Goal: Task Accomplishment & Management: Manage account settings

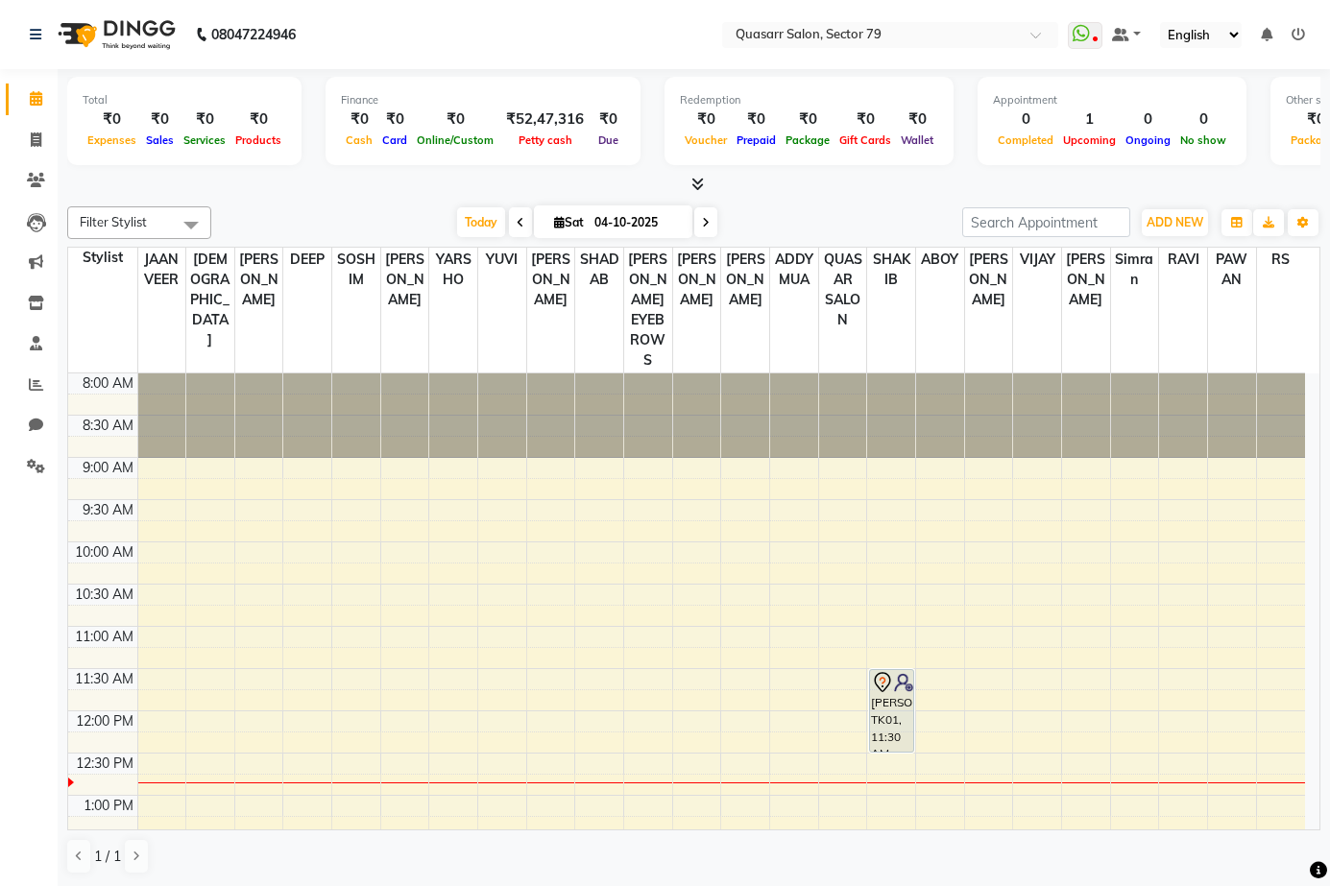
click at [702, 224] on icon at bounding box center [706, 223] width 8 height 12
type input "05-10-2025"
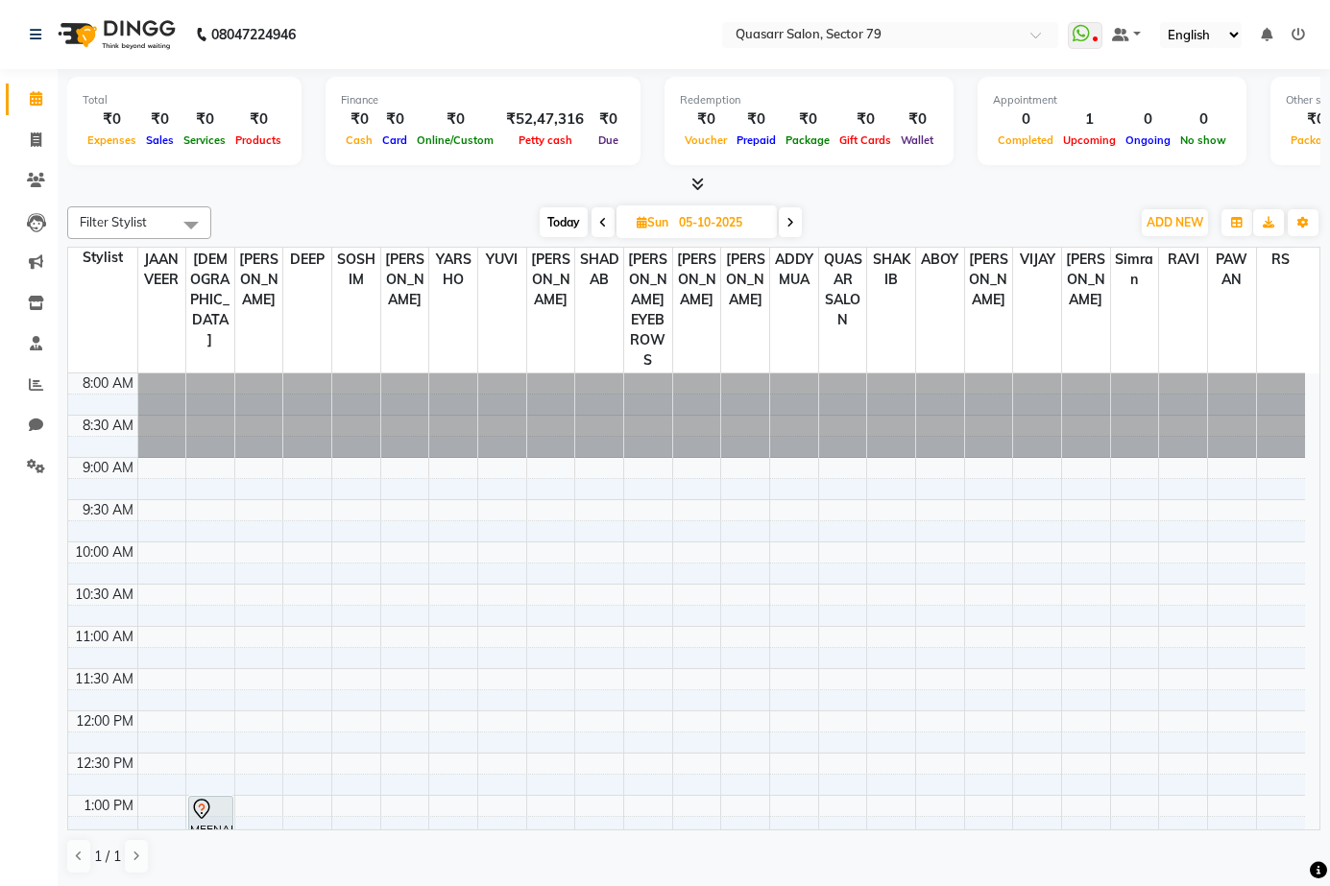
click at [666, 219] on span "Sun" at bounding box center [652, 222] width 41 height 14
select select "10"
select select "2025"
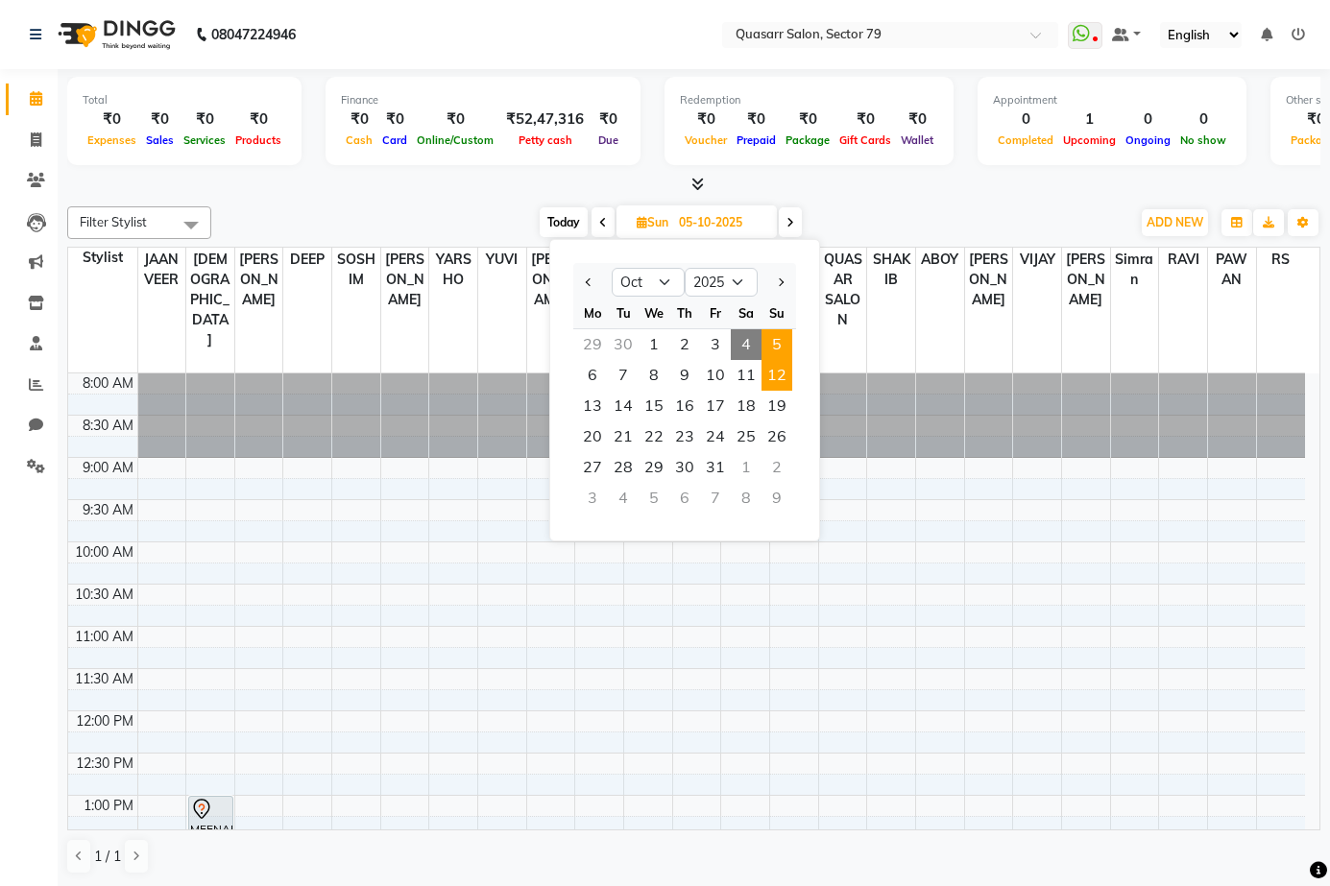
click at [770, 373] on span "12" at bounding box center [776, 375] width 31 height 31
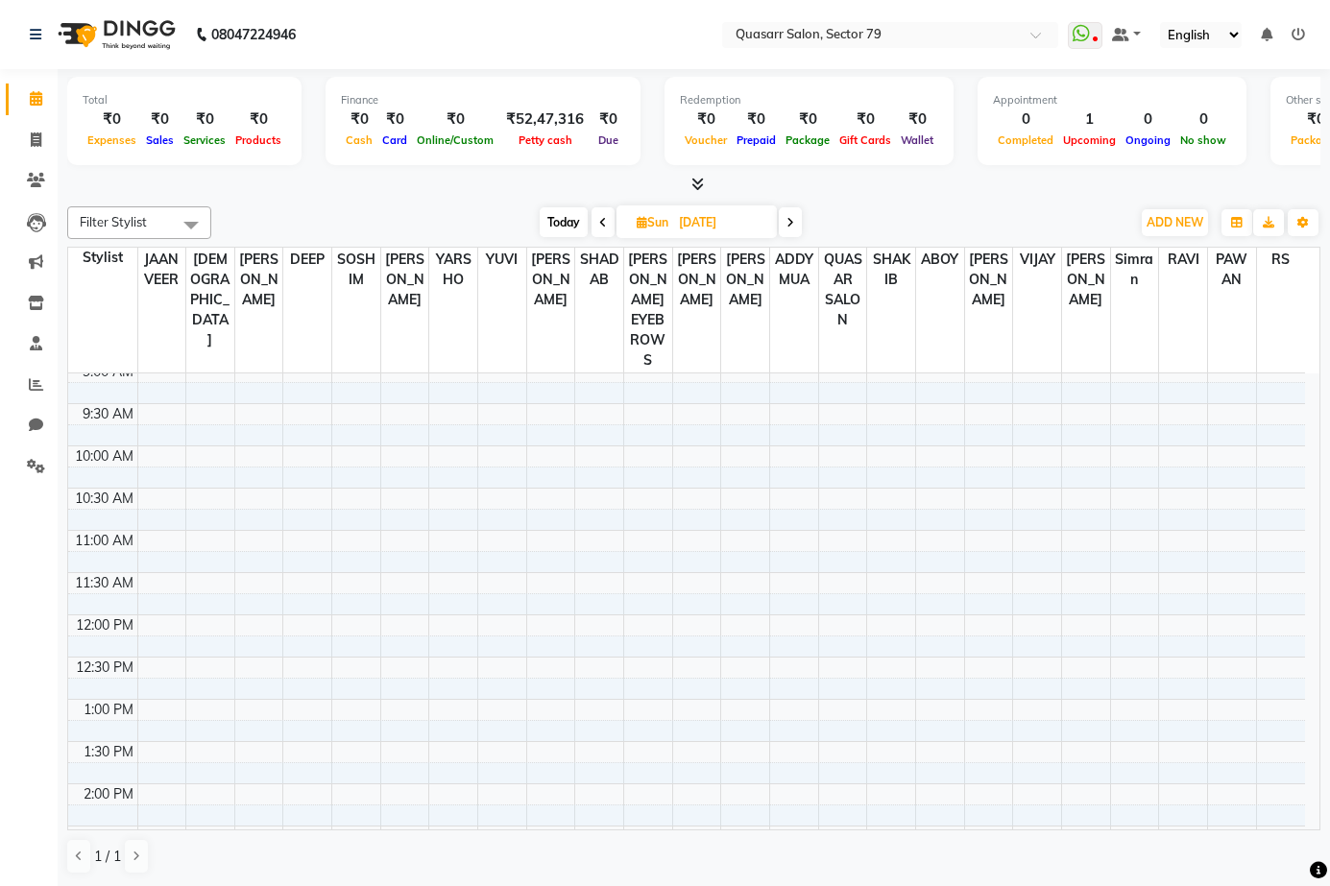
scroll to position [384, 0]
click at [602, 217] on icon at bounding box center [603, 223] width 8 height 12
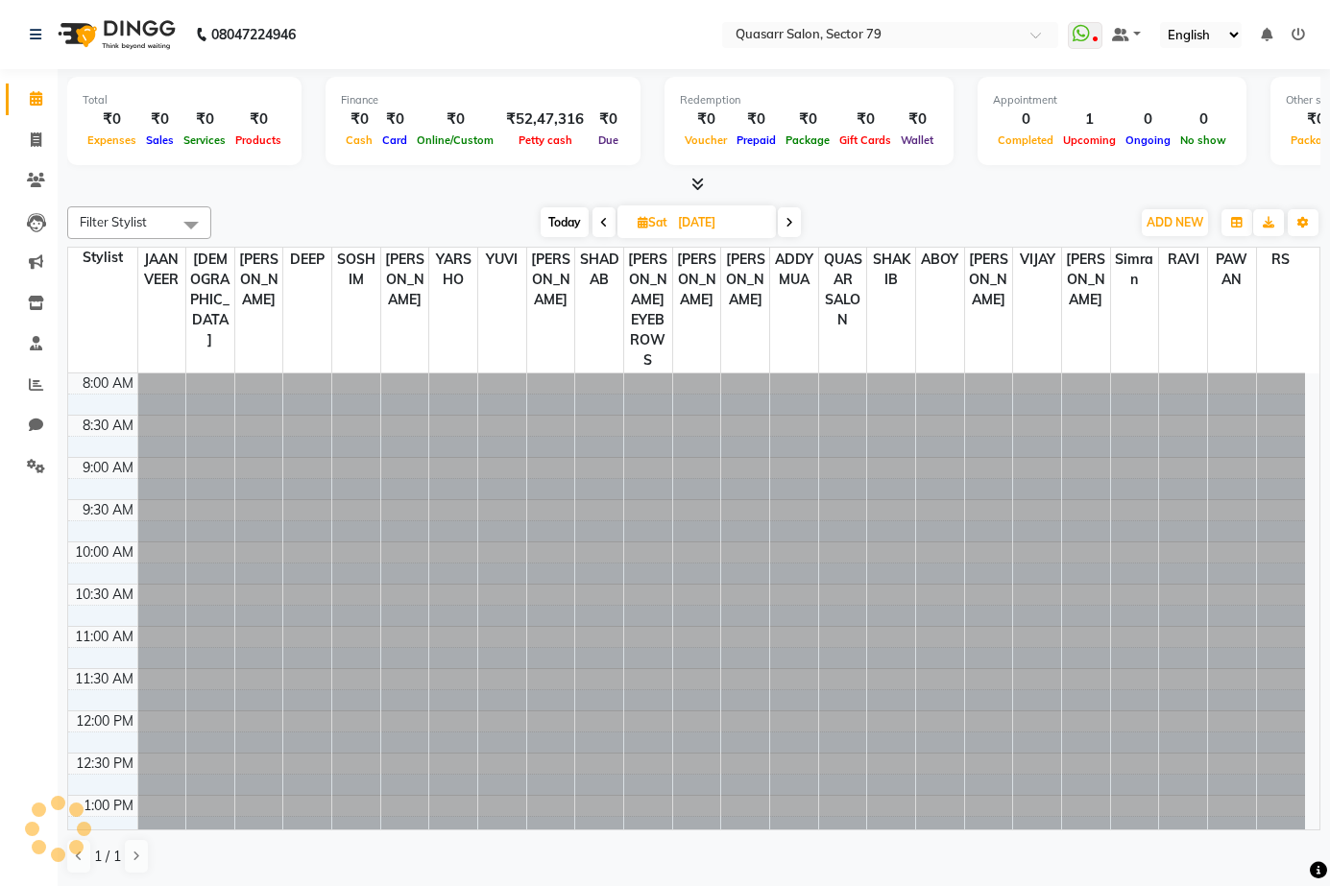
scroll to position [339, 0]
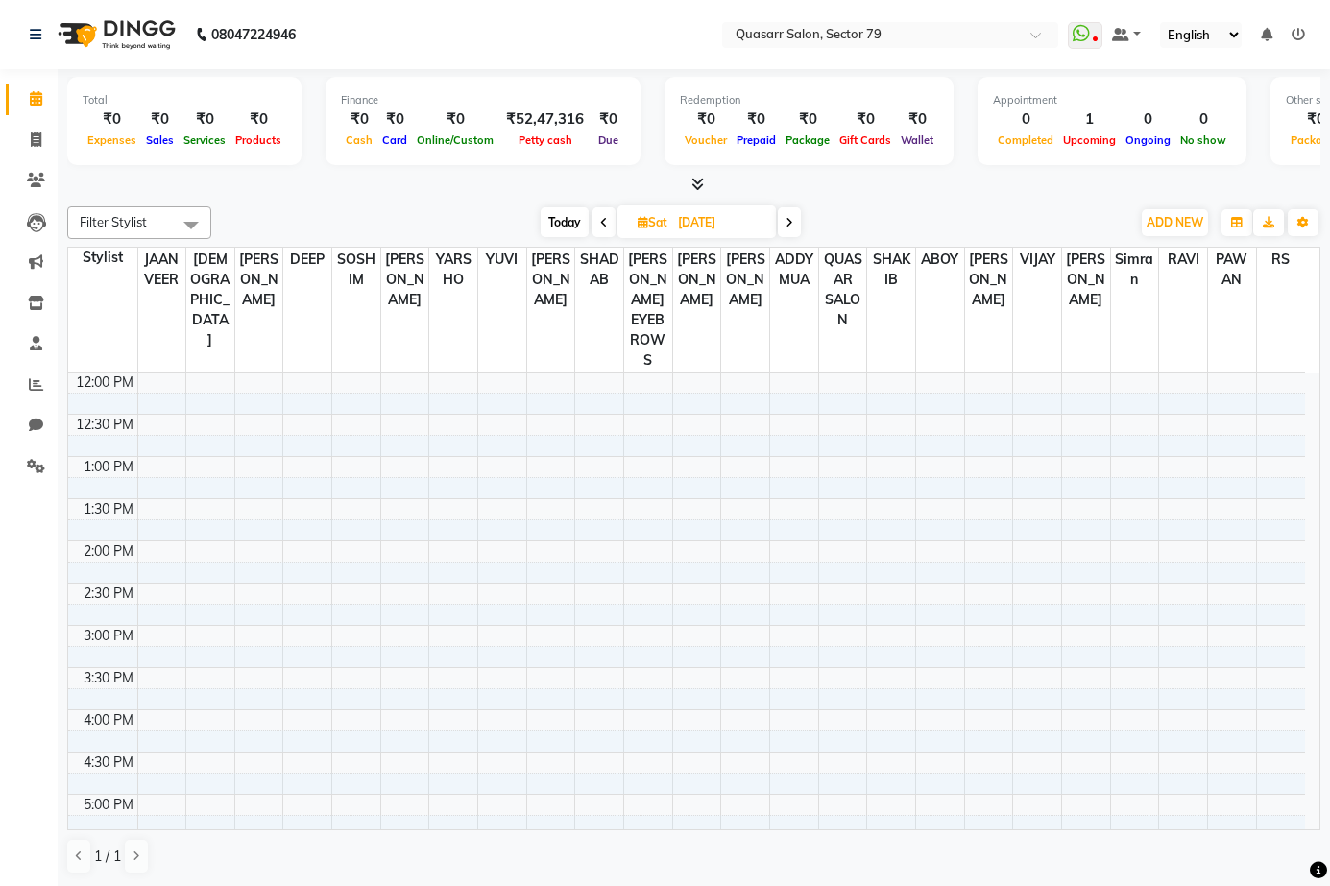
click at [602, 217] on icon at bounding box center [604, 223] width 8 height 12
type input "10-10-2025"
click at [645, 223] on icon at bounding box center [645, 222] width 11 height 12
select select "10"
select select "2025"
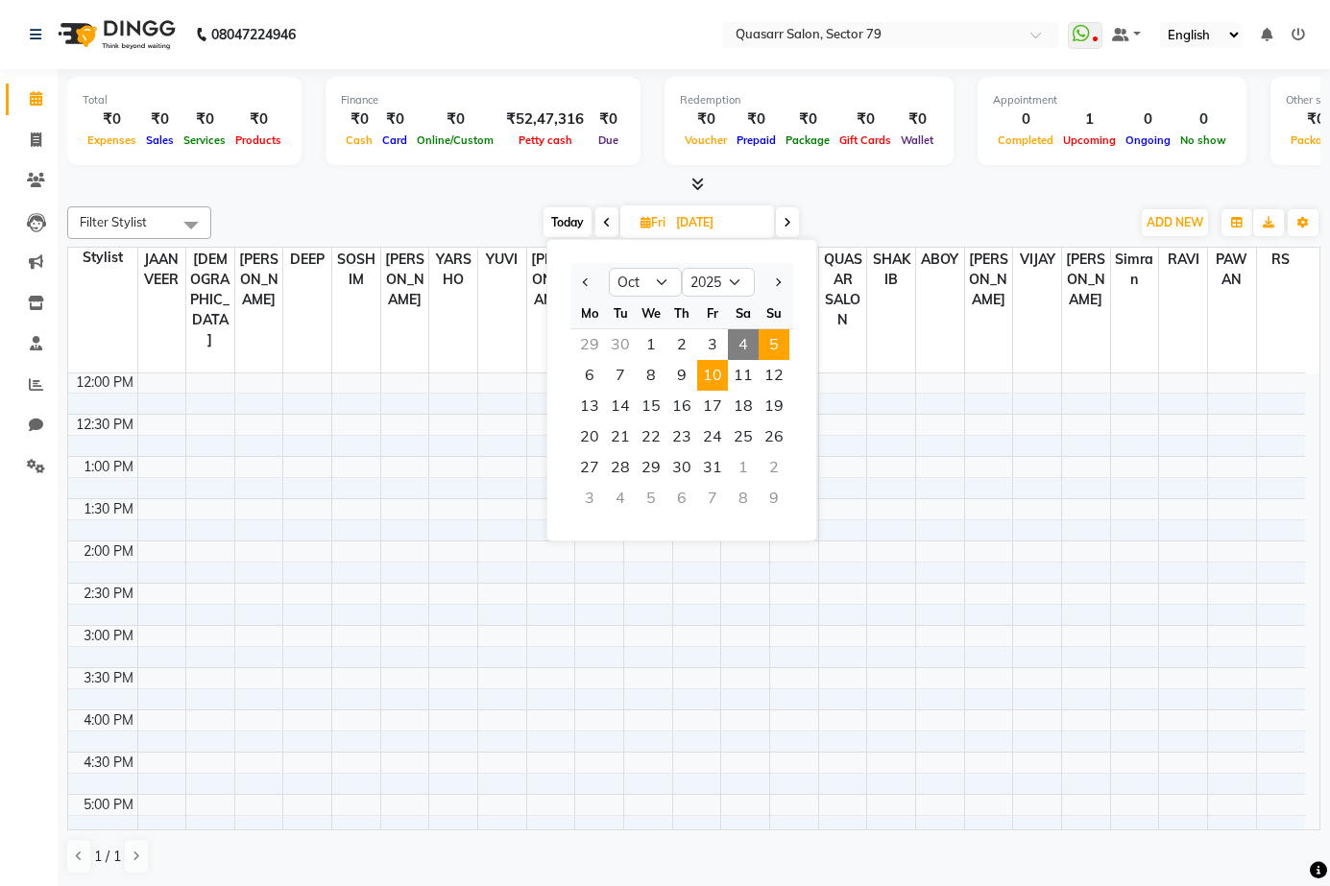
click at [759, 332] on span "5" at bounding box center [774, 344] width 31 height 31
type input "05-10-2025"
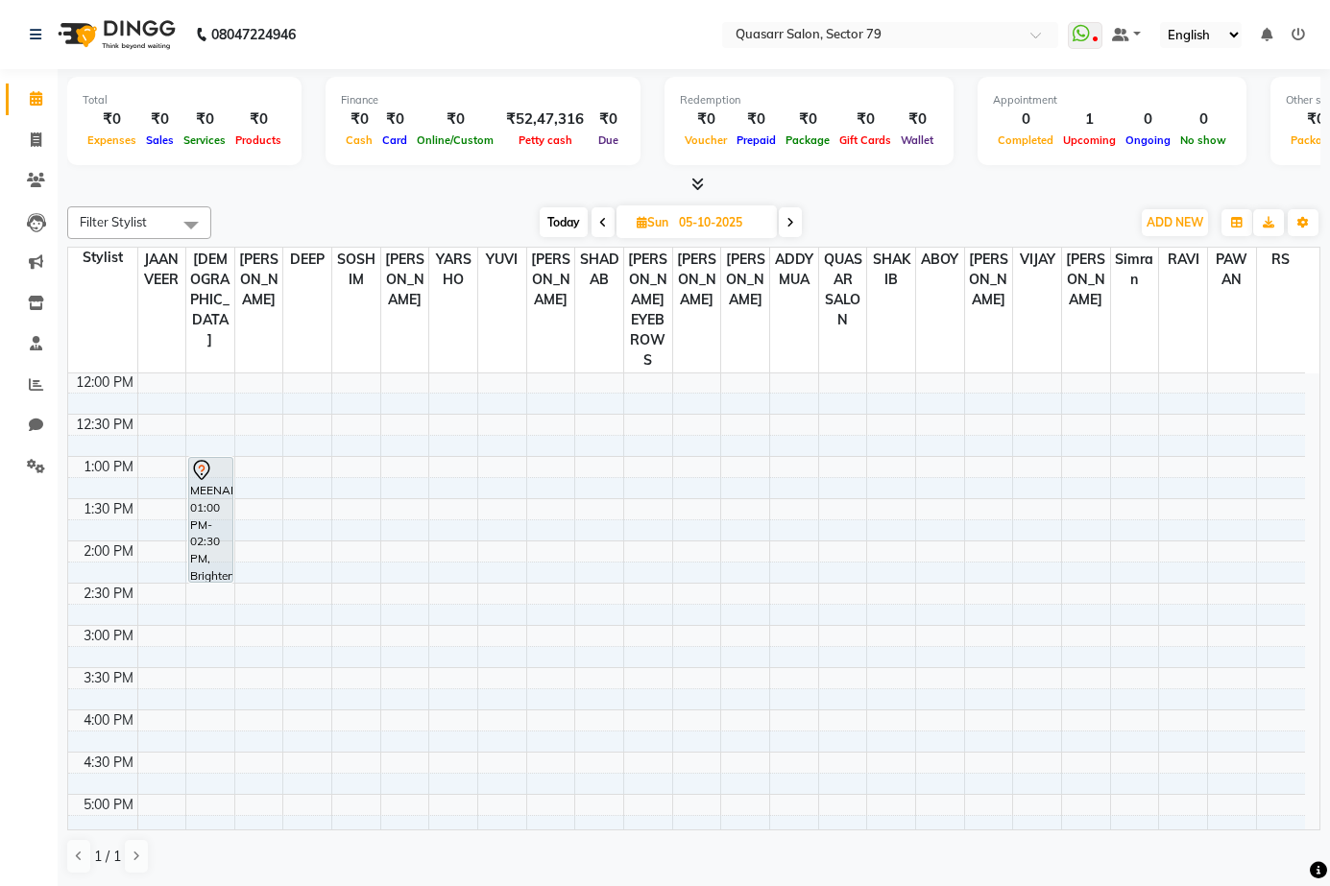
scroll to position [1, 0]
click at [1176, 338] on th "RAVI" at bounding box center [1183, 310] width 49 height 126
click at [22, 133] on span at bounding box center [36, 140] width 34 height 22
select select "service"
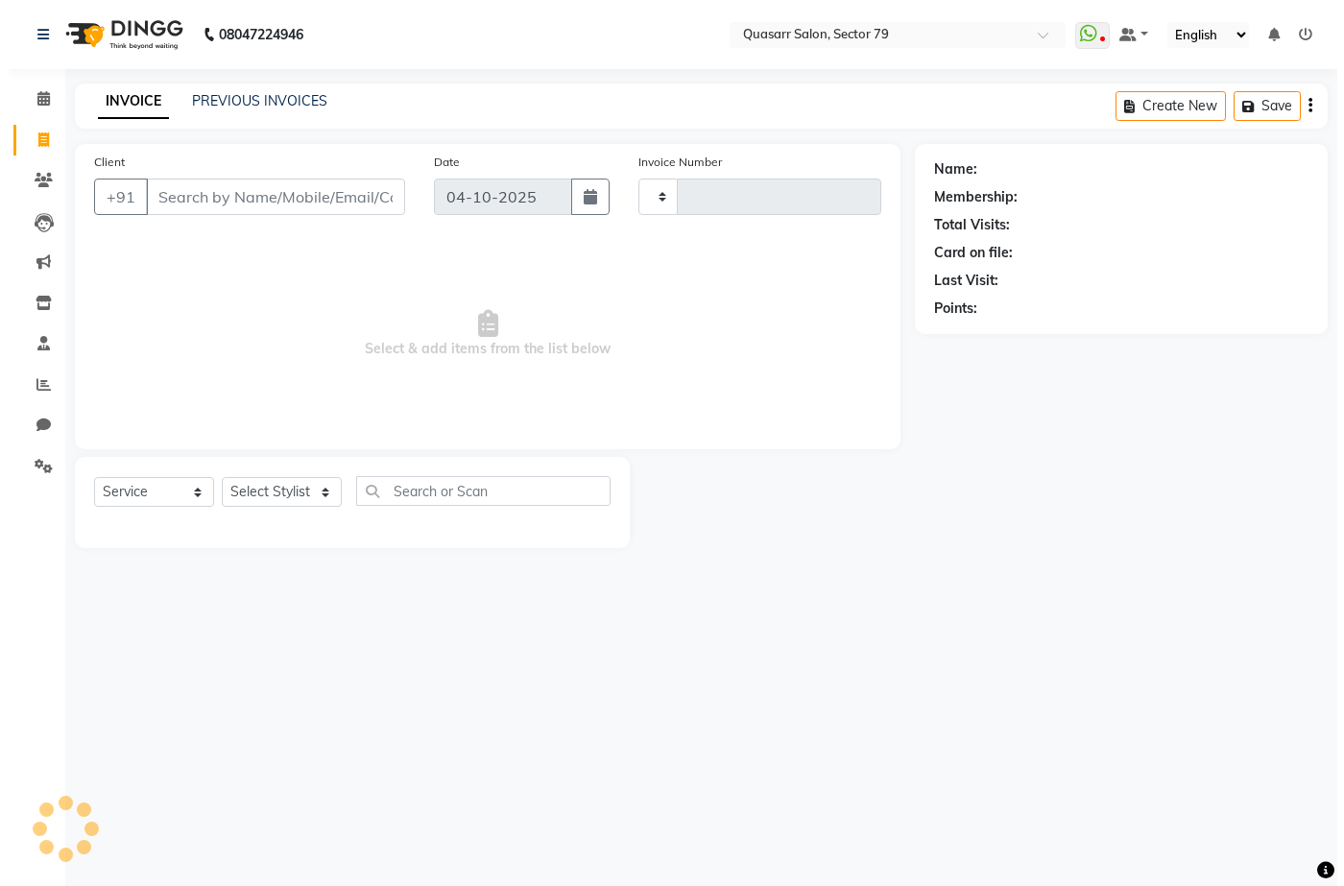
scroll to position [0, 0]
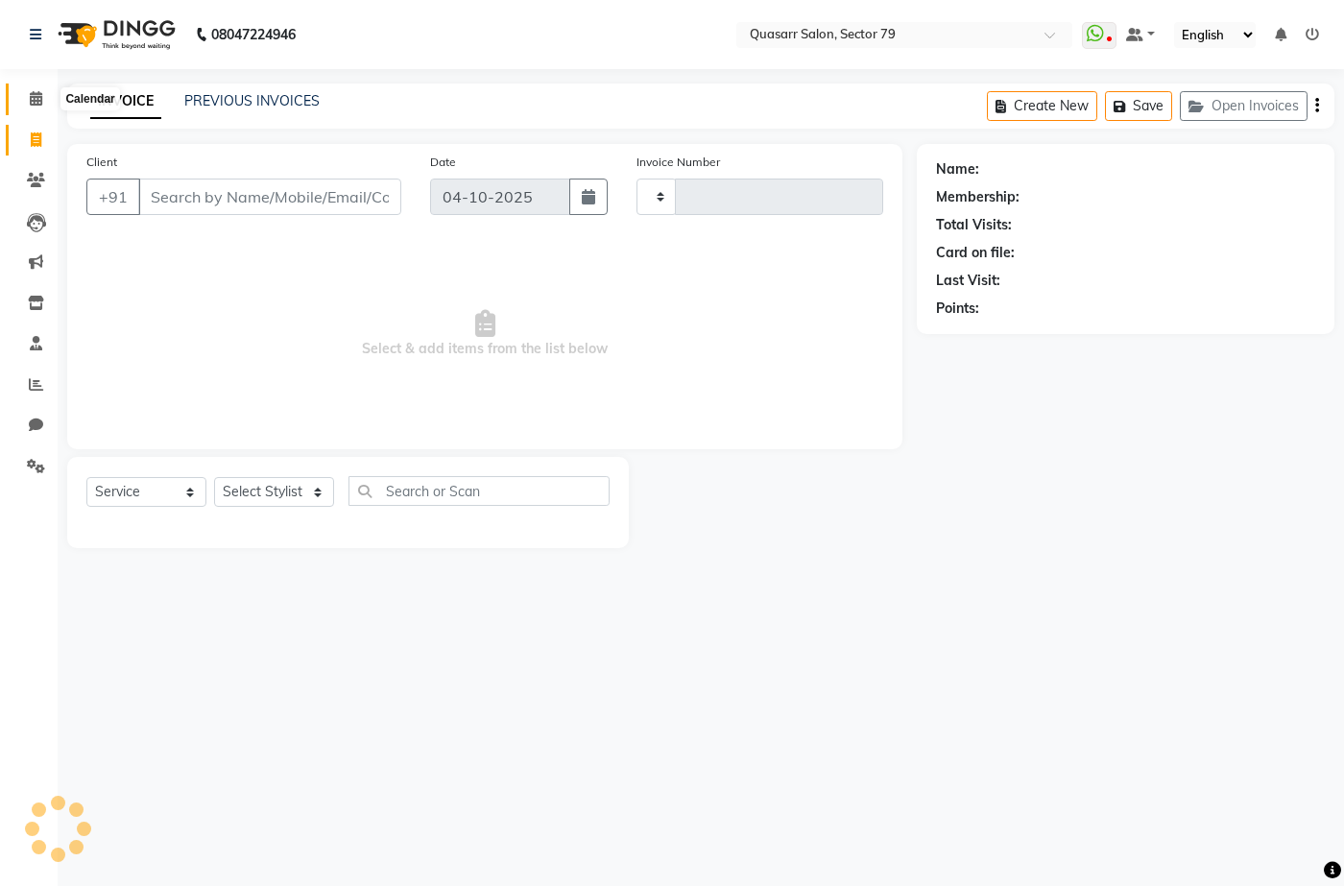
type input "4239"
select select "7231"
click at [625, 41] on nav "08047224946 Select Location × Quasarr Salon, Sector 79 WhatsApp Status ✕ Status…" at bounding box center [672, 34] width 1344 height 69
click at [260, 116] on div "INVOICE PREVIOUS INVOICES Create New Save Open Invoices" at bounding box center [700, 106] width 1267 height 45
click at [264, 105] on link "PREVIOUS INVOICES" at bounding box center [251, 100] width 135 height 17
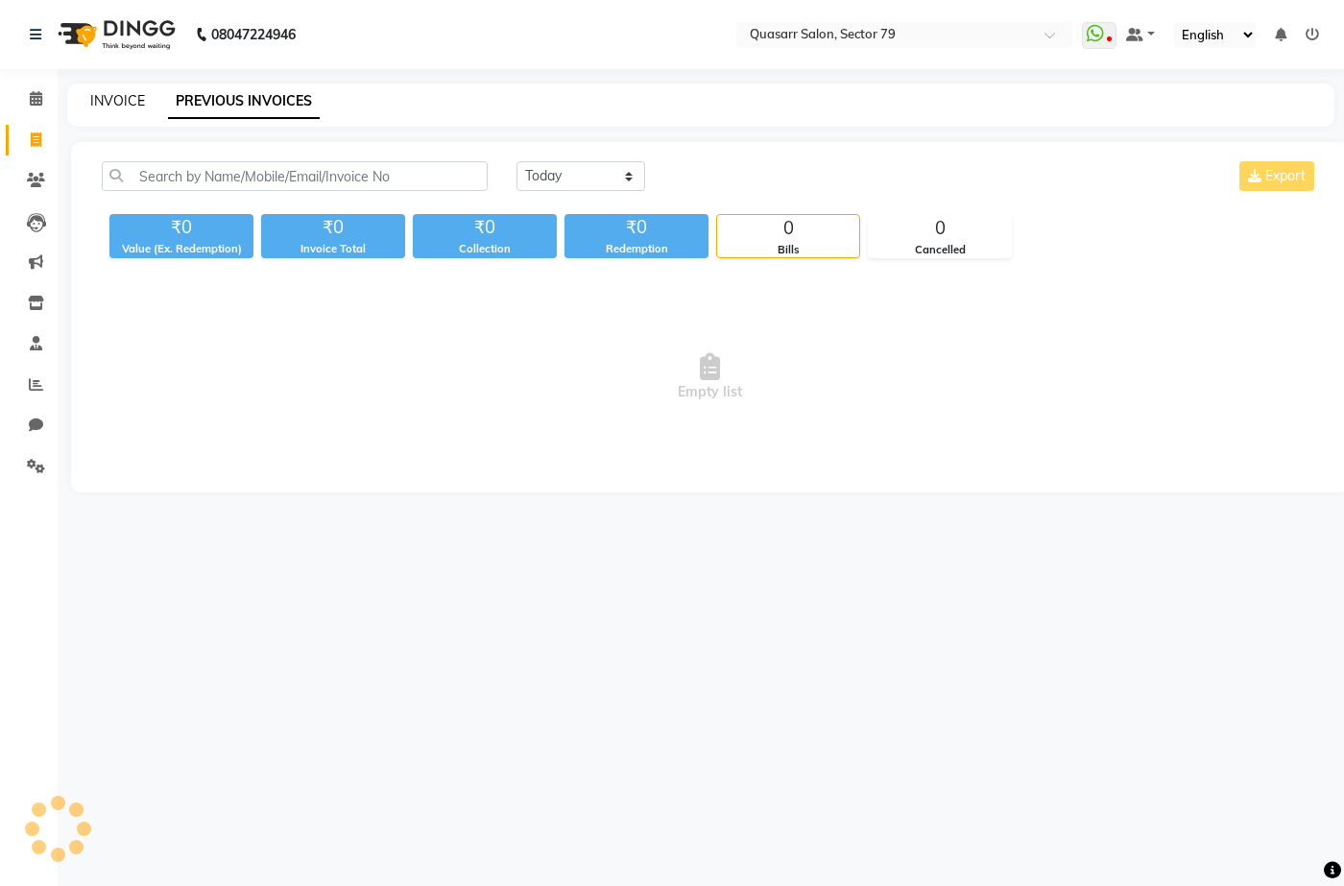
click at [133, 95] on link "INVOICE" at bounding box center [117, 100] width 55 height 17
select select "service"
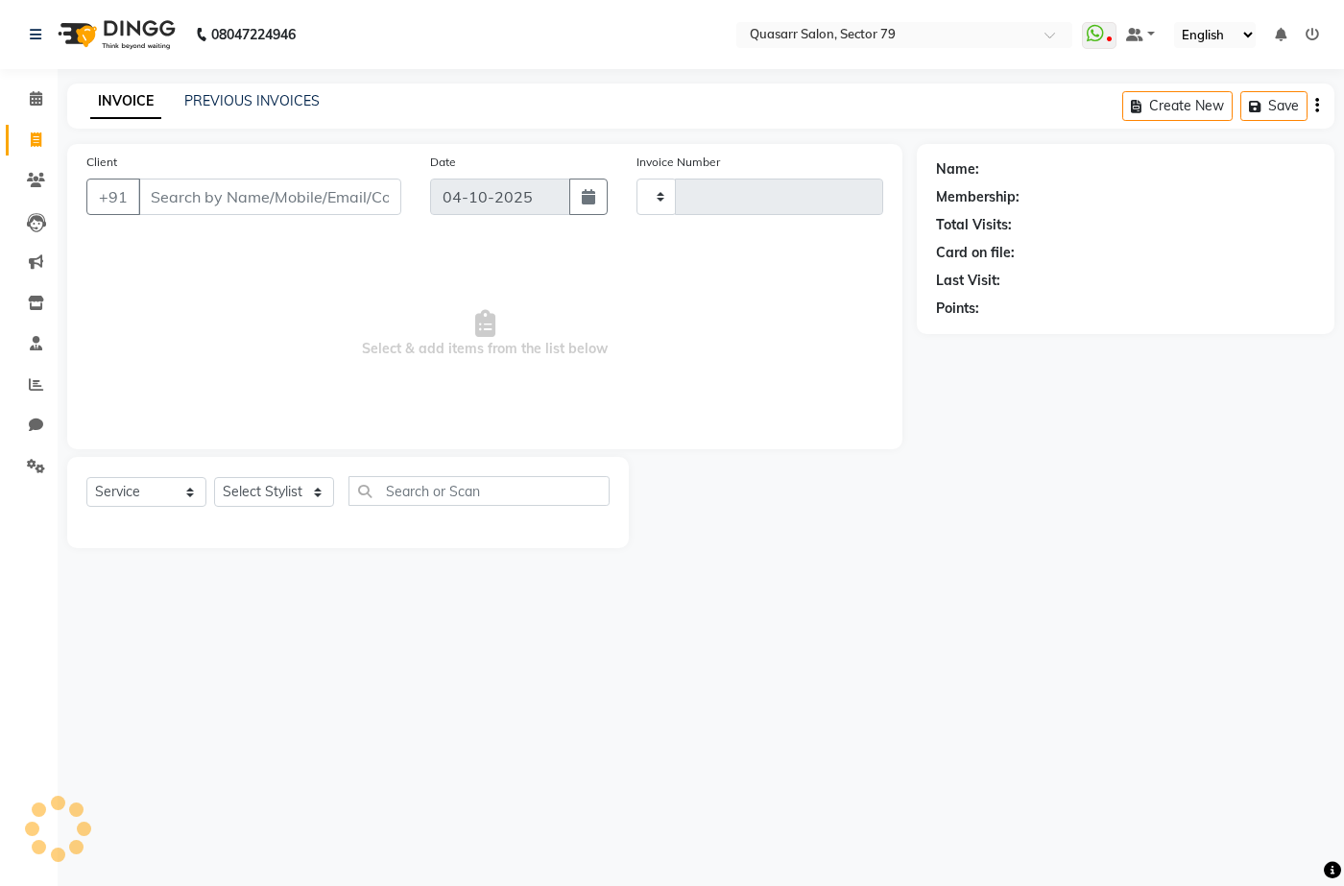
click at [282, 89] on div "INVOICE PREVIOUS INVOICES Create New Save" at bounding box center [700, 106] width 1267 height 45
click at [284, 102] on link "PREVIOUS INVOICES" at bounding box center [251, 100] width 135 height 17
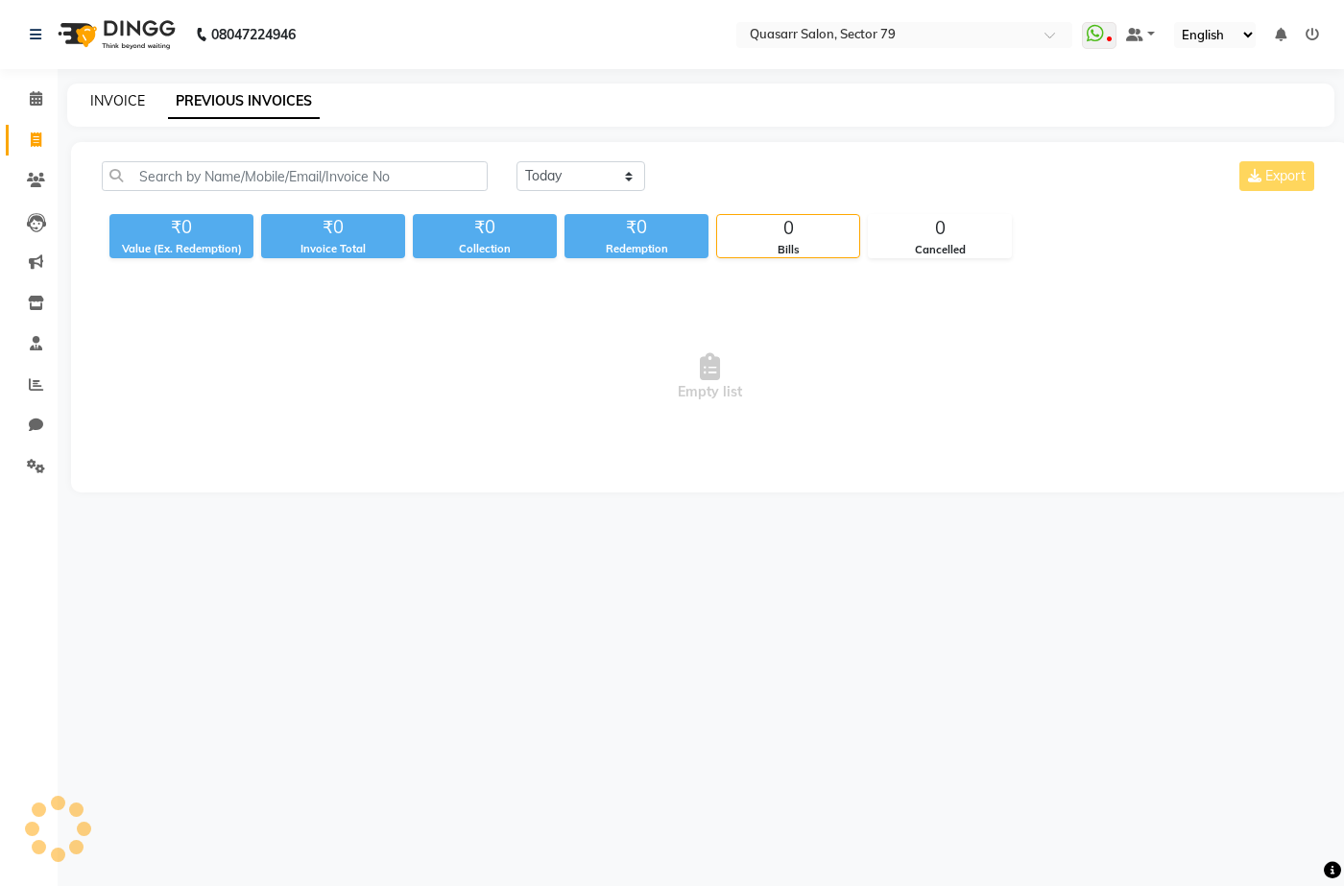
click at [129, 93] on link "INVOICE" at bounding box center [117, 100] width 55 height 17
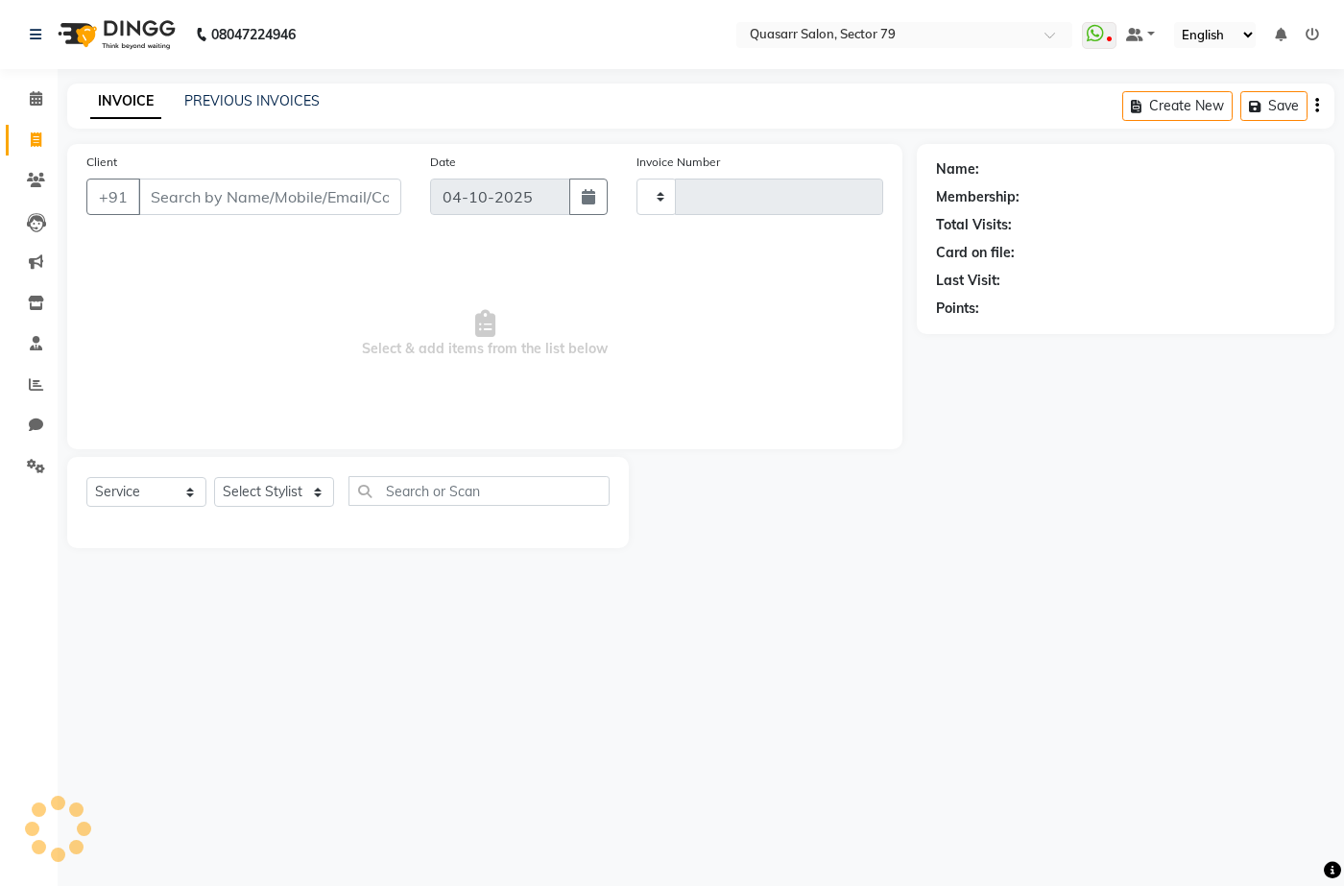
click at [233, 100] on link "PREVIOUS INVOICES" at bounding box center [251, 100] width 135 height 17
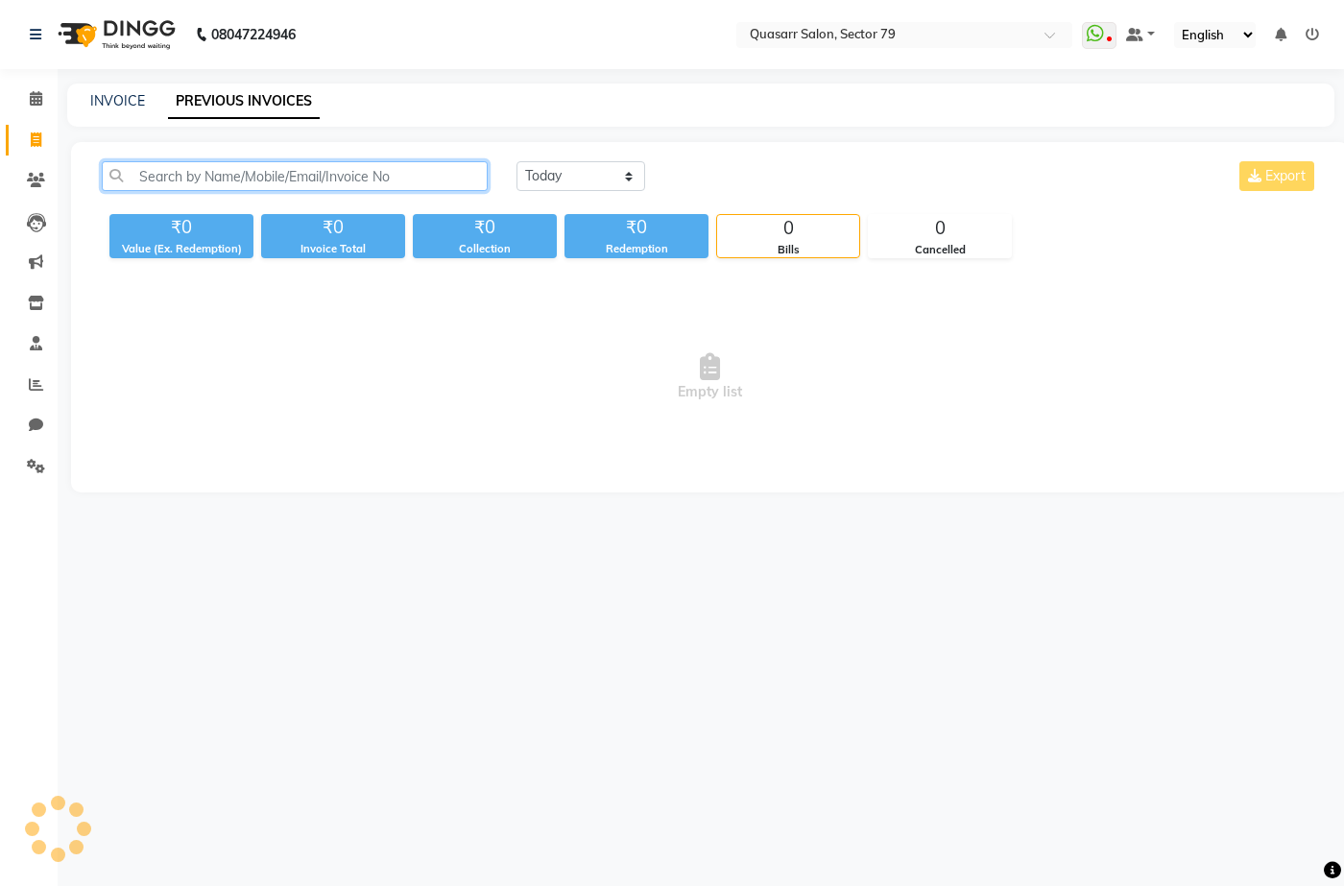
click at [267, 181] on input "text" at bounding box center [295, 176] width 386 height 30
type input "9149900791"
click at [307, 168] on input "text" at bounding box center [295, 176] width 386 height 30
paste input "Salon"
type input "Salon"
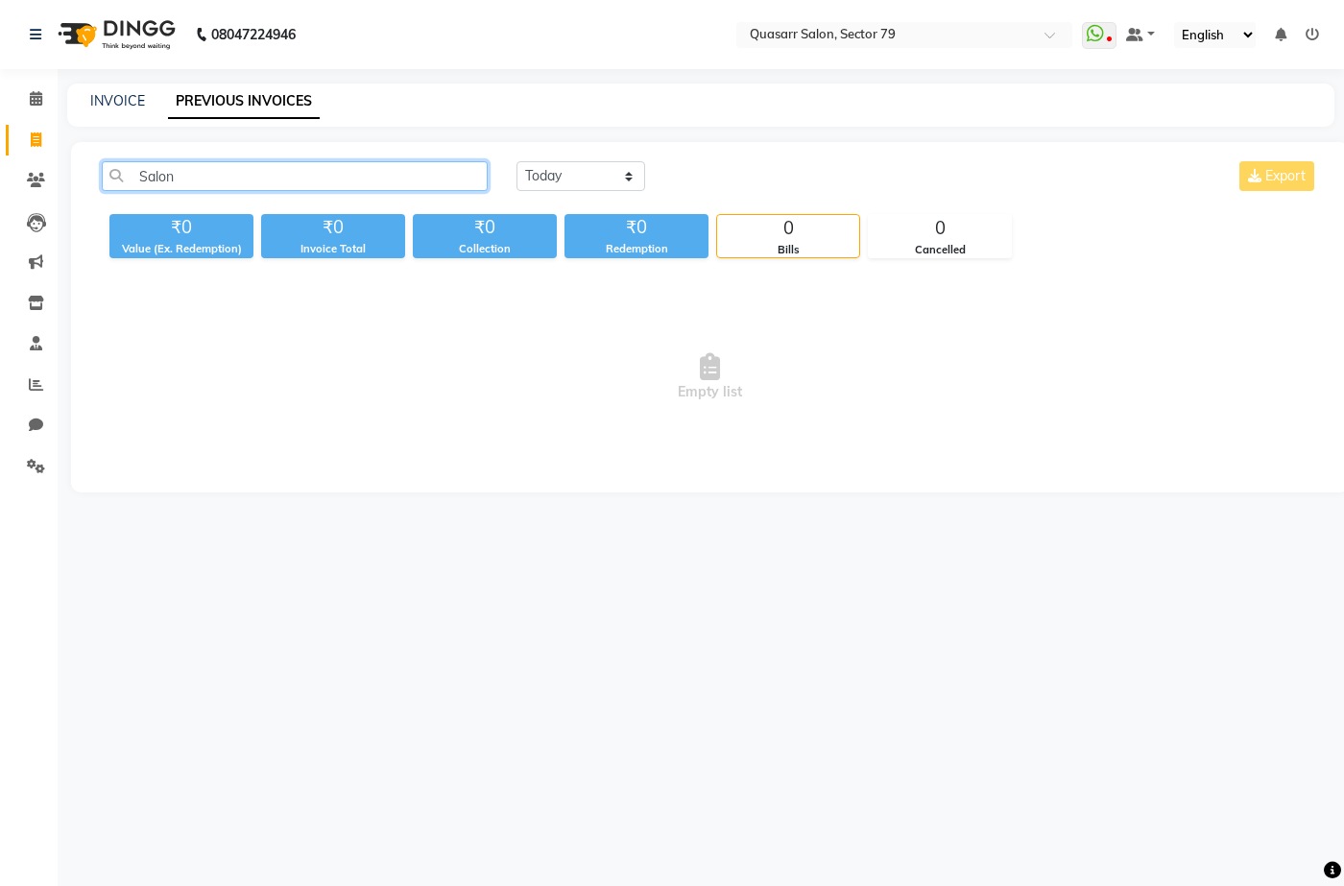
click at [307, 168] on input "Salon" at bounding box center [295, 176] width 386 height 30
click at [327, 174] on input "text" at bounding box center [295, 176] width 386 height 30
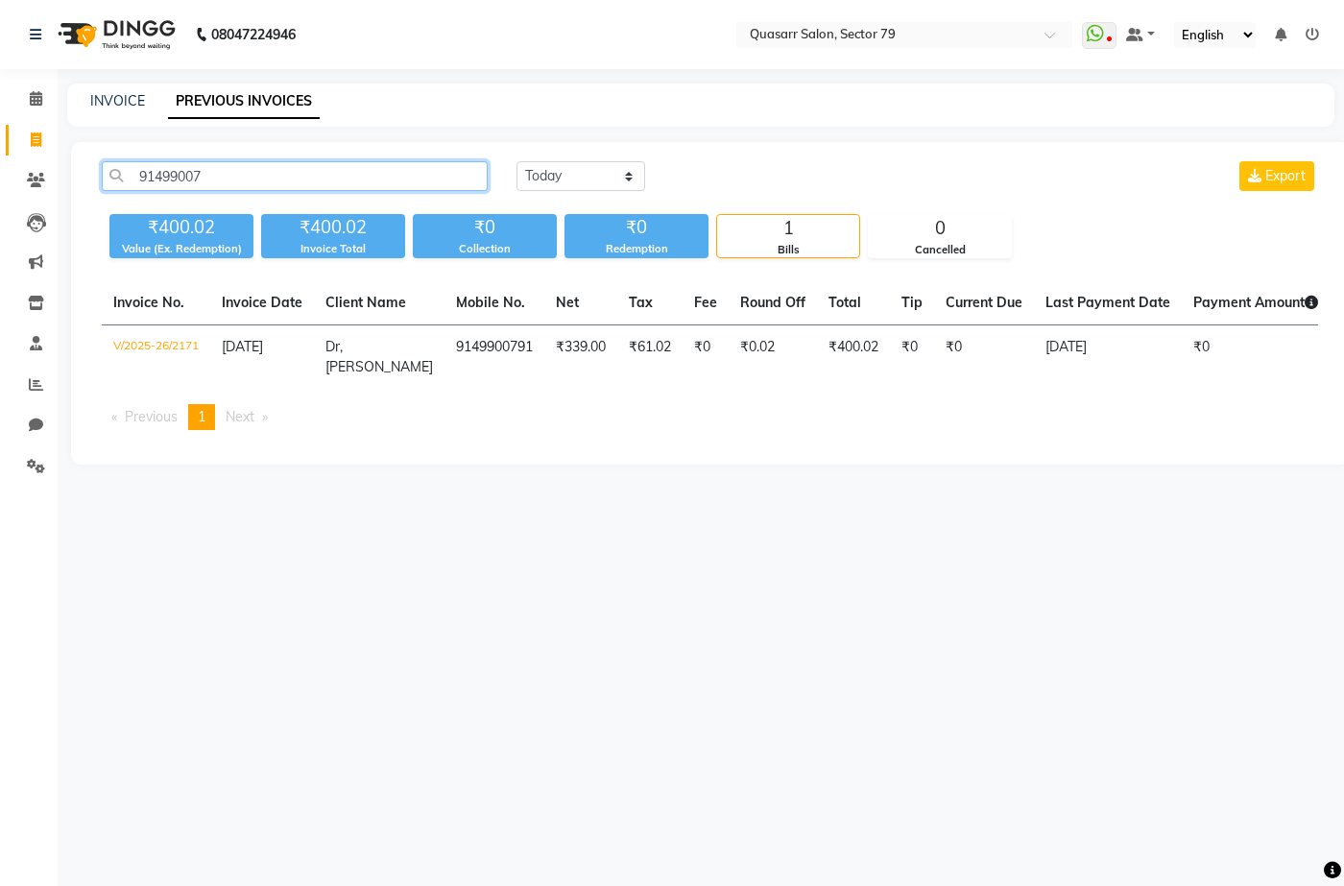
type input "91499007"
click at [463, 348] on td "9149900791" at bounding box center [495, 357] width 100 height 64
click at [105, 101] on link "INVOICE" at bounding box center [117, 100] width 55 height 17
select select "service"
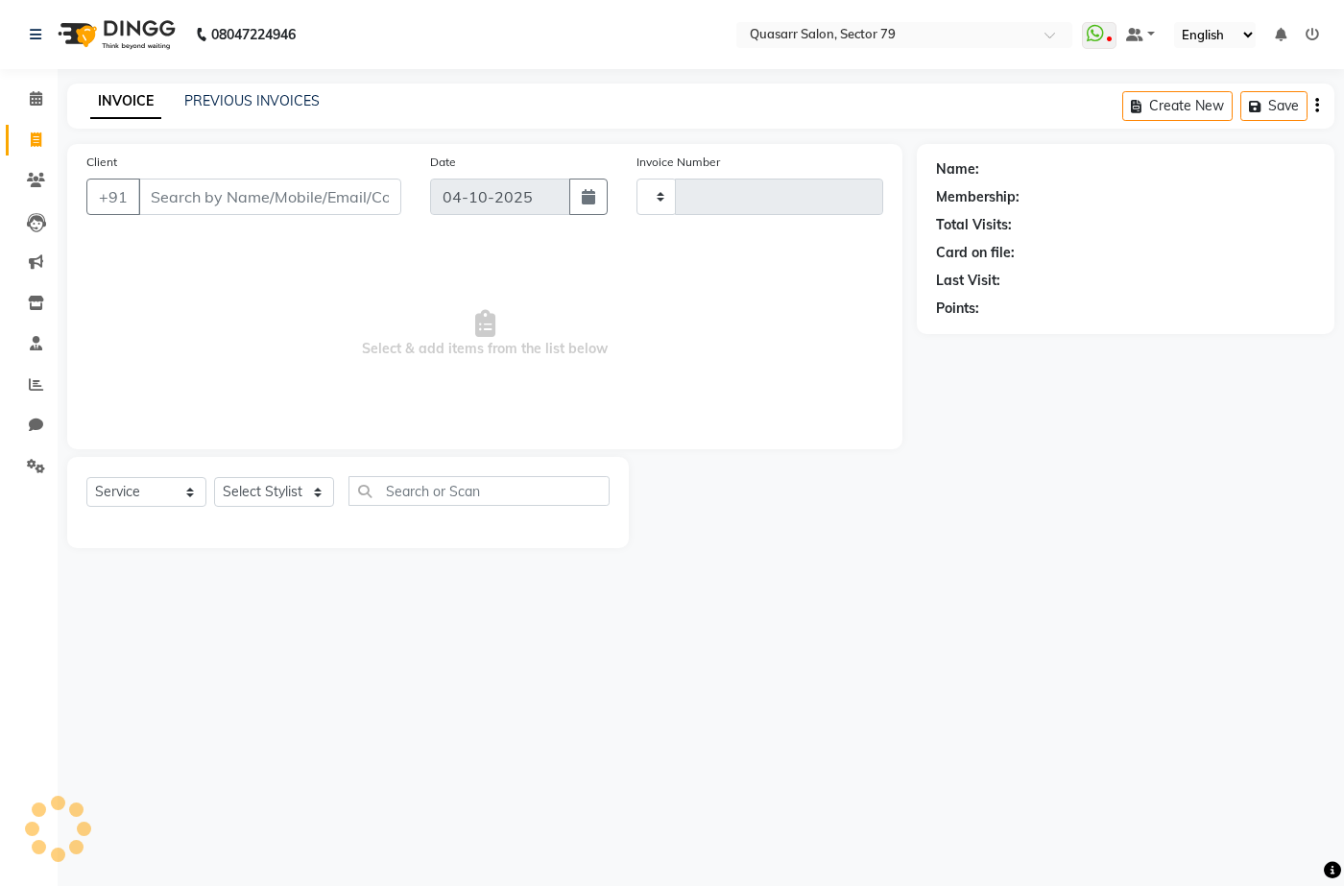
type input "4239"
select select "7231"
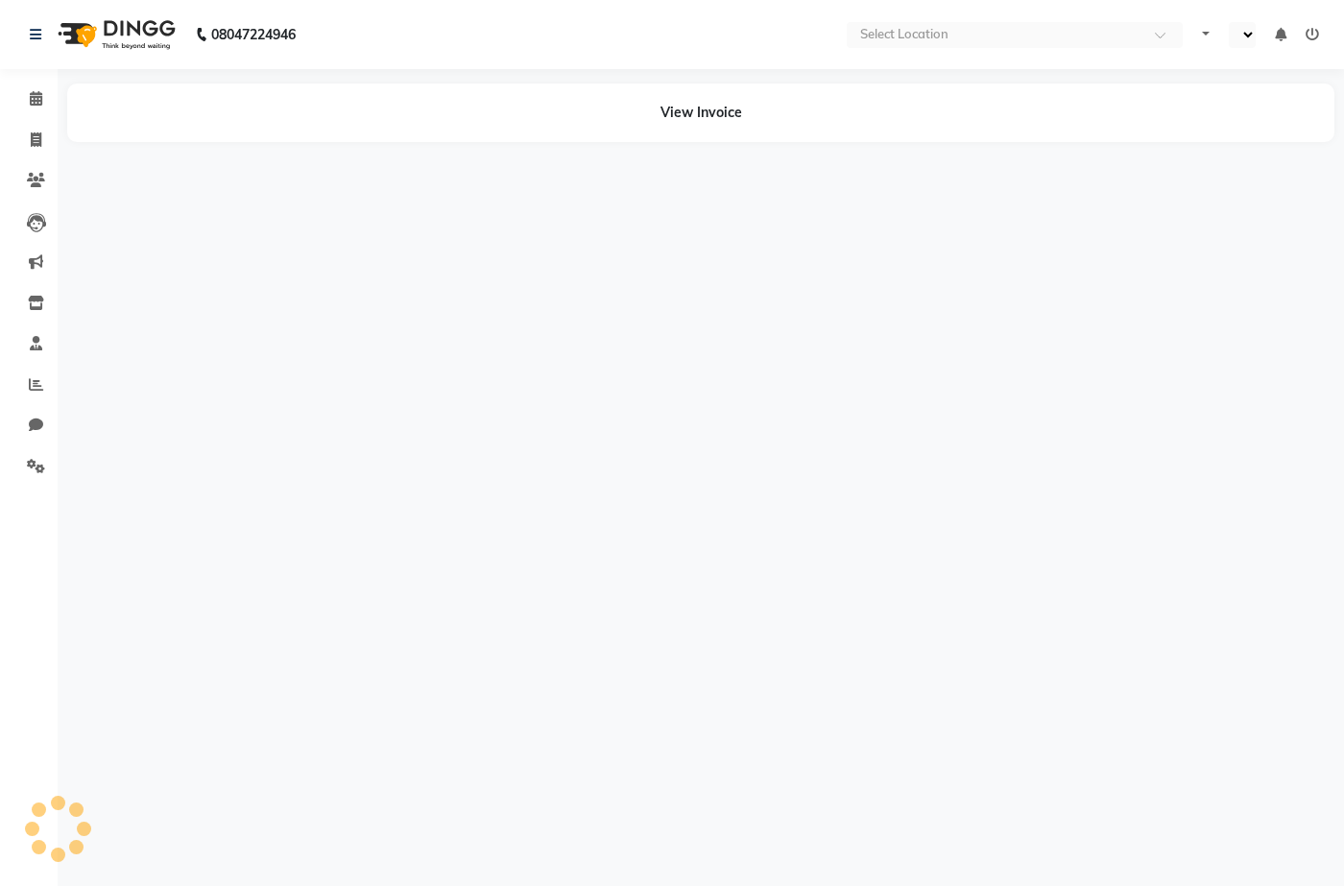
select select "en"
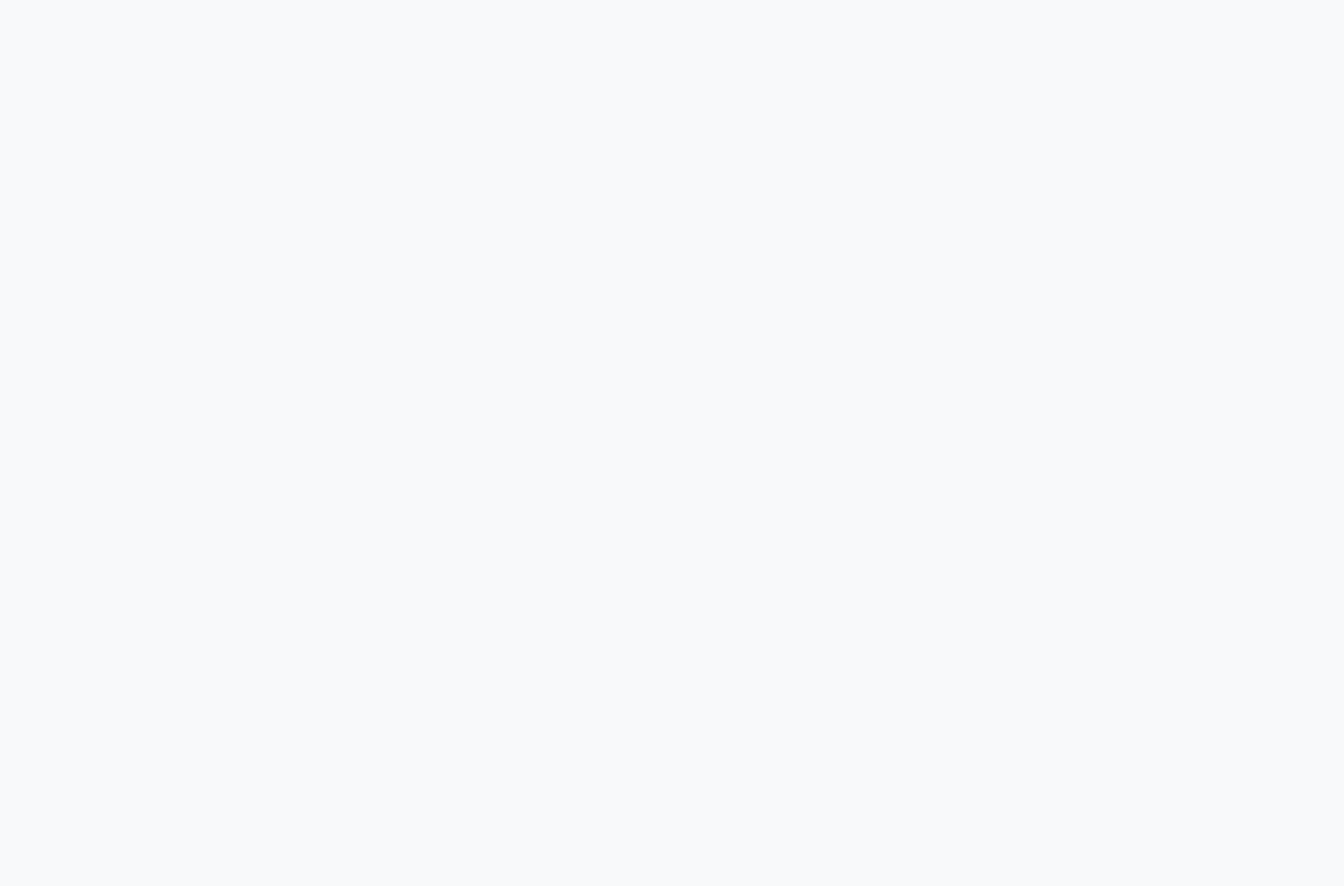
select select "service"
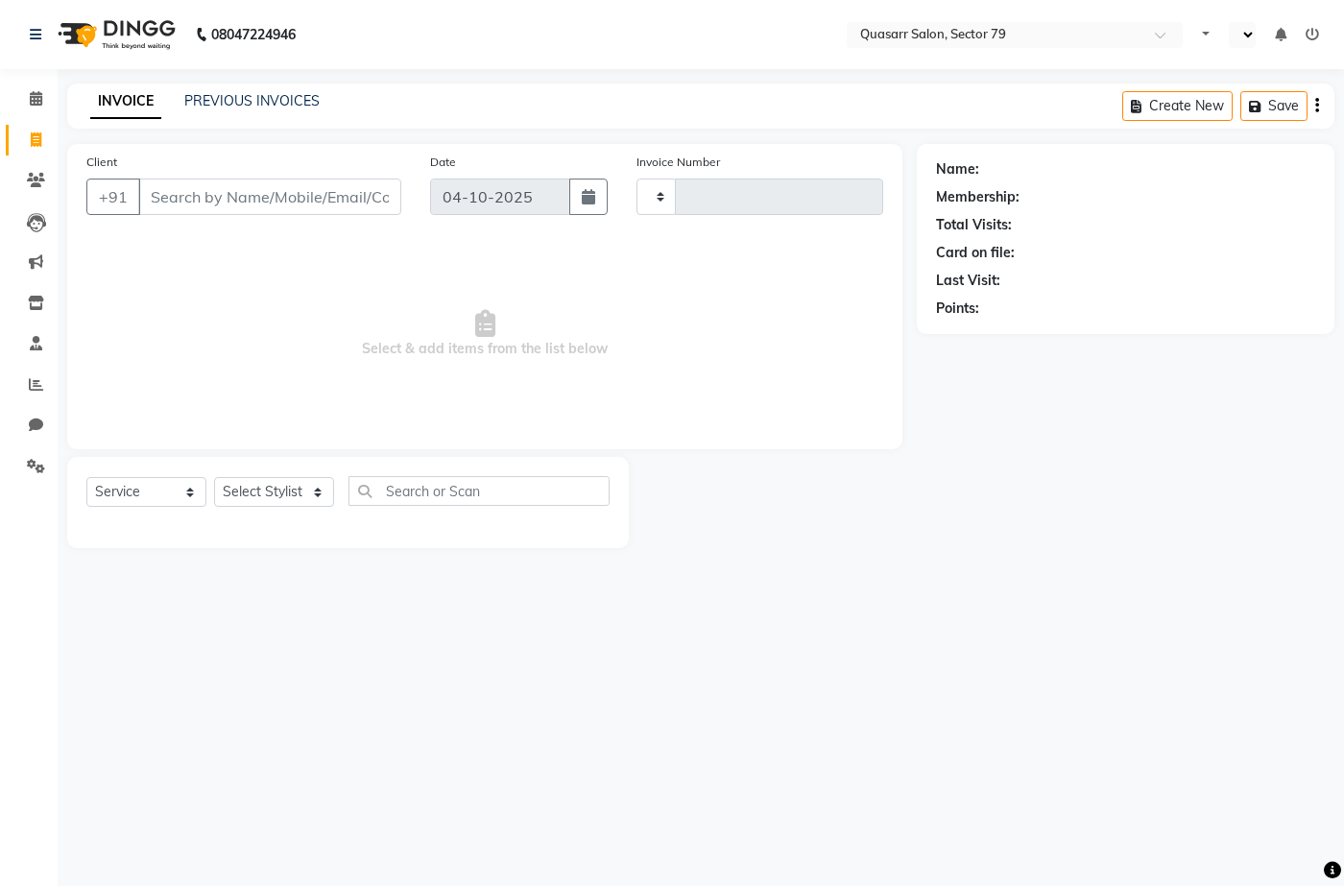
select select "en"
type input "4239"
select select "7231"
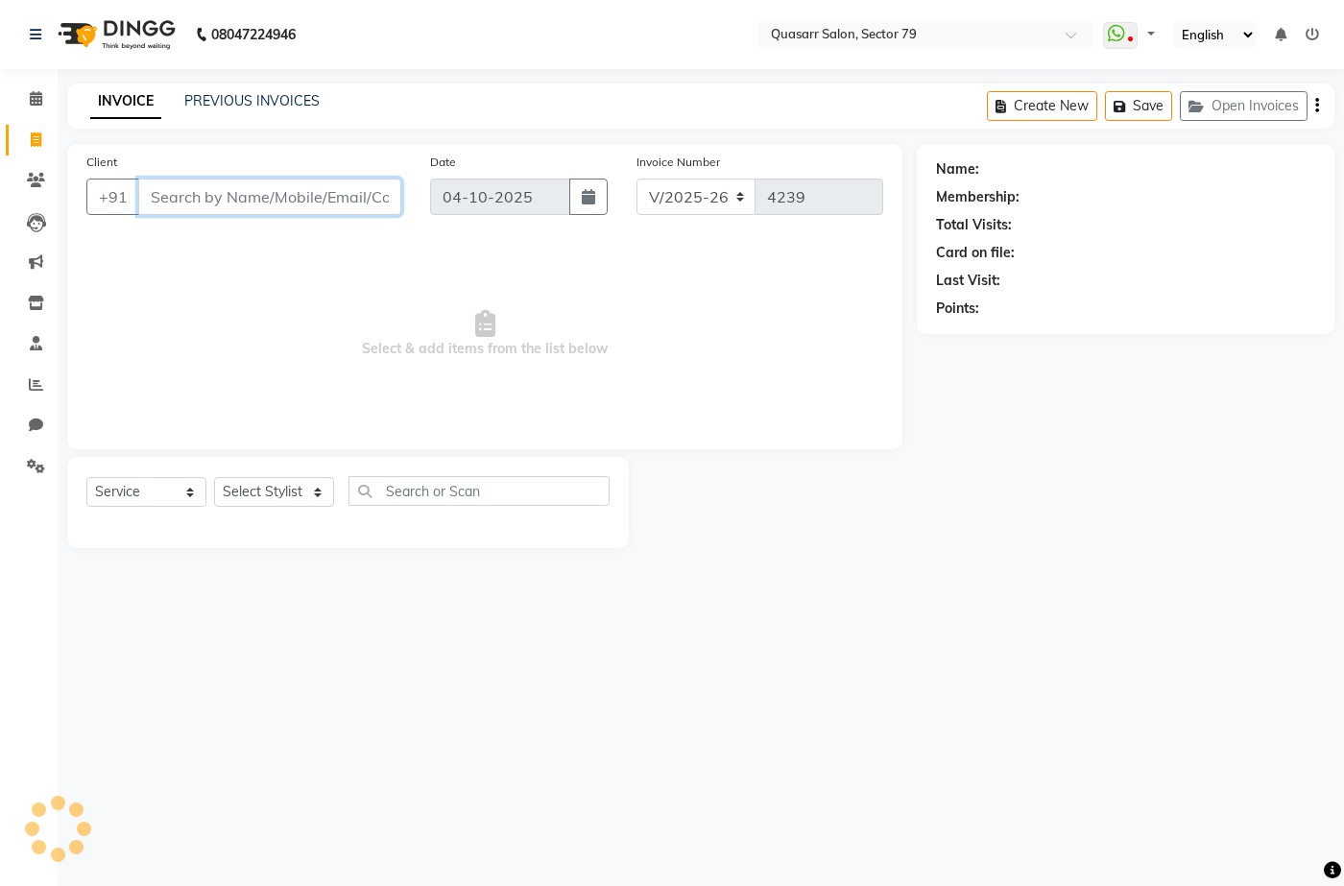
click at [302, 198] on input "Client" at bounding box center [269, 197] width 263 height 36
type input "8427564728"
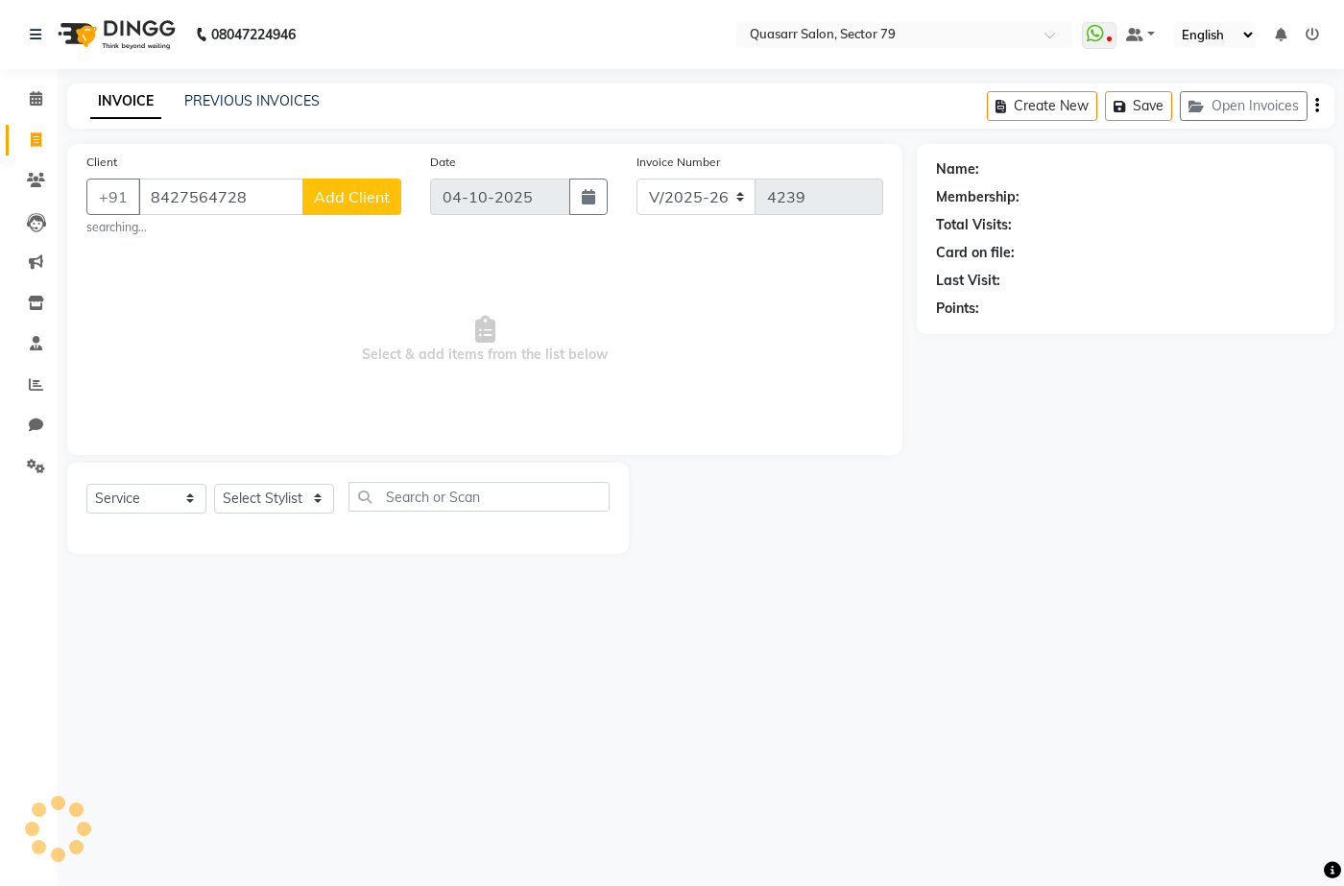
click at [341, 187] on span "Add Client" at bounding box center [352, 196] width 76 height 19
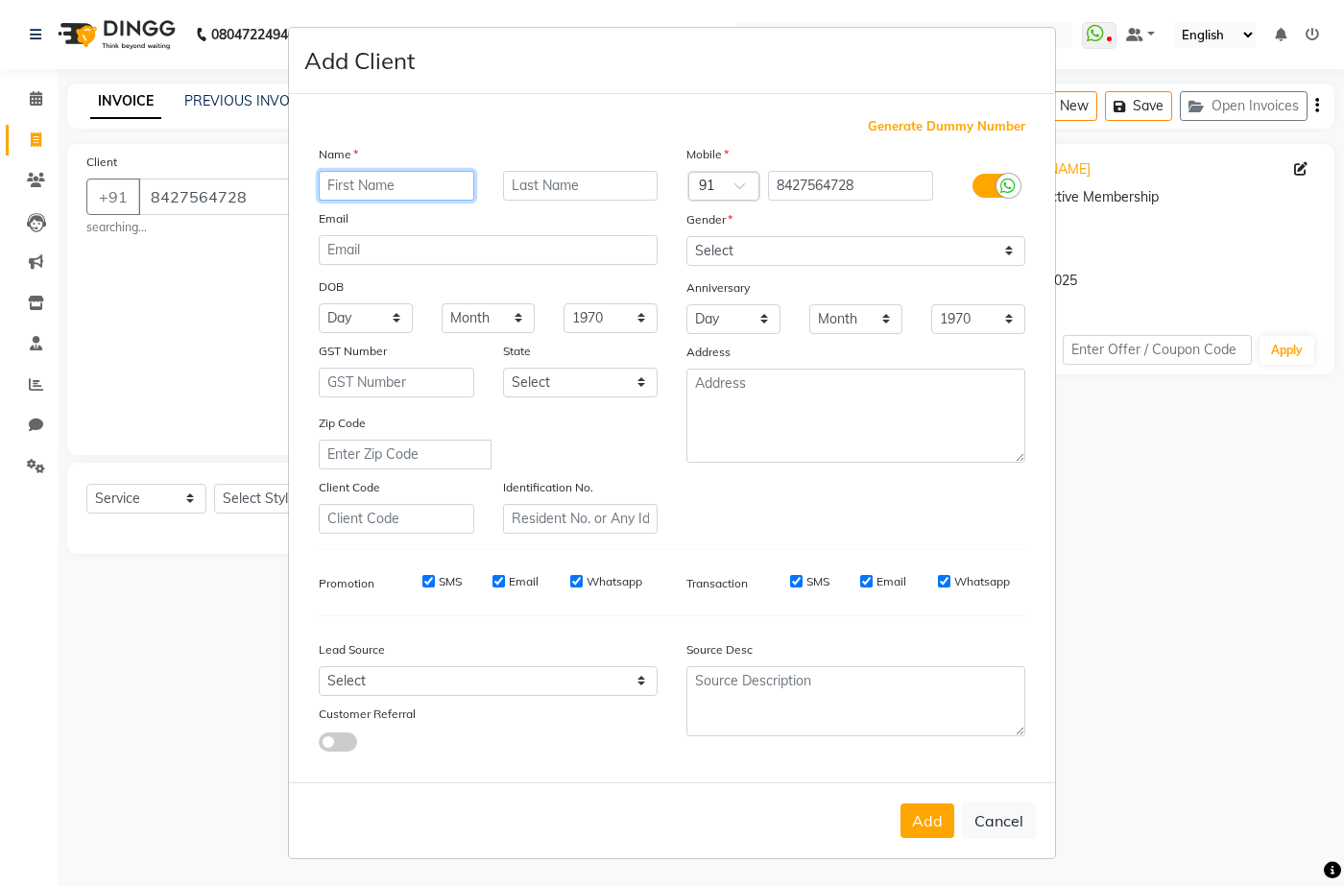
click at [401, 190] on input "text" at bounding box center [397, 186] width 156 height 30
type input "Yash Vardhan"
click at [401, 190] on input "Yash Vardhan" at bounding box center [397, 186] width 156 height 30
click at [370, 188] on input "Yash Vardhan" at bounding box center [397, 186] width 156 height 30
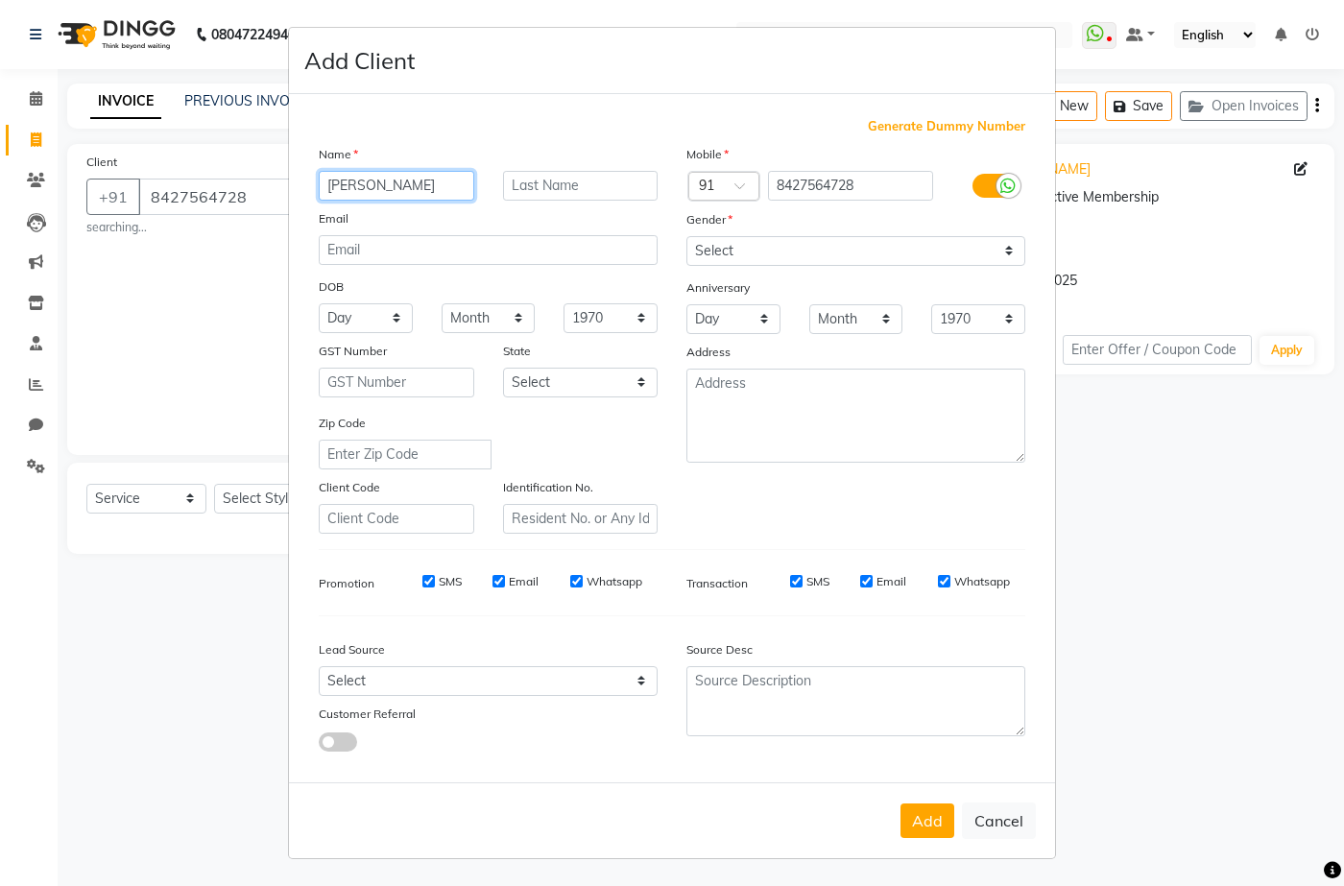
click at [370, 188] on input "Yash Vardhan" at bounding box center [397, 186] width 156 height 30
click at [1015, 818] on button "Cancel" at bounding box center [999, 821] width 74 height 36
select select
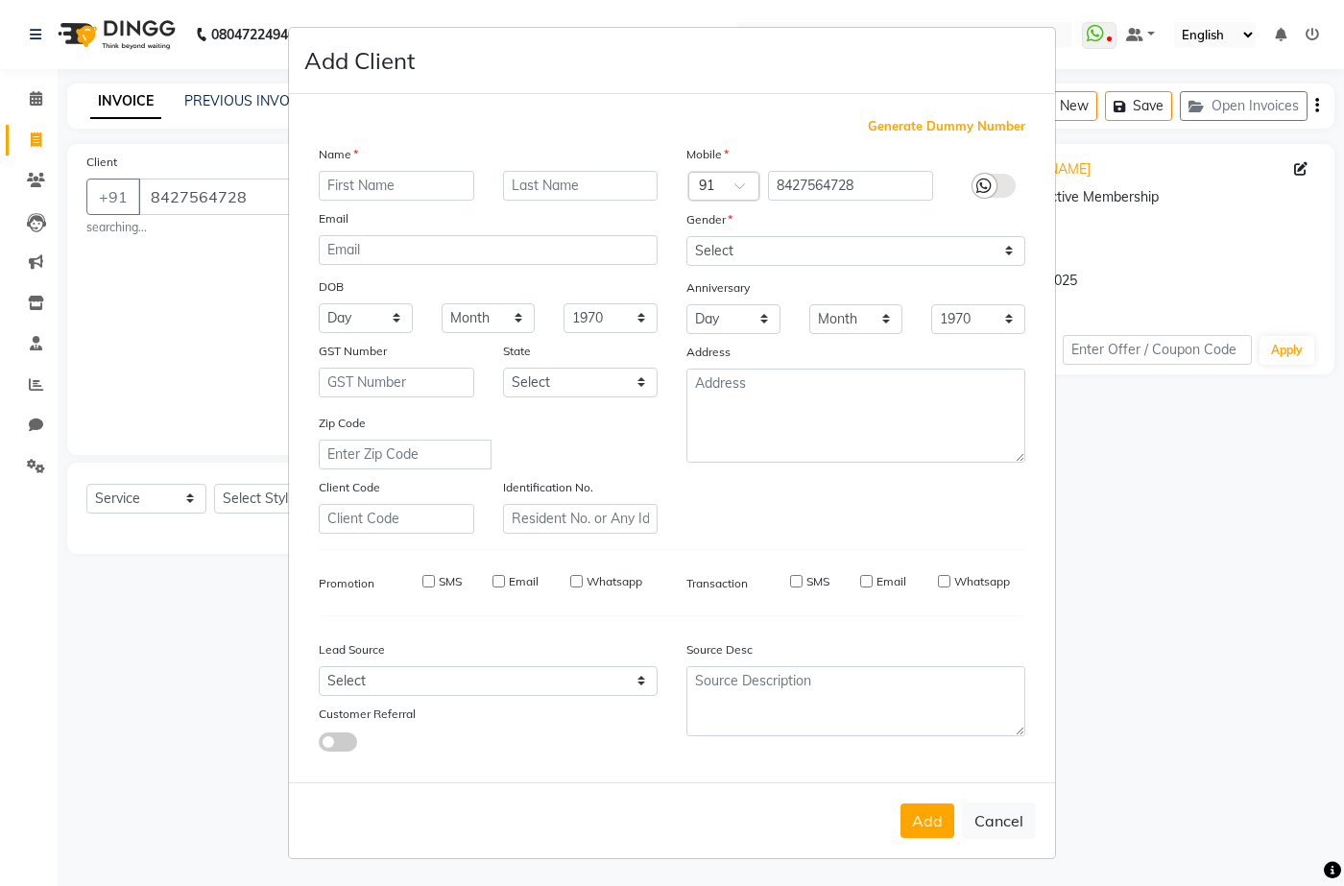
select select
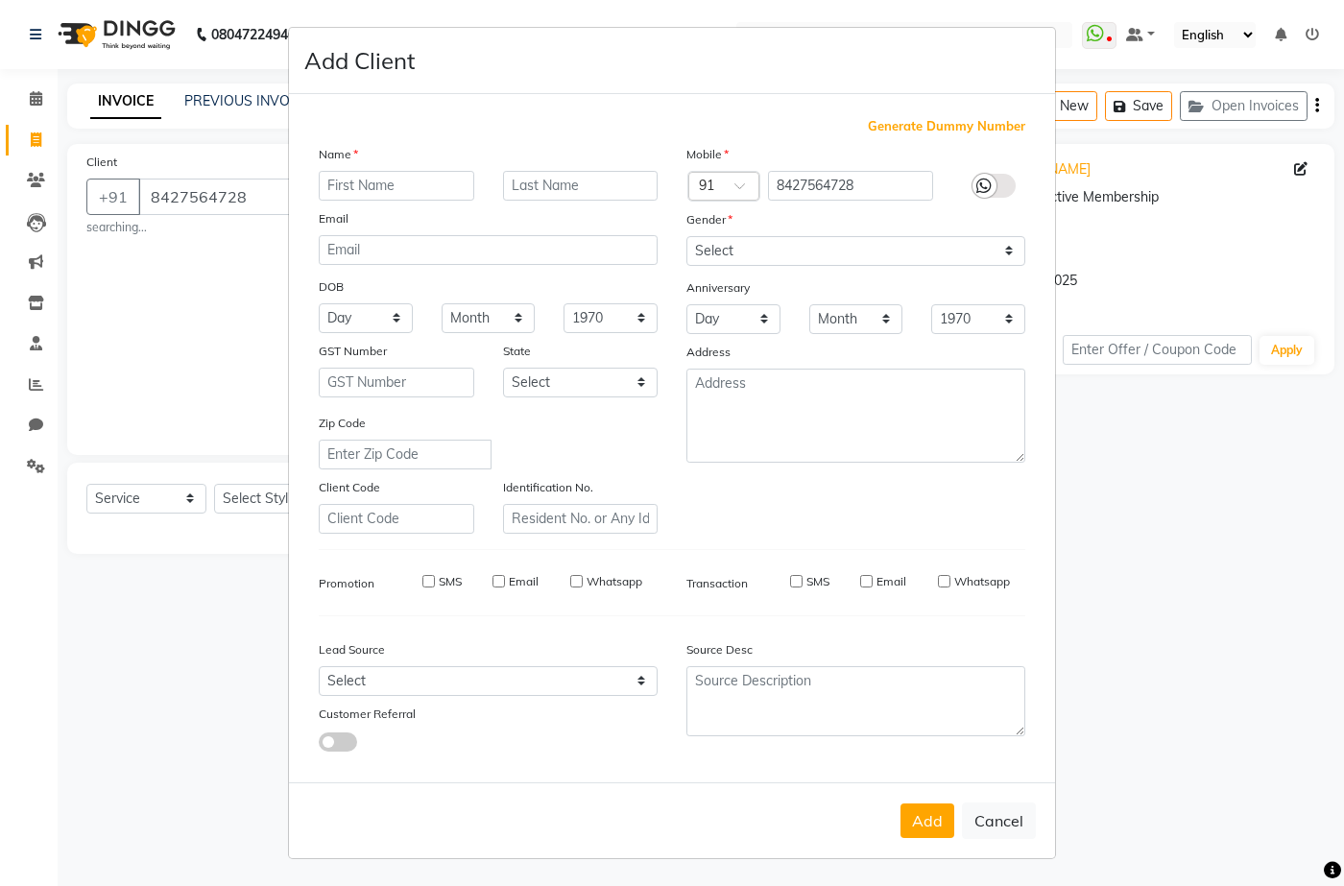
checkbox input "false"
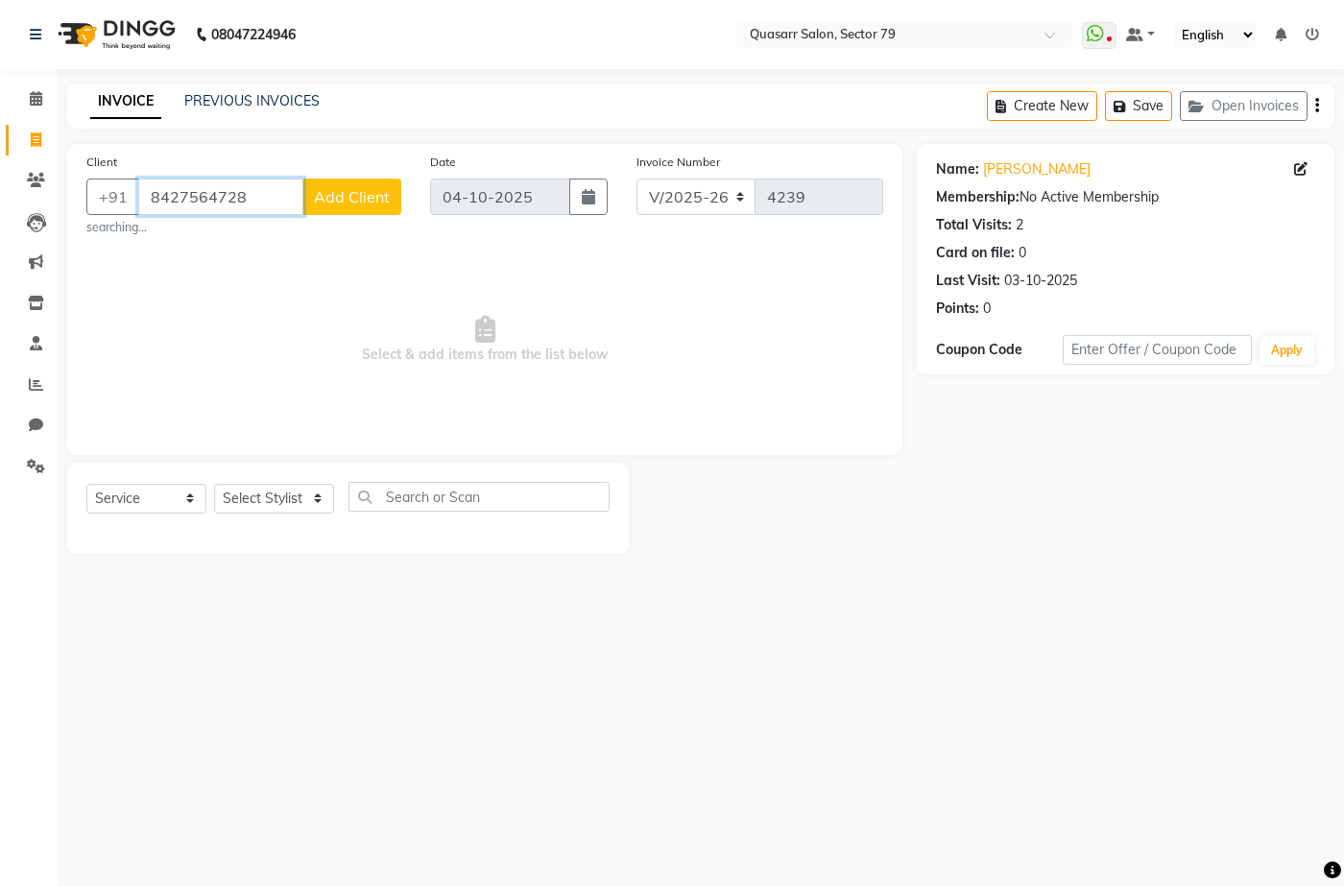
click at [285, 204] on input "8427564728" at bounding box center [220, 197] width 165 height 36
click at [254, 233] on small "searching..." at bounding box center [243, 227] width 315 height 17
click at [311, 492] on select "Select Stylist ABOY ADDY MUA Aruna [PERSON_NAME] DEEP [PERSON_NAME] [PERSON_NAM…" at bounding box center [274, 499] width 120 height 30
select select "89957"
click at [214, 484] on select "Select Stylist ABOY ADDY MUA Aruna [PERSON_NAME] DEEP [PERSON_NAME] [PERSON_NAM…" at bounding box center [274, 499] width 120 height 30
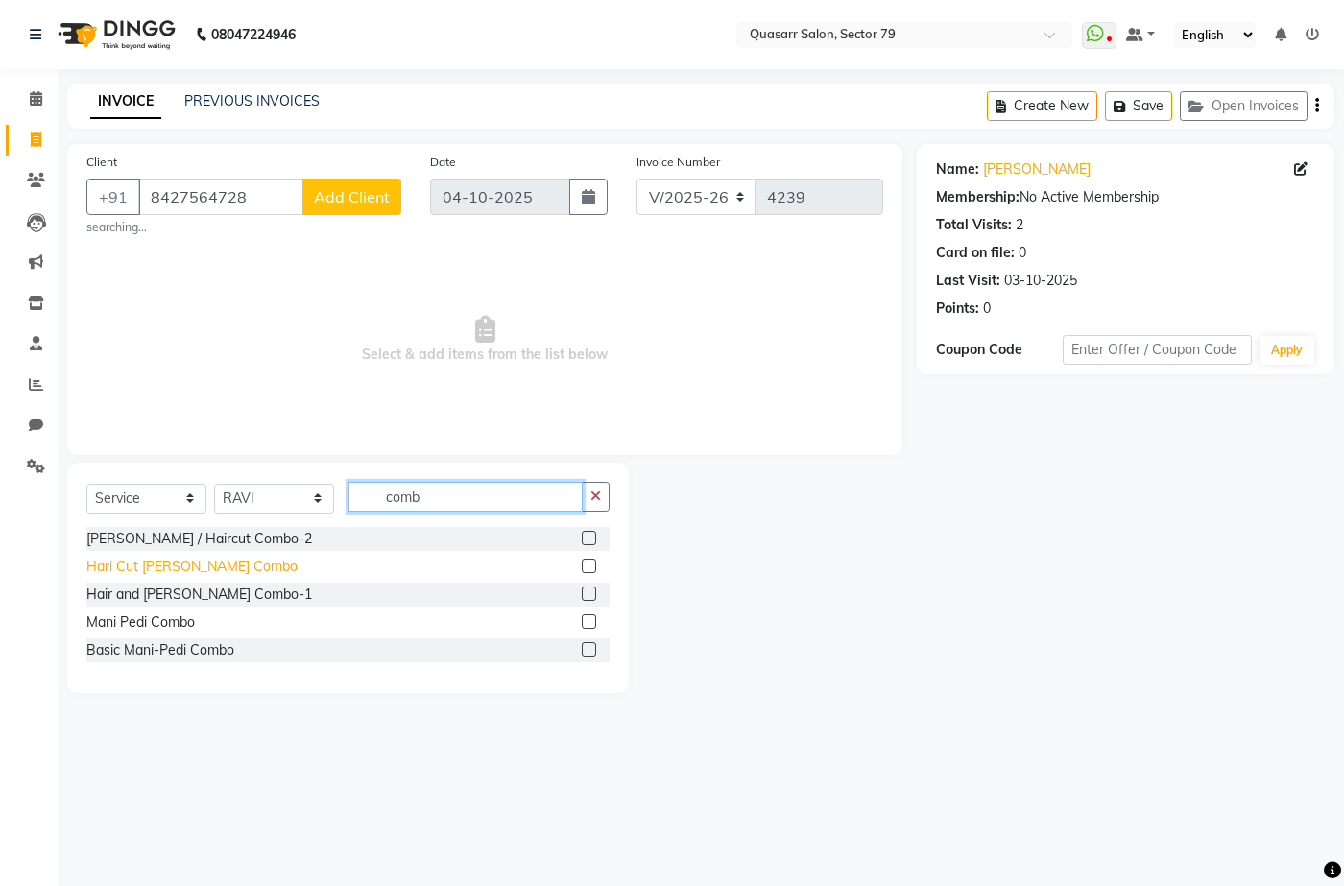
type input "comb"
click at [182, 566] on div "Hari Cut [PERSON_NAME] Combo" at bounding box center [191, 567] width 211 height 20
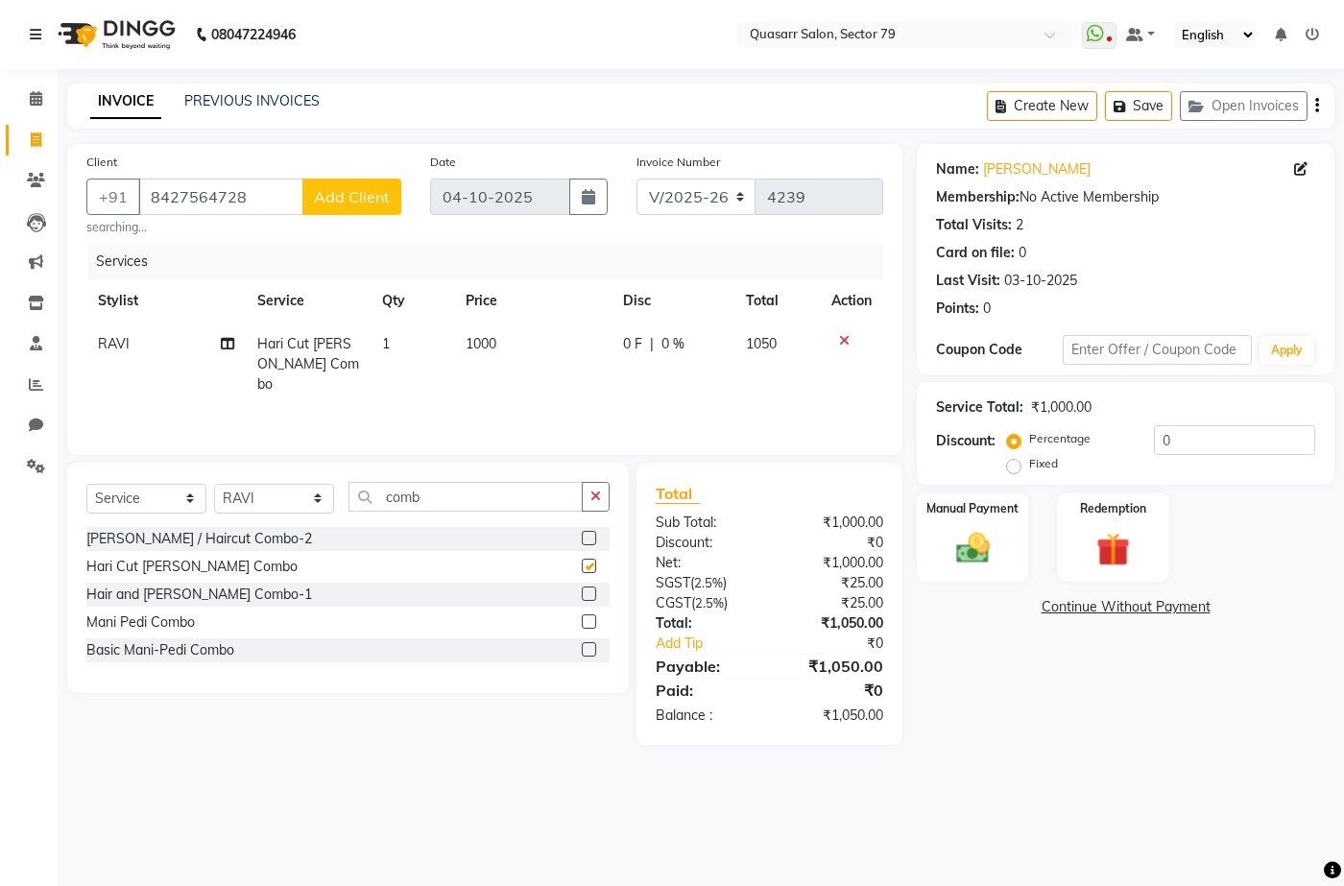
checkbox input "false"
click at [590, 498] on button "button" at bounding box center [596, 497] width 28 height 30
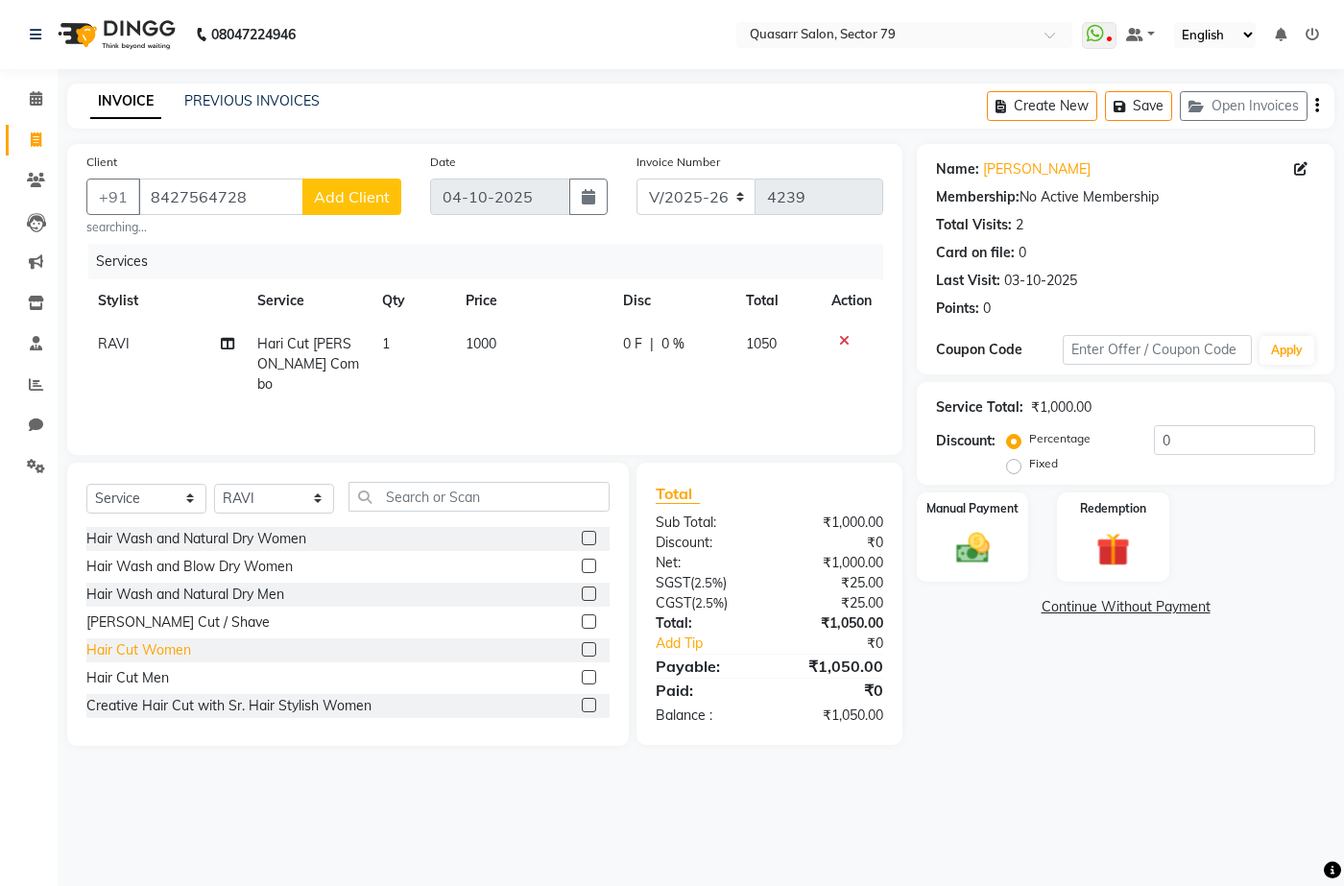
click at [164, 647] on div "Hair Cut Women" at bounding box center [138, 650] width 105 height 20
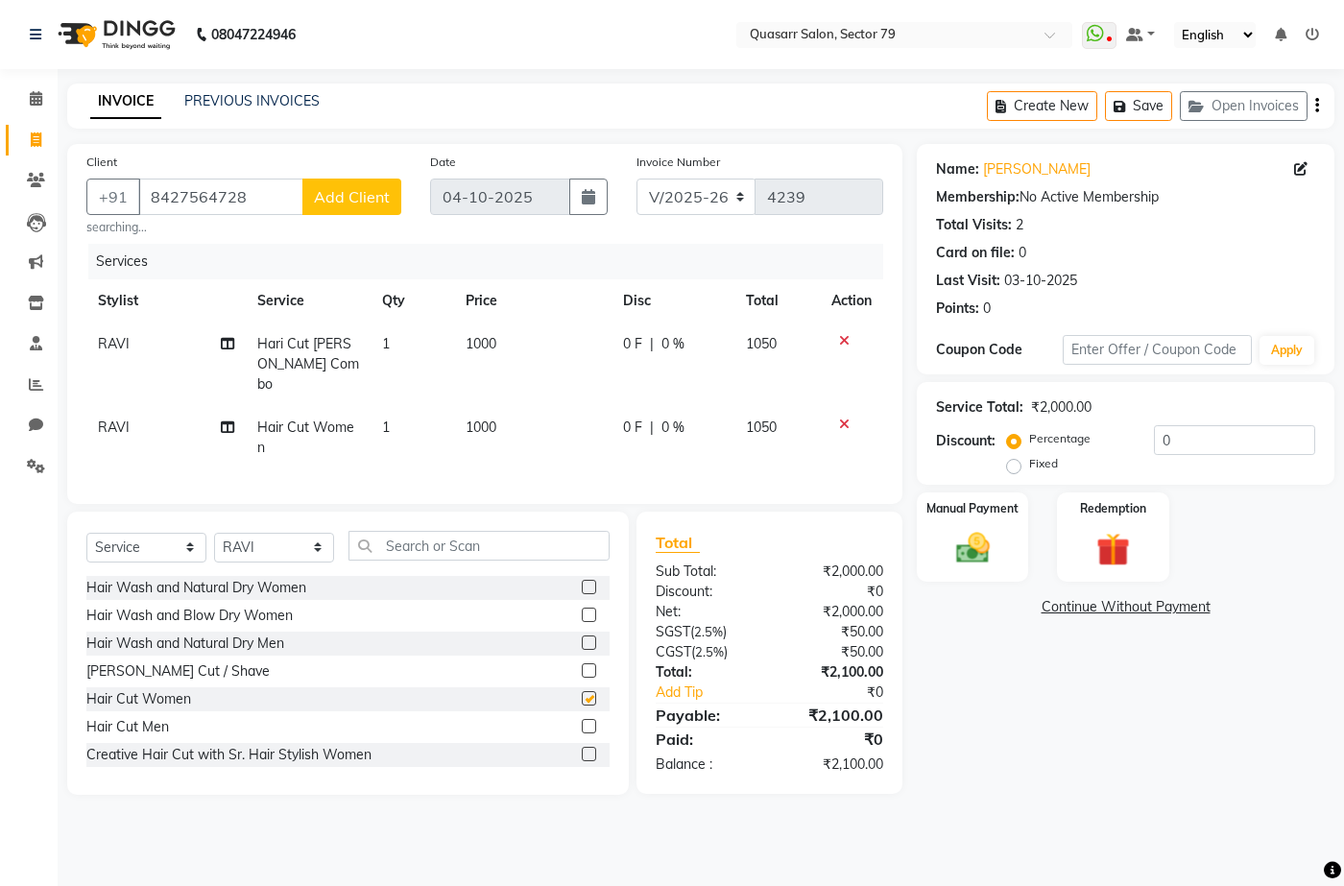
checkbox input "false"
click at [847, 337] on icon at bounding box center [844, 340] width 11 height 13
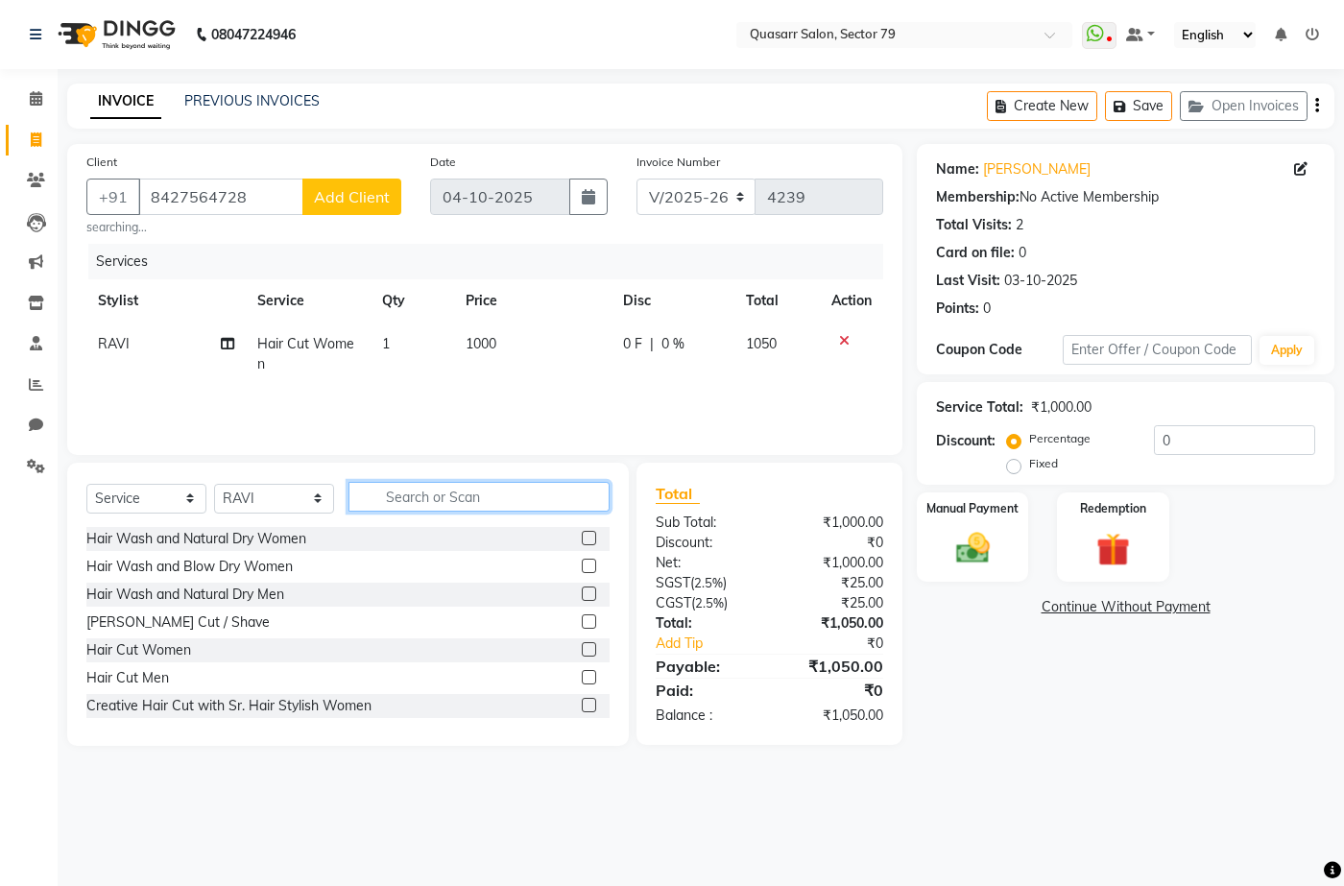
click at [408, 493] on input "text" at bounding box center [479, 497] width 261 height 30
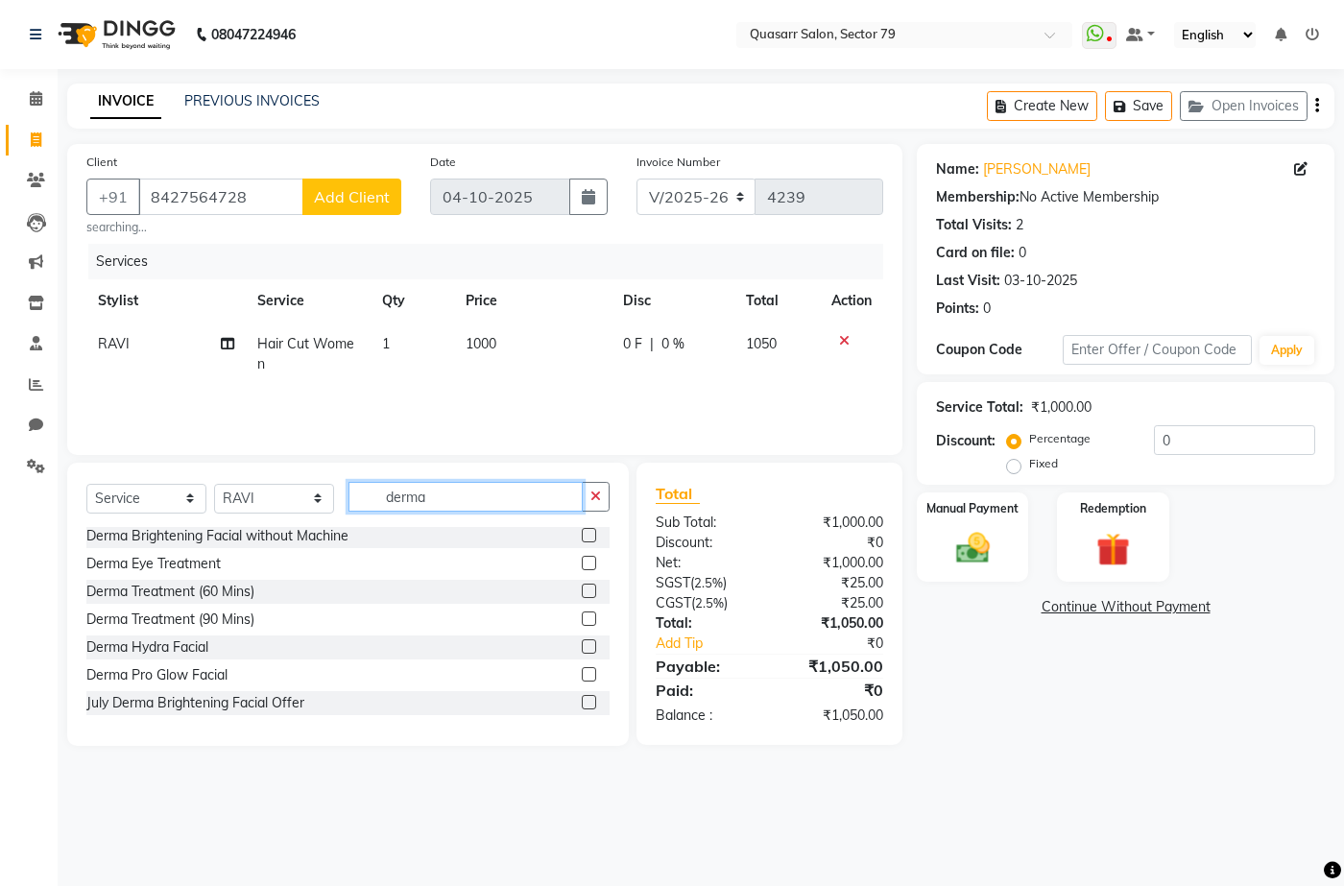
drag, startPoint x: 475, startPoint y: 500, endPoint x: 279, endPoint y: 487, distance: 196.3
click at [279, 487] on div "Select Service Product Membership Package Voucher Prepaid Gift Card Select Styl…" at bounding box center [347, 504] width 523 height 45
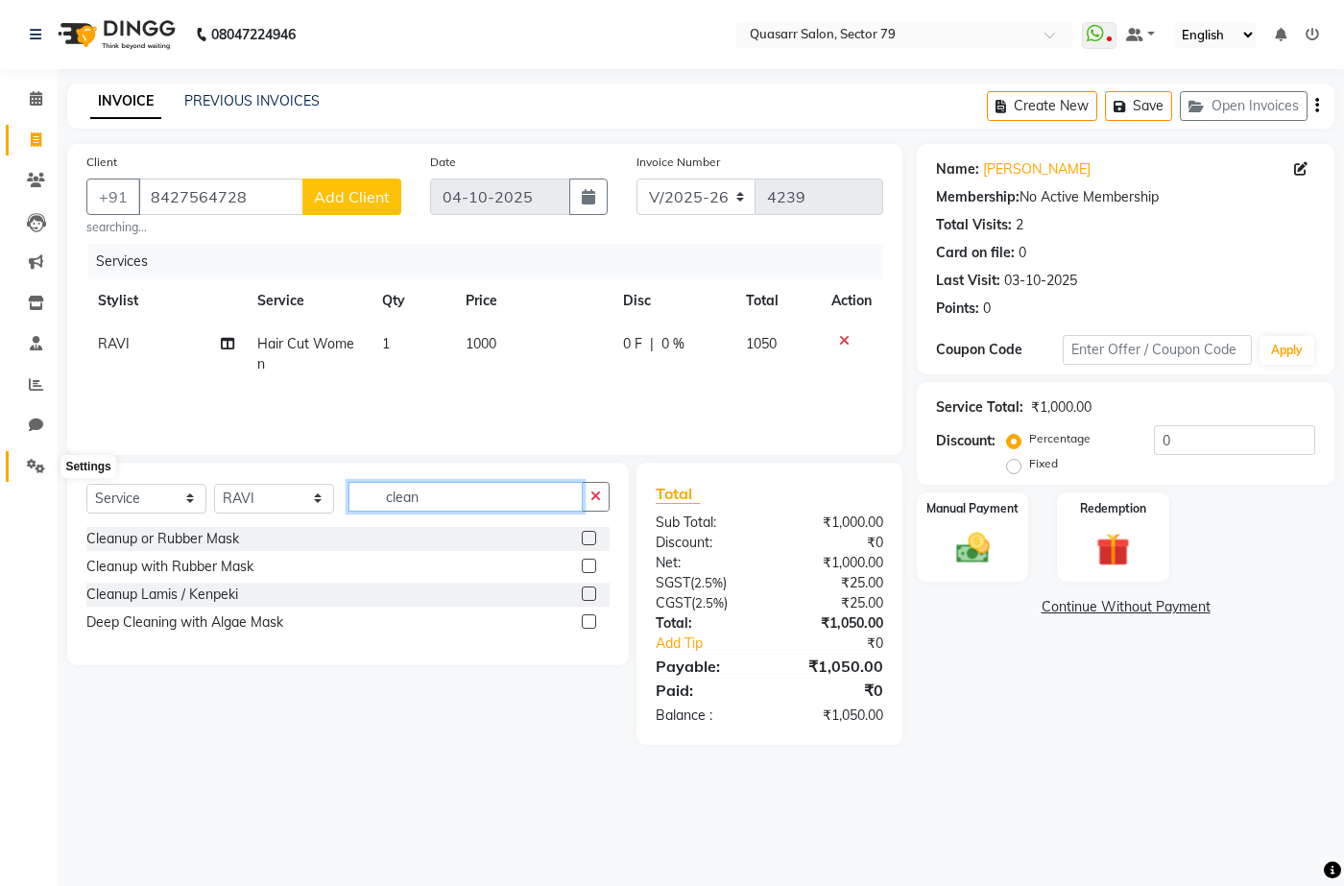
type input "clean"
click at [36, 459] on icon at bounding box center [36, 466] width 18 height 14
click at [227, 193] on input "8427564728" at bounding box center [220, 197] width 165 height 36
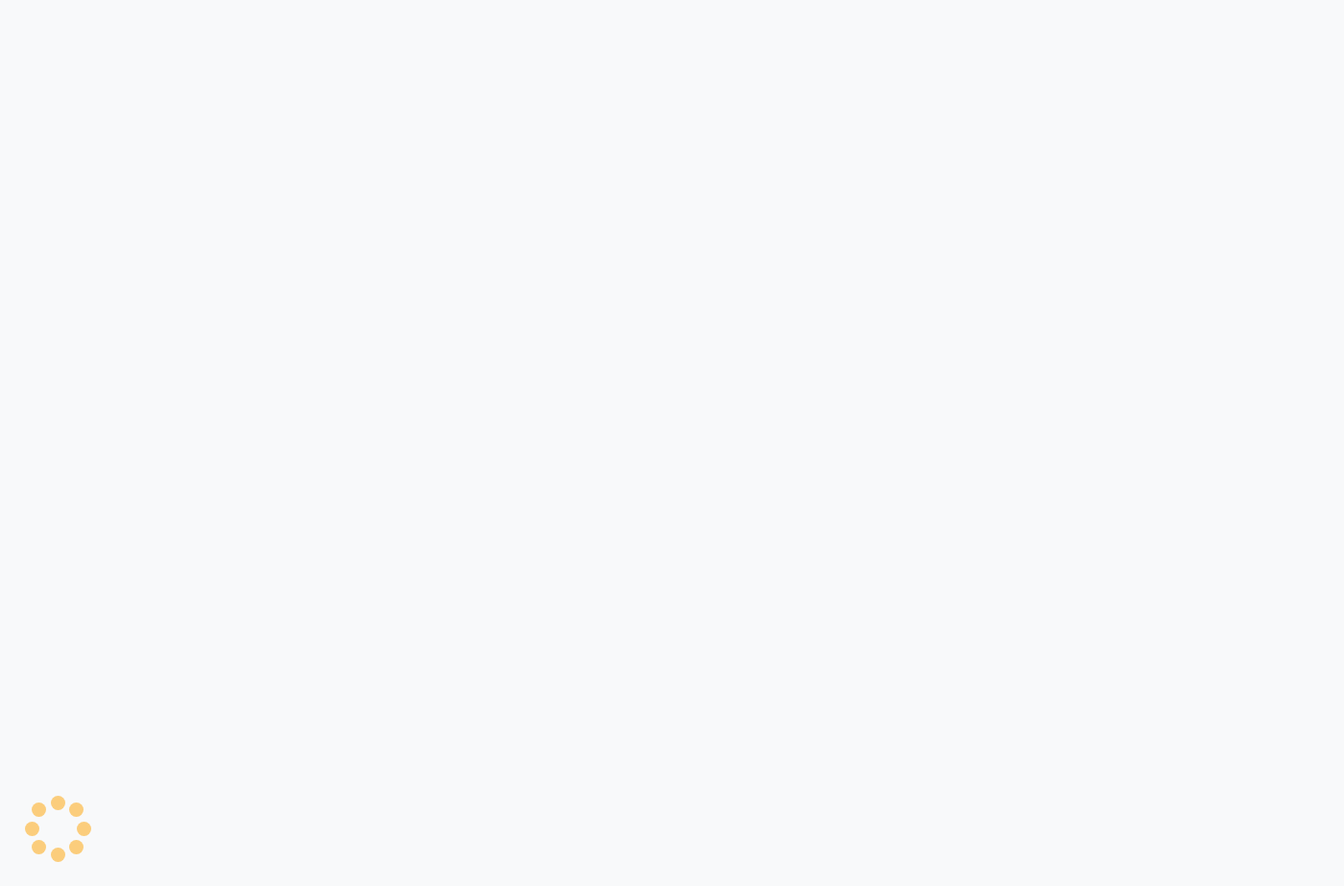
select select "service"
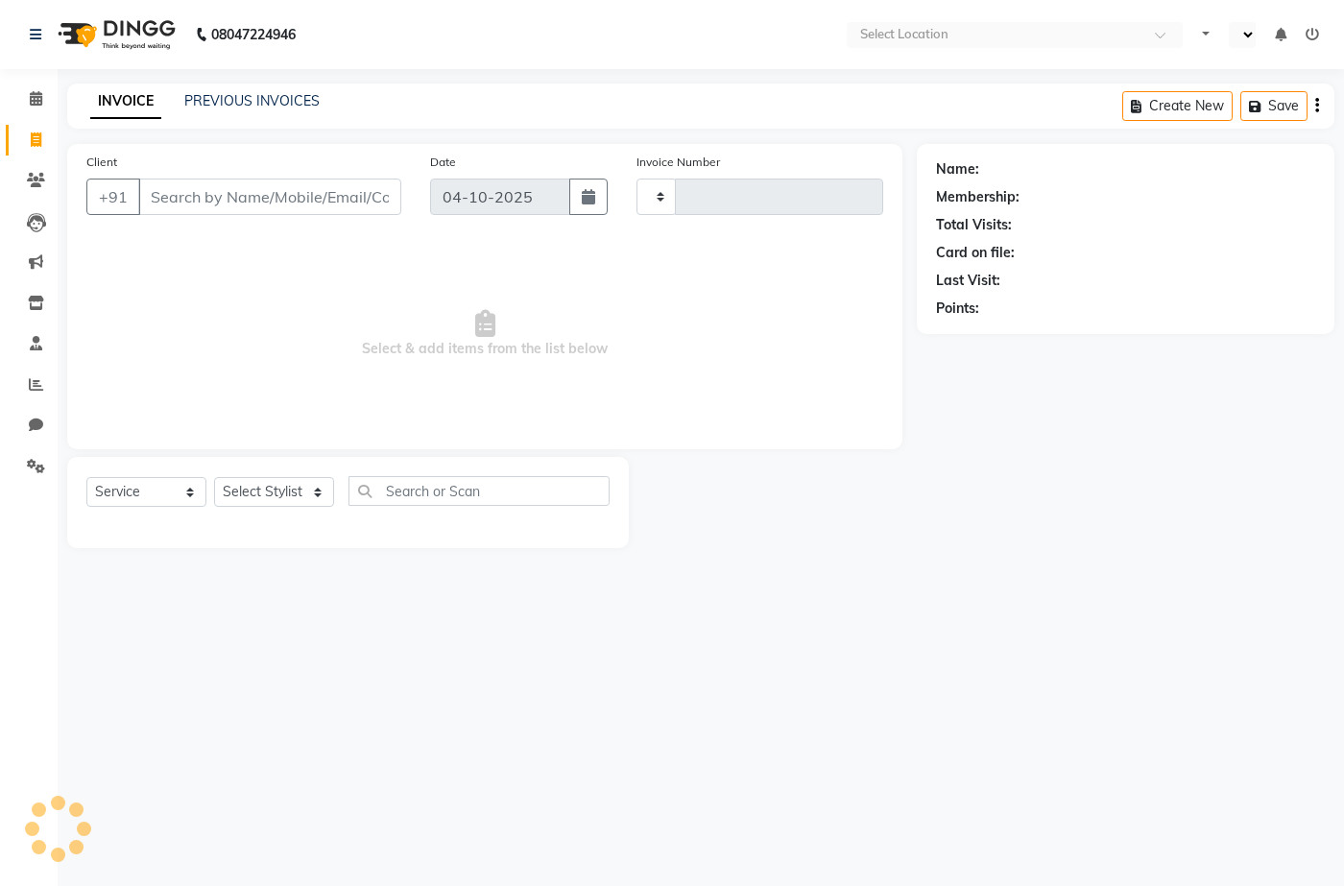
click at [766, 364] on span "Select & add items from the list below" at bounding box center [484, 334] width 797 height 192
select select "en"
select select "7231"
type input "4239"
click at [267, 502] on select "Select Stylist" at bounding box center [274, 492] width 120 height 30
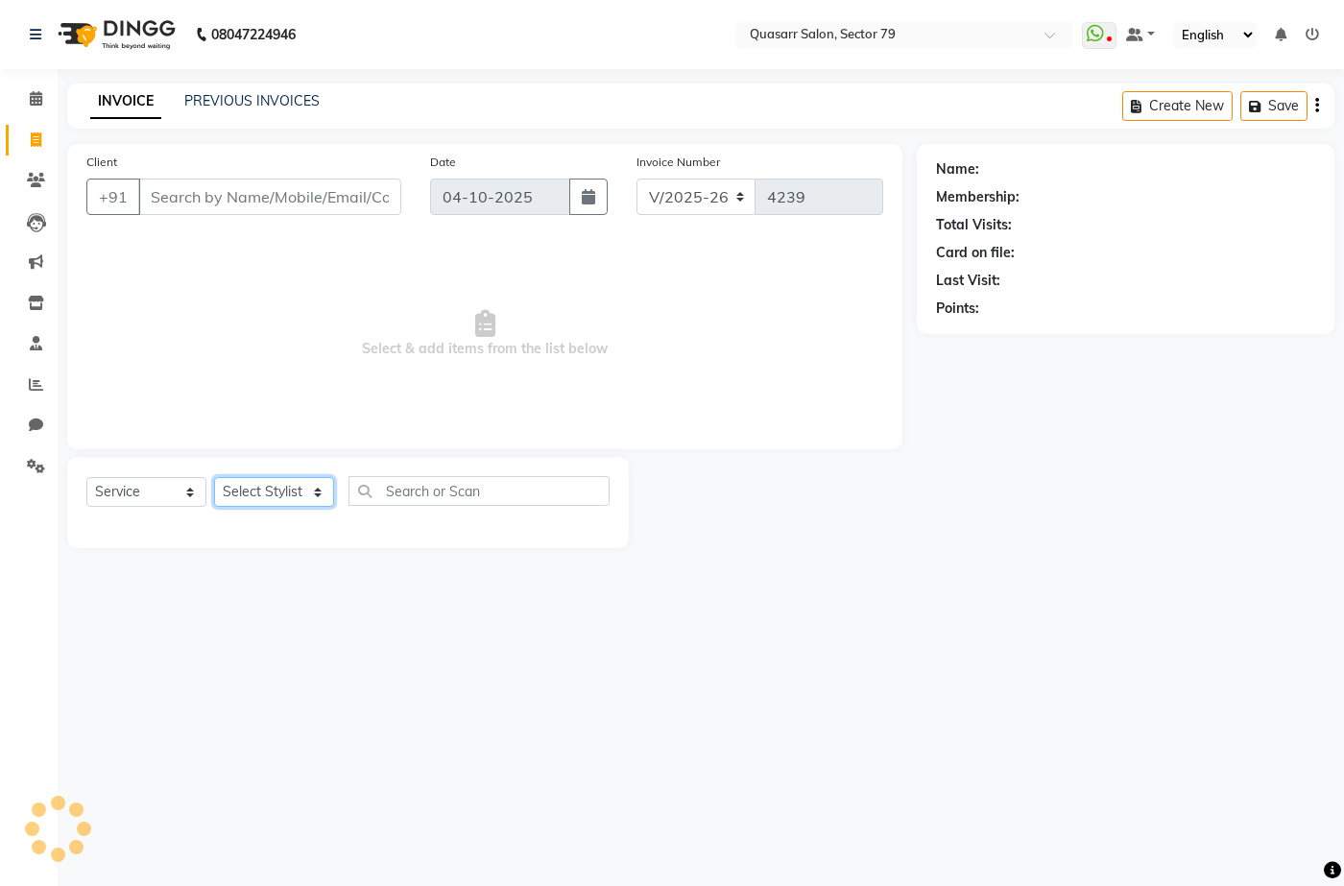
click at [268, 501] on select "Select Stylist" at bounding box center [274, 492] width 120 height 30
select select "61605"
click at [214, 477] on select "Select Stylist ABOY ADDY MUA Aruna [PERSON_NAME] DEEP [PERSON_NAME] [PERSON_NAM…" at bounding box center [274, 492] width 120 height 30
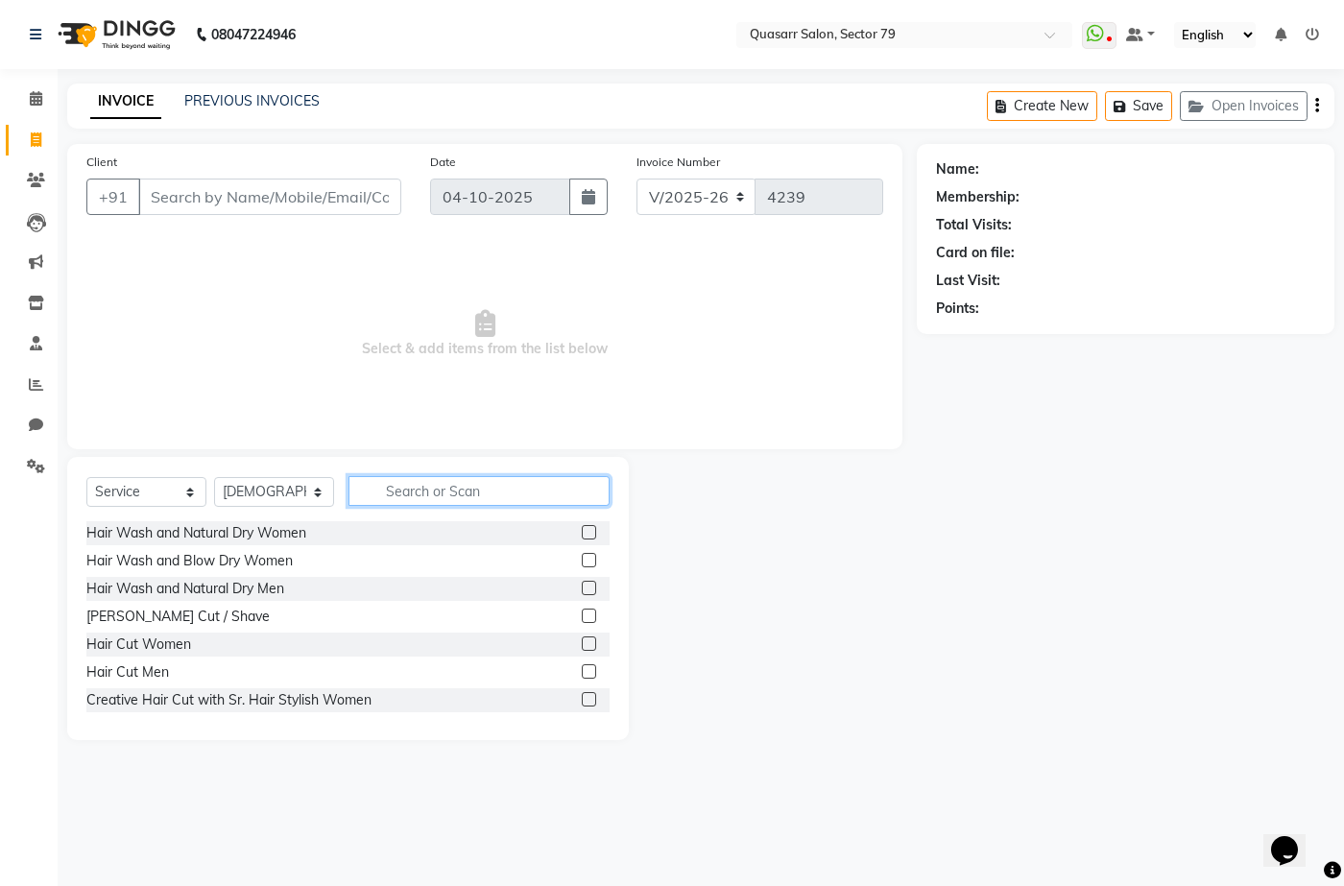
click at [434, 497] on input "text" at bounding box center [479, 491] width 261 height 30
type input "derma"
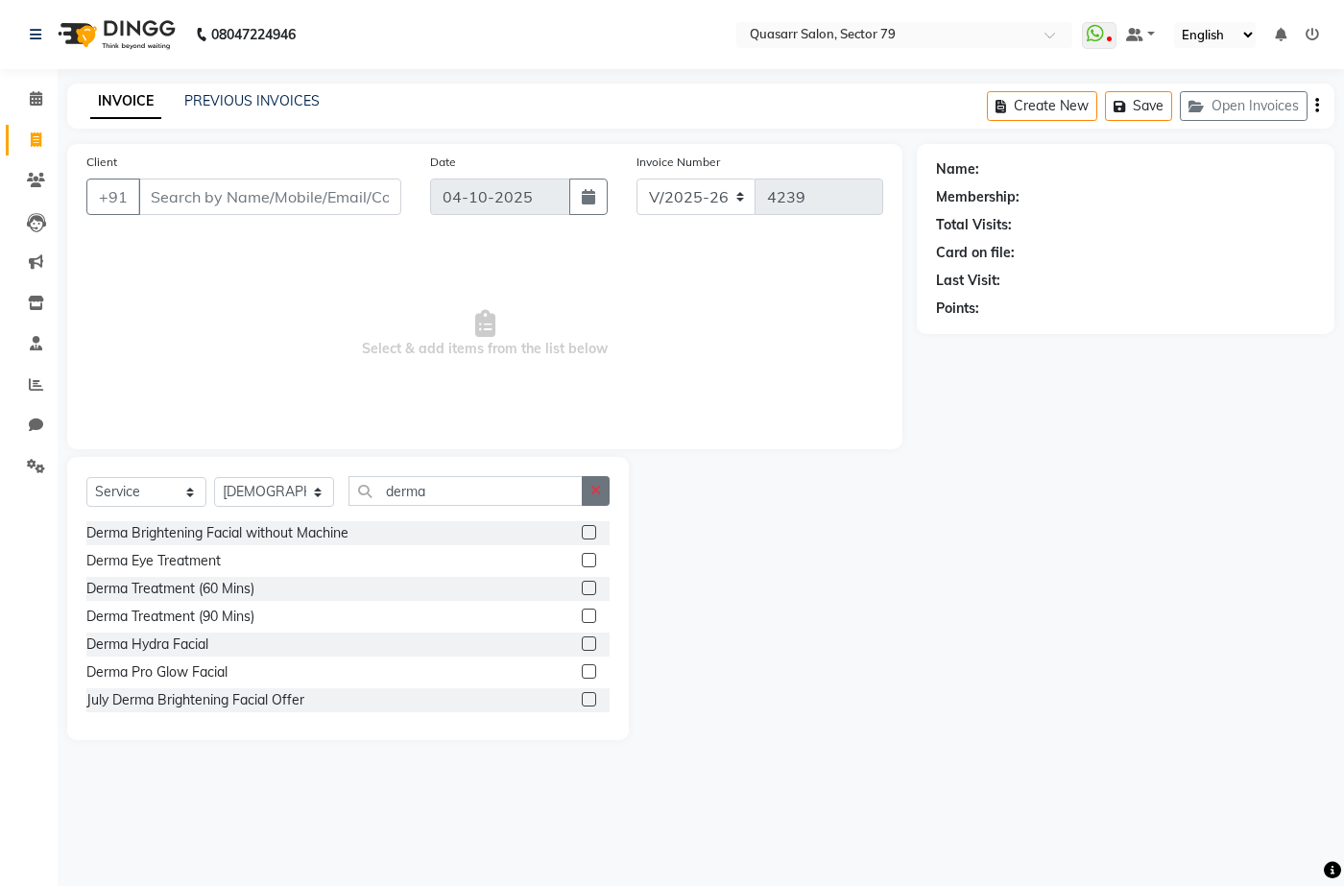
click at [594, 491] on icon "button" at bounding box center [595, 490] width 11 height 13
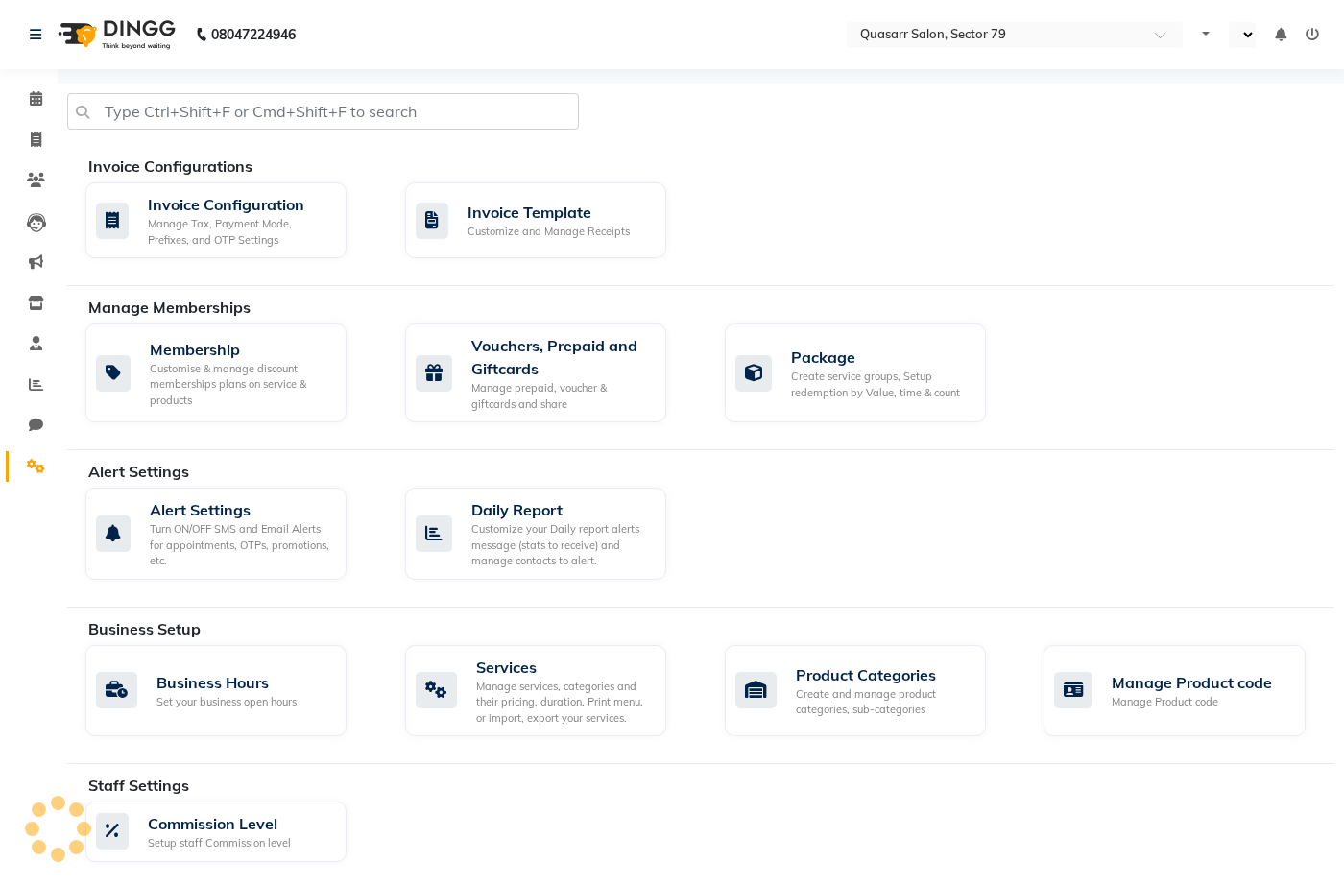
select select "en"
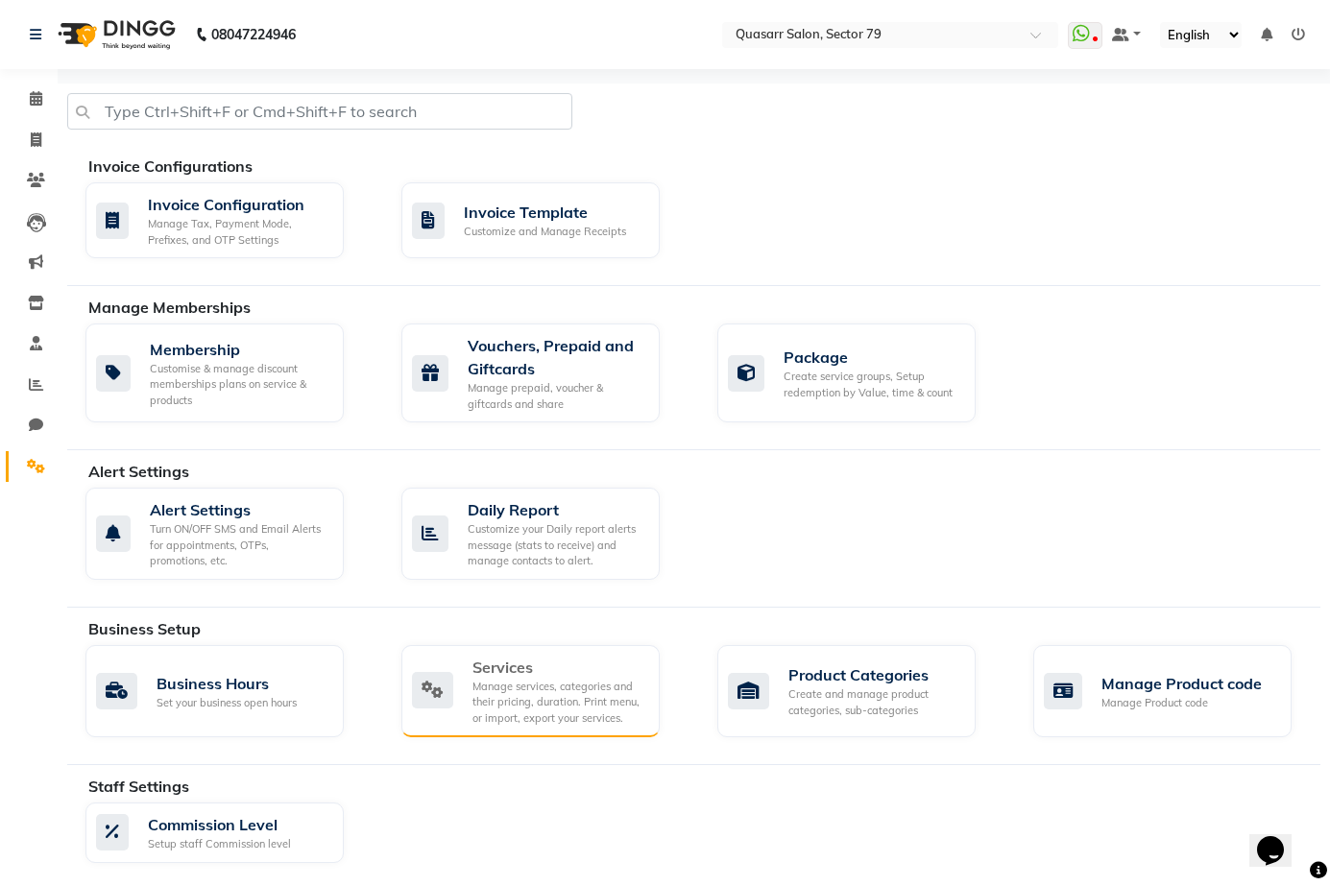
click at [536, 704] on div "Manage services, categories and their pricing, duration. Print menu, or import,…" at bounding box center [558, 703] width 172 height 48
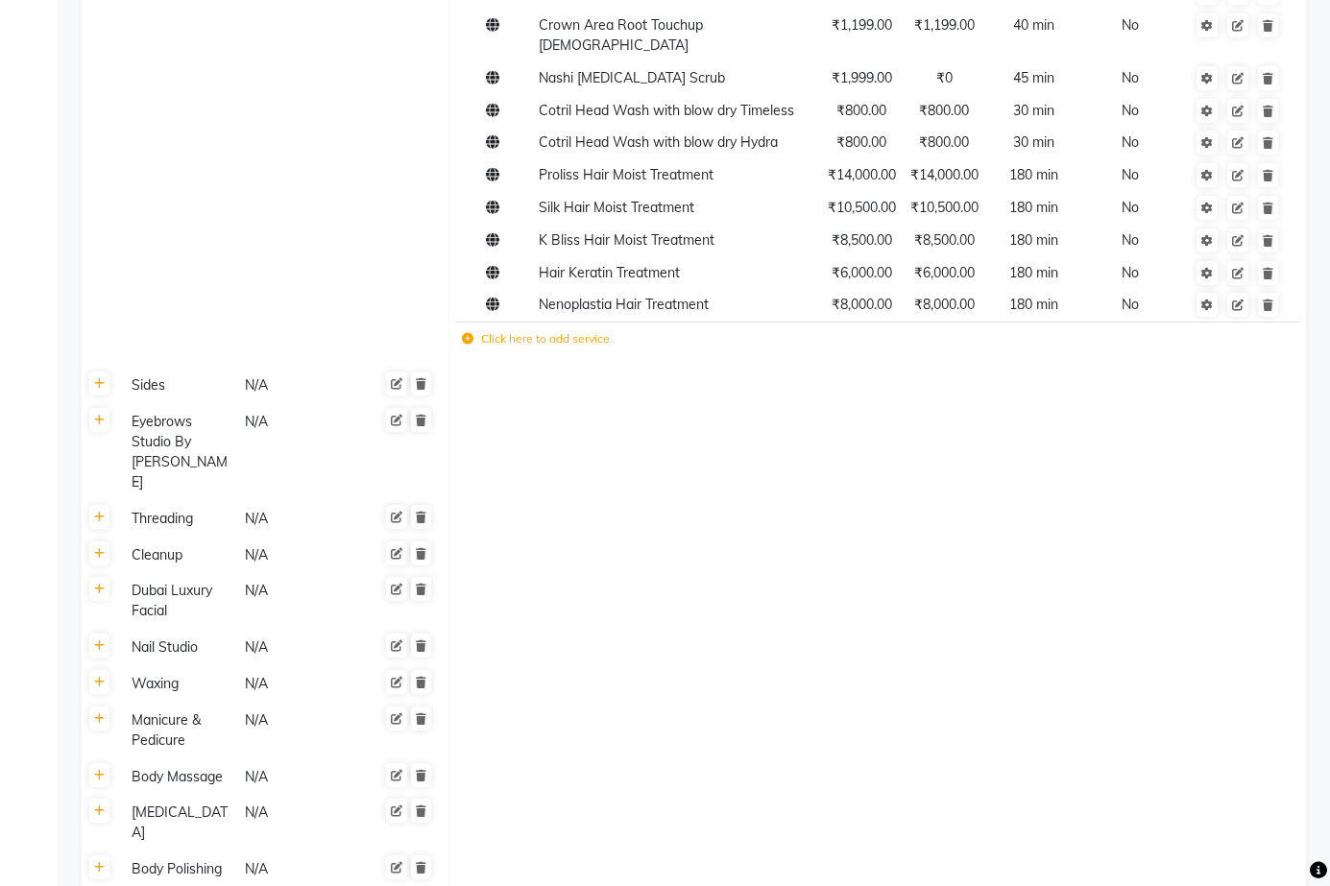
scroll to position [3059, 0]
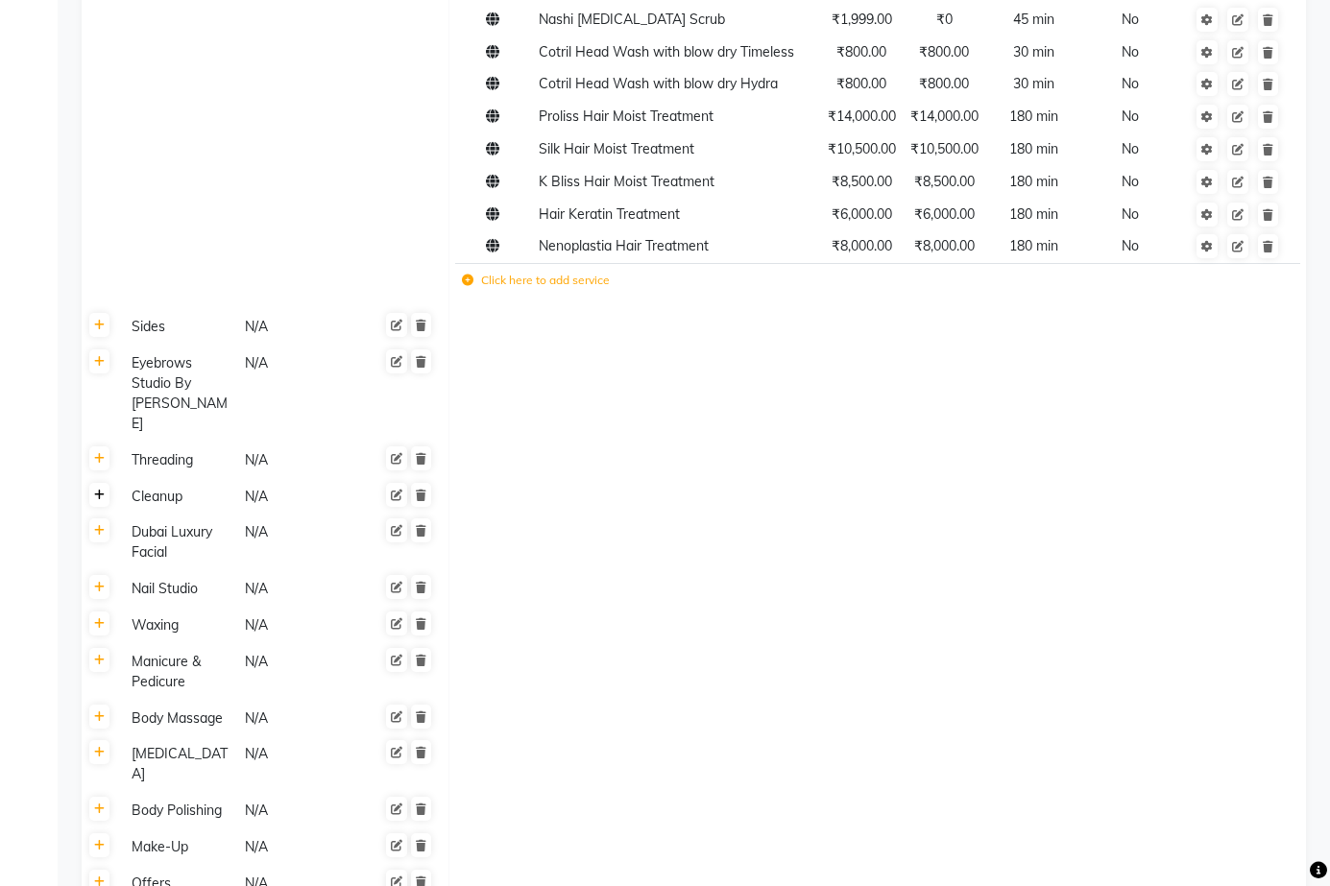
click at [101, 483] on link at bounding box center [99, 495] width 20 height 24
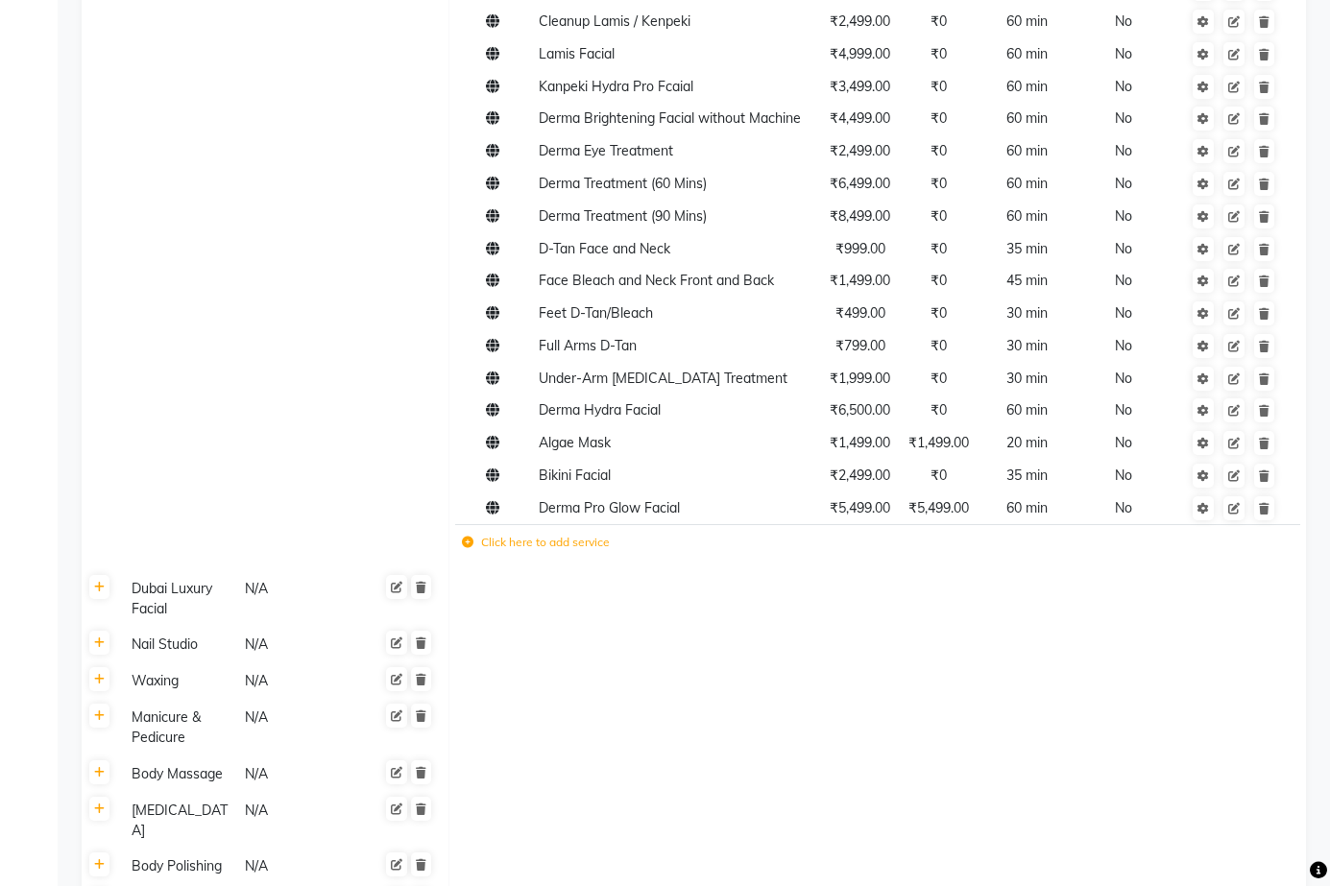
scroll to position [3887, 0]
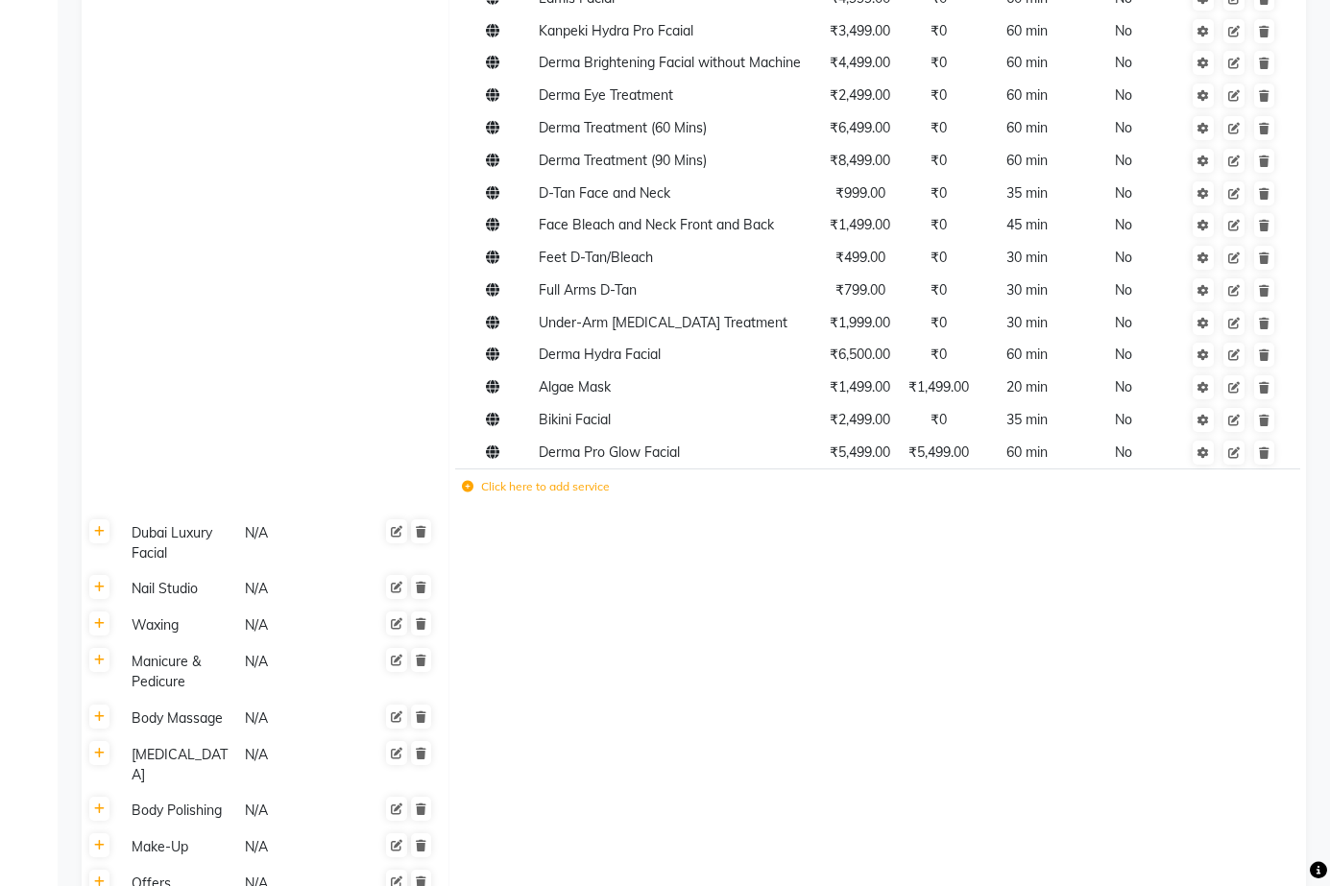
click at [536, 478] on label "Click here to add service" at bounding box center [536, 486] width 148 height 17
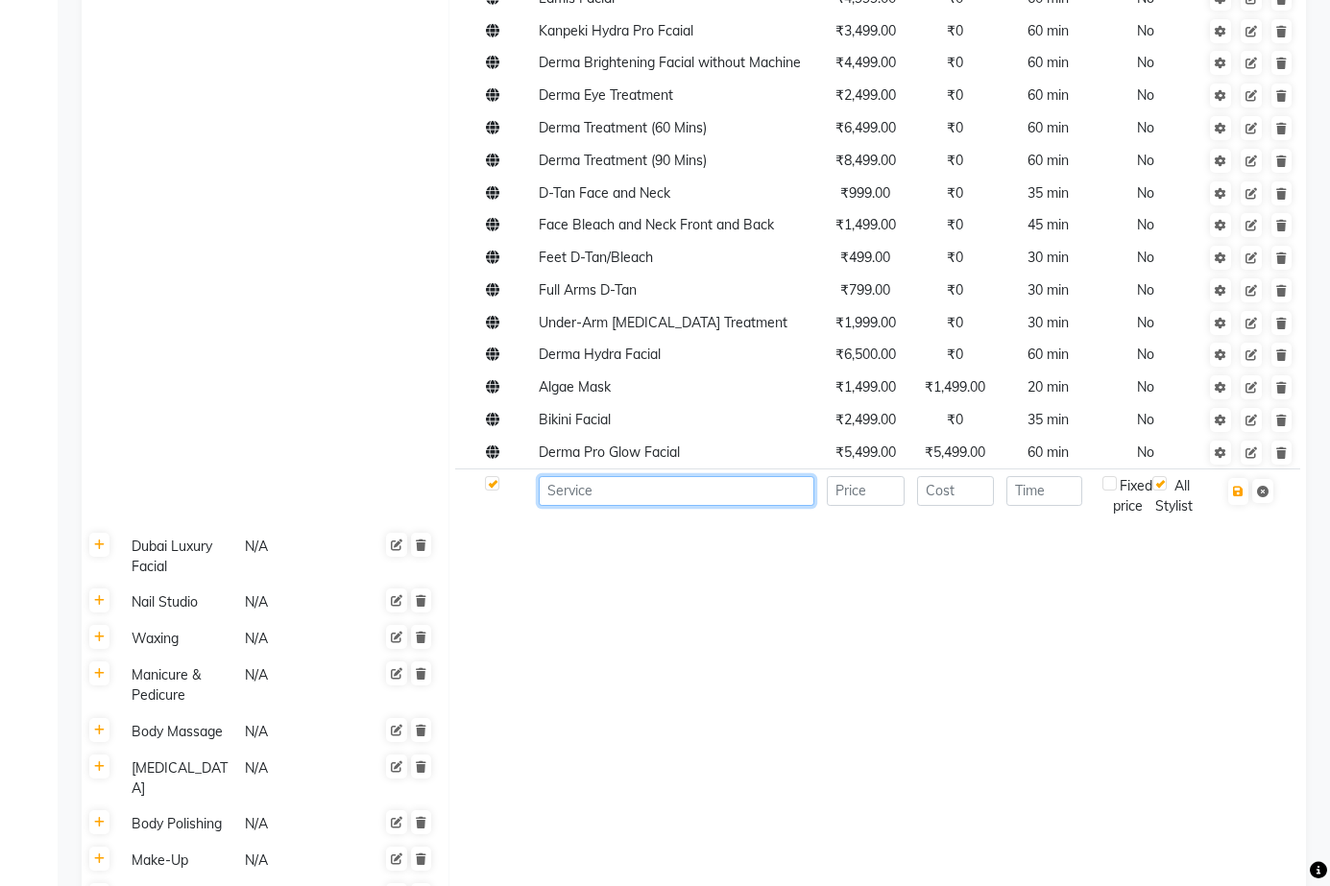
drag, startPoint x: 621, startPoint y: 354, endPoint x: 620, endPoint y: 380, distance: 25.9
click at [621, 476] on input at bounding box center [677, 491] width 276 height 30
type input "Derma Clean Up"
click at [849, 476] on input "number" at bounding box center [866, 491] width 78 height 30
type input "3500"
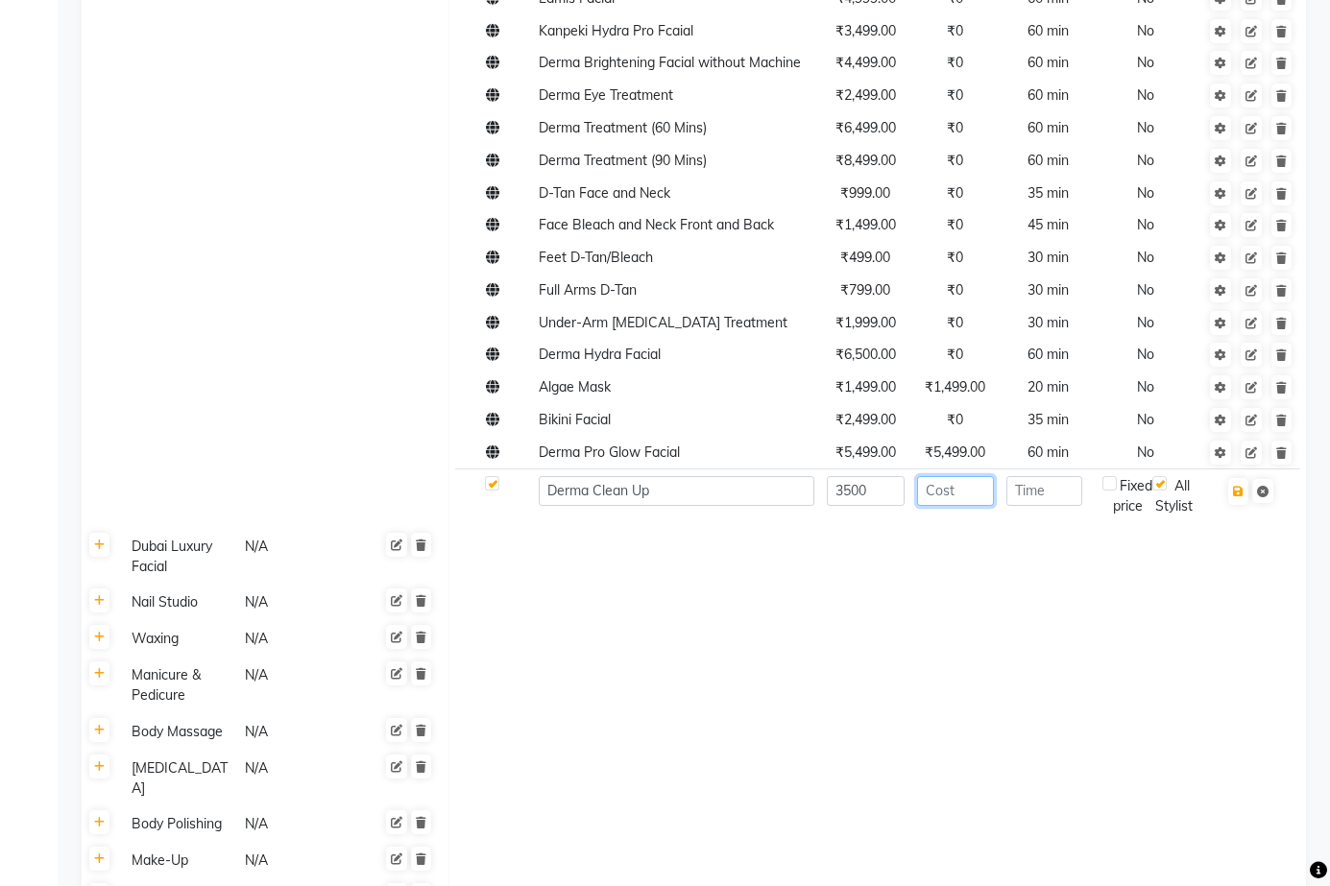
click at [945, 476] on input "number" at bounding box center [956, 491] width 78 height 30
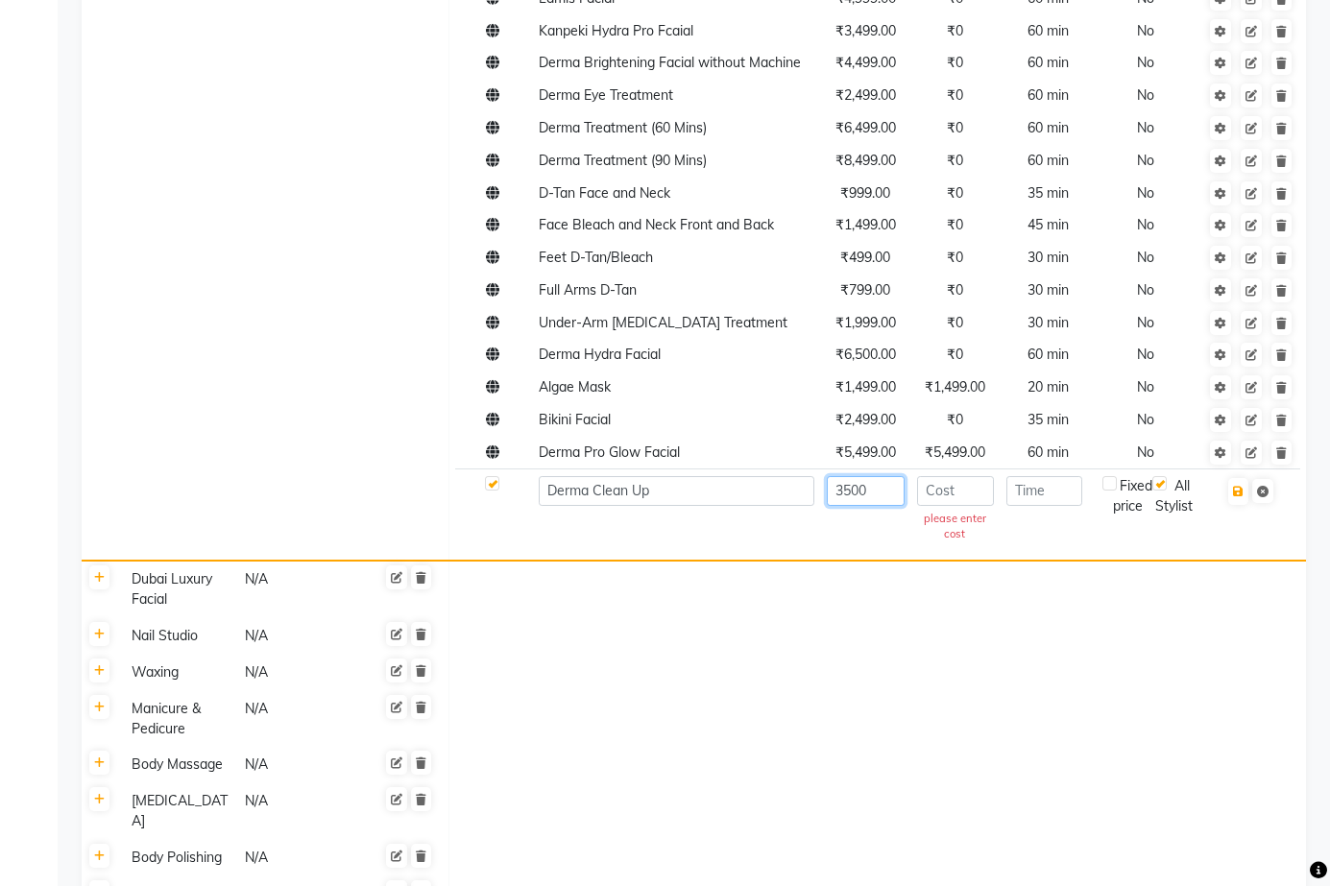
click at [834, 476] on input "3500" at bounding box center [866, 491] width 78 height 30
click at [953, 476] on input "number" at bounding box center [956, 491] width 78 height 30
paste input "3500"
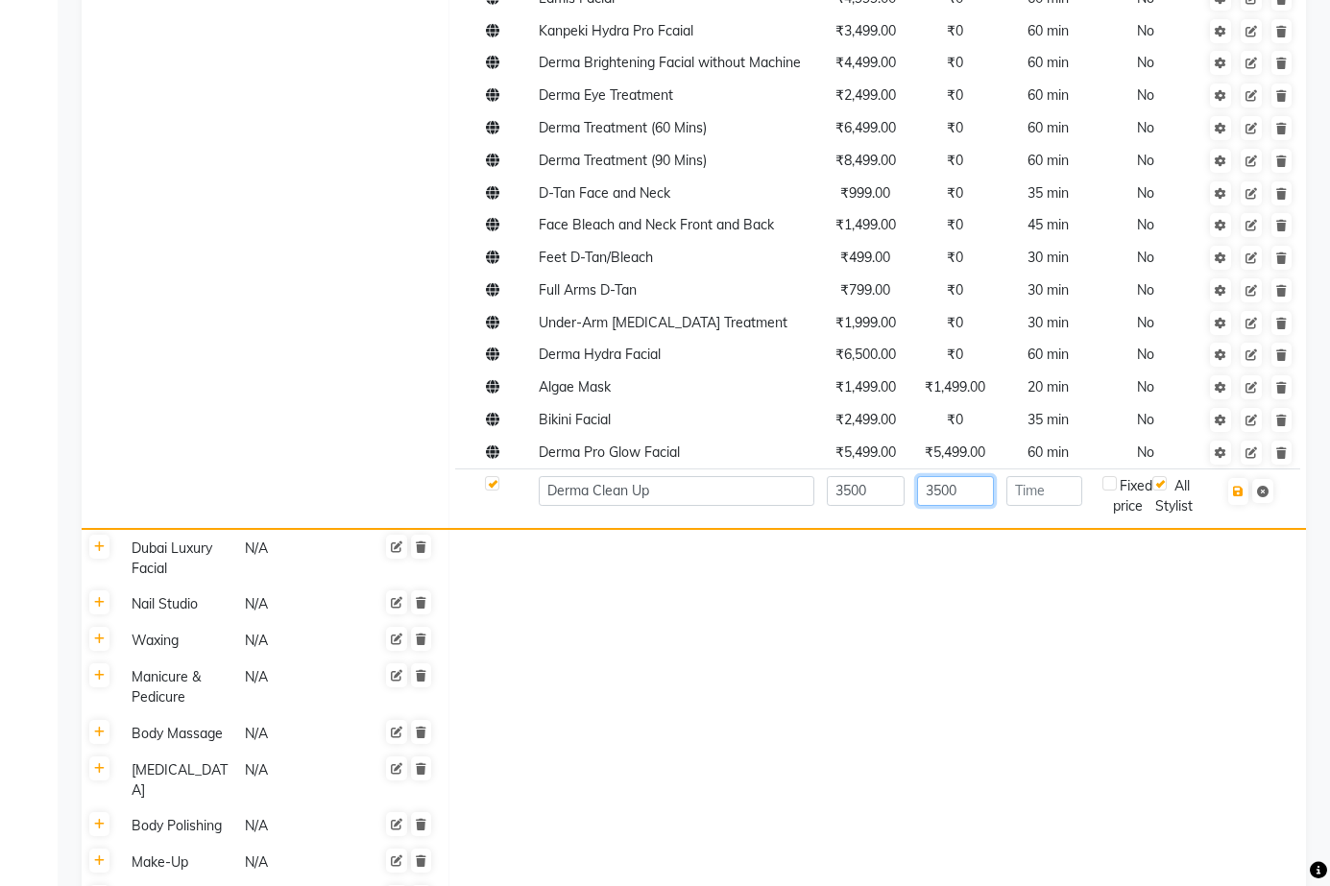
type input "3500"
click at [1048, 476] on input "number" at bounding box center [1044, 491] width 76 height 30
type input "60"
click at [1239, 486] on icon "button" at bounding box center [1238, 492] width 11 height 12
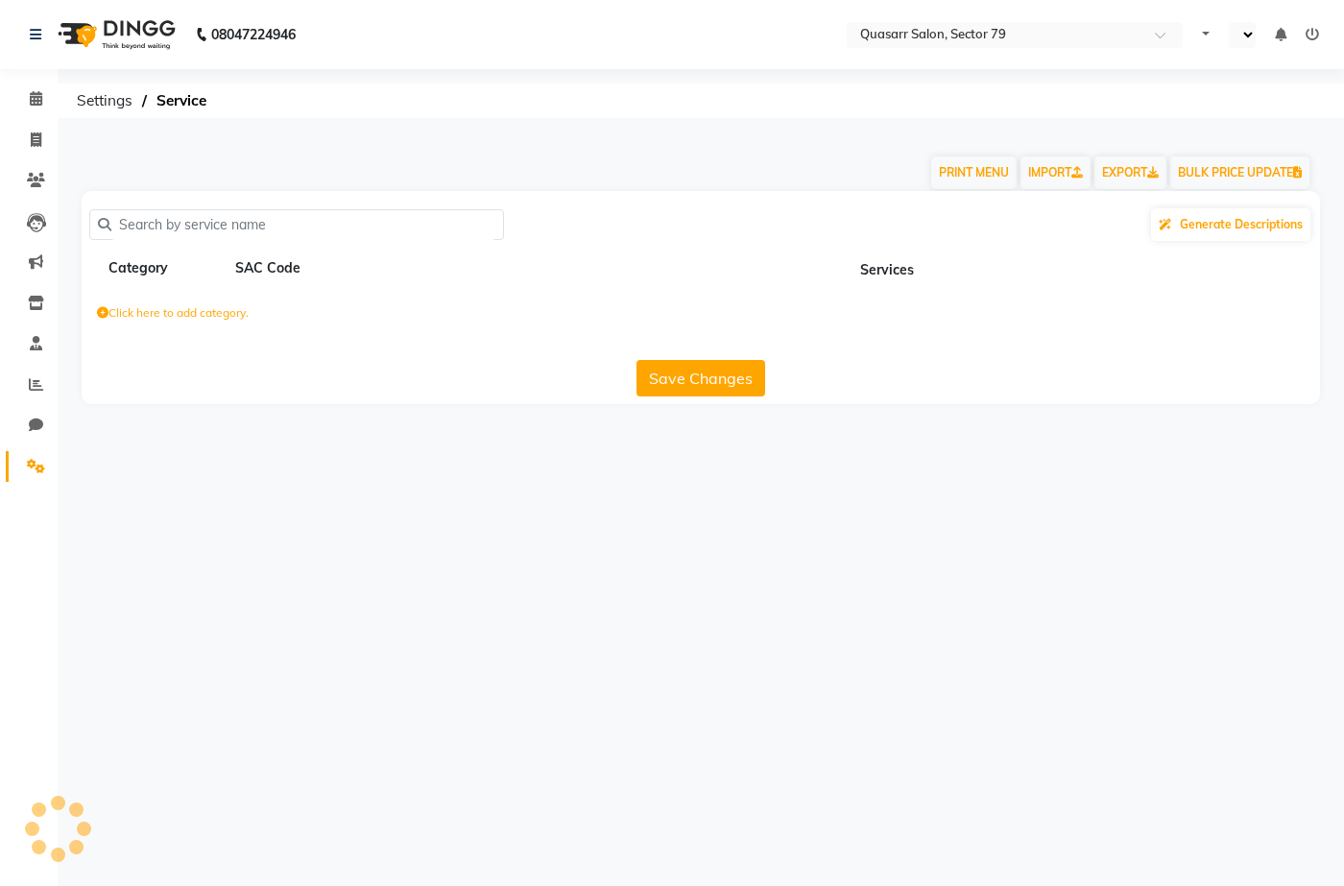
select select "en"
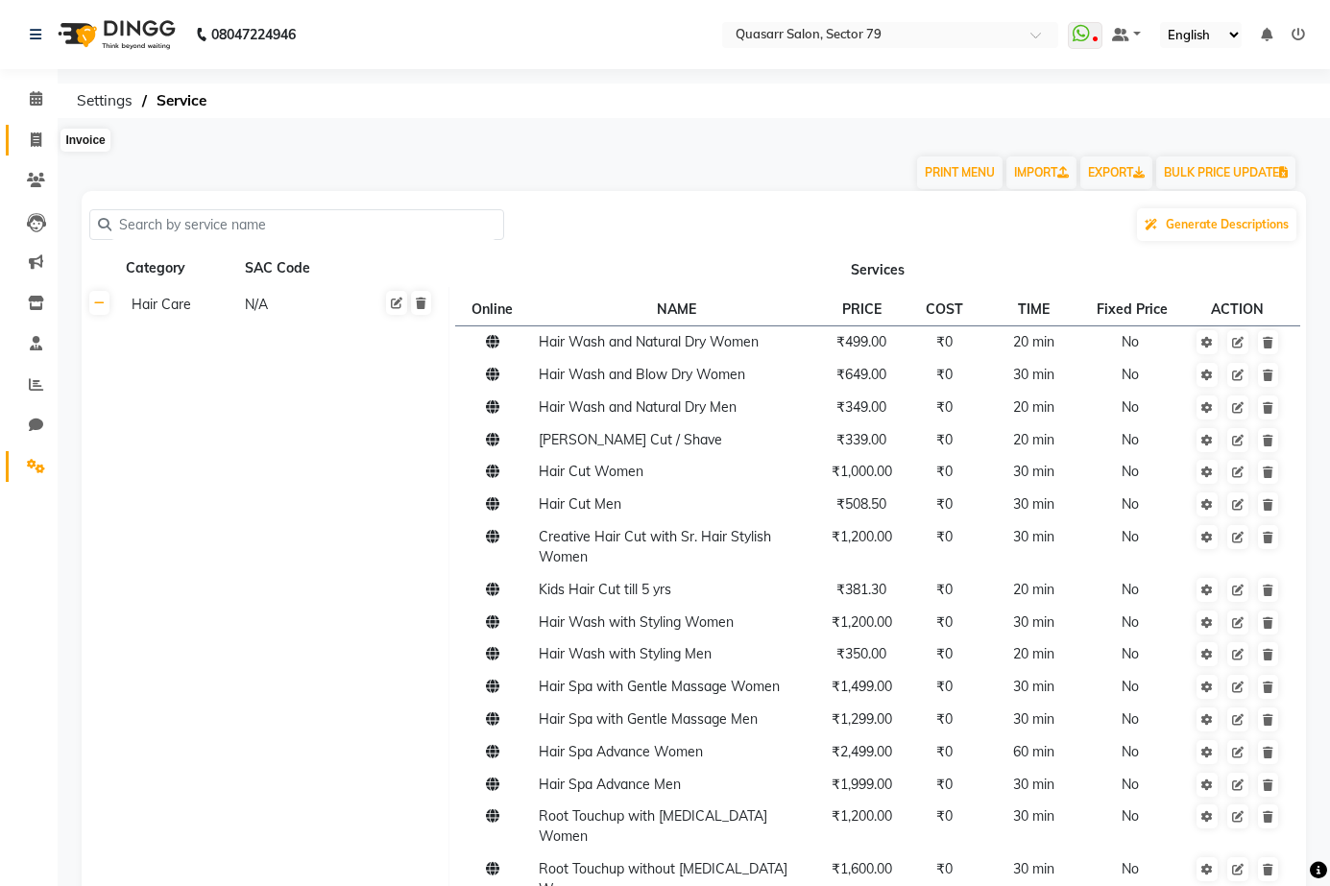
click at [36, 145] on icon at bounding box center [36, 140] width 11 height 14
select select "service"
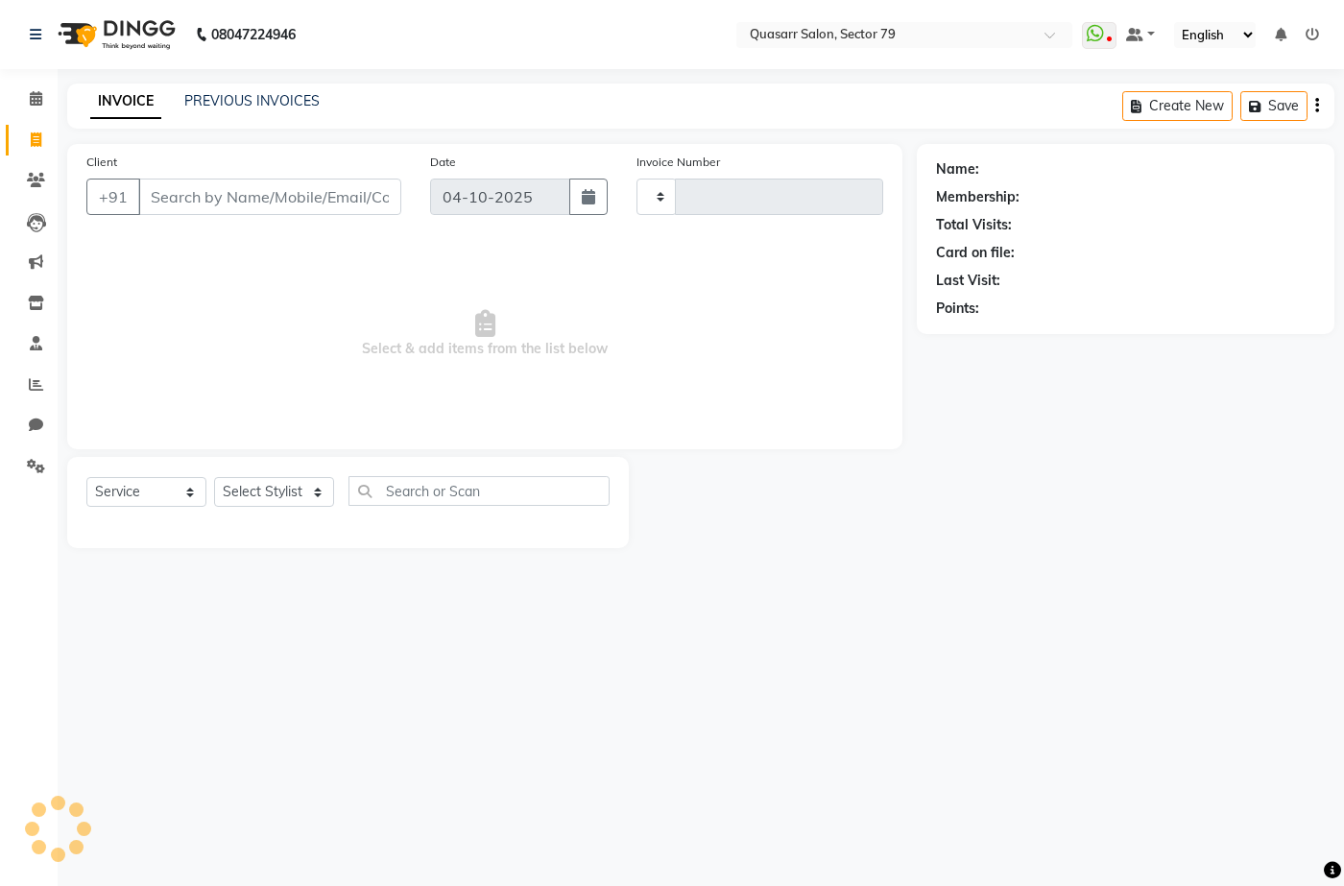
type input "4239"
select select "7231"
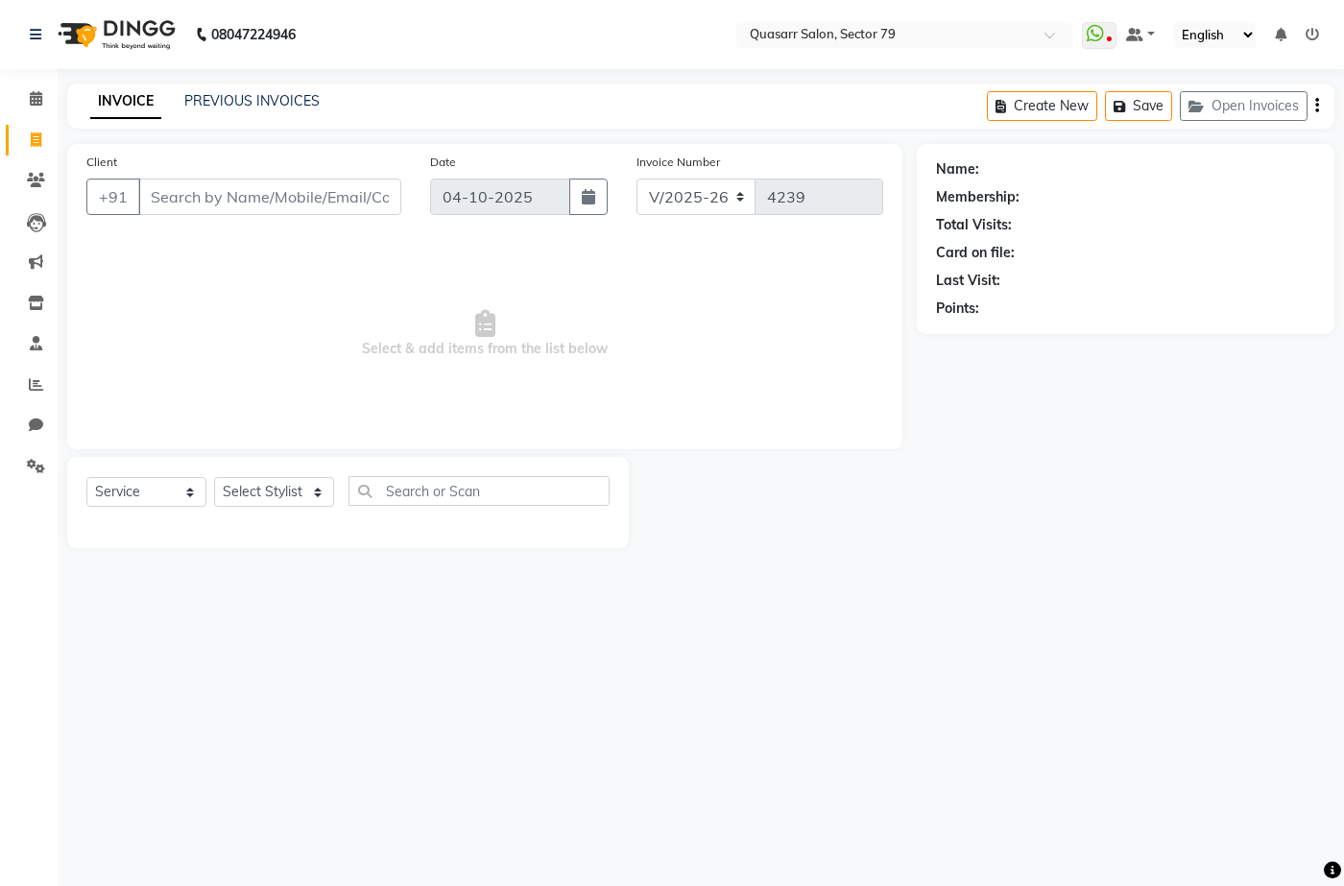
click at [255, 195] on input "Client" at bounding box center [269, 197] width 263 height 36
drag, startPoint x: 105, startPoint y: 201, endPoint x: 0, endPoint y: 201, distance: 104.7
click at [0, 201] on app-home "08047224946 Select Location × Quasarr Salon, Sector 79 WhatsApp Status ✕ Status…" at bounding box center [672, 288] width 1344 height 577
type input "7009906587"
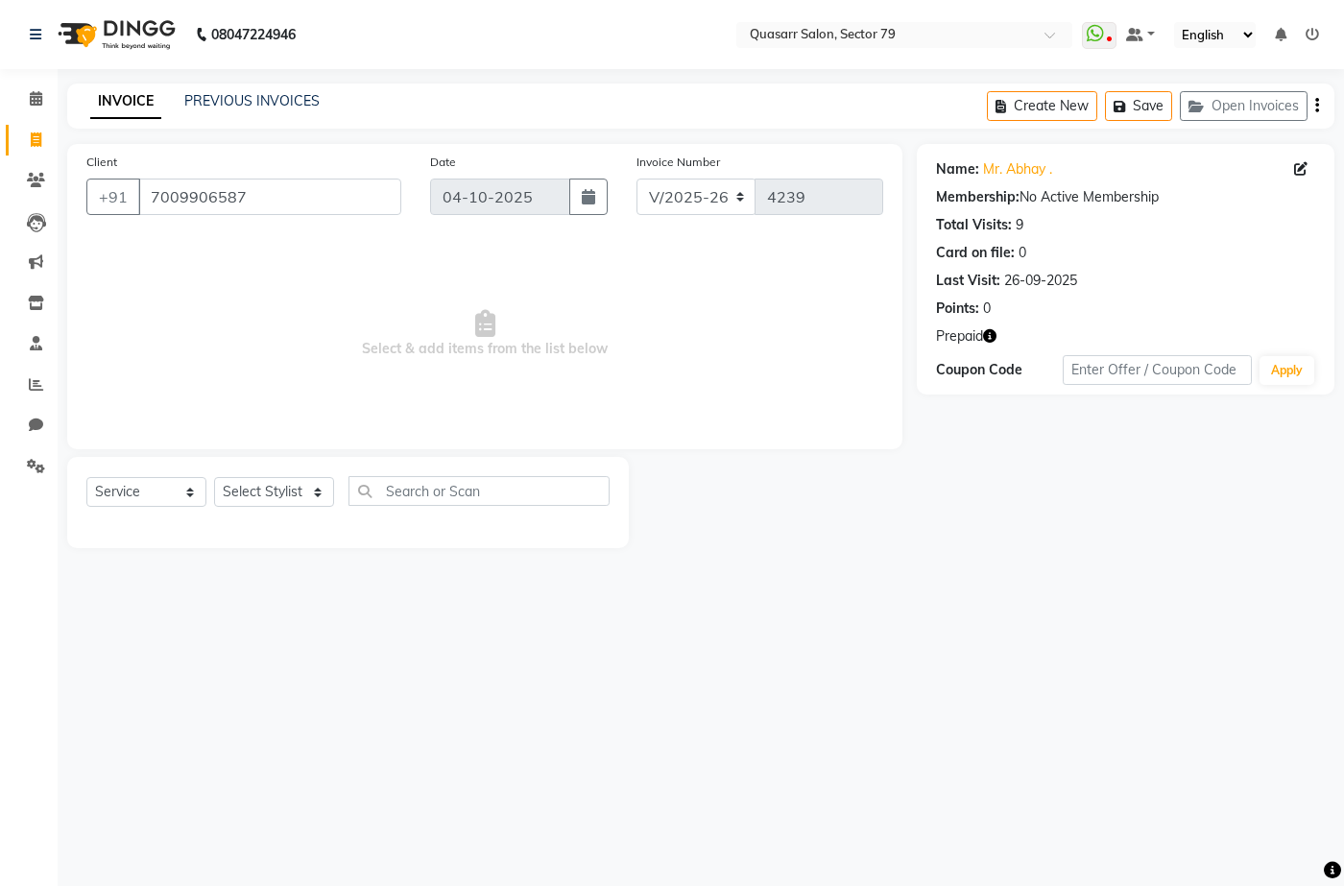
click at [996, 331] on icon "button" at bounding box center [989, 335] width 13 height 13
click at [685, 42] on nav "08047224946 Select Location × Quasarr Salon, Sector 79 WhatsApp Status ✕ Status…" at bounding box center [672, 34] width 1344 height 69
click at [304, 499] on select "Select Stylist ABOY ADDY MUA Aruna [PERSON_NAME] DEEP [PERSON_NAME] [PERSON_NAM…" at bounding box center [274, 492] width 120 height 30
click at [214, 477] on select "Select Stylist ABOY ADDY MUA Aruna [PERSON_NAME] DEEP [PERSON_NAME] [PERSON_NAM…" at bounding box center [274, 492] width 120 height 30
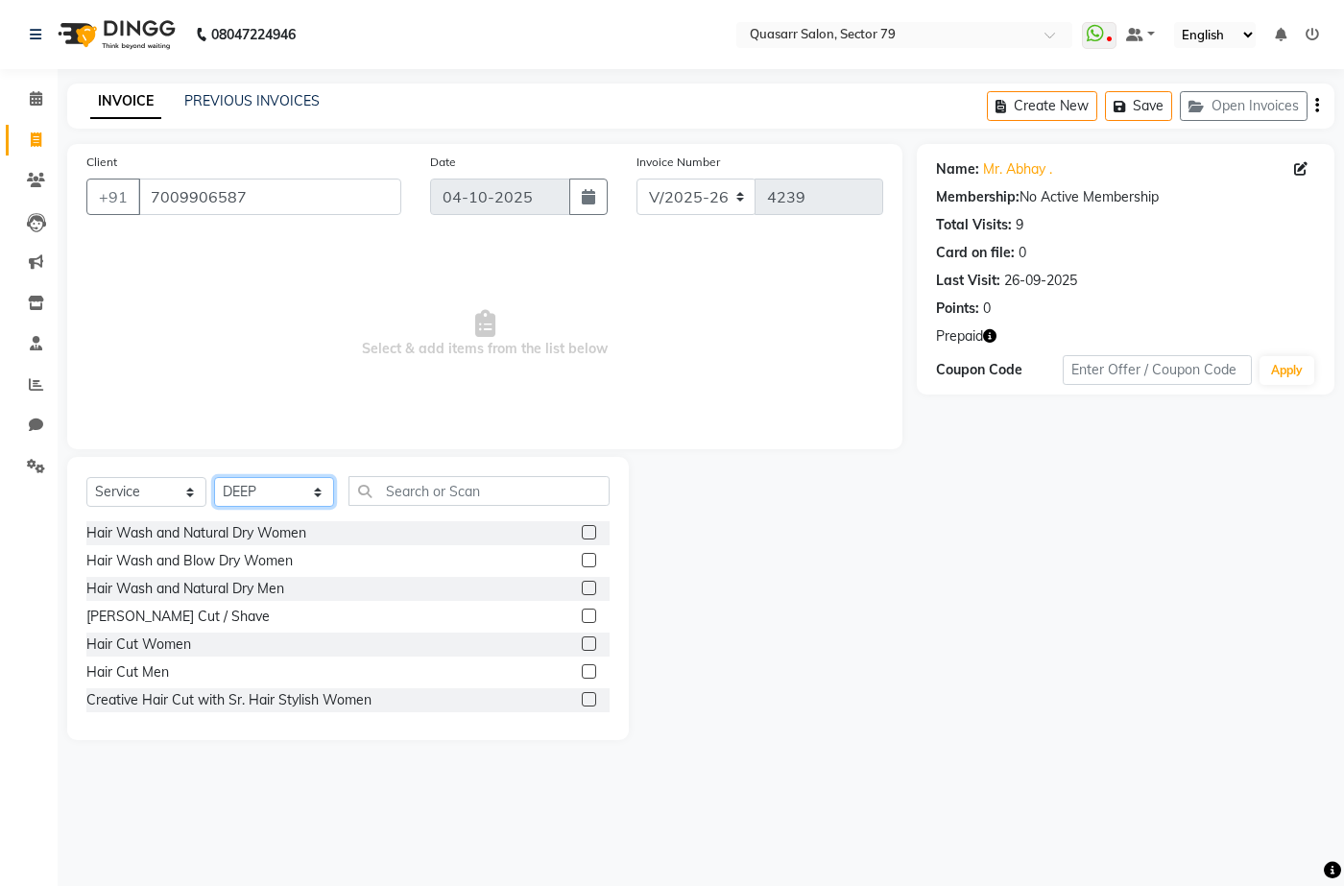
click at [304, 499] on select "Select Stylist ABOY ADDY MUA Aruna Rai BHAWNA DEEP DINA GAITRI DEVI JAANVEER JO…" at bounding box center [274, 492] width 120 height 30
select select "61607"
click at [214, 477] on select "Select Stylist ABOY ADDY MUA Aruna Rai BHAWNA DEEP DINA GAITRI DEVI JAANVEER JO…" at bounding box center [274, 492] width 120 height 30
click at [463, 473] on div "Select Service Product Membership Package Voucher Prepaid Gift Card Select Styl…" at bounding box center [348, 598] width 562 height 283
click at [440, 496] on input "text" at bounding box center [479, 491] width 261 height 30
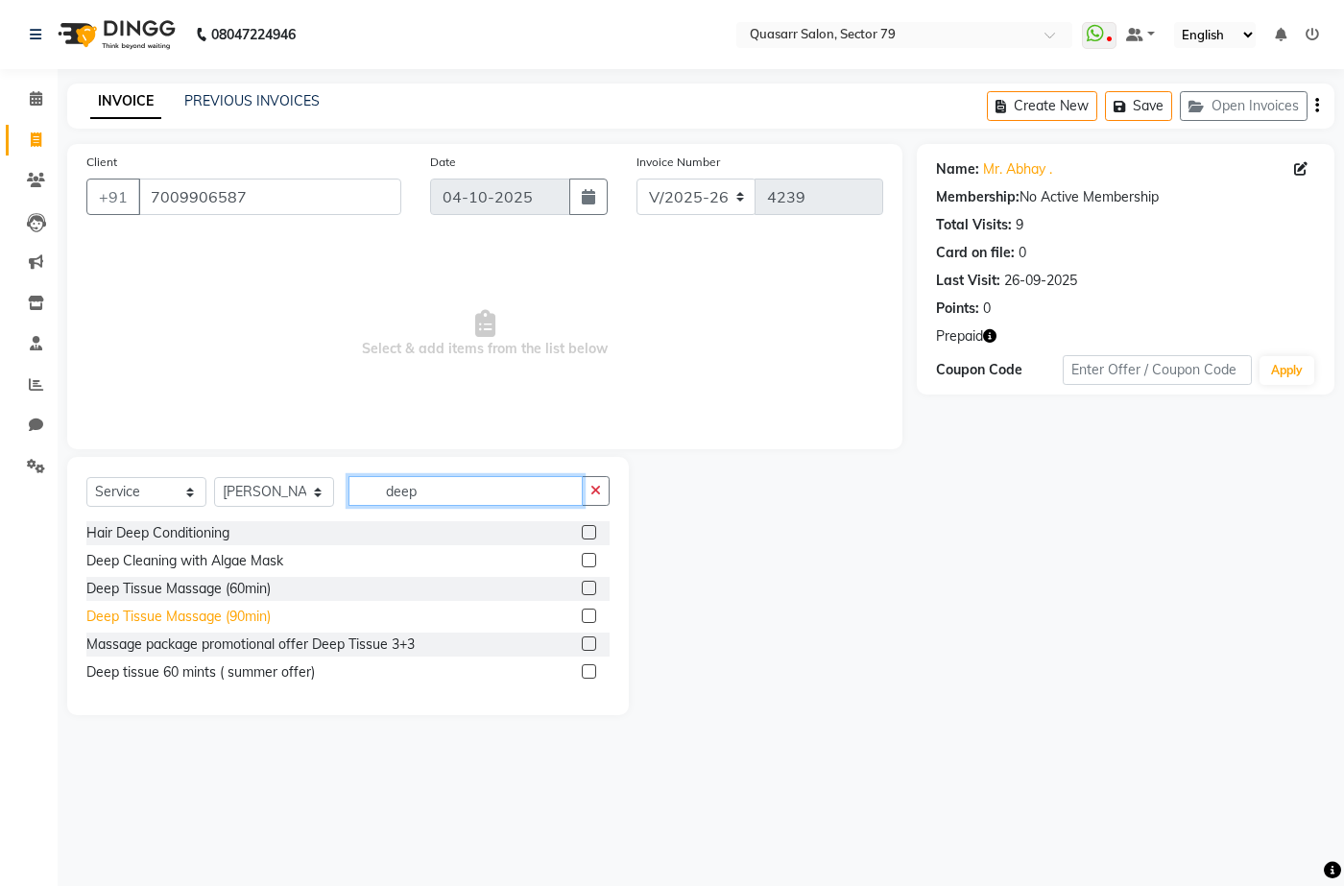
type input "deep"
click at [224, 612] on div "Deep Tissue Massage (90min)" at bounding box center [178, 617] width 184 height 20
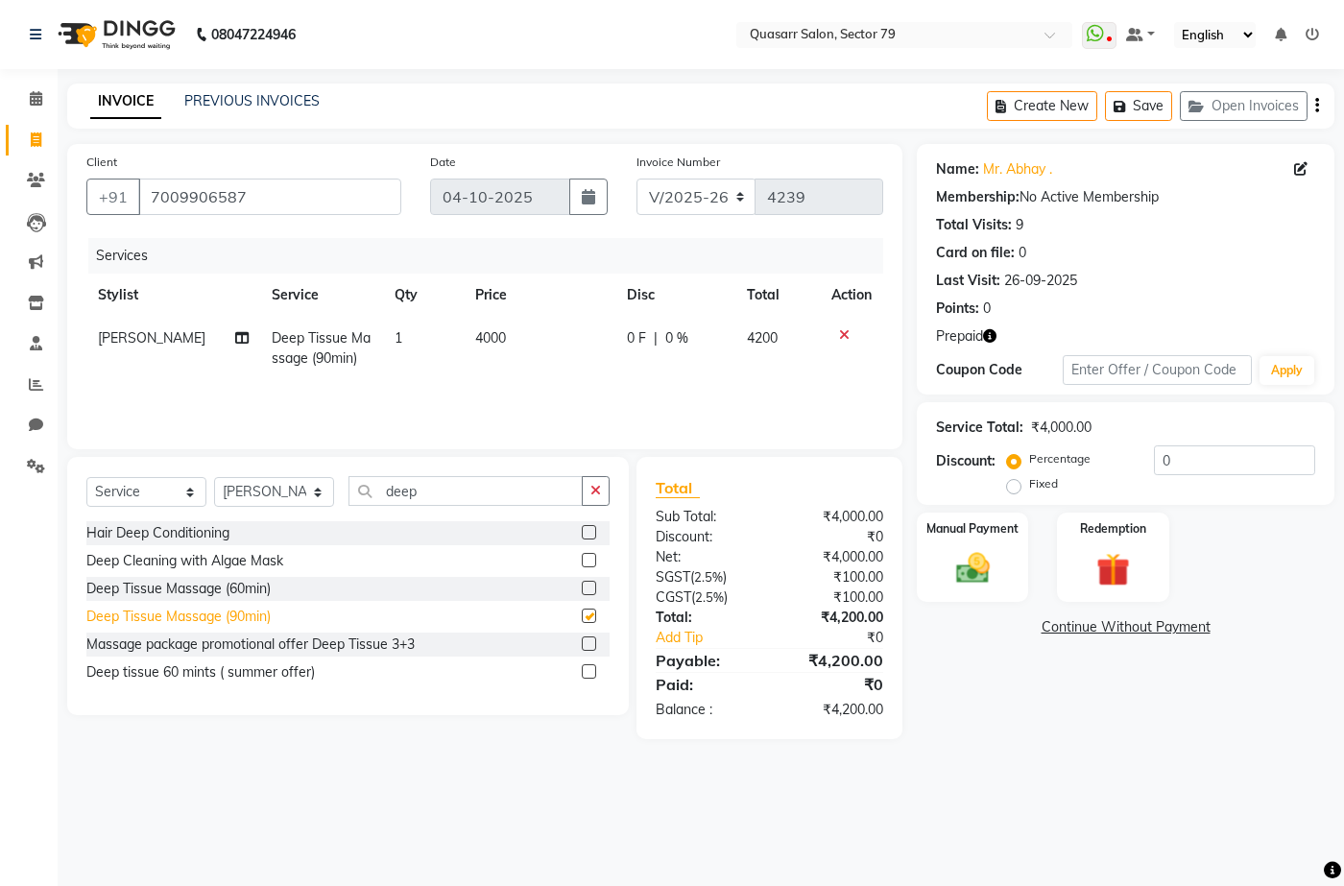
checkbox input "false"
click at [1116, 567] on img at bounding box center [1113, 569] width 57 height 43
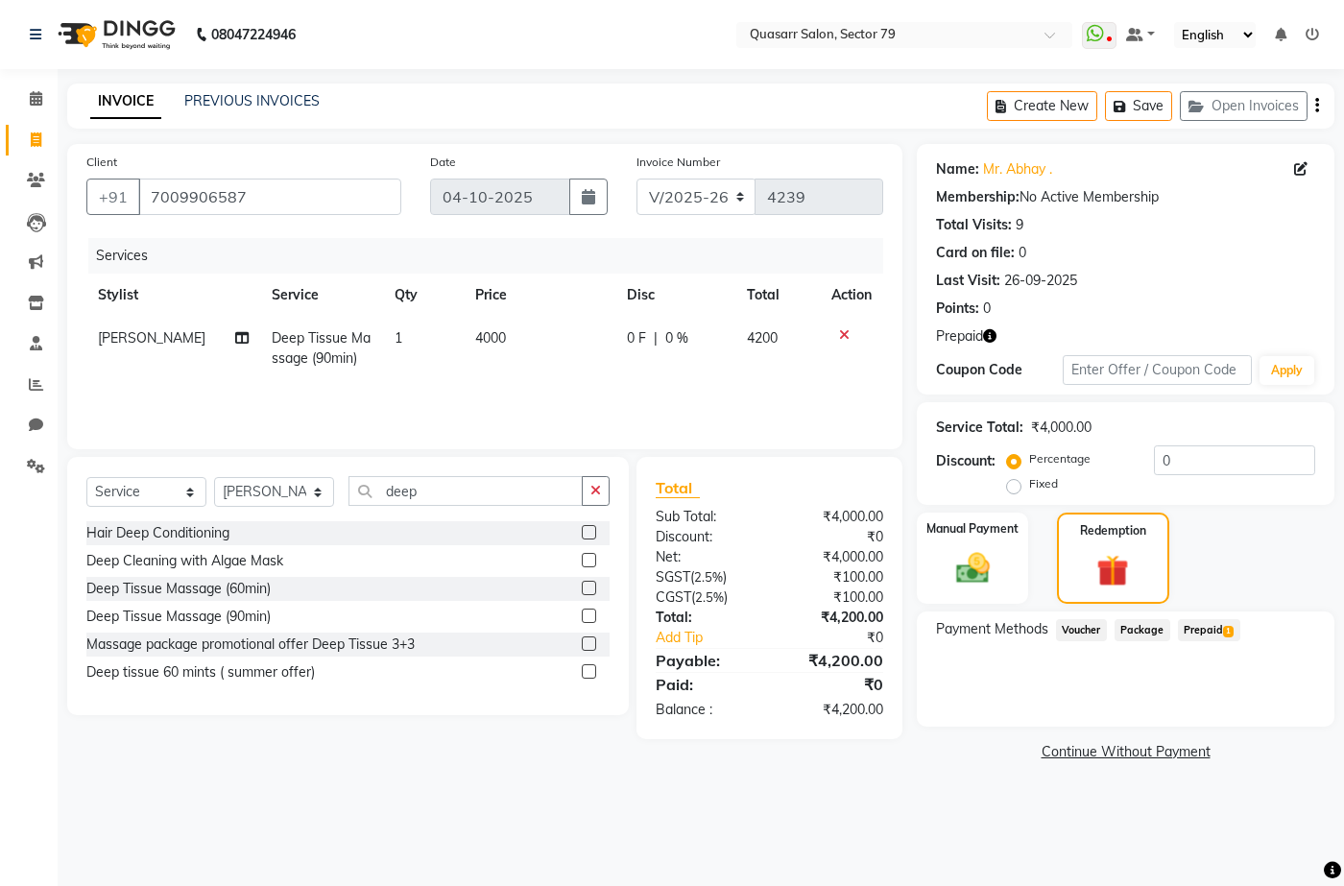
click at [1198, 629] on span "Prepaid 1" at bounding box center [1209, 630] width 62 height 22
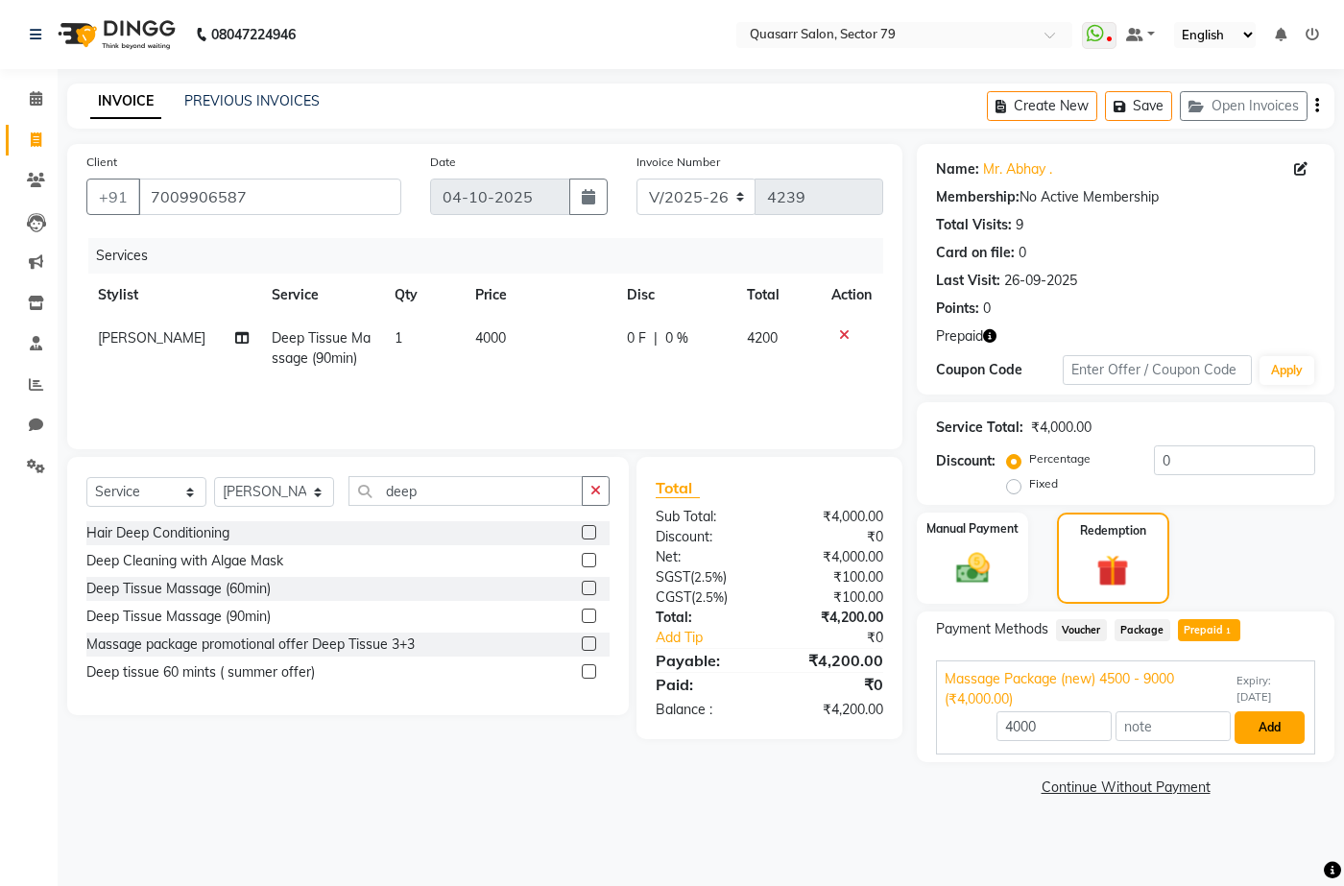
click at [1276, 728] on button "Add" at bounding box center [1270, 727] width 70 height 33
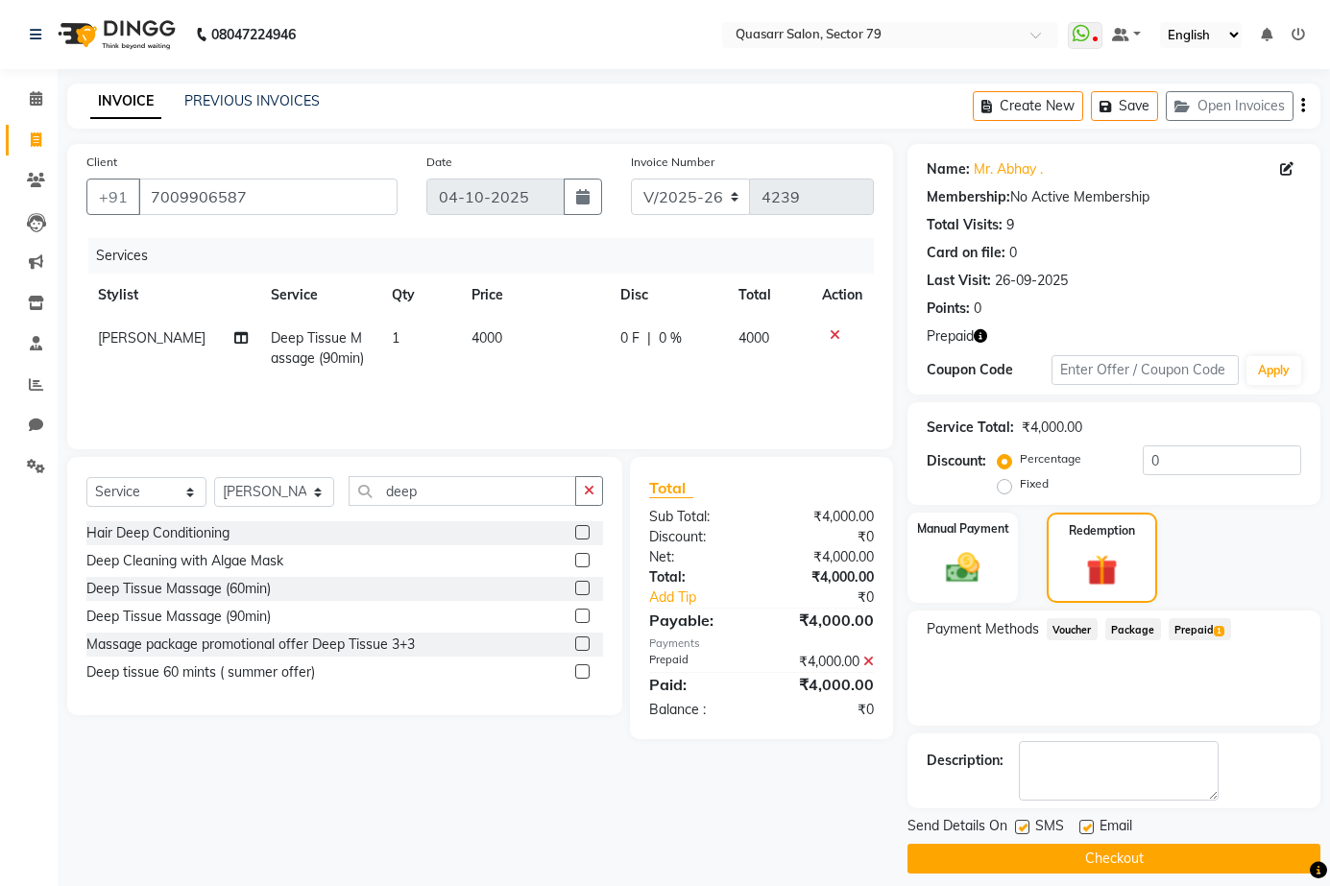
scroll to position [16, 0]
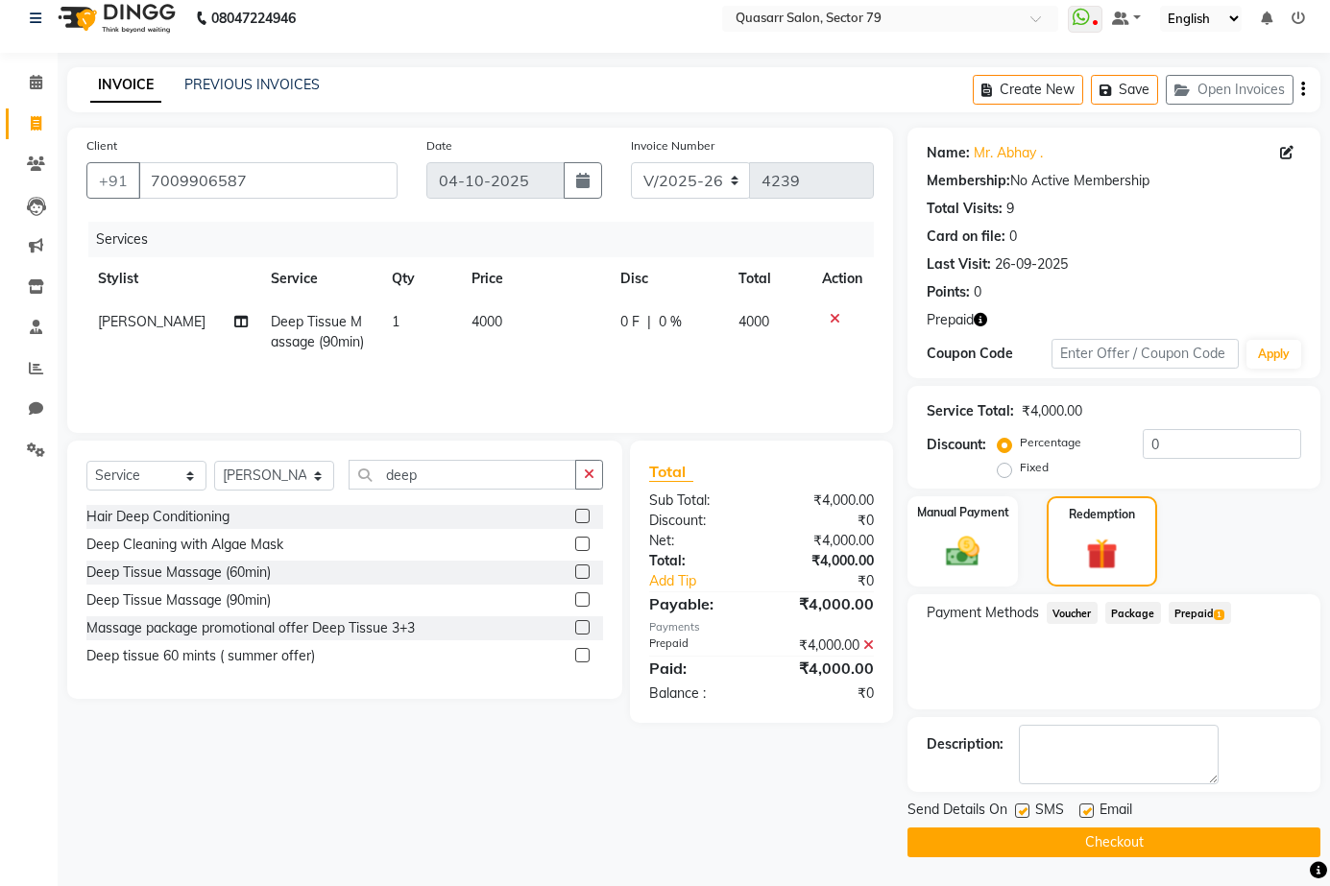
click at [1082, 809] on label at bounding box center [1086, 811] width 14 height 14
click at [1082, 809] on input "checkbox" at bounding box center [1085, 812] width 12 height 12
checkbox input "false"
click at [1023, 818] on label at bounding box center [1022, 811] width 14 height 14
click at [1023, 818] on input "checkbox" at bounding box center [1021, 812] width 12 height 12
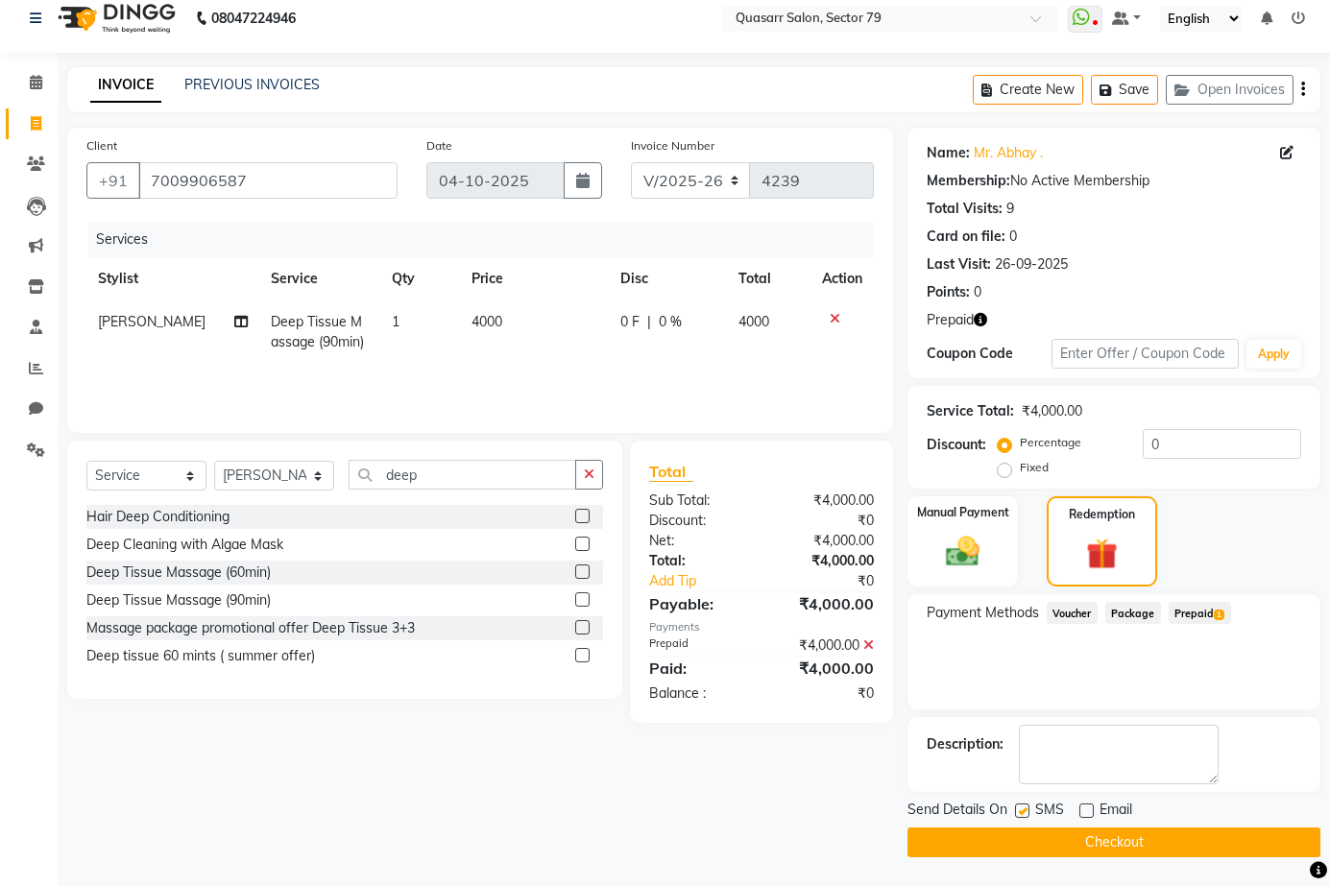
checkbox input "false"
click at [1141, 845] on button "Checkout" at bounding box center [1113, 843] width 413 height 30
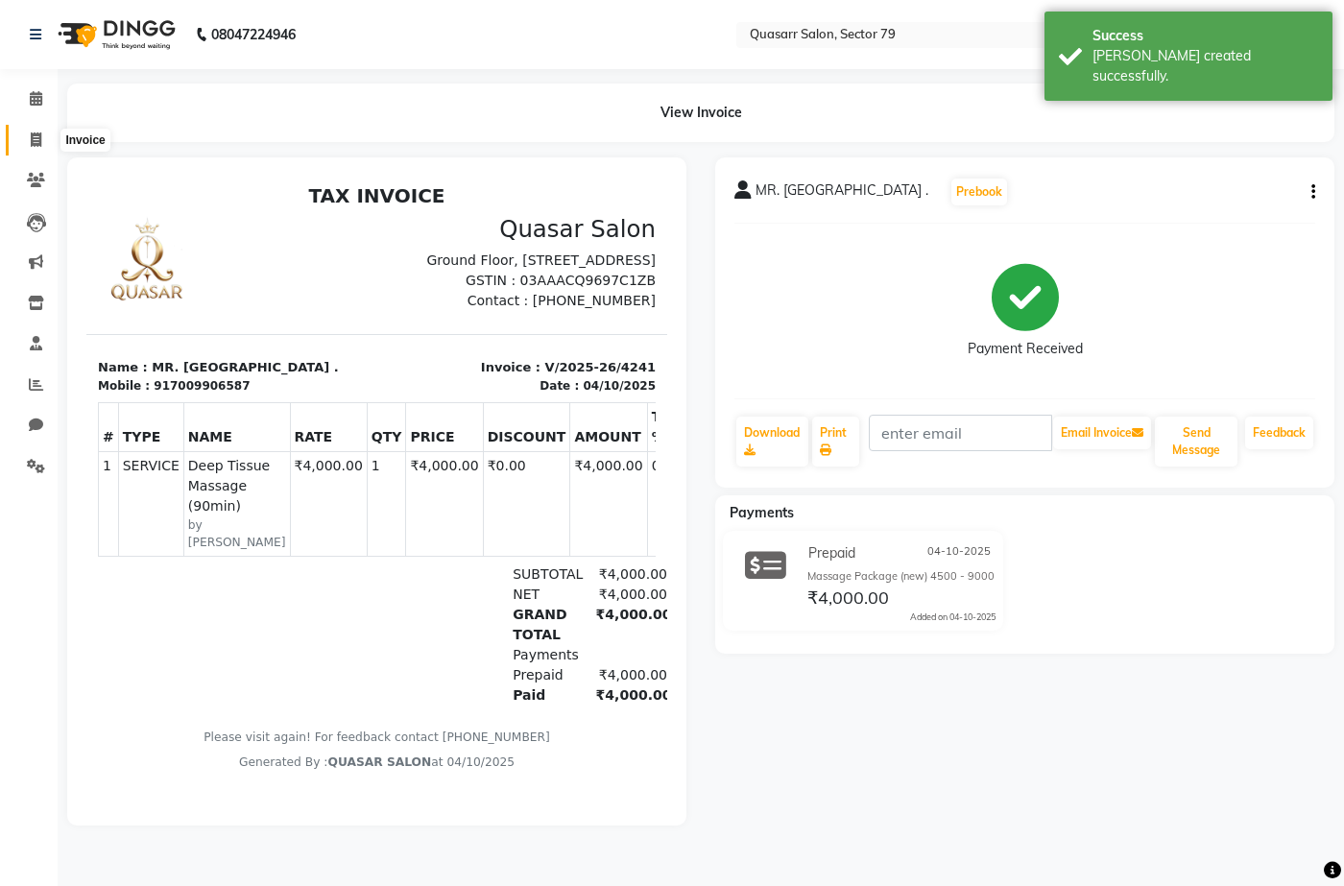
click at [36, 139] on icon at bounding box center [36, 140] width 11 height 14
select select "service"
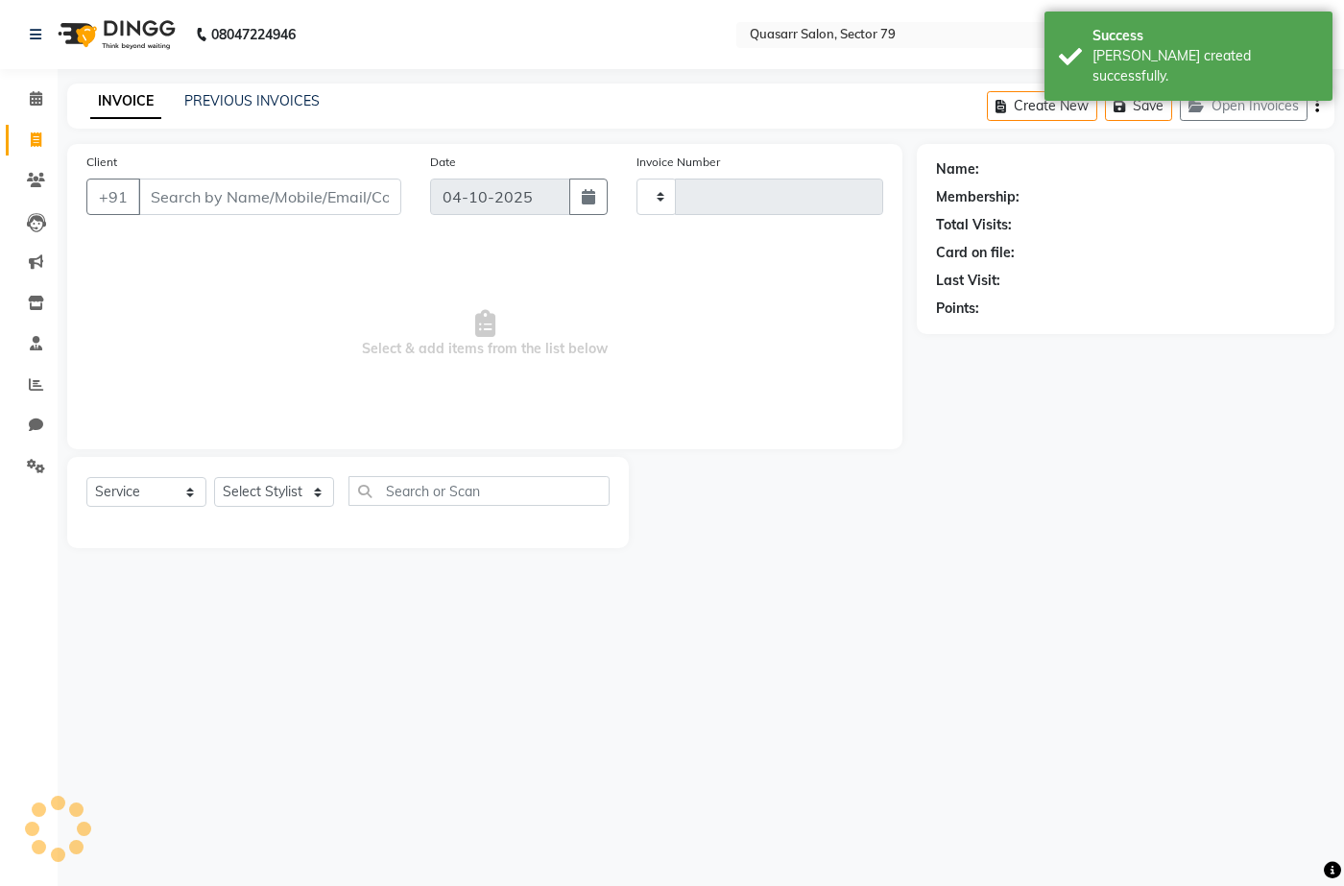
type input "4242"
select select "7231"
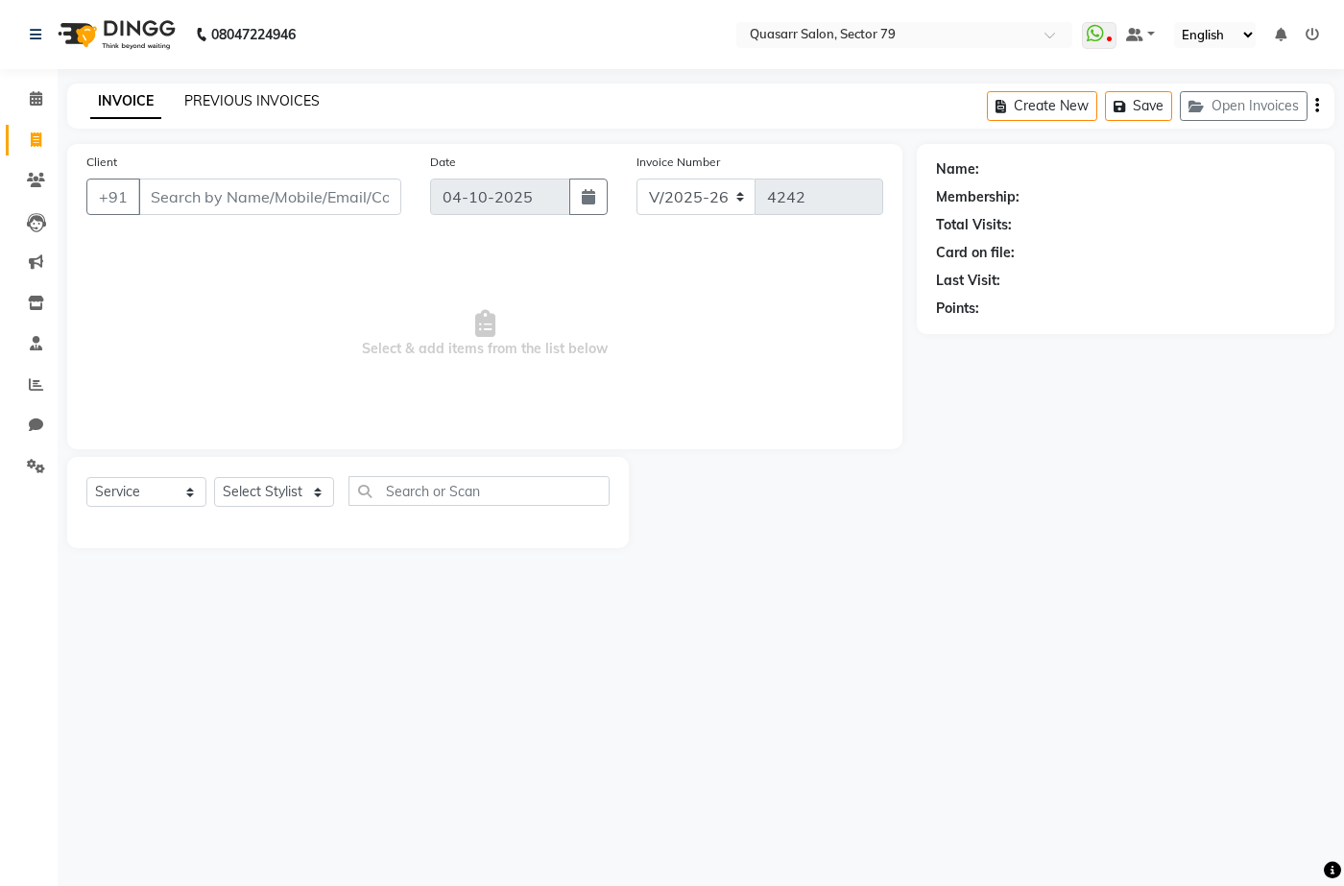
click at [231, 103] on link "PREVIOUS INVOICES" at bounding box center [251, 100] width 135 height 17
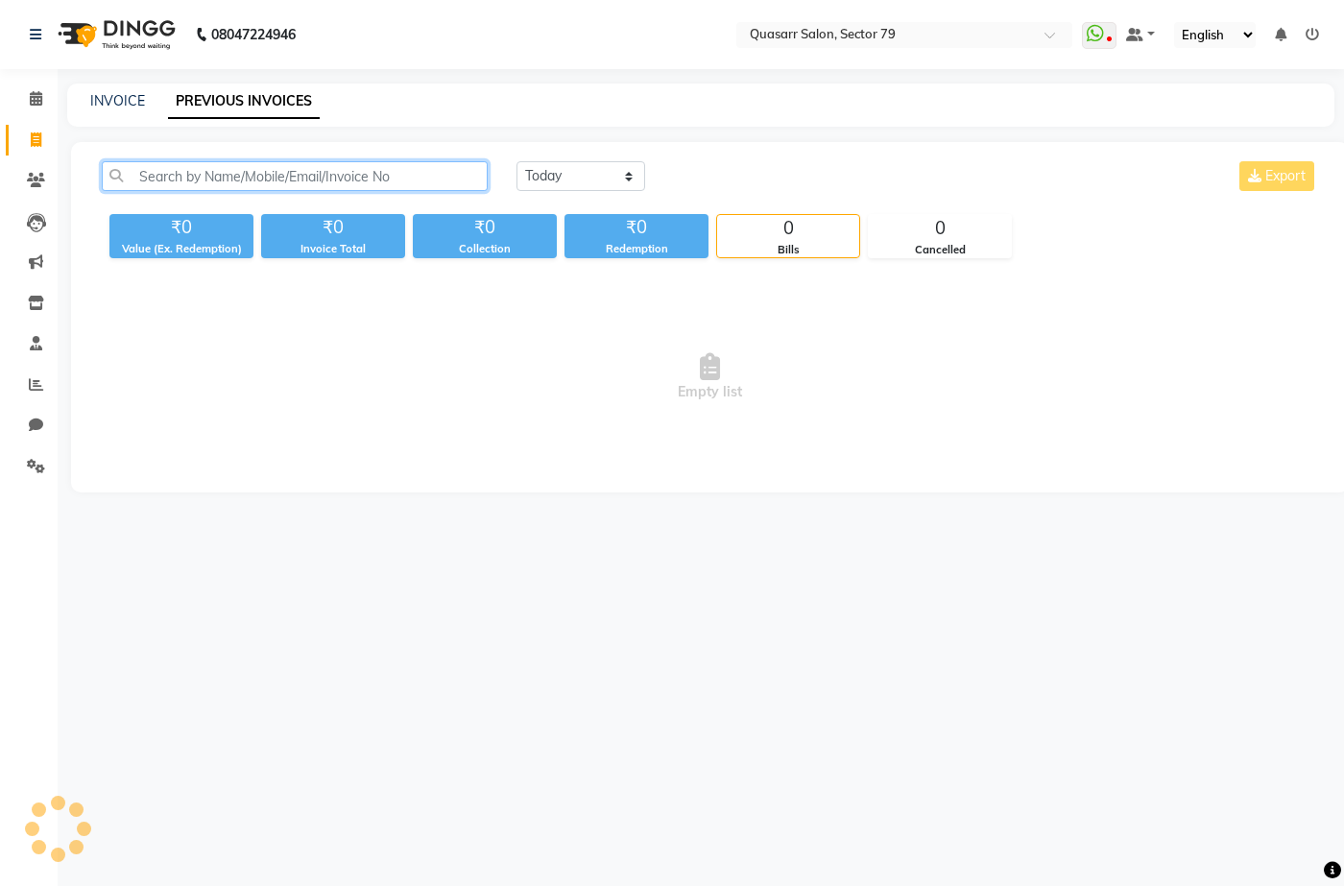
click at [264, 162] on input "text" at bounding box center [295, 176] width 386 height 30
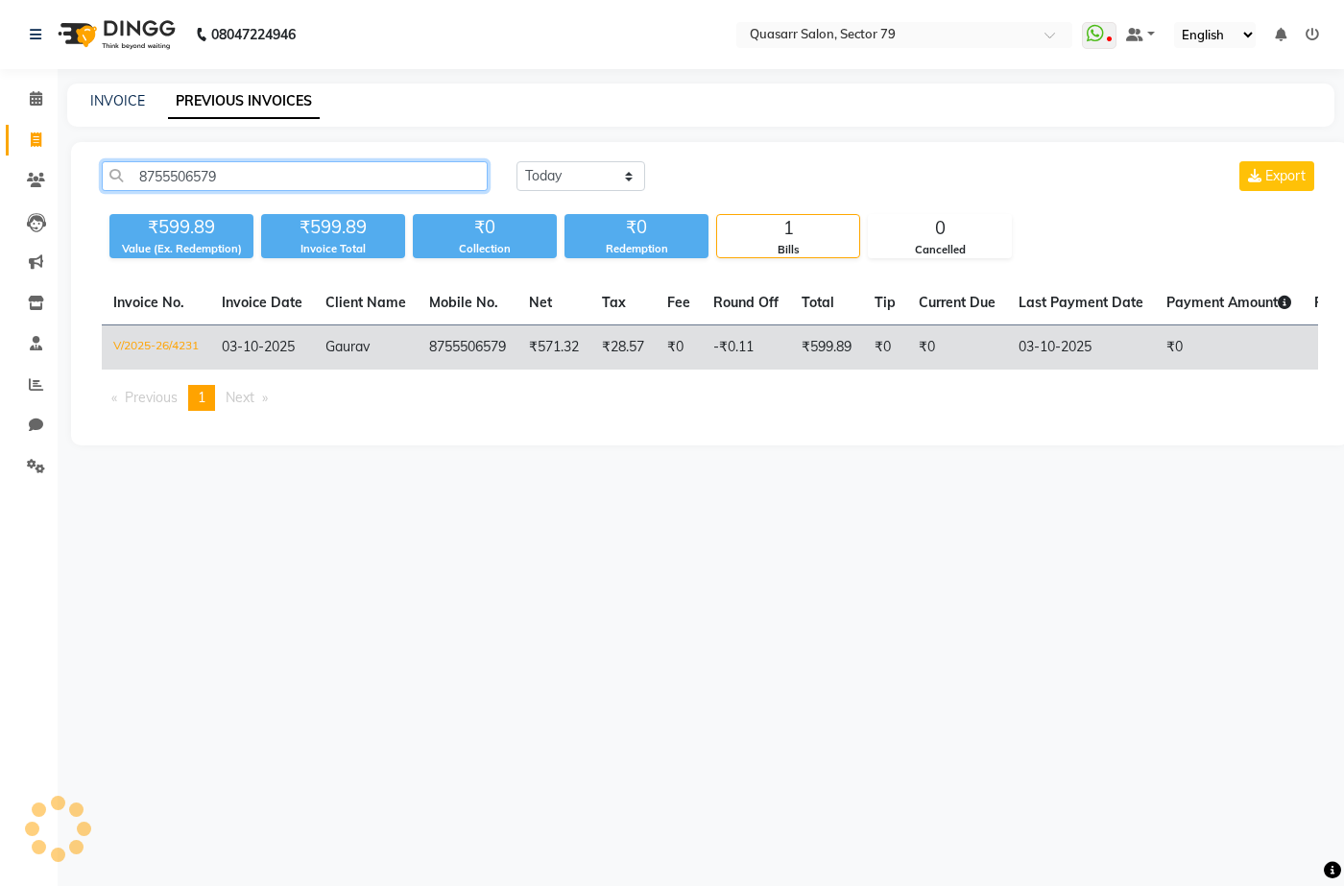
type input "8755506579"
click at [656, 350] on td "₹28.57" at bounding box center [622, 347] width 65 height 45
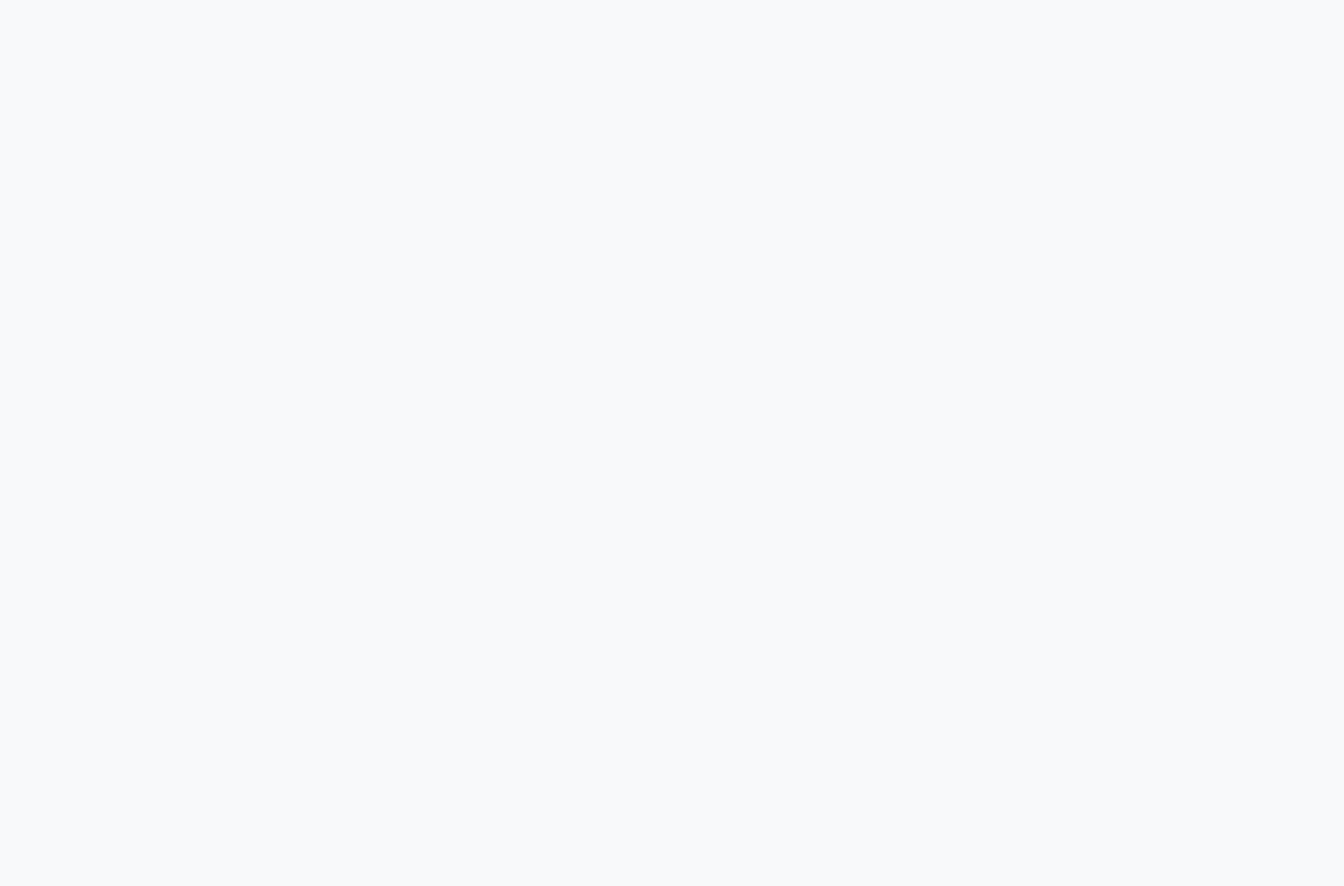
select select "service"
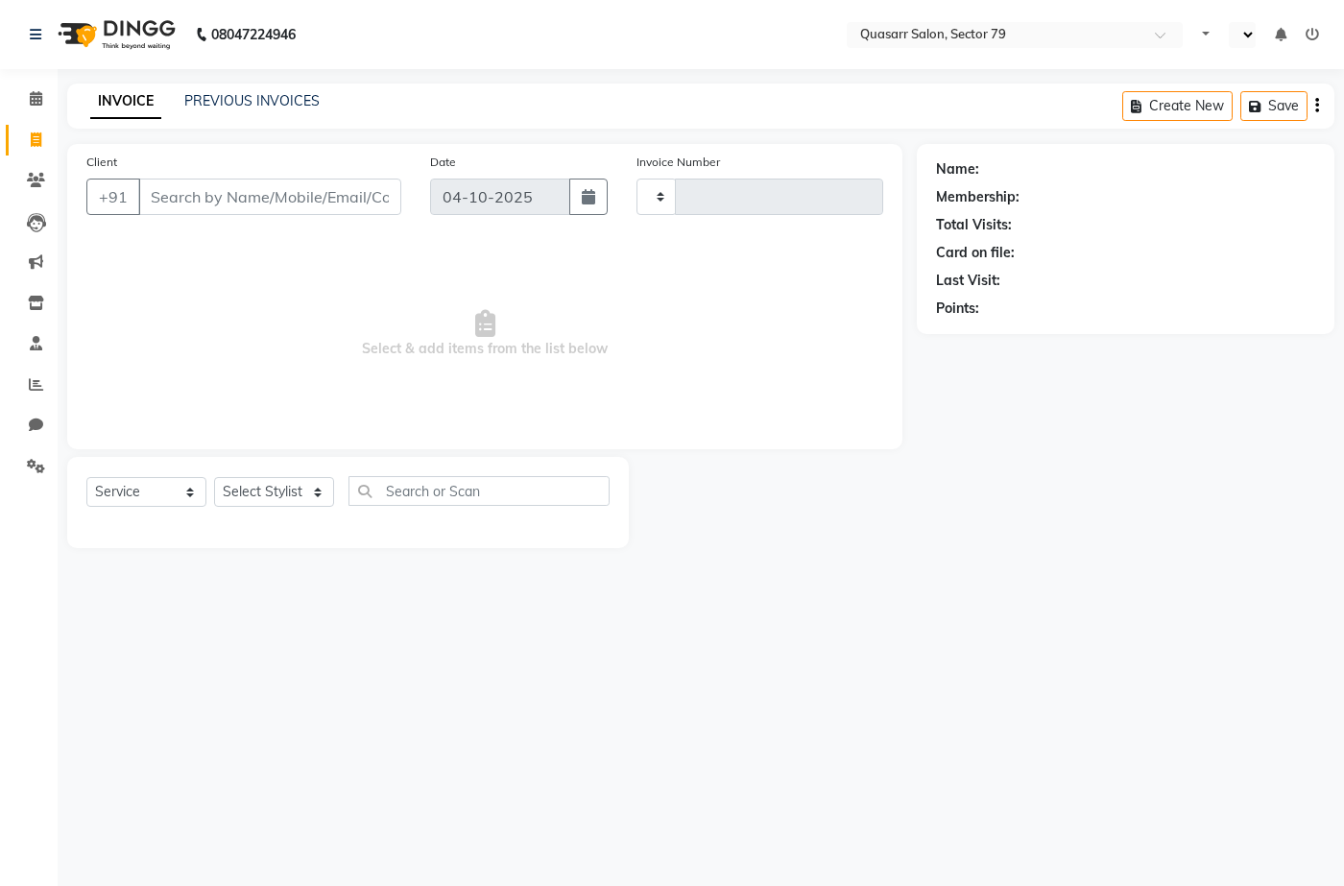
select select "en"
click at [328, 197] on input "Client" at bounding box center [269, 197] width 263 height 36
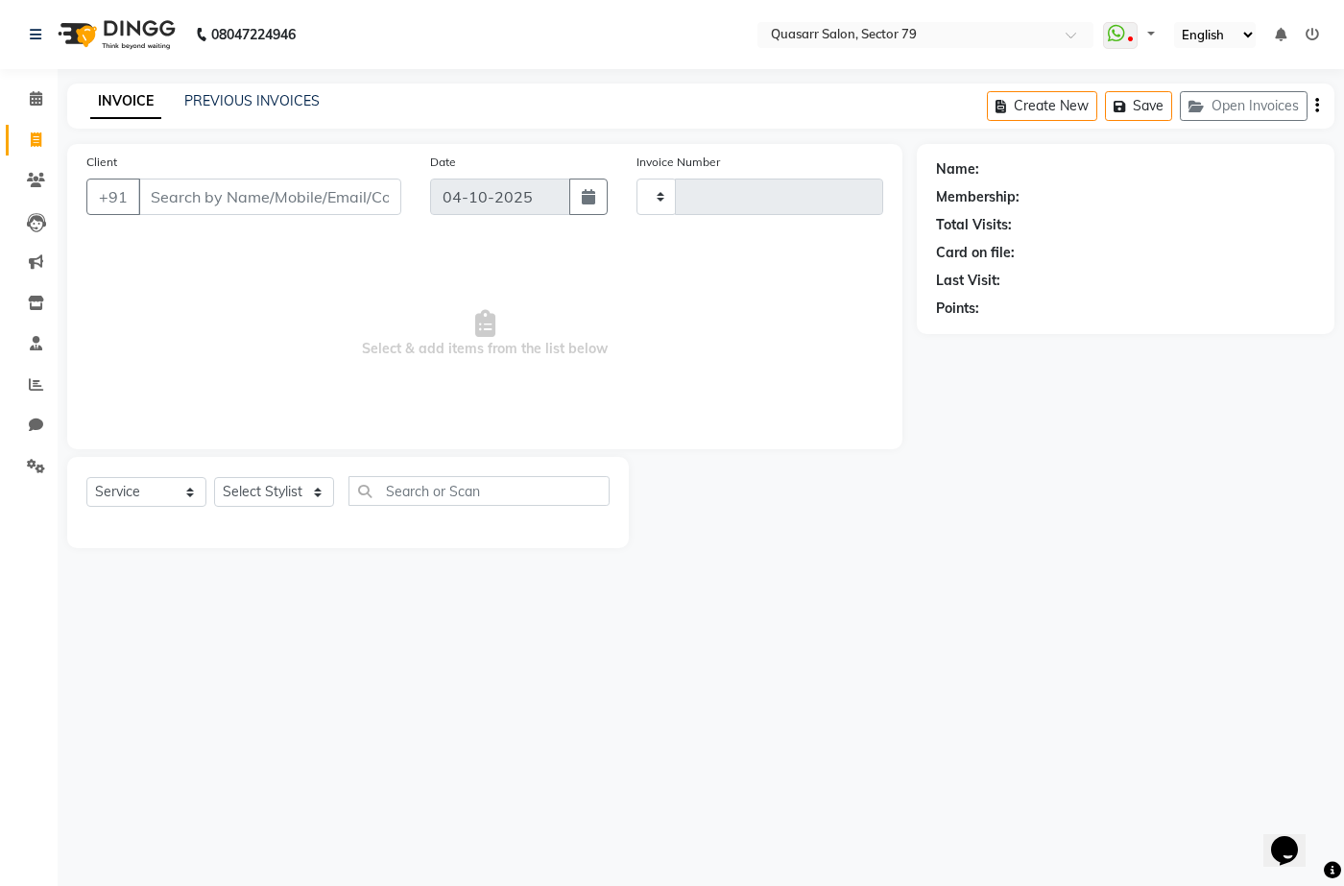
type input "8427564728"
type input "4239"
select select "7231"
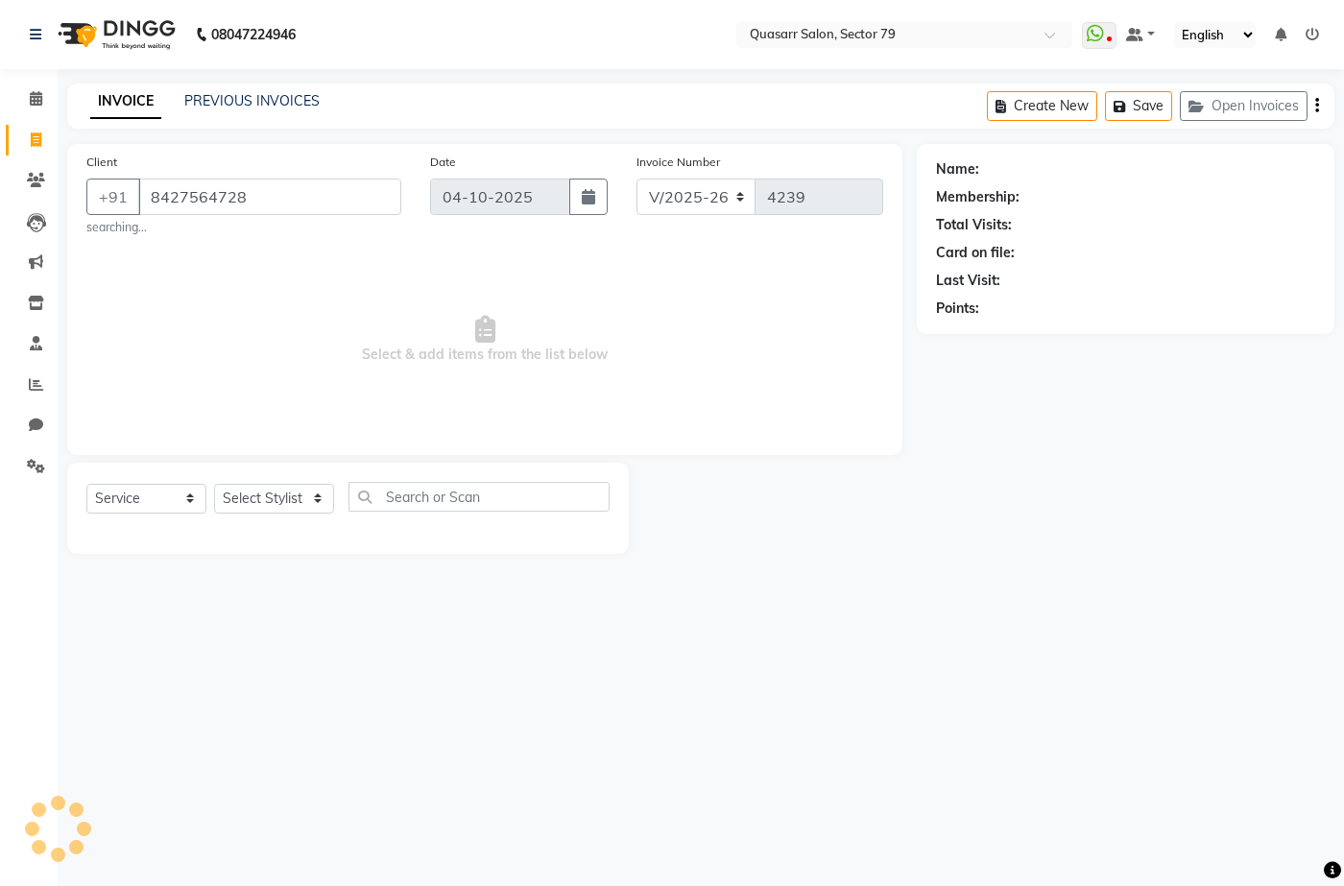
type input "8427564728"
click at [296, 495] on select "Select Stylist" at bounding box center [274, 499] width 120 height 30
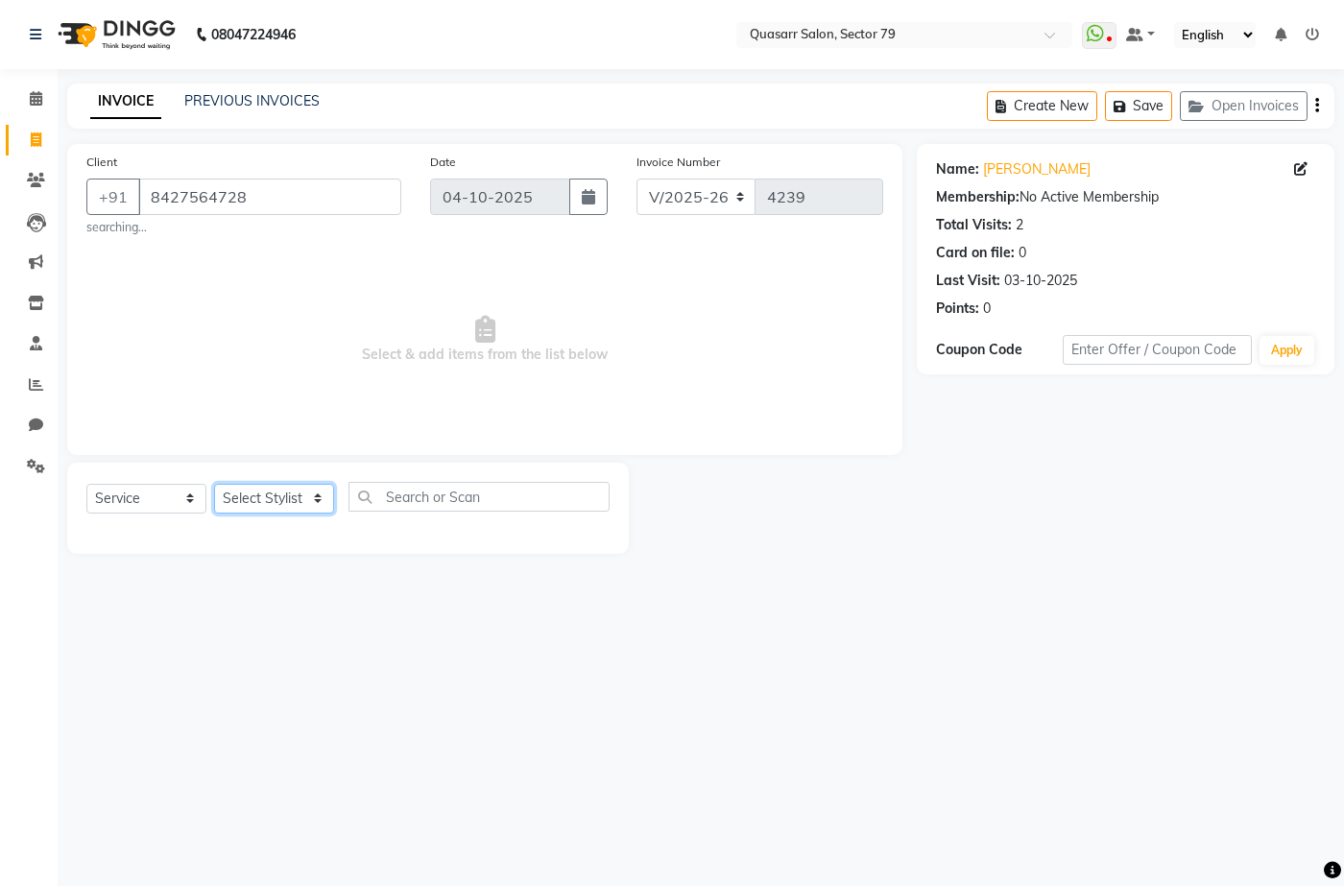
select select "89957"
click at [214, 484] on select "Select Stylist ABOY ADDY MUA Aruna [PERSON_NAME] DEEP [PERSON_NAME] [PERSON_NAM…" at bounding box center [274, 499] width 120 height 30
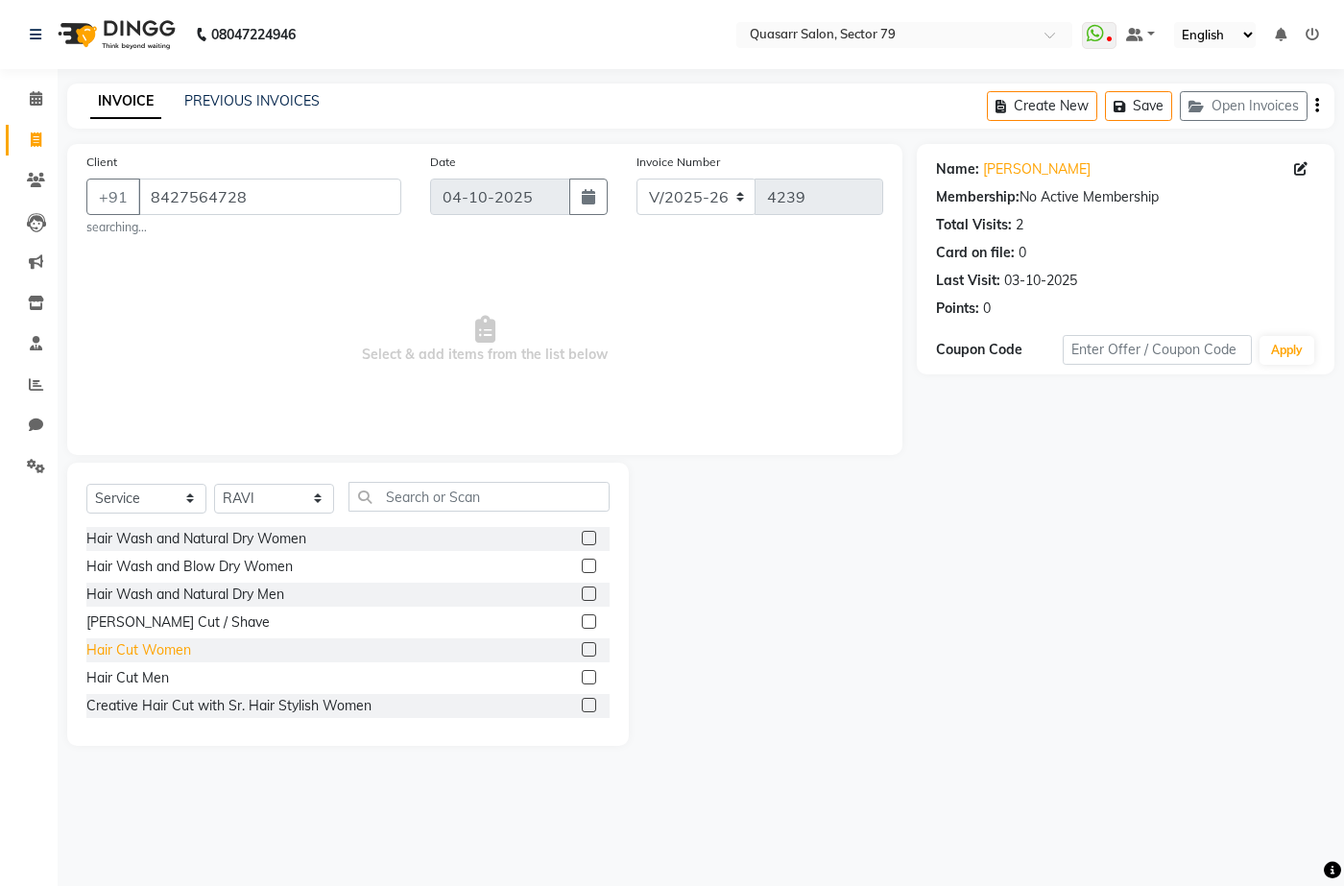
click at [178, 648] on div "Hair Cut Women" at bounding box center [138, 650] width 105 height 20
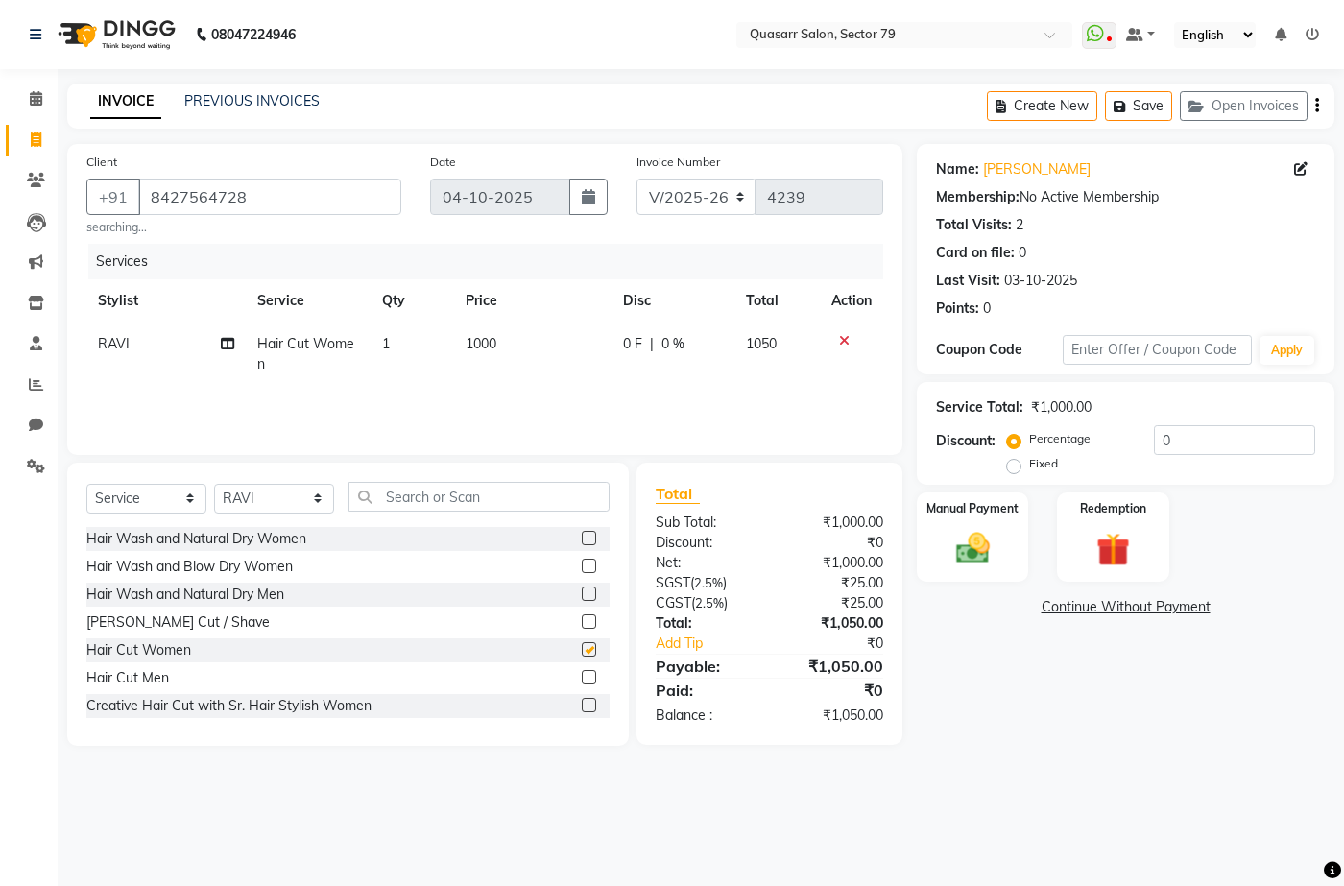
checkbox input "false"
click at [284, 498] on select "Select Stylist ABOY ADDY MUA Aruna [PERSON_NAME] DEEP [PERSON_NAME] [PERSON_NAM…" at bounding box center [274, 499] width 120 height 30
select select "83589"
click at [214, 484] on select "Select Stylist ABOY ADDY MUA Aruna [PERSON_NAME] DEEP [PERSON_NAME] [PERSON_NAM…" at bounding box center [274, 499] width 120 height 30
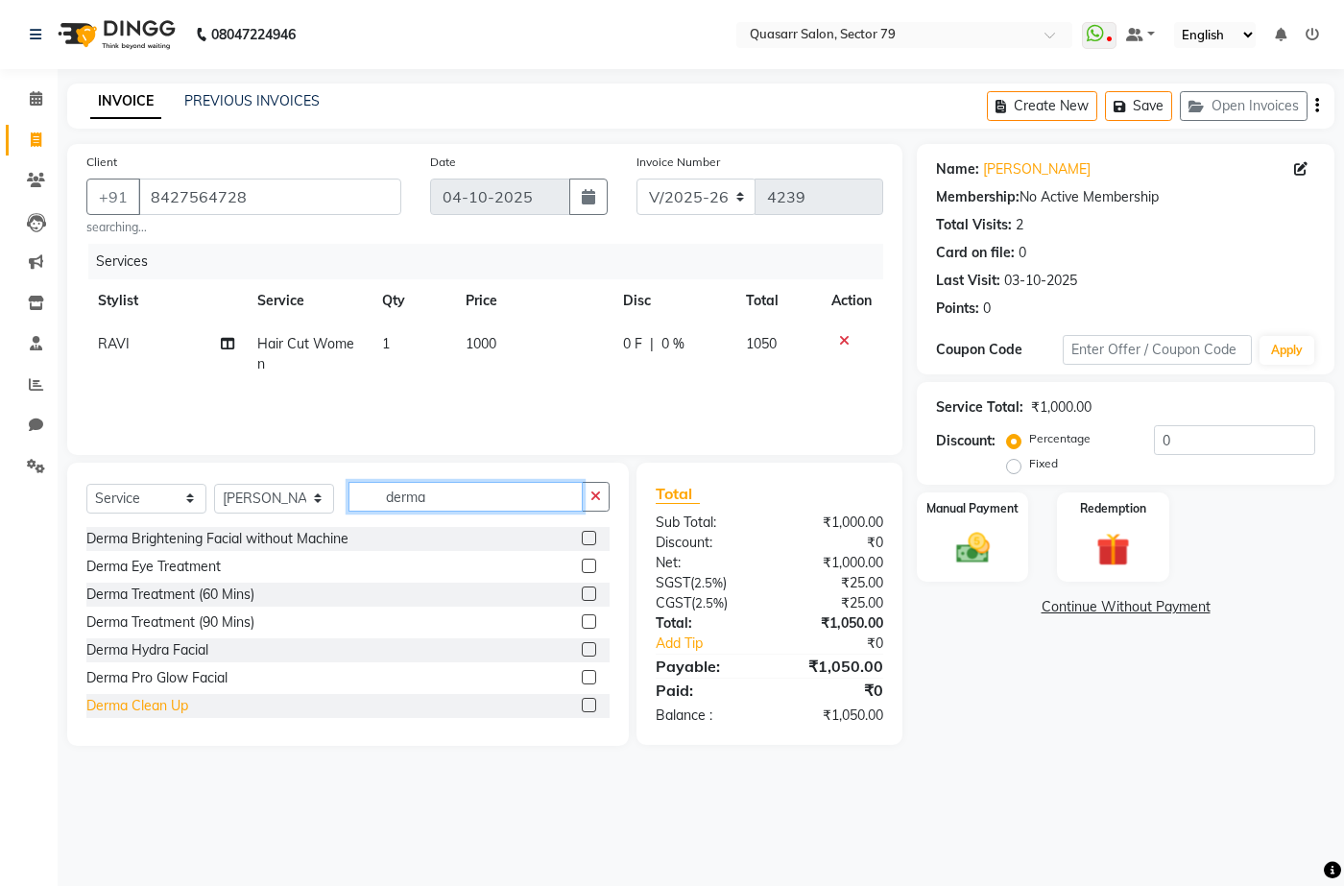
type input "derma"
click at [179, 704] on div "Derma Clean Up" at bounding box center [137, 706] width 102 height 20
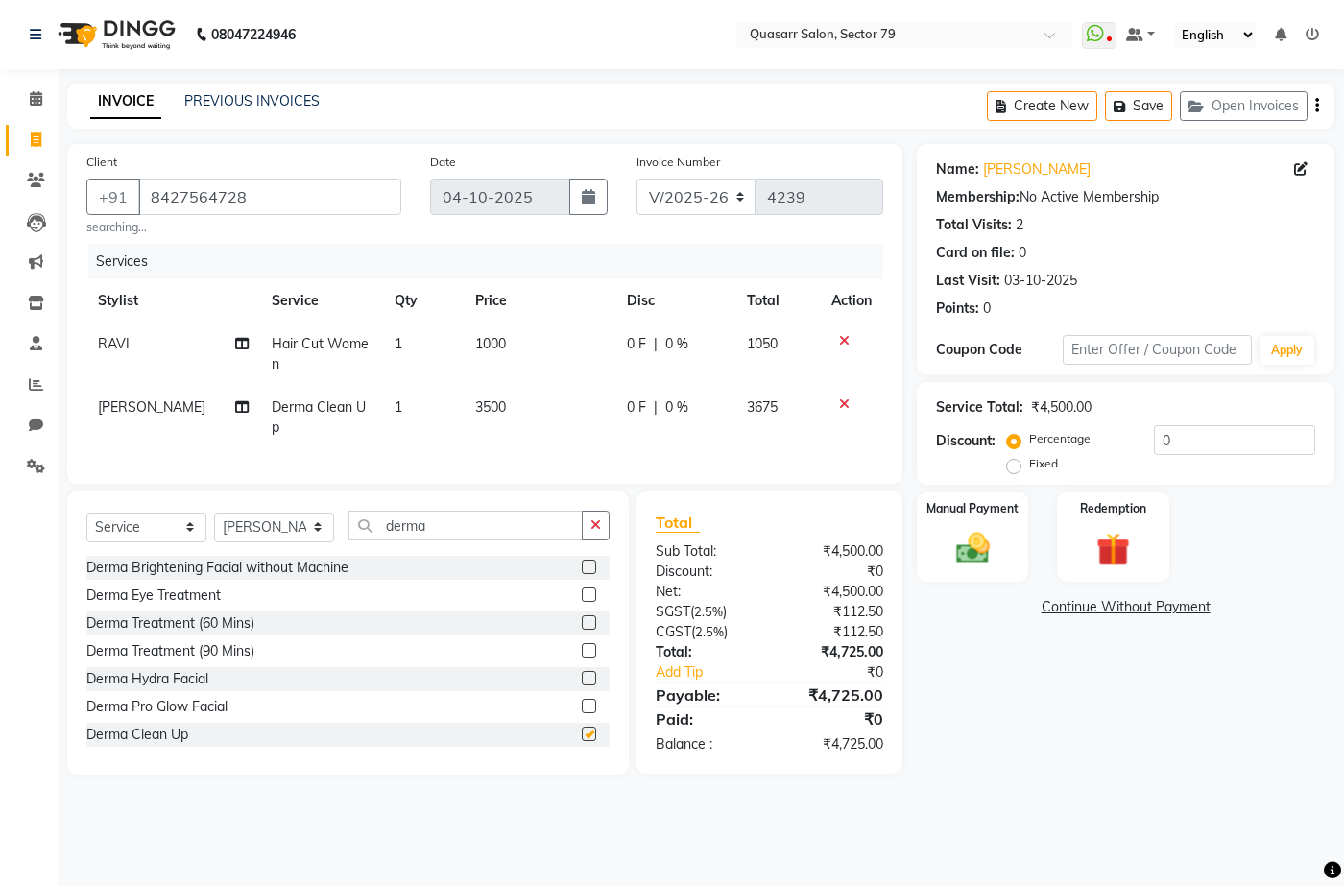
checkbox input "false"
click at [593, 532] on icon "button" at bounding box center [595, 524] width 11 height 13
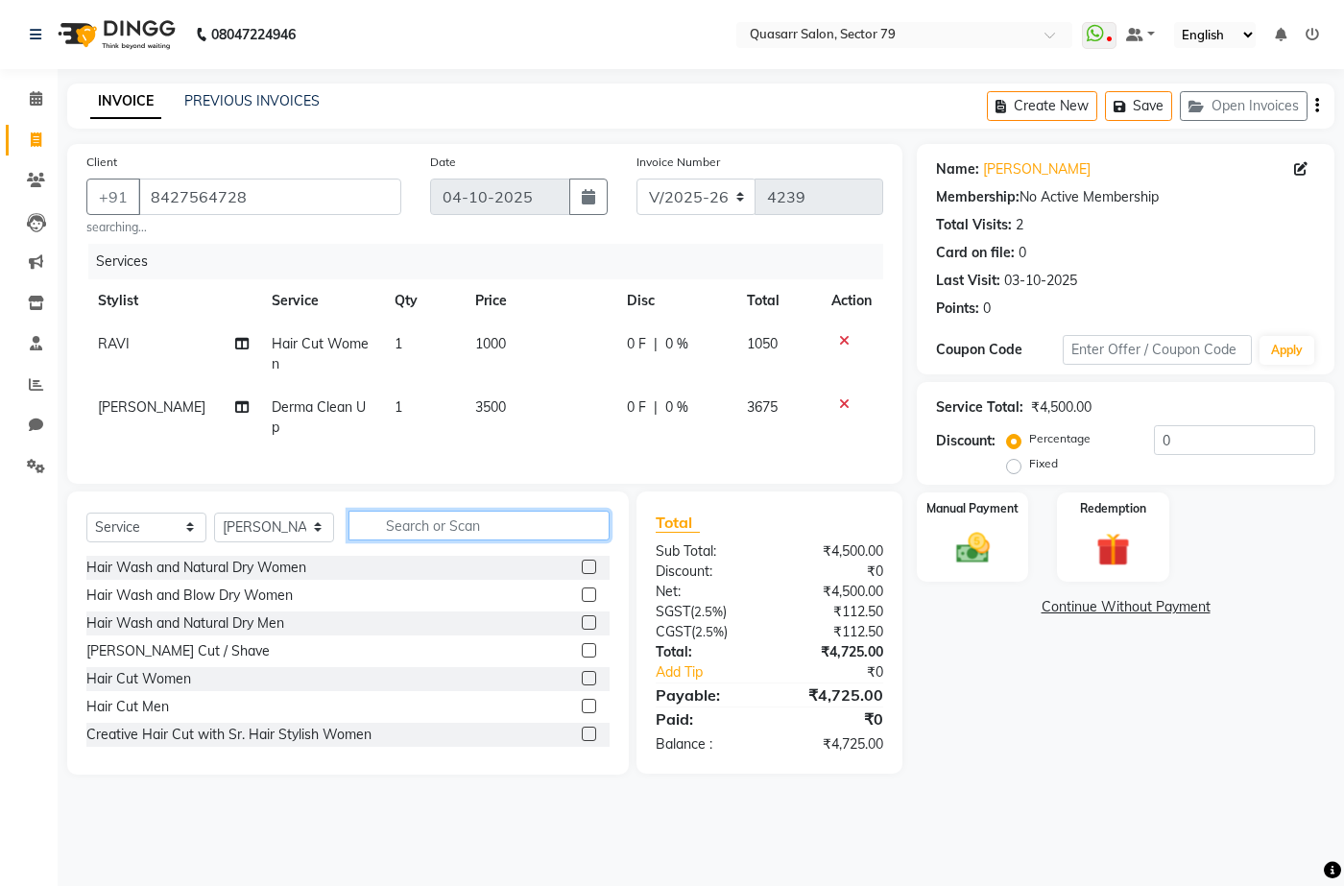
click at [469, 540] on input "text" at bounding box center [479, 526] width 261 height 30
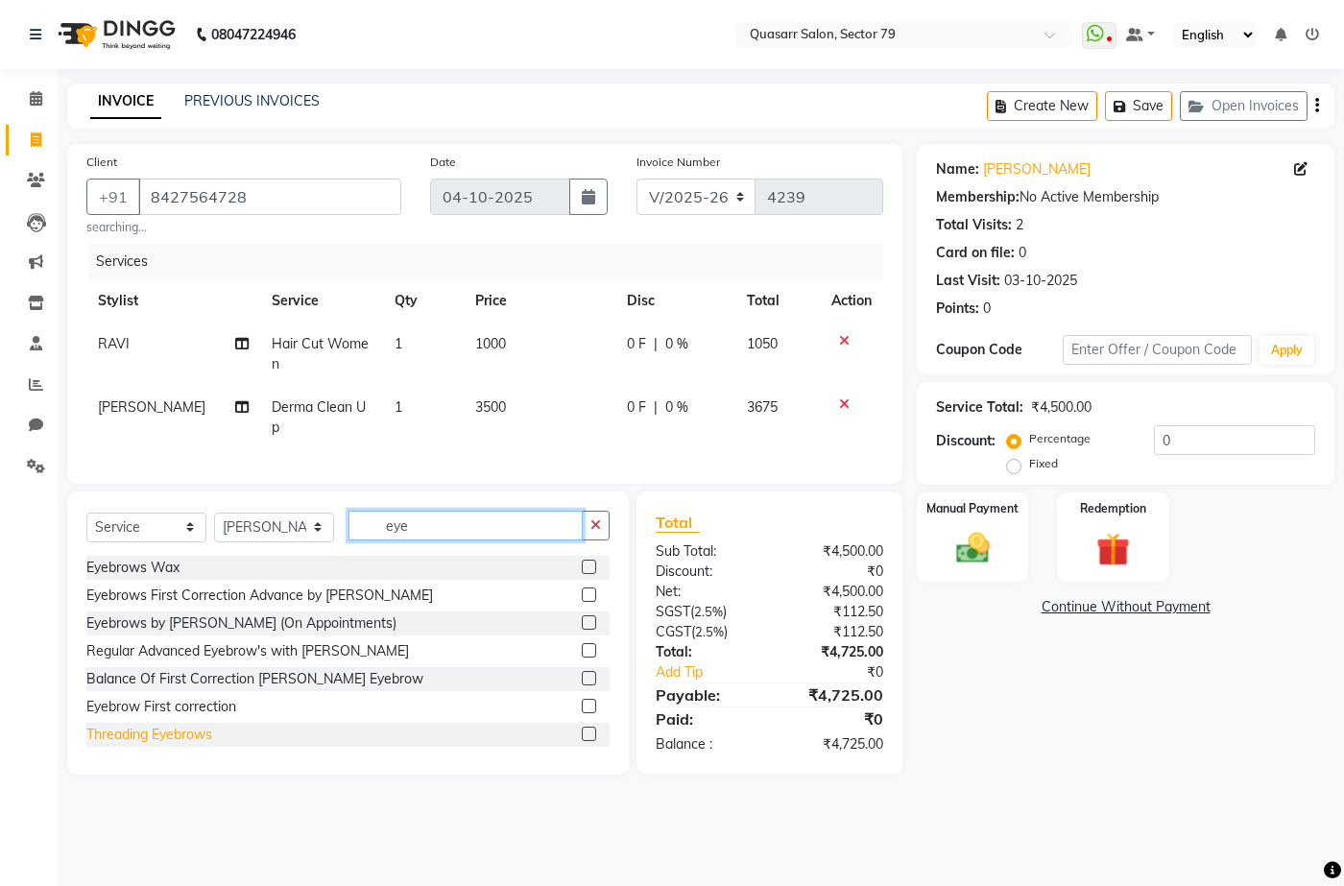
type input "eye"
click at [194, 745] on div "Threading Eyebrows" at bounding box center [149, 735] width 126 height 20
checkbox input "false"
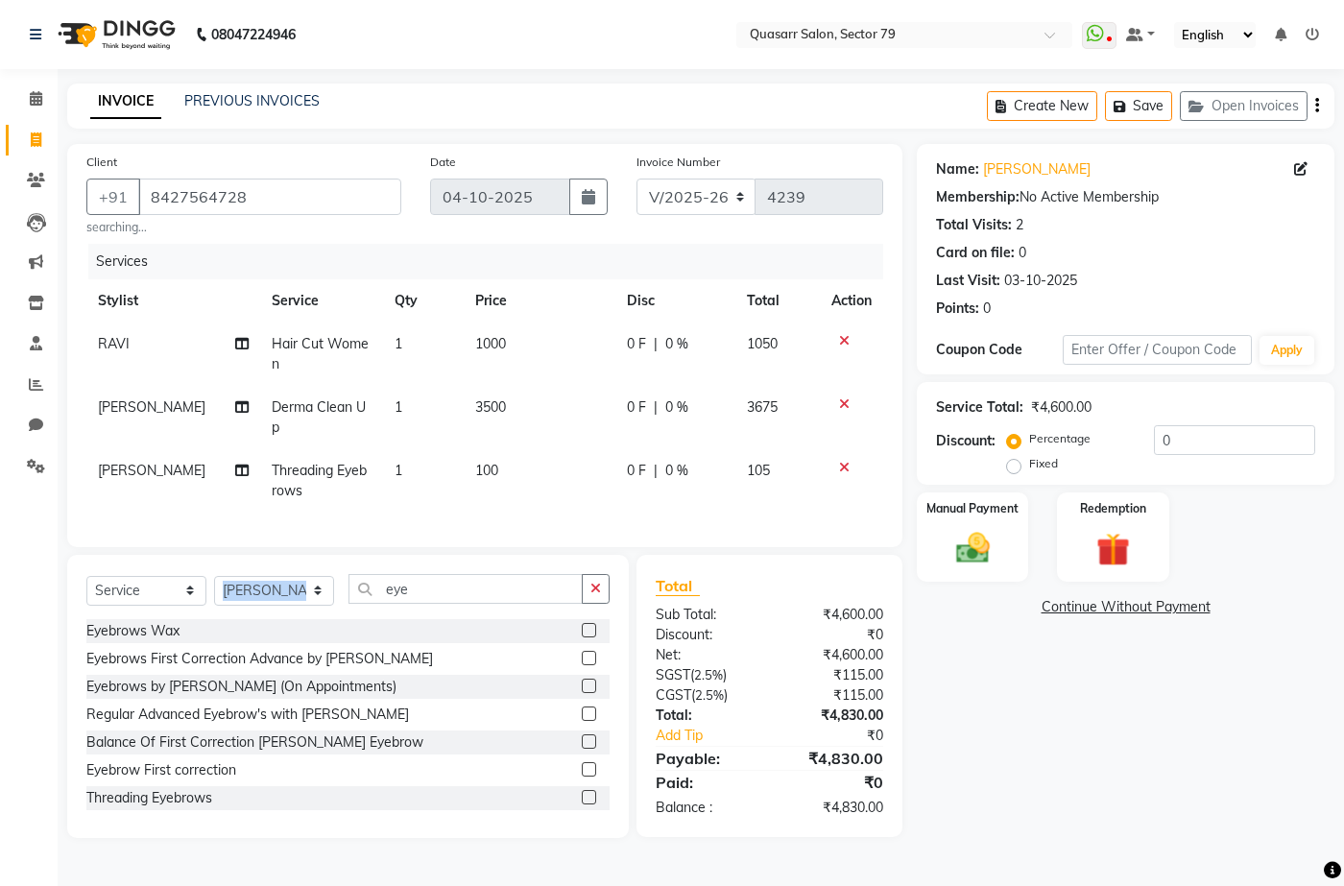
drag, startPoint x: 430, startPoint y: 577, endPoint x: 287, endPoint y: 576, distance: 143.1
click at [287, 576] on div "Select Service Product Membership Package Voucher Prepaid Gift Card Select Styl…" at bounding box center [348, 696] width 562 height 283
click at [412, 604] on input "eye" at bounding box center [466, 589] width 234 height 30
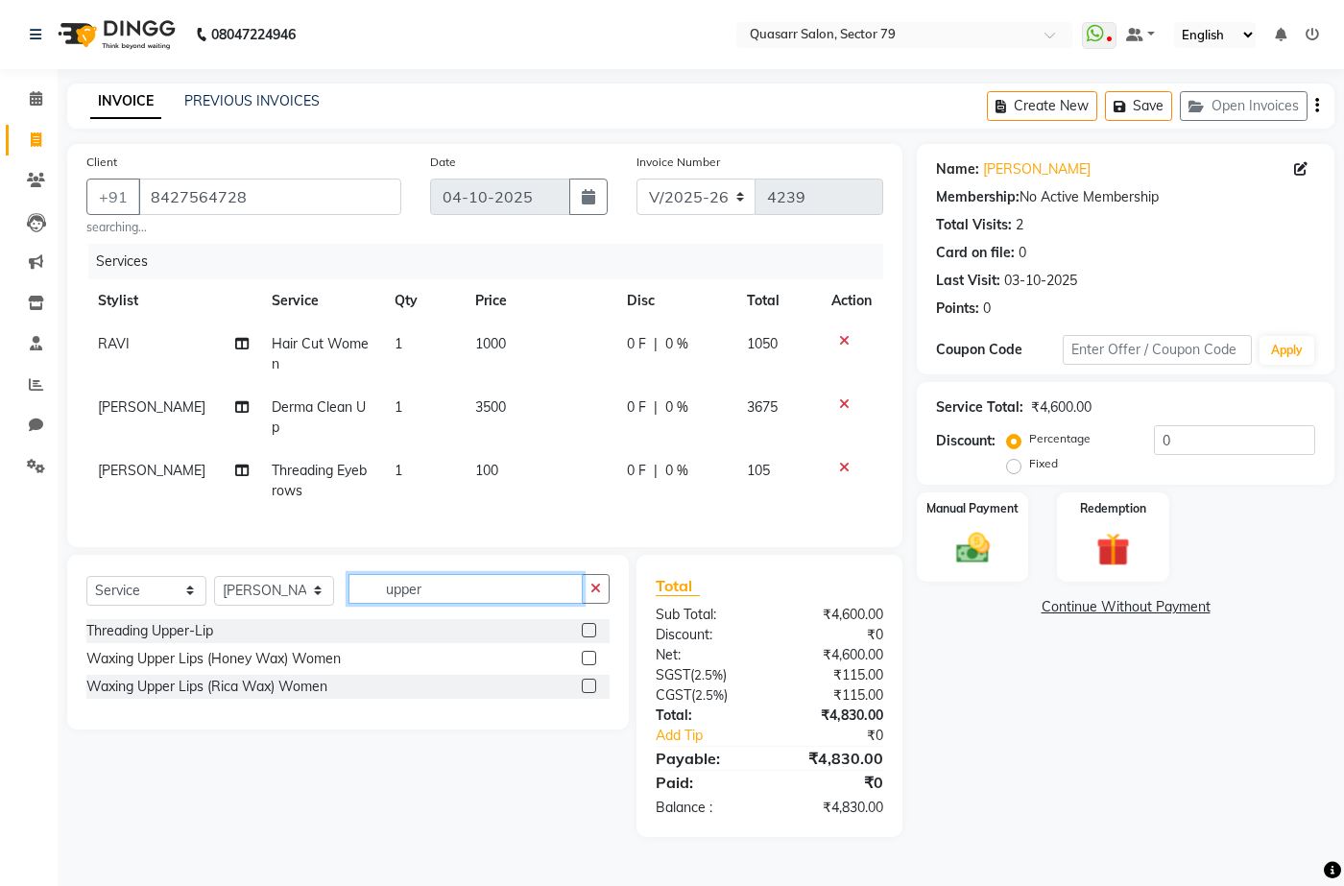
type input "upper"
click at [197, 619] on div "Select Service Product Membership Package Voucher Prepaid Gift Card Select Styl…" at bounding box center [347, 596] width 523 height 45
click at [198, 641] on div "Threading Upper-Lip" at bounding box center [149, 631] width 127 height 20
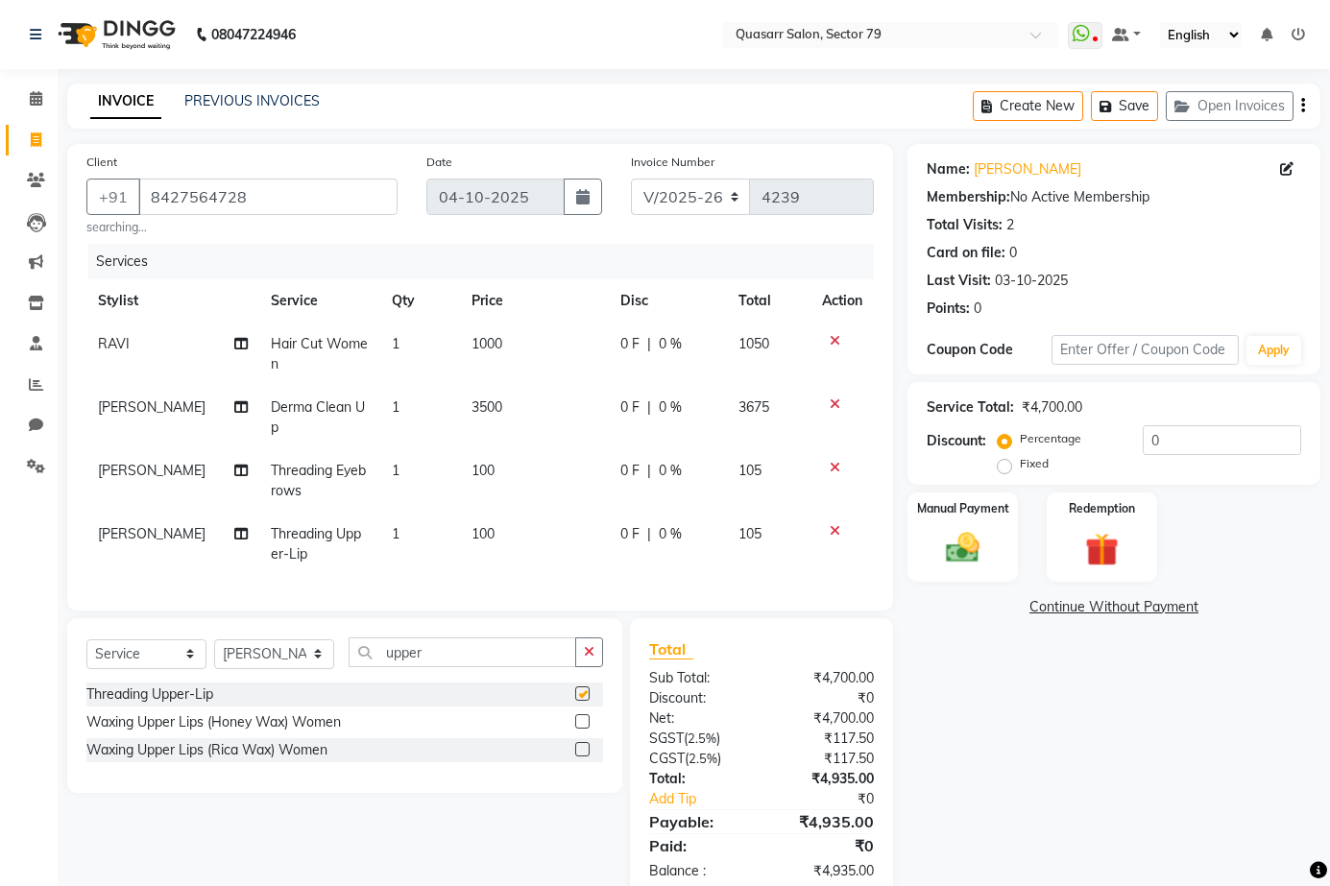
checkbox input "false"
click at [583, 667] on button "button" at bounding box center [589, 653] width 28 height 30
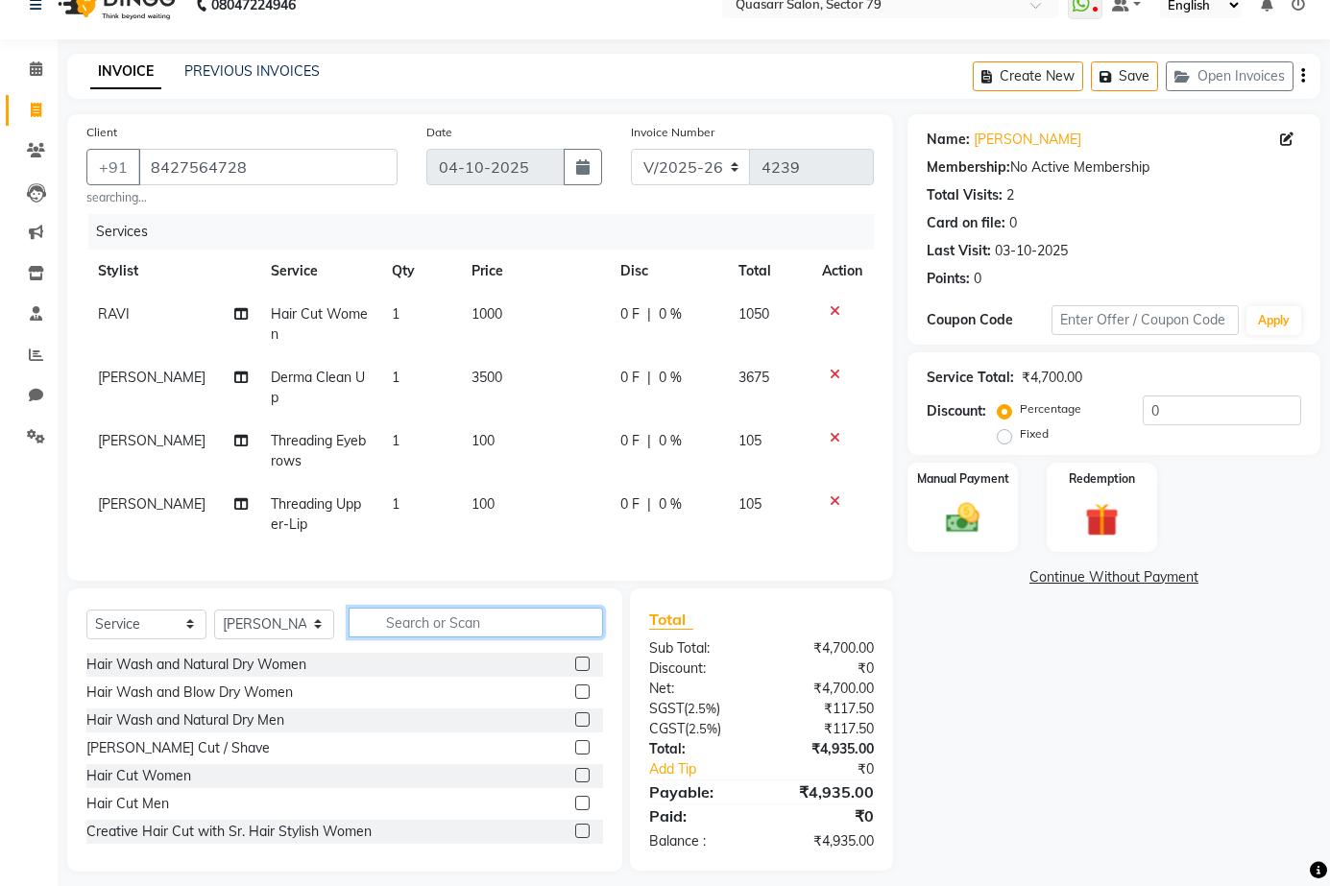
scroll to position [59, 0]
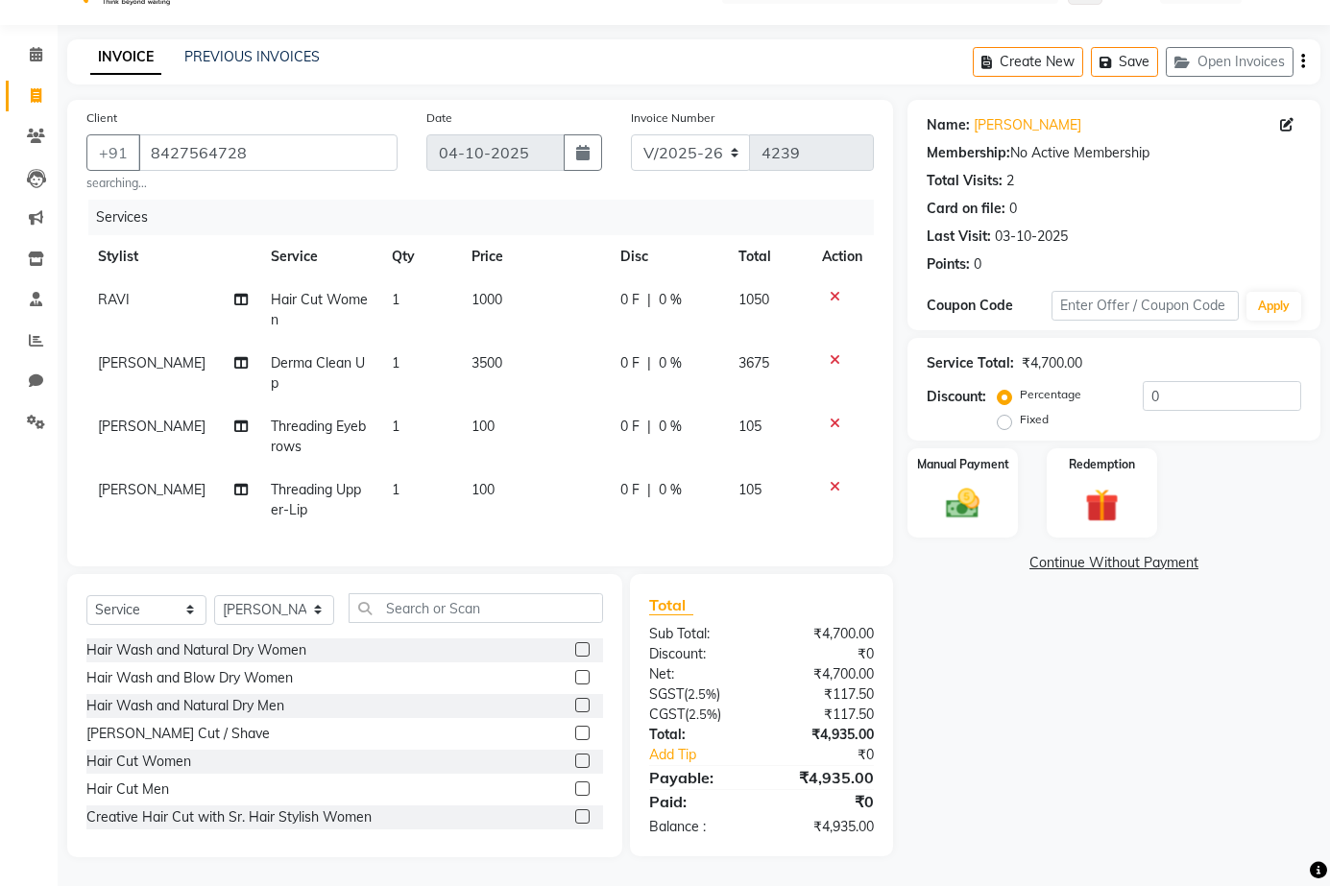
click at [1062, 666] on div "Name: Yash Vardhan Membership: No Active Membership Total Visits: 2 Card on fil…" at bounding box center [1120, 479] width 427 height 758
click at [998, 486] on div "Manual Payment" at bounding box center [962, 492] width 115 height 93
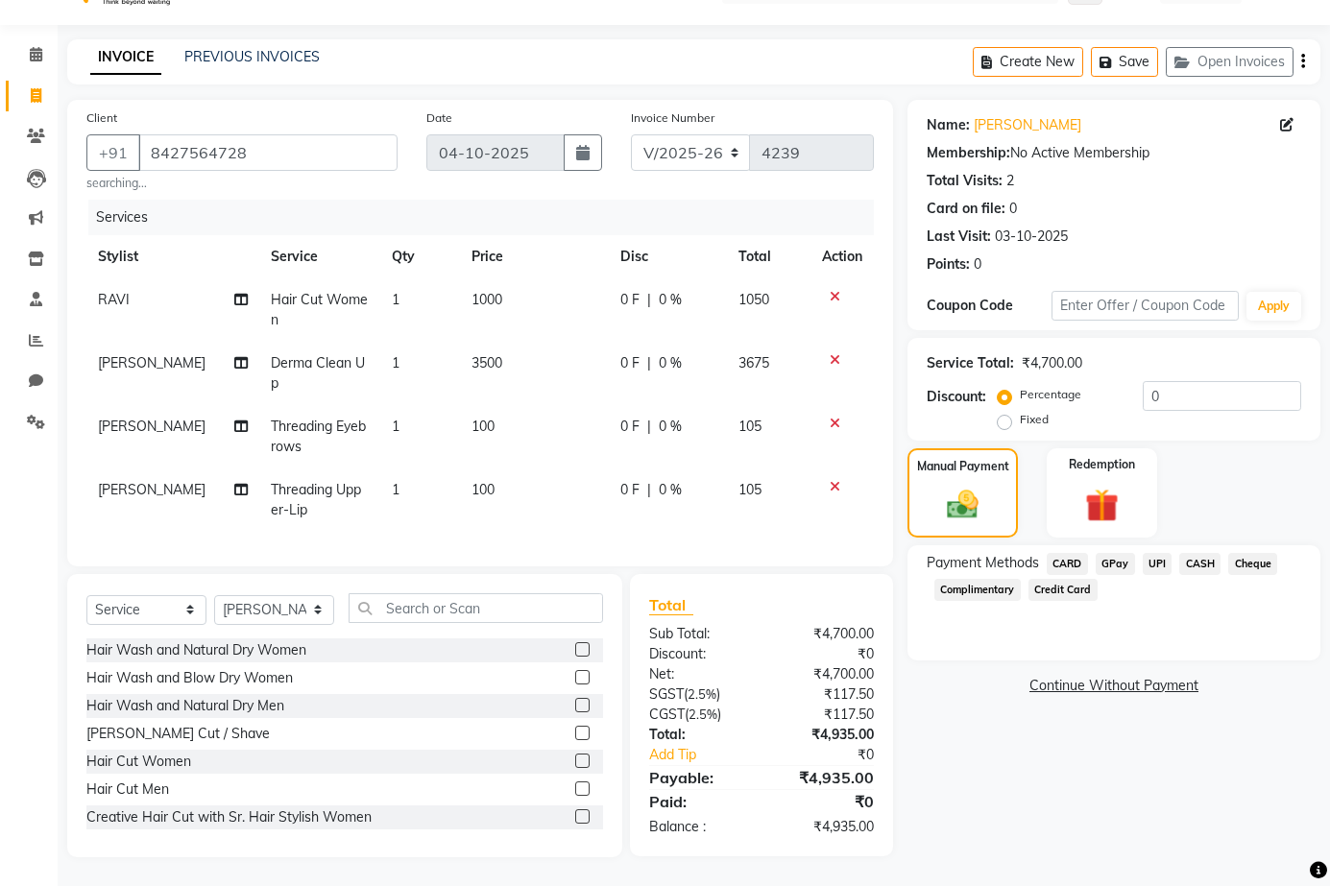
click at [1155, 553] on span "UPI" at bounding box center [1158, 564] width 30 height 22
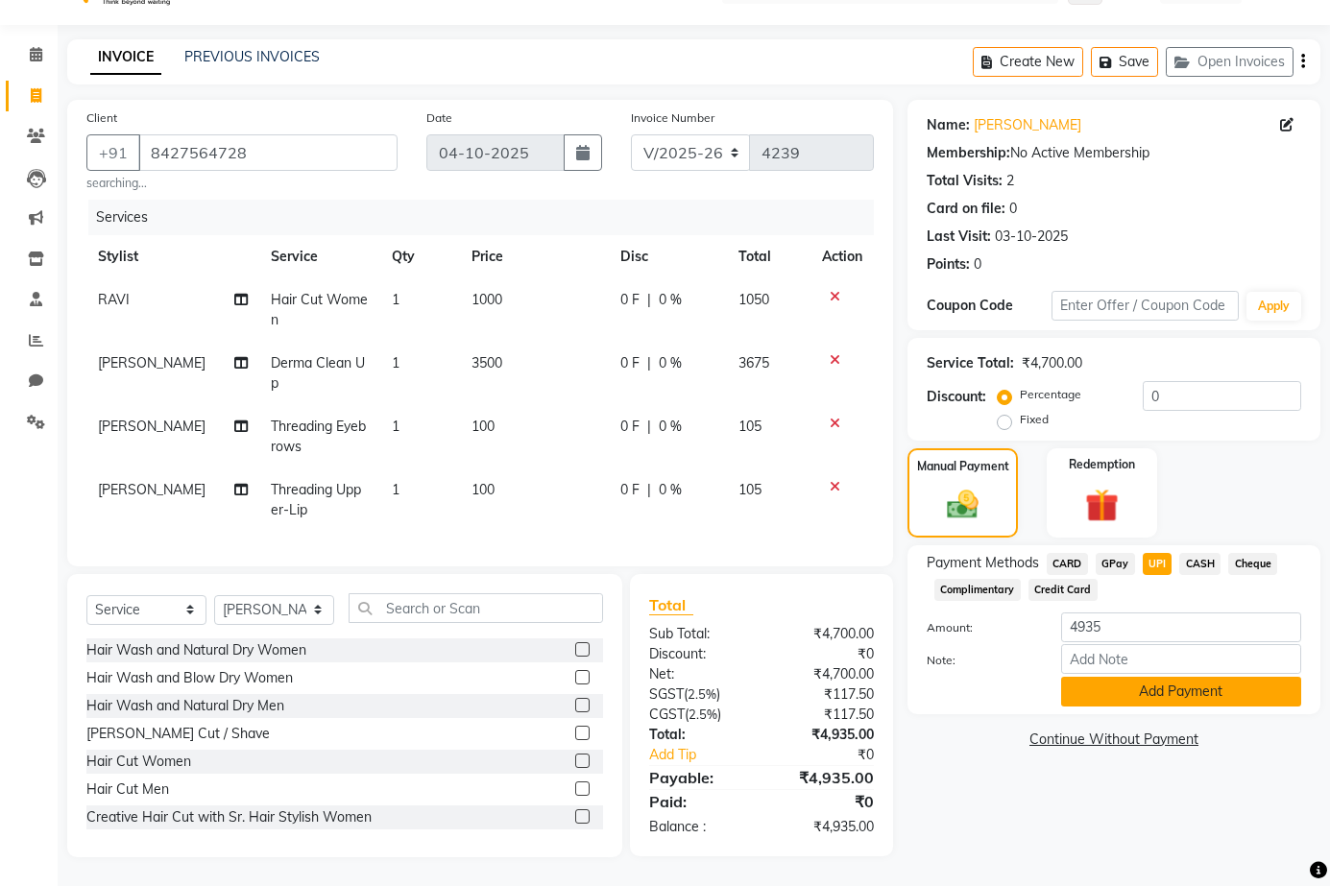
click at [1187, 677] on button "Add Payment" at bounding box center [1181, 692] width 240 height 30
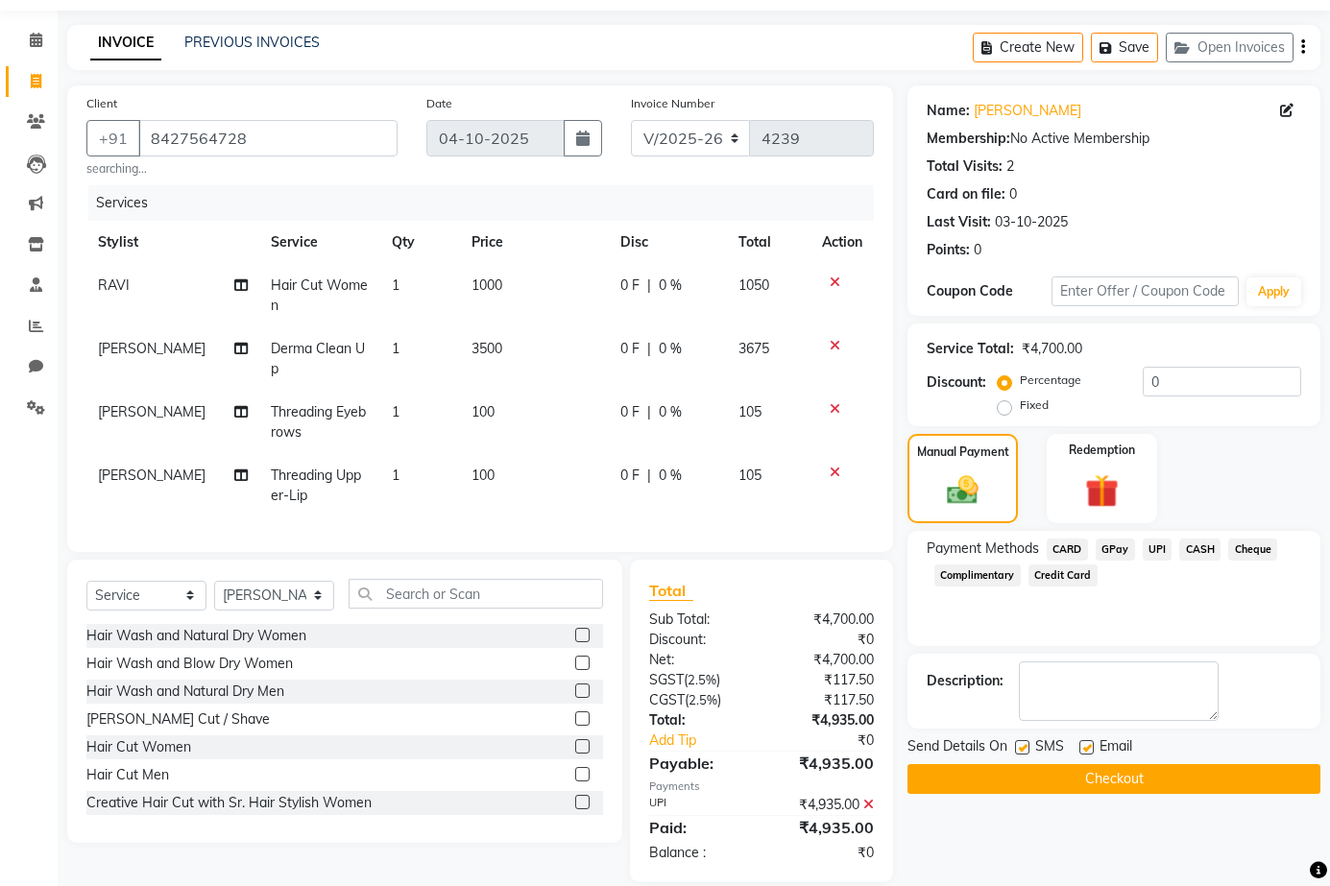
click at [1028, 748] on label at bounding box center [1022, 747] width 14 height 14
click at [1027, 748] on input "checkbox" at bounding box center [1021, 748] width 12 height 12
checkbox input "false"
click at [1093, 744] on label at bounding box center [1086, 747] width 14 height 14
click at [1092, 744] on input "checkbox" at bounding box center [1085, 748] width 12 height 12
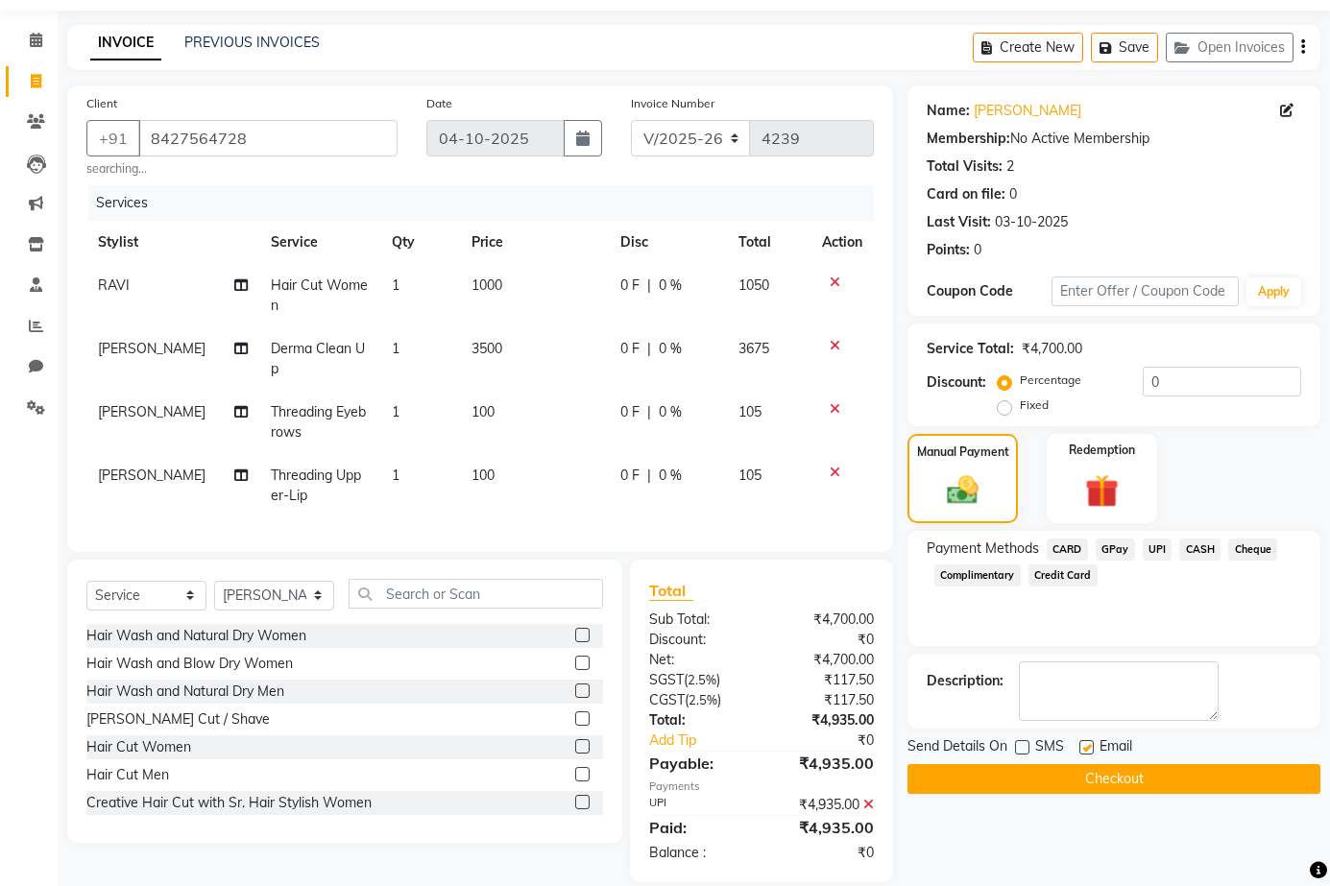
checkbox input "false"
click at [1130, 774] on button "Checkout" at bounding box center [1113, 779] width 413 height 30
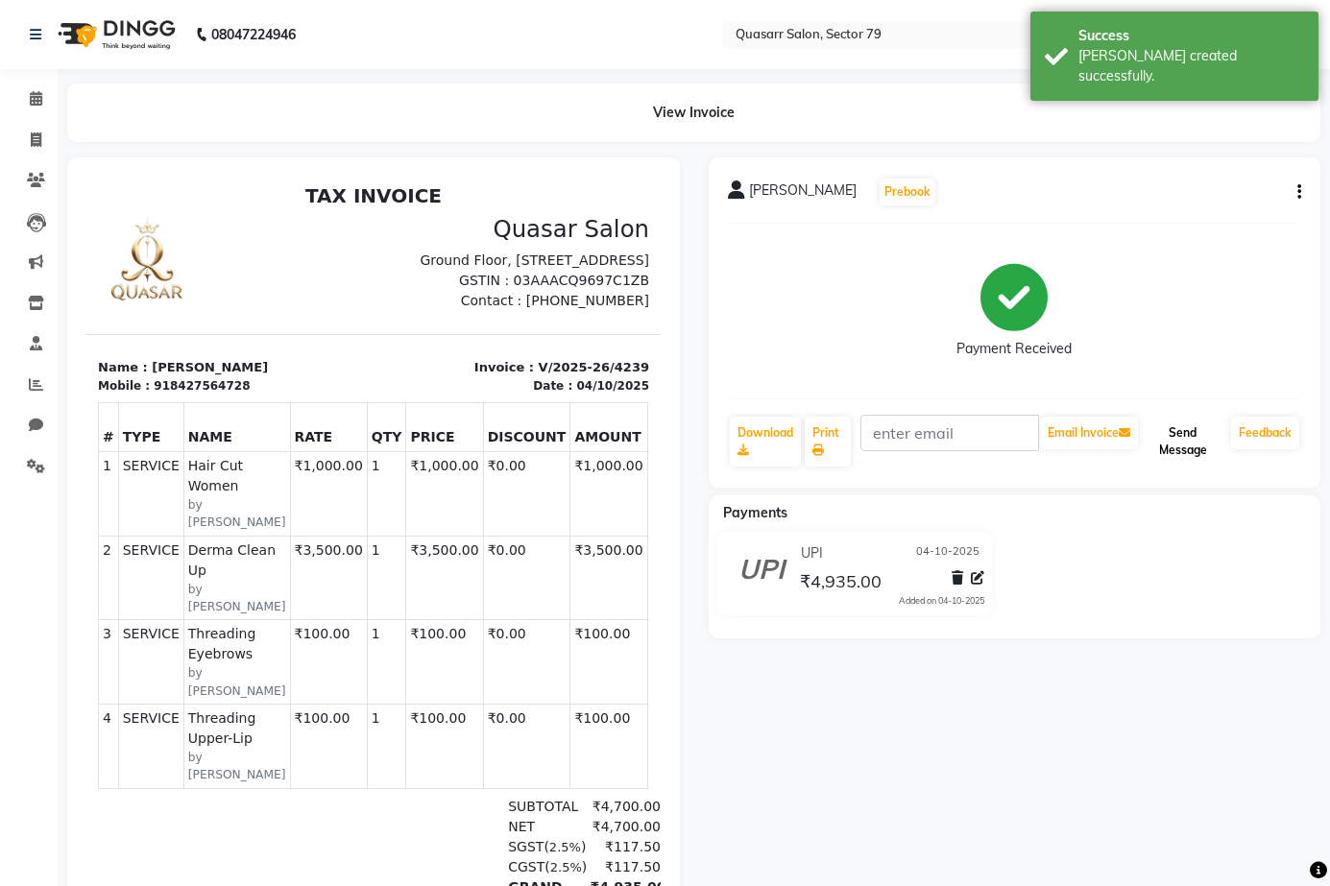
click at [1175, 438] on button "Send Message" at bounding box center [1183, 442] width 82 height 50
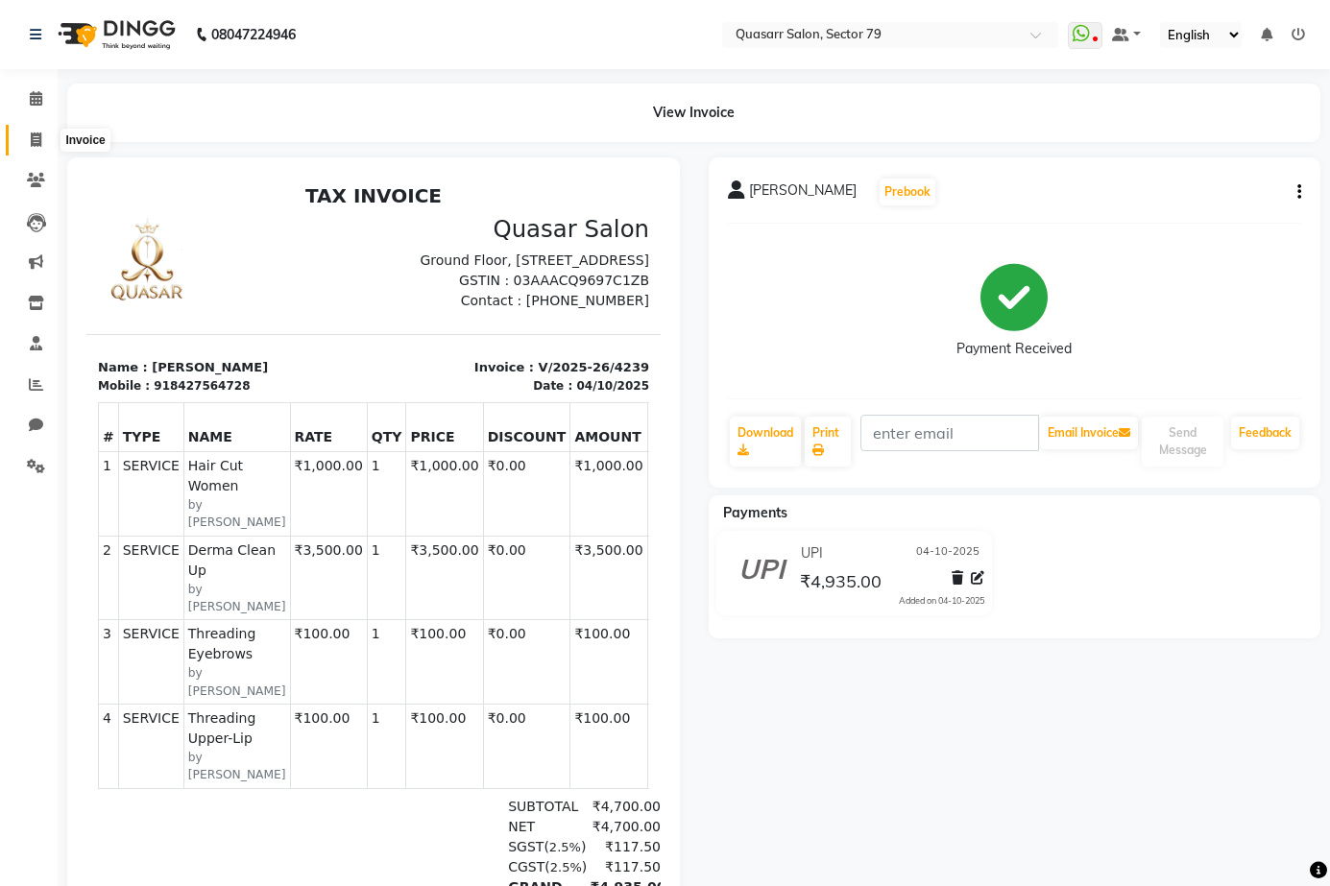
click at [41, 136] on icon at bounding box center [36, 140] width 11 height 14
select select "service"
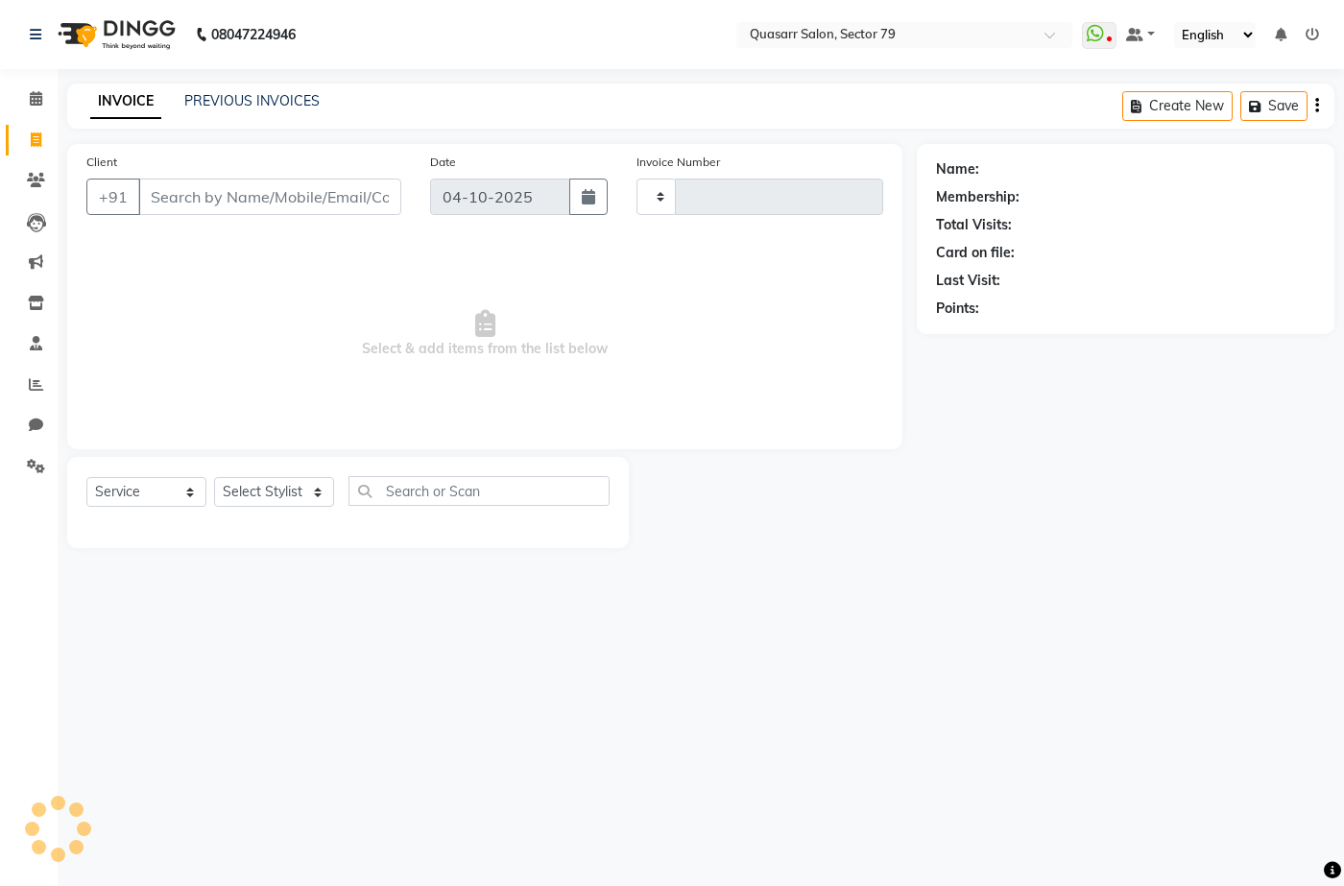
click at [224, 191] on input "Client" at bounding box center [269, 197] width 263 height 36
type input "9419723361"
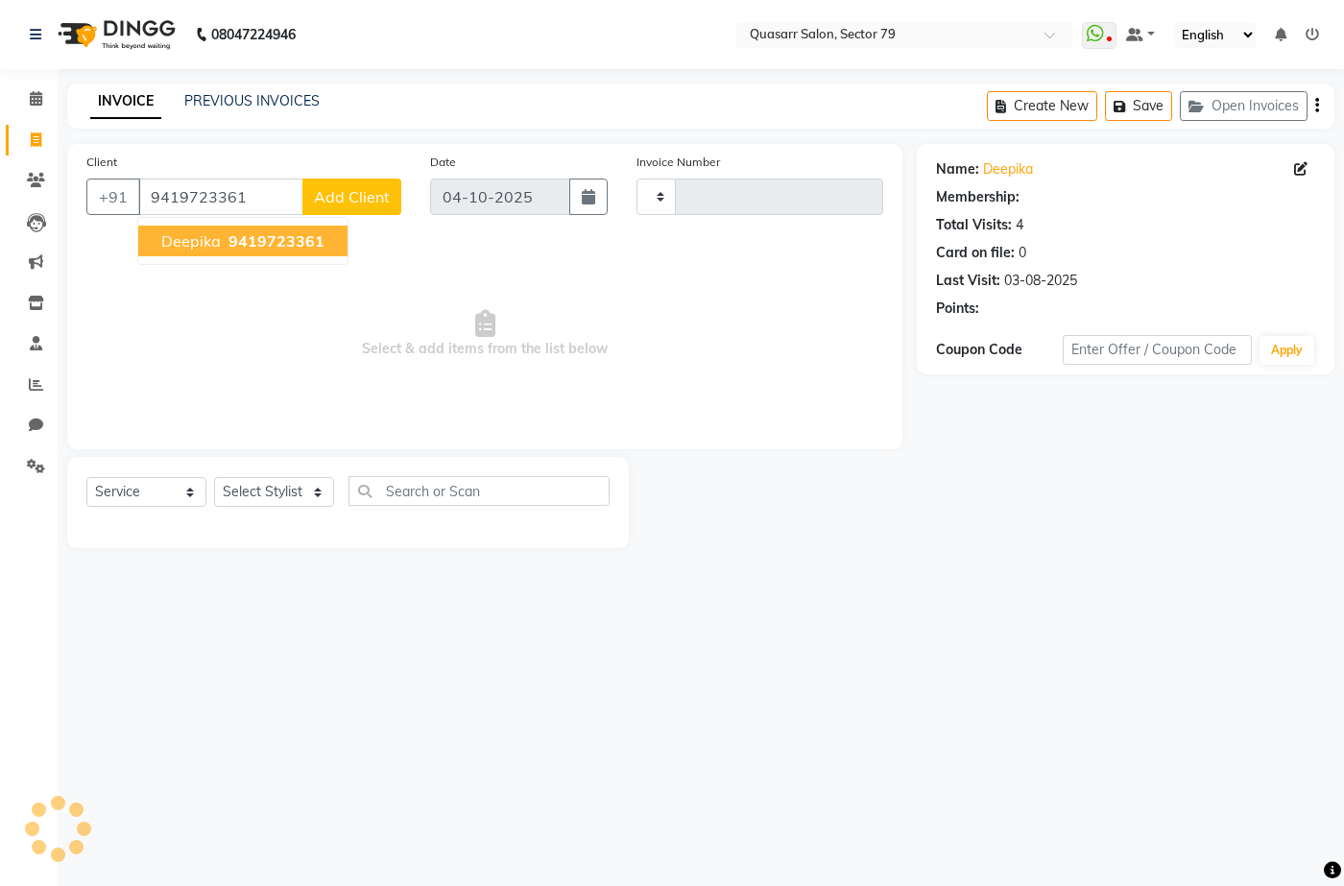
type input "4240"
select select "7231"
click at [238, 231] on span "9419723361" at bounding box center [277, 240] width 96 height 19
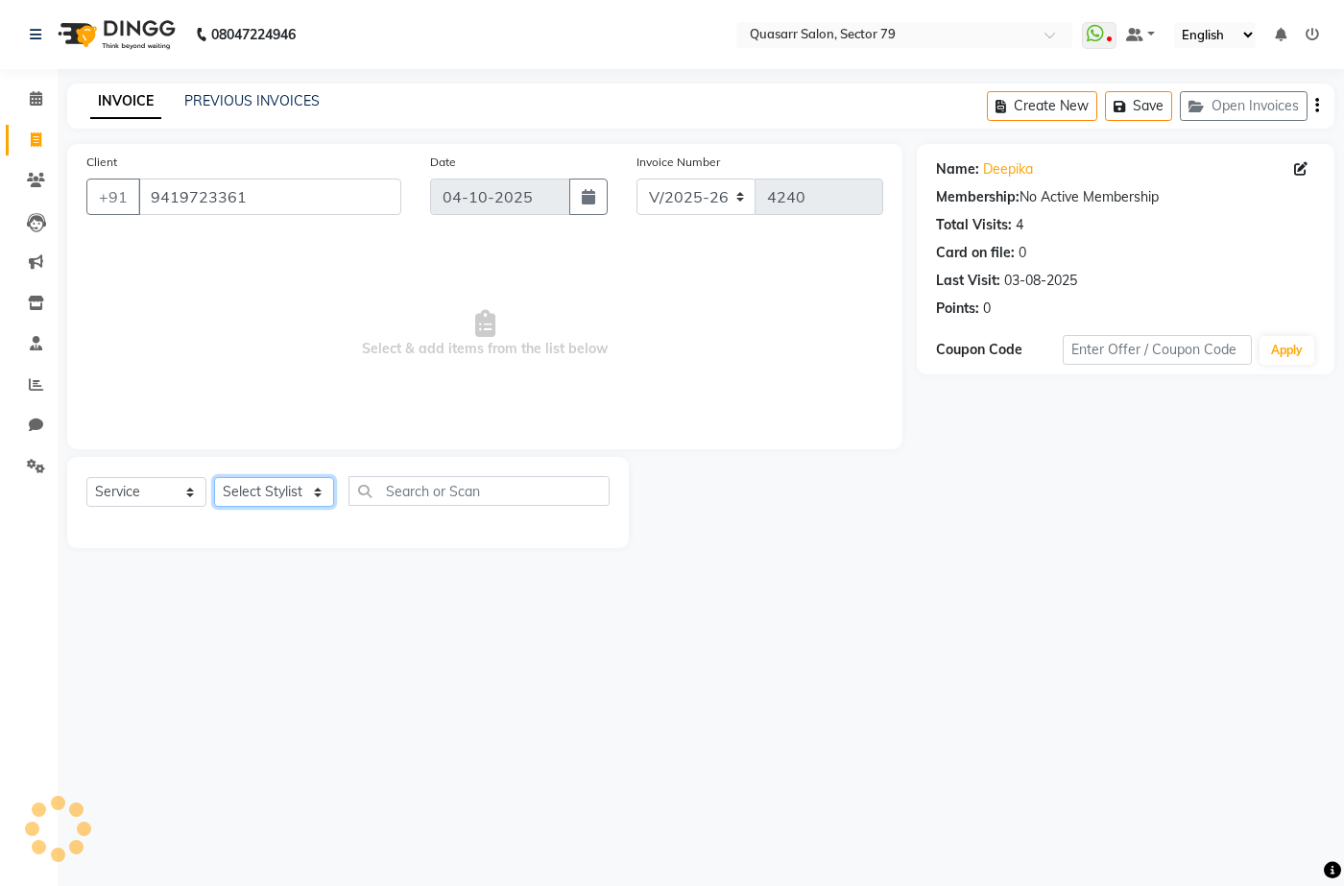
click at [305, 496] on select "Select Stylist ABOY ADDY MUA Aruna [PERSON_NAME] DEEP [PERSON_NAME] [PERSON_NAM…" at bounding box center [274, 492] width 120 height 30
select select "61605"
click at [214, 477] on select "Select Stylist ABOY ADDY MUA Aruna [PERSON_NAME] DEEP [PERSON_NAME] [PERSON_NAM…" at bounding box center [274, 492] width 120 height 30
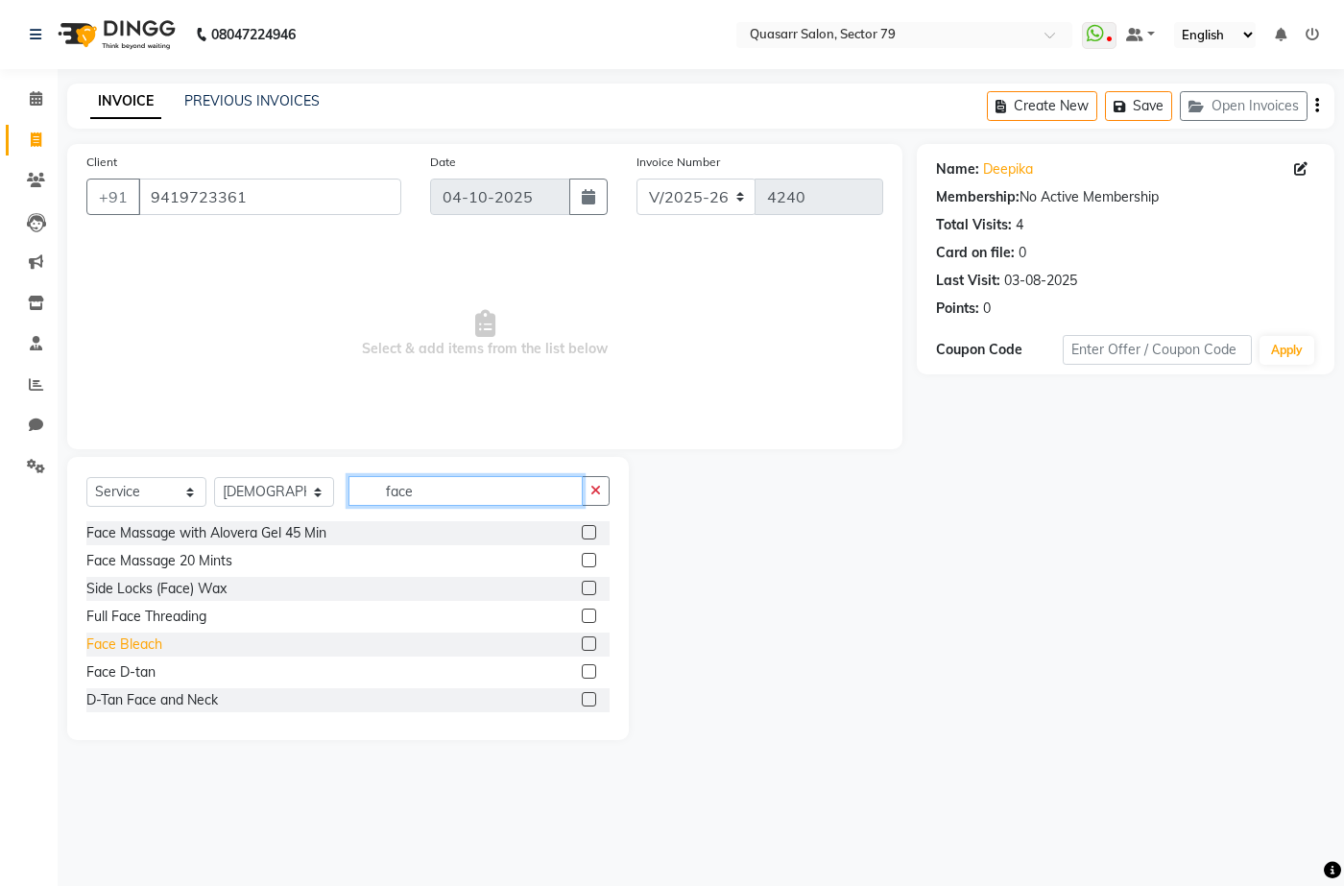
type input "face"
click at [141, 638] on div "Face Bleach" at bounding box center [124, 645] width 76 height 20
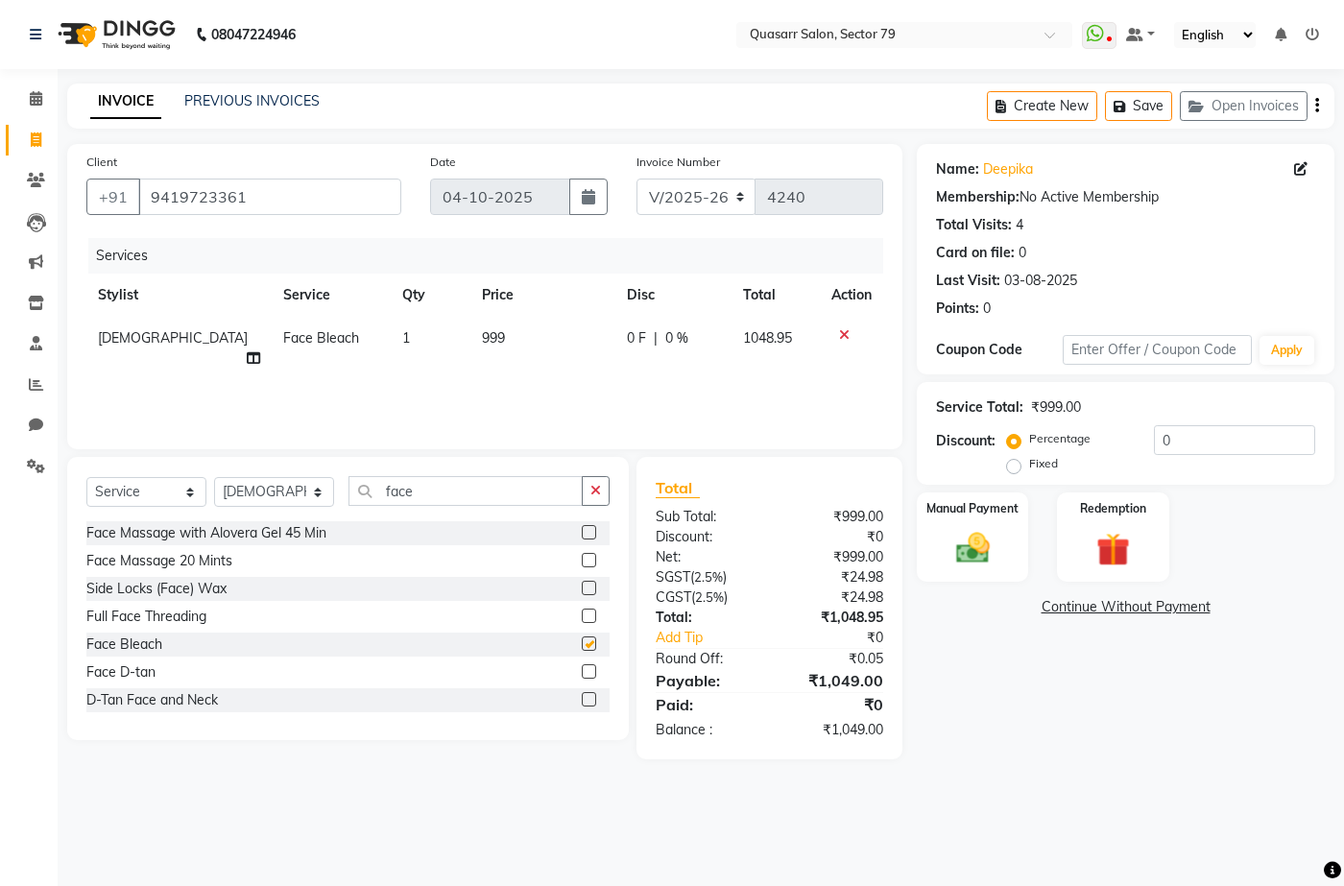
checkbox input "false"
click at [422, 504] on input "face" at bounding box center [466, 491] width 234 height 30
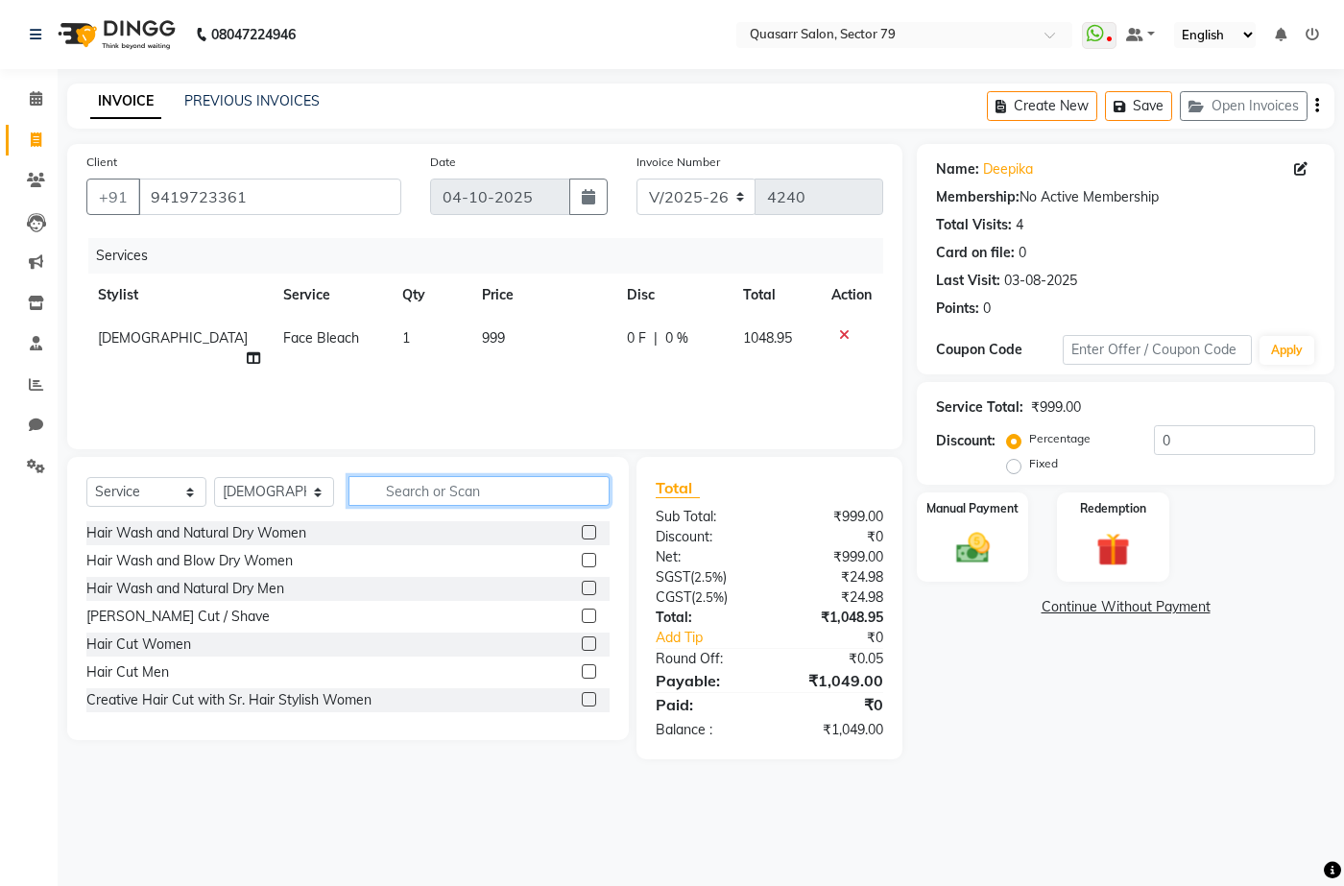
click at [415, 477] on input "text" at bounding box center [479, 491] width 261 height 30
click at [482, 334] on span "999" at bounding box center [493, 337] width 23 height 17
select select "61605"
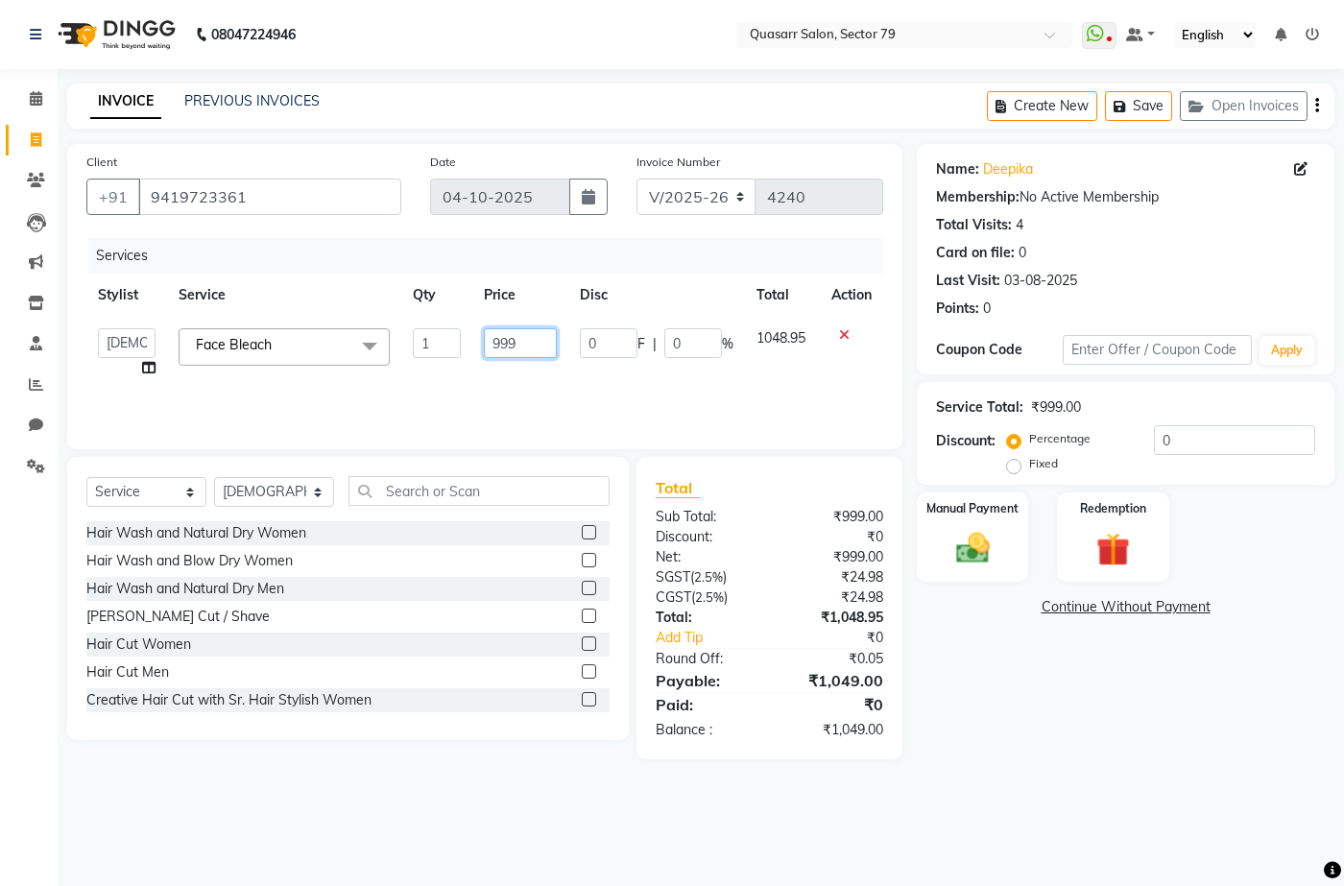
click at [515, 349] on input "999" at bounding box center [520, 343] width 73 height 30
click at [495, 338] on input "999" at bounding box center [520, 343] width 73 height 30
type input "1300"
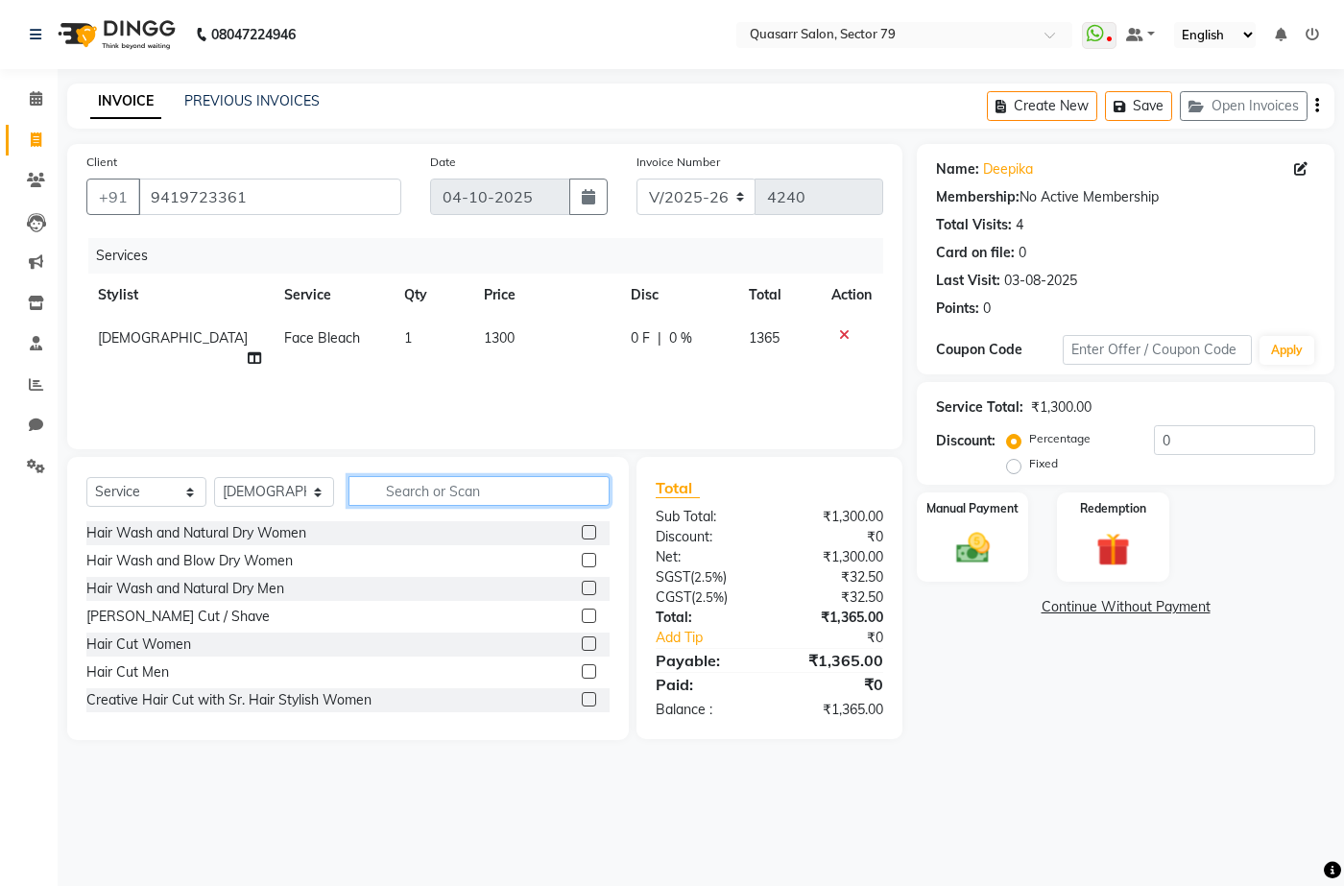
click at [462, 501] on input "text" at bounding box center [479, 491] width 261 height 30
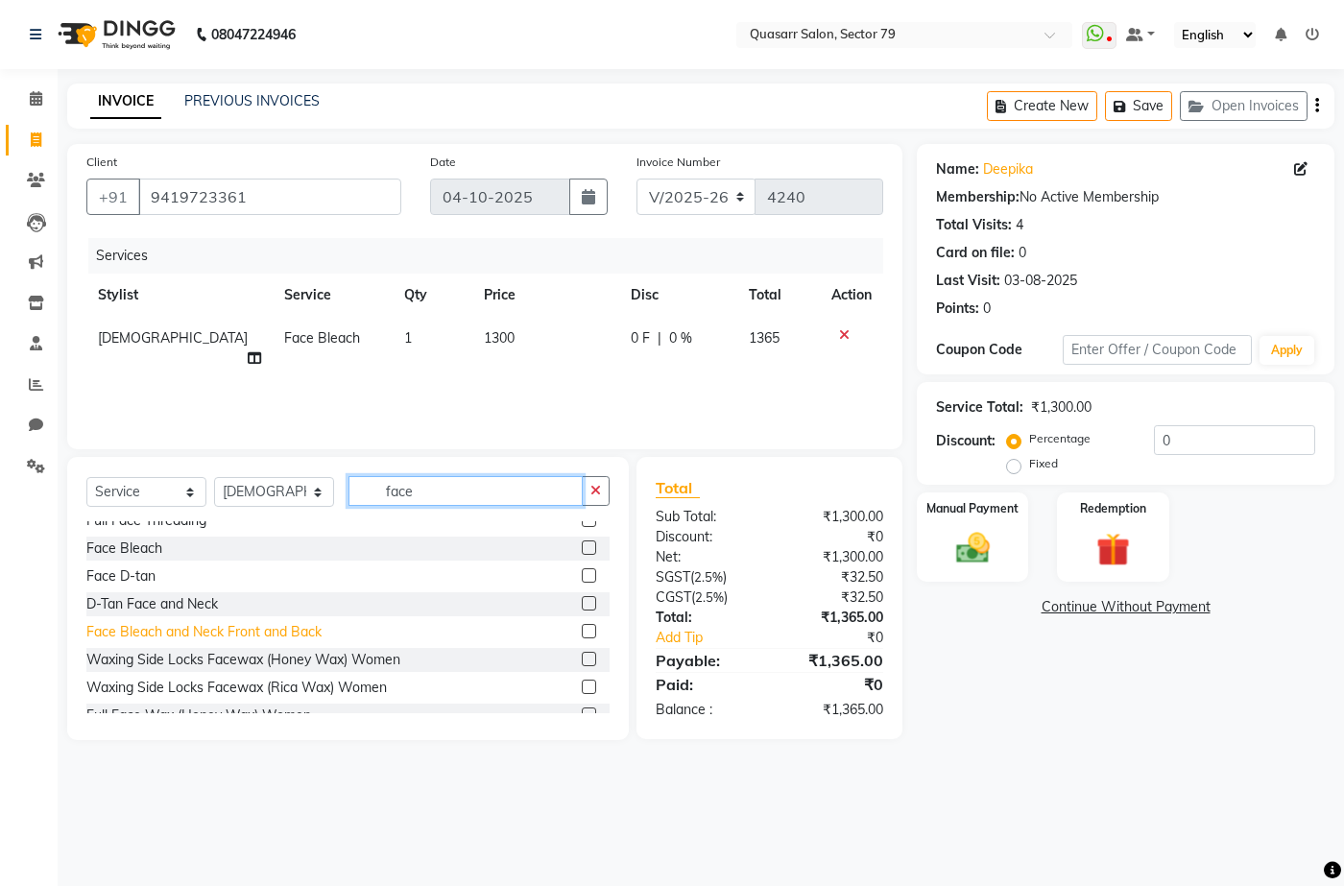
type input "face"
click at [289, 639] on div "Face Bleach and Neck Front and Back" at bounding box center [203, 632] width 235 height 20
checkbox input "false"
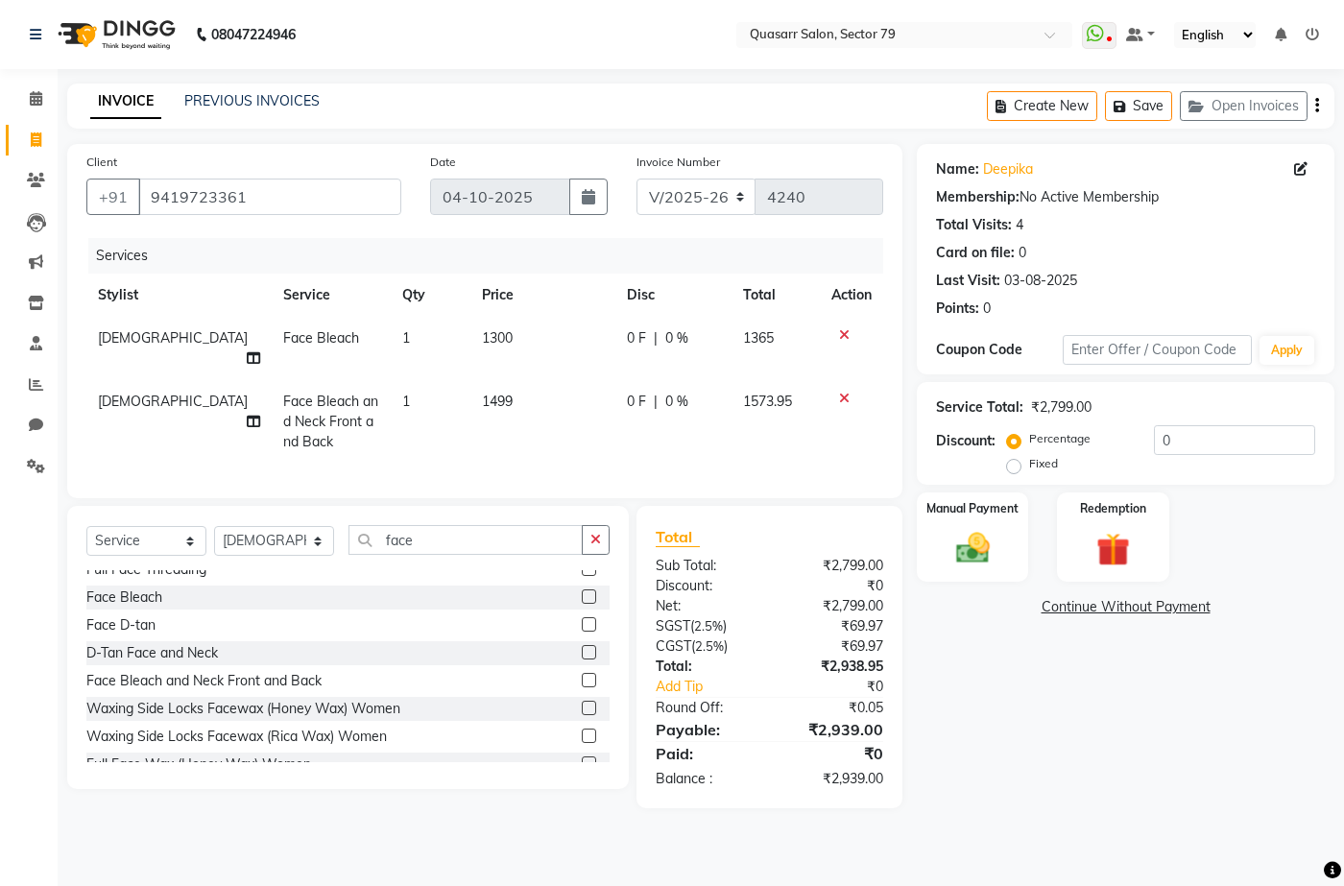
click at [844, 392] on icon at bounding box center [844, 398] width 11 height 13
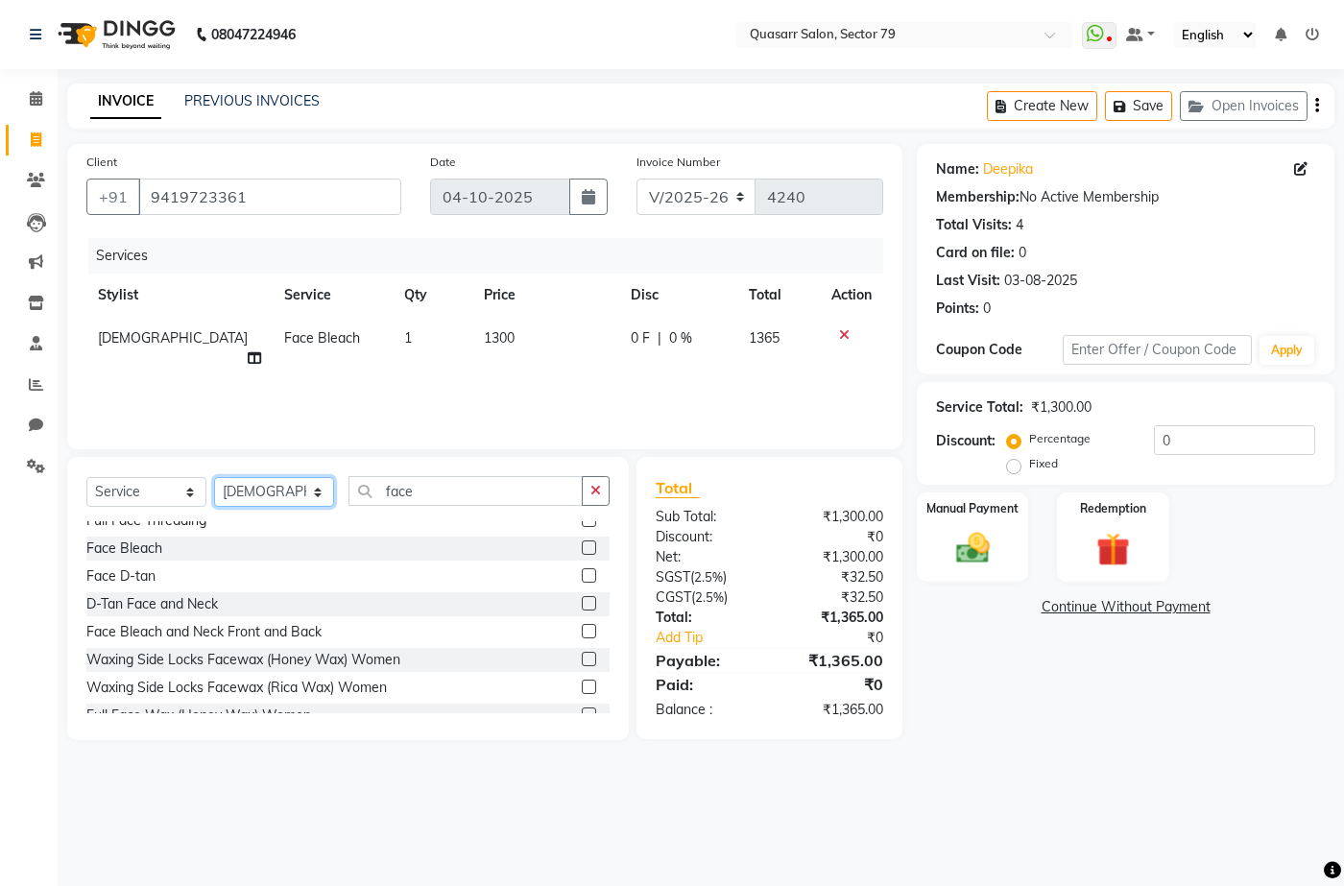
click at [256, 484] on select "Select Stylist ABOY ADDY MUA Aruna [PERSON_NAME] DEEP [PERSON_NAME] [PERSON_NAM…" at bounding box center [274, 492] width 120 height 30
drag, startPoint x: 256, startPoint y: 484, endPoint x: 309, endPoint y: 484, distance: 52.8
click at [256, 484] on select "Select Stylist ABOY ADDY MUA Aruna [PERSON_NAME] DEEP [PERSON_NAME] [PERSON_NAM…" at bounding box center [274, 492] width 120 height 30
click at [423, 486] on input "face" at bounding box center [466, 491] width 234 height 30
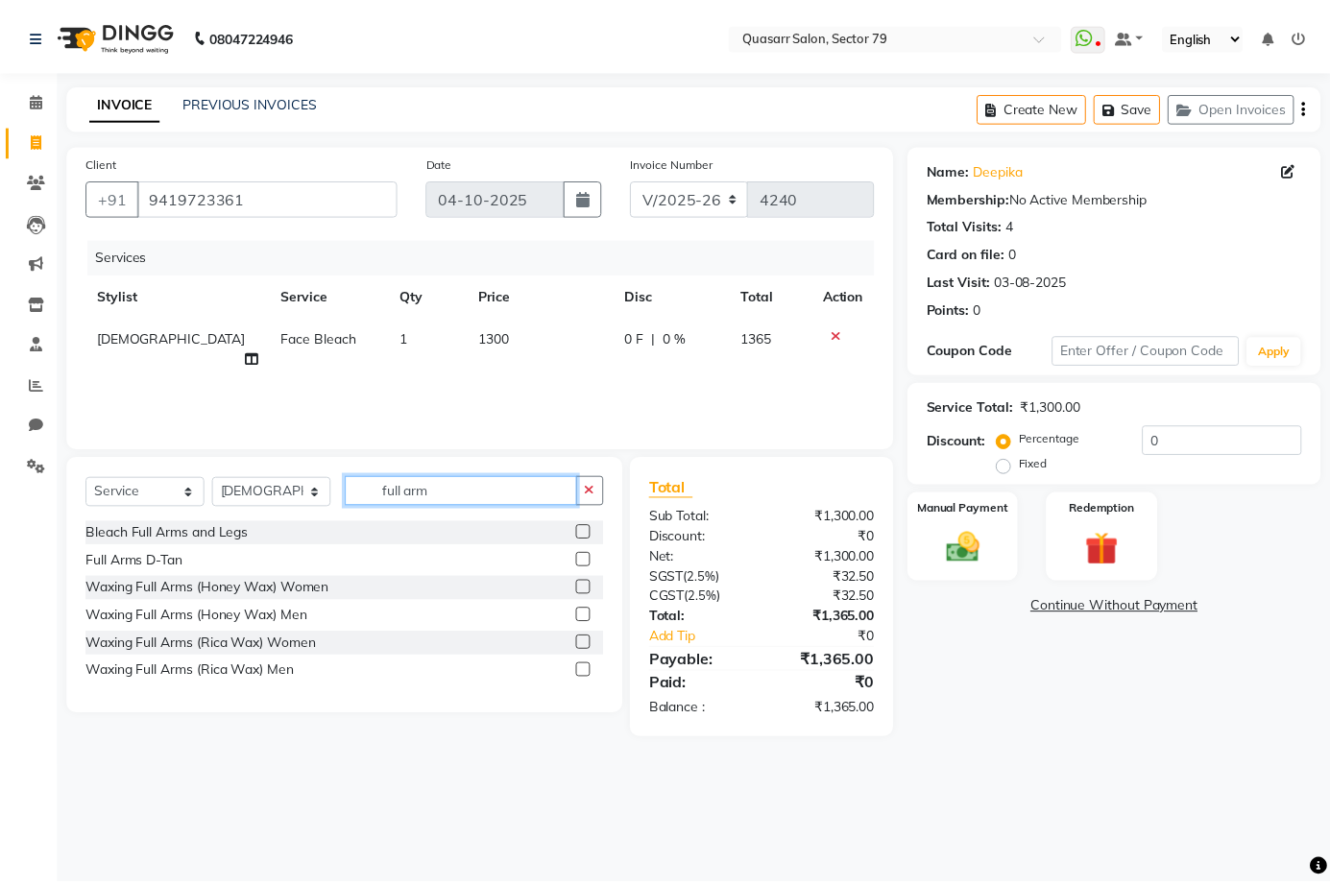
scroll to position [0, 0]
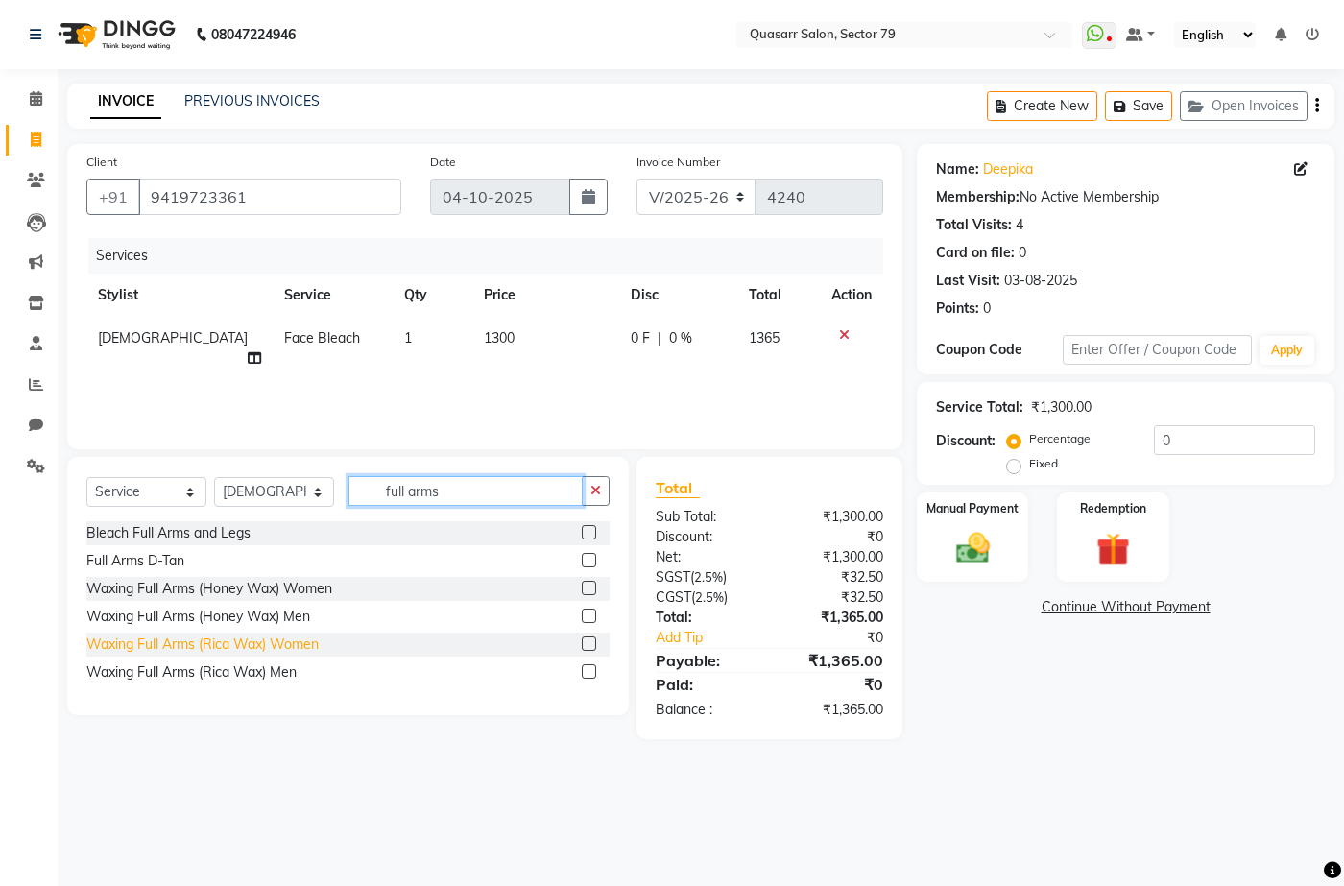
type input "full arms"
click at [295, 643] on div "Waxing Full Arms (Rica Wax) Women" at bounding box center [202, 645] width 232 height 20
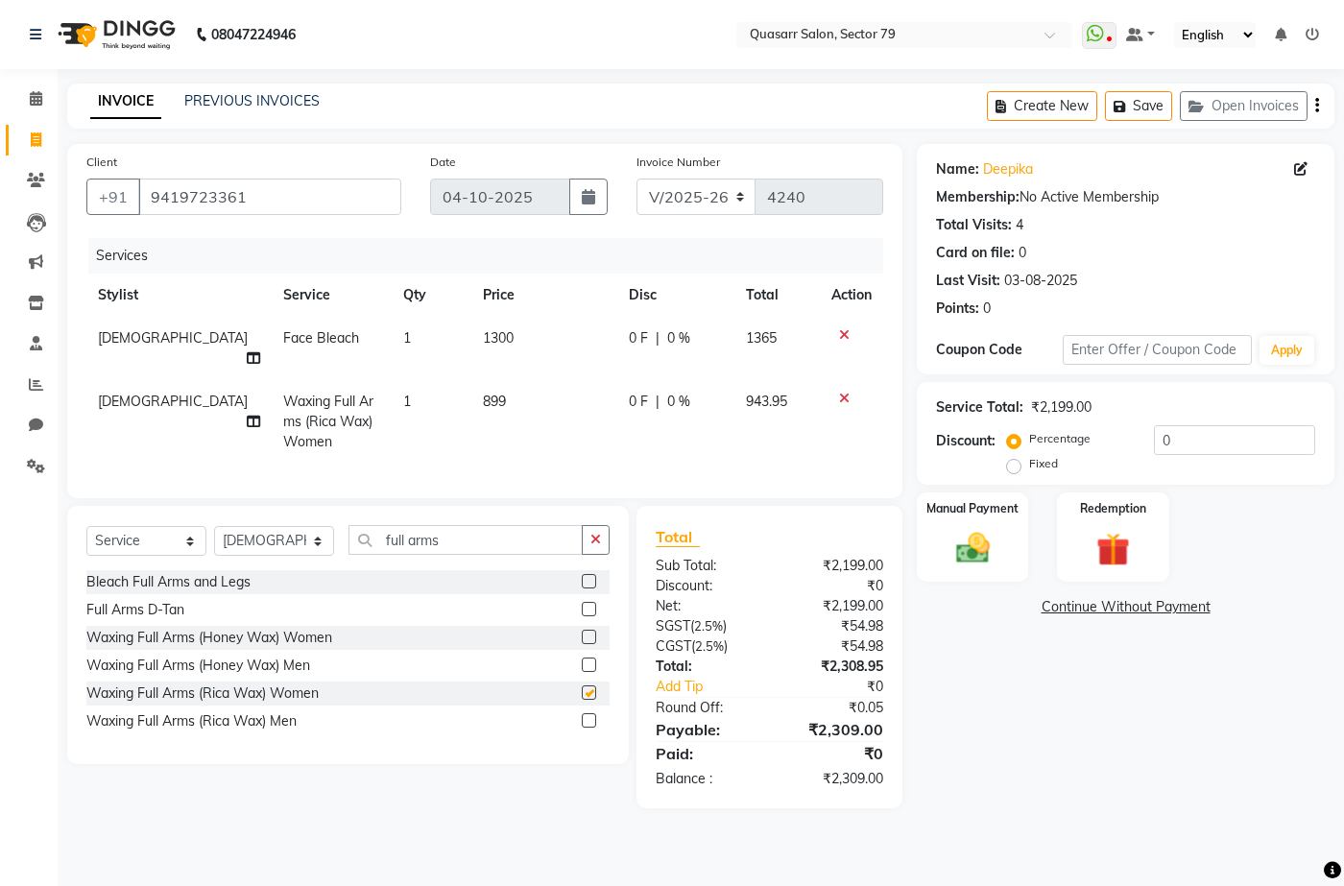
checkbox input "false"
click at [598, 533] on icon "button" at bounding box center [595, 539] width 11 height 13
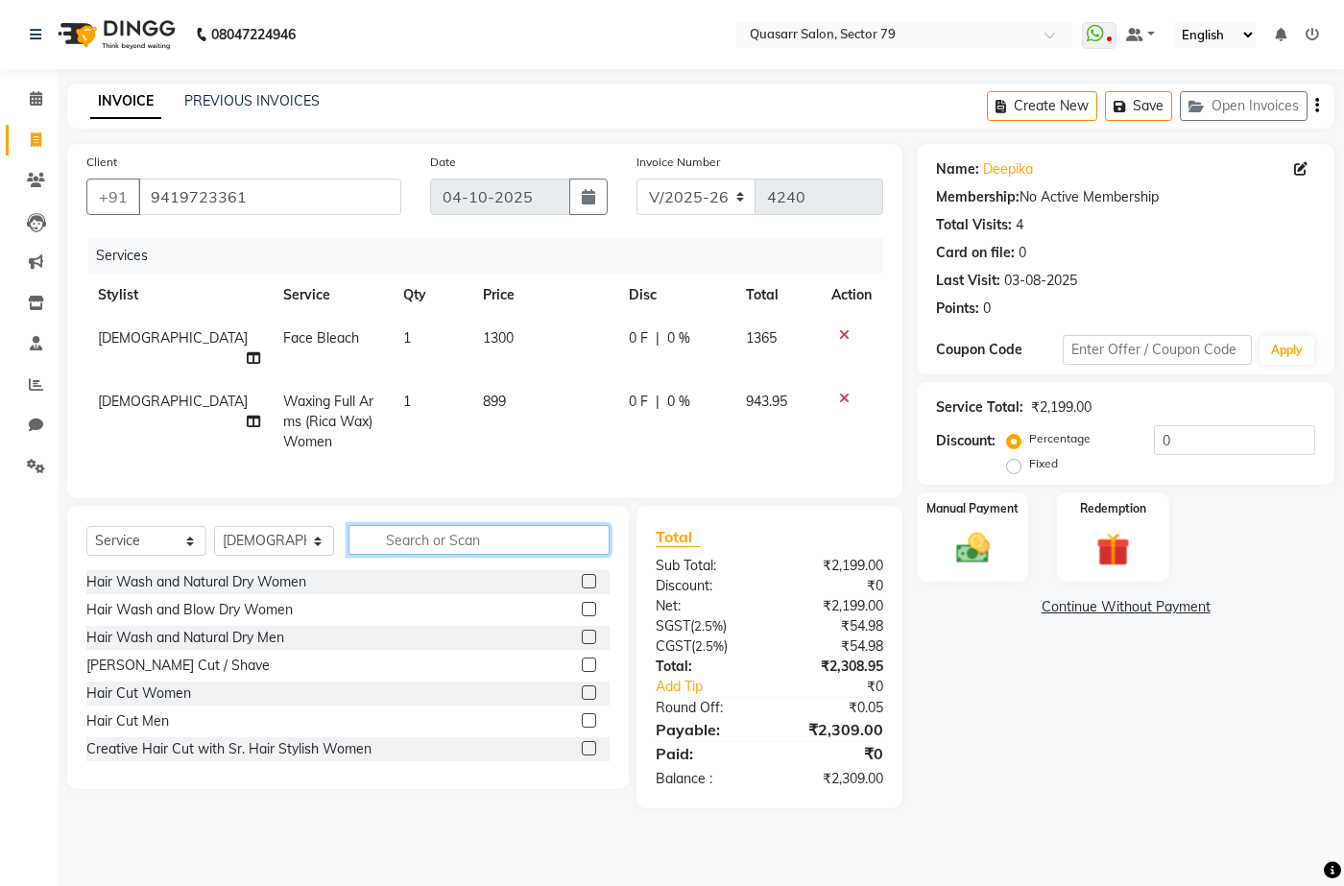
click at [500, 528] on input "text" at bounding box center [479, 540] width 261 height 30
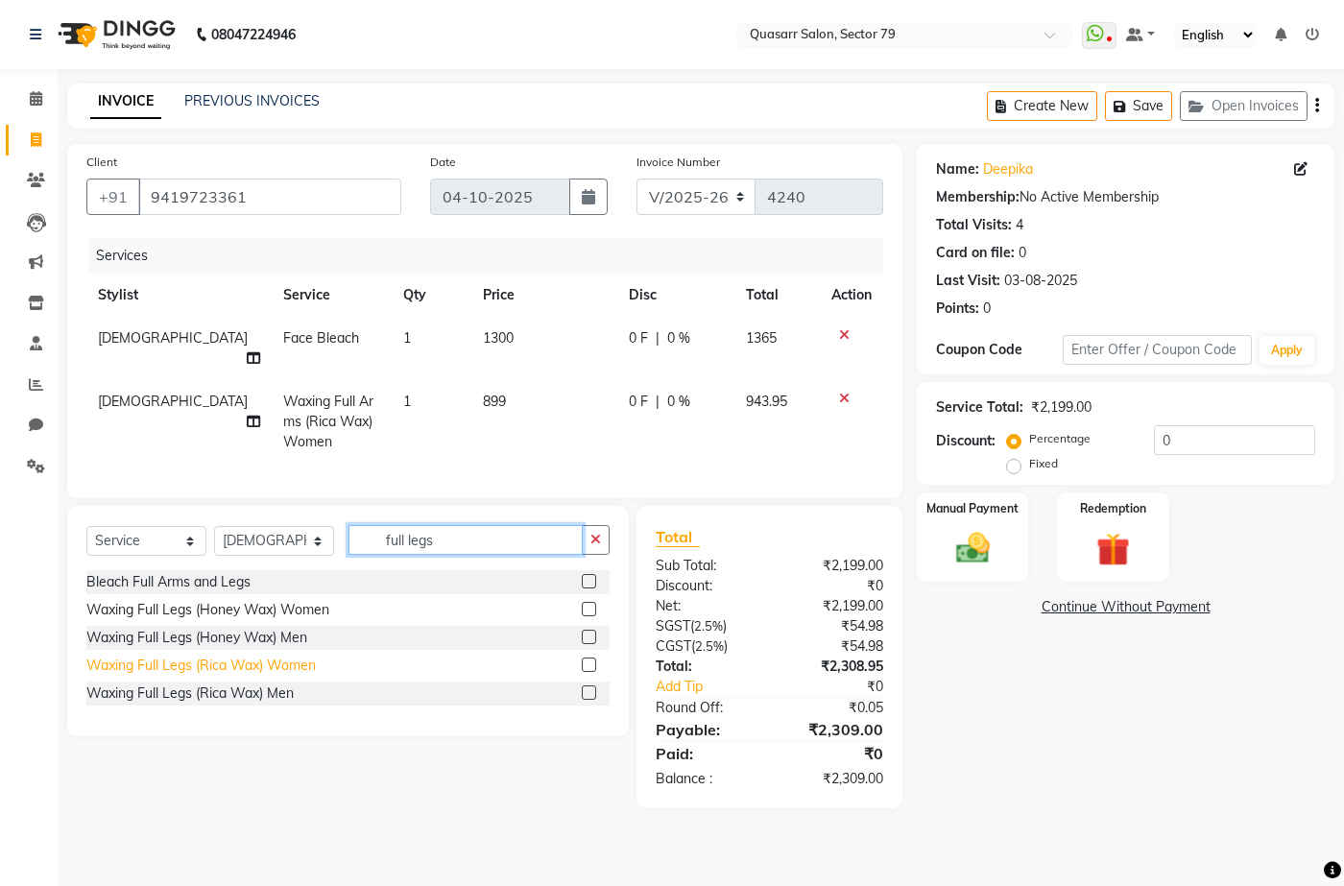
type input "full legs"
click at [237, 658] on div "Waxing Full Legs (Rica Wax) Women" at bounding box center [200, 666] width 229 height 20
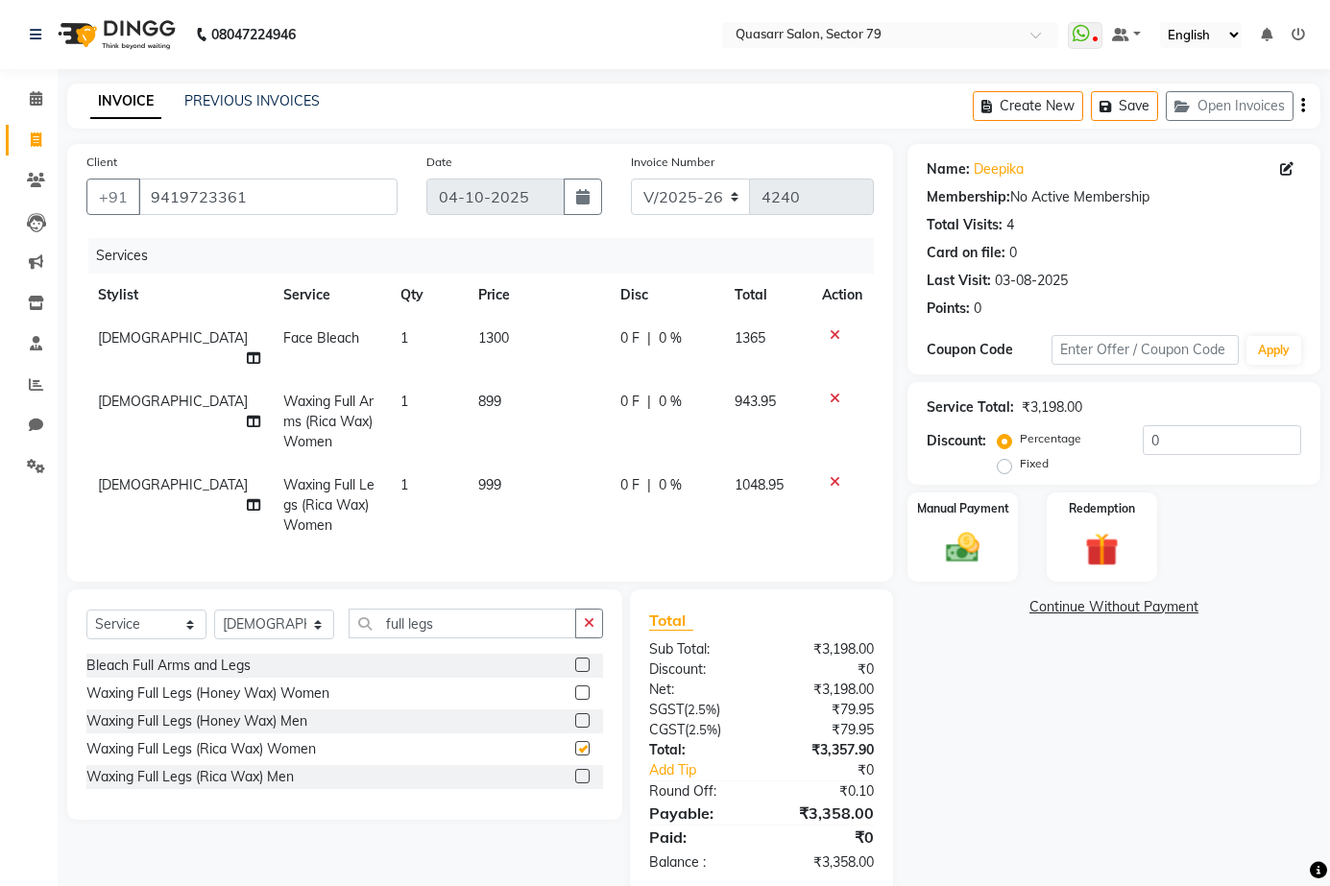
checkbox input "false"
click at [440, 610] on input "full legs" at bounding box center [463, 624] width 228 height 30
click at [423, 619] on input "full legs" at bounding box center [463, 624] width 228 height 30
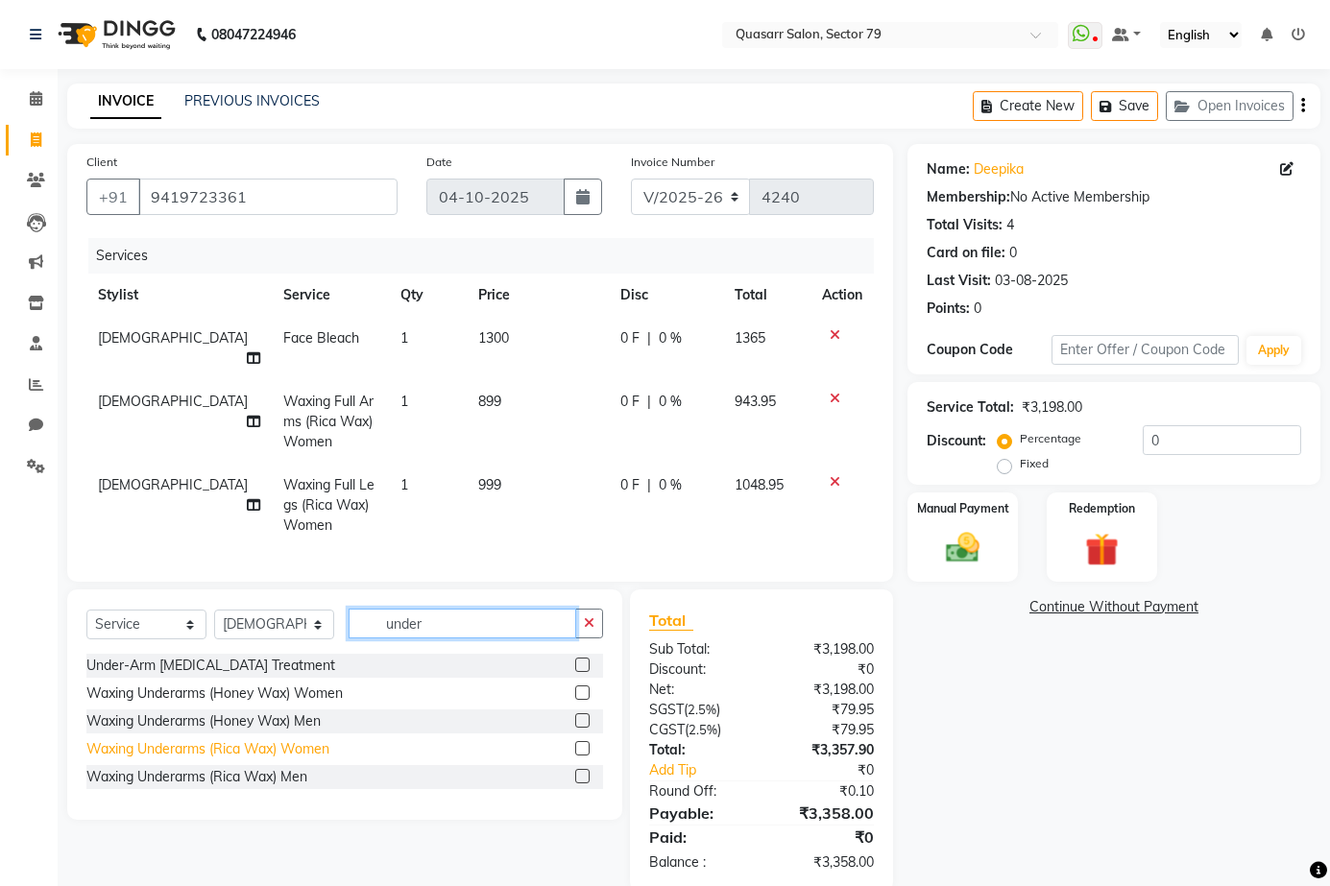
type input "under"
click at [270, 749] on div "Waxing Underarms (Rica Wax) Women" at bounding box center [207, 749] width 243 height 20
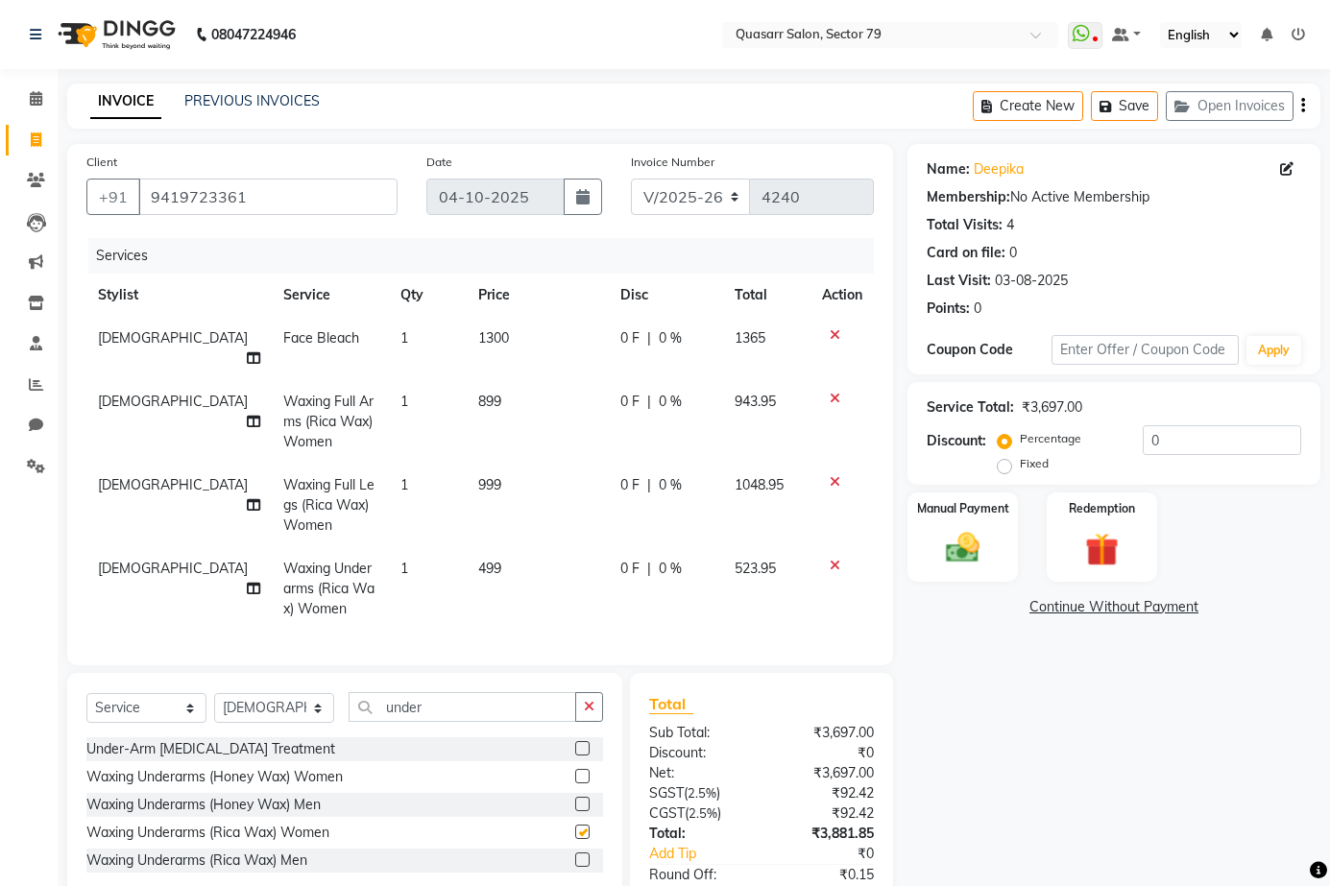
checkbox input "false"
click at [585, 702] on icon "button" at bounding box center [589, 706] width 11 height 13
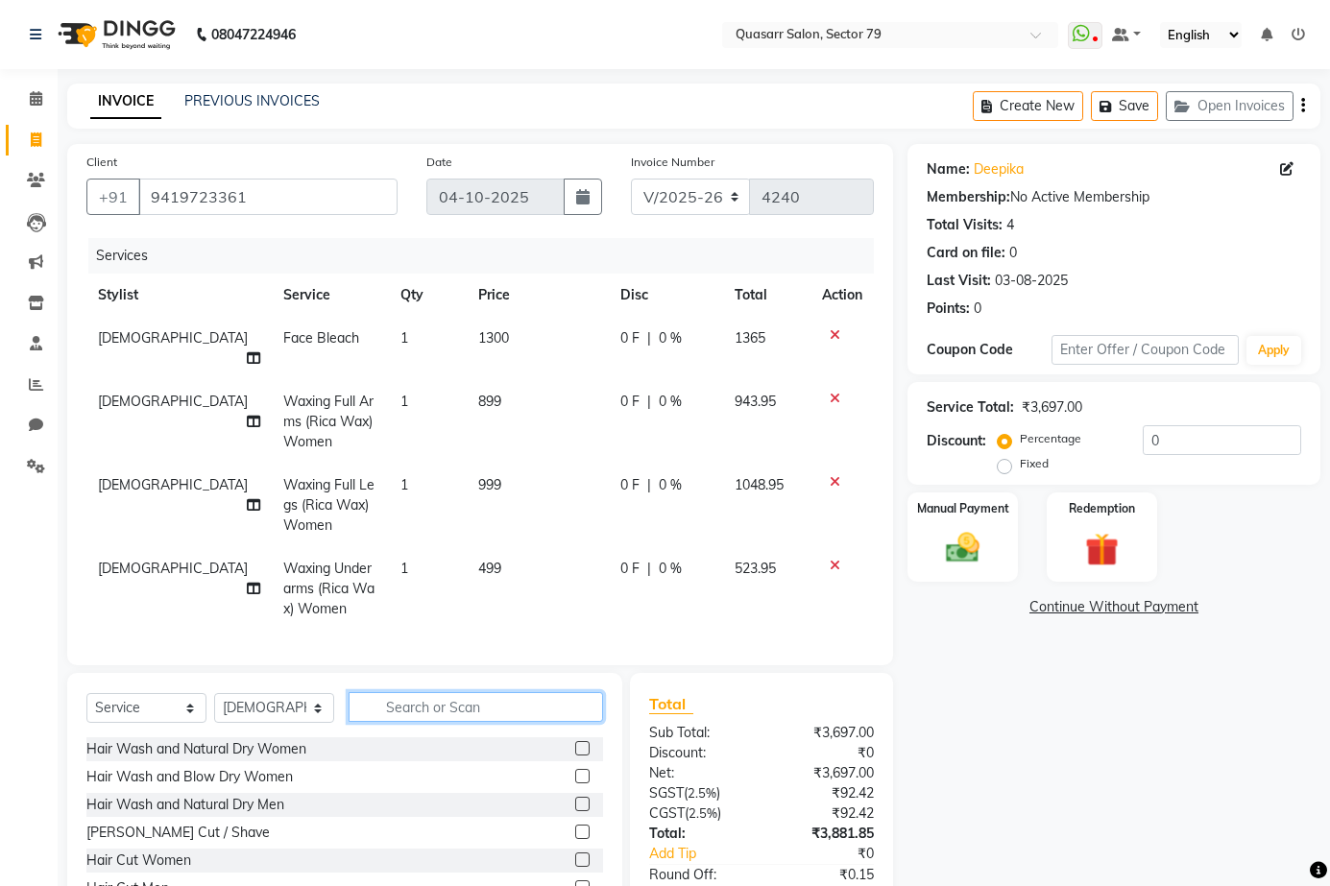
click at [515, 704] on input "text" at bounding box center [476, 707] width 254 height 30
click at [316, 325] on td "Face Bleach" at bounding box center [330, 348] width 117 height 63
select select "61605"
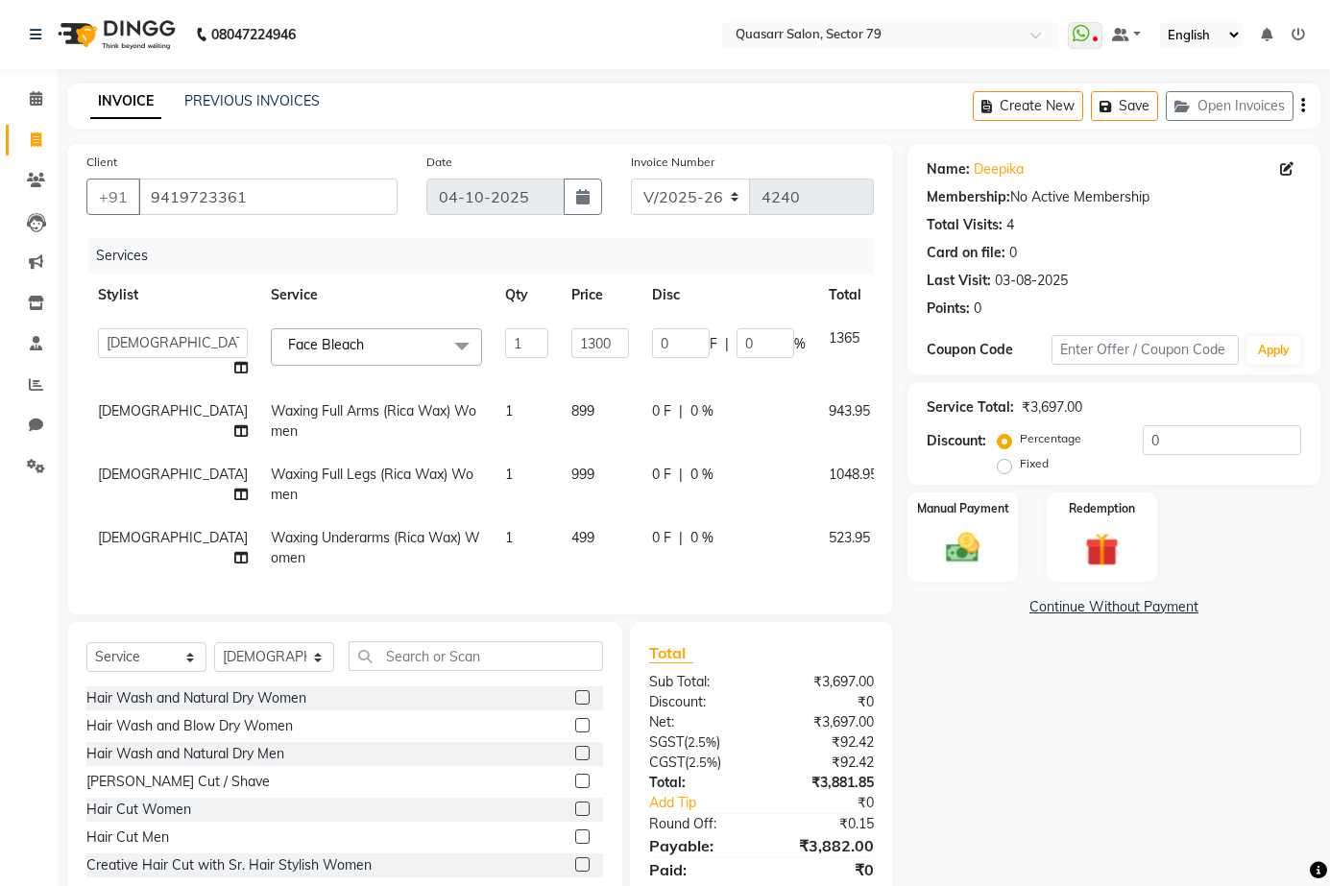
click at [322, 352] on span "Face Bleach x" at bounding box center [376, 346] width 211 height 37
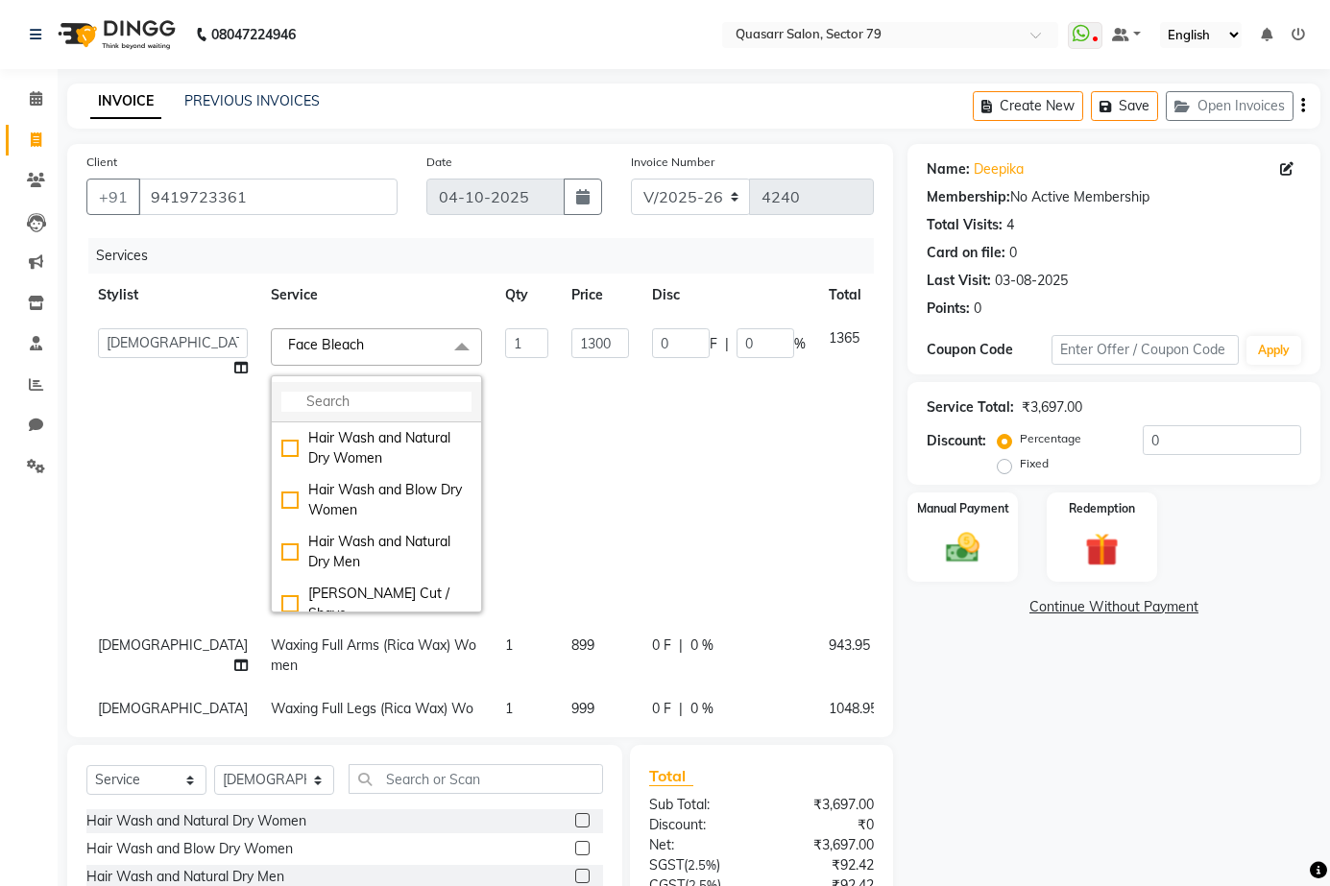
click at [274, 386] on li at bounding box center [376, 402] width 209 height 40
click at [281, 396] on input "multiselect-search" at bounding box center [376, 402] width 190 height 20
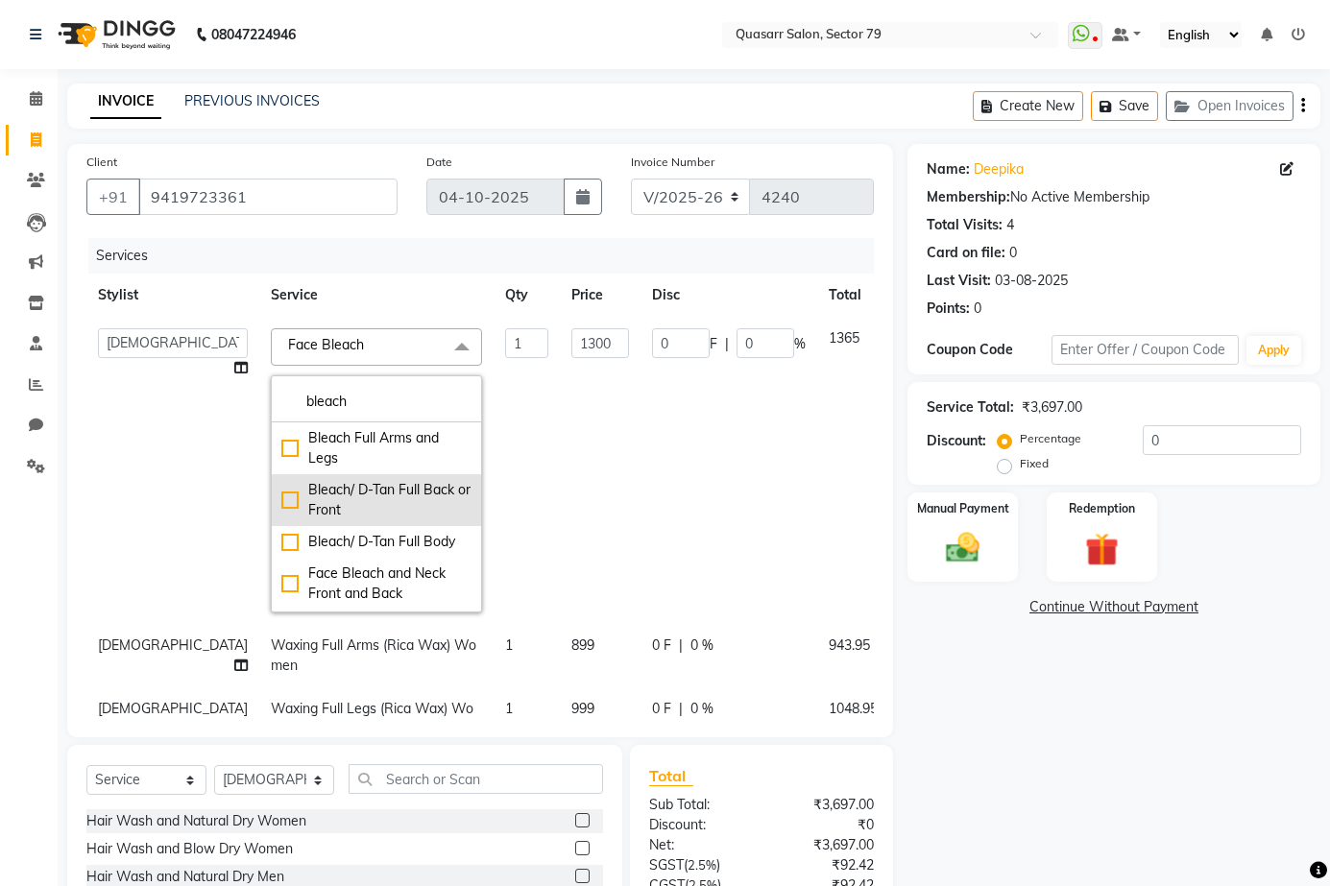
scroll to position [61, 0]
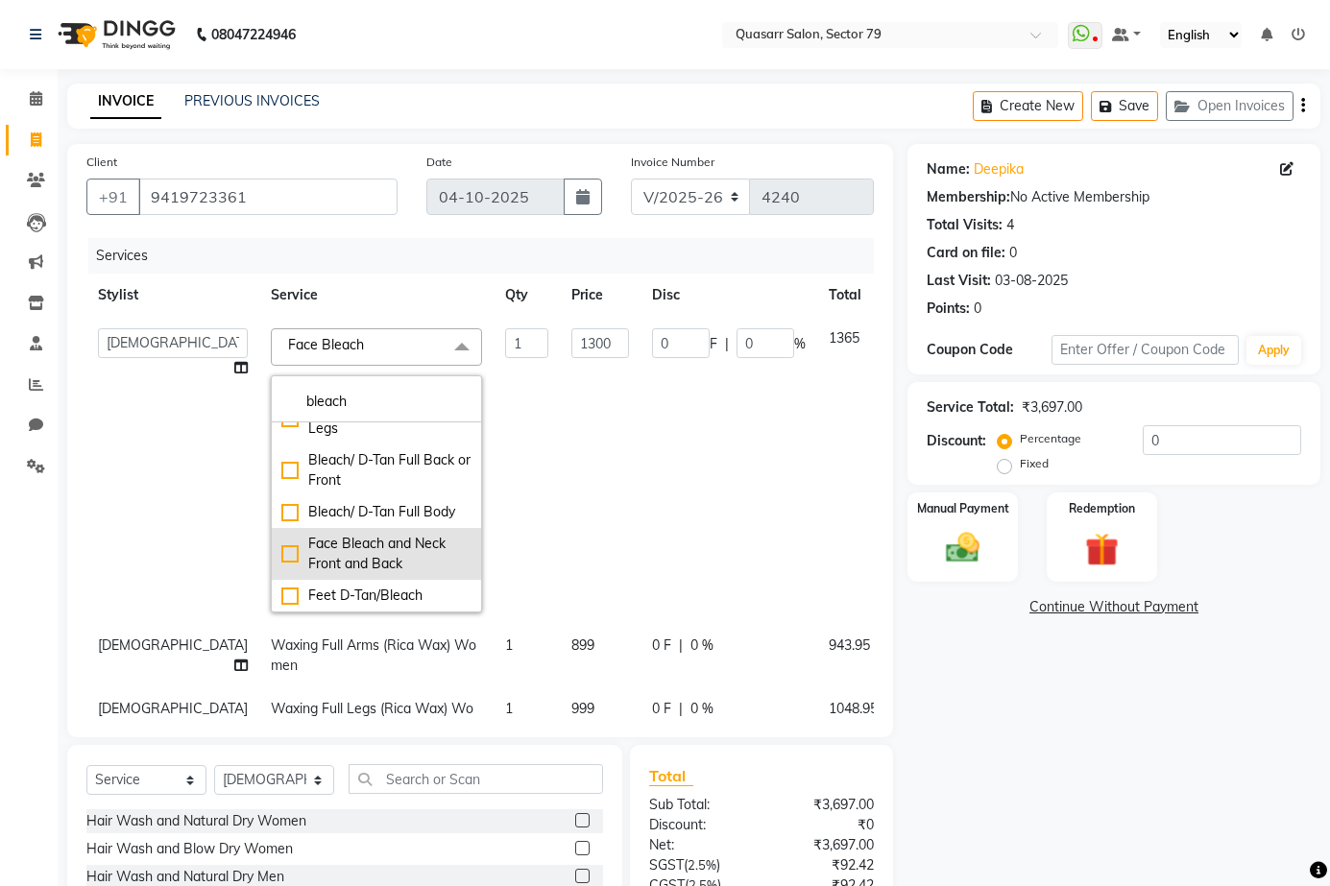
type input "bleach"
click at [303, 551] on div "Face Bleach and Neck Front and Back" at bounding box center [376, 554] width 190 height 40
checkbox input "false"
checkbox input "true"
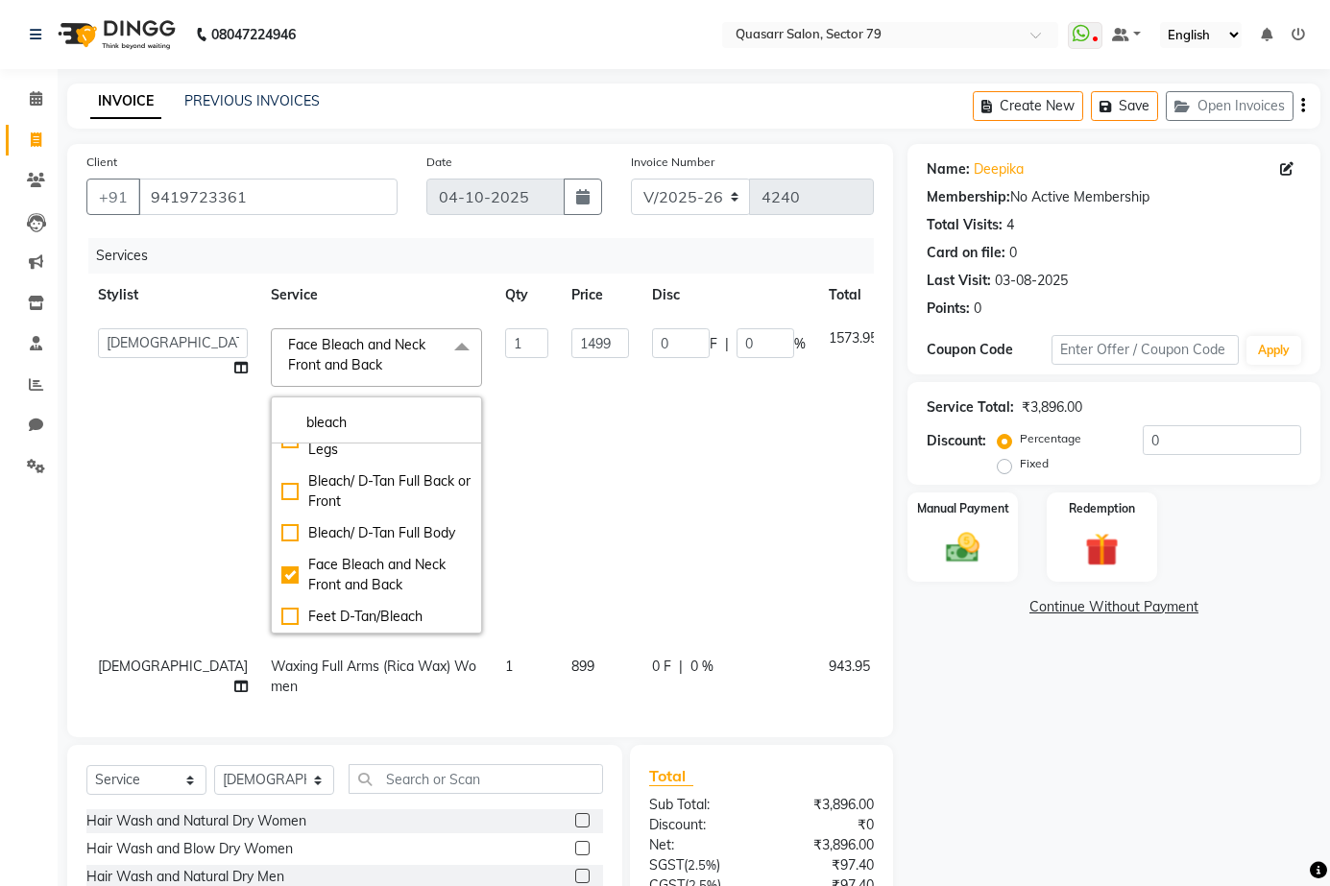
click at [520, 259] on div "Services" at bounding box center [488, 256] width 800 height 36
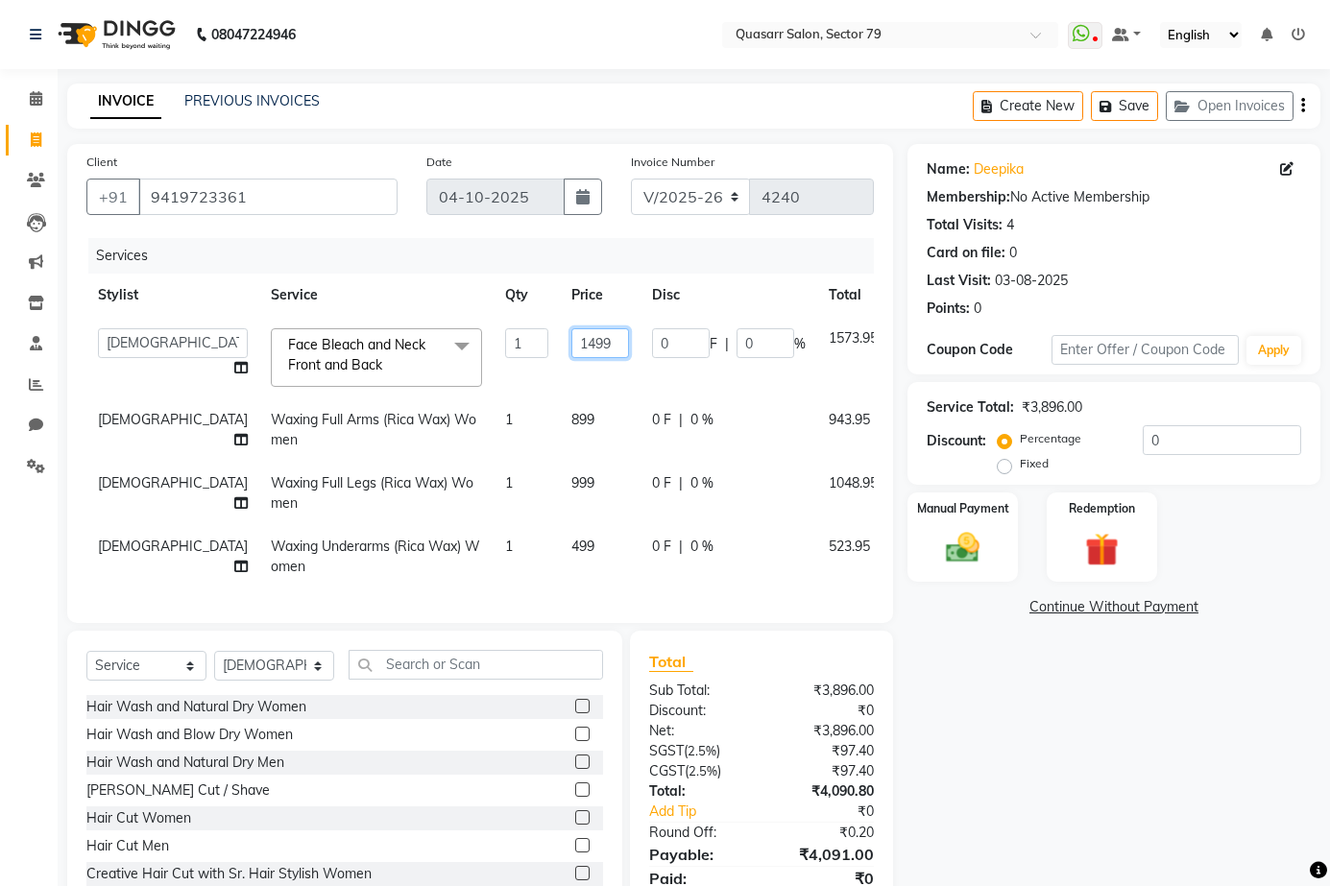
click at [571, 346] on input "1499" at bounding box center [600, 343] width 58 height 30
type input "1300"
click at [516, 268] on div "Services" at bounding box center [488, 256] width 800 height 36
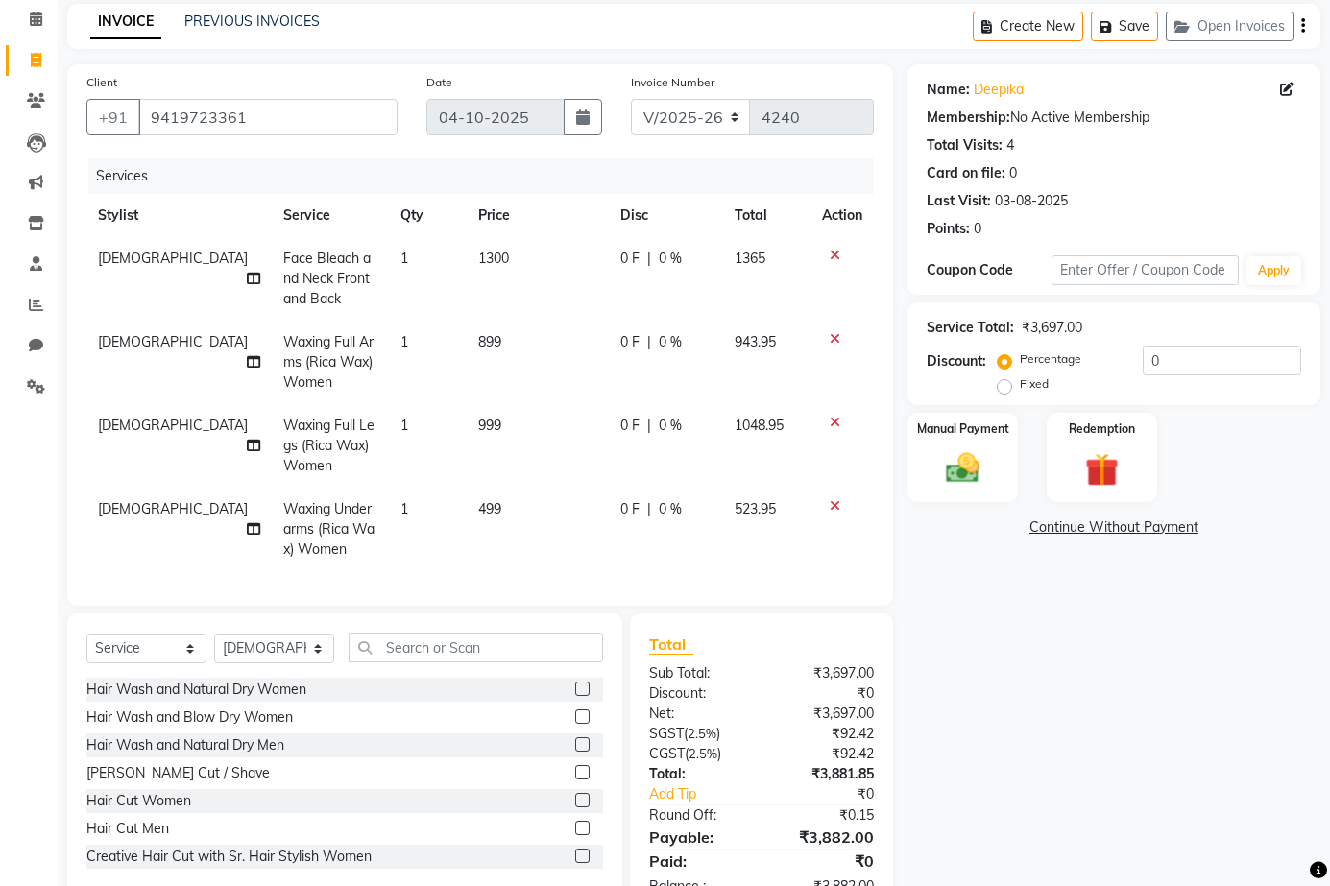
scroll to position [153, 0]
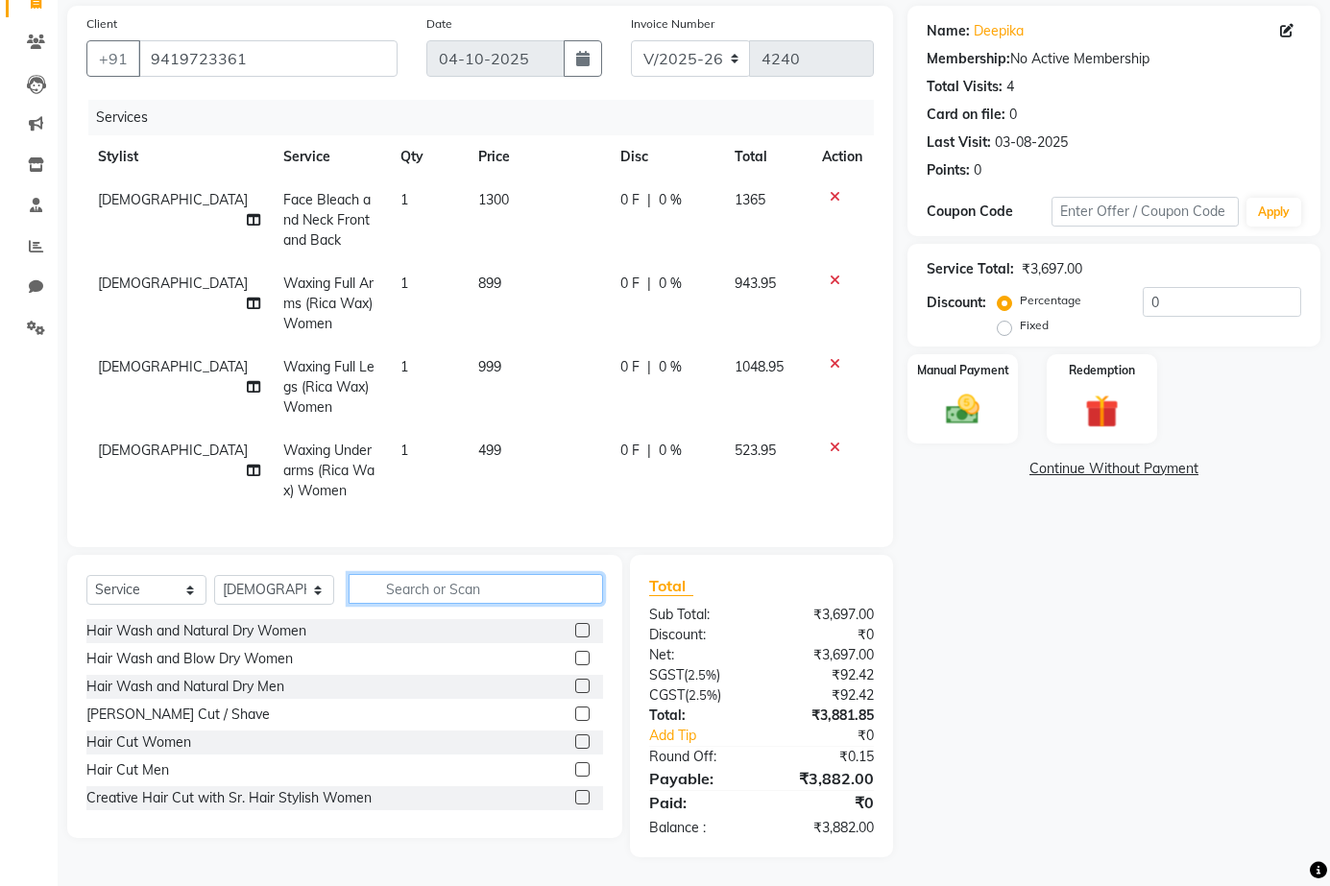
click at [404, 596] on input "text" at bounding box center [476, 589] width 254 height 30
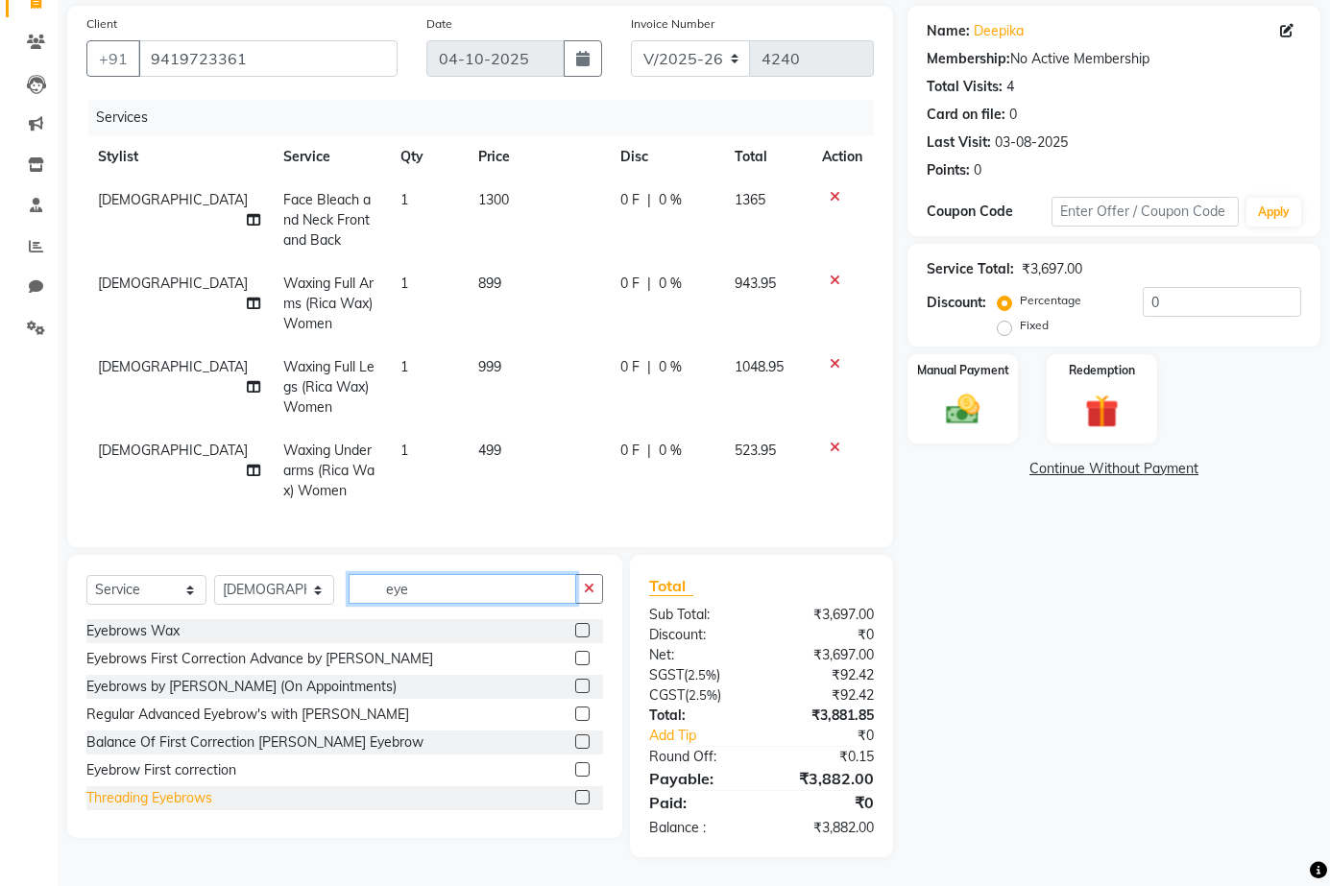
type input "eye"
click at [207, 793] on div "Threading Eyebrows" at bounding box center [149, 798] width 126 height 20
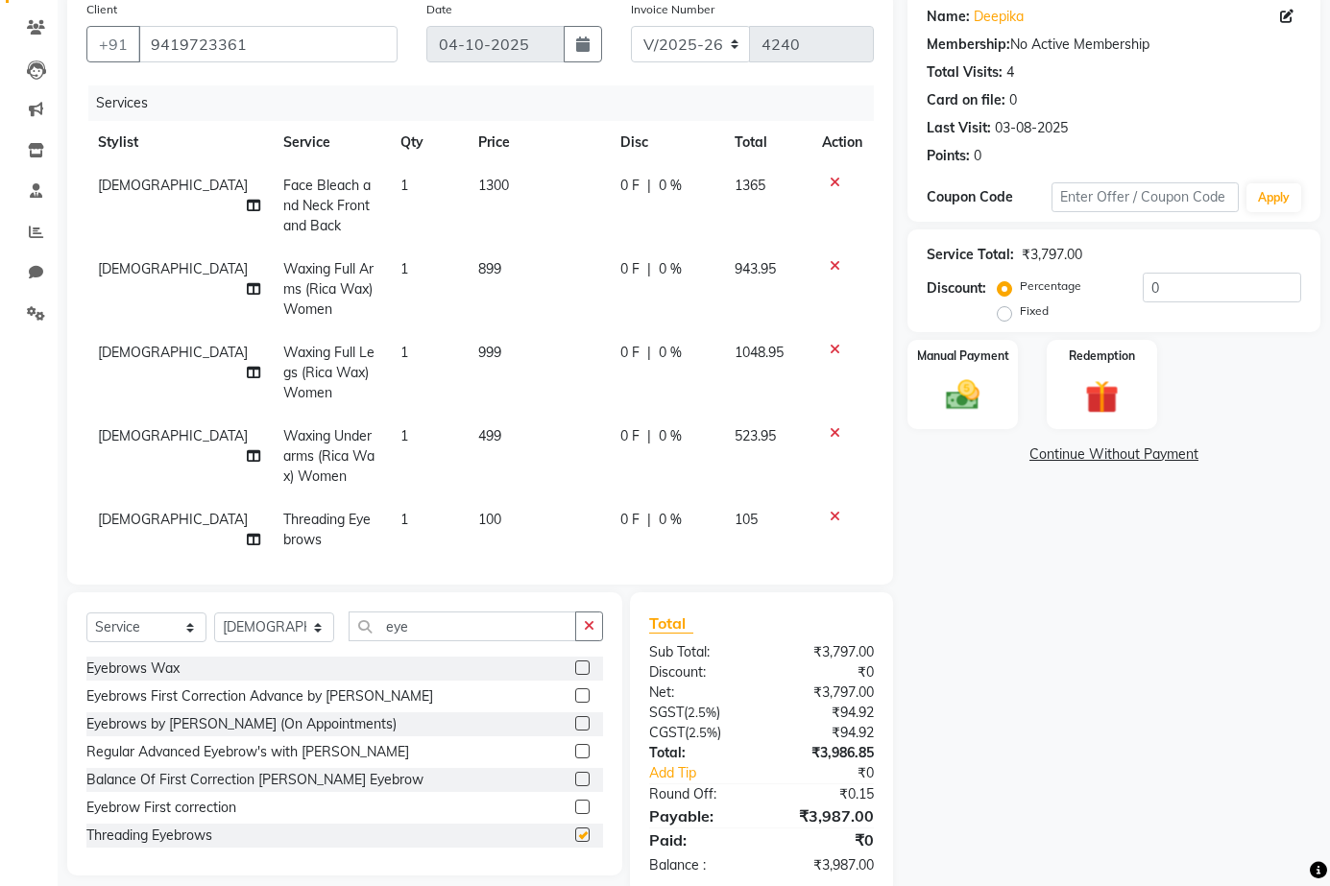
checkbox input "false"
click at [400, 624] on input "eye" at bounding box center [463, 627] width 228 height 30
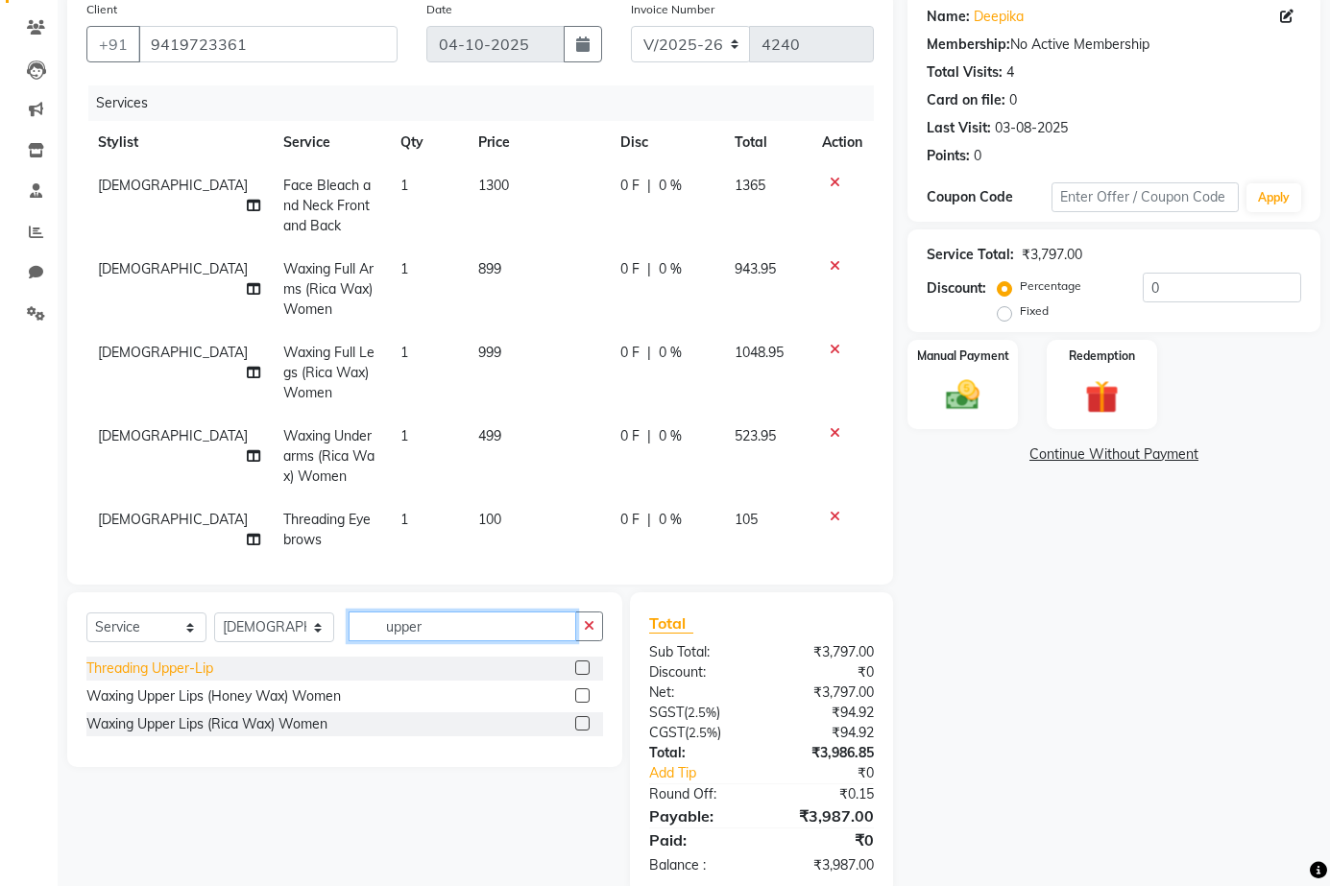
type input "upper"
click at [200, 663] on div "Threading Upper-Lip" at bounding box center [149, 669] width 127 height 20
checkbox input "false"
click at [596, 631] on button "button" at bounding box center [589, 627] width 28 height 30
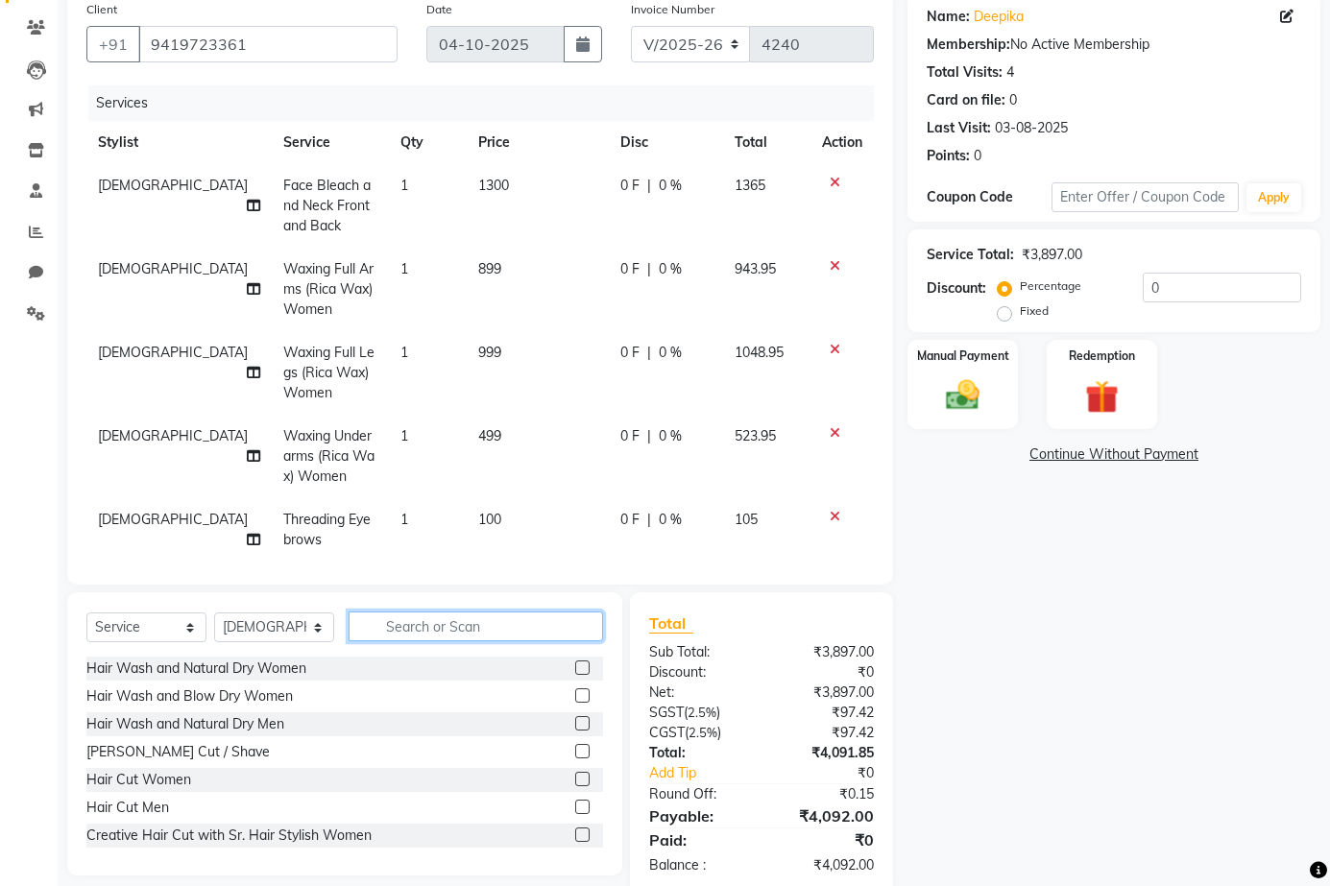
click at [500, 633] on input "text" at bounding box center [476, 627] width 254 height 30
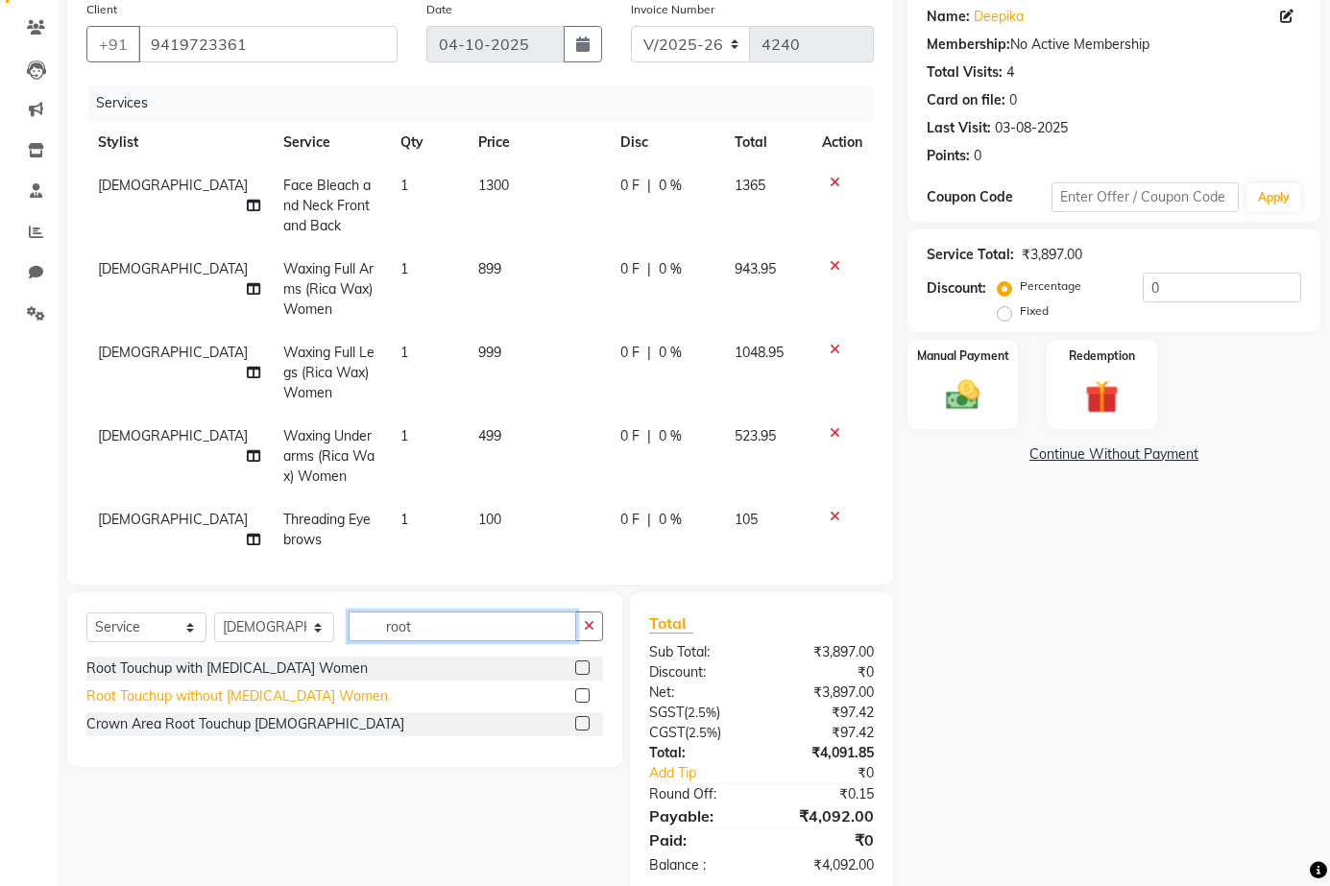
type input "root"
click at [310, 699] on div "Root Touchup without Ammonia Women" at bounding box center [236, 697] width 301 height 20
checkbox input "false"
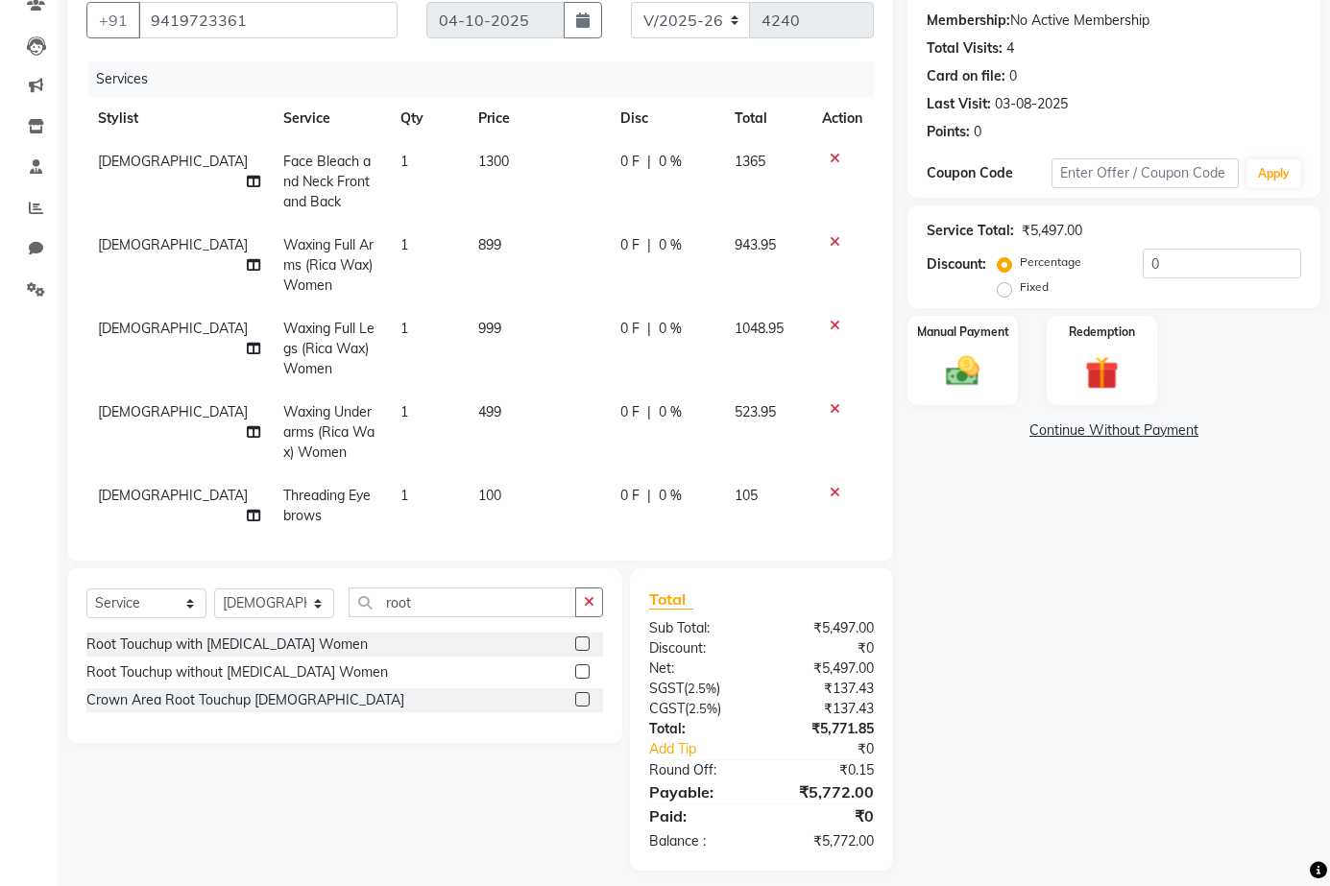
scroll to position [190, 0]
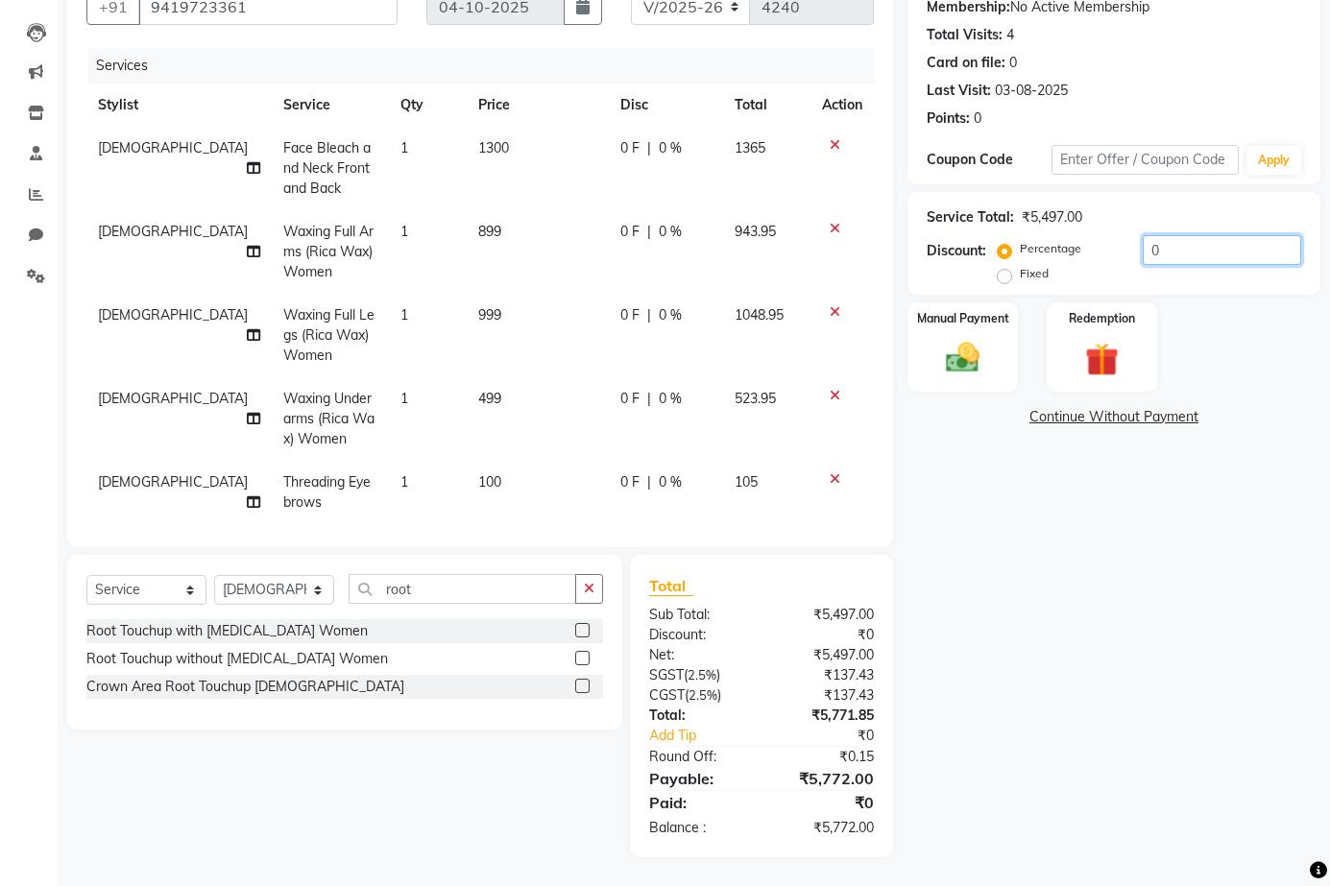
click at [1180, 251] on input "0" at bounding box center [1222, 250] width 158 height 30
drag, startPoint x: 1194, startPoint y: 249, endPoint x: 1070, endPoint y: 240, distance: 125.1
click at [1070, 240] on div "Percentage Fixed 0" at bounding box center [1151, 261] width 300 height 52
type input "1"
type input "5"
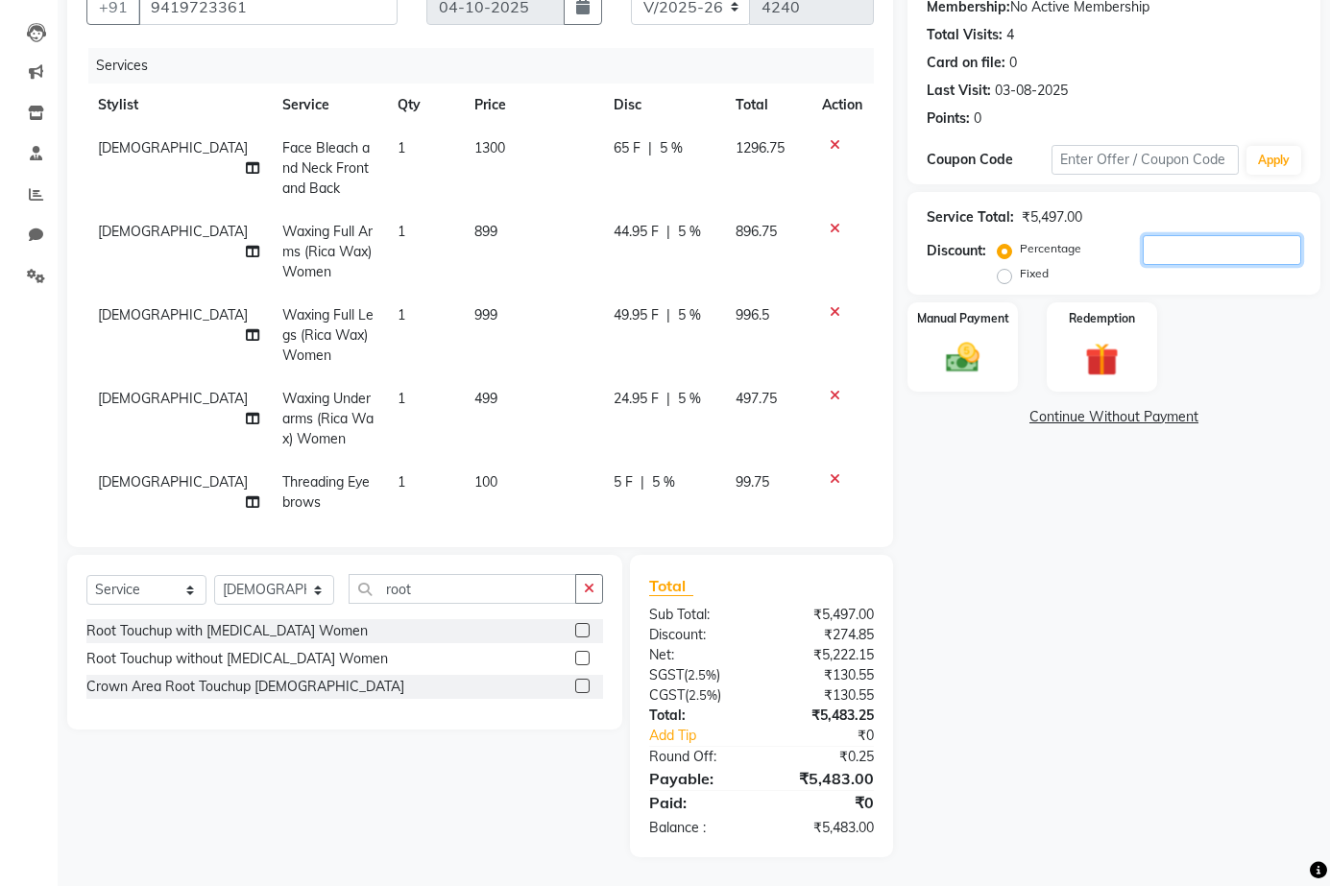
type input "2"
type input "3.65"
click at [950, 332] on div "Manual Payment" at bounding box center [962, 347] width 115 height 93
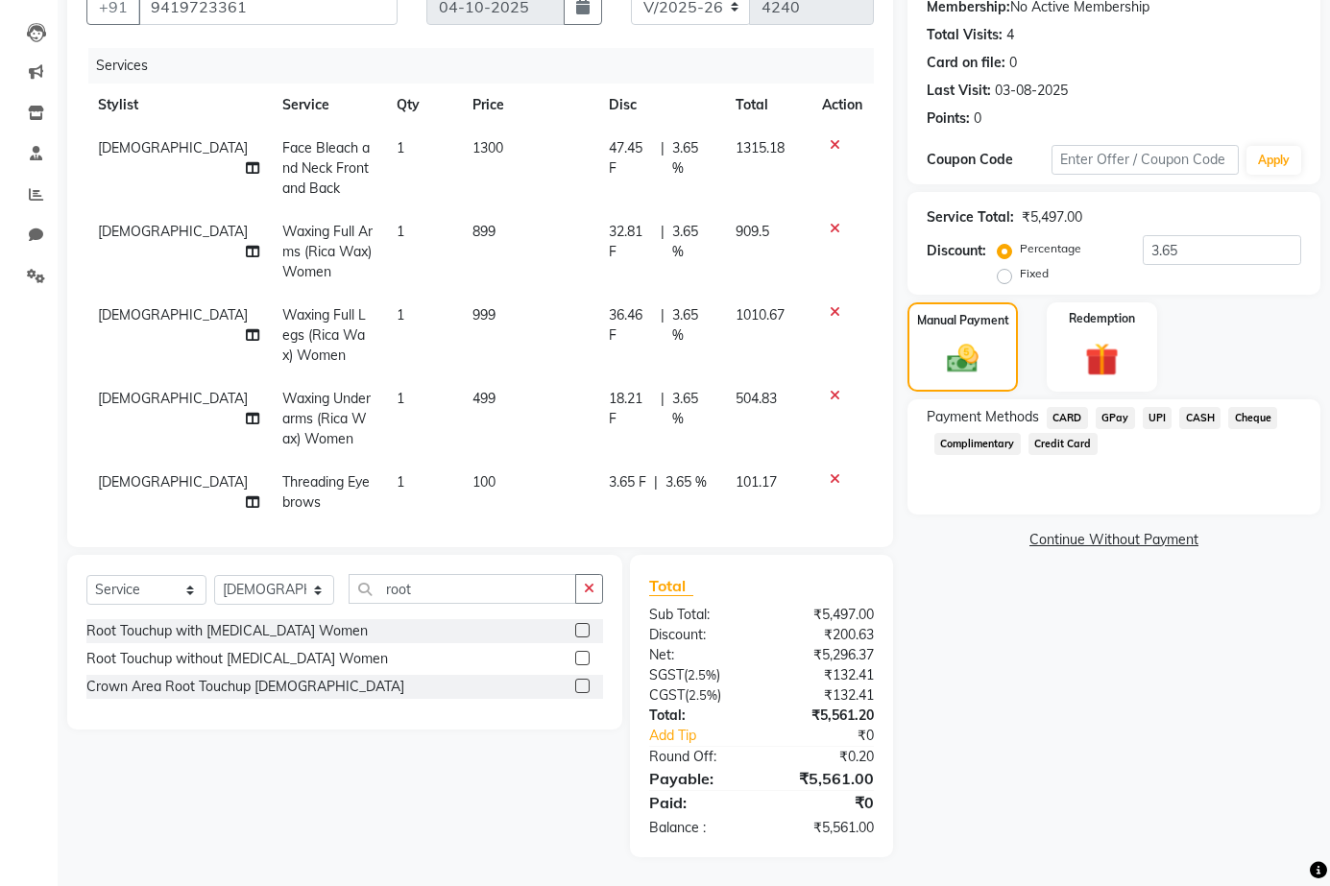
click at [1150, 413] on span "UPI" at bounding box center [1158, 418] width 30 height 22
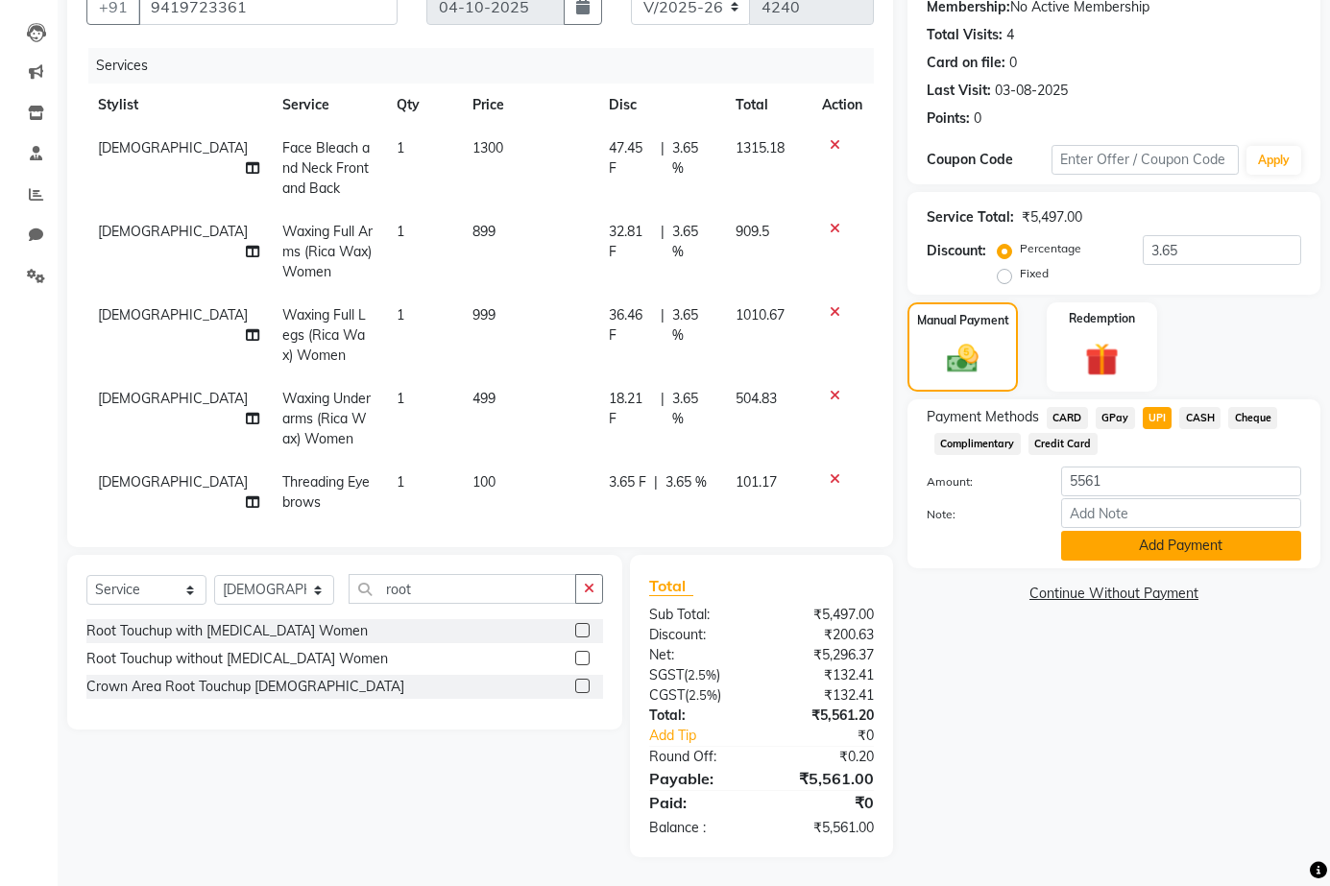
click at [1190, 549] on button "Add Payment" at bounding box center [1181, 546] width 240 height 30
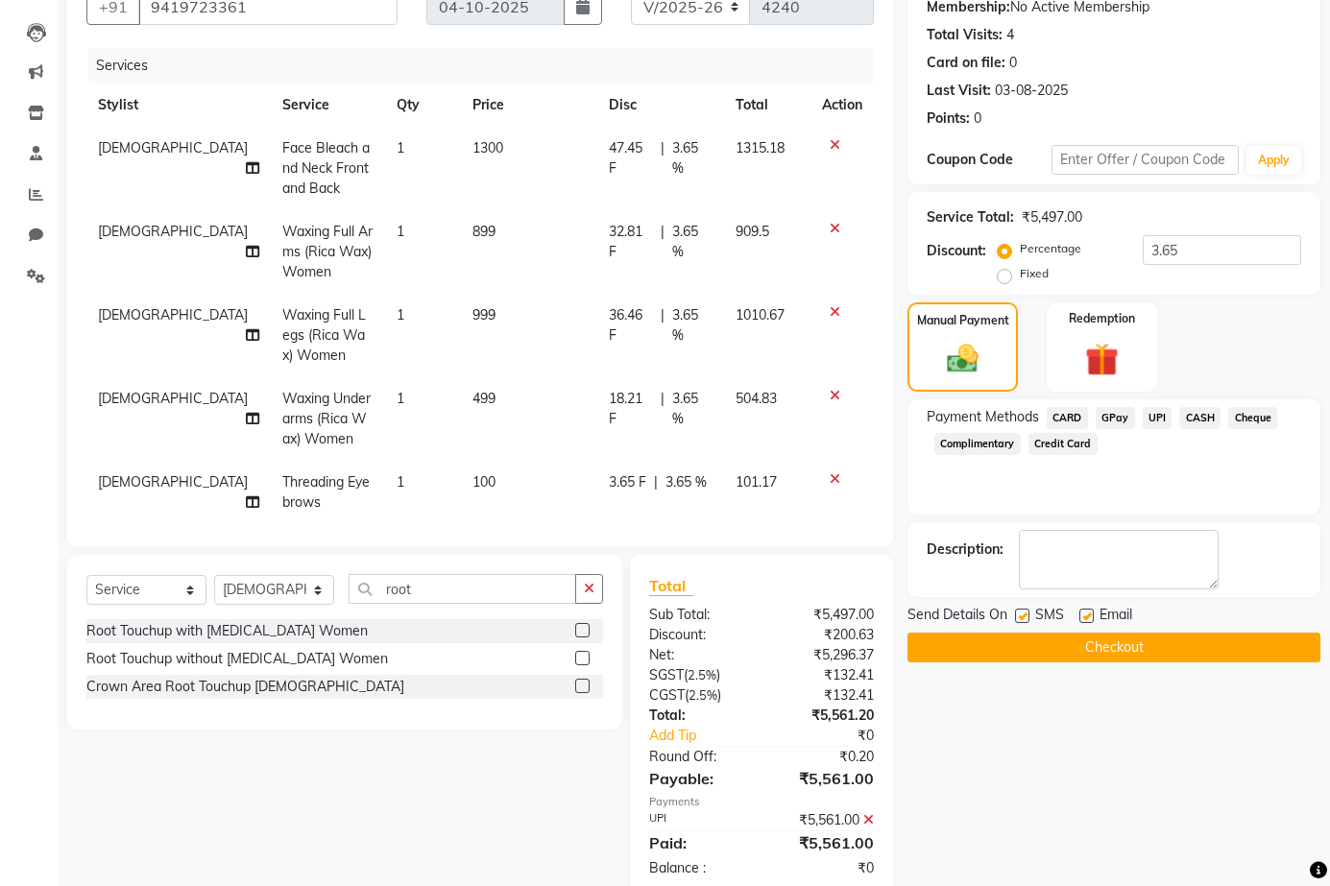
click at [1019, 615] on label at bounding box center [1022, 616] width 14 height 14
click at [1019, 615] on input "checkbox" at bounding box center [1021, 617] width 12 height 12
checkbox input "false"
click at [1082, 623] on div at bounding box center [1085, 619] width 12 height 20
click at [1088, 622] on label at bounding box center [1086, 616] width 14 height 14
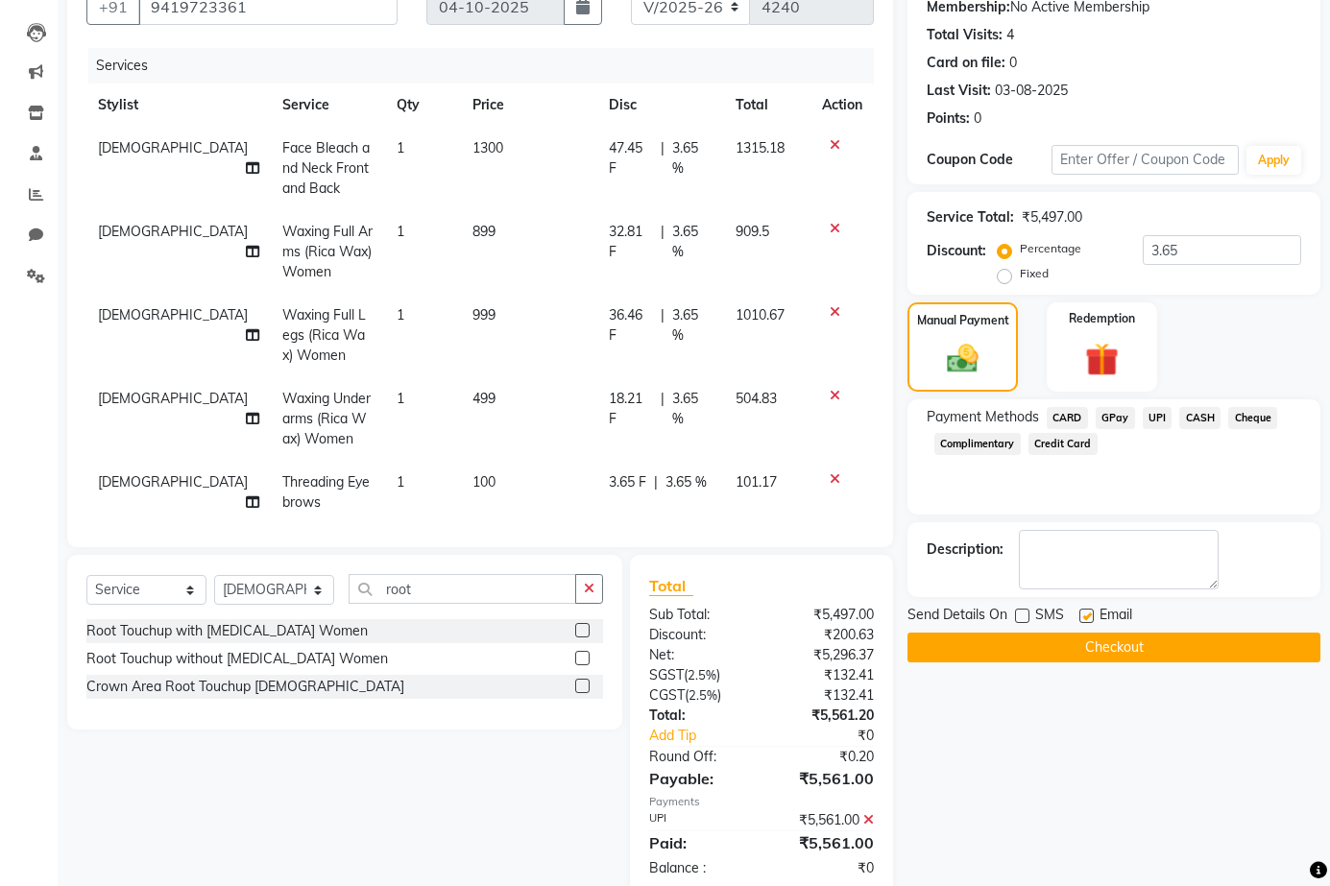
click at [1088, 622] on input "checkbox" at bounding box center [1085, 617] width 12 height 12
checkbox input "false"
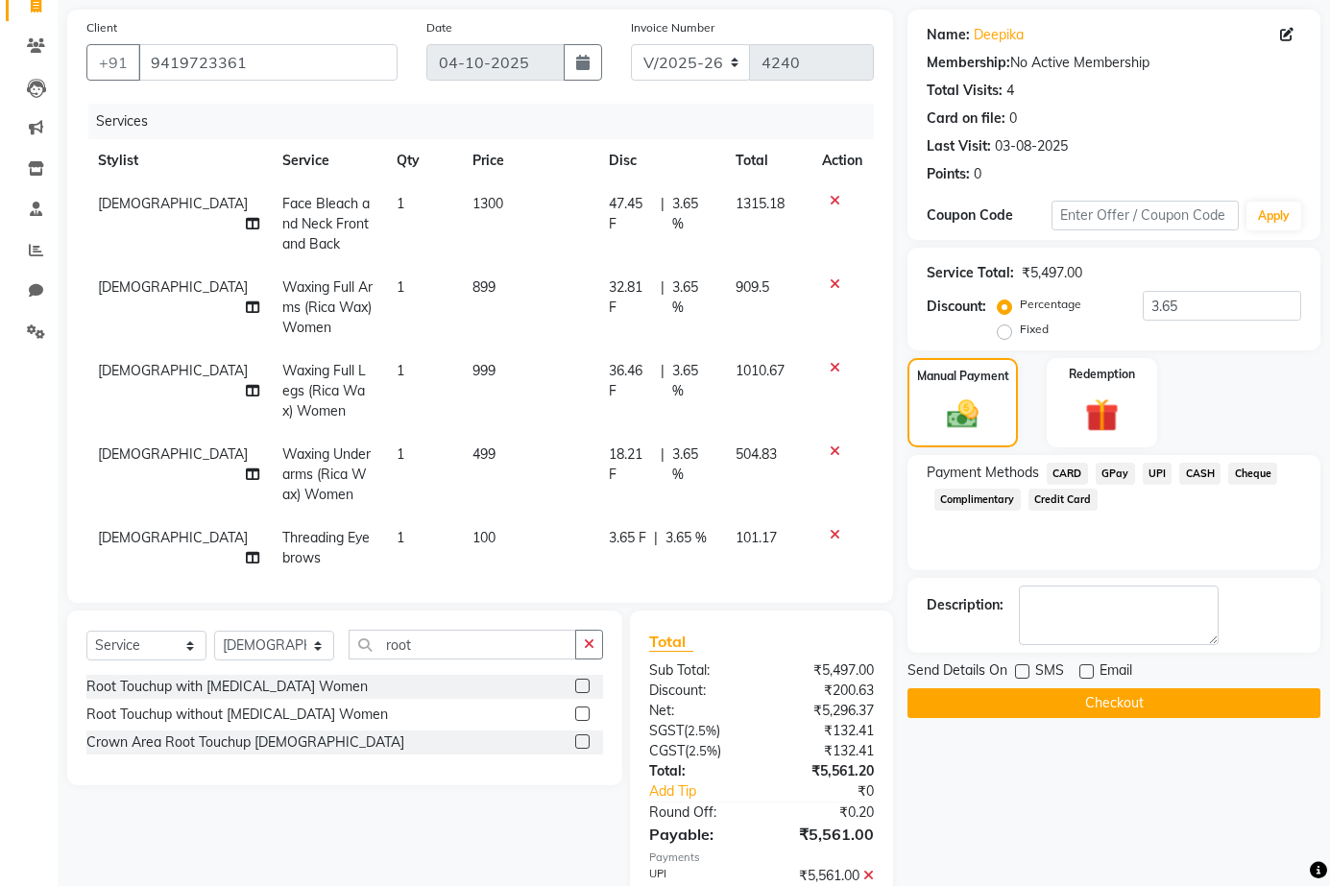
scroll to position [173, 0]
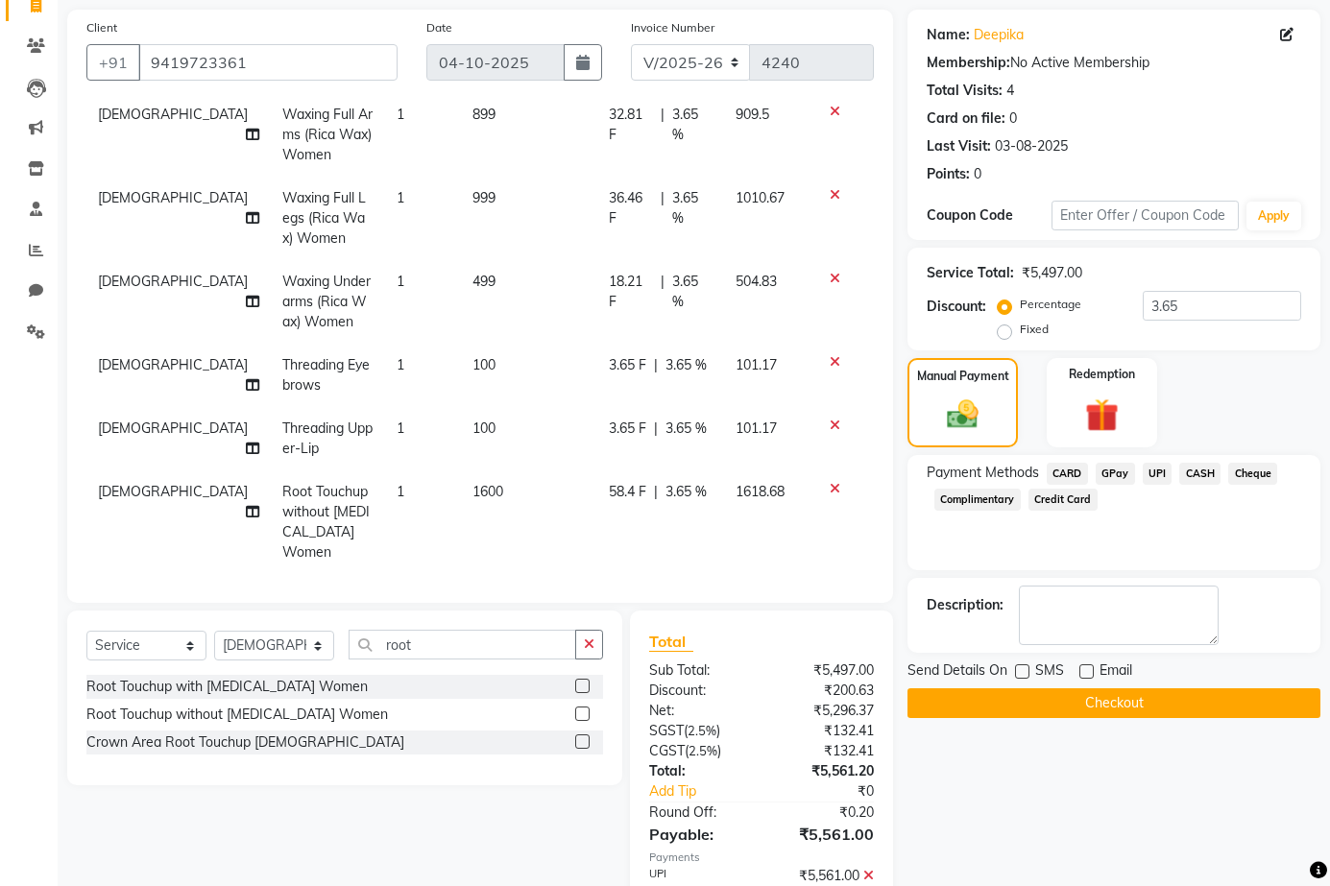
click at [122, 503] on td "SUNITA" at bounding box center [178, 522] width 184 height 104
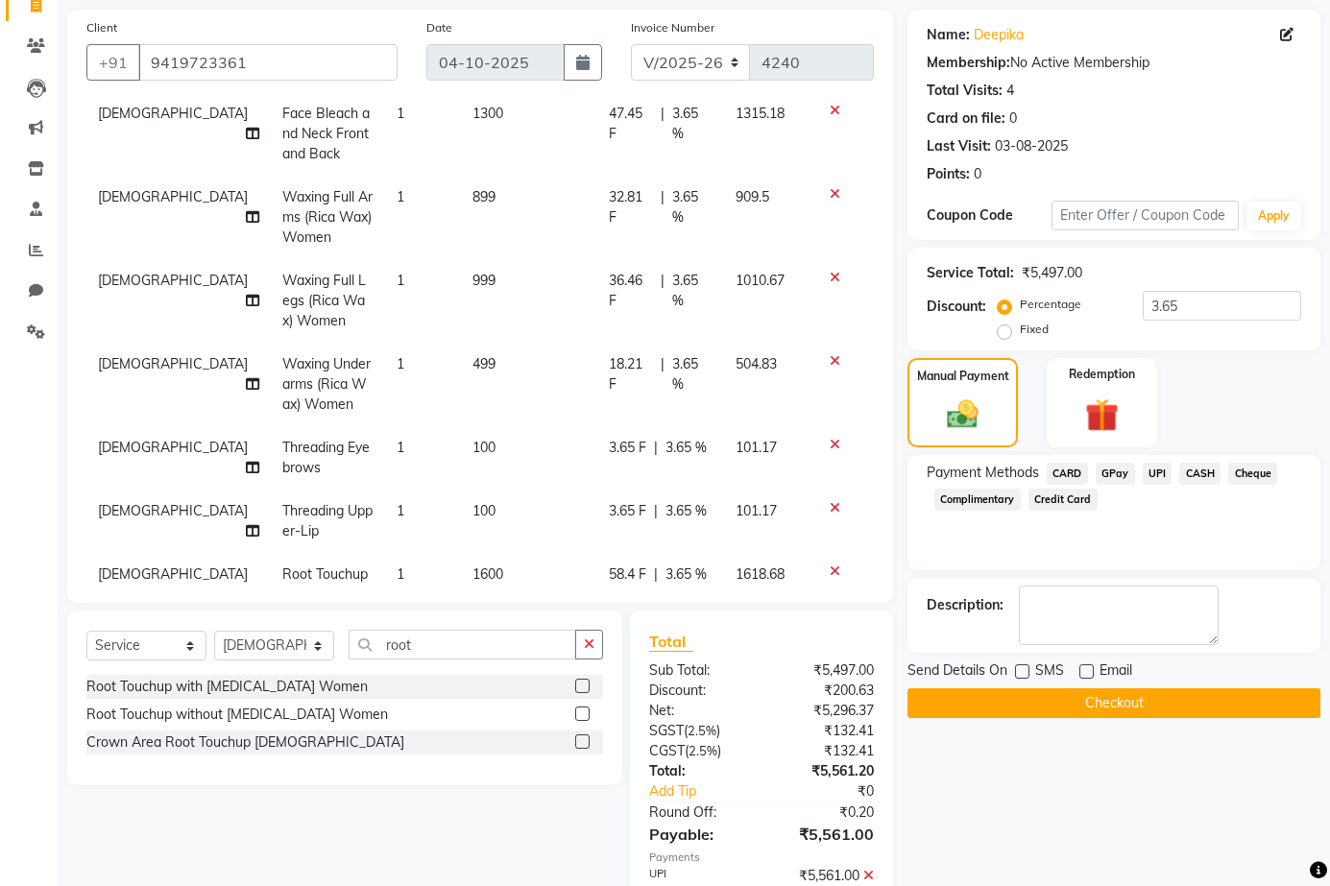
select select "61605"
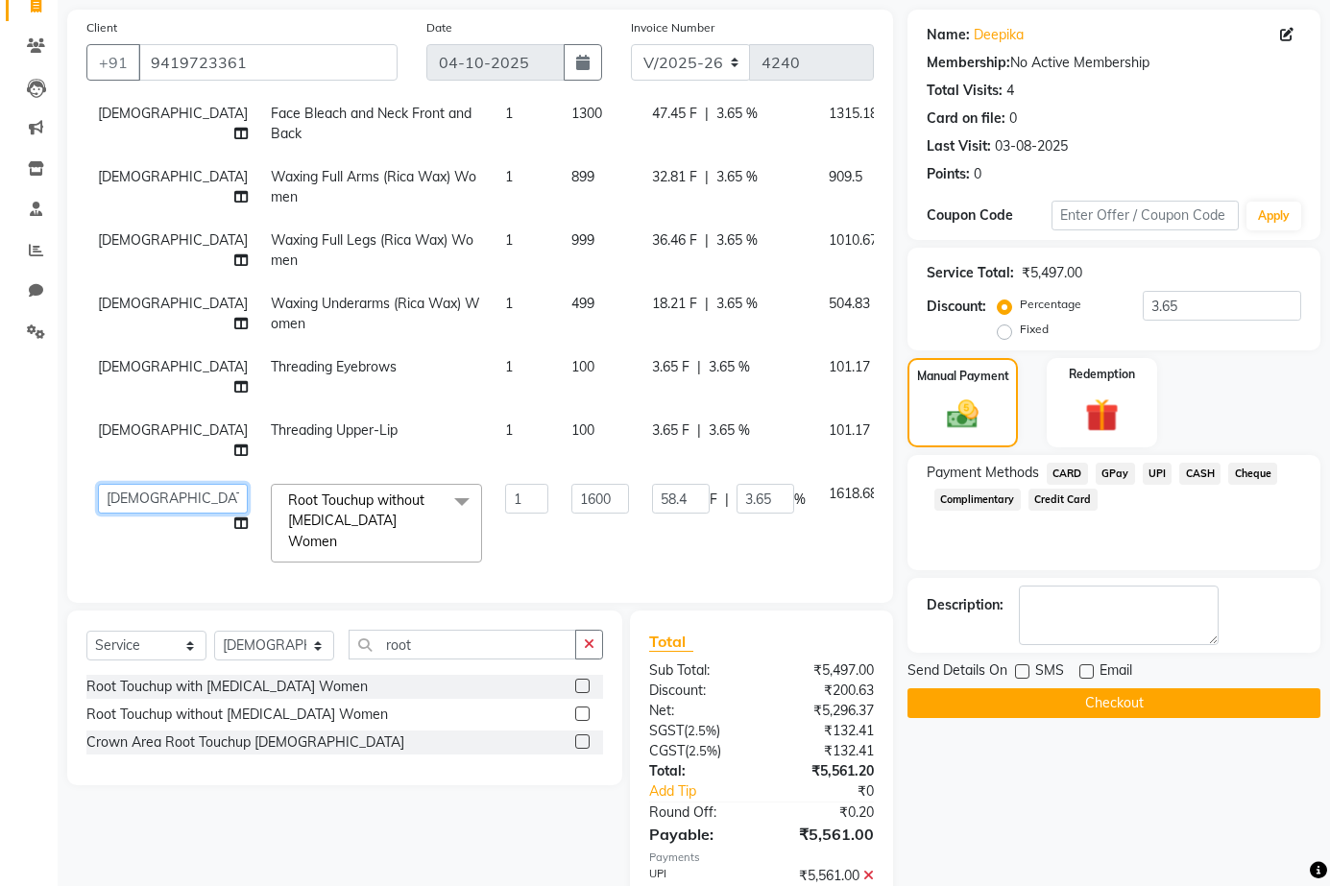
click at [132, 490] on select "ABOY ADDY MUA Aruna Rai BHAWNA DEEP DINA GAITRI DEVI JAANVEER JOYCE PAWAN QUASA…" at bounding box center [173, 499] width 150 height 30
select select "61608"
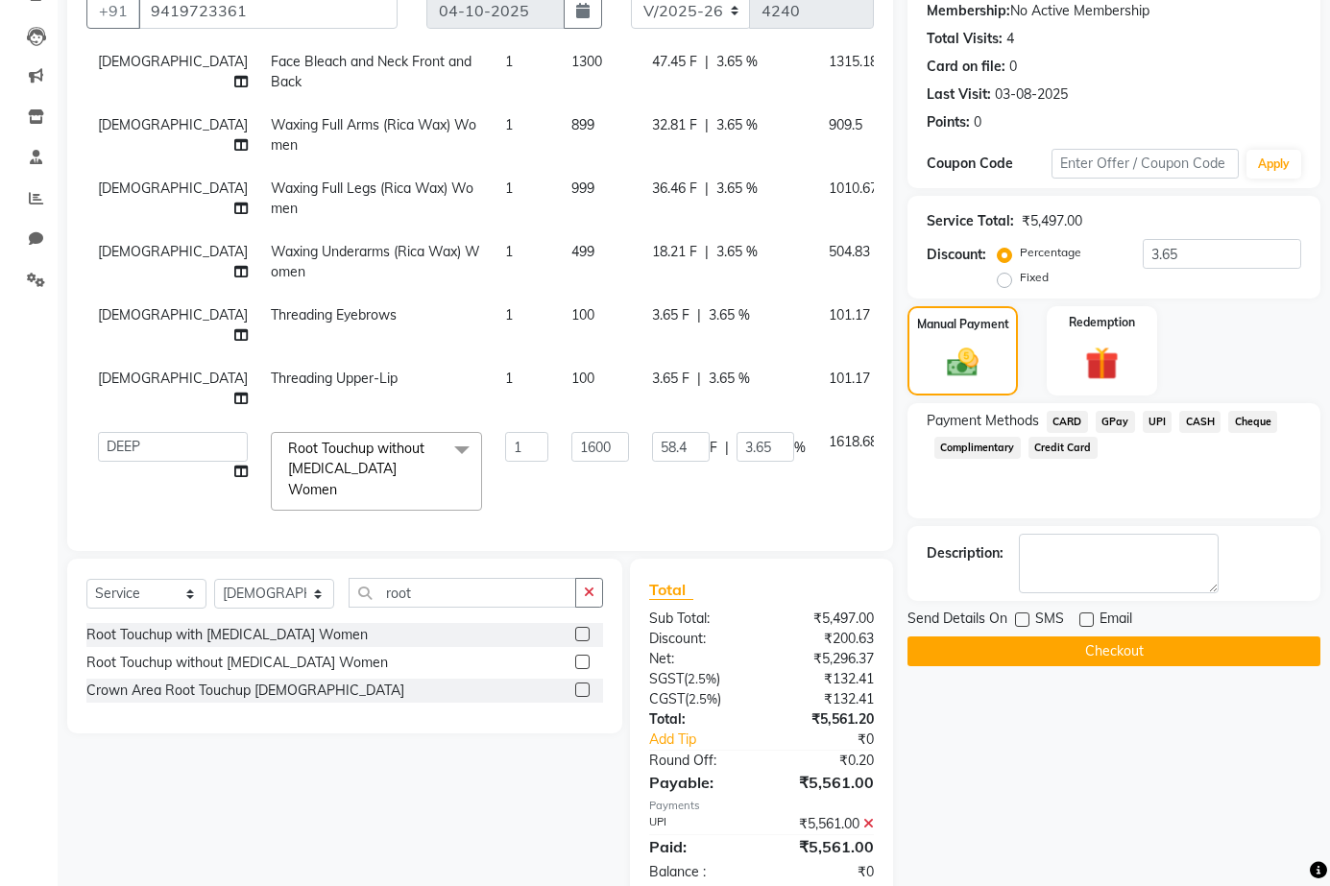
scroll to position [230, 0]
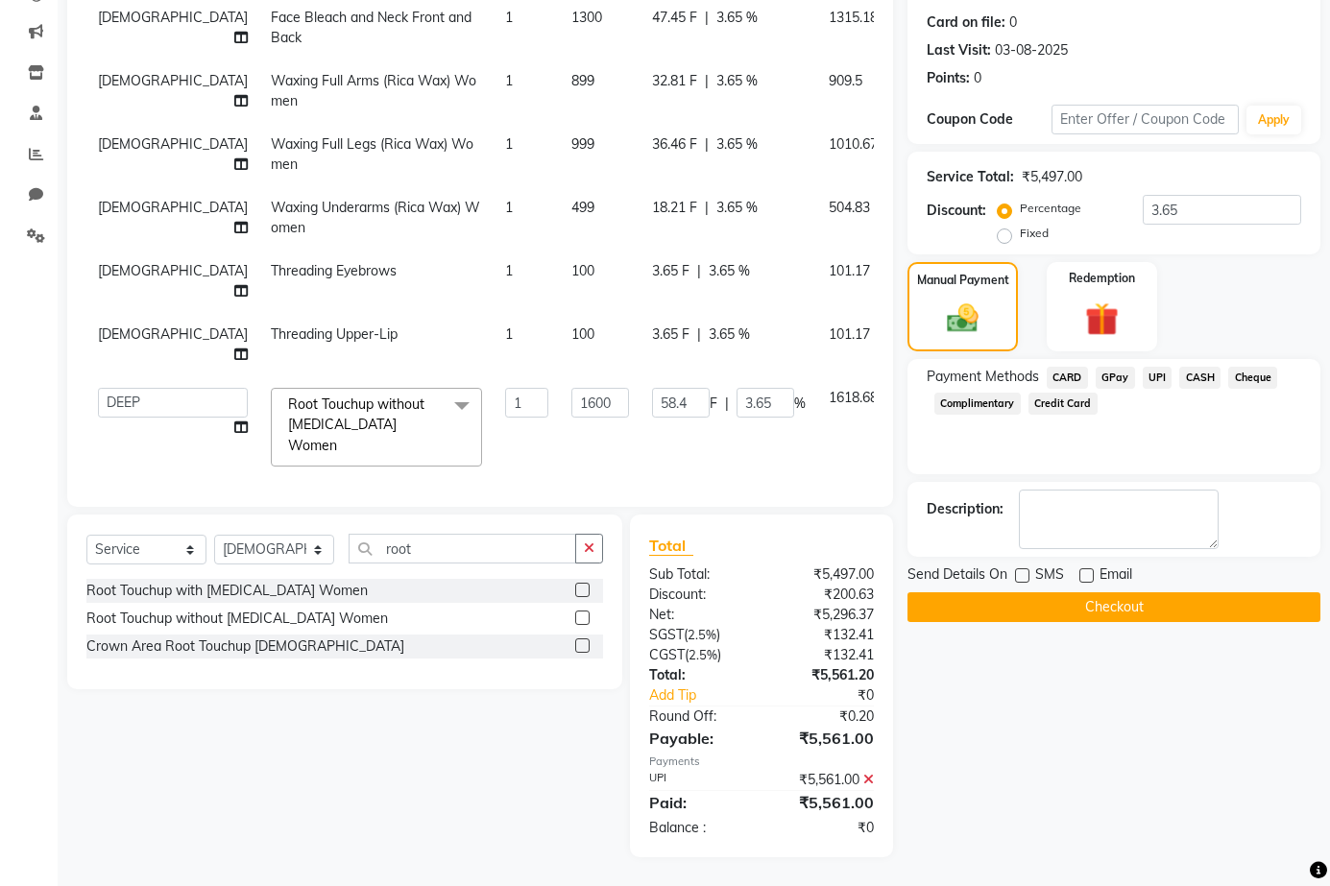
click at [1154, 609] on button "Checkout" at bounding box center [1113, 607] width 413 height 30
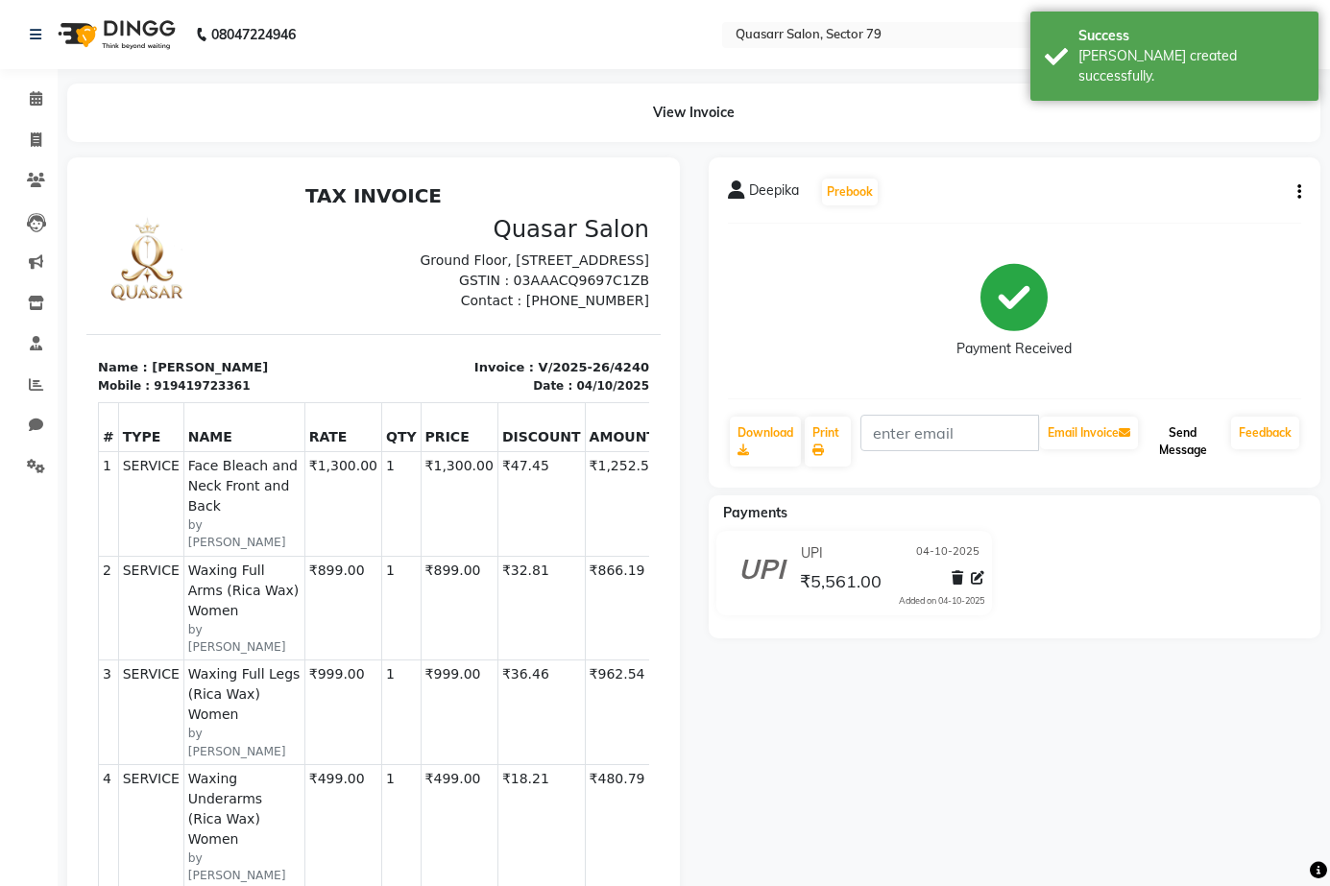
click at [1183, 452] on button "Send Message" at bounding box center [1183, 442] width 82 height 50
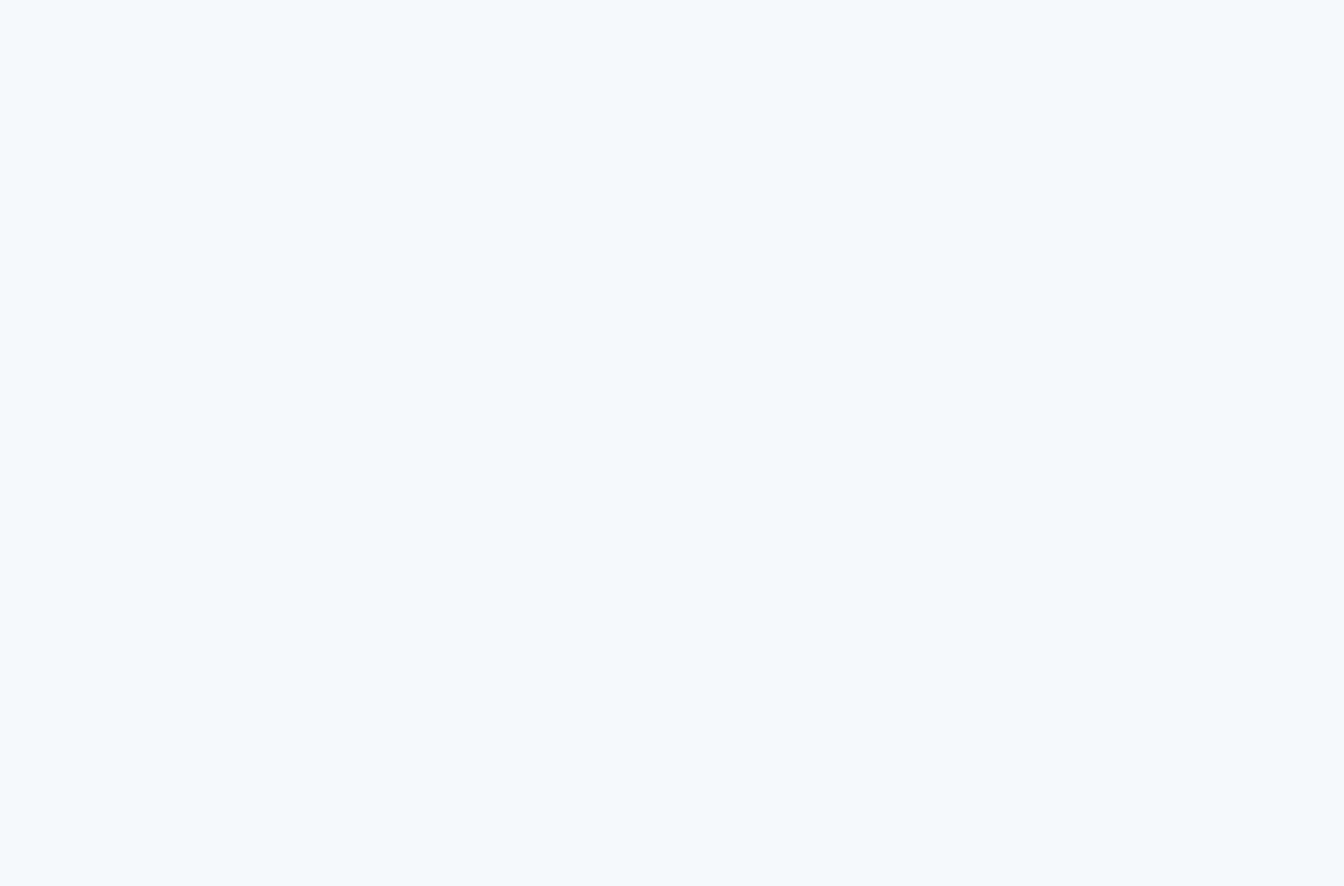
select select "service"
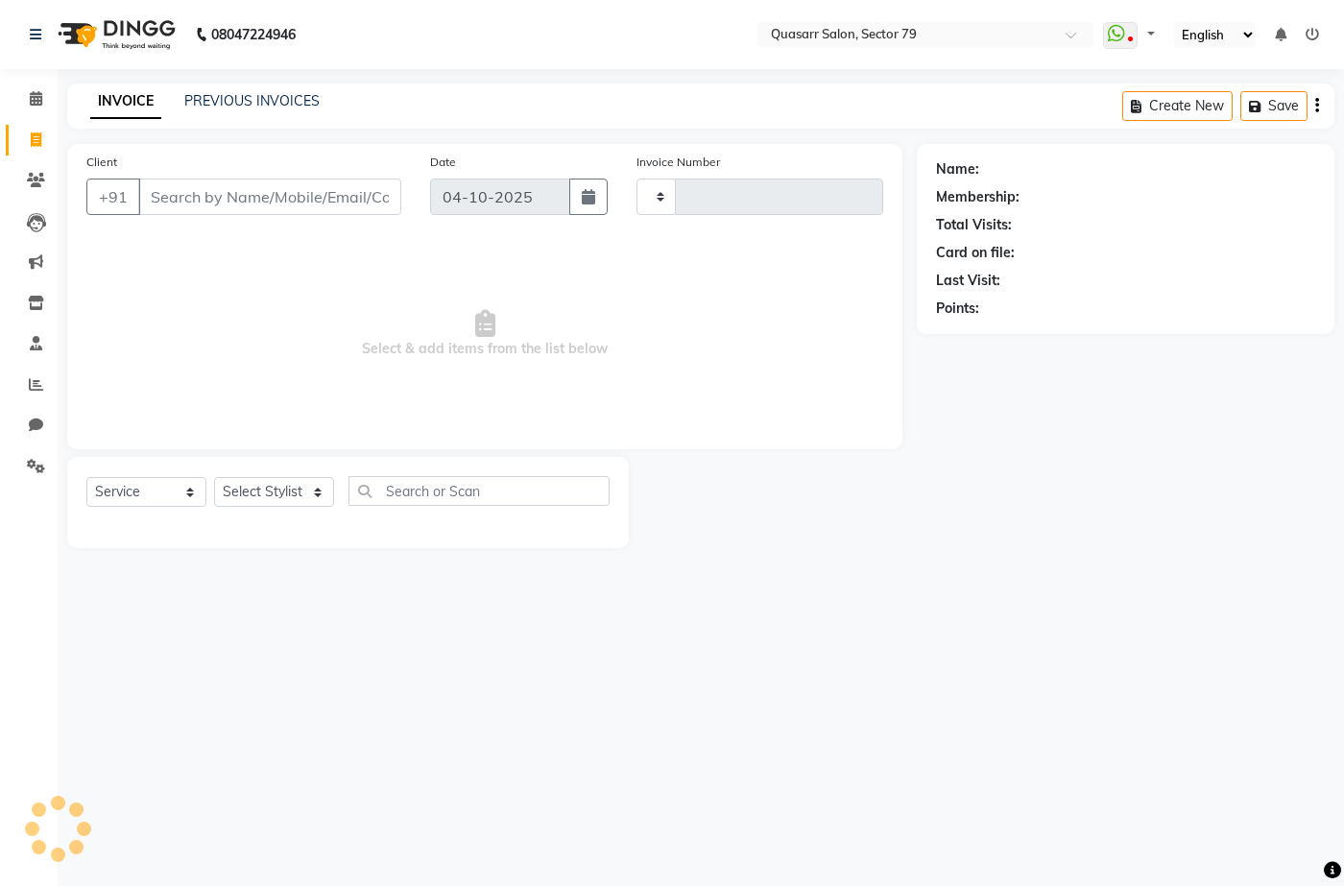
select select "en"
type input "4241"
select select "7231"
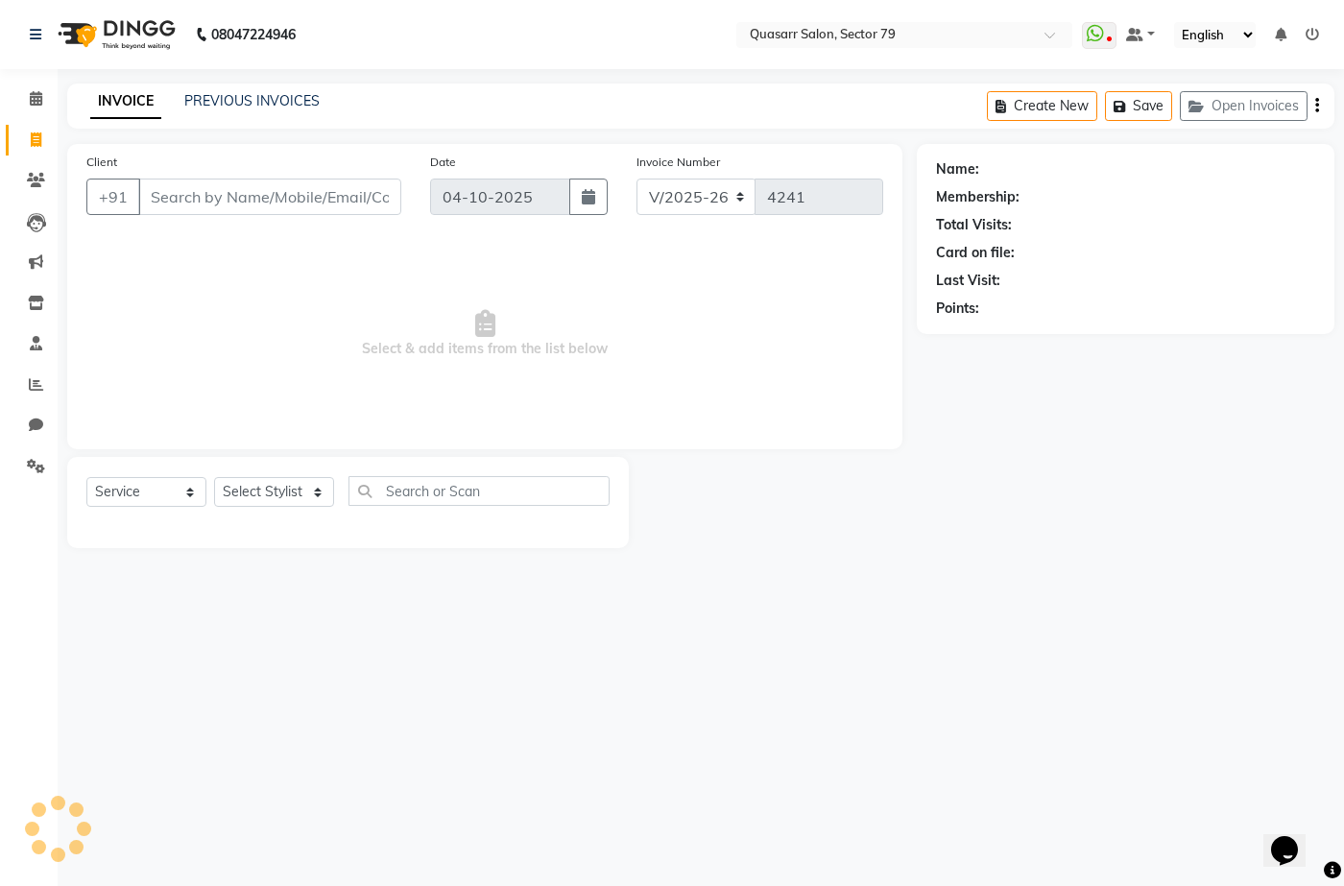
click at [304, 89] on div "INVOICE PREVIOUS INVOICES Create New Save Open Invoices" at bounding box center [700, 106] width 1267 height 45
click at [301, 93] on link "PREVIOUS INVOICES" at bounding box center [251, 100] width 135 height 17
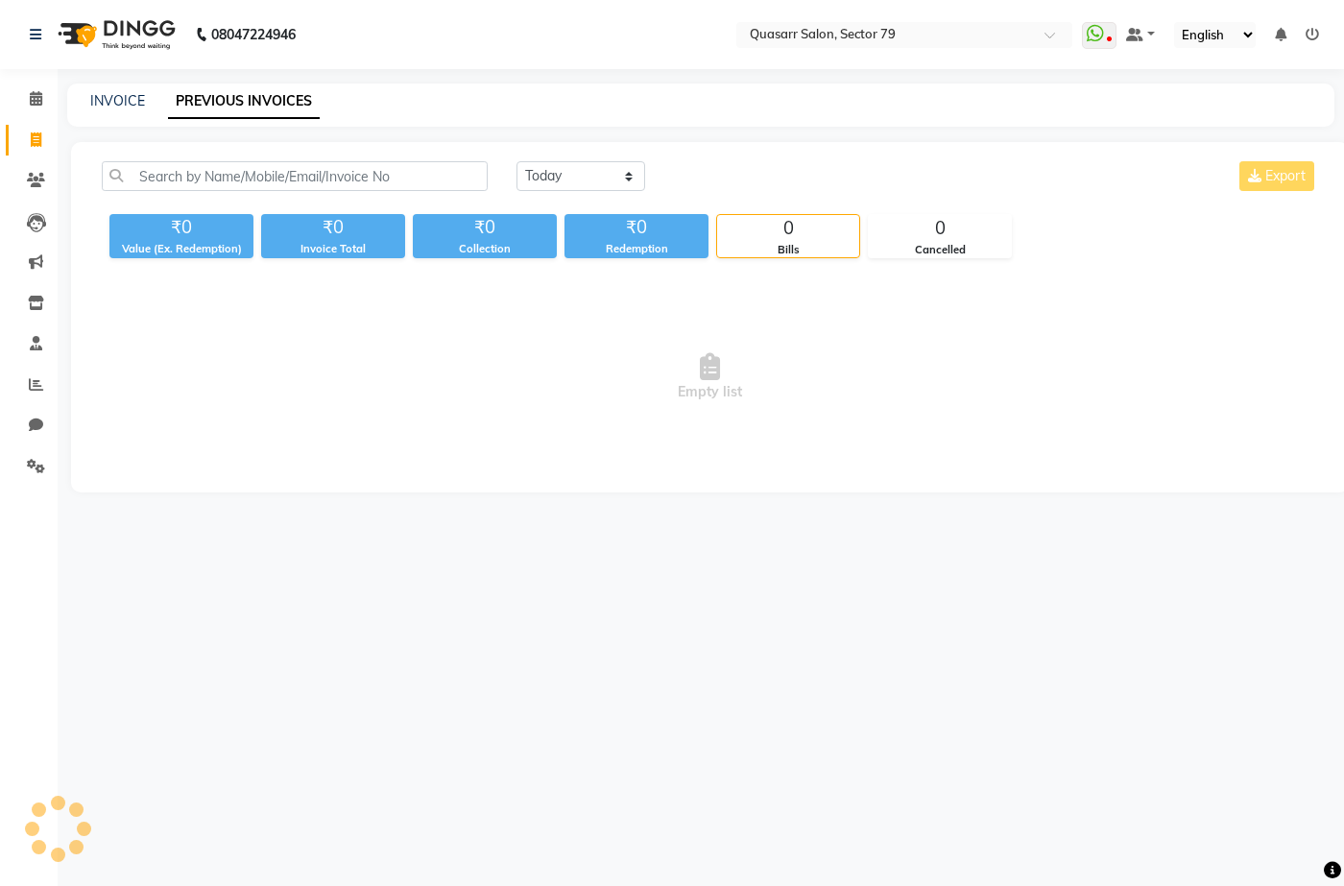
drag, startPoint x: 328, startPoint y: 153, endPoint x: 333, endPoint y: 173, distance: 20.7
click at [330, 159] on div "[DATE] [DATE] Custom Range Export ₹0 Value (Ex. Redemption) ₹0 Invoice Total ₹0…" at bounding box center [710, 317] width 1278 height 350
click at [336, 176] on input "text" at bounding box center [295, 176] width 386 height 30
type input "9872330155"
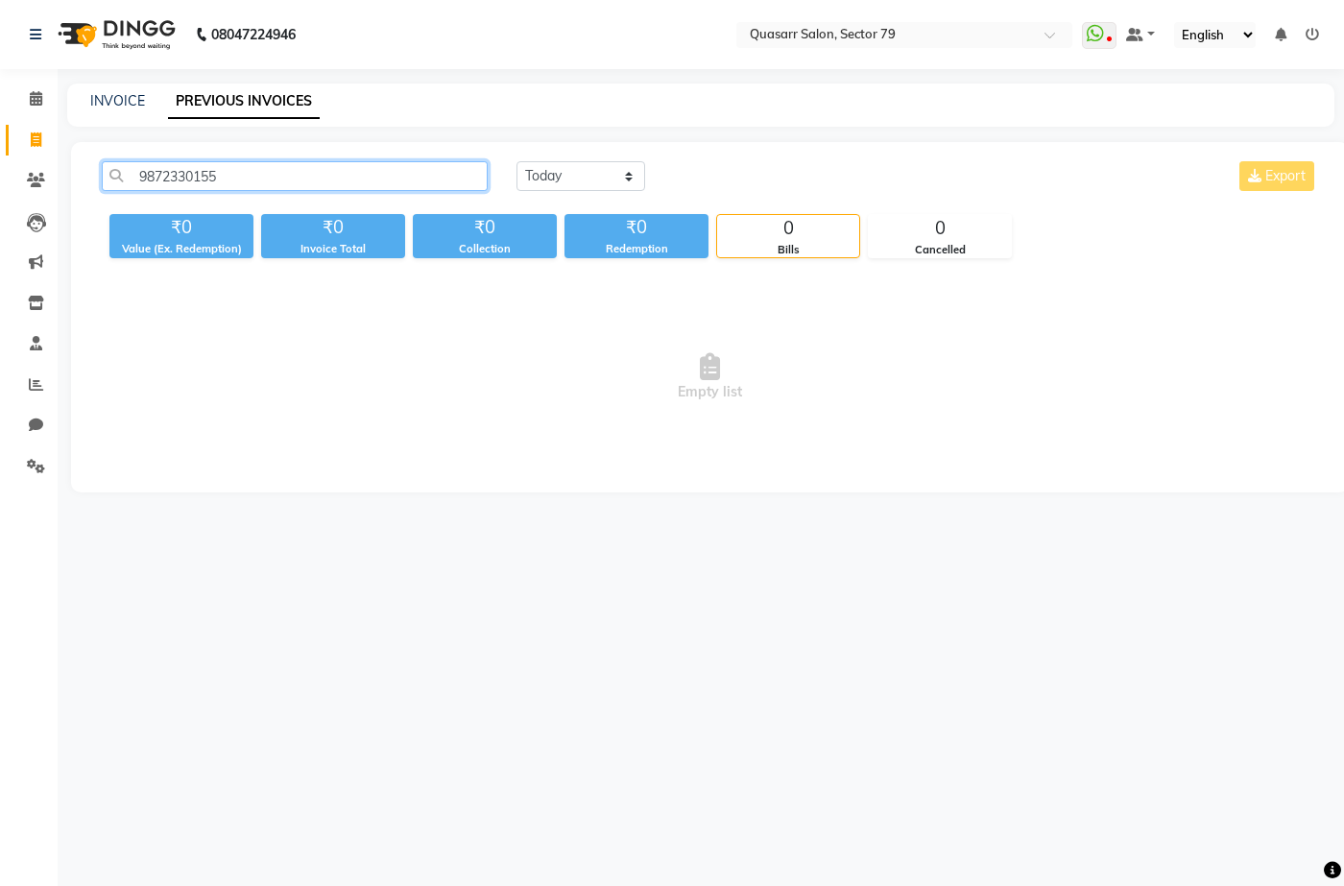
click at [338, 174] on input "9872330155" at bounding box center [295, 176] width 386 height 30
click at [182, 183] on input "9872330155" at bounding box center [295, 176] width 386 height 30
click at [128, 105] on link "INVOICE" at bounding box center [117, 100] width 55 height 17
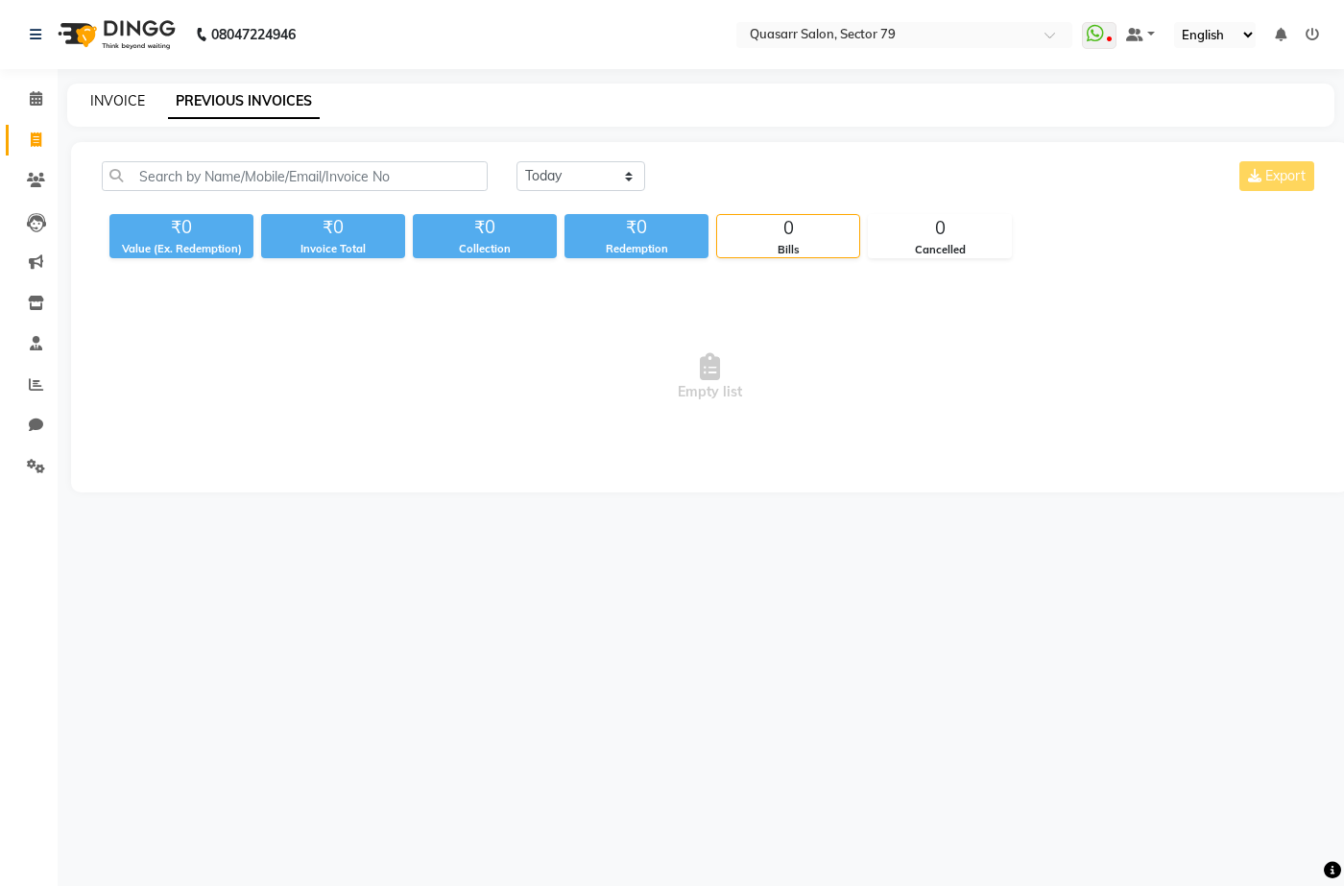
select select "service"
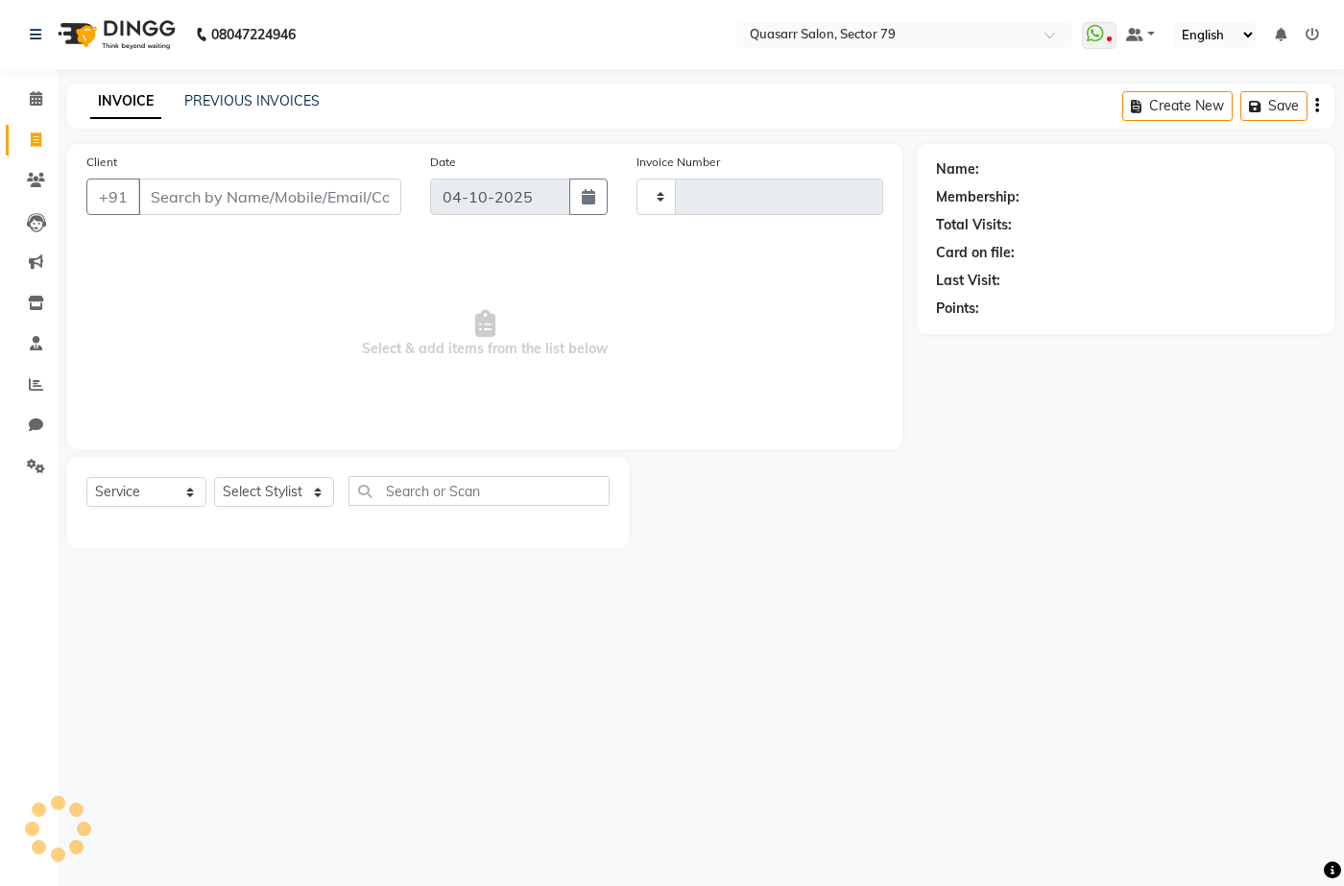
type input "4241"
select select "7231"
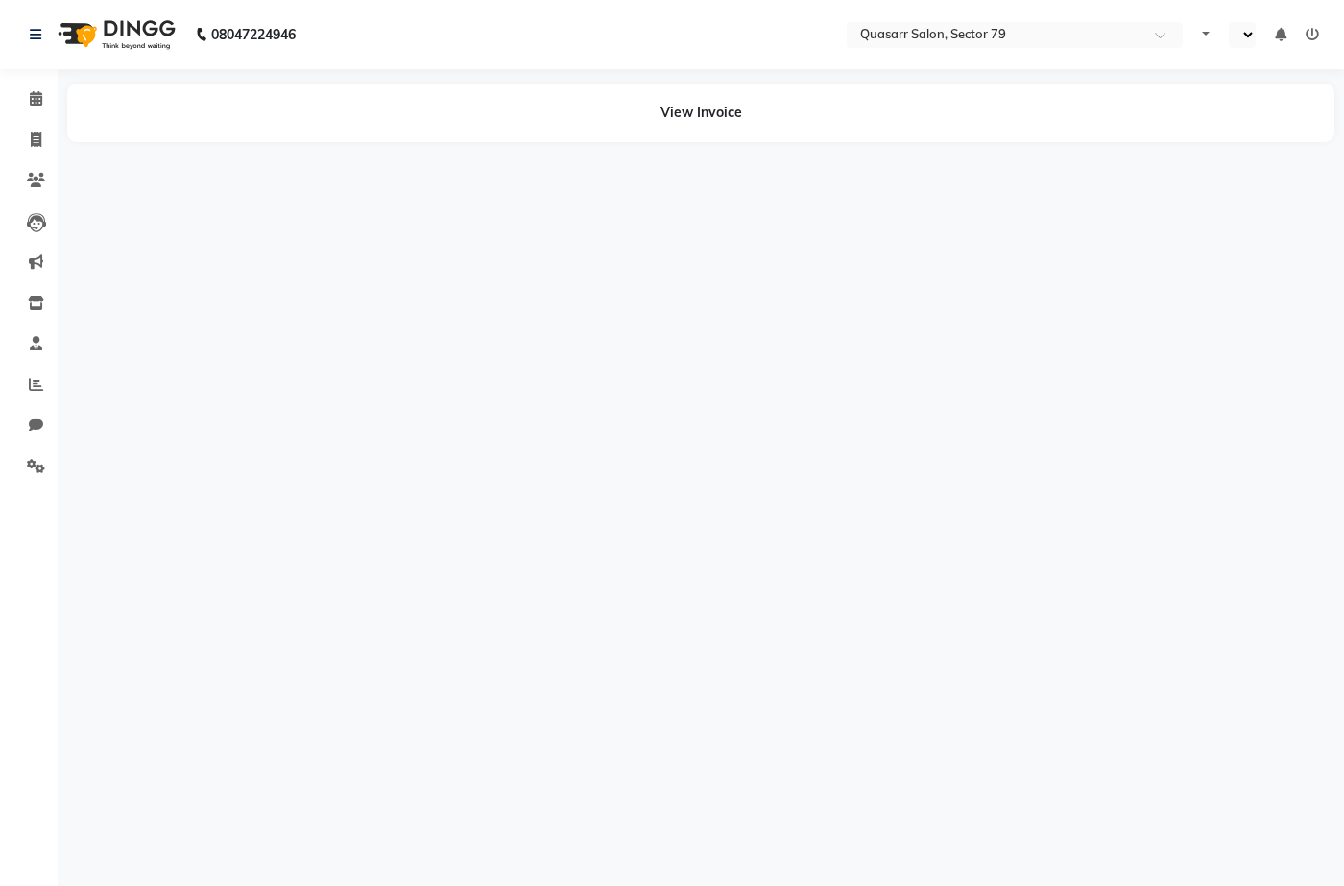
select select "en"
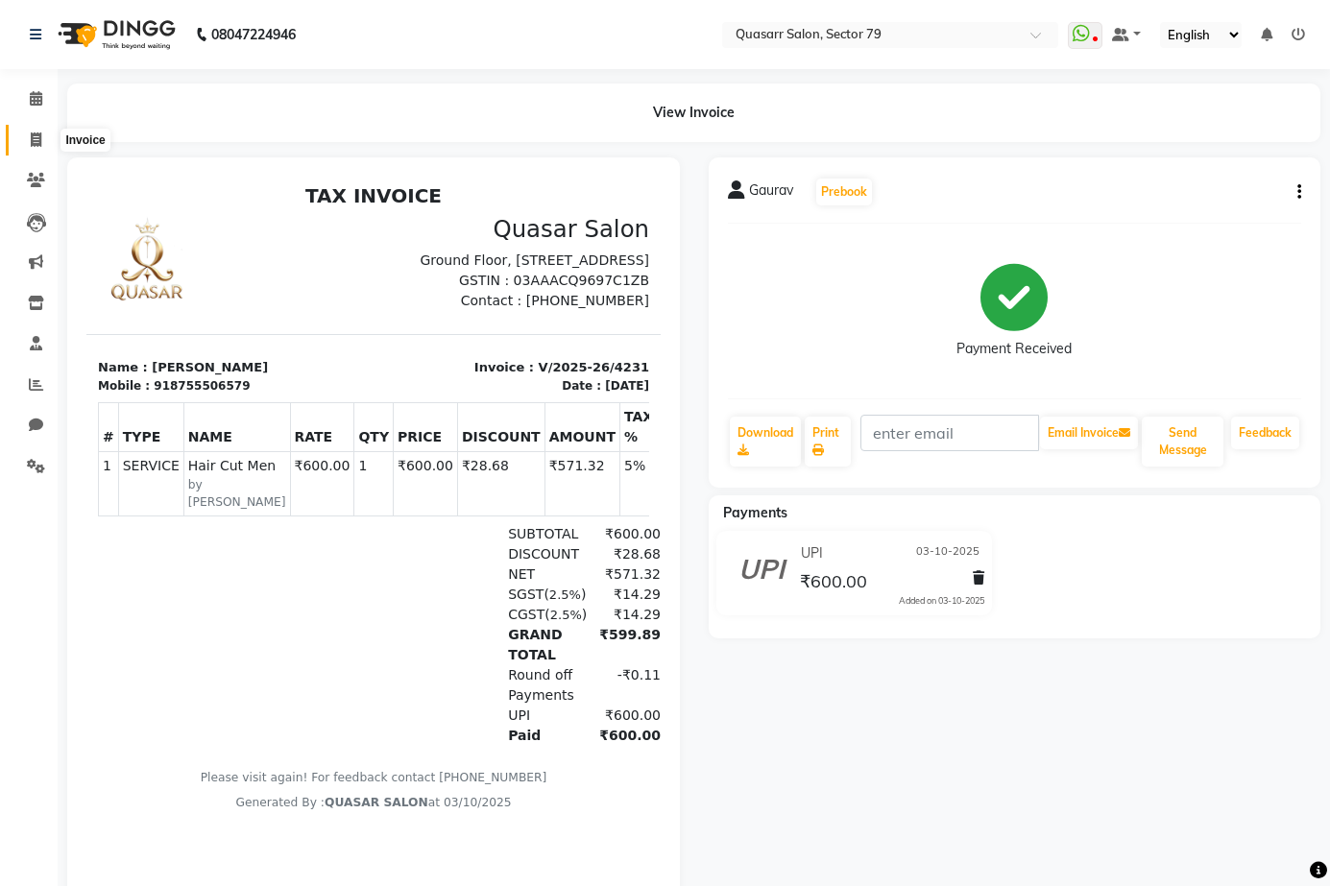
click at [49, 147] on span at bounding box center [36, 141] width 34 height 22
select select "service"
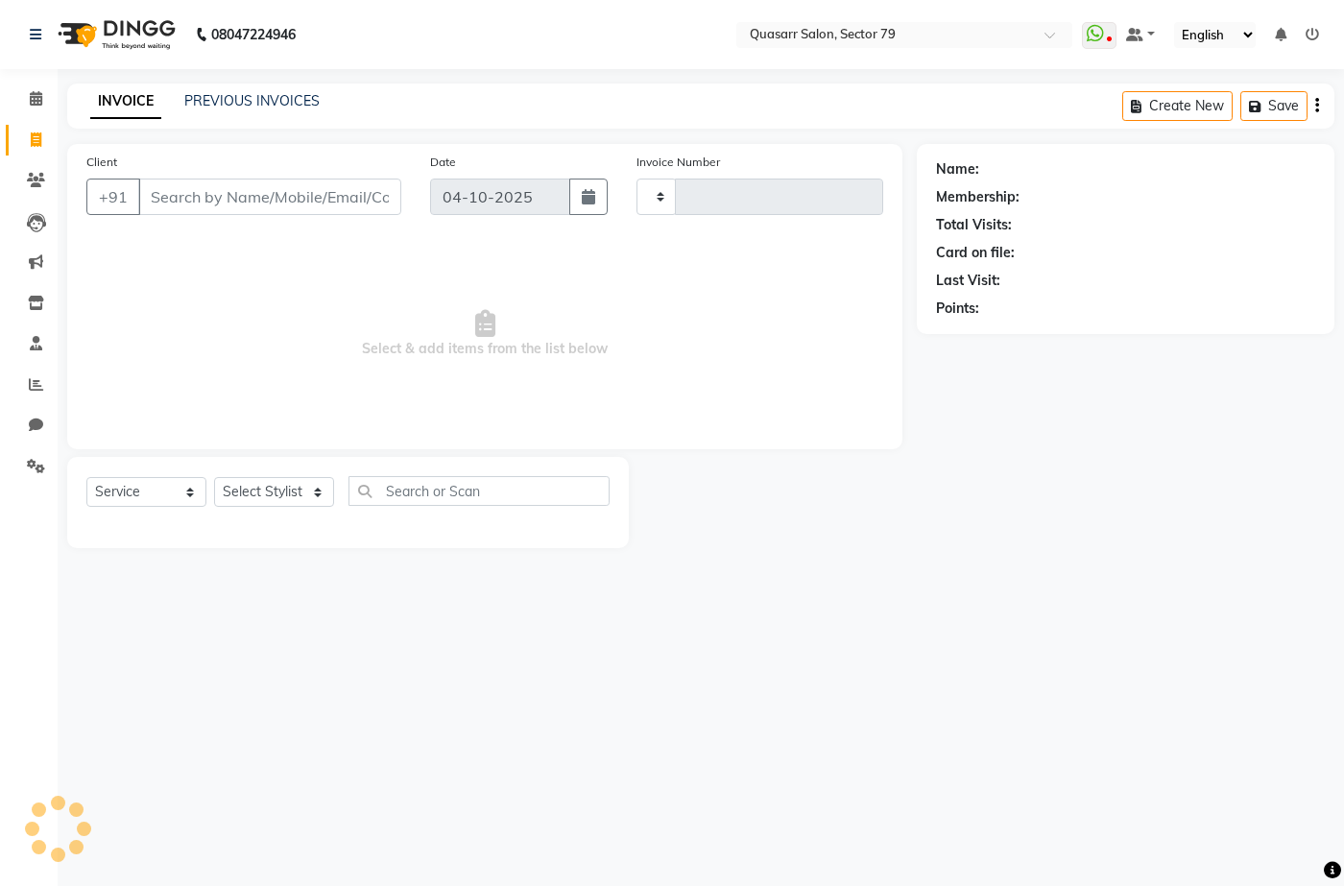
type input "4242"
select select "7231"
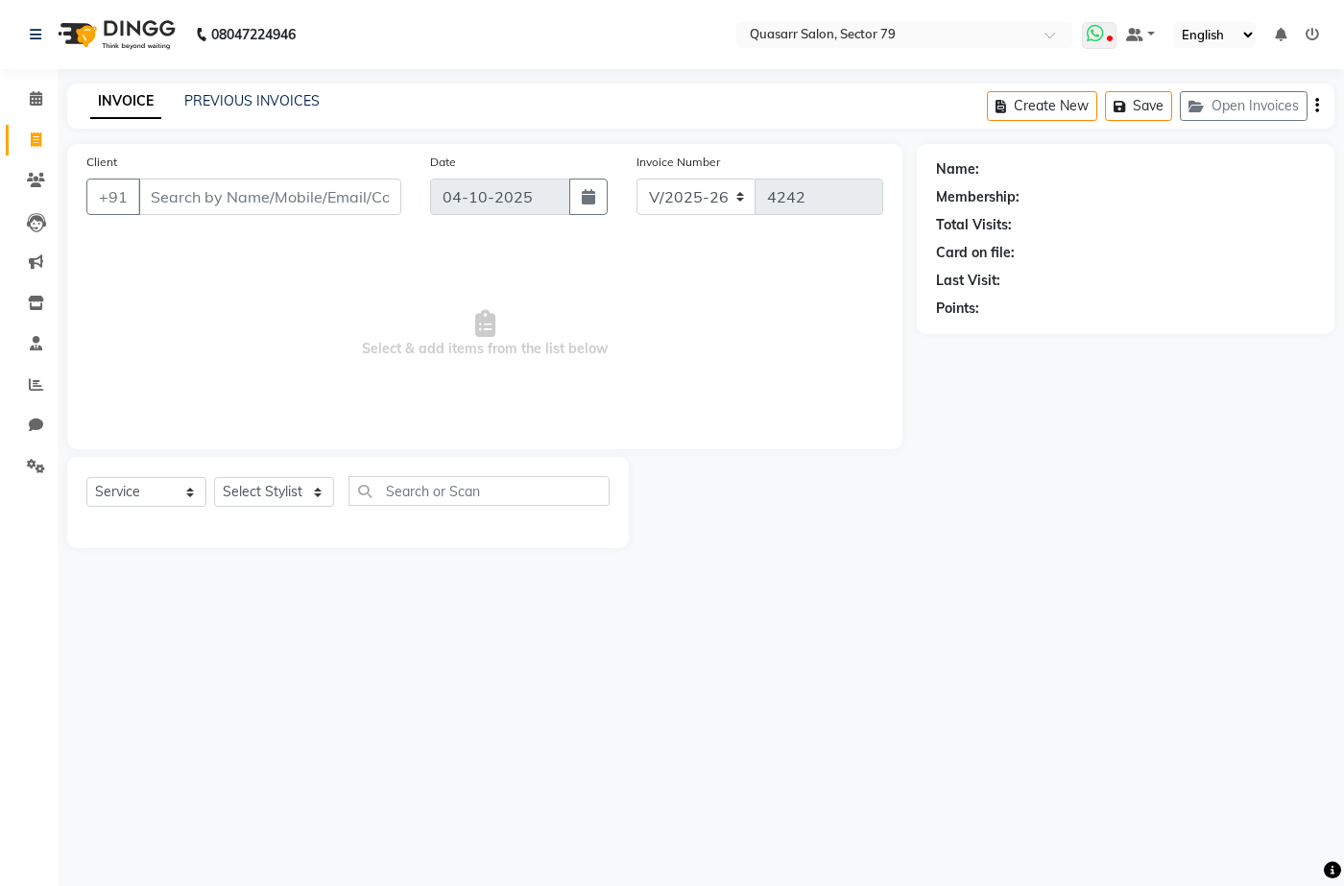
click at [1100, 31] on icon at bounding box center [1095, 33] width 17 height 19
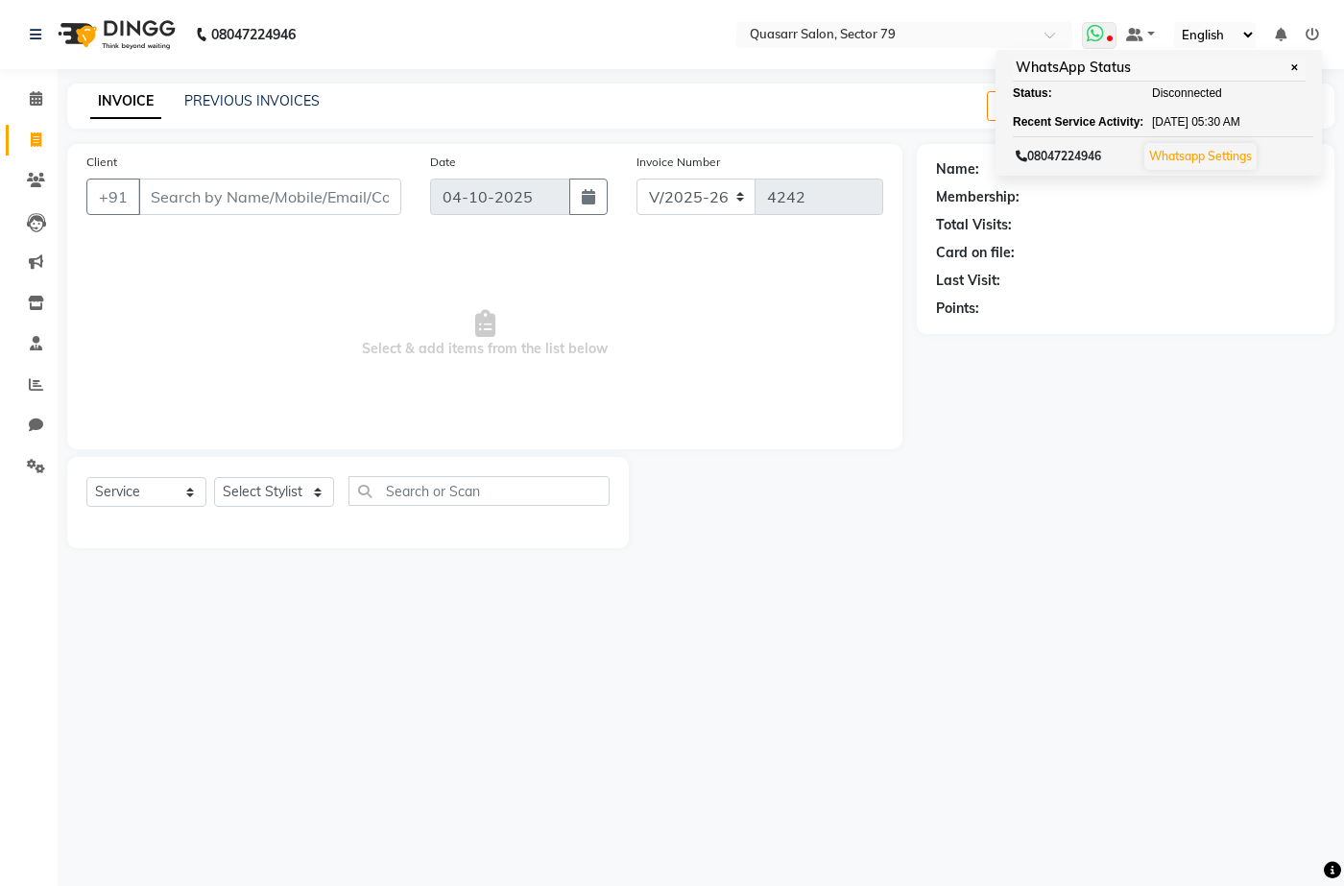
click at [1100, 31] on icon at bounding box center [1095, 33] width 17 height 19
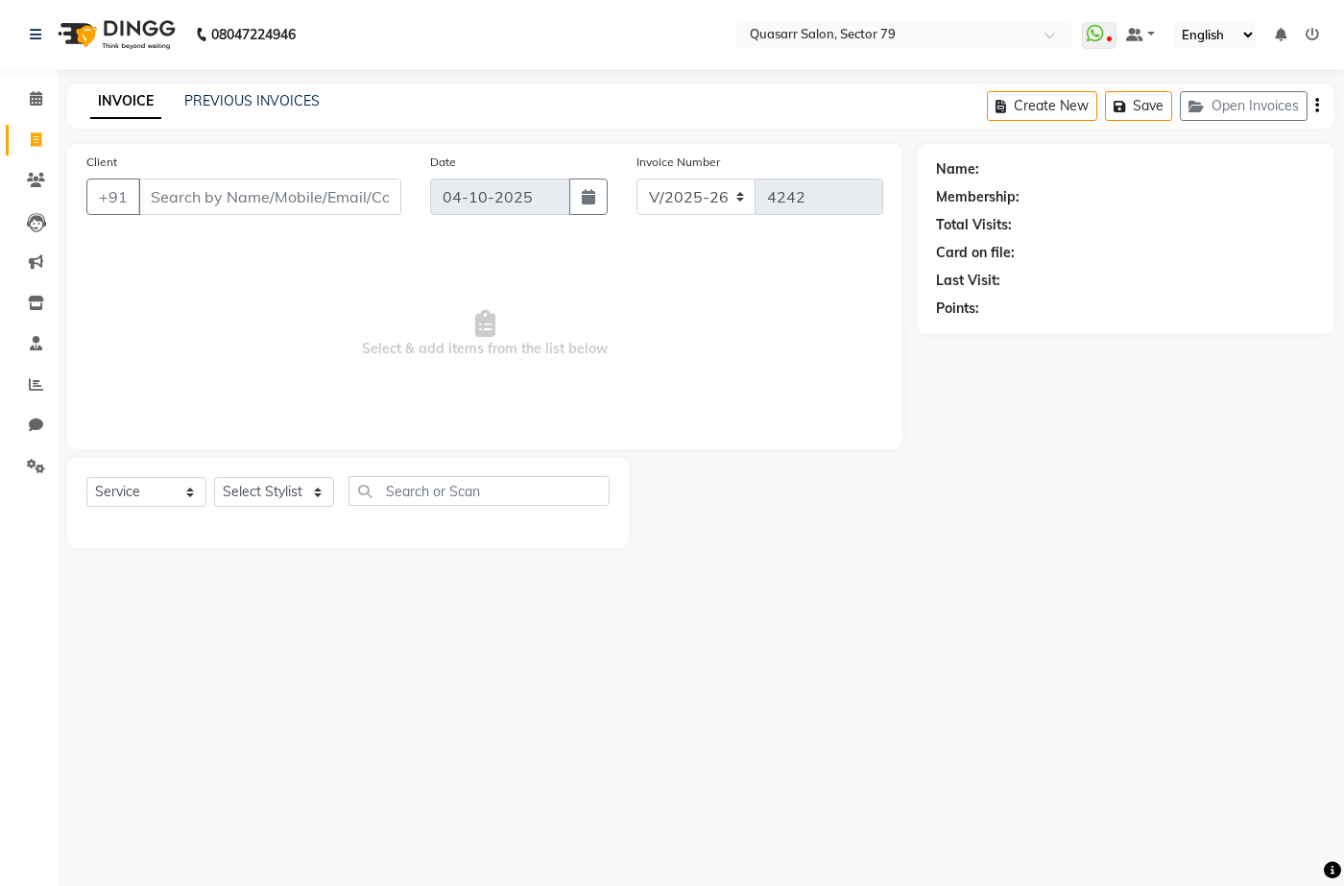
click at [668, 46] on nav "08047224946 Select Location × Quasarr Salon, Sector 79 WhatsApp Status ✕ Status…" at bounding box center [672, 34] width 1344 height 69
click at [274, 198] on input "Client" at bounding box center [269, 197] width 263 height 36
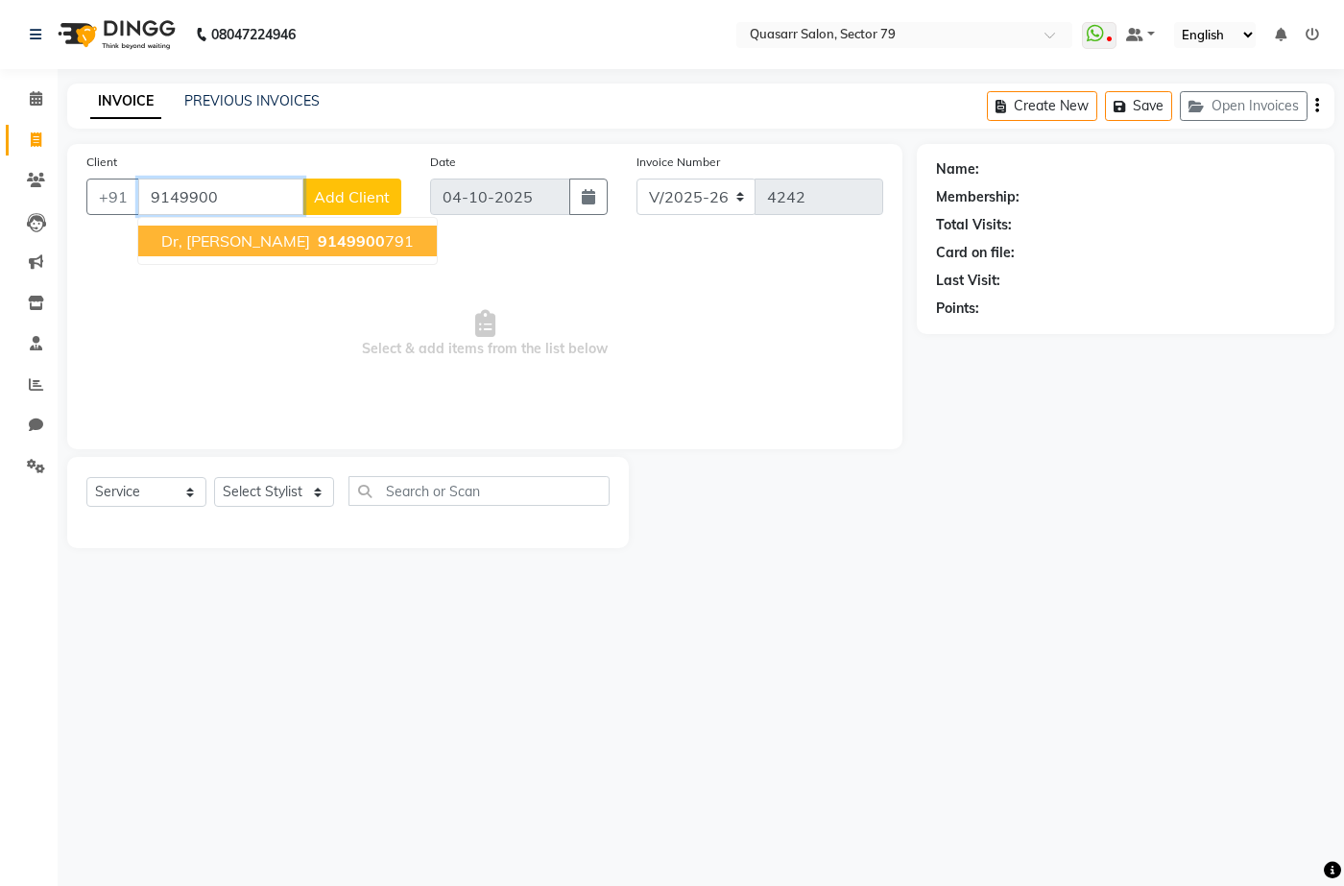
click at [318, 238] on span "9149900" at bounding box center [351, 240] width 67 height 19
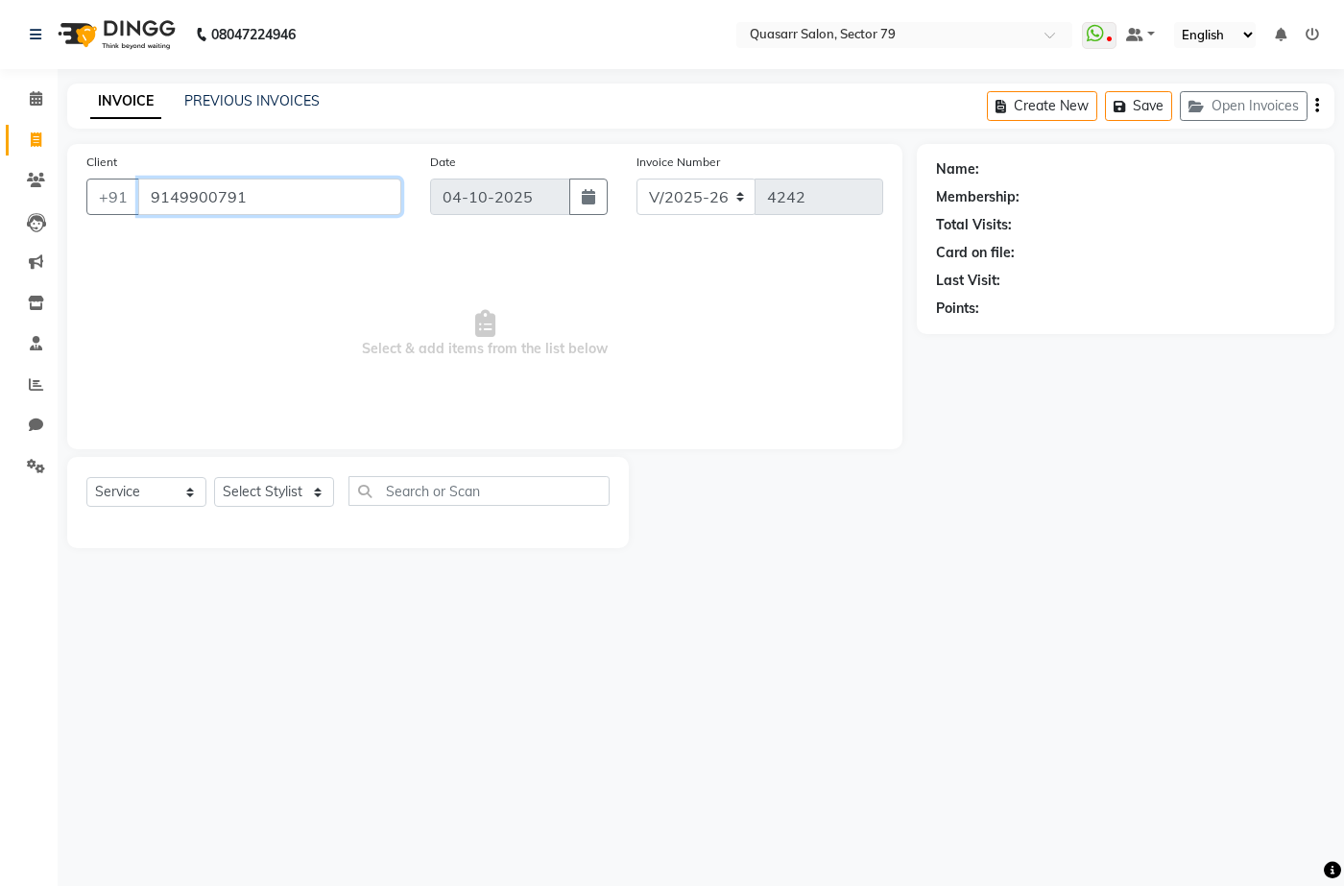
type input "9149900791"
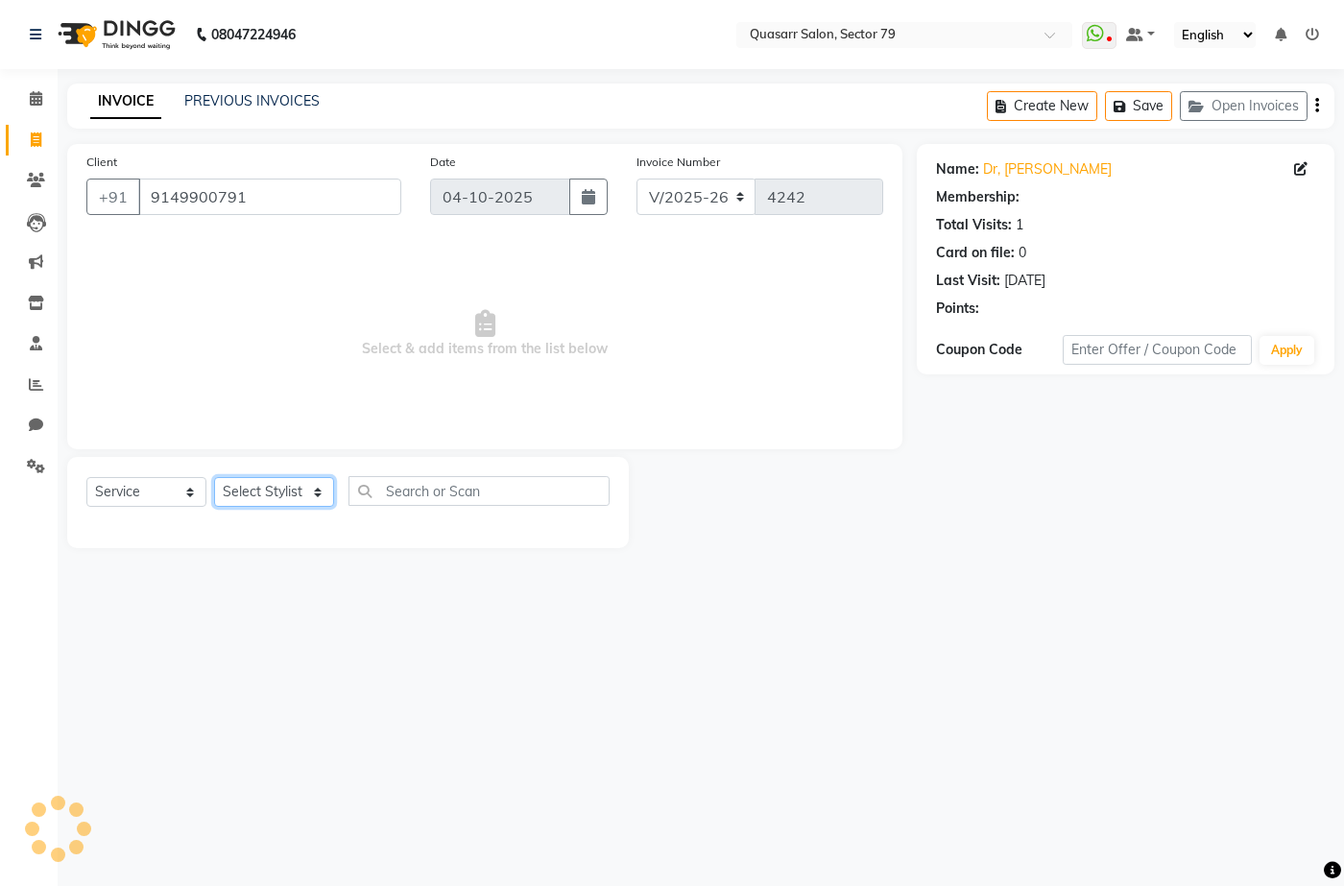
click at [247, 497] on select "Select Stylist ABOY ADDY MUA Aruna [PERSON_NAME] DEEP [PERSON_NAME] [PERSON_NAM…" at bounding box center [274, 492] width 120 height 30
select select "61608"
click at [214, 477] on select "Select Stylist ABOY ADDY MUA Aruna [PERSON_NAME] DEEP [PERSON_NAME] [PERSON_NAM…" at bounding box center [274, 492] width 120 height 30
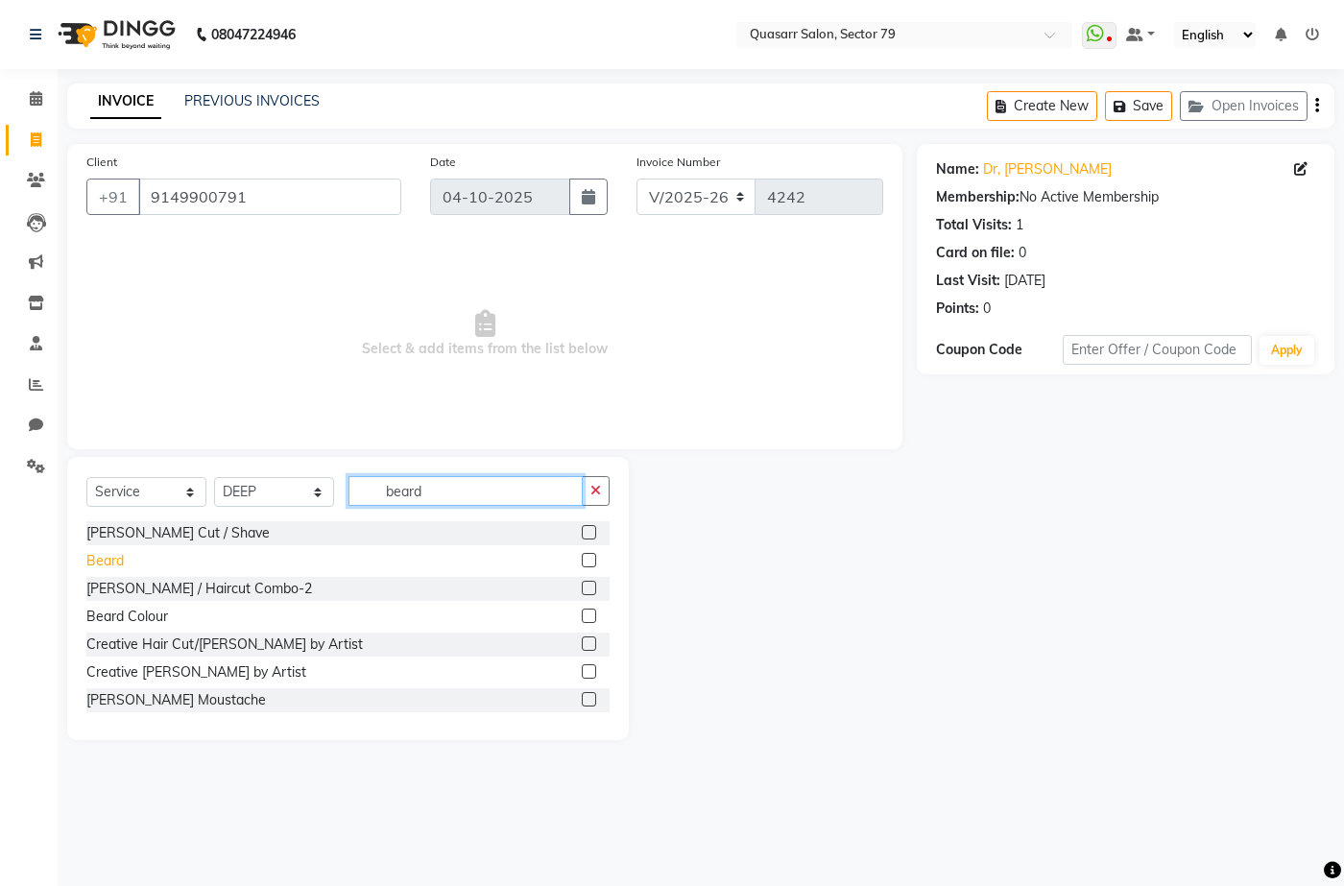
type input "beard"
click at [111, 558] on div "Beard" at bounding box center [104, 561] width 37 height 20
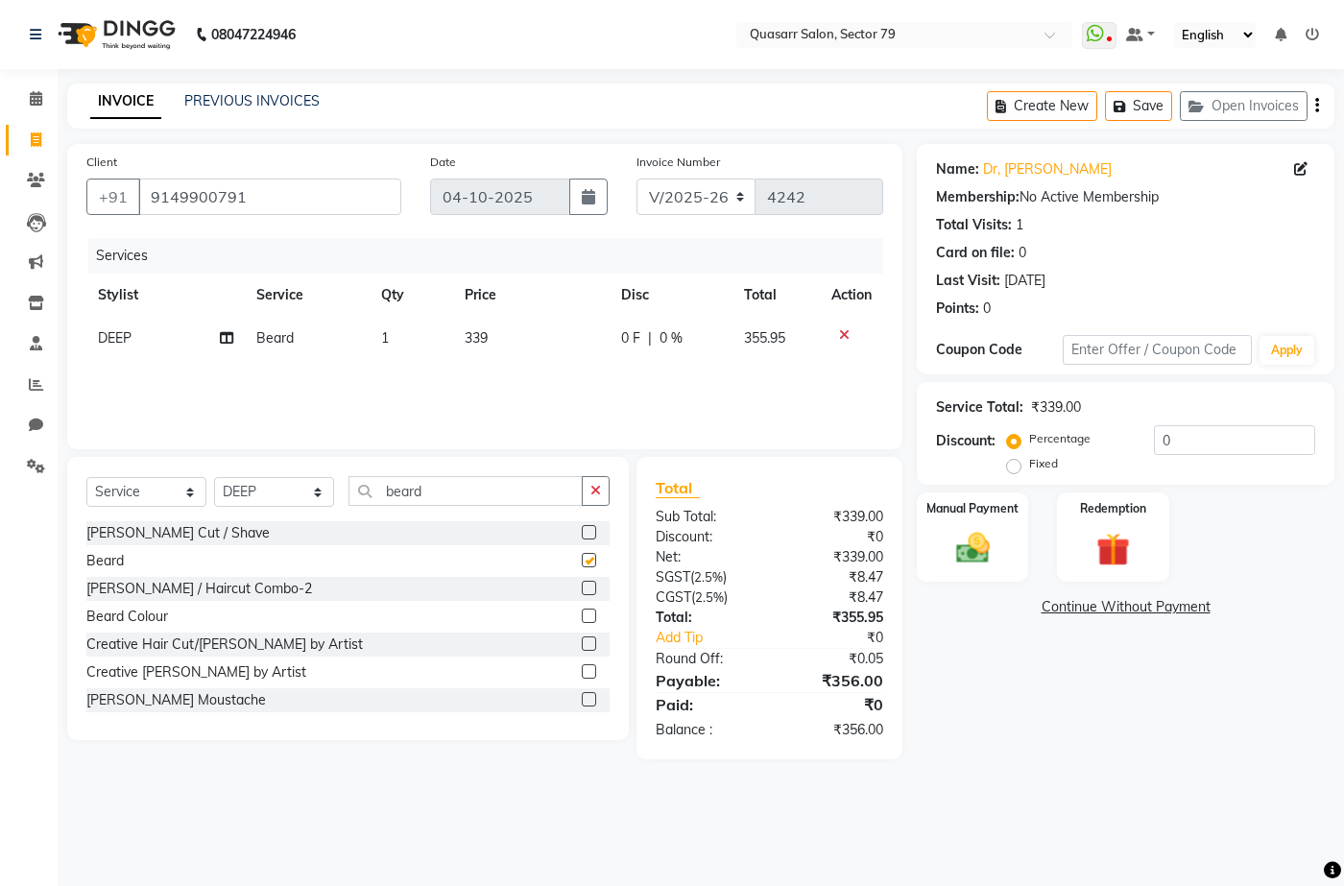
checkbox input "false"
click at [489, 332] on td "339" at bounding box center [531, 338] width 157 height 43
select select "61608"
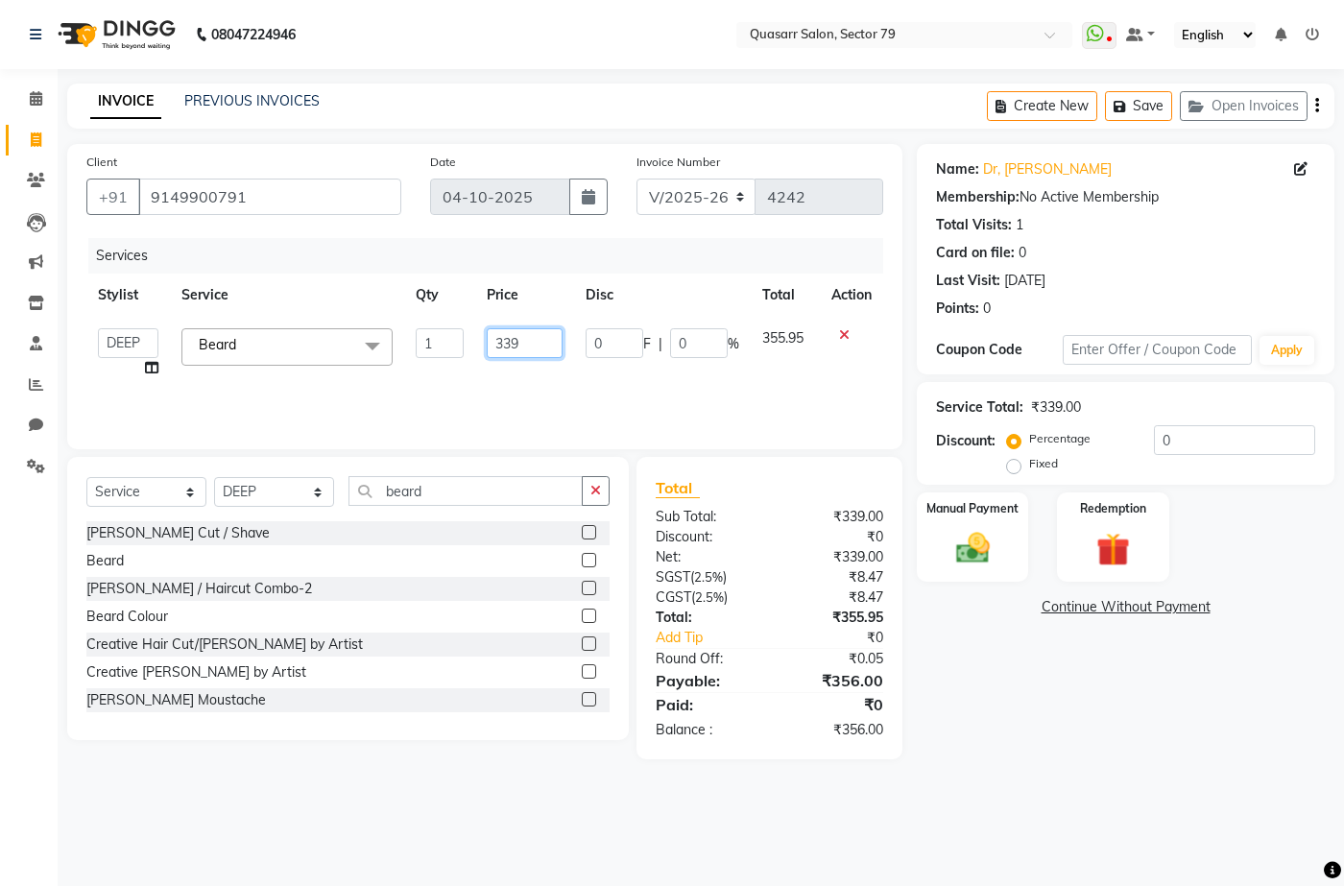
click at [489, 332] on input "339" at bounding box center [524, 343] width 75 height 30
type input "400"
click at [1119, 635] on div "Name: Dr, [PERSON_NAME] Membership: No Active Membership Total Visits: 1 Card o…" at bounding box center [1133, 451] width 432 height 615
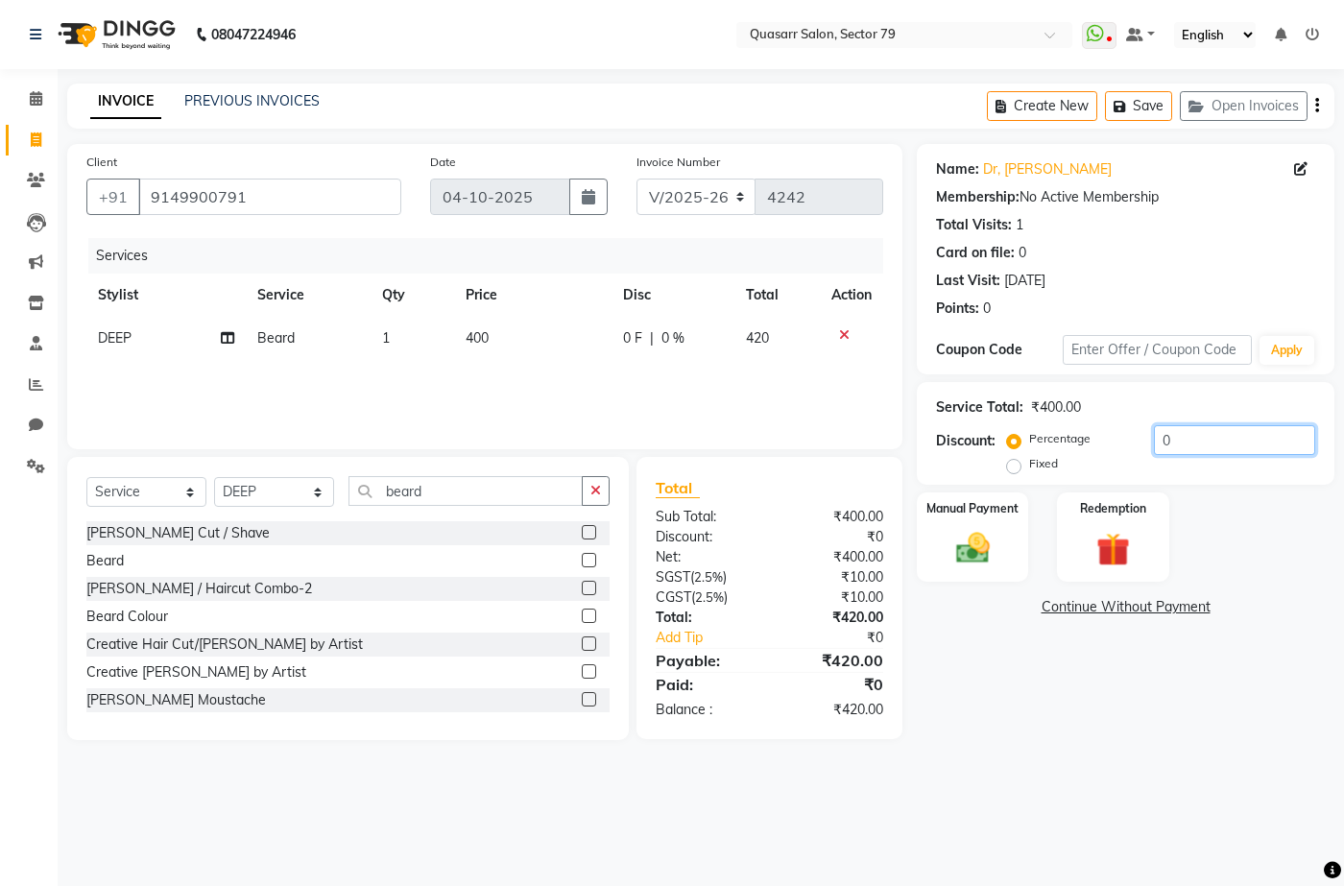
drag, startPoint x: 1155, startPoint y: 444, endPoint x: 1057, endPoint y: 441, distance: 98.0
click at [1057, 441] on div "Percentage Fixed 0" at bounding box center [1163, 451] width 304 height 52
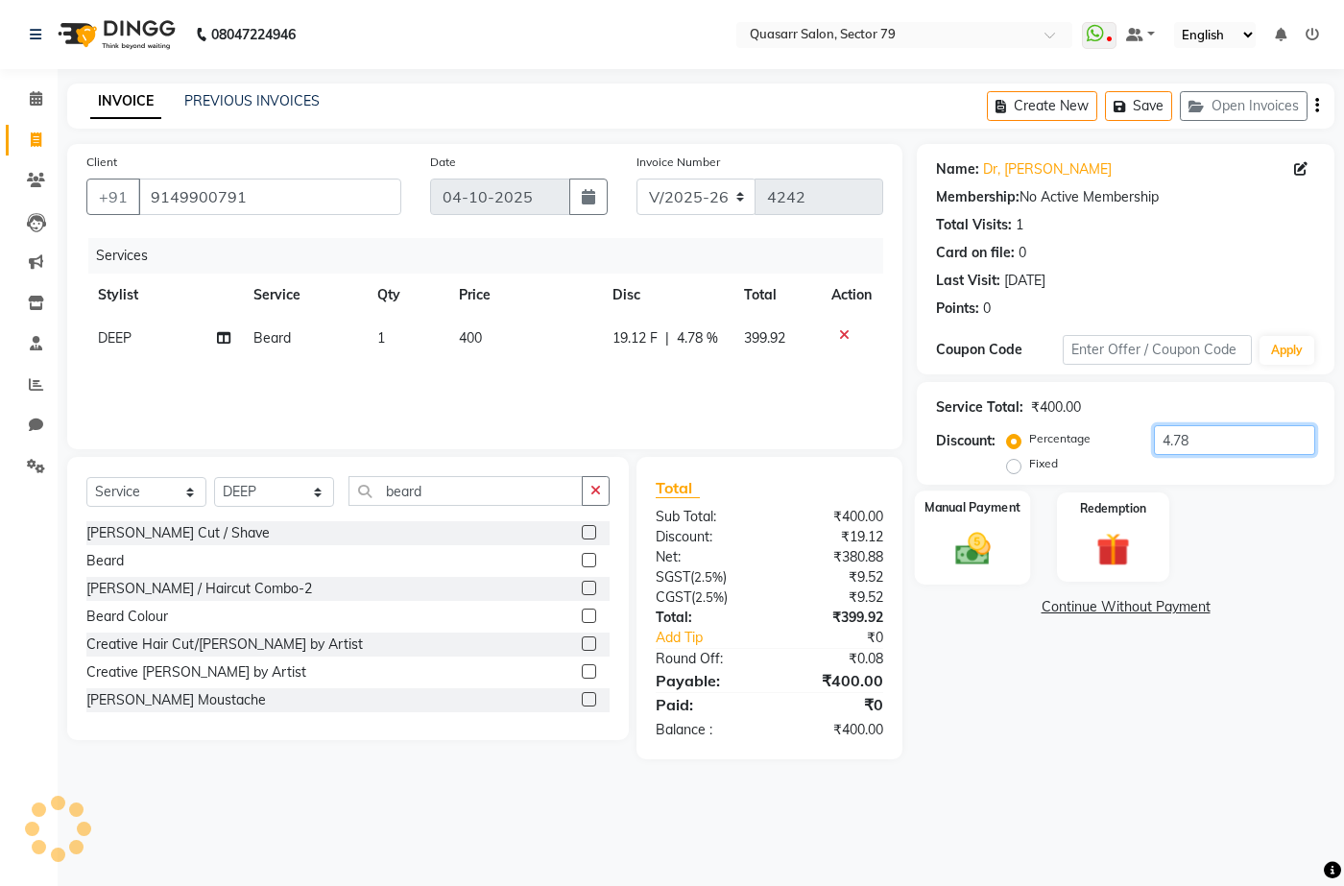
type input "4.78"
click at [990, 526] on div "Manual Payment" at bounding box center [973, 537] width 116 height 93
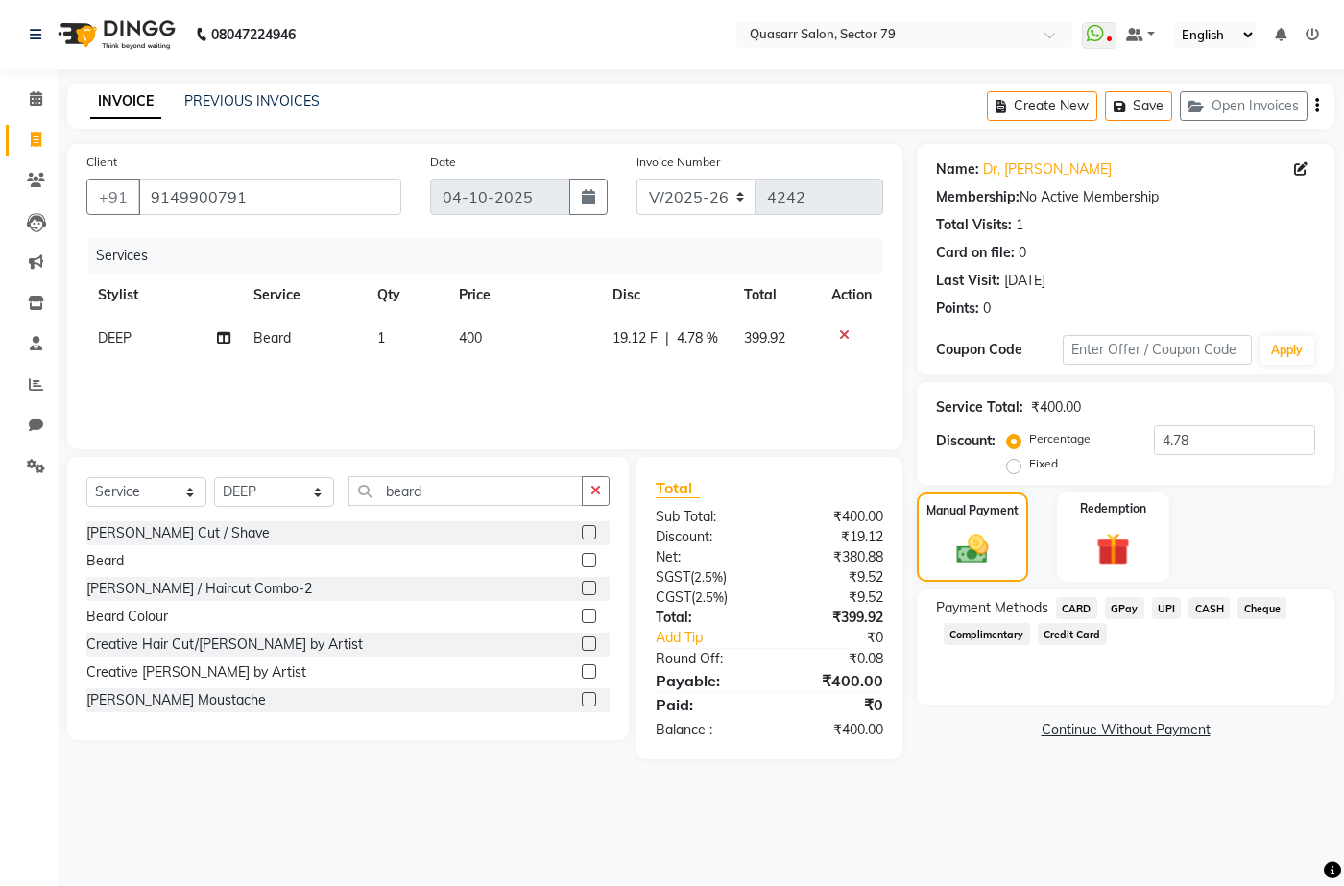
click at [1161, 603] on span "UPI" at bounding box center [1167, 608] width 30 height 22
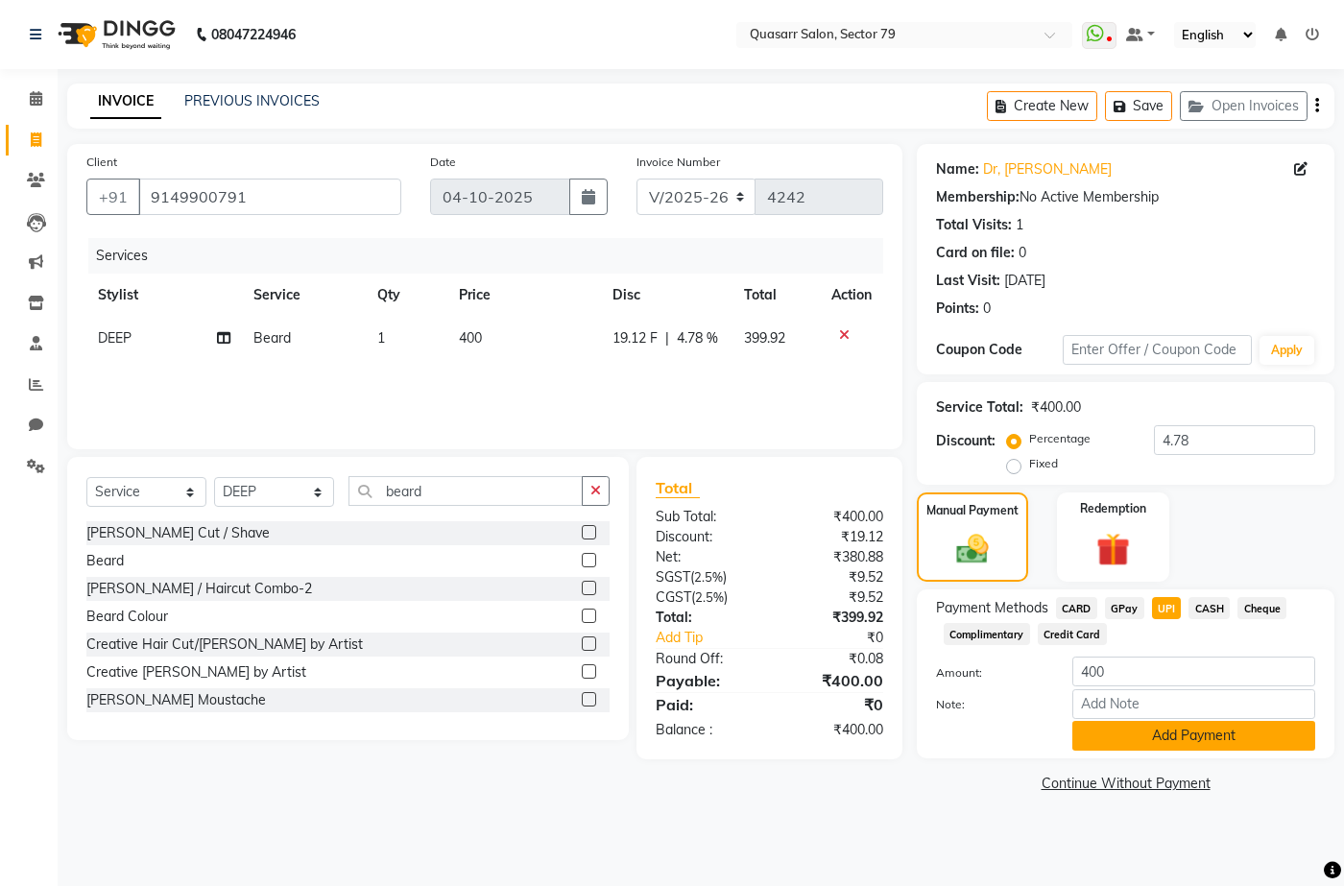
click at [1266, 751] on button "Add Payment" at bounding box center [1193, 736] width 243 height 30
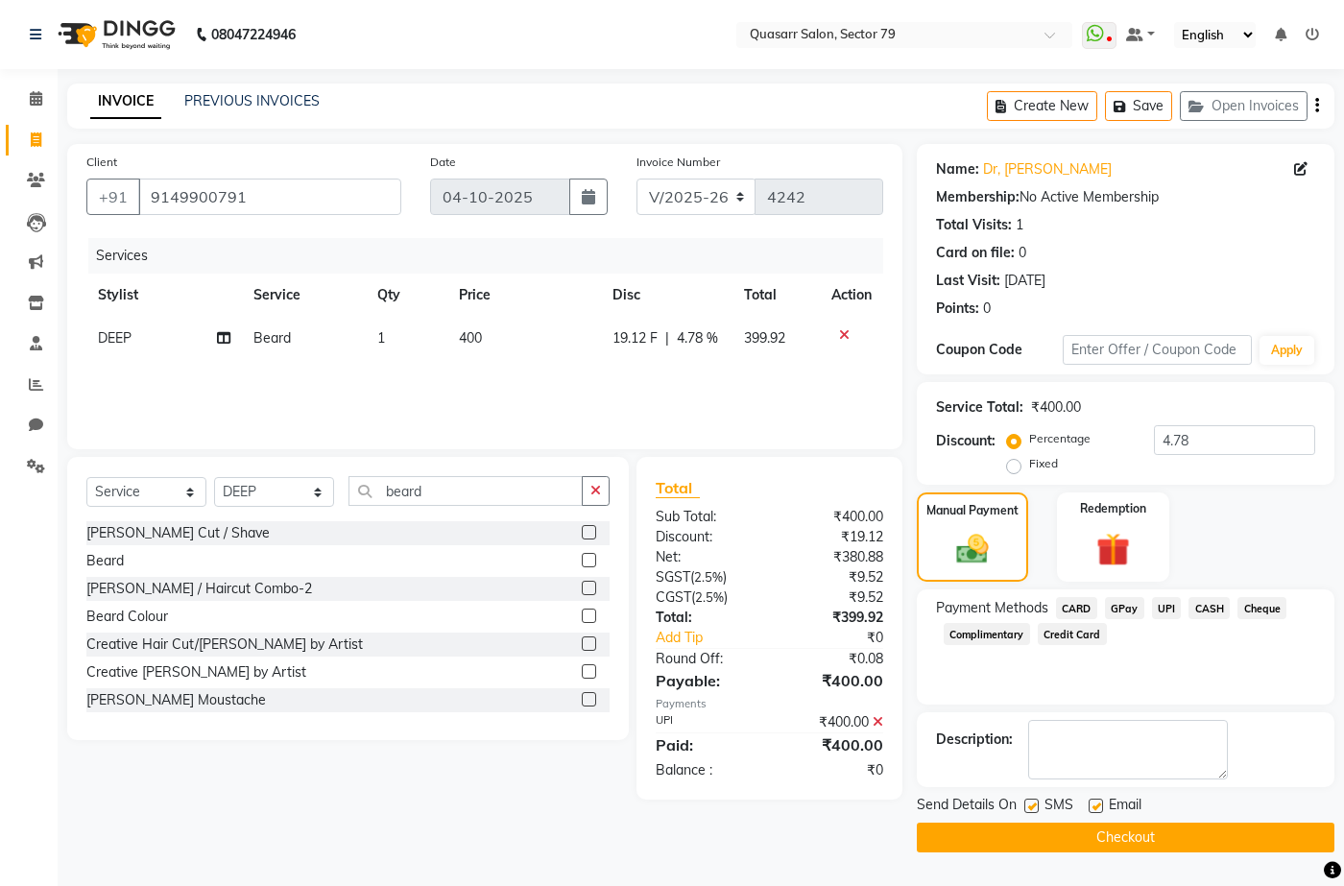
click at [1105, 807] on div "Email" at bounding box center [1123, 807] width 68 height 24
click at [1090, 809] on label at bounding box center [1096, 806] width 14 height 14
click at [1090, 809] on input "checkbox" at bounding box center [1095, 807] width 12 height 12
checkbox input "false"
click at [1027, 808] on label at bounding box center [1031, 806] width 14 height 14
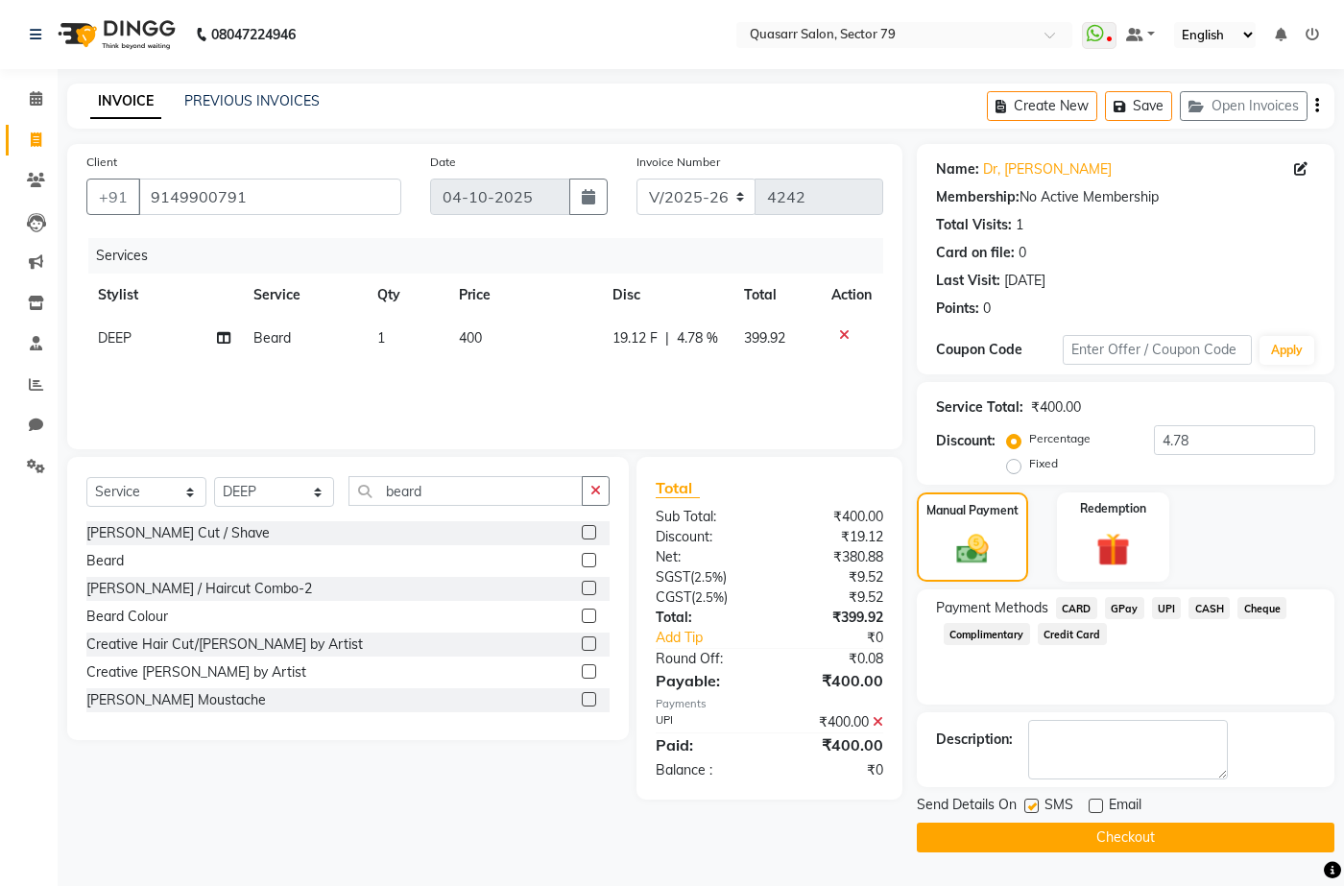
click at [1027, 808] on input "checkbox" at bounding box center [1030, 807] width 12 height 12
checkbox input "false"
click at [1090, 818] on div at bounding box center [1095, 809] width 12 height 20
click at [1185, 823] on button "Checkout" at bounding box center [1126, 838] width 418 height 30
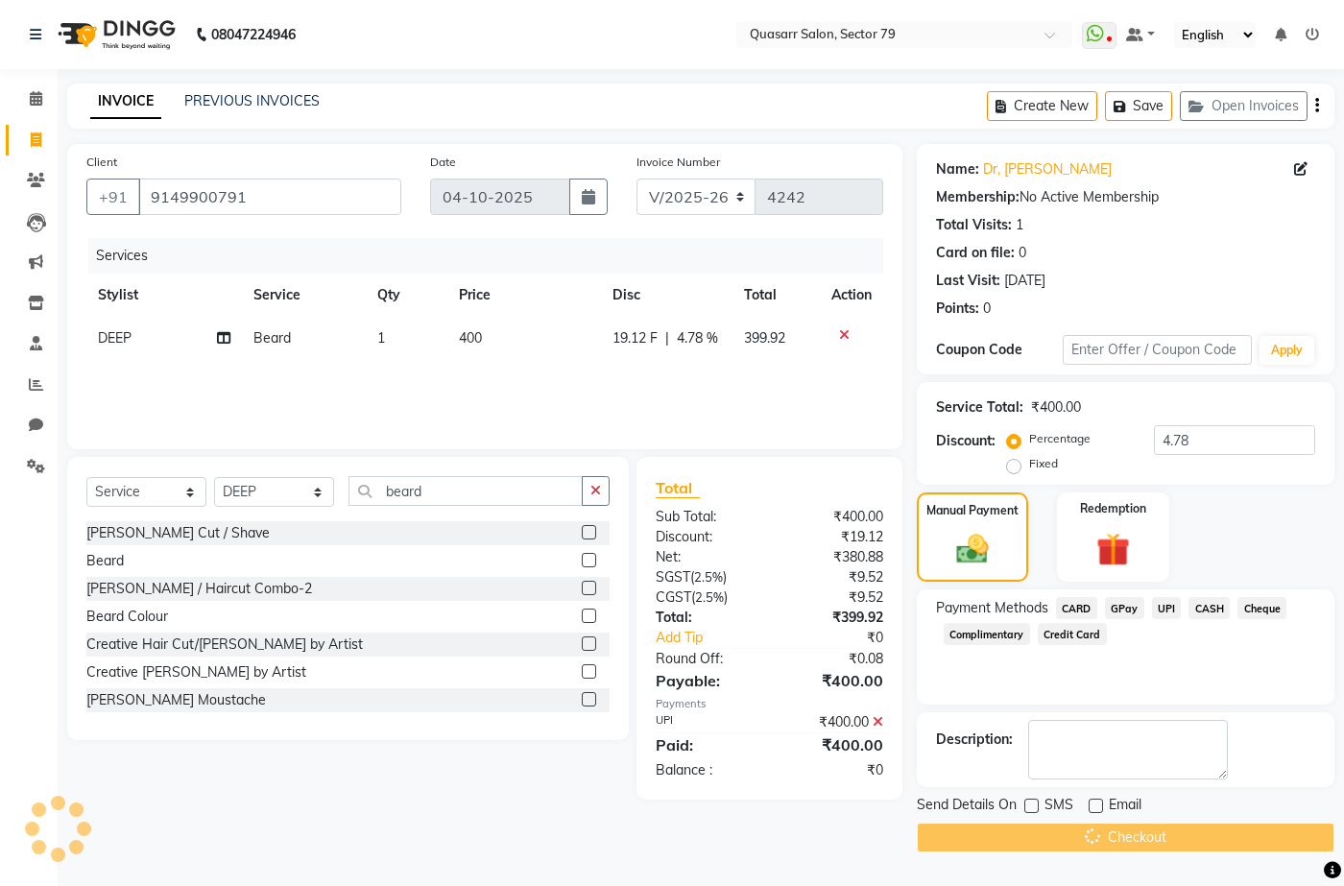
click at [1185, 827] on div "Checkout" at bounding box center [1126, 838] width 418 height 30
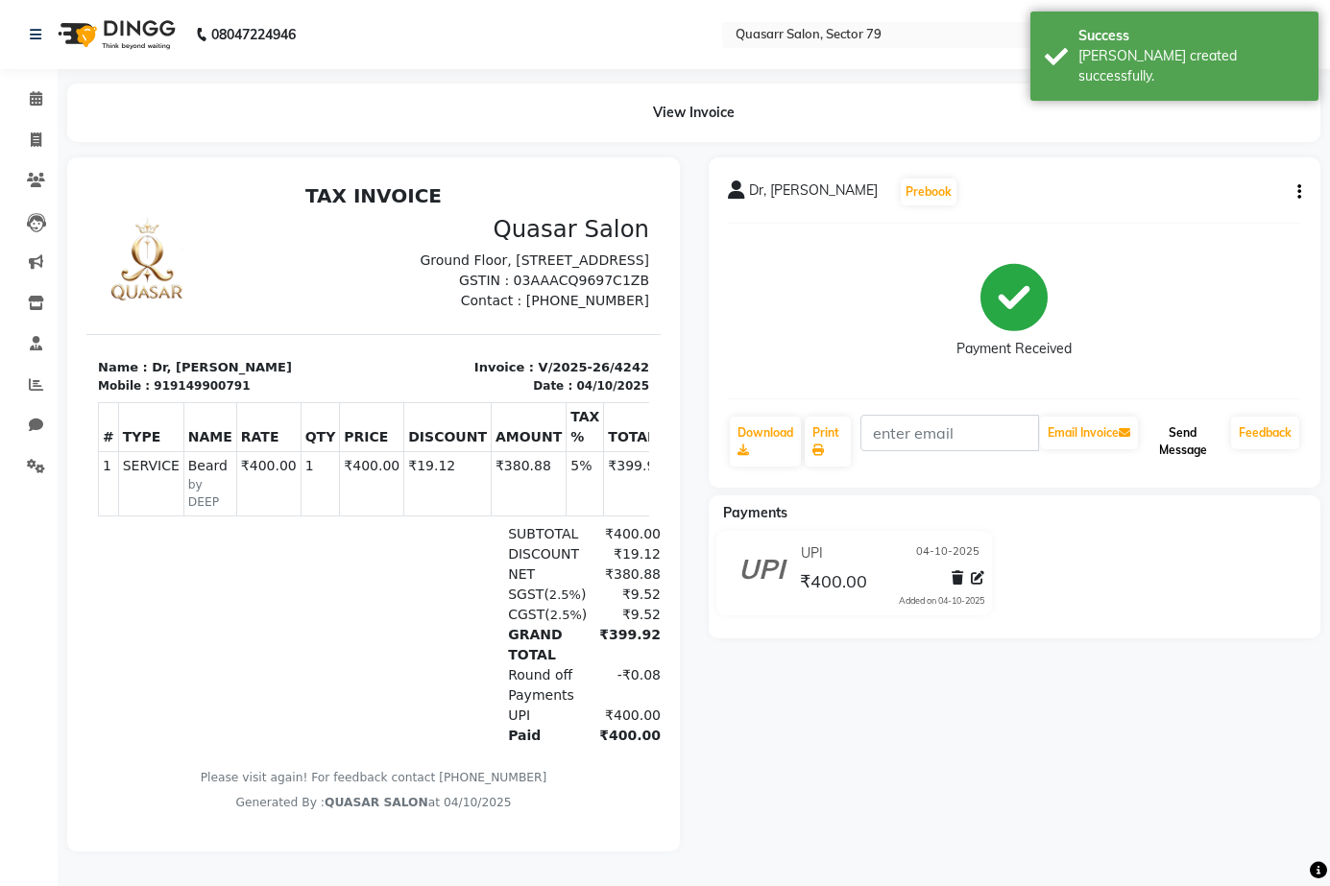
click at [1171, 438] on button "Send Message" at bounding box center [1183, 442] width 82 height 50
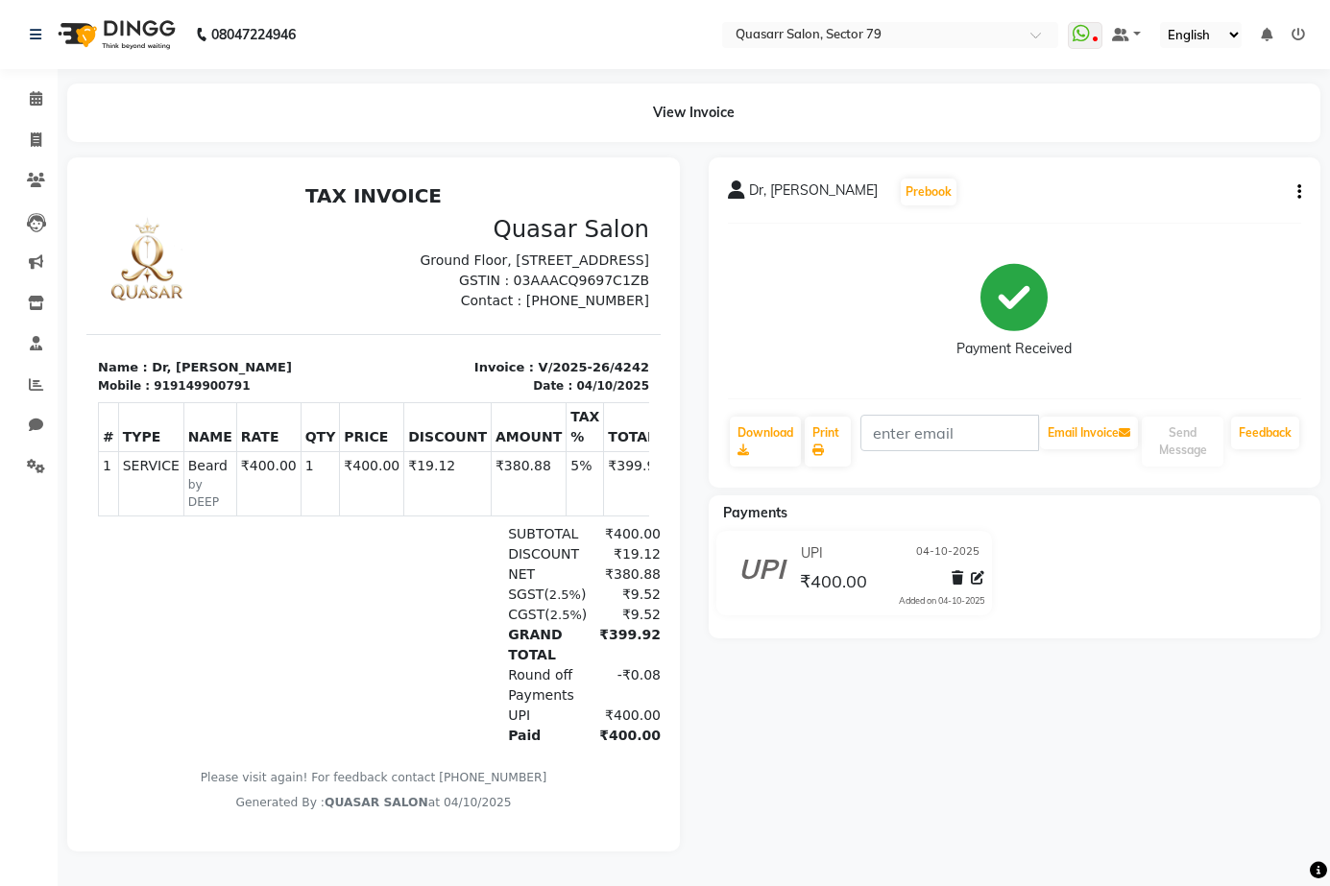
click at [616, 38] on nav "08047224946 Select Location × Quasarr Salon, Sector 79 WhatsApp Status ✕ Status…" at bounding box center [665, 34] width 1330 height 69
click at [590, 51] on nav "08047224946 Select Location × Quasarr Salon, Sector 79 WhatsApp Status ✕ Status…" at bounding box center [665, 34] width 1330 height 69
click at [555, 55] on nav "08047224946 Select Location × Quasarr Salon, Sector 79 WhatsApp Status ✕ Status…" at bounding box center [665, 34] width 1330 height 69
click at [45, 137] on span at bounding box center [36, 141] width 34 height 22
select select "service"
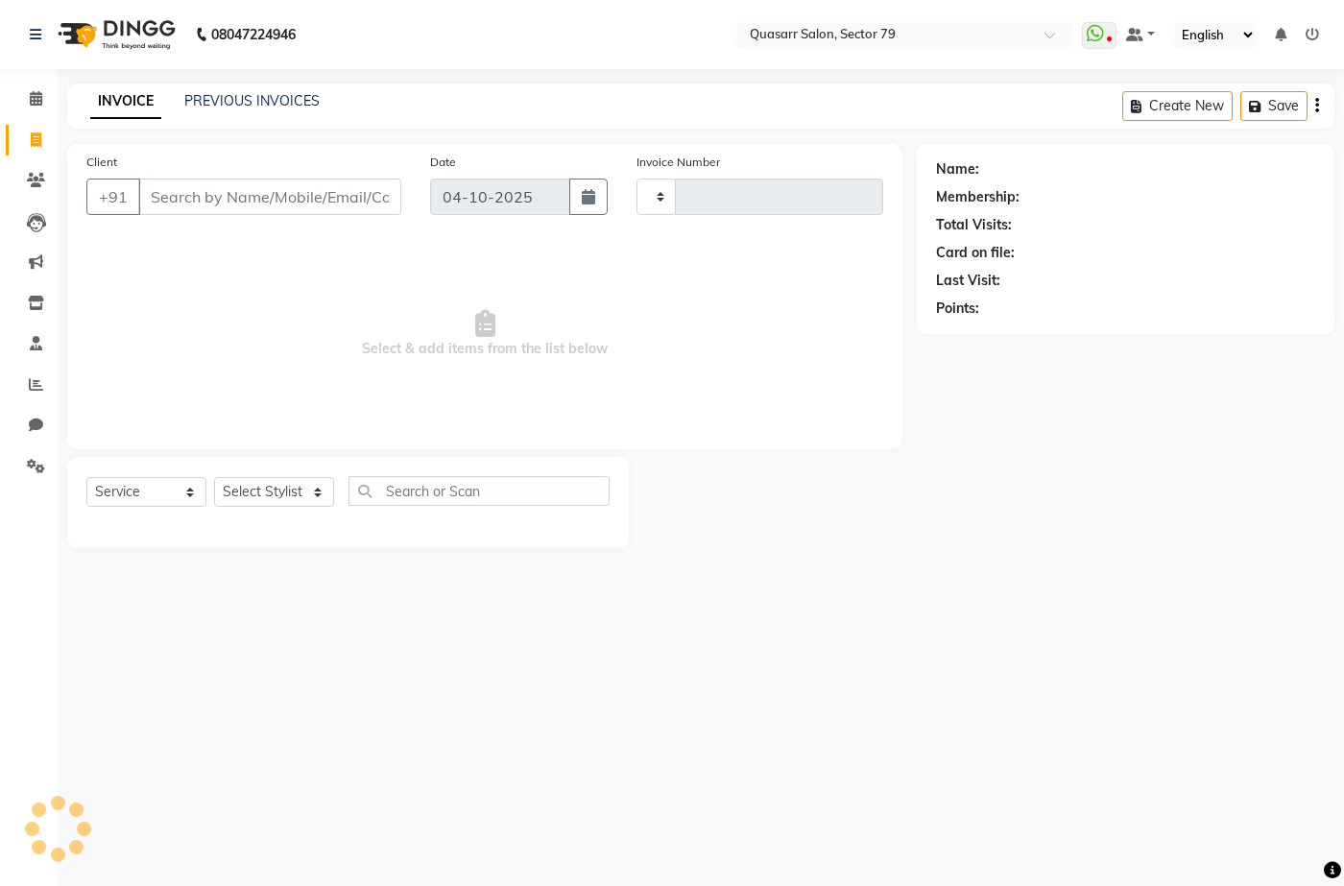
click at [229, 207] on input "Client" at bounding box center [269, 197] width 263 height 36
type input "4243"
click at [267, 118] on div "INVOICE PREVIOUS INVOICES Create New Save" at bounding box center [700, 106] width 1267 height 45
select select "7231"
click at [269, 94] on link "PREVIOUS INVOICES" at bounding box center [251, 100] width 135 height 17
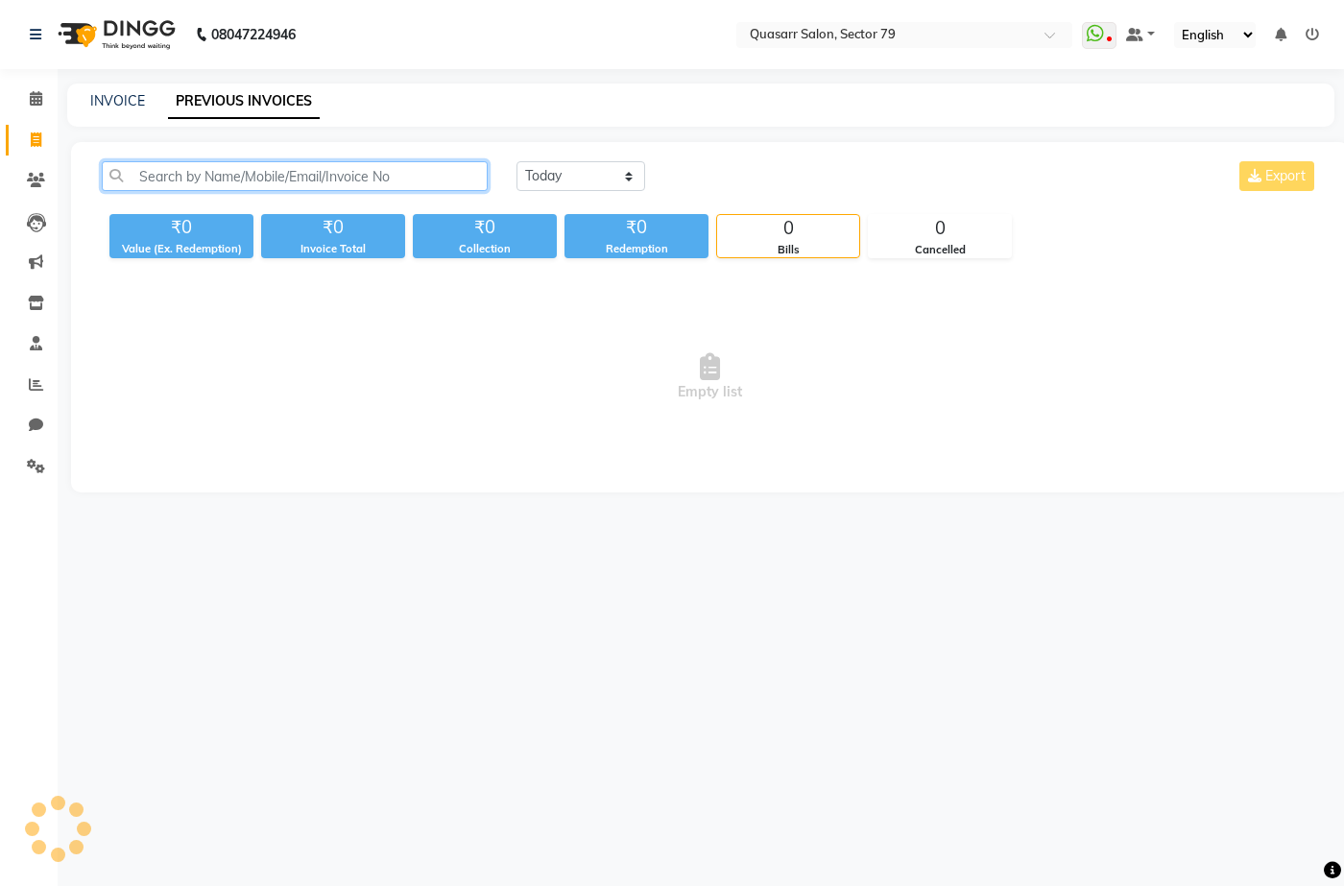
click at [330, 179] on input "text" at bounding box center [295, 176] width 386 height 30
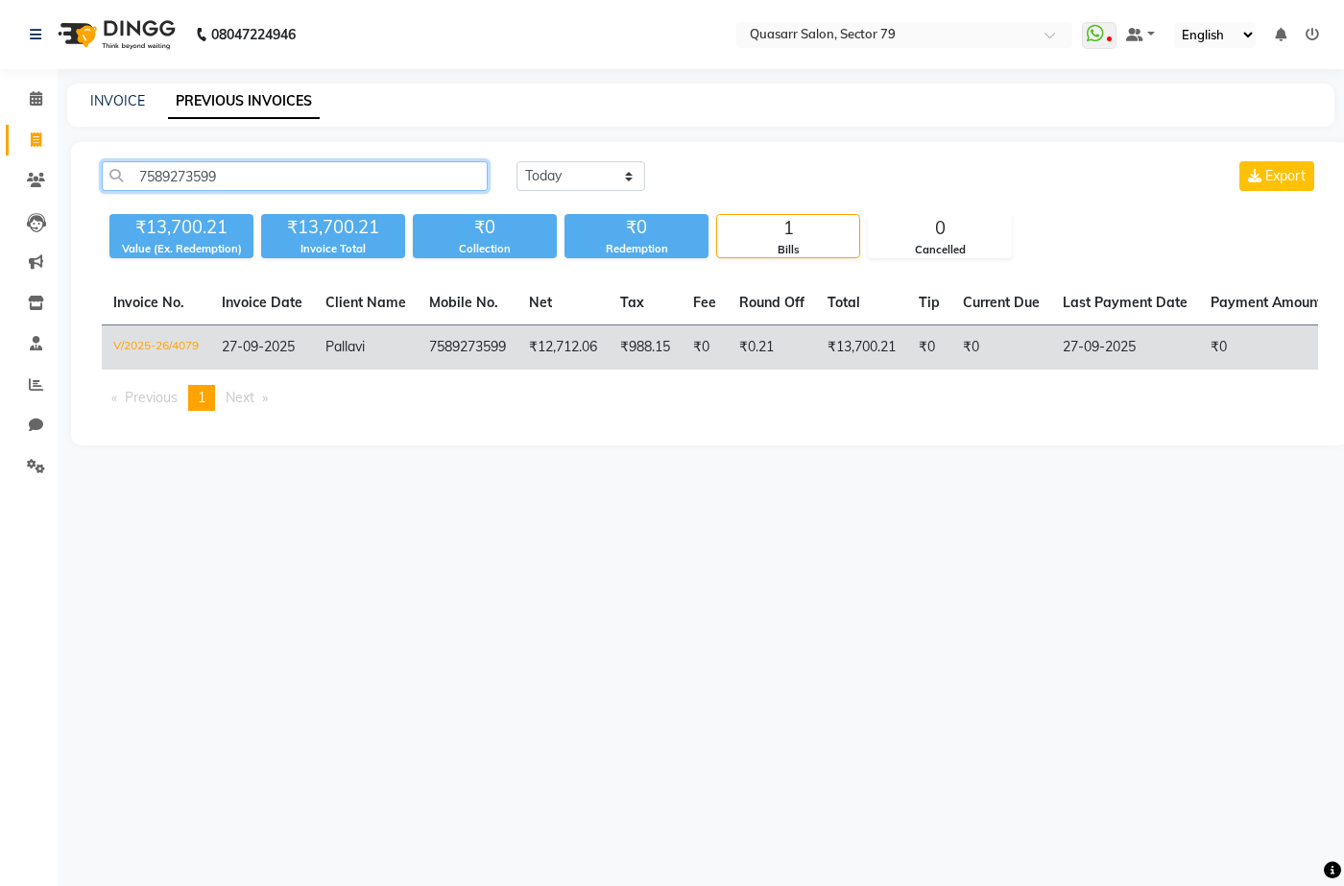
type input "7589273599"
click at [607, 353] on td "₹12,712.06" at bounding box center [563, 347] width 91 height 45
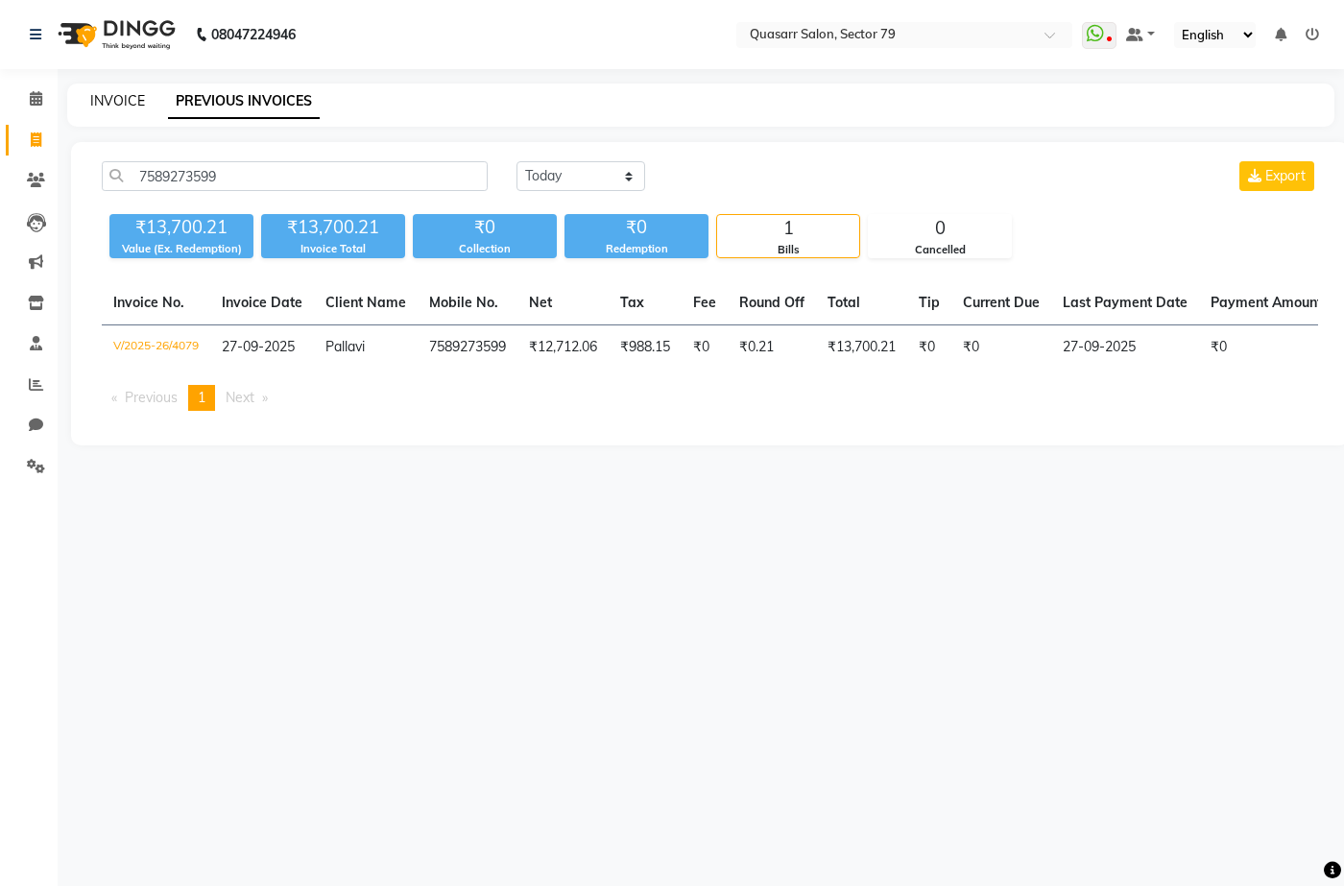
click at [108, 100] on link "INVOICE" at bounding box center [117, 100] width 55 height 17
select select "service"
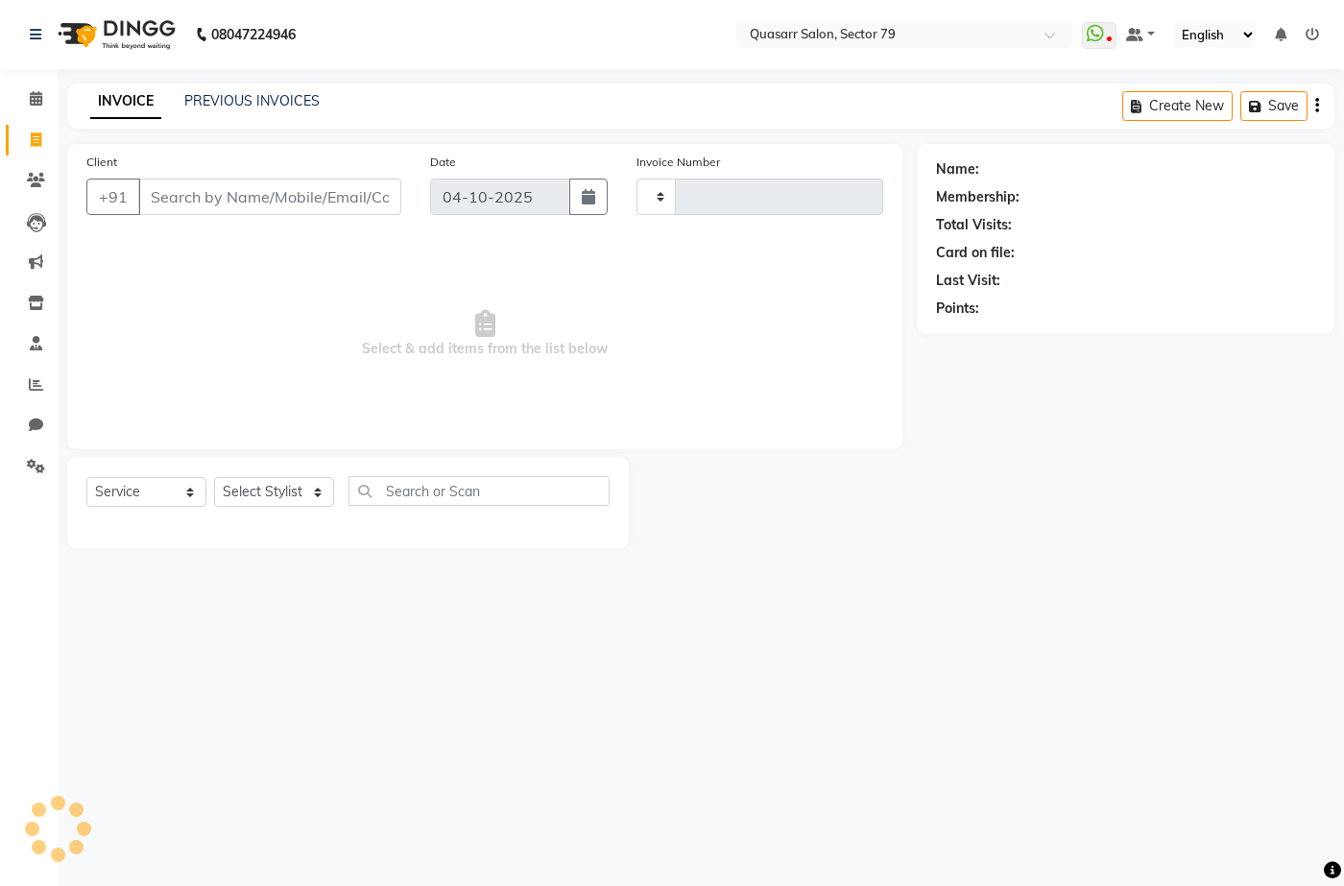
type input "4243"
select select "7231"
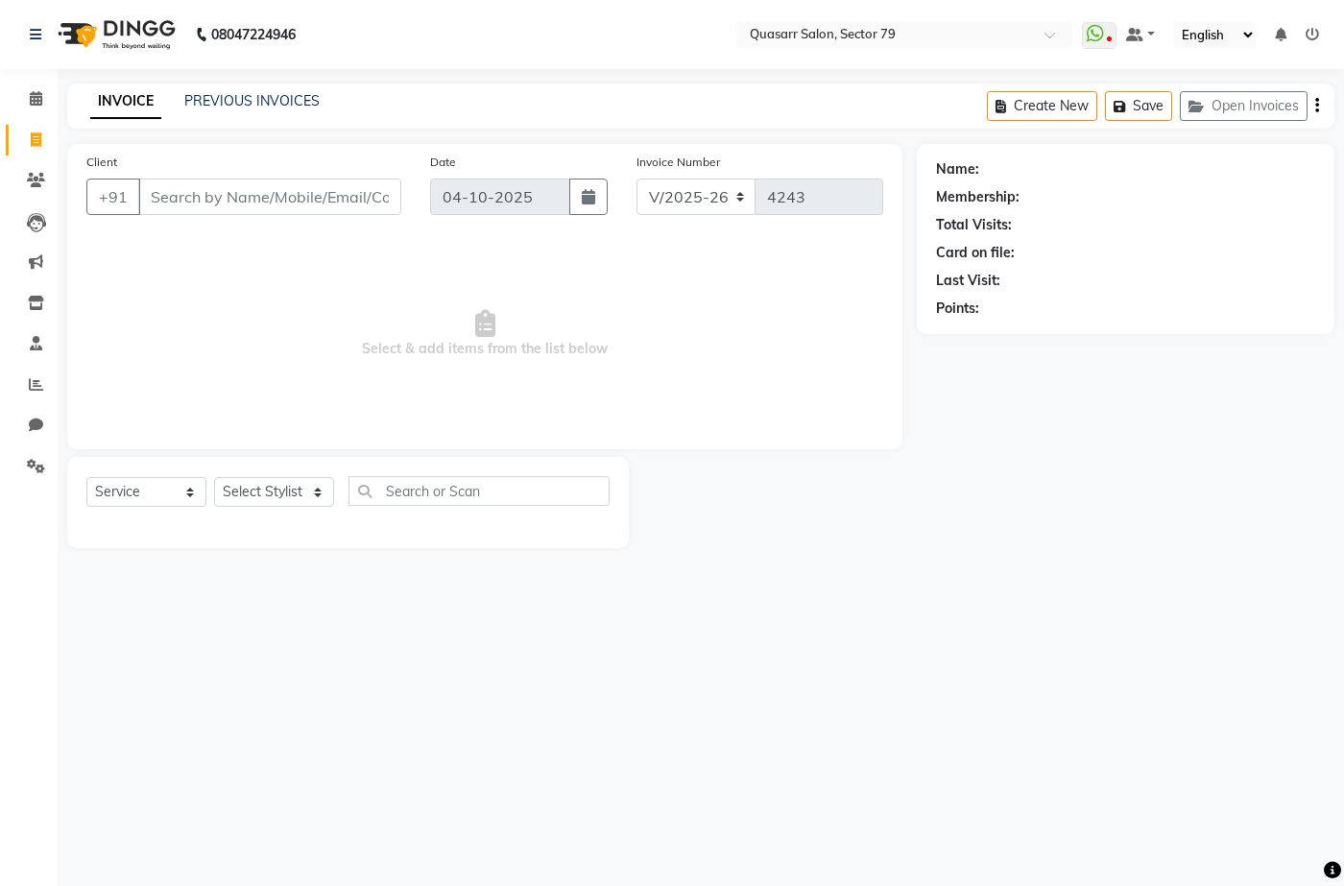
click at [553, 81] on div "08047224946 Select Location × Quasarr Salon, Sector 79 WhatsApp Status ✕ Status…" at bounding box center [672, 443] width 1344 height 886
click at [351, 181] on input "Client" at bounding box center [269, 197] width 263 height 36
type input "9872419844"
click at [350, 189] on span "Add Client" at bounding box center [352, 196] width 76 height 19
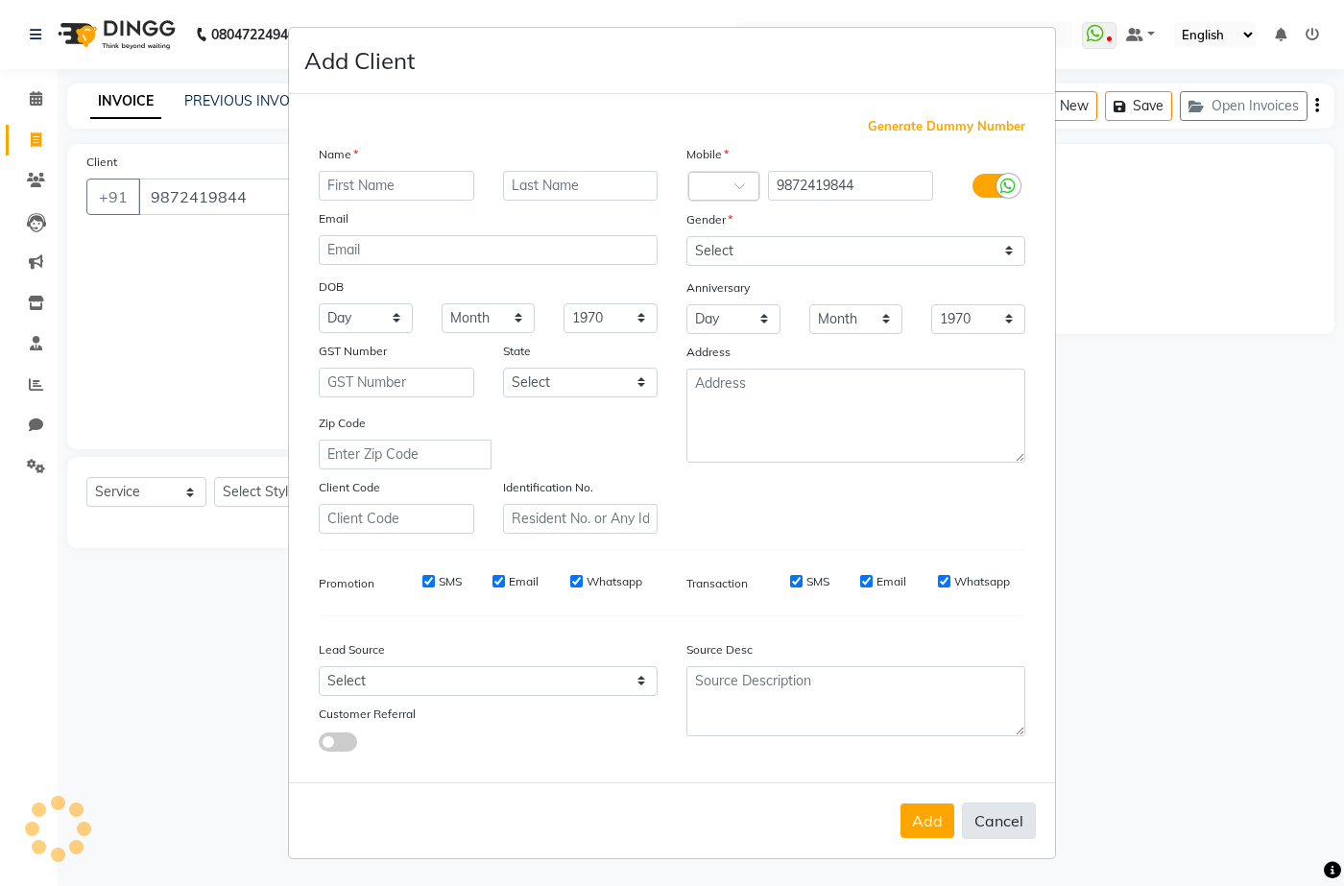
click at [1034, 832] on button "Cancel" at bounding box center [999, 821] width 74 height 36
select select
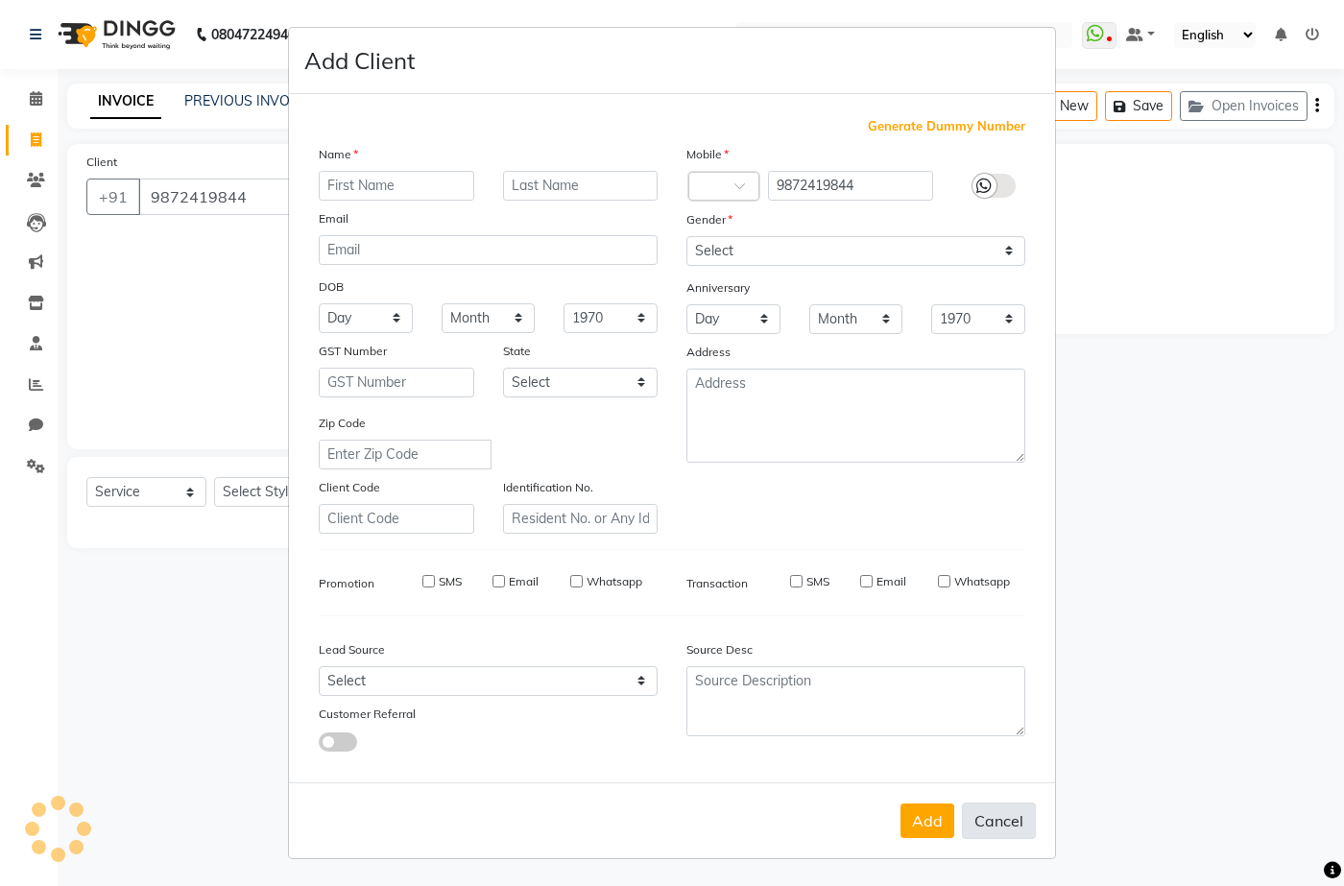
select select
checkbox input "false"
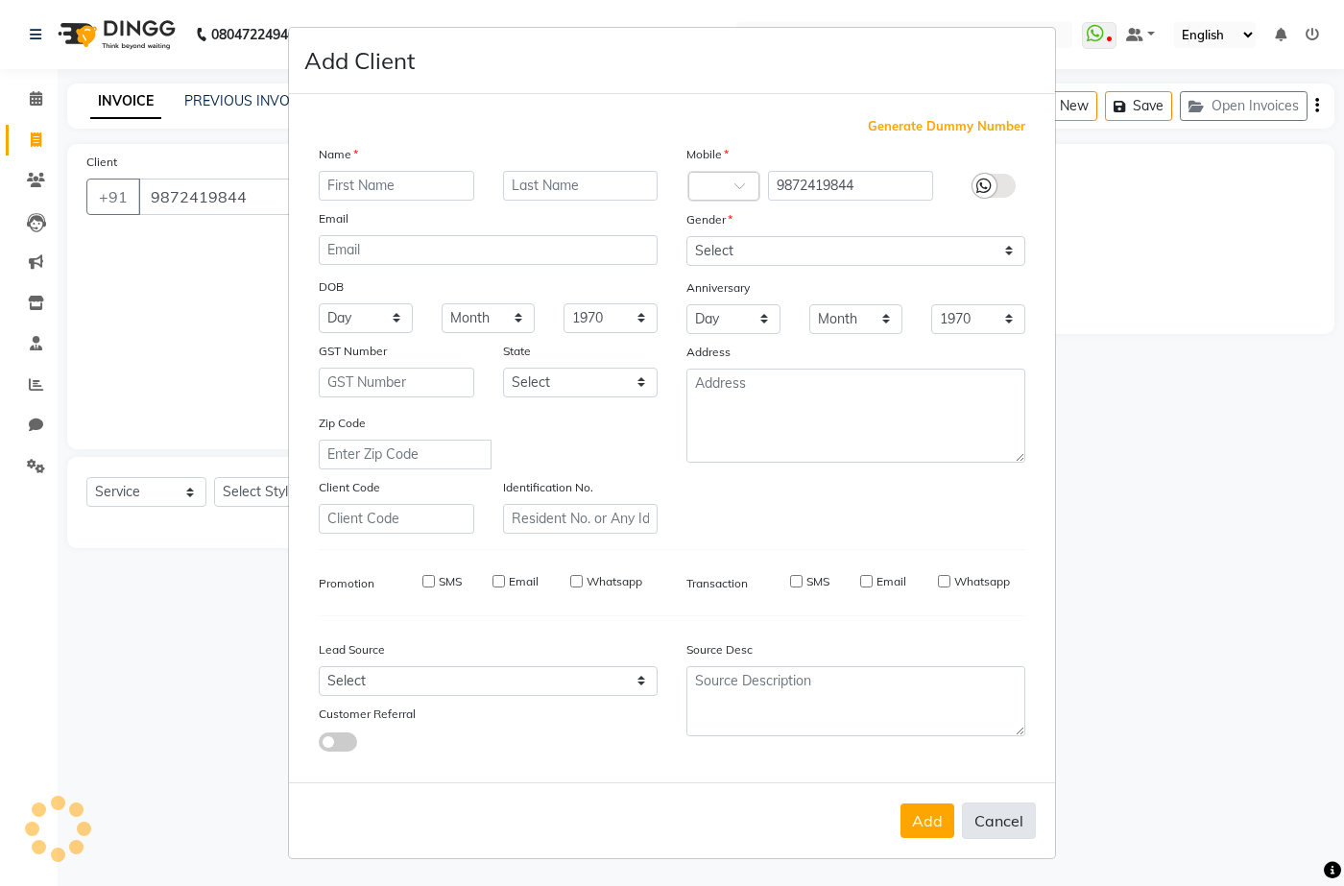
checkbox input "false"
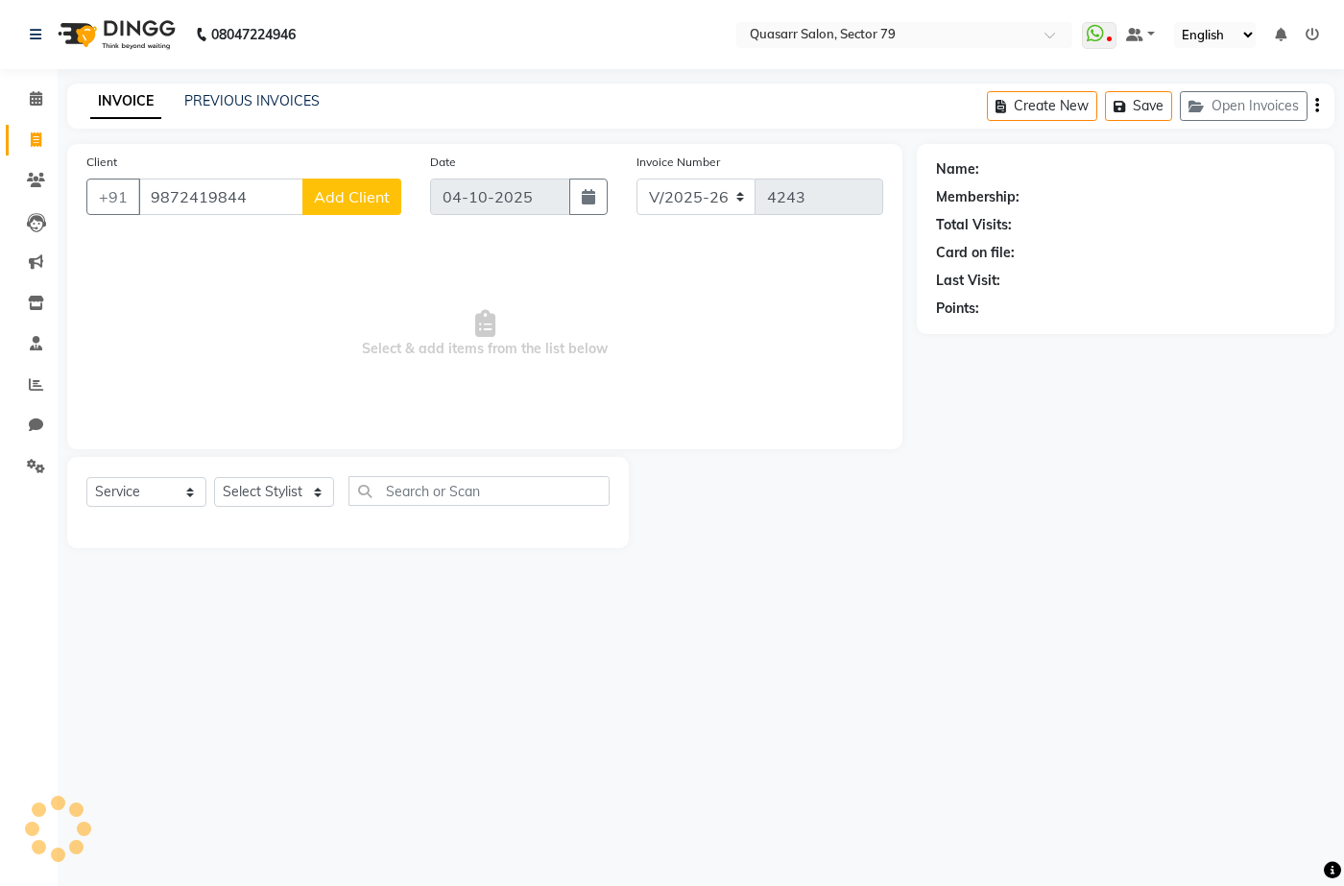
click at [227, 219] on div "Client +91 9872419844 Add Client" at bounding box center [244, 191] width 344 height 79
click at [224, 197] on input "9872419844" at bounding box center [220, 197] width 165 height 36
type input "7009739996"
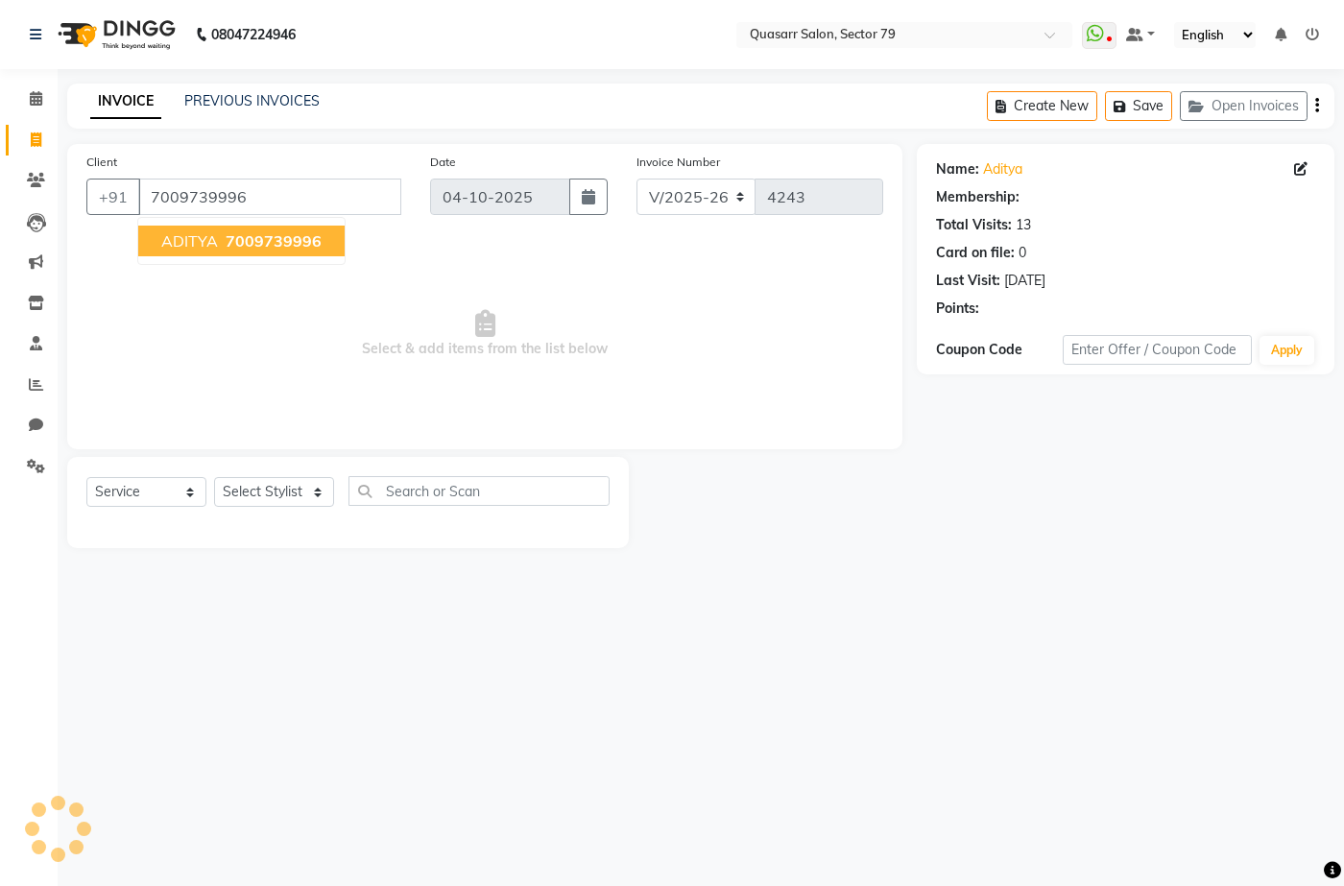
click at [288, 245] on span "7009739996" at bounding box center [274, 240] width 96 height 19
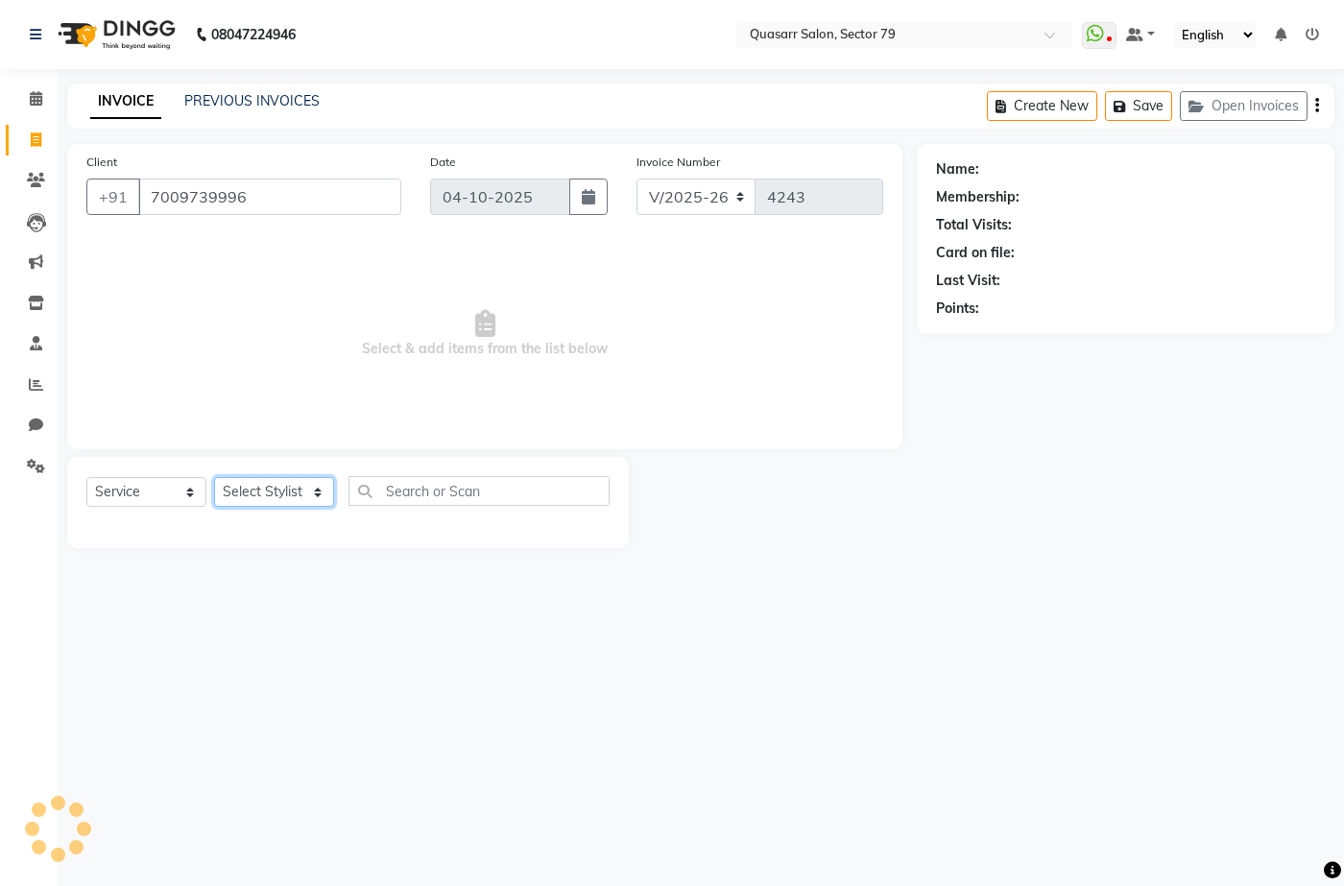
click at [268, 499] on select "Select Stylist ABOY ADDY MUA Aruna Rai BHAWNA DEEP DINA GAITRI DEVI JAANVEER JO…" at bounding box center [274, 492] width 120 height 30
select select "83551"
click at [214, 477] on select "Select Stylist ABOY ADDY MUA Aruna Rai BHAWNA DEEP DINA GAITRI DEVI JAANVEER JO…" at bounding box center [274, 492] width 120 height 30
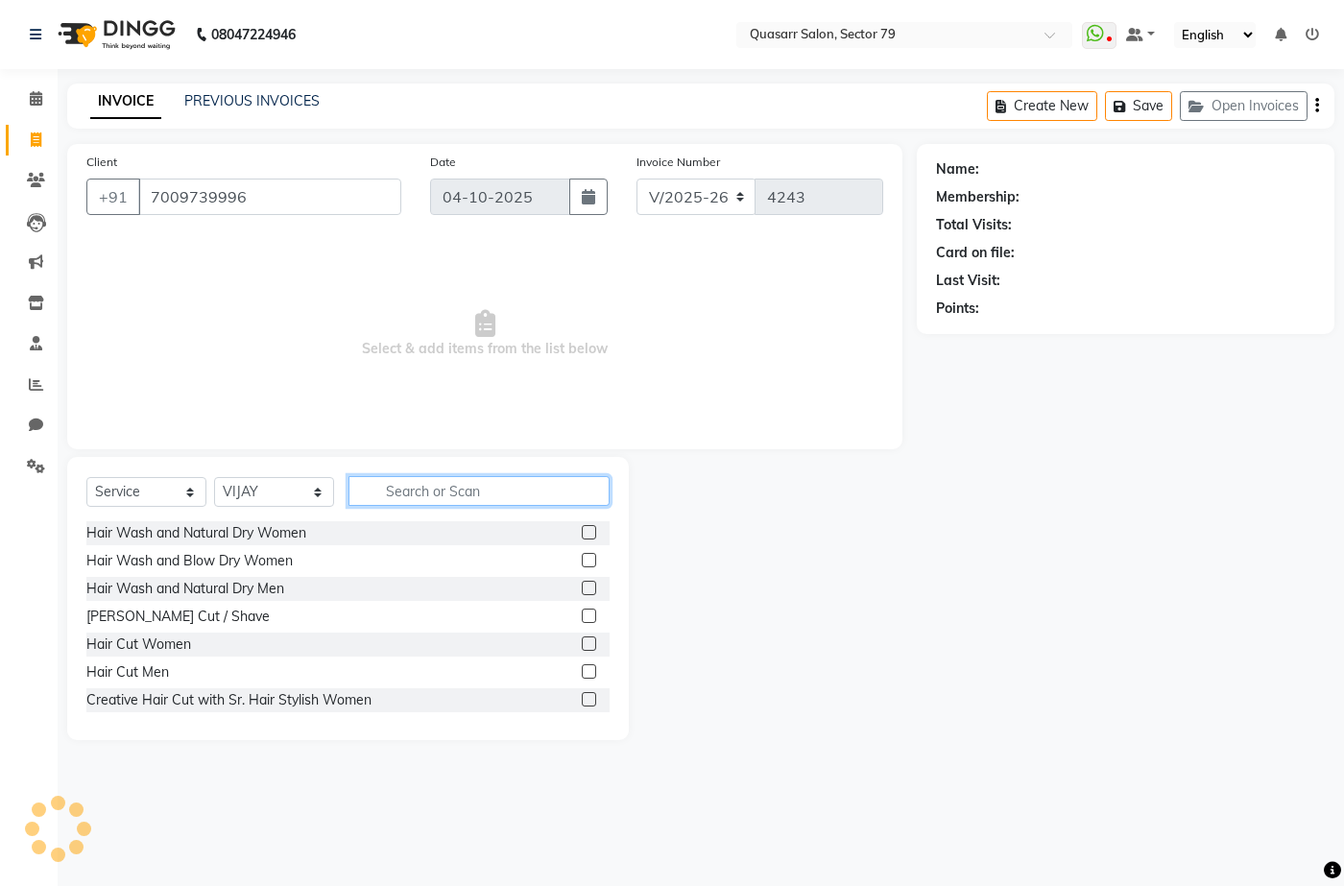
click at [470, 490] on input "text" at bounding box center [479, 491] width 261 height 30
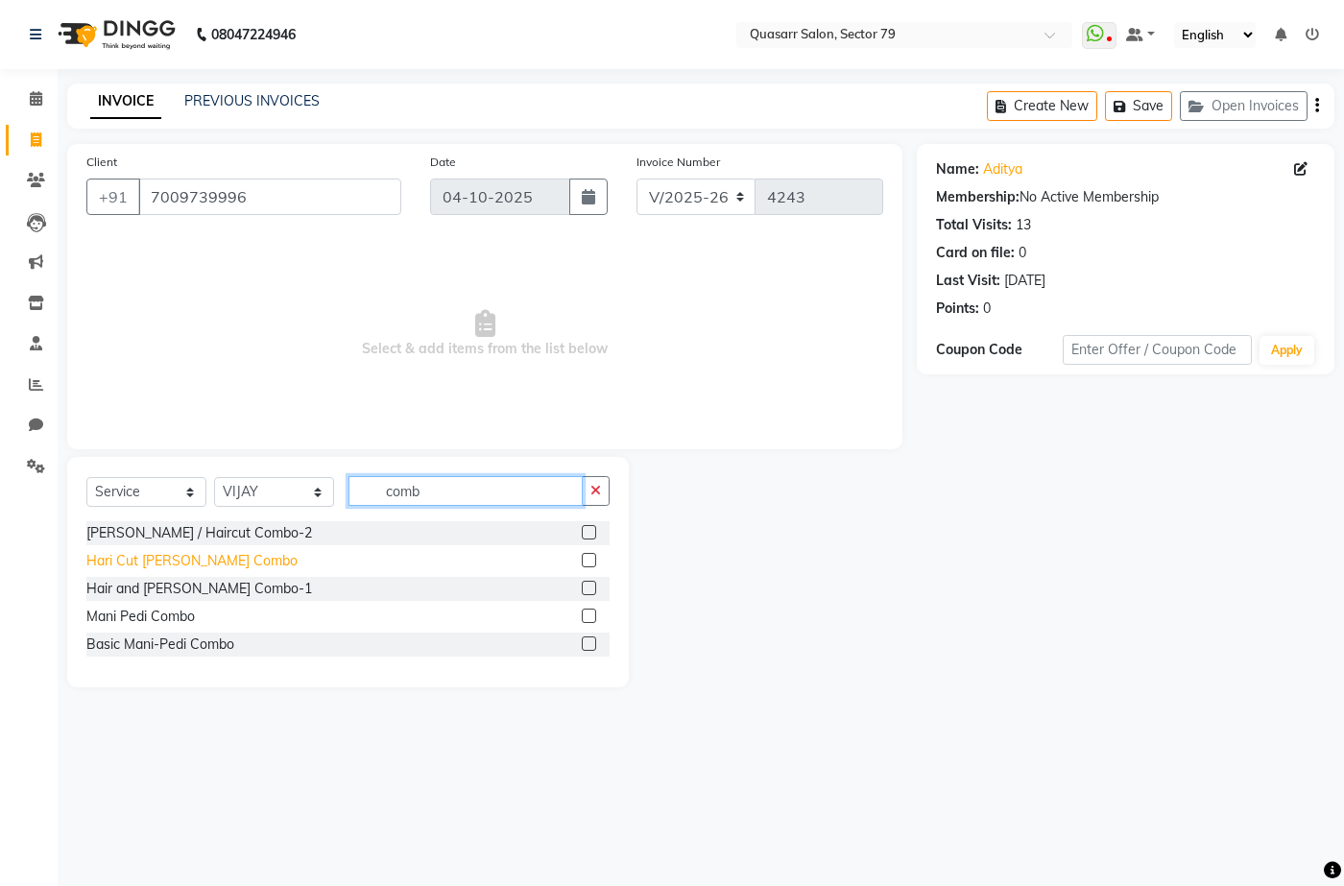
type input "comb"
click at [209, 563] on div "Hari Cut Beard Combo" at bounding box center [191, 561] width 211 height 20
checkbox input "false"
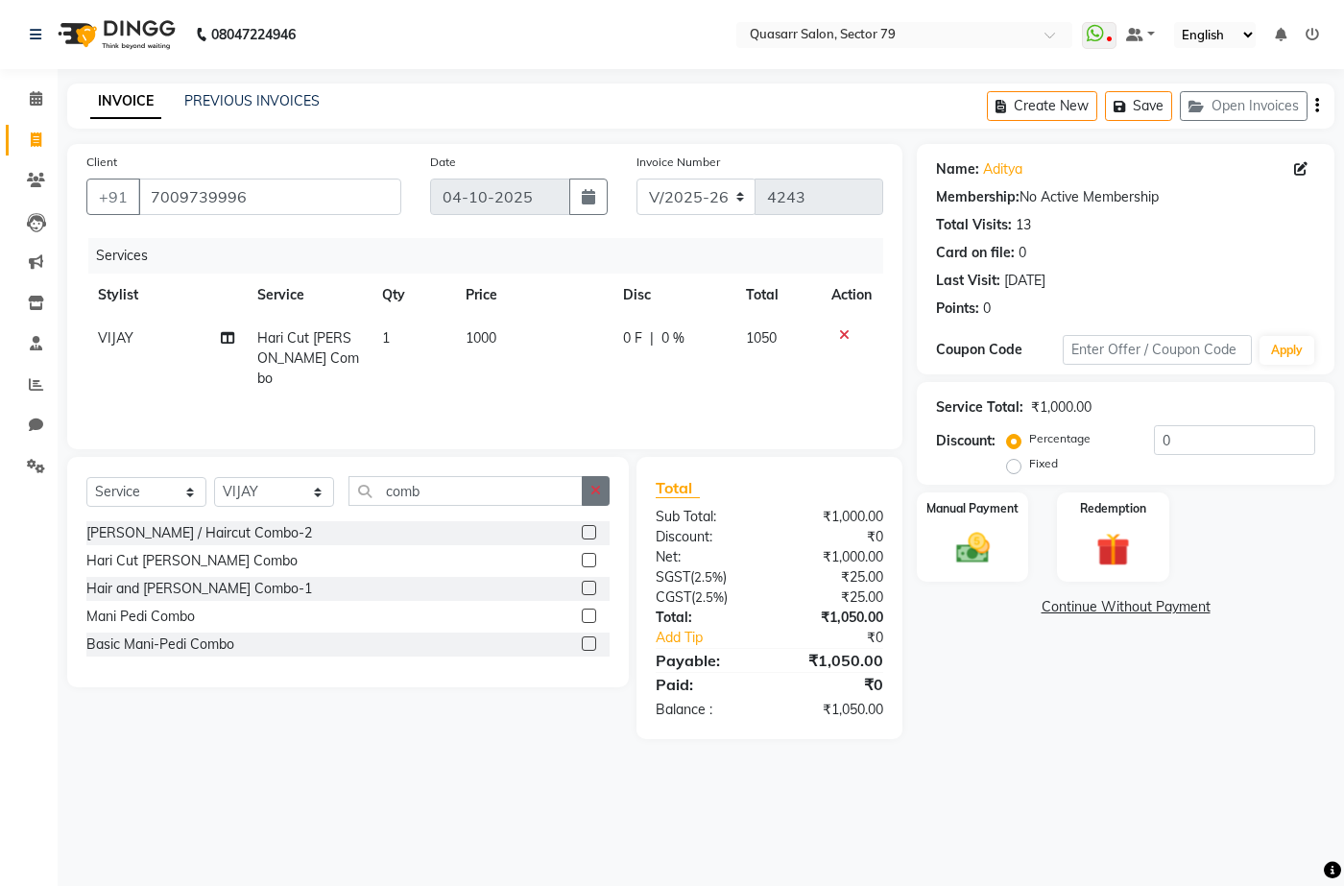
click at [602, 495] on button "button" at bounding box center [596, 491] width 28 height 30
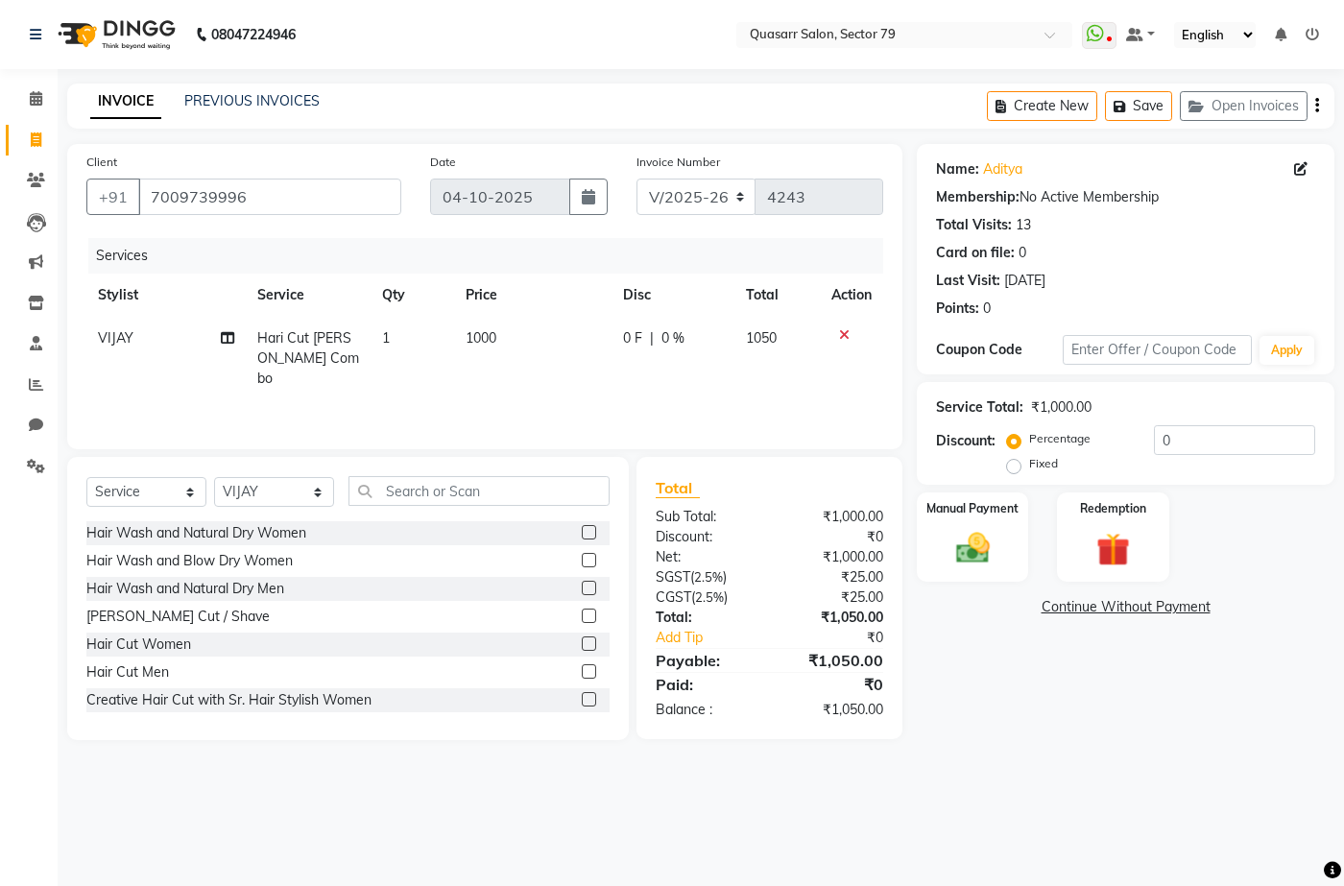
click at [1170, 422] on div "Service Total: ₹1,000.00 Discount: Percentage Fixed 0" at bounding box center [1125, 433] width 379 height 87
click at [1189, 424] on div "Service Total: ₹1,000.00 Discount: Percentage Fixed 0" at bounding box center [1125, 433] width 379 height 87
drag, startPoint x: 1189, startPoint y: 433, endPoint x: 1080, endPoint y: 418, distance: 109.6
click at [1080, 418] on div "Service Total: ₹1,000.00 Discount: Percentage Fixed 0" at bounding box center [1125, 433] width 379 height 87
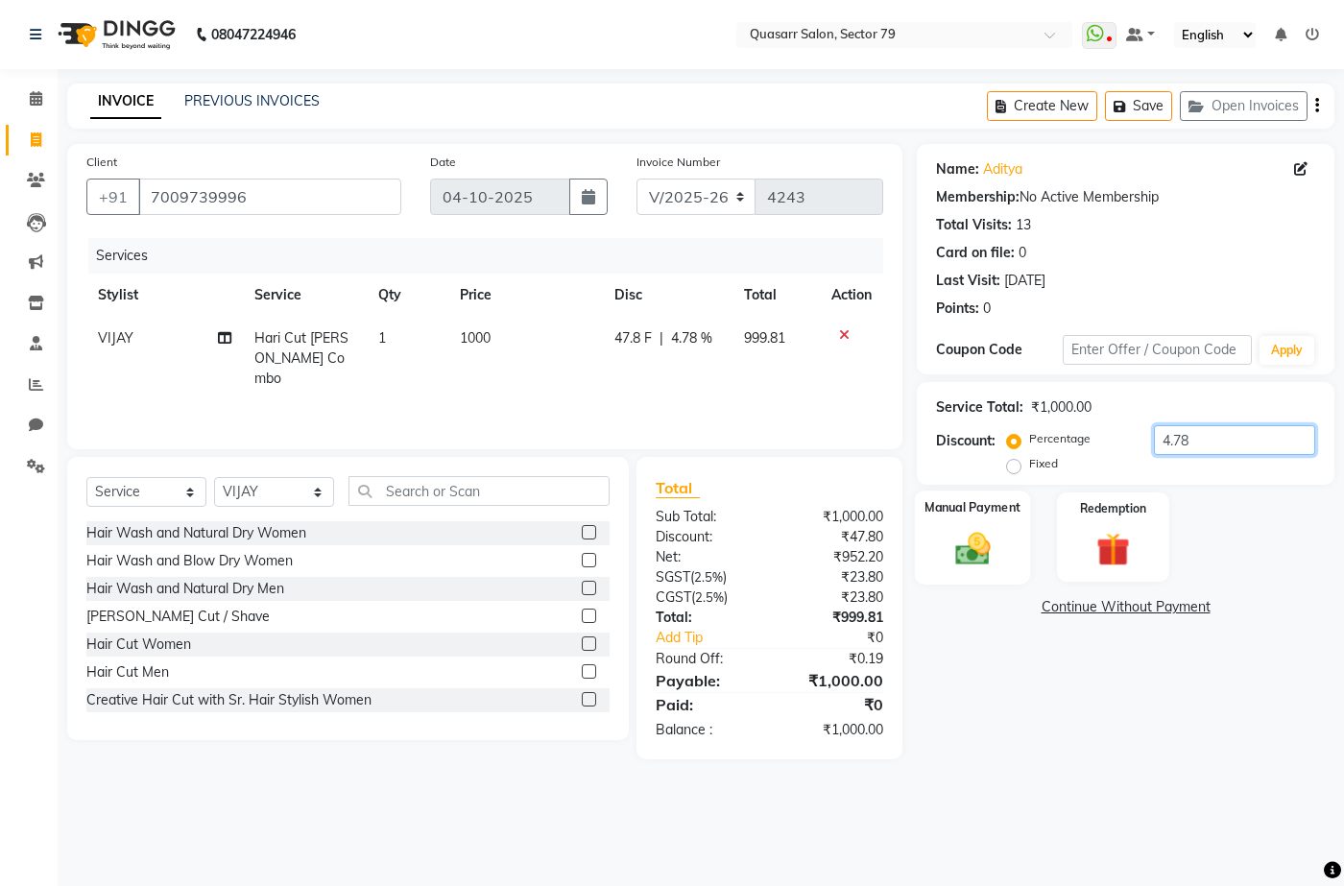
type input "4.78"
click at [1021, 525] on div "Manual Payment" at bounding box center [973, 537] width 116 height 93
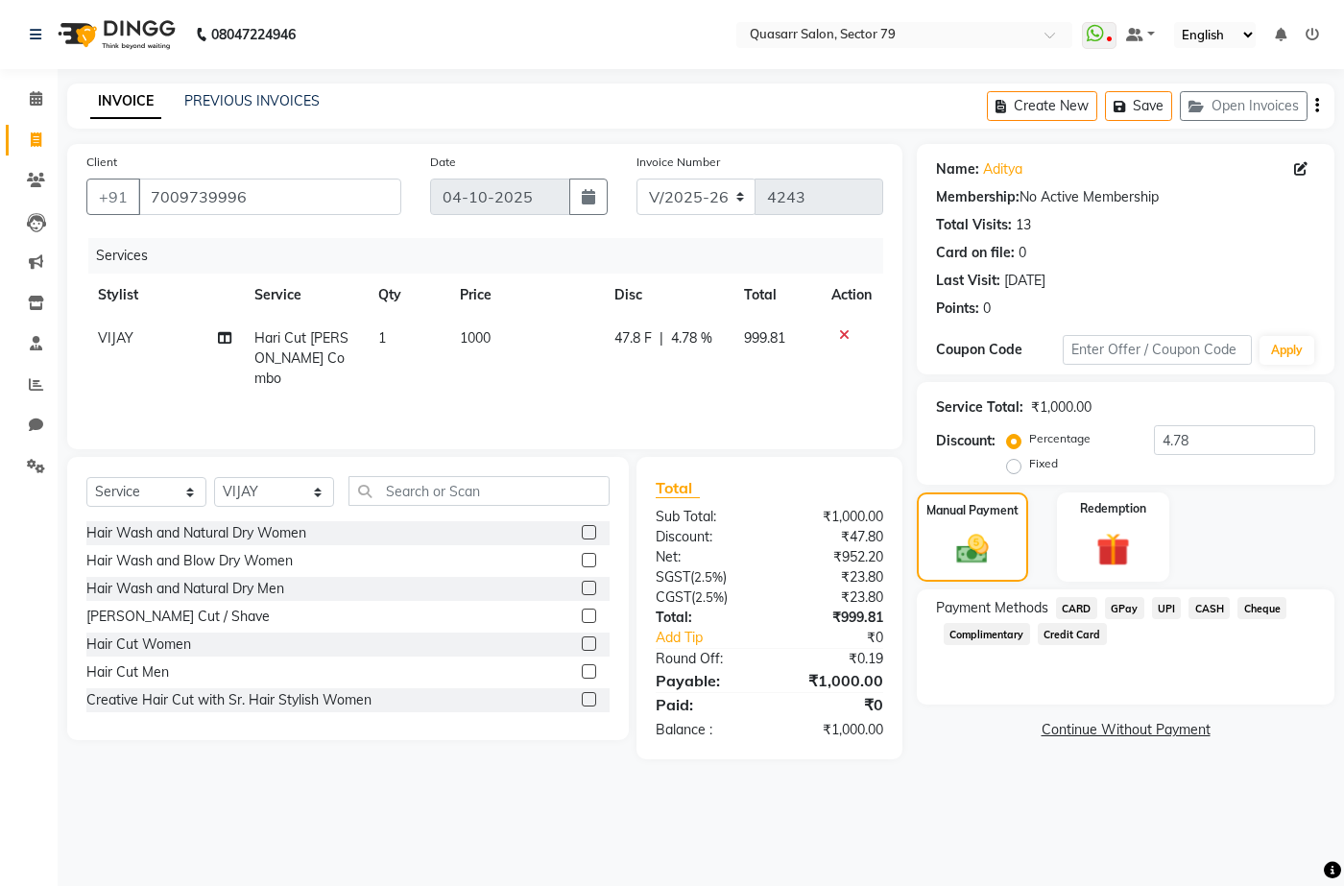
click at [1168, 614] on span "UPI" at bounding box center [1167, 608] width 30 height 22
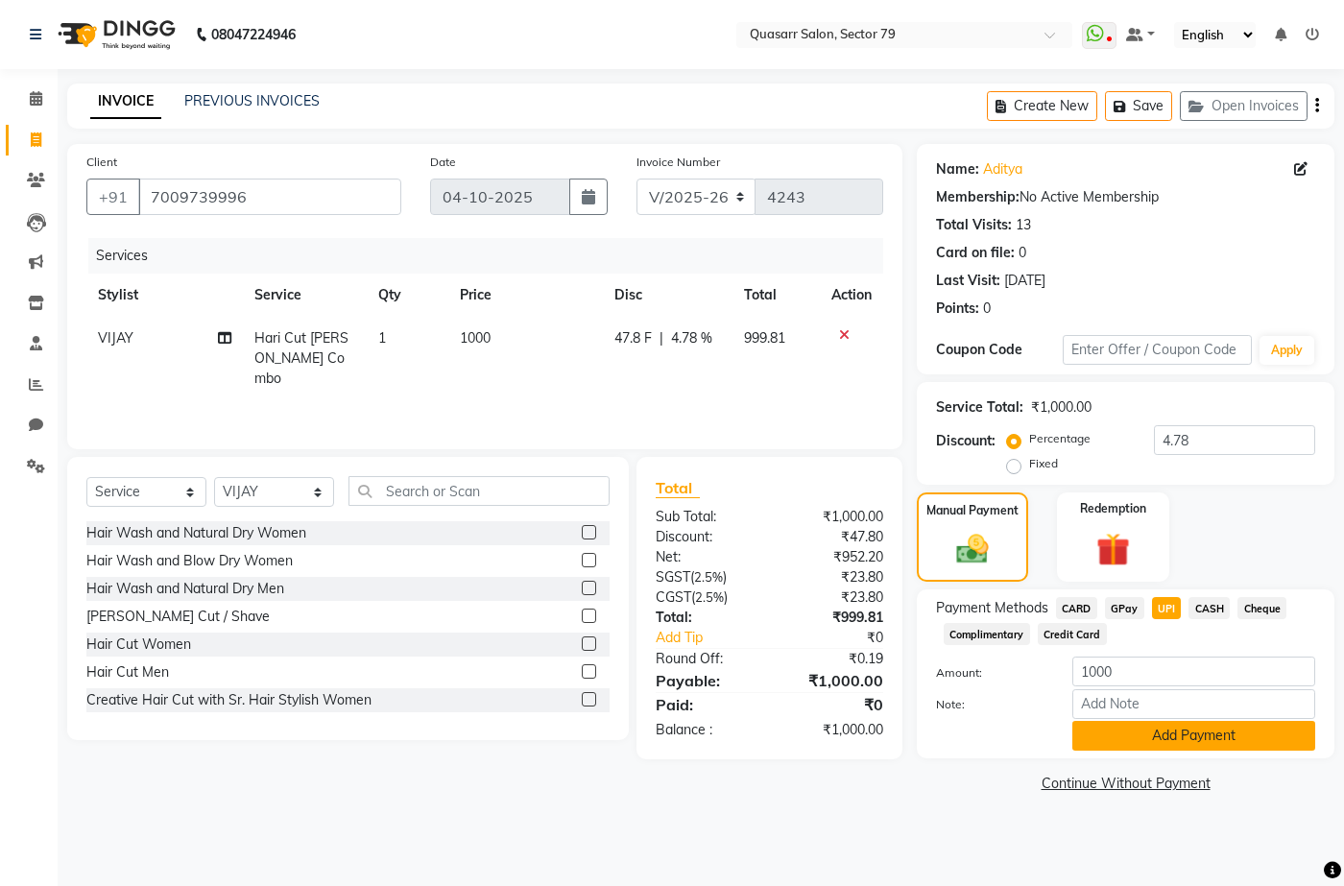
click at [1208, 743] on button "Add Payment" at bounding box center [1193, 736] width 243 height 30
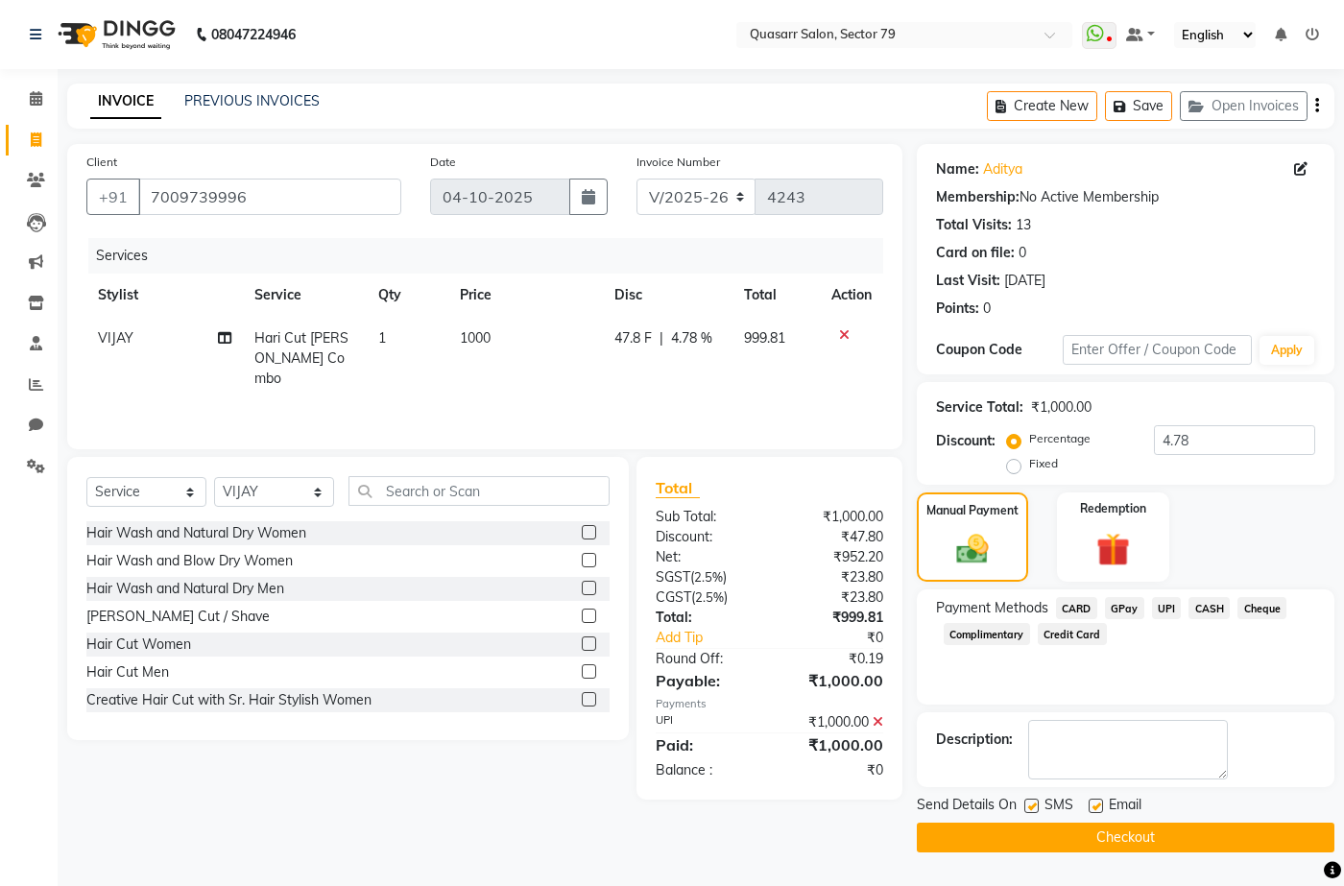
click at [1033, 813] on label at bounding box center [1031, 806] width 14 height 14
click at [1033, 813] on input "checkbox" at bounding box center [1030, 807] width 12 height 12
checkbox input "false"
click at [1096, 808] on label at bounding box center [1096, 806] width 14 height 14
click at [1096, 808] on input "checkbox" at bounding box center [1095, 807] width 12 height 12
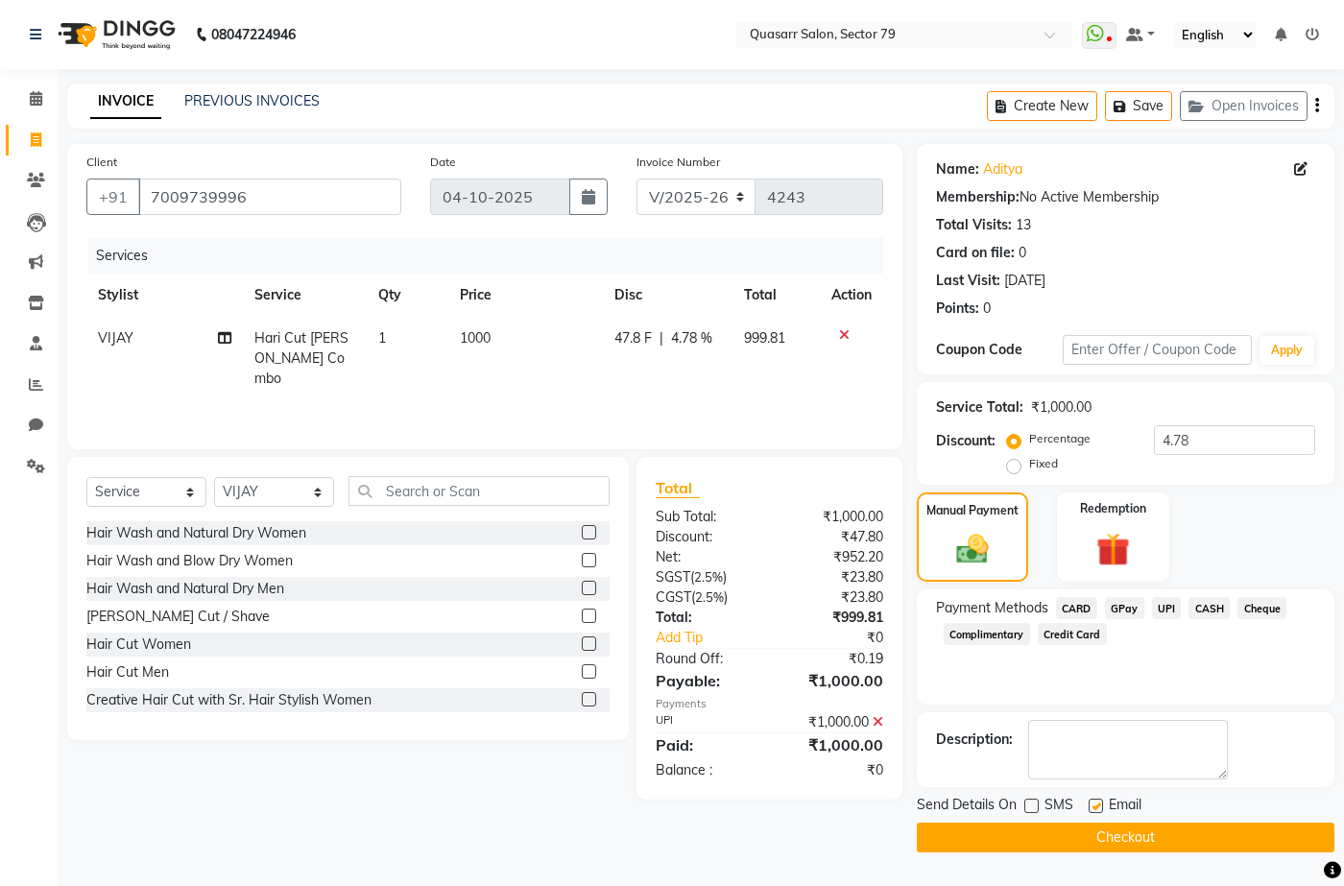
checkbox input "false"
click at [1150, 851] on button "Checkout" at bounding box center [1126, 838] width 418 height 30
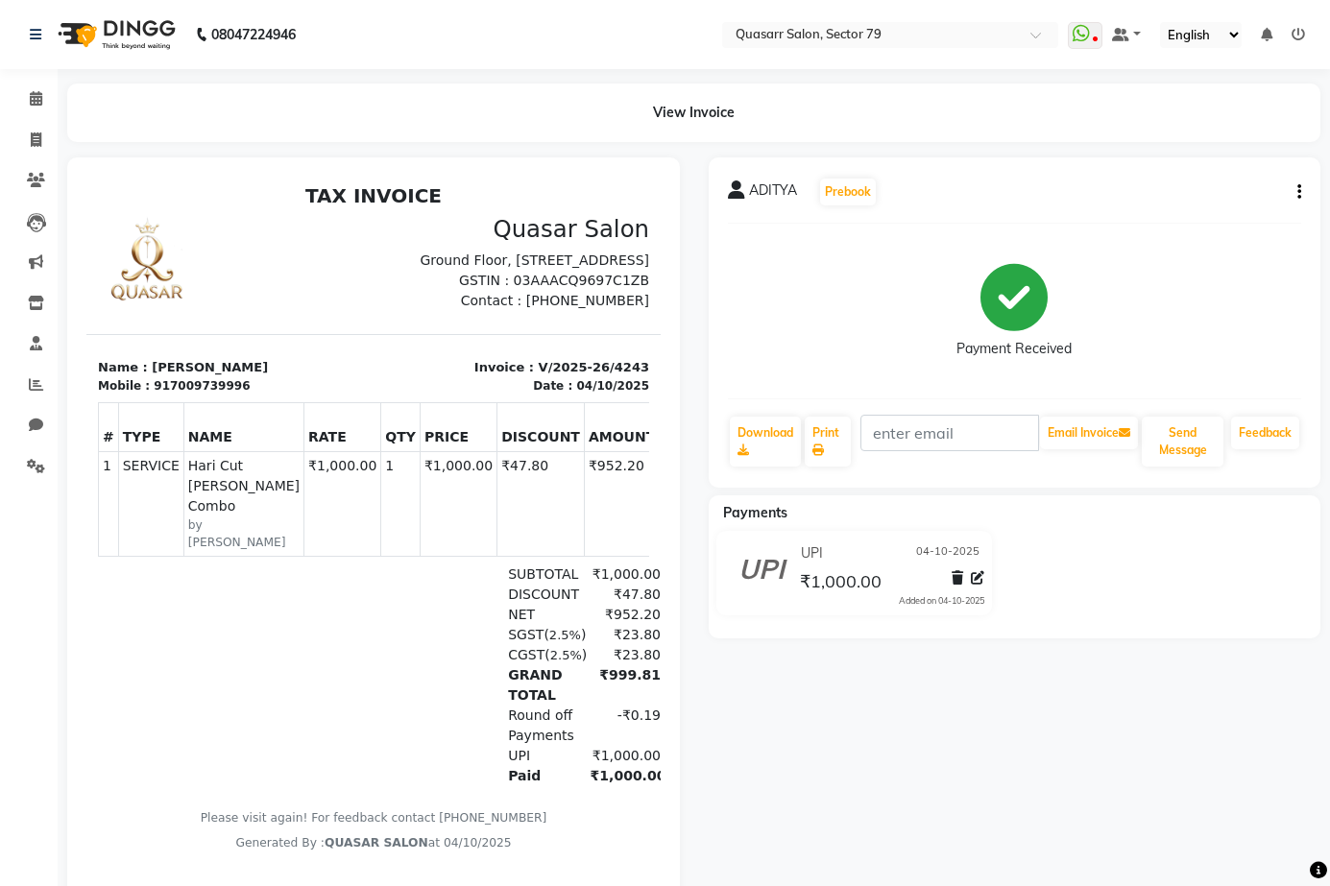
drag, startPoint x: 543, startPoint y: 70, endPoint x: 454, endPoint y: 451, distance: 391.5
click at [543, 70] on div "08047224946 Select Location × Quasarr Salon, Sector 79 WhatsApp Status ✕ Status…" at bounding box center [665, 480] width 1330 height 961
click at [34, 138] on icon at bounding box center [36, 140] width 11 height 14
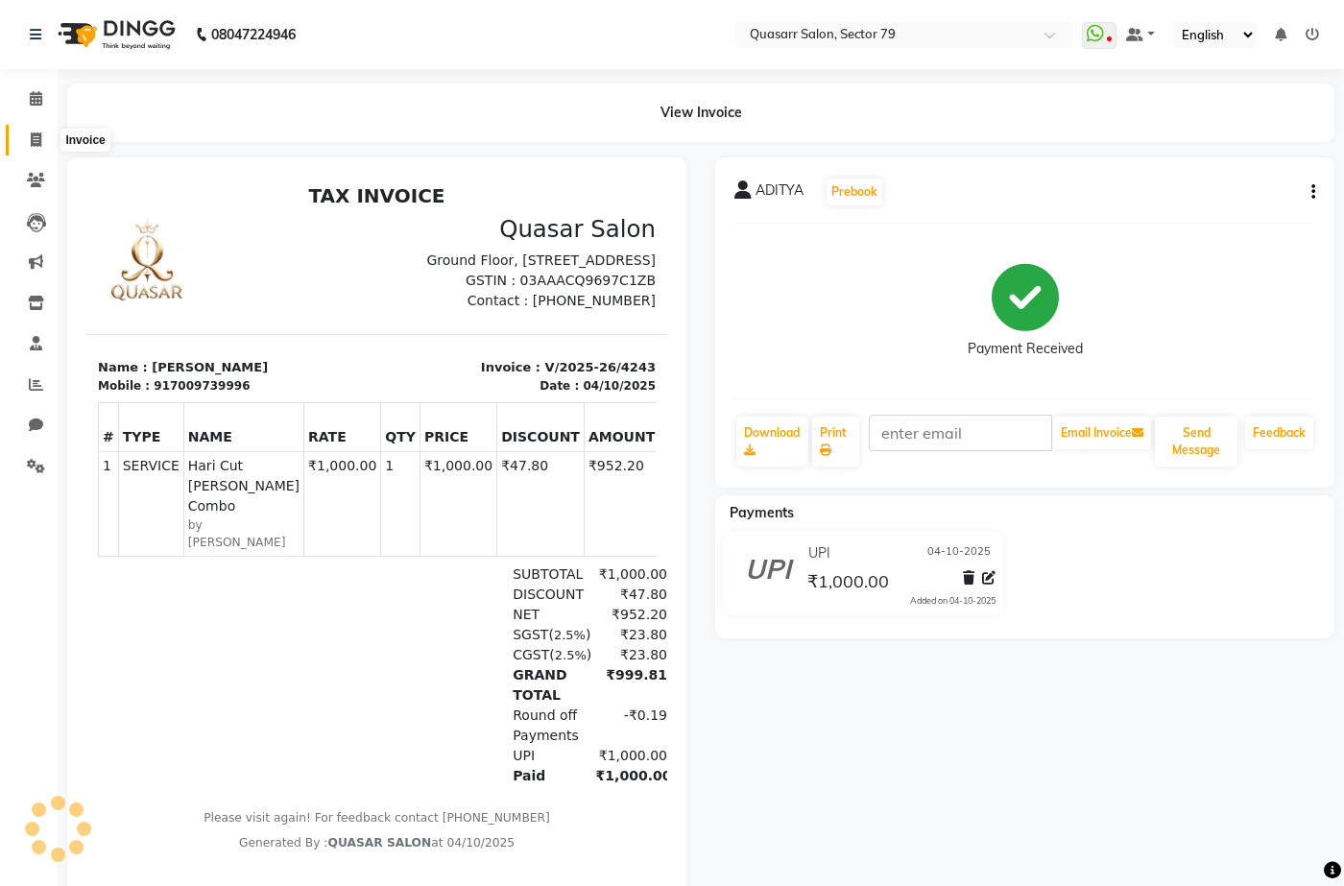
select select "service"
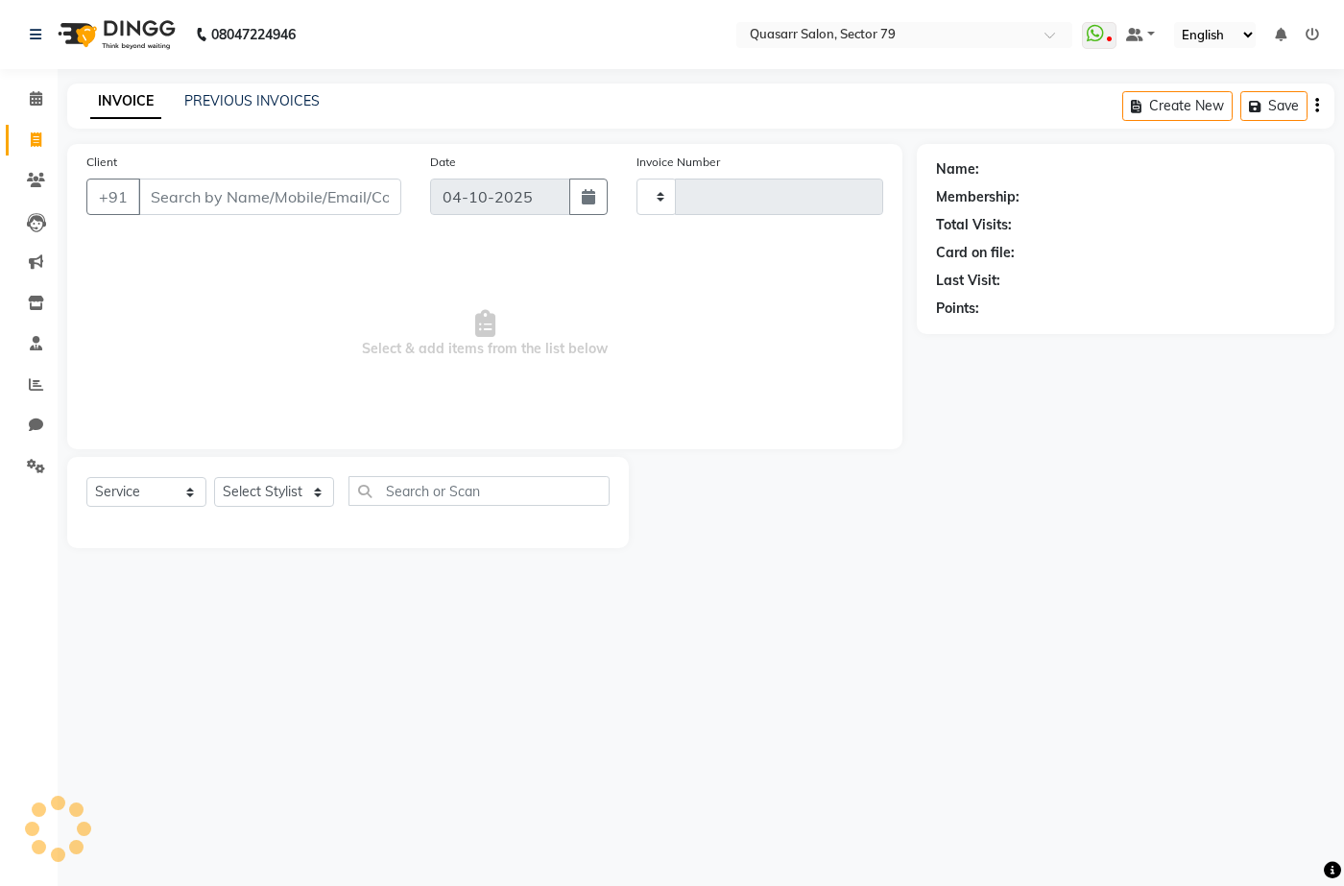
click at [237, 195] on input "Client" at bounding box center [269, 197] width 263 height 36
click at [293, 494] on select "Select Stylist" at bounding box center [274, 492] width 120 height 30
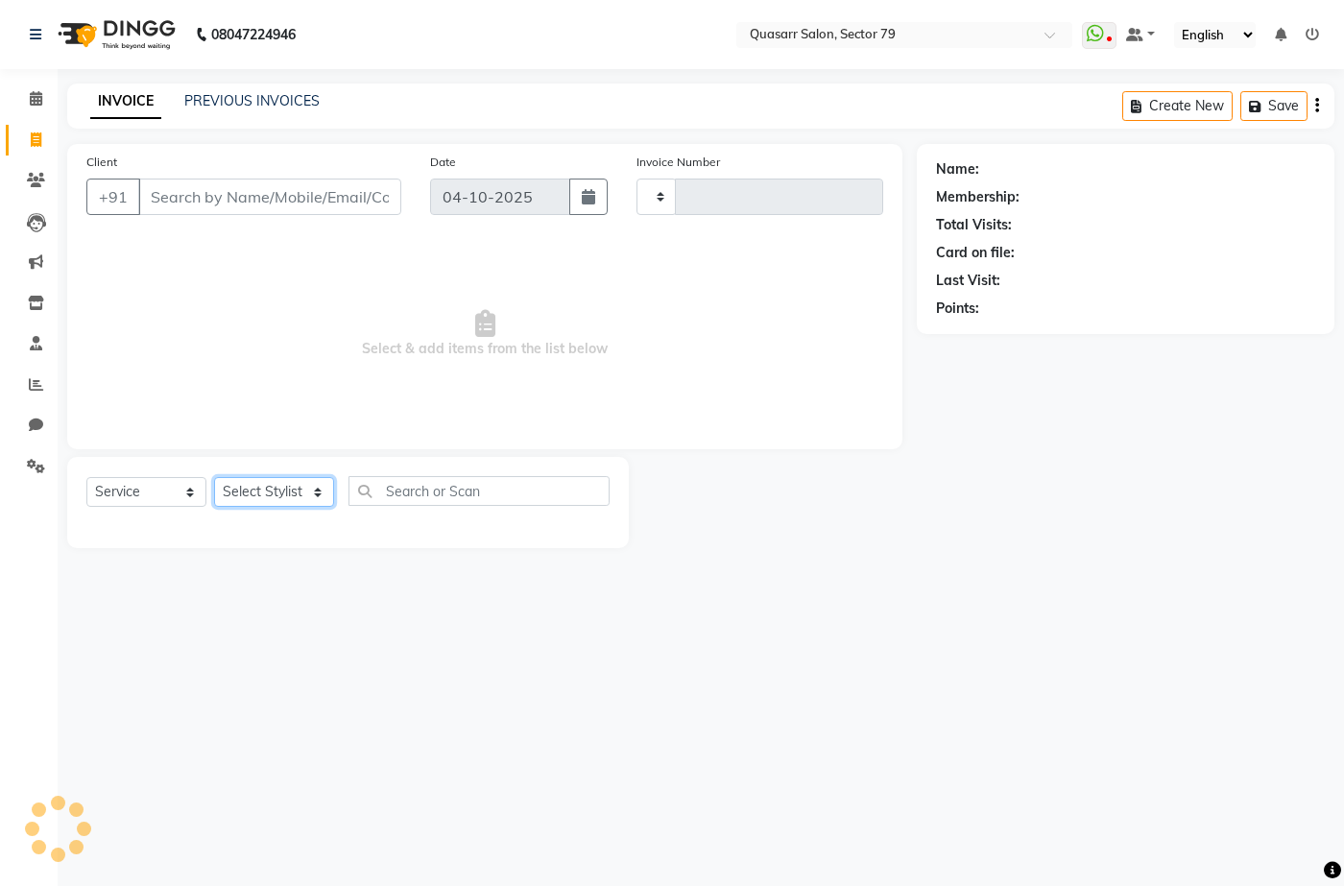
click at [293, 494] on select "Select Stylist" at bounding box center [274, 492] width 120 height 30
click at [308, 490] on select "Select Stylist" at bounding box center [274, 492] width 120 height 30
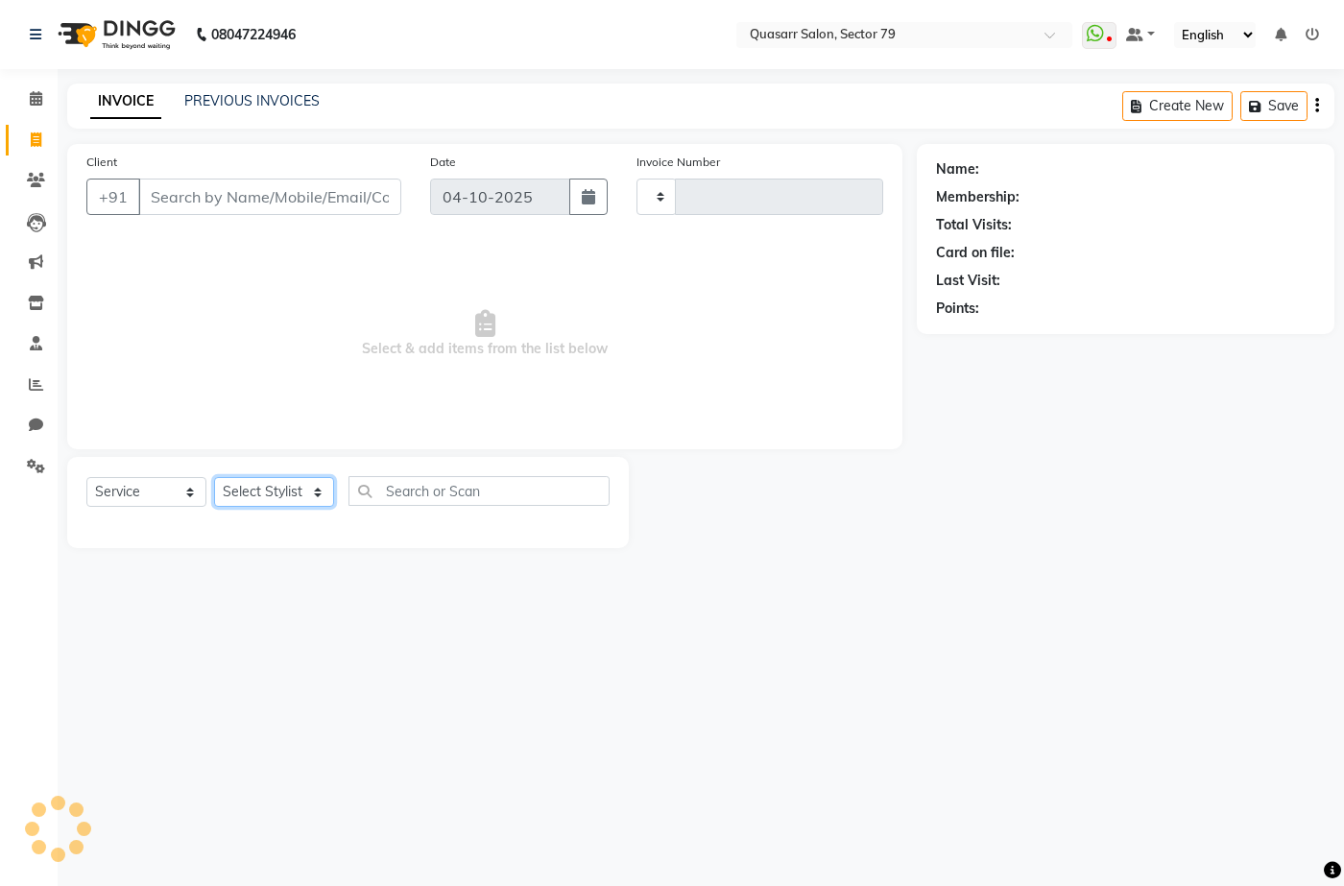
click at [308, 490] on select "Select Stylist" at bounding box center [274, 492] width 120 height 30
click at [205, 203] on input "Client" at bounding box center [269, 197] width 263 height 36
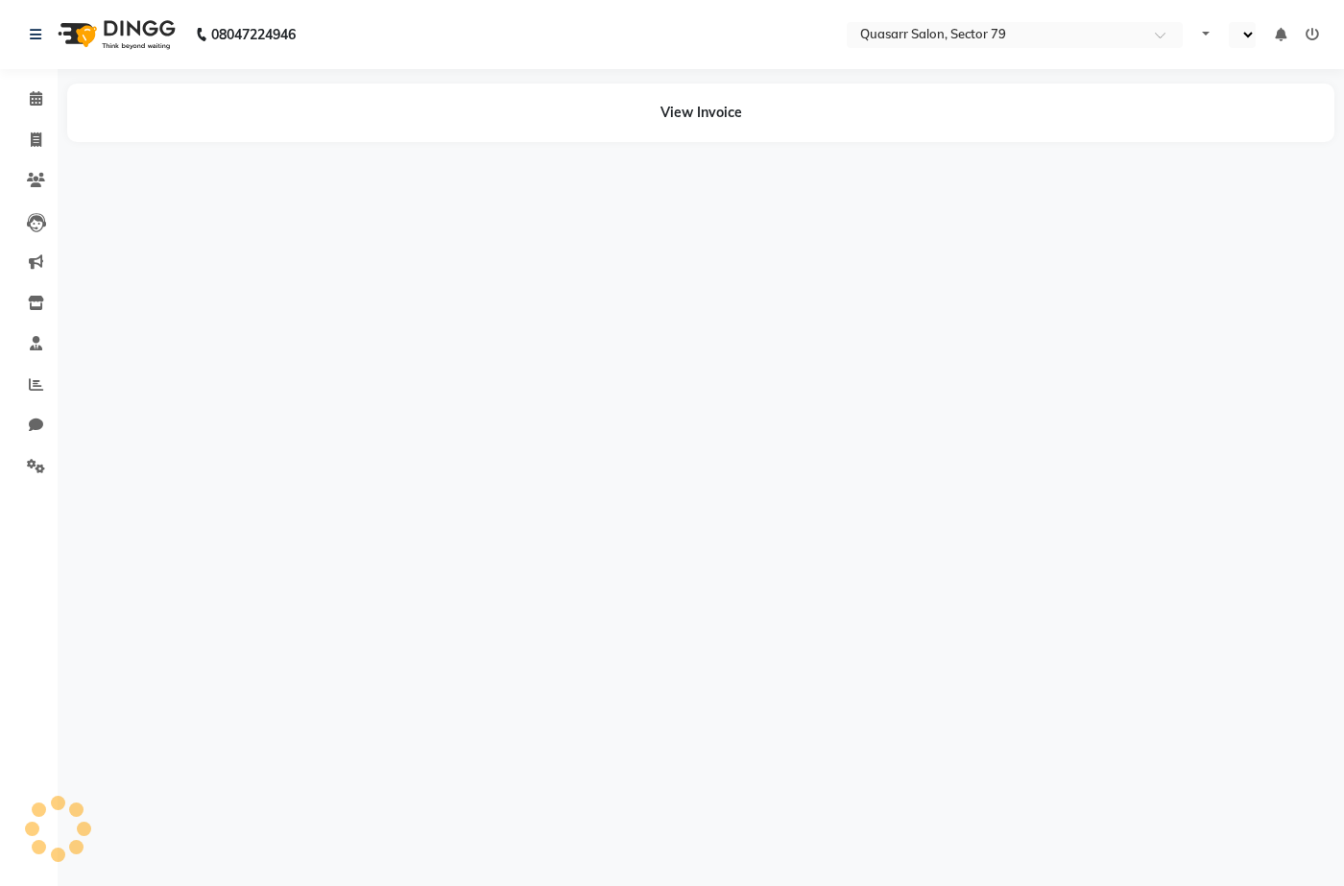
select select "en"
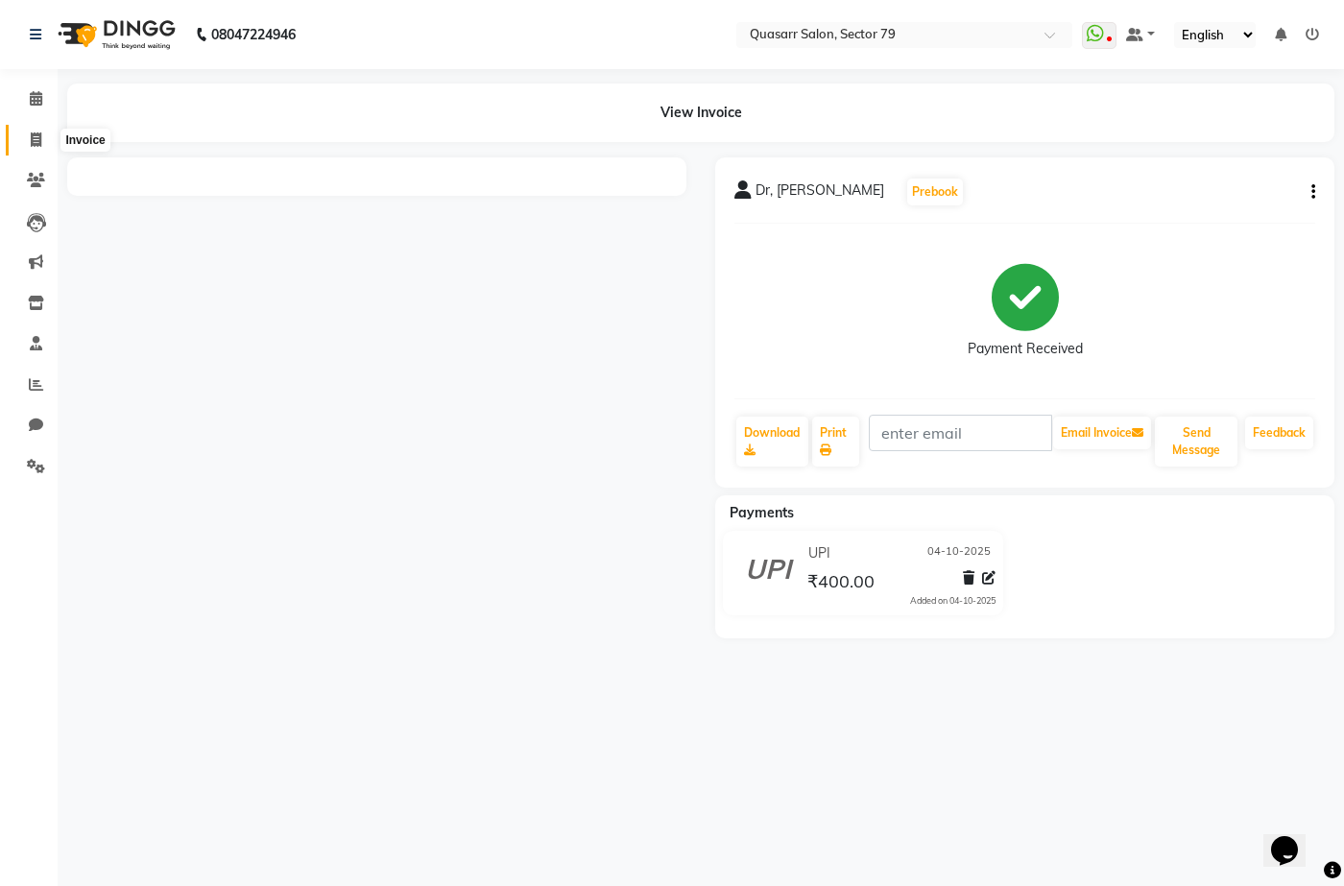
click at [31, 141] on icon at bounding box center [36, 140] width 11 height 14
select select "service"
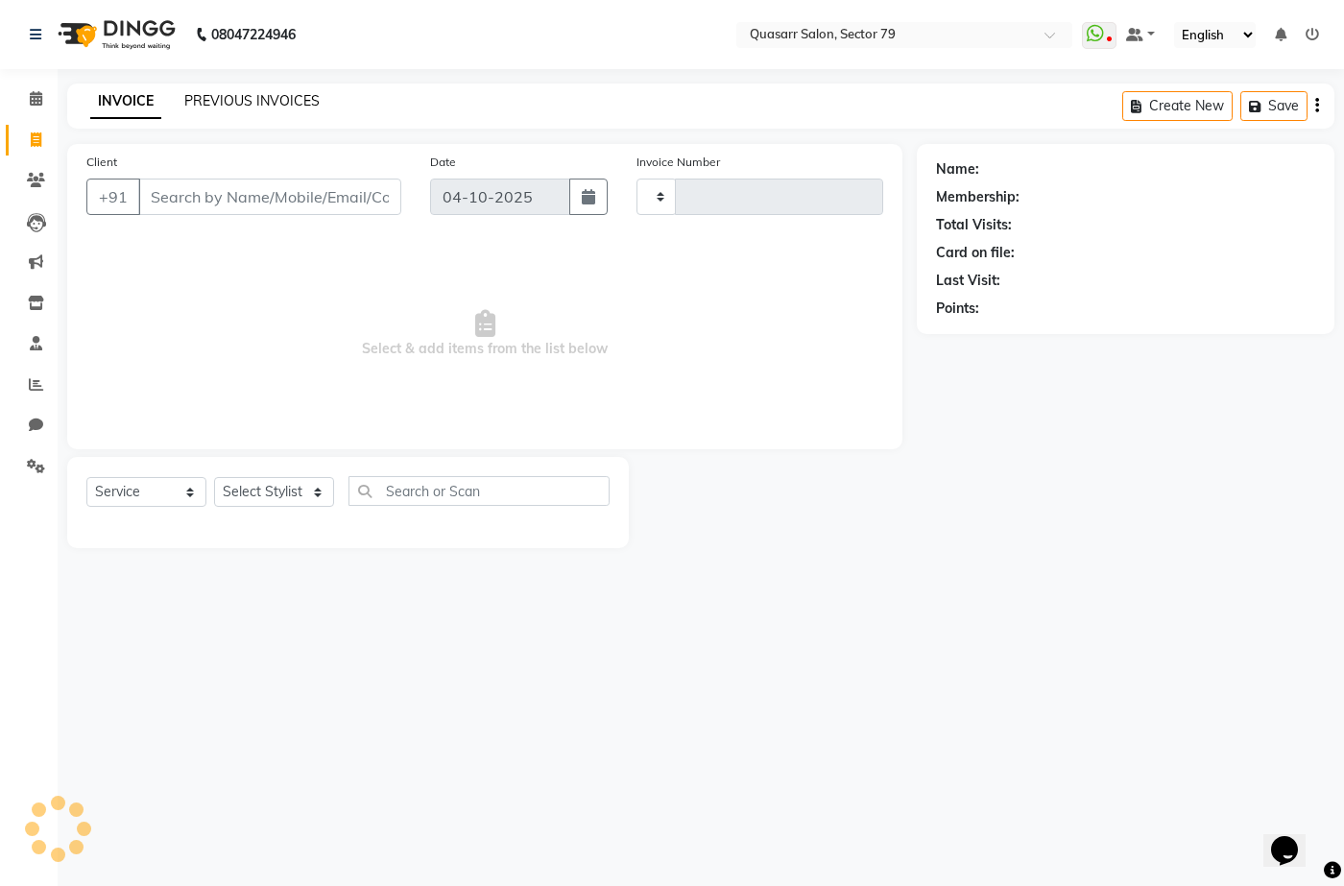
click at [301, 103] on link "PREVIOUS INVOICES" at bounding box center [251, 100] width 135 height 17
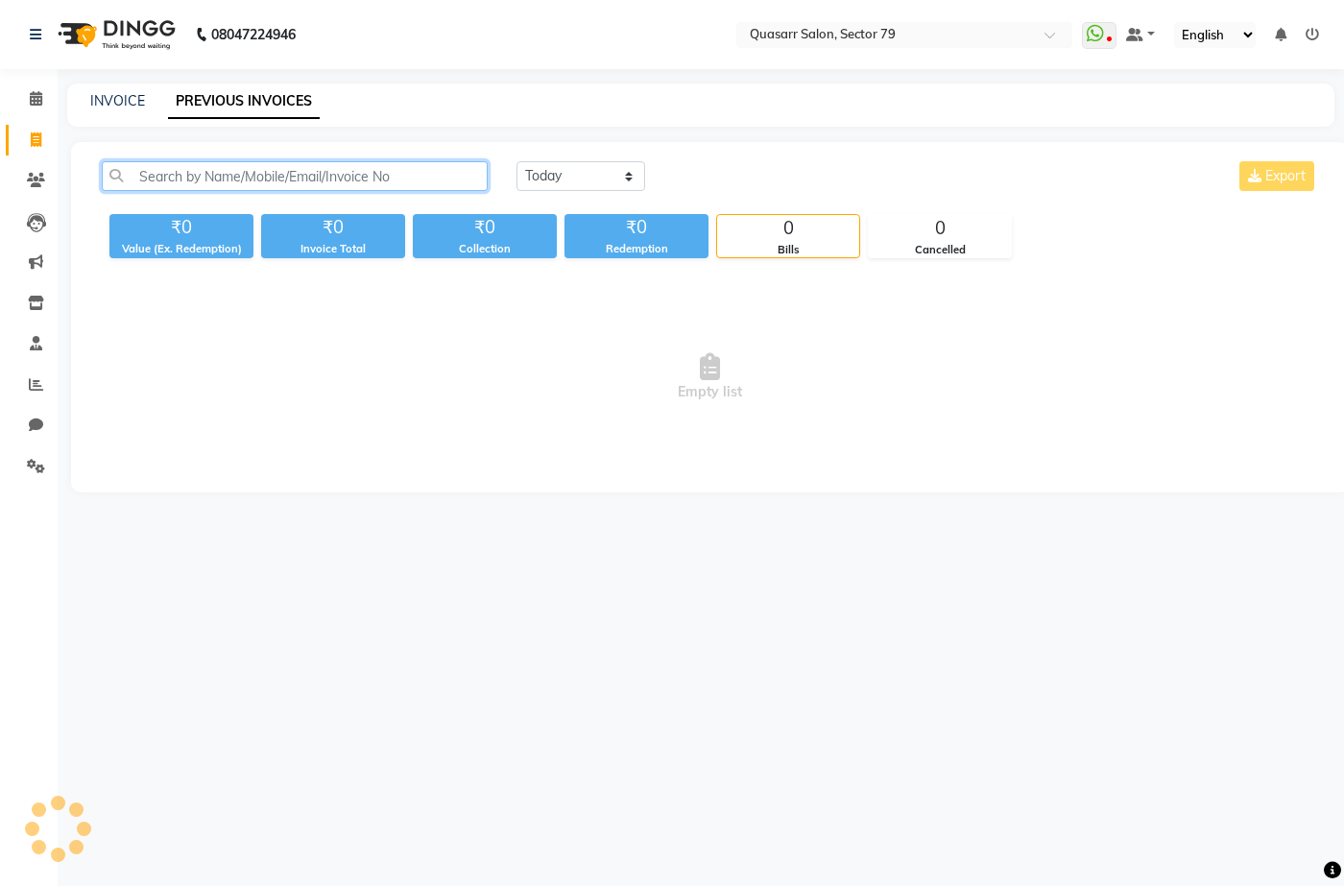
click at [317, 171] on input "text" at bounding box center [295, 176] width 386 height 30
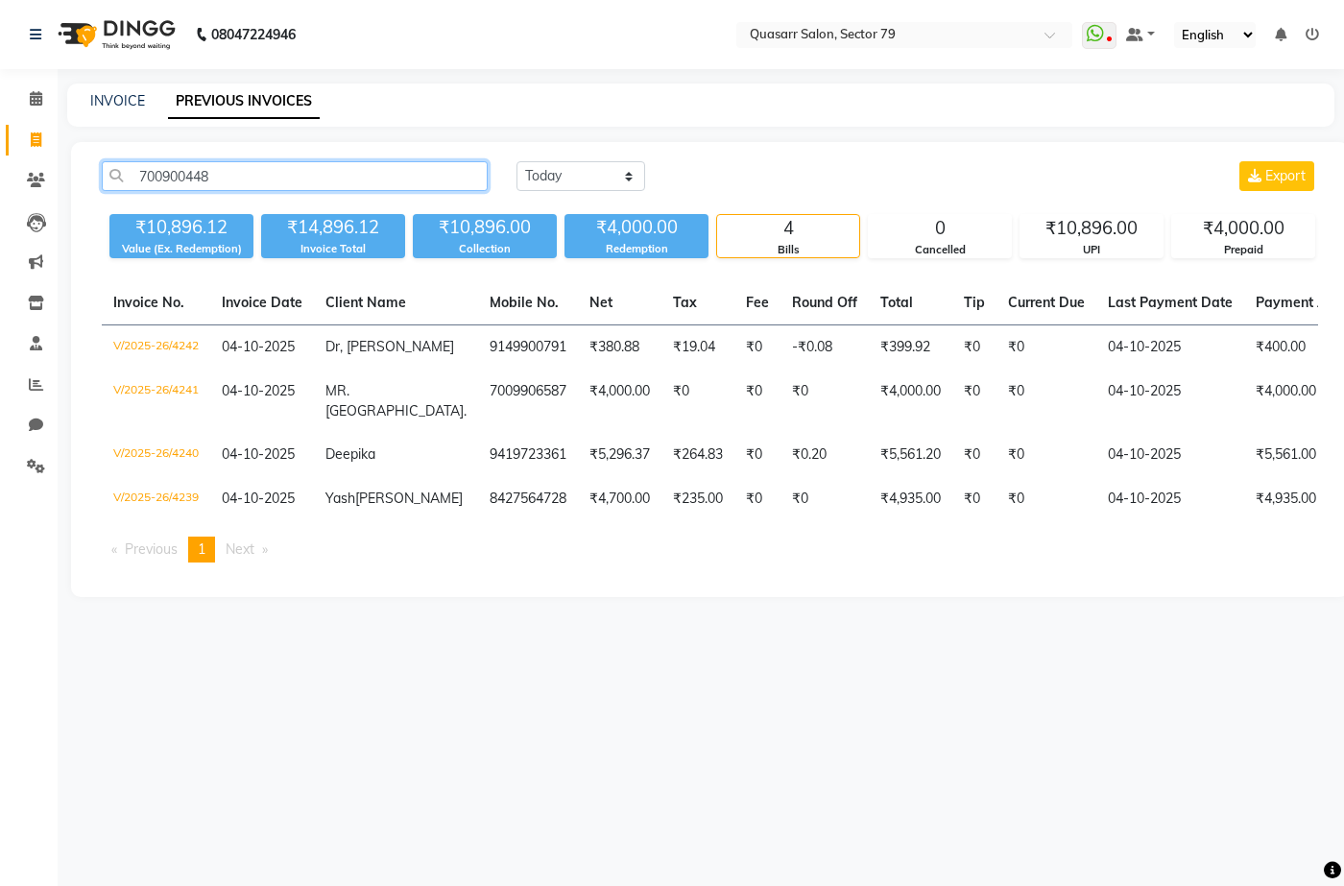
type input "7009004486"
click at [317, 171] on input "7009004486" at bounding box center [295, 176] width 386 height 30
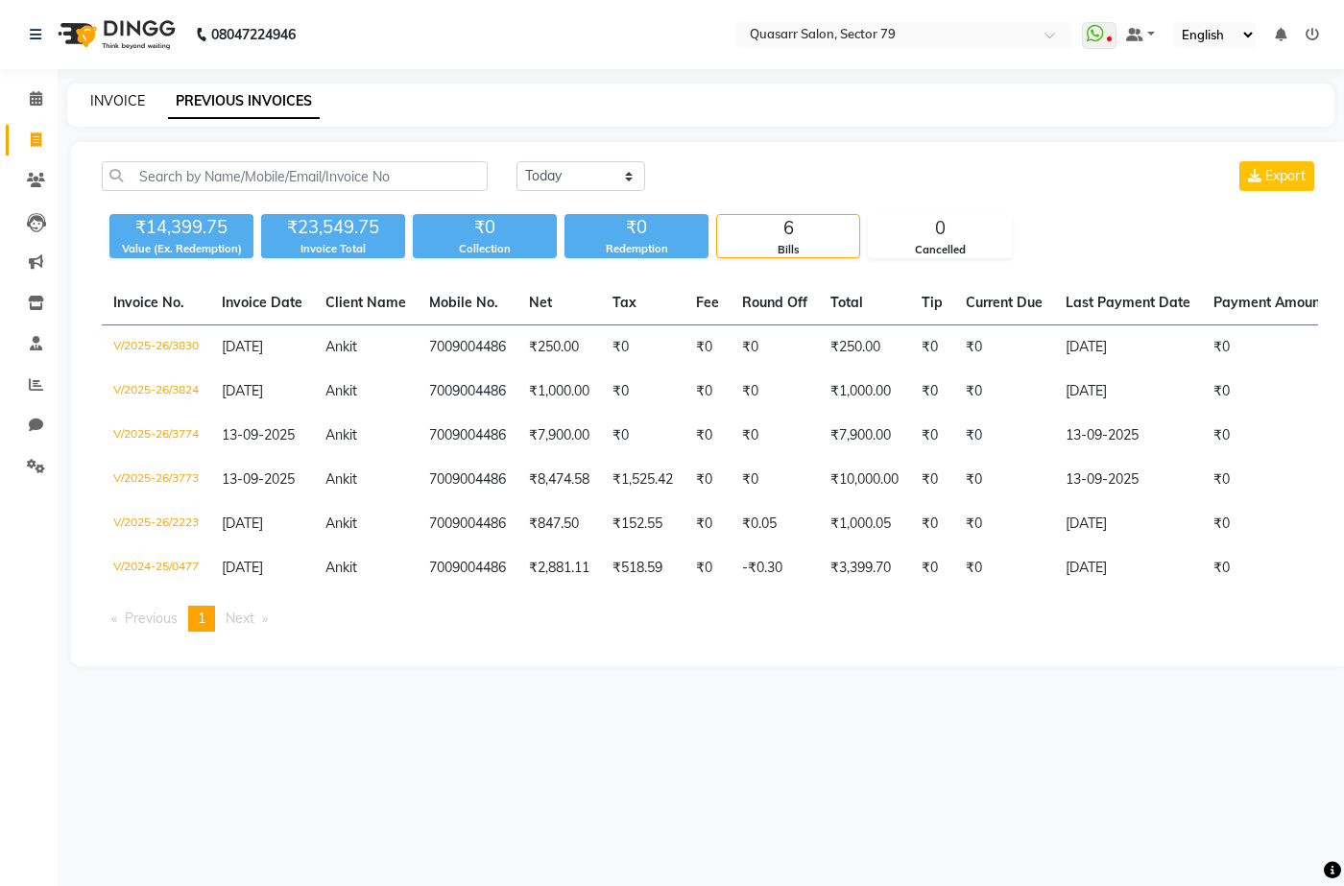
click at [107, 106] on link "INVOICE" at bounding box center [117, 100] width 55 height 17
select select "service"
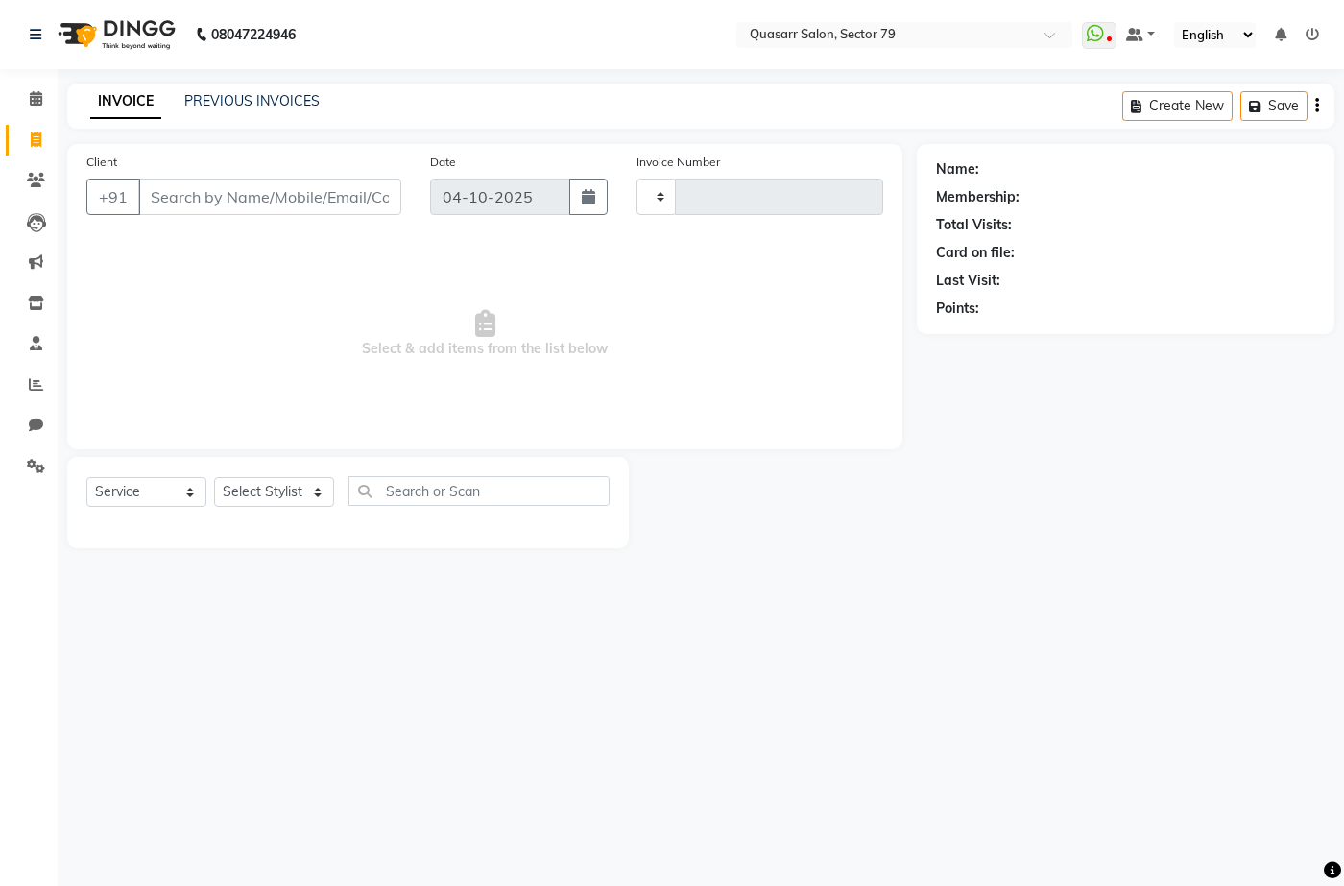
type input "4243"
select select "7231"
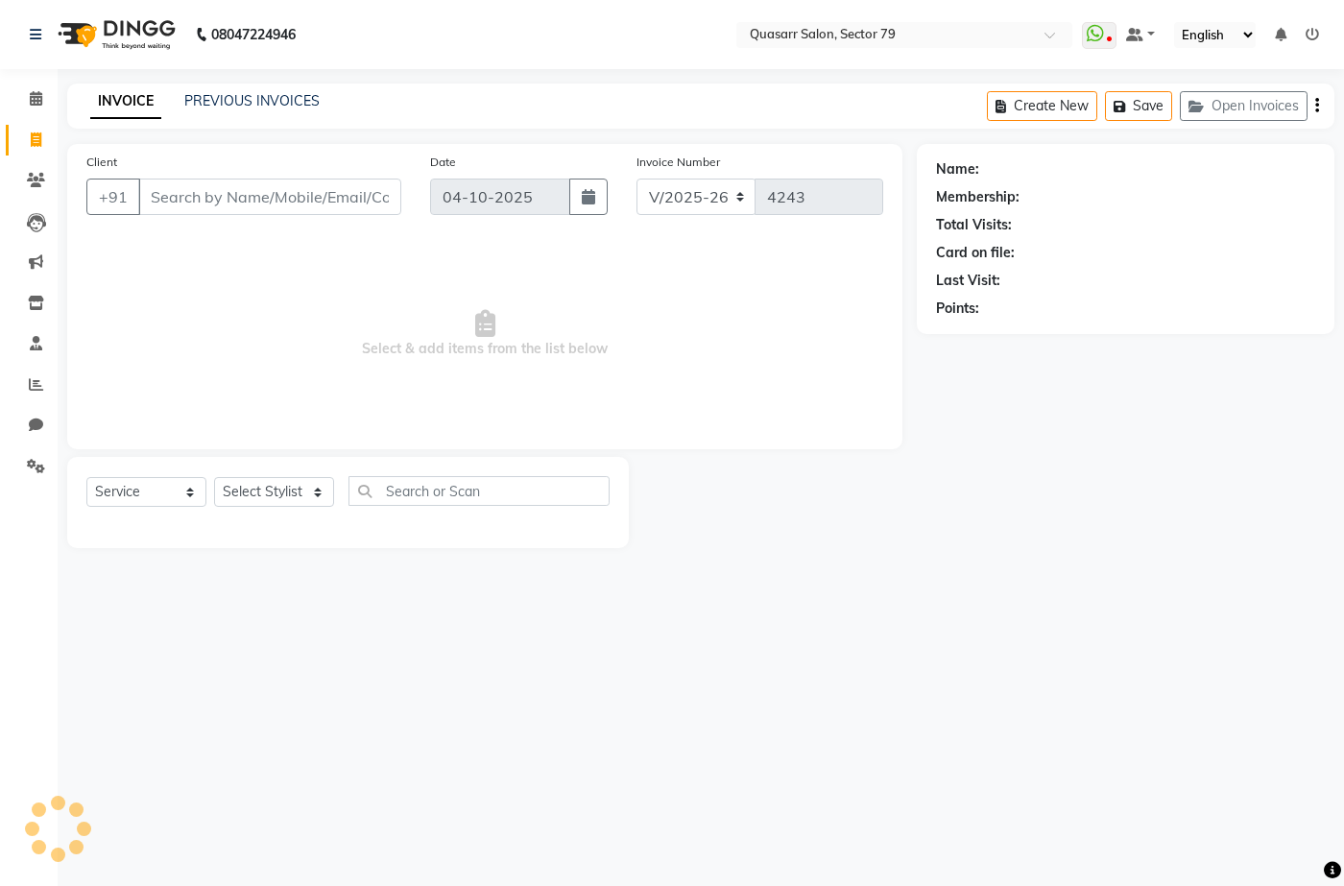
click at [250, 173] on div "Client +91" at bounding box center [244, 191] width 344 height 79
click at [254, 190] on input "Client" at bounding box center [269, 197] width 263 height 36
paste input "7009004486"
type input "7009004486"
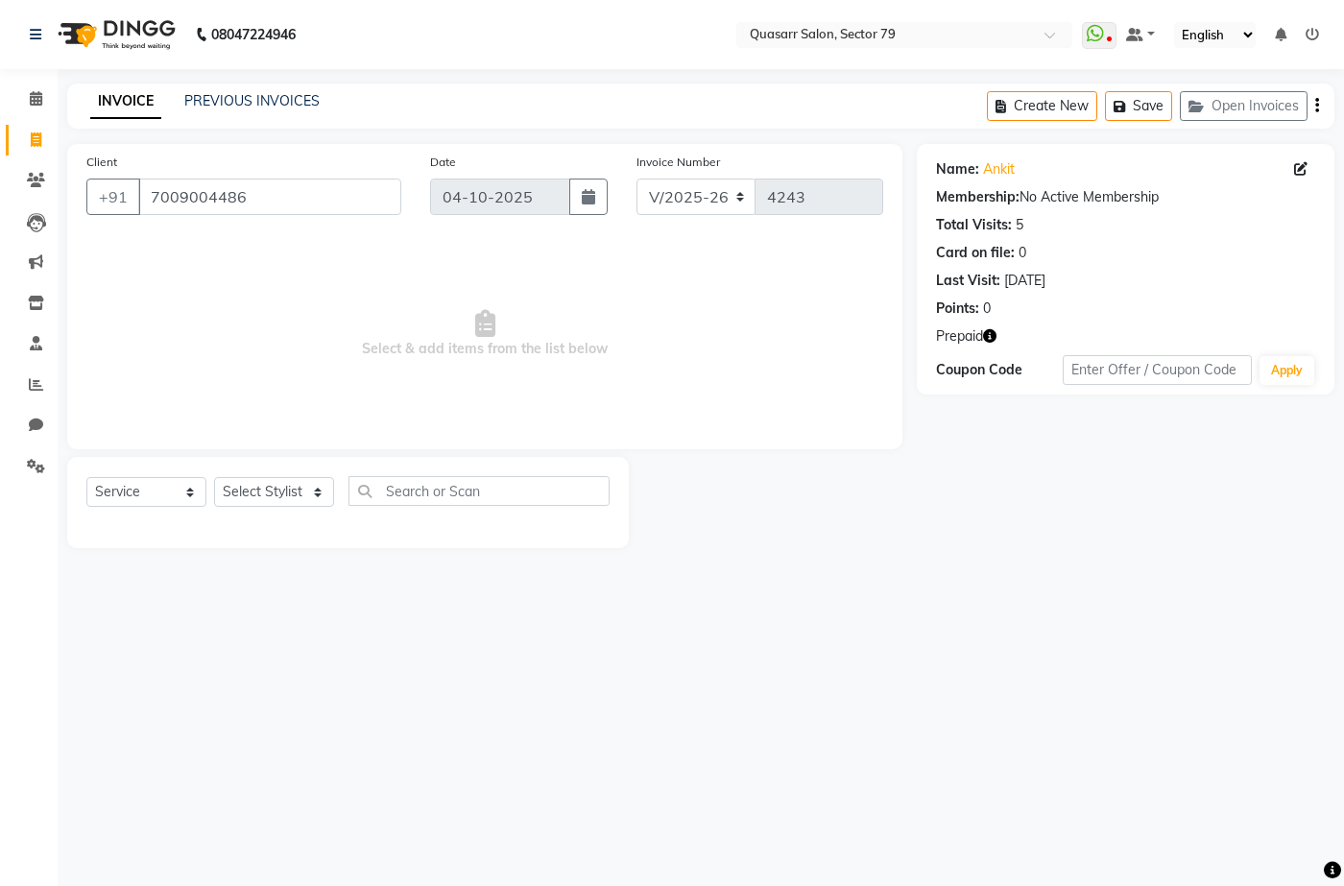
click at [994, 335] on icon "button" at bounding box center [989, 335] width 13 height 13
click at [721, 114] on div "INVOICE PREVIOUS INVOICES Create New Save Open Invoices" at bounding box center [700, 106] width 1267 height 45
click at [622, 10] on nav "08047224946 Select Location × Quasarr Salon, Sector 79 WhatsApp Status ✕ Status…" at bounding box center [672, 34] width 1344 height 69
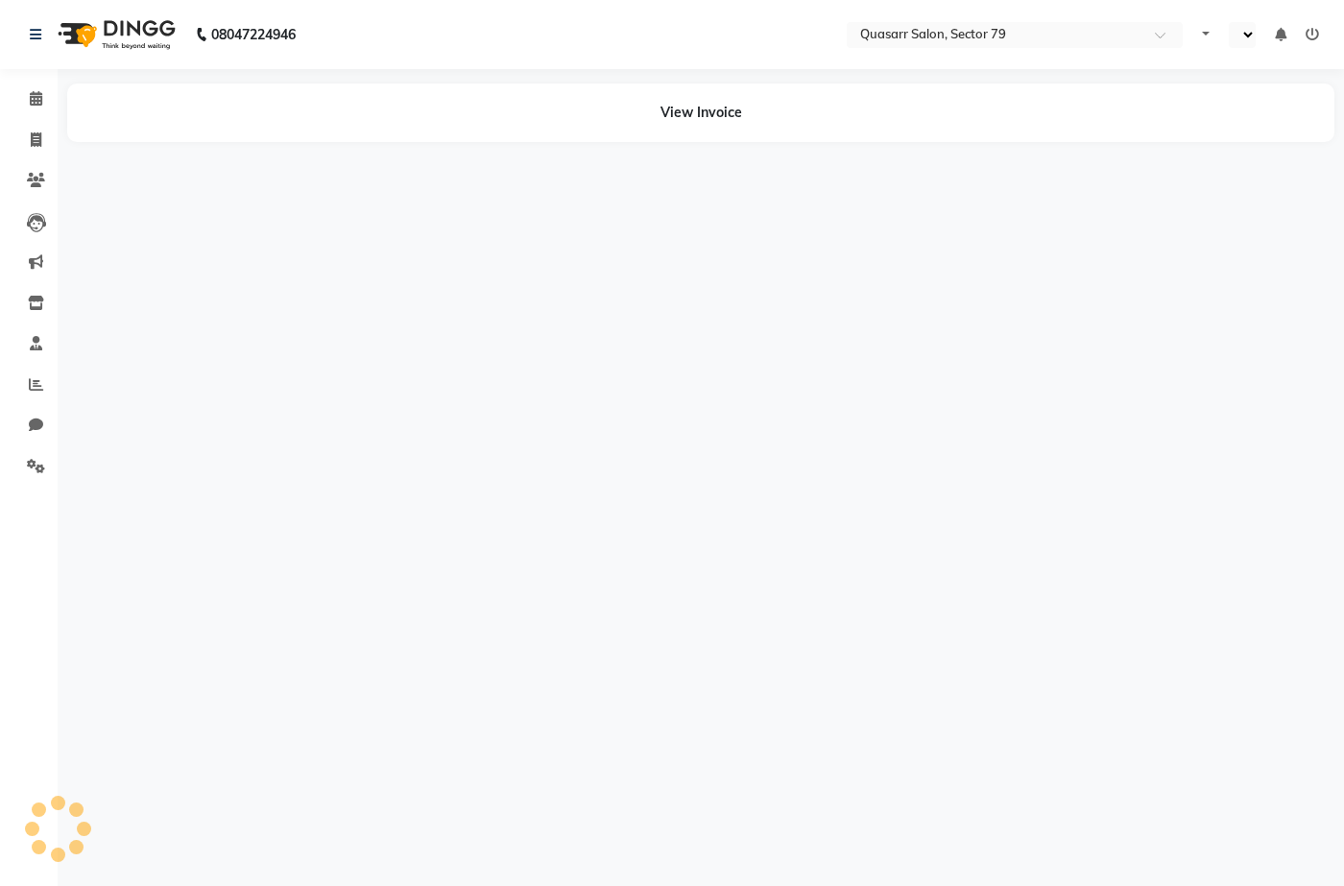
select select "en"
select select "service"
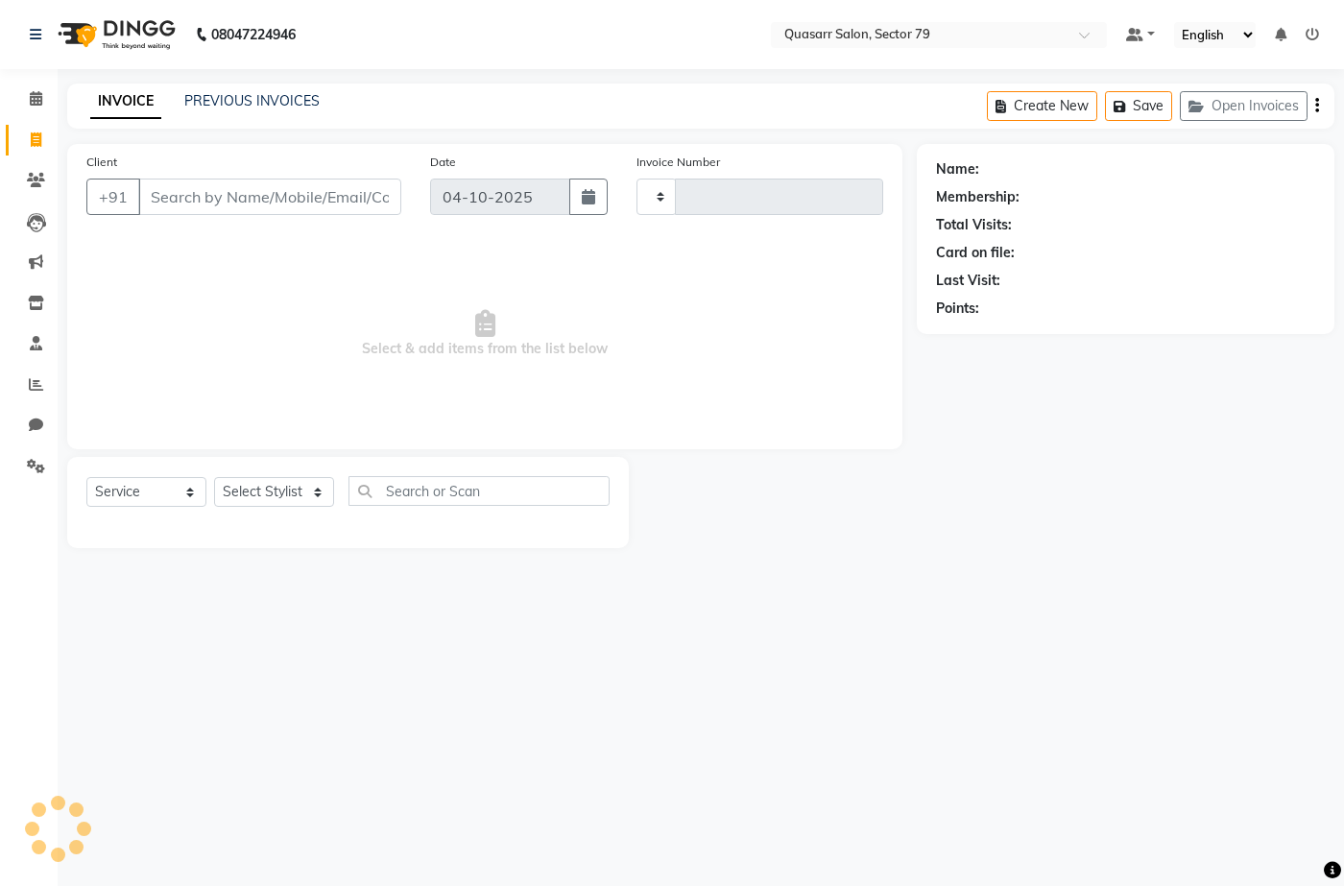
select select "en"
type input "4244"
select select "7231"
click at [248, 196] on input "Client" at bounding box center [269, 197] width 263 height 36
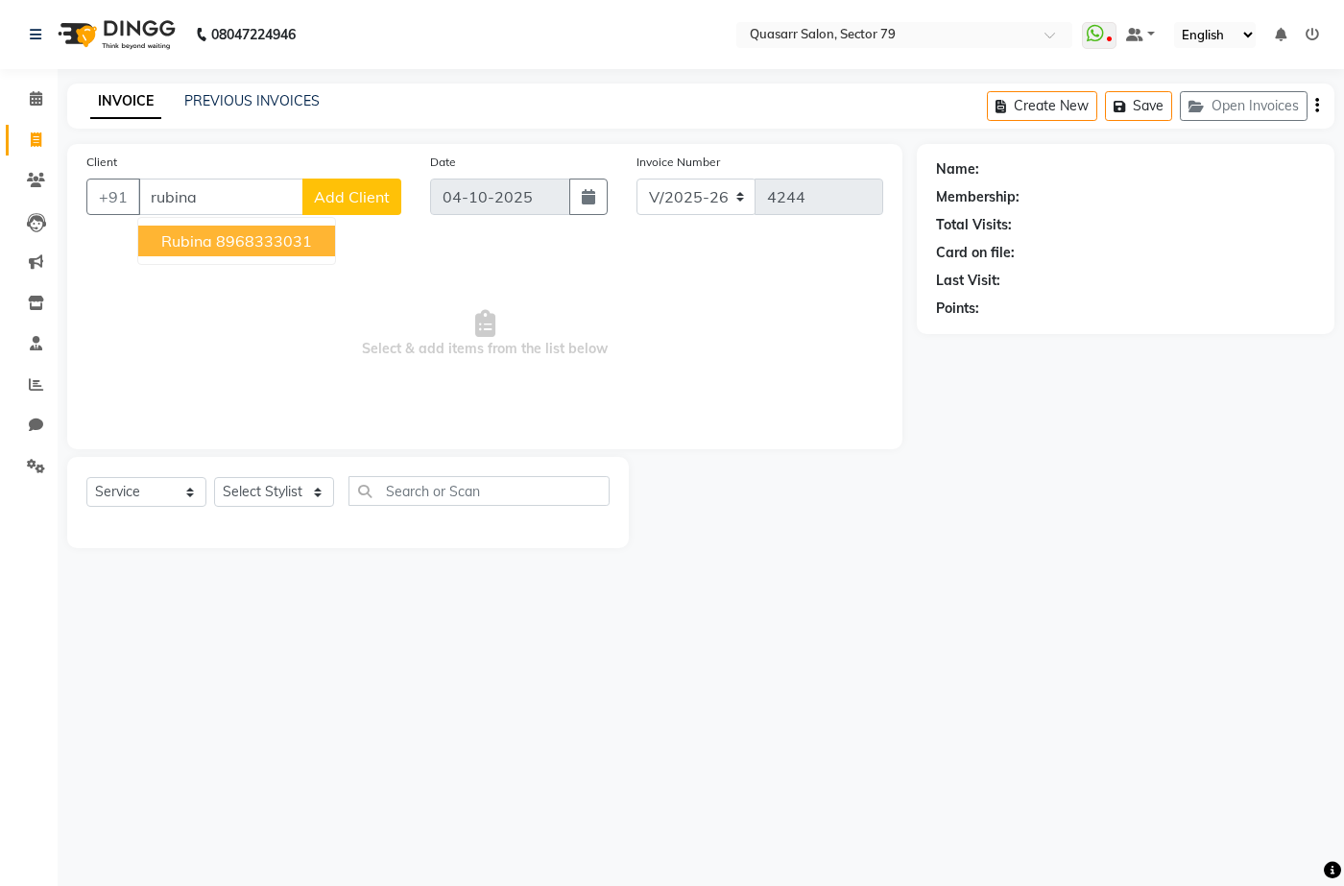
click at [244, 244] on ngb-highlight "8968333031" at bounding box center [264, 240] width 96 height 19
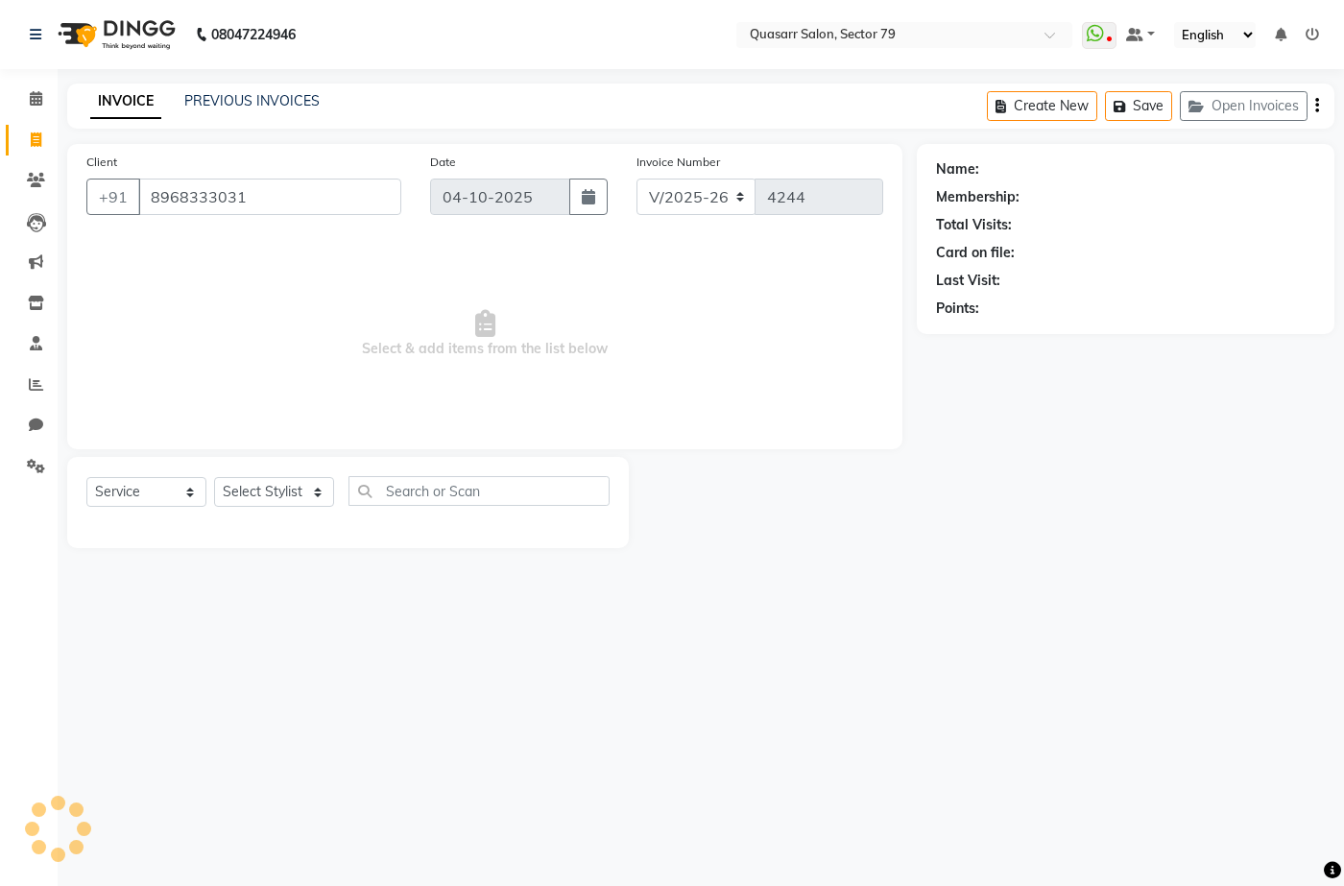
type input "8968333031"
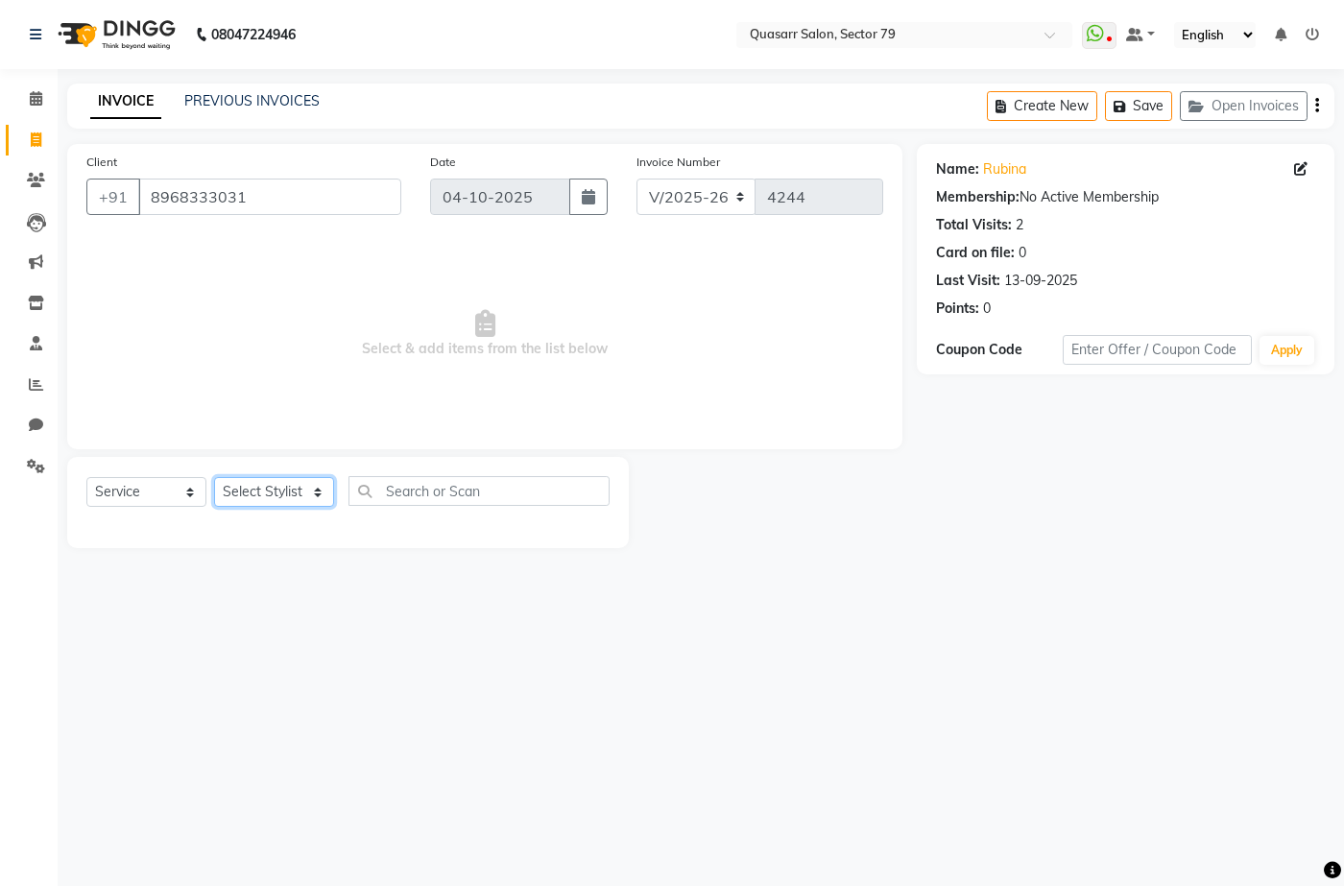
click at [283, 499] on select "Select Stylist ABOY ADDY MUA Aruna [PERSON_NAME] DEEP [PERSON_NAME] [PERSON_NAM…" at bounding box center [274, 492] width 120 height 30
select select "61604"
click at [214, 477] on select "Select Stylist ABOY ADDY MUA Aruna Rai BHAWNA DEEP DINA GAITRI DEVI JAANVEER JO…" at bounding box center [274, 492] width 120 height 30
type input "g"
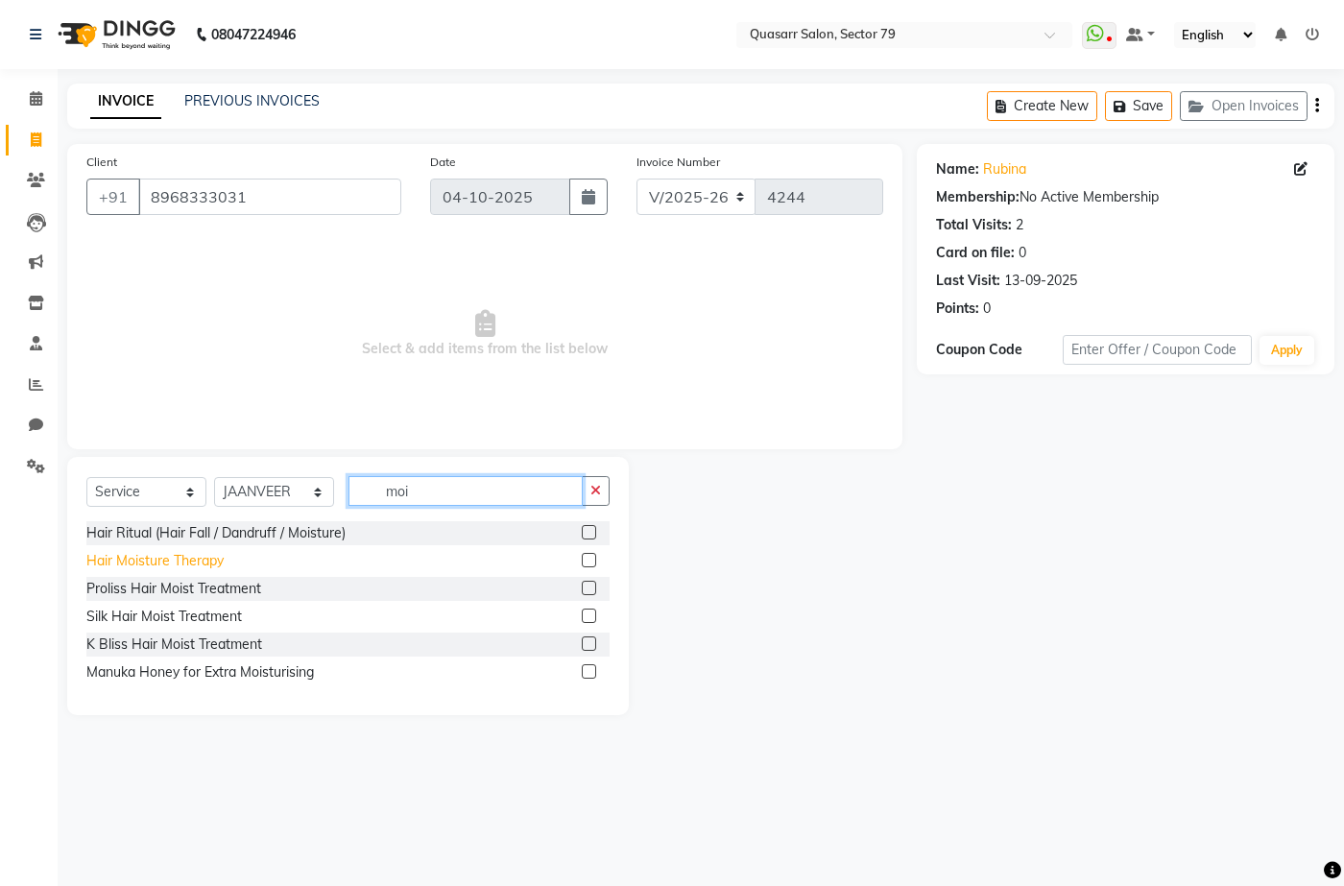
type input "moi"
click at [217, 566] on div "Hair Moisture Therapy" at bounding box center [154, 561] width 137 height 20
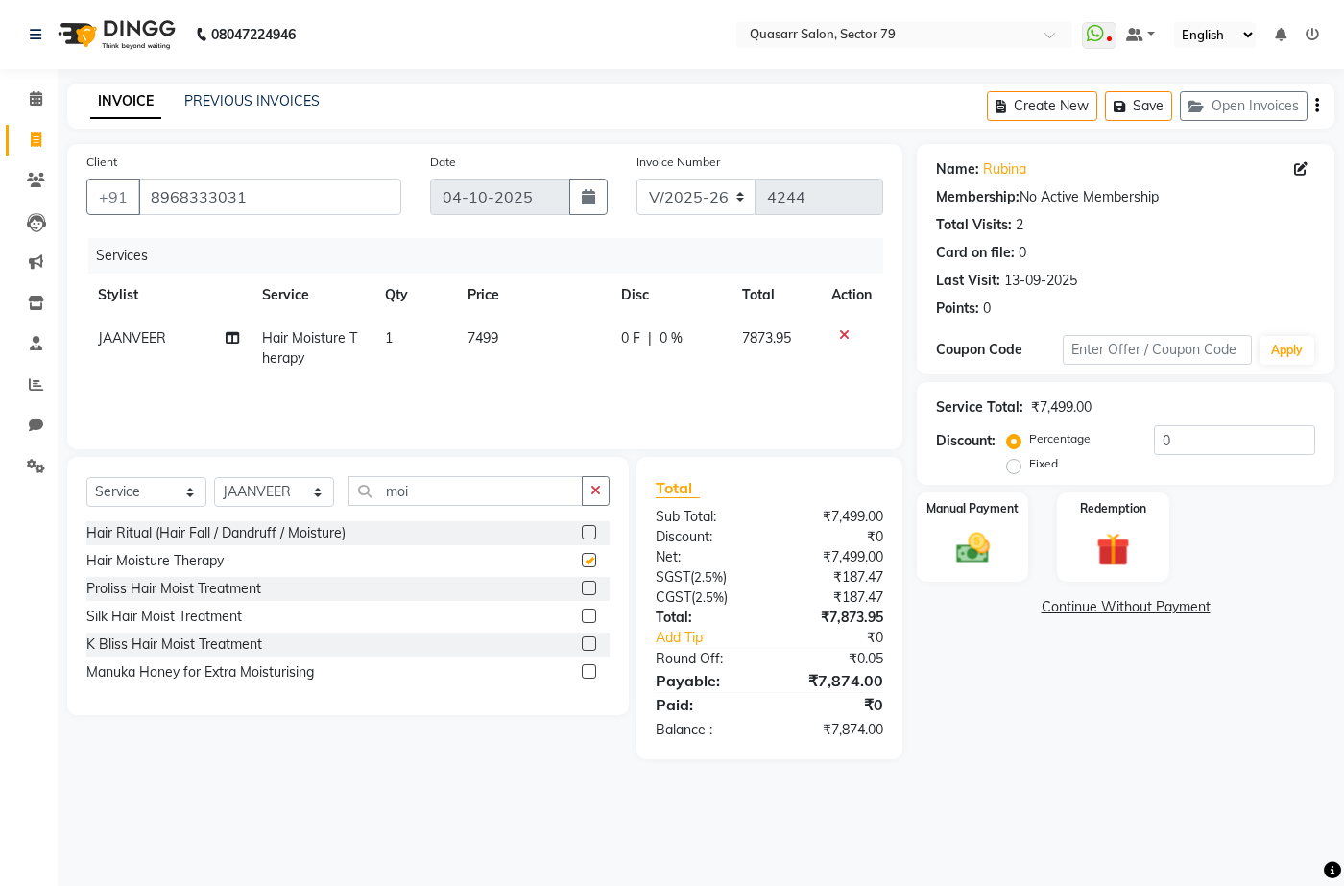
checkbox input "false"
click at [589, 495] on button "button" at bounding box center [596, 491] width 28 height 30
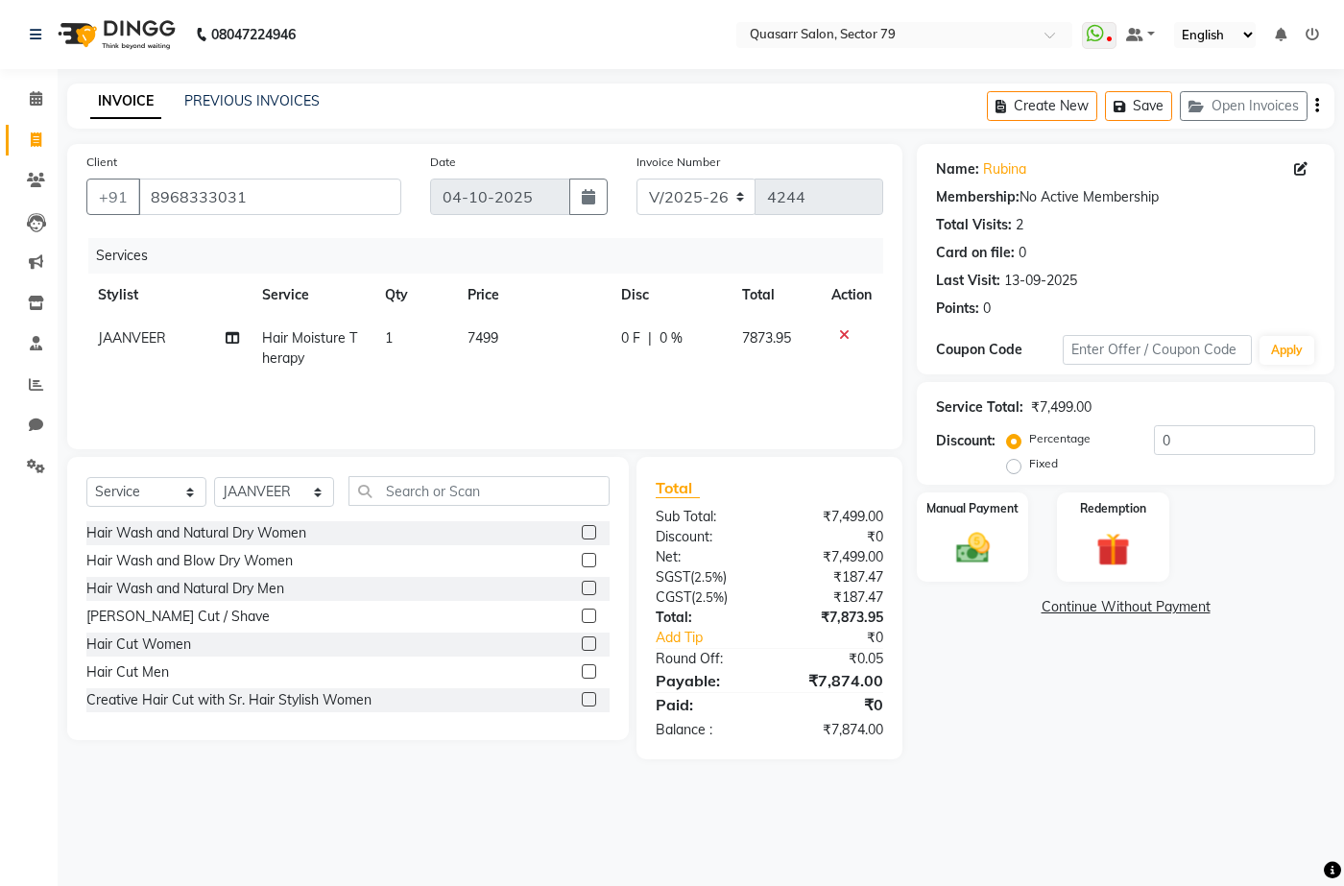
click at [518, 344] on td "7499" at bounding box center [533, 348] width 154 height 63
select select "61604"
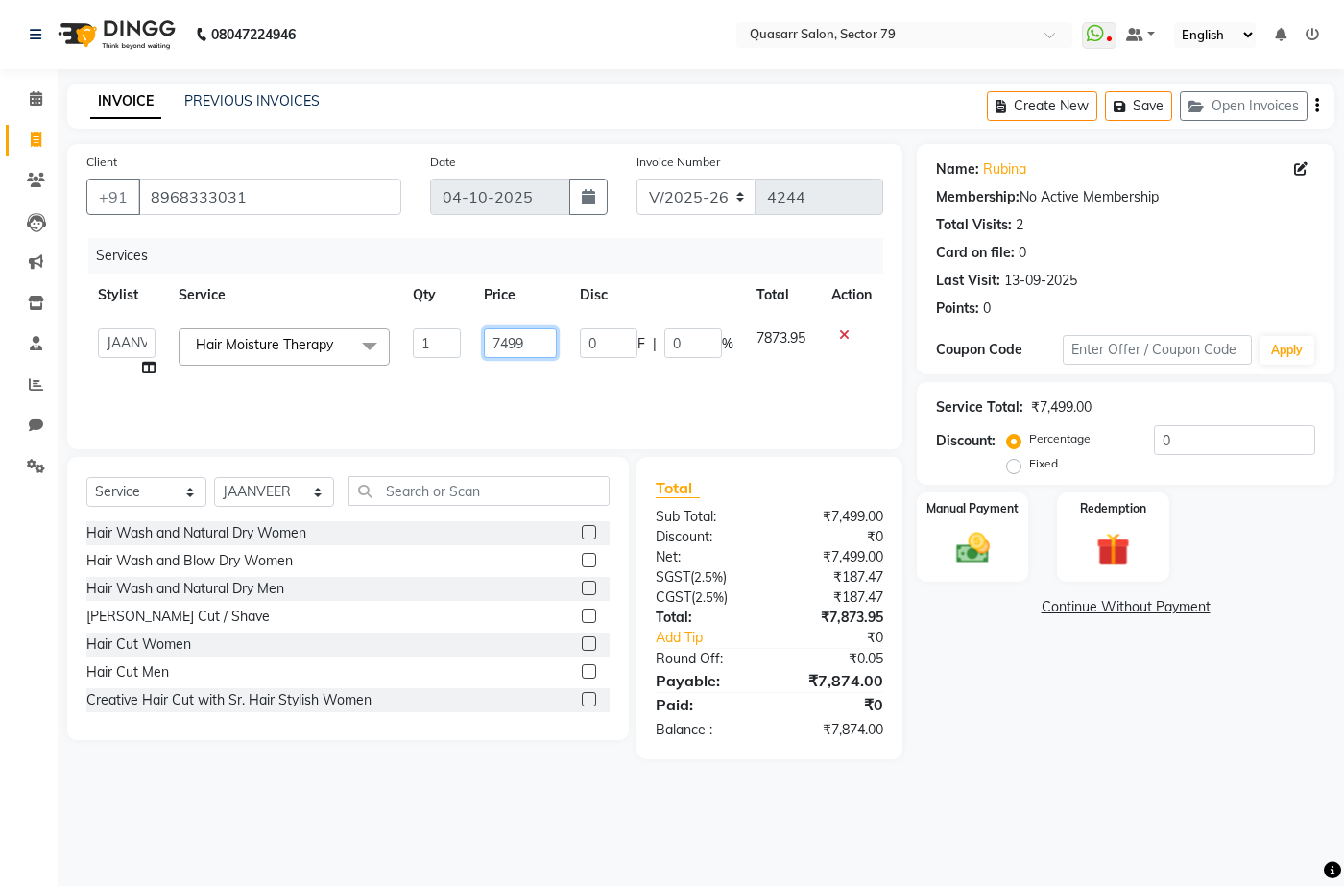
click at [489, 344] on input "7499" at bounding box center [520, 343] width 73 height 30
type input "9500"
click at [554, 405] on div "Services Stylist Service Qty Price Disc Total Action ABOY ADDY MUA Aruna Rai BH…" at bounding box center [484, 334] width 797 height 192
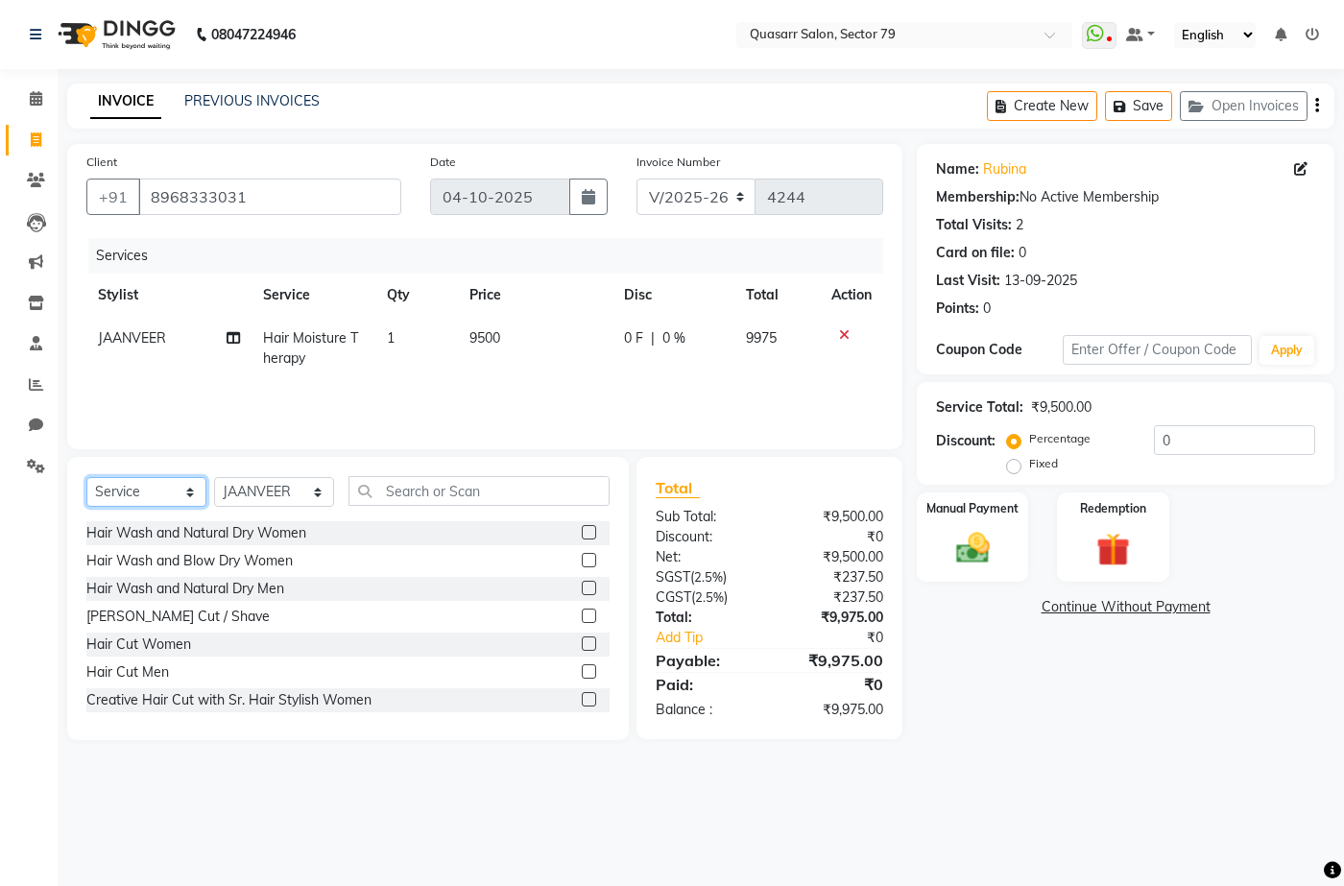
click at [167, 483] on select "Select Service Product Membership Package Voucher Prepaid Gift Card" at bounding box center [146, 492] width 120 height 30
select select "product"
click at [86, 477] on select "Select Service Product Membership Package Voucher Prepaid Gift Card" at bounding box center [146, 492] width 120 height 30
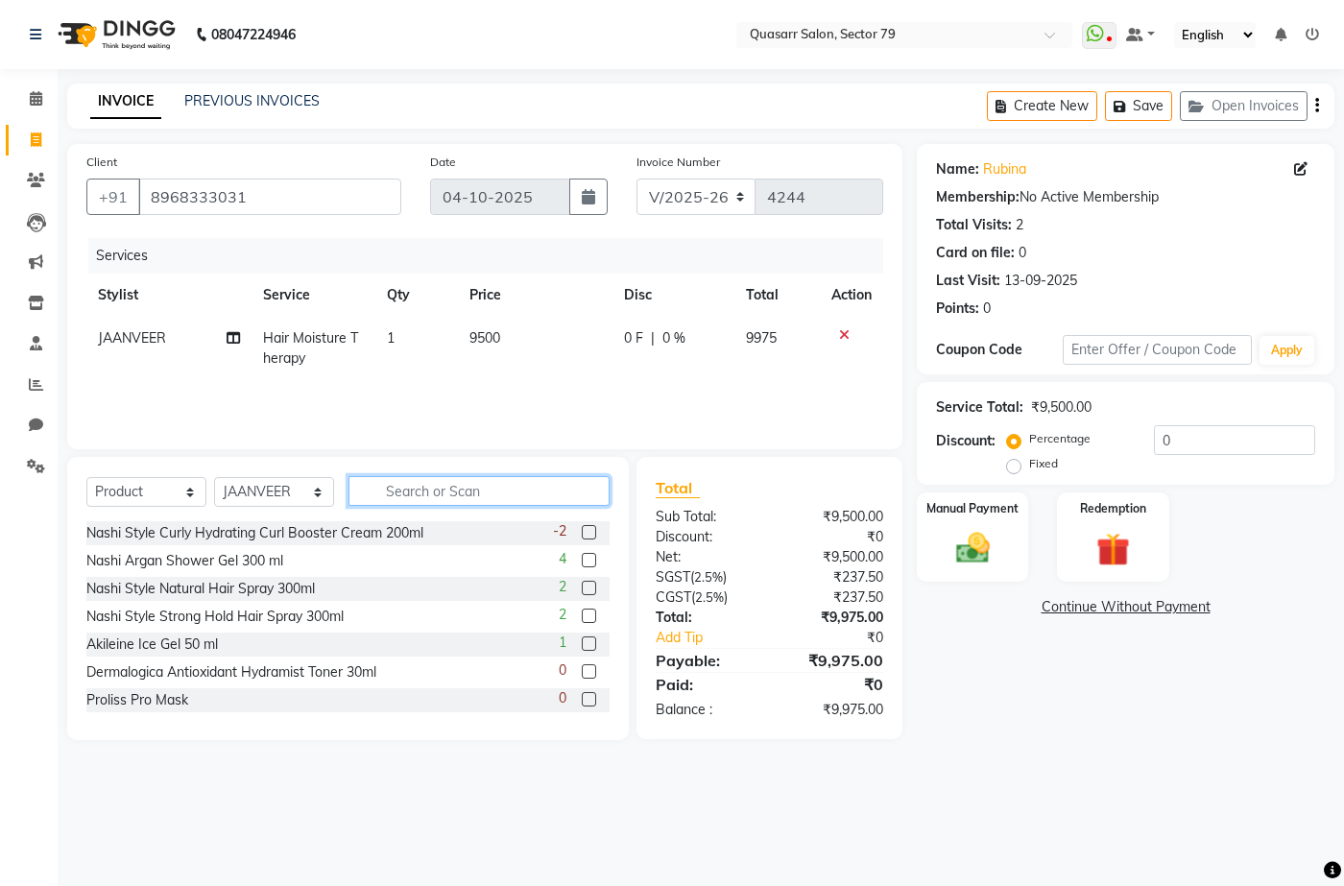
click at [429, 492] on input "text" at bounding box center [479, 491] width 261 height 30
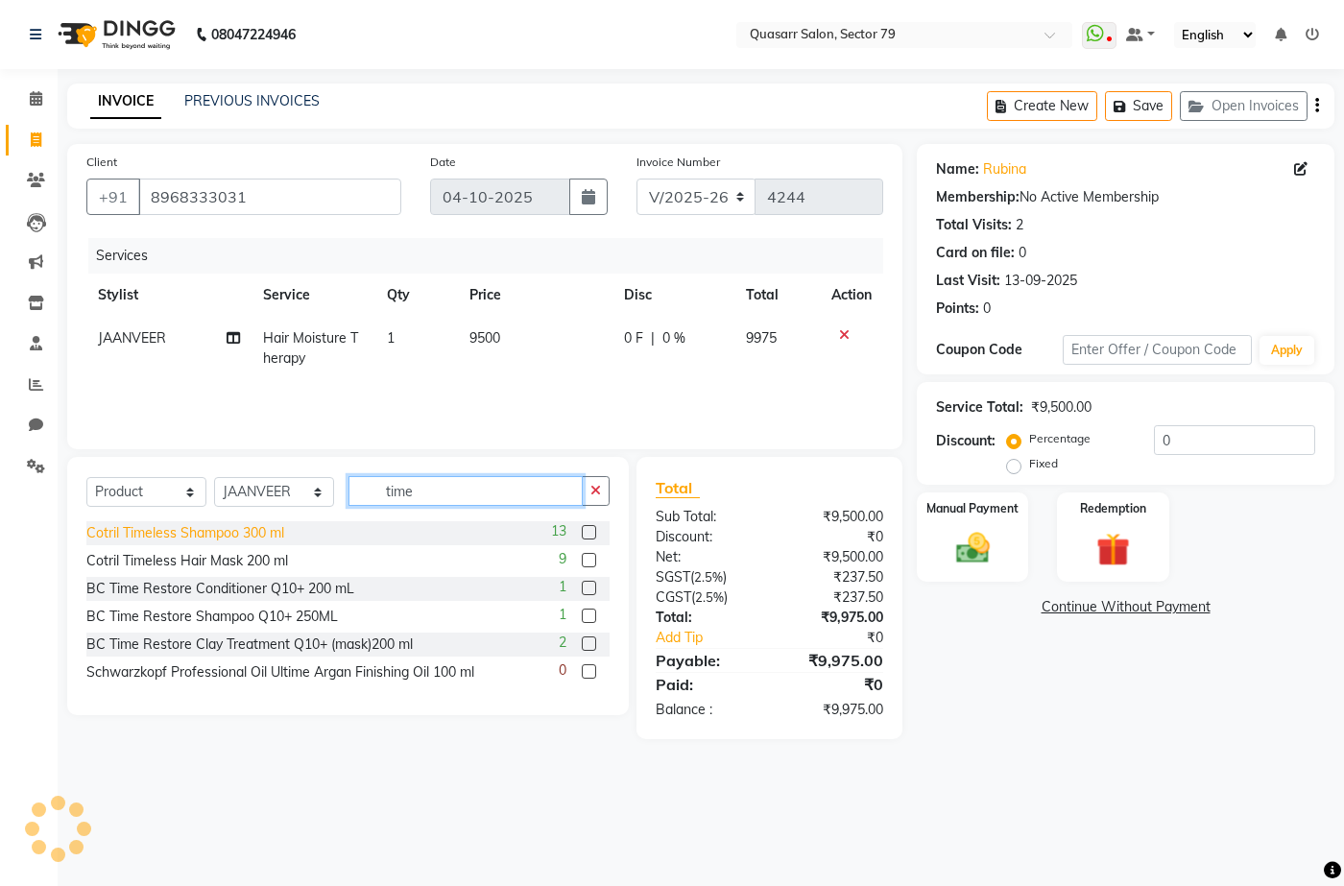
type input "time"
click at [206, 532] on div "Cotril Timeless Shampoo 300 ml" at bounding box center [185, 533] width 198 height 20
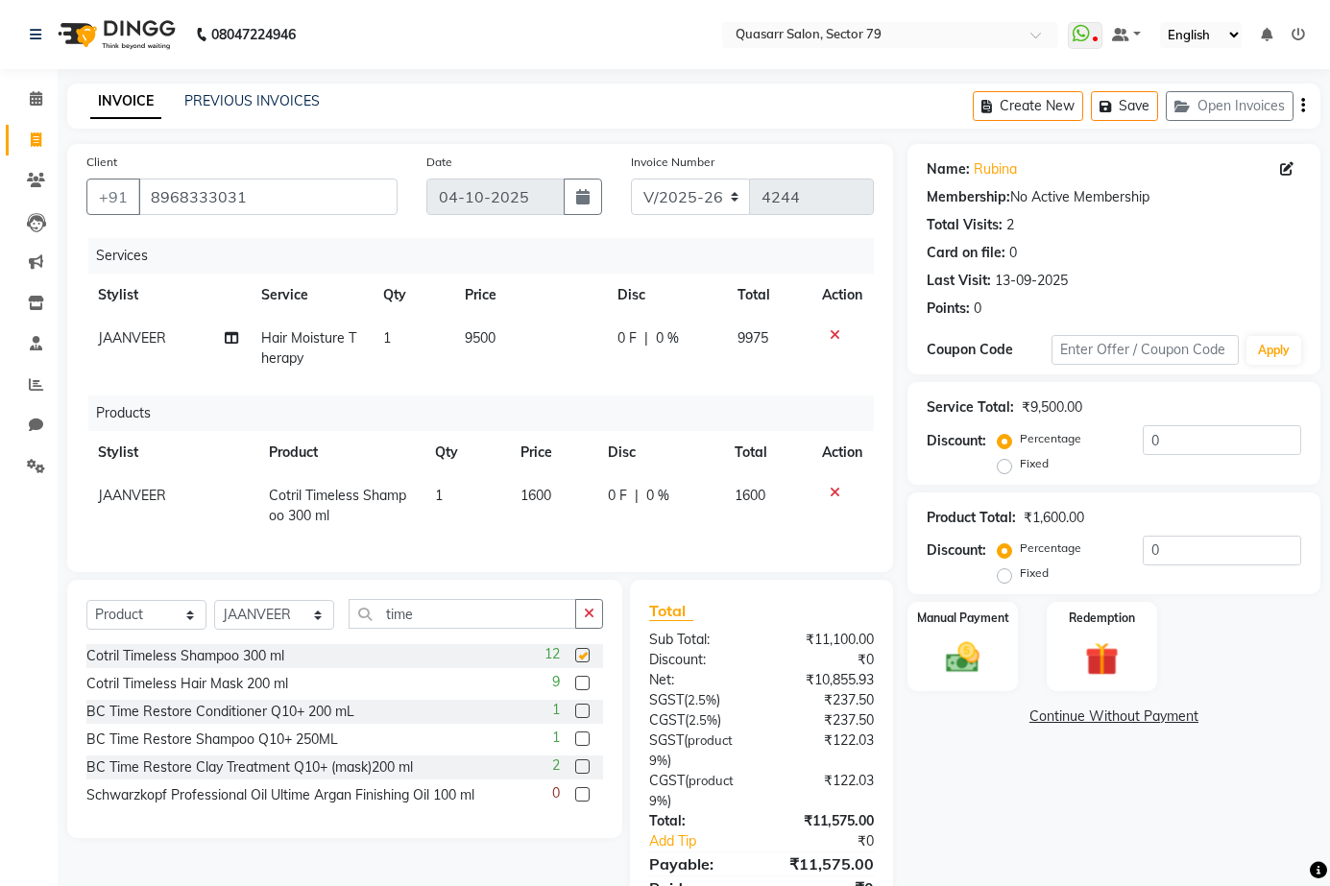
checkbox input "false"
click at [262, 694] on div "Cotril Timeless Hair Mask 200 ml" at bounding box center [187, 684] width 202 height 20
checkbox input "false"
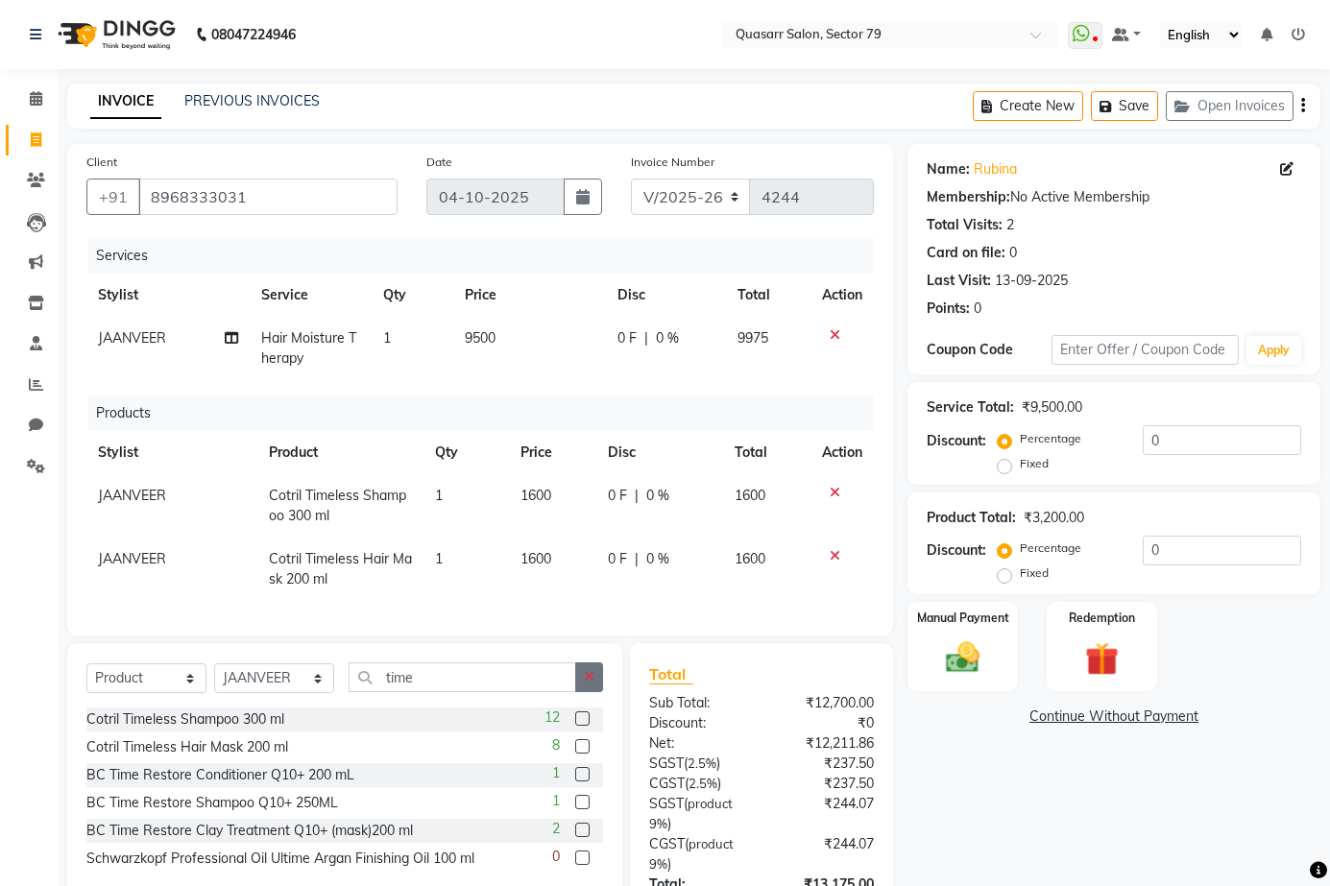
click at [584, 684] on icon "button" at bounding box center [589, 676] width 11 height 13
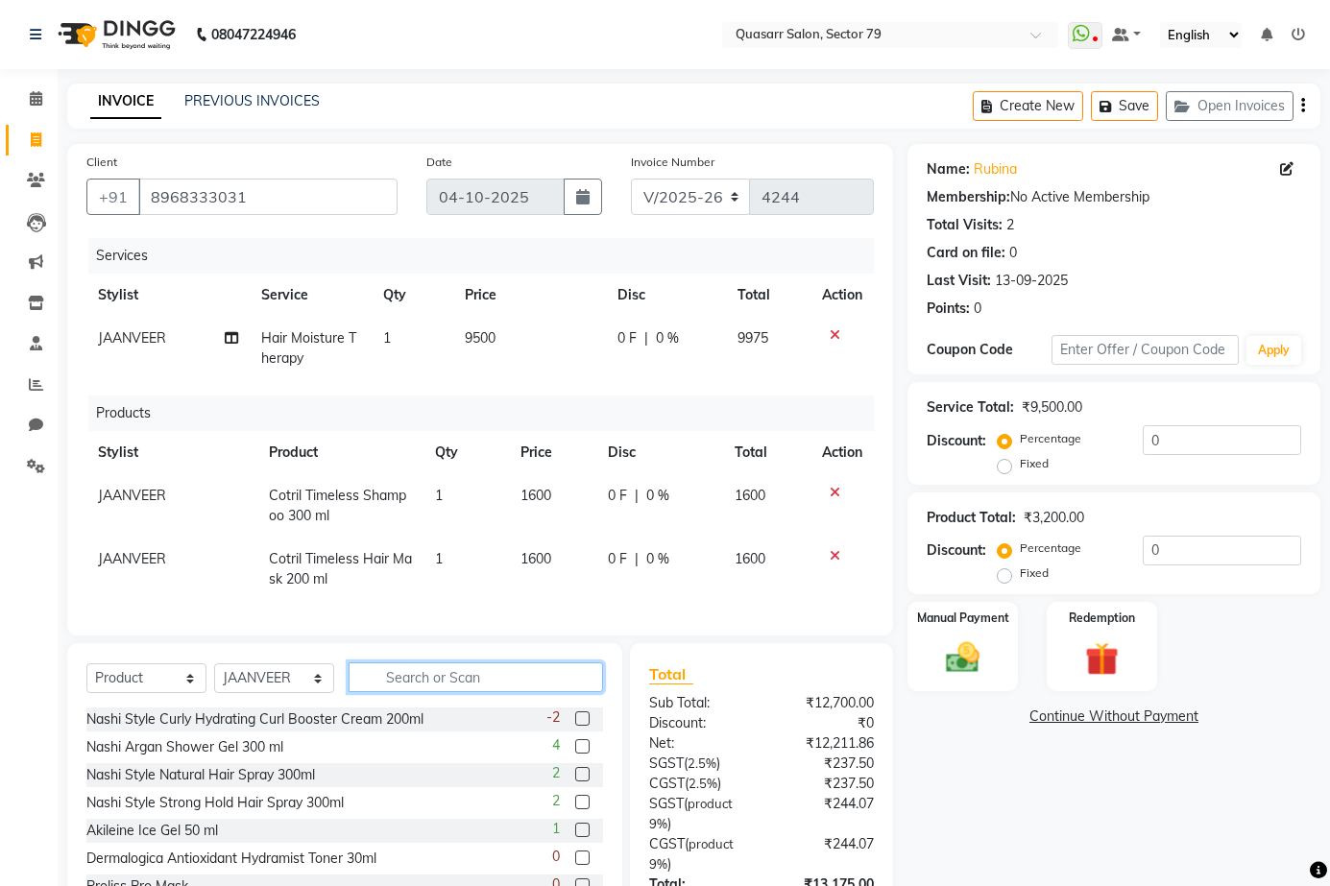
click at [446, 691] on input "text" at bounding box center [476, 678] width 254 height 30
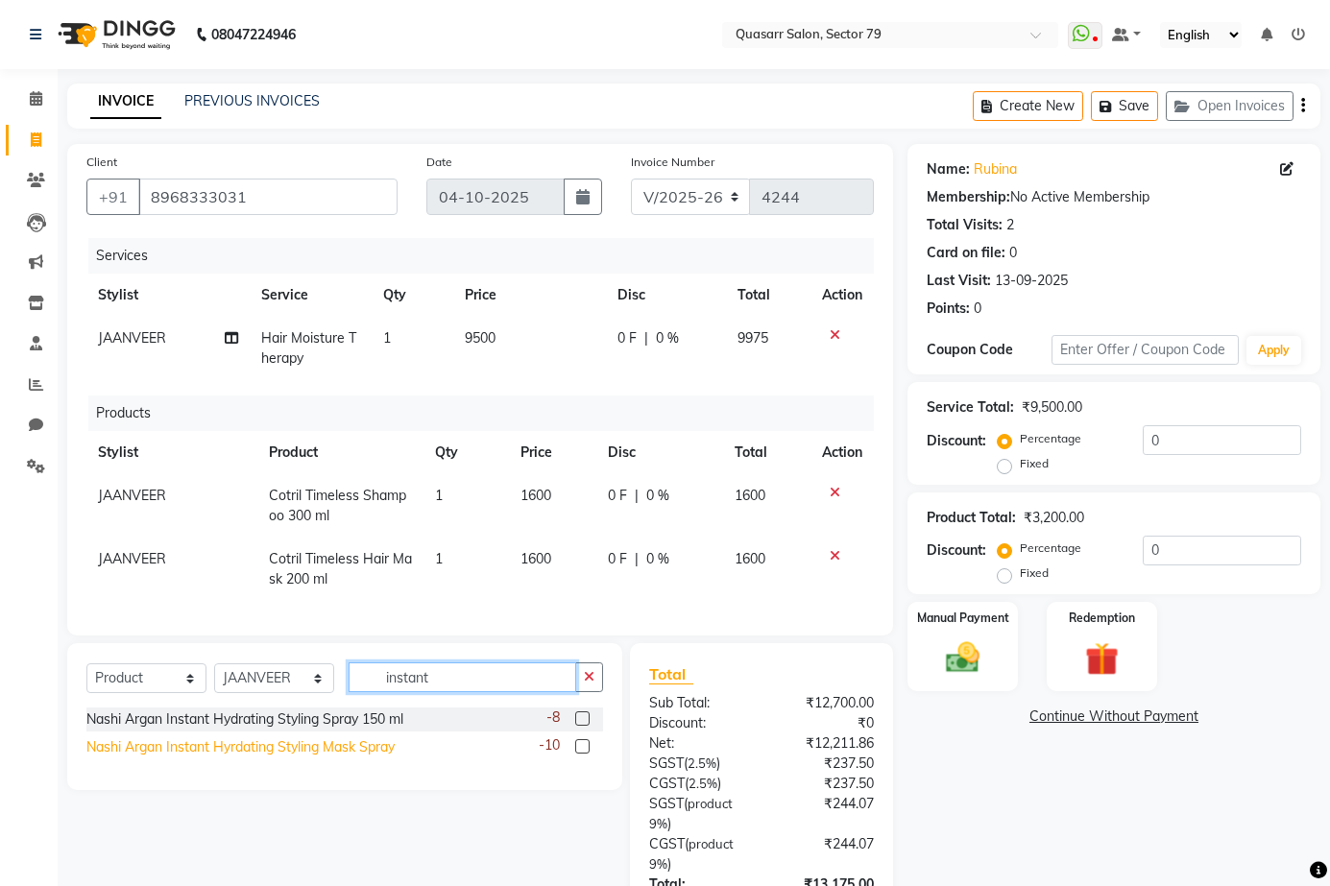
type input "instant"
click at [337, 758] on div "Nashi Argan Instant Hyrdating Styling Mask Spray" at bounding box center [240, 747] width 308 height 20
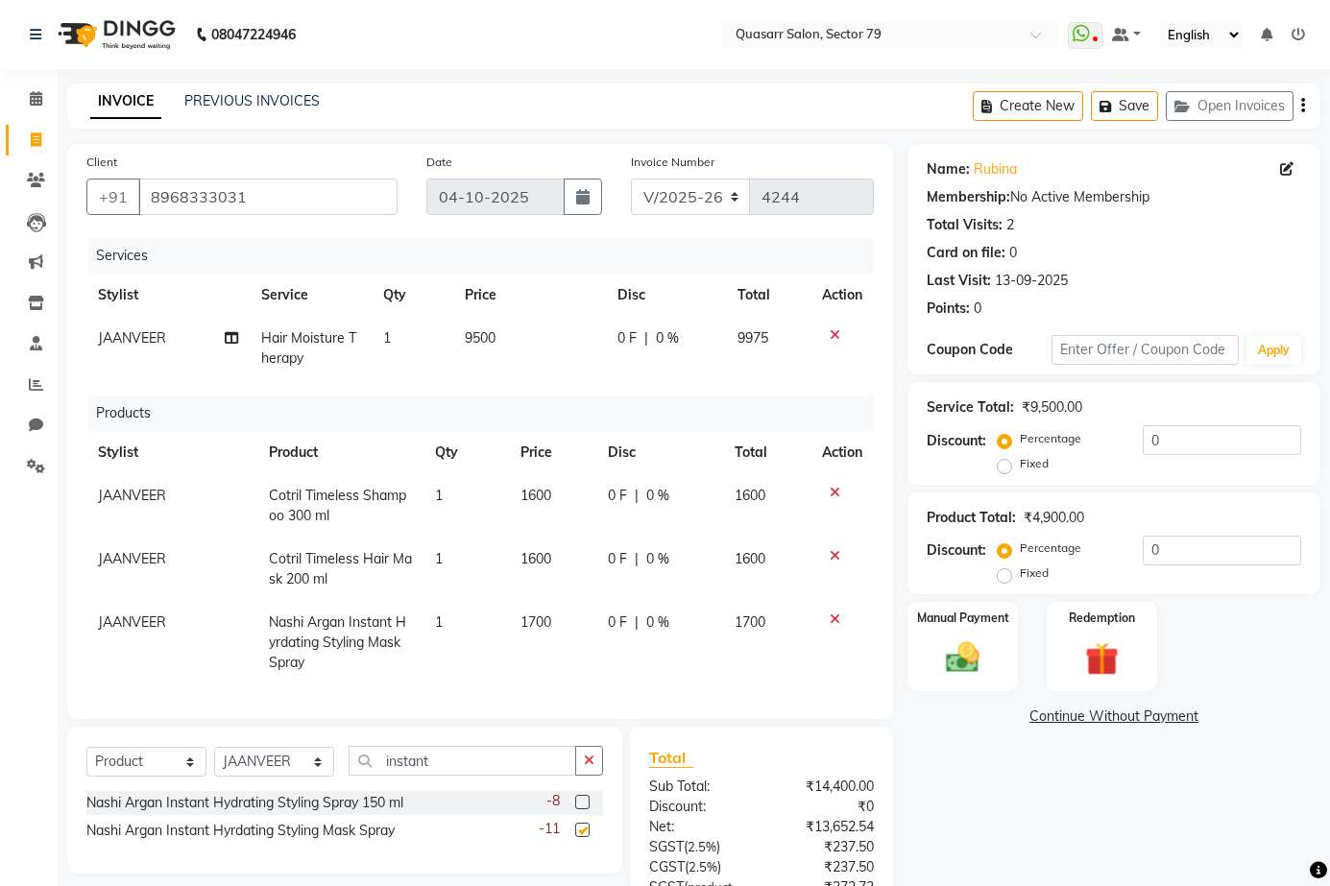
checkbox input "false"
click at [550, 627] on span "1700" at bounding box center [535, 622] width 31 height 17
select select "61604"
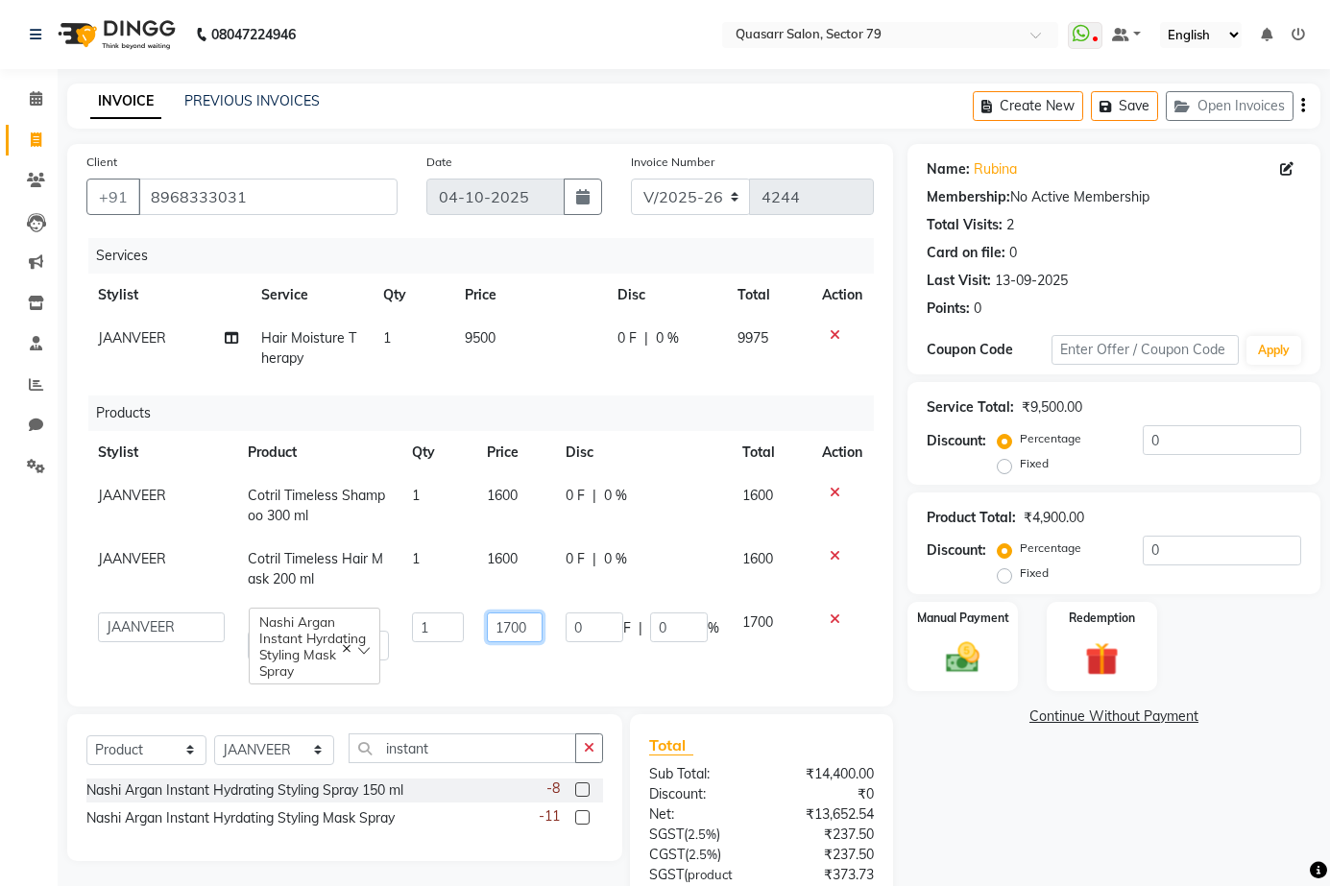
click at [524, 626] on input "1700" at bounding box center [515, 628] width 56 height 30
click at [515, 626] on input "1700" at bounding box center [515, 628] width 56 height 30
click at [514, 626] on input "1700" at bounding box center [515, 628] width 56 height 30
type input "1800"
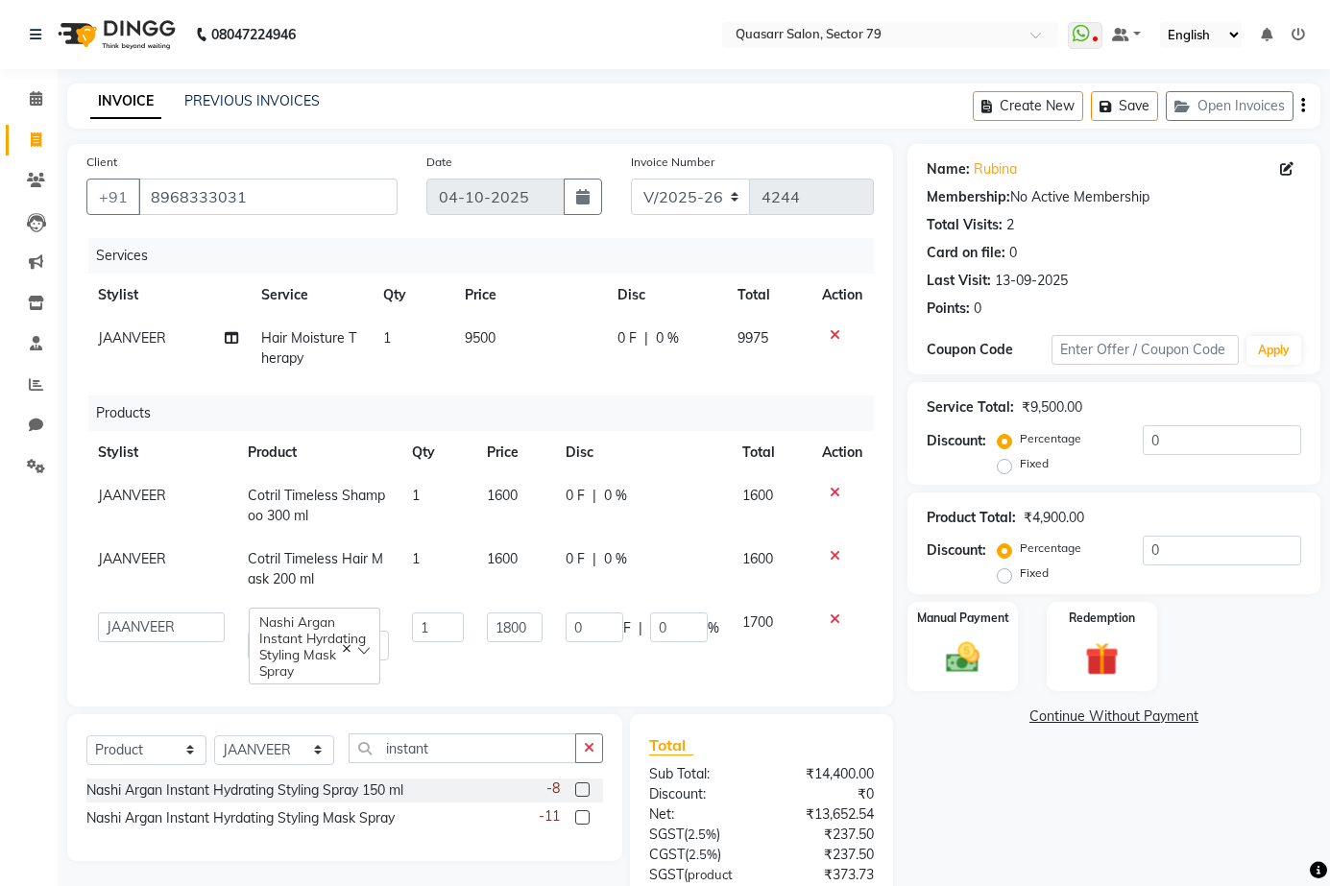
click at [1012, 797] on div "Name: Rubina Membership: No Active Membership Total Visits: 2 Card on file: 0 L…" at bounding box center [1120, 610] width 427 height 933
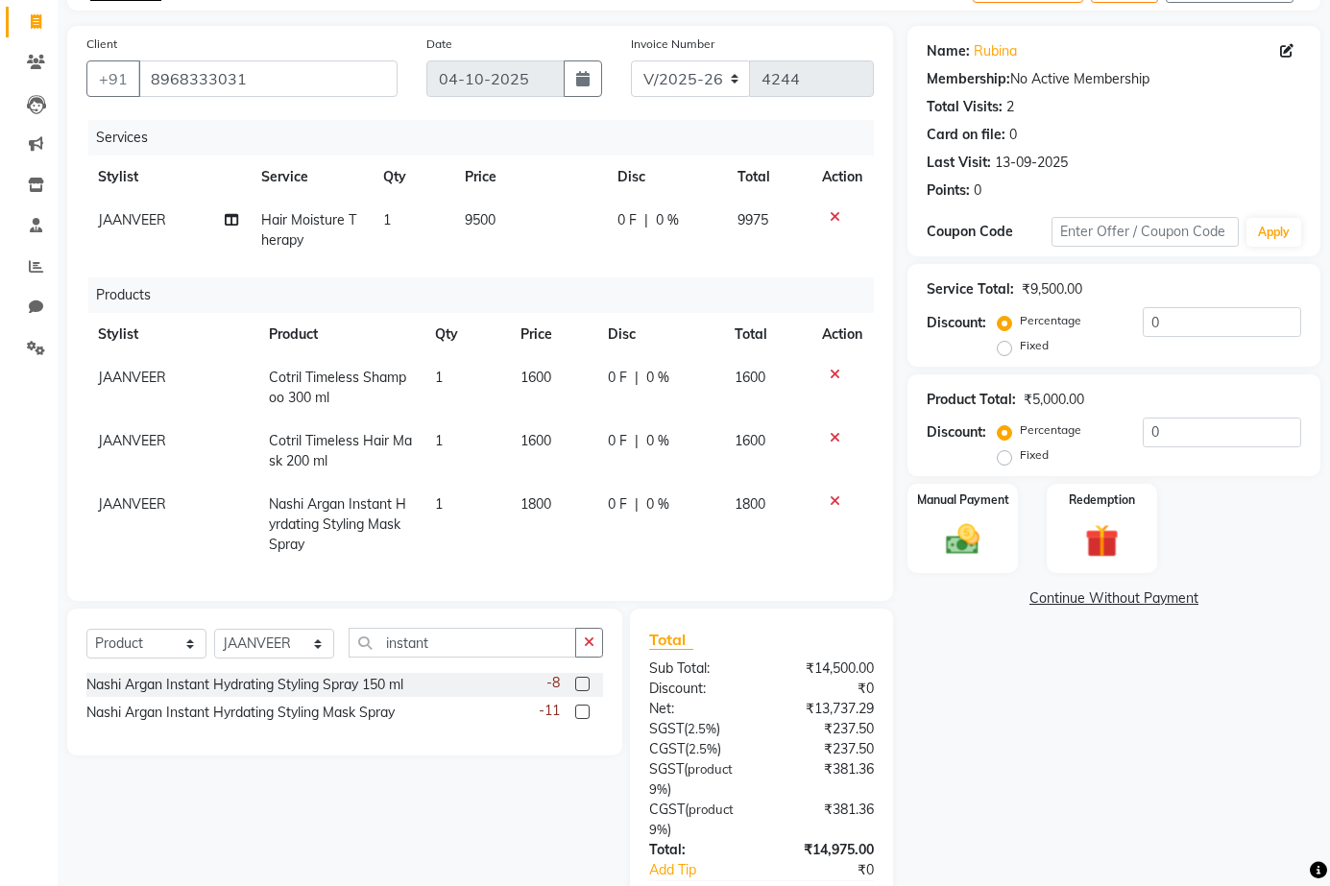
scroll to position [247, 0]
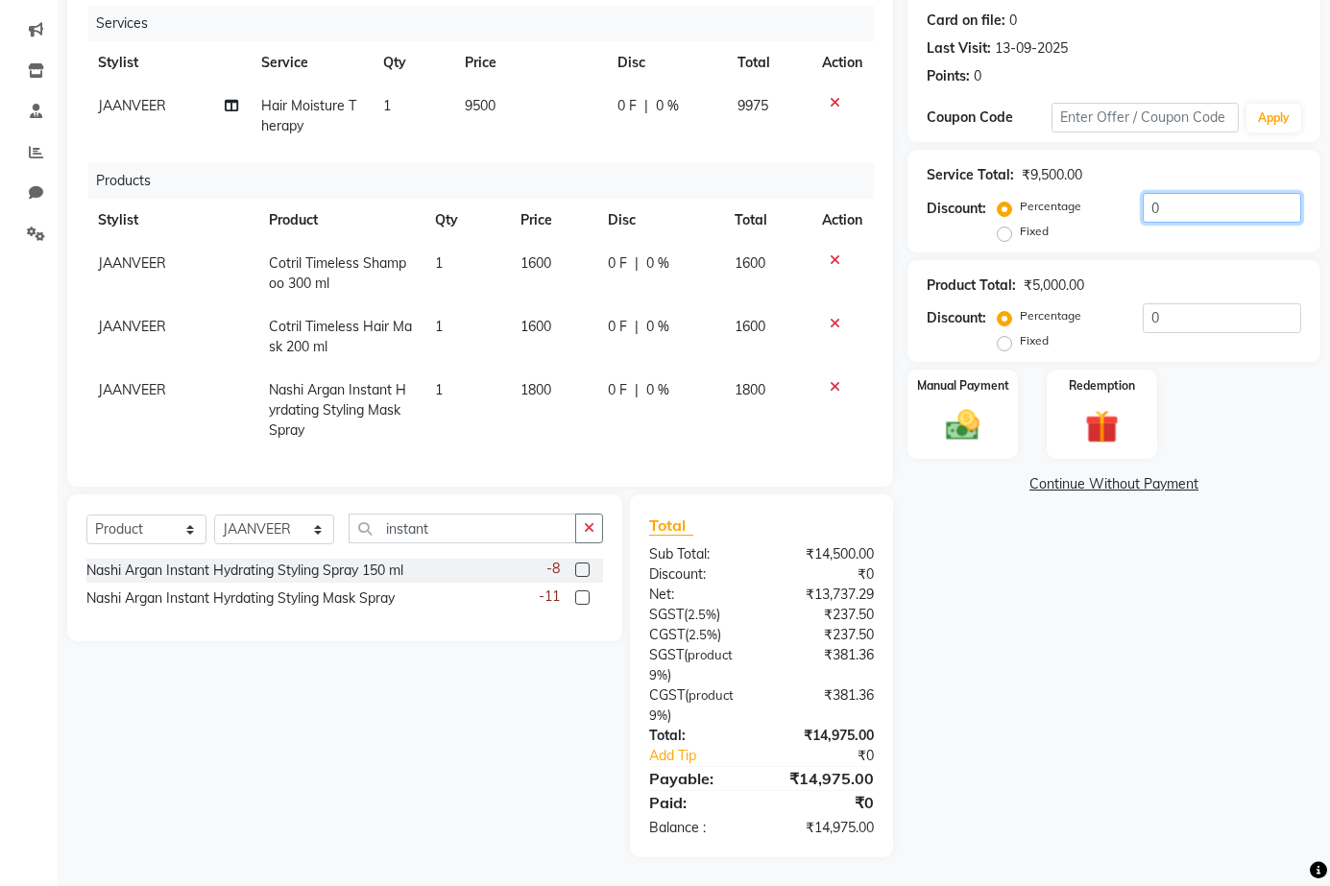
drag, startPoint x: 1203, startPoint y: 199, endPoint x: 1057, endPoint y: 201, distance: 146.0
click at [1057, 201] on div "Percentage Fixed 0" at bounding box center [1151, 219] width 300 height 52
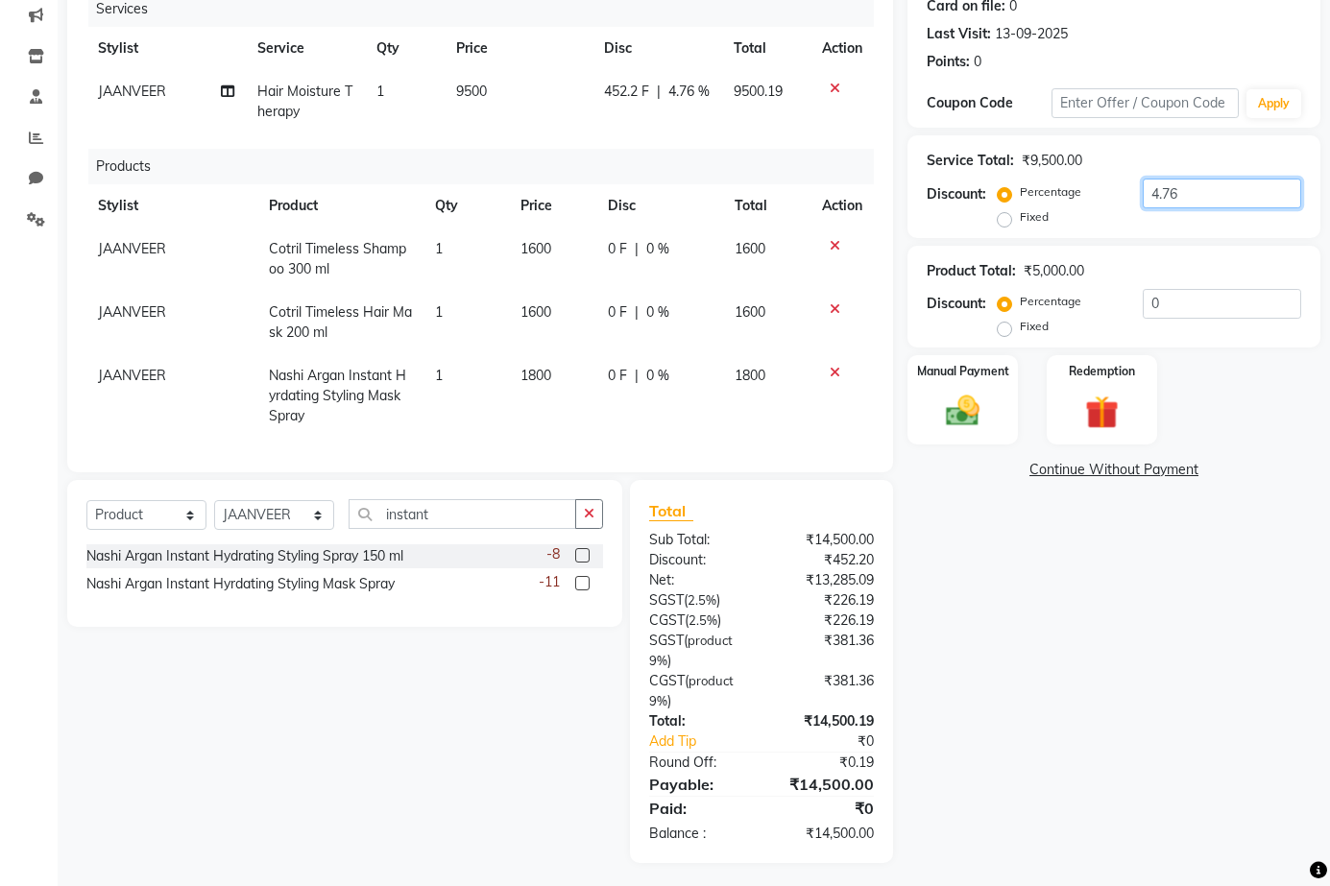
type input "4.76"
click at [1004, 454] on div "Name: Rubina Membership: No Active Membership Total Visits: 2 Card on file: 0 L…" at bounding box center [1120, 380] width 427 height 966
click at [998, 408] on div "Manual Payment" at bounding box center [962, 399] width 115 height 93
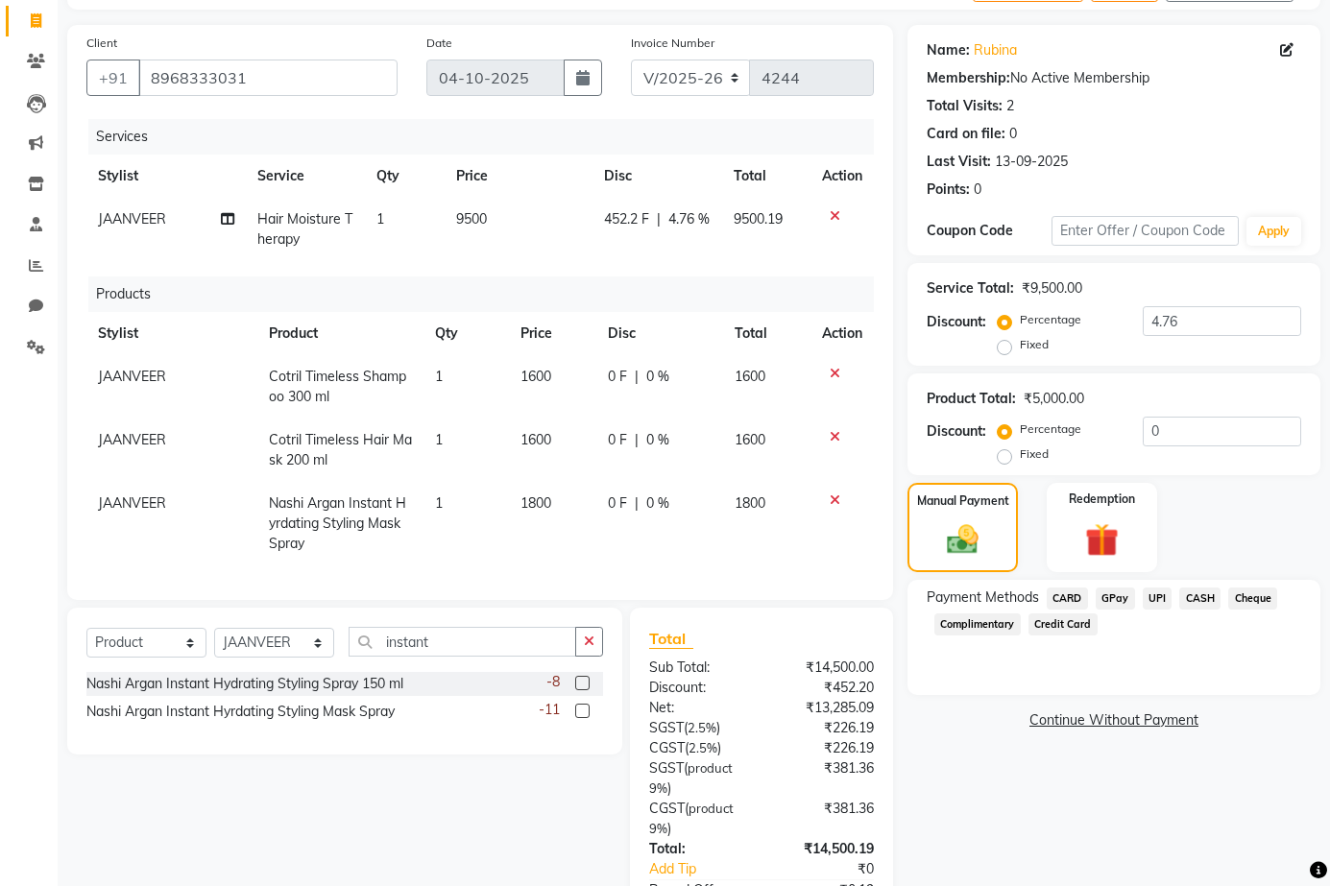
scroll to position [267, 0]
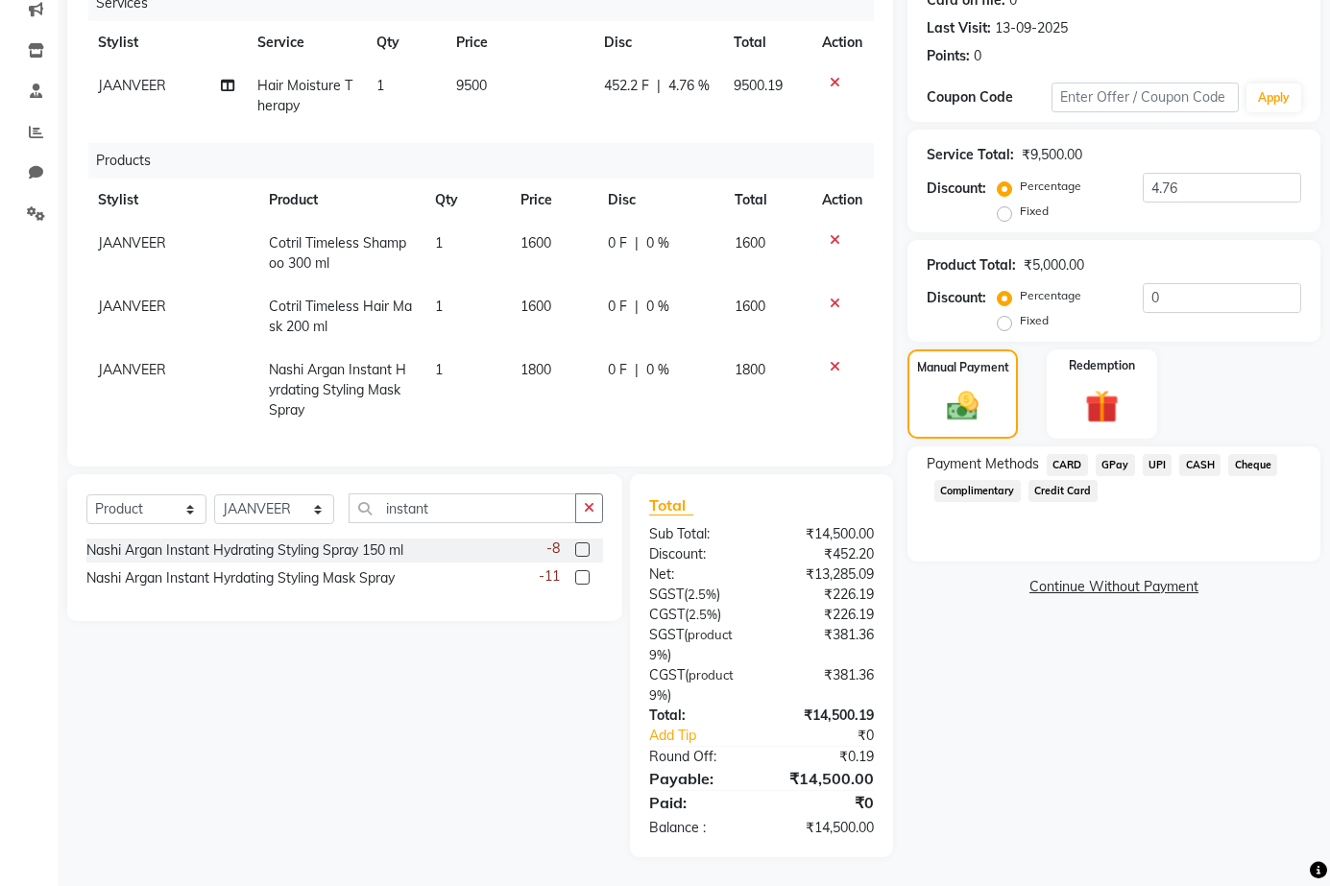
click at [1210, 454] on span "CASH" at bounding box center [1199, 465] width 41 height 22
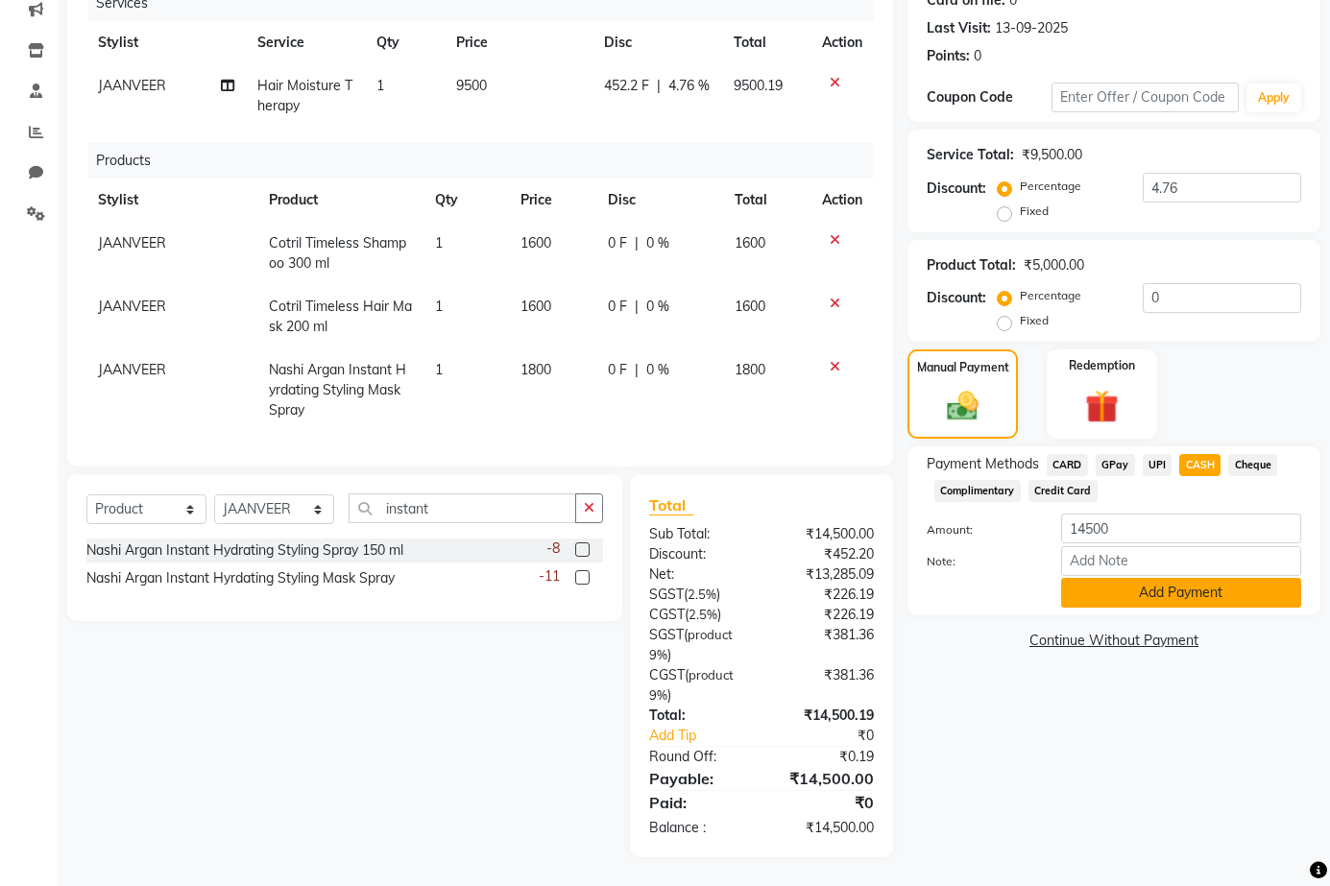
click at [1213, 584] on button "Add Payment" at bounding box center [1181, 593] width 240 height 30
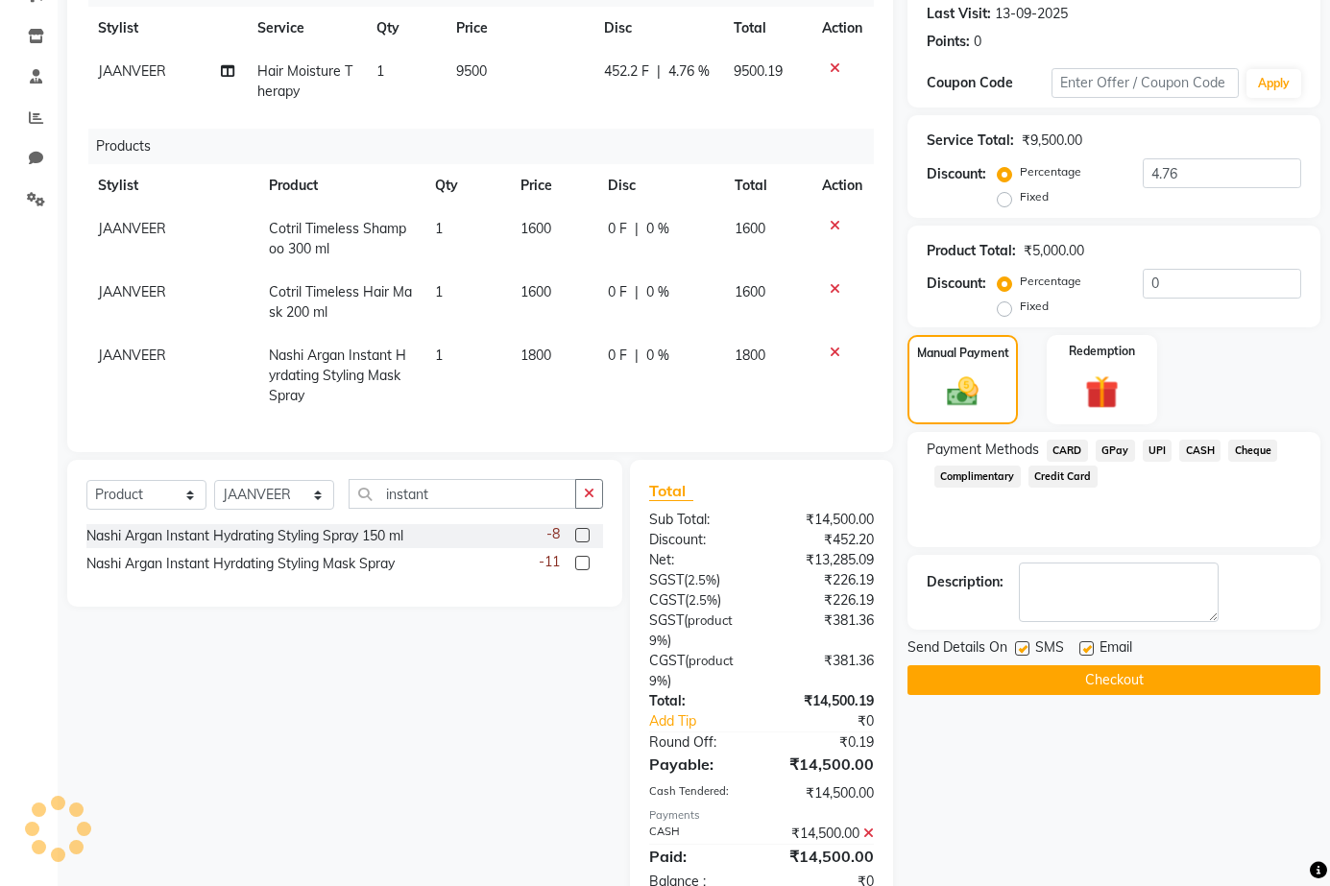
click at [1021, 652] on label at bounding box center [1022, 648] width 14 height 14
click at [1021, 652] on input "checkbox" at bounding box center [1021, 649] width 12 height 12
checkbox input "false"
click at [1087, 648] on label at bounding box center [1086, 648] width 14 height 14
click at [1087, 648] on input "checkbox" at bounding box center [1085, 649] width 12 height 12
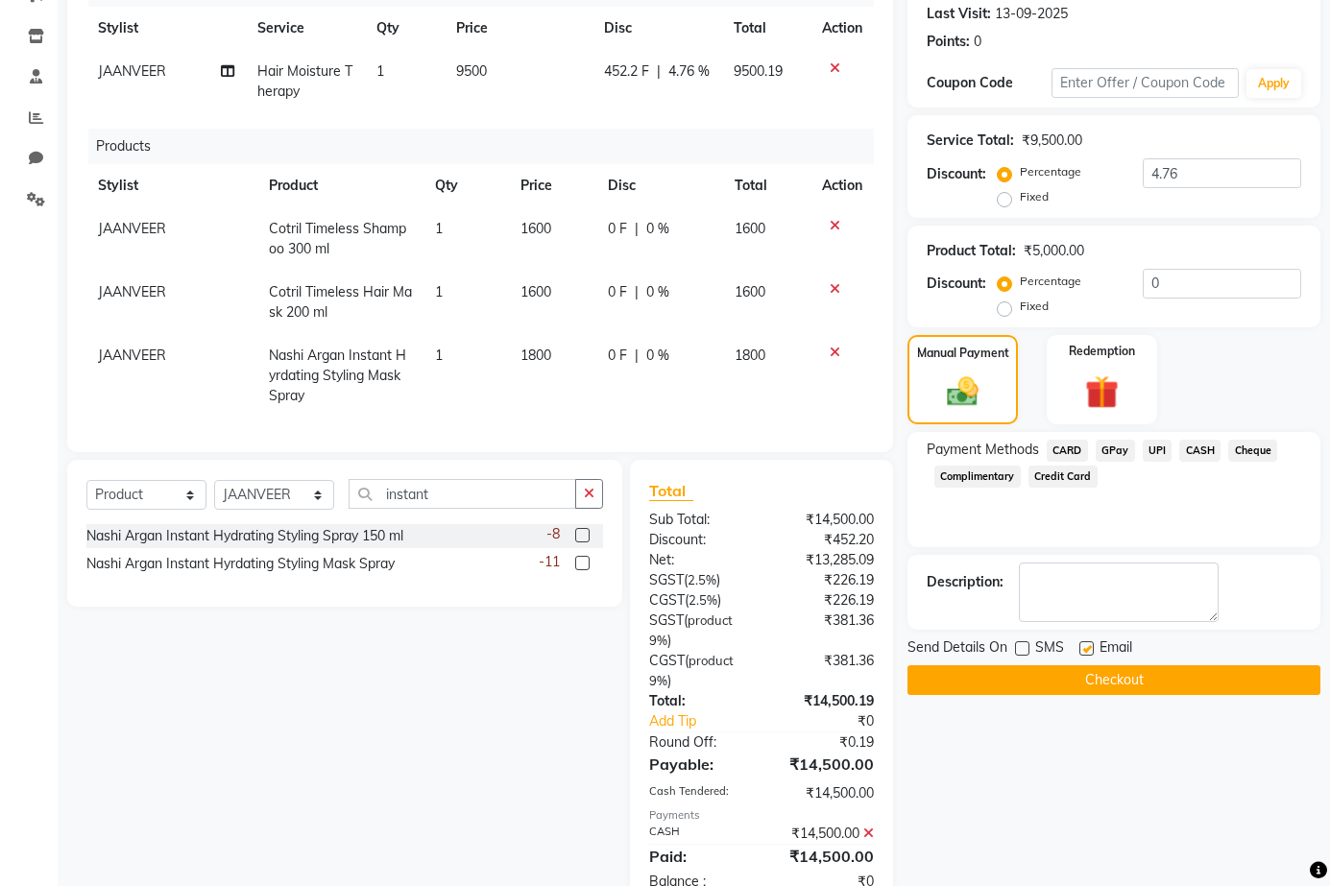
checkbox input "false"
click at [1122, 677] on button "Checkout" at bounding box center [1113, 680] width 413 height 30
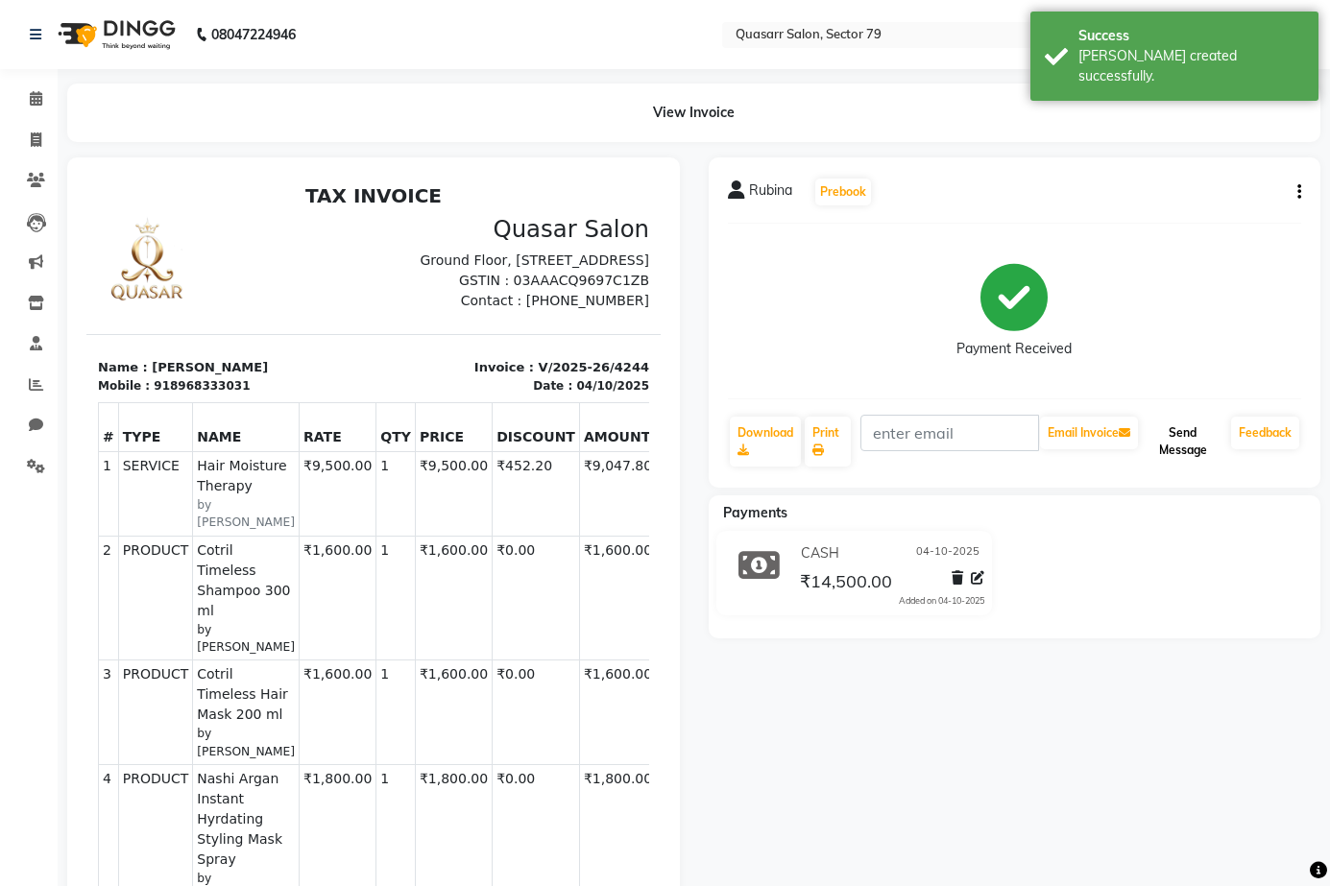
click at [1205, 457] on button "Send Message" at bounding box center [1183, 442] width 82 height 50
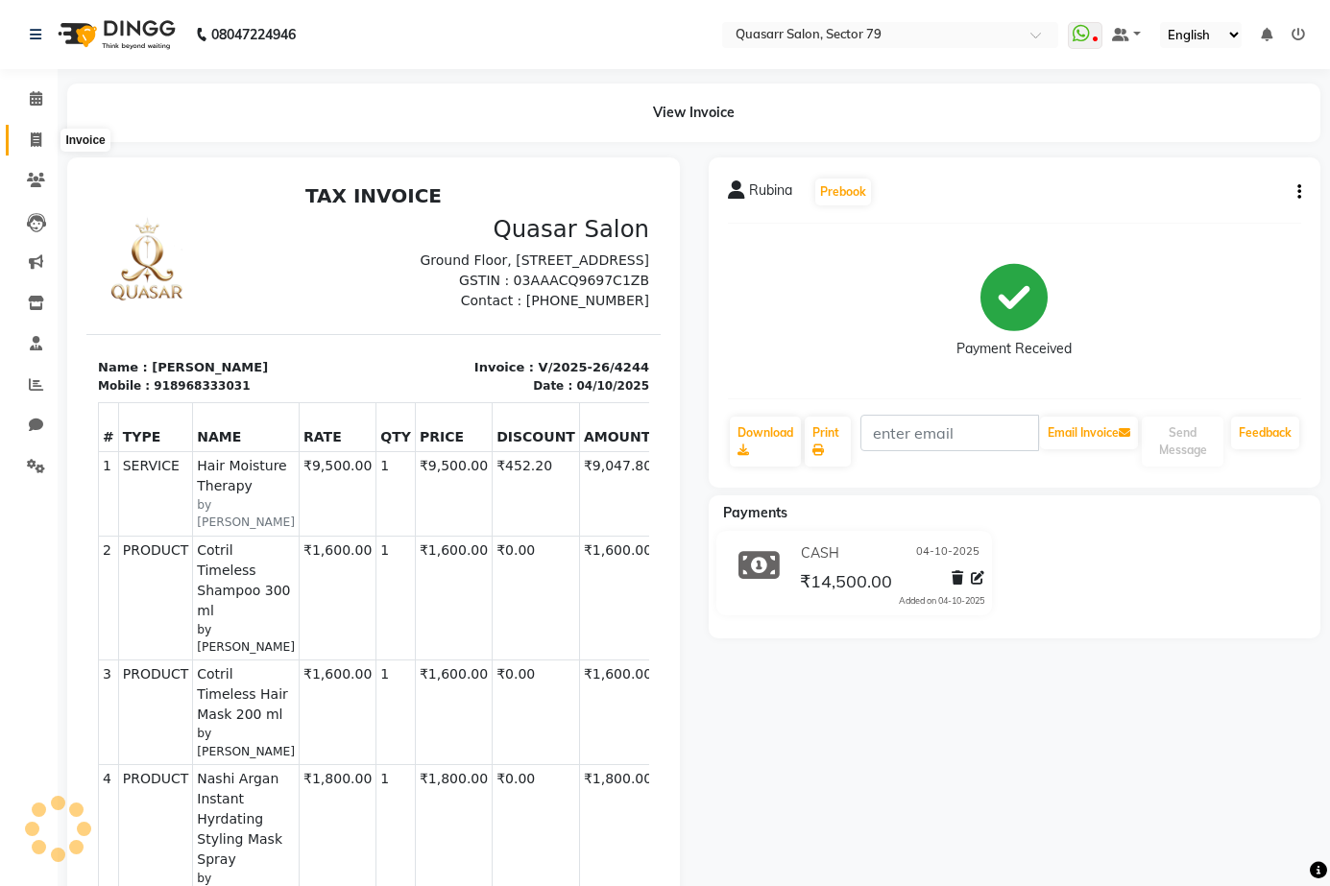
click at [32, 134] on icon at bounding box center [36, 140] width 11 height 14
select select "service"
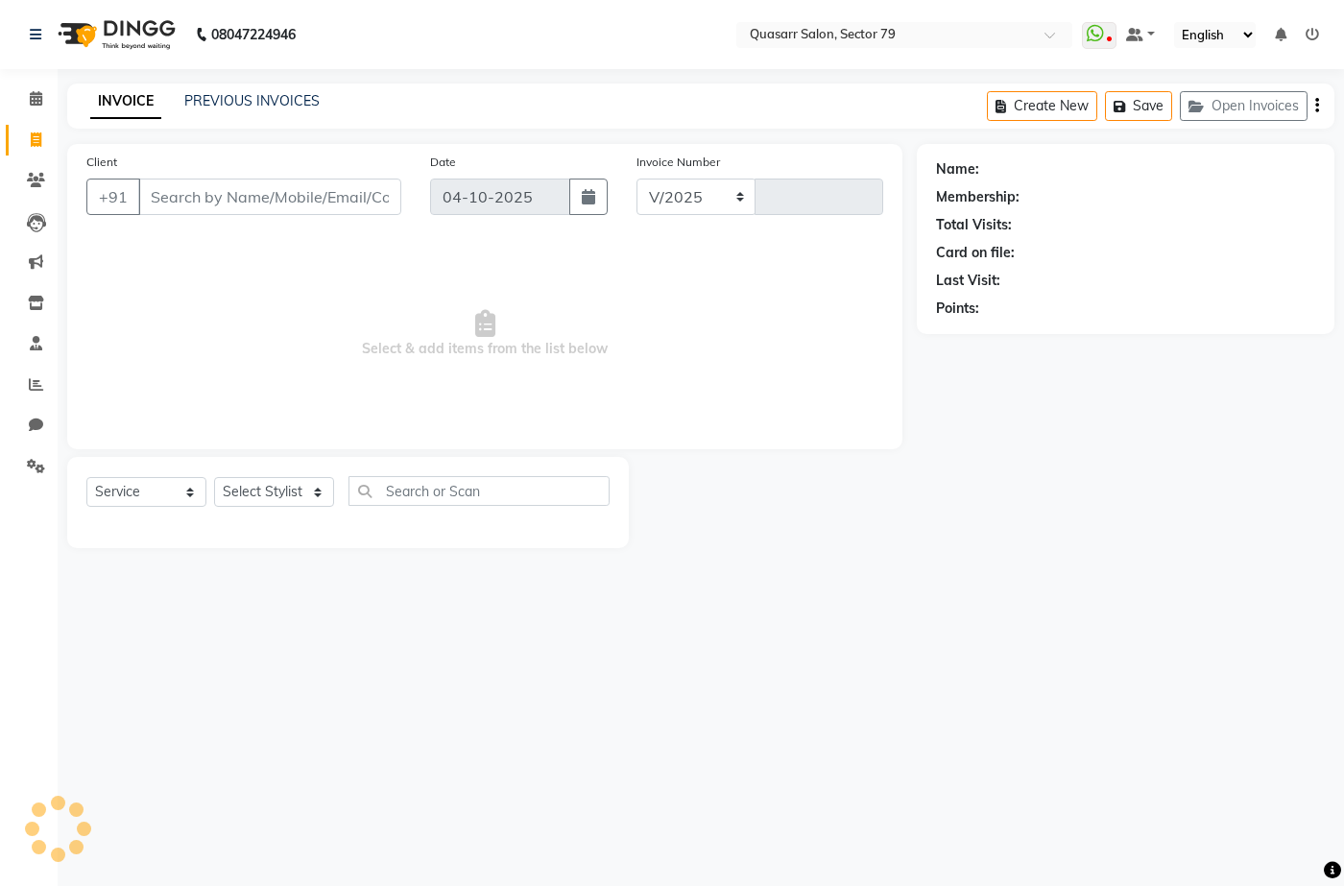
select select "7231"
type input "4245"
click at [235, 98] on link "PREVIOUS INVOICES" at bounding box center [251, 100] width 135 height 17
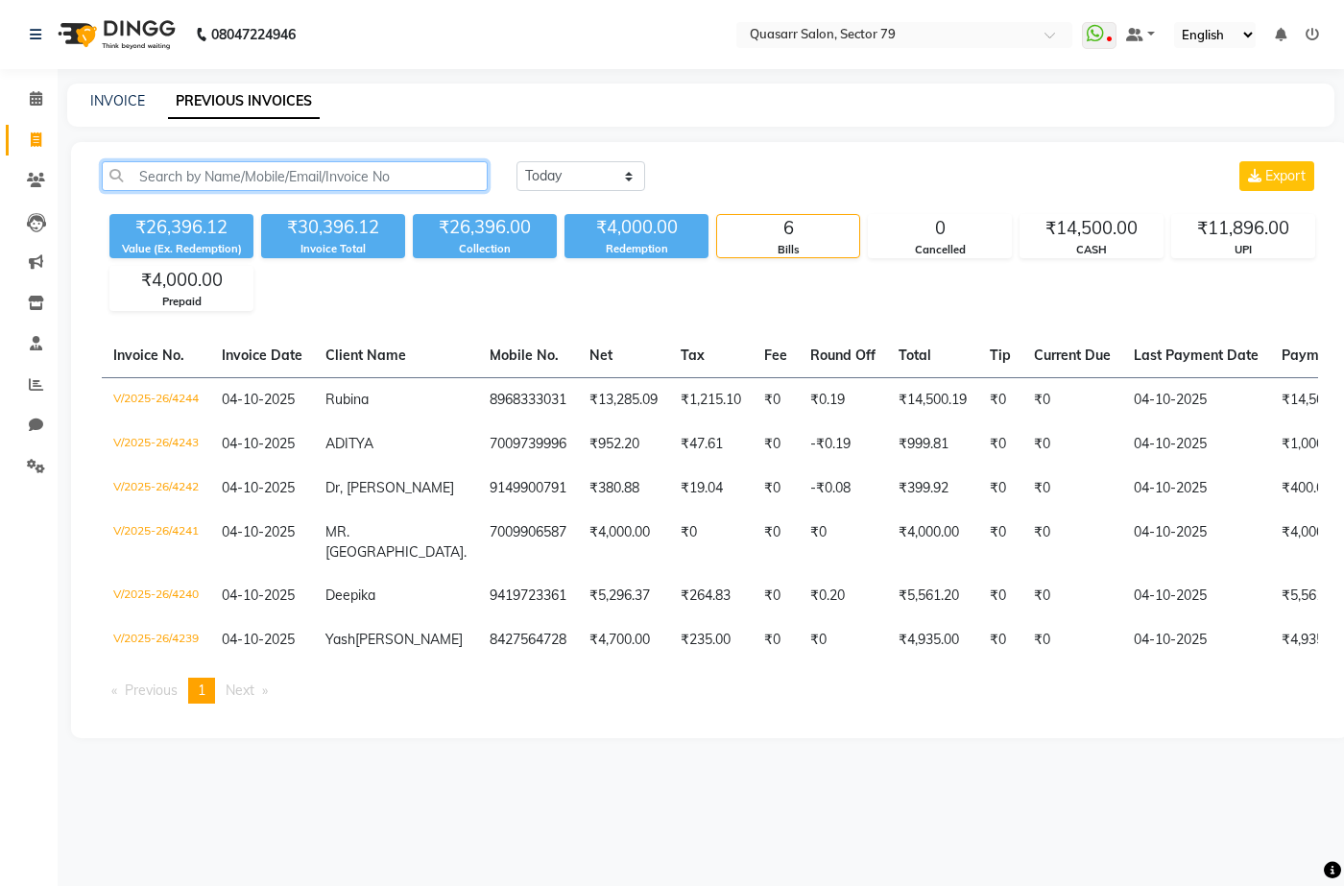
click at [255, 176] on input "text" at bounding box center [295, 176] width 386 height 30
paste input "9150004003"
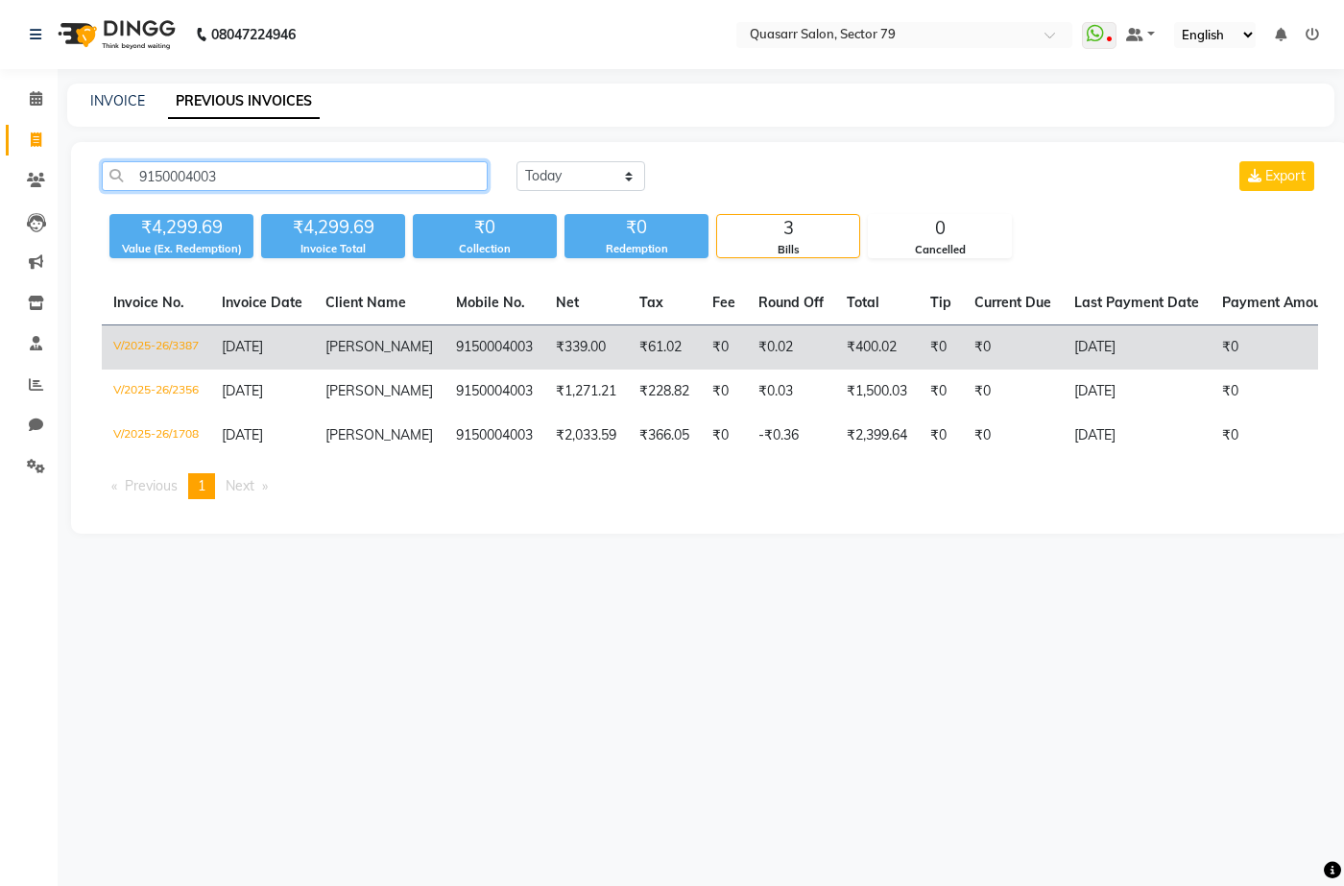
type input "9150004003"
click at [145, 351] on td "V/2025-26/3387" at bounding box center [156, 347] width 108 height 45
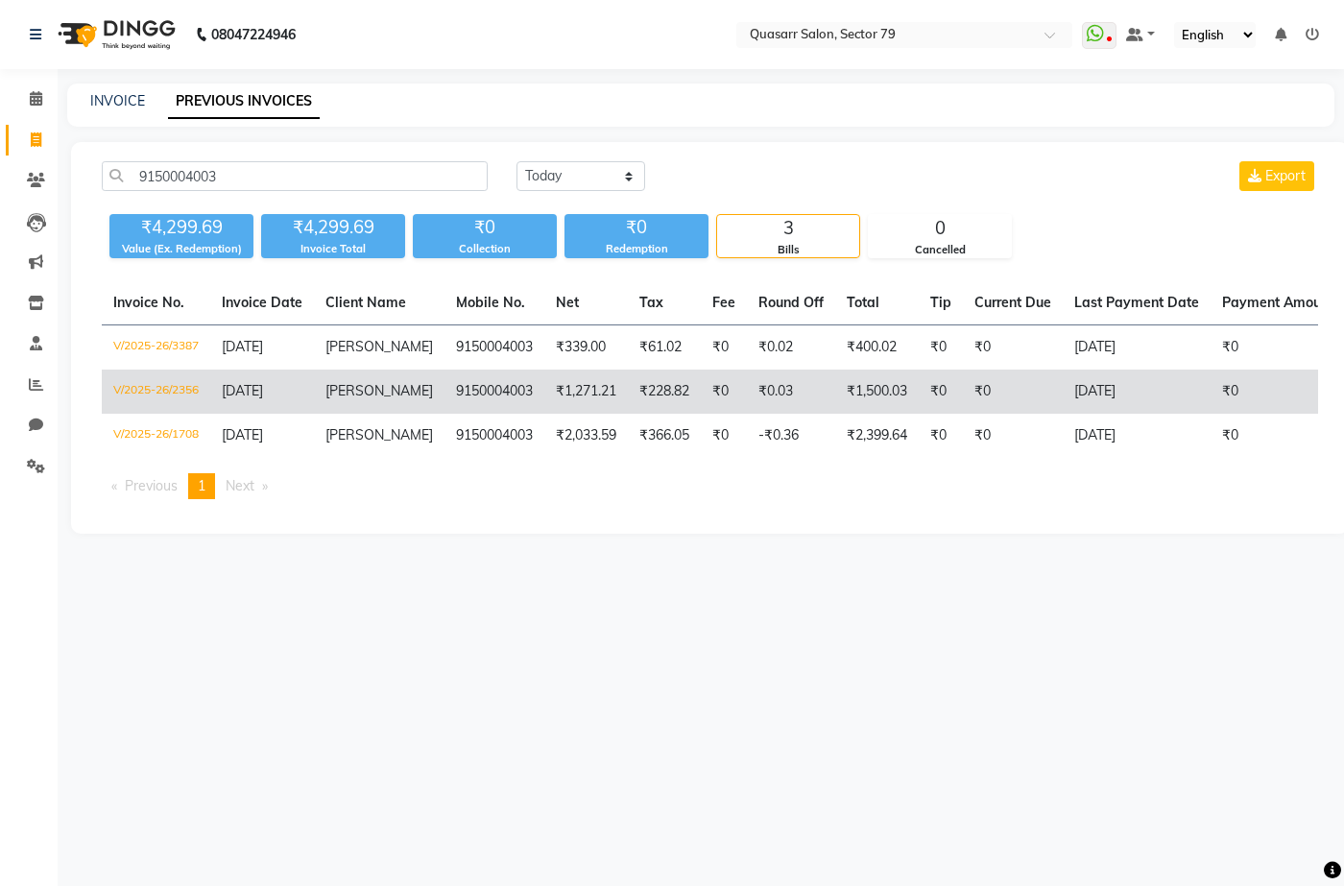
click at [205, 391] on td "V/2025-26/2356" at bounding box center [156, 392] width 108 height 44
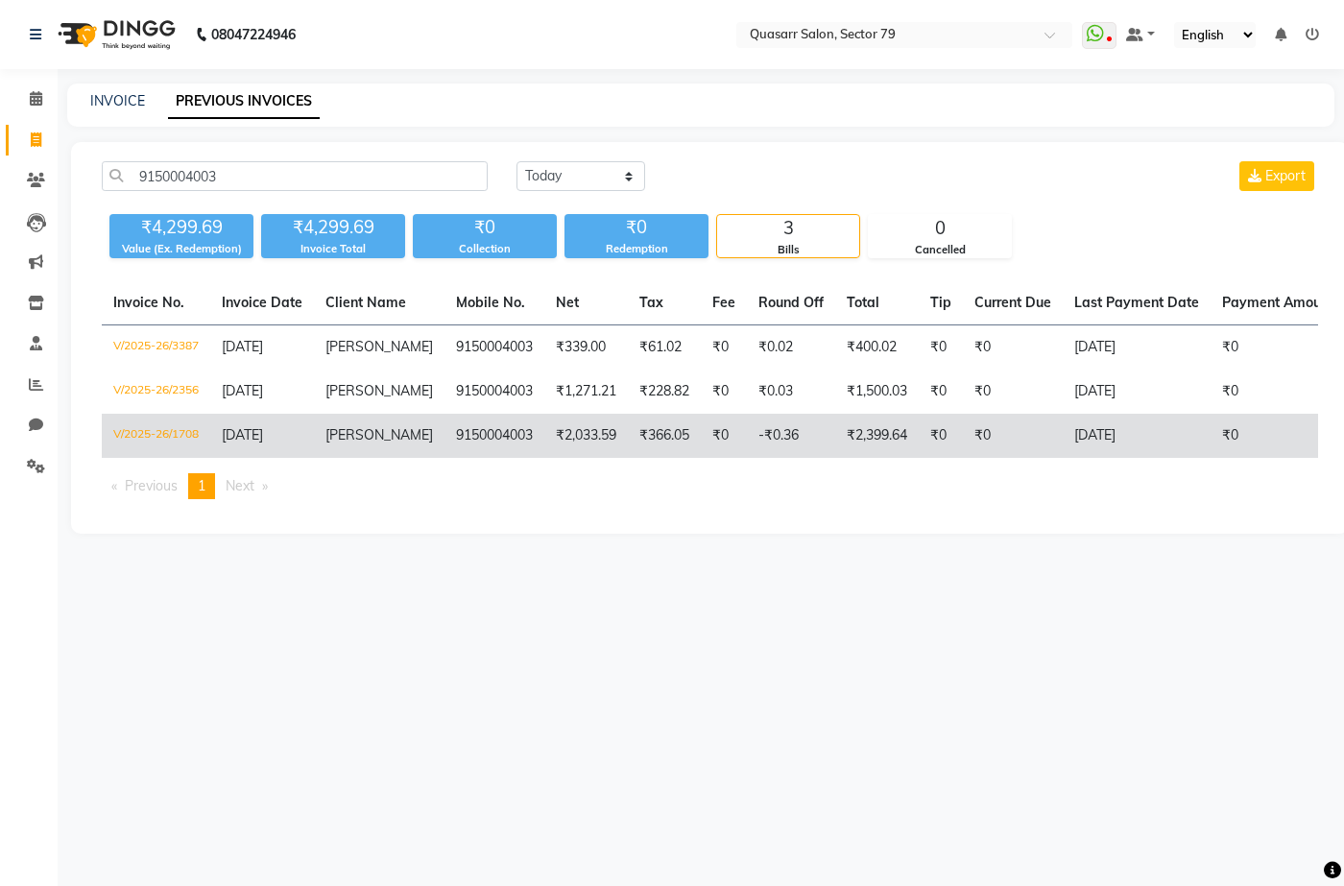
click at [307, 439] on td "18-06-2025" at bounding box center [262, 436] width 104 height 44
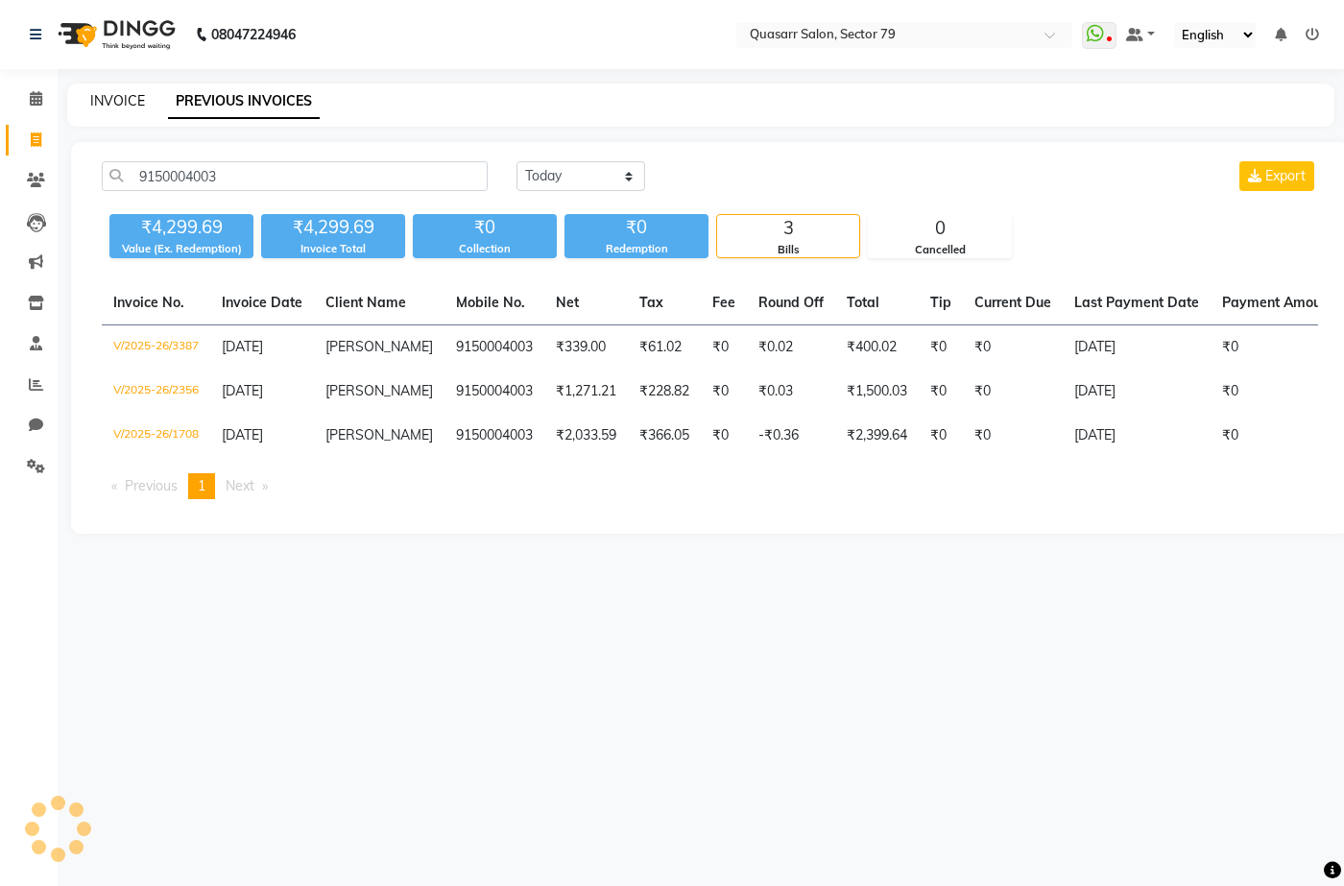
click at [135, 100] on link "INVOICE" at bounding box center [117, 100] width 55 height 17
select select "service"
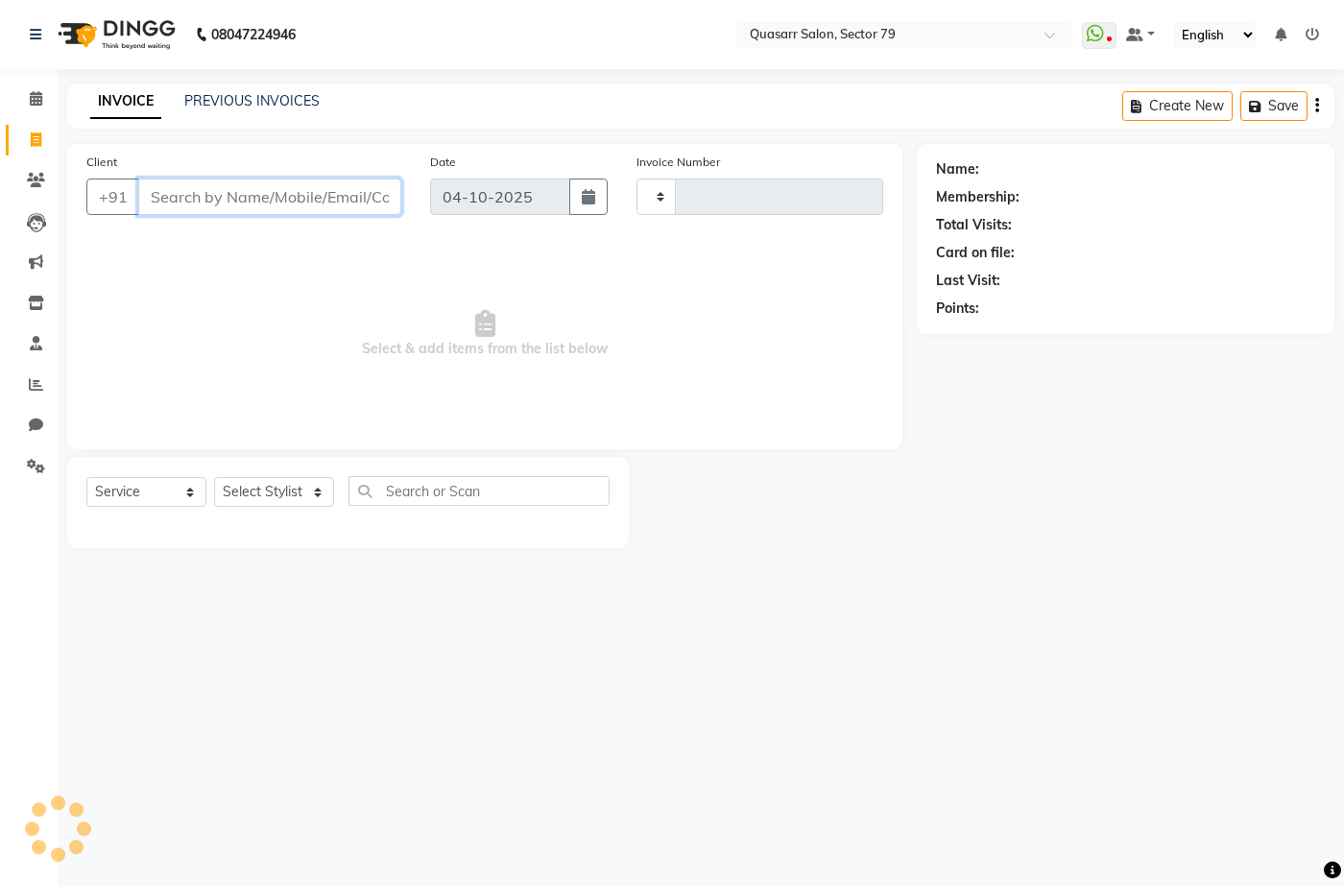
click at [271, 199] on input "Client" at bounding box center [269, 197] width 263 height 36
type input "jasleen"
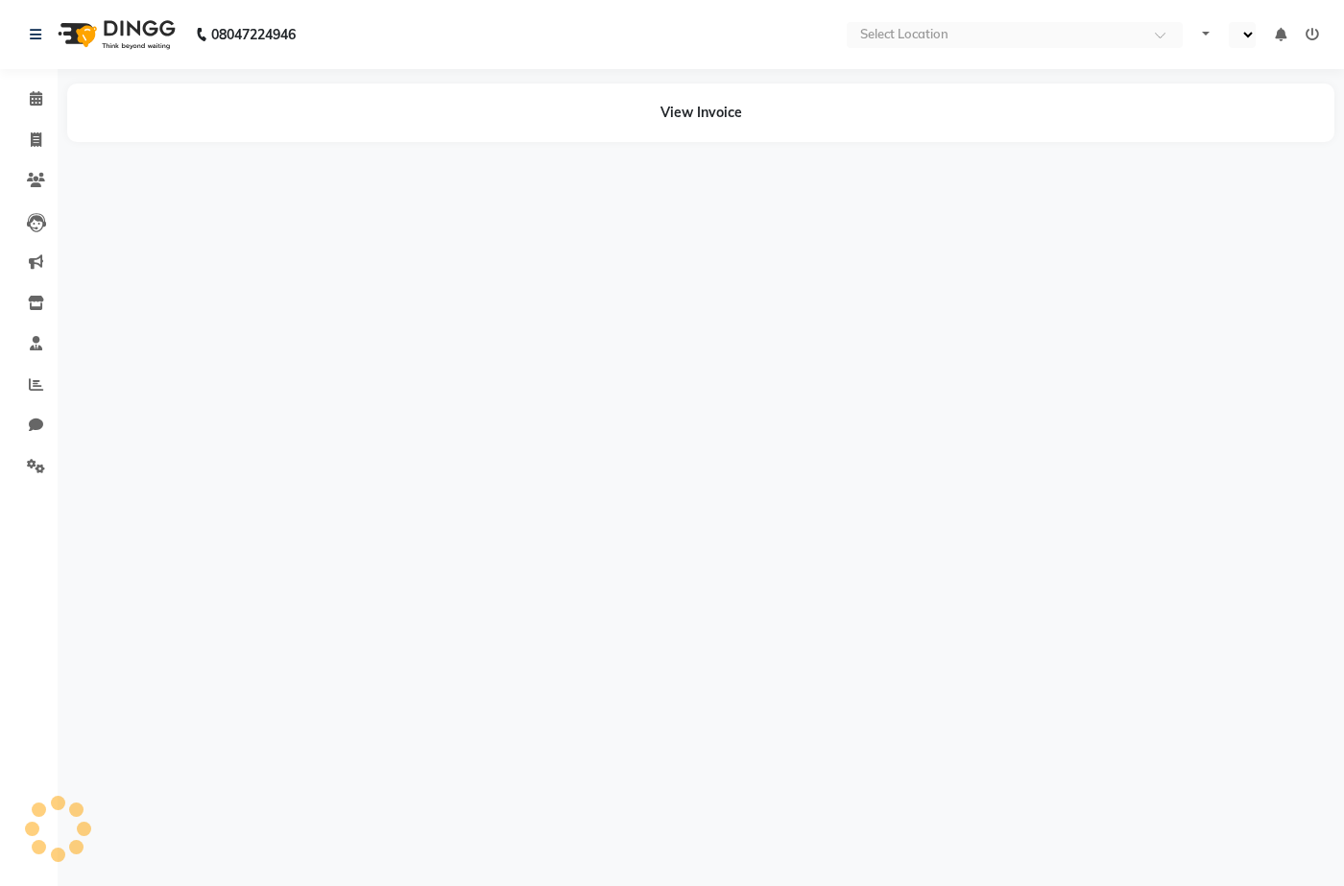
select select "en"
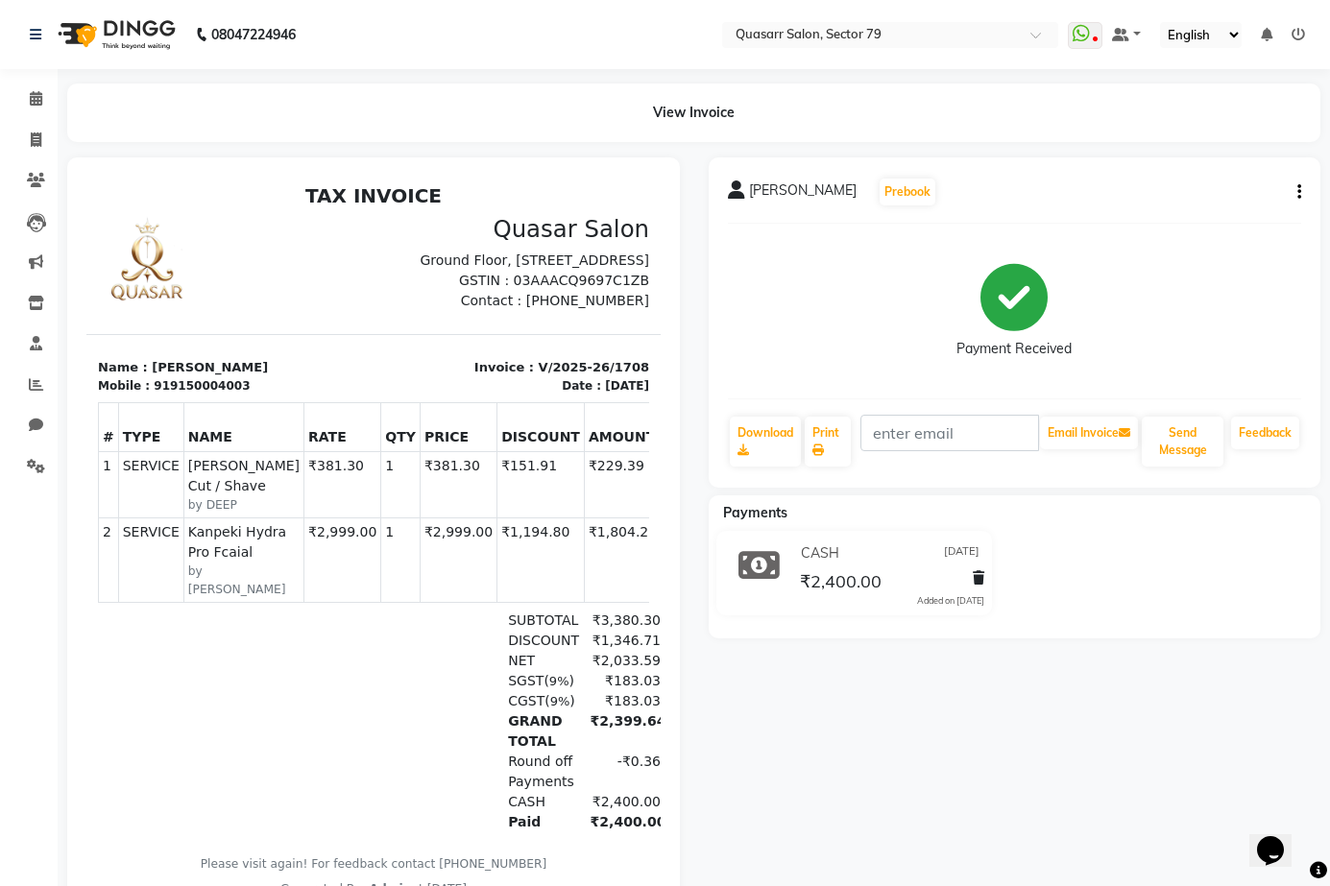
scroll to position [30, 0]
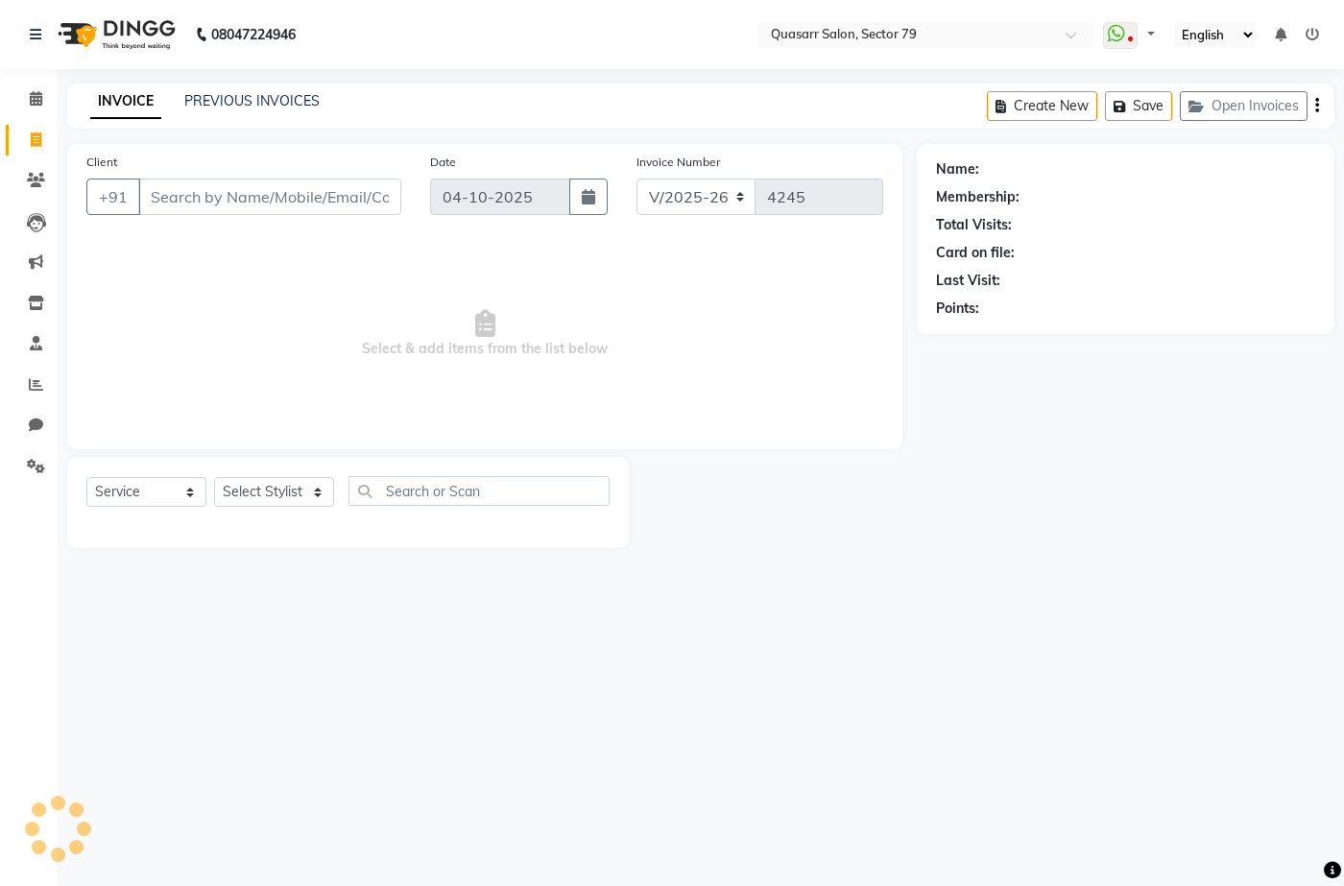
select select "7231"
select select "service"
click at [252, 204] on input "Client" at bounding box center [269, 197] width 263 height 36
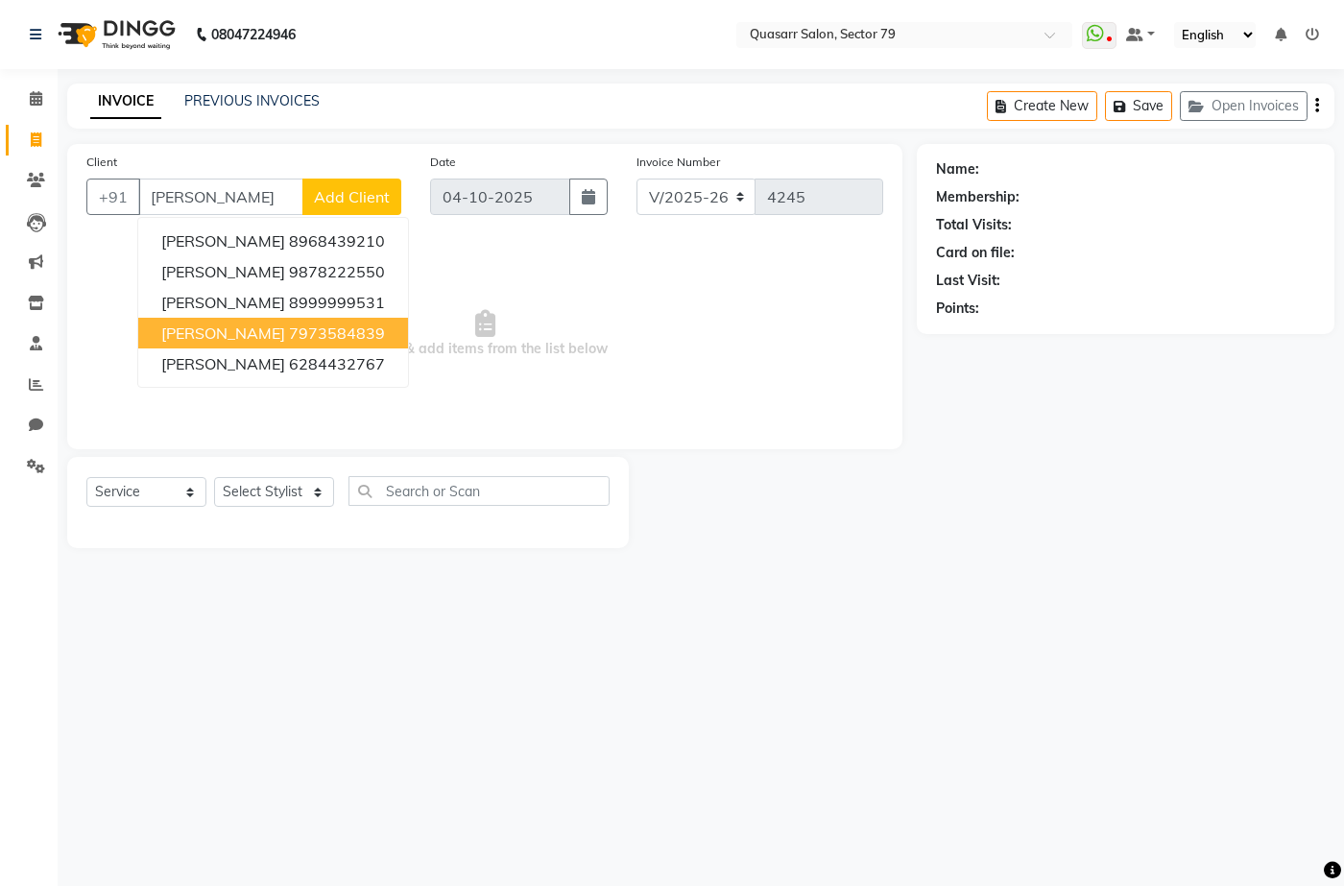
click at [301, 334] on ngb-highlight "7973584839" at bounding box center [337, 333] width 96 height 19
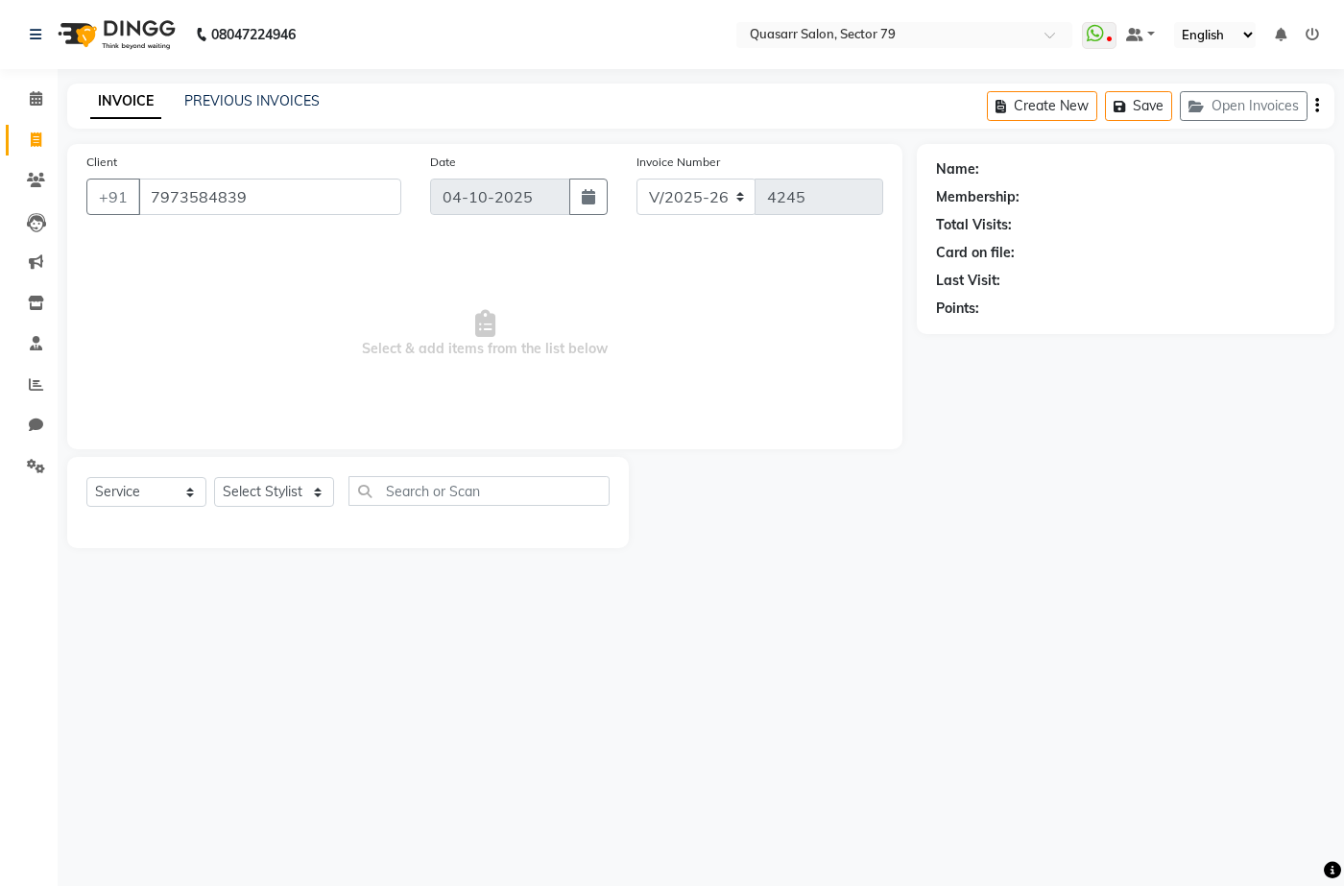
type input "7973584839"
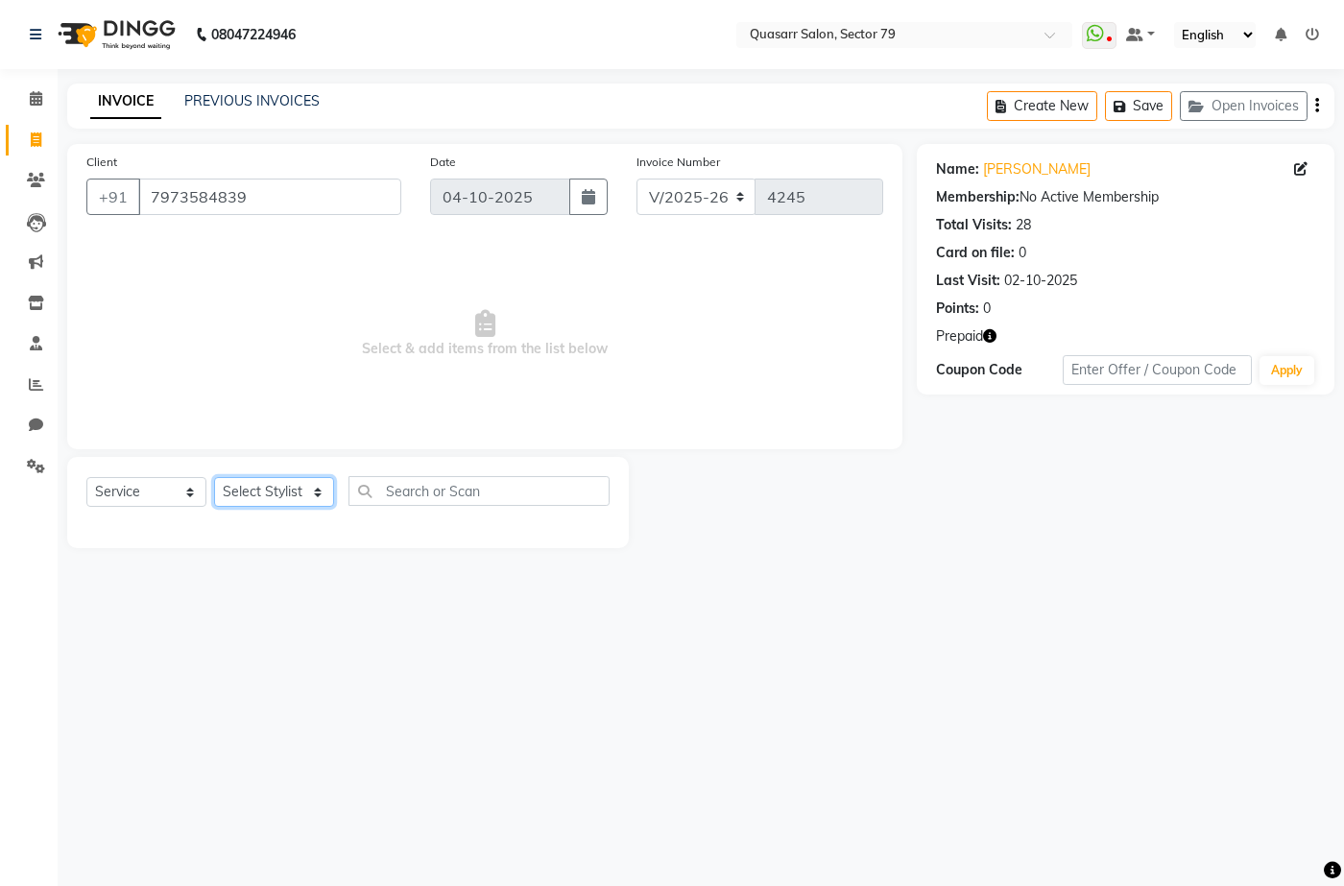
click at [275, 507] on select "Select Stylist ABOY ADDY MUA Aruna [PERSON_NAME] DEEP [PERSON_NAME] [PERSON_NAM…" at bounding box center [274, 492] width 120 height 30
select select "89957"
click at [214, 477] on select "Select Stylist ABOY ADDY MUA Aruna [PERSON_NAME] DEEP [PERSON_NAME] [PERSON_NAM…" at bounding box center [274, 492] width 120 height 30
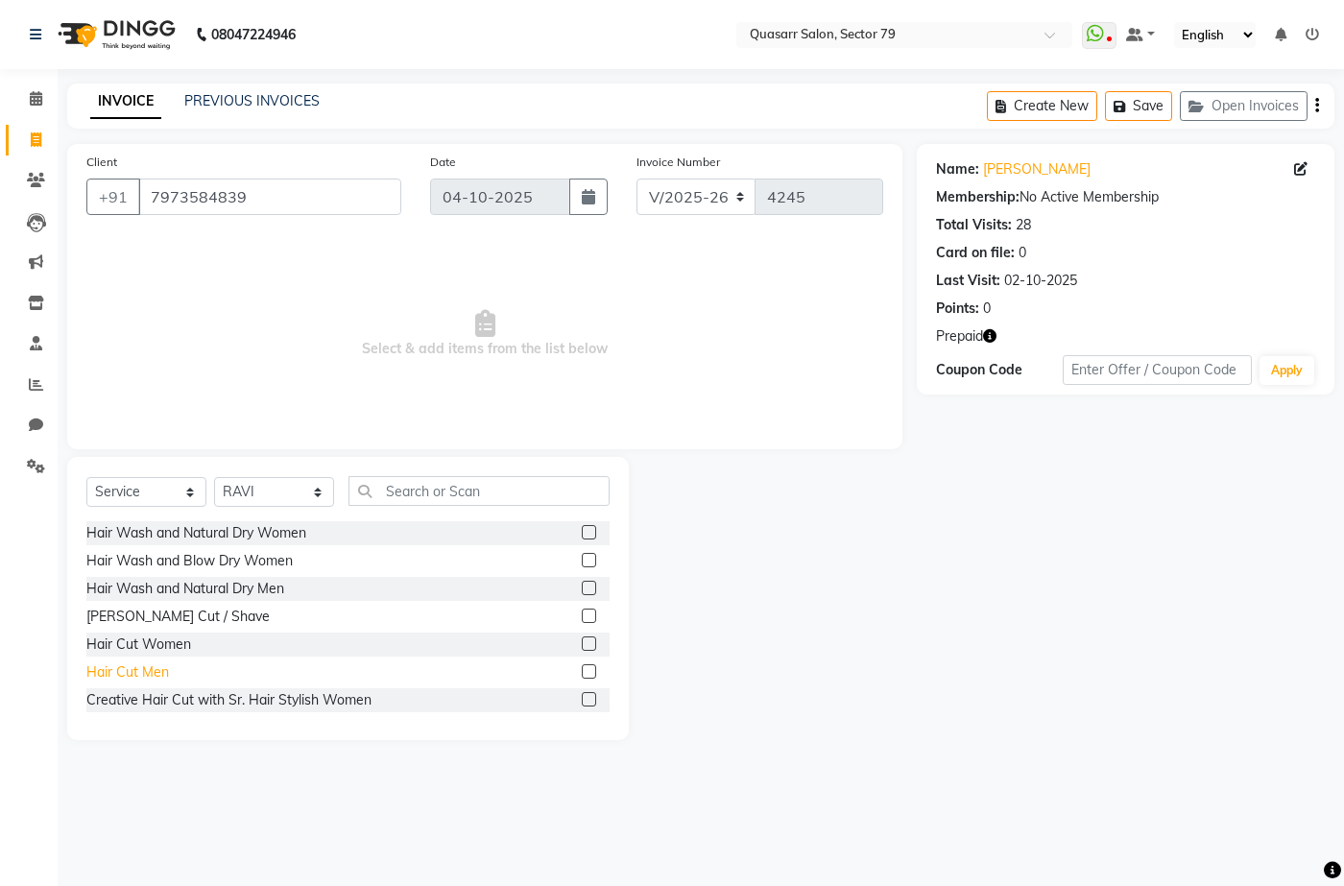
click at [151, 675] on div "Hair Cut Men" at bounding box center [127, 673] width 83 height 20
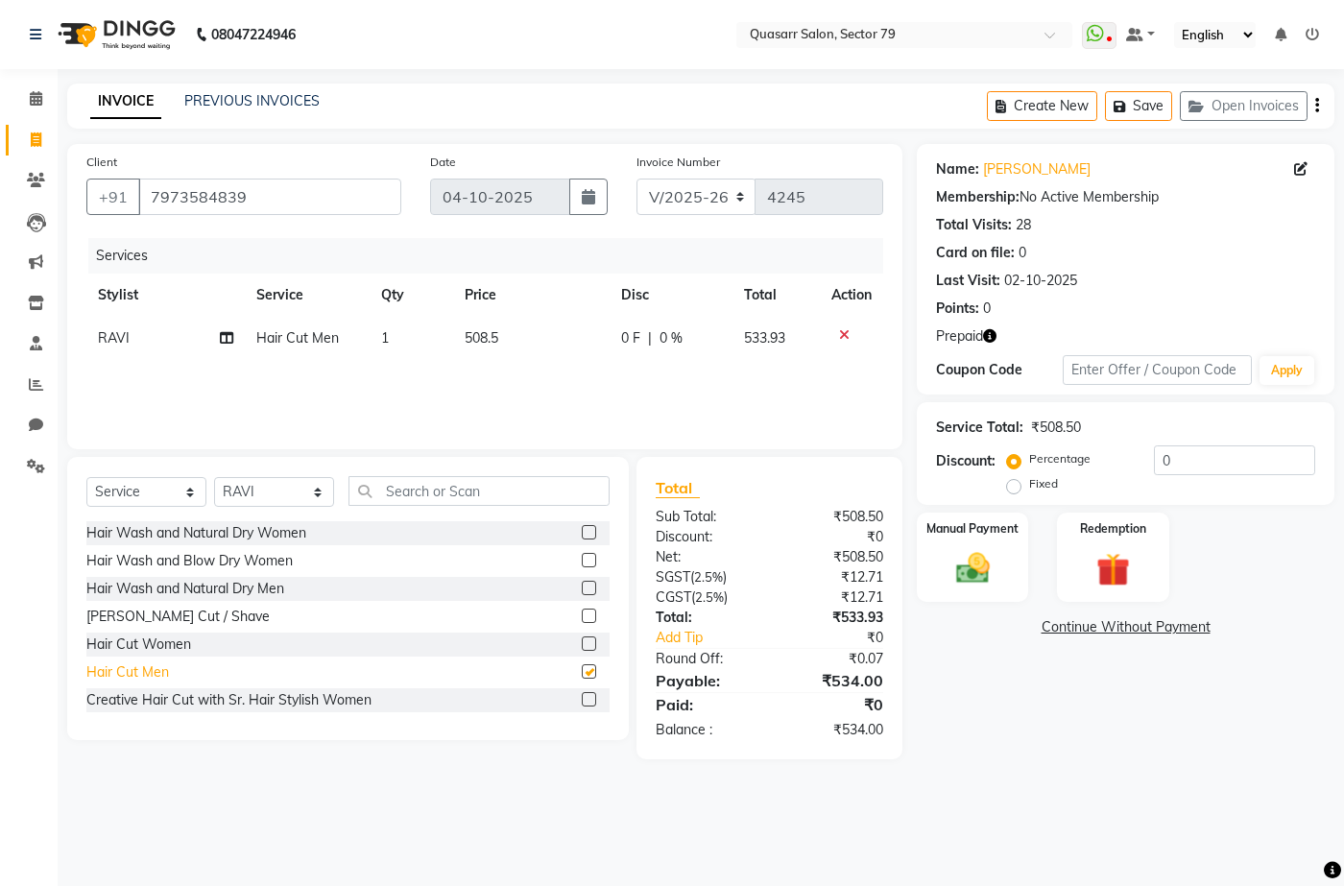
checkbox input "false"
click at [157, 614] on div "[PERSON_NAME] Cut / Shave" at bounding box center [177, 617] width 183 height 20
checkbox input "false"
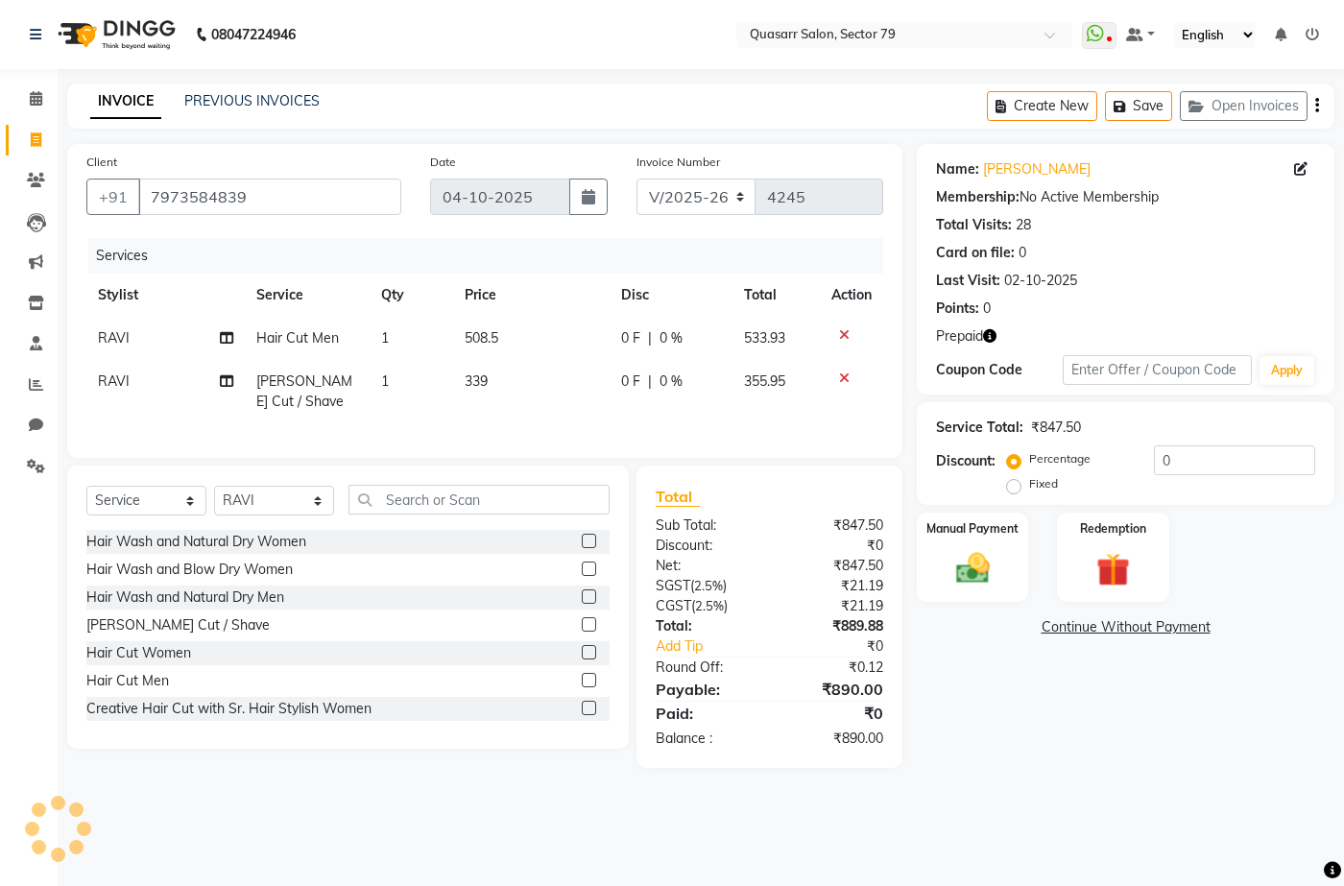
click at [390, 392] on td "1" at bounding box center [411, 391] width 83 height 63
select select "89957"
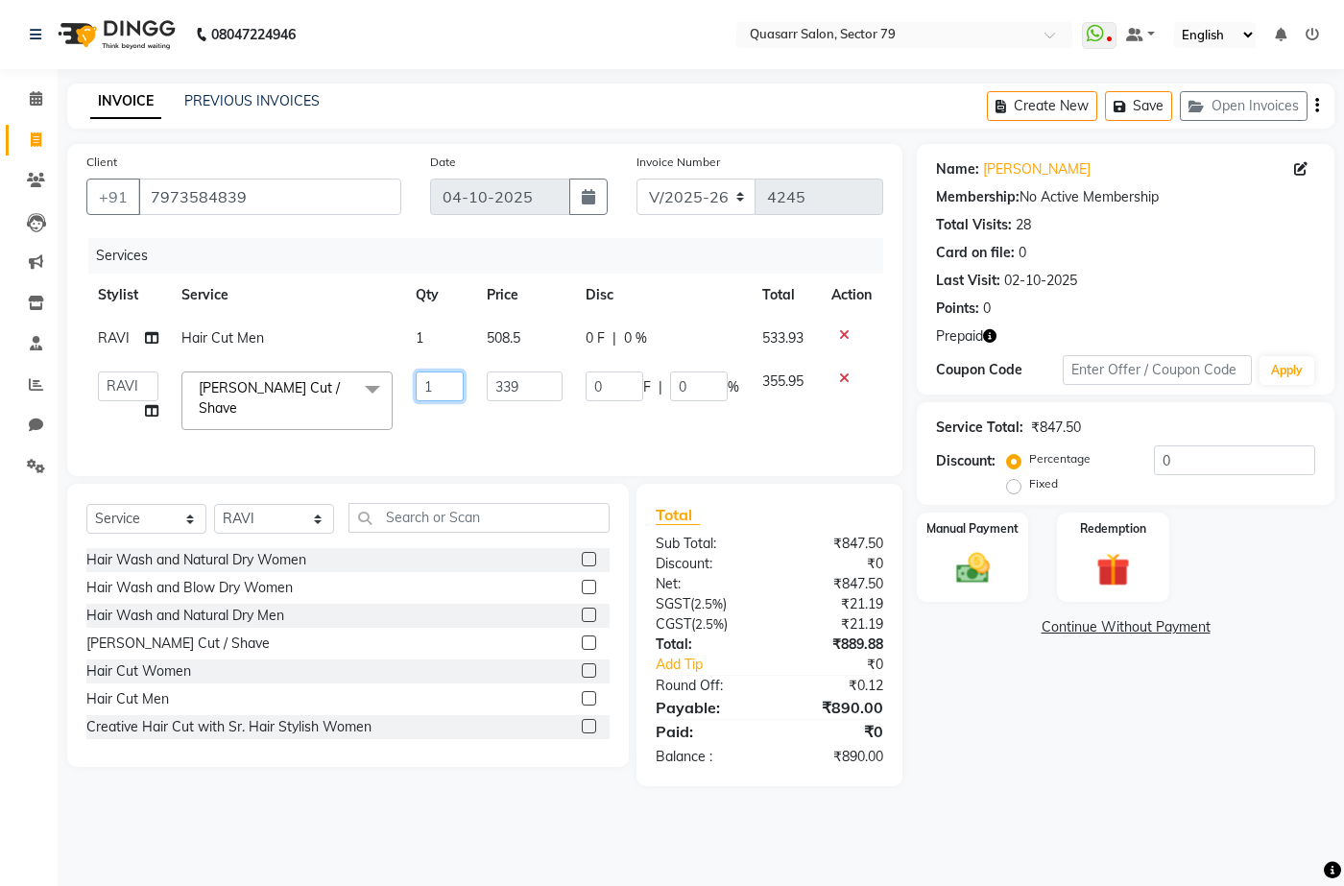
drag, startPoint x: 439, startPoint y: 379, endPoint x: 427, endPoint y: 379, distance: 11.5
click at [427, 379] on input "1" at bounding box center [440, 387] width 48 height 30
type input "1"
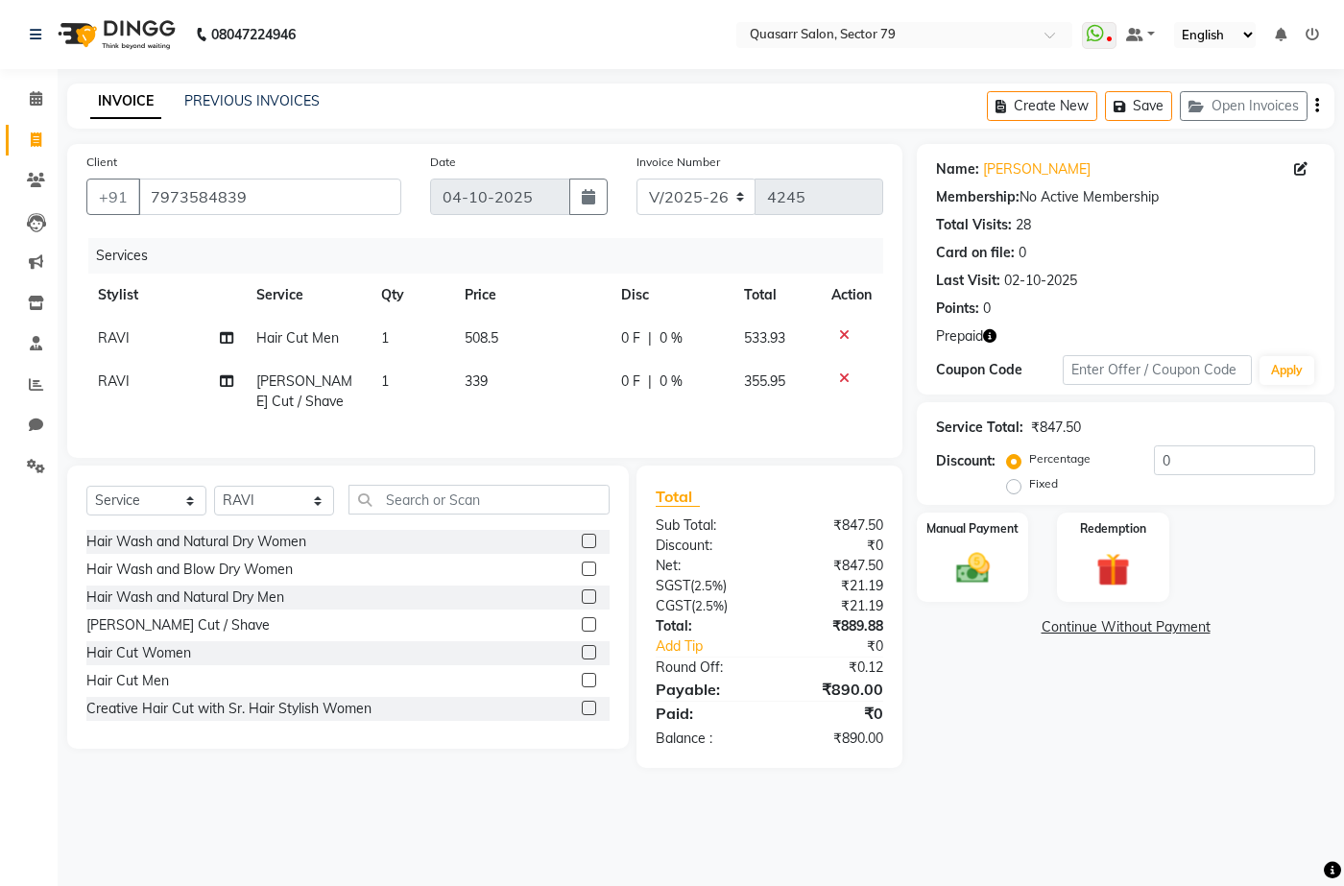
click at [163, 380] on td "RAVI" at bounding box center [165, 391] width 158 height 63
select select "89957"
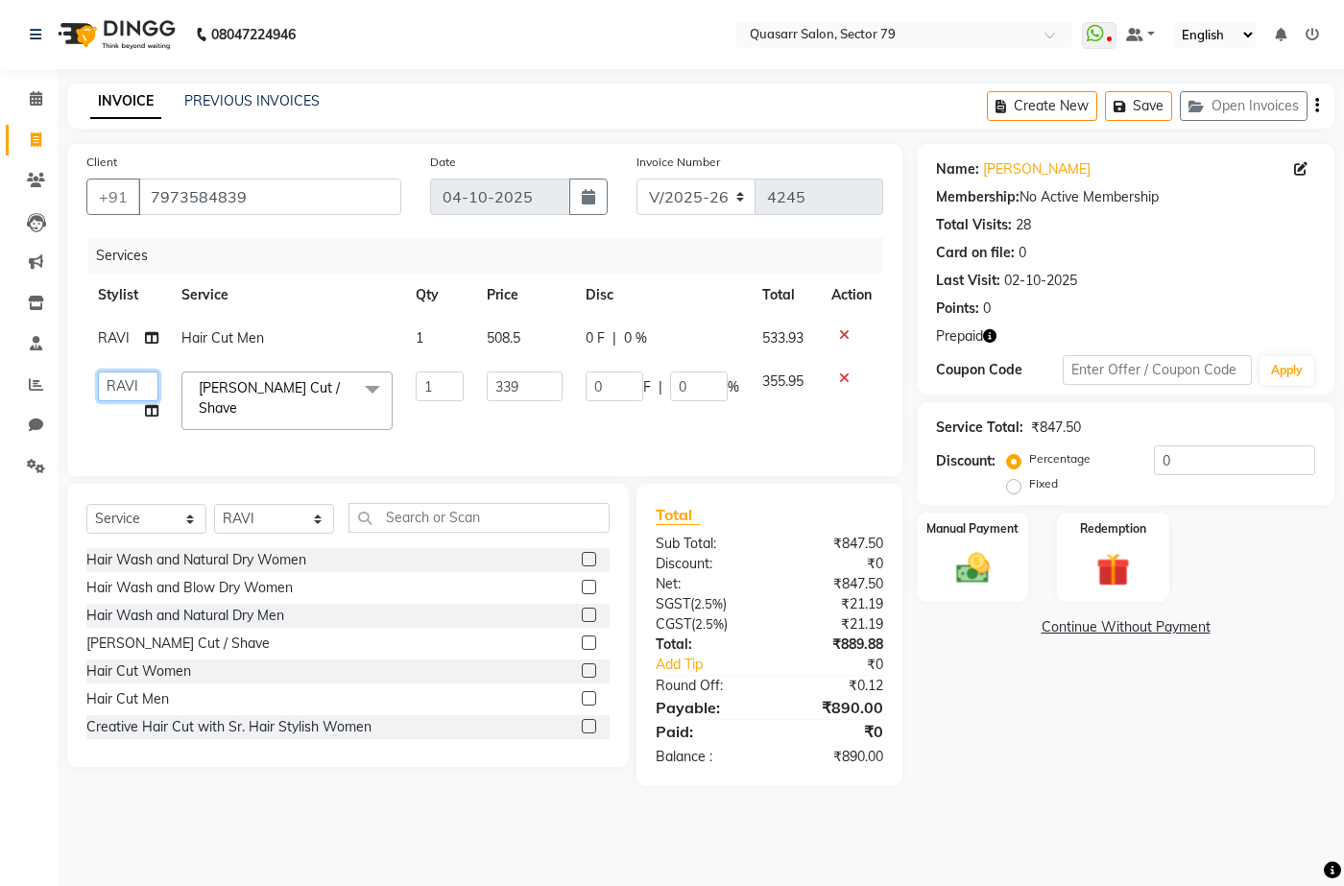
click at [149, 386] on select "ABOY ADDY MUA Aruna [PERSON_NAME] DEEP [PERSON_NAME] [PERSON_NAME] QUASAR SALON…" at bounding box center [128, 387] width 60 height 30
select select "74664"
click at [468, 383] on td "1" at bounding box center [439, 401] width 71 height 82
click at [530, 381] on input "339" at bounding box center [524, 387] width 75 height 30
click at [501, 378] on input "339" at bounding box center [524, 387] width 75 height 30
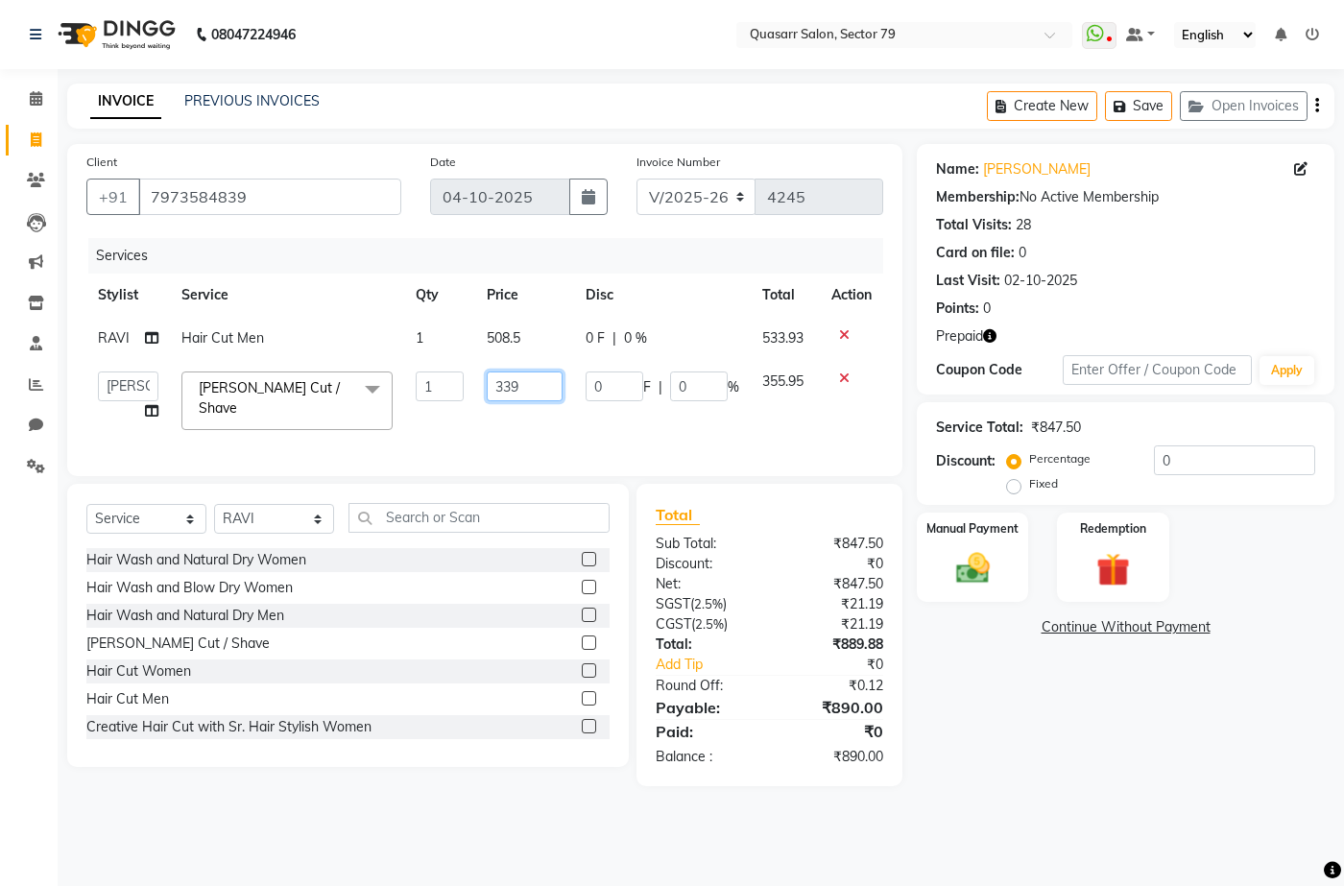
click at [501, 378] on input "339" at bounding box center [524, 387] width 75 height 30
type input "400"
click at [513, 342] on td "508.5" at bounding box center [524, 338] width 98 height 43
select select "89957"
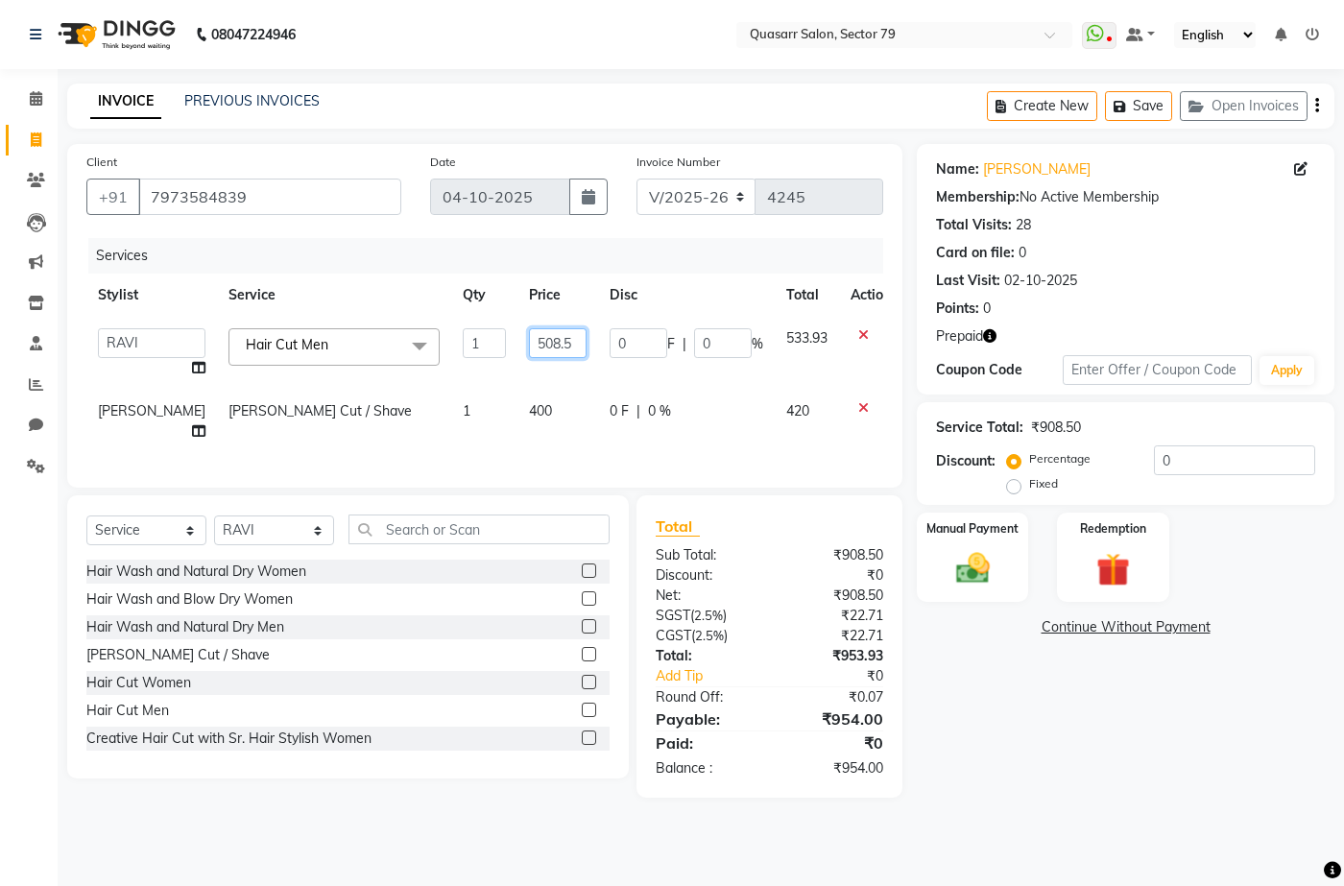
click at [529, 345] on input "508.5" at bounding box center [558, 343] width 58 height 30
type input "600"
click at [536, 232] on div "Client +91 7973584839 Date 04-10-2025 Invoice Number V/2025 V/2025-26 4245 Serv…" at bounding box center [484, 316] width 835 height 344
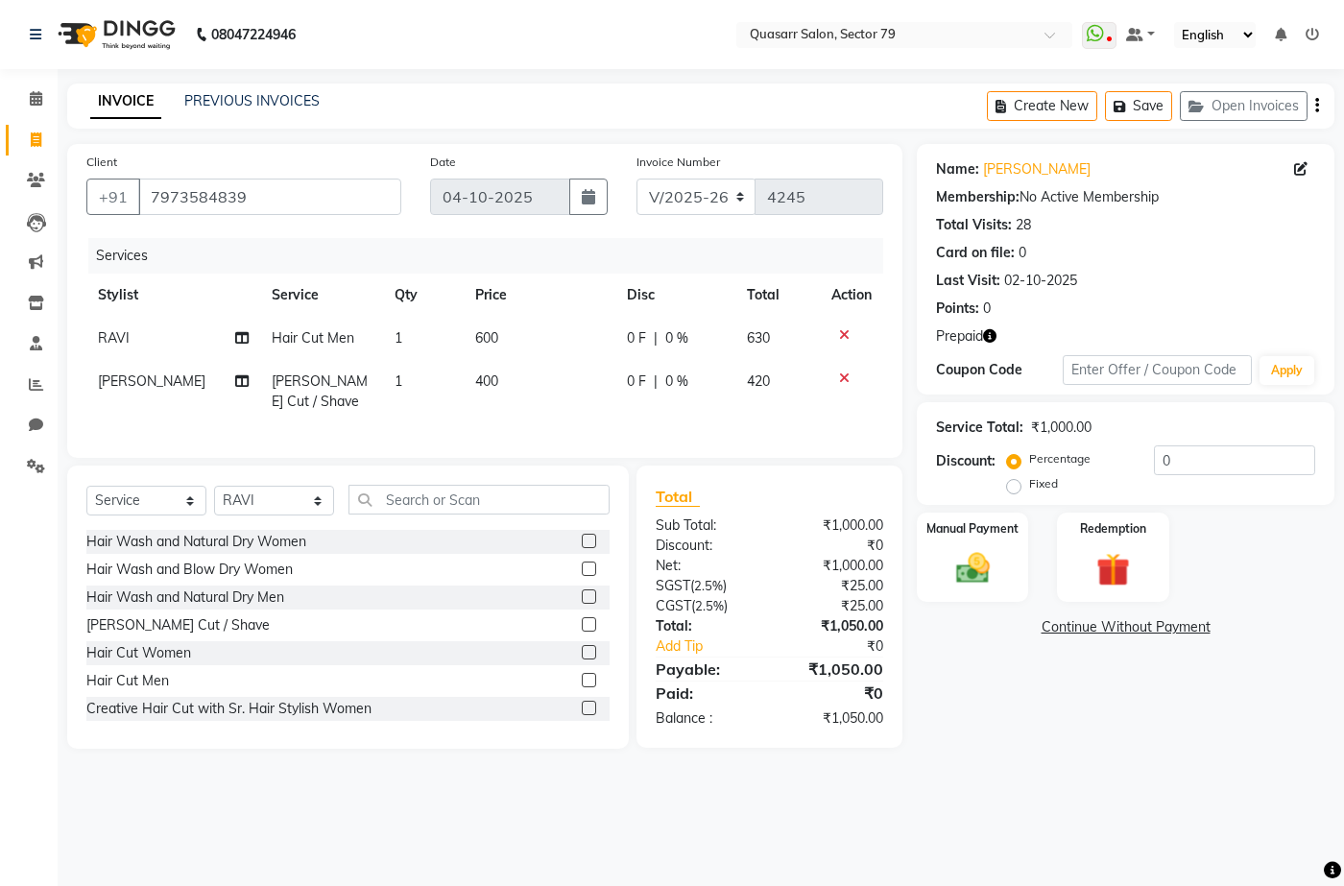
click at [483, 365] on td "400" at bounding box center [540, 391] width 152 height 63
select select "74664"
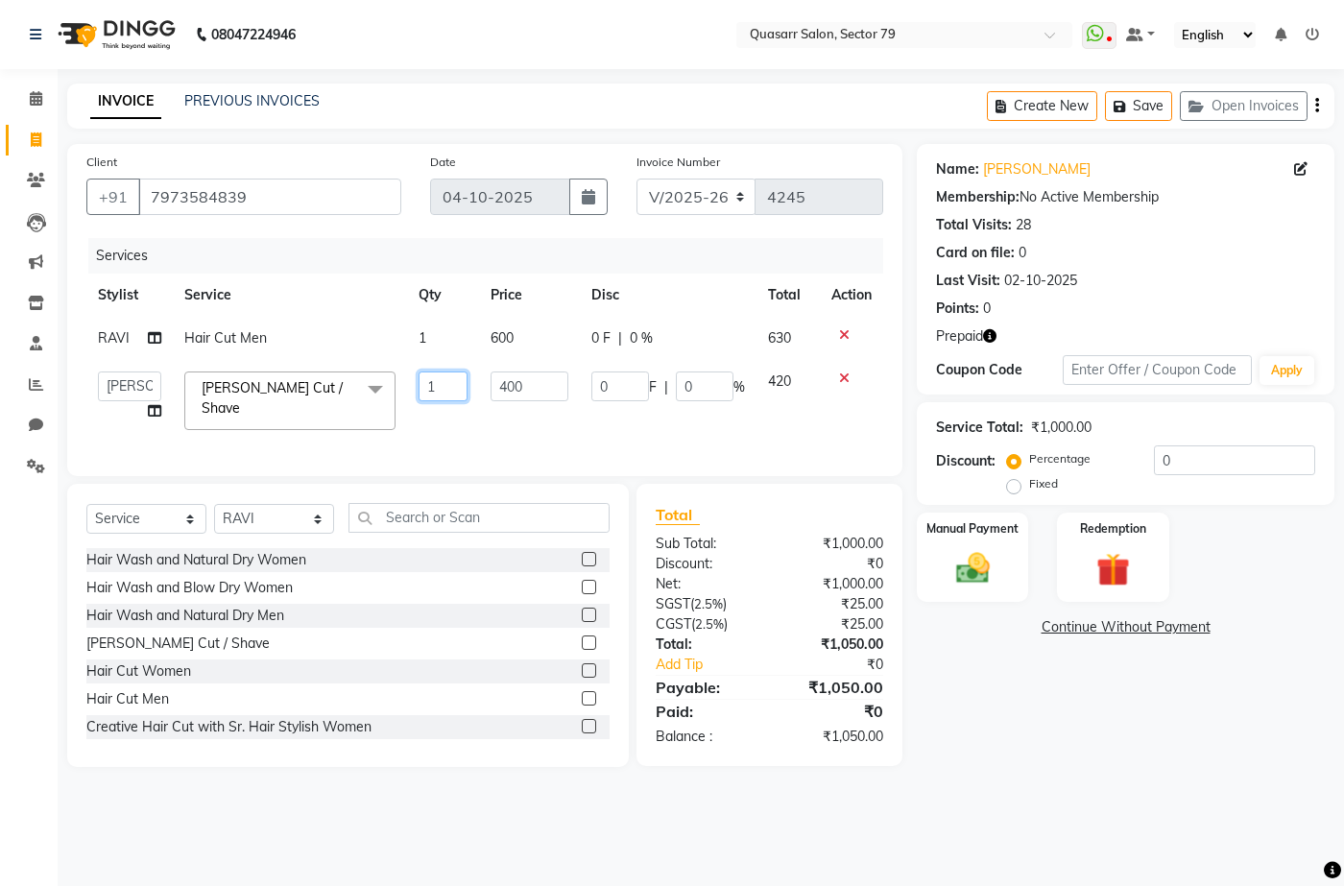
click at [431, 378] on input "1" at bounding box center [443, 387] width 49 height 30
drag, startPoint x: 455, startPoint y: 393, endPoint x: 398, endPoint y: 396, distance: 56.7
click at [398, 396] on tr "ABOY ADDY MUA Aruna Rai BHAWNA DEEP DINA GAITRI DEVI JAANVEER JOYCE PAWAN QUASA…" at bounding box center [484, 401] width 797 height 82
type input "2"
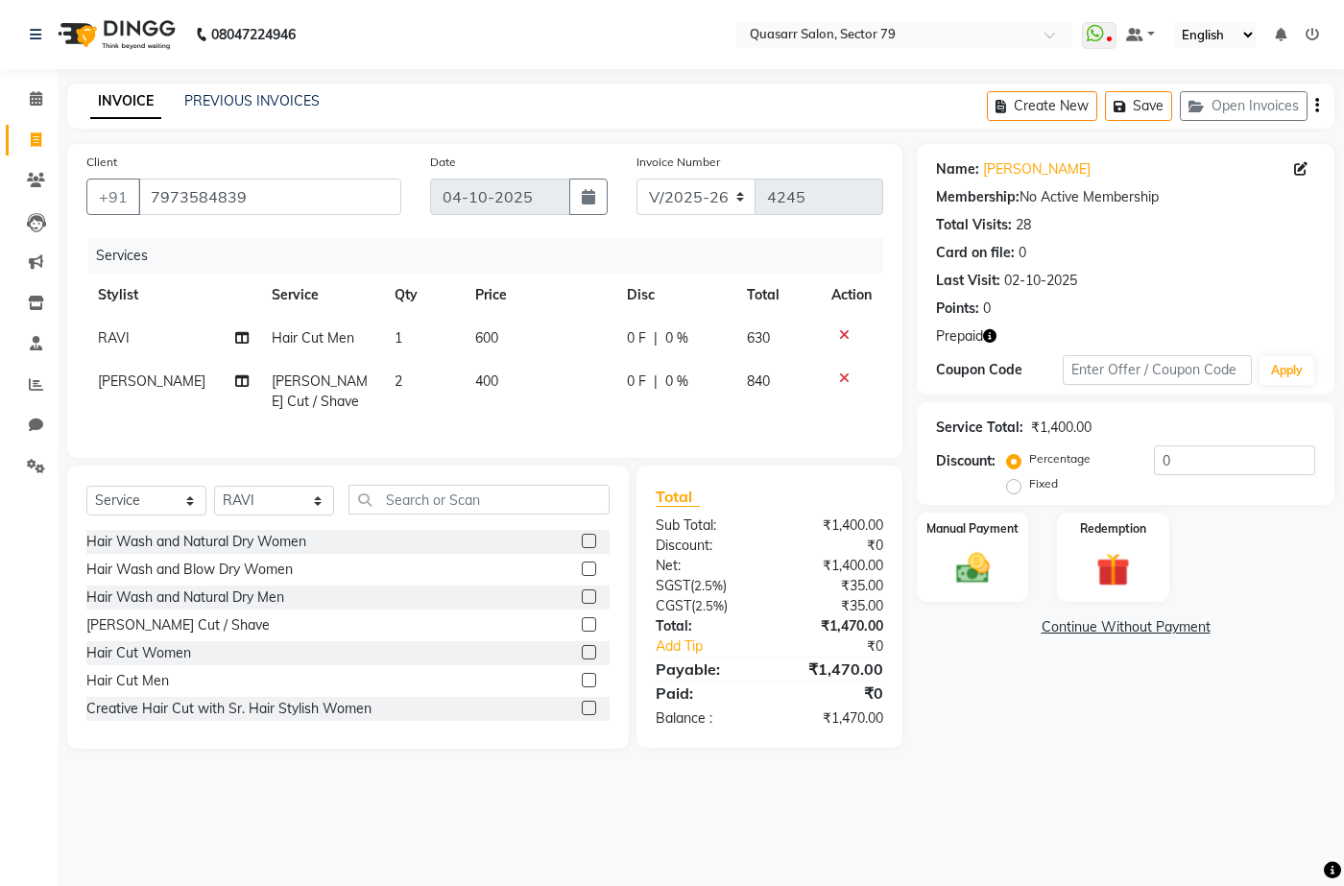
click at [433, 417] on td "2" at bounding box center [424, 391] width 82 height 63
select select "74664"
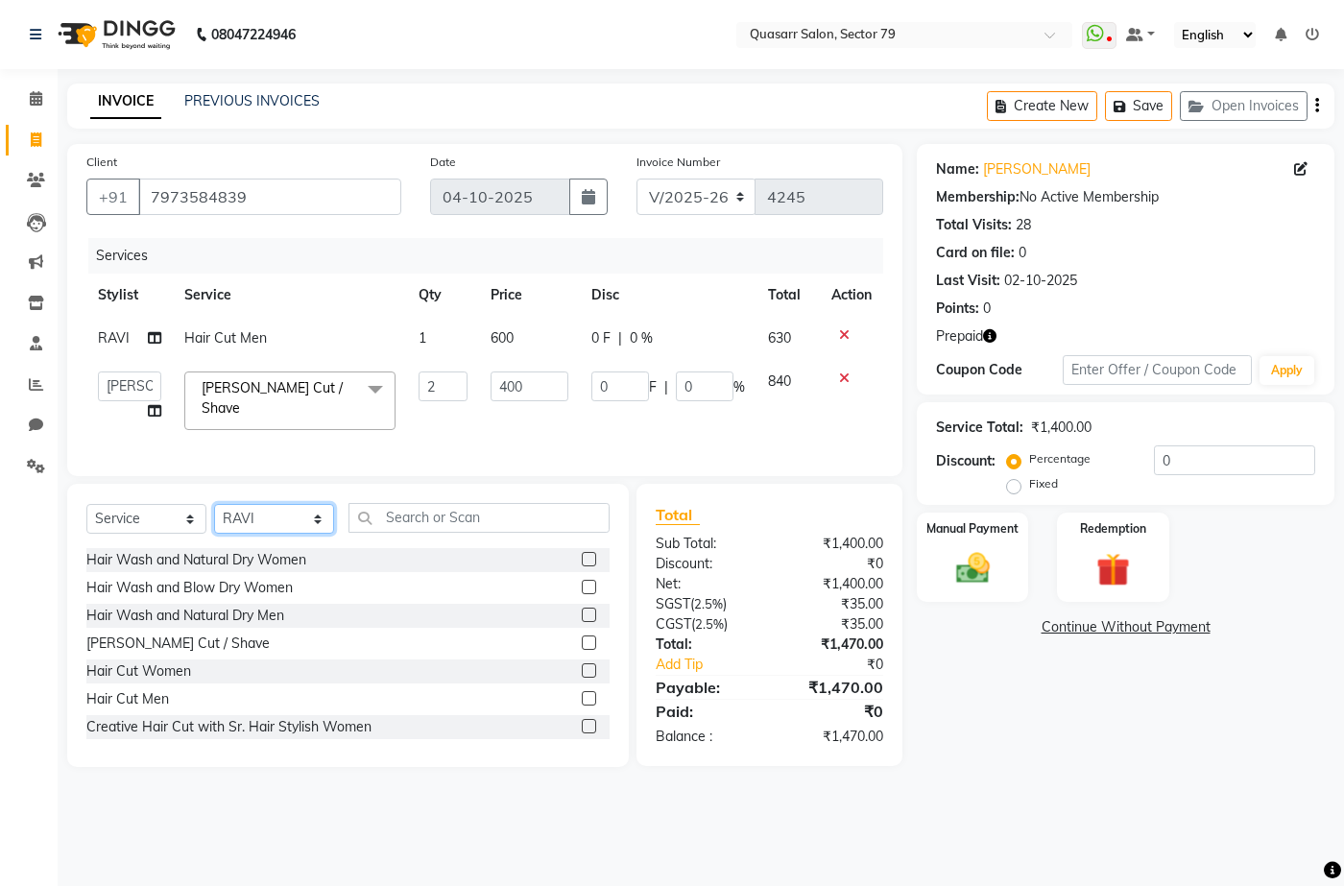
click at [271, 528] on select "Select Stylist ABOY ADDY MUA Aruna Rai BHAWNA DEEP DINA GAITRI DEVI JAANVEER JO…" at bounding box center [274, 519] width 120 height 30
click at [214, 510] on select "Select Stylist ABOY ADDY MUA Aruna Rai BHAWNA DEEP DINA GAITRI DEVI JAANVEER JO…" at bounding box center [274, 519] width 120 height 30
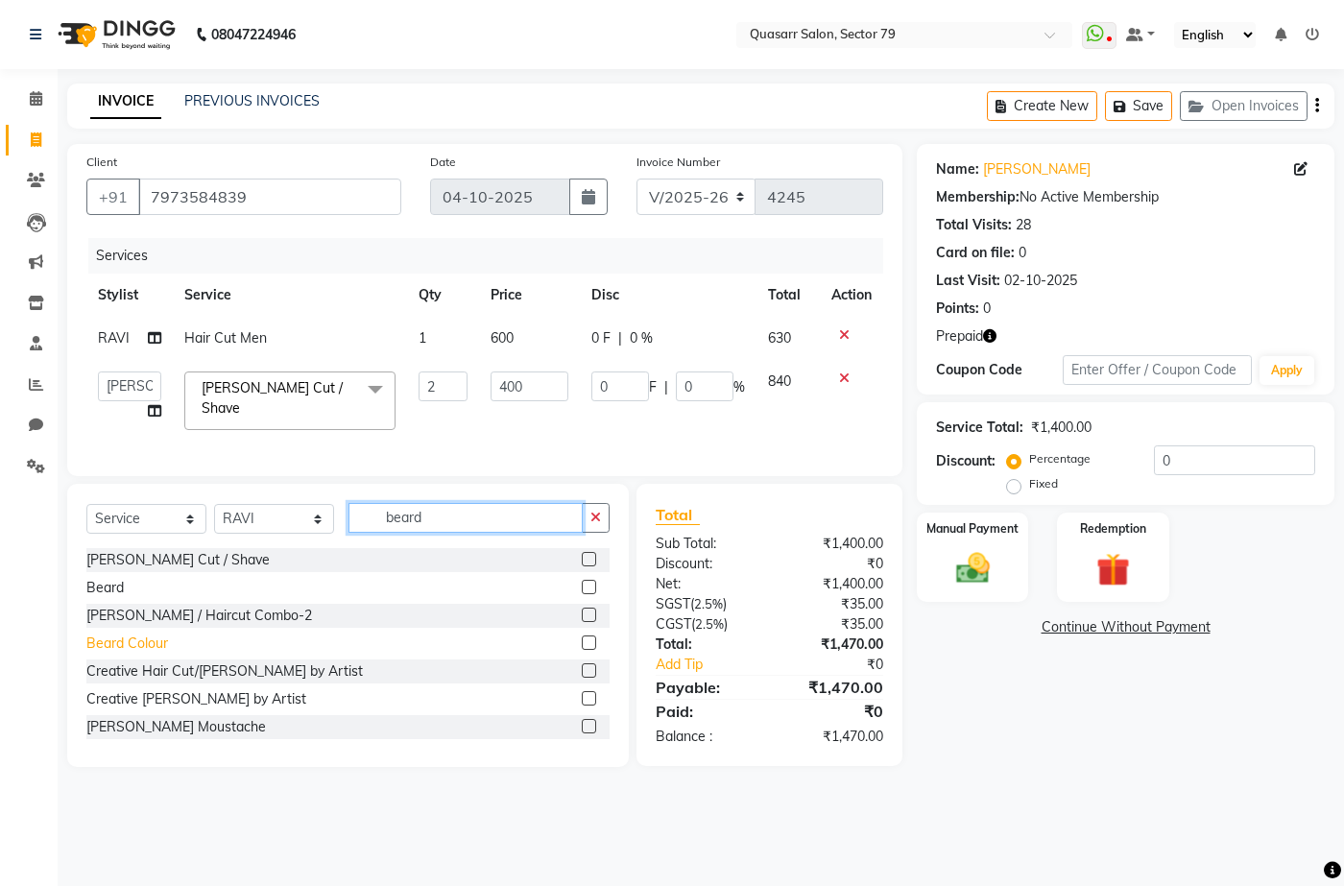
type input "beard"
click at [159, 654] on div "Beard Colour" at bounding box center [127, 644] width 82 height 20
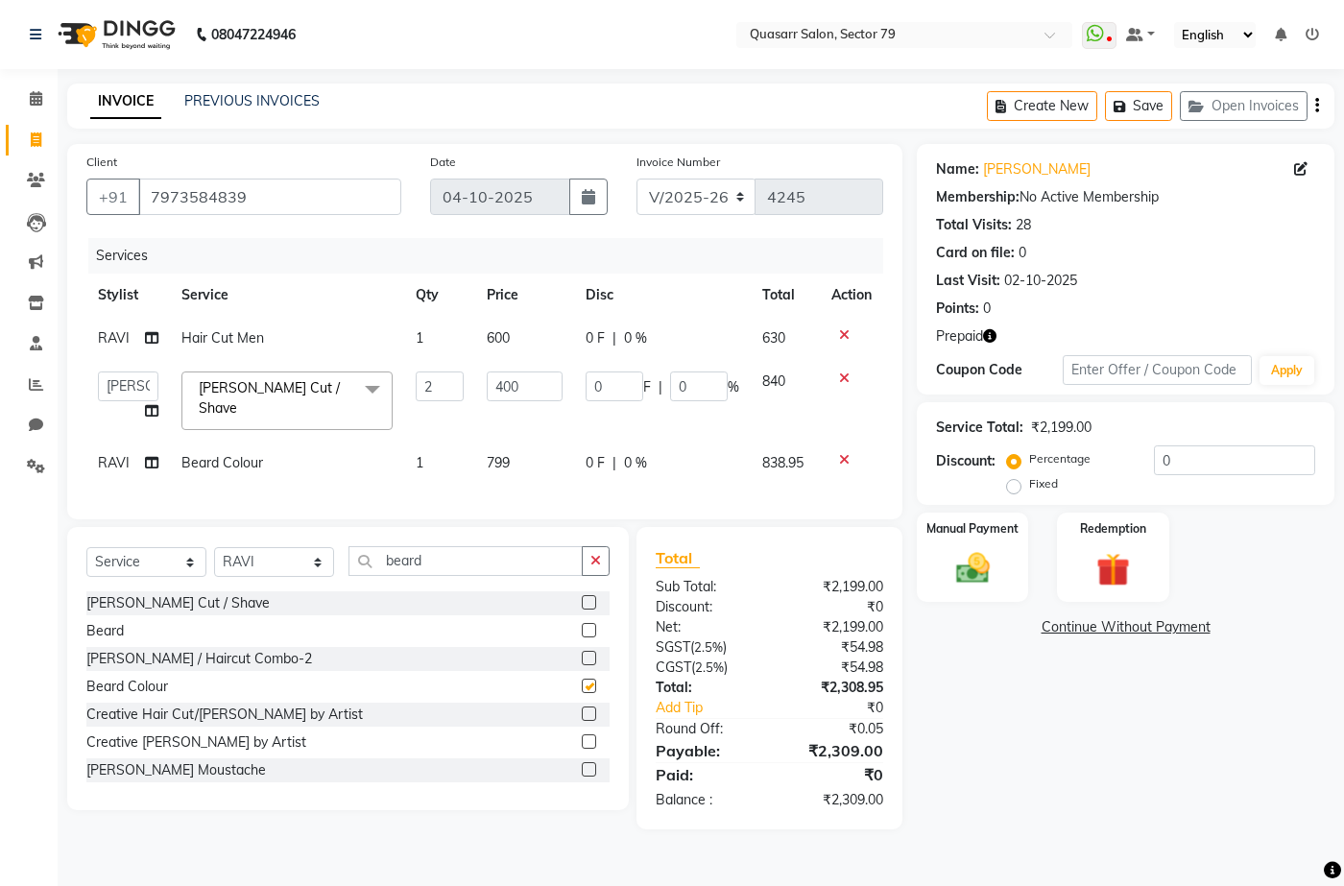
checkbox input "false"
click at [508, 464] on td "799" at bounding box center [524, 463] width 98 height 43
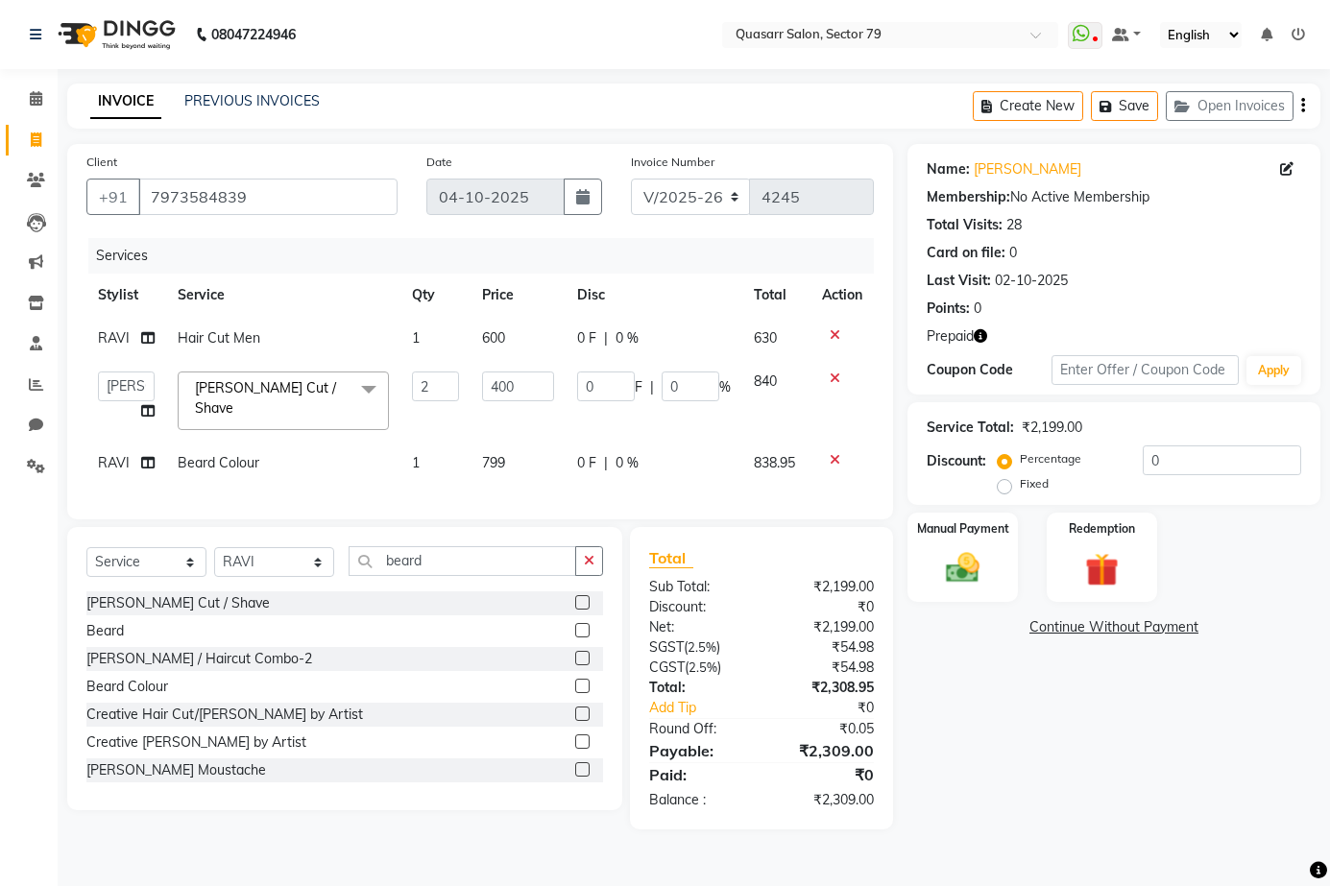
select select "89957"
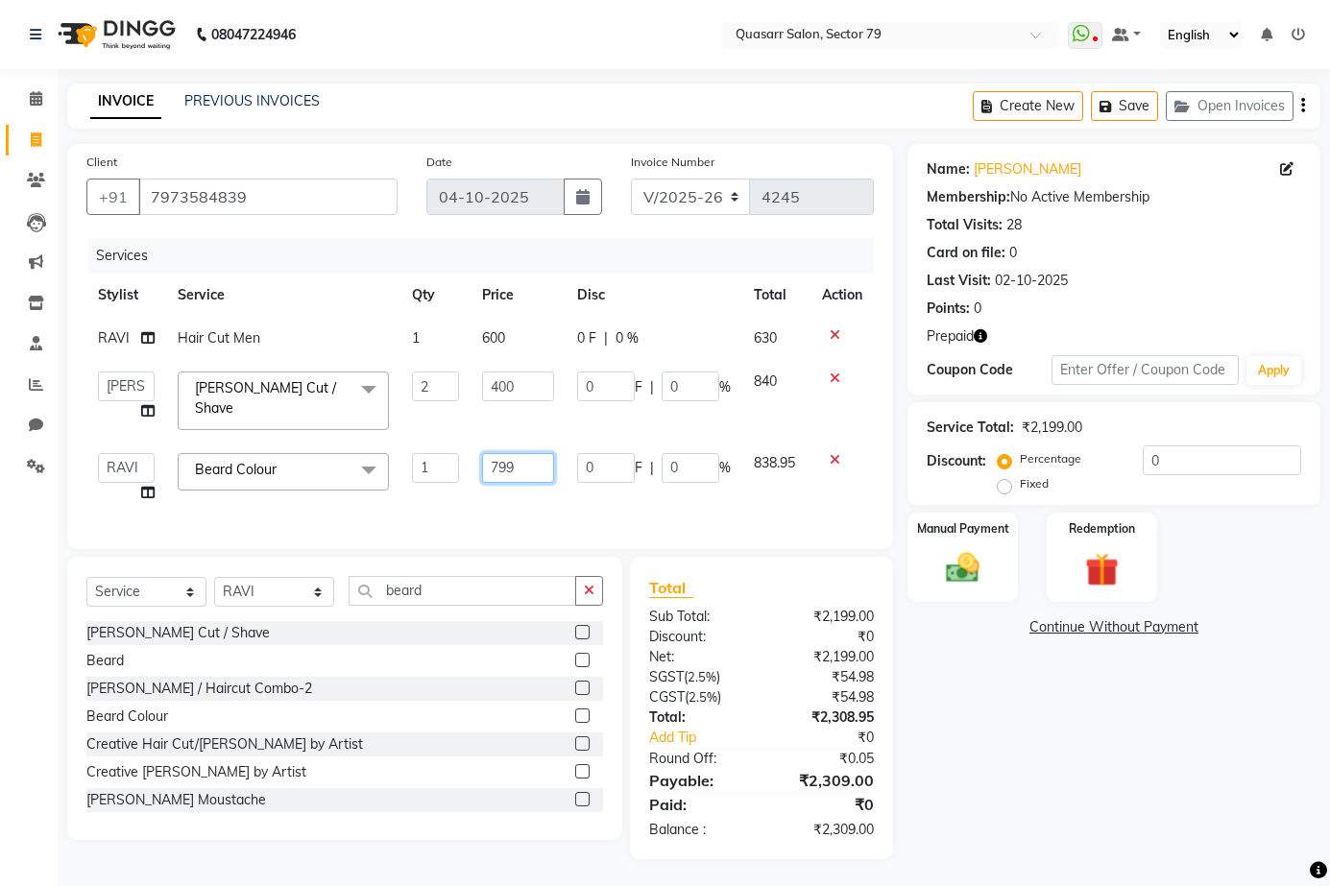
click at [514, 462] on input "799" at bounding box center [518, 468] width 72 height 30
type input "1000"
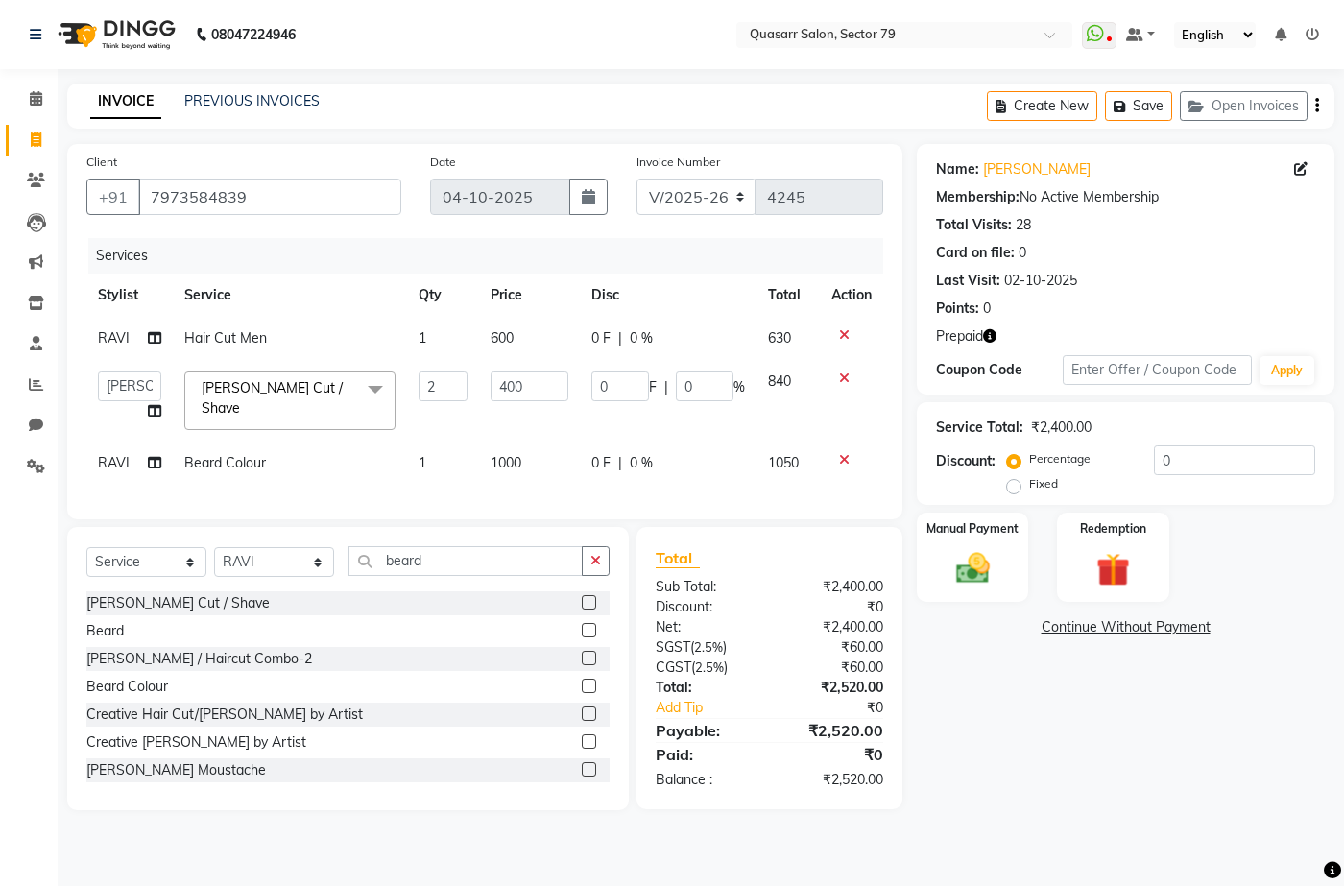
click at [517, 489] on div "Services Stylist Service Qty Price Disc Total Action RAVI Hair Cut Men 1 600 0 …" at bounding box center [484, 369] width 797 height 262
click at [401, 555] on input "beard" at bounding box center [466, 561] width 234 height 30
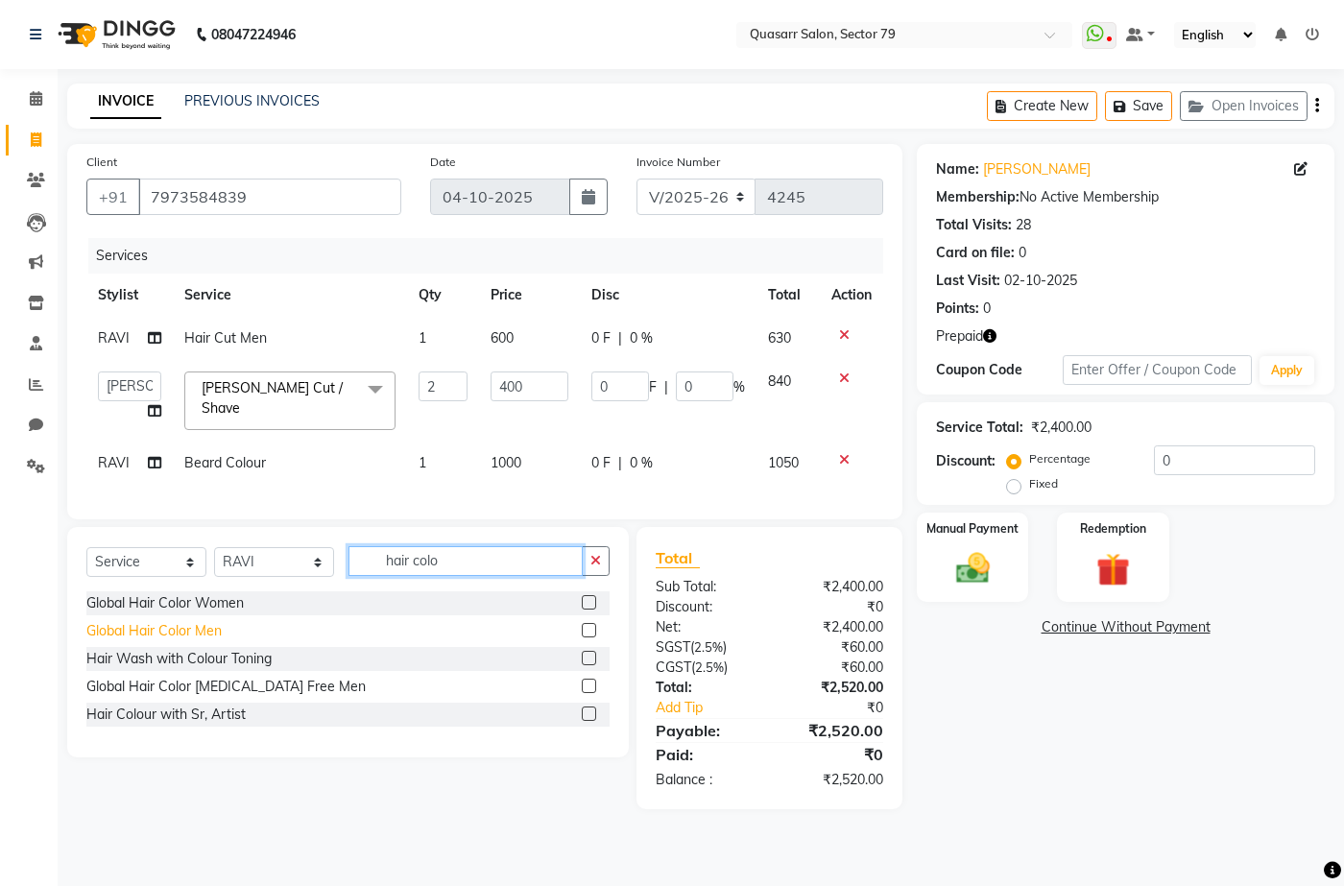
type input "hair colo"
click at [196, 637] on div "Global Hair Color Men" at bounding box center [153, 631] width 135 height 20
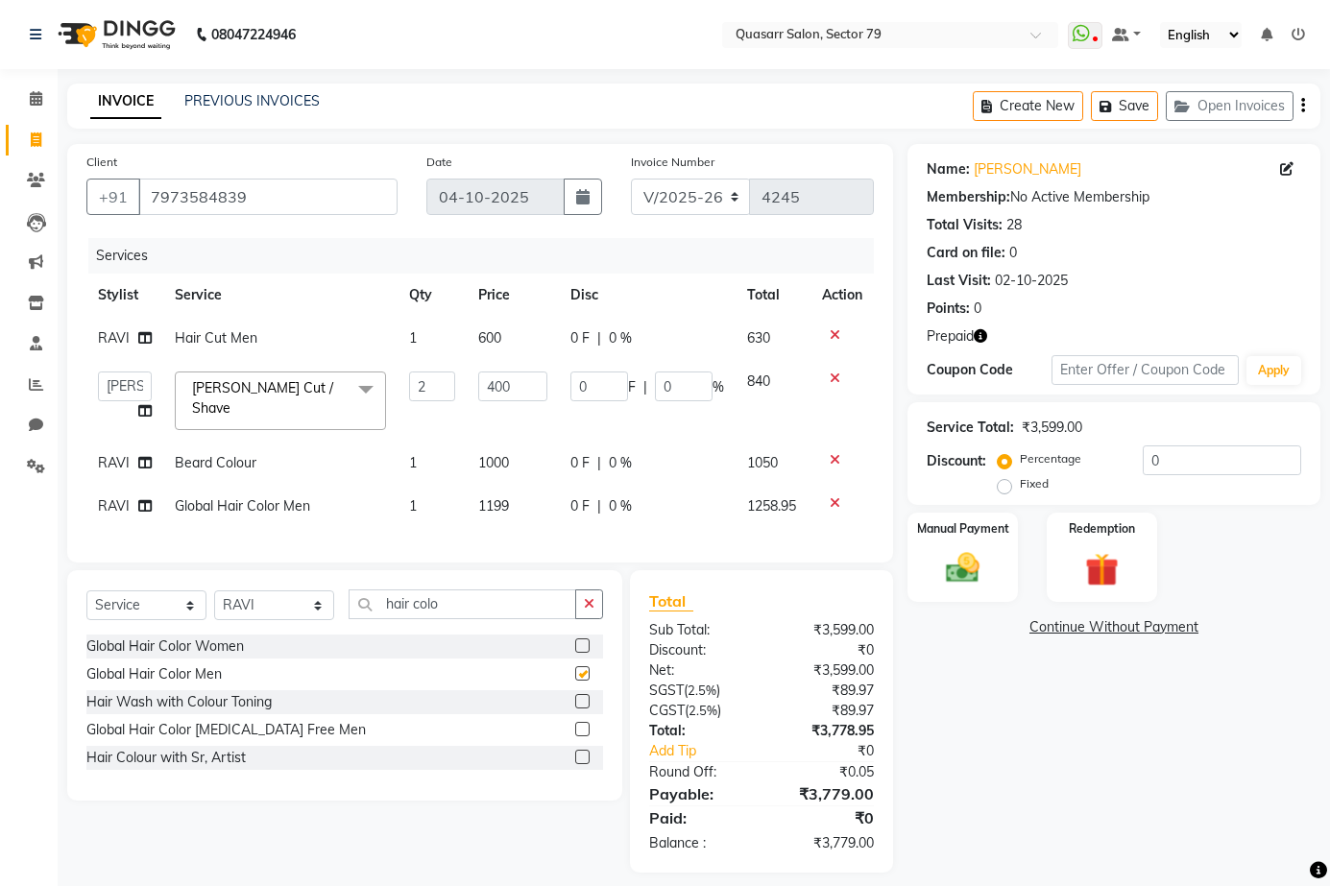
checkbox input "false"
click at [590, 602] on icon "button" at bounding box center [589, 603] width 11 height 13
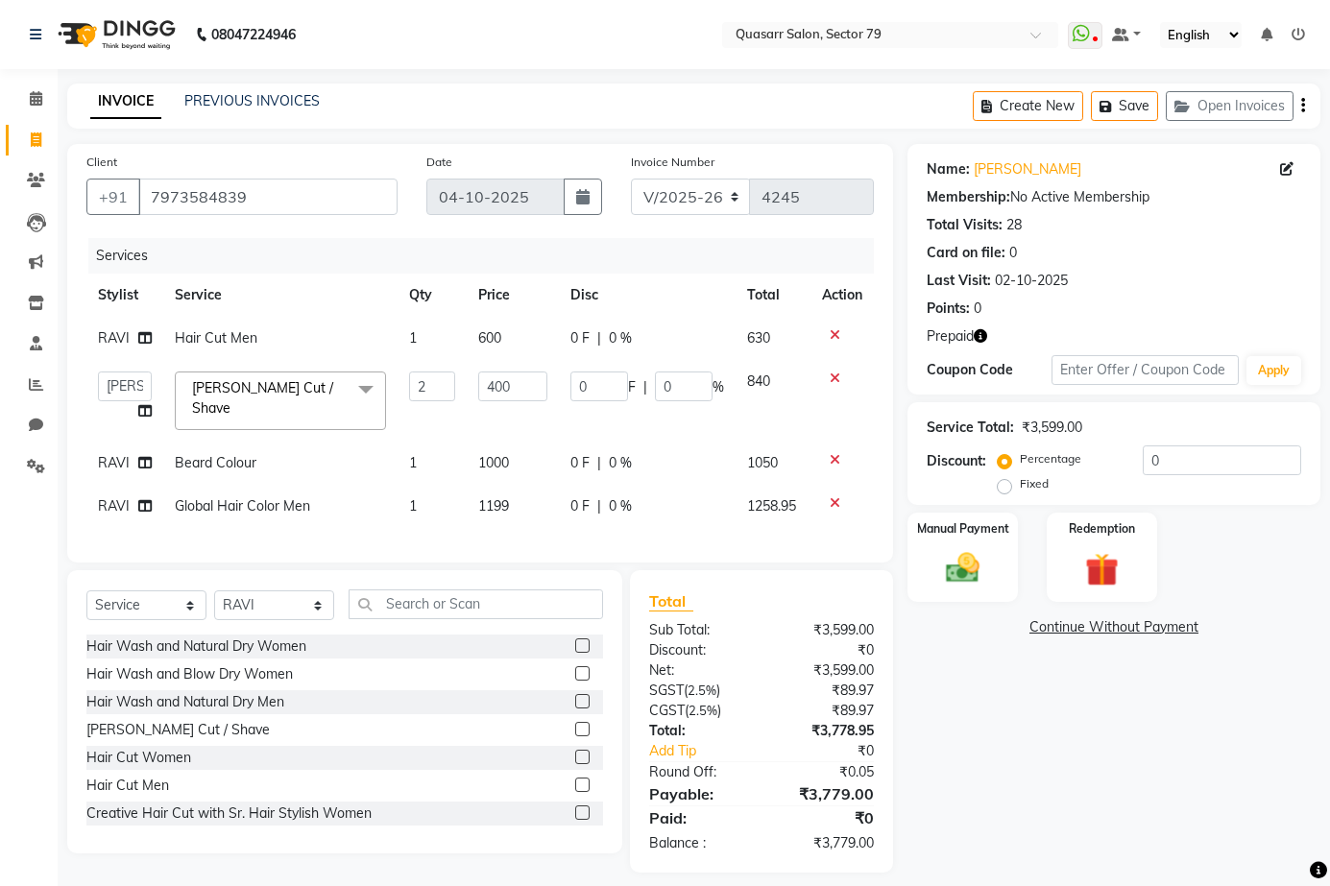
click at [498, 497] on span "1199" at bounding box center [493, 505] width 31 height 17
select select "89957"
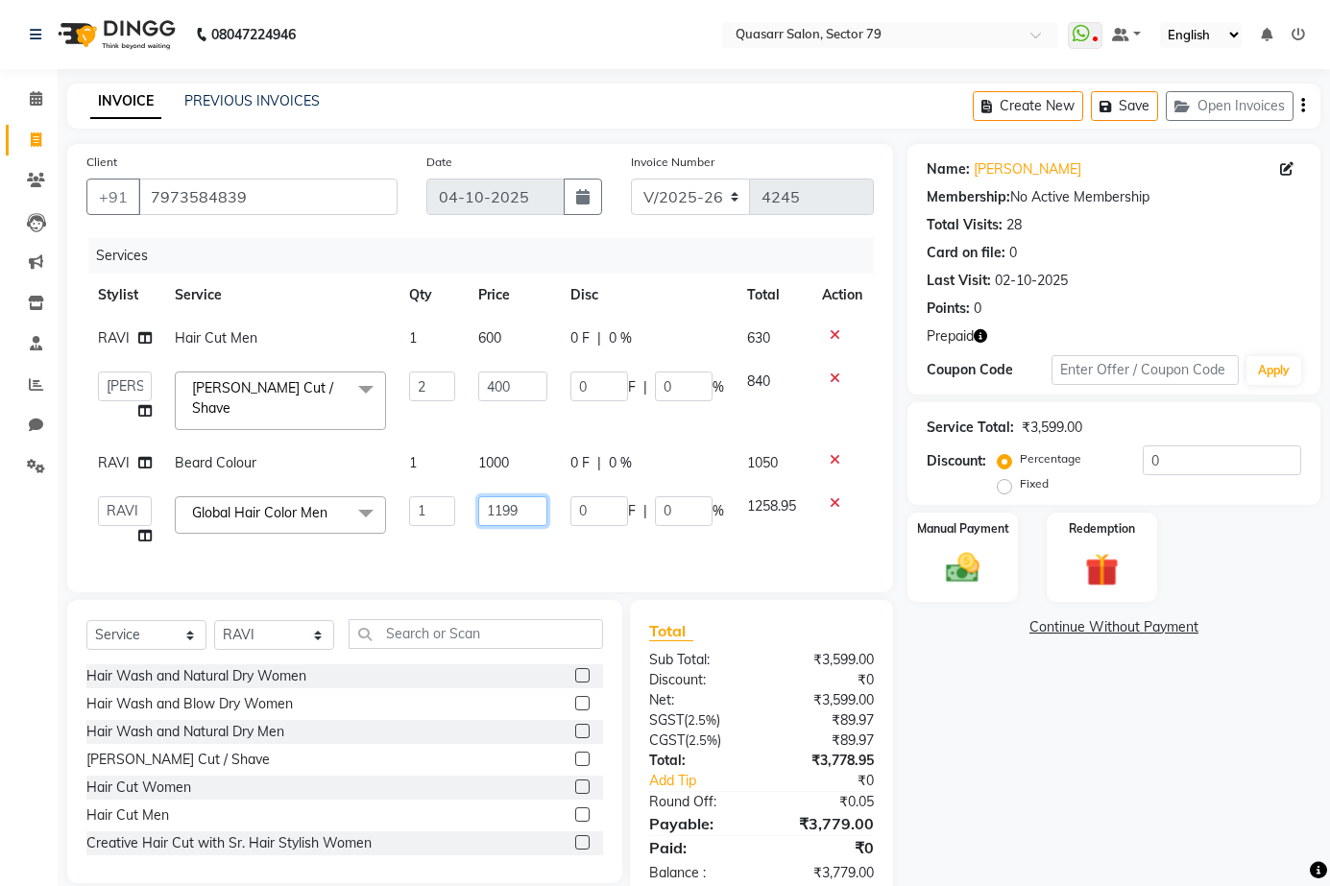
click at [506, 496] on input "1199" at bounding box center [512, 511] width 69 height 30
type input "1200"
click at [501, 563] on div "Client +91 7973584839 Date 04-10-2025 Invoice Number V/2025 V/2025-26 4245 Serv…" at bounding box center [480, 368] width 826 height 448
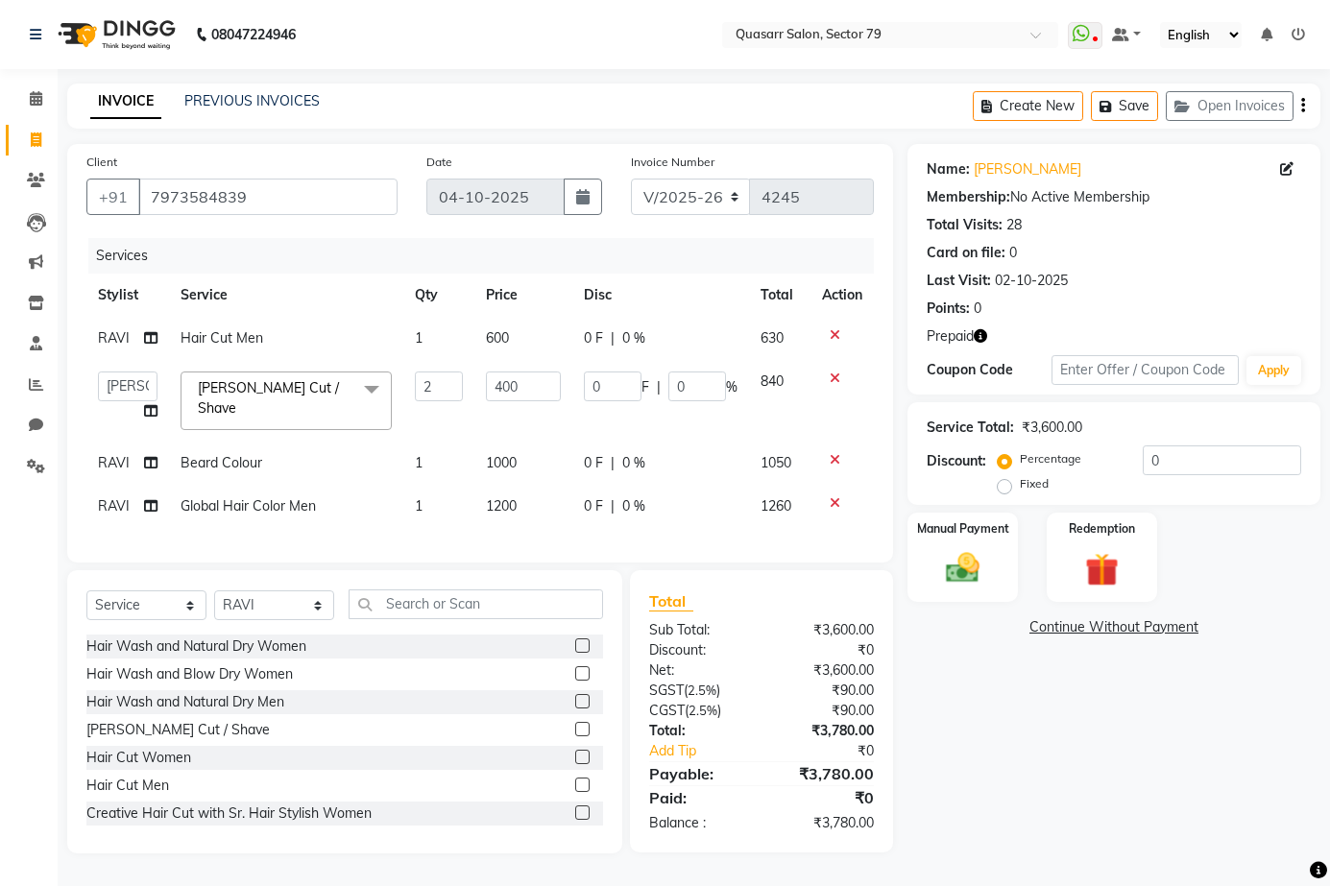
click at [510, 497] on span "1200" at bounding box center [501, 505] width 31 height 17
select select "89957"
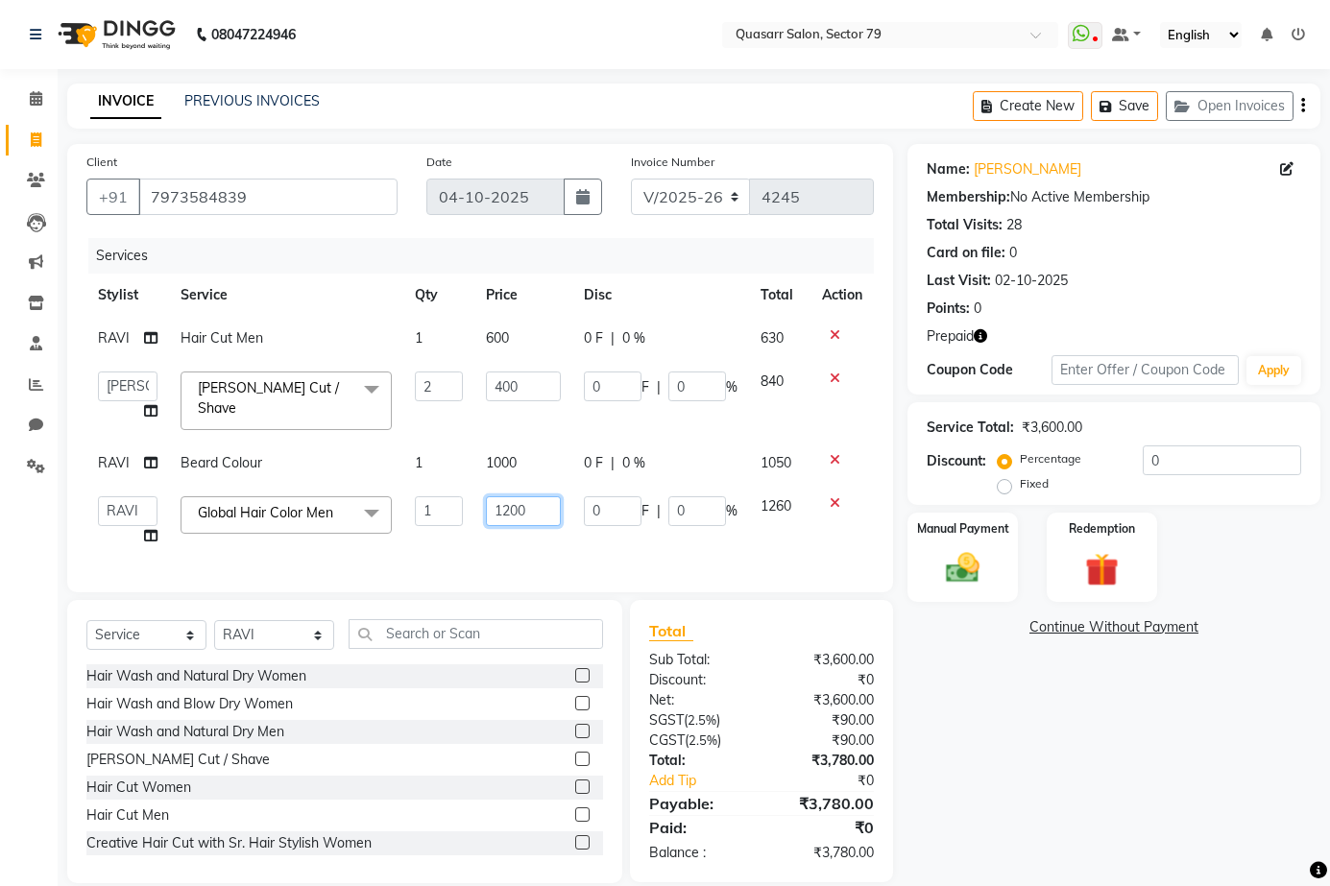
click at [519, 505] on input "1200" at bounding box center [523, 511] width 75 height 30
type input "1600"
click at [506, 544] on div "Services Stylist Service Qty Price Disc Total Action RAVI Hair Cut Men 1 600 0 …" at bounding box center [479, 405] width 787 height 335
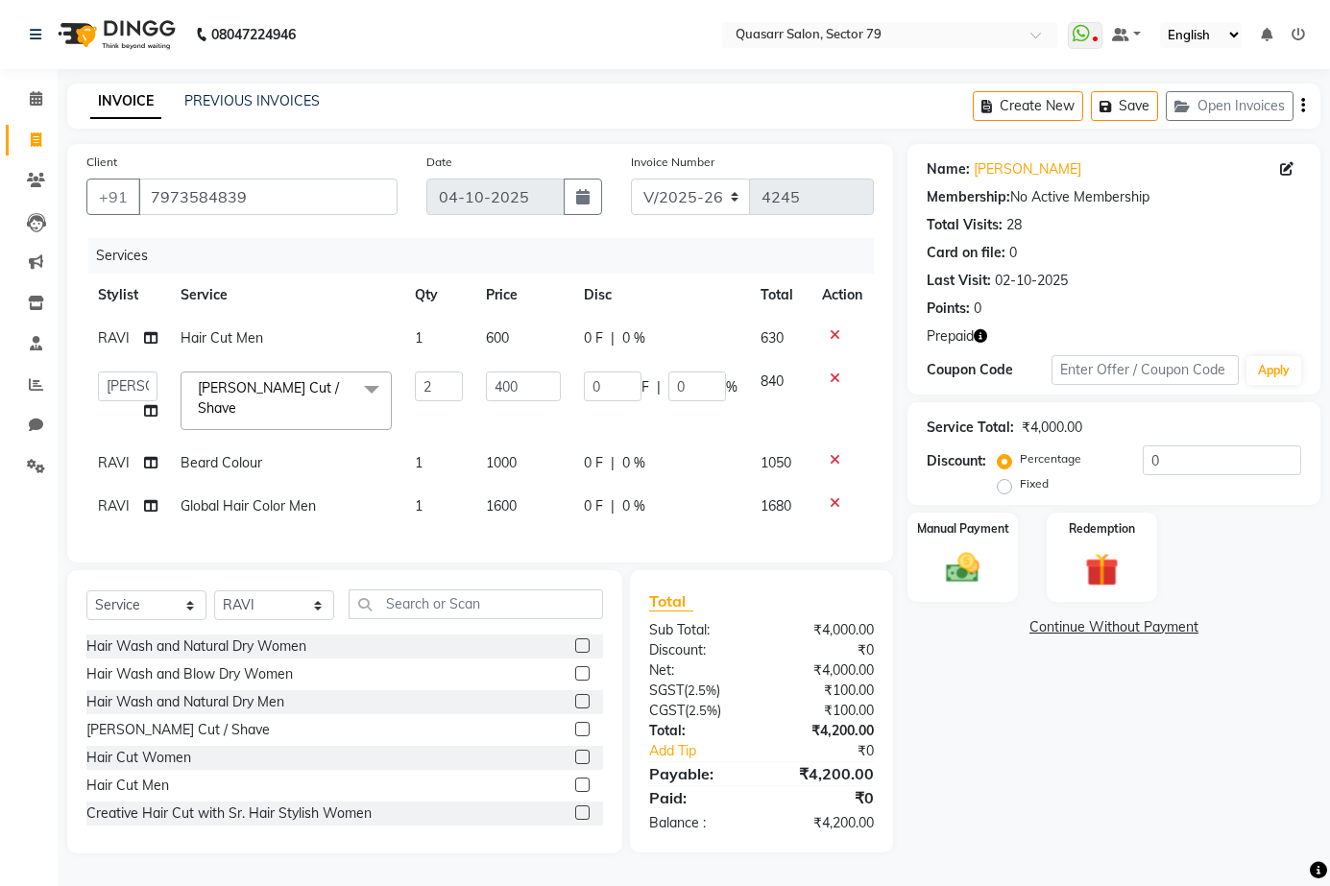
click at [343, 519] on div "Services Stylist Service Qty Price Disc Total Action RAVI Hair Cut Men 1 600 0 …" at bounding box center [479, 390] width 787 height 305
click at [309, 506] on td "Global Hair Color Men" at bounding box center [286, 506] width 234 height 43
select select "89957"
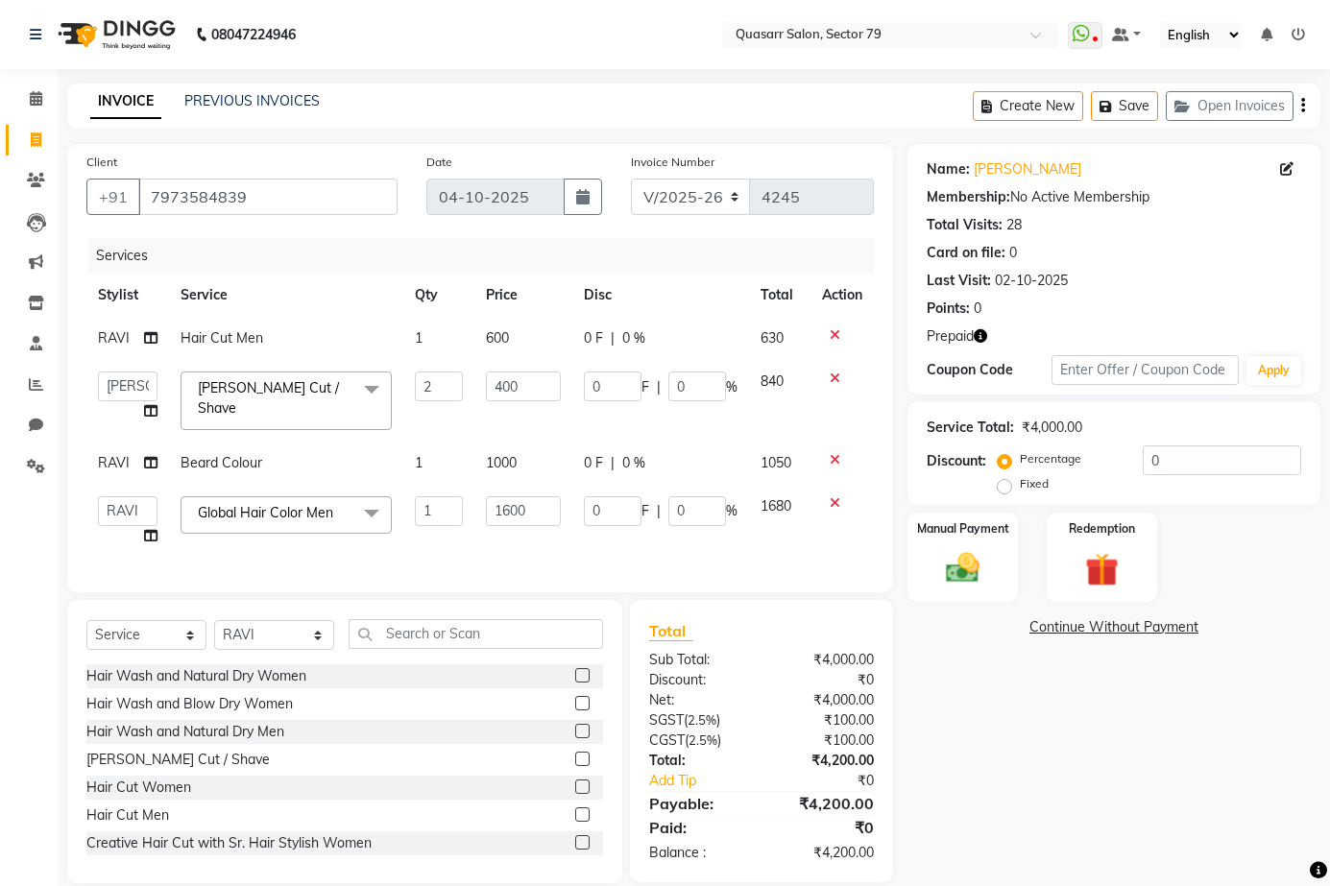
click at [1130, 728] on div "Name: Jasleen Kaur Membership: No Active Membership Total Visits: 28 Card on fi…" at bounding box center [1120, 513] width 427 height 739
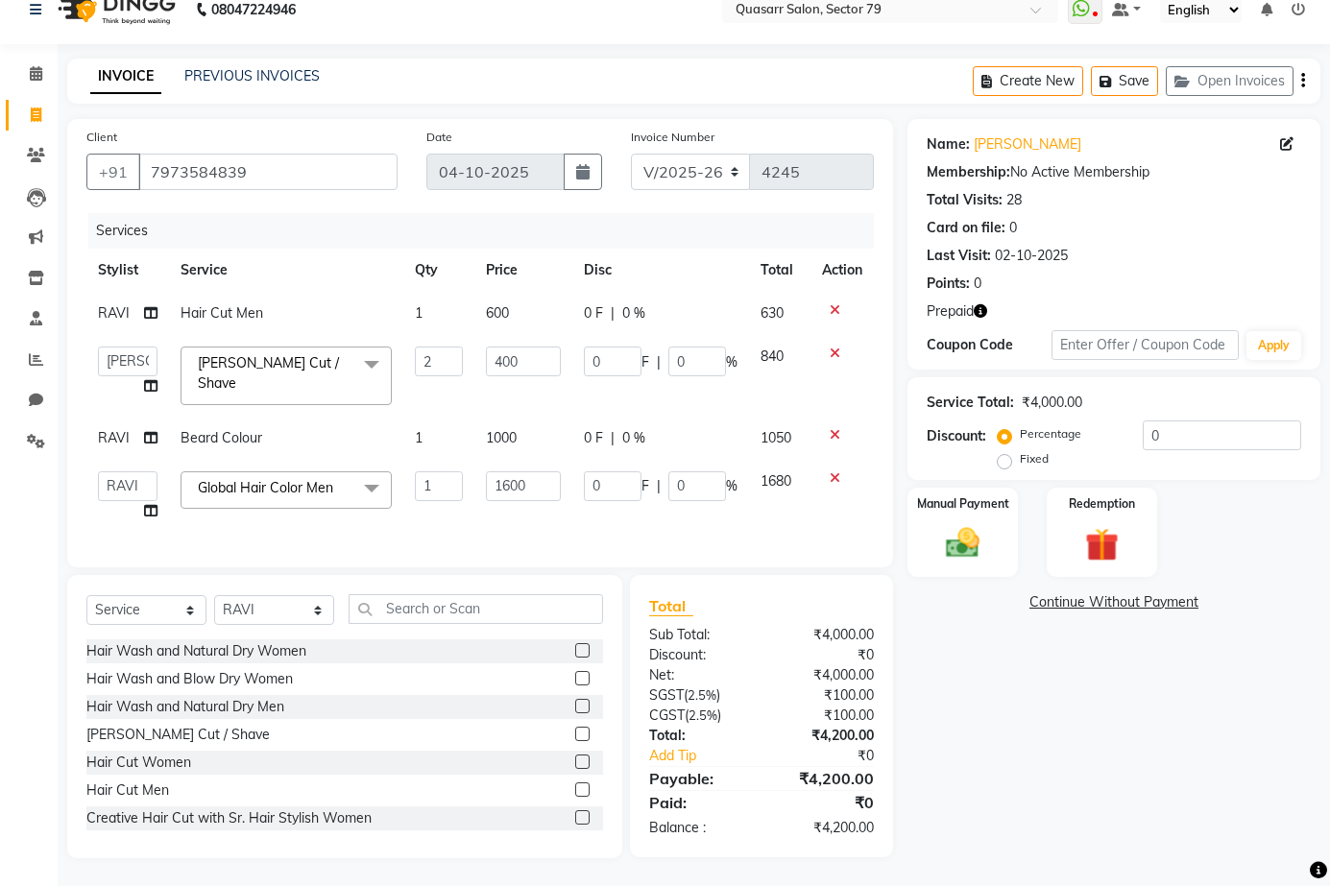
scroll to position [32, 0]
click at [1163, 713] on div "Name: Jasleen Kaur Membership: No Active Membership Total Visits: 28 Card on fi…" at bounding box center [1120, 487] width 427 height 739
click at [1087, 546] on img at bounding box center [1101, 543] width 57 height 43
click at [348, 319] on td "Hair Cut Men" at bounding box center [286, 312] width 234 height 43
select select "89957"
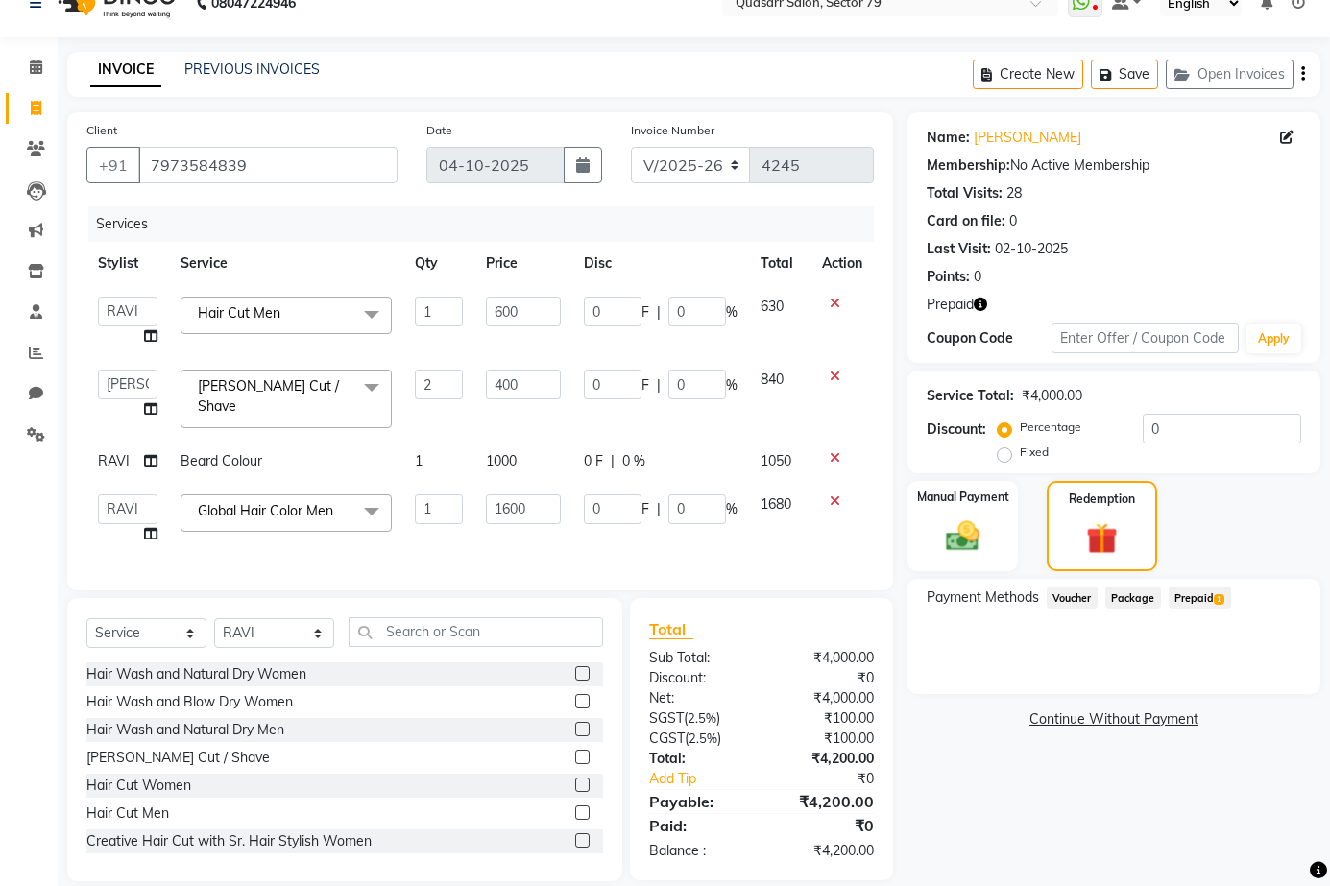
click at [411, 322] on td "1" at bounding box center [438, 321] width 71 height 73
drag, startPoint x: 431, startPoint y: 320, endPoint x: 376, endPoint y: 307, distance: 56.1
click at [376, 307] on tr "ABOY ADDY MUA Aruna Rai BHAWNA DEEP DINA GAITRI DEVI JAANVEER JOYCE PAWAN QUASA…" at bounding box center [479, 321] width 787 height 73
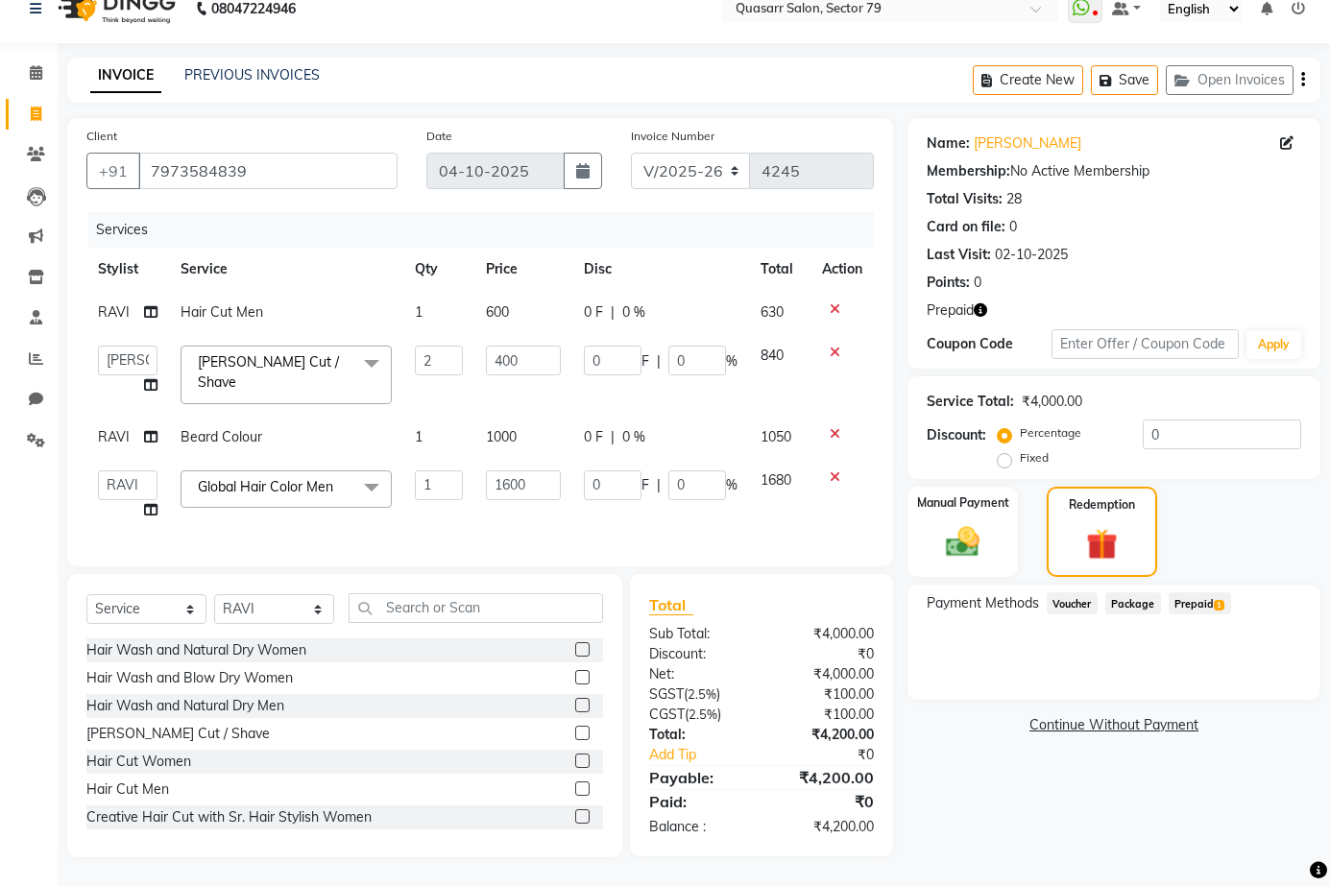
click at [295, 338] on td "Beard Cut / Shave x Hair Wash and Natural Dry Women Hair Wash and Blow Dry Wome…" at bounding box center [286, 375] width 234 height 82
click at [292, 323] on td "Hair Cut Men" at bounding box center [286, 312] width 234 height 43
select select "89957"
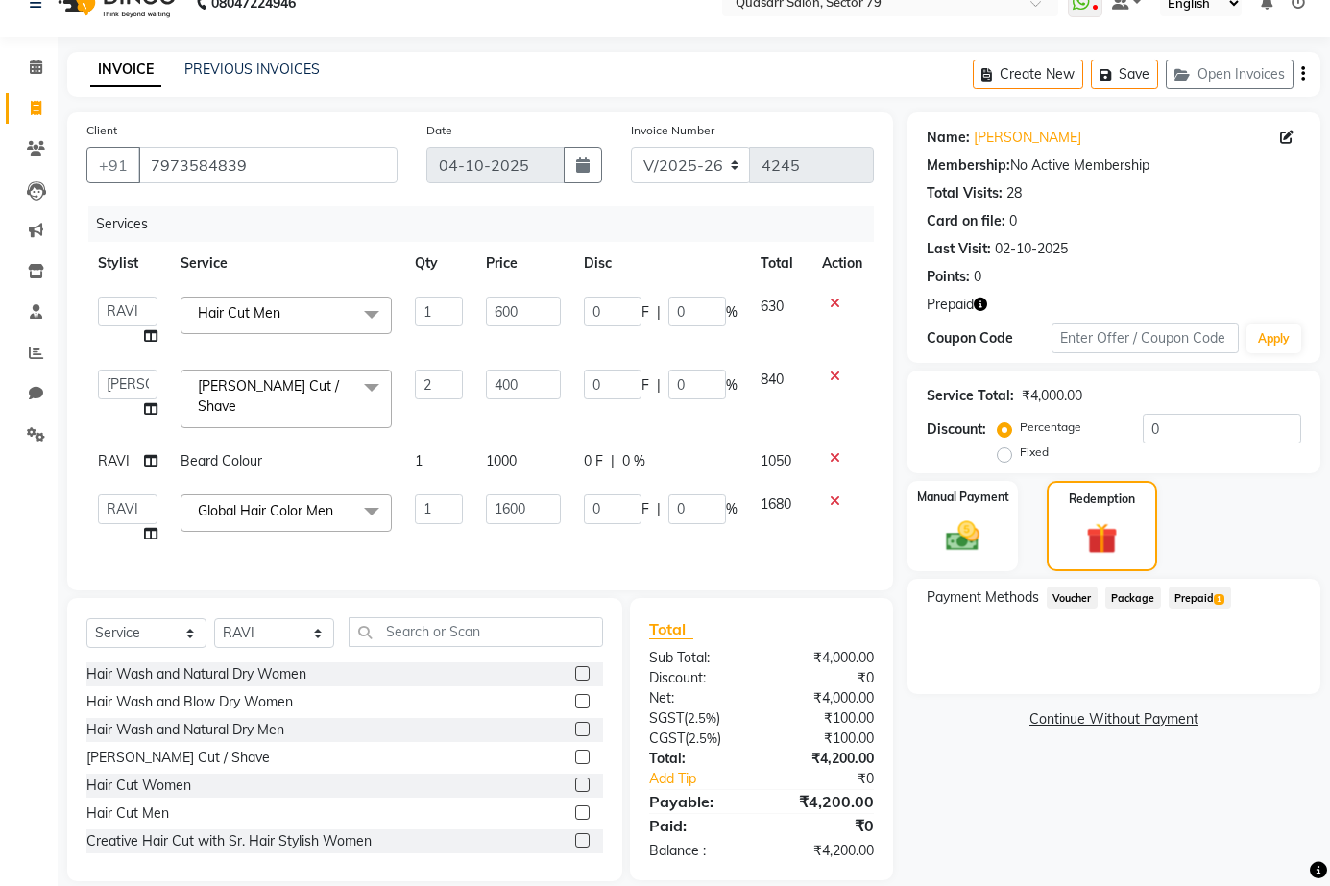
click at [274, 326] on span "Hair Cut Men x" at bounding box center [245, 315] width 105 height 24
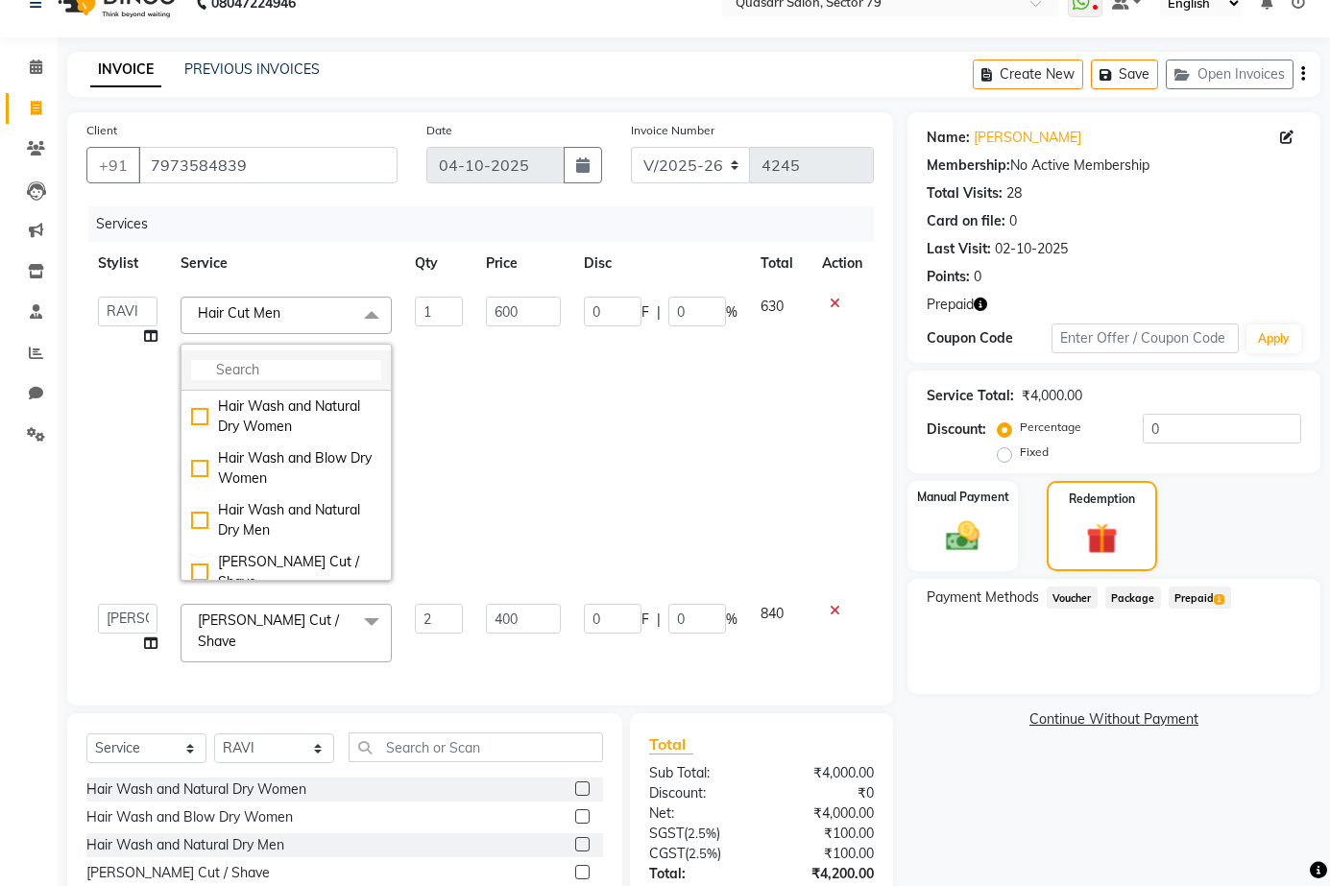
click at [274, 370] on input "multiselect-search" at bounding box center [286, 370] width 190 height 20
click at [296, 379] on input "comb" at bounding box center [286, 370] width 190 height 20
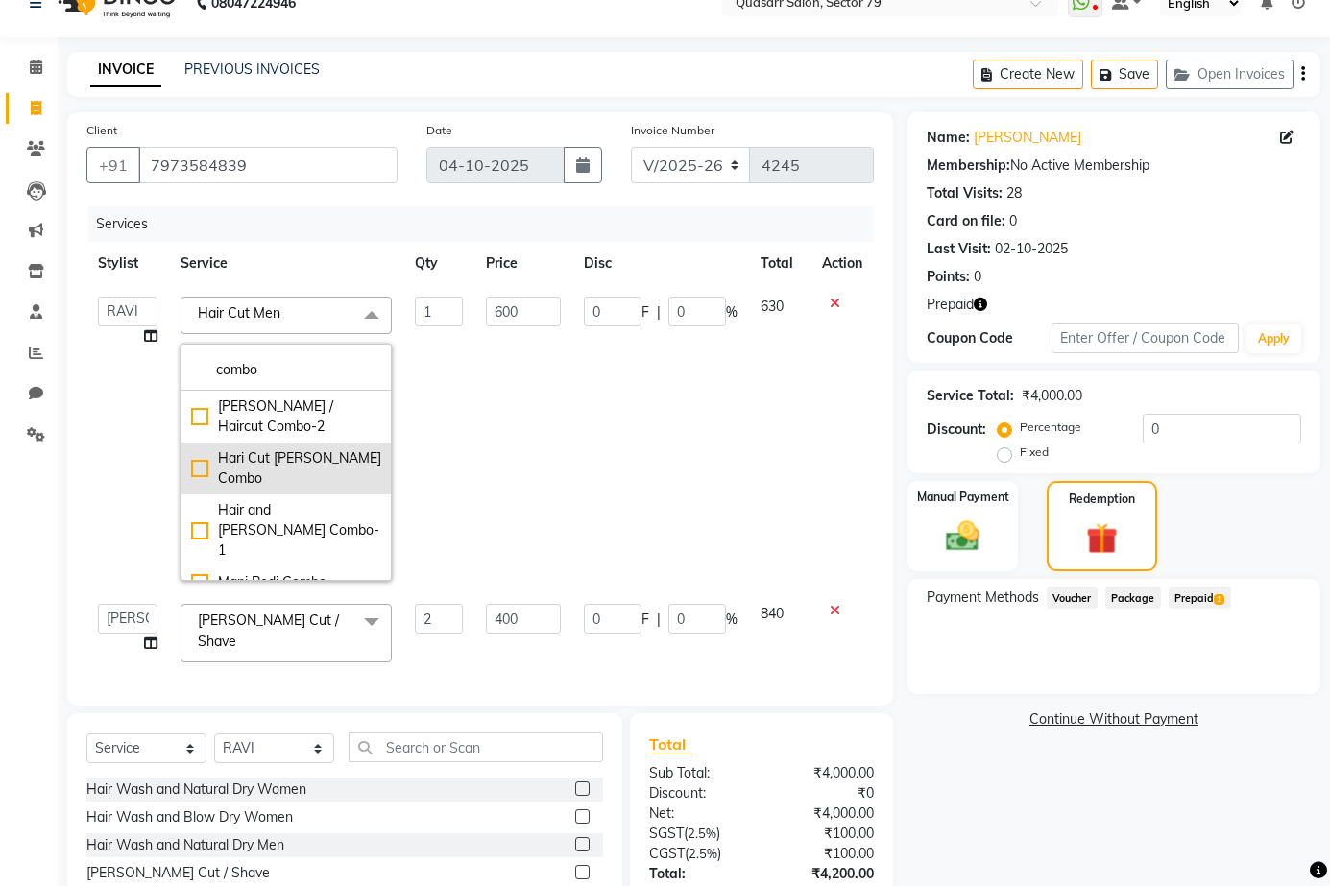
type input "combo"
click at [263, 463] on div "Hari Cut Beard Combo" at bounding box center [286, 468] width 190 height 40
checkbox input "true"
type input "1000"
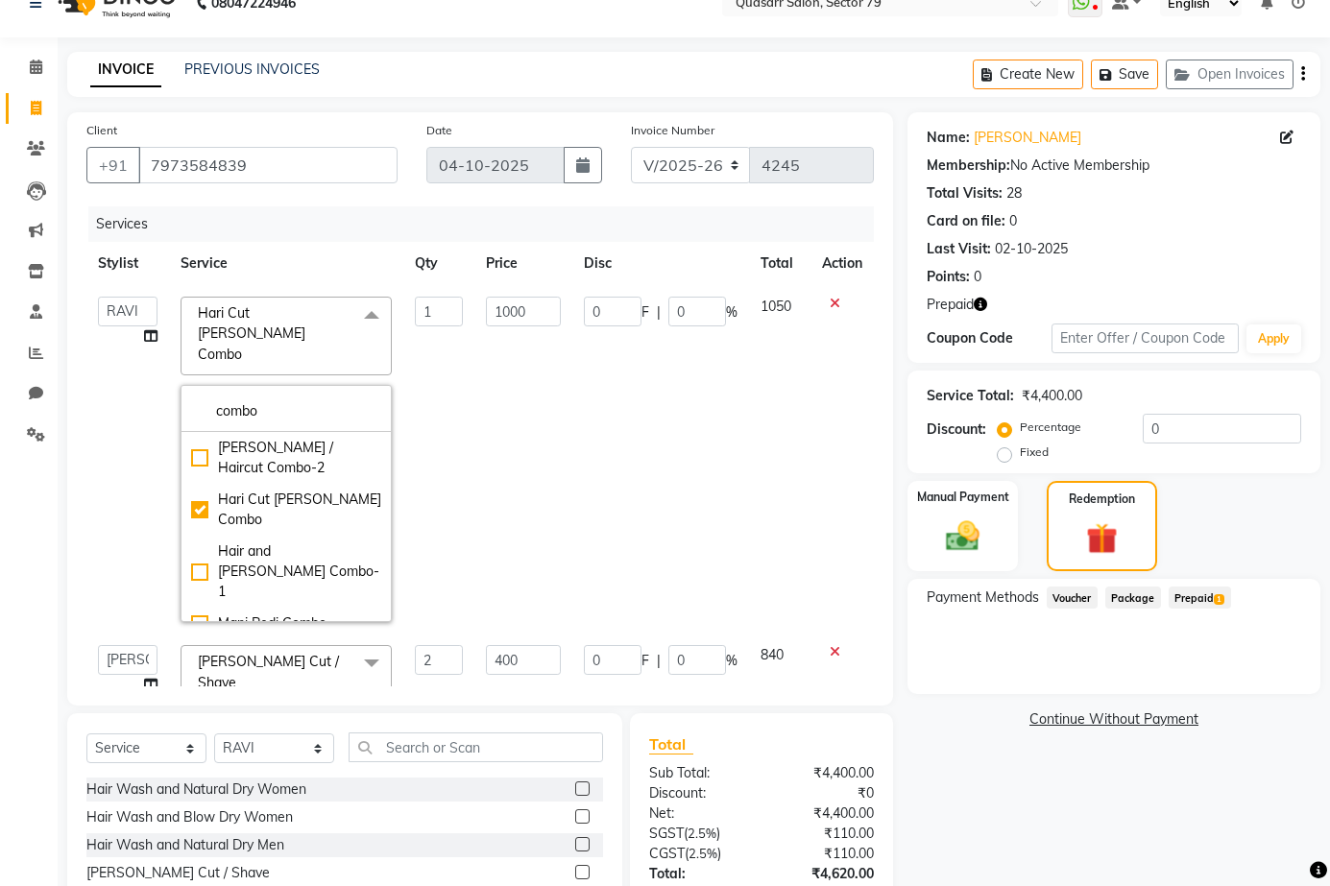
click at [292, 233] on div "Services" at bounding box center [488, 224] width 800 height 36
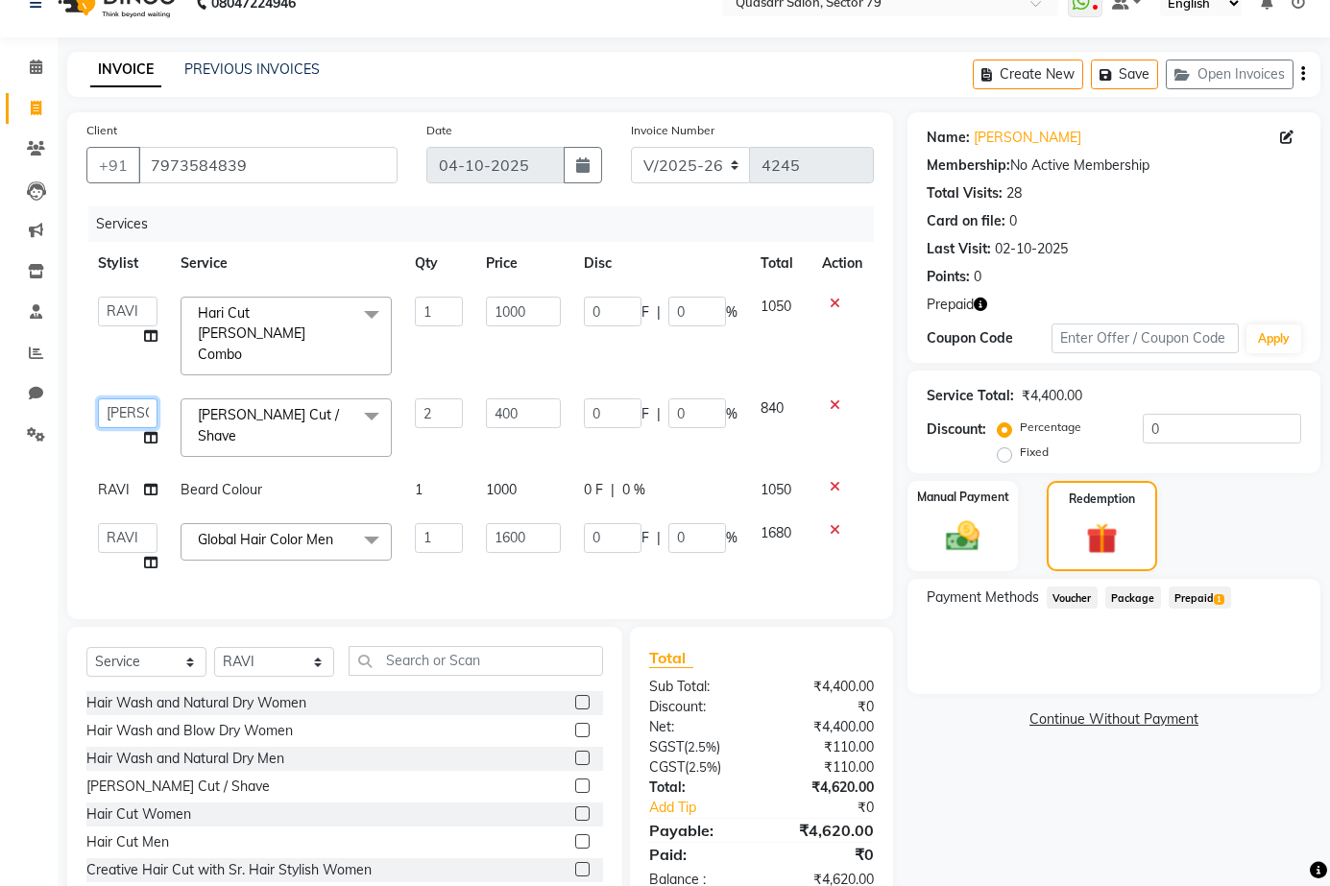
click at [124, 398] on select "ABOY ADDY MUA Aruna Rai BHAWNA DEEP DINA GAITRI DEVI JAANVEER JOYCE PAWAN QUASA…" at bounding box center [128, 413] width 60 height 30
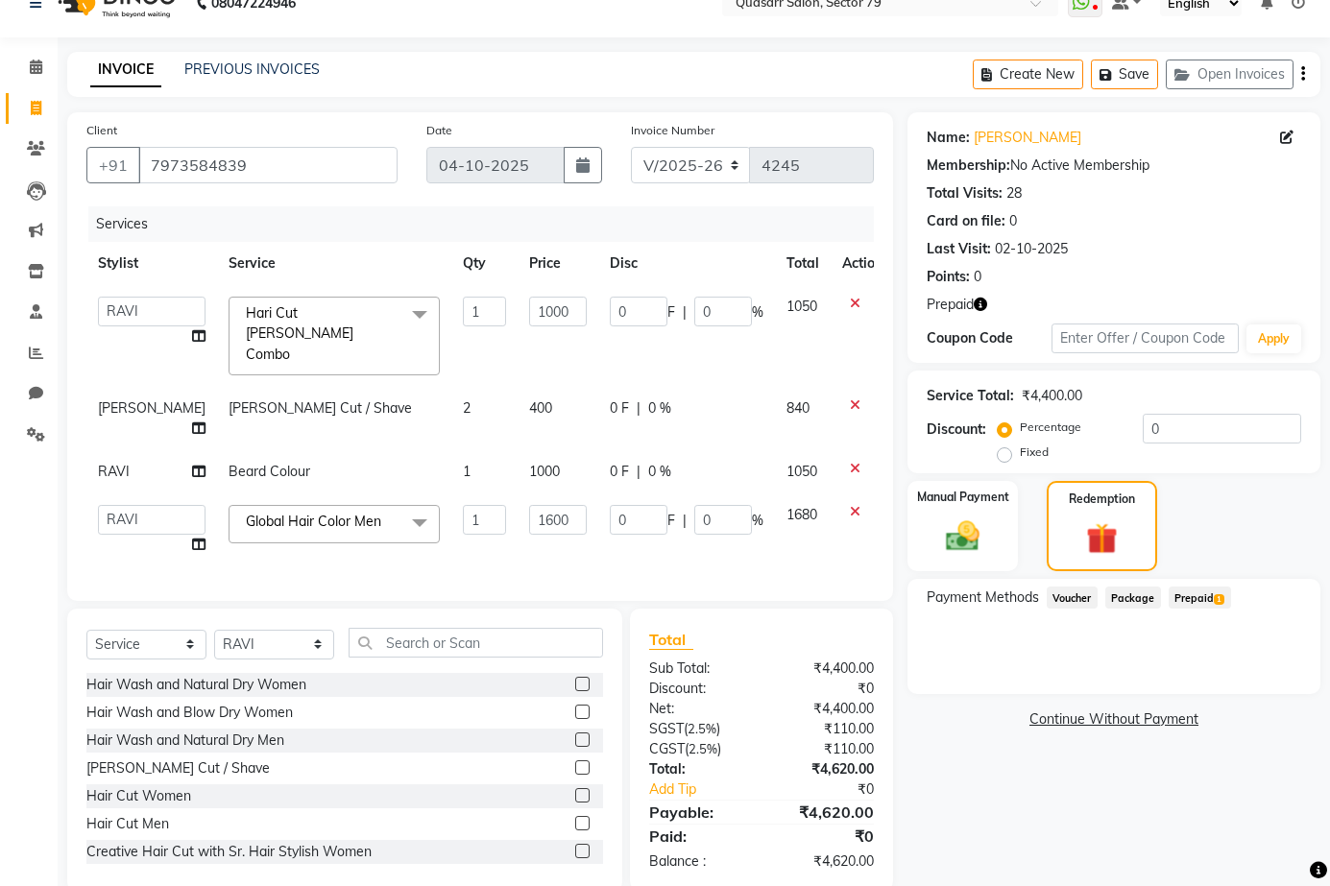
click at [295, 390] on td "Beard Cut / Shave" at bounding box center [334, 418] width 234 height 63
select select "74664"
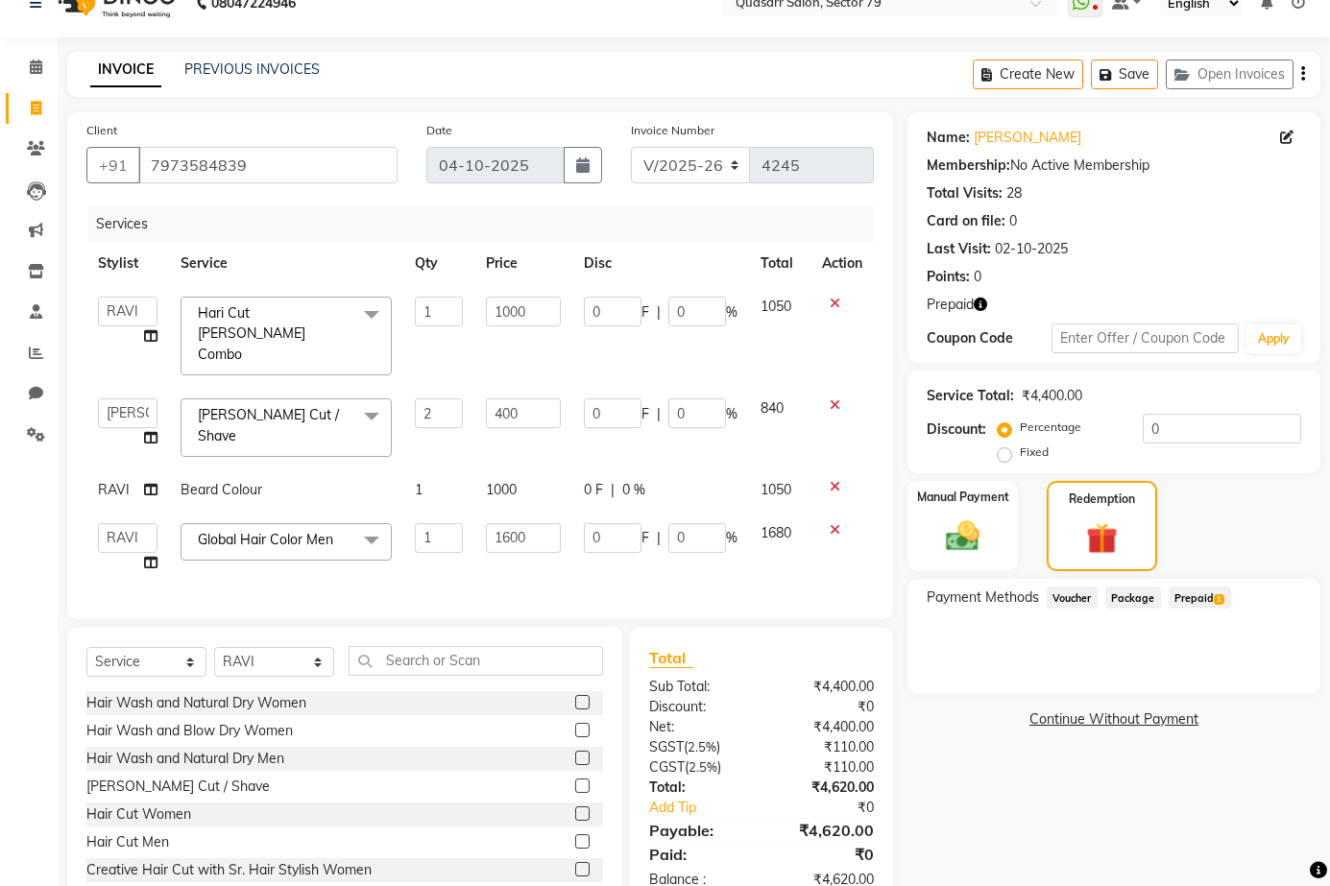
click at [281, 406] on span "Beard Cut / Shave" at bounding box center [268, 424] width 141 height 37
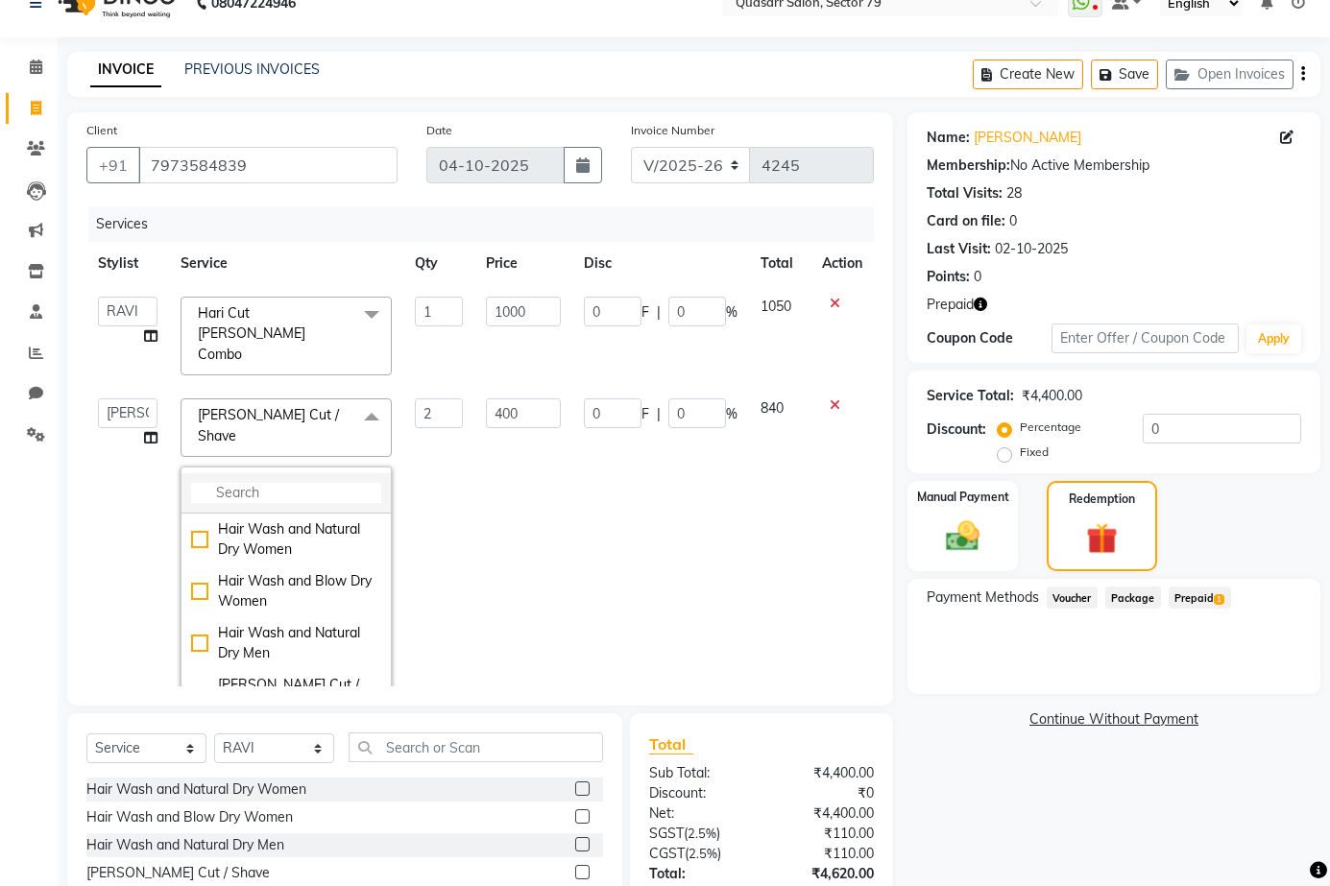
click at [277, 473] on li at bounding box center [285, 493] width 209 height 40
click at [274, 483] on input "multiselect-search" at bounding box center [286, 493] width 190 height 20
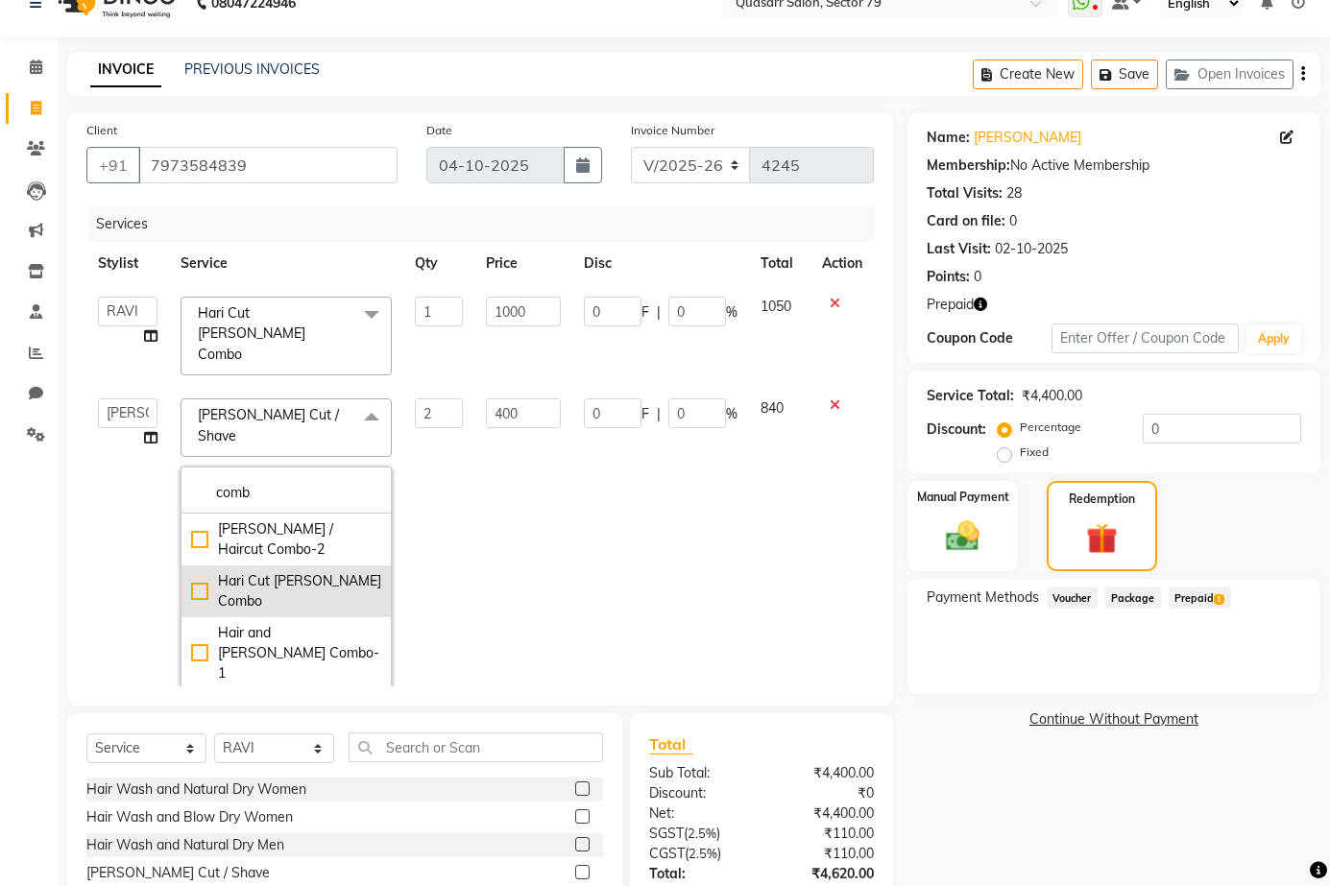
type input "comb"
click at [287, 571] on div "Hari Cut Beard Combo" at bounding box center [286, 591] width 190 height 40
checkbox input "true"
type input "1"
type input "1000"
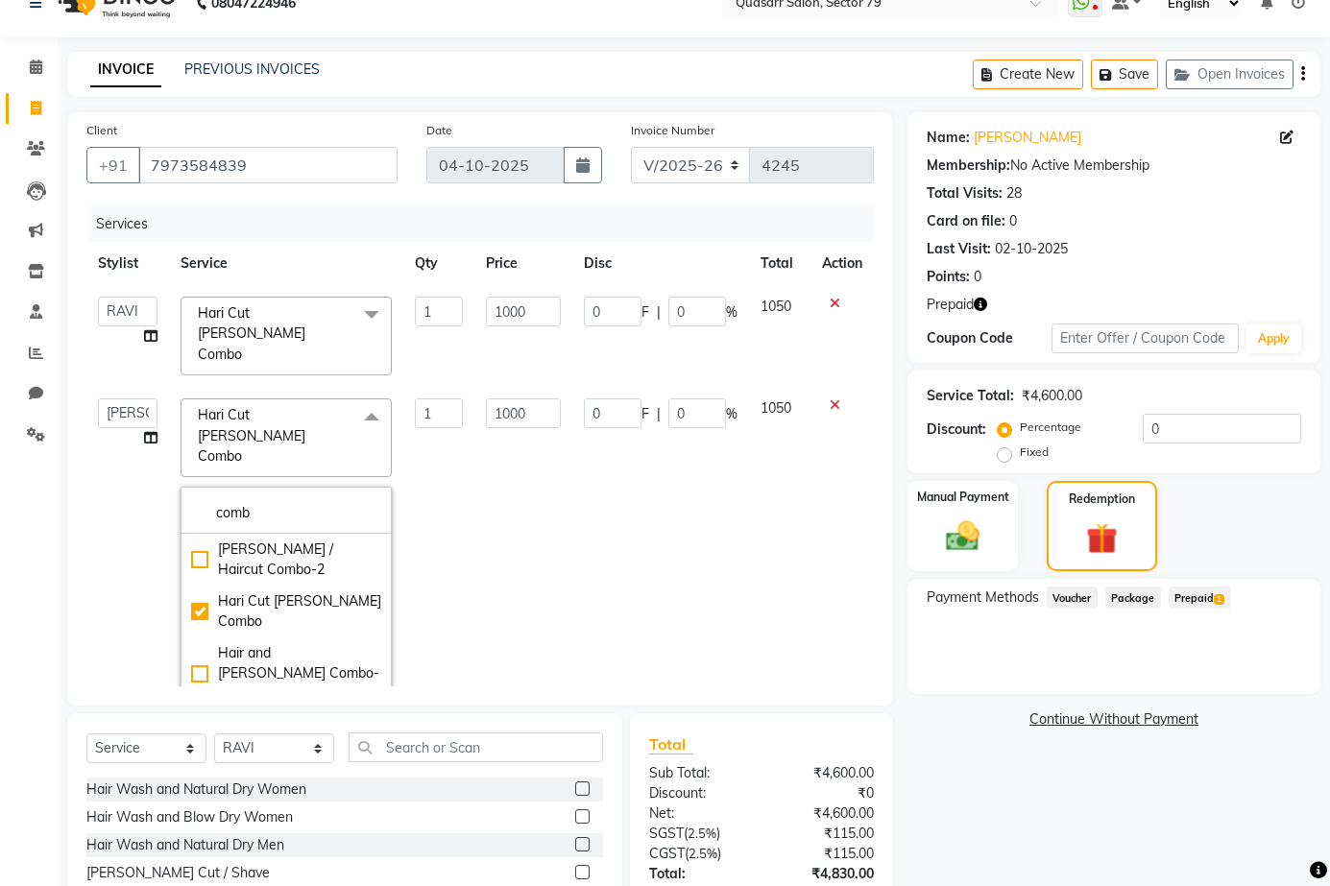
click at [27, 487] on div "Calendar Invoice Clients Leads Marketing Inventory Staff Reports Chat Settings …" at bounding box center [129, 510] width 259 height 974
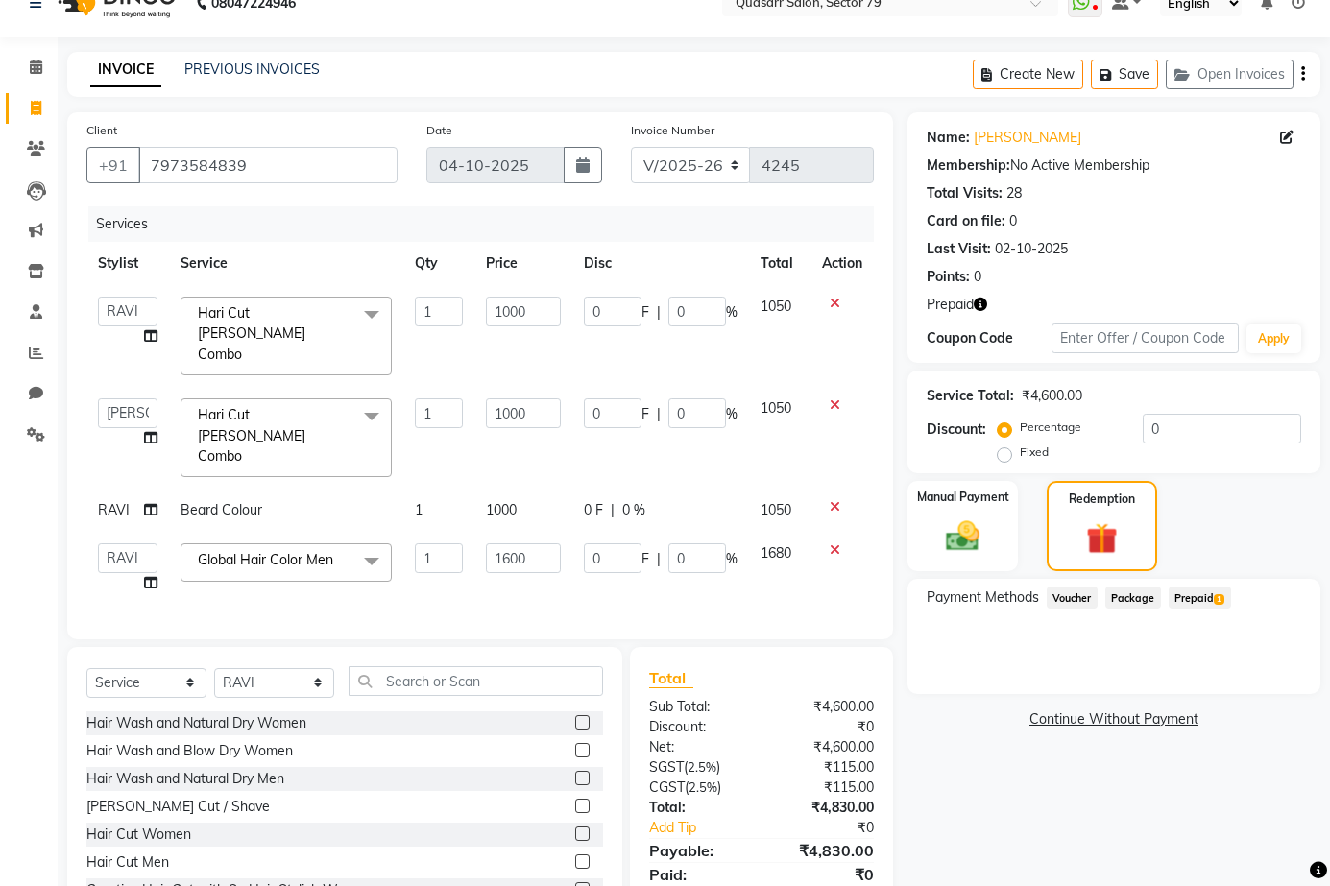
click at [1089, 789] on div "Name: Jasleen Kaur Membership: No Active Membership Total Visits: 28 Card on fi…" at bounding box center [1120, 521] width 427 height 818
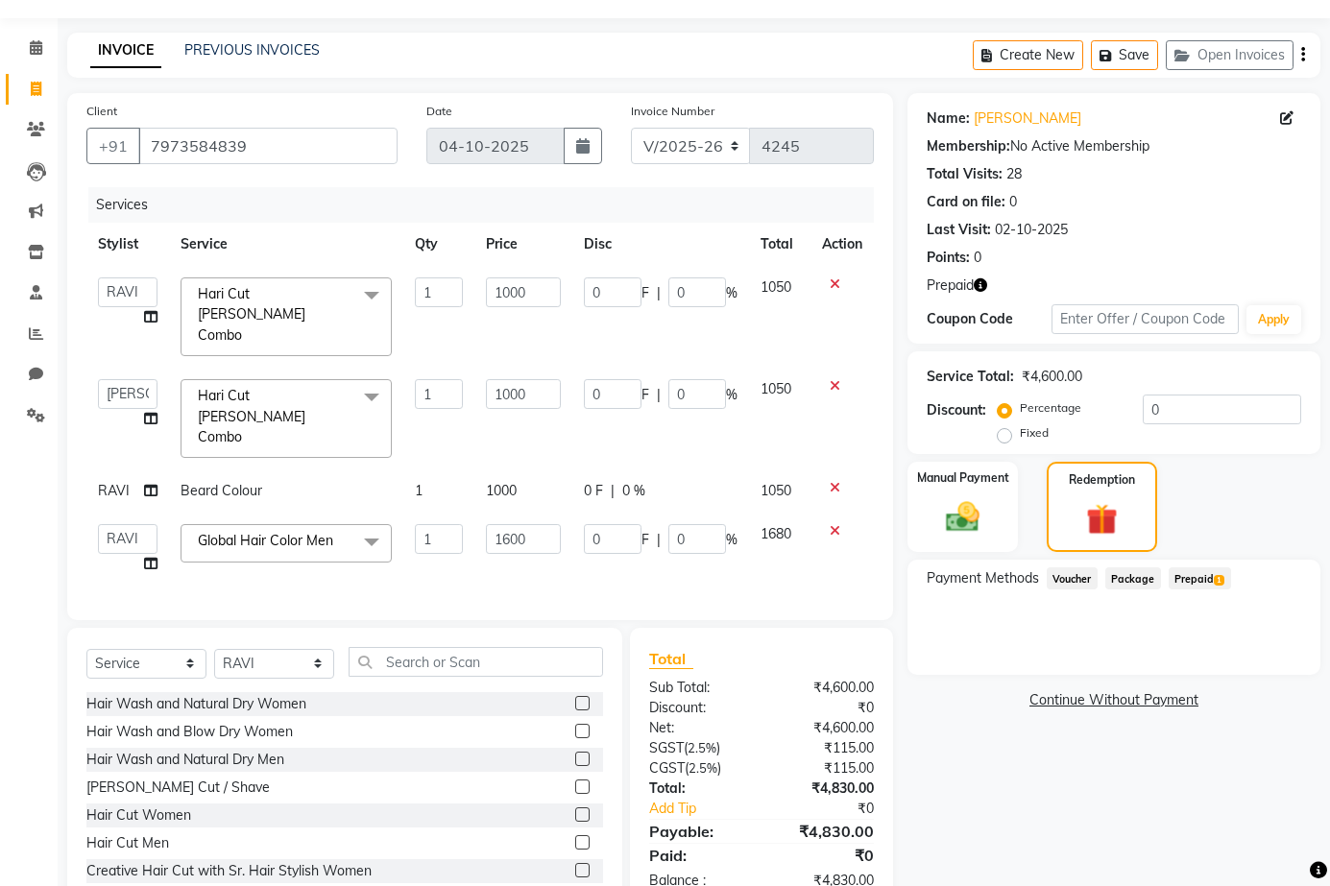
scroll to position [61, 0]
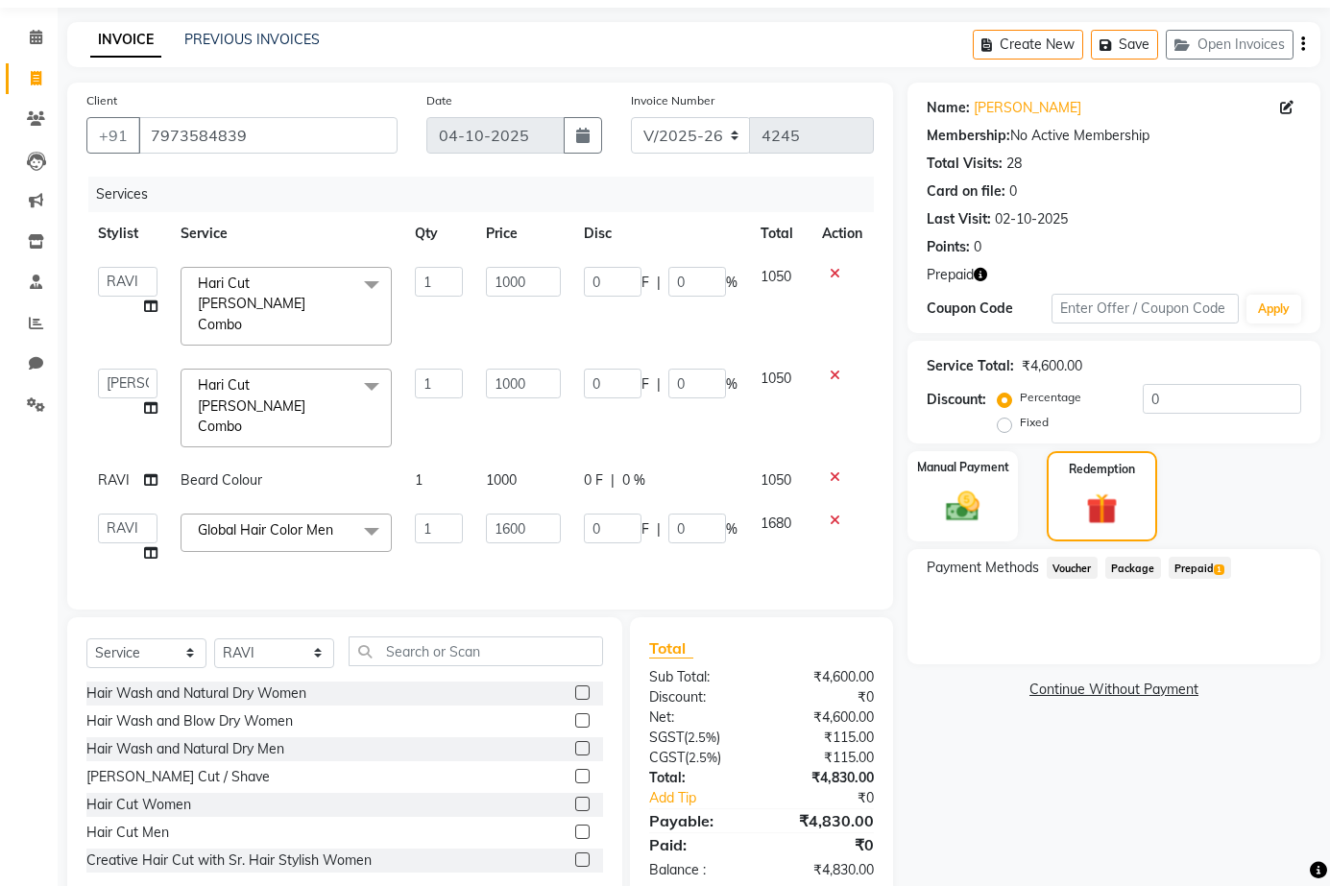
click at [1176, 564] on span "Prepaid 1" at bounding box center [1199, 568] width 62 height 22
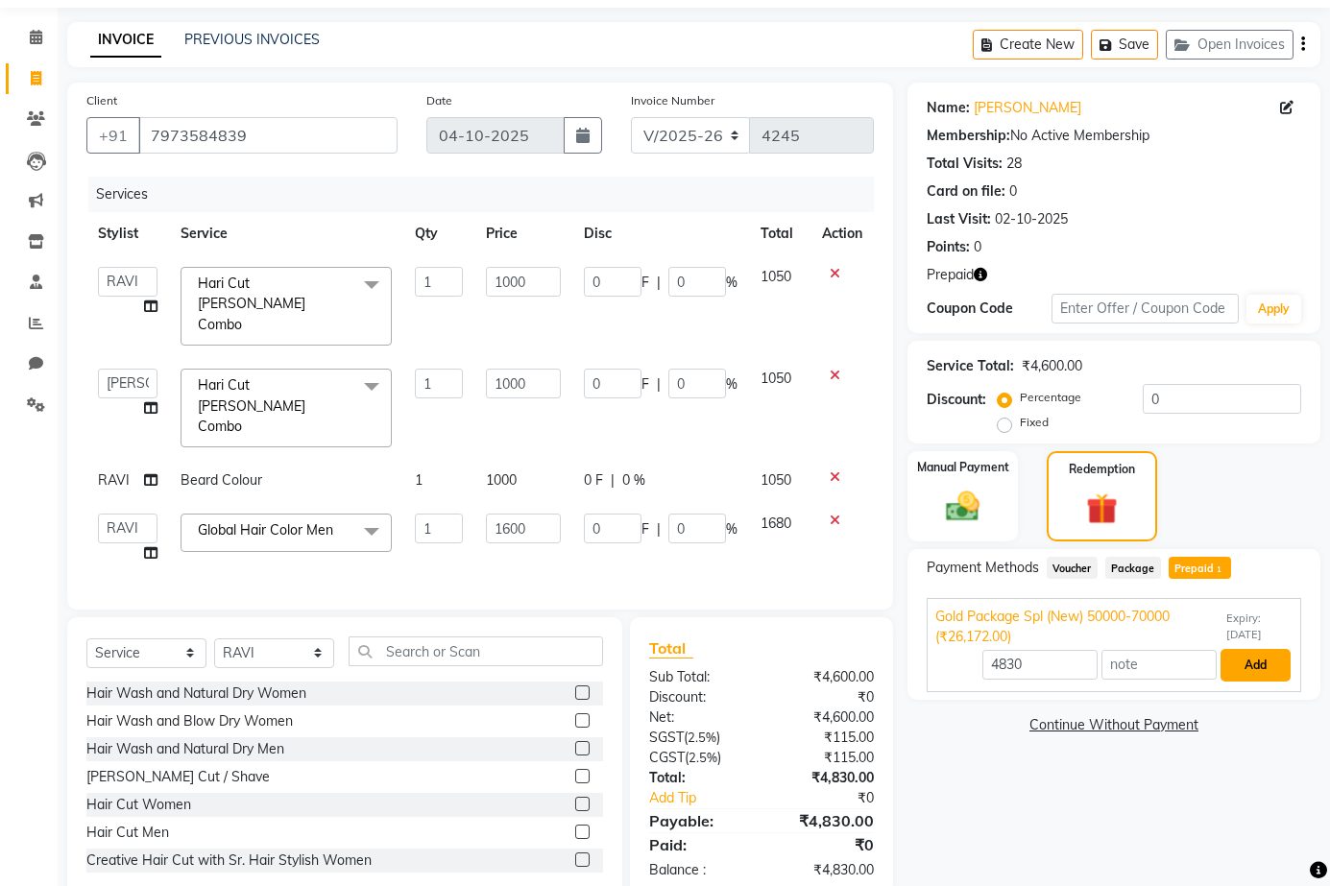
click at [1263, 661] on button "Add" at bounding box center [1255, 665] width 70 height 33
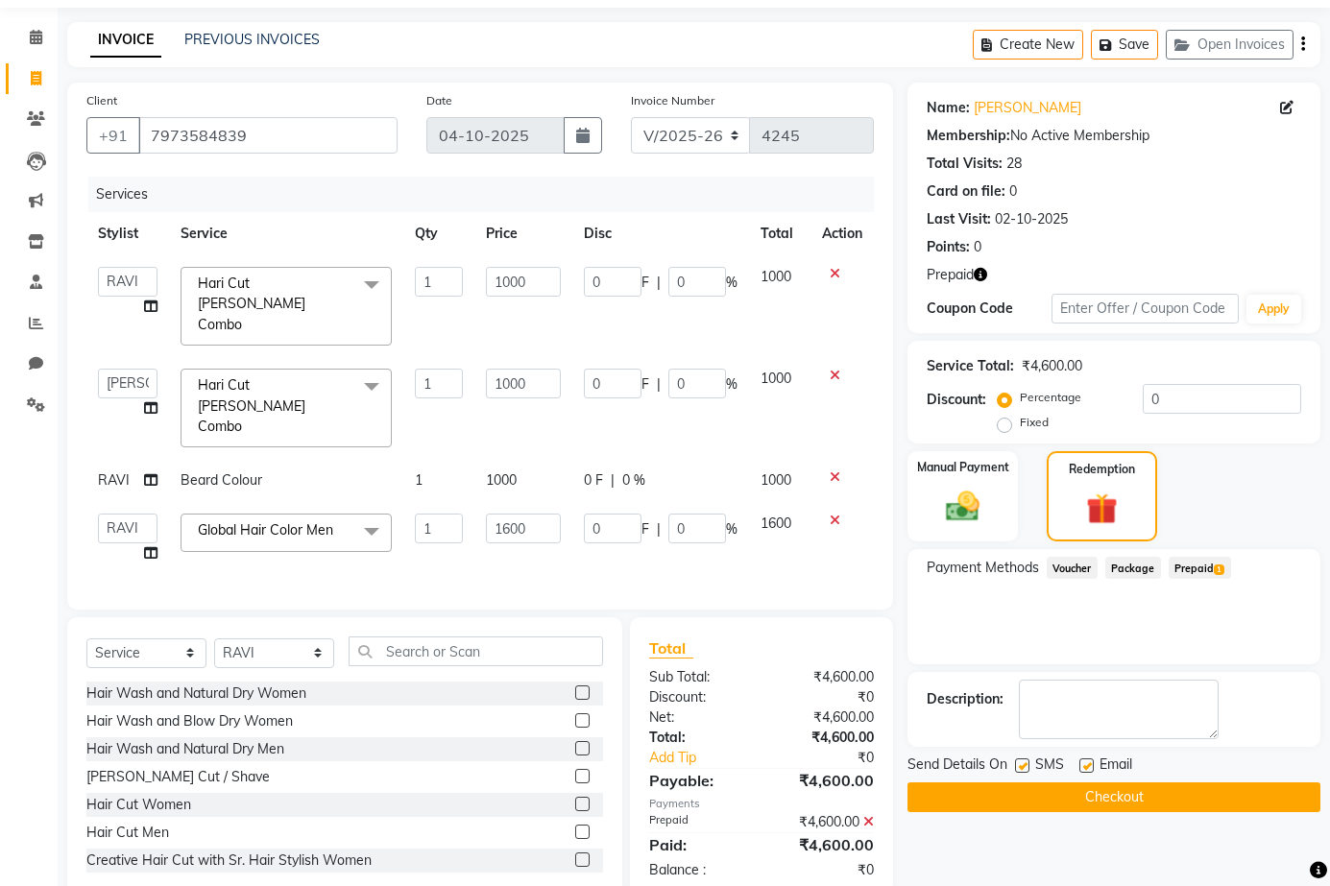
click at [1095, 762] on div "Email" at bounding box center [1113, 767] width 68 height 24
click at [1083, 766] on label at bounding box center [1086, 766] width 14 height 14
click at [1083, 766] on input "checkbox" at bounding box center [1085, 766] width 12 height 12
checkbox input "false"
click at [1025, 767] on label at bounding box center [1022, 766] width 14 height 14
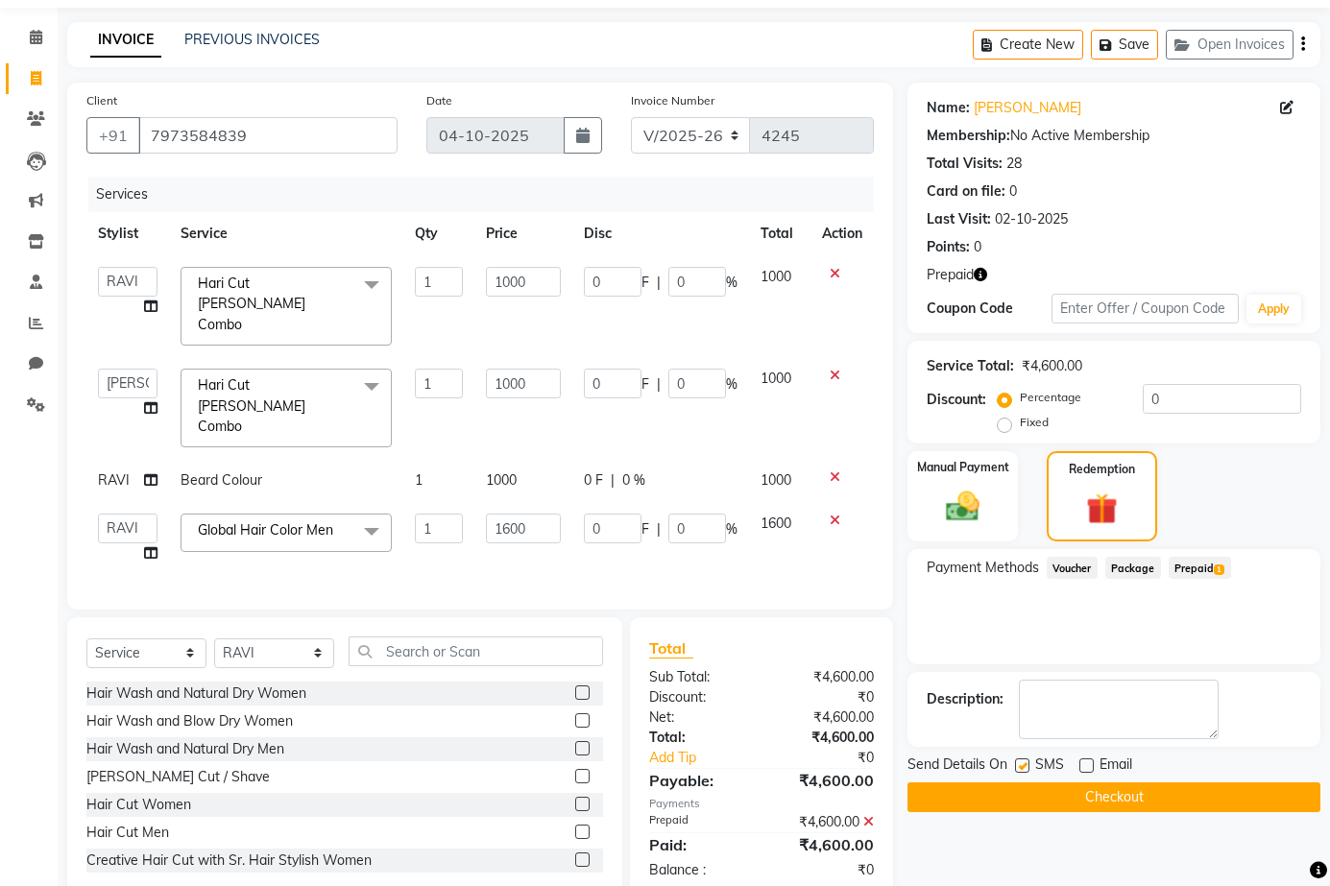
click at [1025, 767] on input "checkbox" at bounding box center [1021, 766] width 12 height 12
checkbox input "false"
click at [1095, 798] on button "Checkout" at bounding box center [1113, 798] width 413 height 30
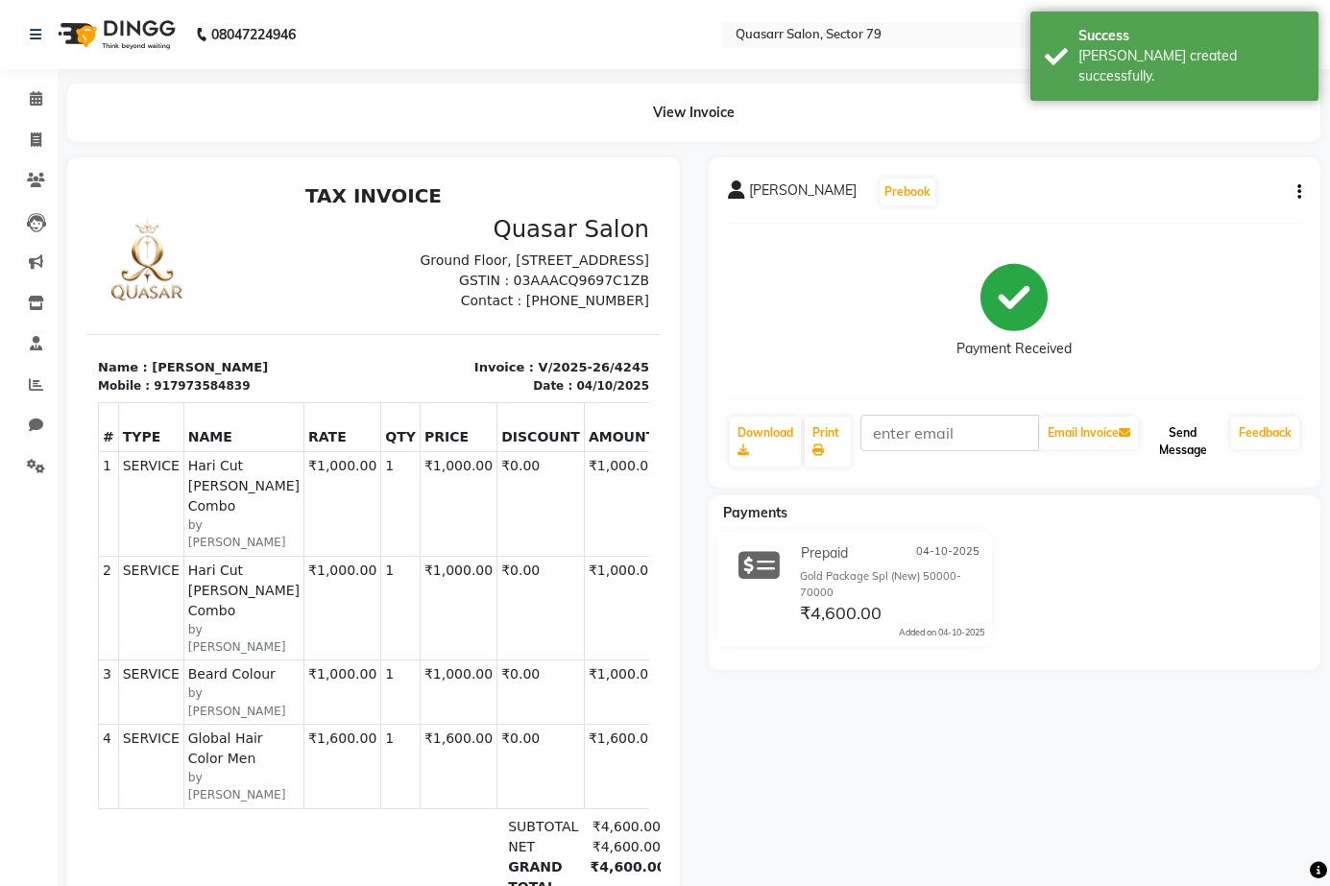
click at [1177, 432] on button "Send Message" at bounding box center [1183, 442] width 82 height 50
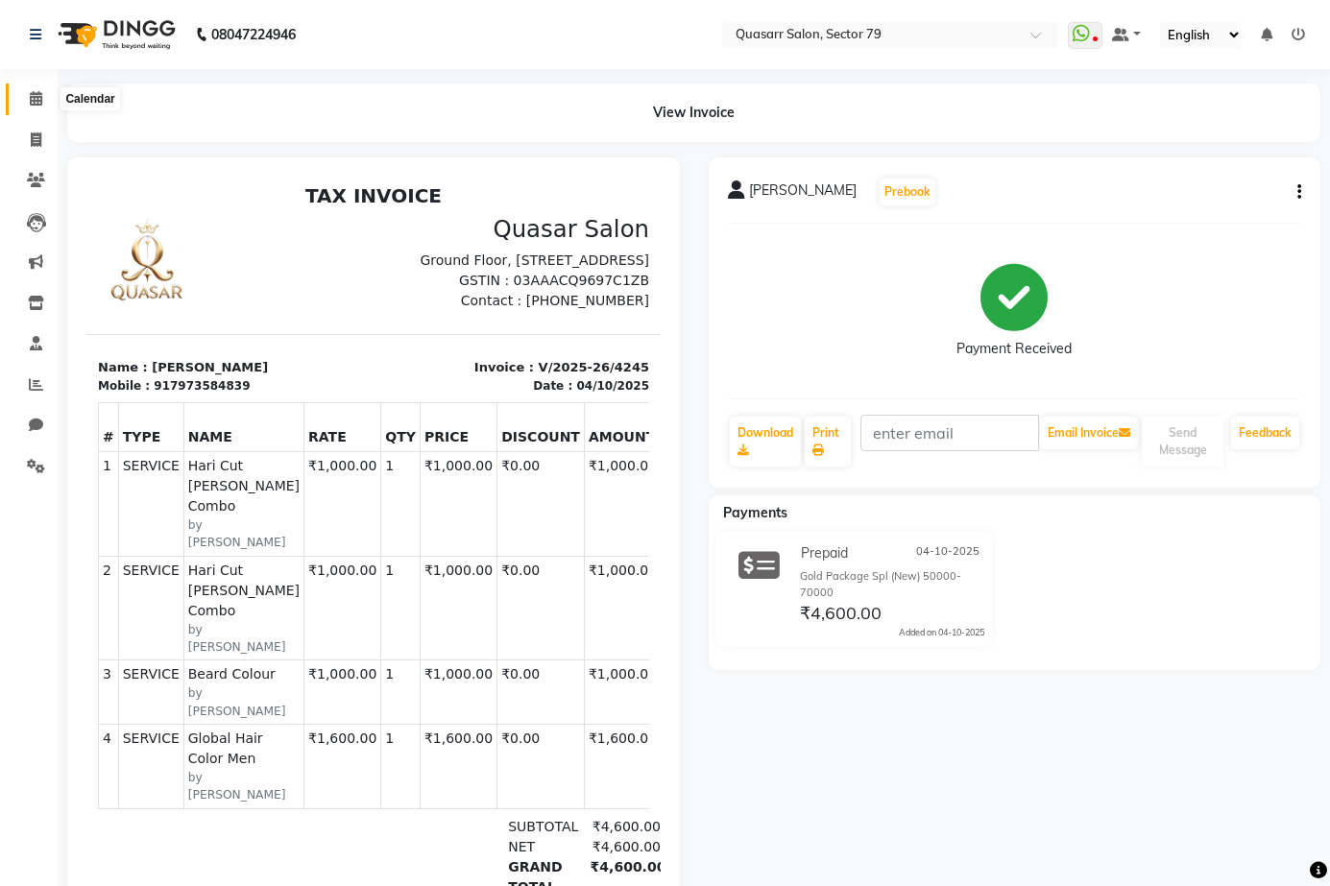
click at [40, 102] on icon at bounding box center [36, 98] width 12 height 14
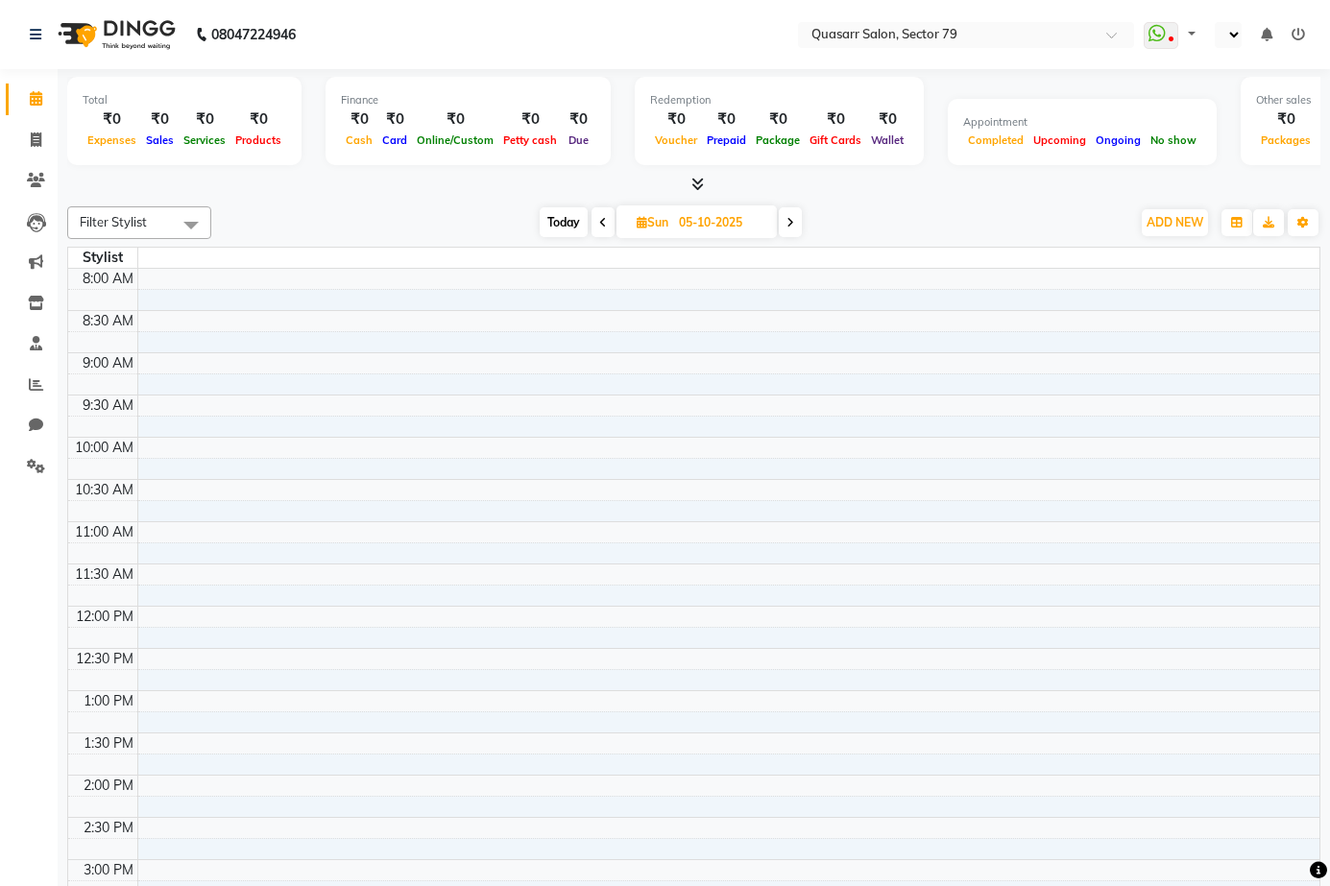
select select "en"
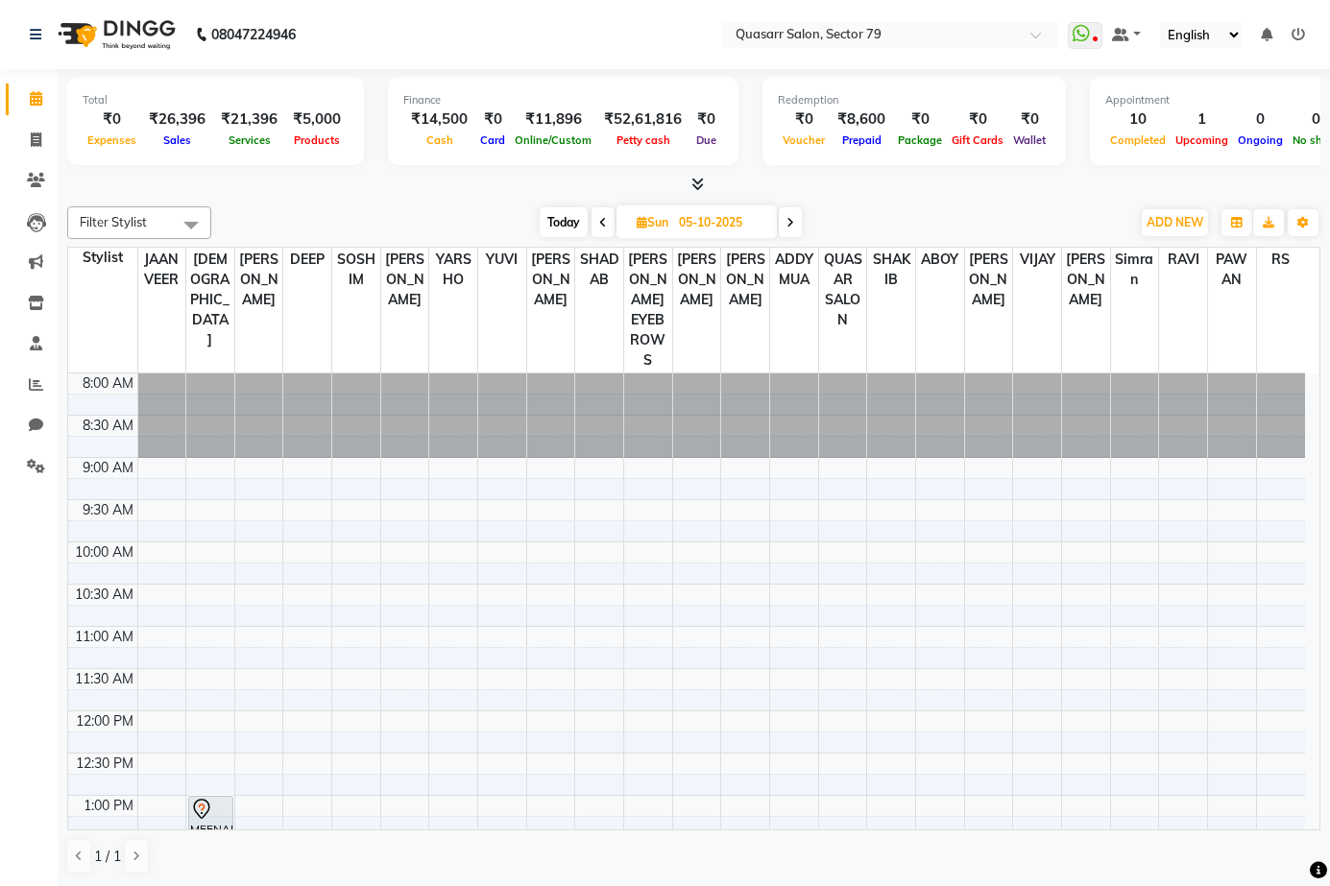
click at [790, 227] on icon at bounding box center [790, 223] width 8 height 12
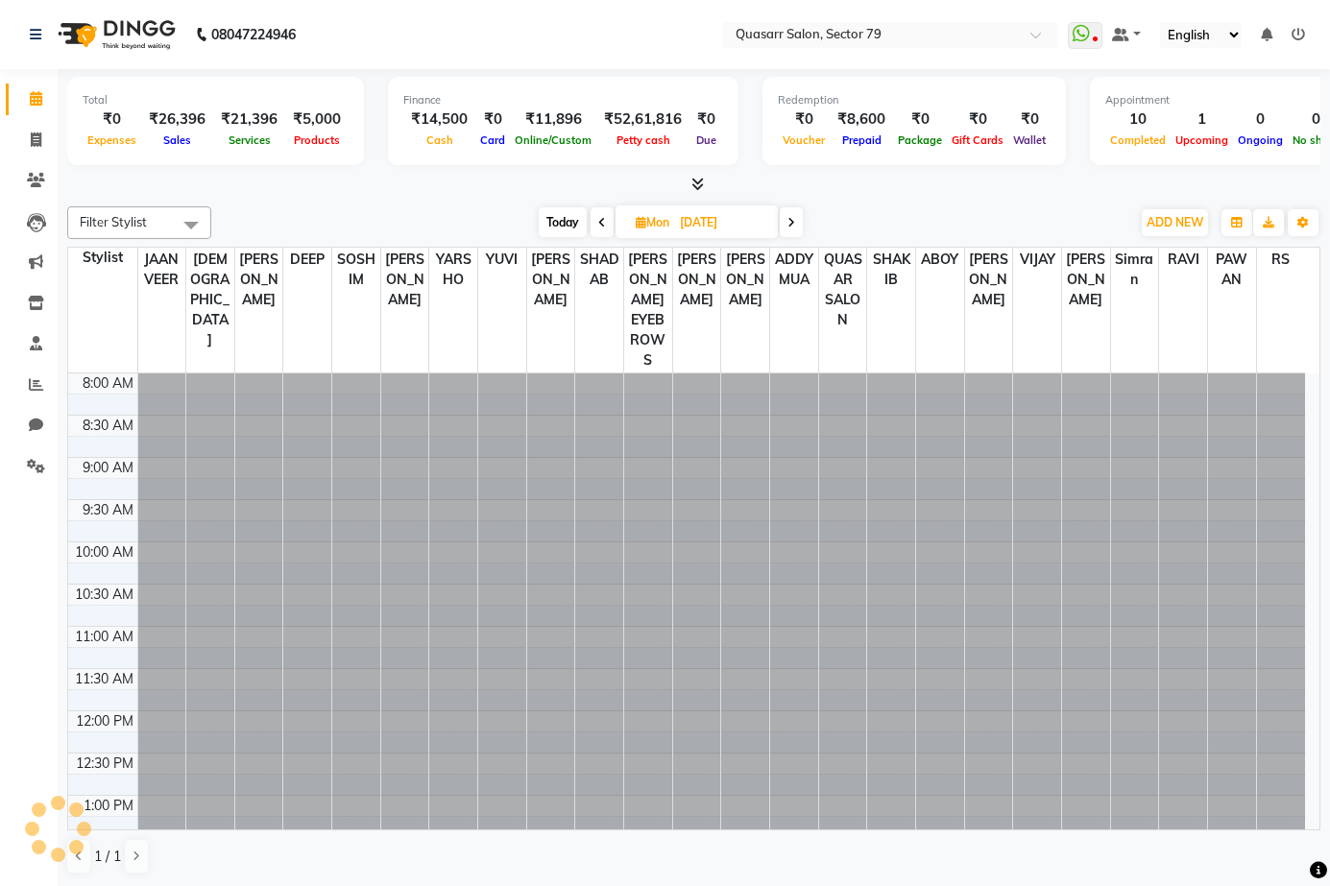
click at [790, 227] on icon at bounding box center [791, 223] width 8 height 12
click at [790, 227] on icon at bounding box center [792, 223] width 8 height 12
click at [790, 227] on icon at bounding box center [790, 223] width 8 height 12
click at [790, 227] on icon at bounding box center [787, 223] width 8 height 12
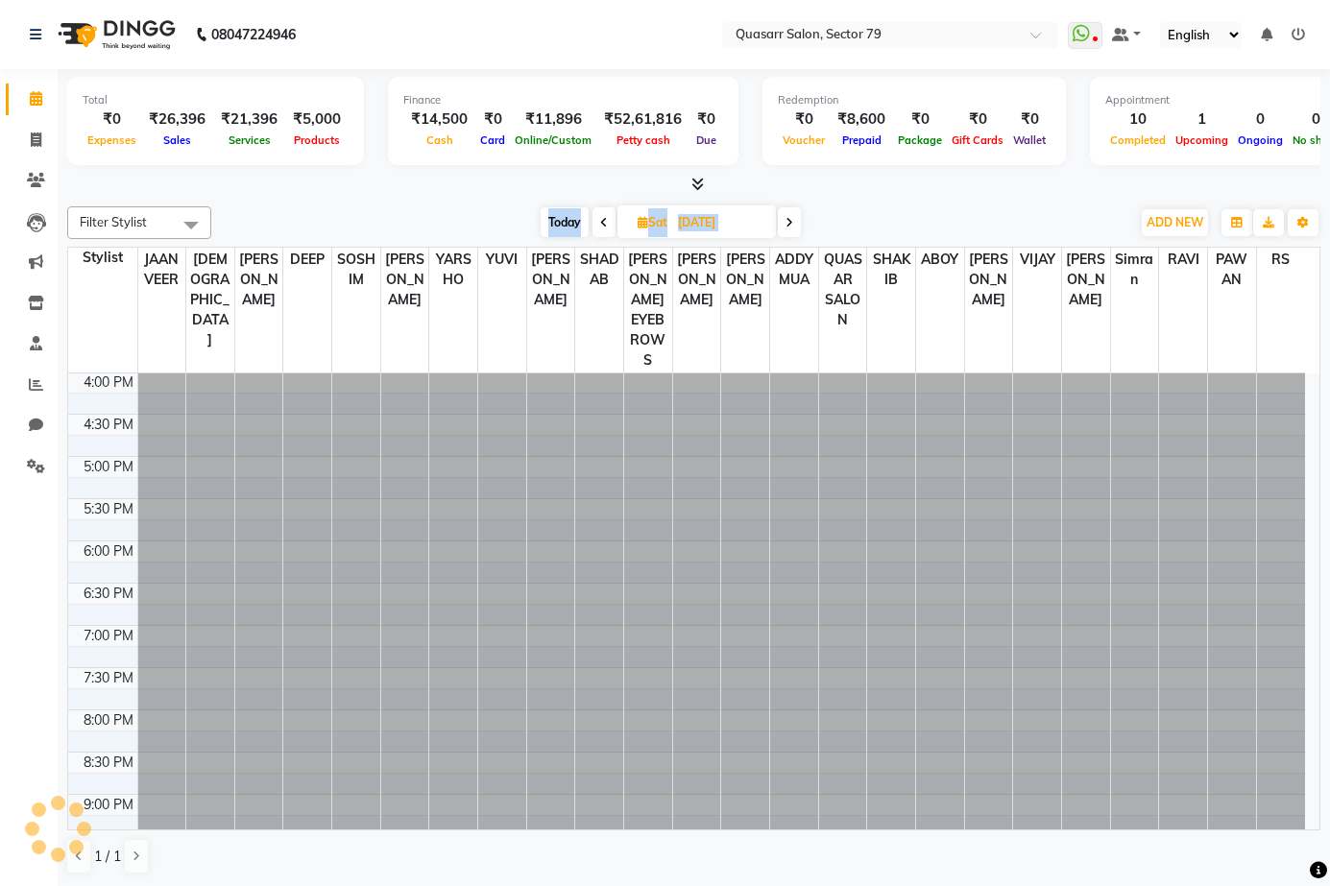
scroll to position [677, 0]
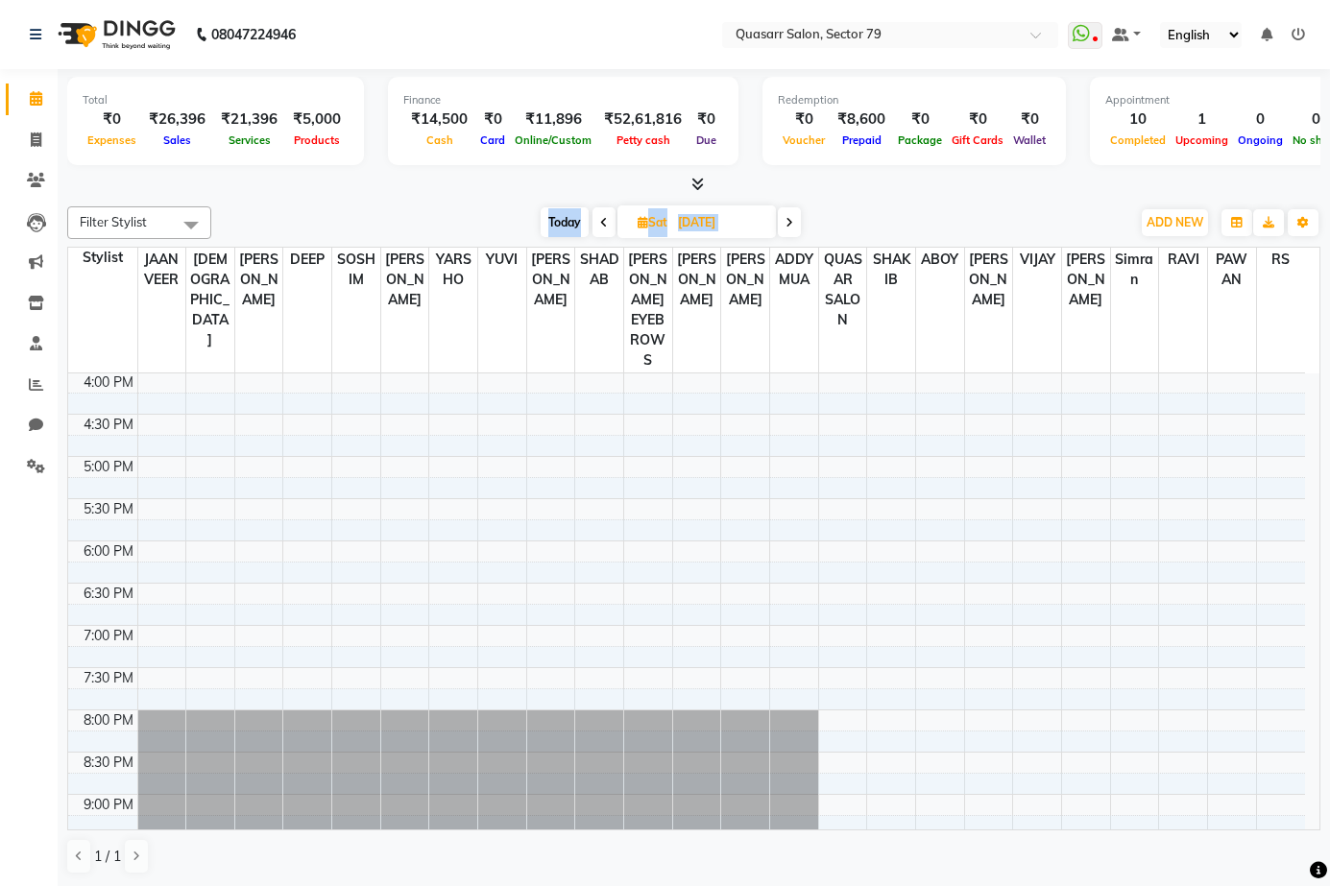
click at [609, 221] on span at bounding box center [603, 222] width 23 height 30
type input "[DATE]"
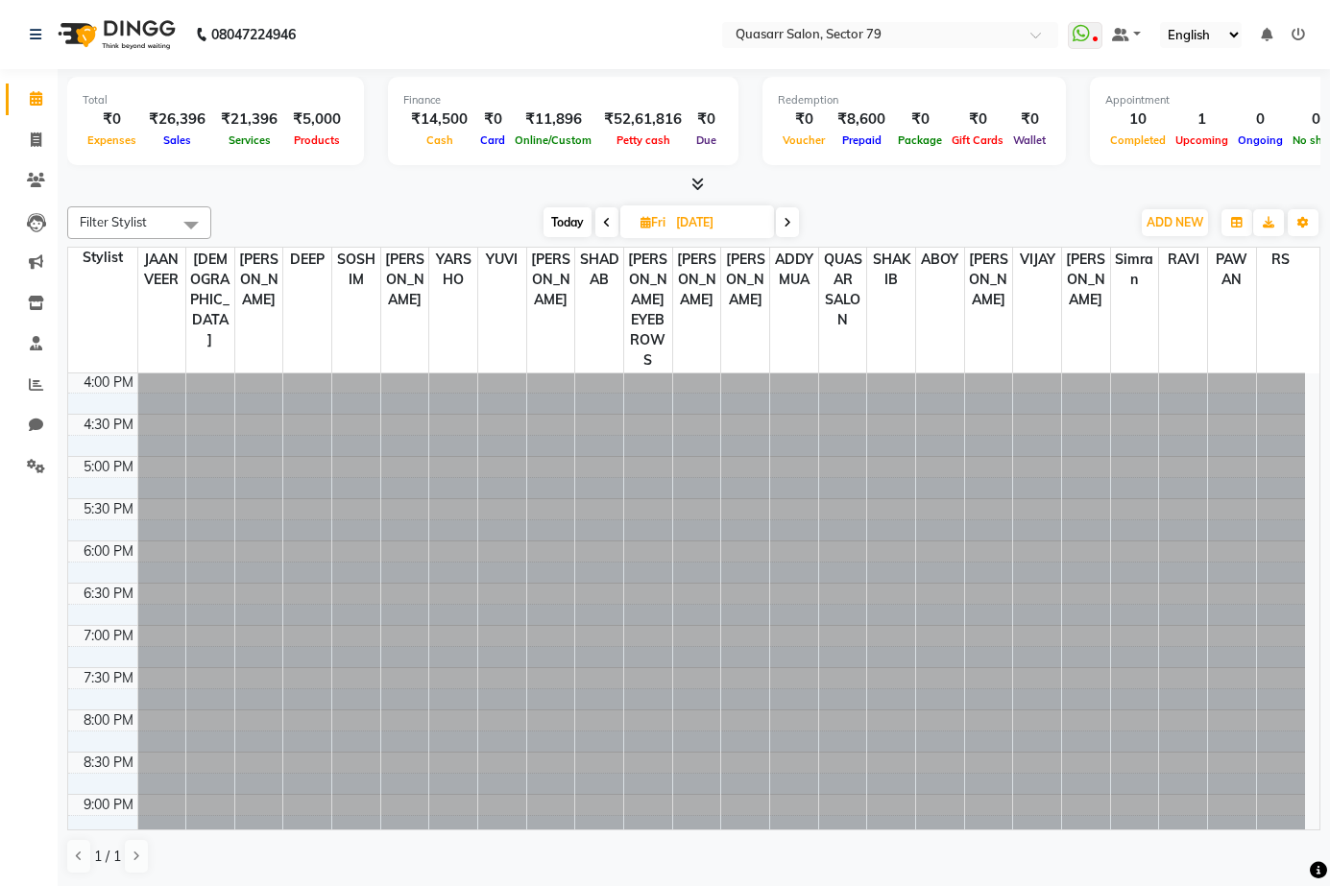
scroll to position [0, 0]
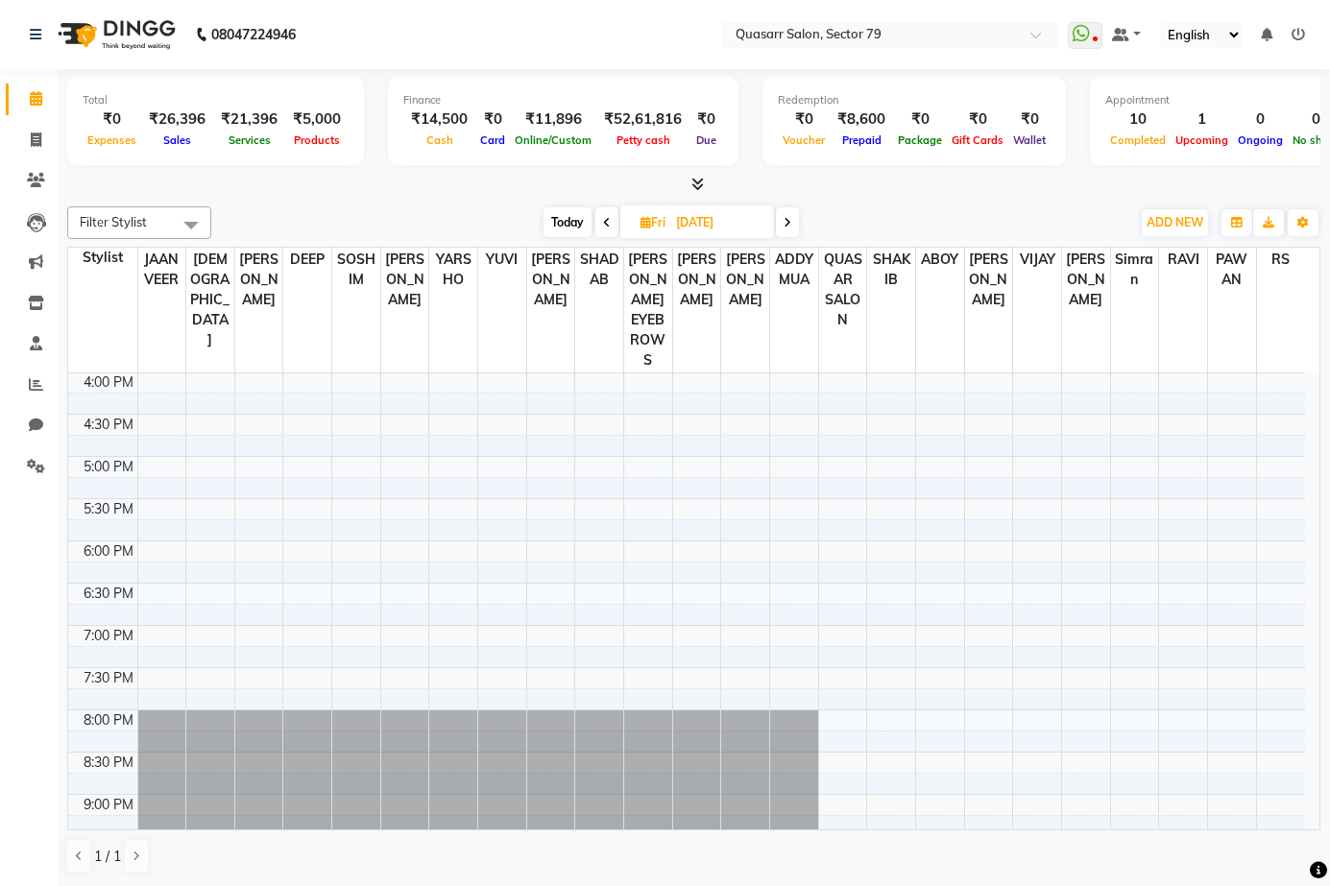
click at [935, 198] on div "Total ₹0 Expenses ₹26,396 Sales ₹21,396 Services ₹5,000 Products Finance ₹14,50…" at bounding box center [694, 478] width 1272 height 818
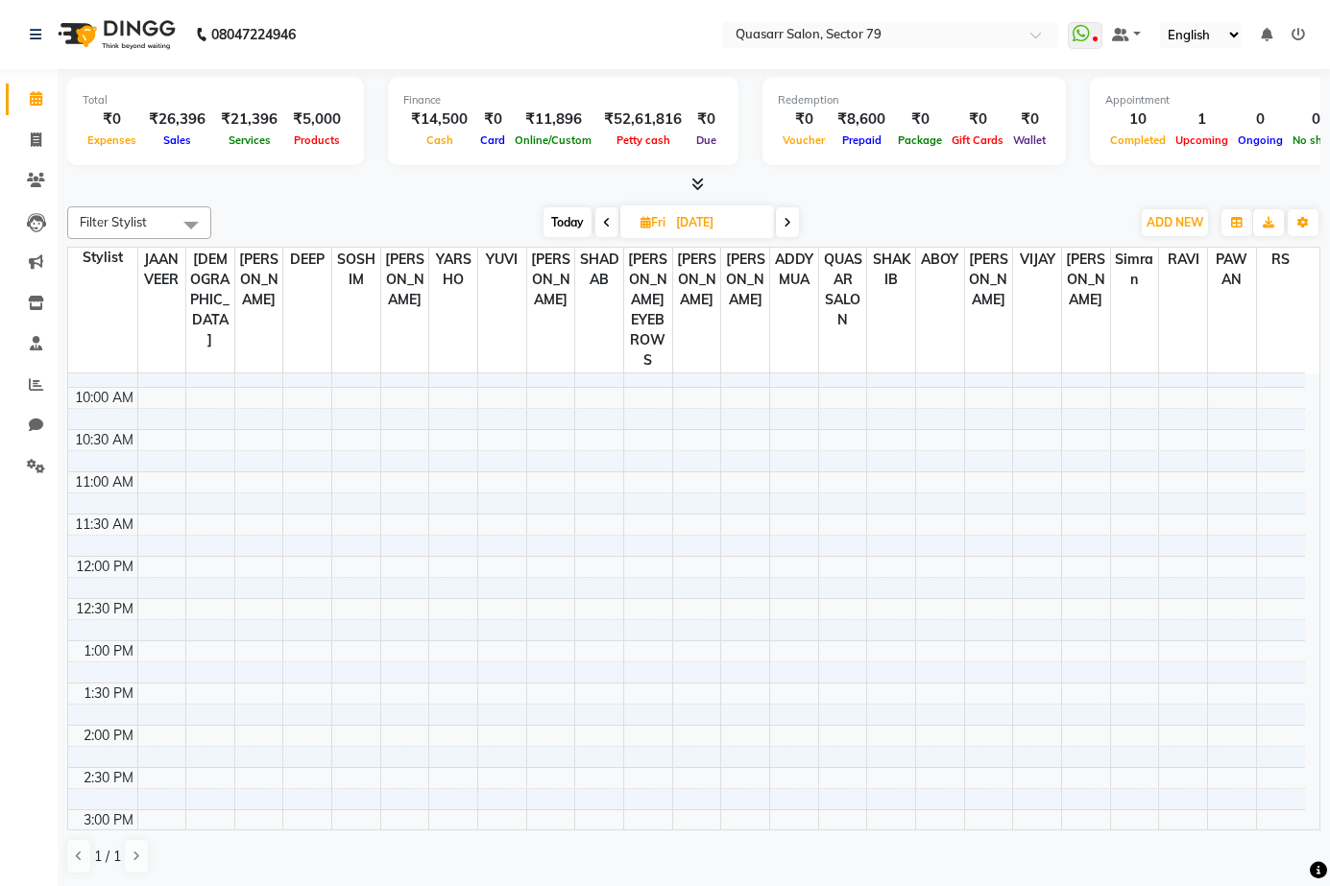
scroll to position [101, 0]
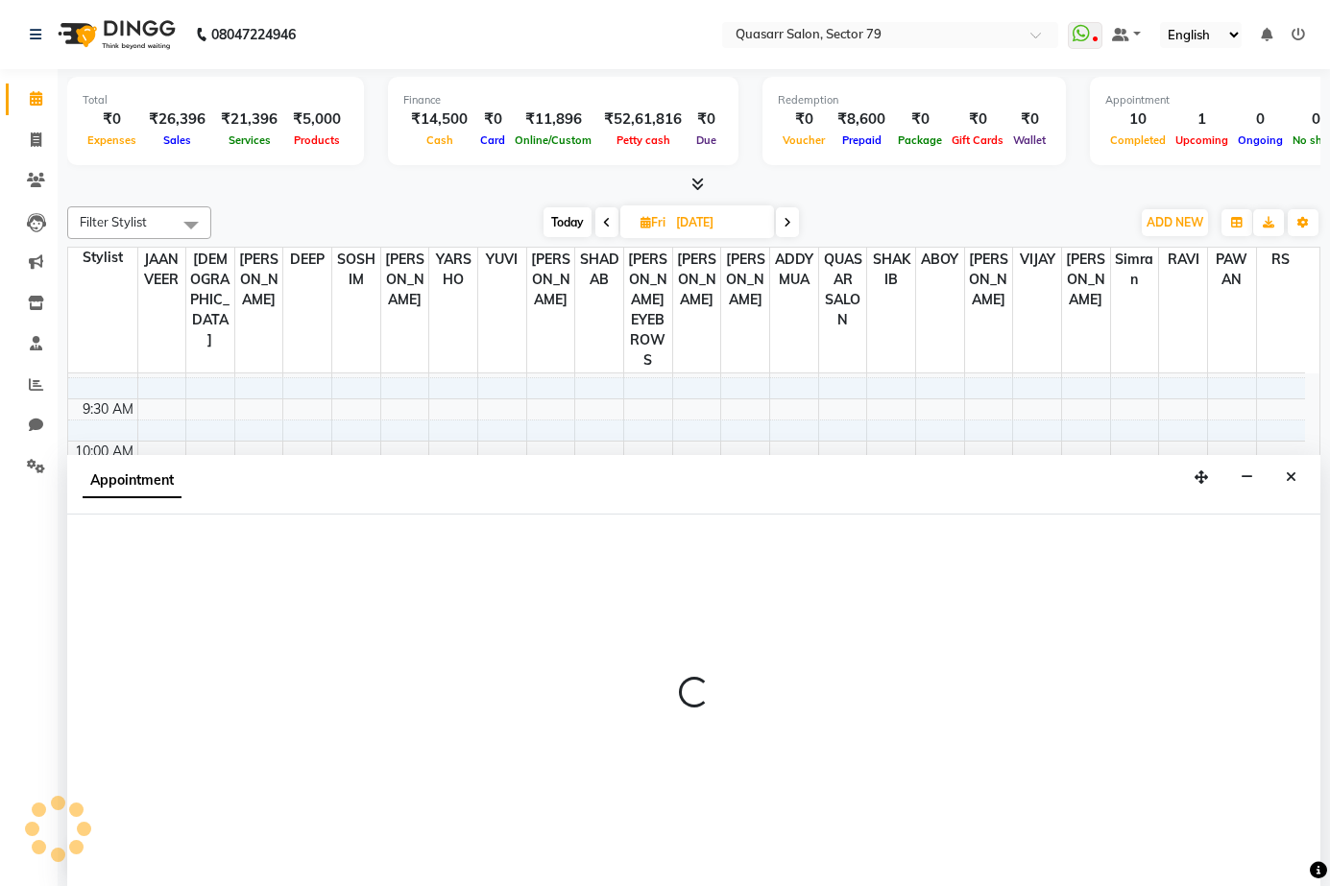
scroll to position [1, 0]
select select "61604"
select select "tentative"
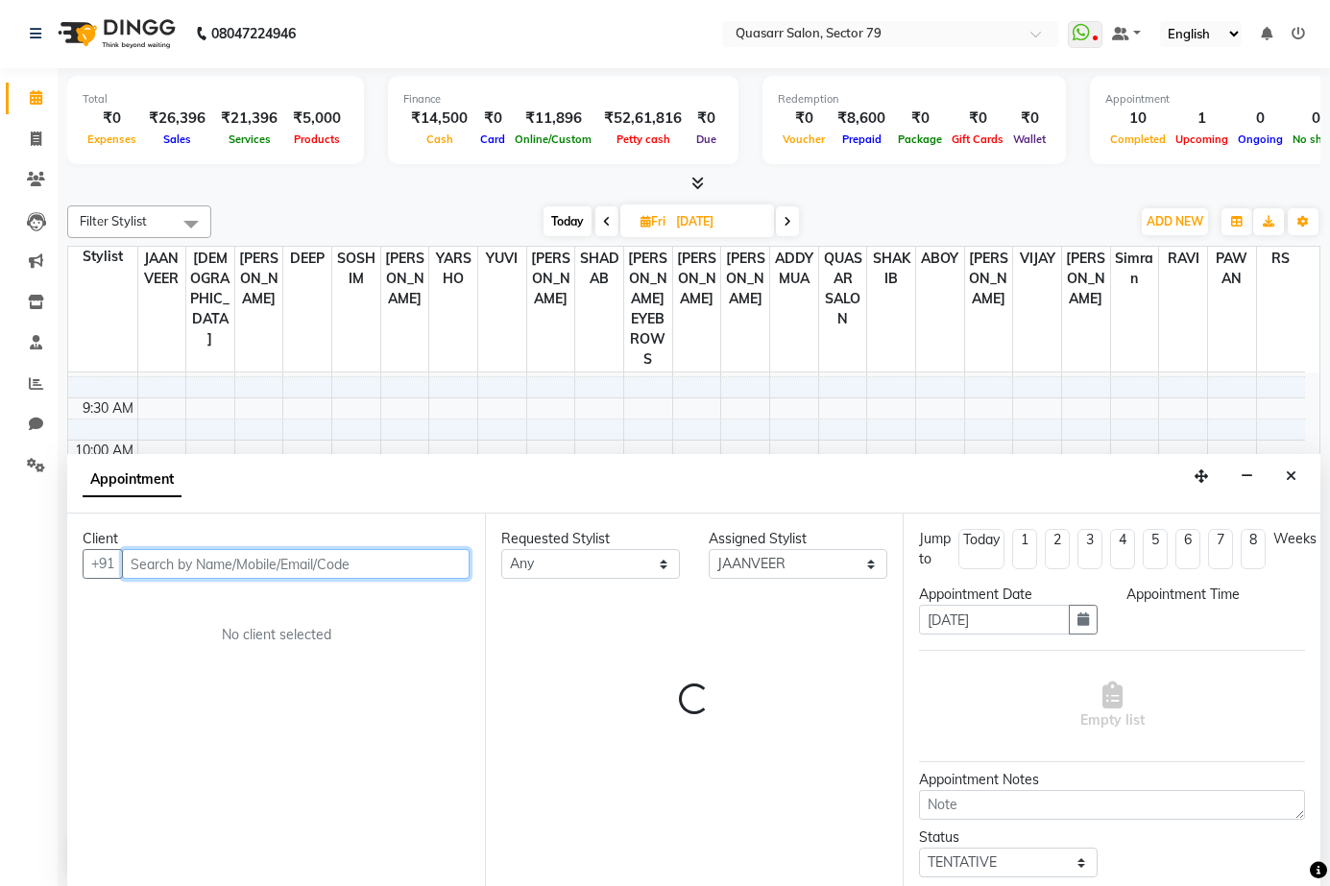
select select "720"
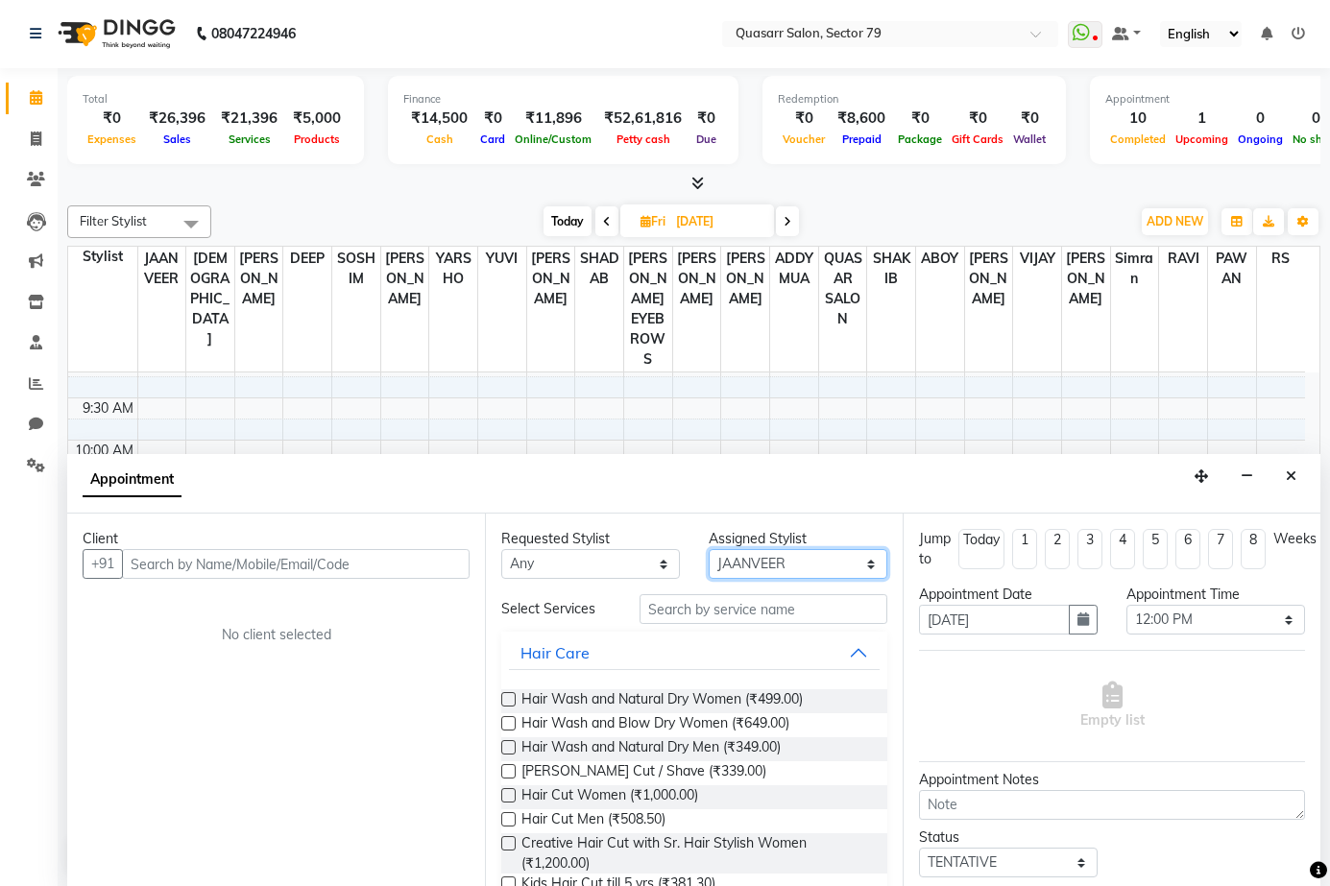
click at [820, 558] on select "Select ABOY ADDY MUA Aruna [PERSON_NAME] DEEP [PERSON_NAME] [PERSON_NAME] QUASA…" at bounding box center [798, 564] width 179 height 30
select select "69599"
click at [709, 549] on select "Select ABOY ADDY MUA Aruna [PERSON_NAME] DEEP [PERSON_NAME] [PERSON_NAME] QUASA…" at bounding box center [798, 564] width 179 height 30
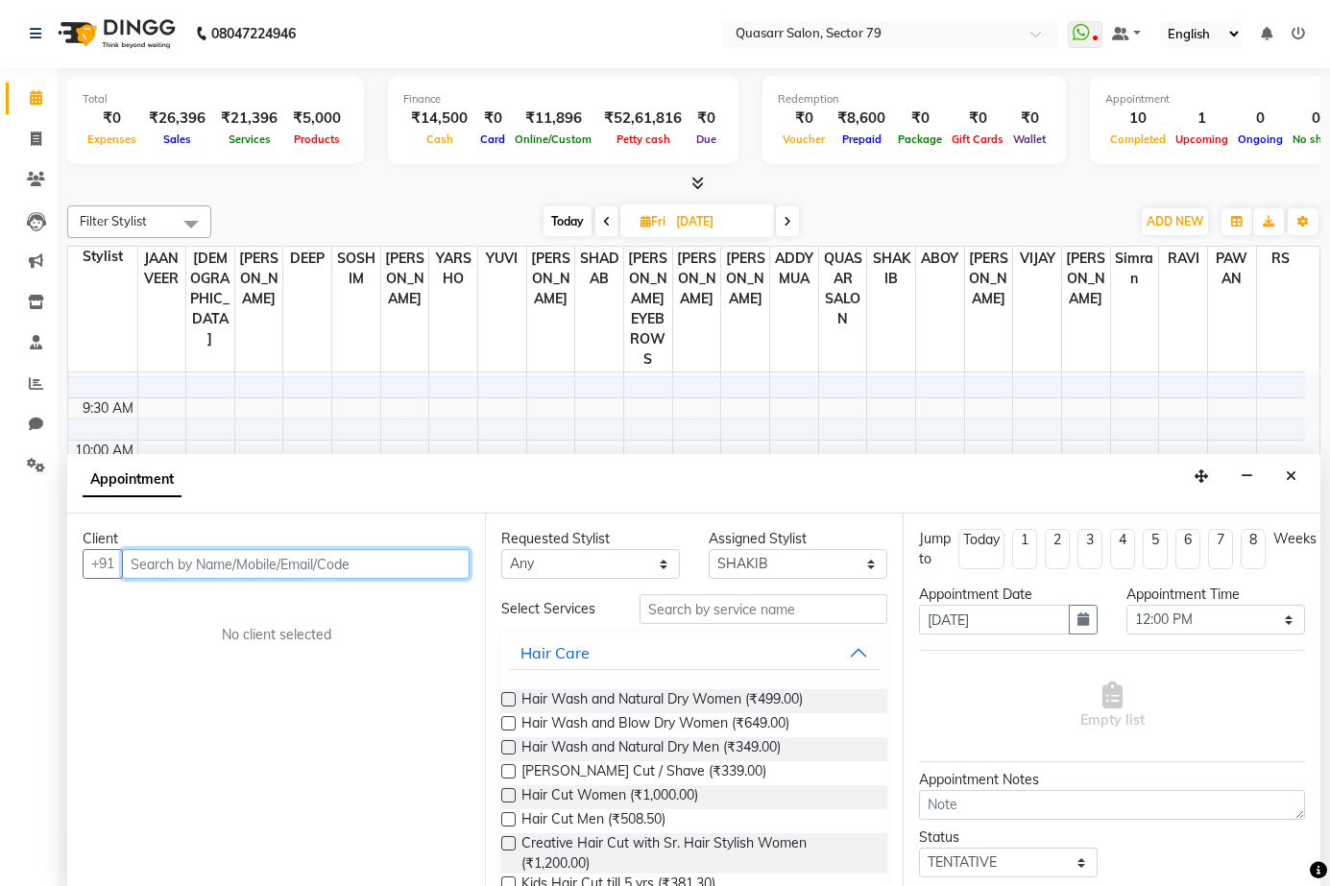
click at [170, 555] on input "text" at bounding box center [296, 564] width 348 height 30
type input "8054752574"
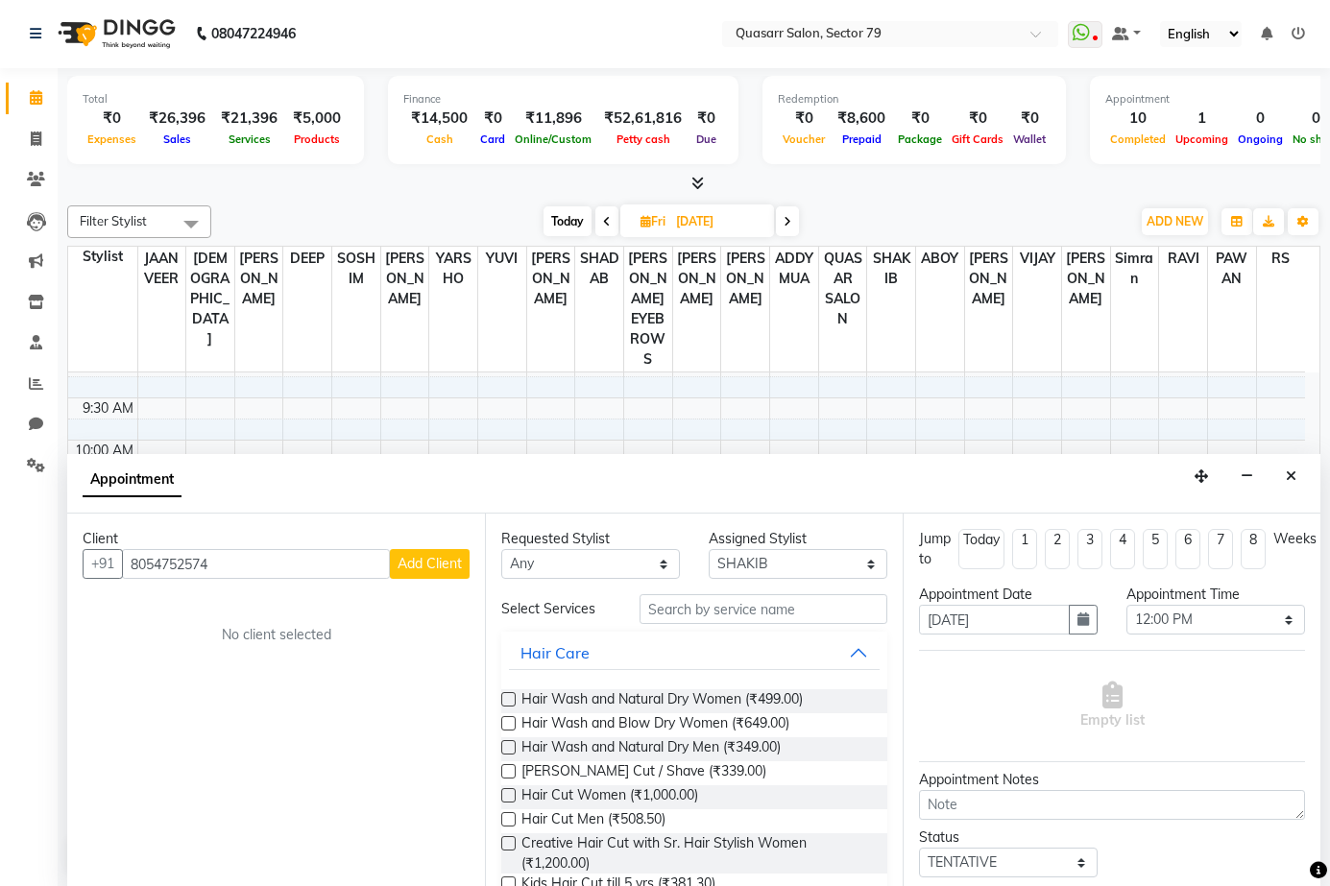
click at [455, 552] on button "Add Client" at bounding box center [430, 564] width 80 height 30
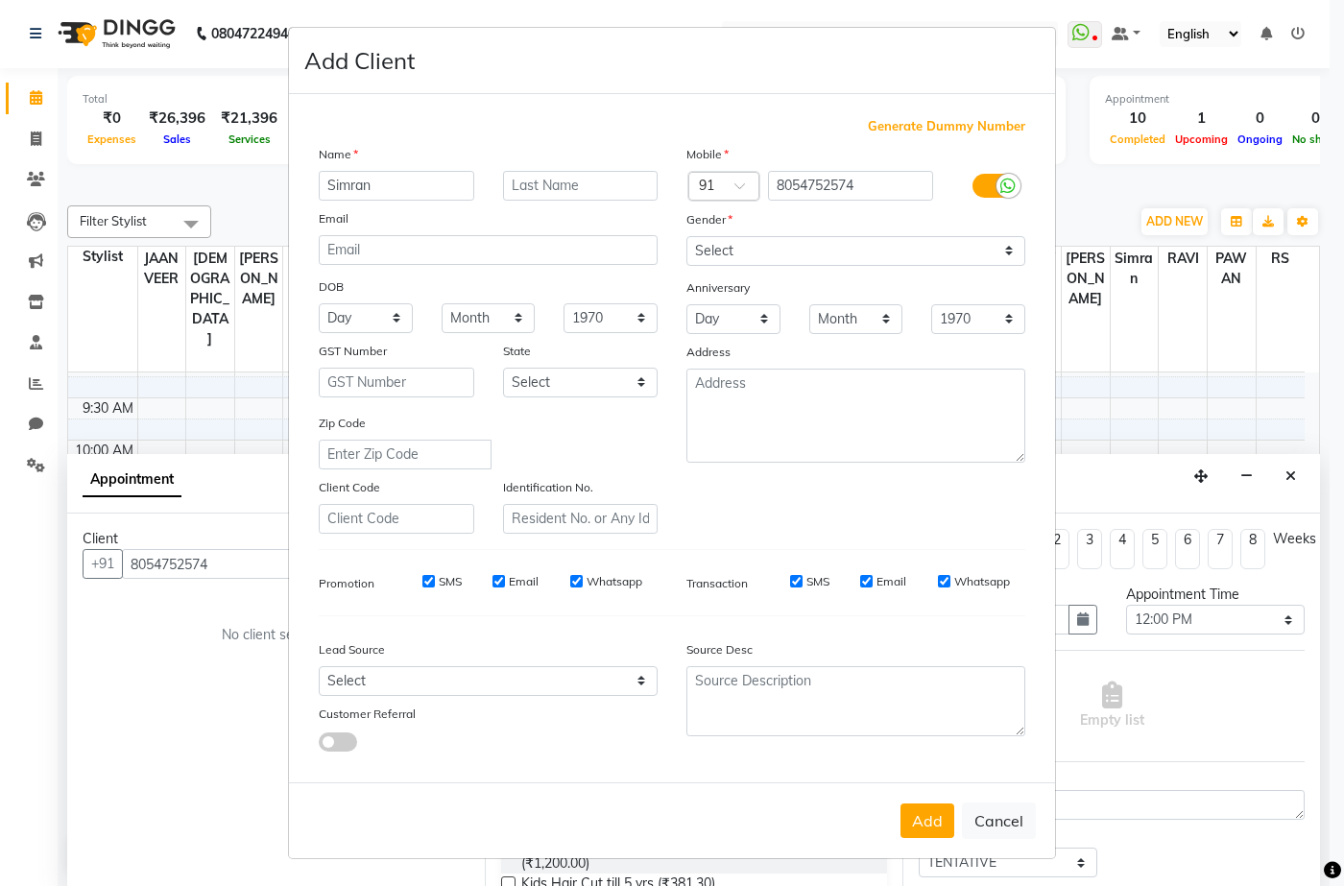
type input "Simran"
type input "Kaur"
click at [817, 239] on select "Select Male Female Other Prefer Not To Say" at bounding box center [856, 251] width 339 height 30
select select "female"
click at [687, 236] on select "Select Male Female Other Prefer Not To Say" at bounding box center [856, 251] width 339 height 30
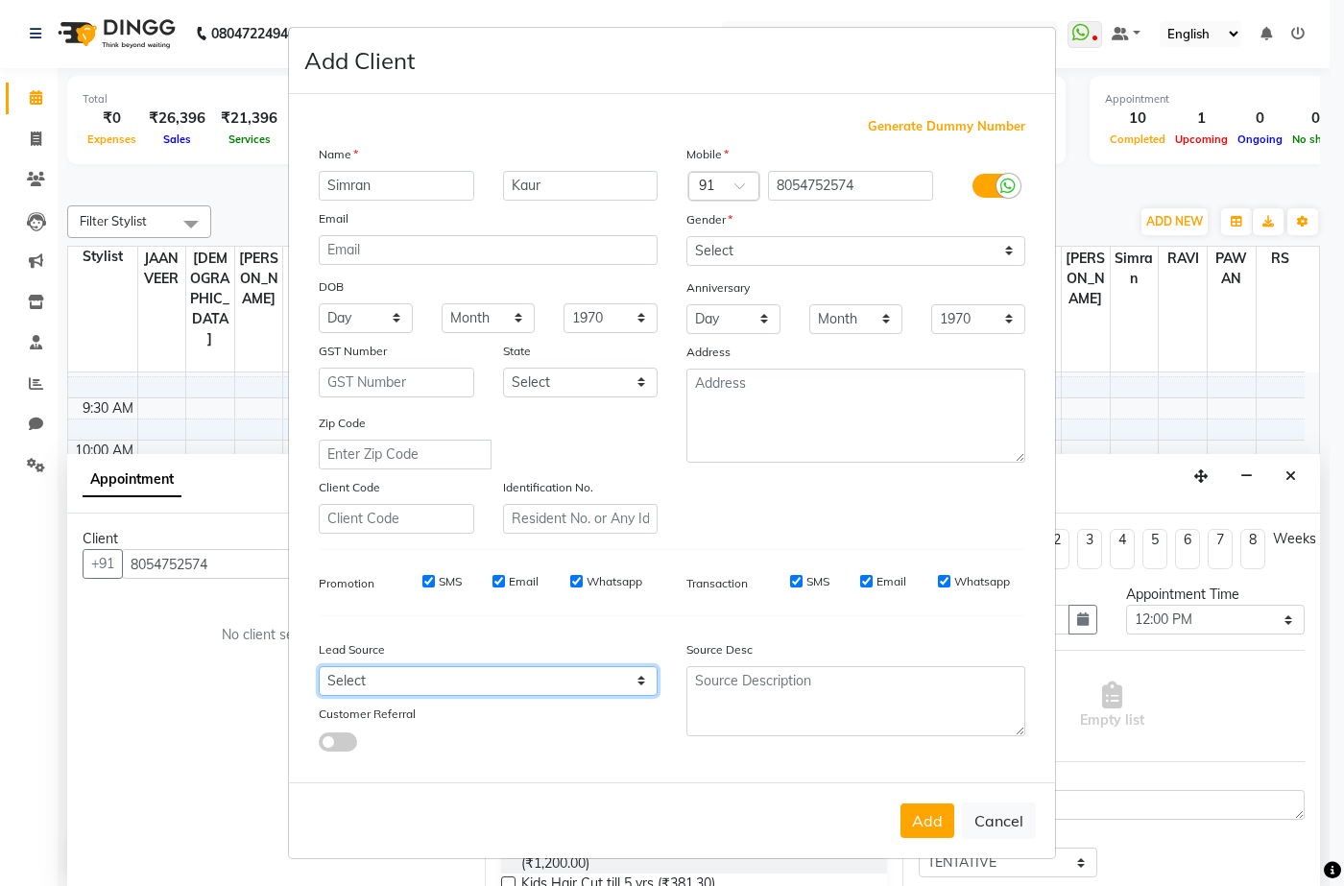
click at [573, 686] on select "Select Walk-in Referral Internet Friend Word of Mouth Advertisement Facebook Ju…" at bounding box center [488, 681] width 339 height 30
select select "49719"
click at [319, 666] on select "Select Walk-in Referral Internet Friend Word of Mouth Advertisement Facebook Ju…" at bounding box center [488, 681] width 339 height 30
click at [932, 816] on button "Add" at bounding box center [928, 821] width 54 height 35
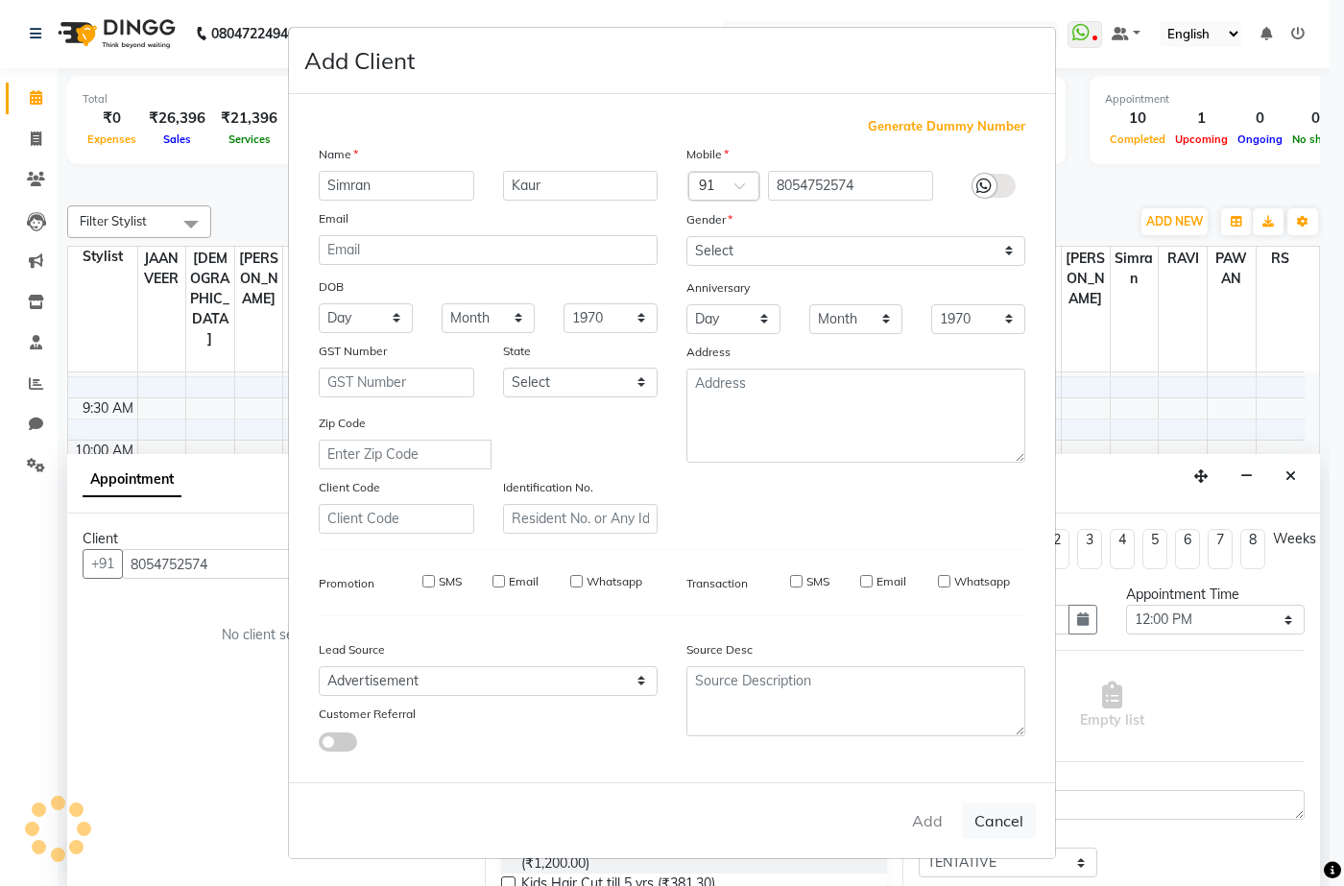
select select
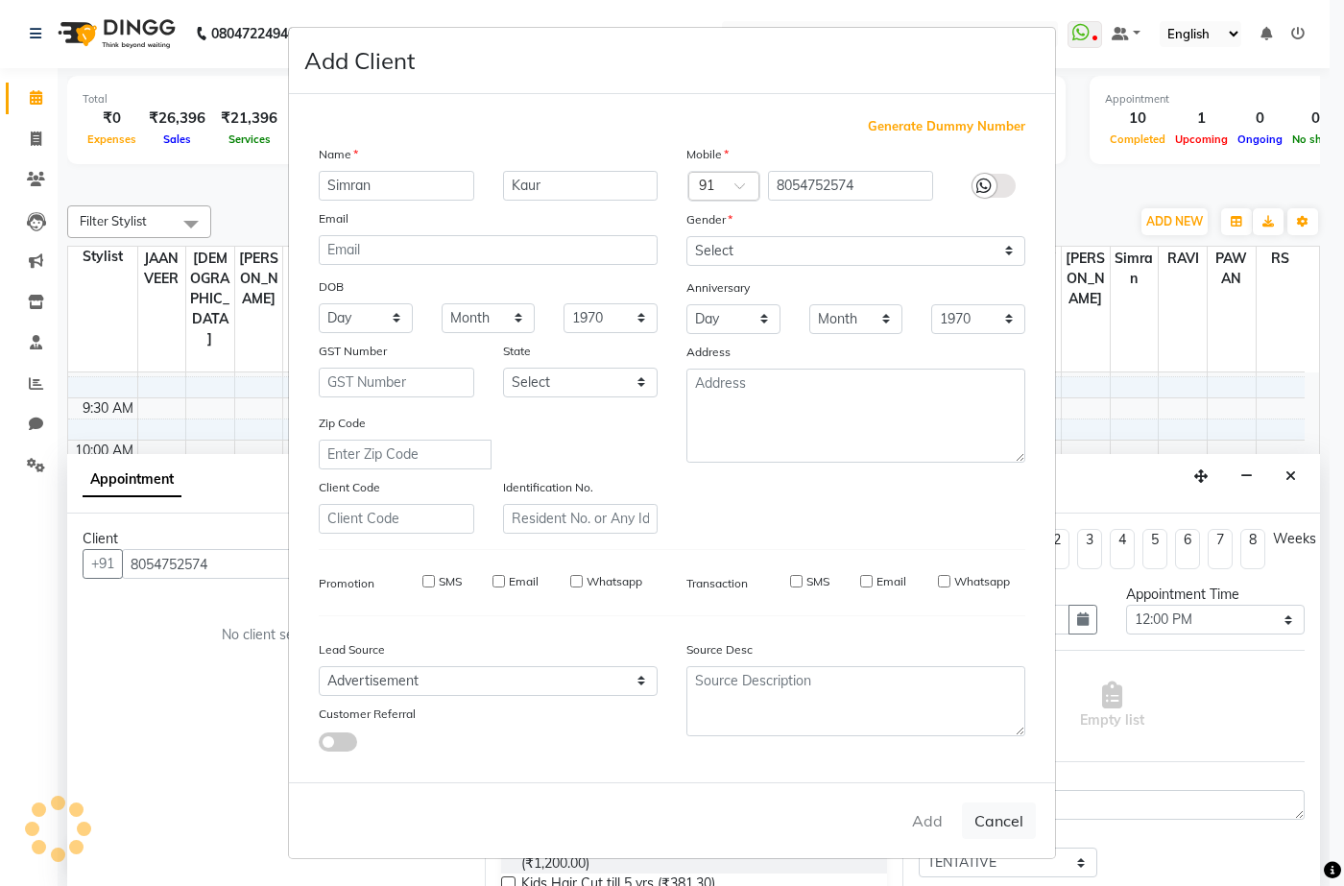
select select
checkbox input "false"
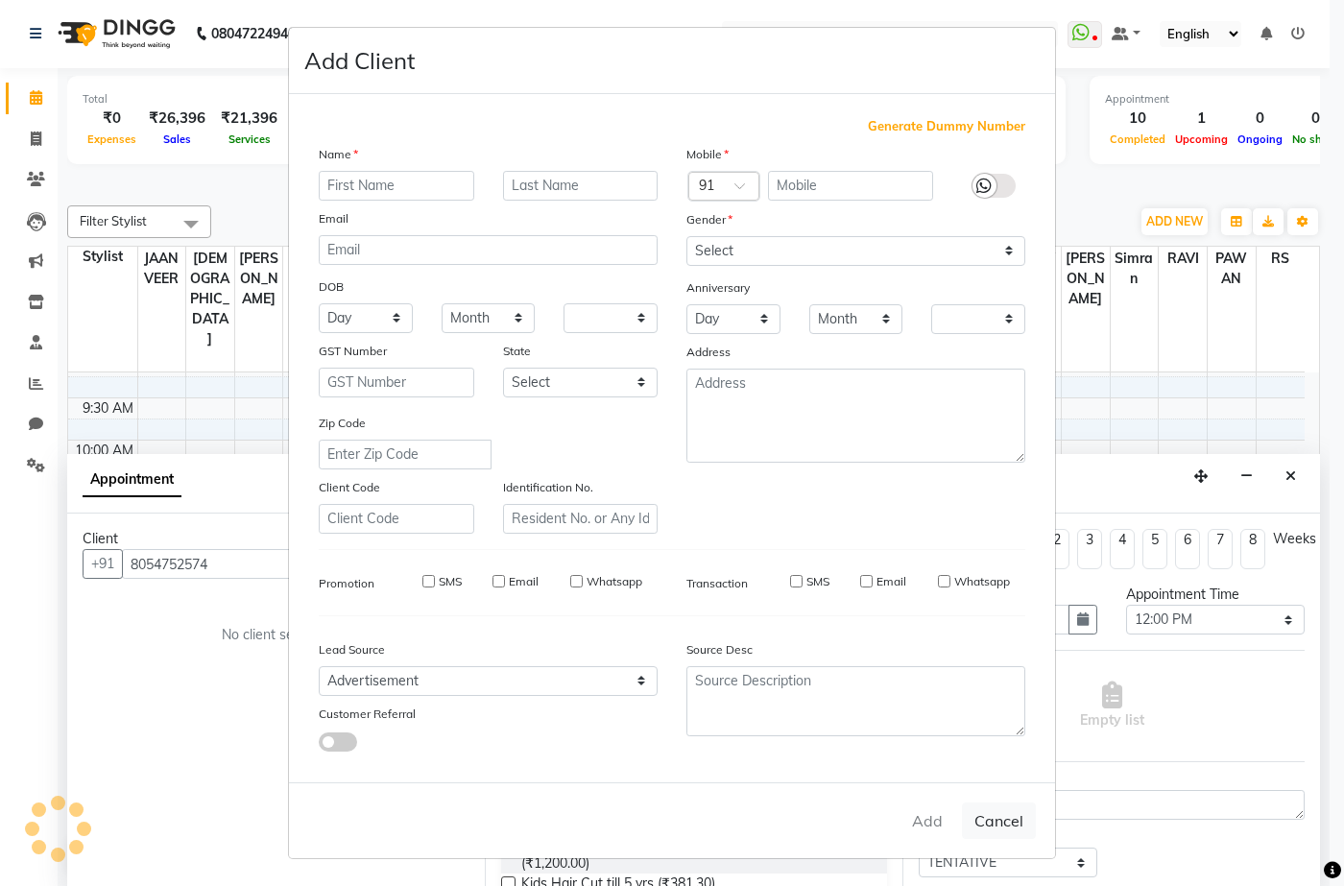
checkbox input "false"
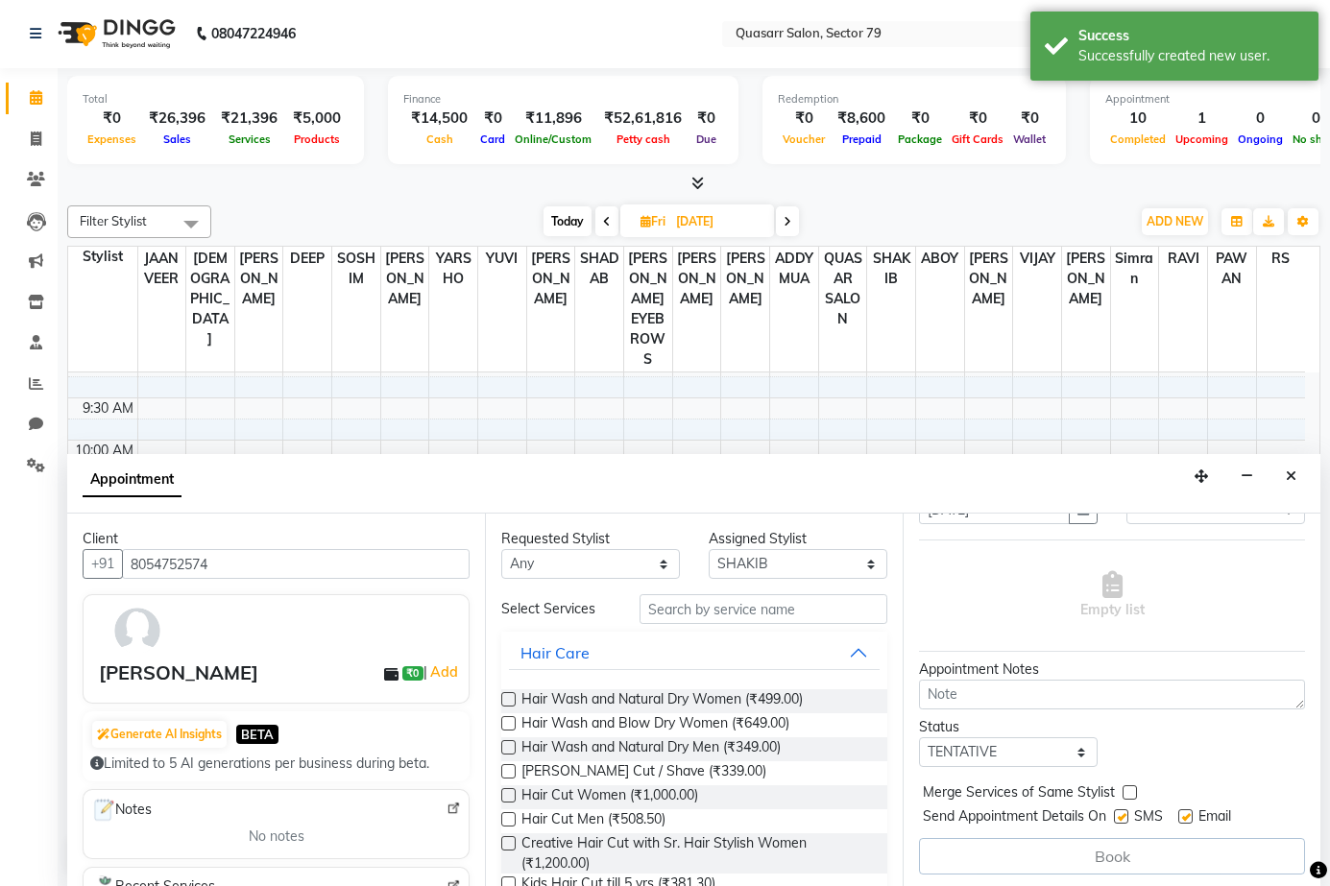
scroll to position [114, 0]
click at [1116, 812] on label at bounding box center [1121, 813] width 14 height 14
click at [1116, 812] on input "checkbox" at bounding box center [1120, 814] width 12 height 12
checkbox input "false"
click at [1187, 819] on label at bounding box center [1185, 813] width 14 height 14
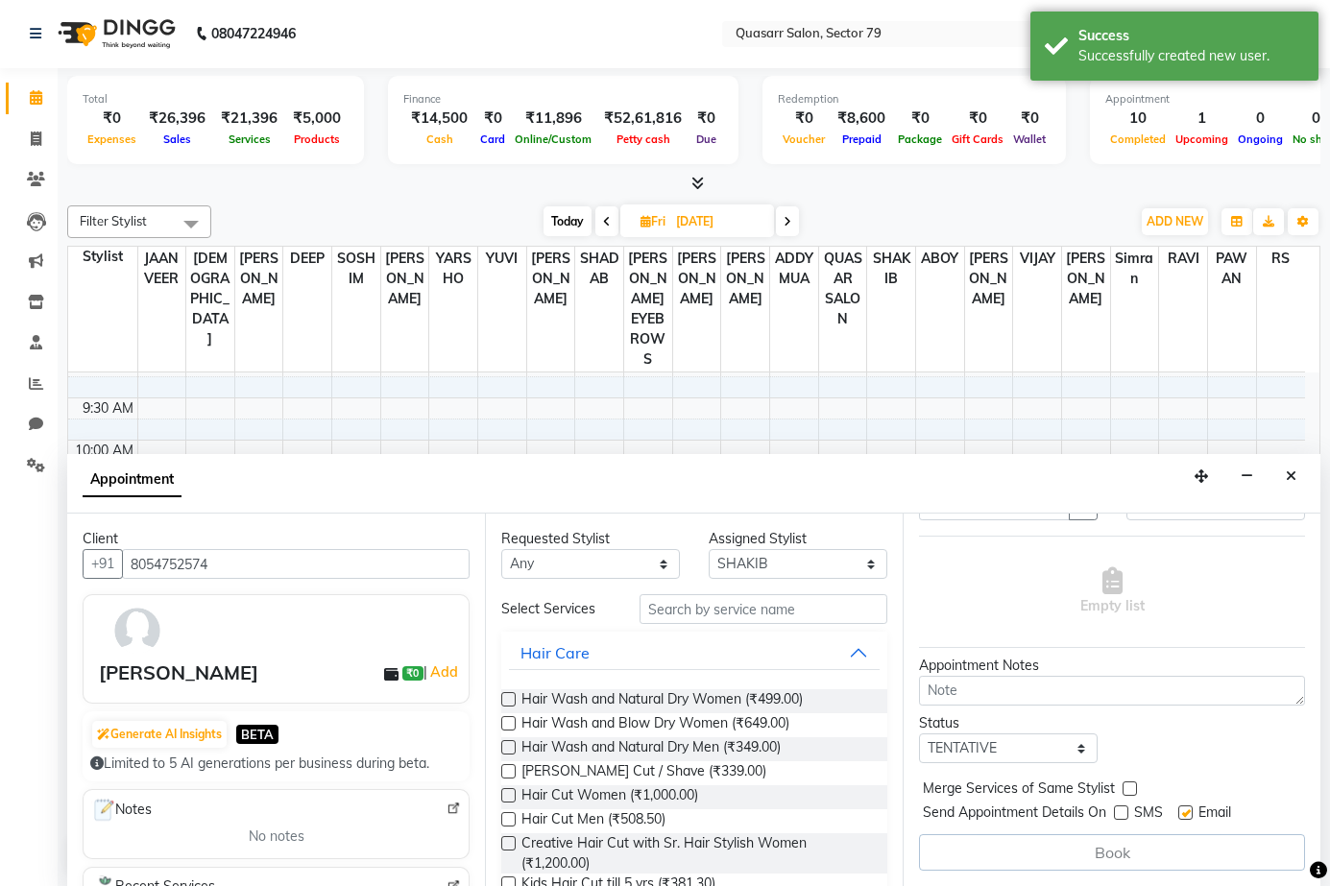
click at [1187, 819] on input "checkbox" at bounding box center [1184, 814] width 12 height 12
checkbox input "false"
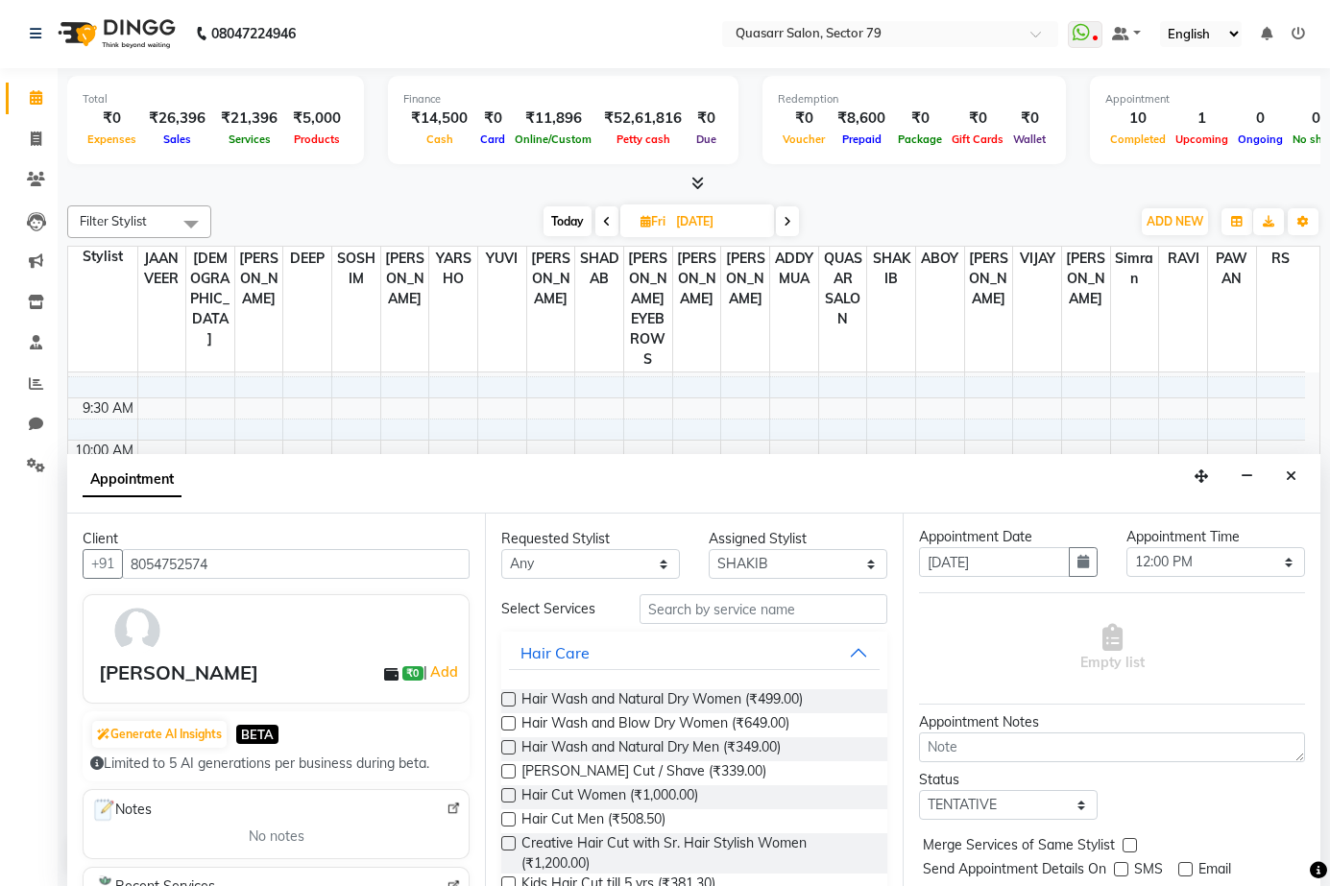
scroll to position [0, 0]
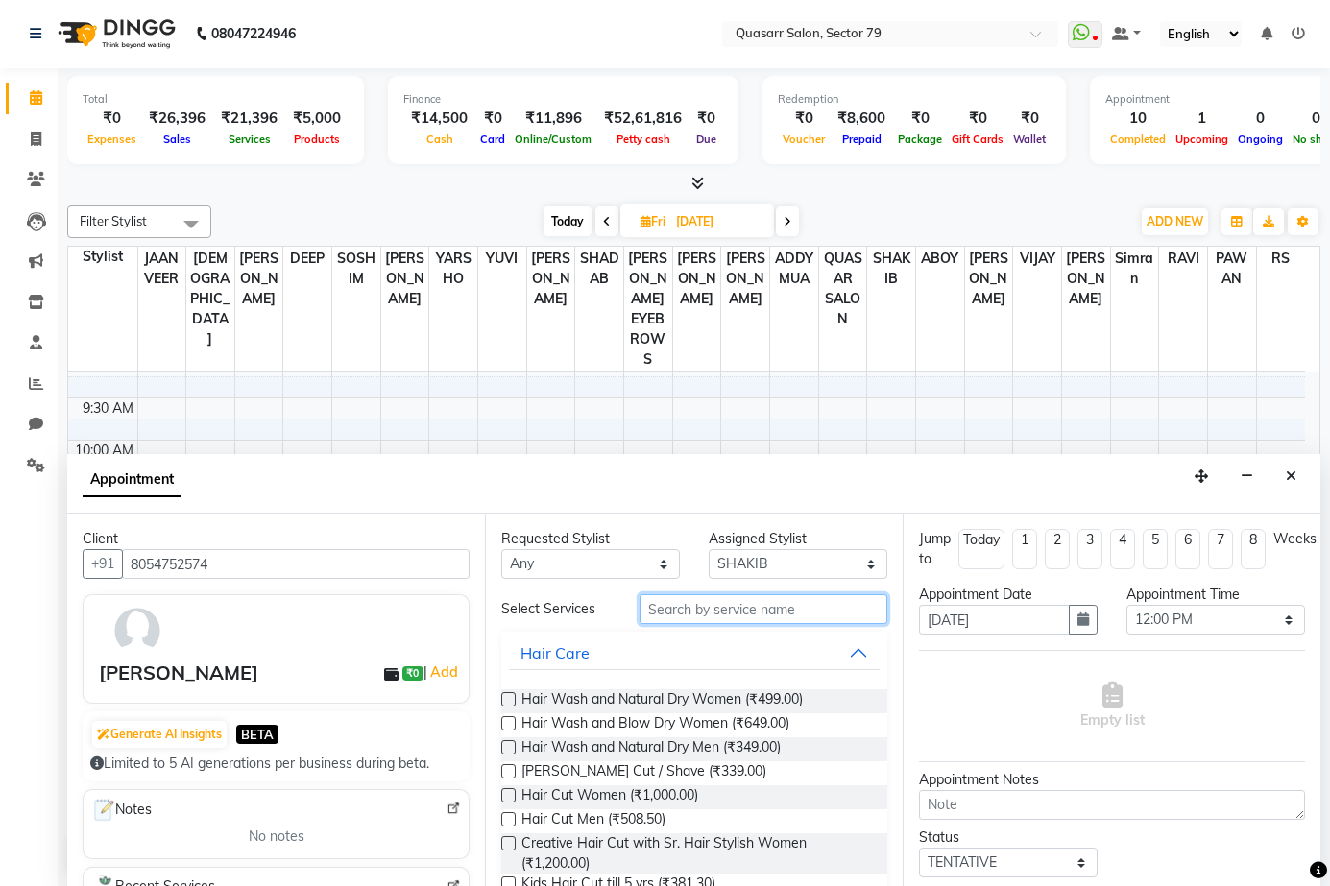
click at [710, 604] on input "text" at bounding box center [763, 609] width 248 height 30
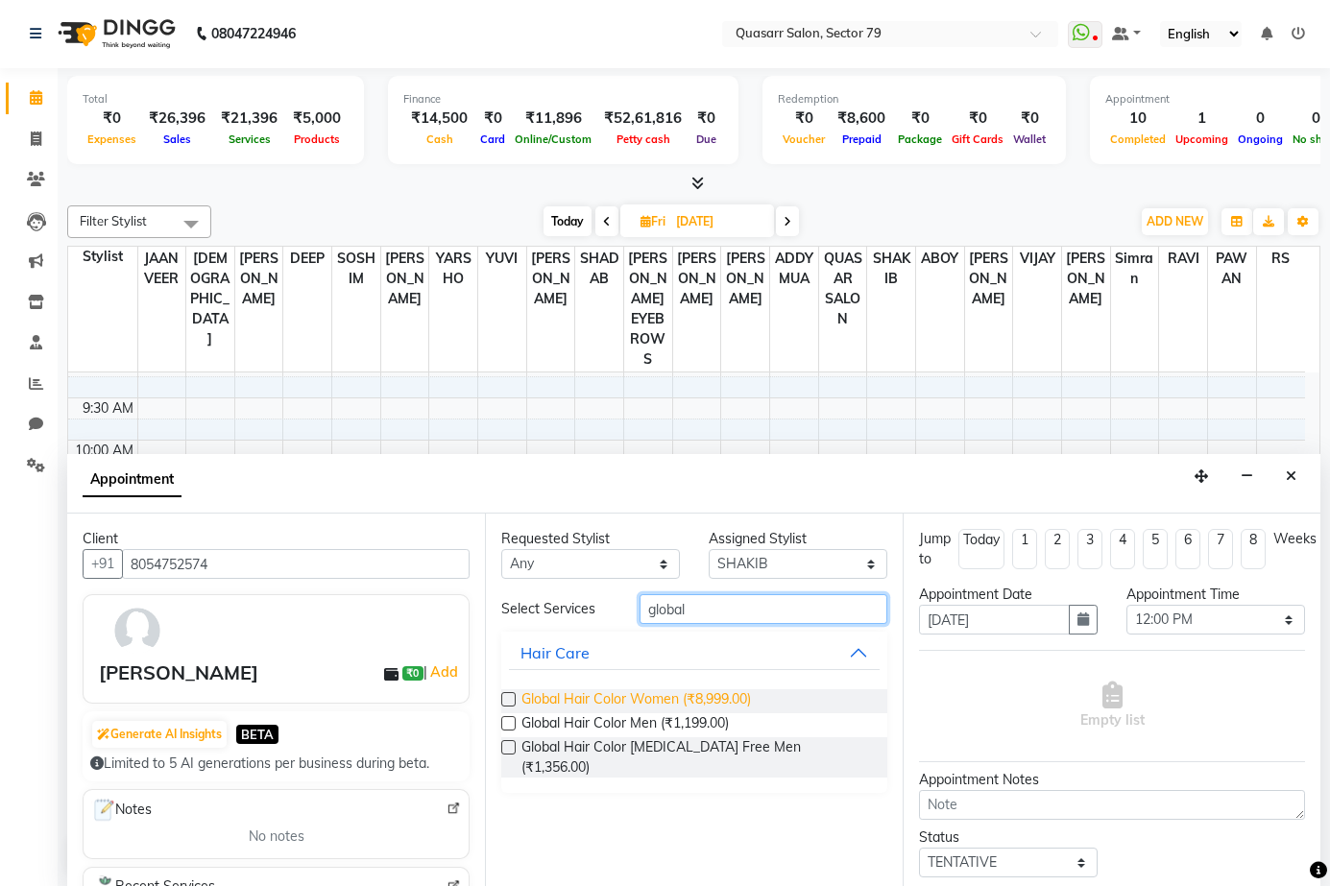
type input "global"
click at [717, 703] on span "Global Hair Color Women (₹8,999.00)" at bounding box center [635, 701] width 229 height 24
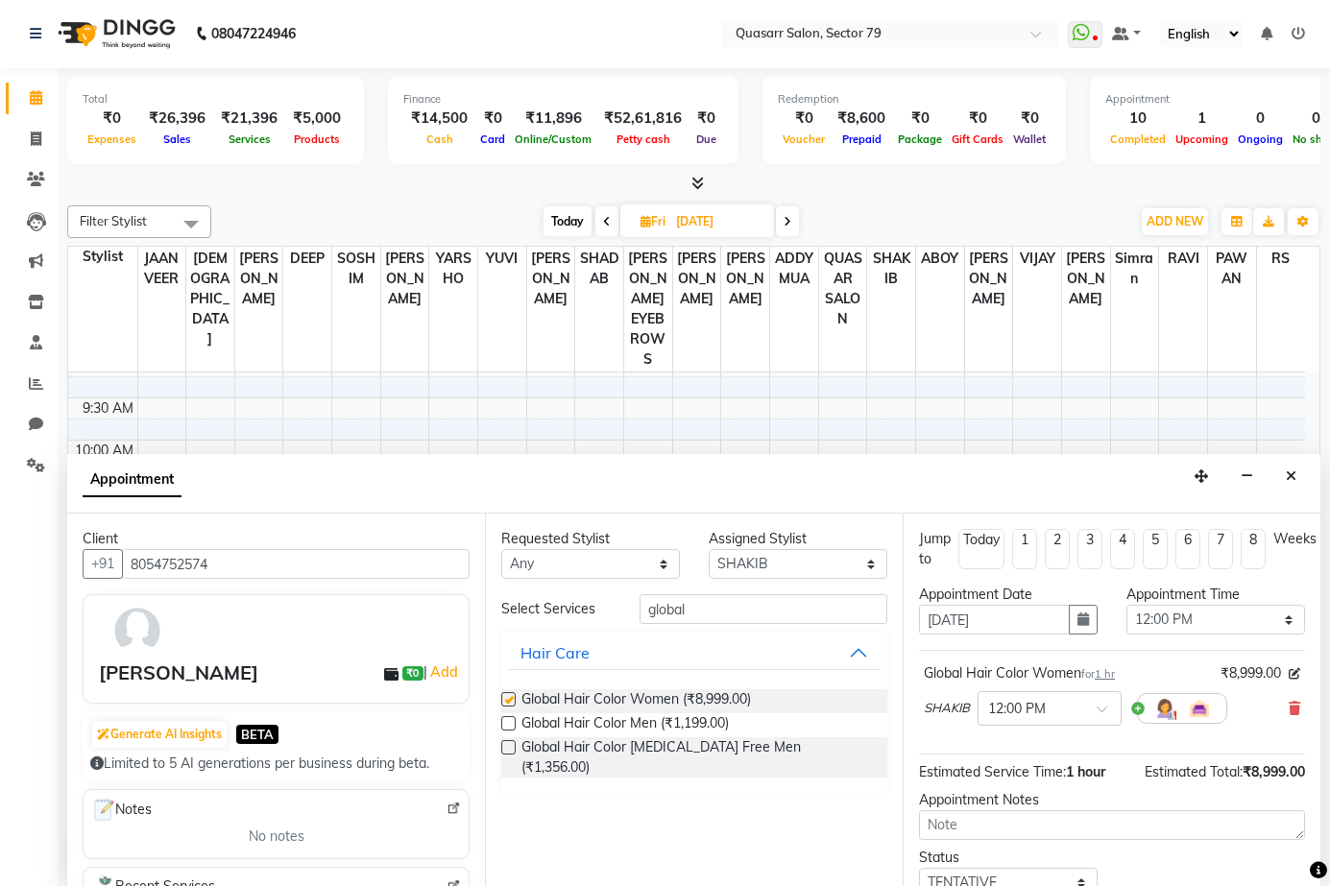
checkbox input "false"
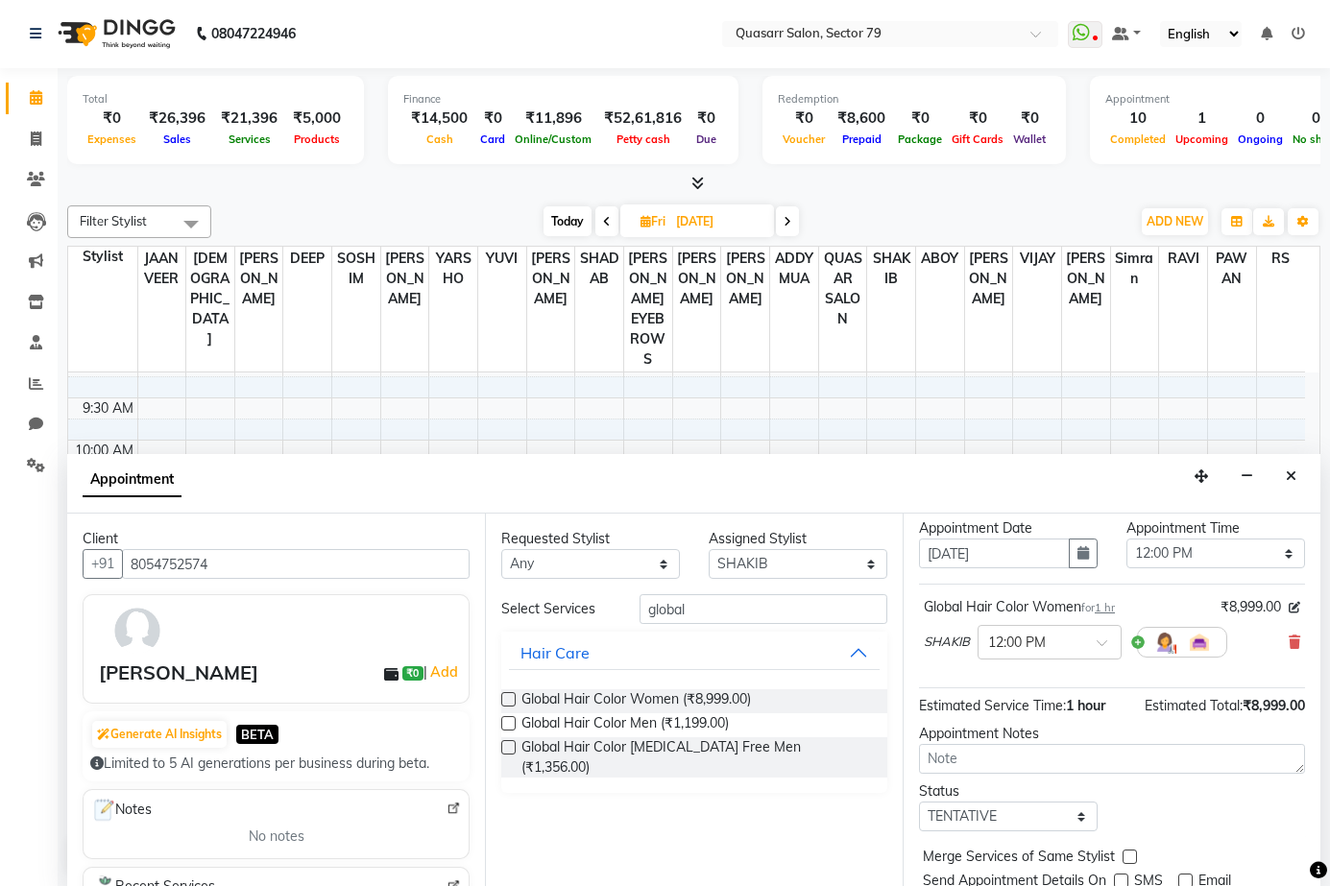
scroll to position [133, 0]
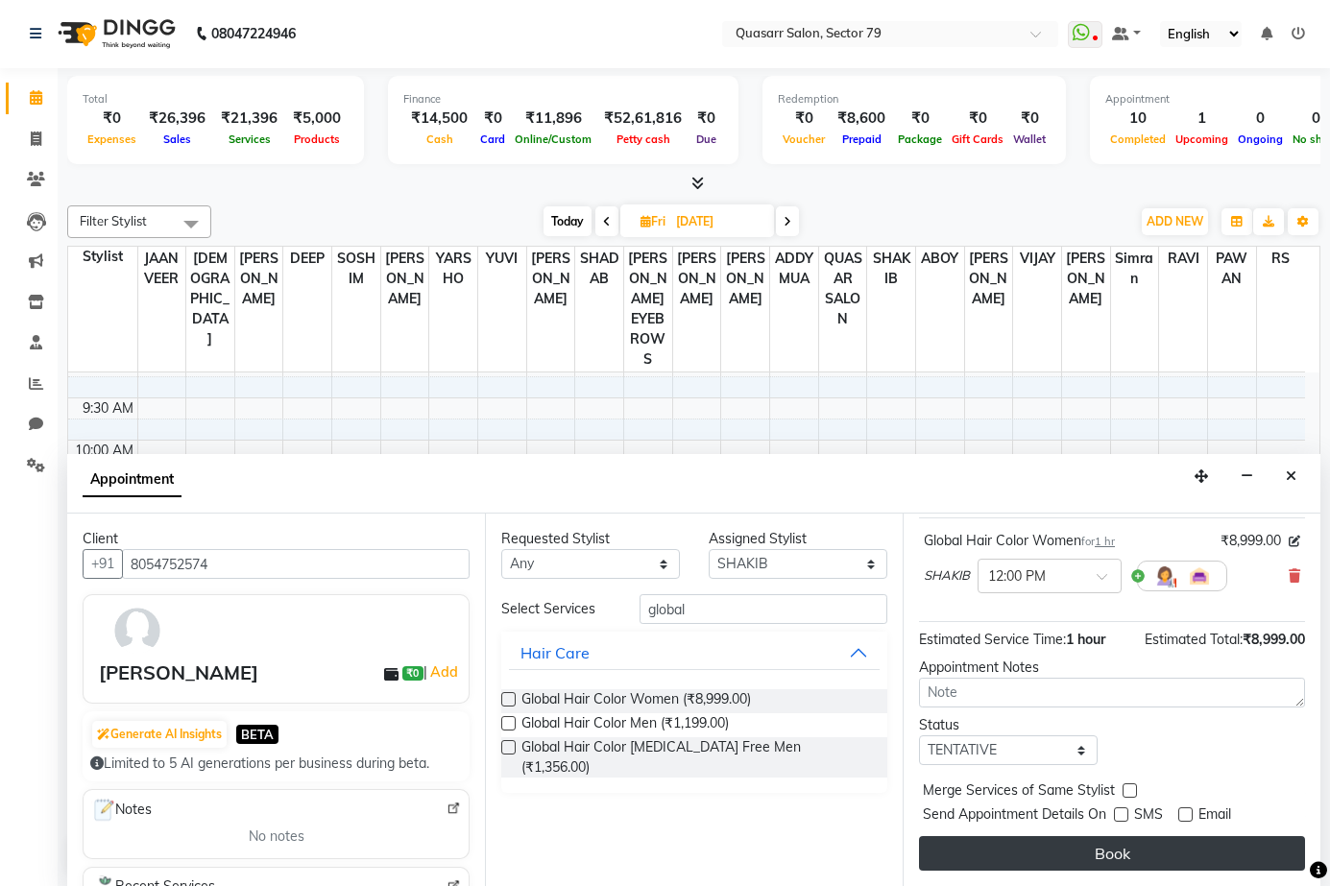
click at [1190, 858] on button "Book" at bounding box center [1112, 853] width 386 height 35
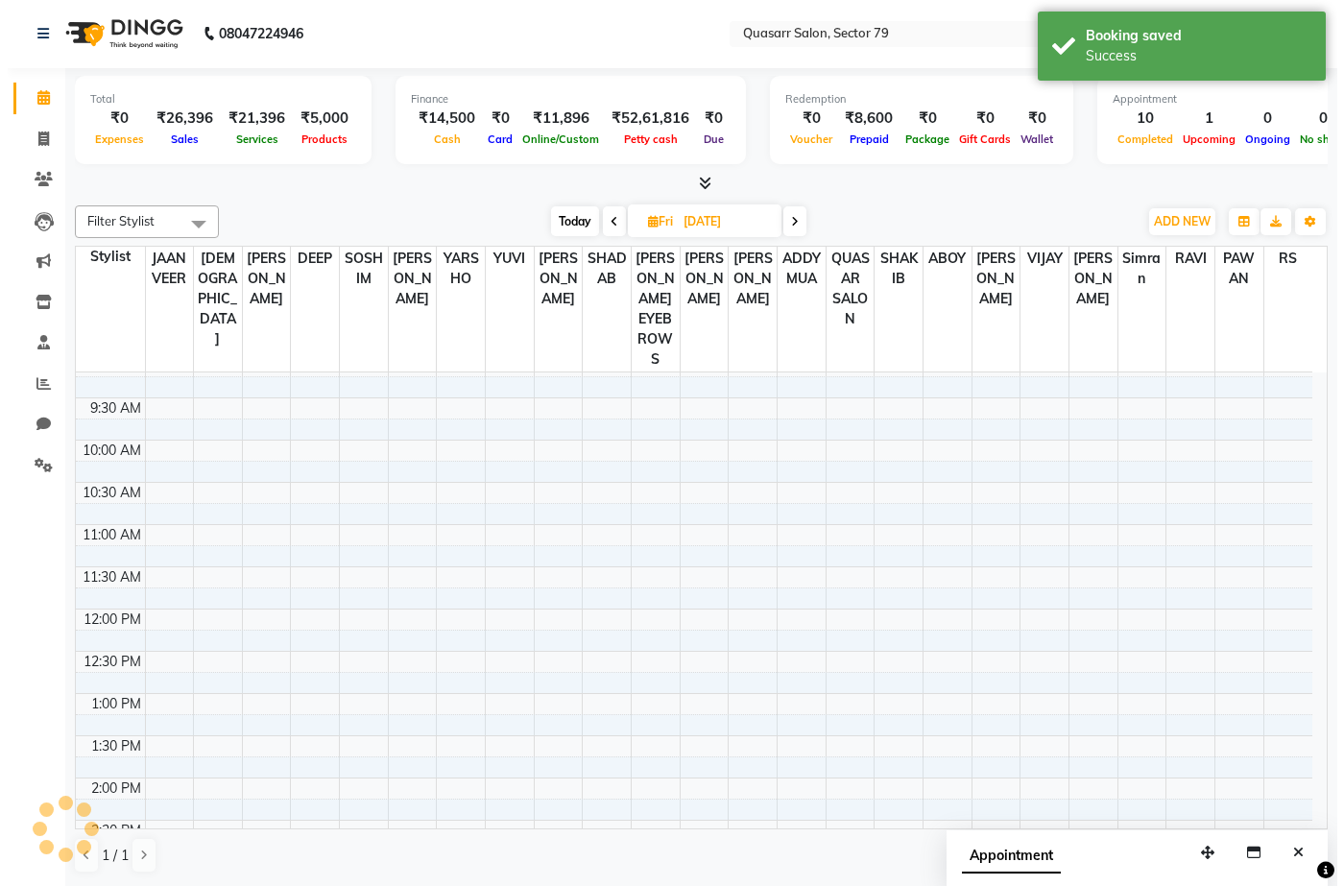
scroll to position [0, 0]
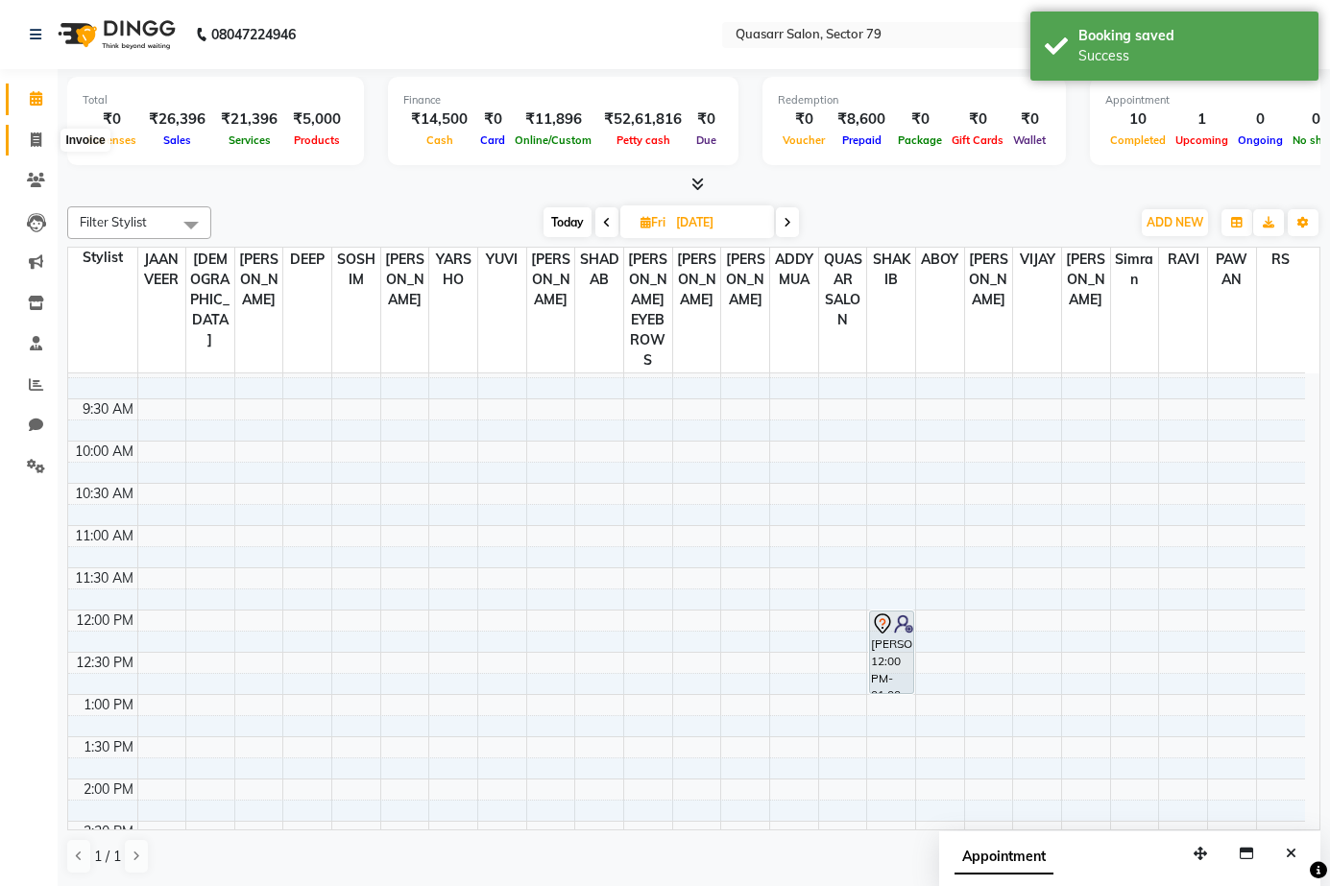
click at [33, 141] on icon at bounding box center [36, 140] width 11 height 14
select select "service"
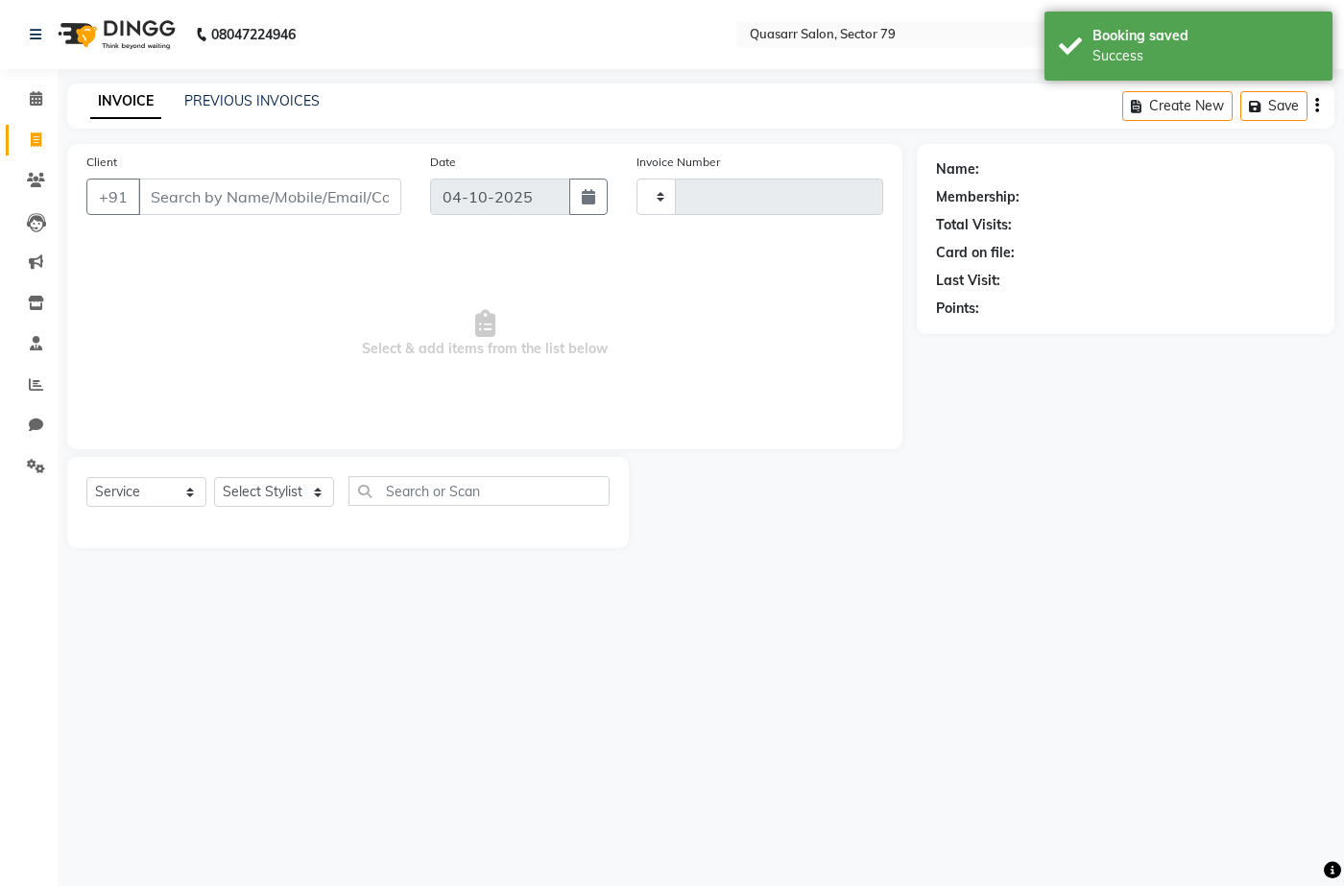
type input "4246"
select select "7231"
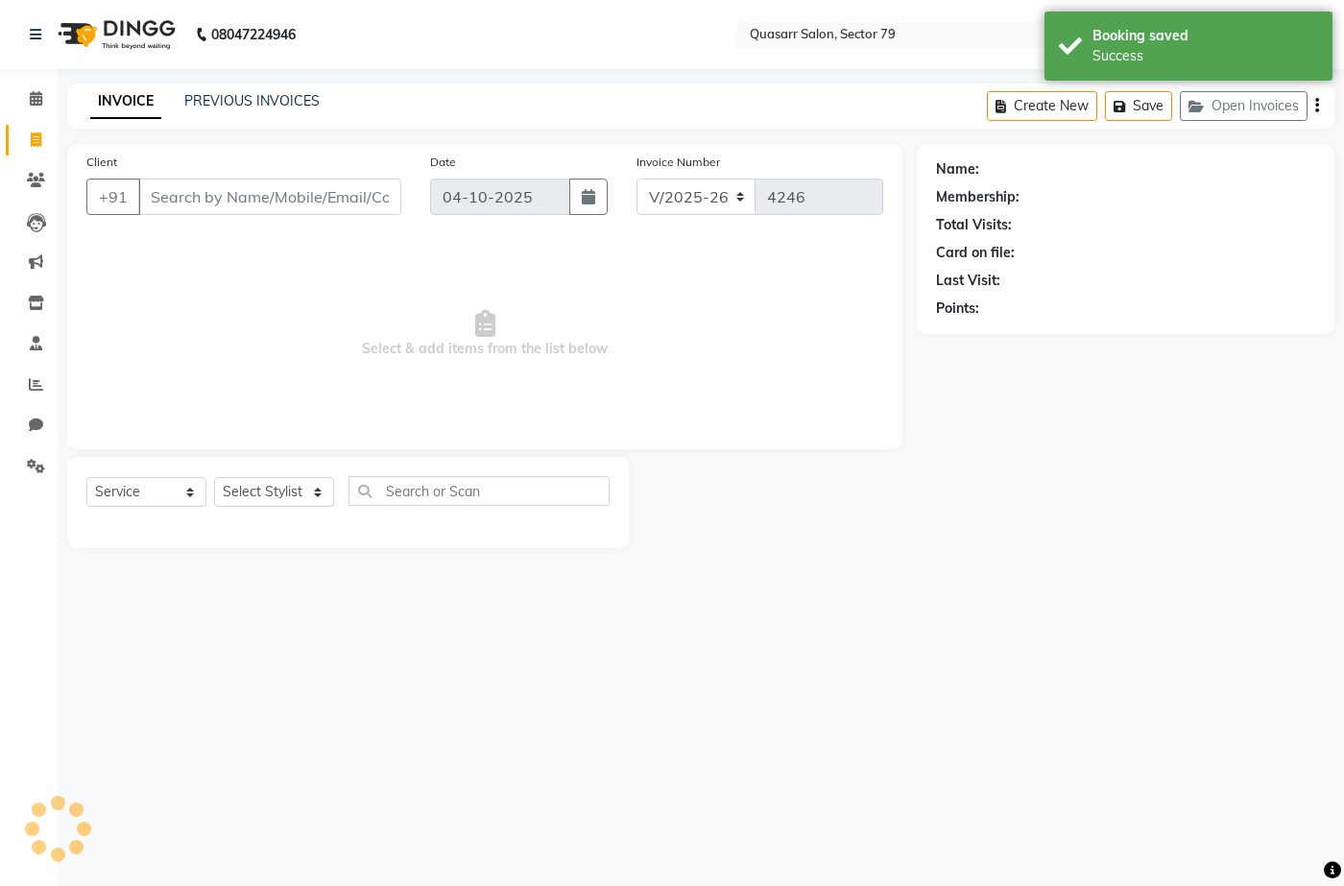
click at [264, 193] on input "Client" at bounding box center [269, 197] width 263 height 36
type input "s"
type input "80"
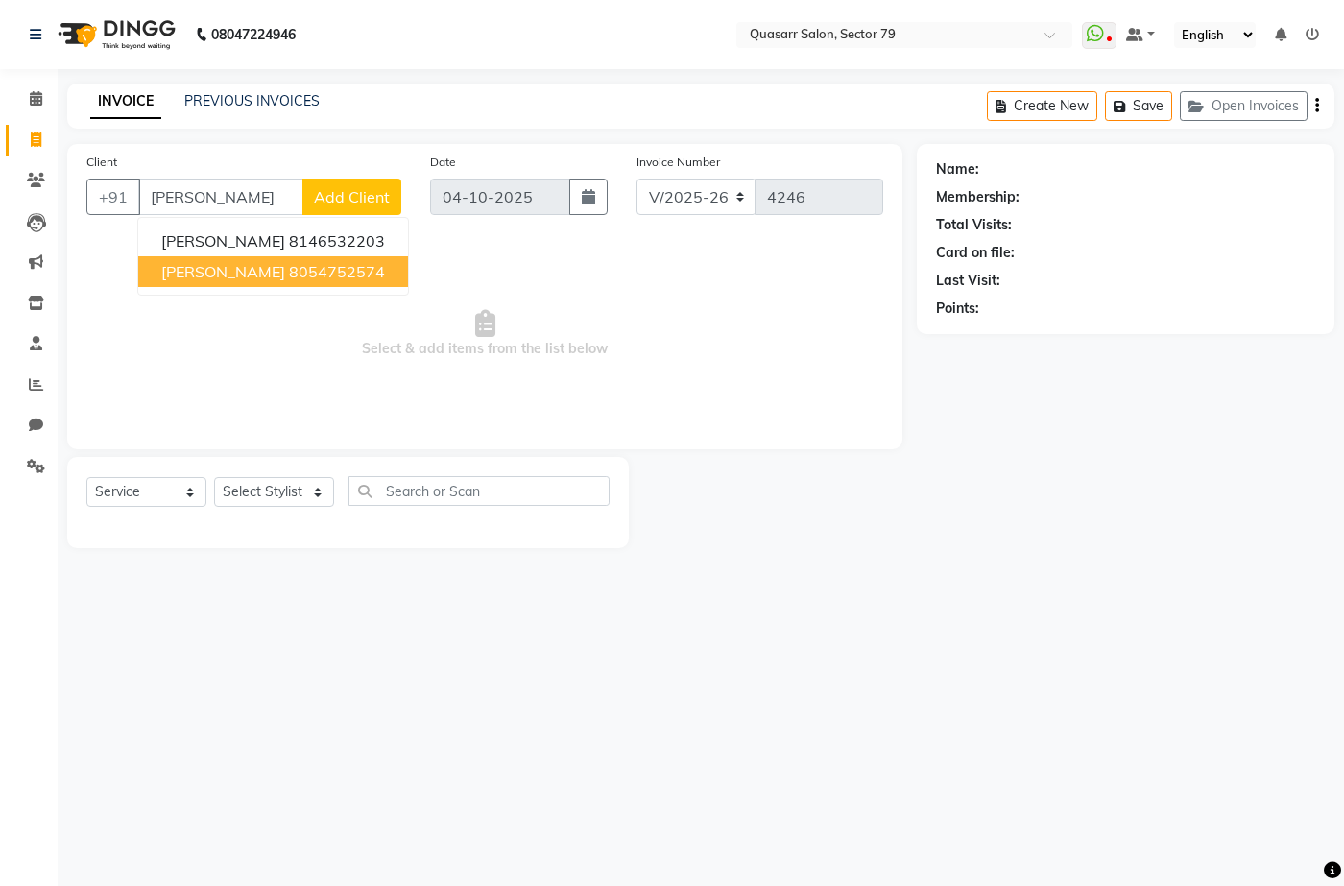
click at [315, 267] on ngb-highlight "8054752574" at bounding box center [337, 271] width 96 height 19
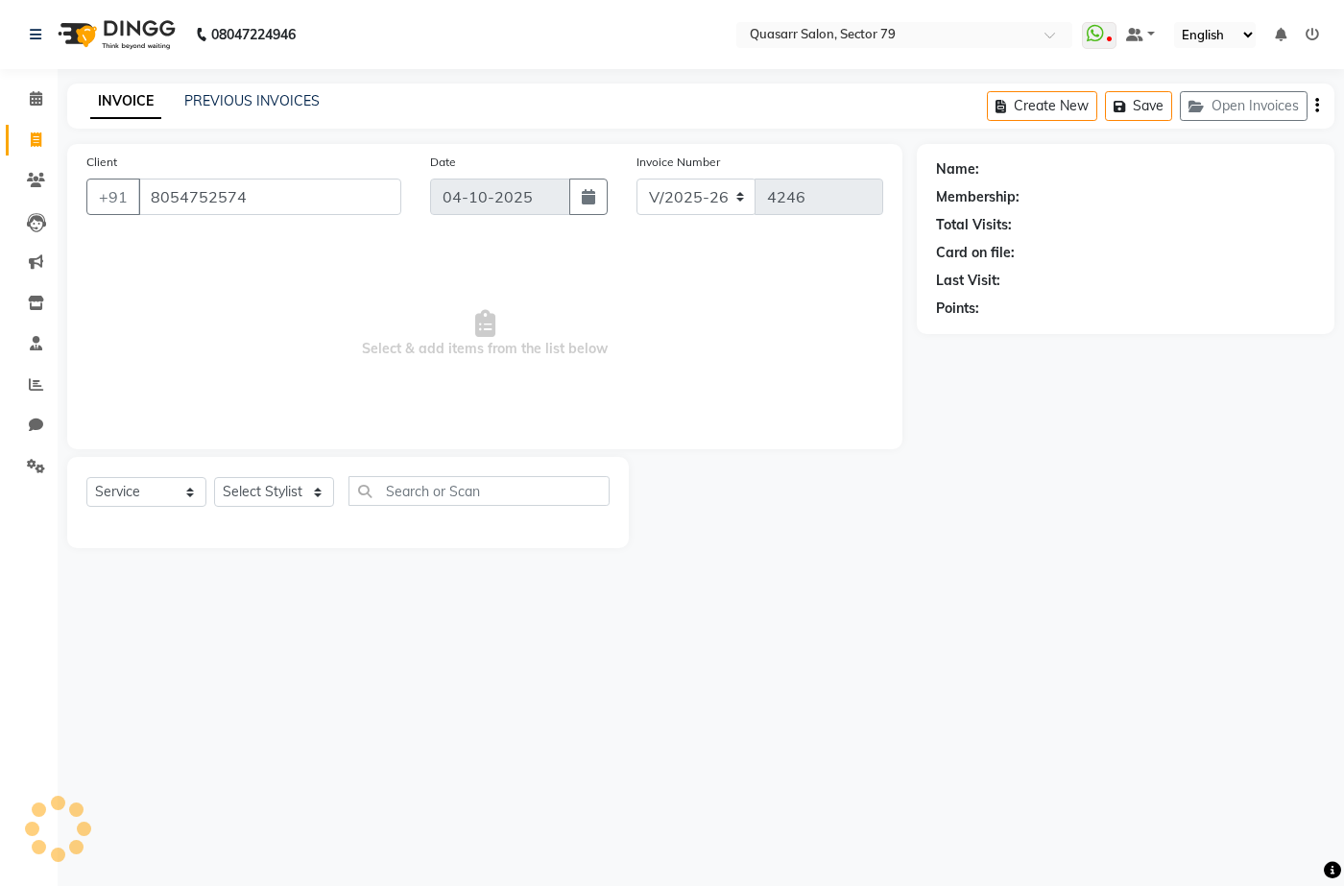
type input "8054752574"
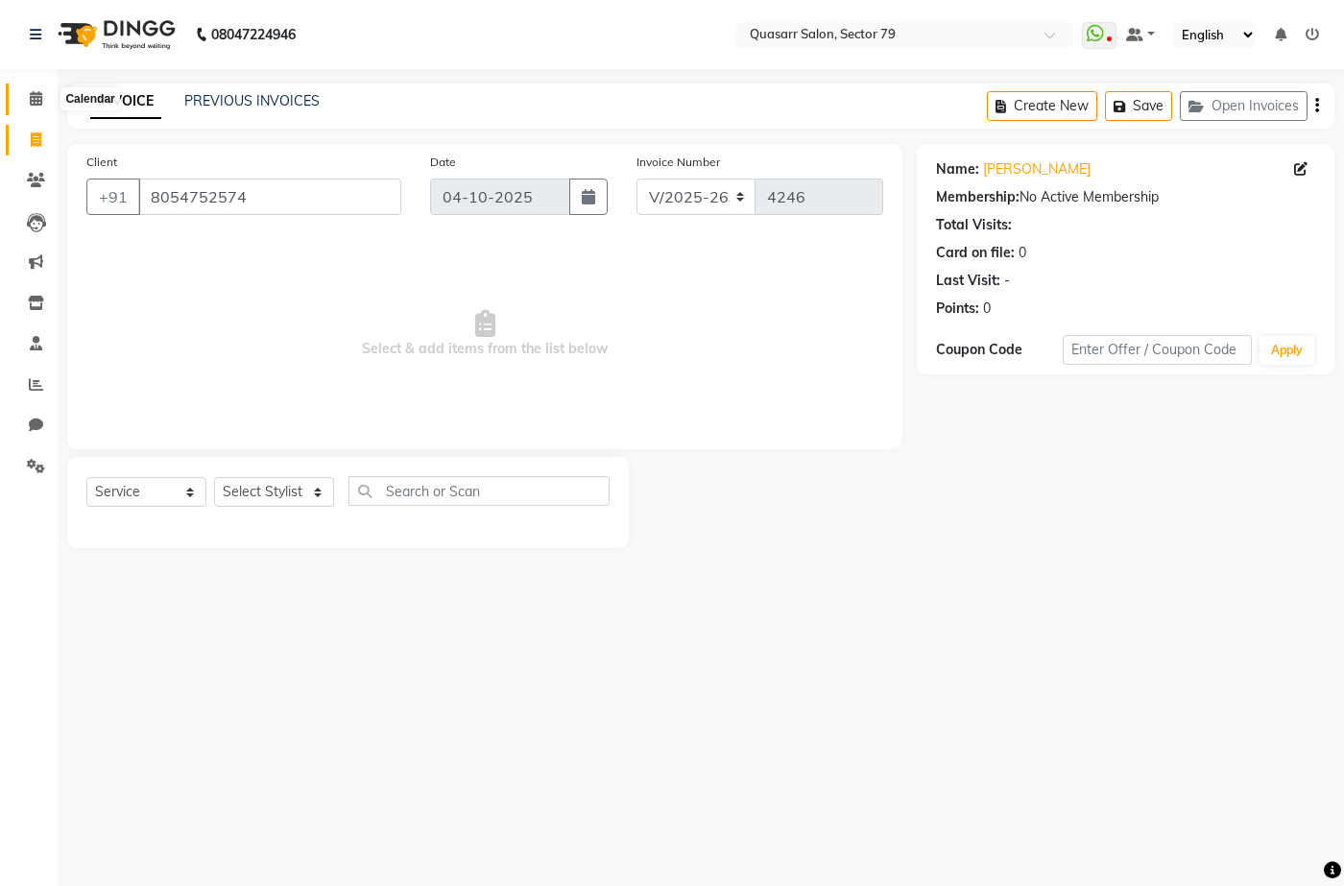
click at [37, 108] on span at bounding box center [36, 99] width 34 height 22
click at [192, 192] on input "8054752574" at bounding box center [269, 197] width 263 height 36
click at [285, 491] on select "Select Stylist ABOY ADDY MUA Aruna Rai BHAWNA DEEP DINA GAITRI DEVI JAANVEER JO…" at bounding box center [274, 492] width 120 height 30
select select "69599"
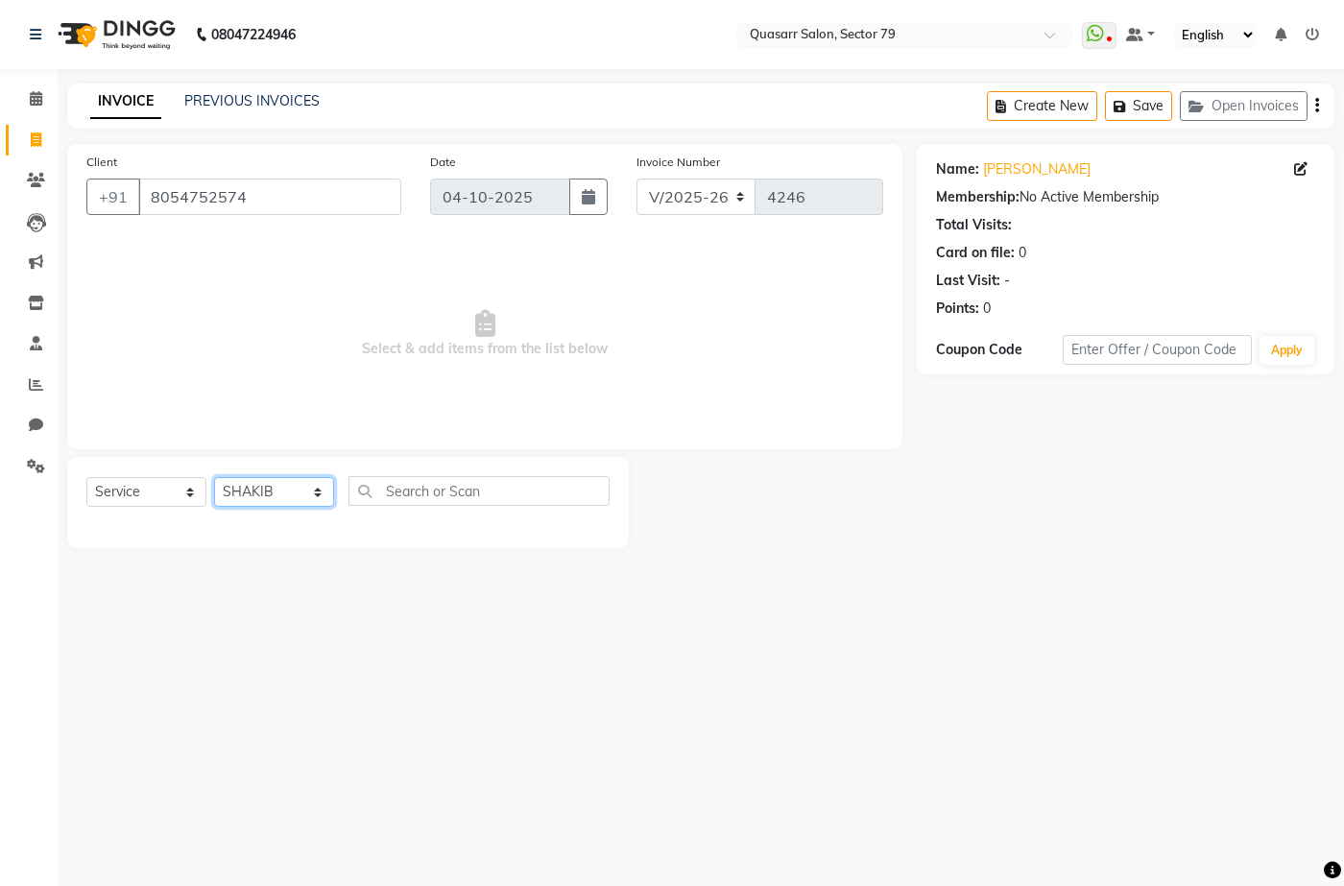
click at [214, 477] on select "Select Stylist ABOY ADDY MUA Aruna Rai BHAWNA DEEP DINA GAITRI DEVI JAANVEER JO…" at bounding box center [274, 492] width 120 height 30
type input "g"
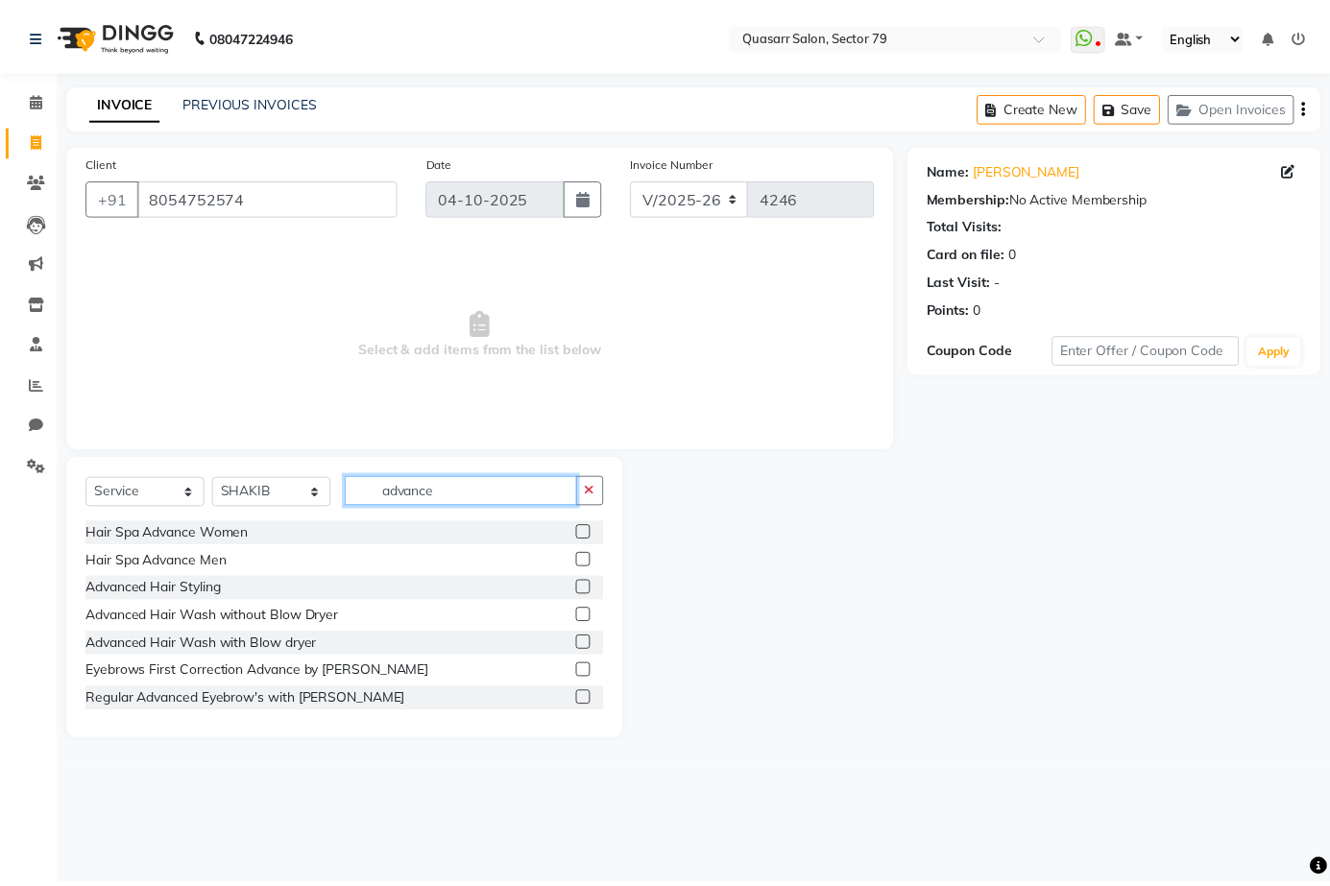
scroll to position [86, 0]
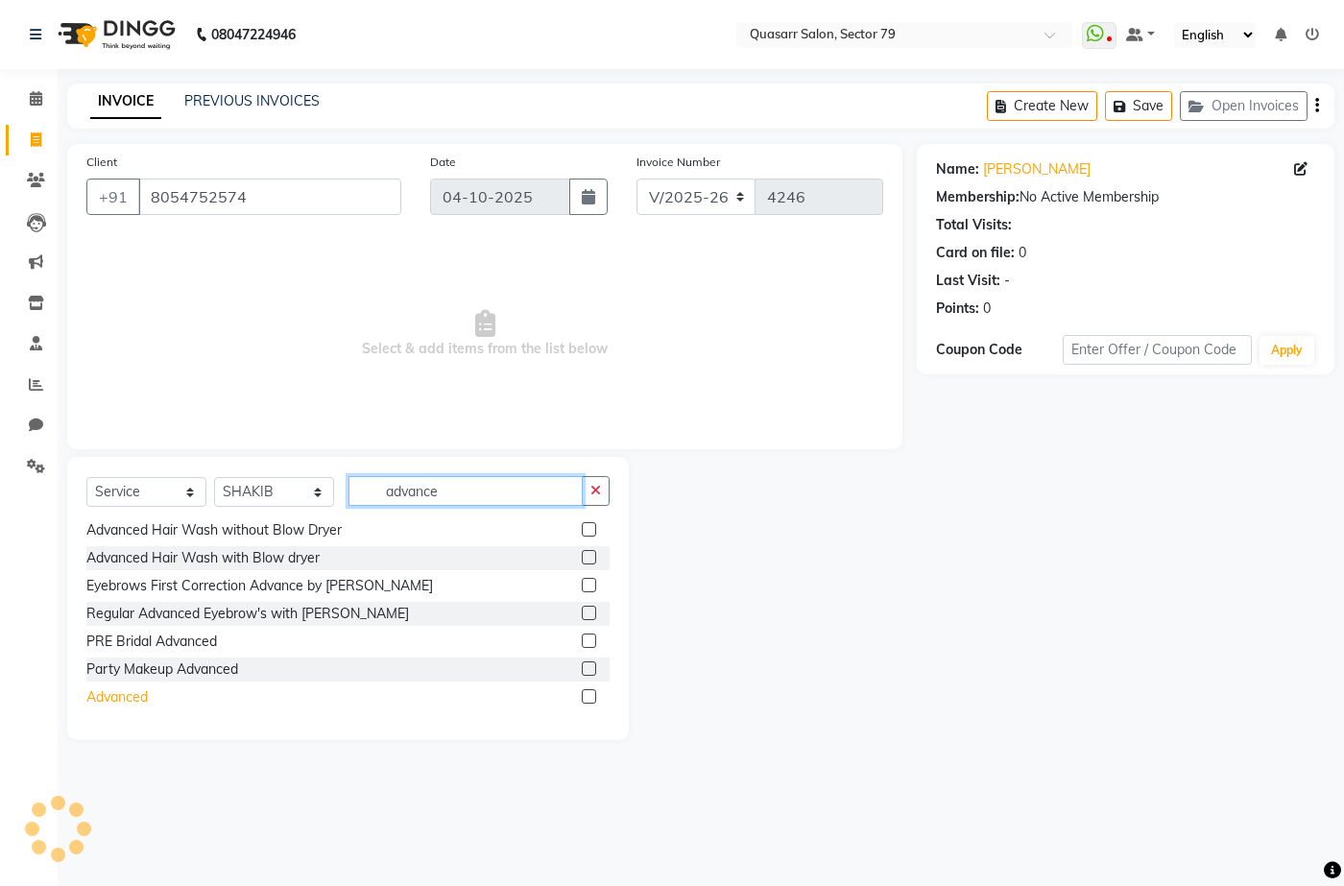
type input "advance"
click at [106, 703] on div "Advanced" at bounding box center [116, 697] width 61 height 20
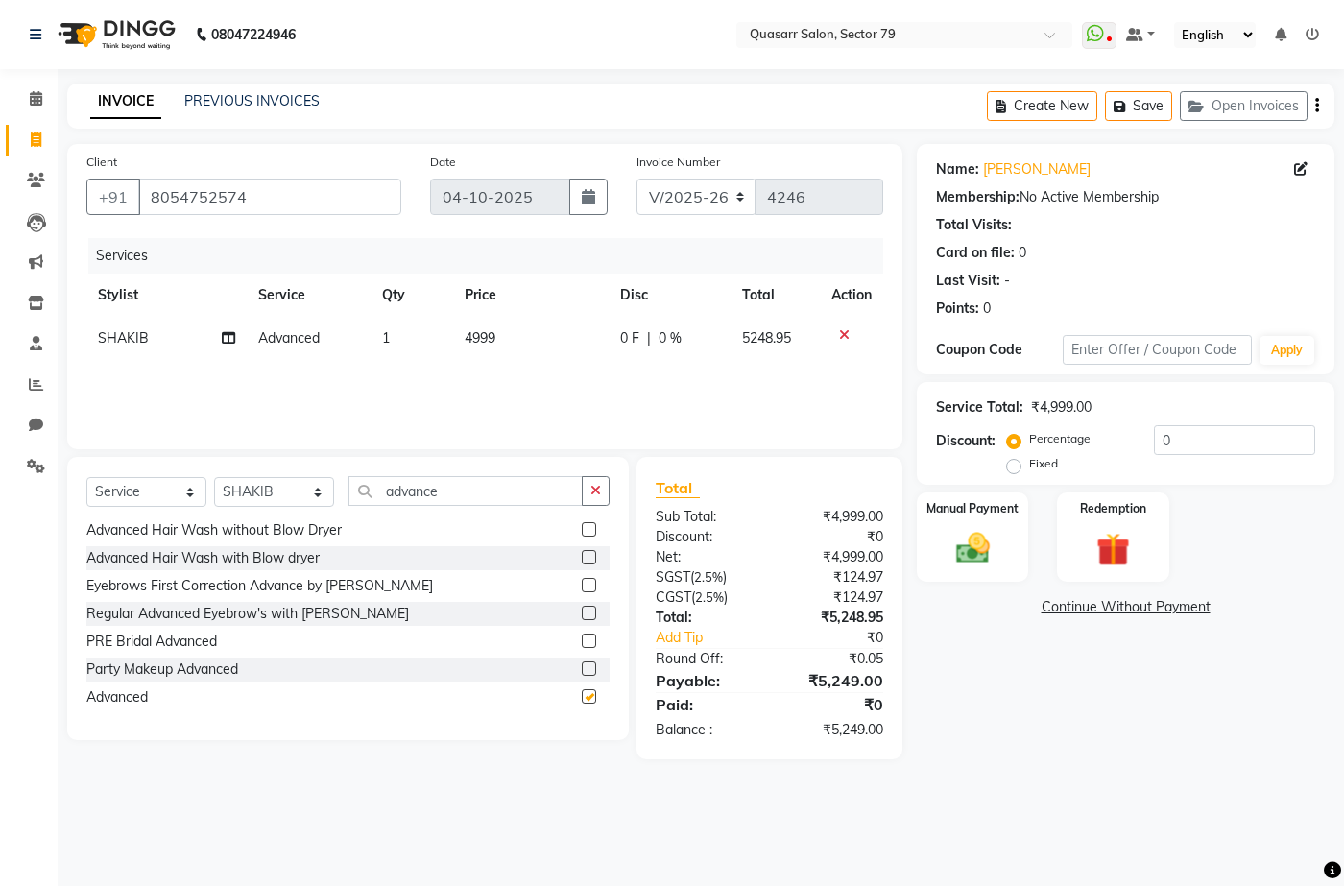
checkbox input "false"
click at [489, 349] on td "4999" at bounding box center [531, 338] width 156 height 43
select select "69599"
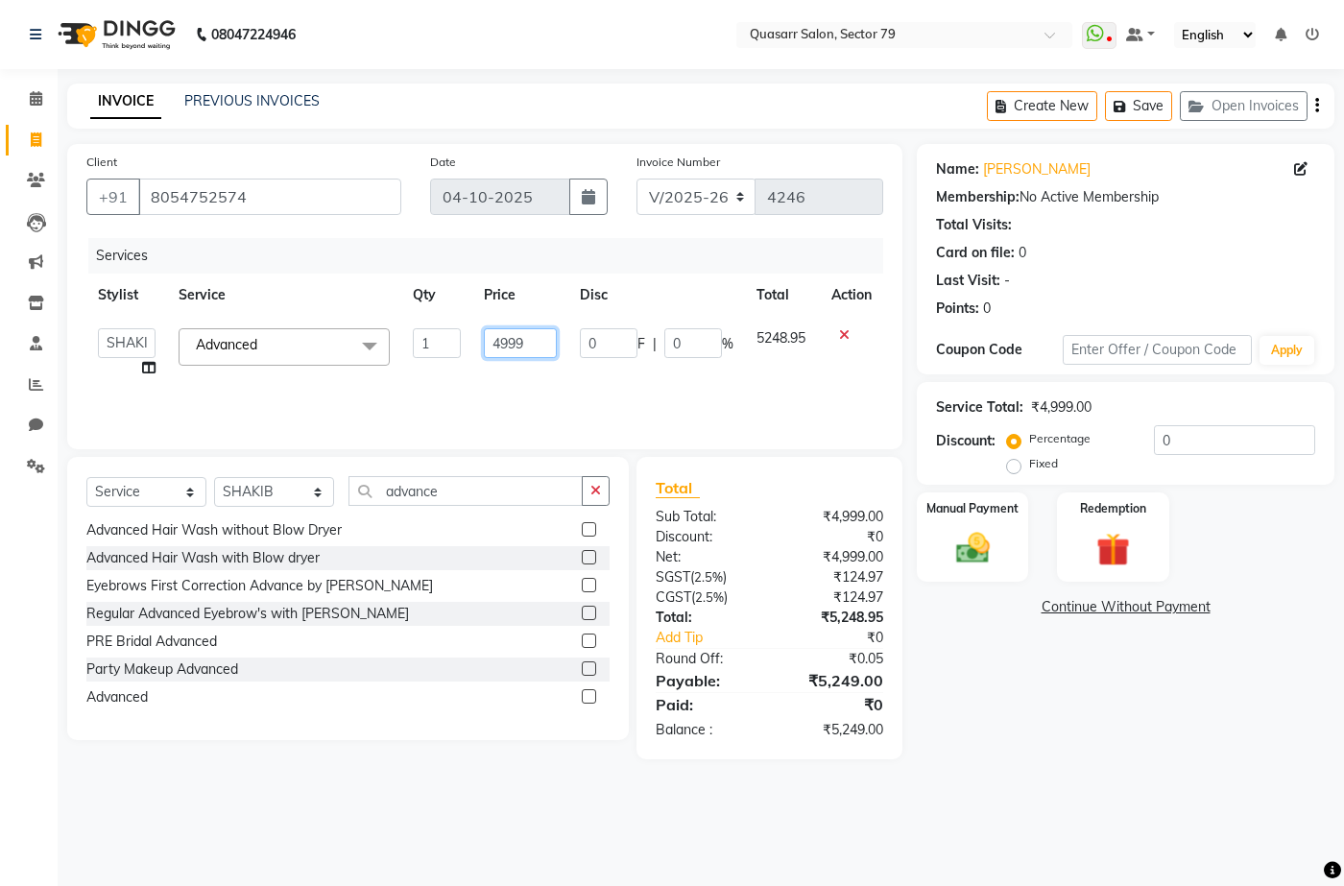
click at [518, 344] on input "4999" at bounding box center [520, 343] width 73 height 30
type input "2000"
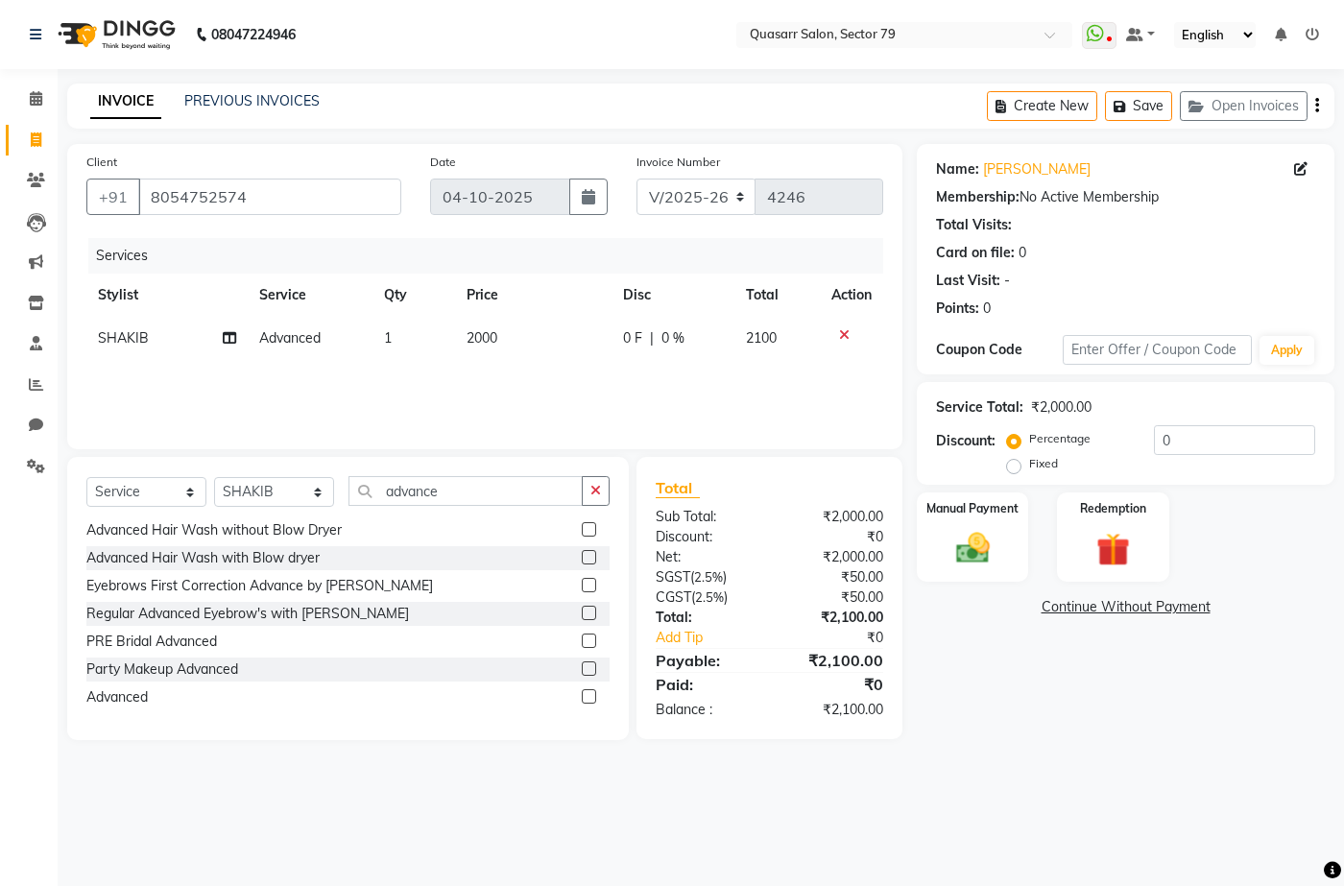
click at [546, 397] on div "Services Stylist Service Qty Price Disc Total Action SHAKIB Advanced 1 2000 0 F…" at bounding box center [484, 334] width 797 height 192
click at [1194, 439] on input "0" at bounding box center [1234, 440] width 161 height 30
drag, startPoint x: 1186, startPoint y: 434, endPoint x: 1118, endPoint y: 446, distance: 69.3
click at [1118, 446] on div "Percentage Fixed 0" at bounding box center [1163, 451] width 304 height 52
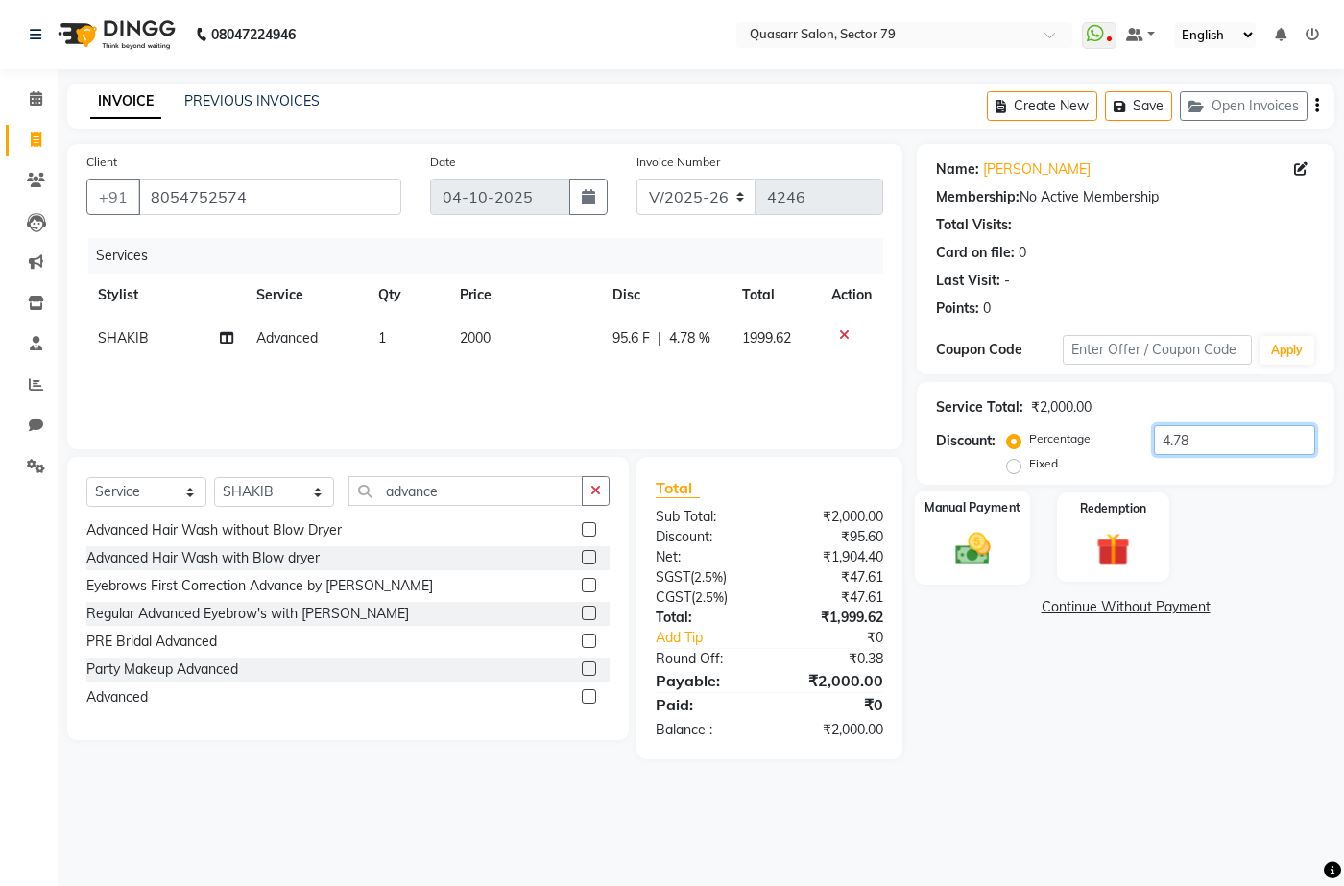
type input "4.78"
click at [992, 520] on div "Manual Payment" at bounding box center [973, 537] width 116 height 93
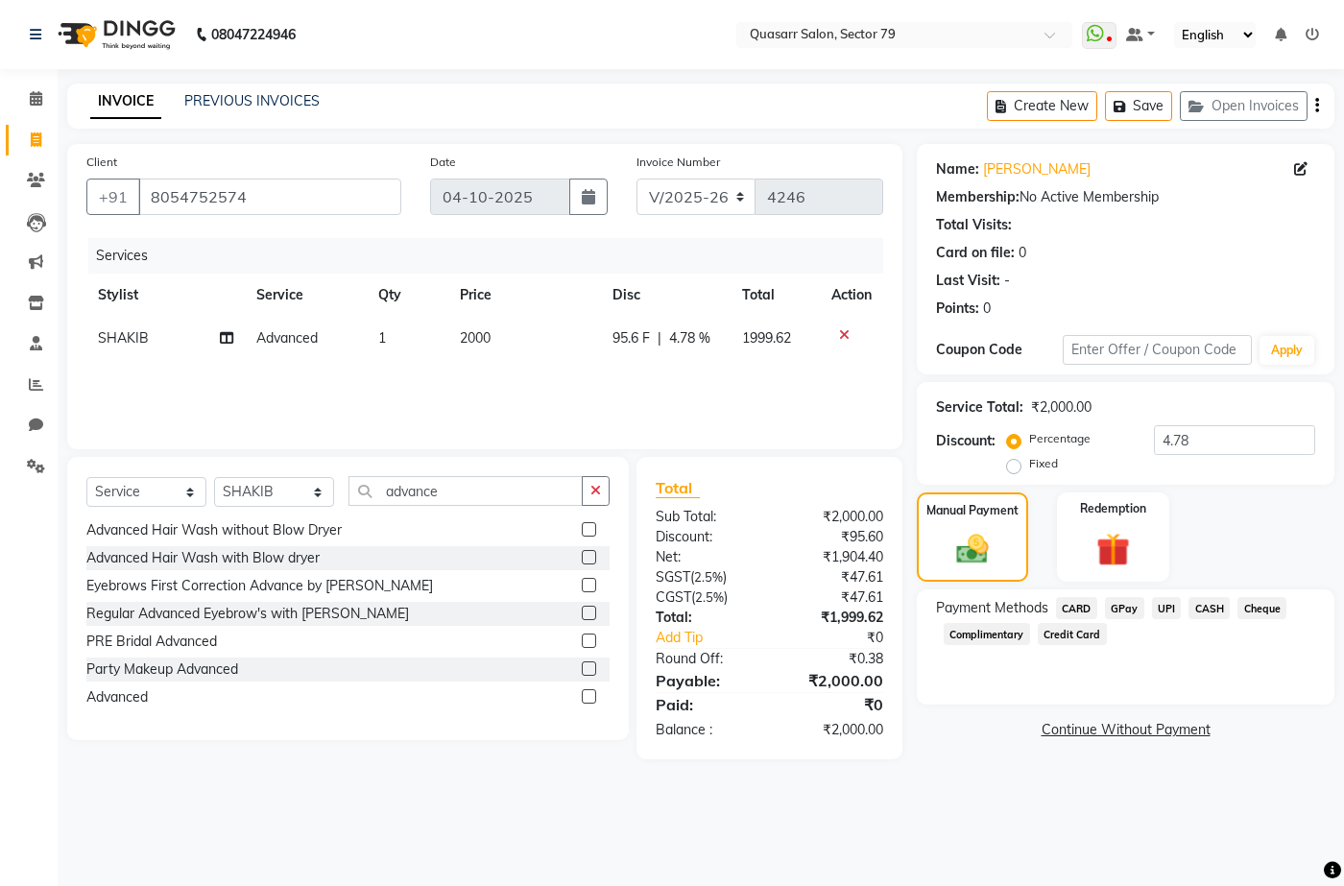
click at [1165, 609] on span "UPI" at bounding box center [1167, 608] width 30 height 22
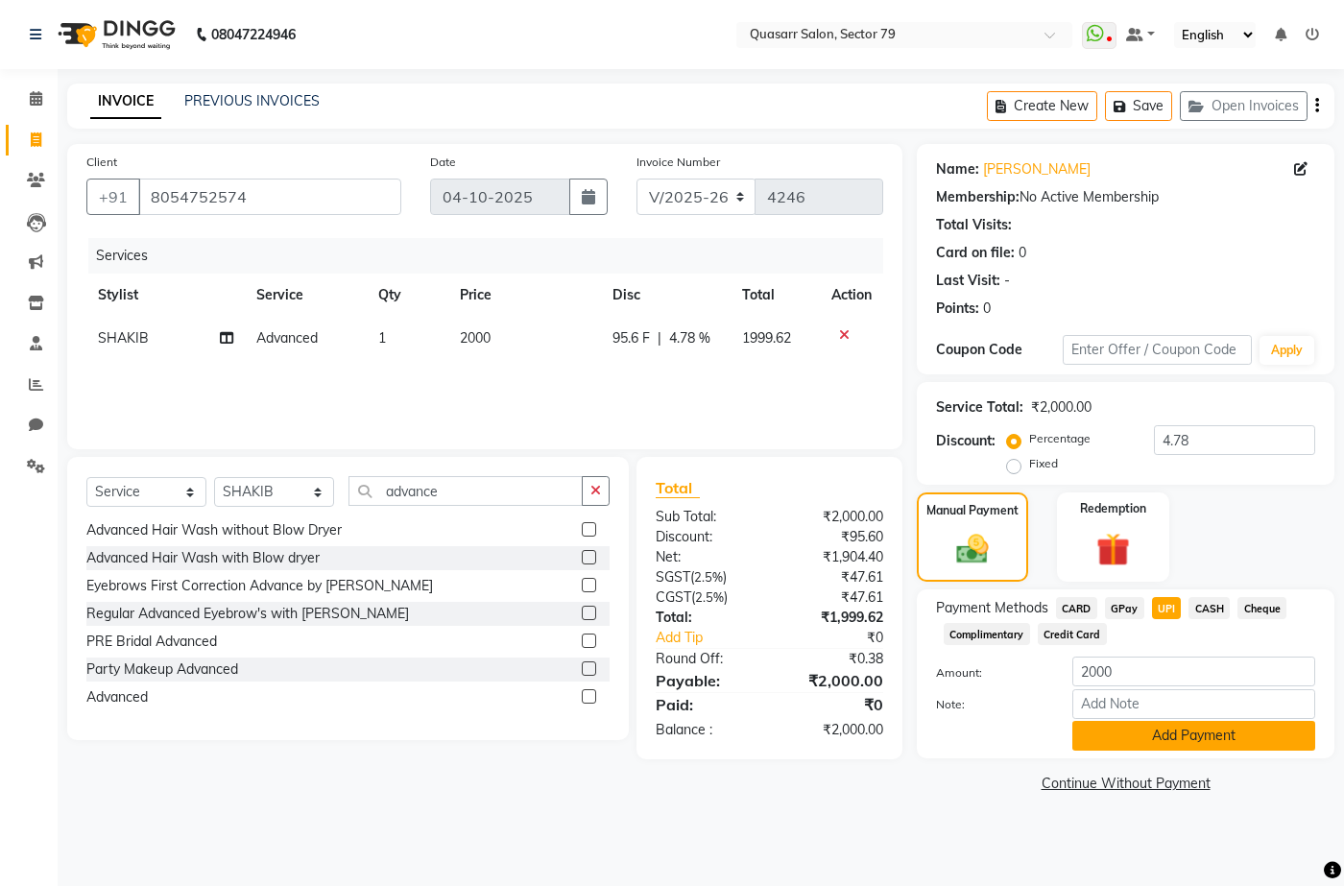
click at [1215, 724] on button "Add Payment" at bounding box center [1193, 736] width 243 height 30
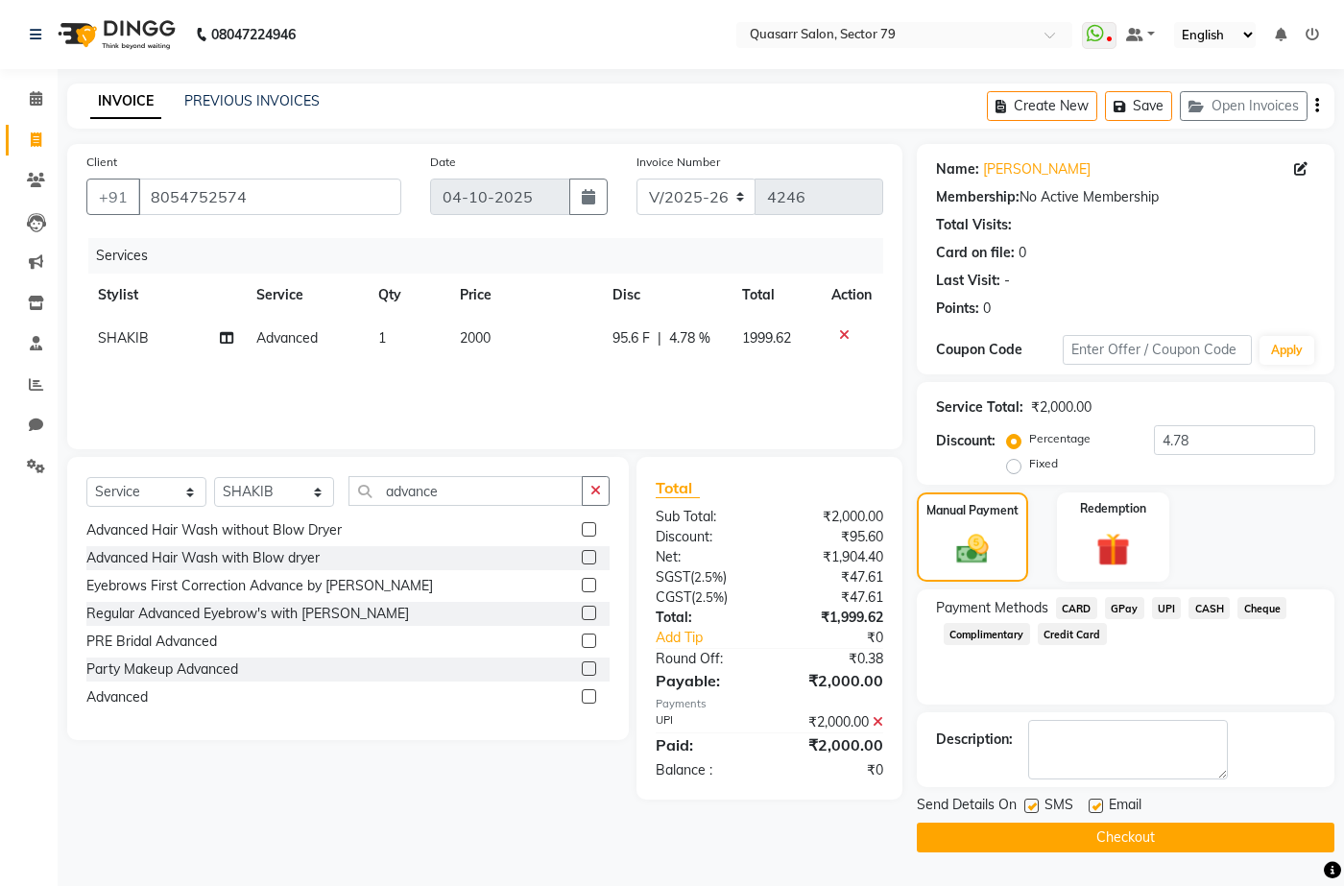
click at [1034, 800] on label at bounding box center [1031, 806] width 14 height 14
click at [1034, 801] on input "checkbox" at bounding box center [1030, 807] width 12 height 12
checkbox input "false"
click at [1105, 809] on div "Email" at bounding box center [1123, 807] width 68 height 24
click at [1101, 809] on label at bounding box center [1096, 806] width 14 height 14
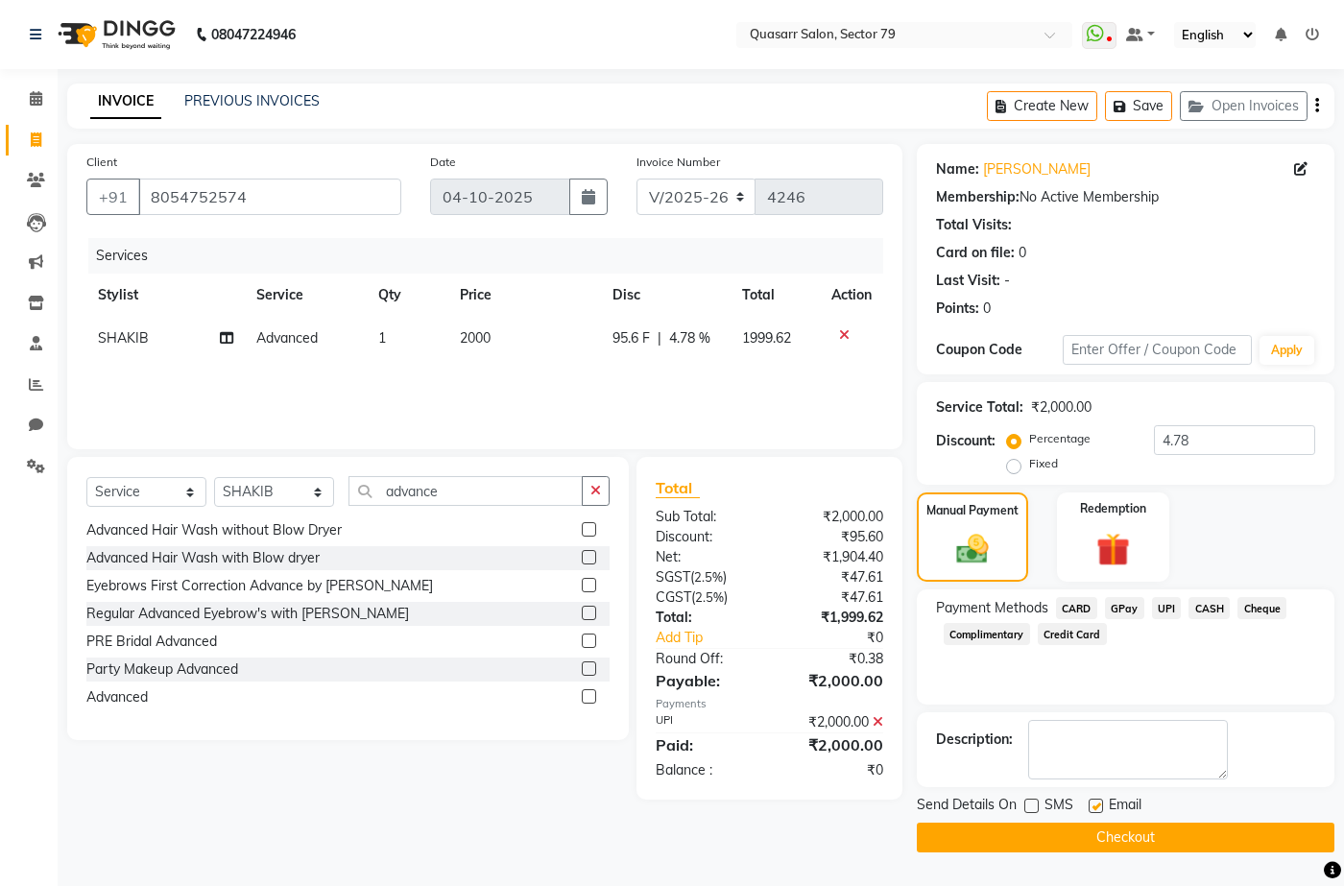
click at [1101, 809] on input "checkbox" at bounding box center [1095, 807] width 12 height 12
checkbox input "false"
click at [1110, 838] on button "Checkout" at bounding box center [1126, 838] width 418 height 30
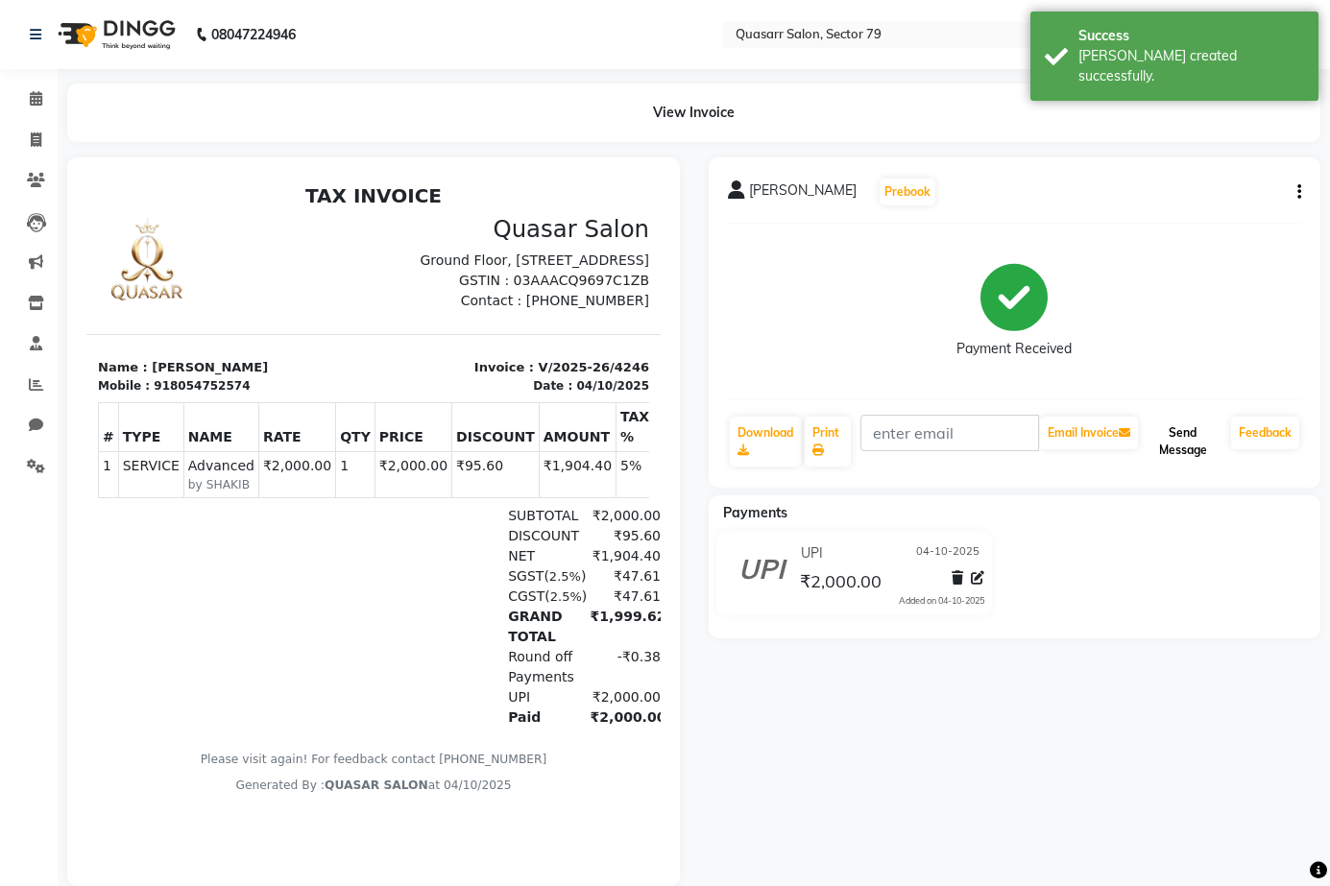
click at [1178, 451] on button "Send Message" at bounding box center [1183, 442] width 82 height 50
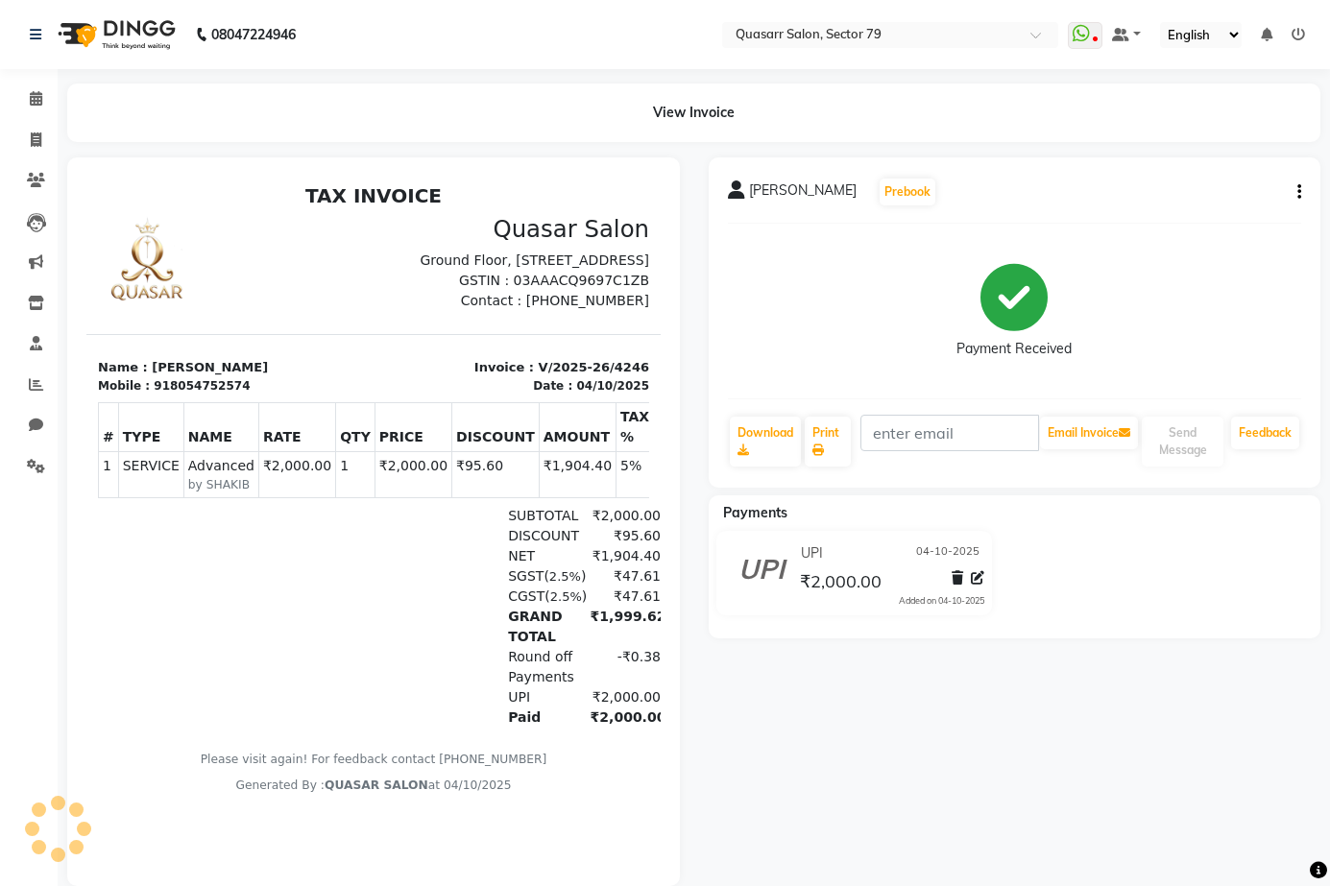
click at [430, 728] on div "Paid ₹2,000.00" at bounding box center [465, 718] width 391 height 20
click at [40, 136] on icon at bounding box center [36, 140] width 11 height 14
select select "service"
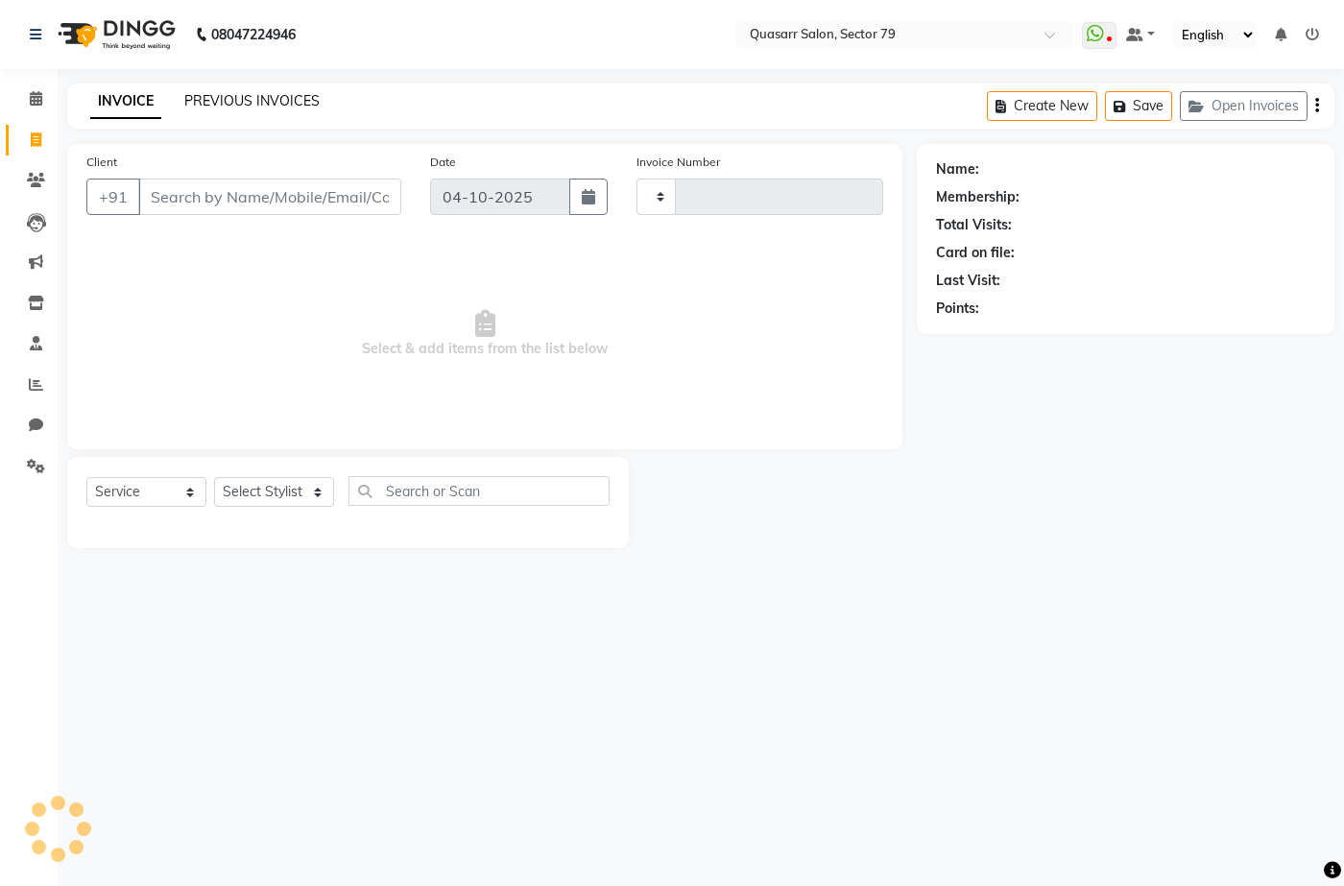
type input "4247"
select select "7231"
click at [449, 72] on div "08047224946 Select Location × Quasarr Salon, Sector 79 WhatsApp Status ✕ Status…" at bounding box center [672, 443] width 1344 height 886
click at [33, 100] on icon at bounding box center [36, 98] width 12 height 14
click at [382, 111] on div "INVOICE PREVIOUS INVOICES Create New Save Open Invoices" at bounding box center [700, 106] width 1267 height 45
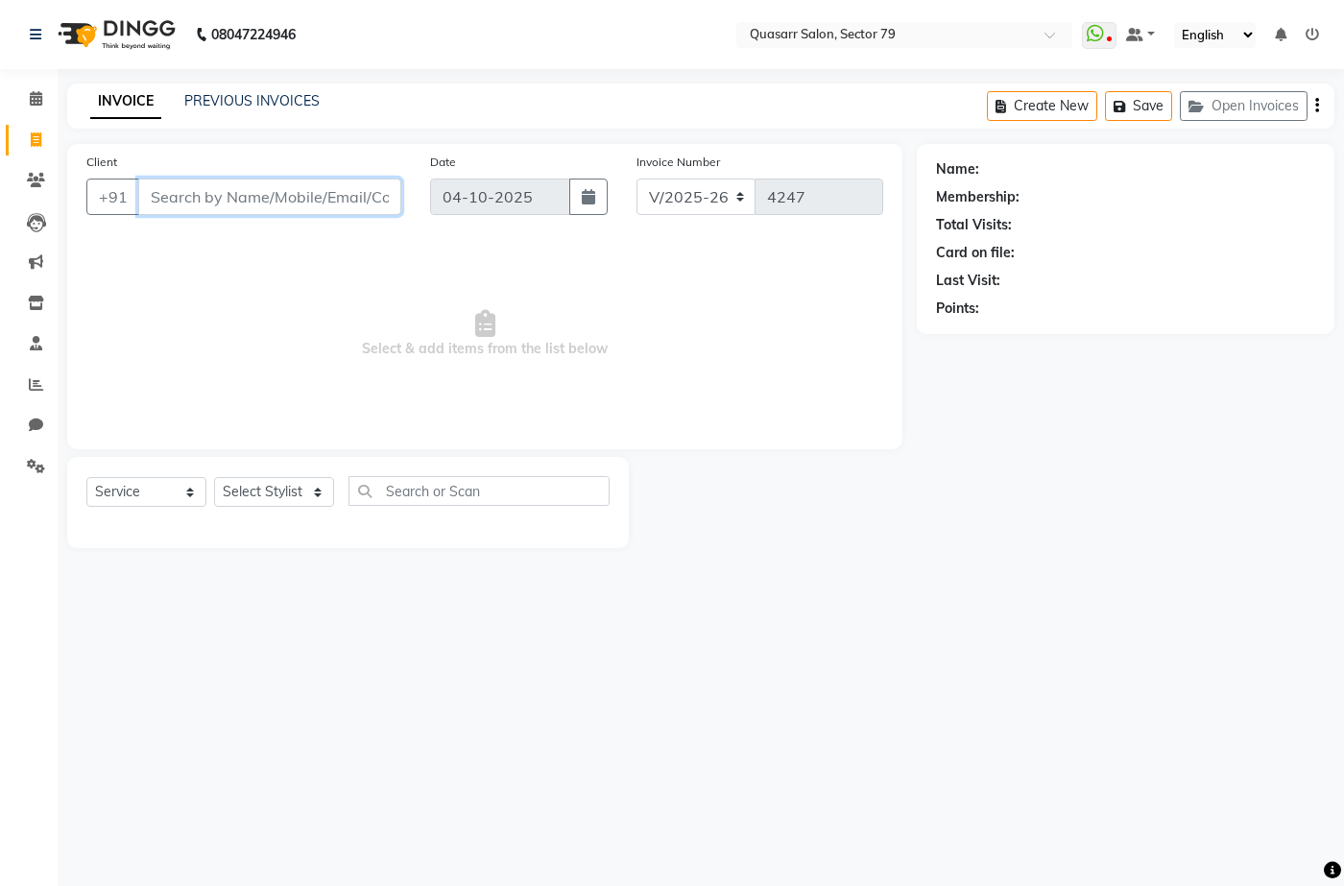
click at [244, 192] on input "Client" at bounding box center [269, 197] width 263 height 36
click at [178, 483] on select "Select Service Product Membership Package Voucher Prepaid Gift Card" at bounding box center [146, 492] width 120 height 30
select select "product"
click at [86, 477] on select "Select Service Product Membership Package Voucher Prepaid Gift Card" at bounding box center [146, 492] width 120 height 30
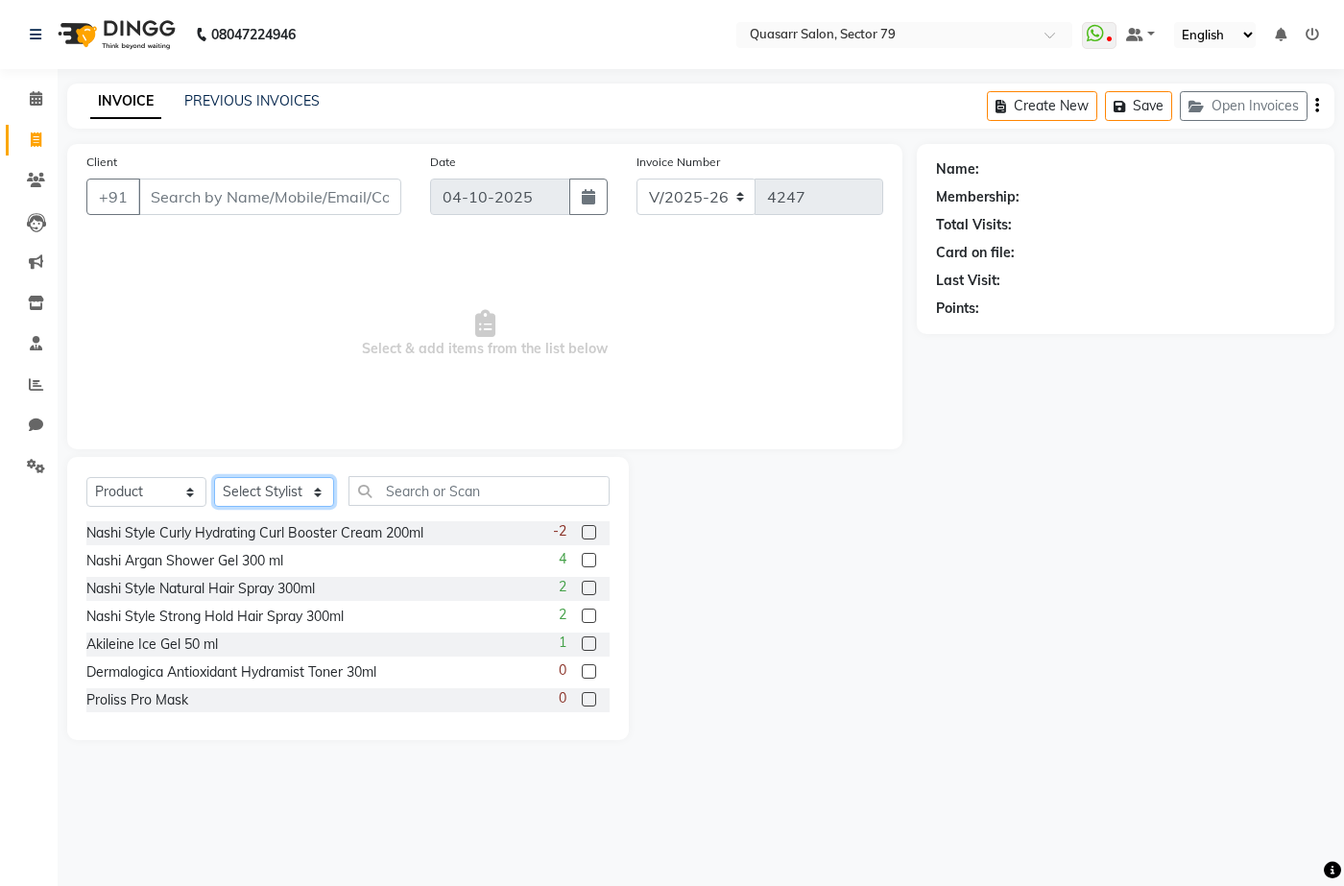
click at [224, 506] on select "Select Stylist ABOY ADDY MUA Aruna [PERSON_NAME] DEEP [PERSON_NAME] [PERSON_NAM…" at bounding box center [274, 492] width 120 height 30
select select "69599"
click at [214, 477] on select "Select Stylist ABOY ADDY MUA Aruna [PERSON_NAME] DEEP [PERSON_NAME] [PERSON_NAM…" at bounding box center [274, 492] width 120 height 30
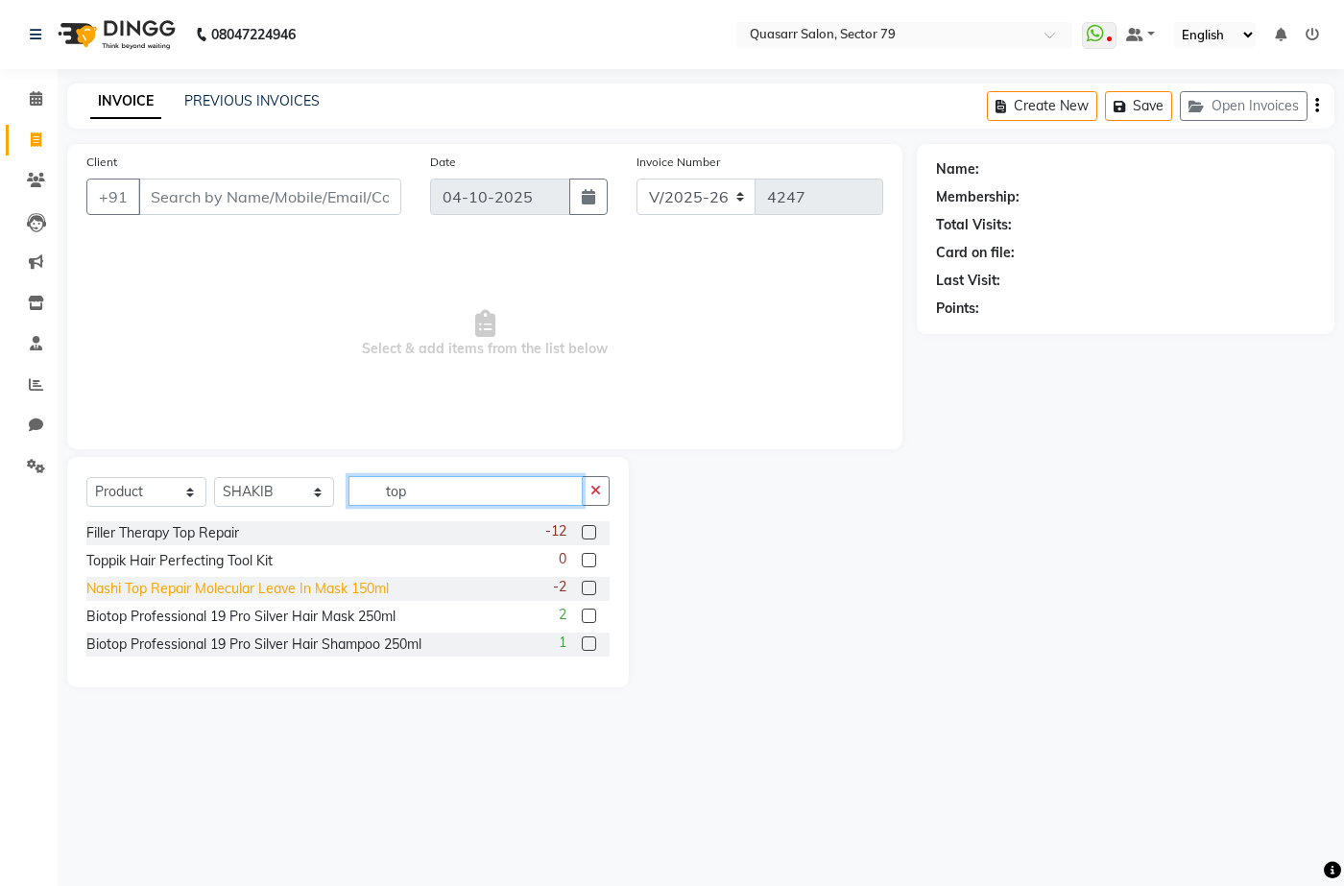
type input "top"
click at [281, 593] on div "Nashi Top Repair Molecular Leave In Mask 150ml" at bounding box center [237, 589] width 302 height 20
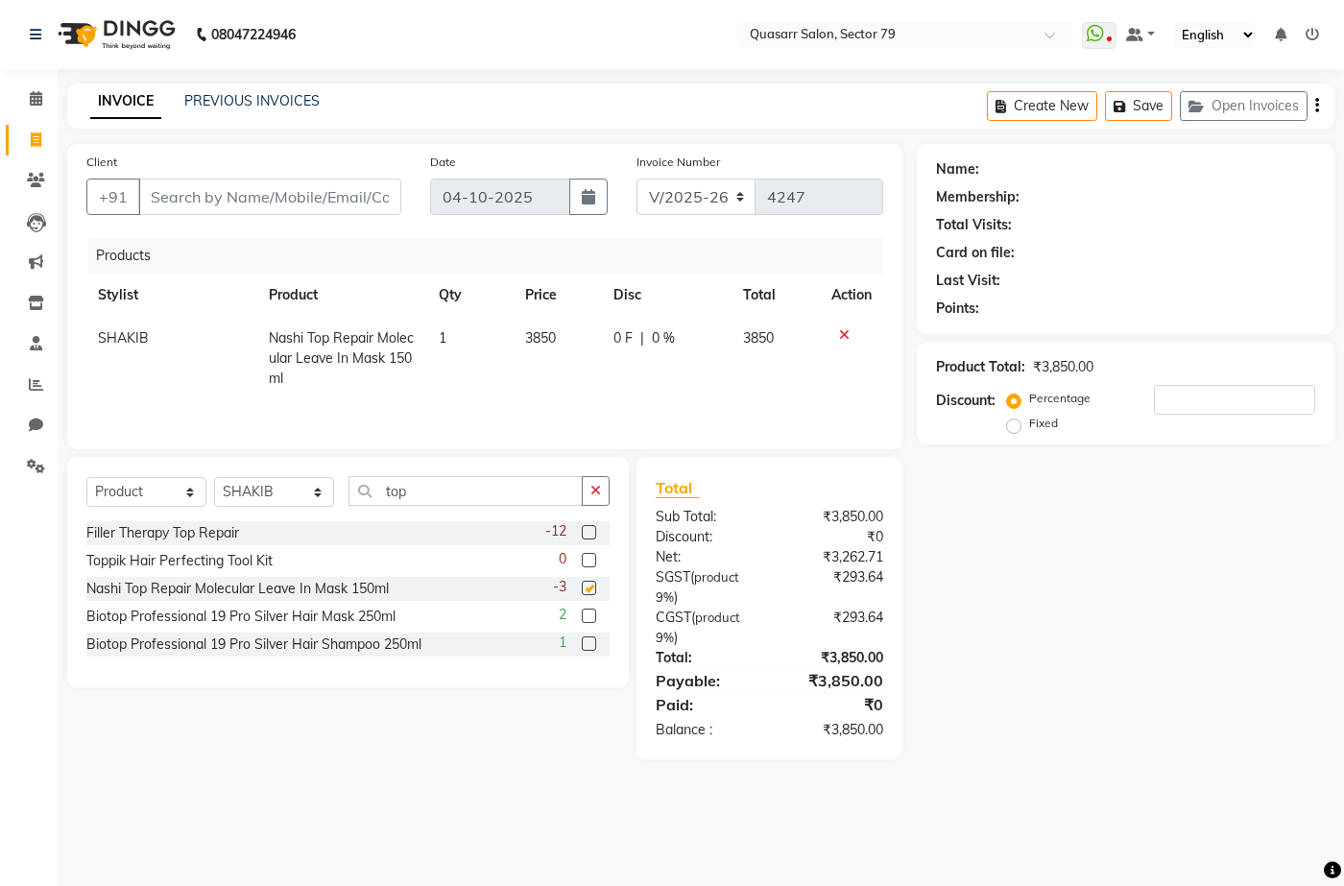
checkbox input "false"
click at [610, 489] on div "Select Service Product Membership Package Voucher Prepaid Gift Card Select Styl…" at bounding box center [348, 572] width 562 height 230
click at [594, 487] on icon "button" at bounding box center [595, 490] width 11 height 13
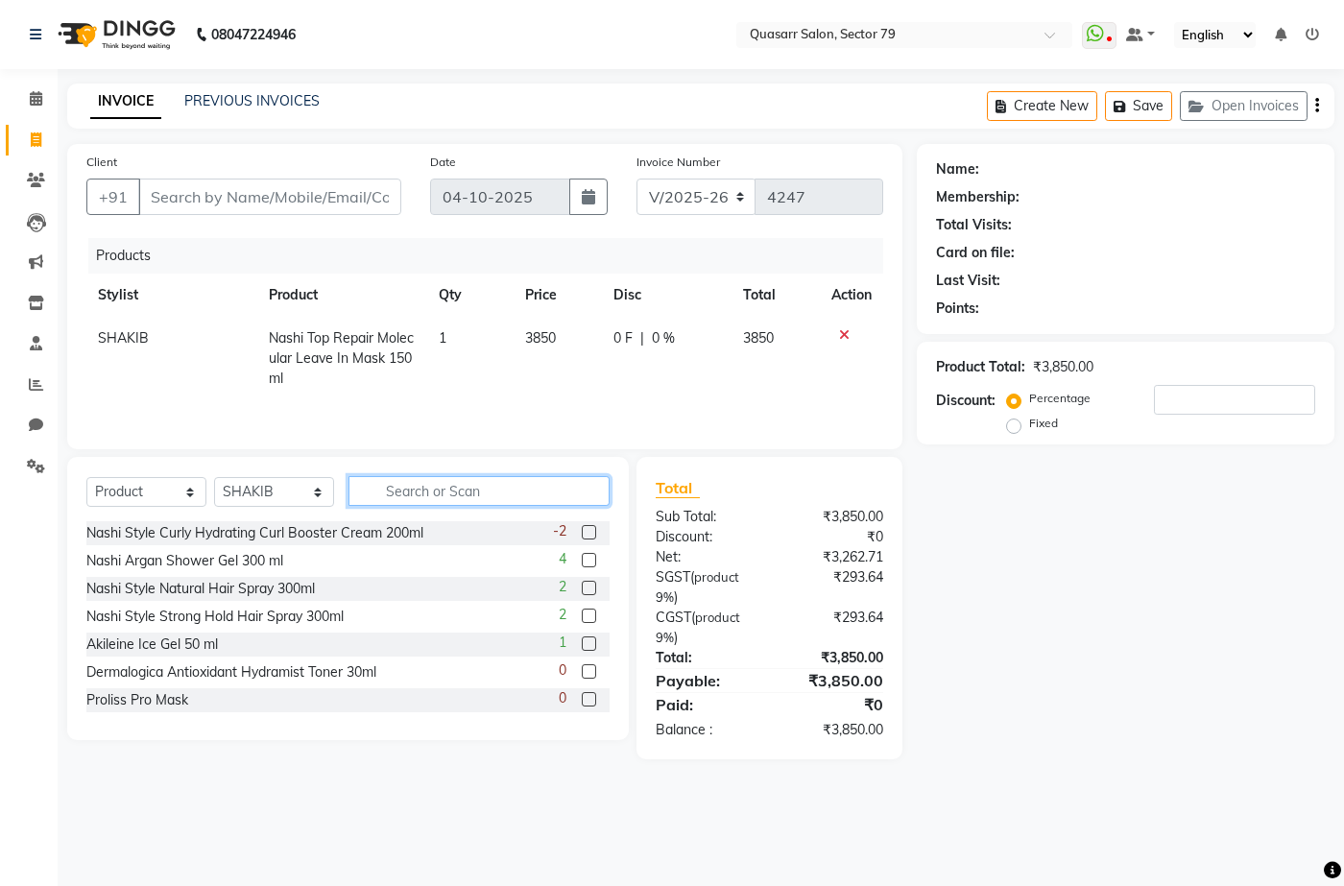
click at [463, 488] on input "text" at bounding box center [479, 491] width 261 height 30
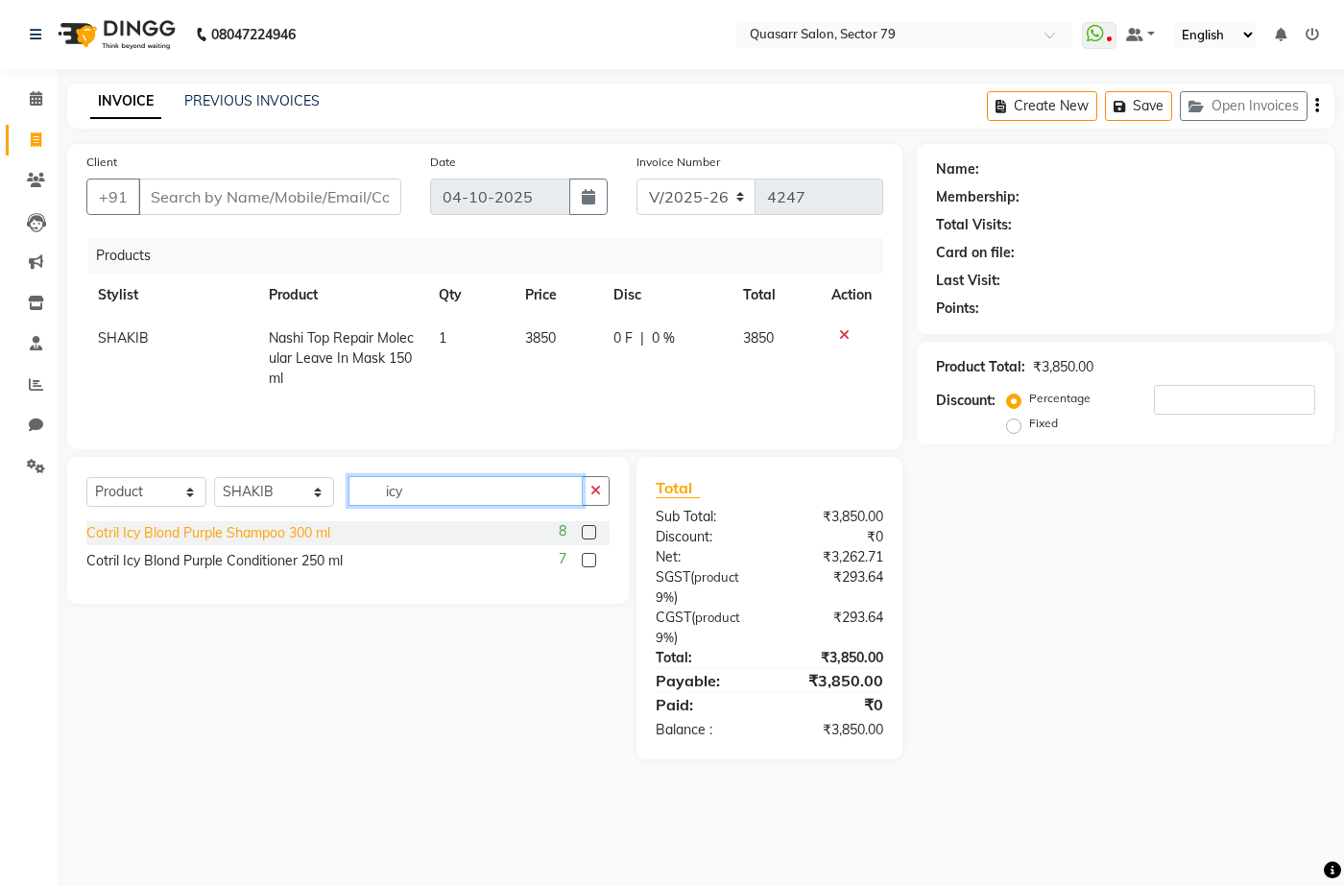
type input "icy"
click at [266, 534] on div "Cotril Icy Blond Purple Shampoo 300 ml" at bounding box center [208, 533] width 244 height 20
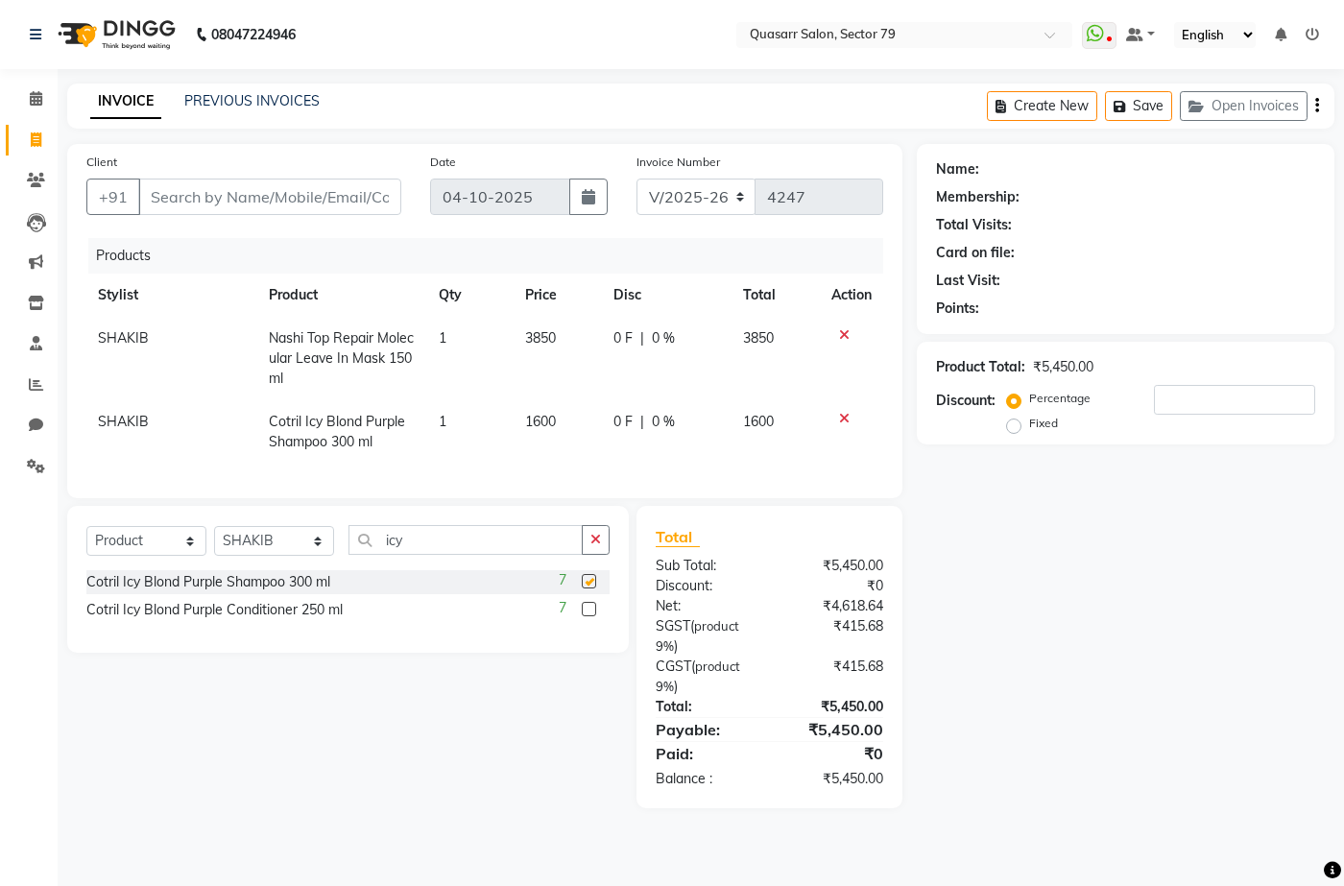
checkbox input "false"
click at [298, 620] on div "Cotril Icy Blond Purple Conditioner 250 ml" at bounding box center [214, 610] width 256 height 20
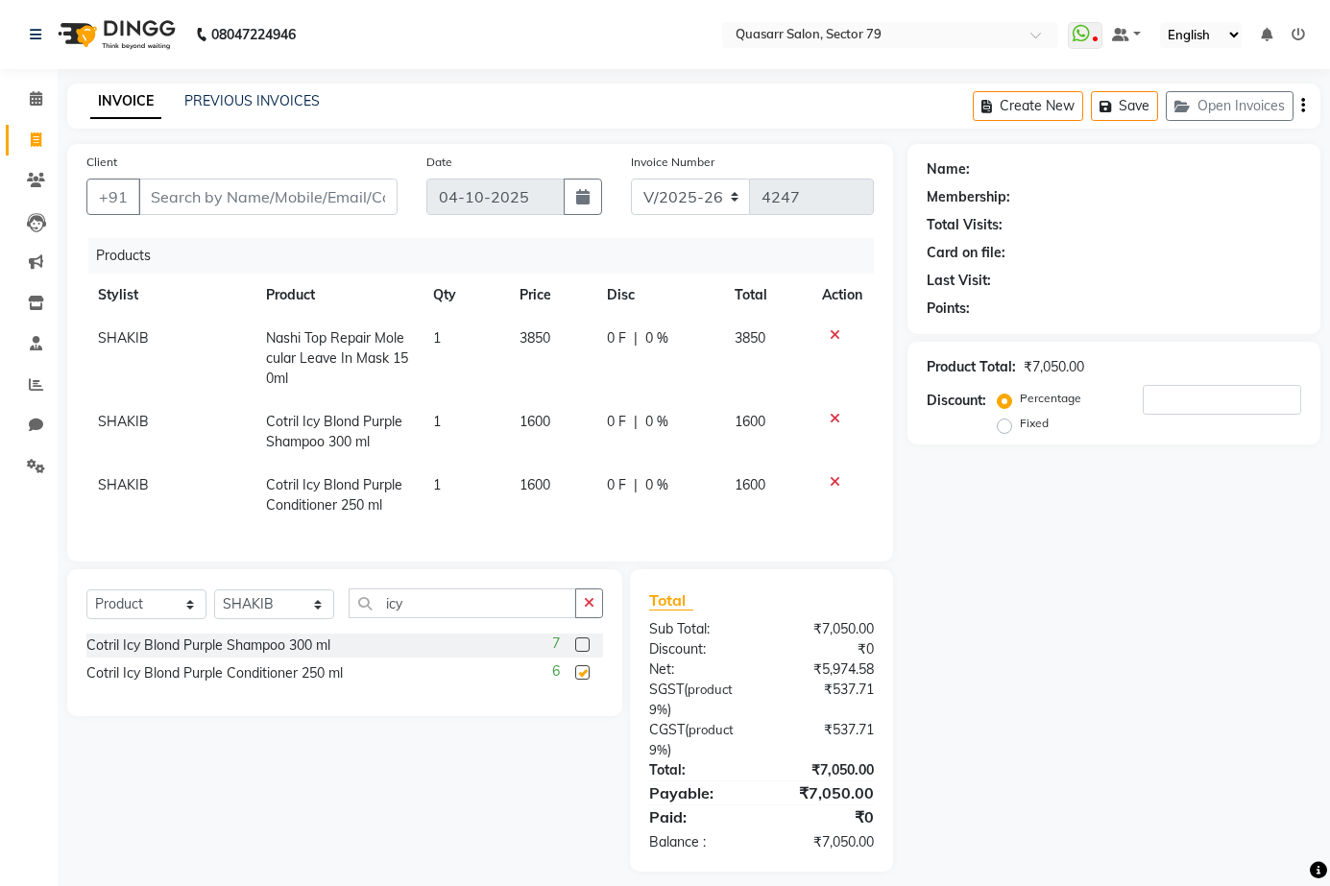
checkbox input "false"
click at [592, 610] on icon "button" at bounding box center [589, 602] width 11 height 13
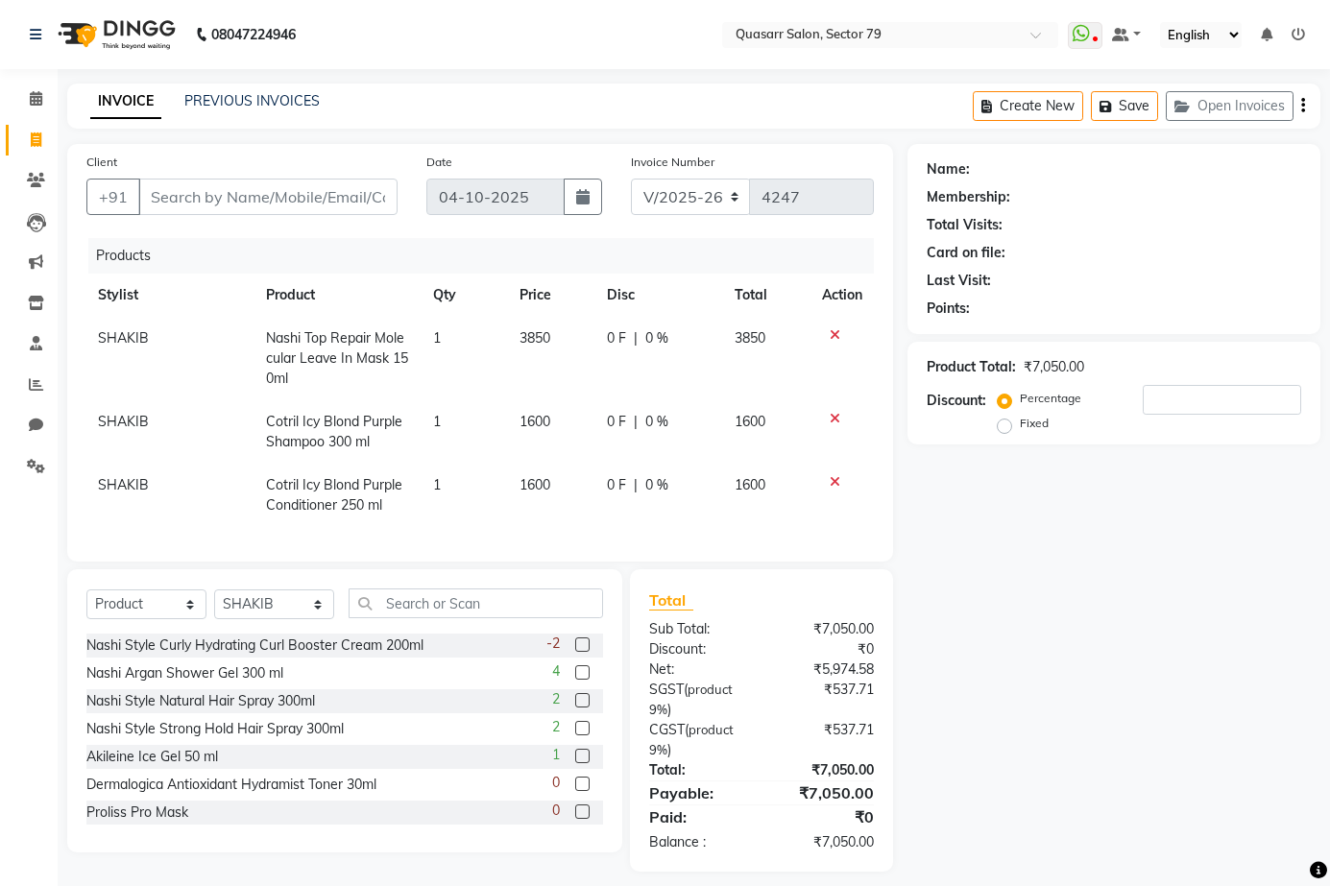
click at [1054, 571] on div "Name: Membership: Total Visits: Card on file: Last Visit: Points: Product Total…" at bounding box center [1120, 508] width 427 height 728
click at [205, 619] on select "Select Service Product Membership Package Voucher Prepaid Gift Card" at bounding box center [146, 605] width 120 height 30
click at [86, 604] on select "Select Service Product Membership Package Voucher Prepaid Gift Card" at bounding box center [146, 605] width 120 height 30
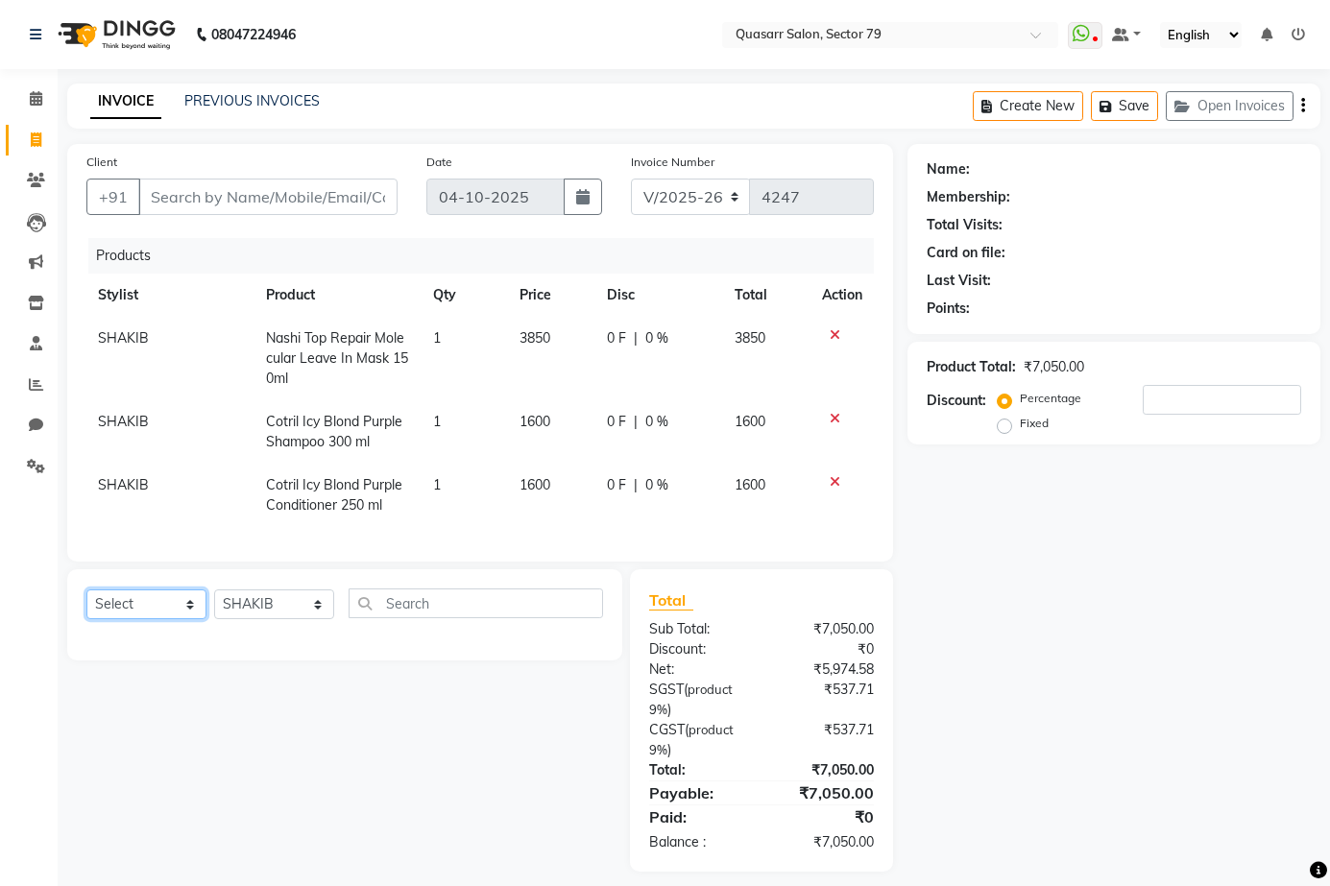
click at [149, 619] on select "Select Service Product Membership Package Voucher Prepaid Gift Card" at bounding box center [146, 605] width 120 height 30
click at [86, 604] on select "Select Service Product Membership Package Voucher Prepaid Gift Card" at bounding box center [146, 605] width 120 height 30
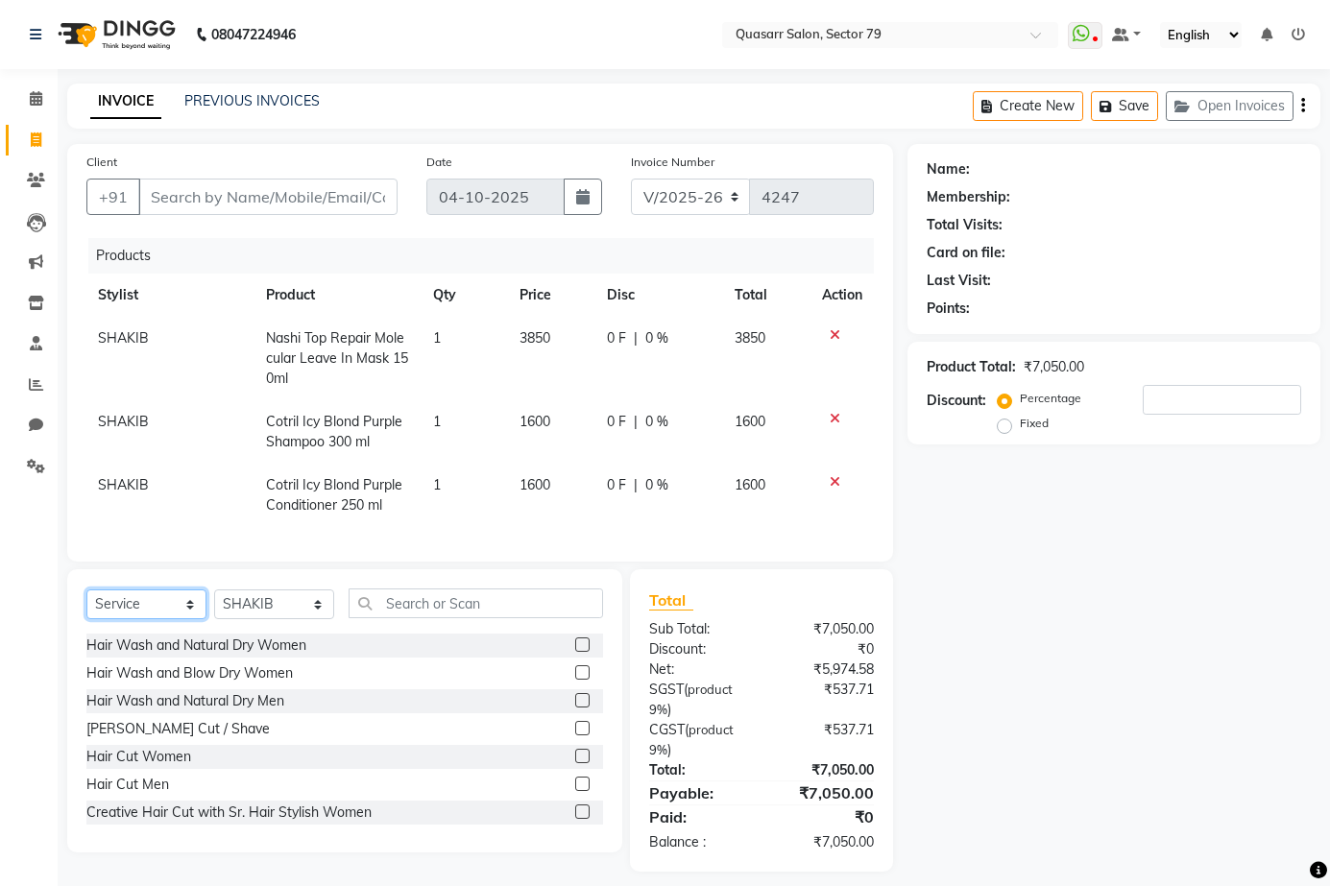
click at [155, 619] on select "Select Service Product Membership Package Voucher Prepaid Gift Card" at bounding box center [146, 605] width 120 height 30
click at [86, 604] on select "Select Service Product Membership Package Voucher Prepaid Gift Card" at bounding box center [146, 605] width 120 height 30
click at [167, 619] on select "Select Service Product Membership Package Voucher Prepaid Gift Card" at bounding box center [146, 605] width 120 height 30
select select "service"
click at [86, 604] on select "Select Service Product Membership Package Voucher Prepaid Gift Card" at bounding box center [146, 605] width 120 height 30
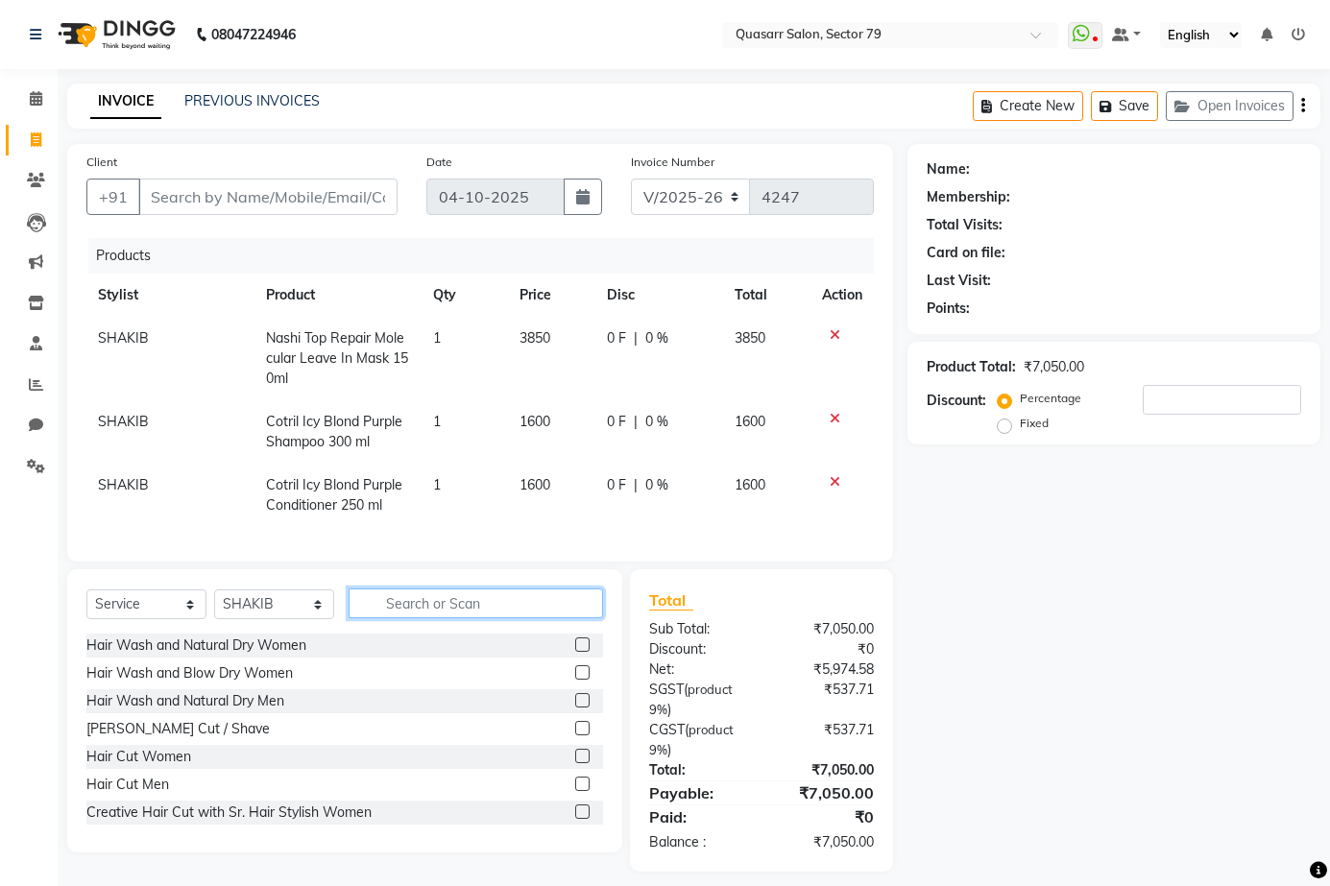
click at [419, 618] on input "text" at bounding box center [476, 604] width 254 height 30
click at [428, 327] on td "1" at bounding box center [464, 359] width 85 height 84
select select "69599"
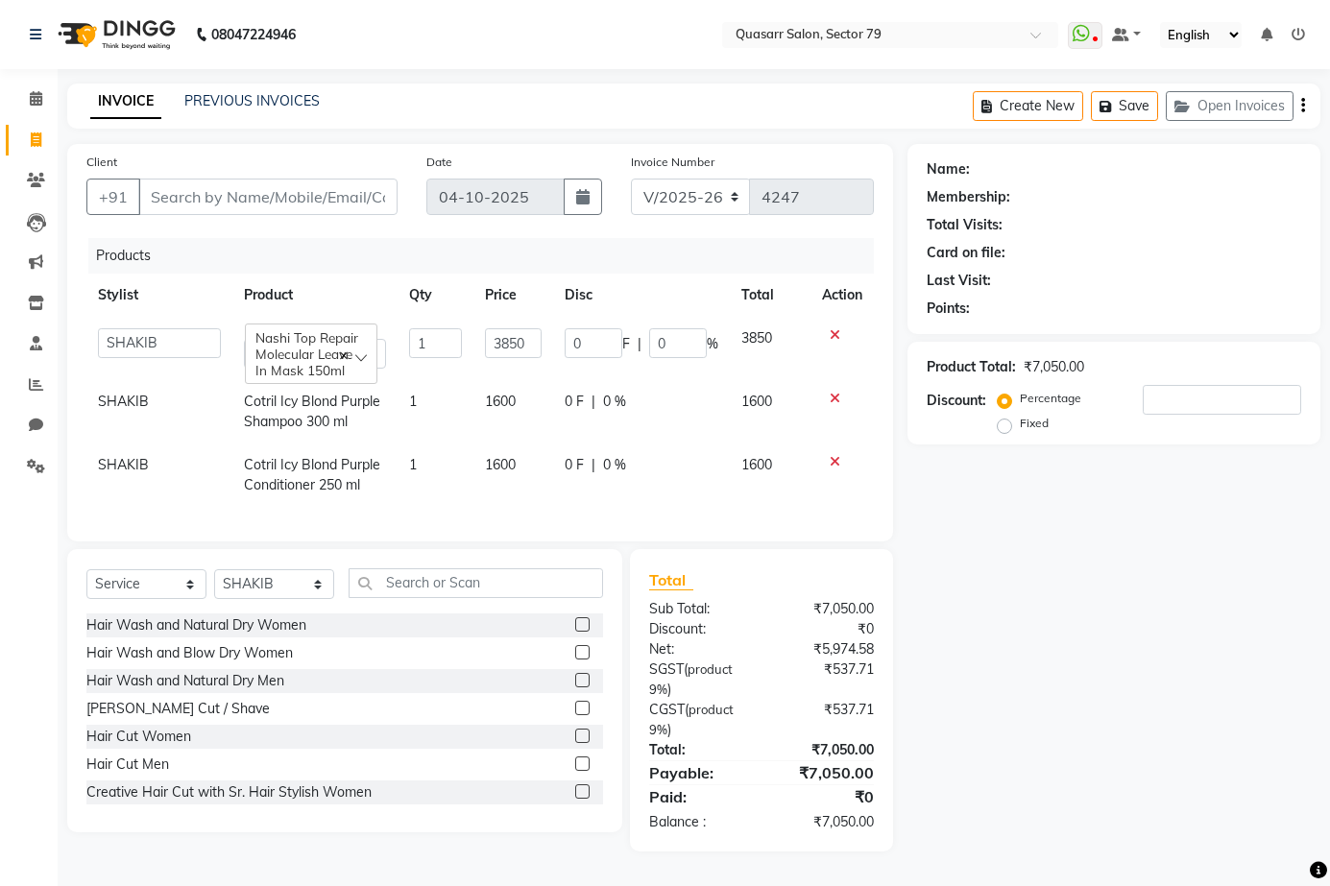
click at [325, 342] on span "Nashi Top Repair Molecular Leave In Mask 150ml" at bounding box center [306, 353] width 103 height 49
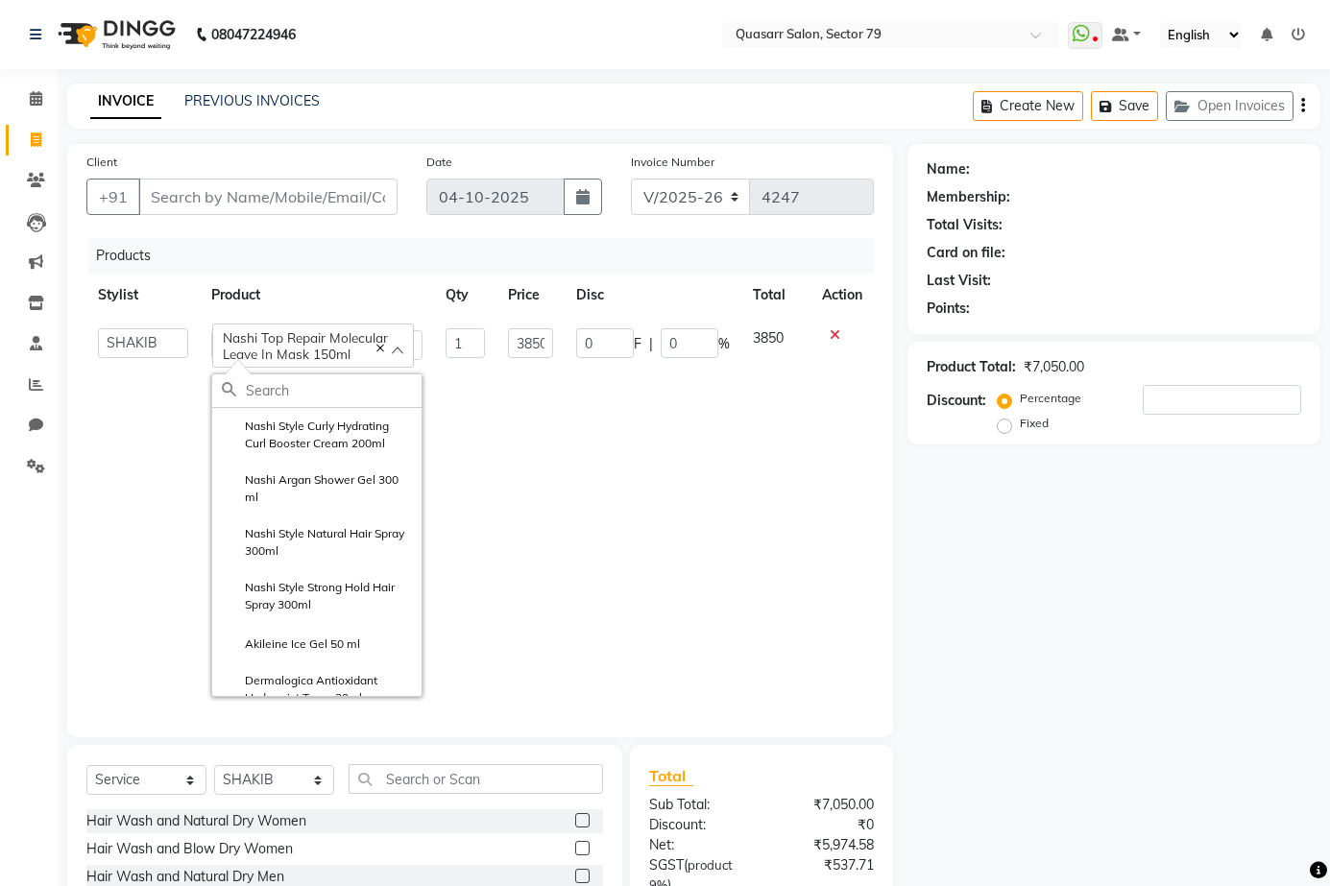
click at [322, 392] on input "text" at bounding box center [334, 390] width 176 height 33
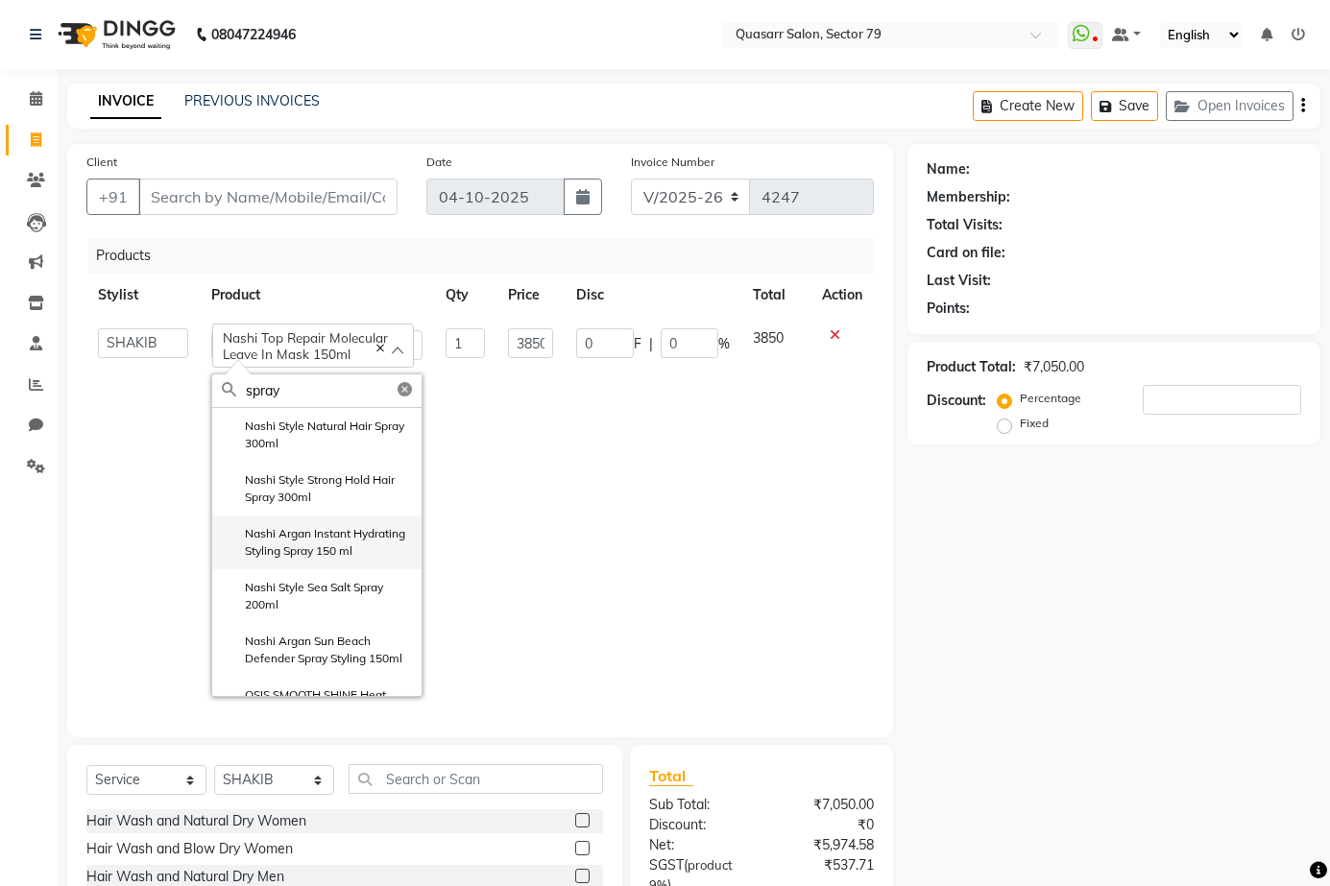
type input "spray"
click at [350, 556] on label "Nashi Argan Instant Hydrating Styling Spray 150 ml" at bounding box center [317, 542] width 190 height 35
type input "1800"
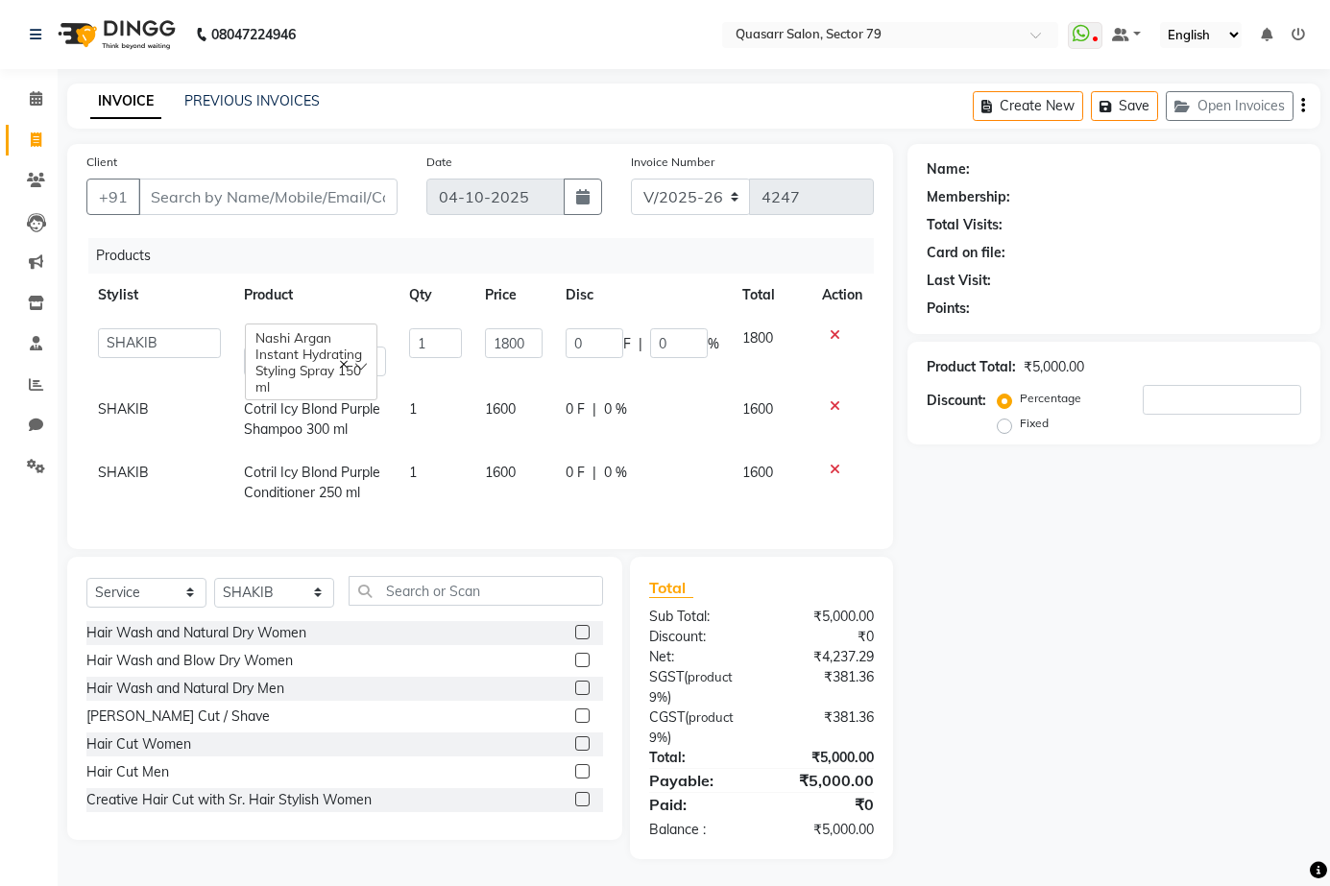
click at [1122, 552] on div "Name: Membership: Total Visits: Card on file: Last Visit: Points: Product Total…" at bounding box center [1120, 501] width 427 height 715
click at [292, 201] on input "Client" at bounding box center [267, 197] width 259 height 36
type input "9"
type input "0"
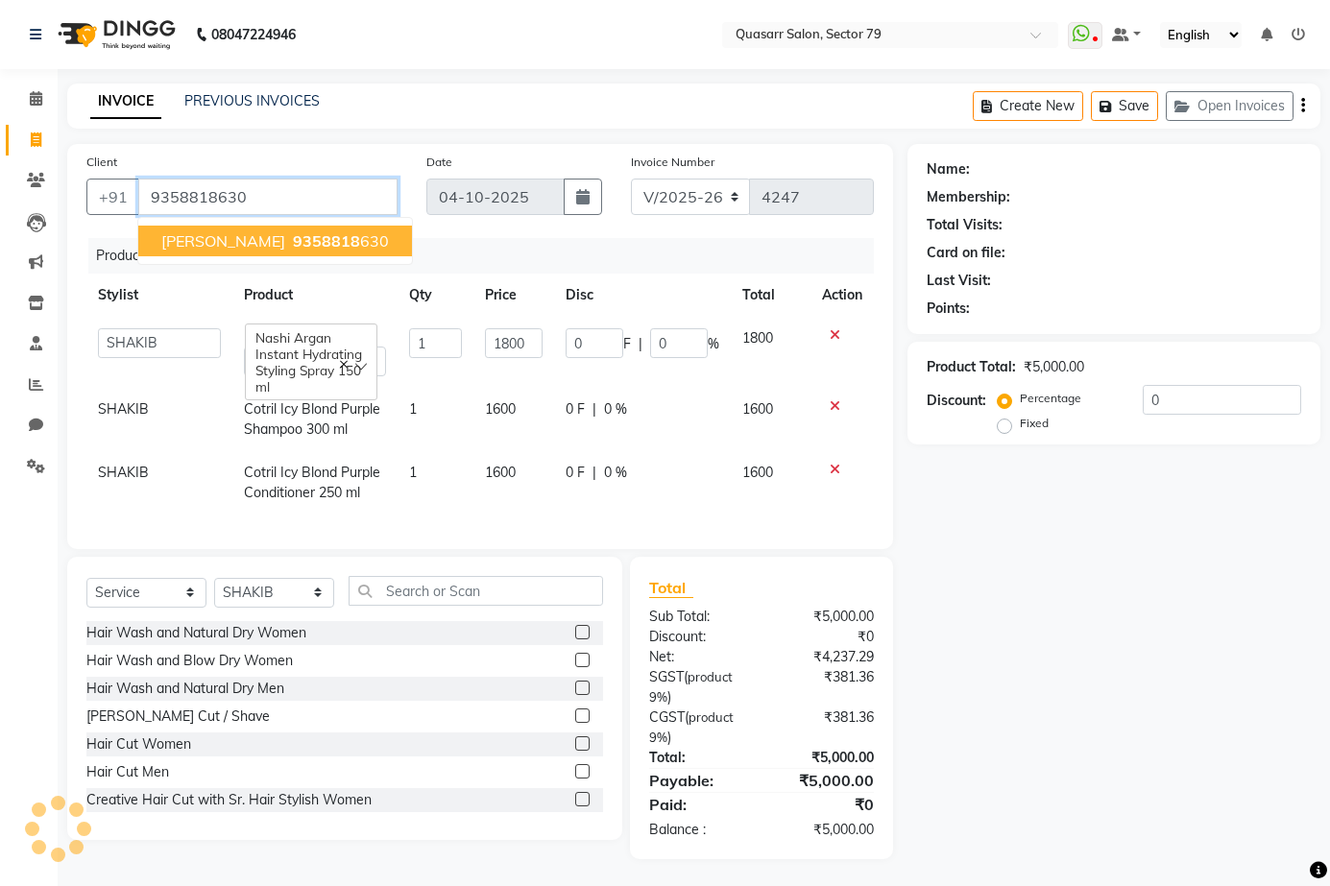
type input "9358818630"
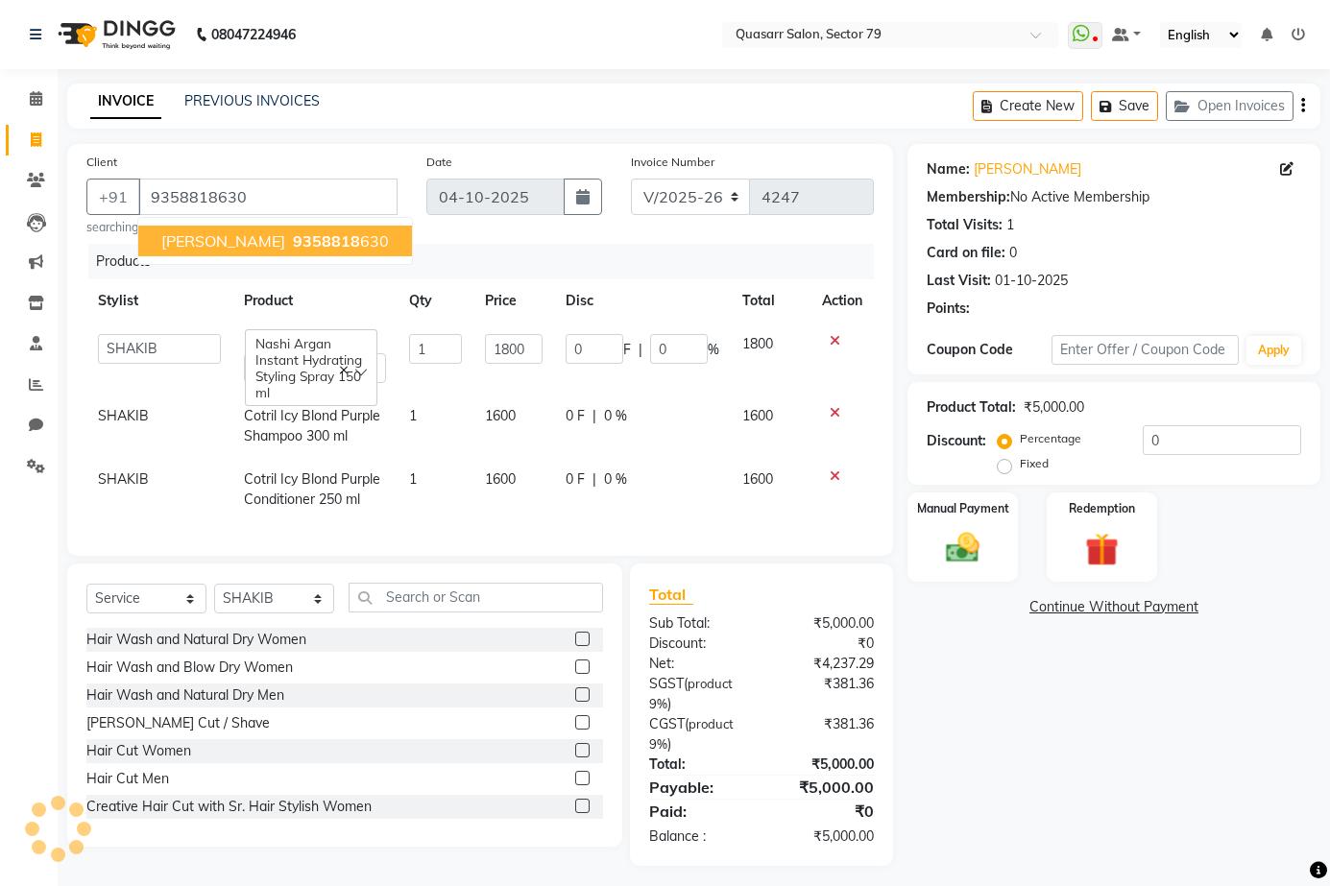
click at [355, 251] on button "Komal Kaur 9358818 630" at bounding box center [275, 241] width 274 height 31
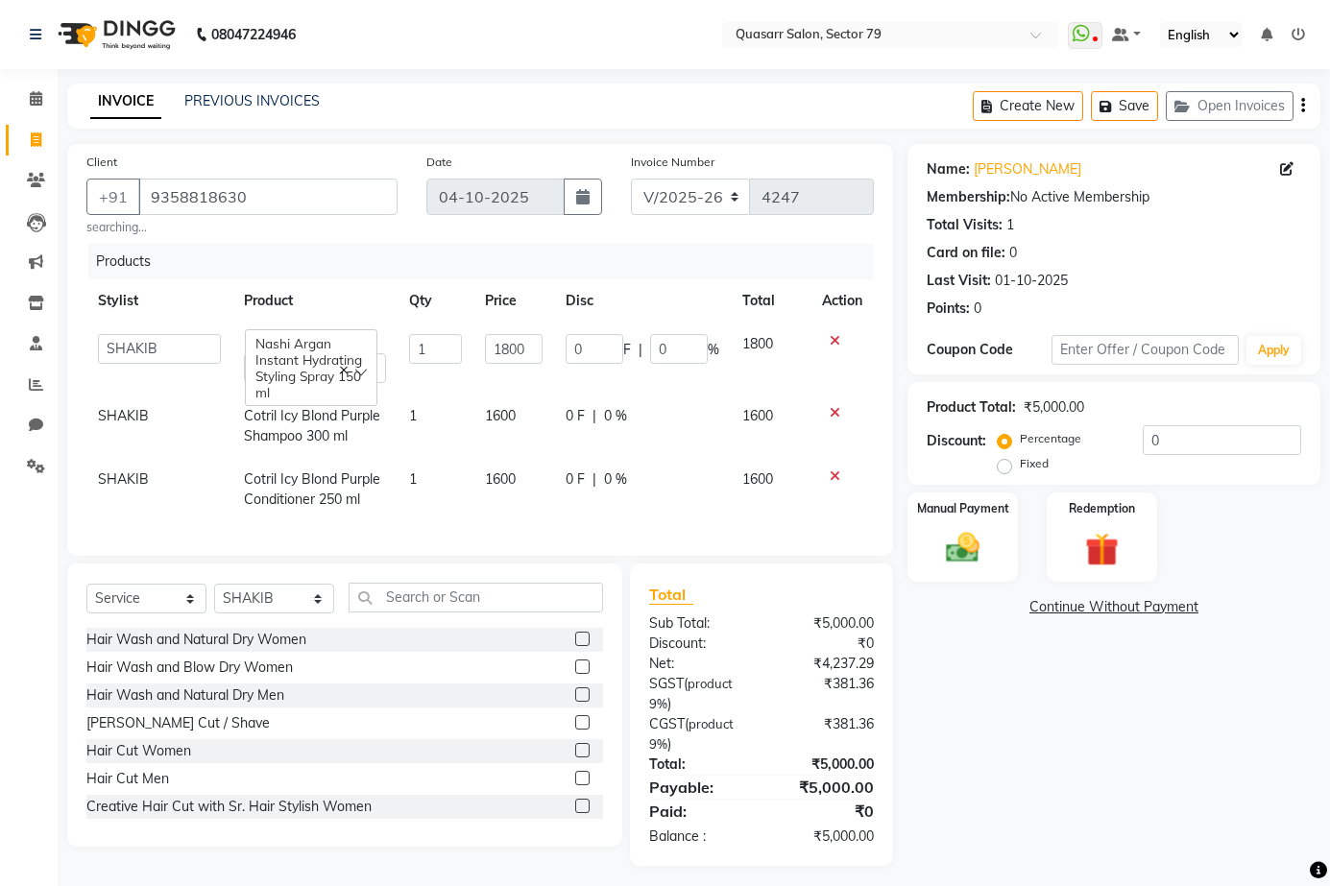
click at [385, 294] on th "Product" at bounding box center [314, 300] width 165 height 43
click at [373, 289] on th "Product" at bounding box center [314, 300] width 165 height 43
click at [407, 278] on div "Products" at bounding box center [488, 262] width 800 height 36
click at [409, 606] on input "text" at bounding box center [476, 598] width 254 height 30
click at [454, 613] on input "text" at bounding box center [476, 598] width 254 height 30
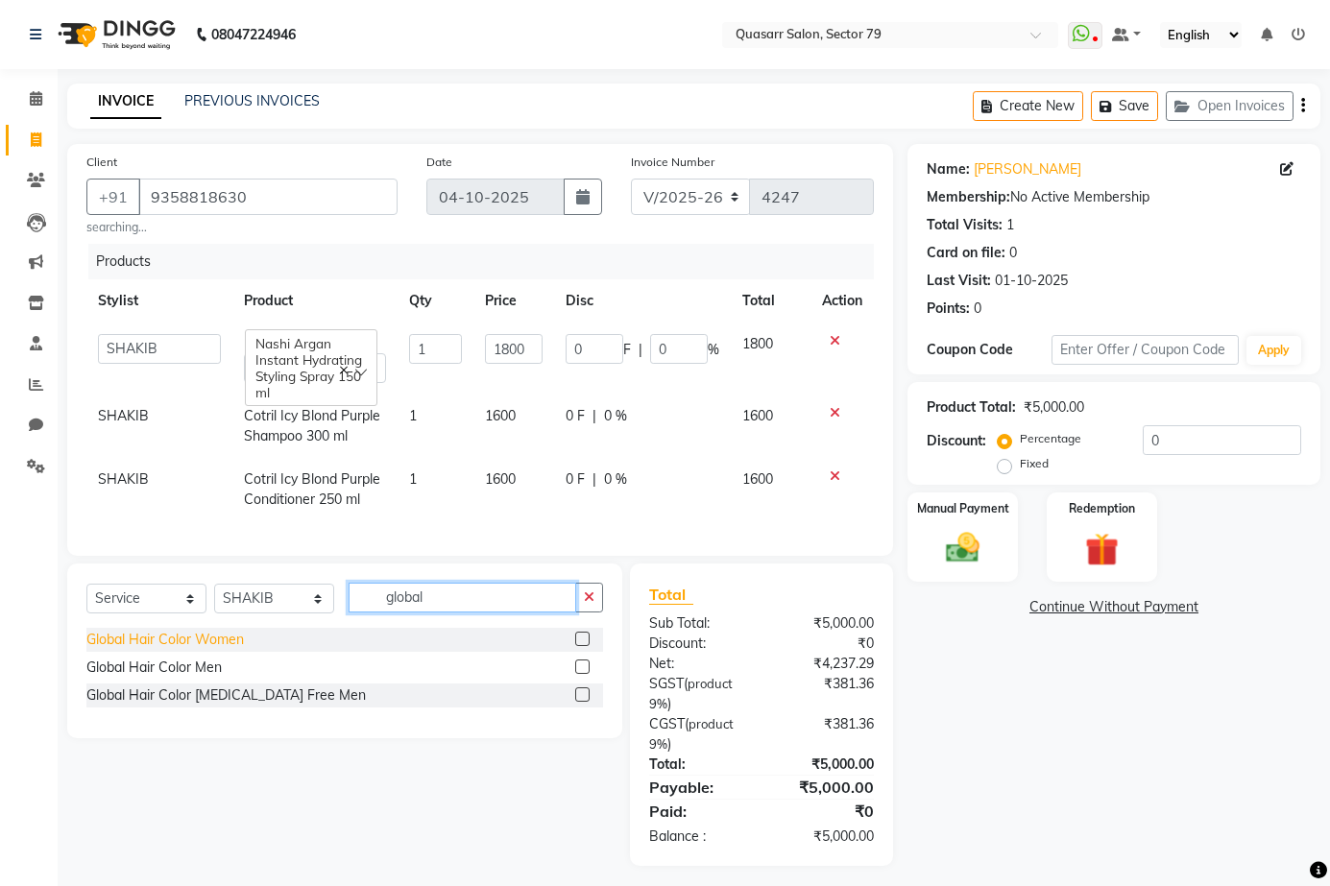
type input "global"
click at [217, 650] on div "Global Hair Color Women" at bounding box center [164, 640] width 157 height 20
checkbox input "false"
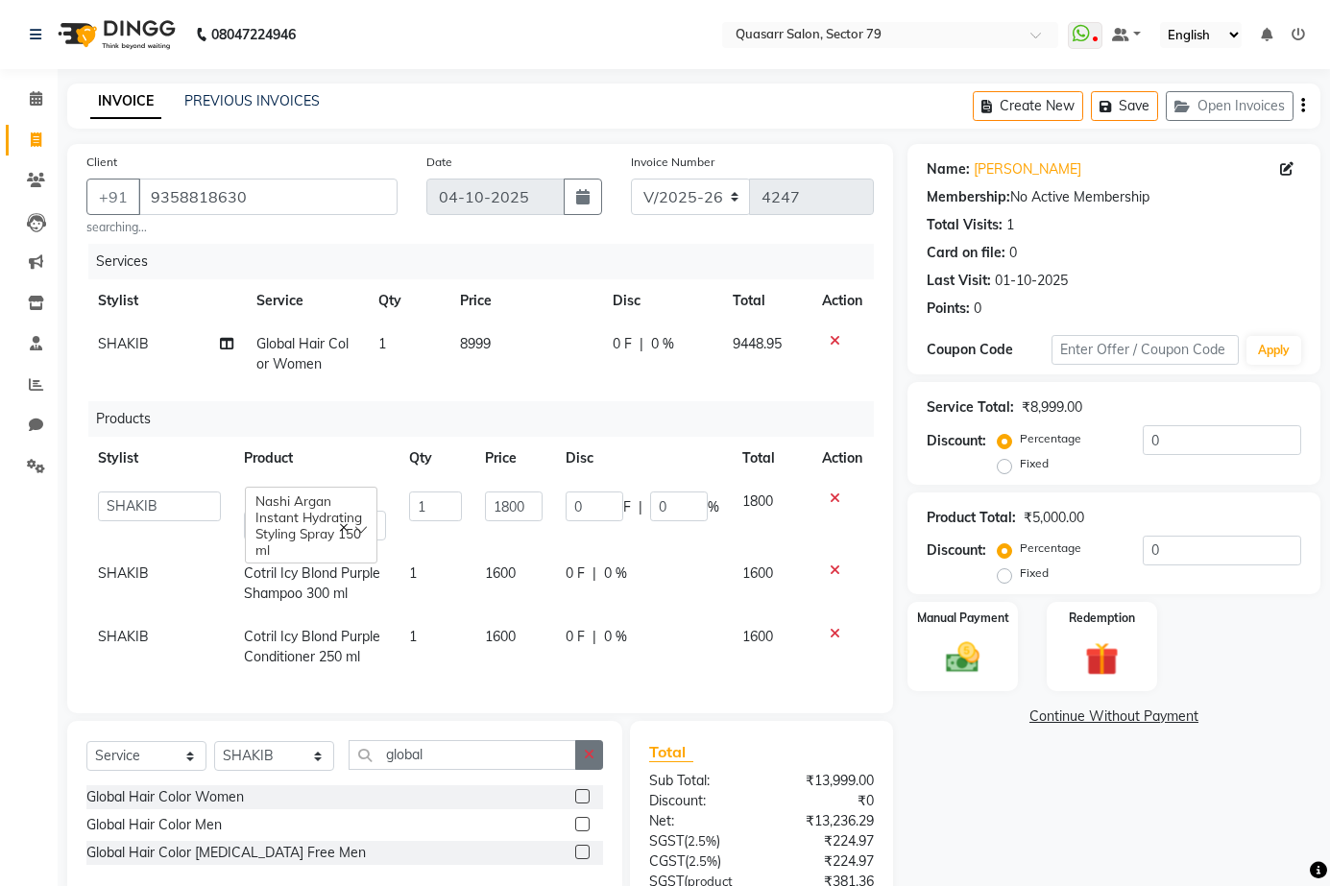
click at [597, 767] on button "button" at bounding box center [589, 755] width 28 height 30
click at [483, 360] on td "8999" at bounding box center [524, 354] width 153 height 63
select select "69599"
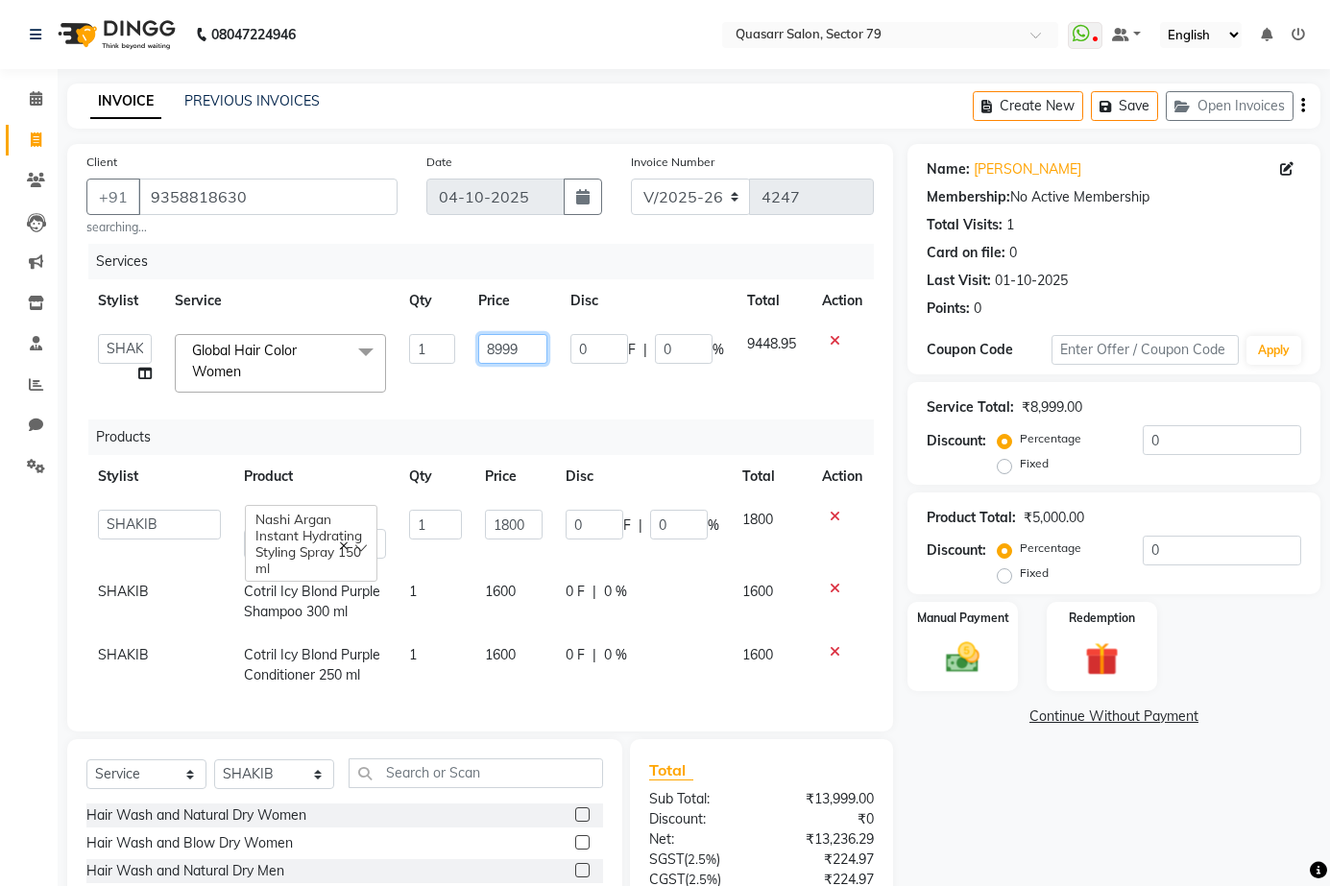
click at [499, 347] on input "8999" at bounding box center [512, 349] width 69 height 30
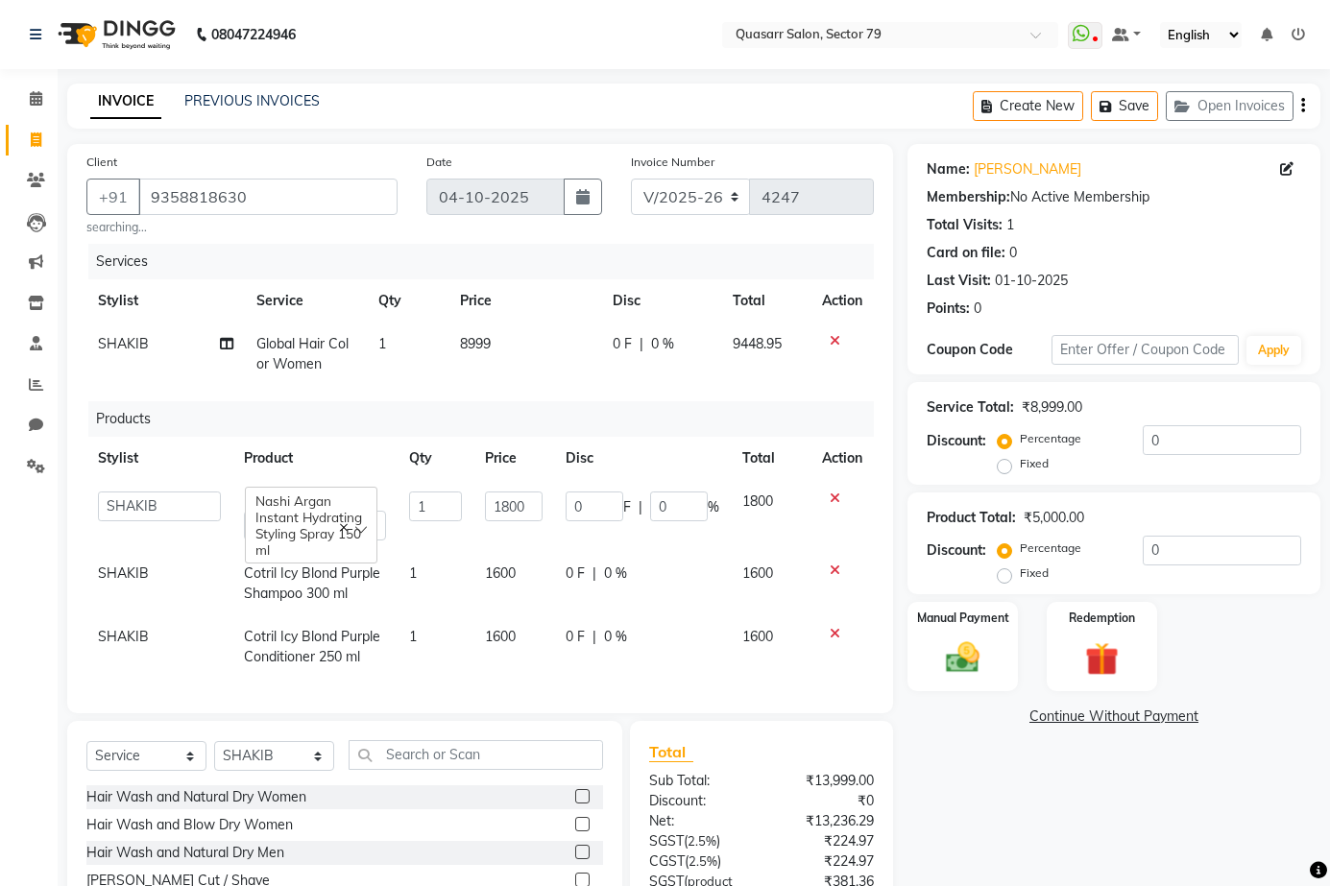
click at [279, 353] on td "Global Hair Color Women" at bounding box center [306, 354] width 123 height 63
select select "69599"
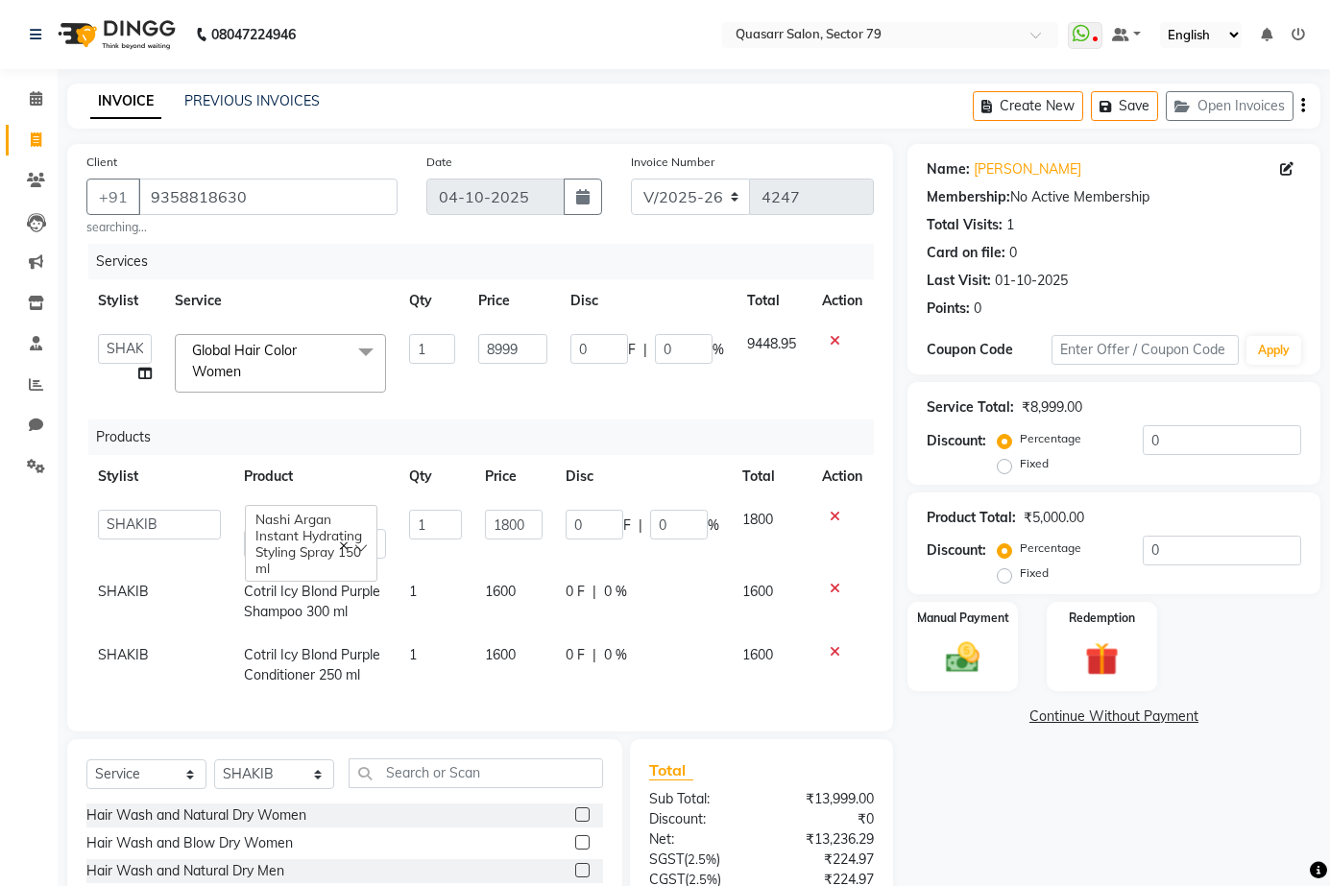
click at [299, 380] on span "Global Hair Color Women x" at bounding box center [271, 361] width 169 height 41
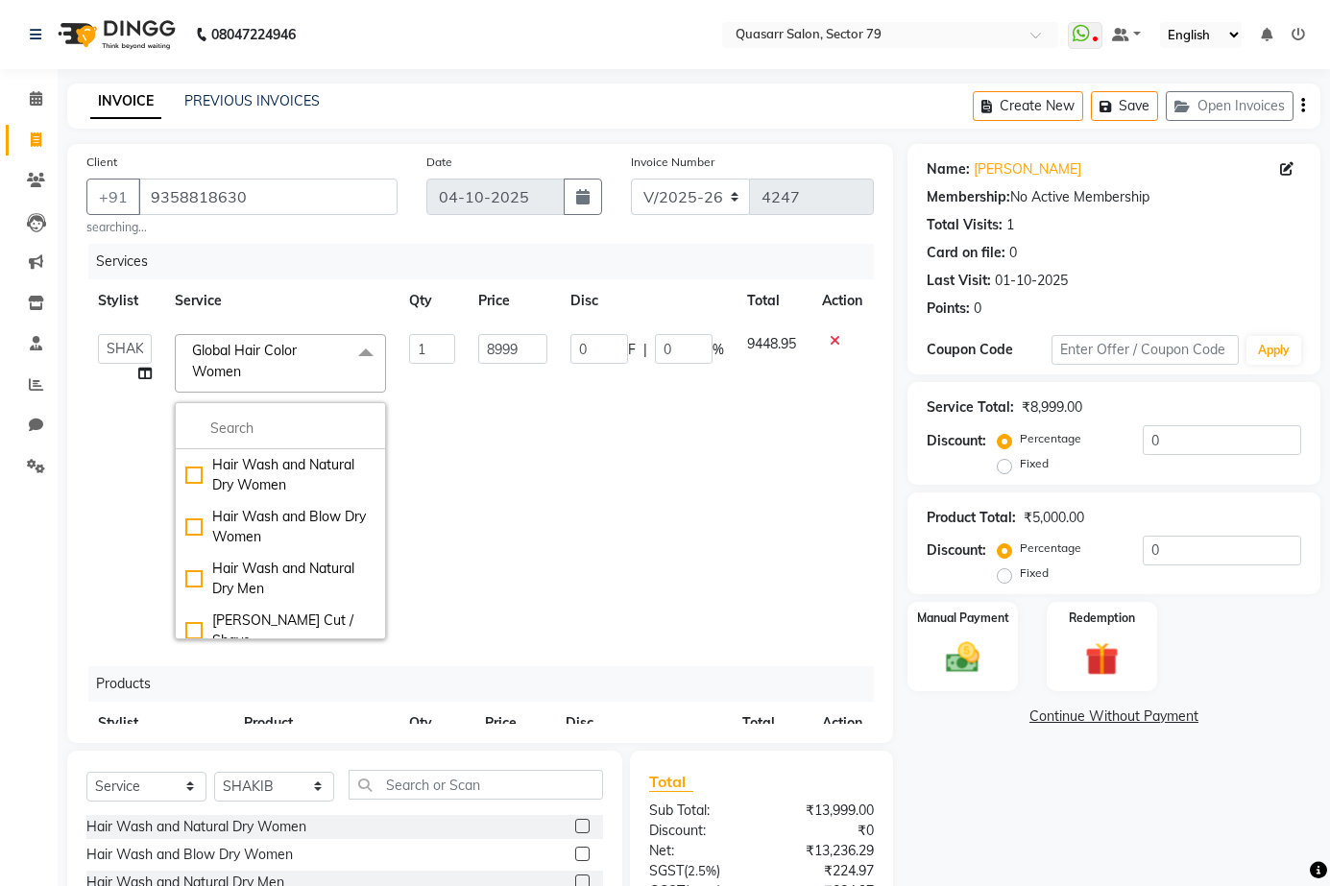
click at [305, 360] on span "Global Hair Color Women x" at bounding box center [271, 361] width 169 height 41
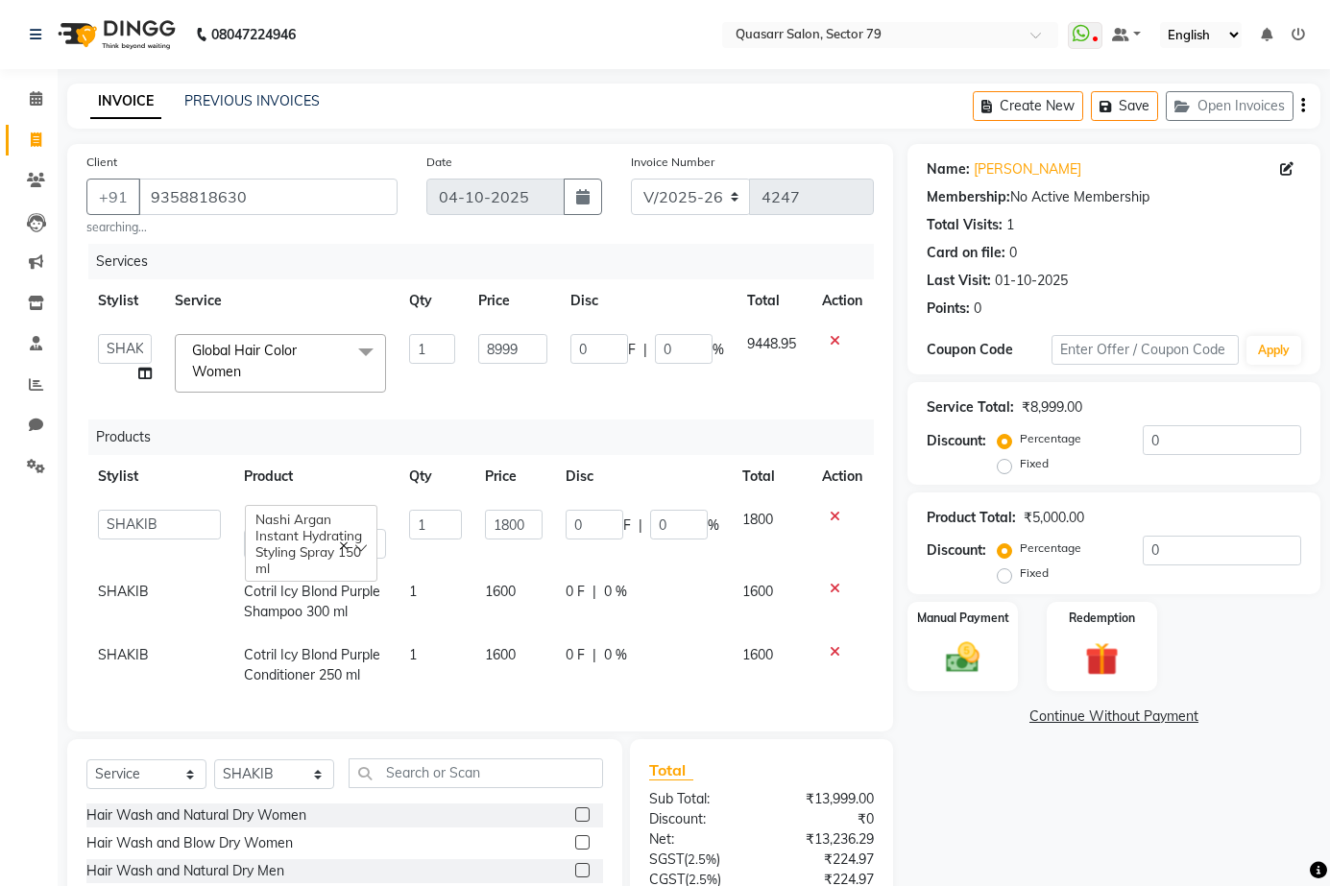
click at [283, 331] on td "Global Hair Color Women x Hair Wash and Natural Dry Women Hair Wash and Blow Dr…" at bounding box center [280, 364] width 234 height 82
click at [284, 348] on span "Global Hair Color Women" at bounding box center [244, 360] width 105 height 37
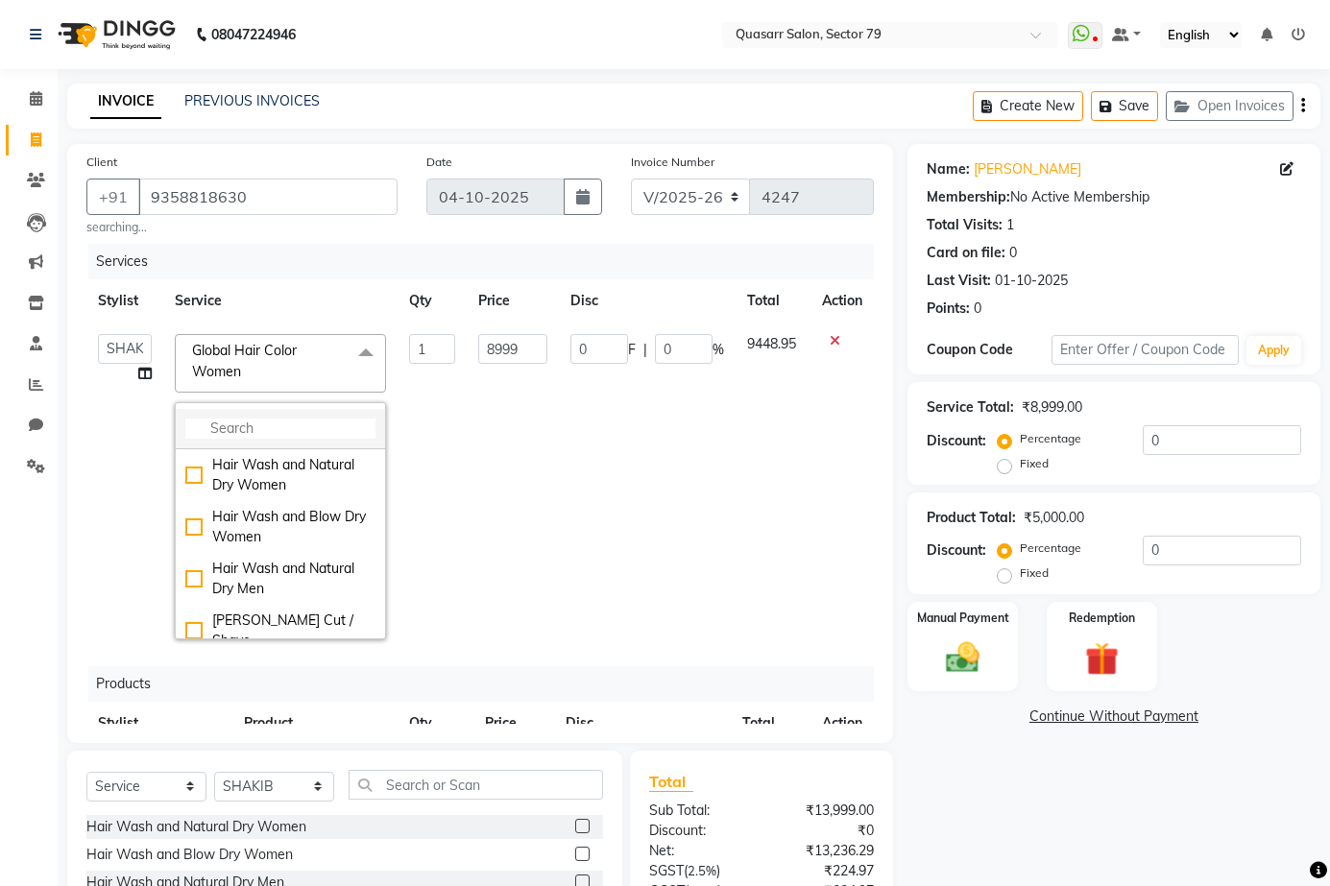
click at [241, 438] on input "multiselect-search" at bounding box center [280, 429] width 190 height 20
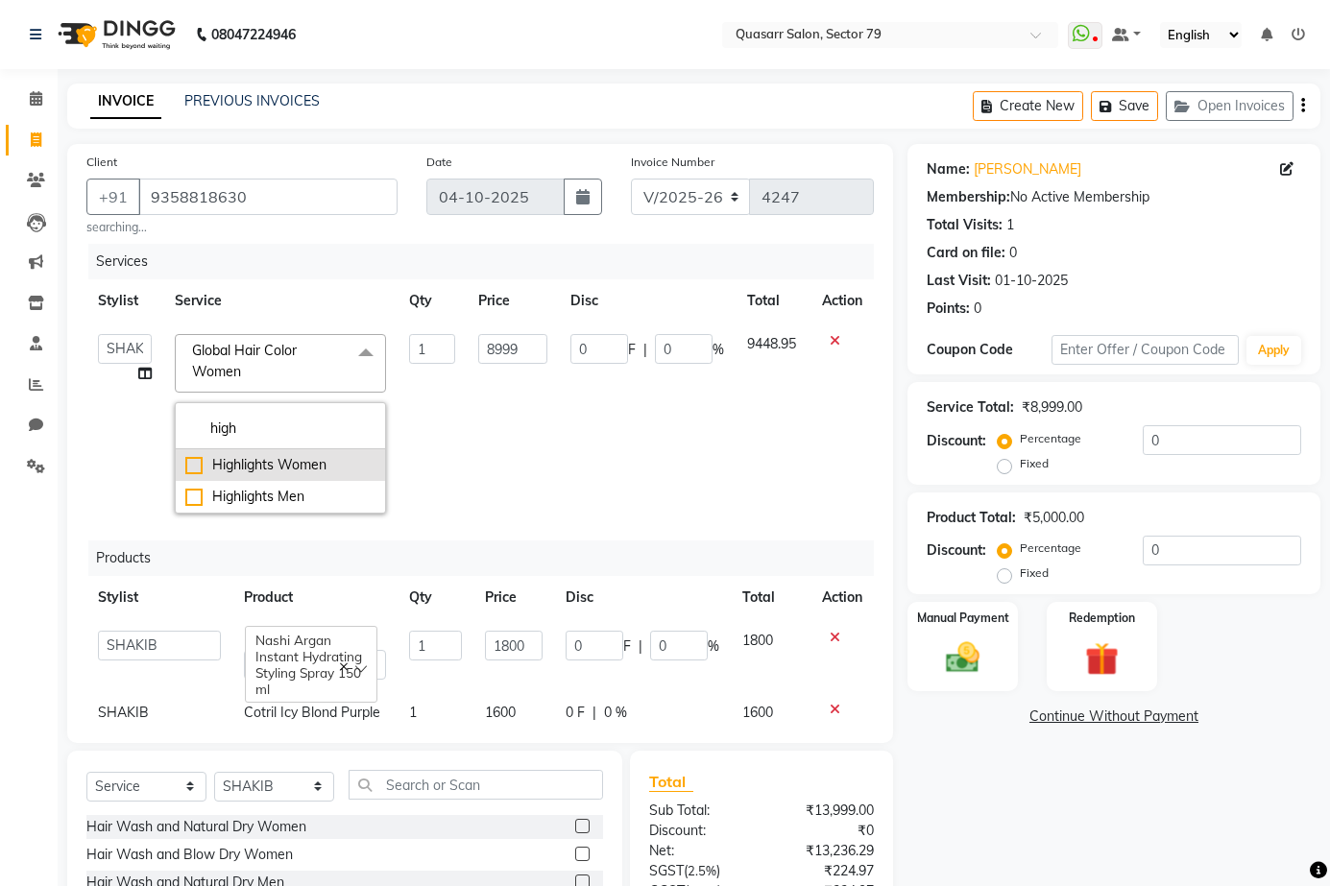
type input "high"
click at [277, 463] on div "Highlights Women" at bounding box center [280, 465] width 190 height 20
checkbox input "true"
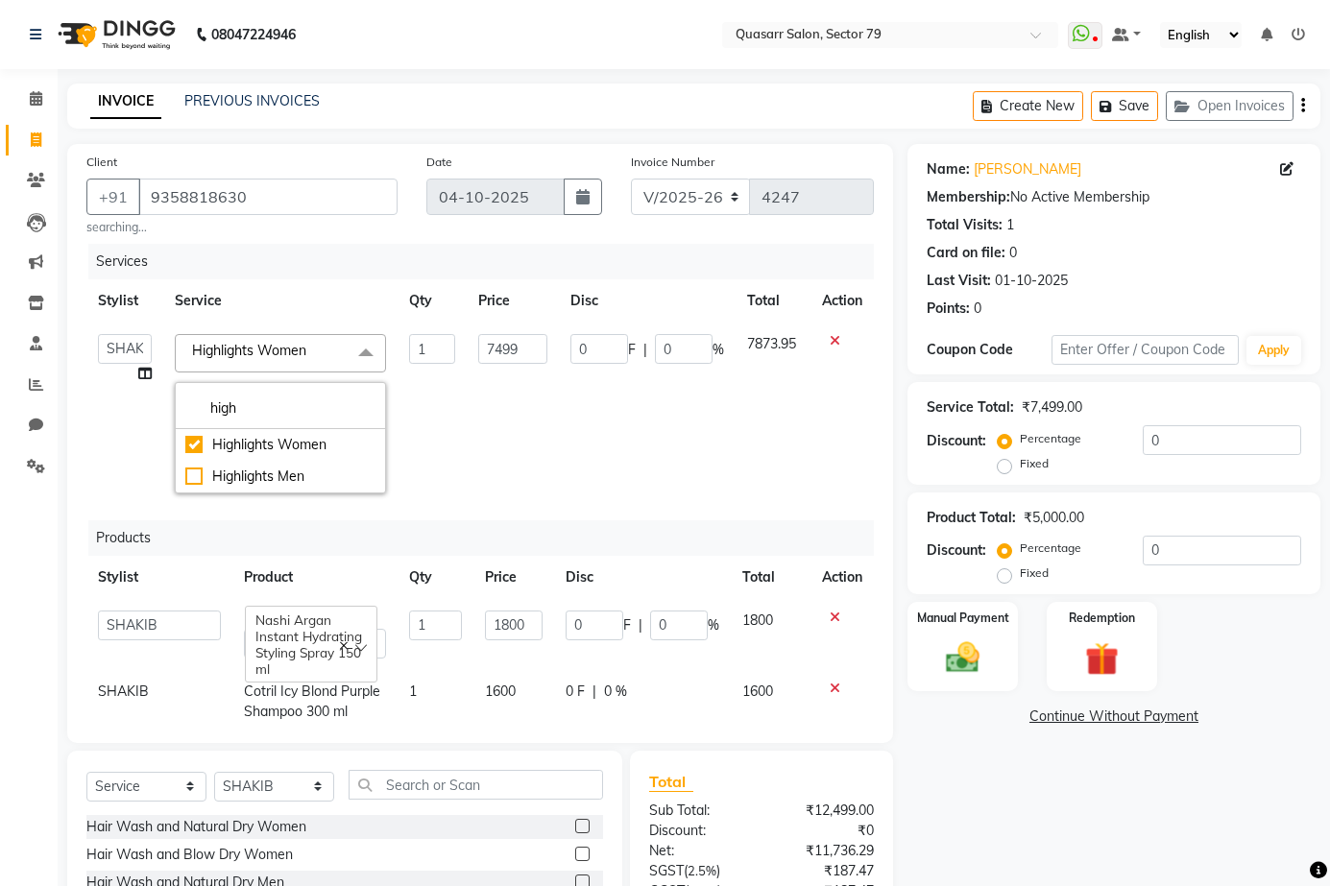
click at [407, 278] on div "Services" at bounding box center [488, 262] width 800 height 36
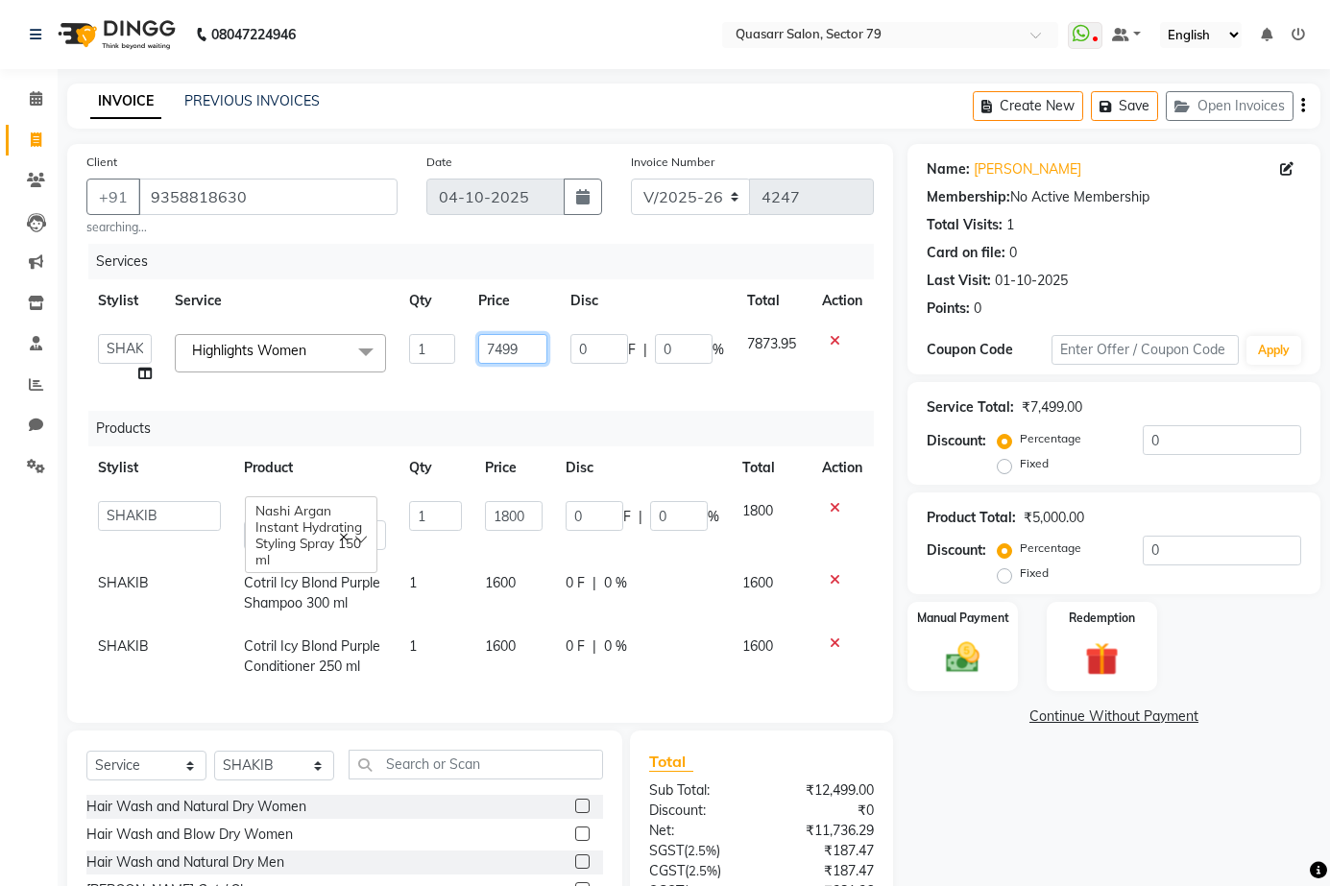
click at [502, 346] on input "7499" at bounding box center [512, 349] width 69 height 30
type input "11000"
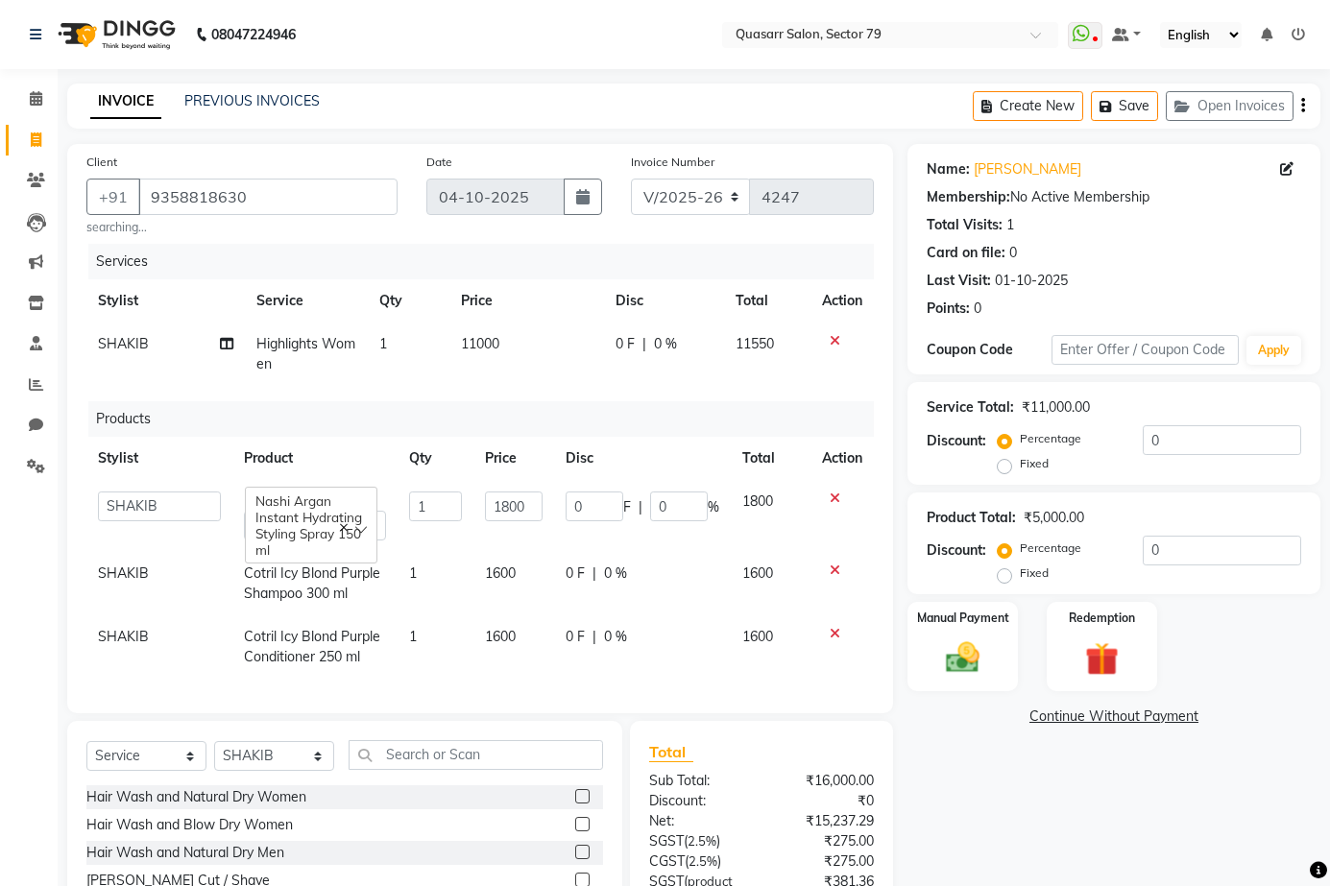
click at [512, 263] on div "Services" at bounding box center [488, 262] width 800 height 36
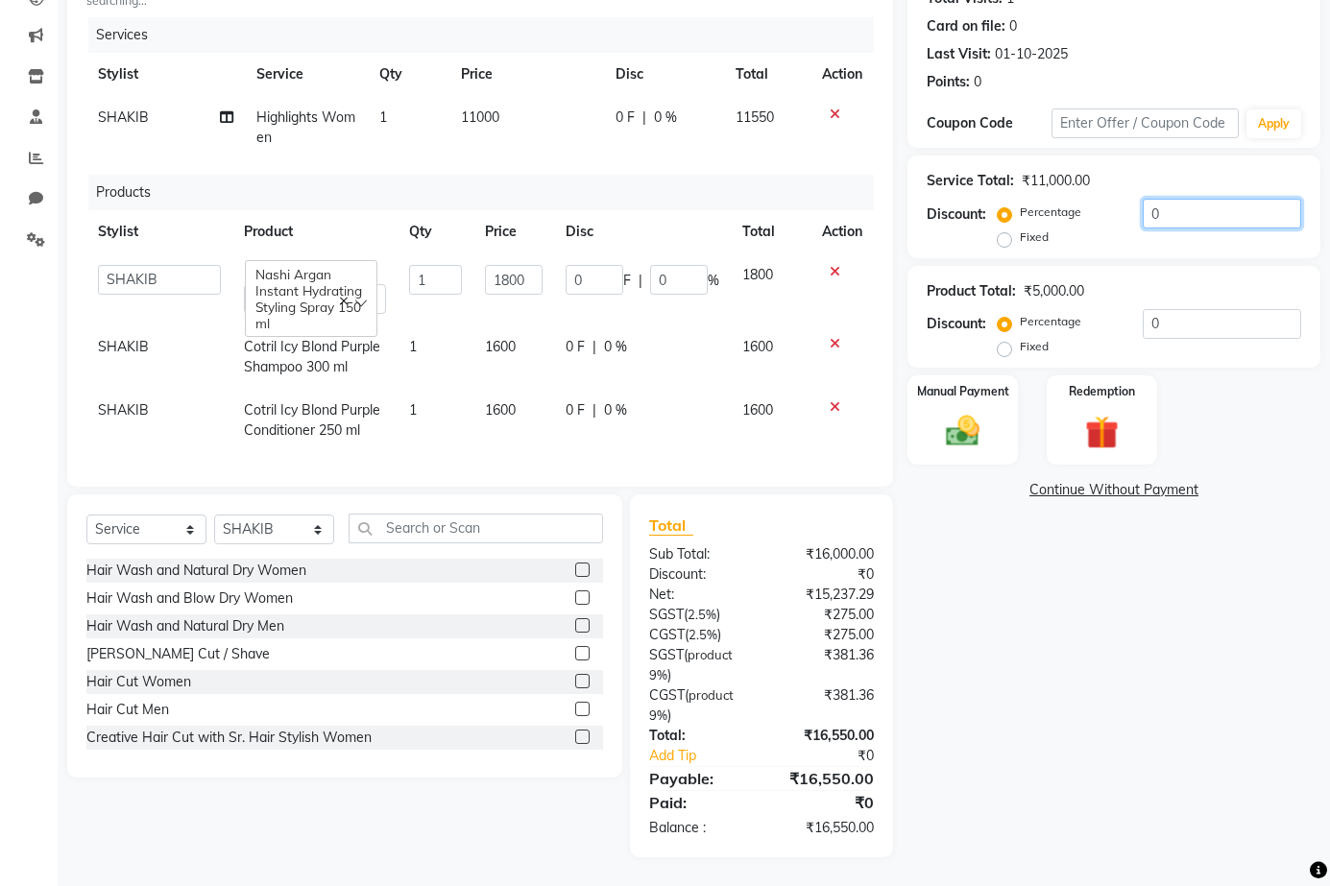
drag, startPoint x: 1170, startPoint y: 209, endPoint x: 1107, endPoint y: 199, distance: 64.2
click at [1107, 199] on div "Percentage Fixed 0" at bounding box center [1151, 225] width 300 height 52
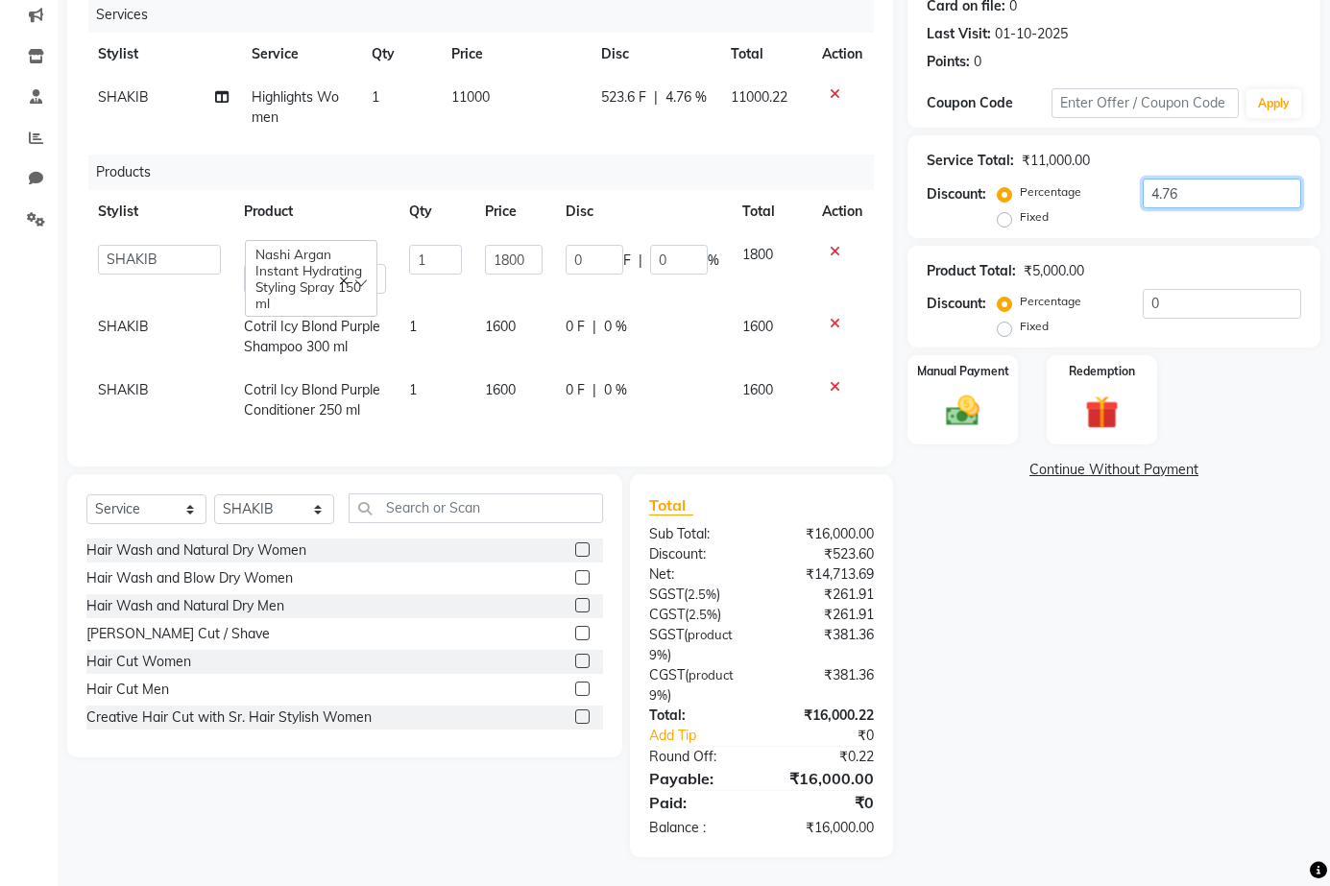
scroll to position [0, 0]
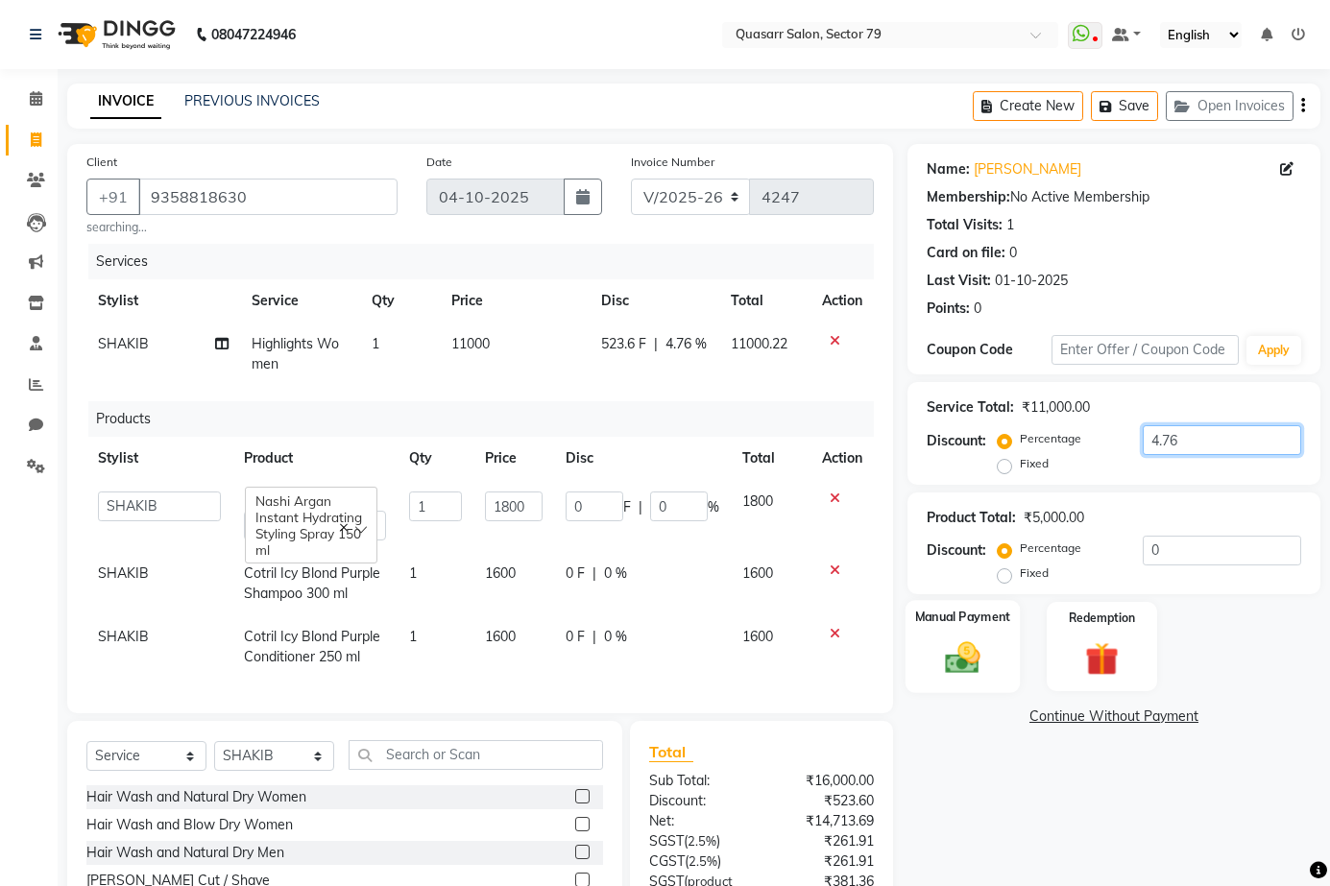
type input "4.76"
click at [986, 651] on img at bounding box center [962, 657] width 57 height 39
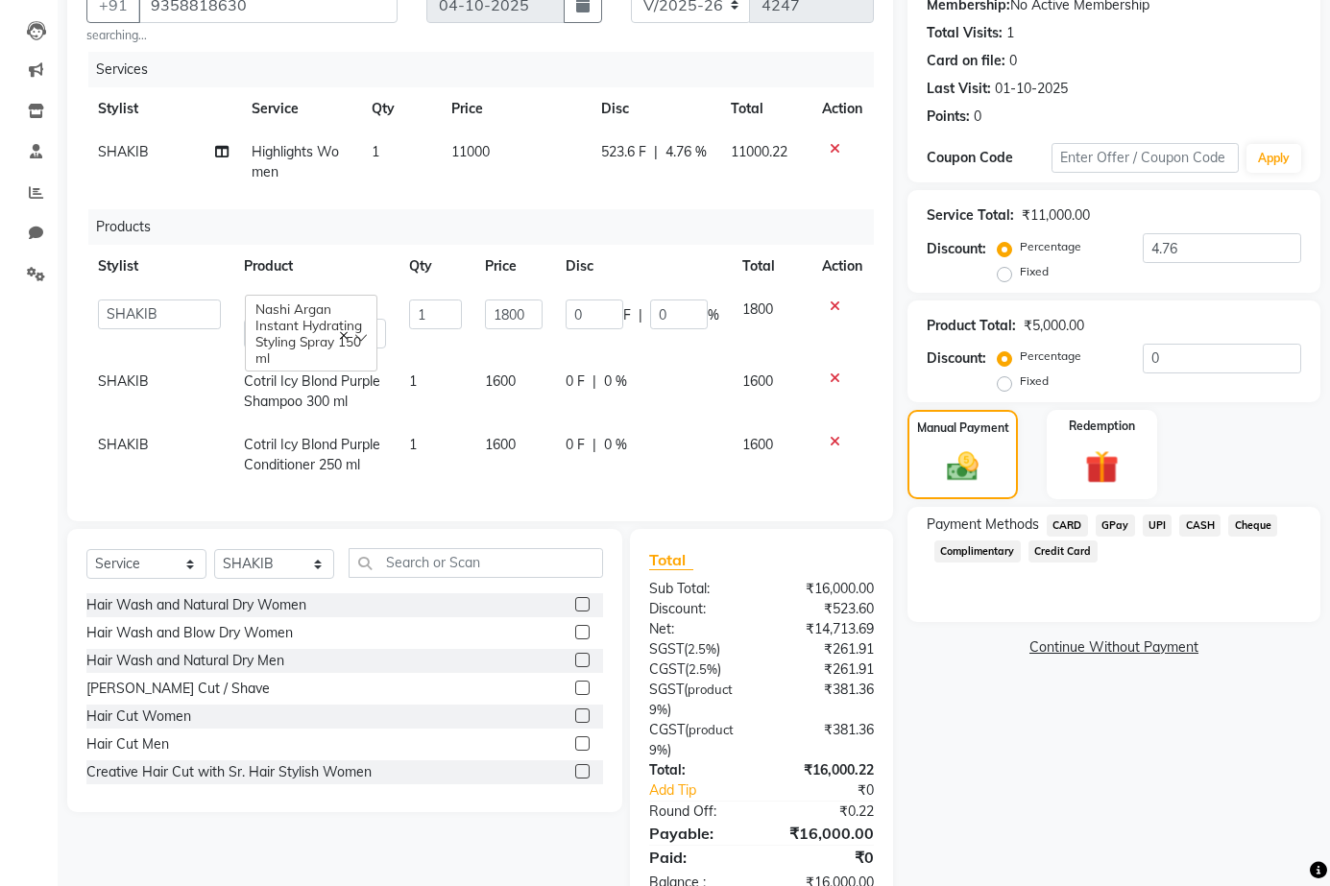
scroll to position [261, 0]
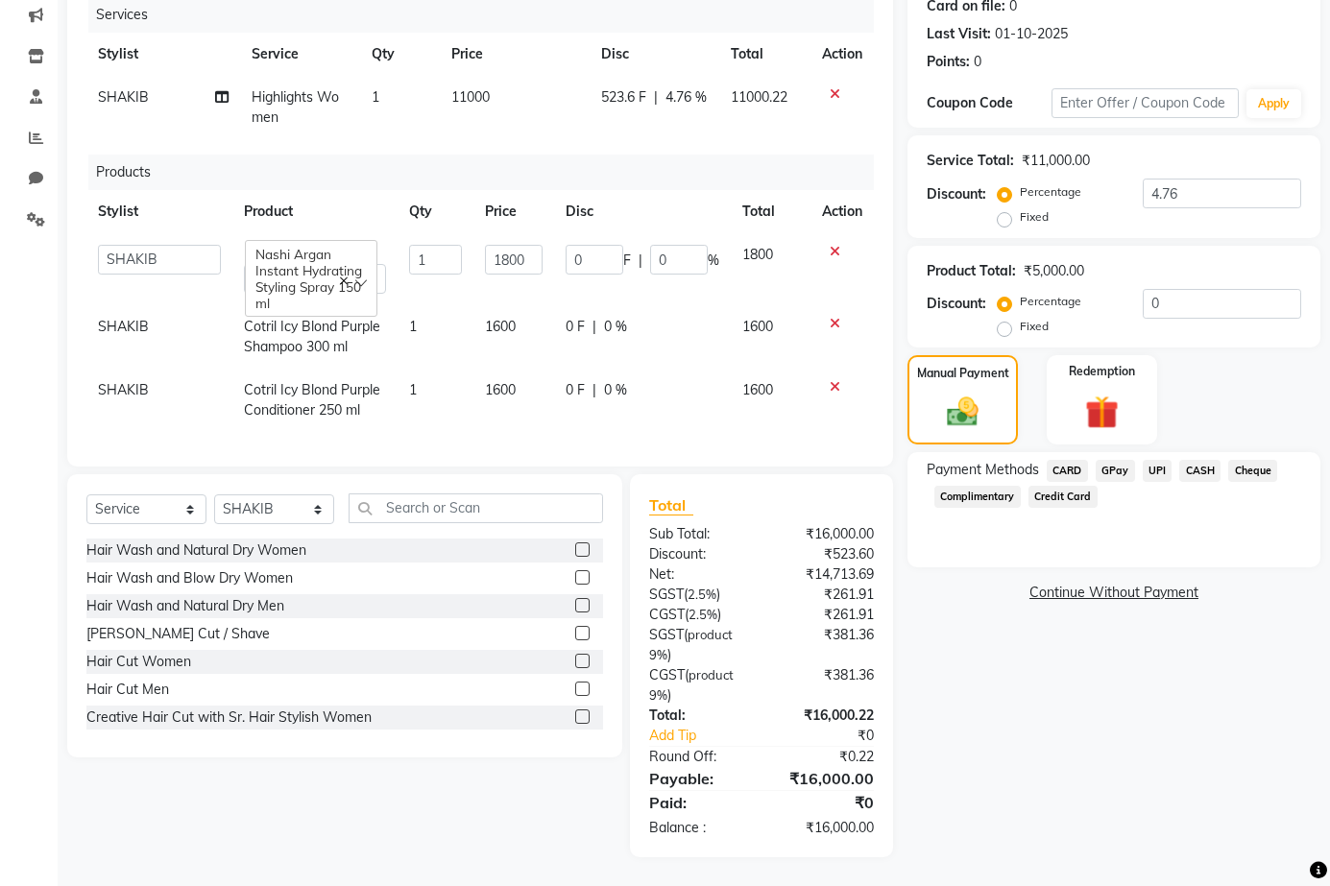
click at [1160, 460] on span "UPI" at bounding box center [1158, 471] width 30 height 22
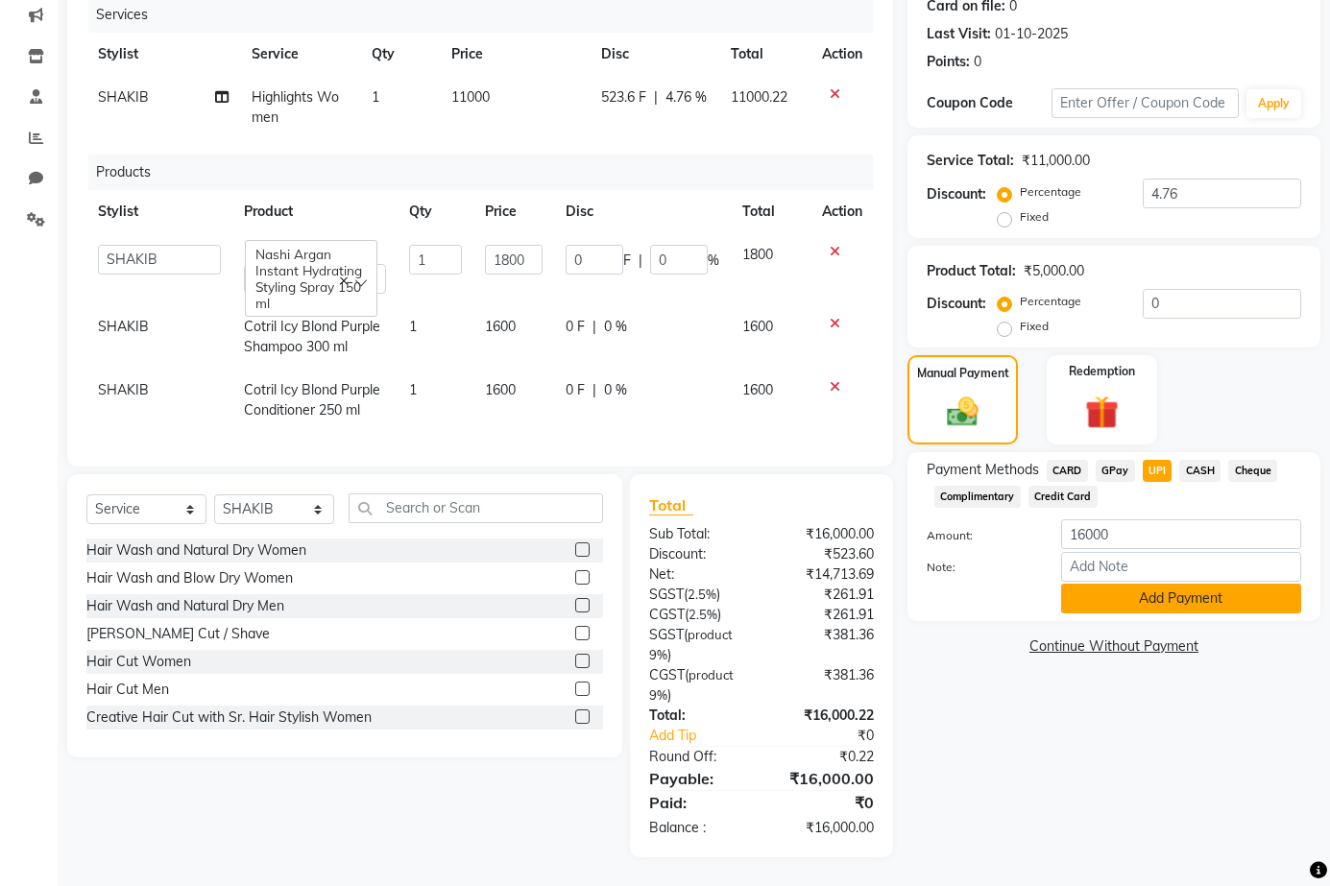
click at [1180, 593] on button "Add Payment" at bounding box center [1181, 599] width 240 height 30
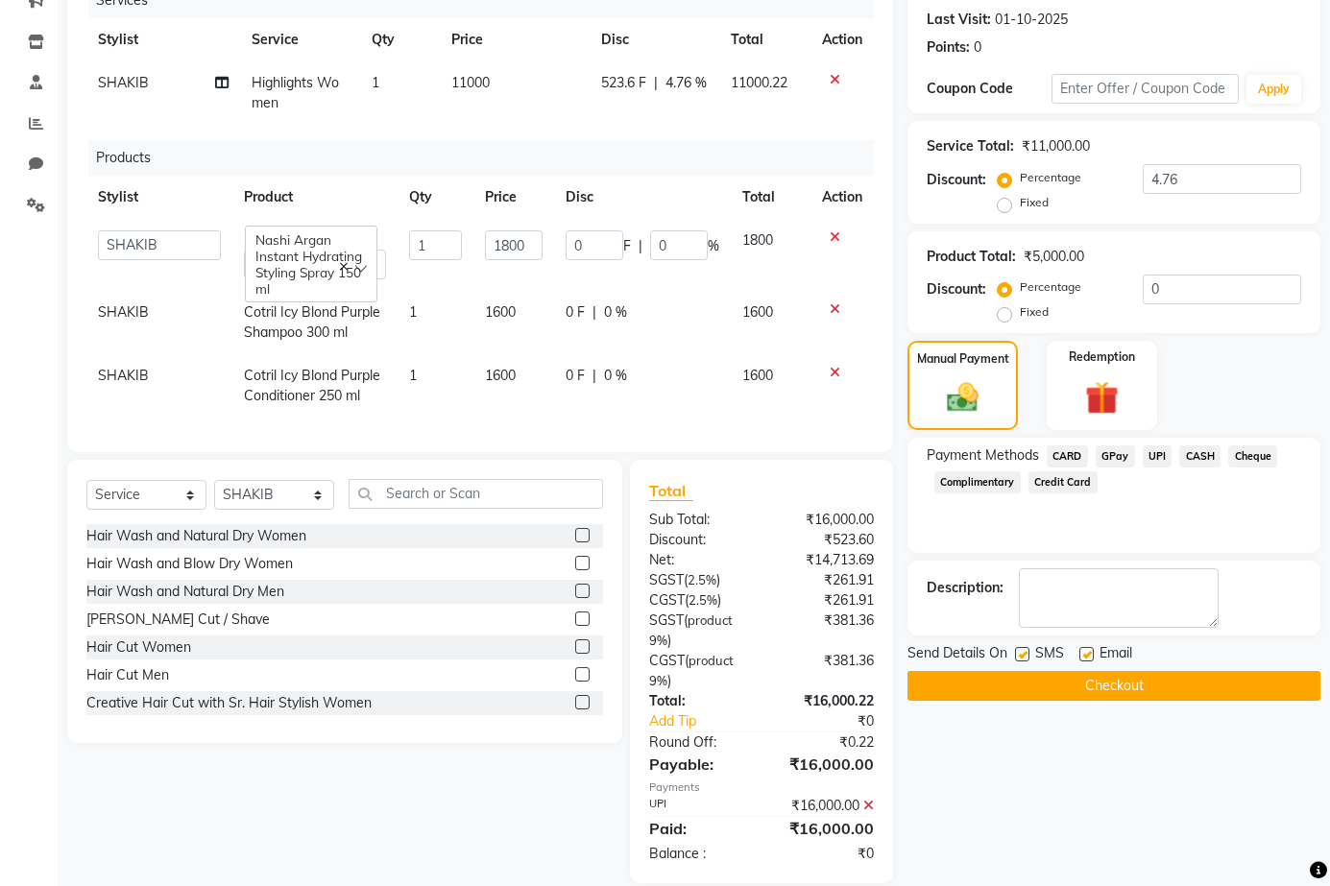
click at [1023, 659] on label at bounding box center [1022, 654] width 14 height 14
click at [1023, 659] on input "checkbox" at bounding box center [1021, 655] width 12 height 12
checkbox input "false"
click at [1080, 656] on label at bounding box center [1086, 654] width 14 height 14
click at [1080, 656] on input "checkbox" at bounding box center [1085, 655] width 12 height 12
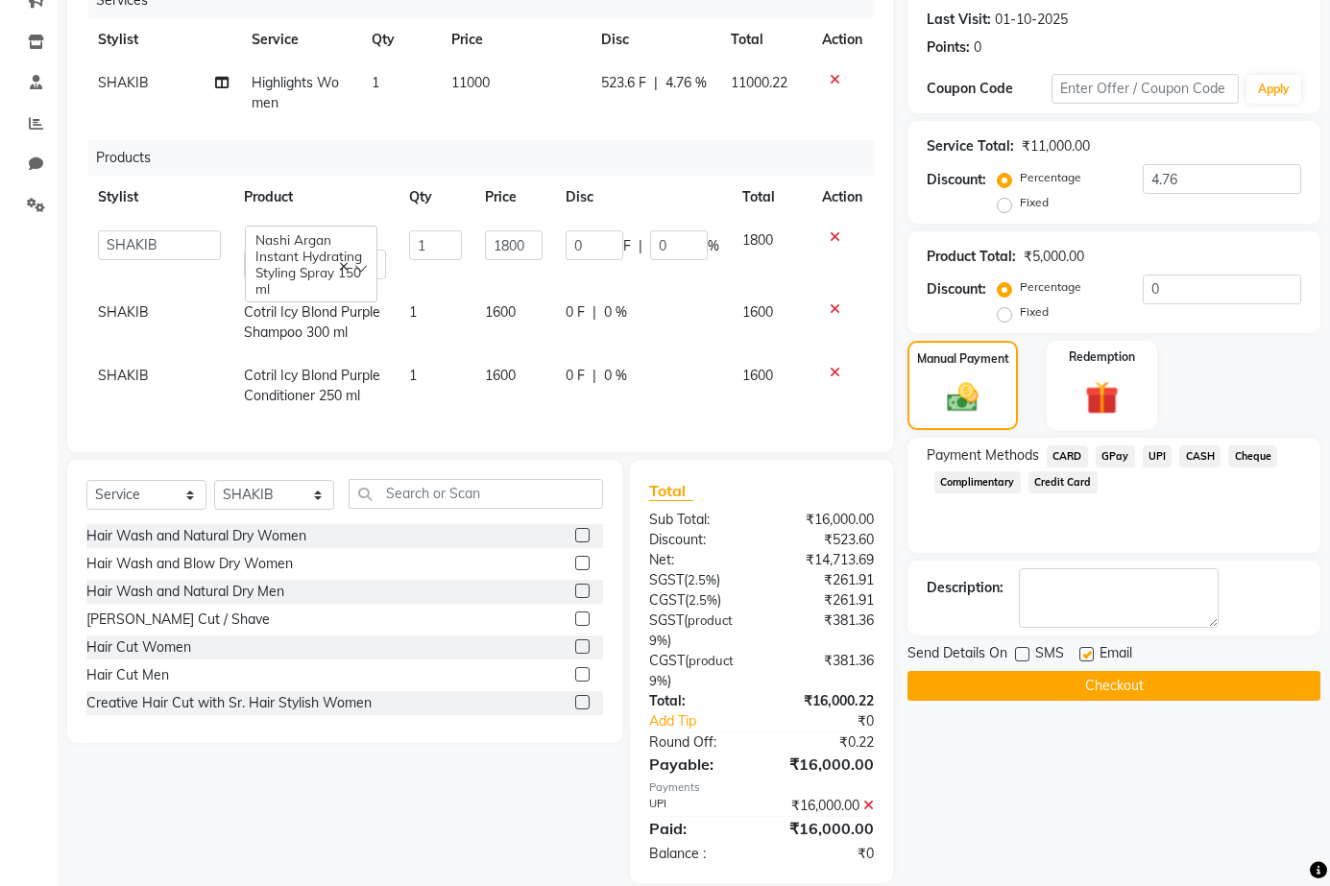
checkbox input "false"
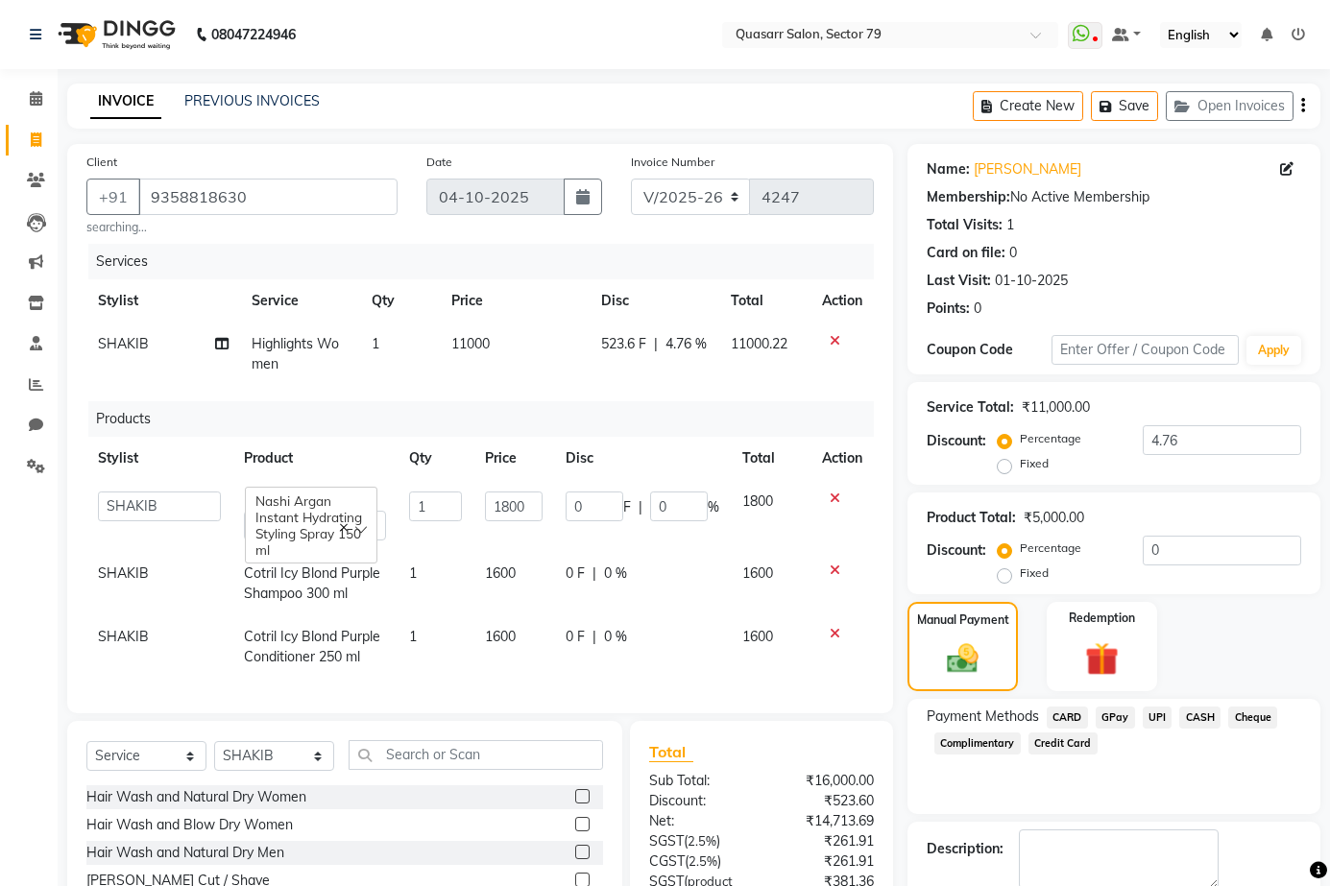
scroll to position [301, 0]
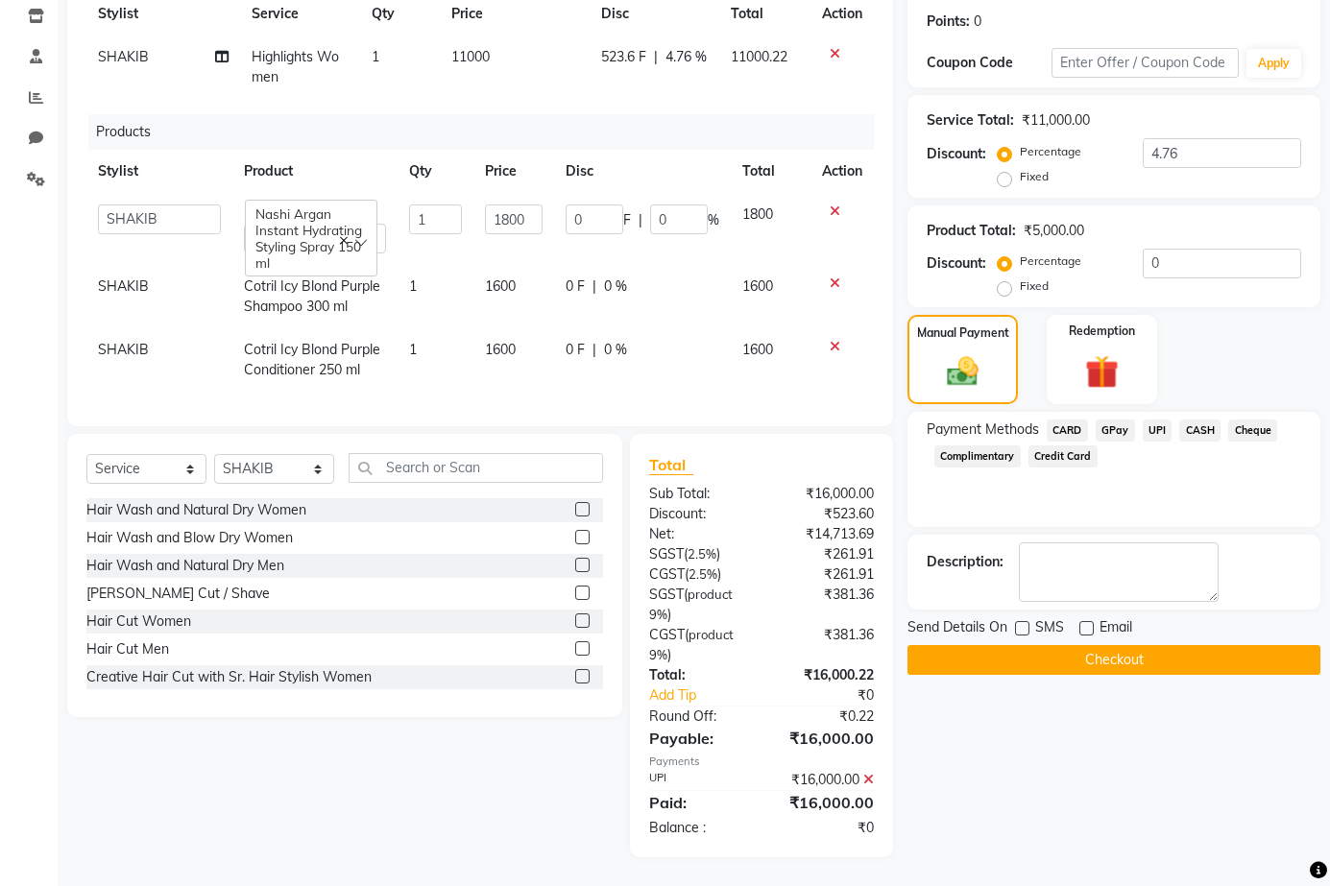
click at [1102, 655] on button "Checkout" at bounding box center [1113, 660] width 413 height 30
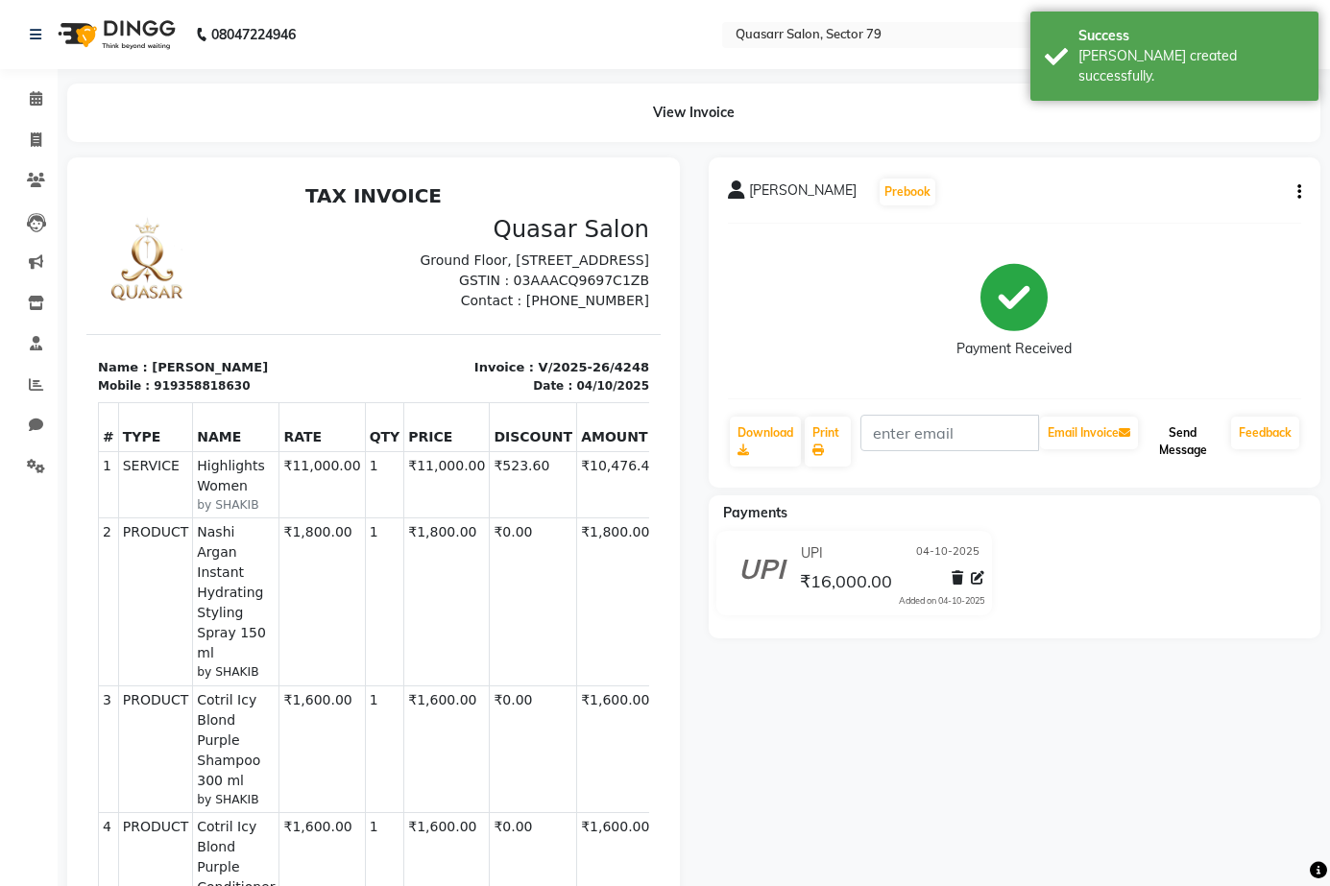
click at [1195, 446] on button "Send Message" at bounding box center [1183, 442] width 82 height 50
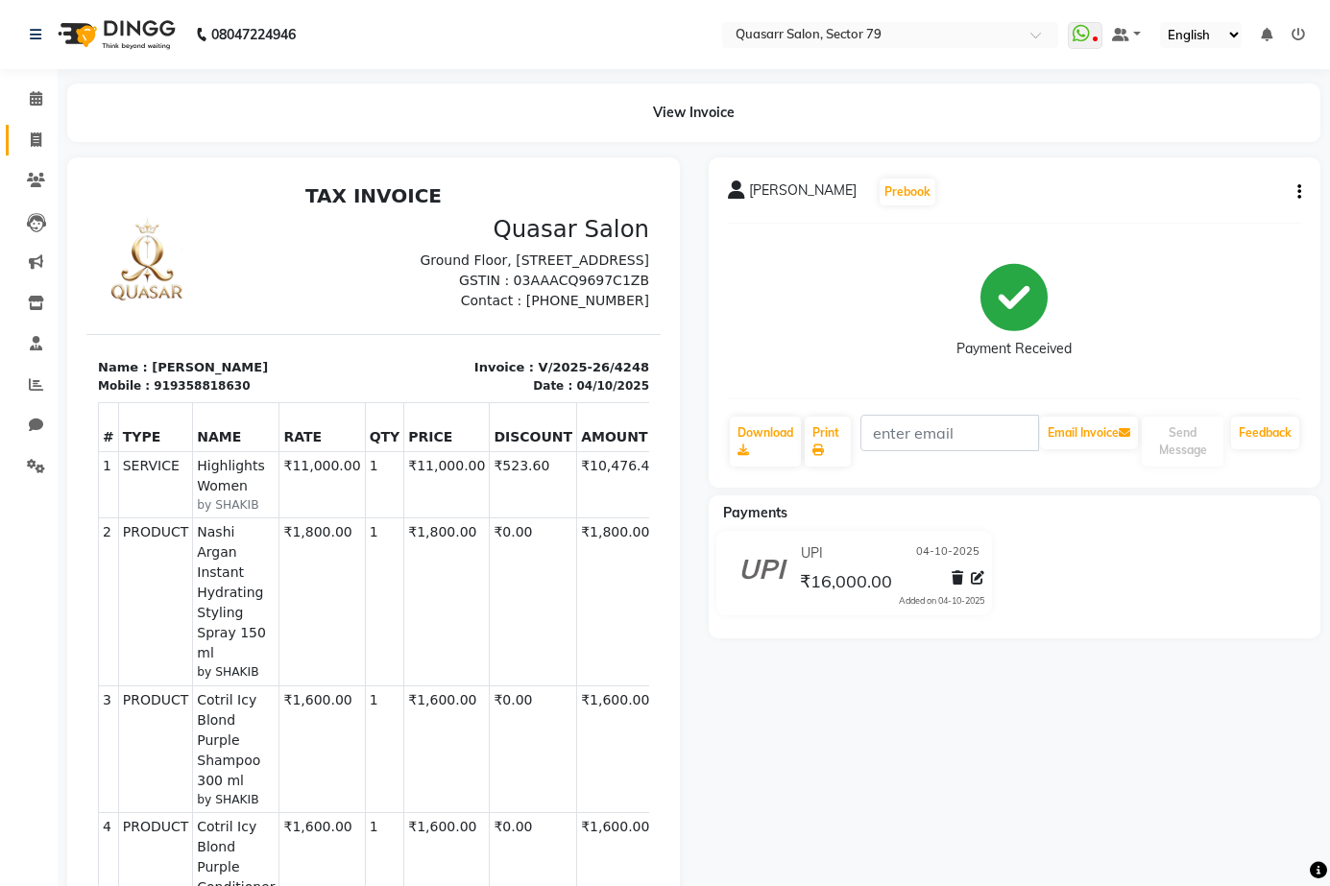
click at [38, 140] on icon at bounding box center [36, 140] width 11 height 14
select select "service"
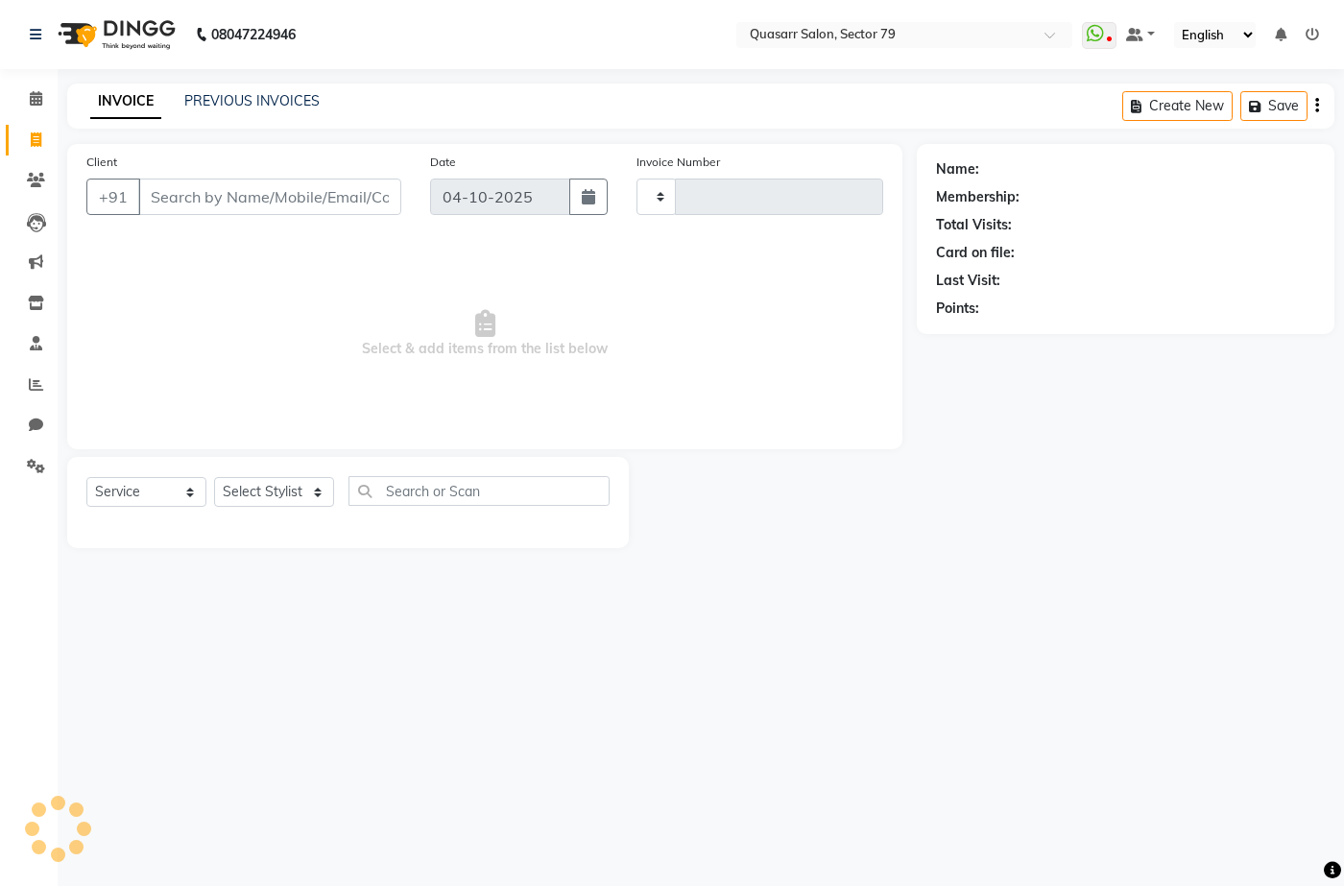
type input "4250"
select select "7231"
click at [254, 181] on input "Client" at bounding box center [269, 197] width 263 height 36
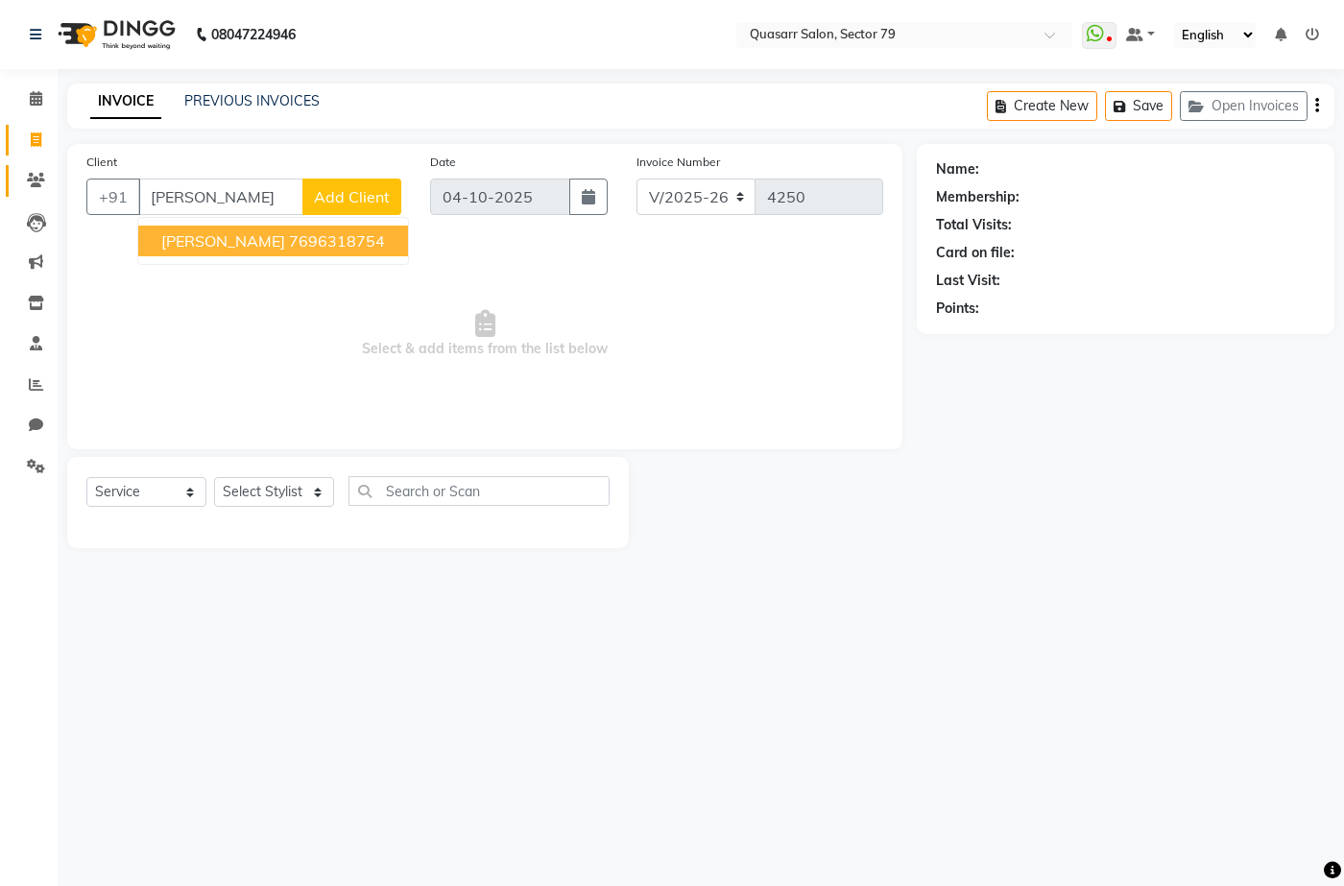
drag, startPoint x: 224, startPoint y: 200, endPoint x: 38, endPoint y: 194, distance: 185.4
click at [38, 194] on app-home "08047224946 Select Location × Quasarr Salon, Sector 79 WhatsApp Status ✕ Status…" at bounding box center [672, 288] width 1344 height 577
type input "7009004486"
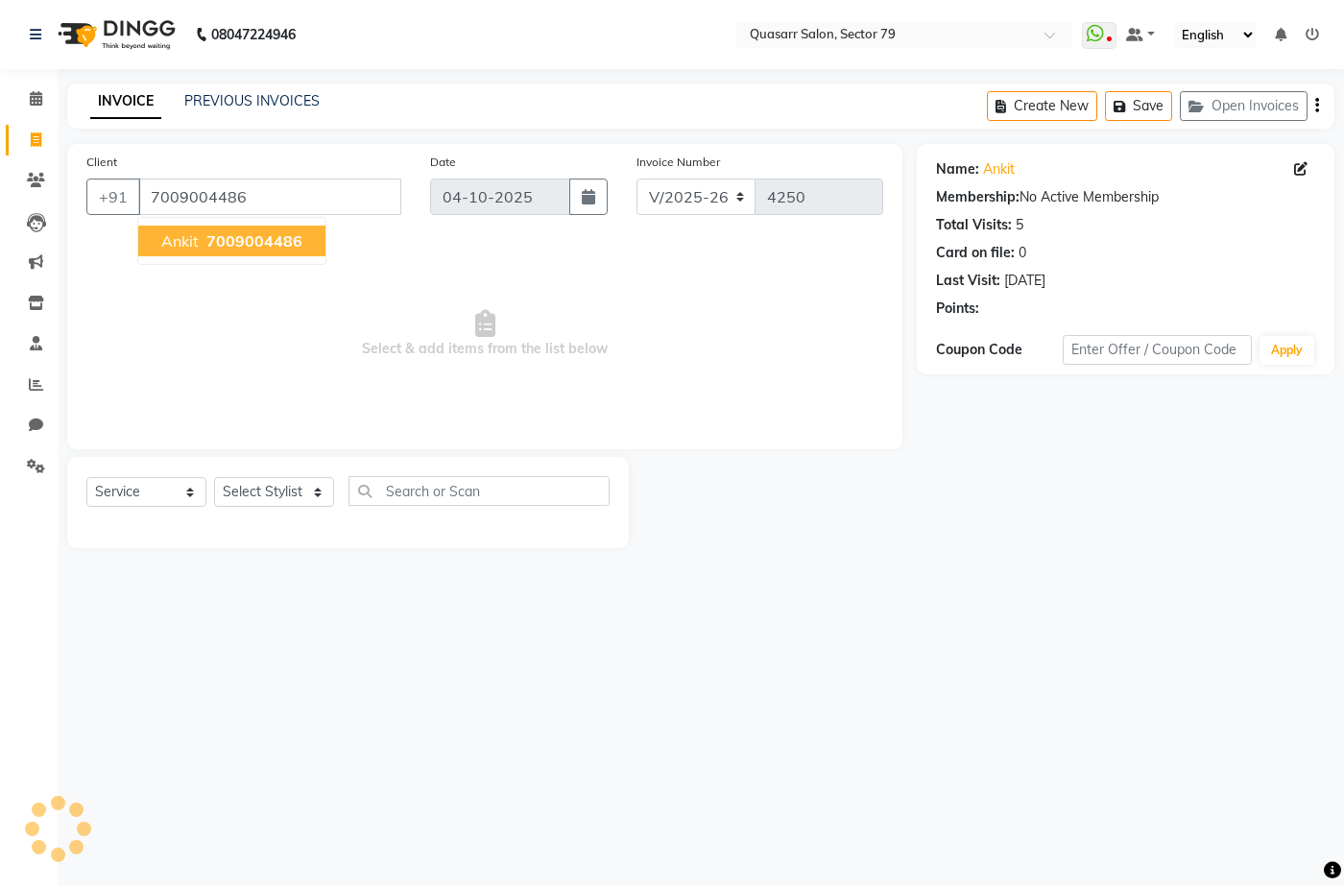
click at [250, 253] on button "Ankit 7009004486" at bounding box center [231, 241] width 187 height 31
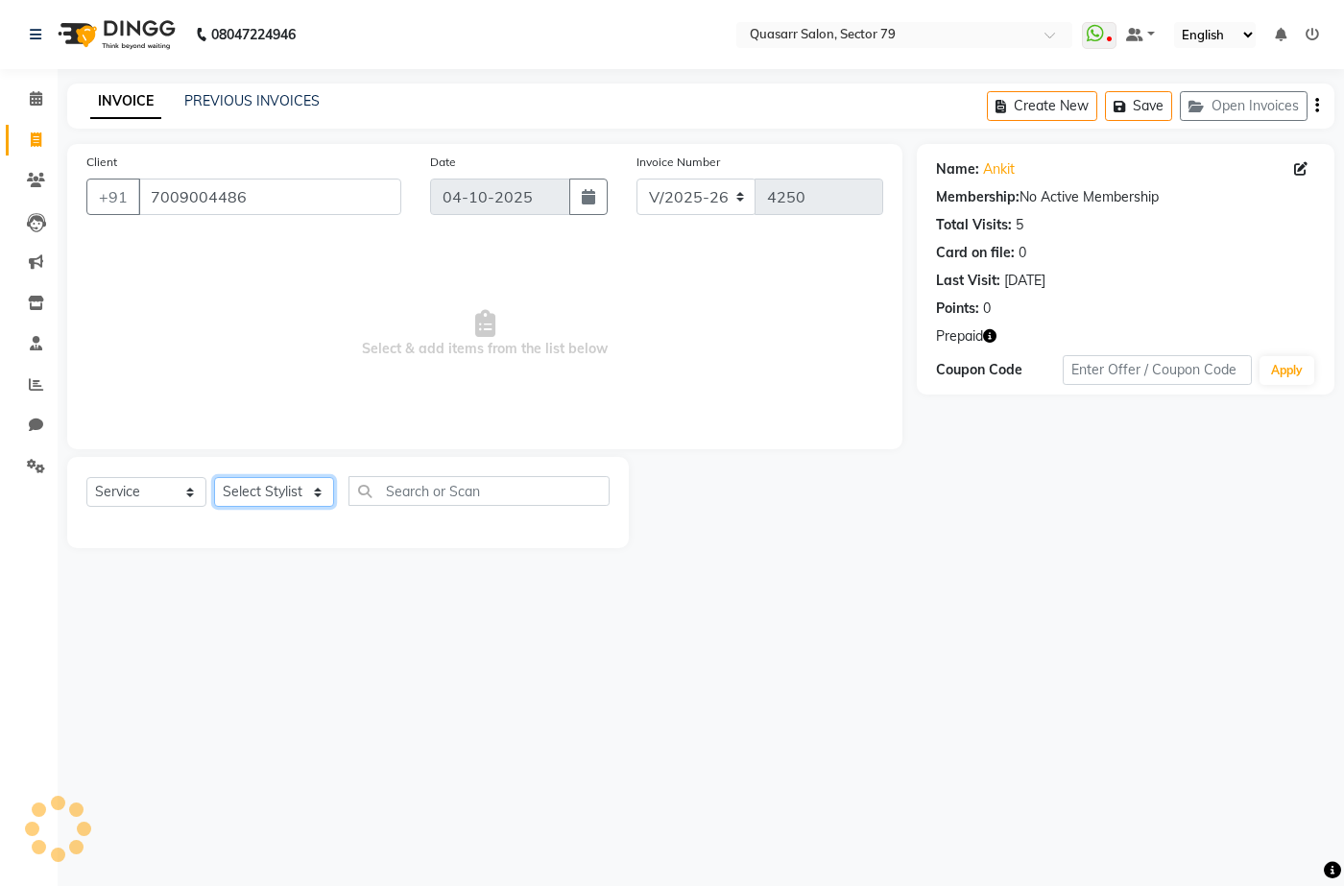
click at [293, 484] on select "Select Stylist ABOY ADDY MUA Aruna Rai BHAWNA DEEP DINA GAITRI DEVI JAANVEER JO…" at bounding box center [274, 492] width 120 height 30
click at [214, 477] on select "Select Stylist ABOY ADDY MUA Aruna Rai BHAWNA DEEP DINA GAITRI DEVI JAANVEER JO…" at bounding box center [274, 492] width 120 height 30
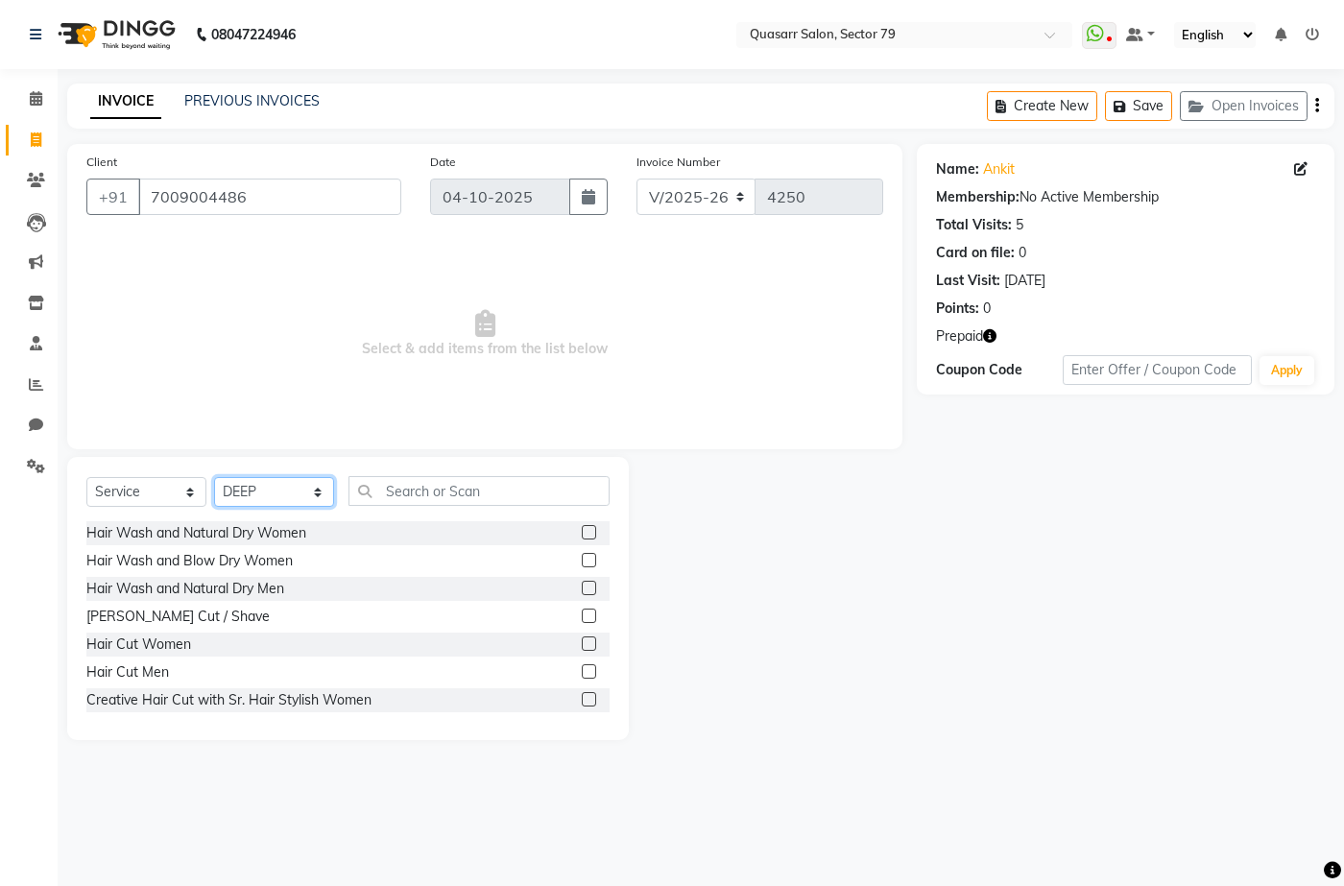
click at [293, 483] on select "Select Stylist ABOY ADDY MUA Aruna Rai BHAWNA DEEP DINA GAITRI DEVI JAANVEER JO…" at bounding box center [274, 492] width 120 height 30
select select "61607"
click at [214, 477] on select "Select Stylist ABOY ADDY MUA Aruna Rai BHAWNA DEEP DINA GAITRI DEVI JAANVEER JO…" at bounding box center [274, 492] width 120 height 30
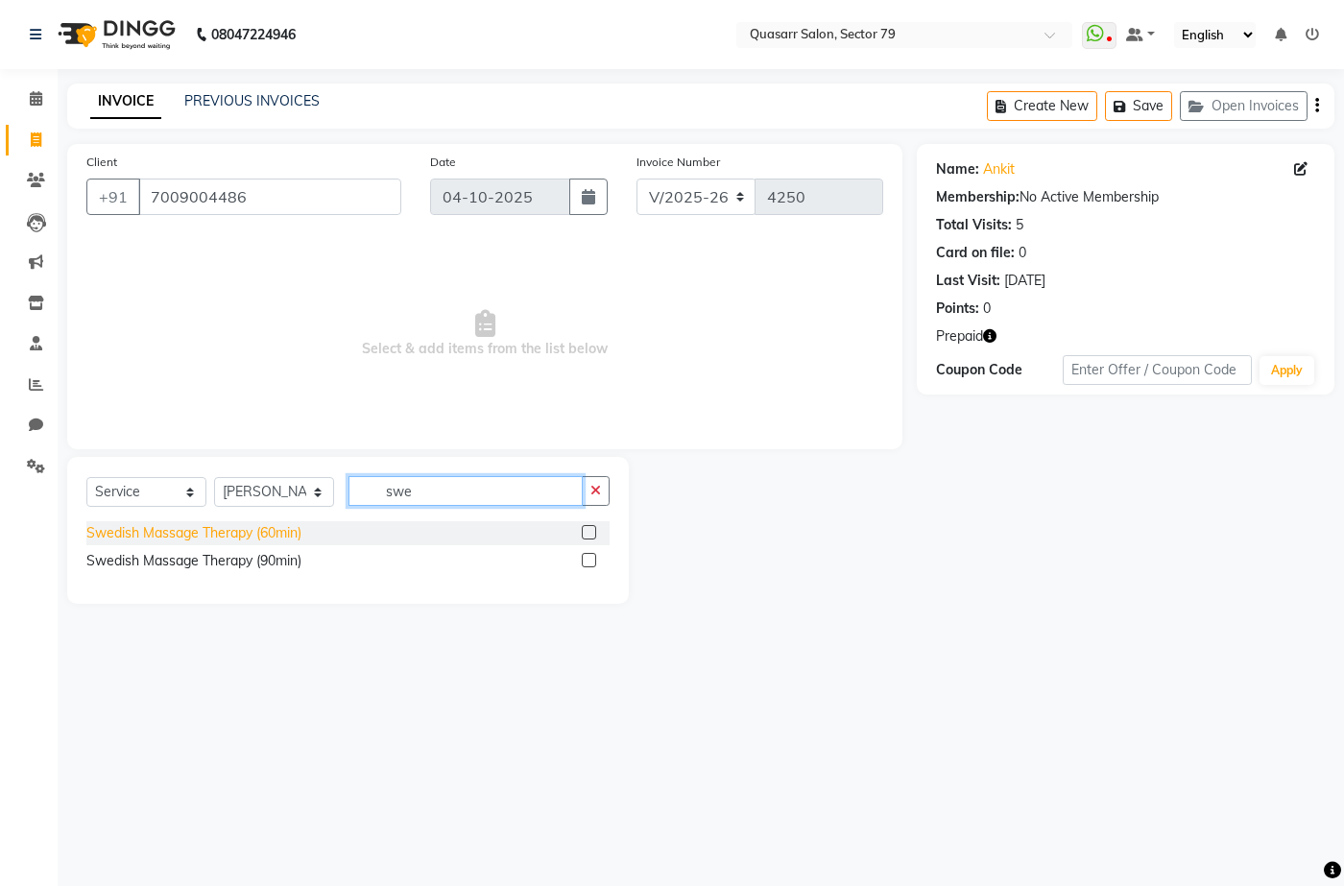
type input "swe"
click at [277, 526] on div "Swedish Massage Therapy (60min)" at bounding box center [193, 533] width 215 height 20
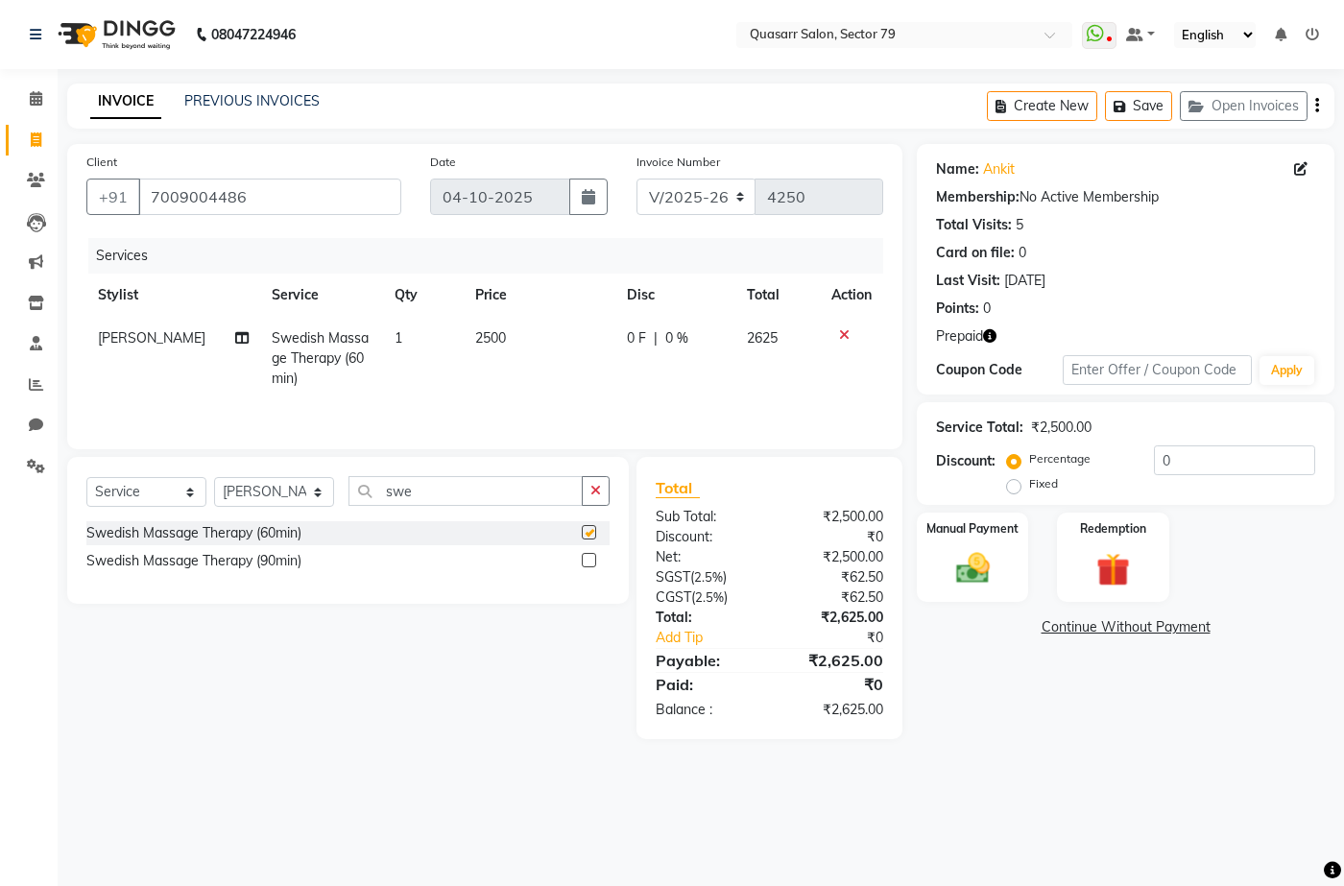
checkbox input "false"
click at [614, 490] on div "Select Service Product Membership Package Voucher Prepaid Gift Card Select Styl…" at bounding box center [348, 530] width 562 height 147
click at [599, 495] on icon "button" at bounding box center [595, 490] width 11 height 13
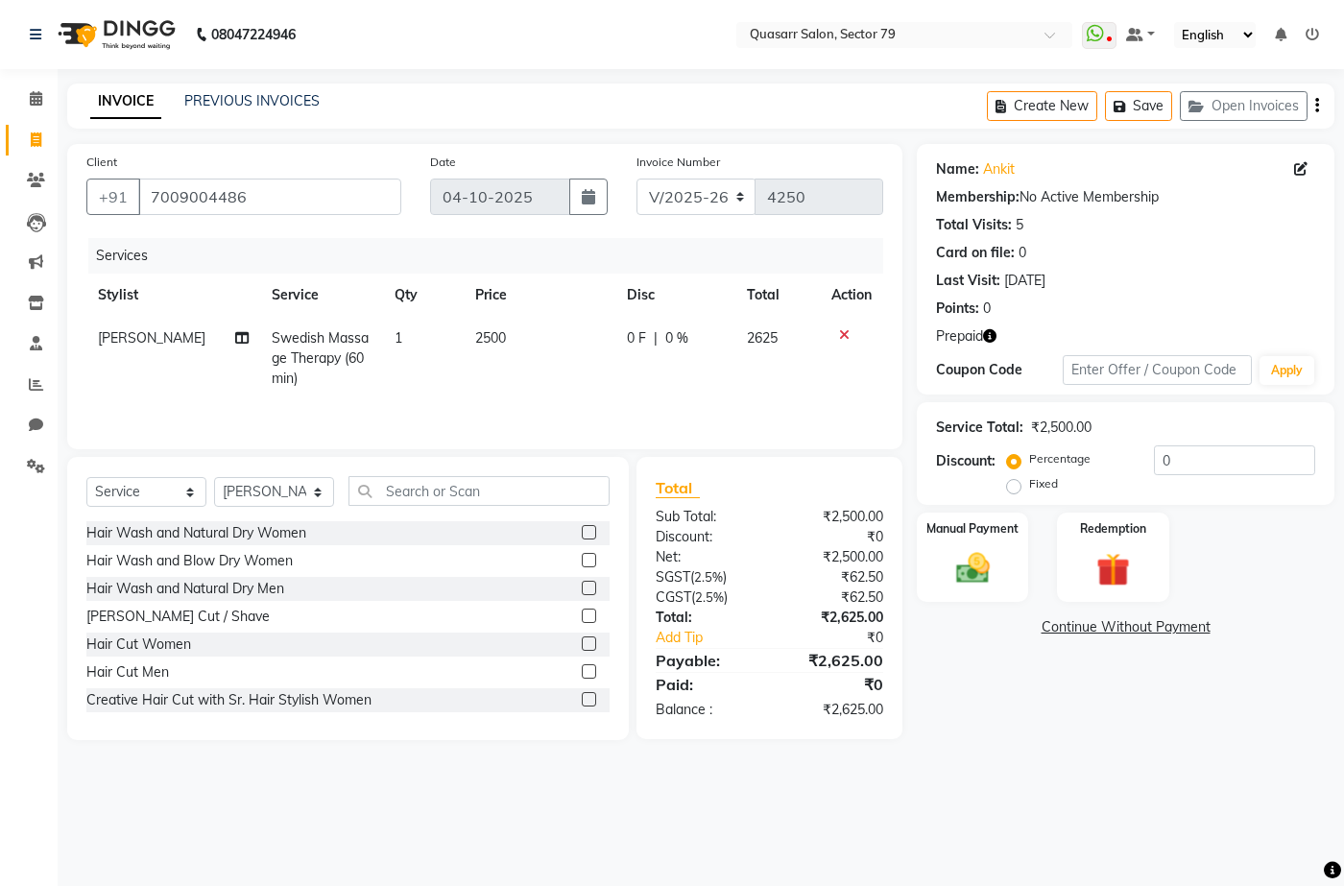
click at [420, 470] on div "Select Service Product Membership Package Voucher Prepaid Gift Card Select Styl…" at bounding box center [348, 598] width 562 height 283
click at [427, 481] on input "text" at bounding box center [479, 491] width 261 height 30
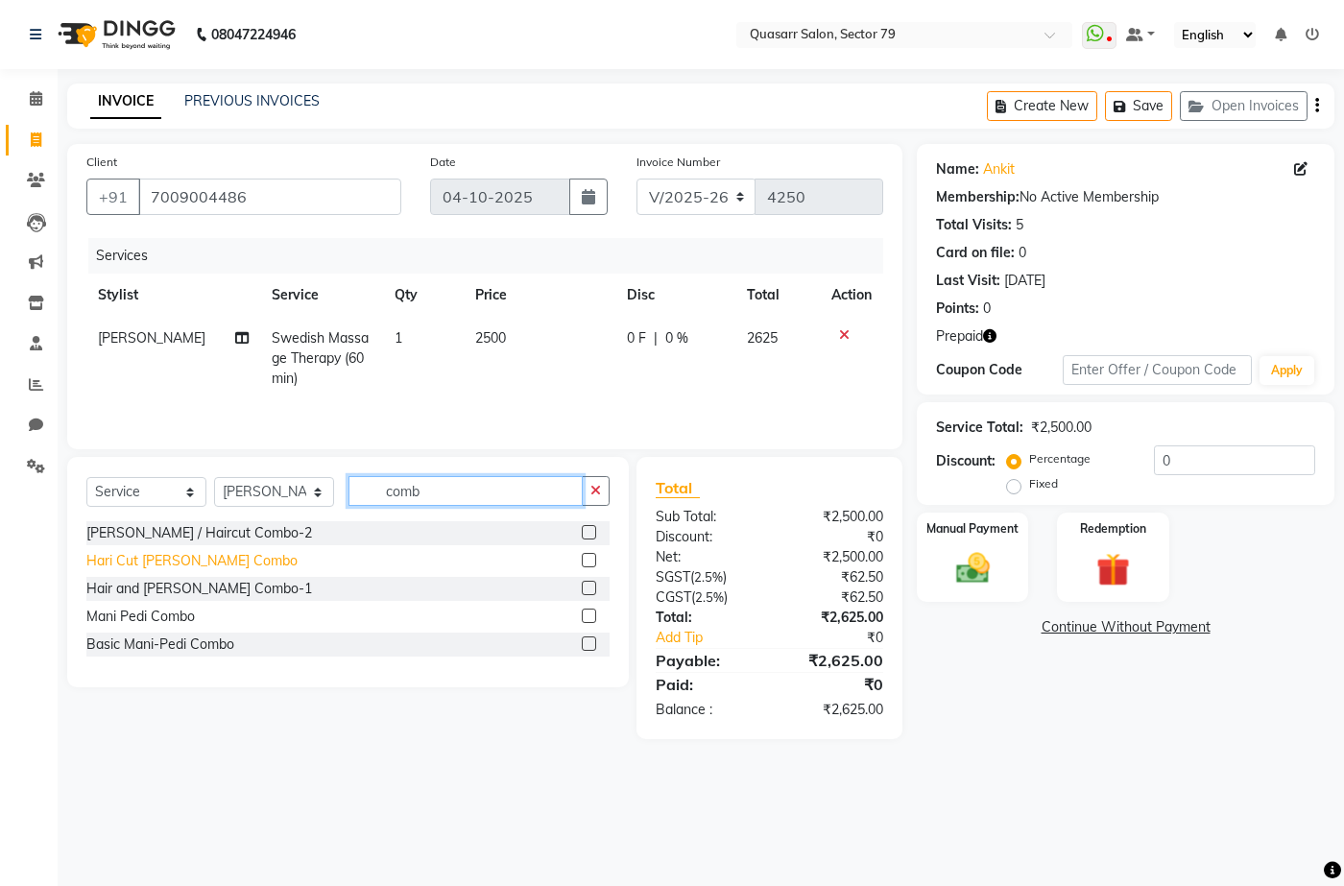
type input "comb"
click at [205, 555] on div "Hari Cut Beard Combo" at bounding box center [191, 561] width 211 height 20
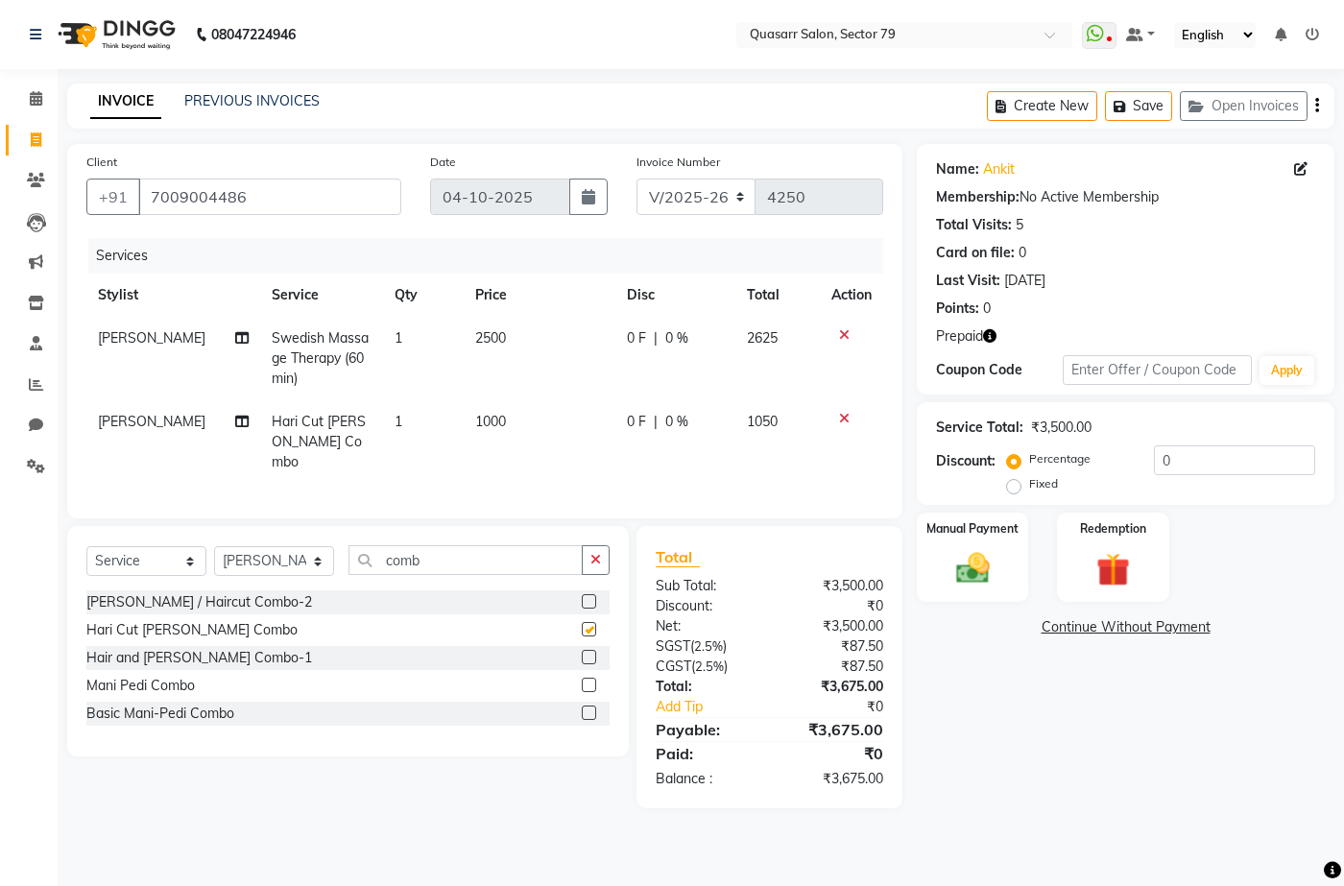
checkbox input "false"
click at [586, 533] on div "Select Service Product Membership Package Voucher Prepaid Gift Card Select Styl…" at bounding box center [348, 641] width 562 height 230
click at [600, 555] on icon "button" at bounding box center [595, 559] width 11 height 13
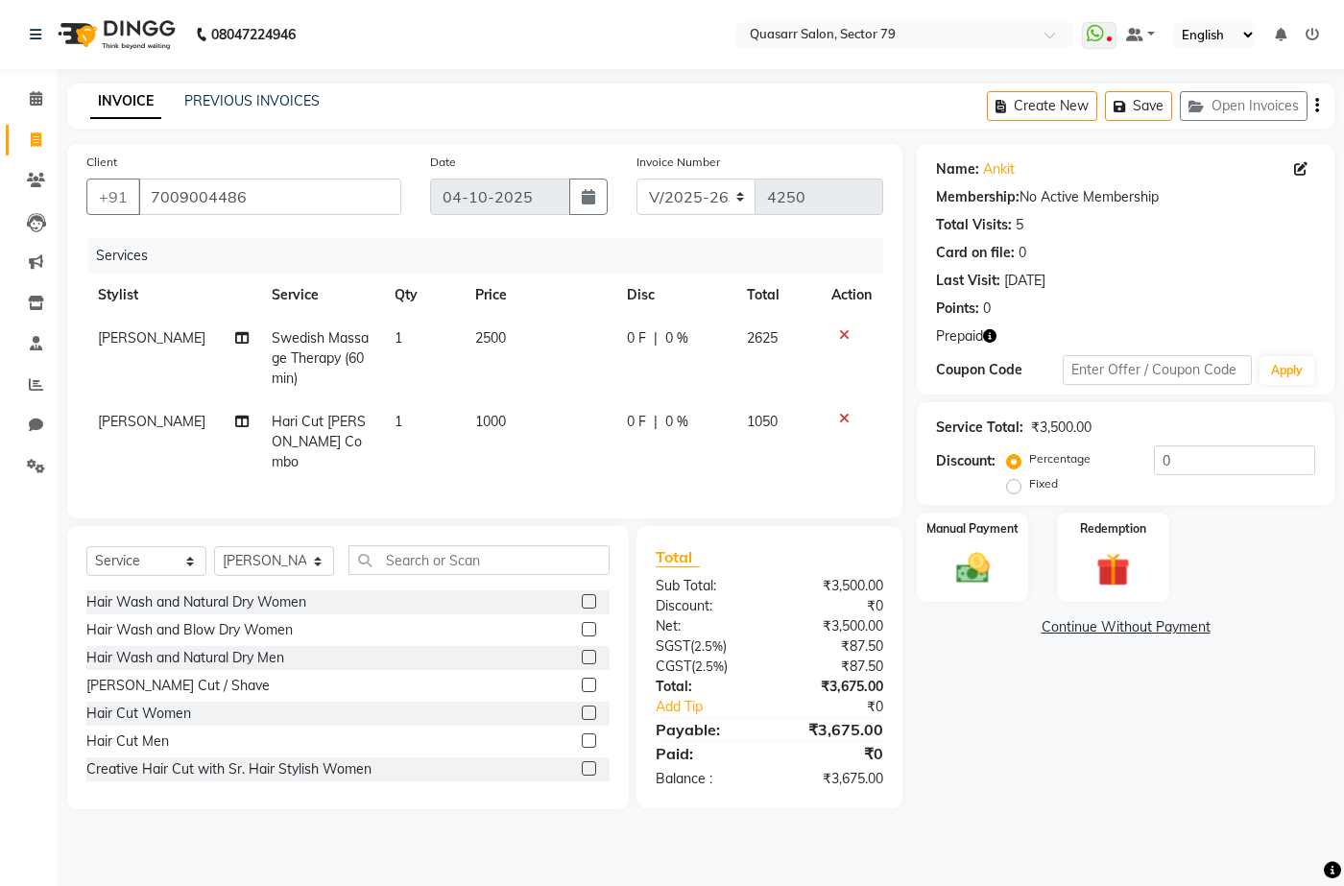
click at [155, 422] on td "DINA" at bounding box center [173, 442] width 174 height 84
select select "61607"
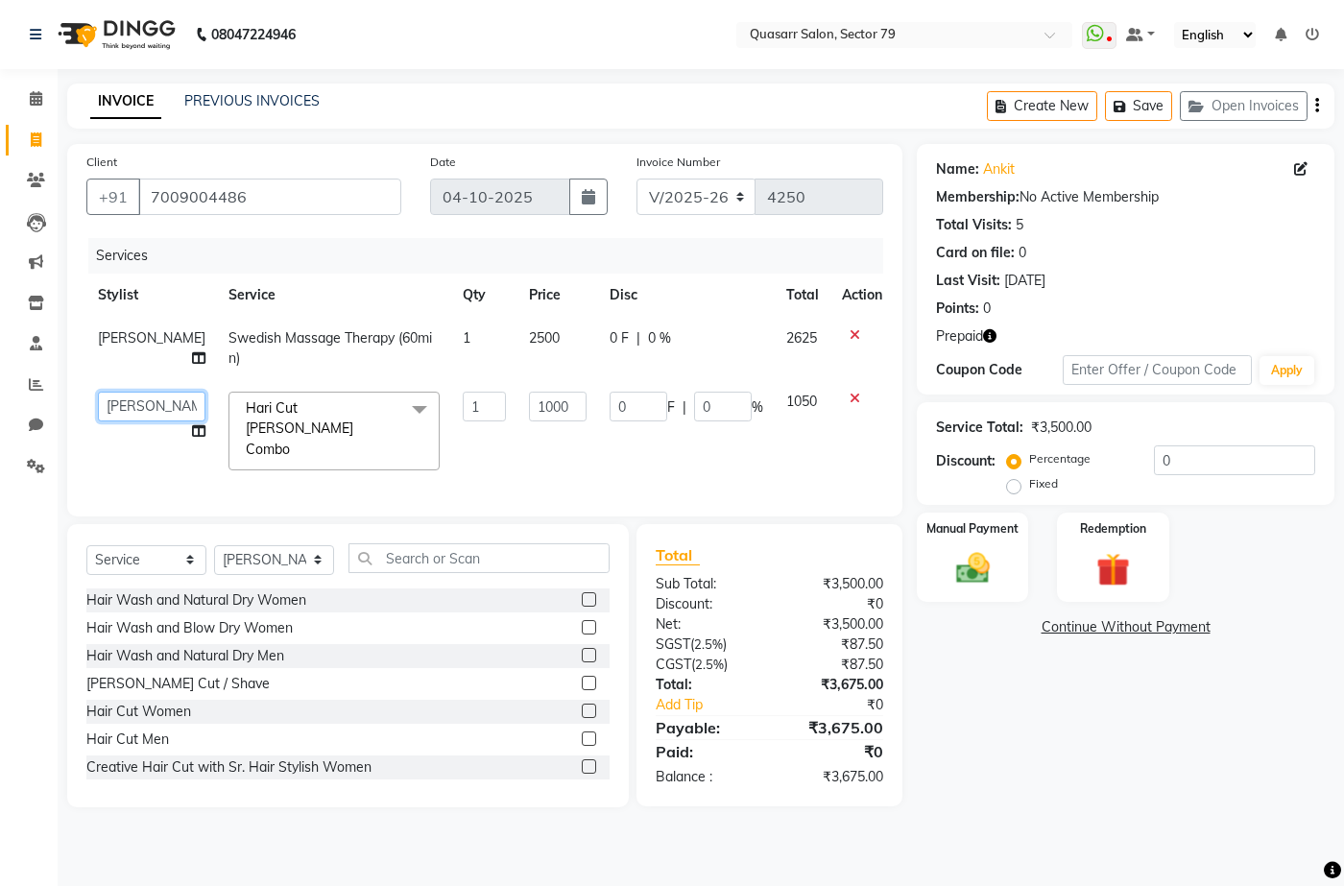
click at [137, 409] on select "ABOY ADDY MUA Aruna Rai BHAWNA DEEP DINA GAITRI DEVI JAANVEER JOYCE PAWAN QUASA…" at bounding box center [152, 407] width 108 height 30
select select "61608"
click at [1147, 573] on div "Redemption" at bounding box center [1113, 557] width 116 height 93
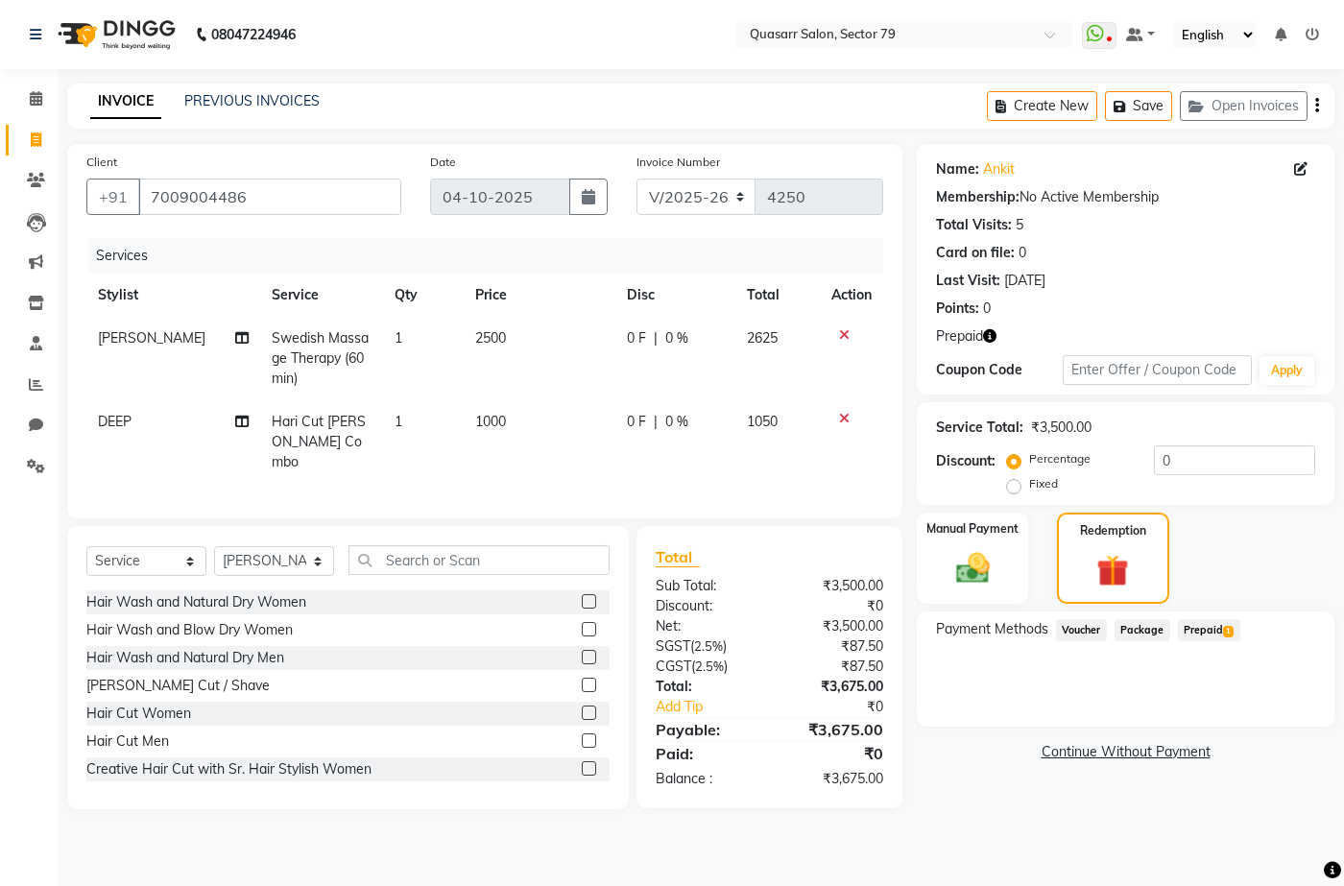
click at [1215, 622] on span "Prepaid 1" at bounding box center [1209, 630] width 62 height 22
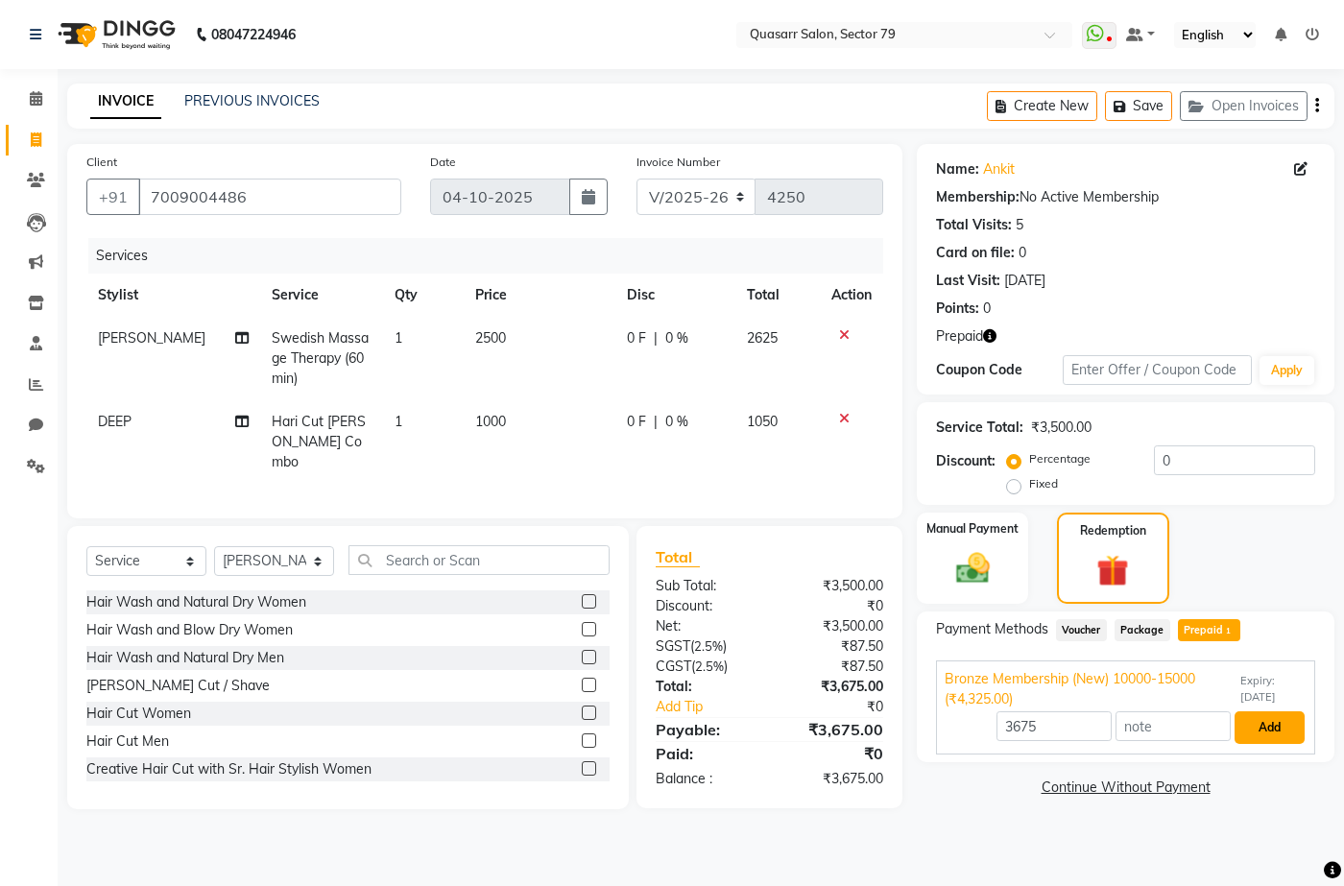
click at [1247, 736] on button "Add" at bounding box center [1270, 727] width 70 height 33
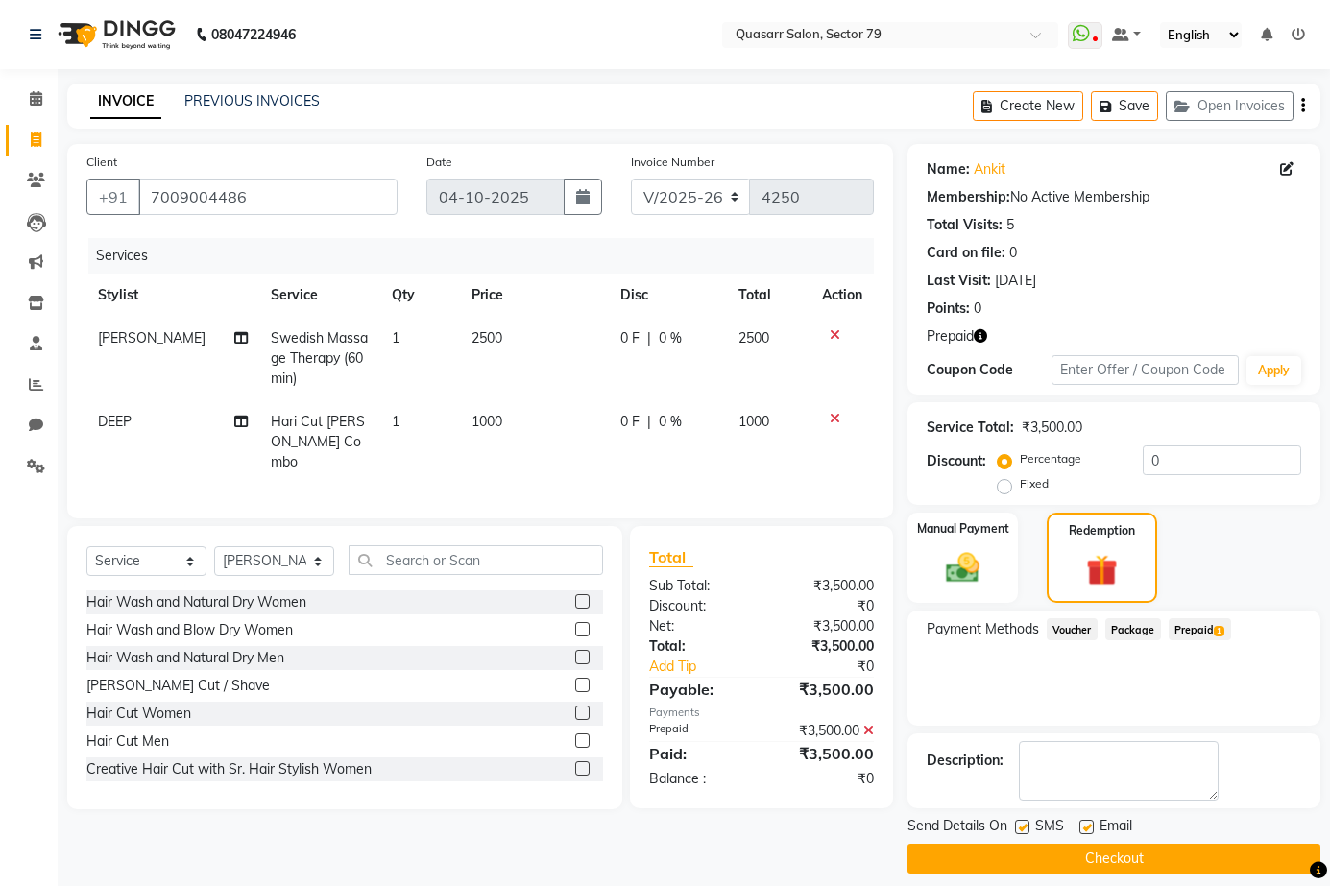
click at [1087, 827] on label at bounding box center [1086, 827] width 14 height 14
click at [1087, 827] on input "checkbox" at bounding box center [1085, 828] width 12 height 12
checkbox input "false"
click at [1028, 831] on label at bounding box center [1022, 827] width 14 height 14
click at [1027, 831] on input "checkbox" at bounding box center [1021, 828] width 12 height 12
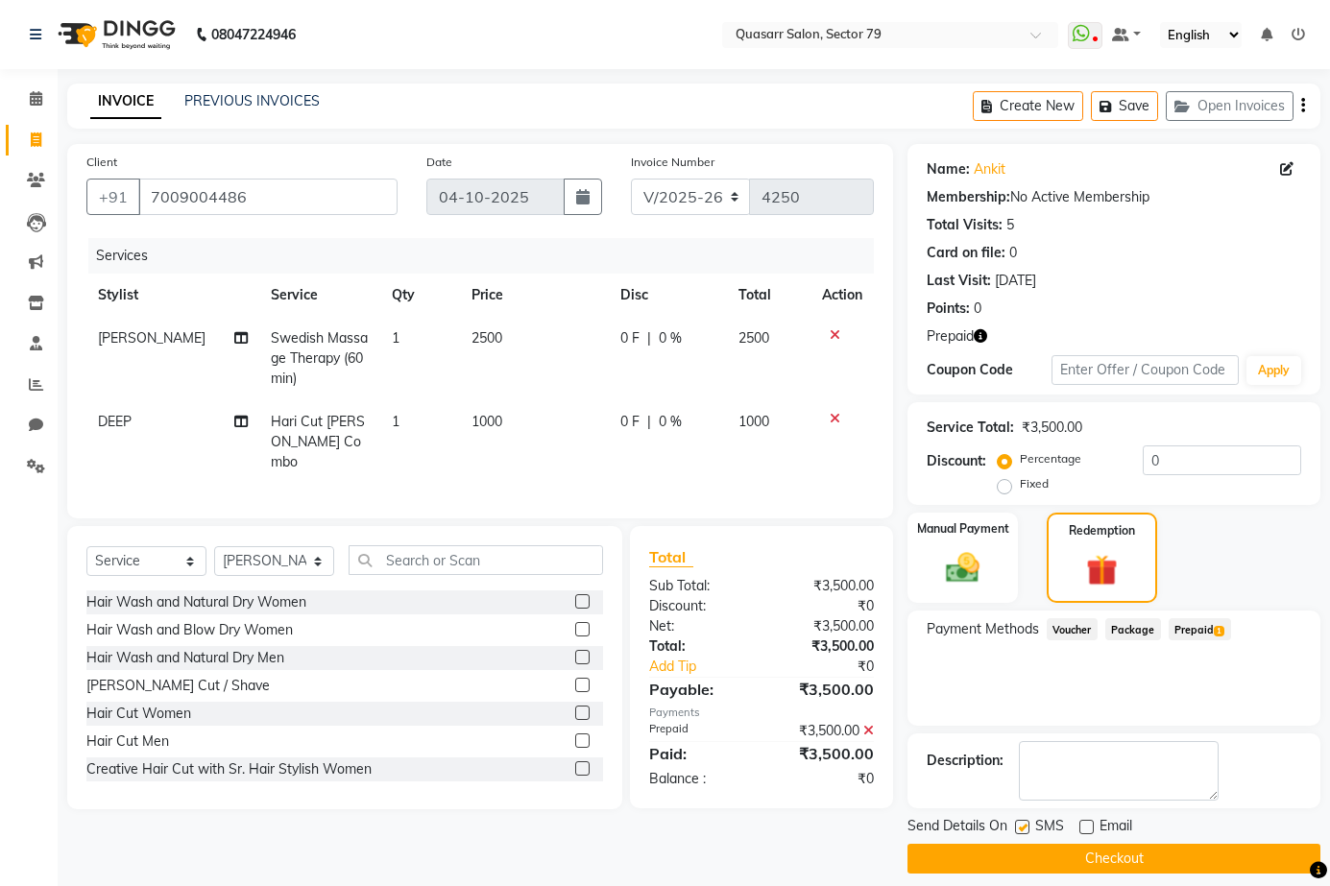
checkbox input "false"
click at [1079, 861] on button "Checkout" at bounding box center [1113, 859] width 413 height 30
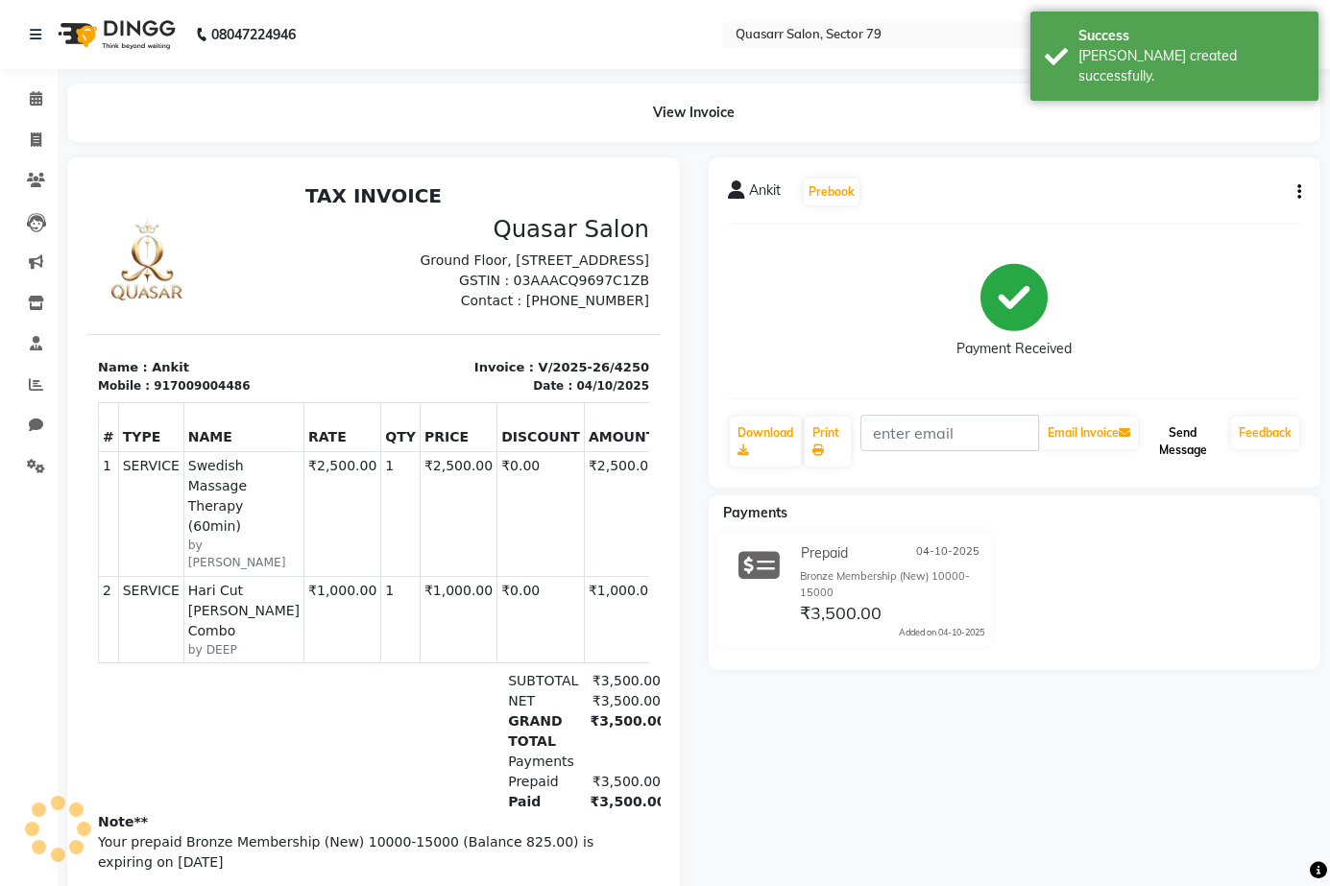
click at [1202, 437] on button "Send Message" at bounding box center [1183, 442] width 82 height 50
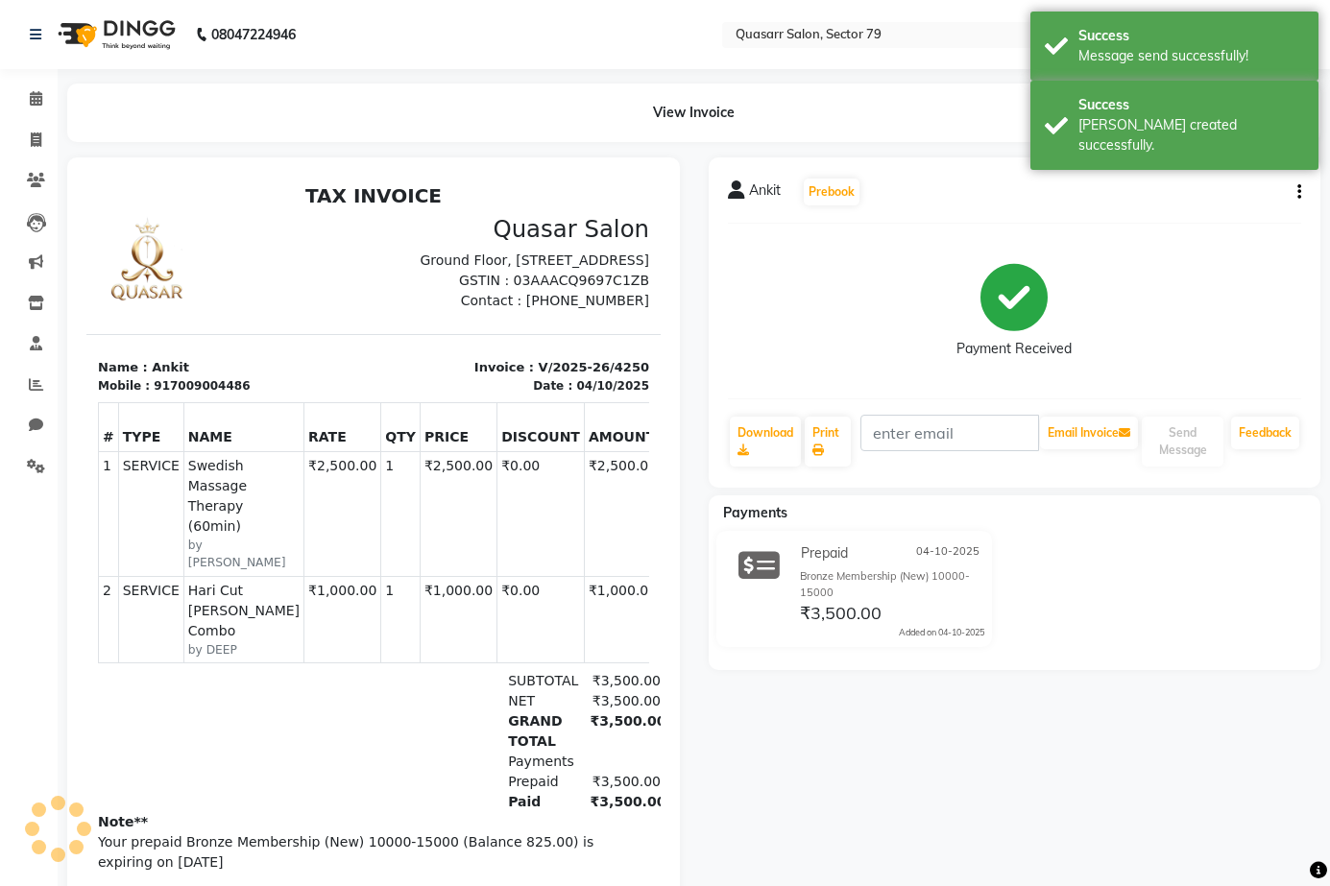
scroll to position [130, 0]
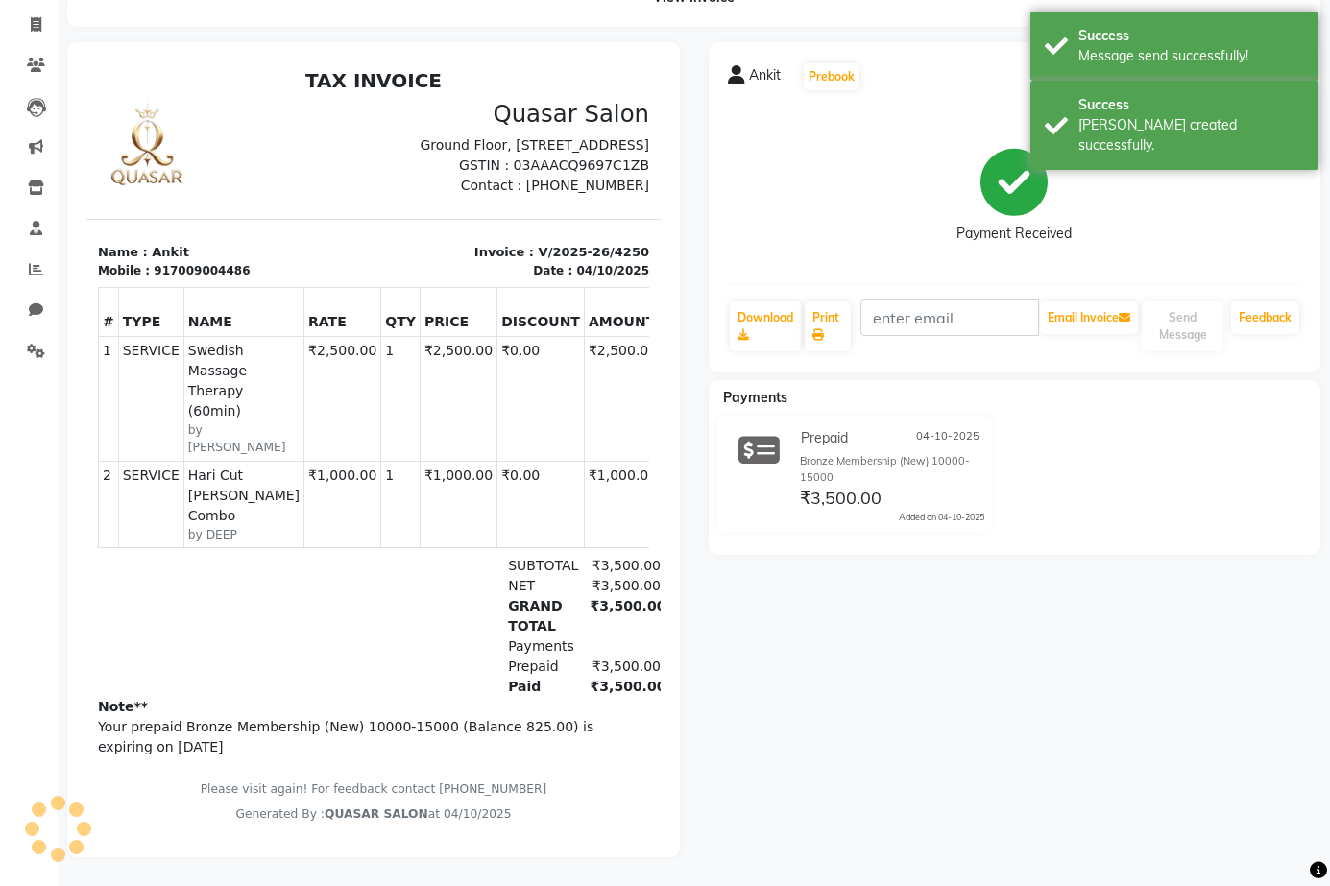
click at [485, 747] on p "Your prepaid Bronze Membership (New) 10000-15000 (Balance 825.00) is expiring o…" at bounding box center [373, 737] width 551 height 40
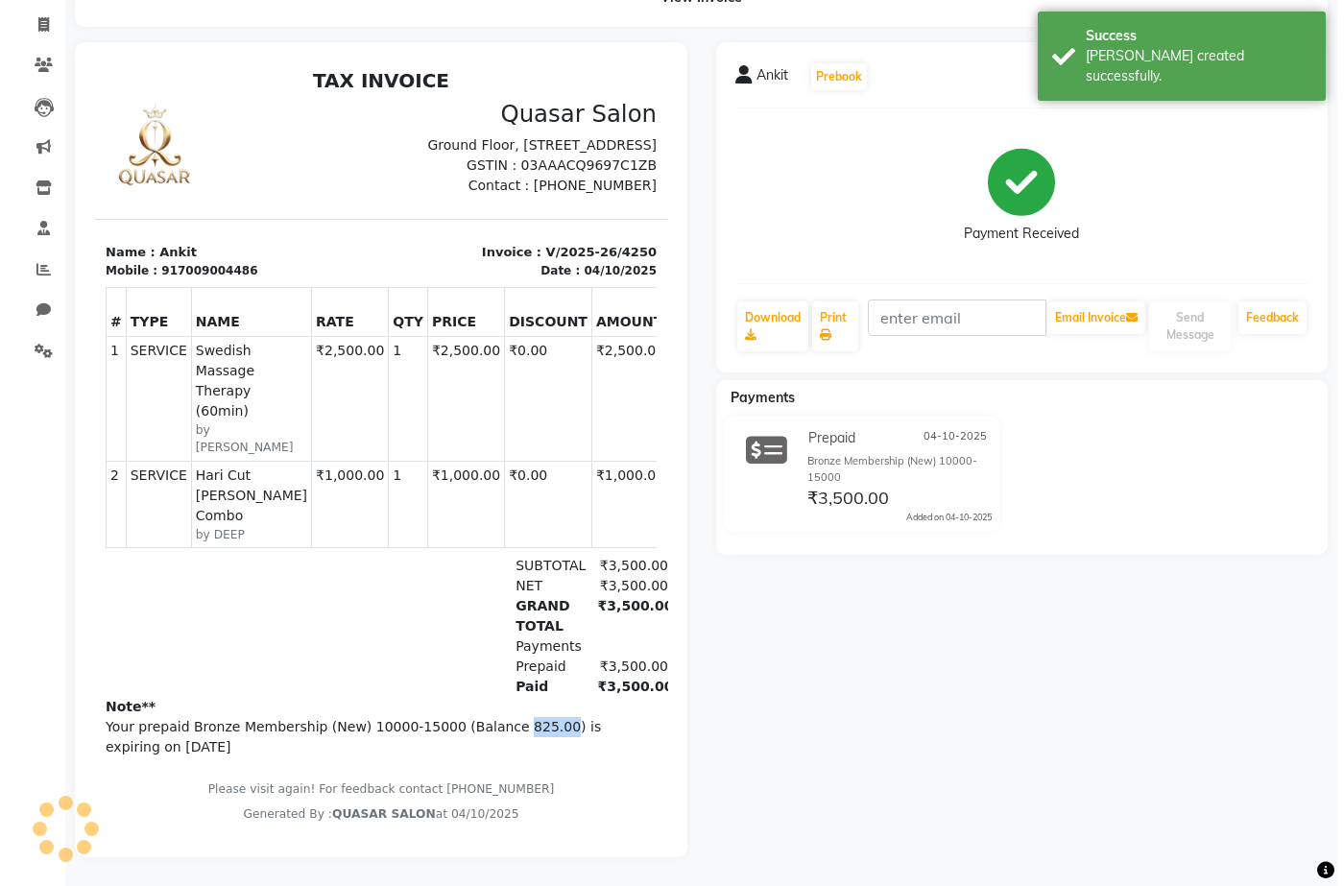
scroll to position [0, 0]
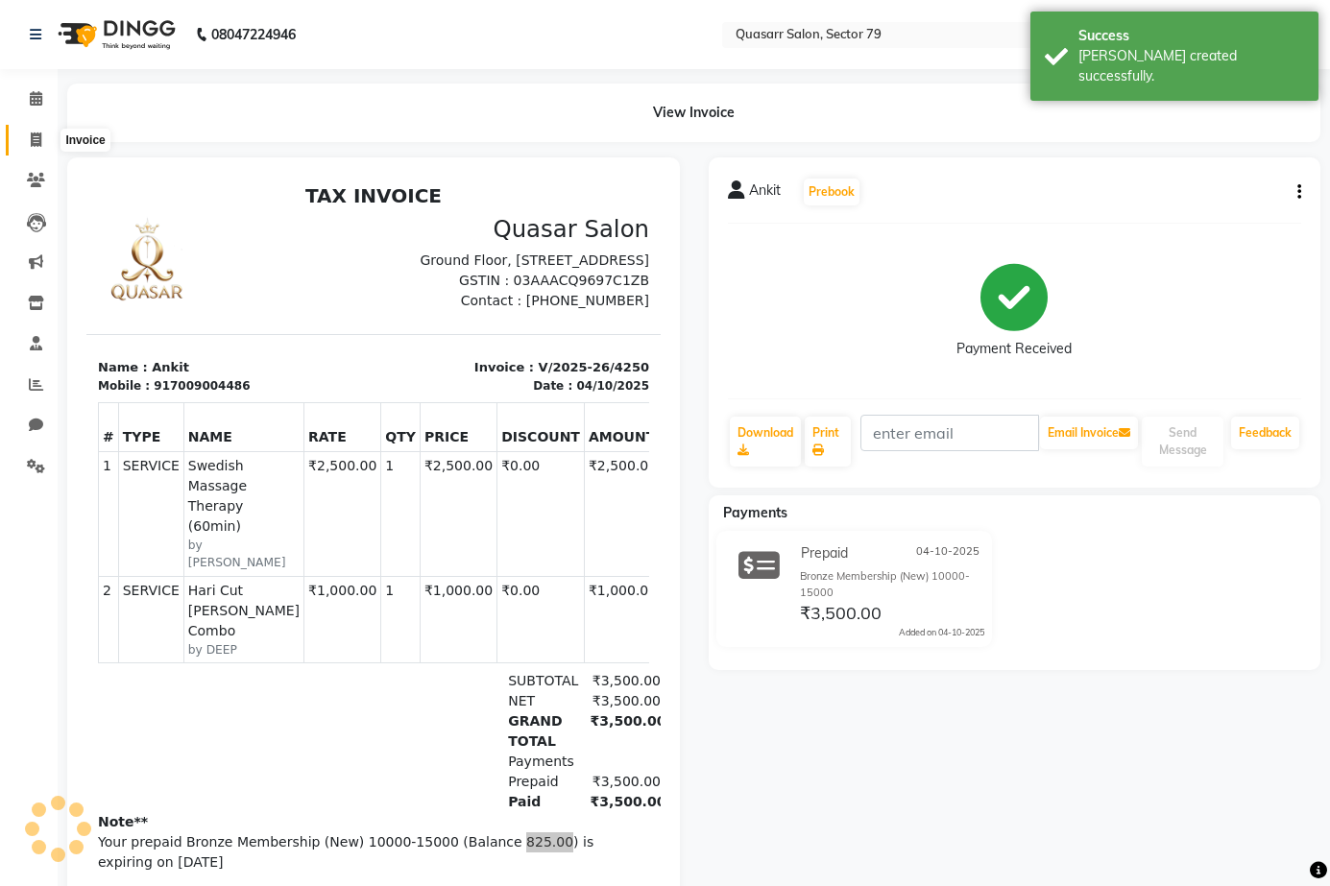
click at [32, 138] on icon at bounding box center [36, 140] width 11 height 14
select select "service"
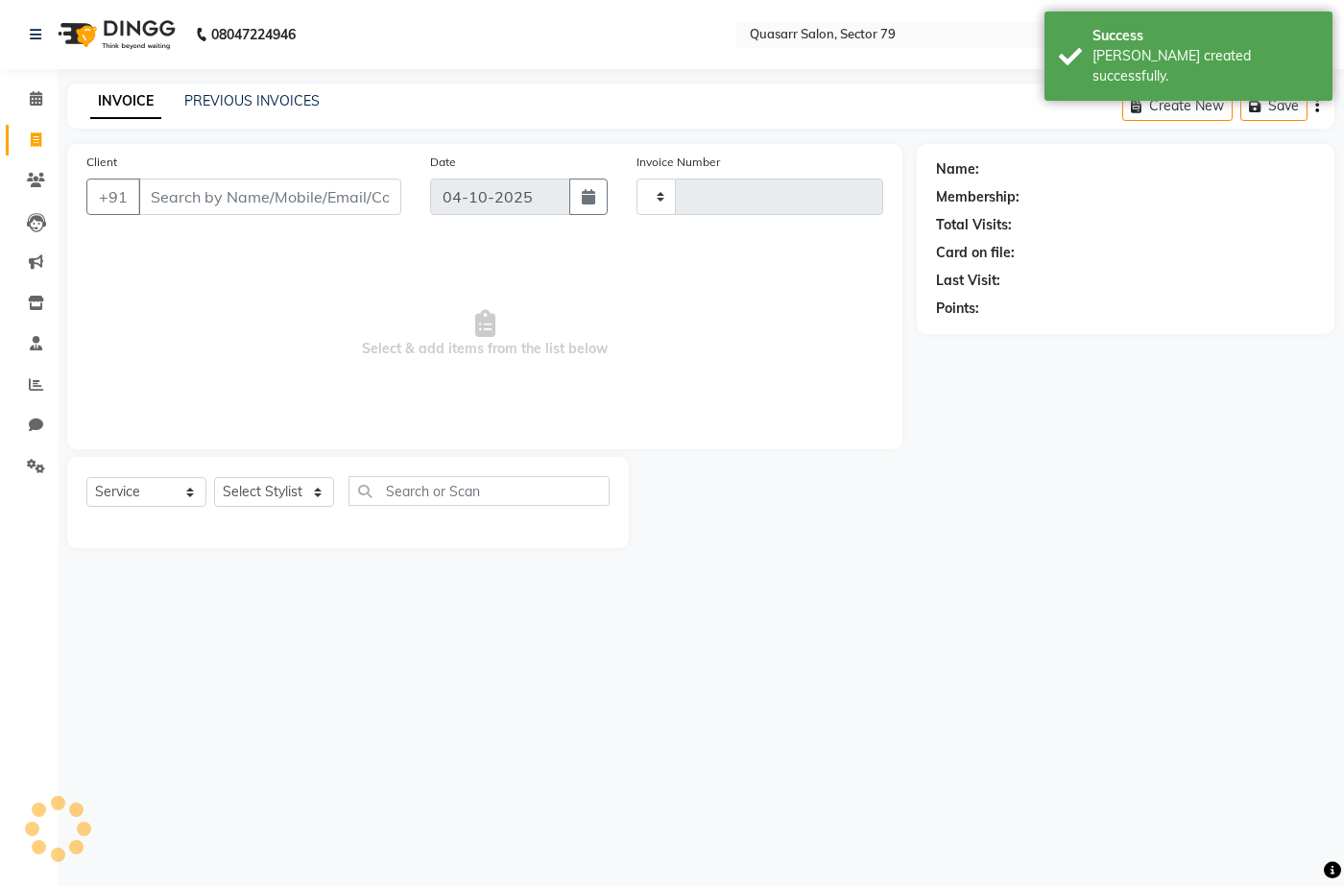
type input "4251"
select select "7231"
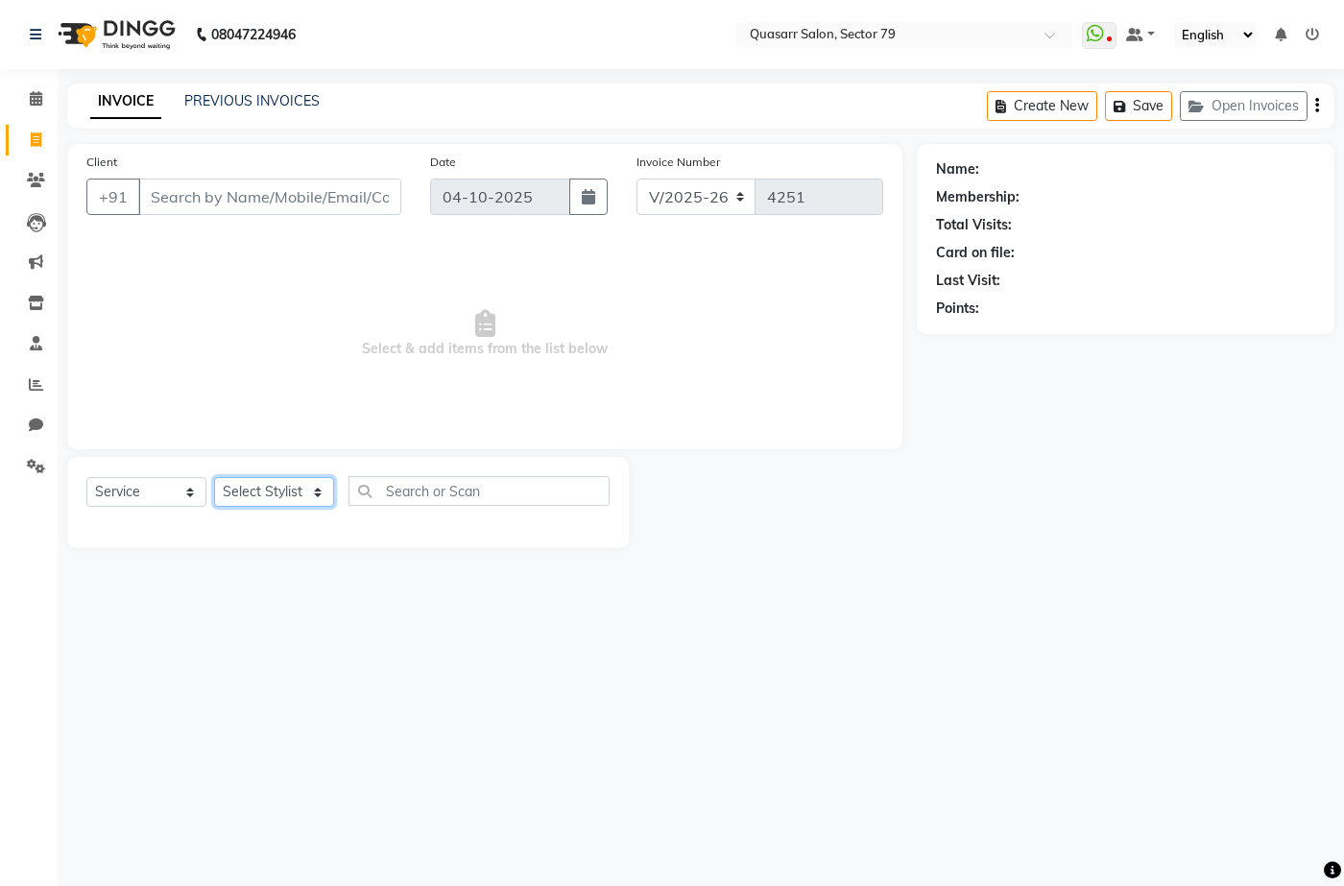
click at [277, 482] on select "Select Stylist ABOY ADDY MUA Aruna Rai BHAWNA DEEP DINA GAITRI DEVI JAANVEER JO…" at bounding box center [274, 492] width 120 height 30
select select "61764"
click at [214, 477] on select "Select Stylist ABOY ADDY MUA Aruna Rai BHAWNA DEEP DINA GAITRI DEVI JAANVEER JO…" at bounding box center [274, 492] width 120 height 30
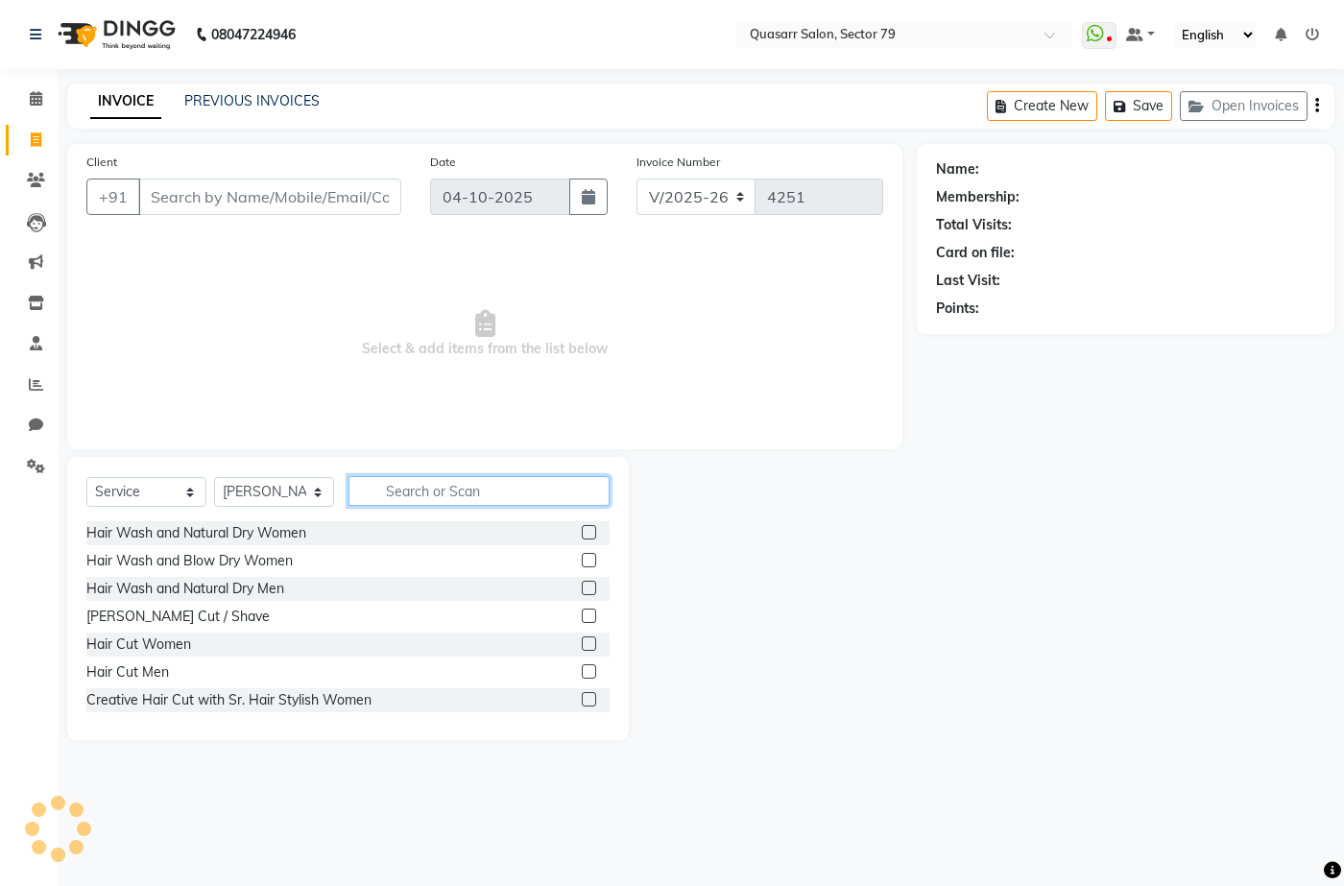
click at [422, 485] on input "text" at bounding box center [479, 491] width 261 height 30
click at [75, 494] on div "Select Service Product Membership Package Voucher Prepaid Gift Card Select Styl…" at bounding box center [348, 598] width 562 height 283
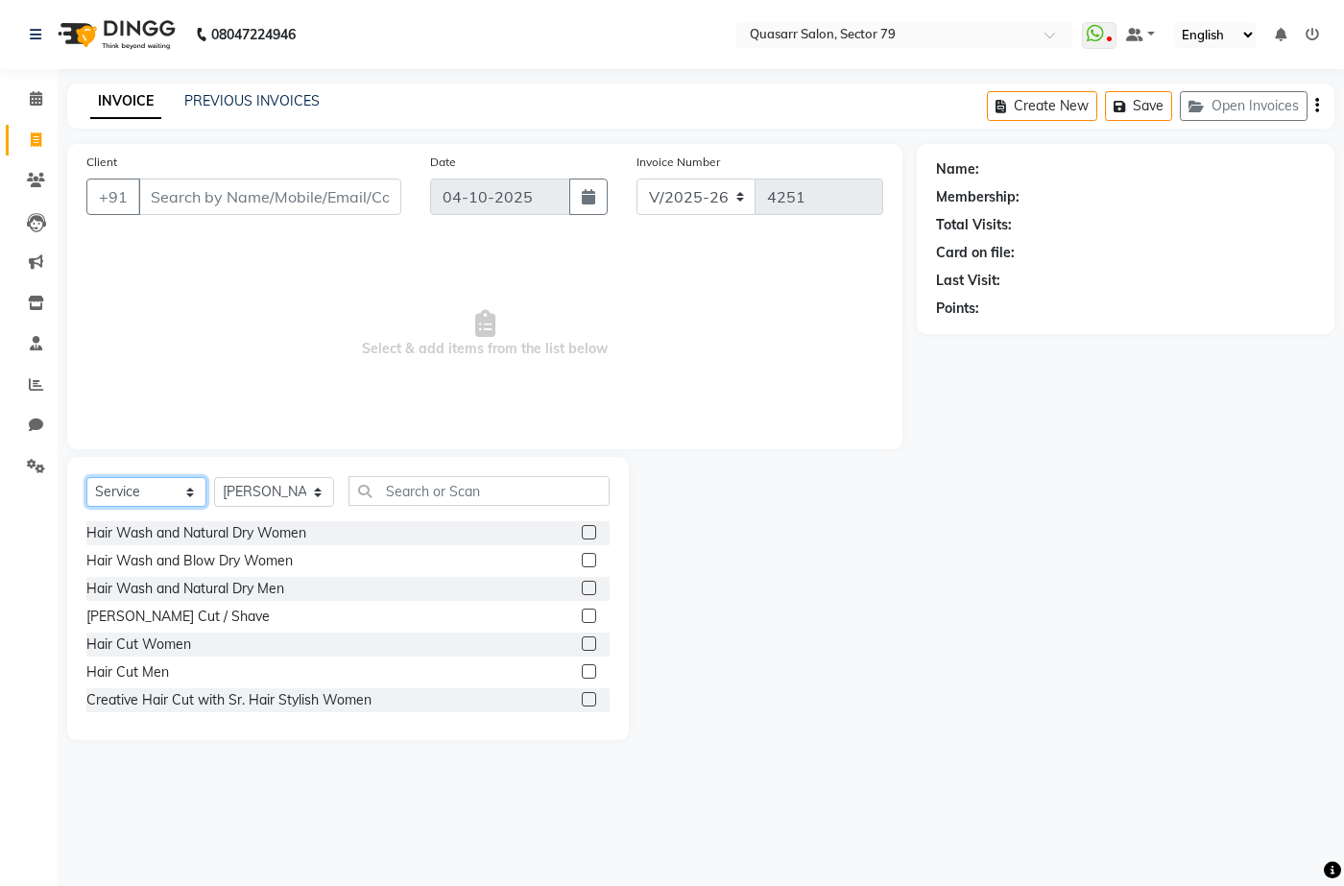
click at [136, 494] on select "Select Service Product Membership Package Voucher Prepaid Gift Card" at bounding box center [146, 492] width 120 height 30
select select "product"
click at [86, 477] on select "Select Service Product Membership Package Voucher Prepaid Gift Card" at bounding box center [146, 492] width 120 height 30
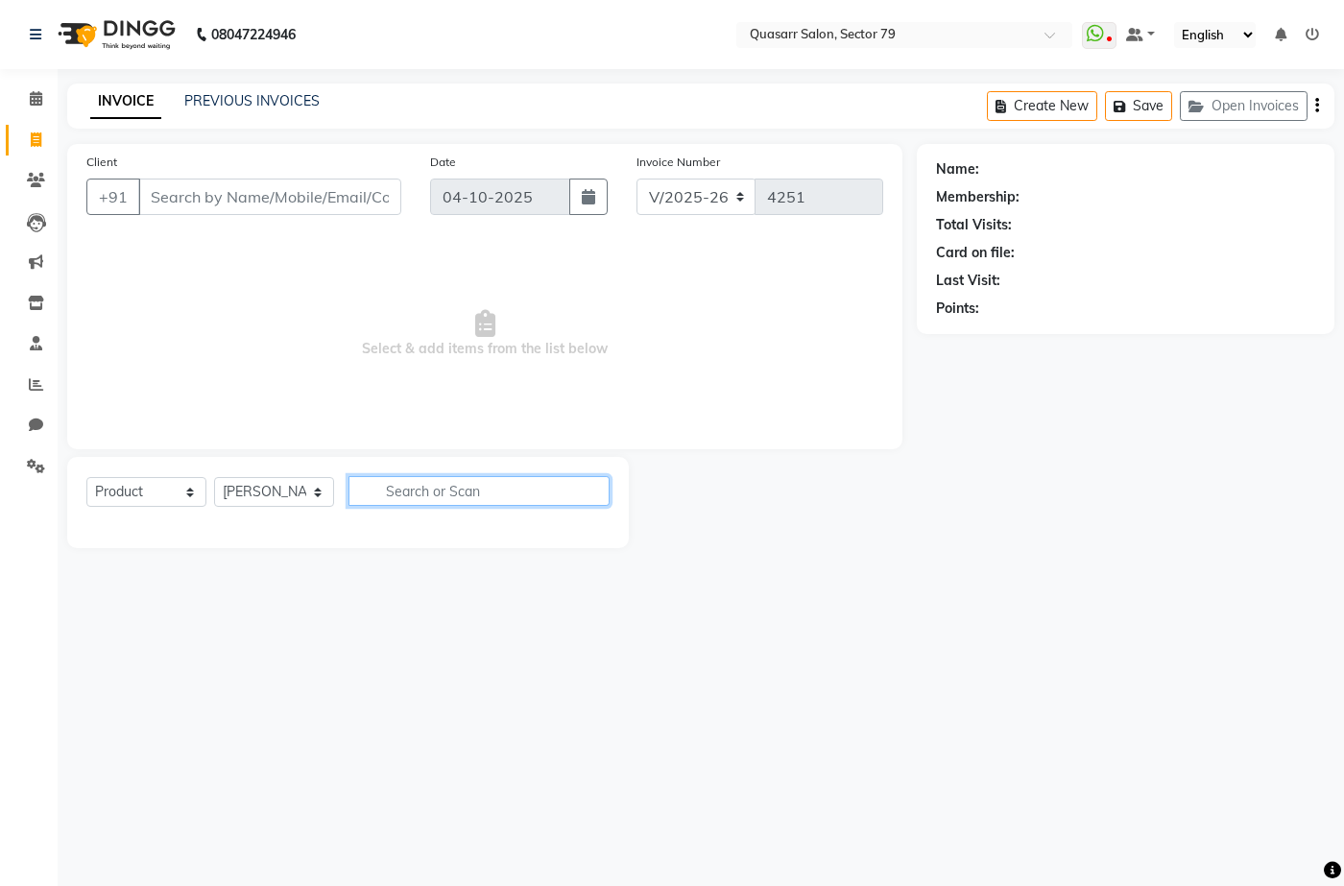
click at [446, 498] on input "text" at bounding box center [479, 491] width 261 height 30
paste input "Schwarzkopf"
type input "Schwarzkopf"
drag, startPoint x: 539, startPoint y: 488, endPoint x: 332, endPoint y: 472, distance: 207.0
click at [332, 472] on div "Select Service Product Membership Package Voucher Prepaid Gift Card Select Styl…" at bounding box center [348, 502] width 562 height 91
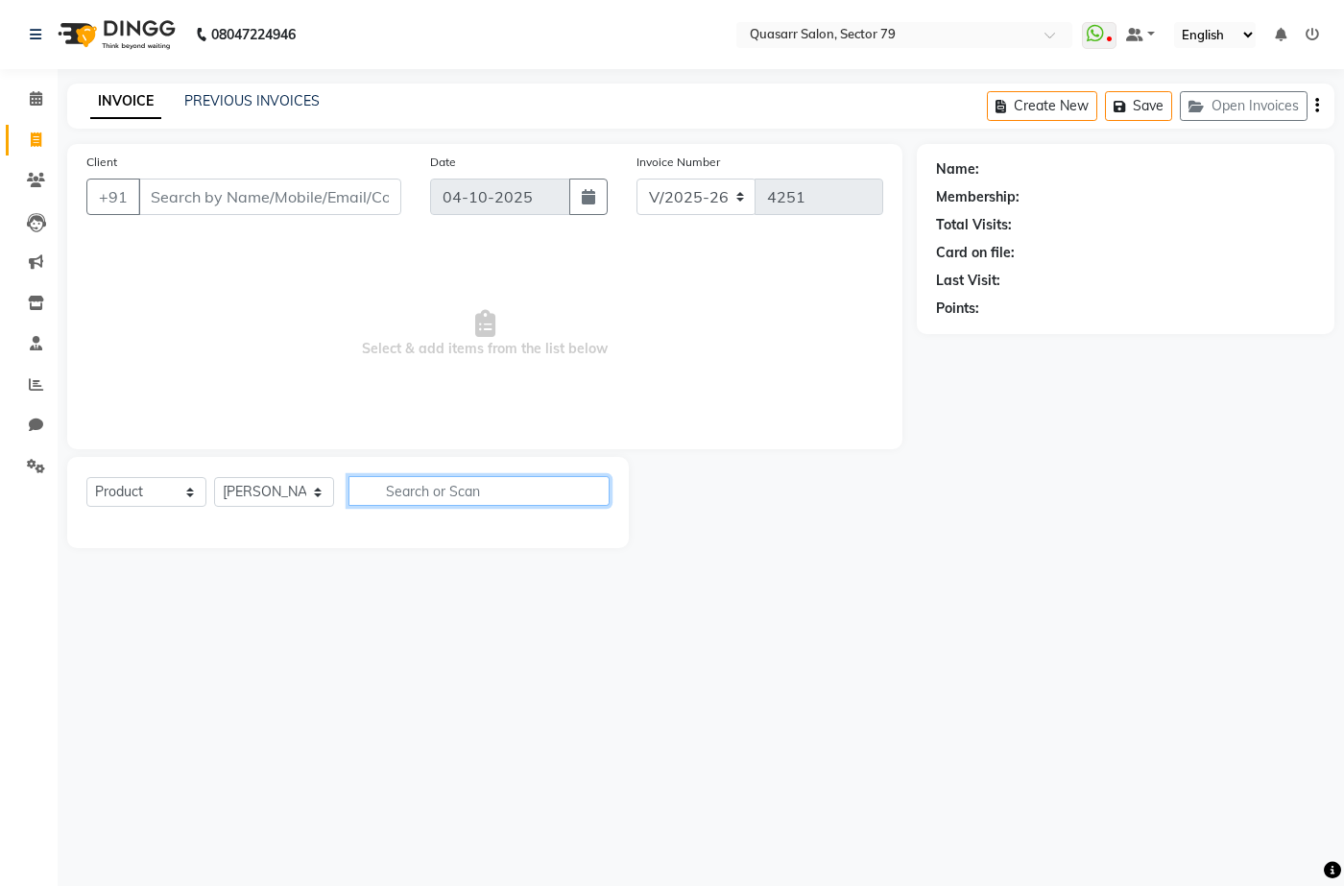
click at [410, 483] on input "text" at bounding box center [479, 491] width 261 height 30
paste input "Ultime"
type input "Ultime"
drag, startPoint x: 315, startPoint y: 496, endPoint x: 314, endPoint y: 480, distance: 16.4
click at [315, 496] on select "Select Stylist ABOY ADDY MUA Aruna Rai BHAWNA DEEP DINA GAITRI DEVI JAANVEER JO…" at bounding box center [274, 492] width 120 height 30
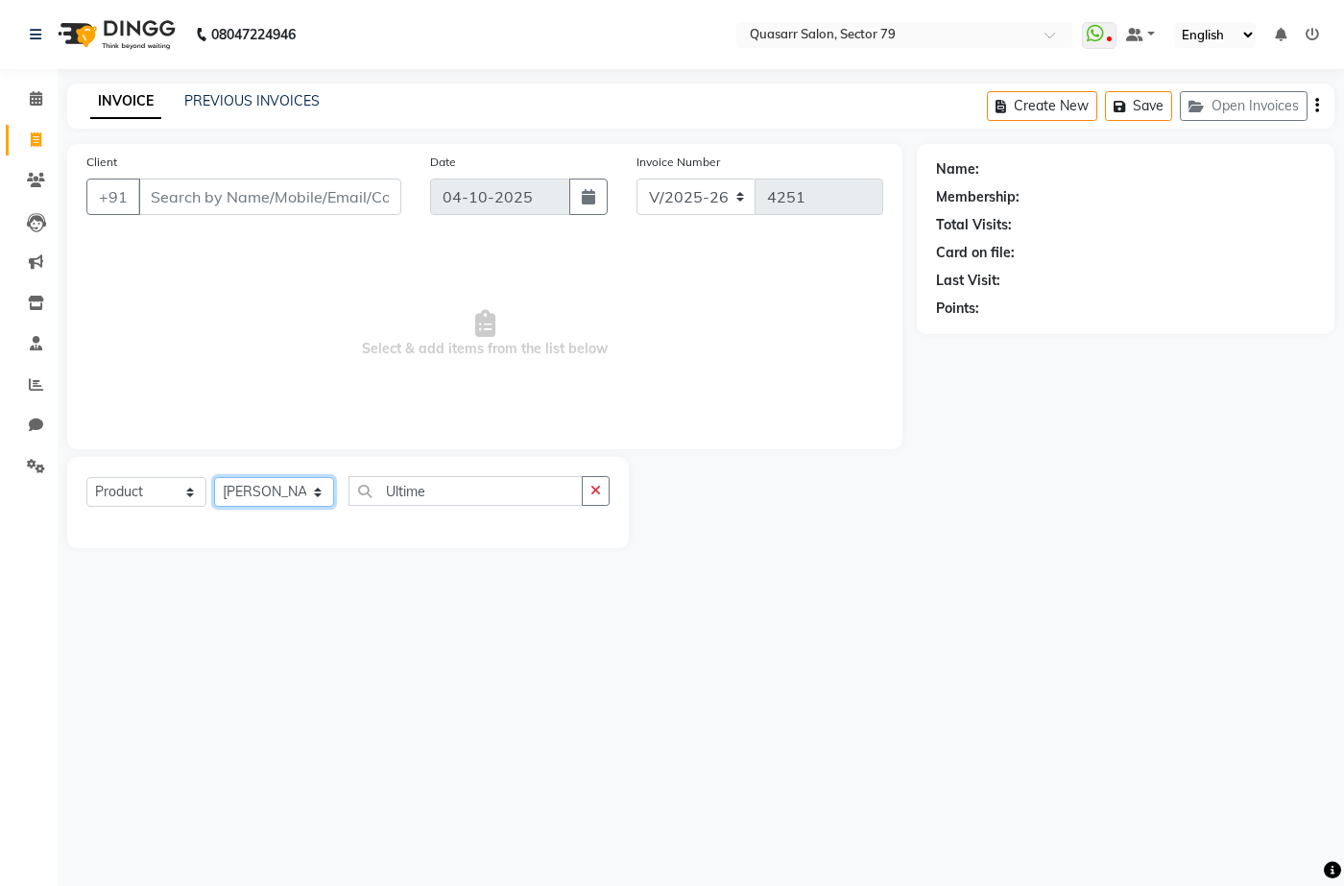
click at [214, 477] on select "Select Stylist ABOY ADDY MUA Aruna Rai BHAWNA DEEP DINA GAITRI DEVI JAANVEER JO…" at bounding box center [274, 492] width 120 height 30
drag, startPoint x: 293, startPoint y: 496, endPoint x: 293, endPoint y: 482, distance: 14.4
click at [293, 496] on select "Select Stylist ABOY ADDY MUA Aruna Rai BHAWNA DEEP DINA GAITRI DEVI JAANVEER JO…" at bounding box center [274, 492] width 120 height 30
click at [214, 477] on select "Select Stylist ABOY ADDY MUA Aruna Rai BHAWNA DEEP DINA GAITRI DEVI JAANVEER JO…" at bounding box center [274, 492] width 120 height 30
click at [299, 504] on select "Select Stylist ABOY ADDY MUA Aruna Rai BHAWNA DEEP DINA GAITRI DEVI JAANVEER JO…" at bounding box center [274, 492] width 120 height 30
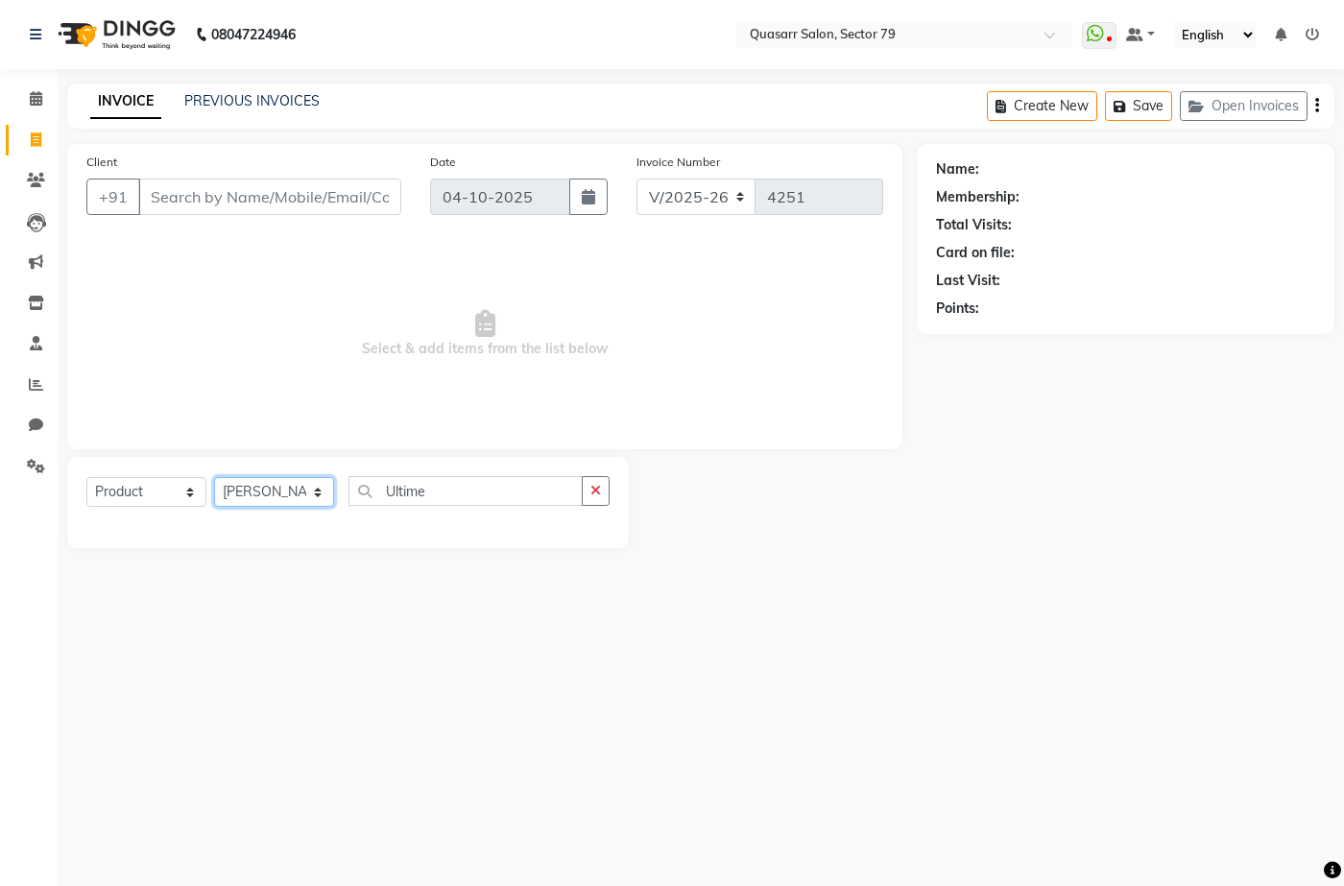
select select "74664"
click at [214, 477] on select "Select Stylist ABOY ADDY MUA Aruna Rai BHAWNA DEEP DINA GAITRI DEVI JAANVEER JO…" at bounding box center [274, 492] width 120 height 30
click at [173, 501] on select "Select Service Product Membership Package Voucher Prepaid Gift Card" at bounding box center [146, 492] width 120 height 30
click at [86, 477] on select "Select Service Product Membership Package Voucher Prepaid Gift Card" at bounding box center [146, 492] width 120 height 30
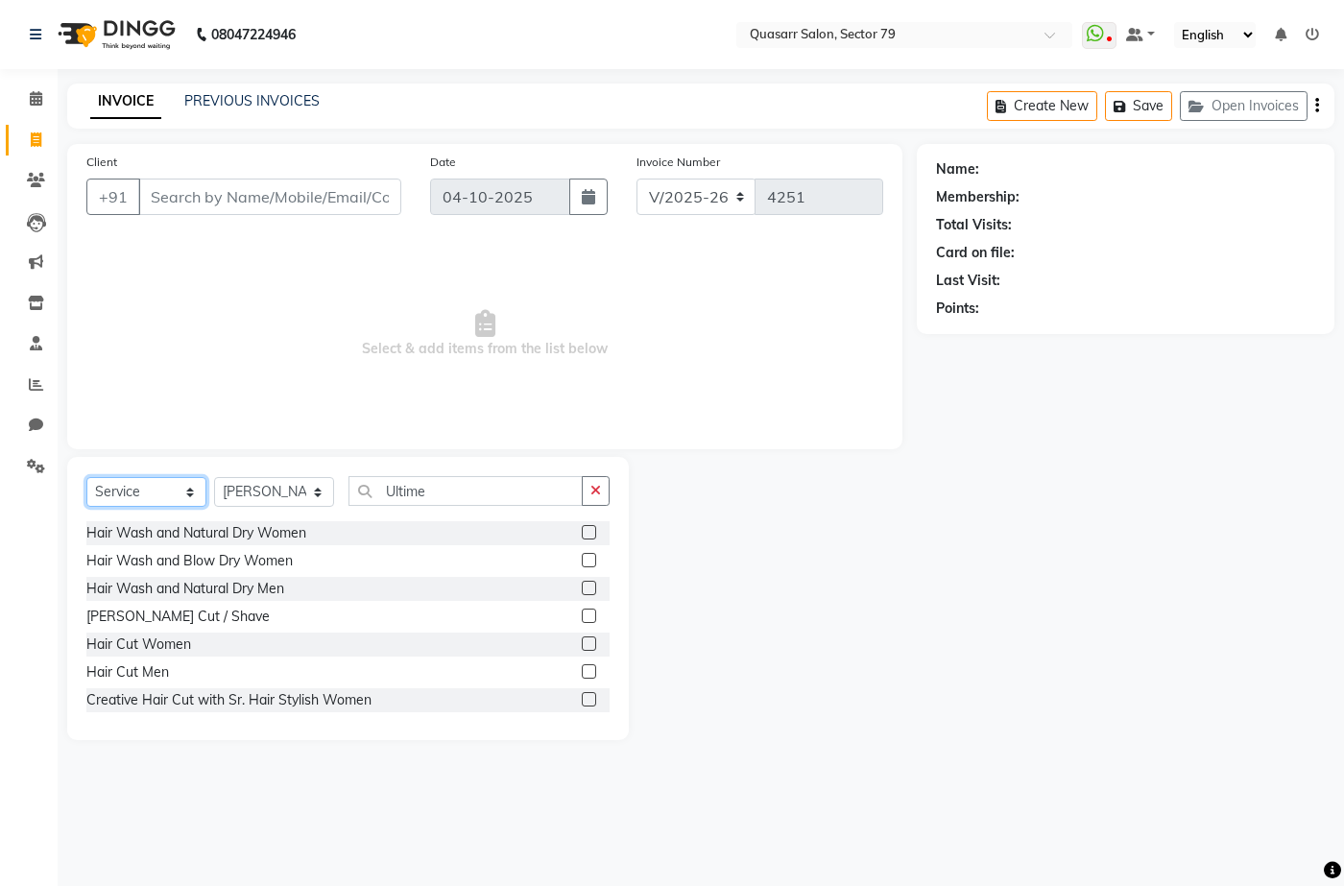
click at [179, 488] on select "Select Service Product Membership Package Voucher Prepaid Gift Card" at bounding box center [146, 492] width 120 height 30
select select "product"
click at [86, 477] on select "Select Service Product Membership Package Voucher Prepaid Gift Card" at bounding box center [146, 492] width 120 height 30
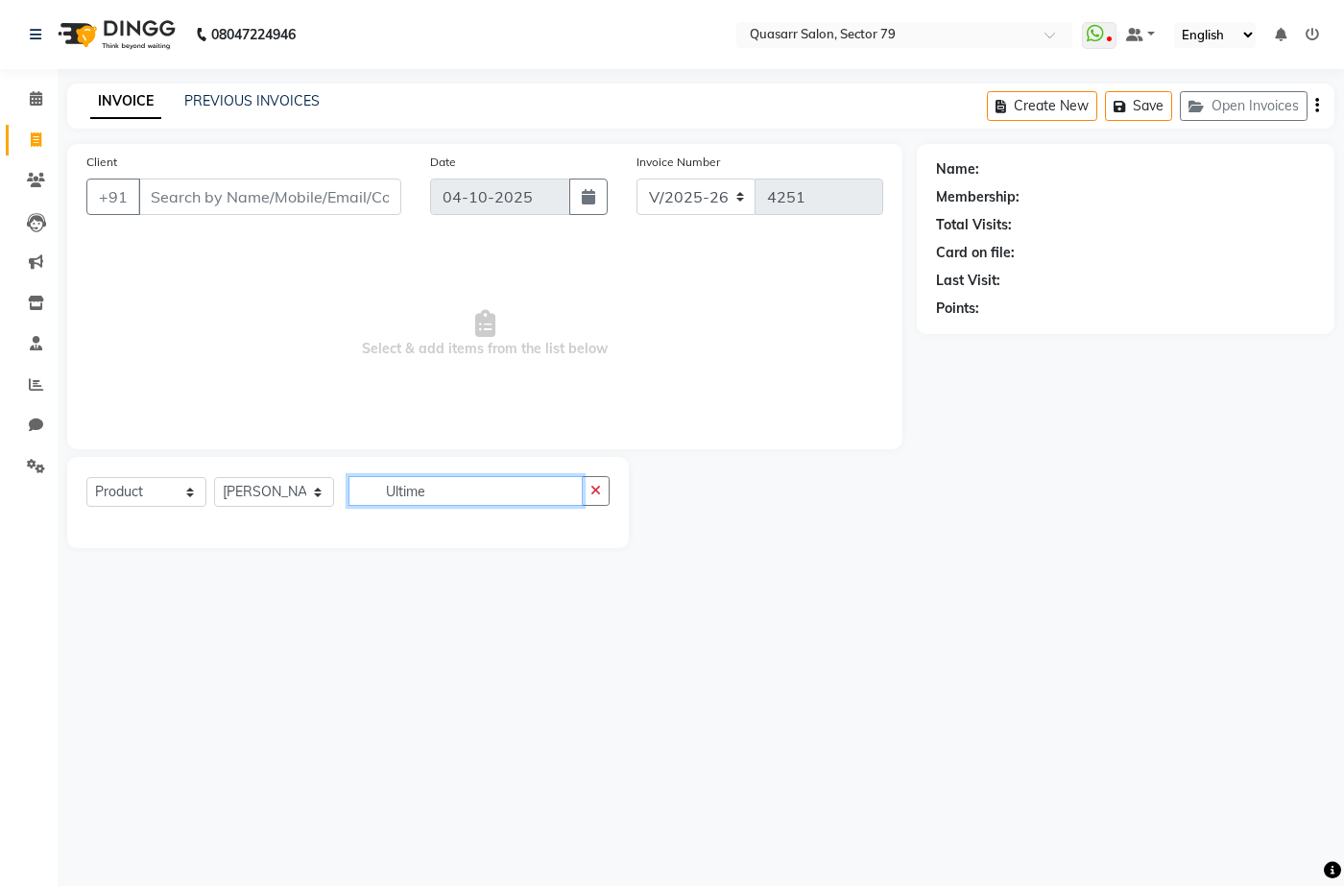
click at [402, 498] on input "Ultime" at bounding box center [466, 491] width 234 height 30
click at [288, 190] on input "Client" at bounding box center [269, 197] width 263 height 36
click at [280, 195] on input "Client" at bounding box center [269, 197] width 263 height 36
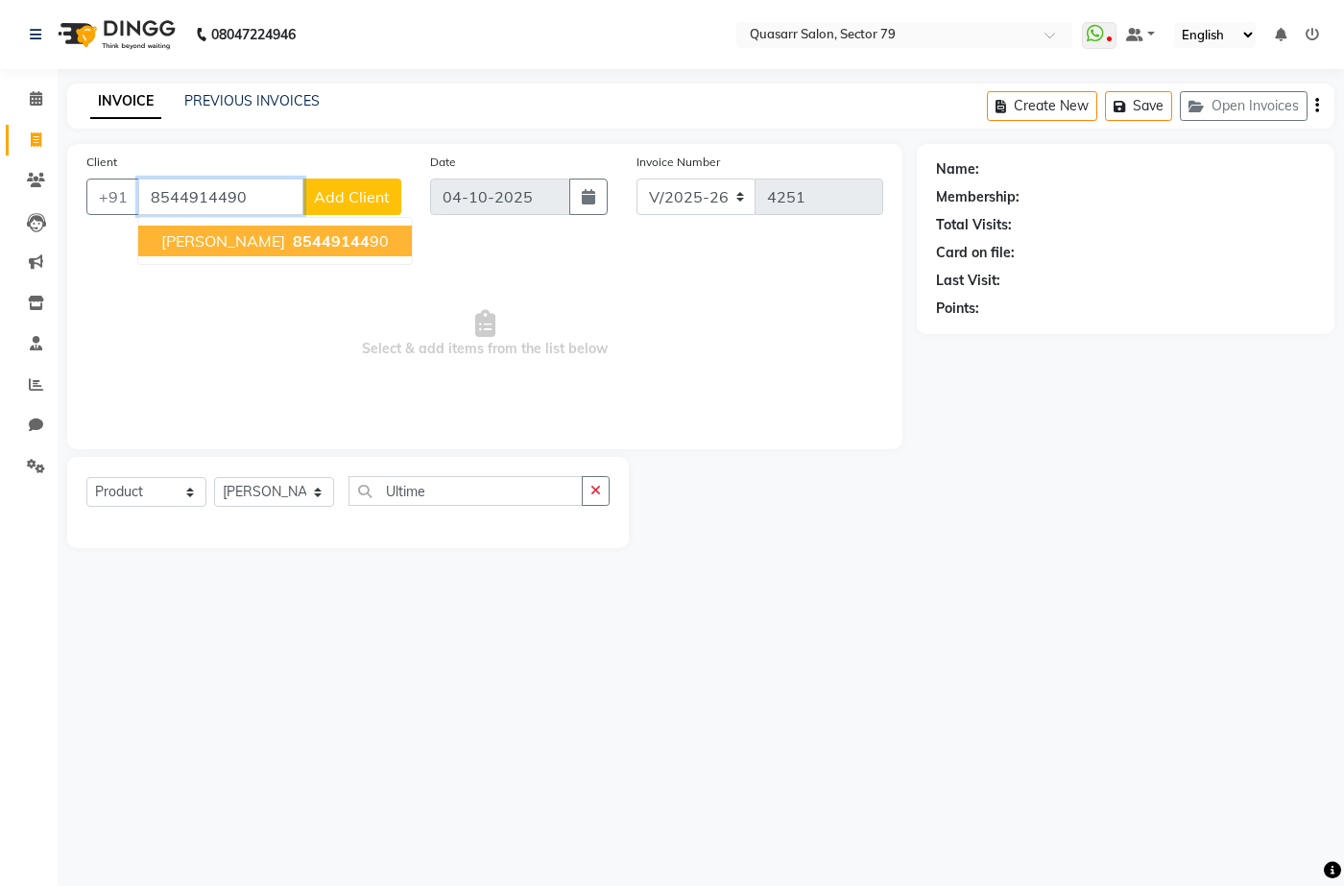
type input "8544914490"
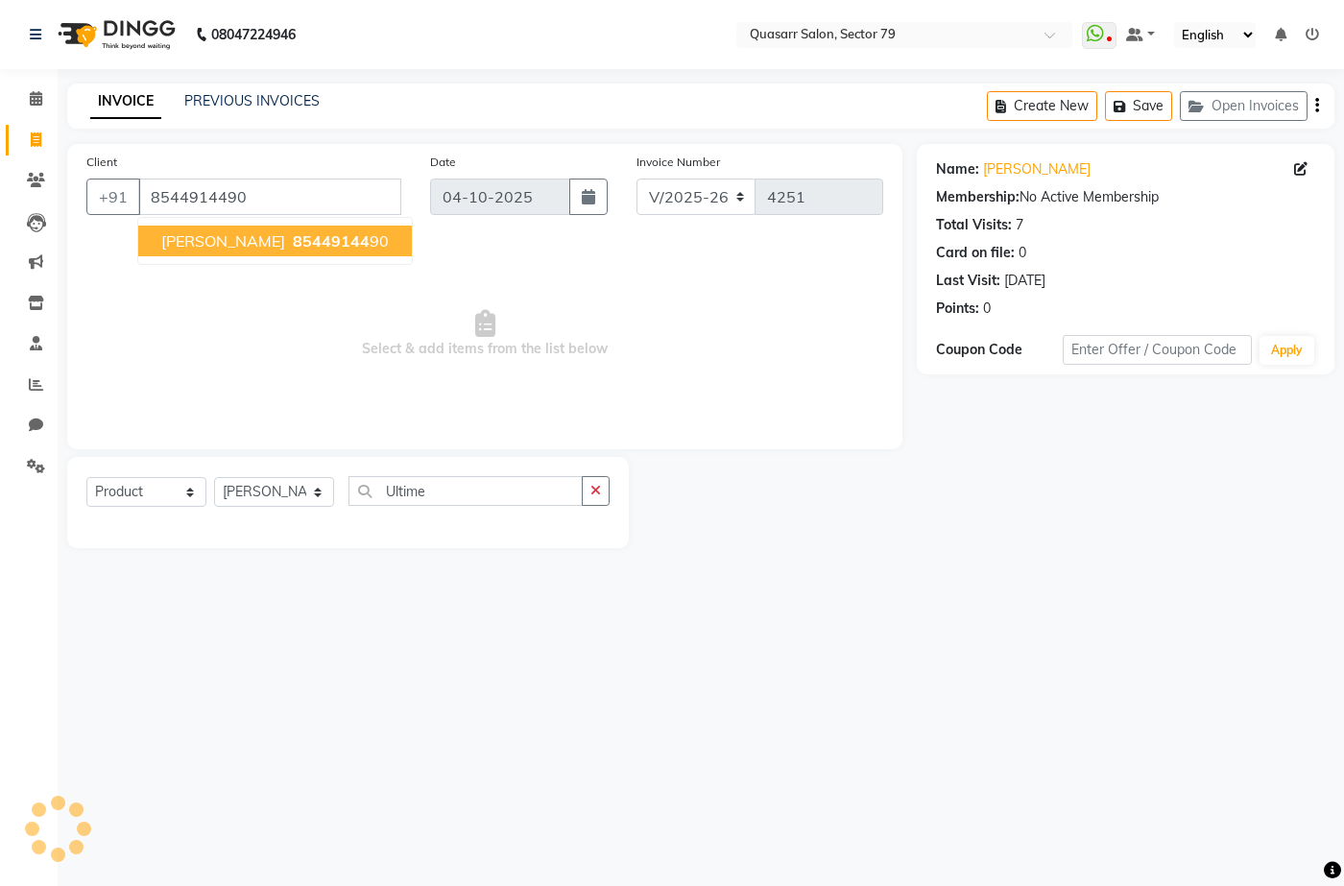
click at [297, 246] on span "85449144" at bounding box center [331, 240] width 77 height 19
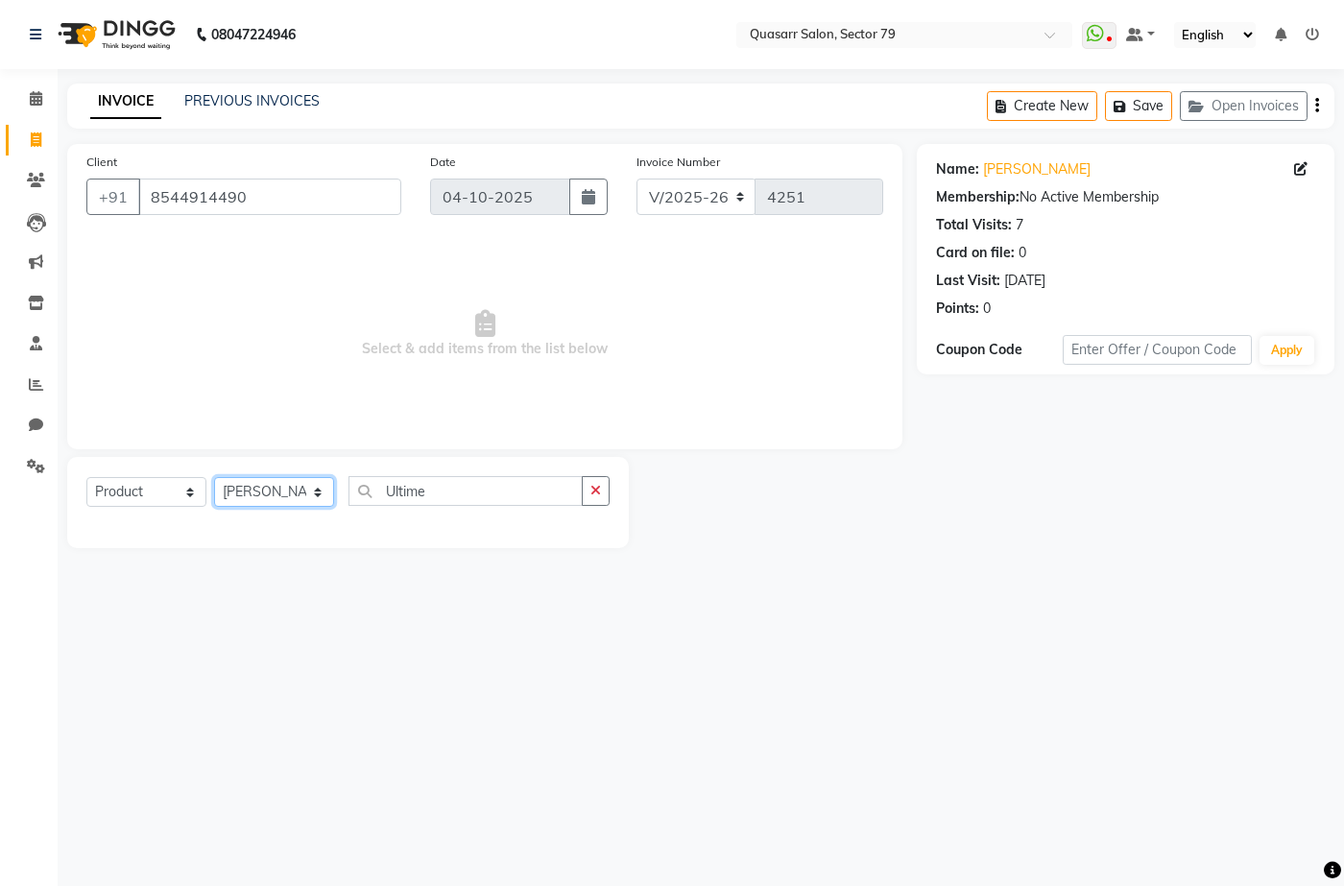
click at [300, 497] on select "Select Stylist ABOY ADDY MUA Aruna Rai BHAWNA DEEP DINA GAITRI DEVI JAANVEER JO…" at bounding box center [274, 492] width 120 height 30
click at [214, 477] on select "Select Stylist ABOY ADDY MUA Aruna Rai BHAWNA DEEP DINA GAITRI DEVI JAANVEER JO…" at bounding box center [274, 492] width 120 height 30
click at [441, 492] on input "Ultime" at bounding box center [466, 491] width 234 height 30
click at [257, 496] on select "Select Stylist ABOY ADDY MUA Aruna Rai BHAWNA DEEP DINA GAITRI DEVI JAANVEER JO…" at bounding box center [274, 492] width 120 height 30
select select "69599"
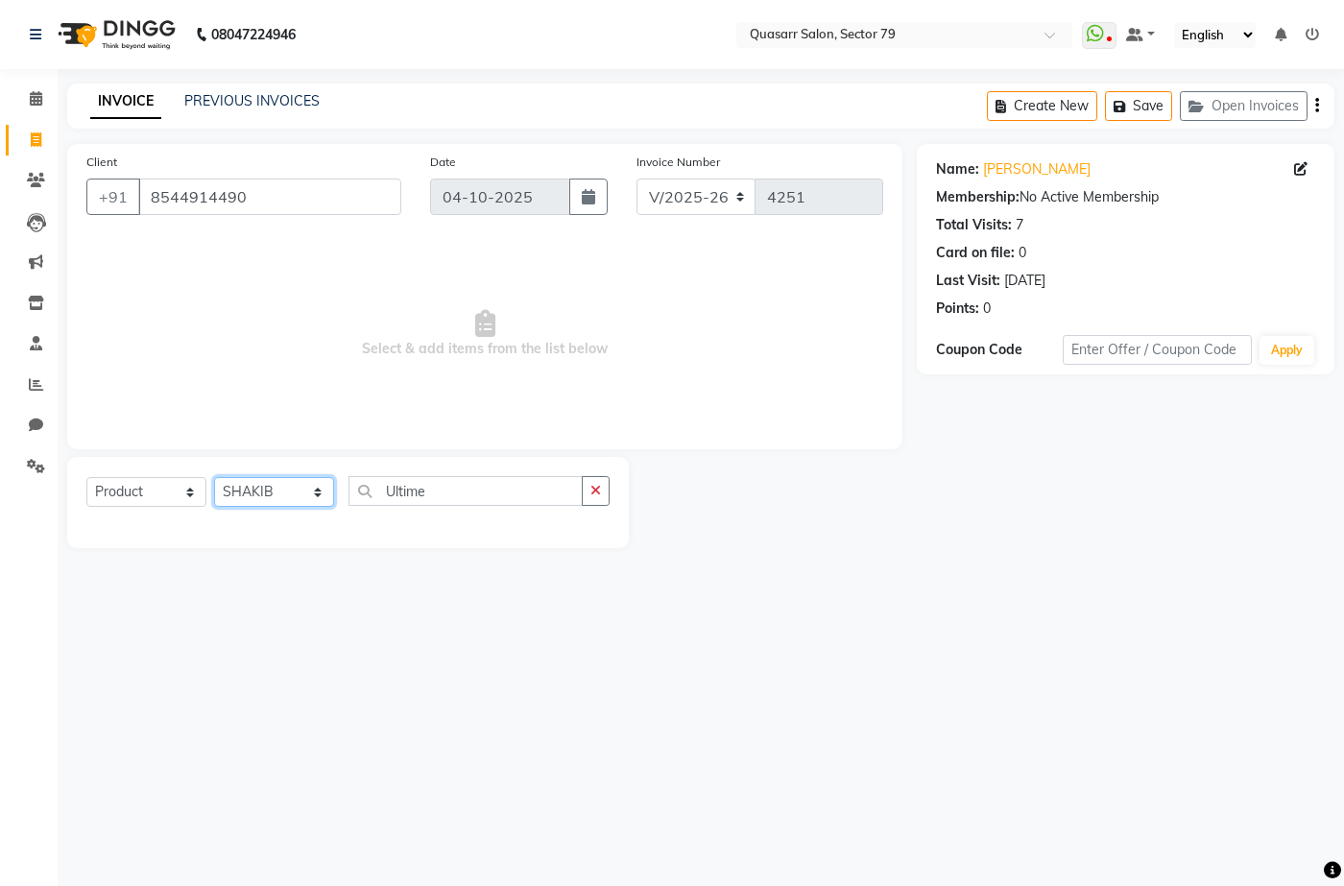
click at [214, 477] on select "Select Stylist ABOY ADDY MUA Aruna Rai BHAWNA DEEP DINA GAITRI DEVI JAANVEER JO…" at bounding box center [274, 492] width 120 height 30
drag, startPoint x: 173, startPoint y: 478, endPoint x: 173, endPoint y: 490, distance: 11.5
click at [173, 478] on select "Select Service Product Membership Package Voucher Prepaid Gift Card" at bounding box center [146, 492] width 120 height 30
click at [86, 477] on select "Select Service Product Membership Package Voucher Prepaid Gift Card" at bounding box center [146, 492] width 120 height 30
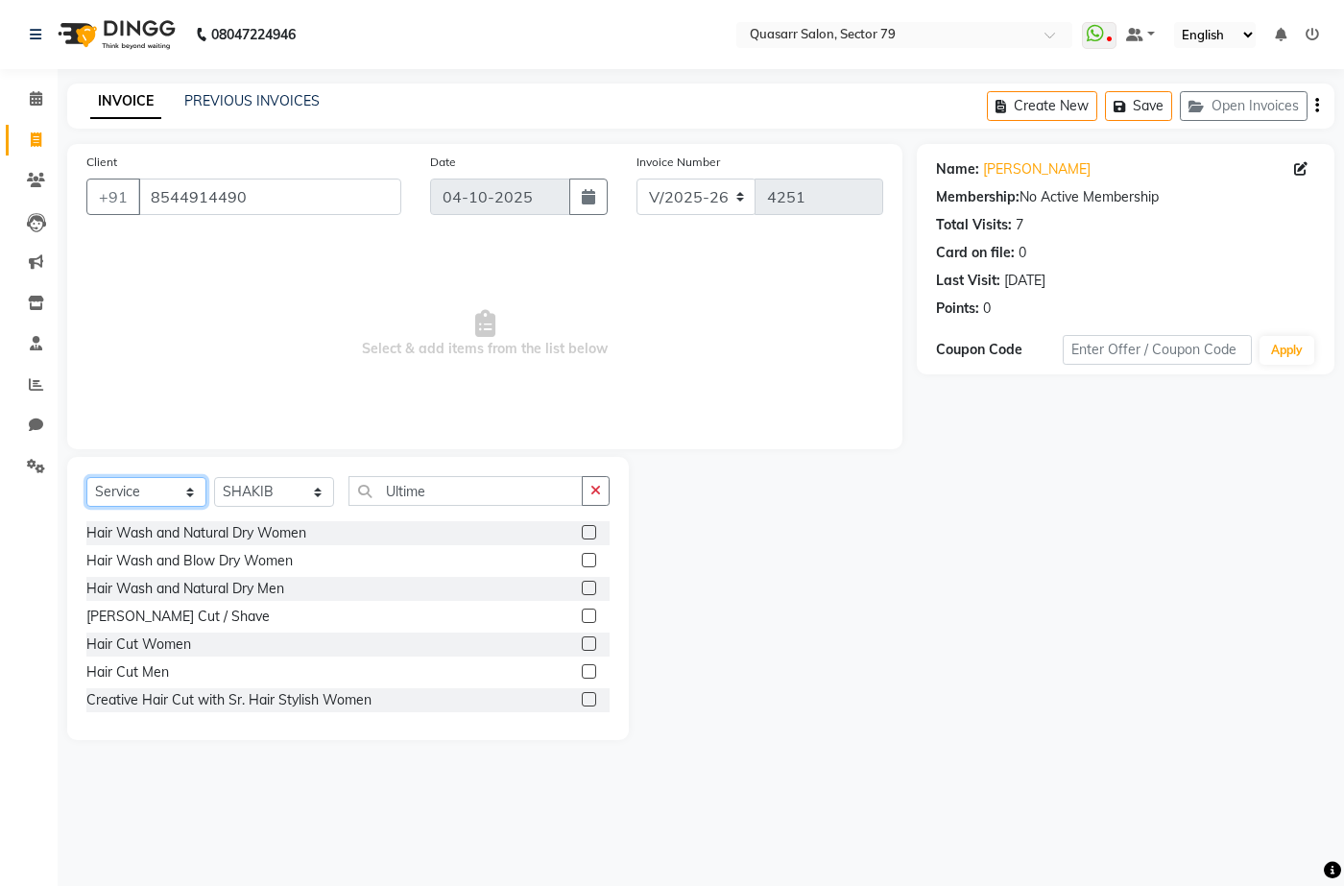
click at [163, 498] on select "Select Service Product Membership Package Voucher Prepaid Gift Card" at bounding box center [146, 492] width 120 height 30
select select "product"
click at [86, 477] on select "Select Service Product Membership Package Voucher Prepaid Gift Card" at bounding box center [146, 492] width 120 height 30
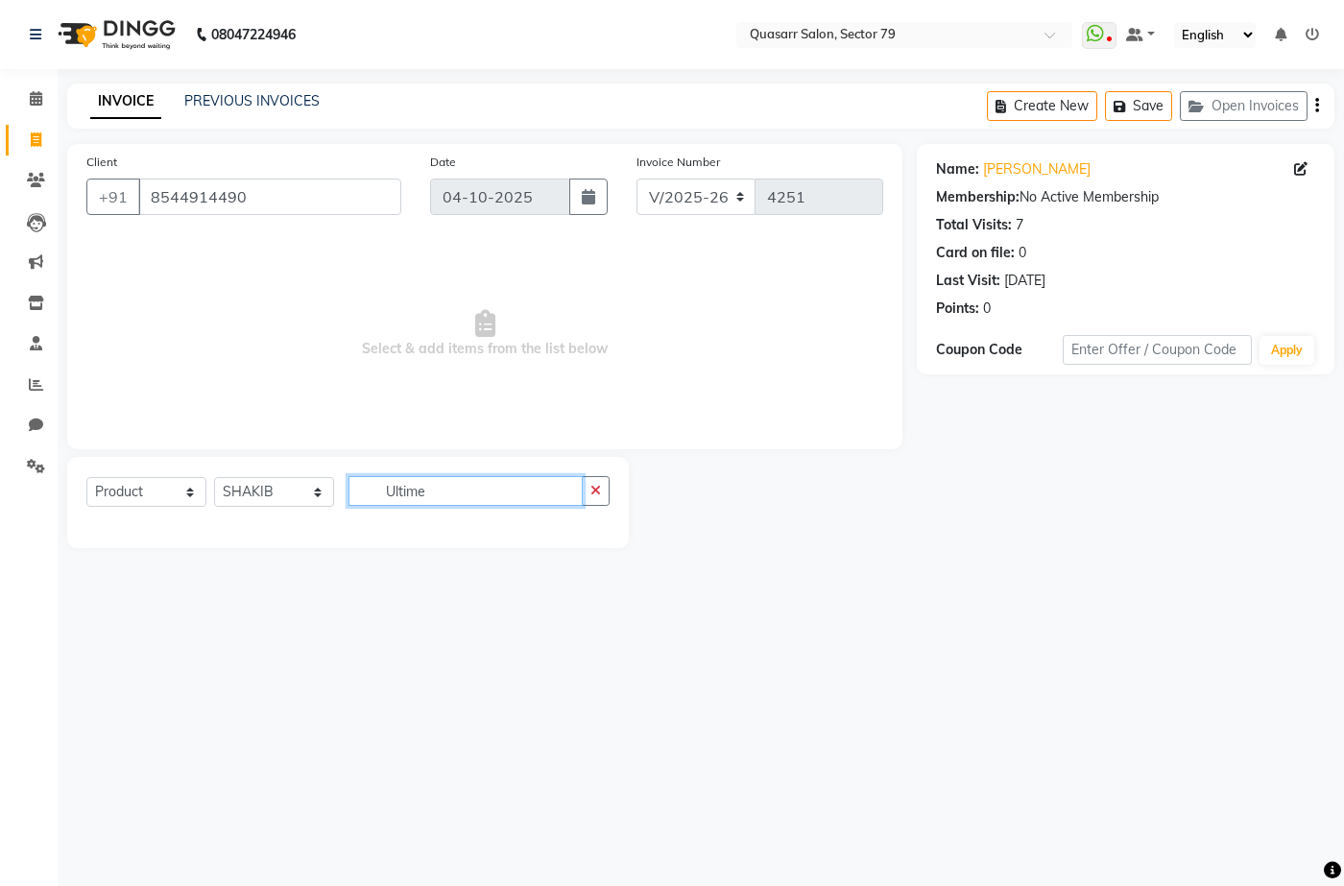
click at [404, 504] on input "Ultime" at bounding box center [466, 491] width 234 height 30
drag, startPoint x: 457, startPoint y: 505, endPoint x: 331, endPoint y: 496, distance: 126.1
click at [331, 496] on div "Select Service Product Membership Package Voucher Prepaid Gift Card Select Styl…" at bounding box center [347, 498] width 523 height 45
type input "oil"
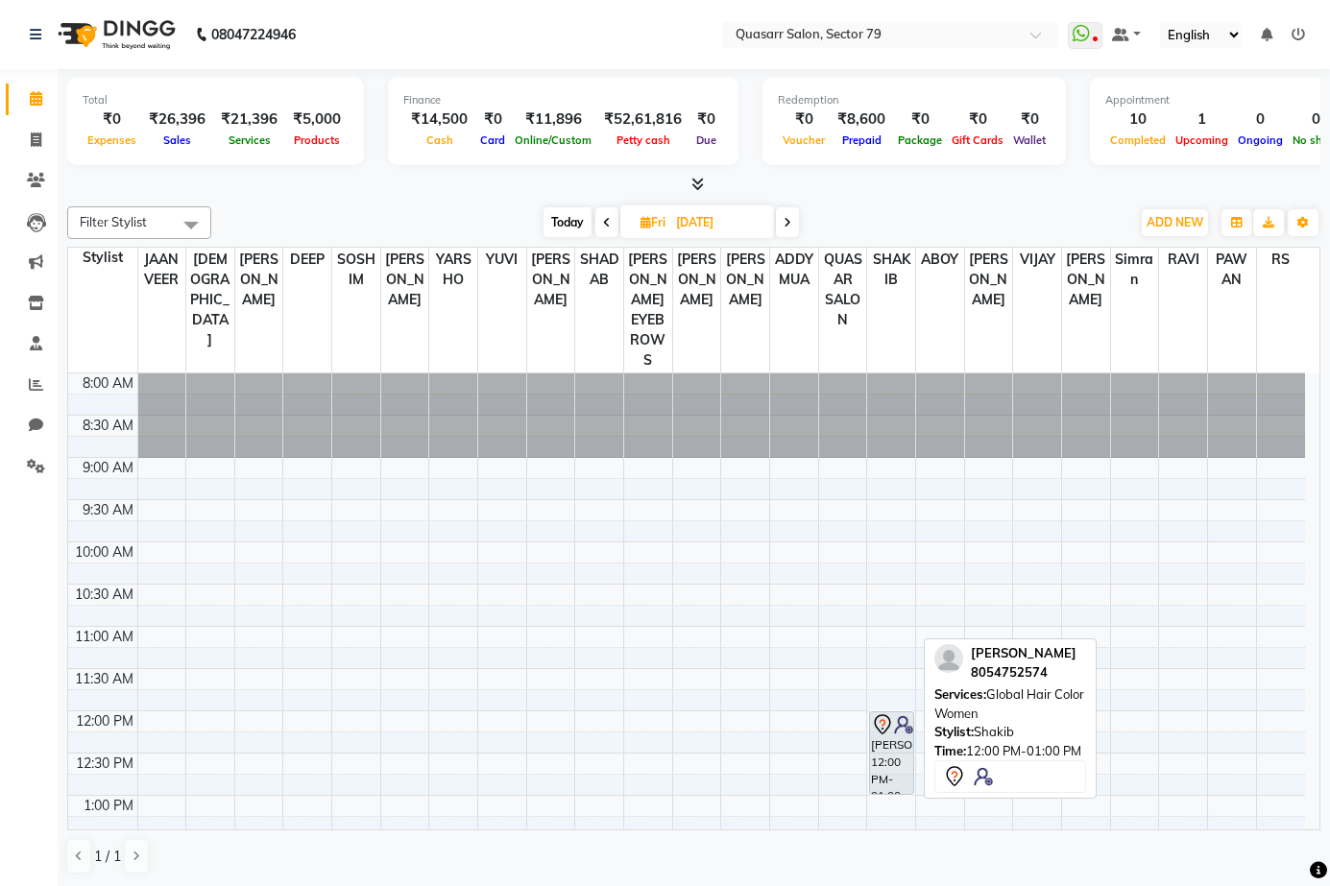
click at [893, 713] on icon at bounding box center [882, 724] width 23 height 23
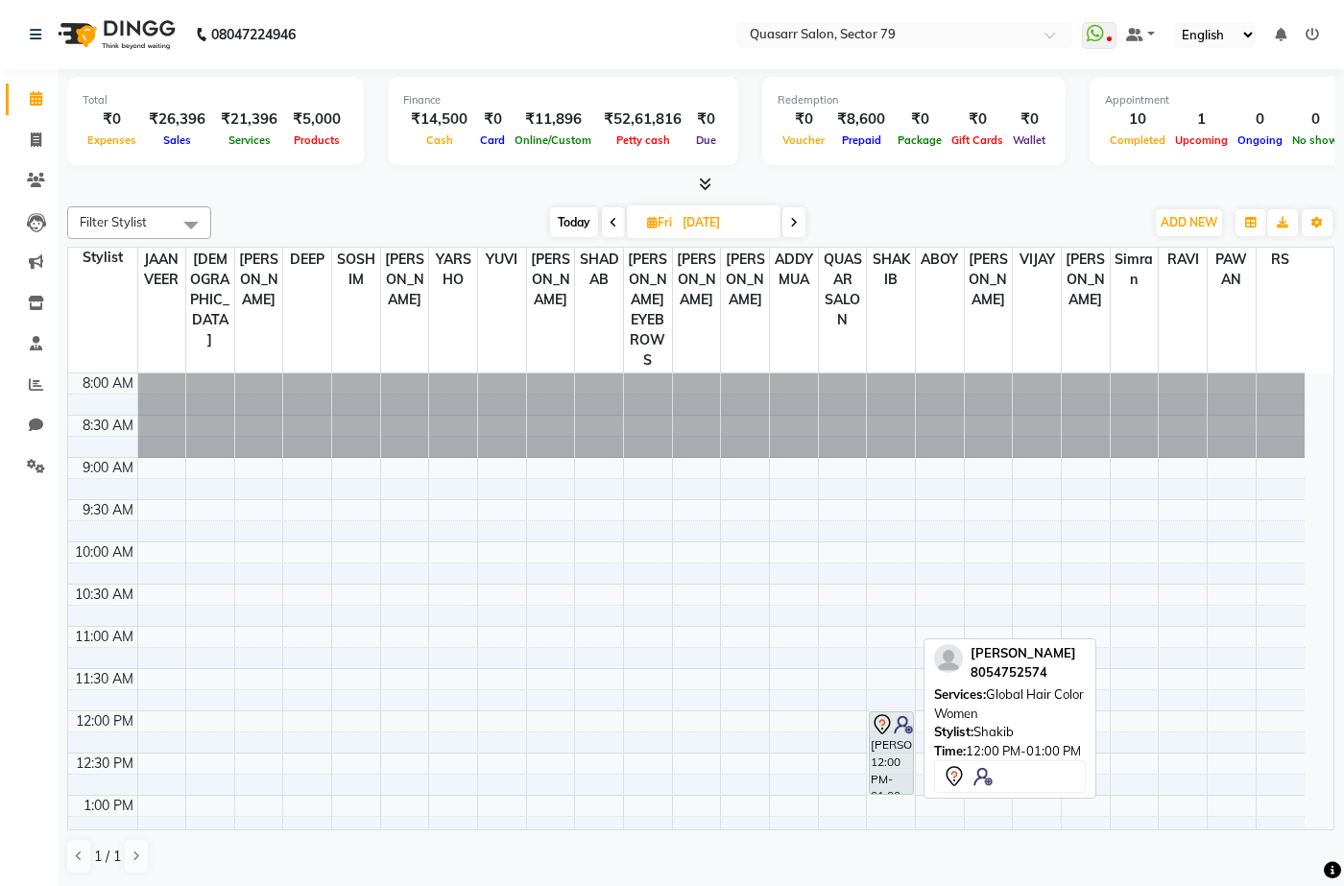
select select "7"
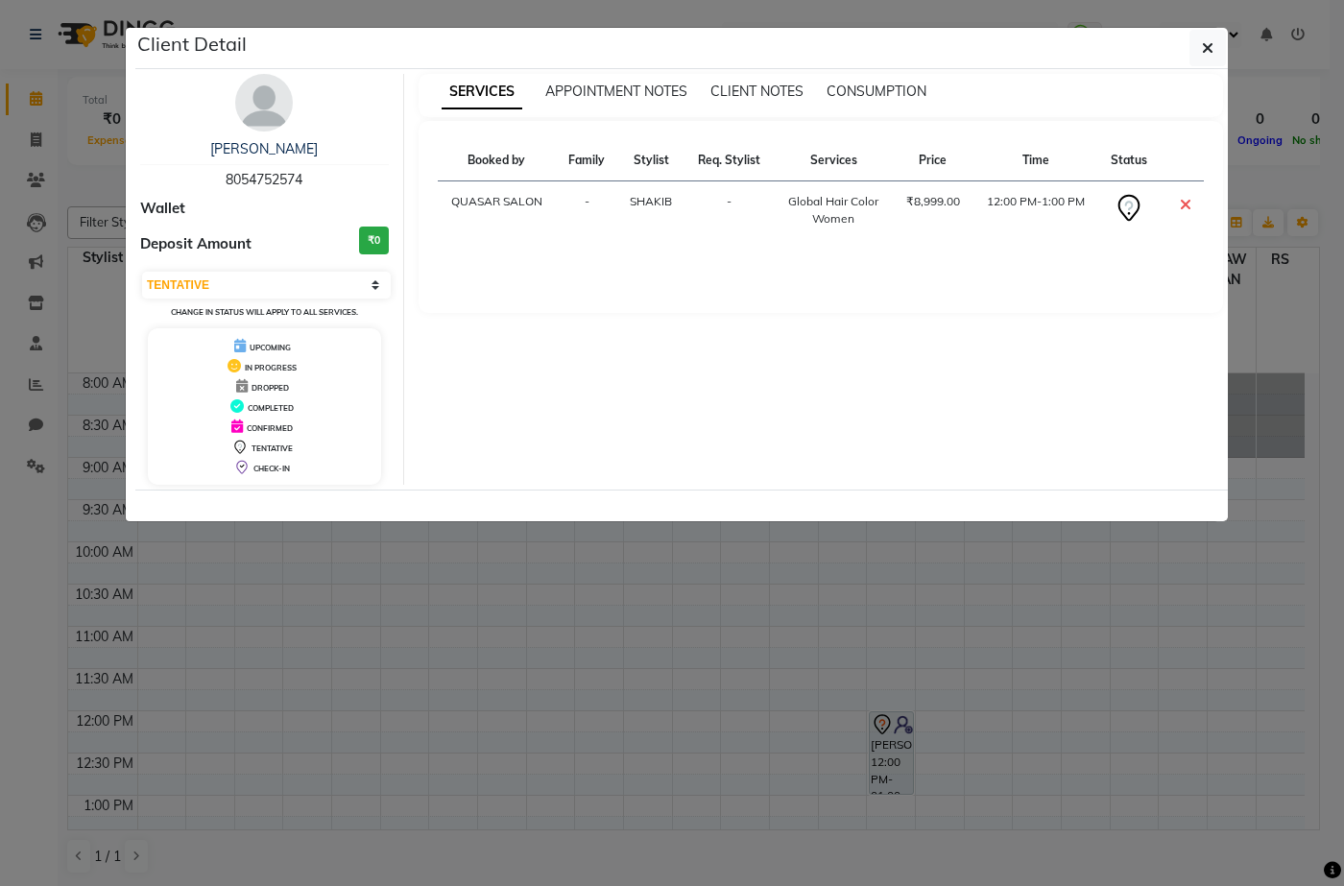
click at [265, 171] on span "8054752574" at bounding box center [264, 179] width 77 height 17
copy span "8054752574"
click at [1210, 52] on icon "button" at bounding box center [1208, 47] width 12 height 15
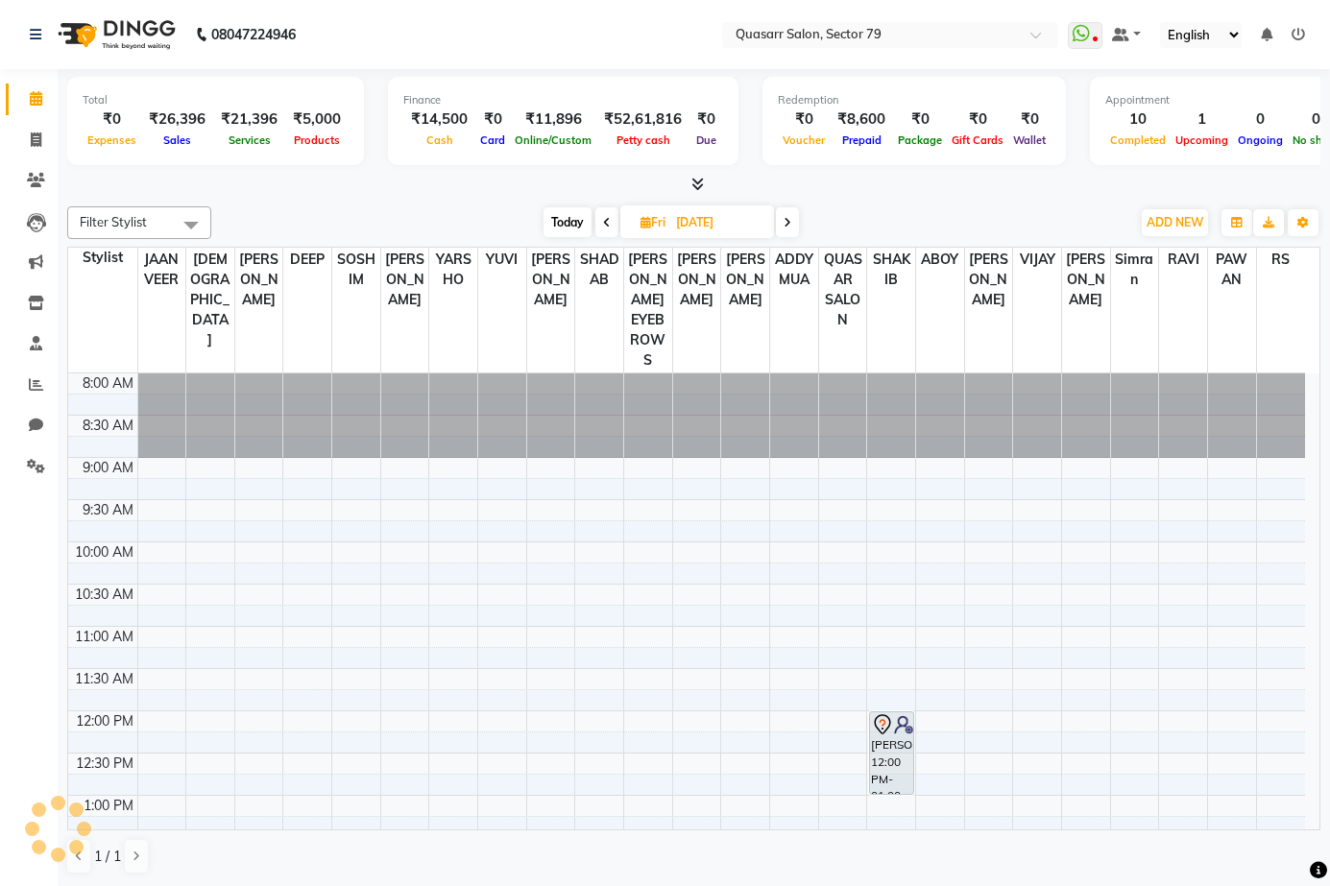
click at [611, 223] on span at bounding box center [606, 222] width 23 height 30
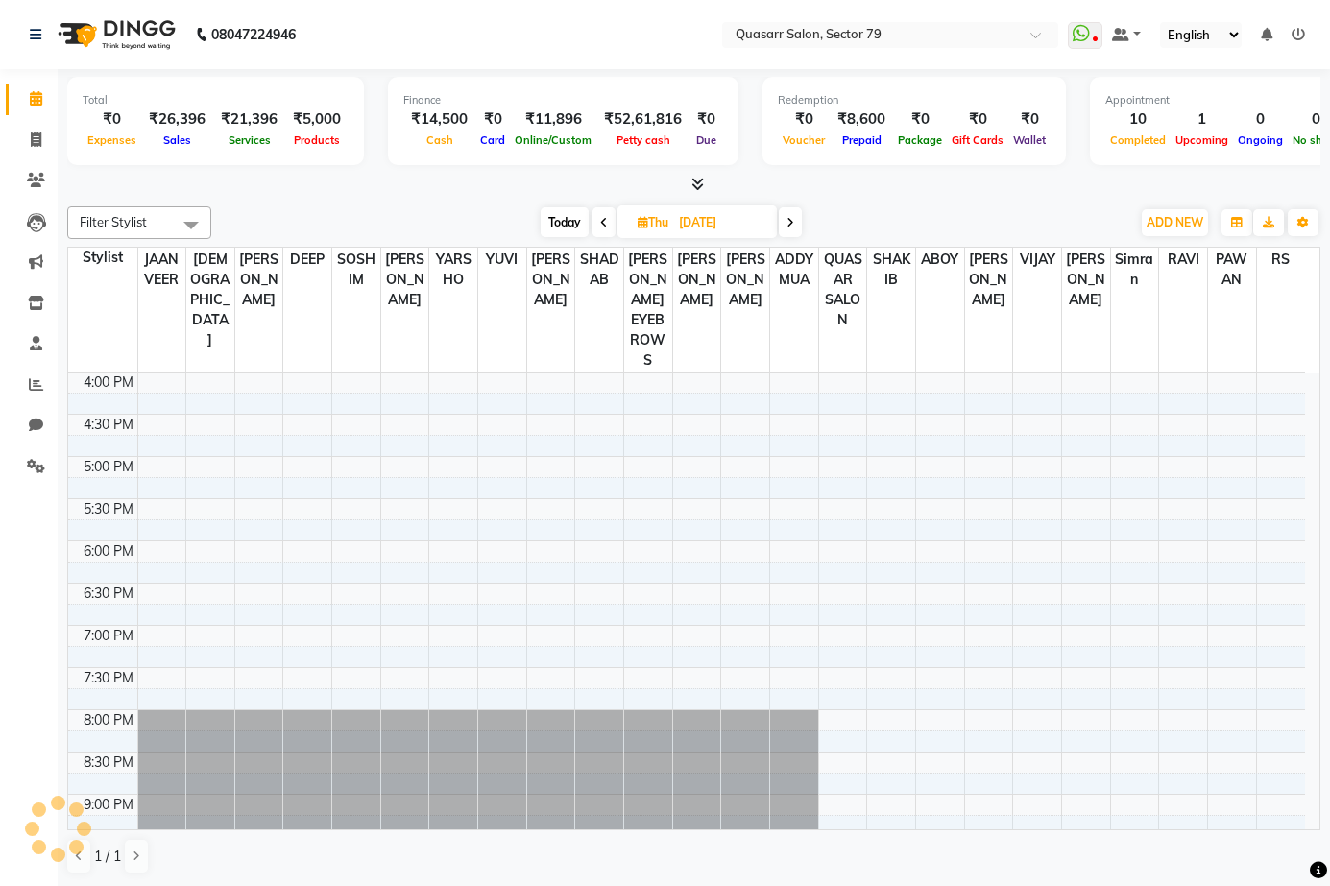
click at [606, 224] on span at bounding box center [603, 222] width 23 height 30
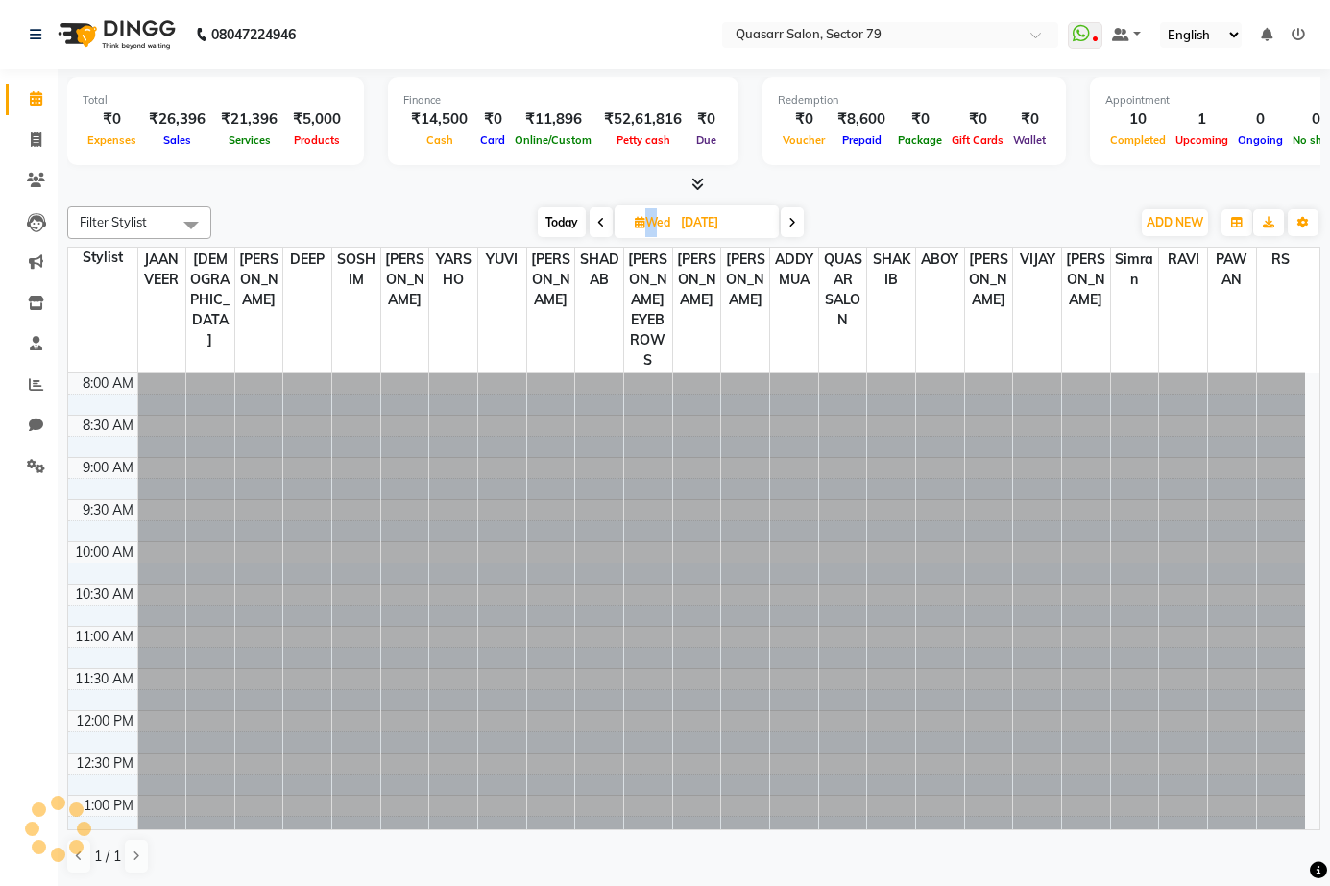
click at [606, 224] on span at bounding box center [601, 222] width 23 height 30
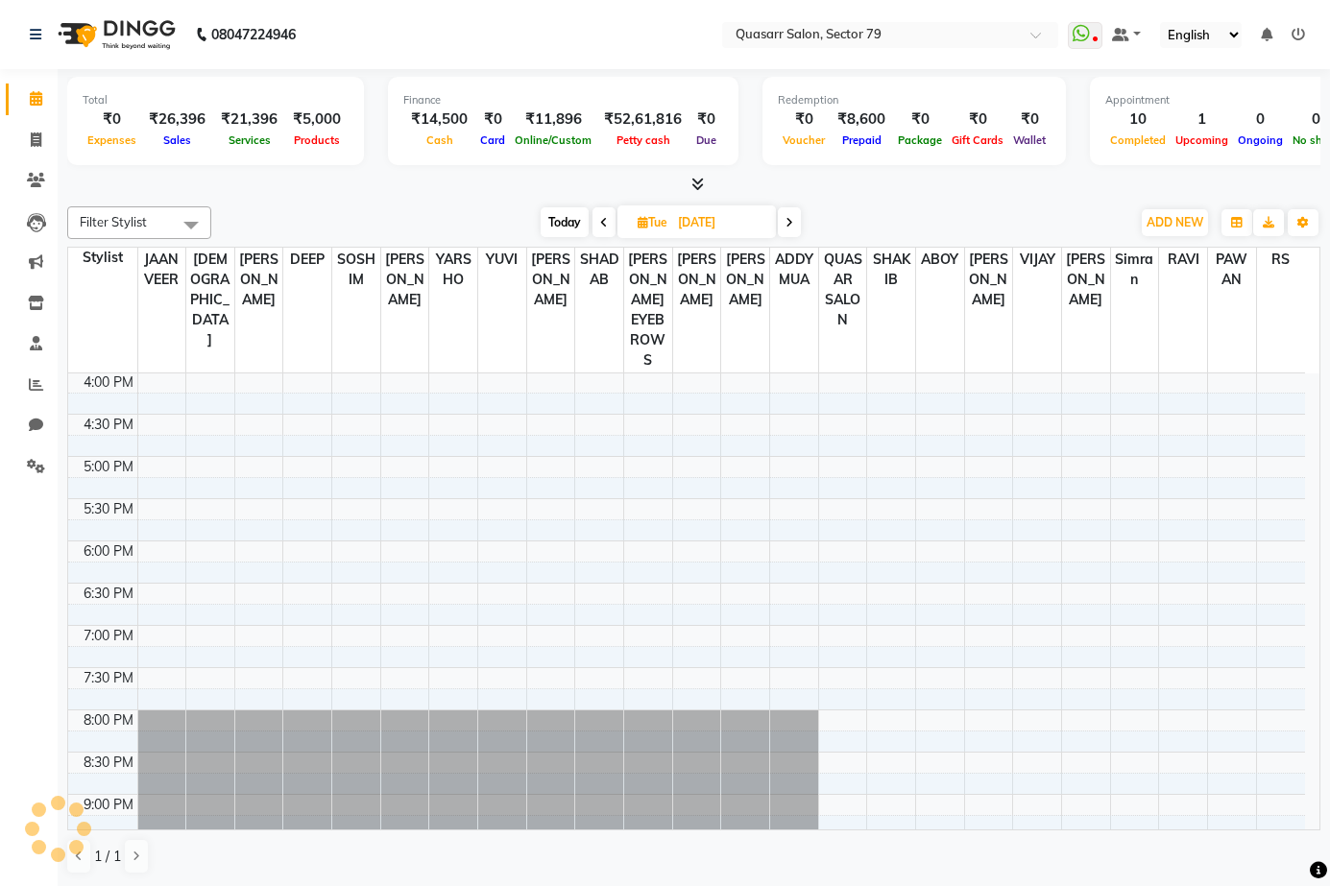
click at [606, 224] on icon at bounding box center [604, 223] width 8 height 12
click at [606, 224] on span at bounding box center [601, 222] width 23 height 30
type input "05-10-2025"
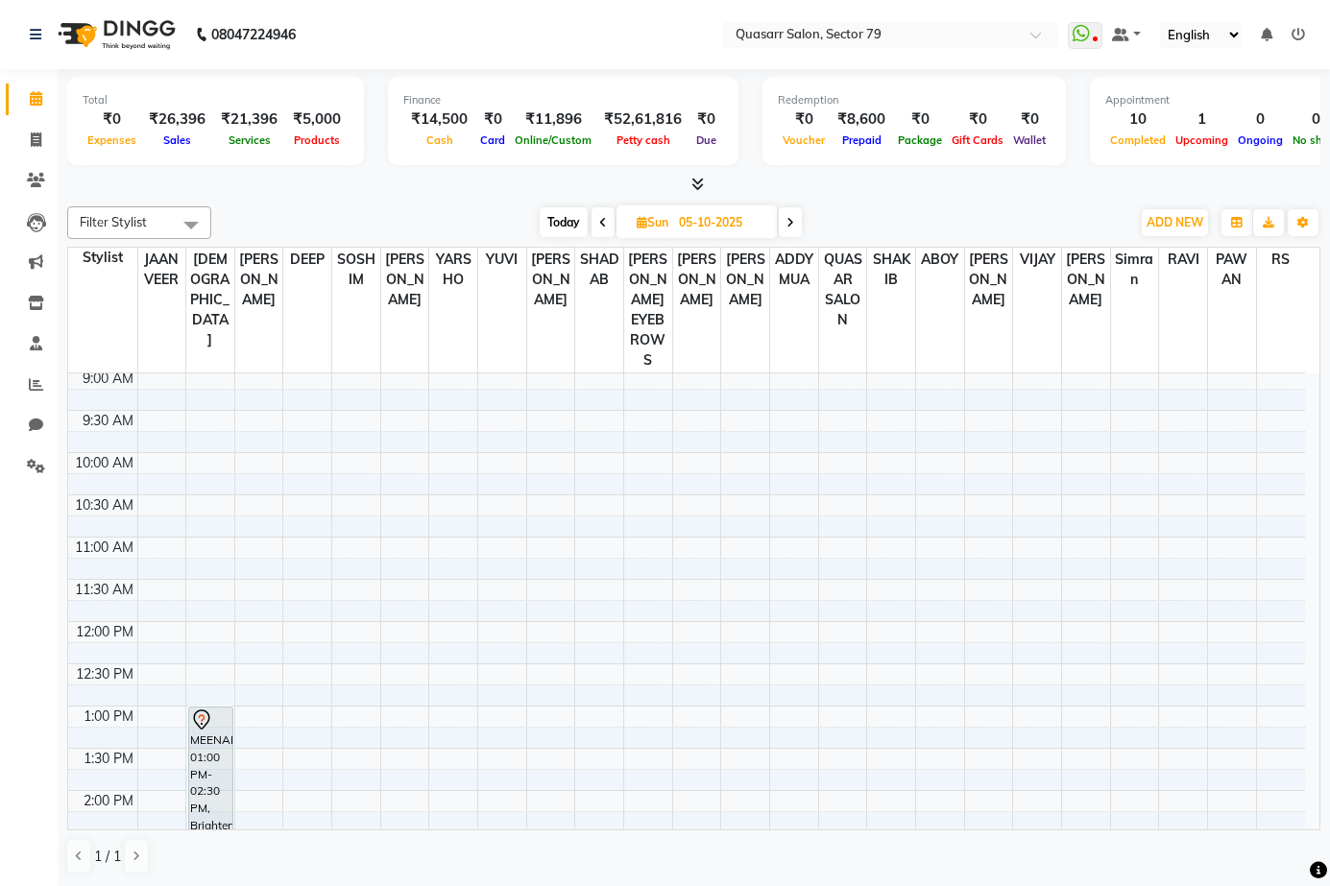
scroll to position [0, 0]
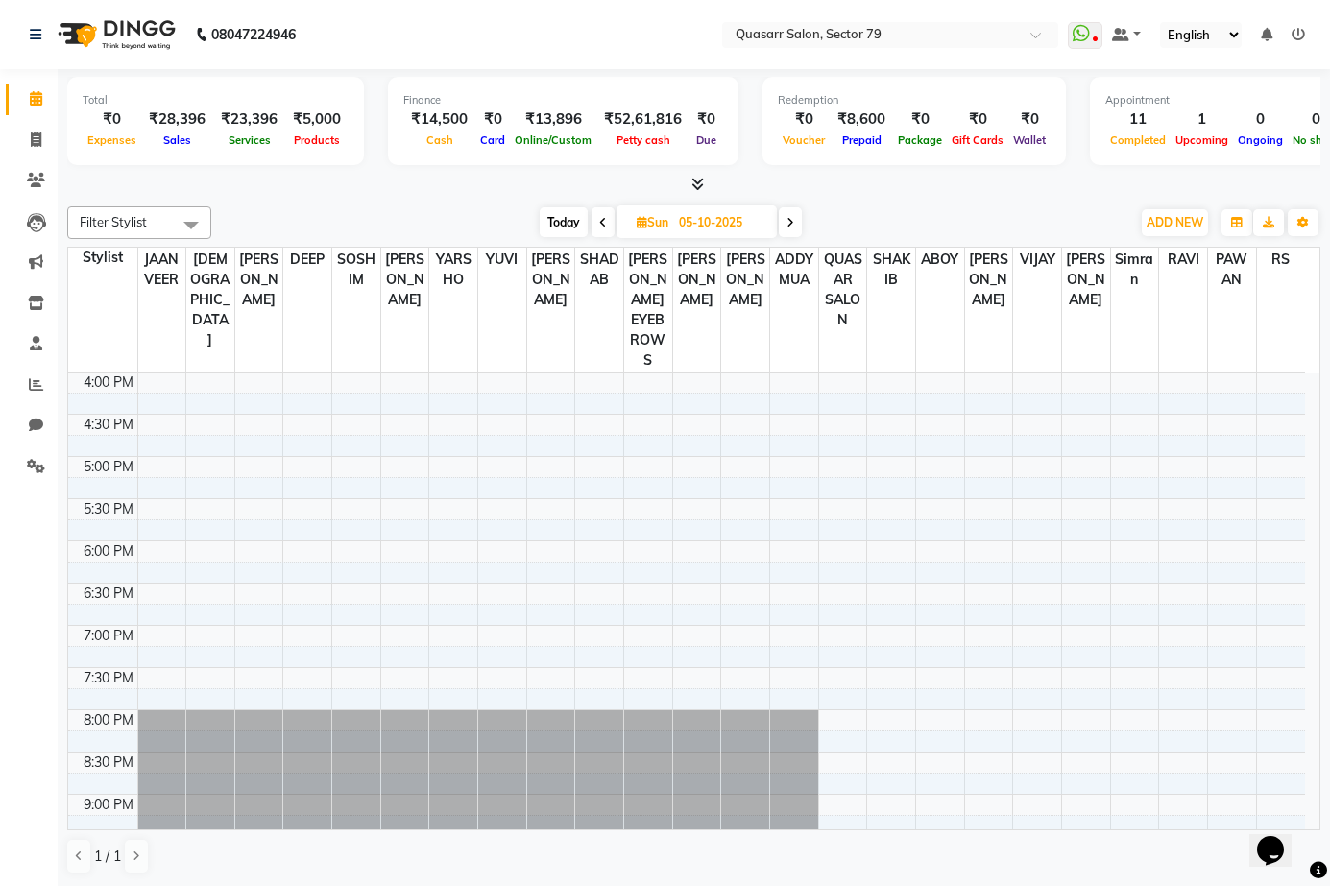
click at [793, 223] on icon at bounding box center [790, 223] width 8 height 12
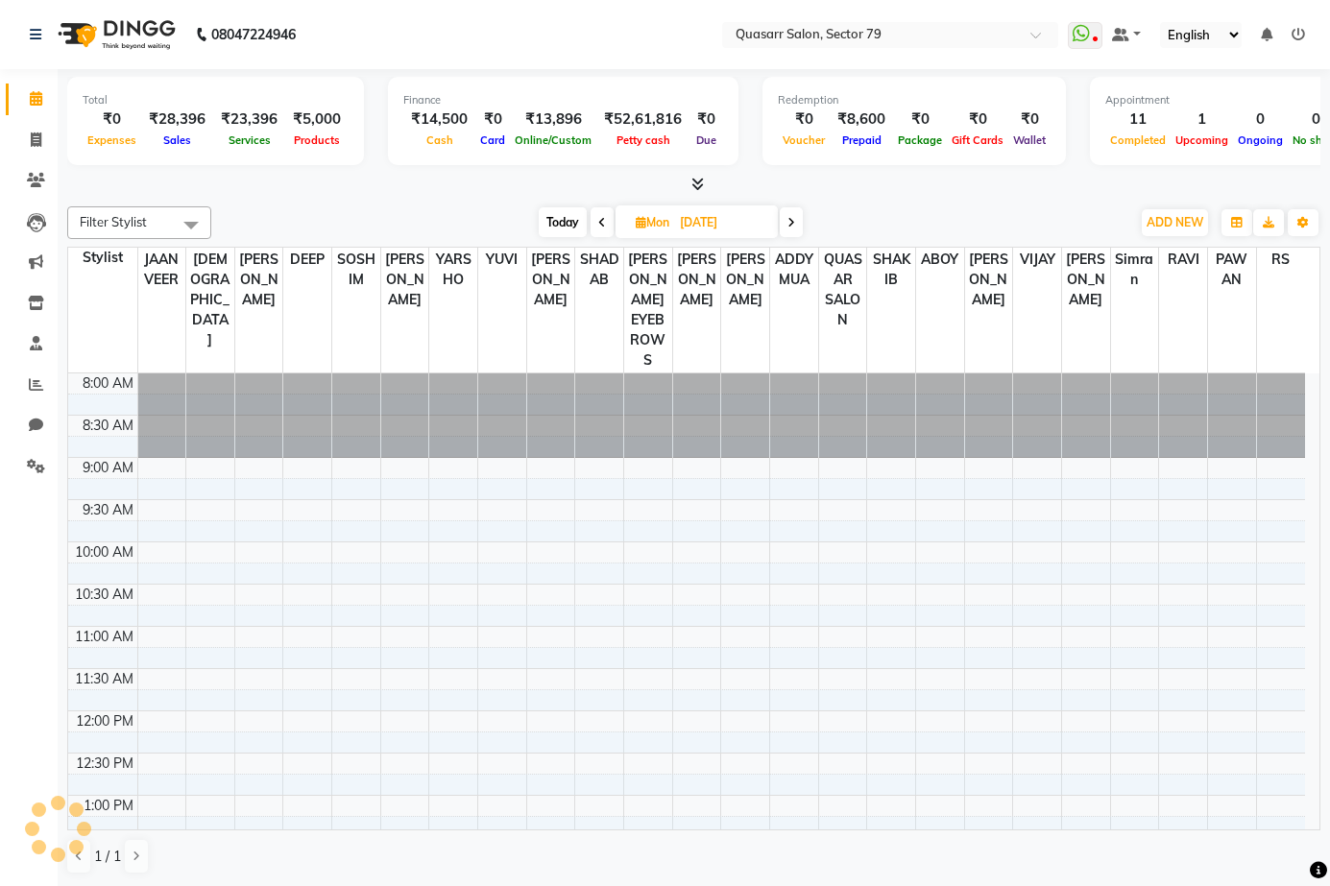
scroll to position [677, 0]
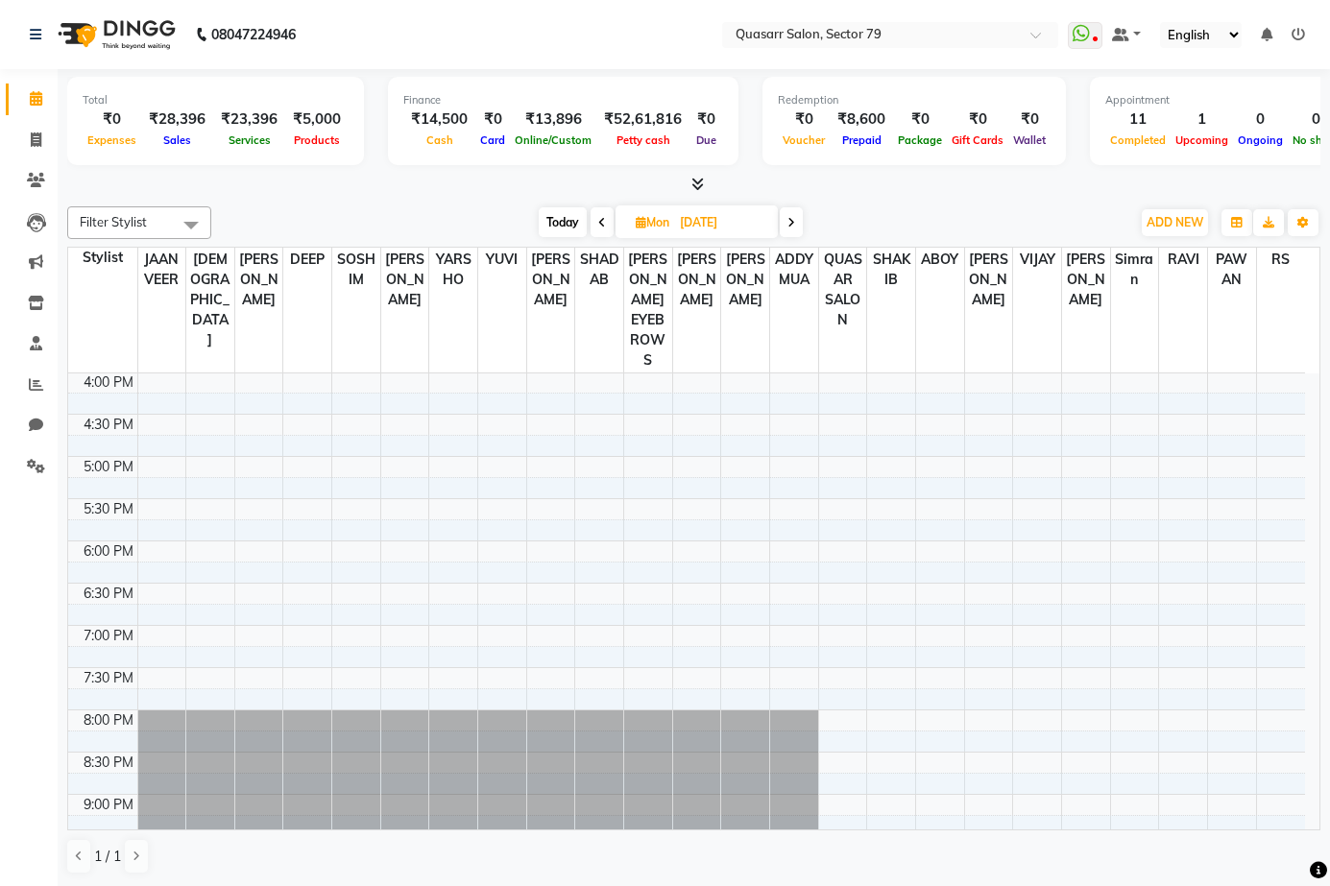
click at [603, 225] on icon at bounding box center [602, 223] width 8 height 12
type input "05-10-2025"
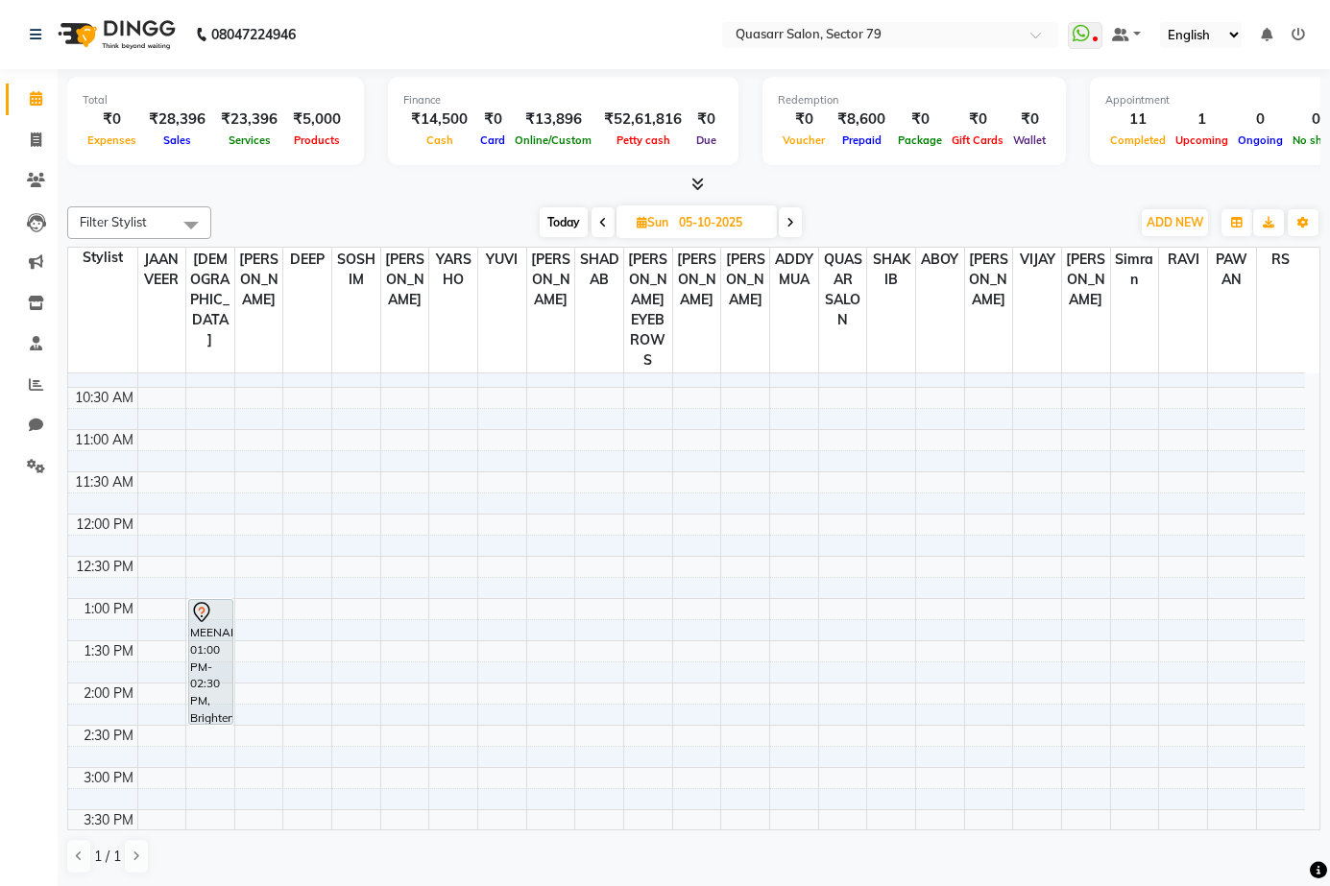
scroll to position [101, 0]
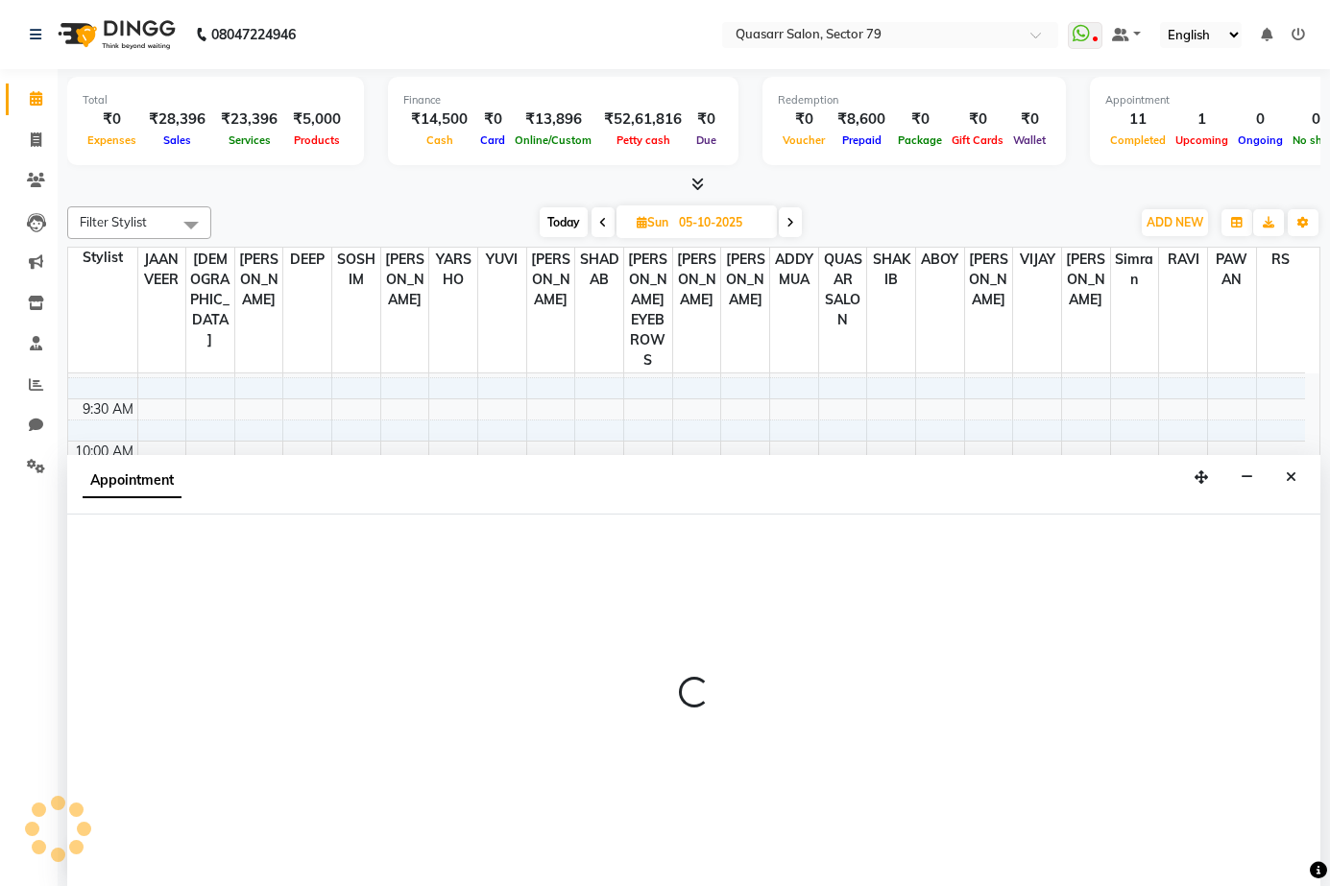
scroll to position [1, 0]
select select "61604"
select select "tentative"
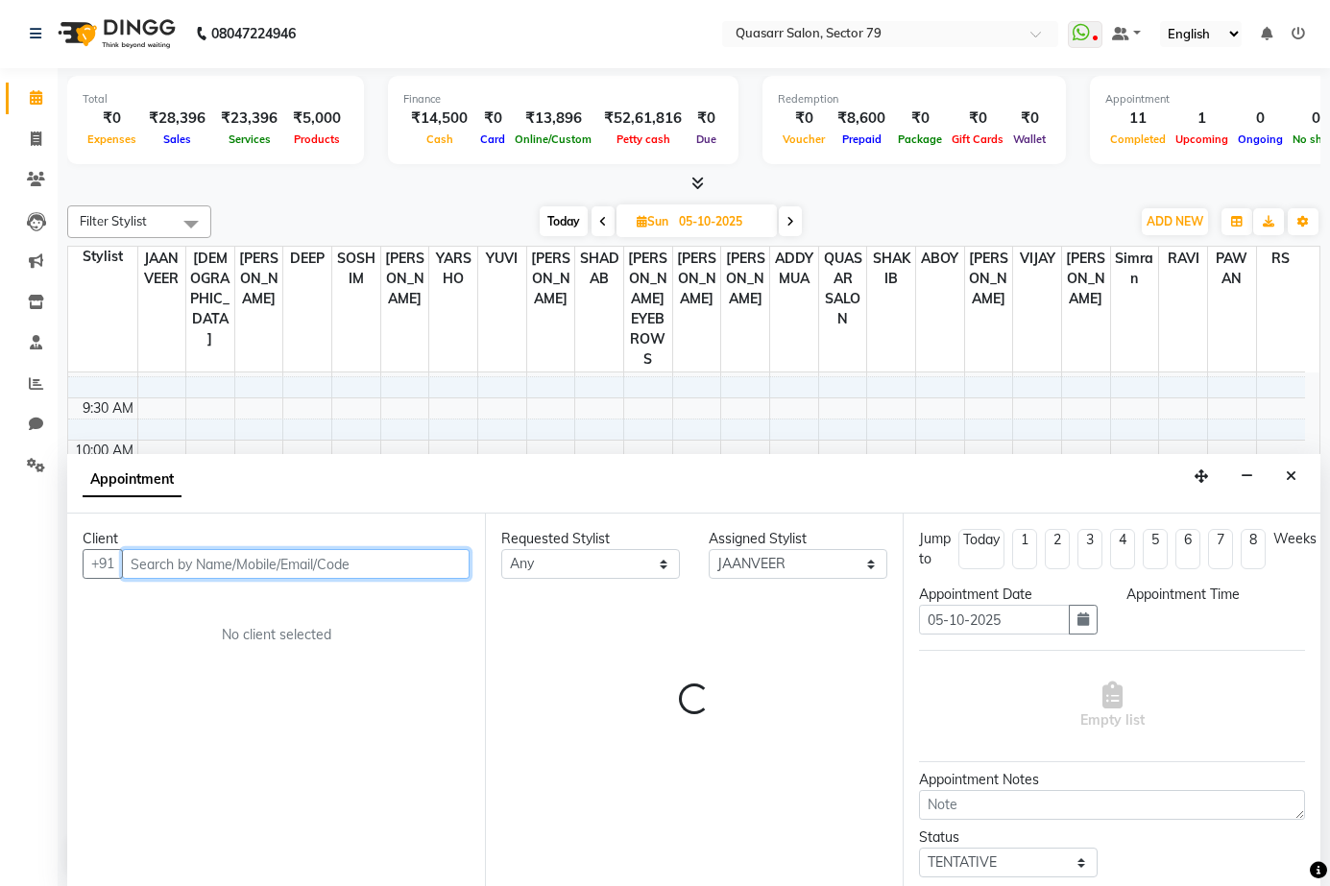
select select "660"
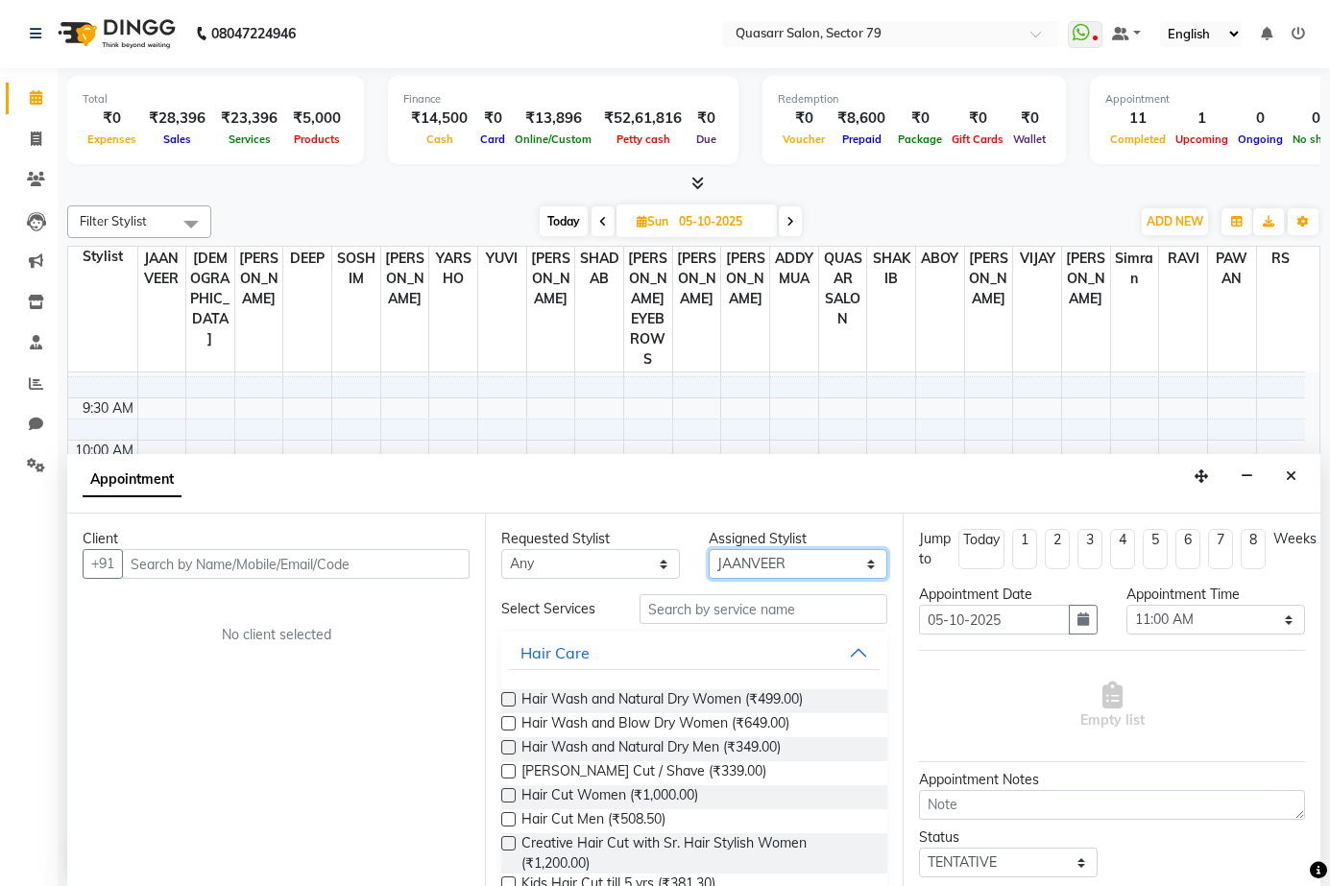
click at [790, 560] on select "Select ABOY ADDY MUA Aruna Rai BHAWNA DEEP DINA GAITRI DEVI JAANVEER JOYCE PAWA…" at bounding box center [798, 564] width 179 height 30
select select "69599"
click at [709, 549] on select "Select ABOY ADDY MUA Aruna Rai BHAWNA DEEP DINA GAITRI DEVI JAANVEER JOYCE PAWA…" at bounding box center [798, 564] width 179 height 30
click at [713, 623] on input "text" at bounding box center [763, 609] width 248 height 30
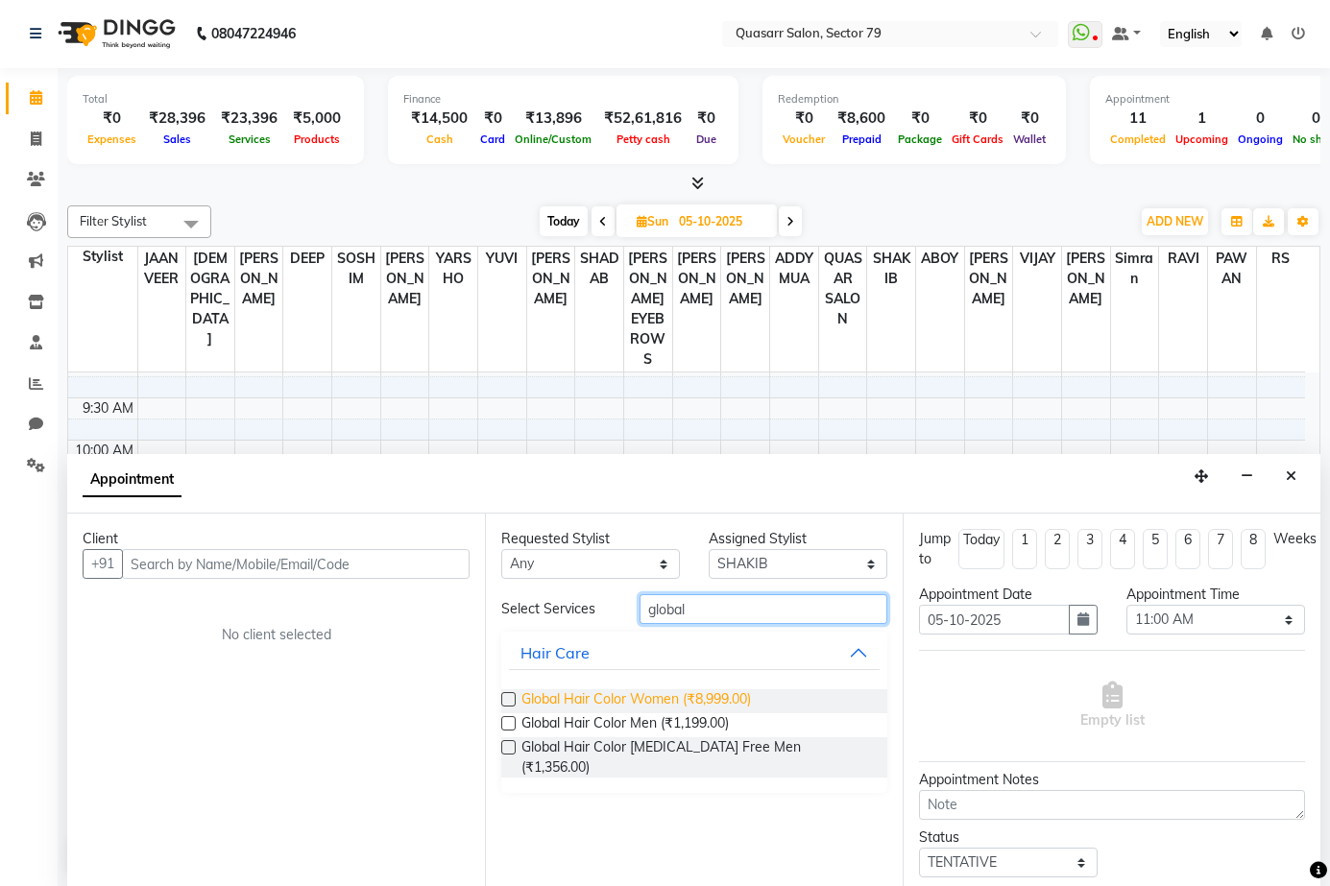
type input "global"
click at [694, 690] on span "Global Hair Color Women (₹8,999.00)" at bounding box center [635, 701] width 229 height 24
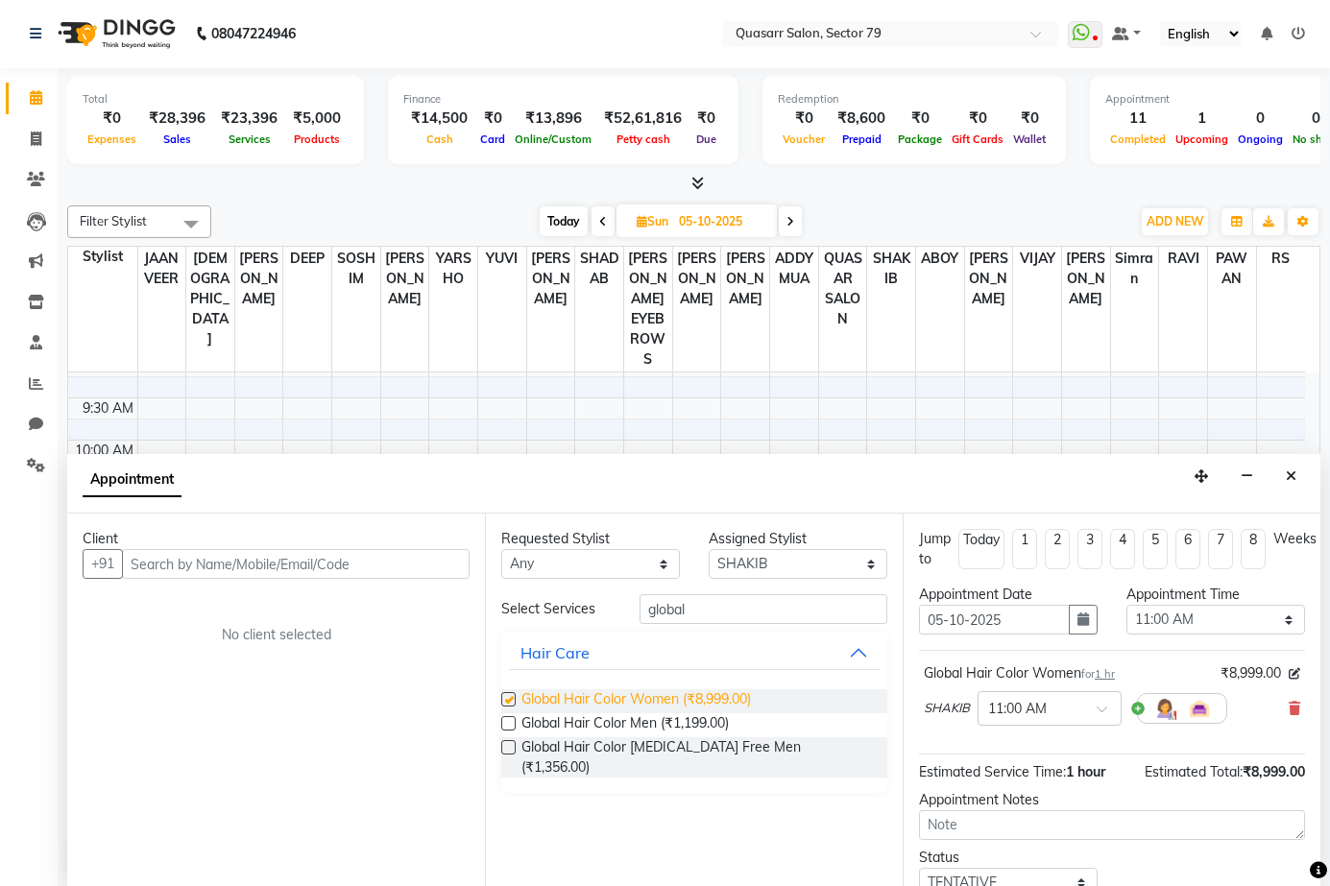
checkbox input "false"
click at [1289, 674] on icon at bounding box center [1295, 674] width 12 height 12
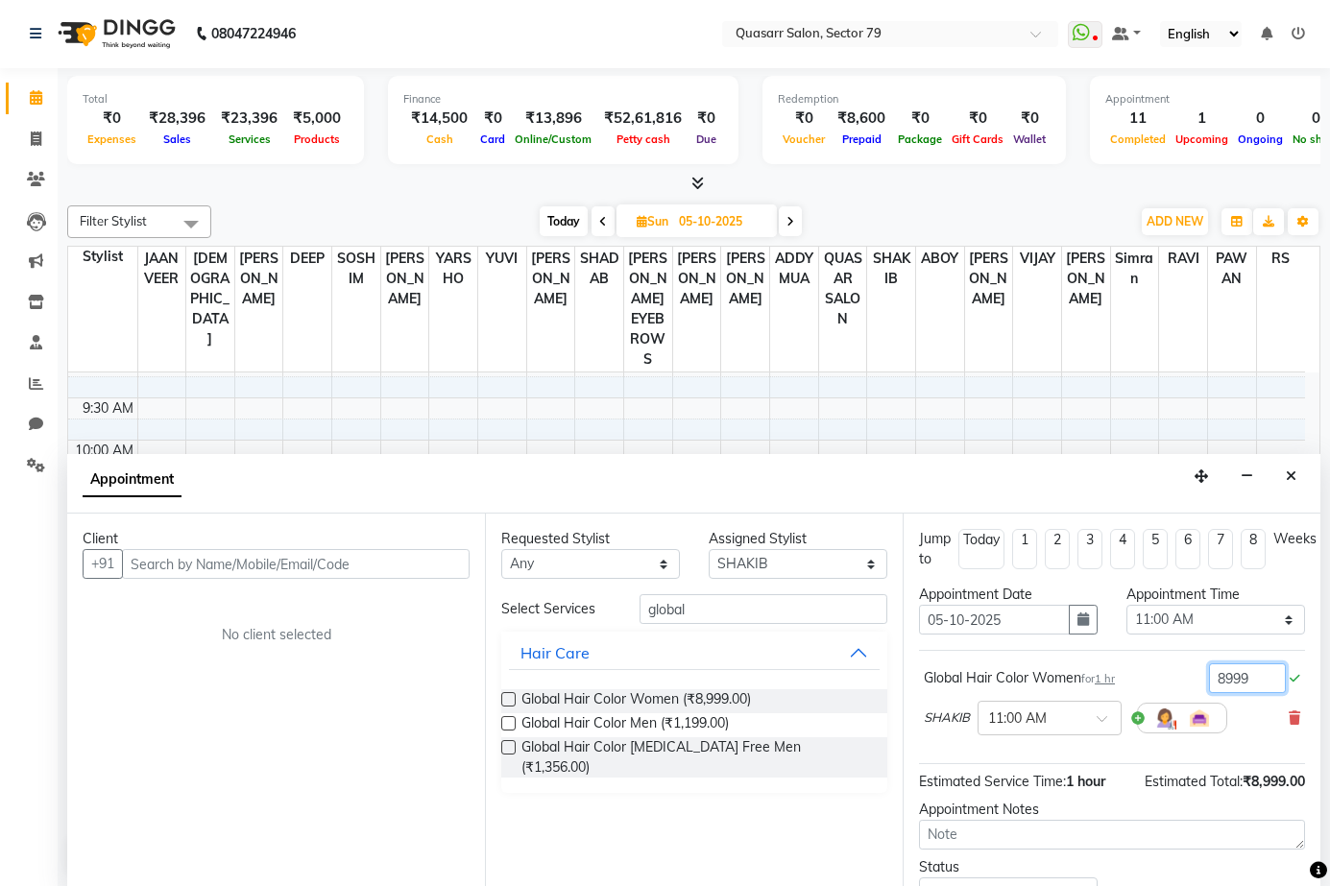
click at [1223, 670] on input "8999" at bounding box center [1247, 678] width 77 height 30
type input "9000"
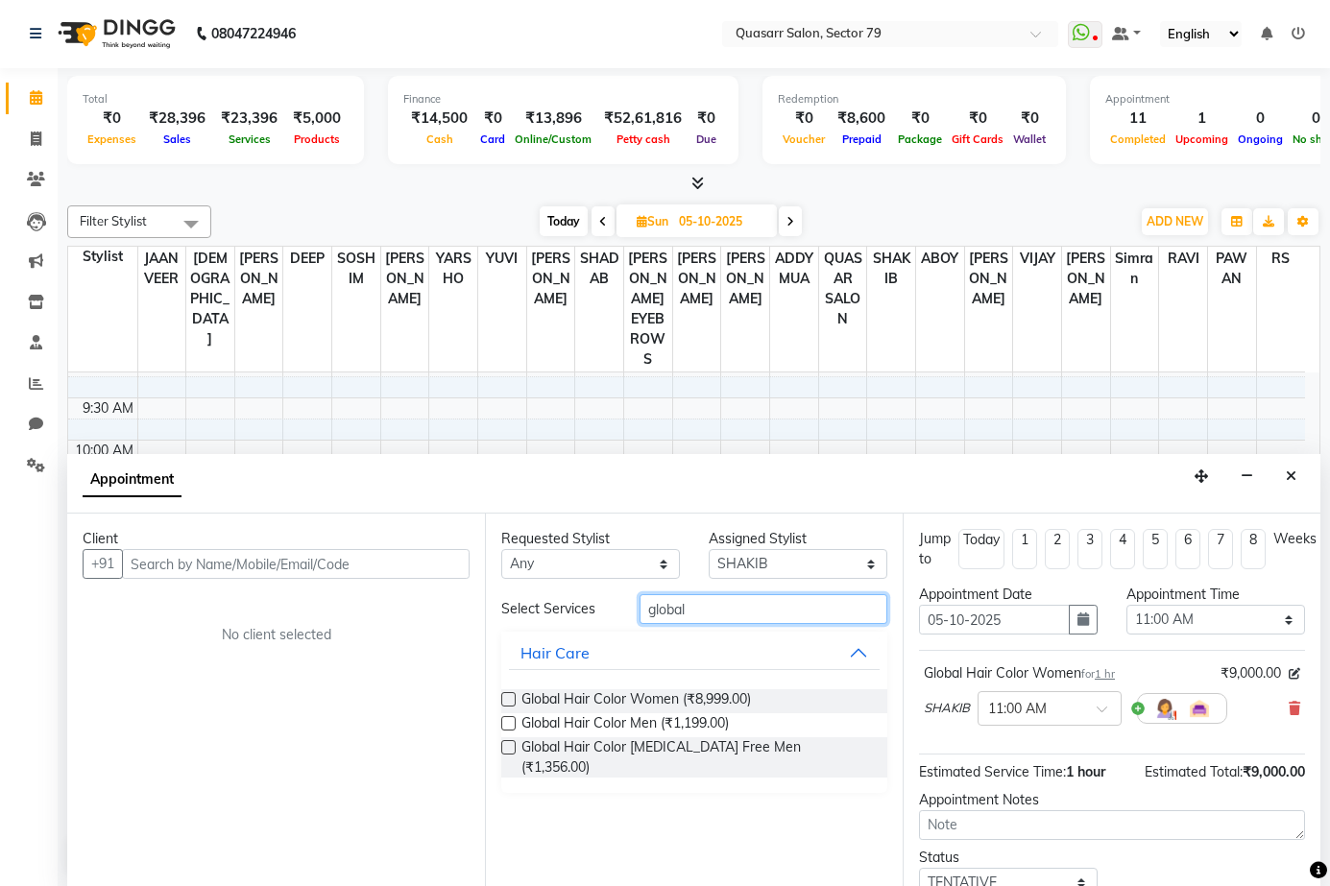
drag, startPoint x: 579, startPoint y: 592, endPoint x: 547, endPoint y: 592, distance: 31.7
click at [547, 592] on div "Requested Stylist Any ABOY ADDY MUA Aruna Rai BHAWNA DEEP DINA GAITRI DEVI JAAN…" at bounding box center [694, 700] width 418 height 373
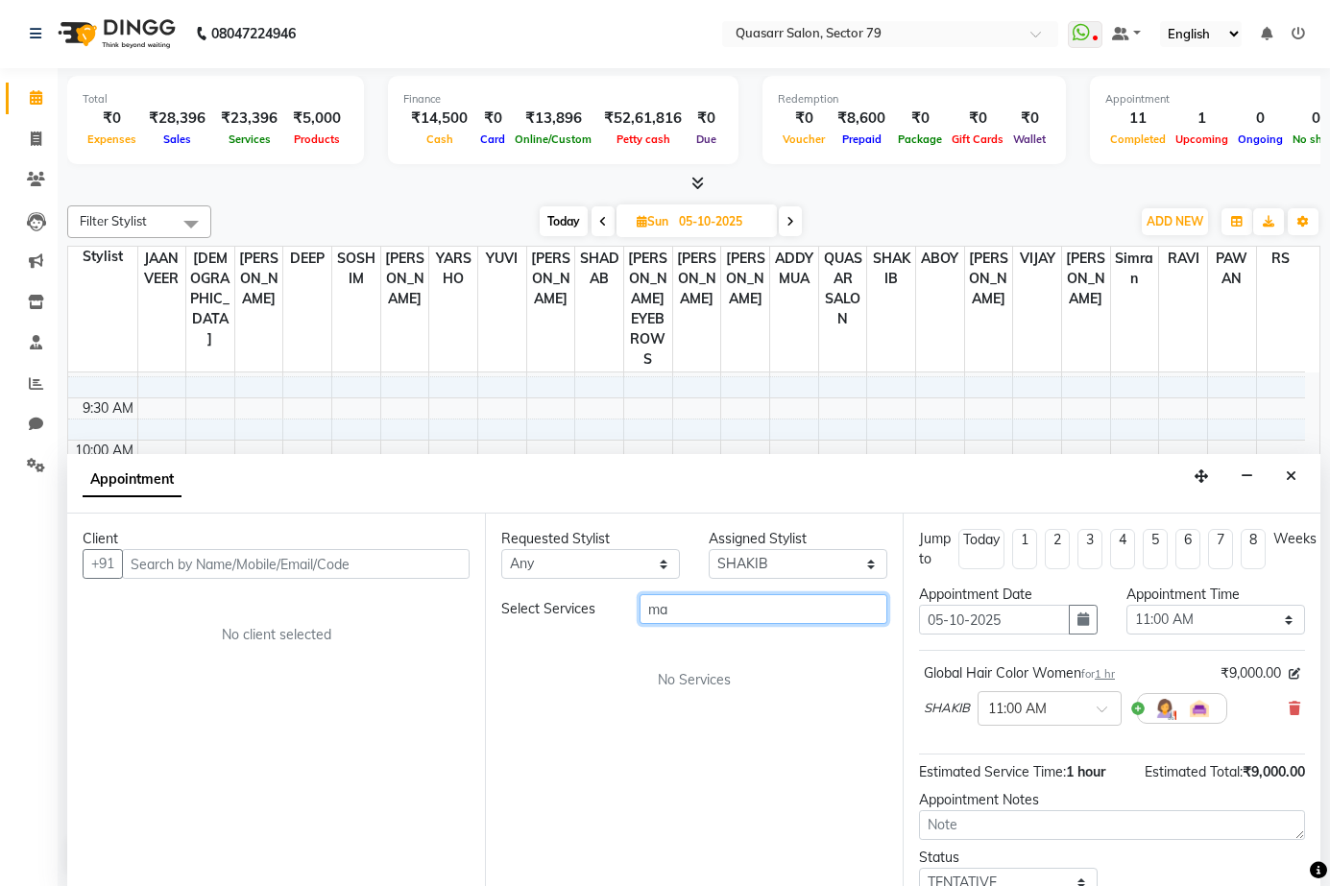
type input "m"
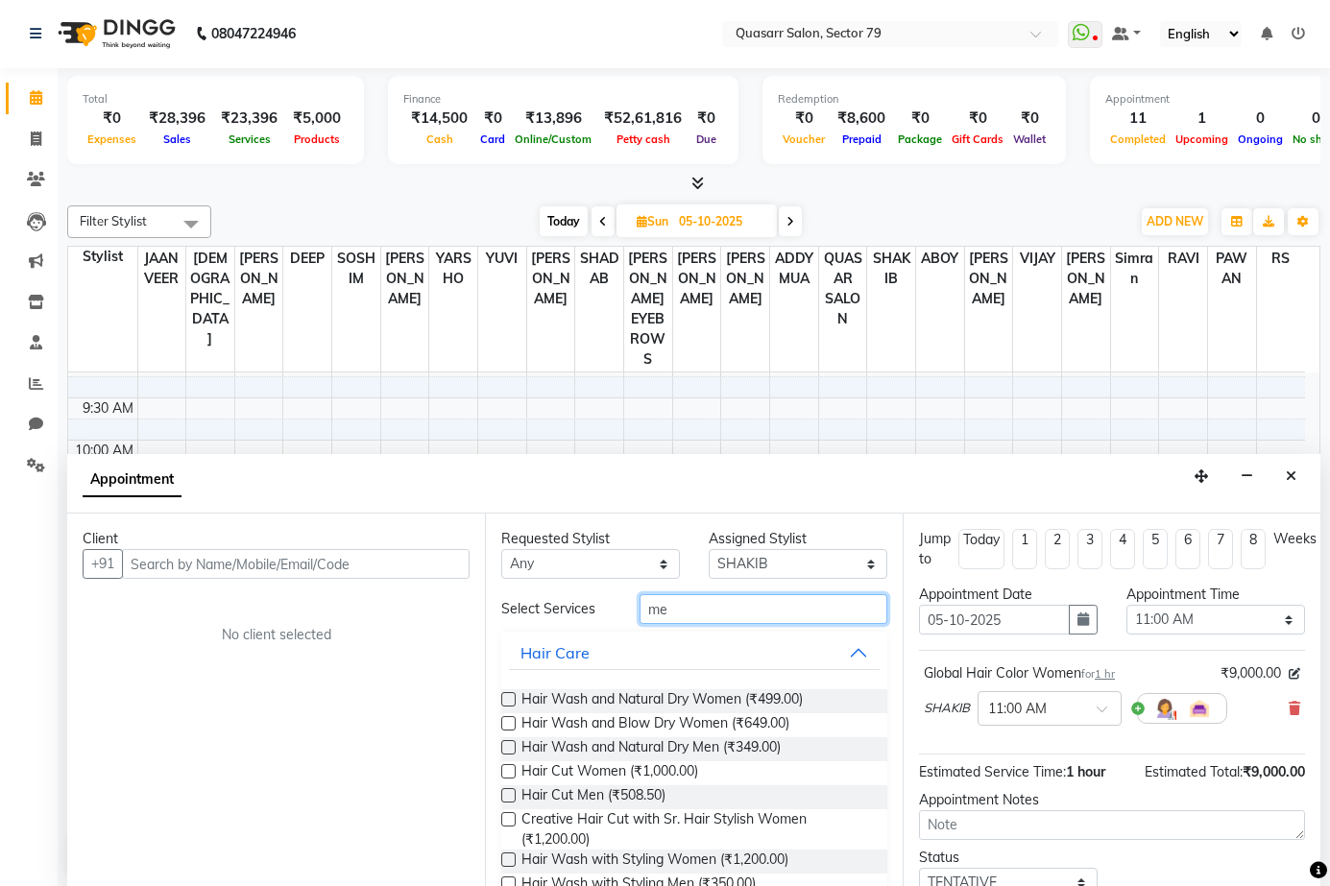
type input "m"
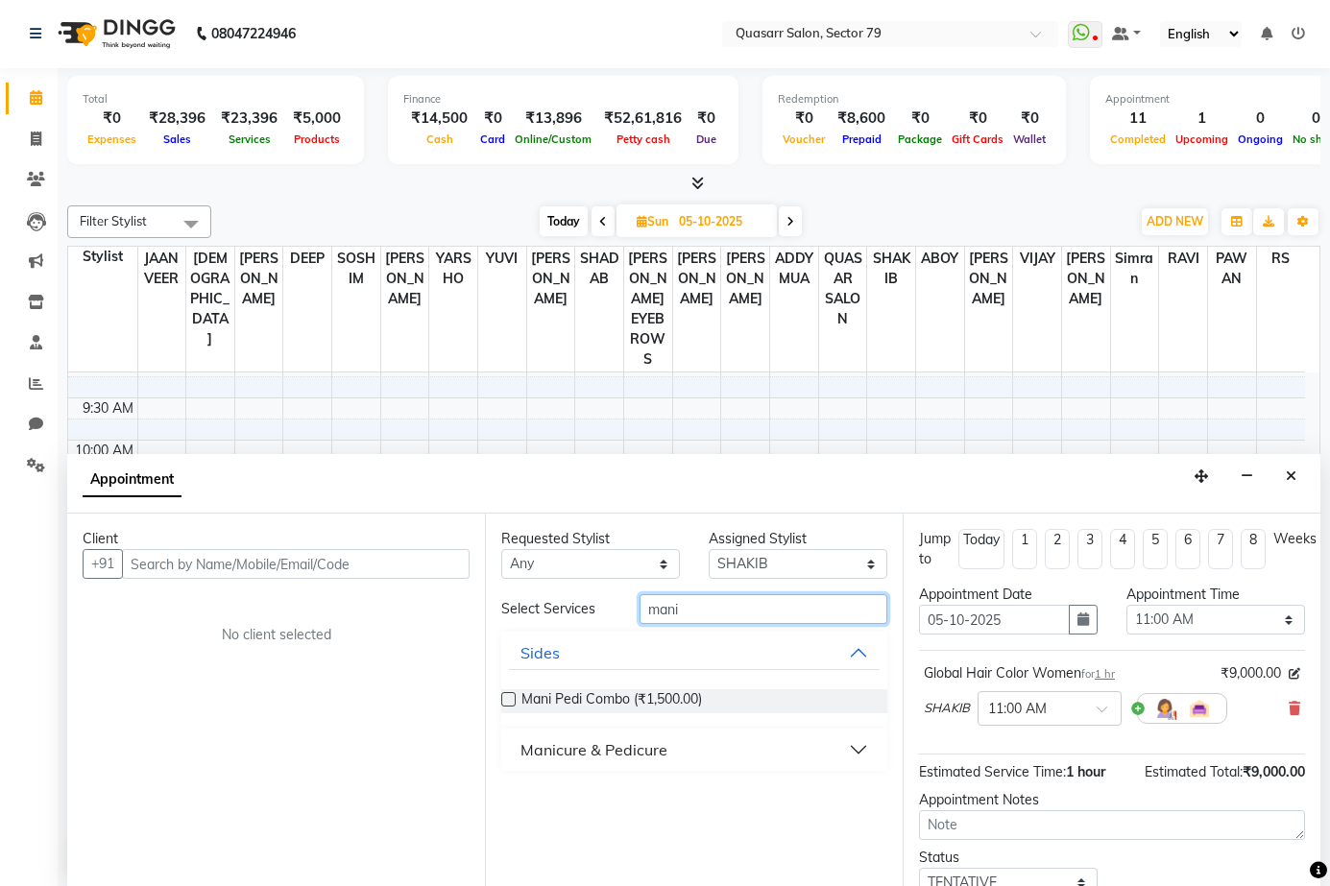
type input "mani"
click at [842, 744] on button "Manicure & Pedicure" at bounding box center [694, 750] width 371 height 35
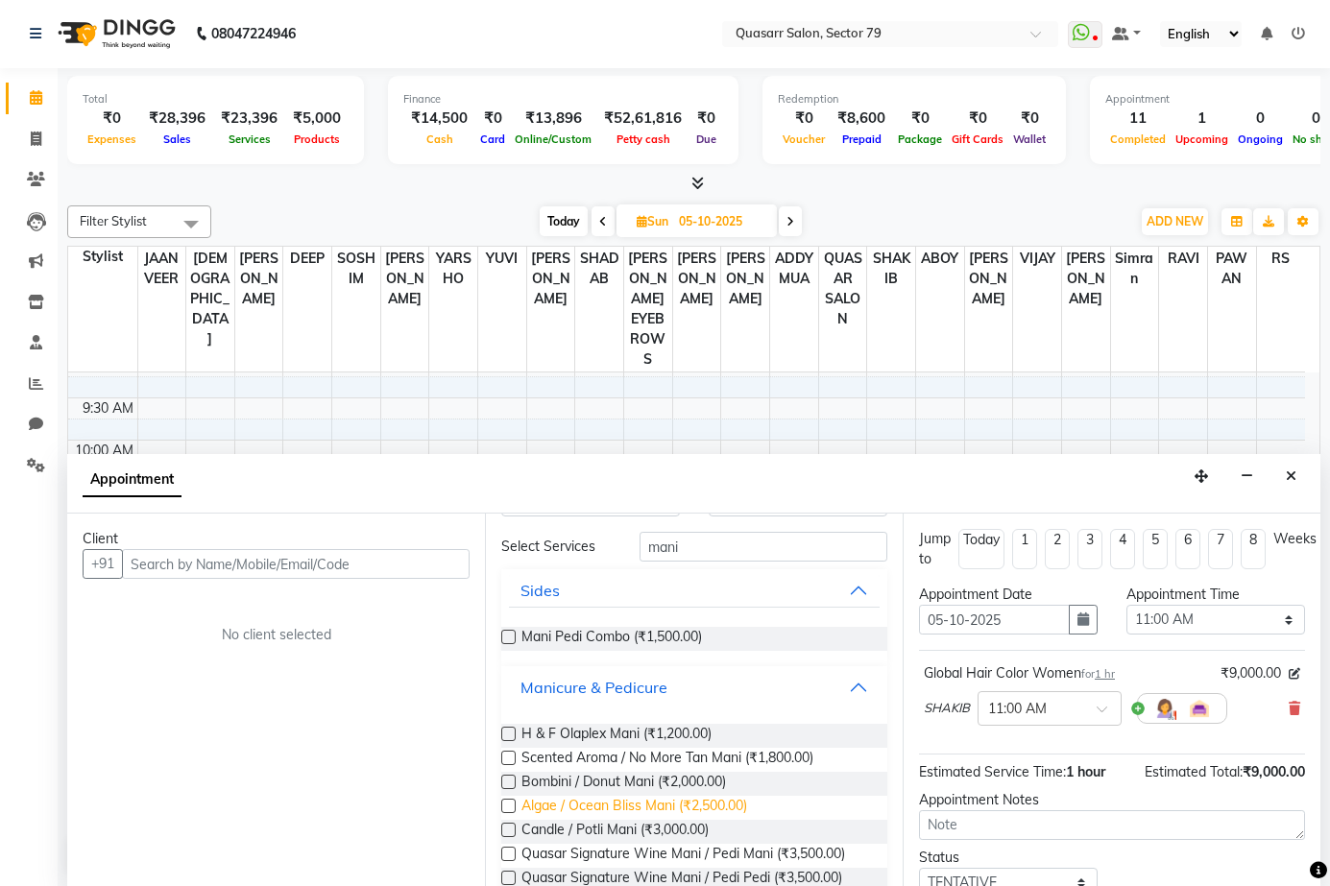
scroll to position [147, 0]
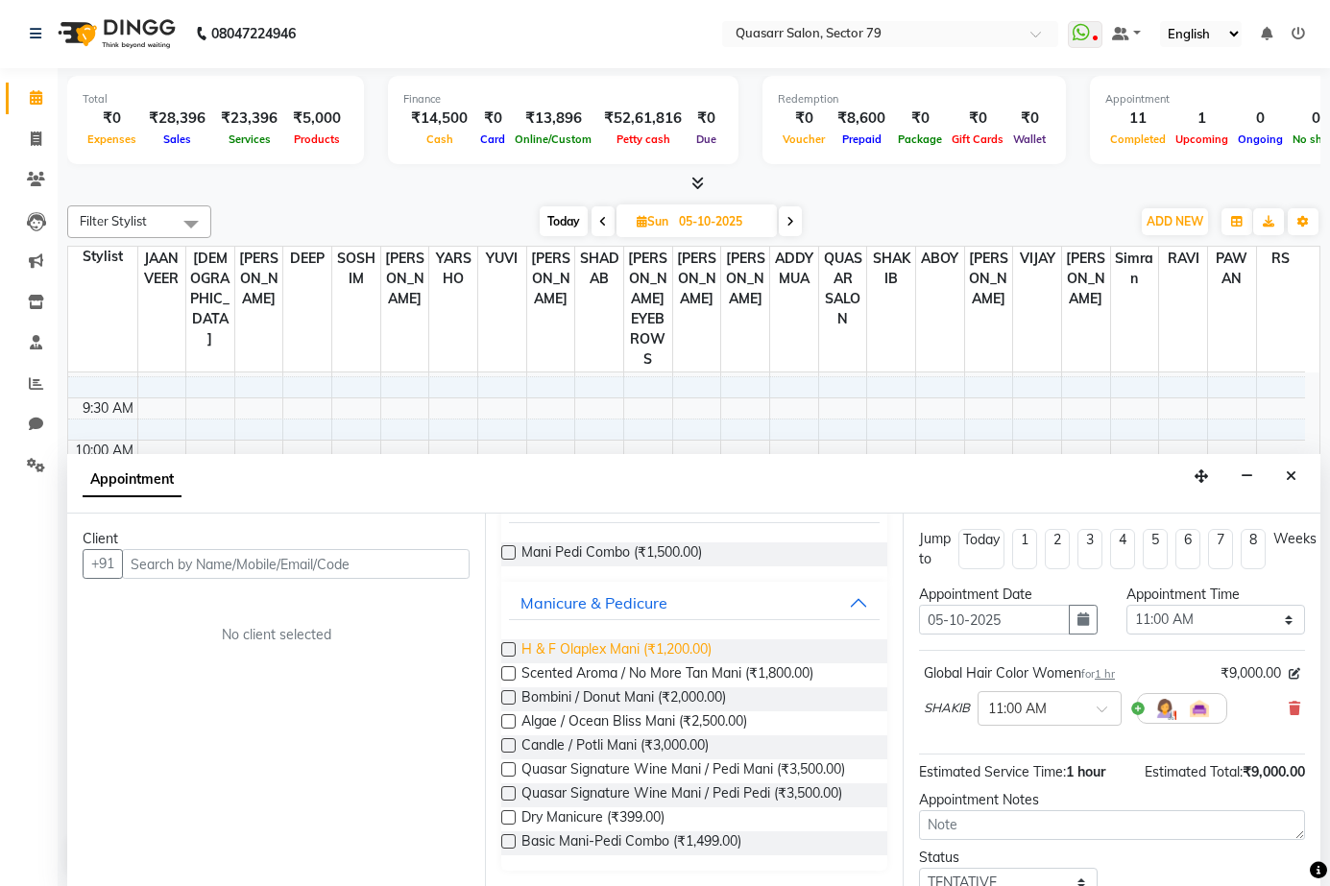
click at [644, 652] on span "H & F Olaplex Mani (₹1,200.00)" at bounding box center [616, 651] width 190 height 24
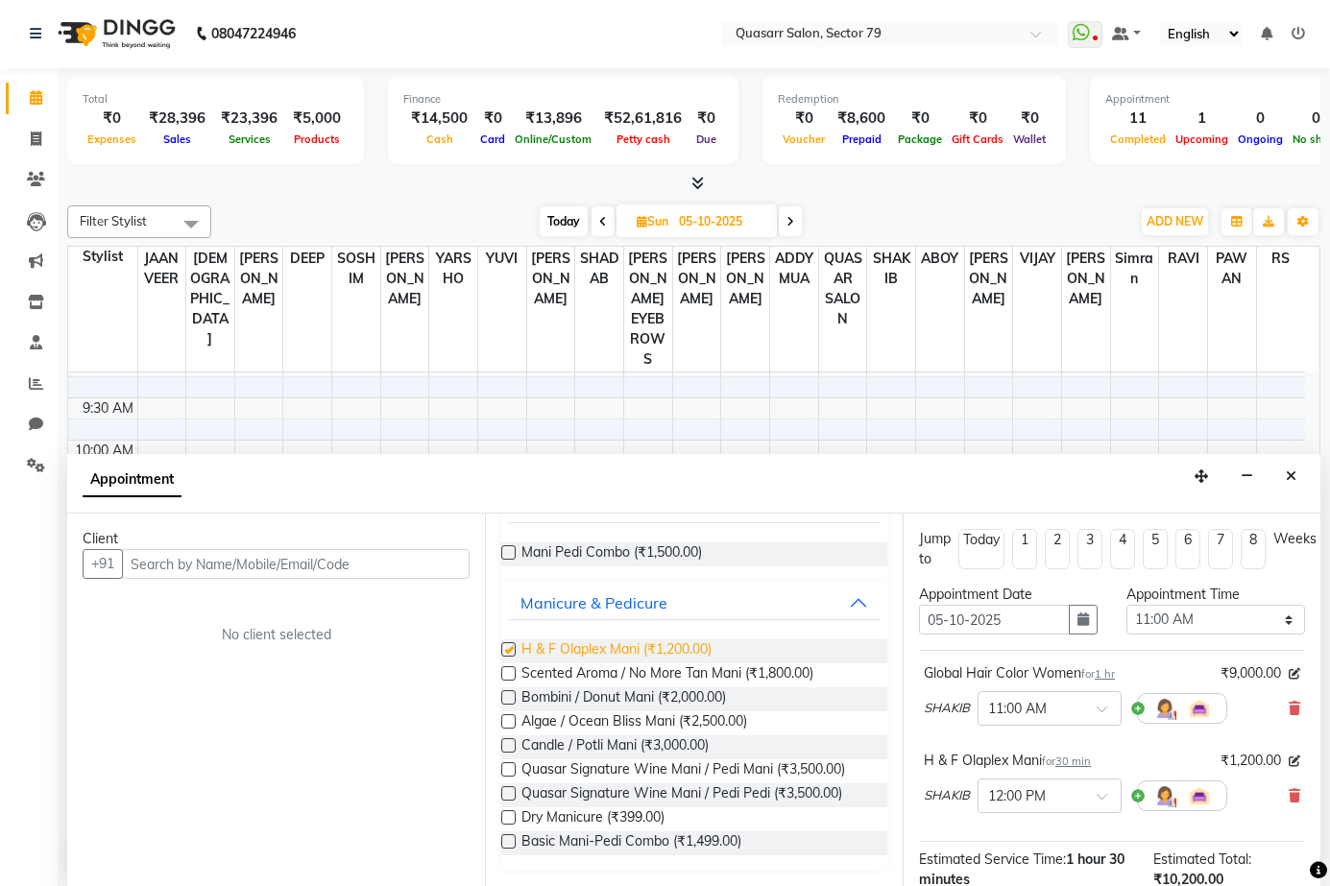
checkbox input "false"
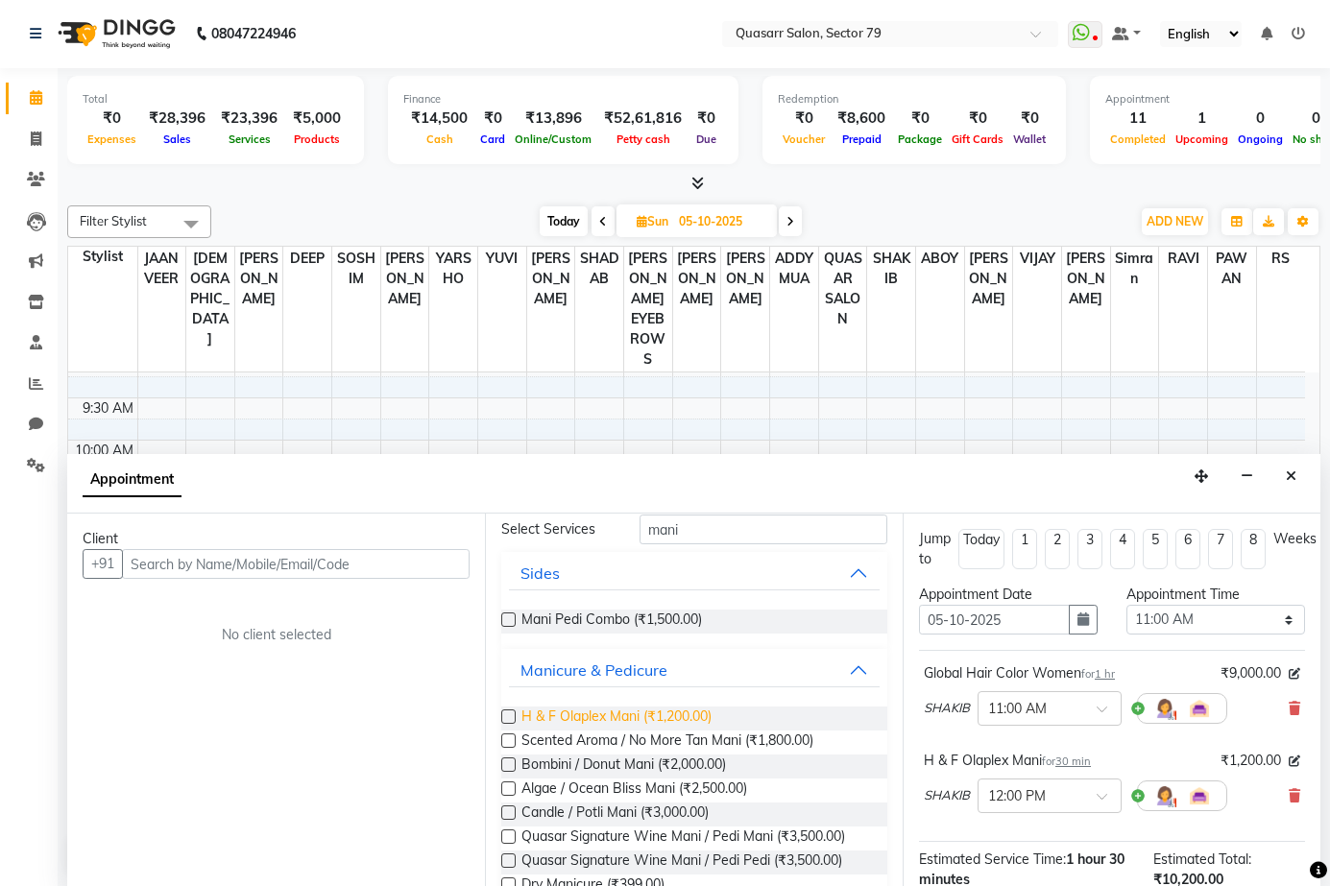
scroll to position [0, 0]
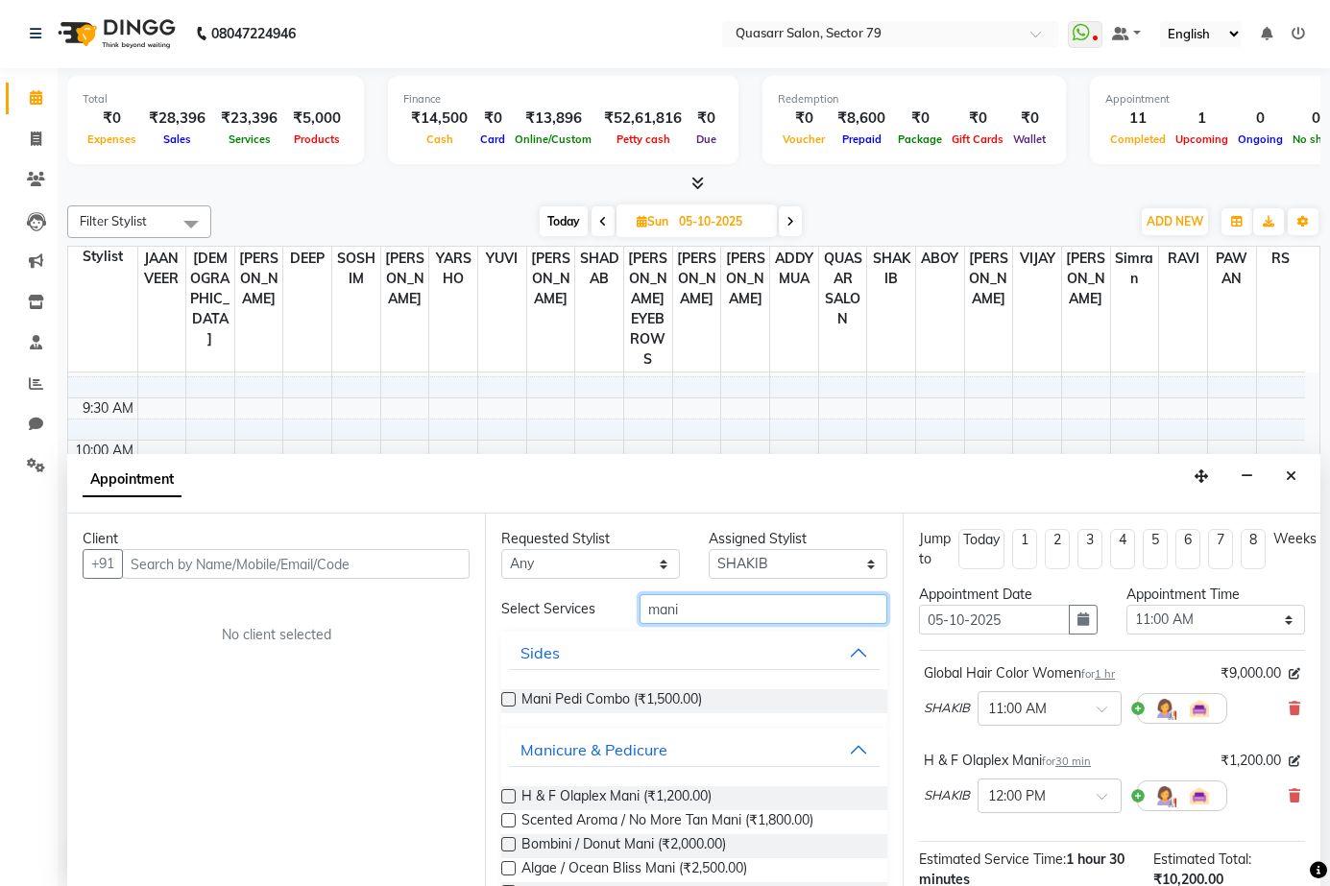
click at [687, 611] on input "mani" at bounding box center [763, 609] width 248 height 30
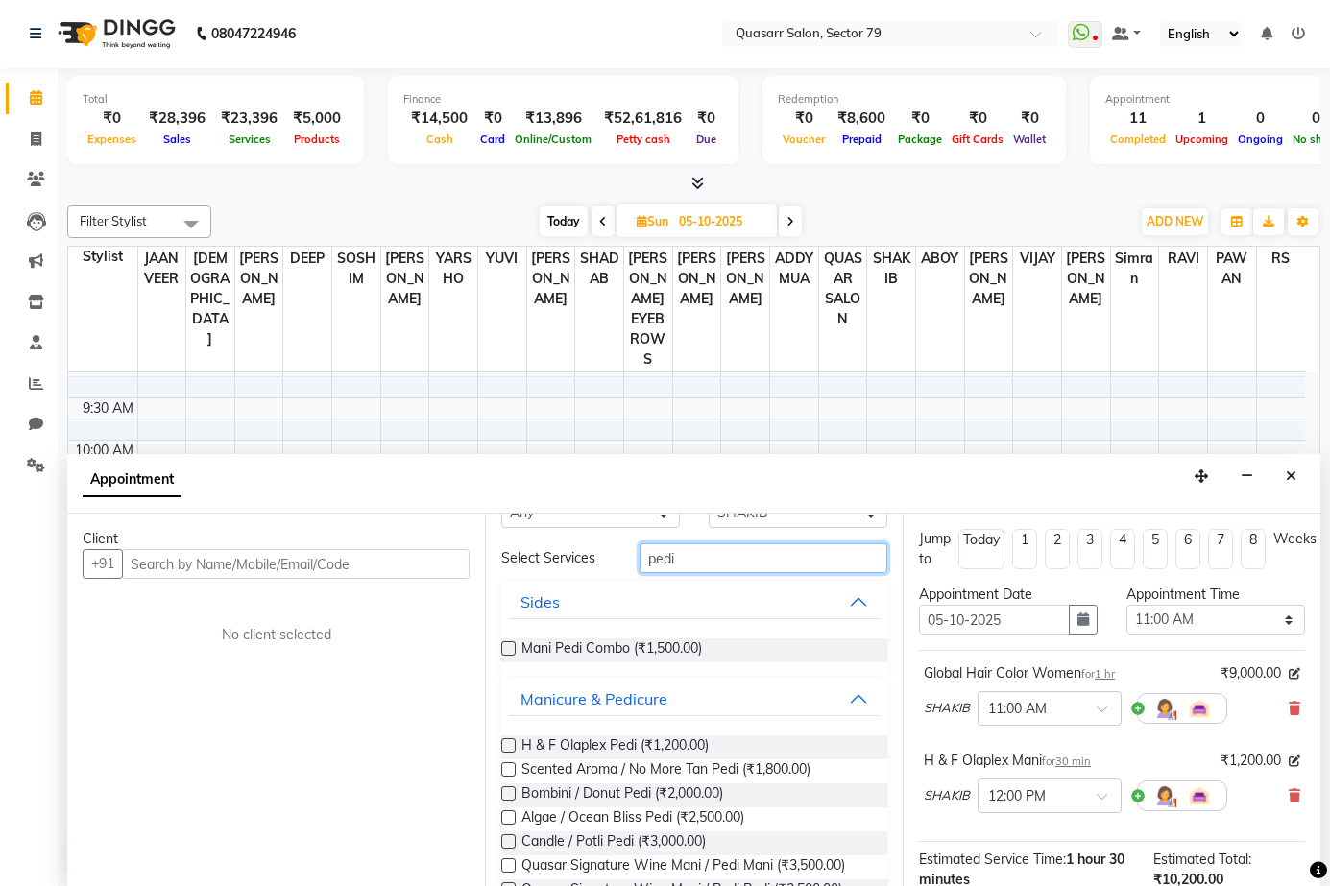
scroll to position [96, 0]
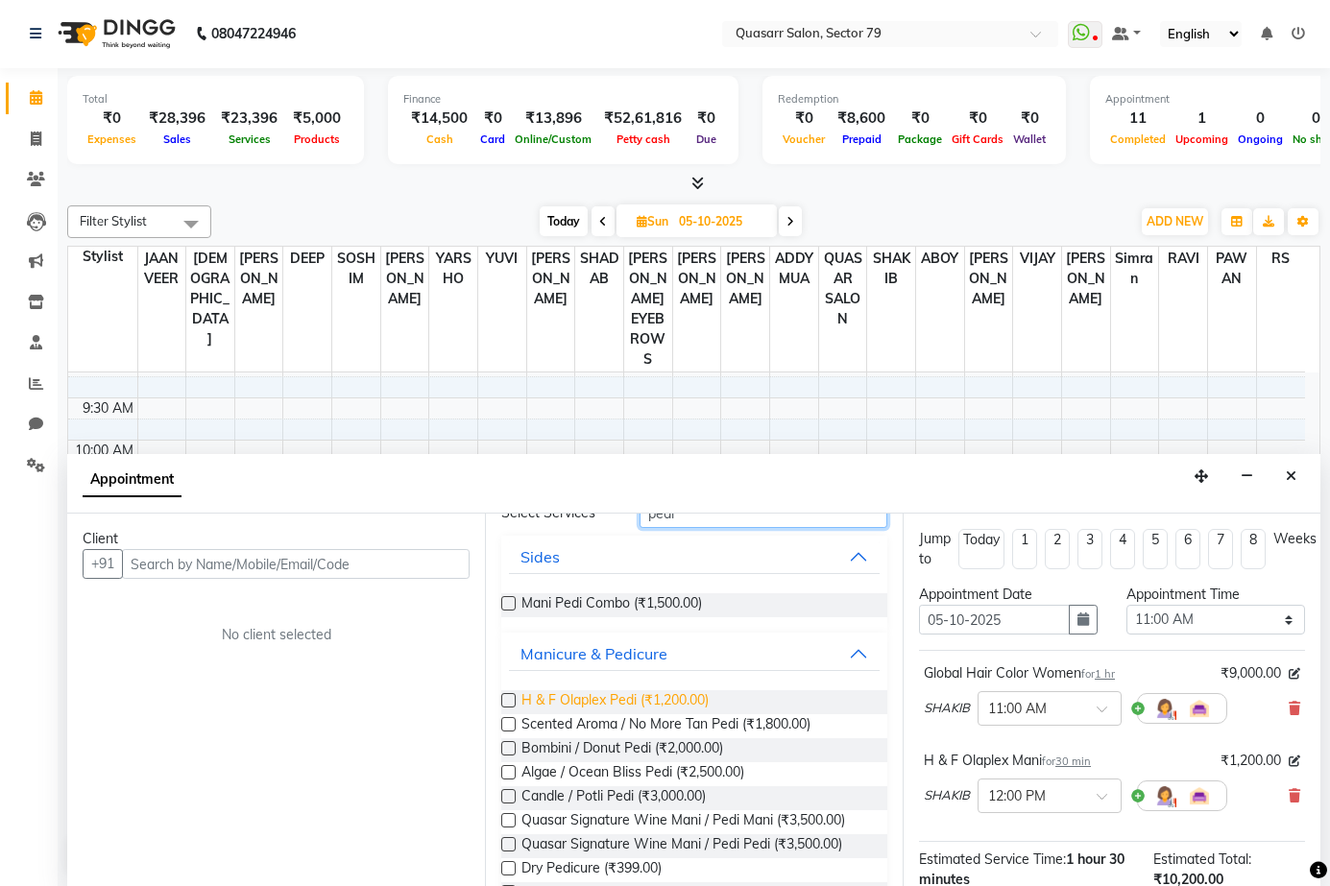
type input "pedi"
click at [672, 698] on span "H & F Olaplex Pedi (₹1,200.00)" at bounding box center [614, 702] width 187 height 24
checkbox input "false"
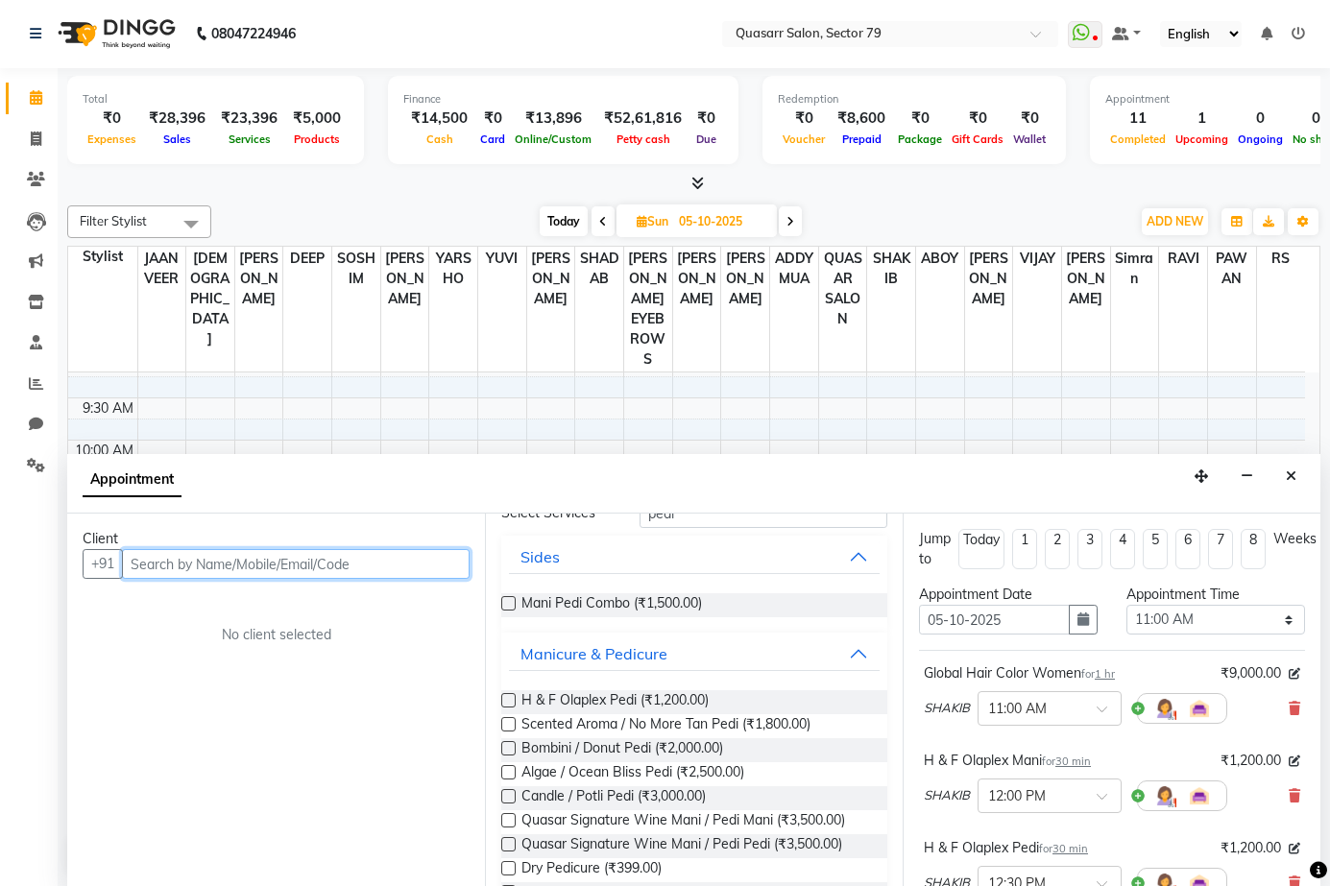
click at [298, 560] on input "text" at bounding box center [296, 564] width 348 height 30
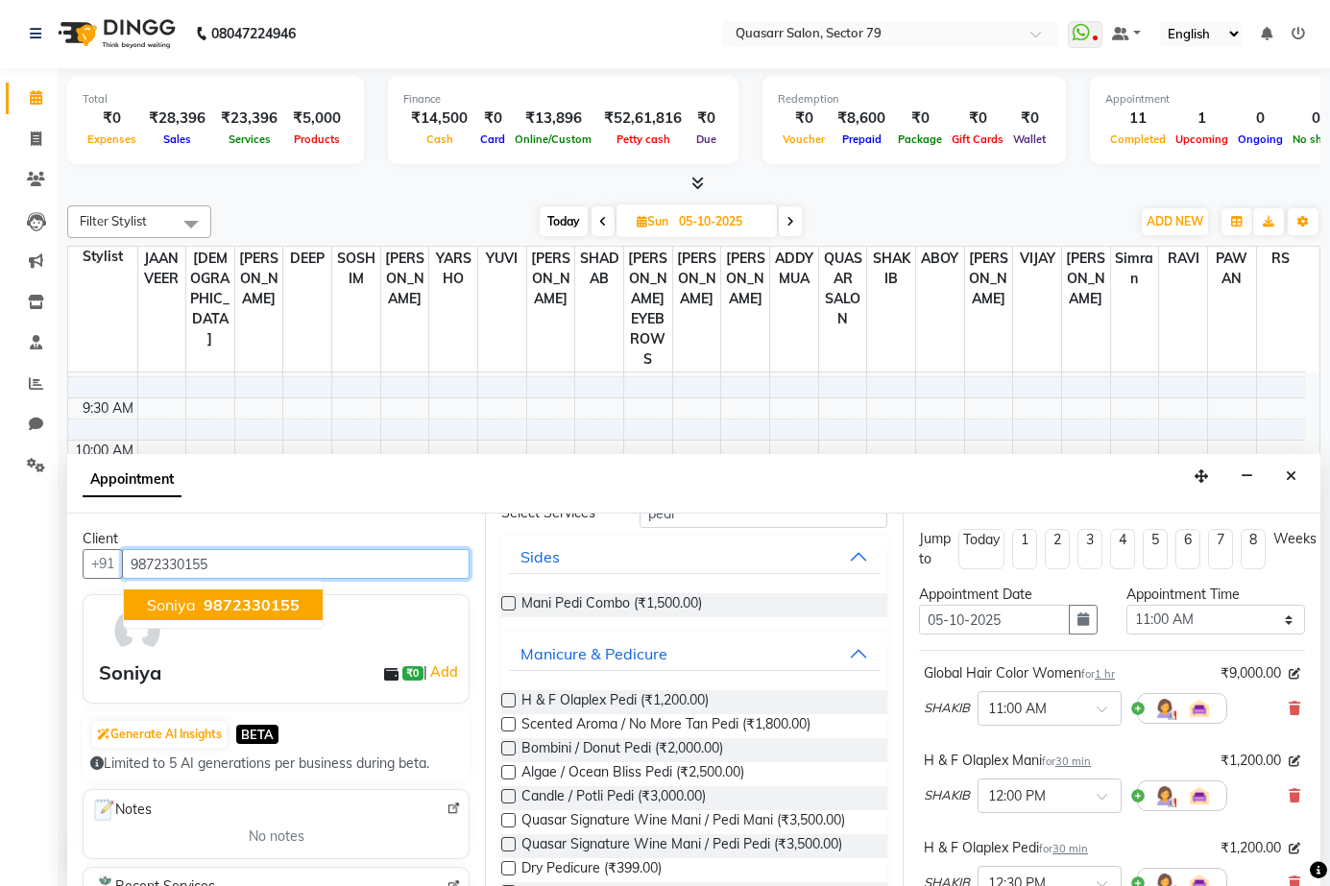
click at [280, 605] on span "9872330155" at bounding box center [252, 604] width 96 height 19
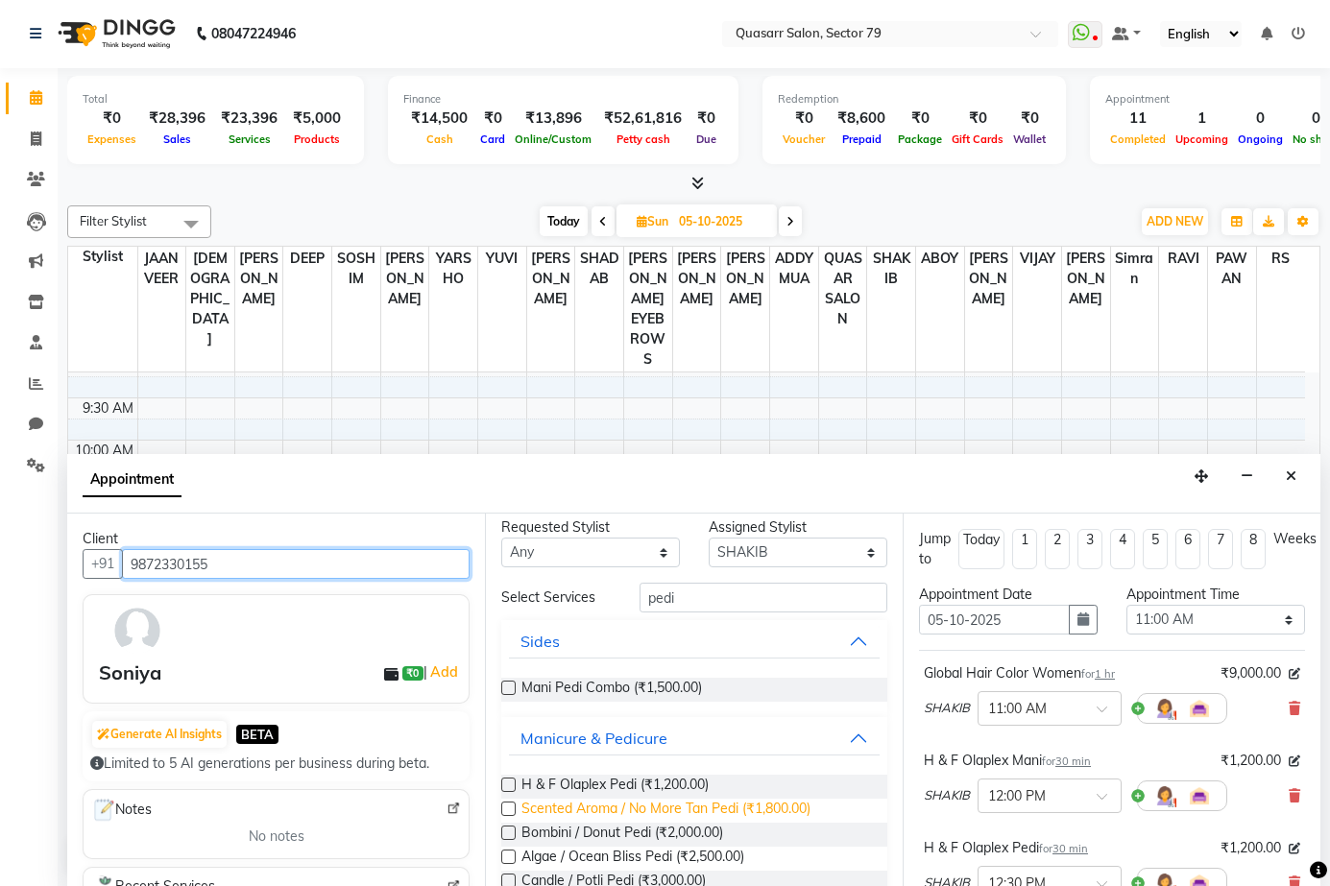
scroll to position [0, 0]
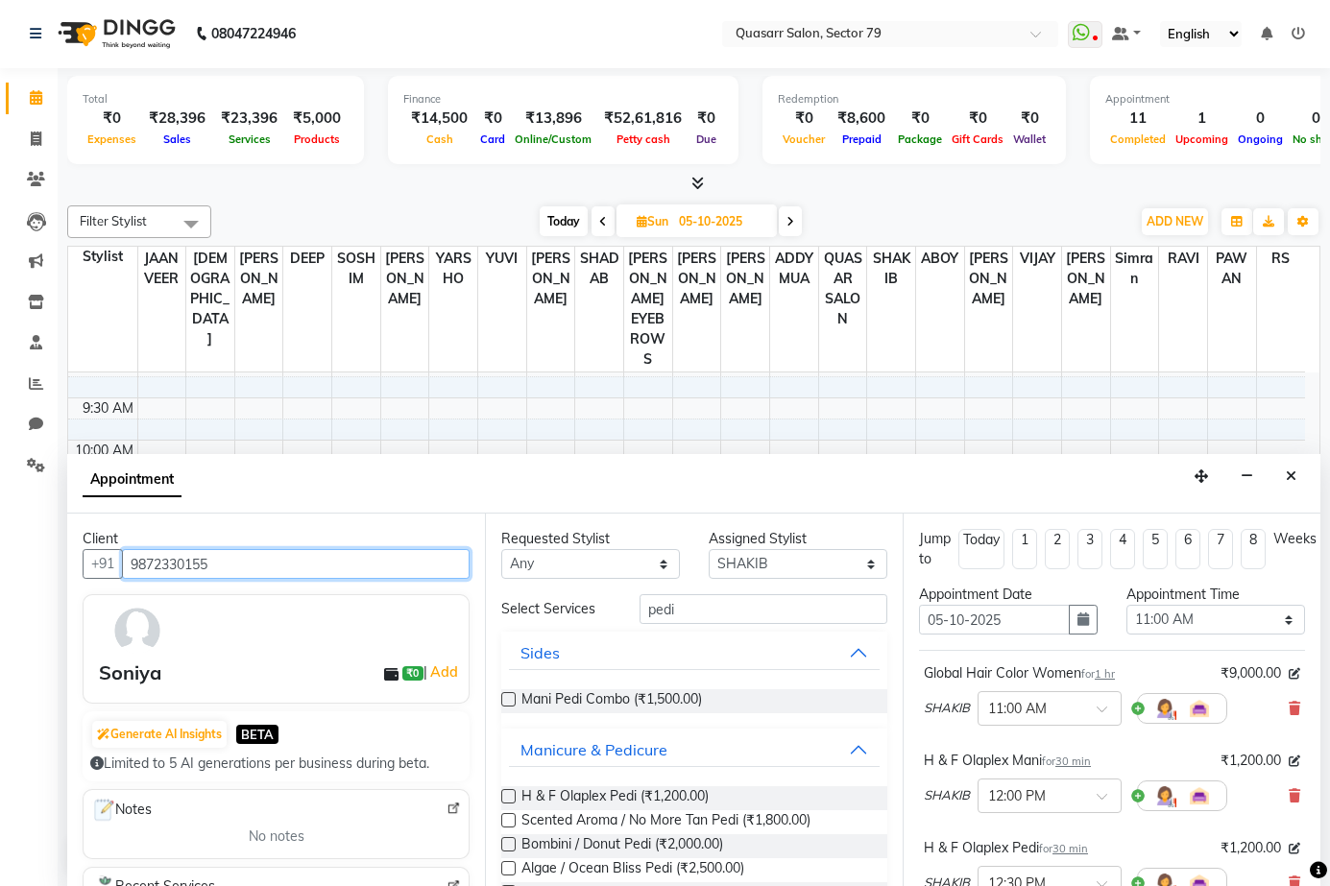
type input "9872330155"
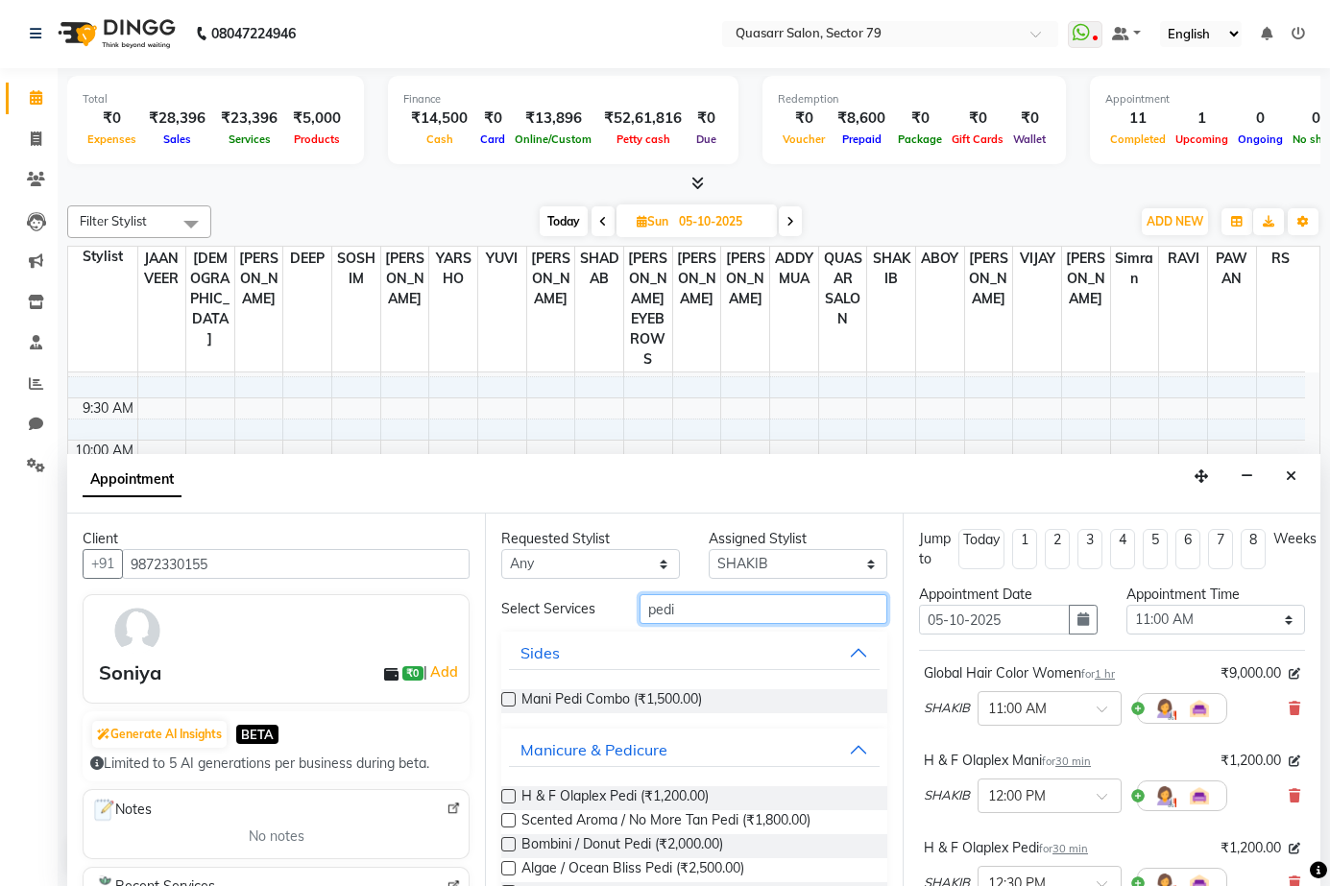
click at [775, 611] on input "pedi" at bounding box center [763, 609] width 248 height 30
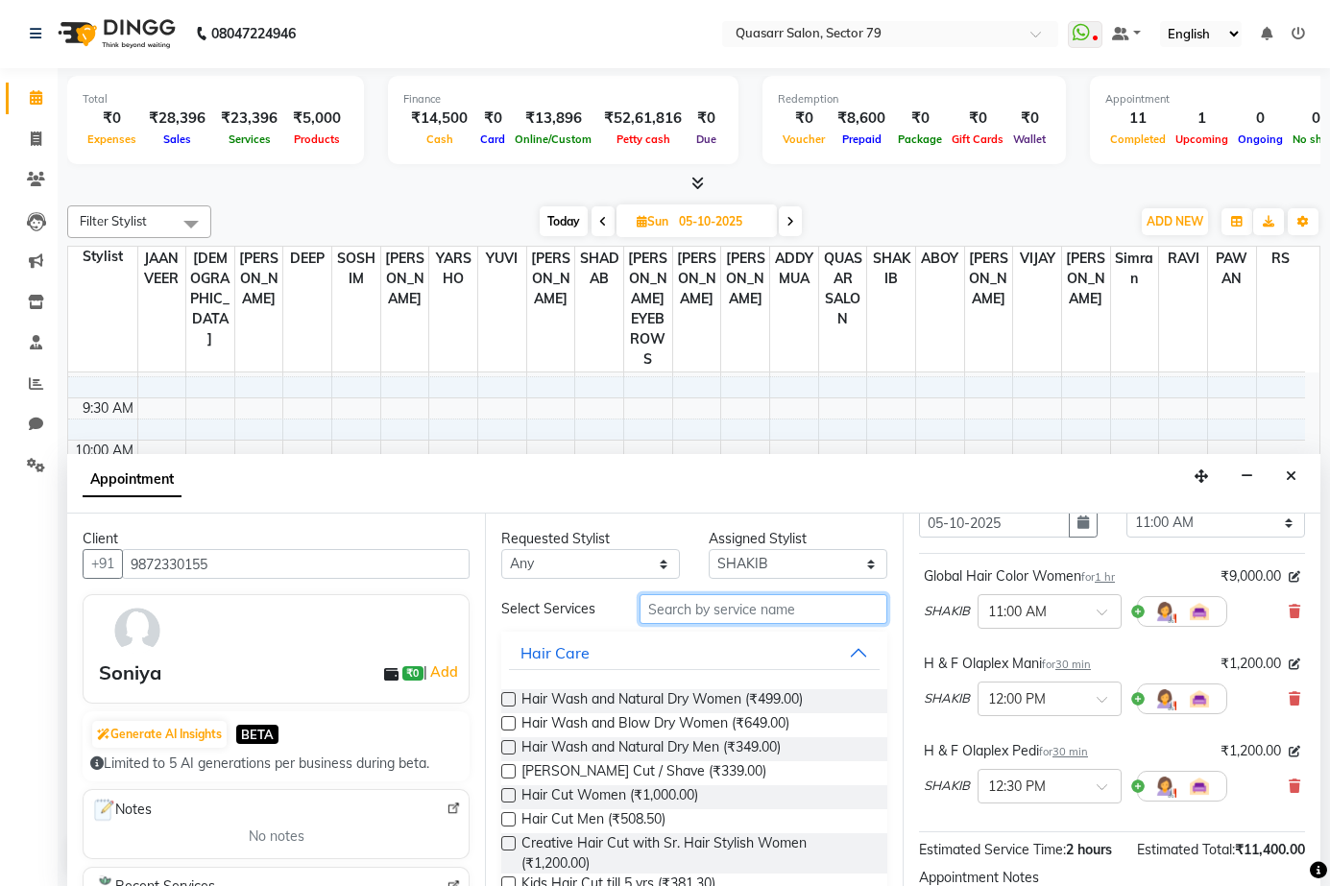
scroll to position [96, 0]
click at [741, 606] on input "text" at bounding box center [763, 609] width 248 height 30
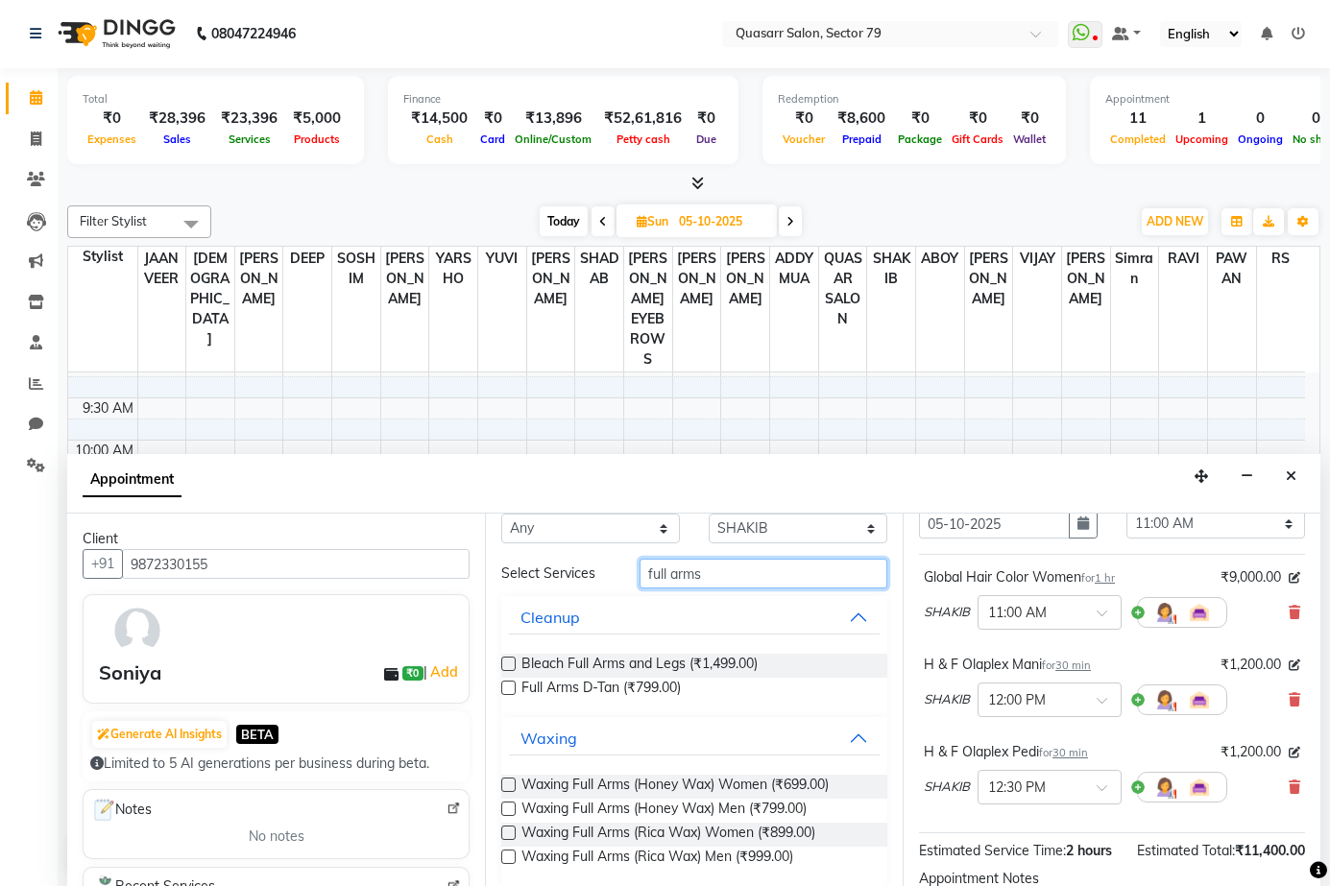
scroll to position [51, 0]
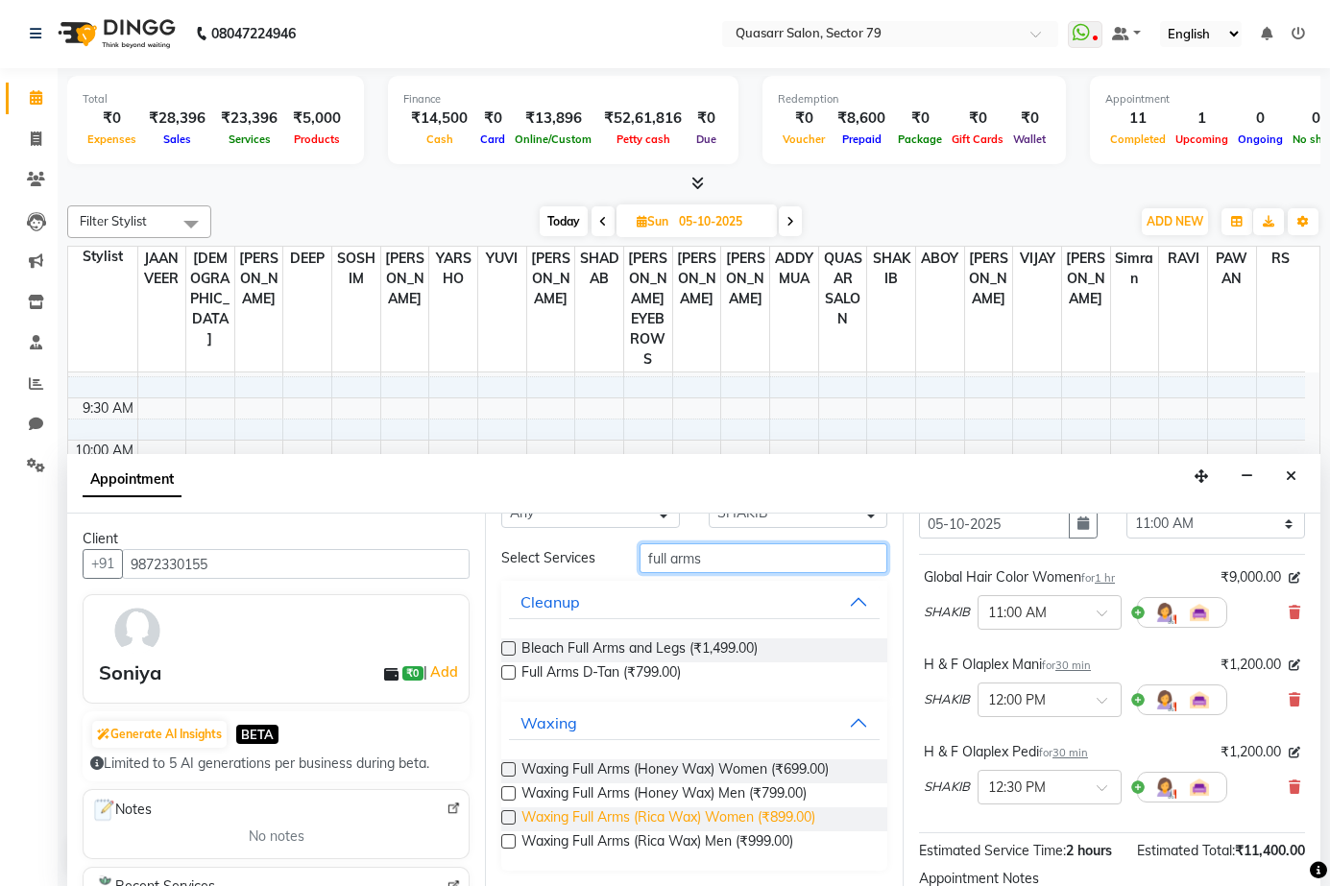
type input "full arms"
click at [766, 823] on span "Waxing Full Arms (Rica Wax) Women (₹899.00)" at bounding box center [668, 819] width 294 height 24
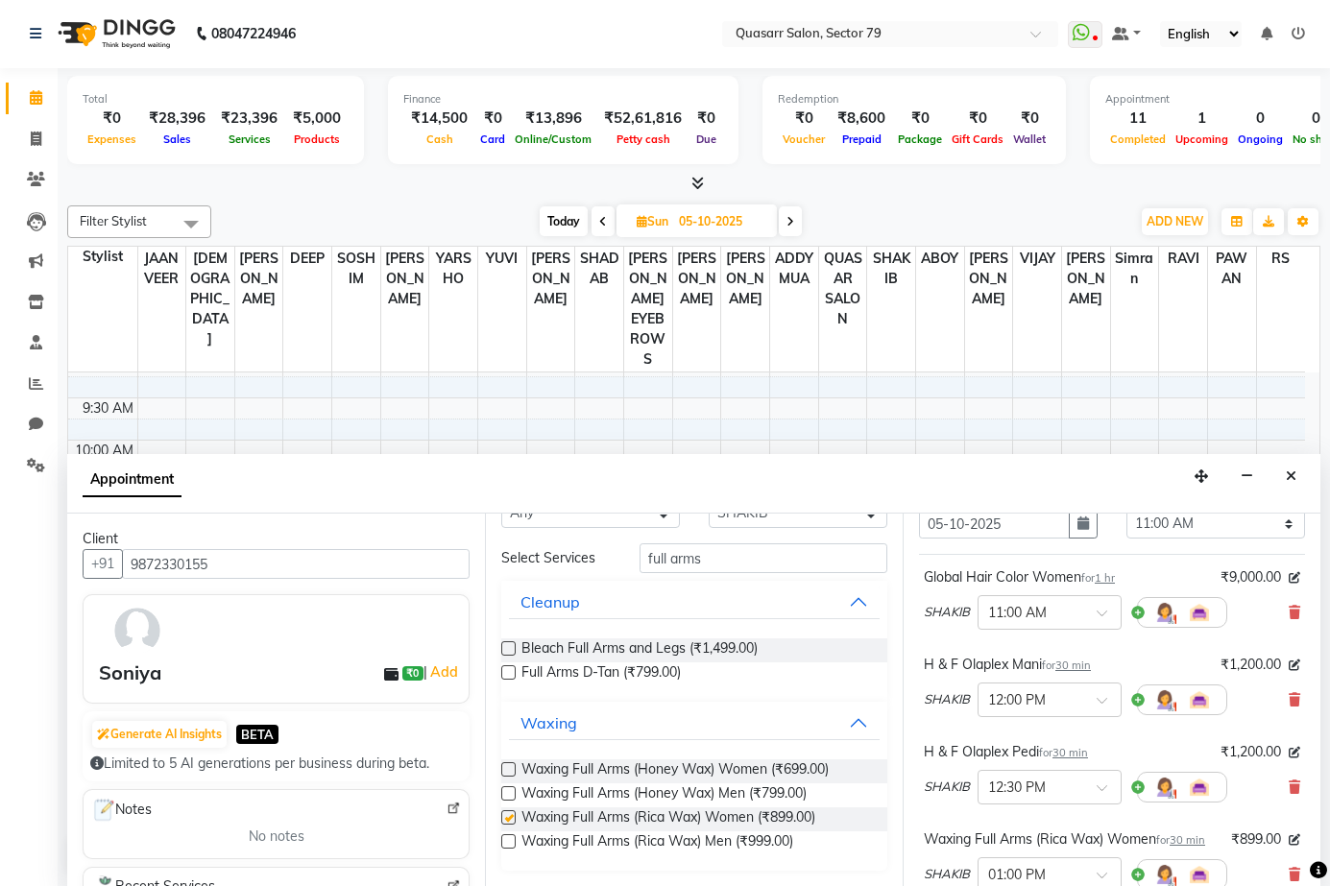
checkbox input "false"
click at [689, 567] on input "full arms" at bounding box center [763, 558] width 248 height 30
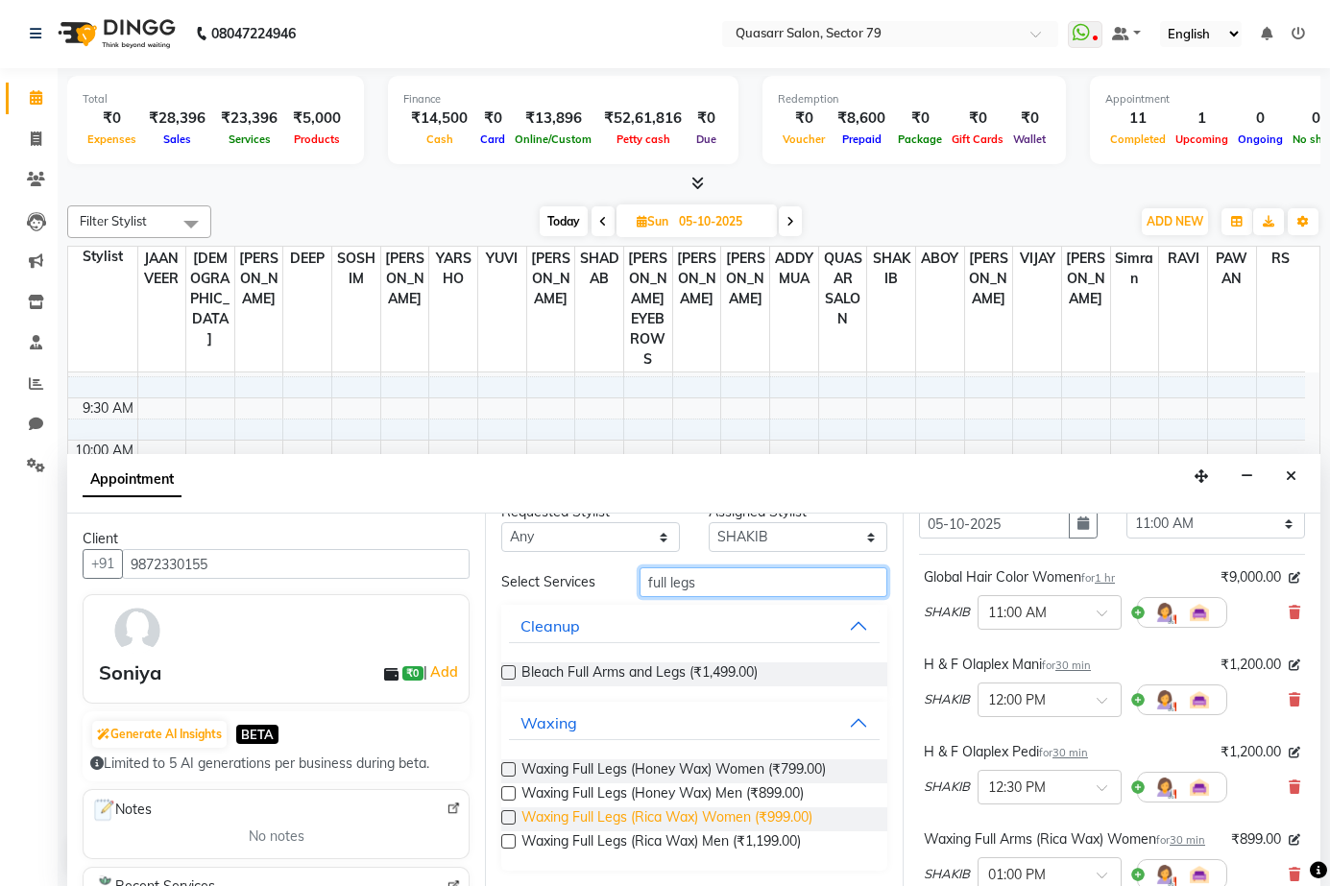
type input "full legs"
click at [762, 821] on span "Waxing Full Legs (Rica Wax) Women (₹999.00)" at bounding box center [666, 819] width 291 height 24
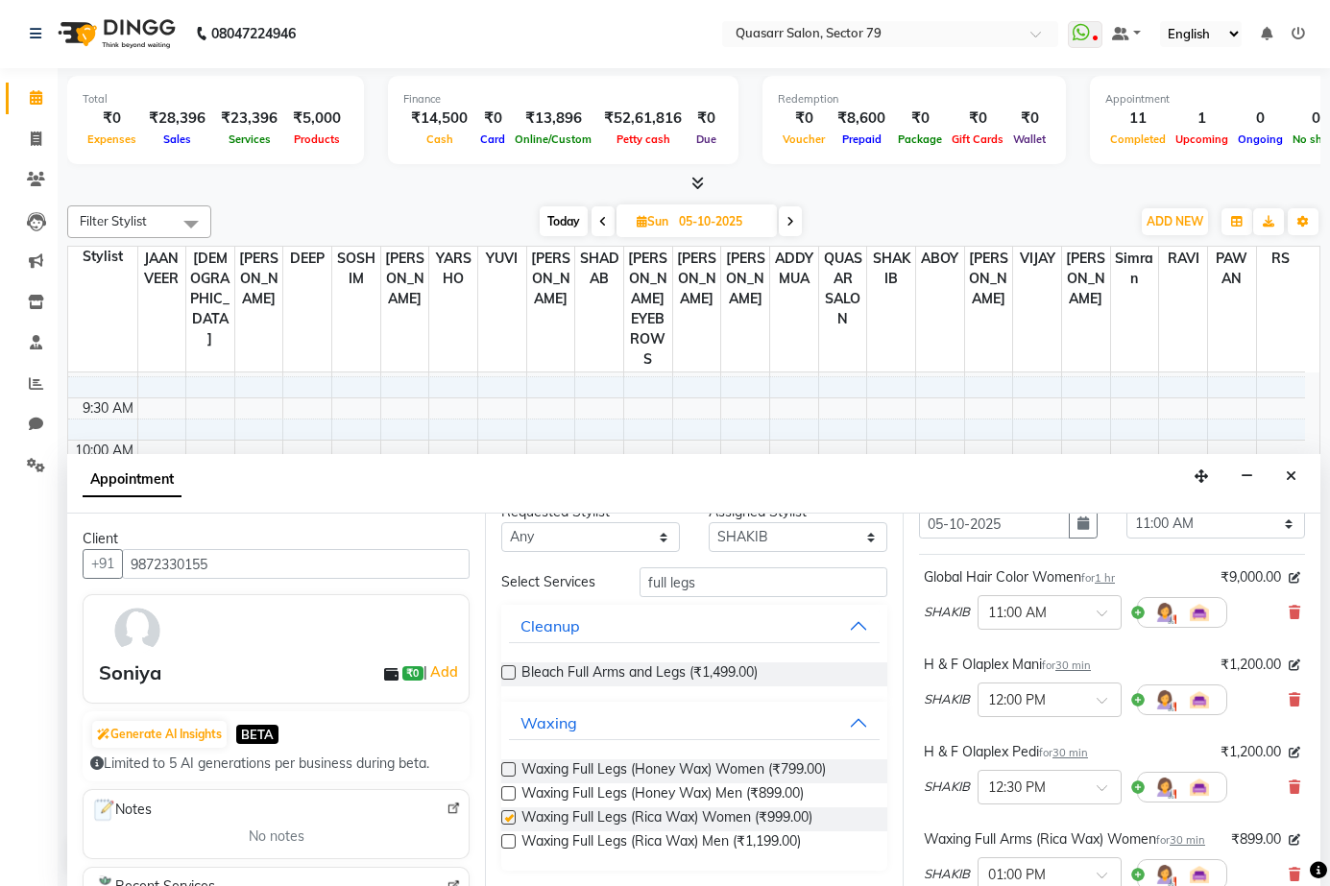
checkbox input "false"
click at [719, 590] on input "full legs" at bounding box center [763, 582] width 248 height 30
click at [716, 589] on input "full legs" at bounding box center [763, 582] width 248 height 30
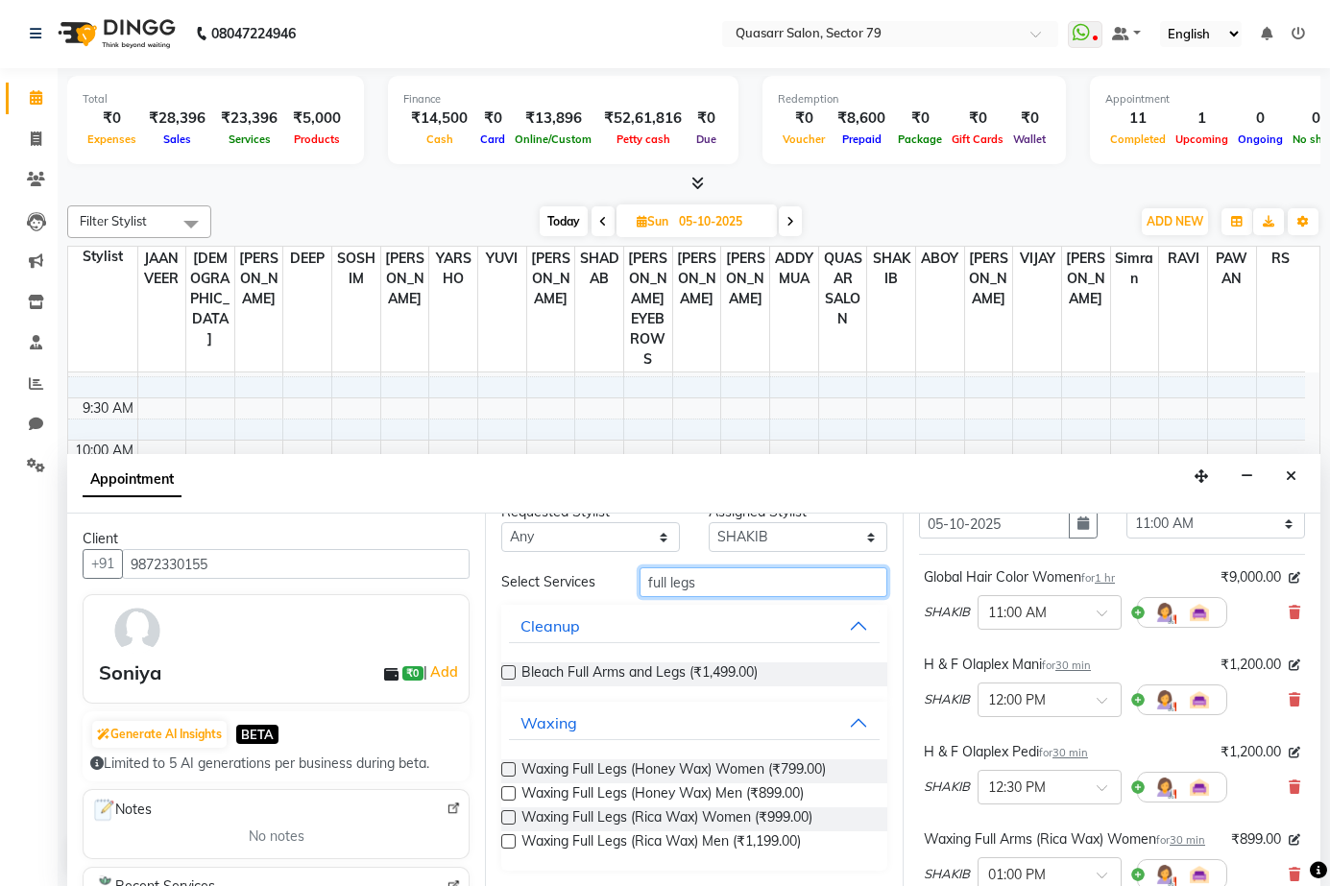
click at [716, 589] on input "full legs" at bounding box center [763, 582] width 248 height 30
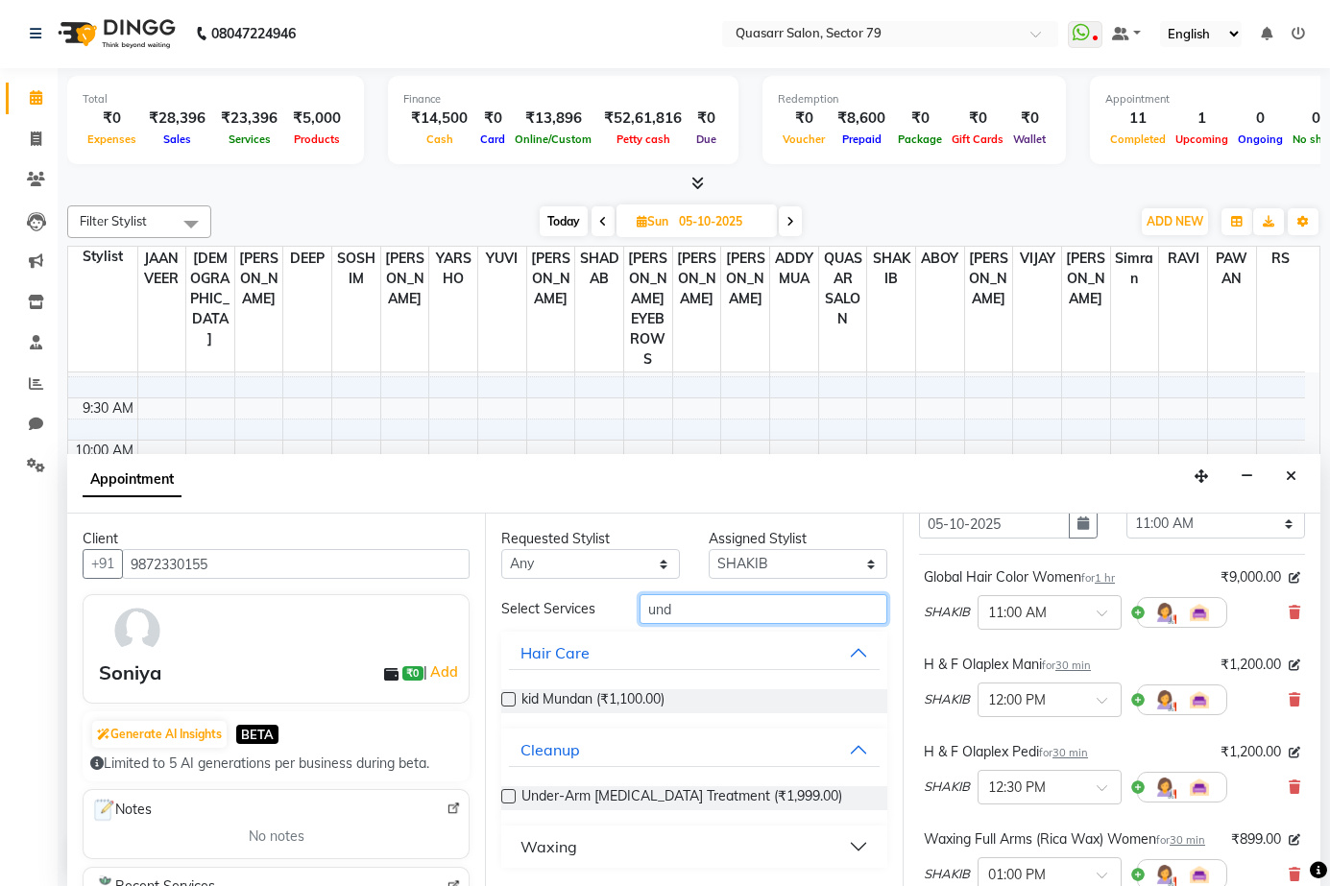
scroll to position [0, 0]
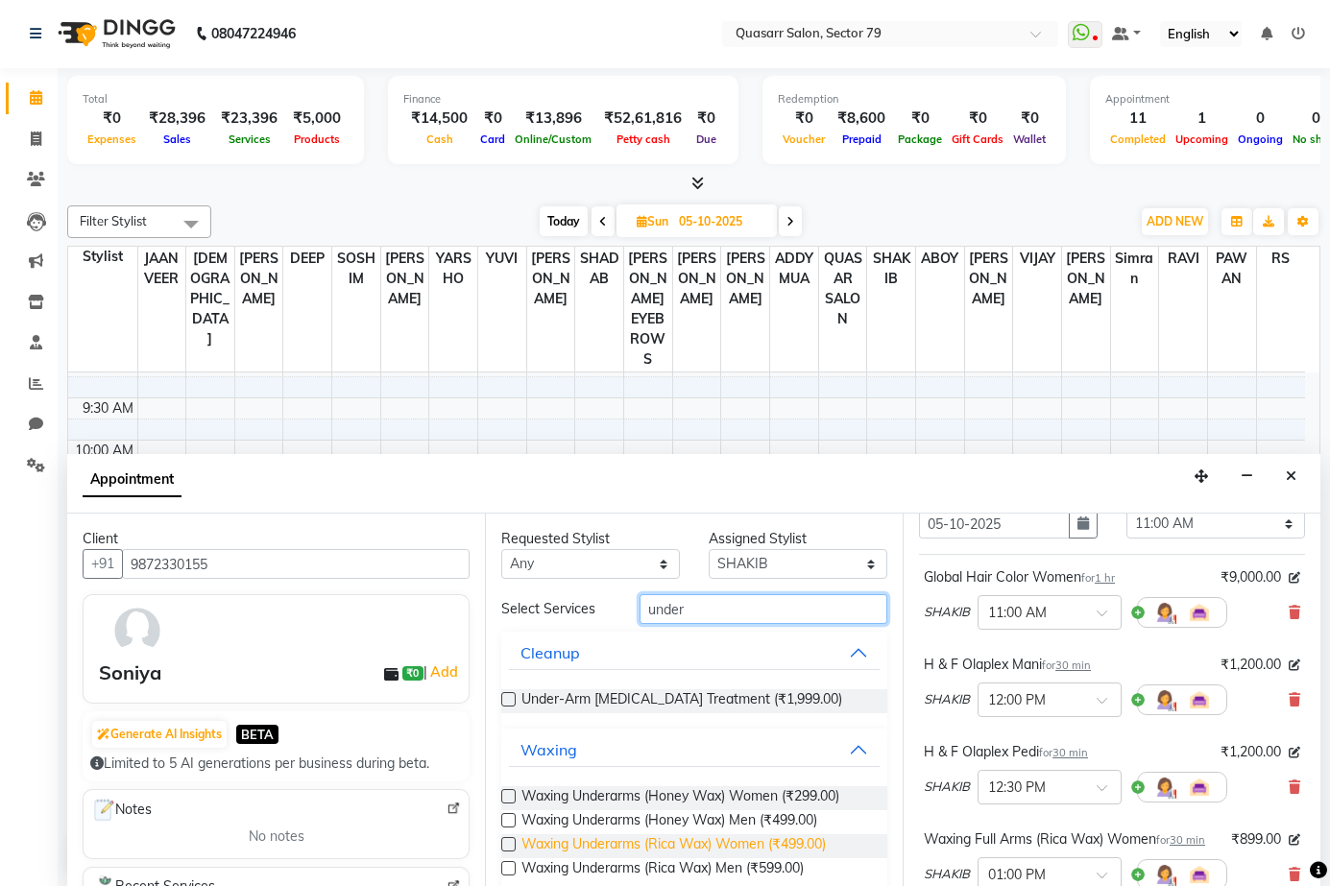
type input "under"
click at [772, 844] on span "Waxing Underarms (Rica Wax) Women (₹499.00)" at bounding box center [673, 846] width 304 height 24
checkbox input "false"
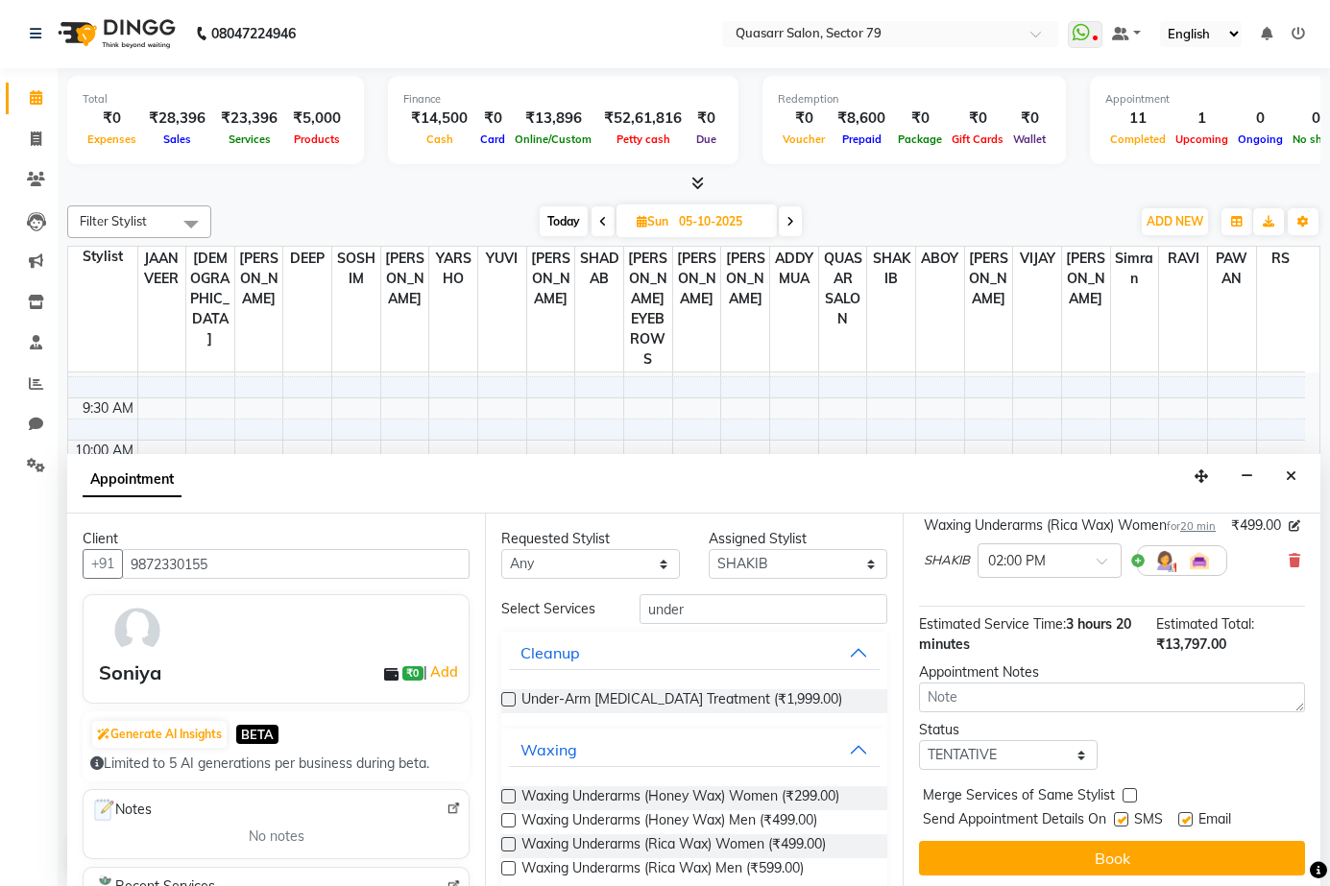
scroll to position [650, 0]
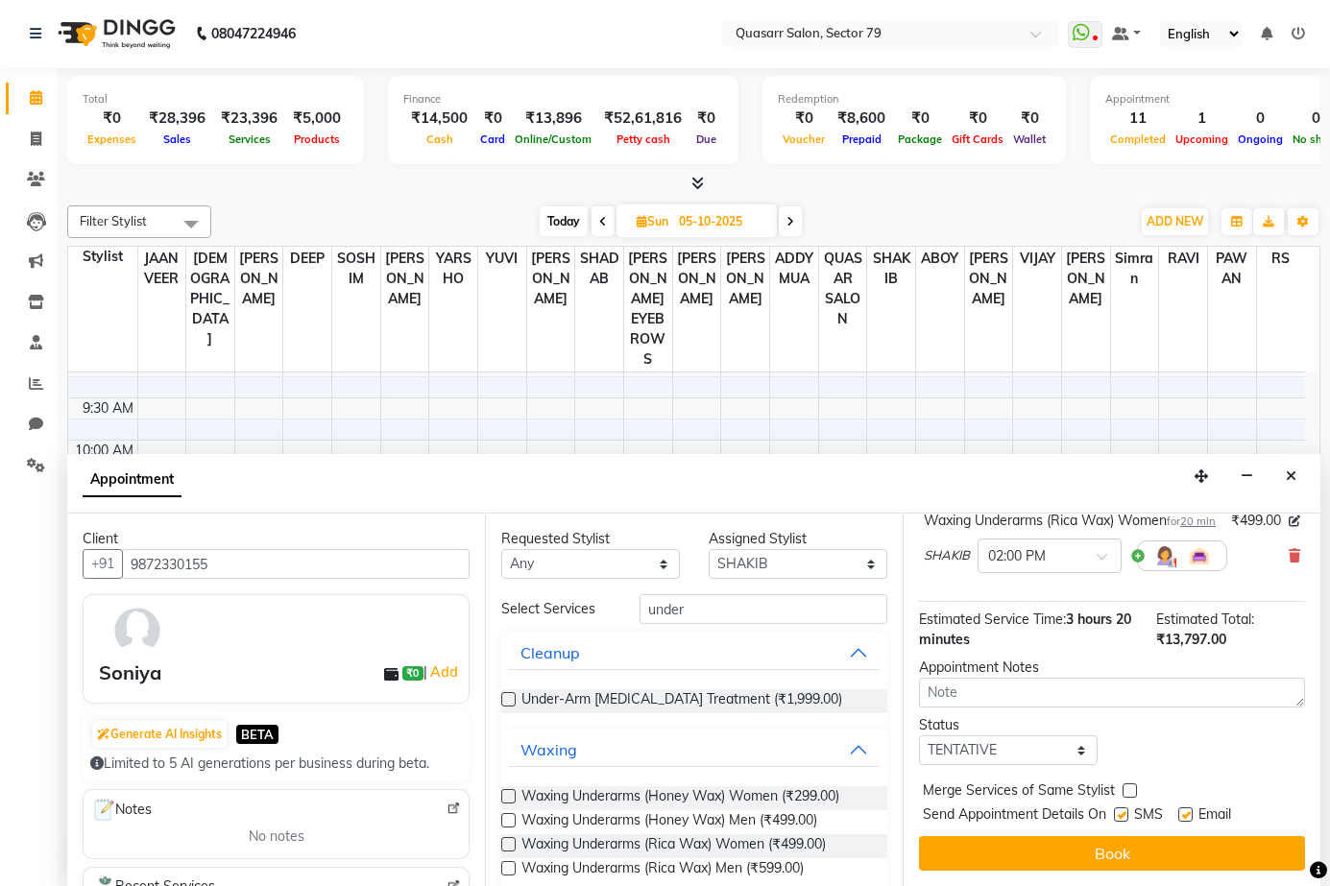
click at [1118, 818] on label at bounding box center [1121, 814] width 14 height 14
click at [1118, 818] on input "checkbox" at bounding box center [1120, 816] width 12 height 12
checkbox input "false"
drag, startPoint x: 1190, startPoint y: 819, endPoint x: 1192, endPoint y: 831, distance: 11.7
click at [1190, 820] on label at bounding box center [1185, 814] width 14 height 14
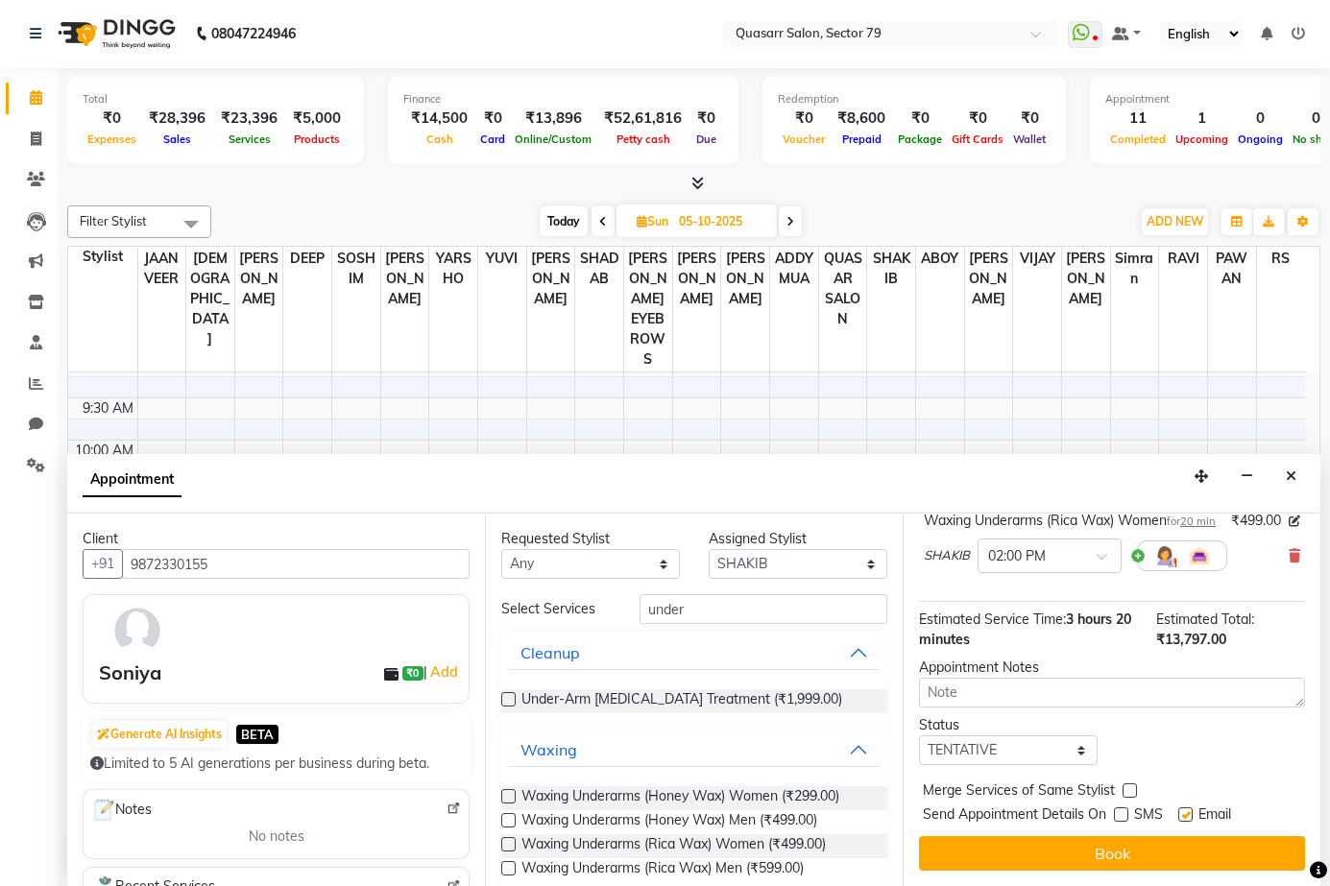
click at [1190, 820] on input "checkbox" at bounding box center [1184, 816] width 12 height 12
checkbox input "false"
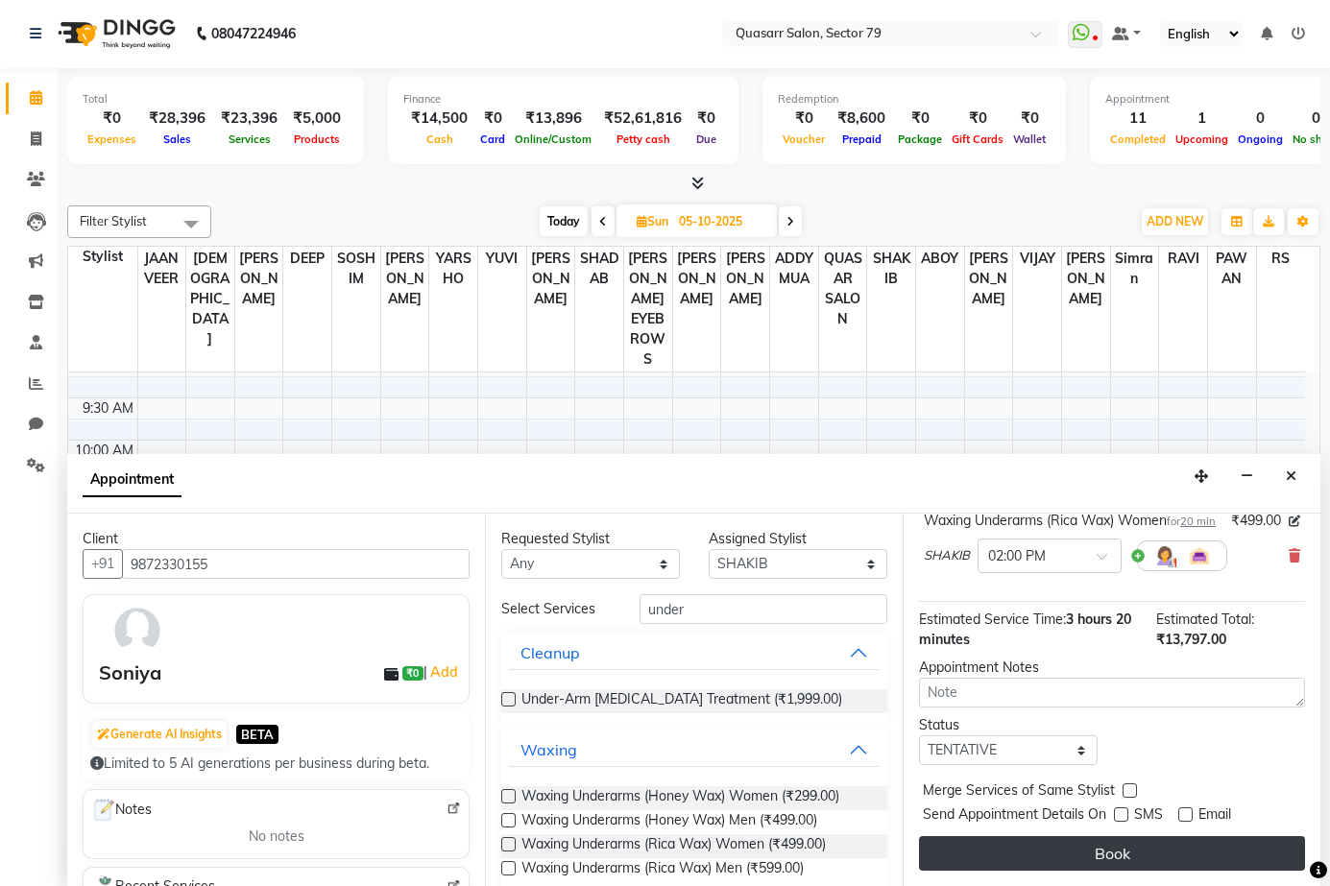
click at [1201, 849] on button "Book" at bounding box center [1112, 853] width 386 height 35
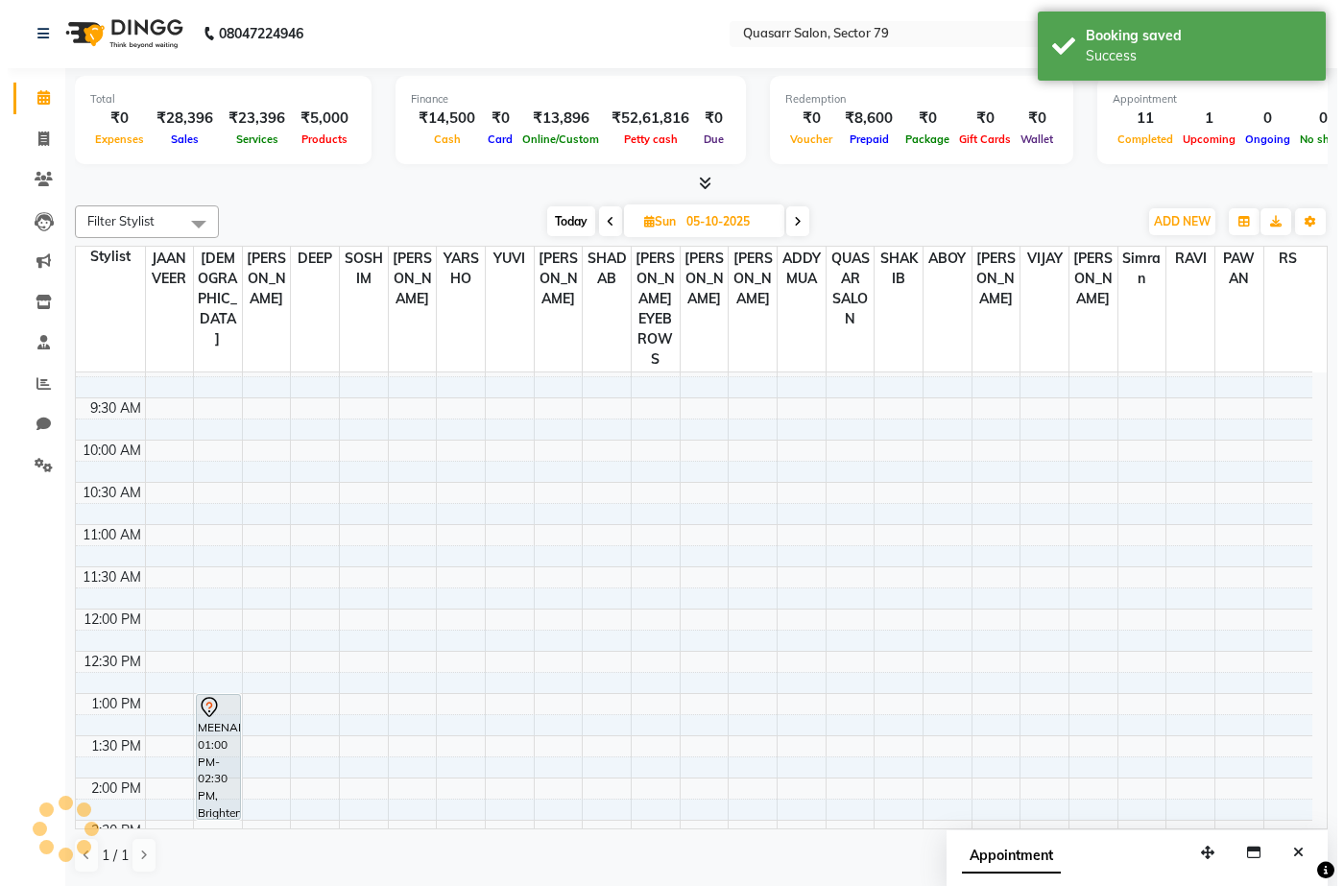
scroll to position [0, 0]
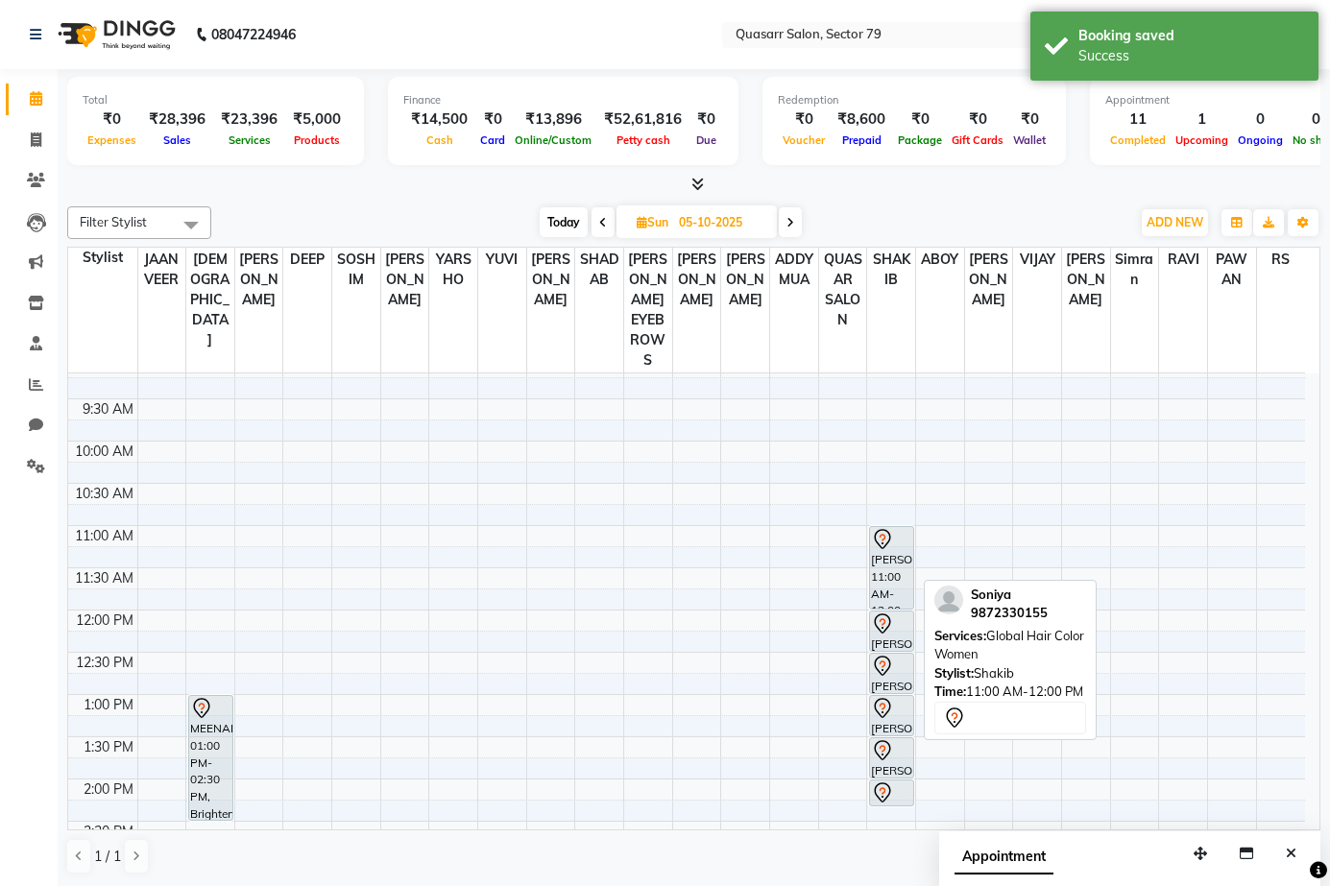
click at [891, 528] on icon at bounding box center [882, 539] width 23 height 23
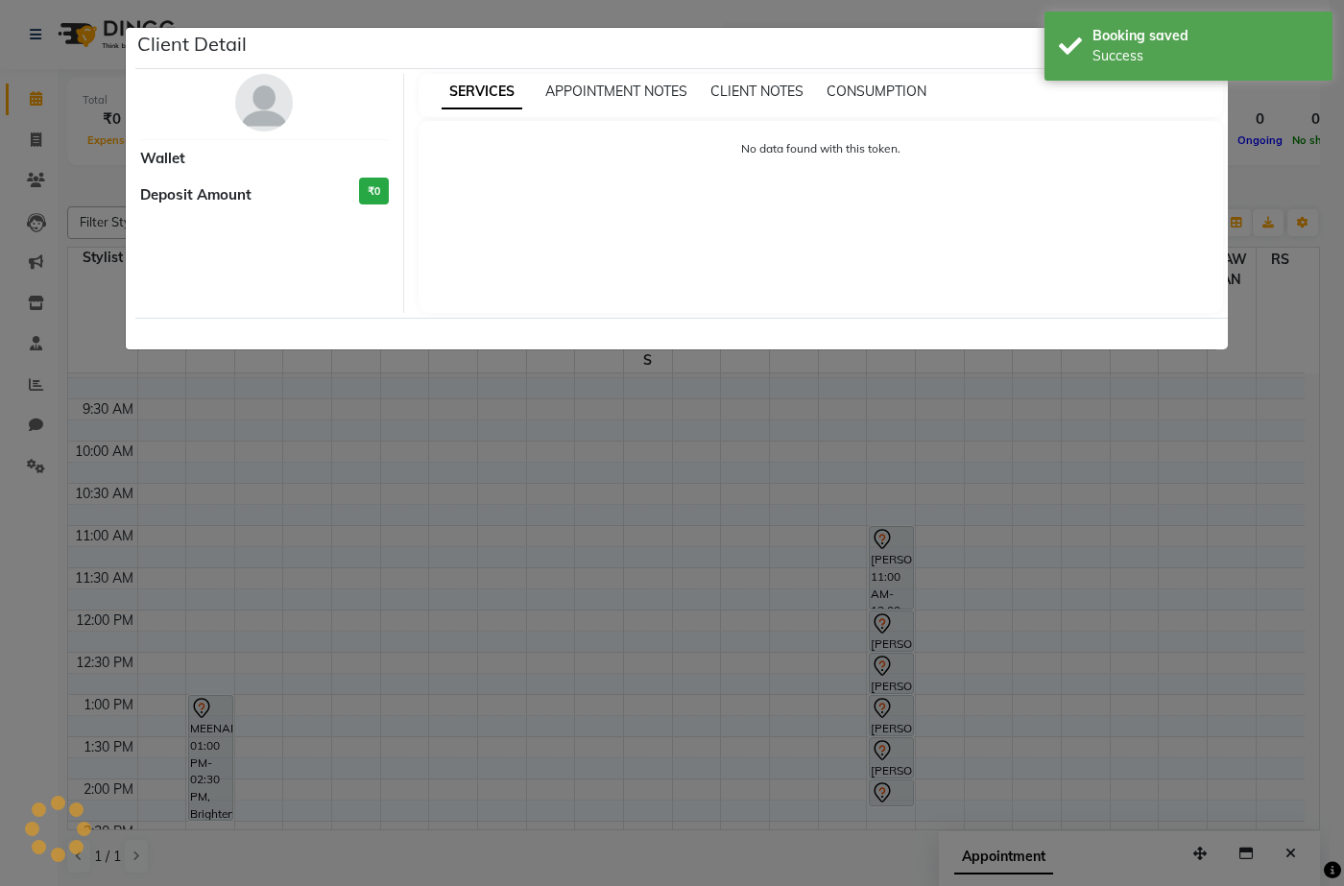
select select "7"
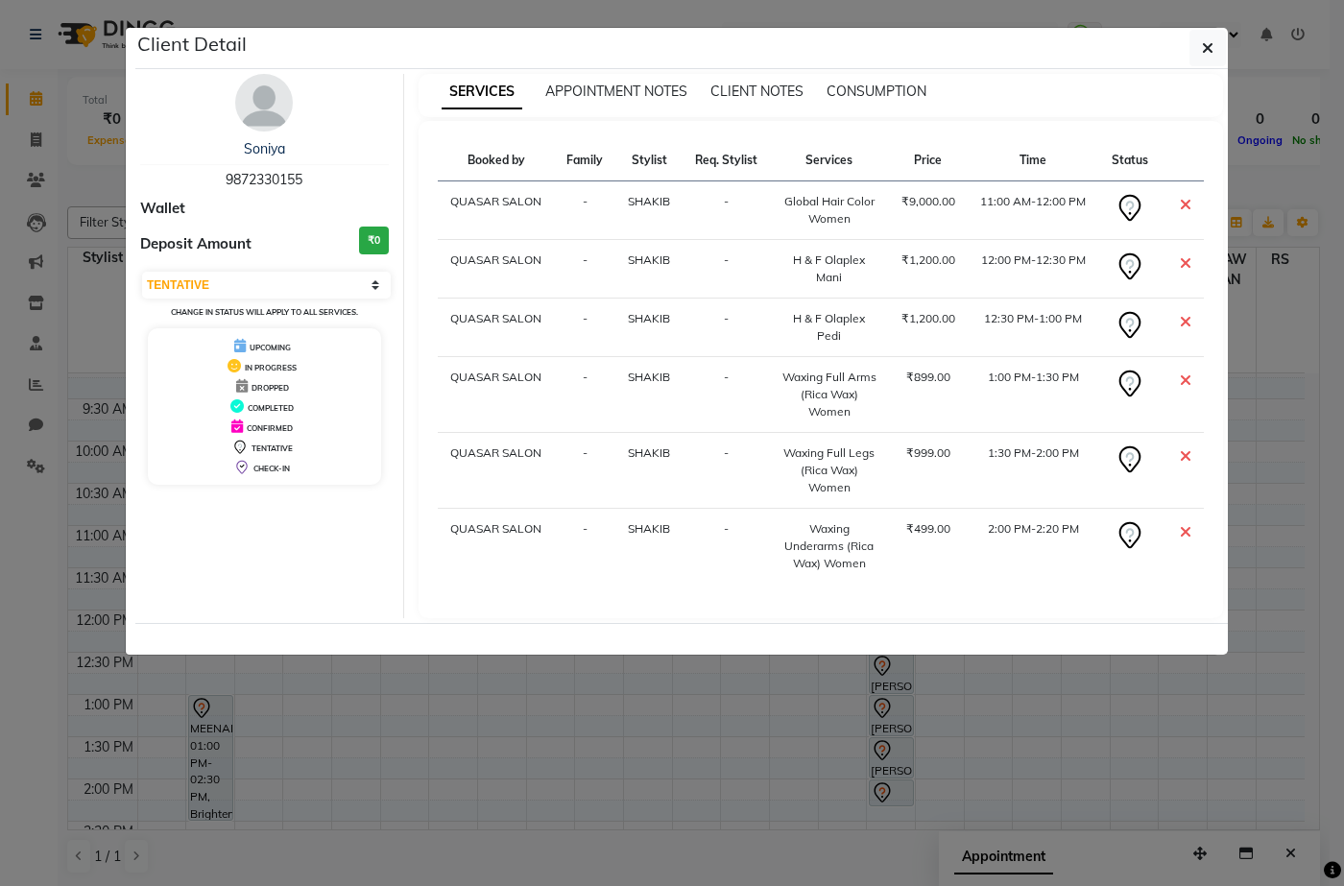
click at [261, 181] on span "9872330155" at bounding box center [264, 179] width 77 height 17
copy span "9872330155"
click at [1213, 49] on icon "button" at bounding box center [1208, 47] width 12 height 15
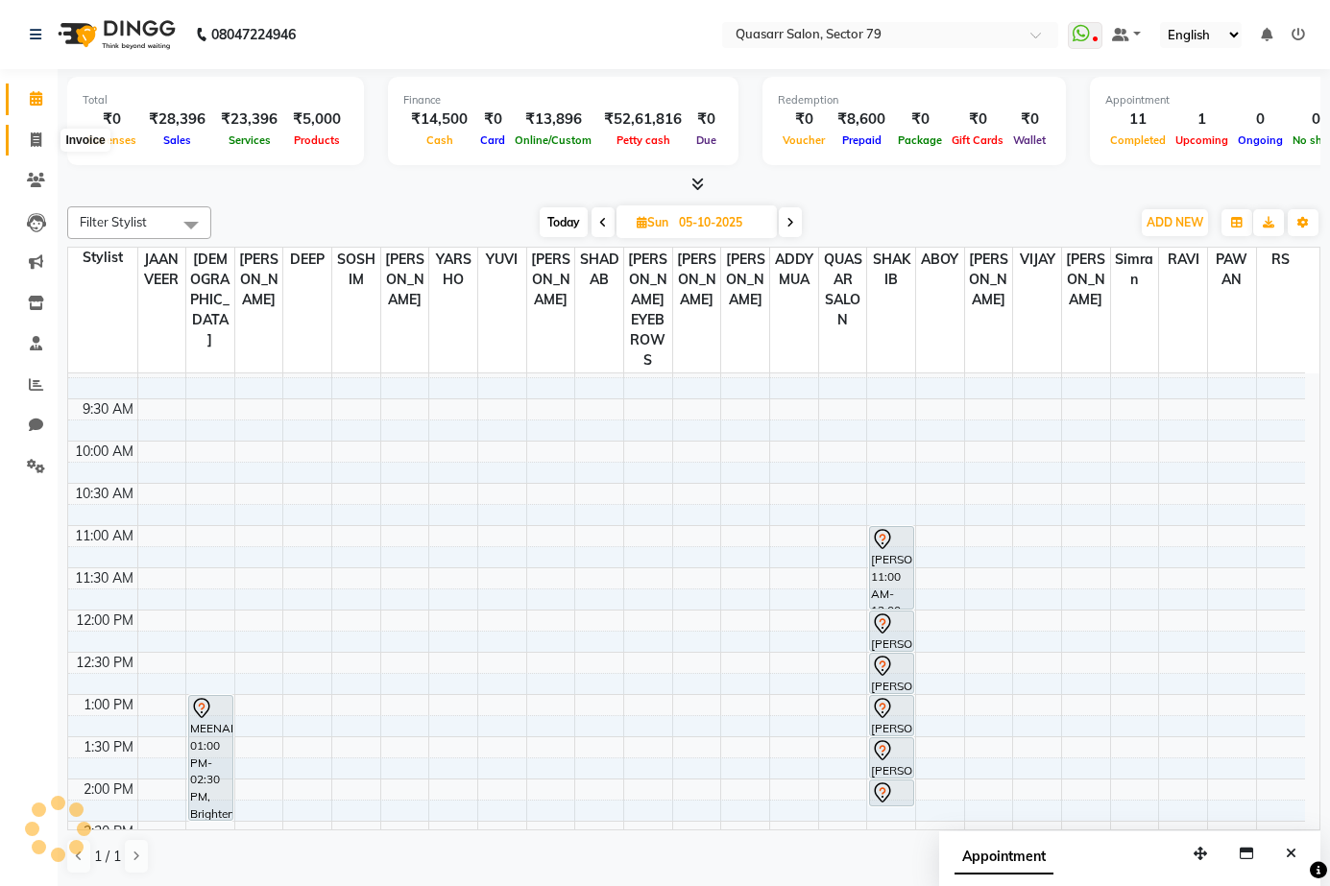
click at [42, 139] on span at bounding box center [36, 141] width 34 height 22
select select "service"
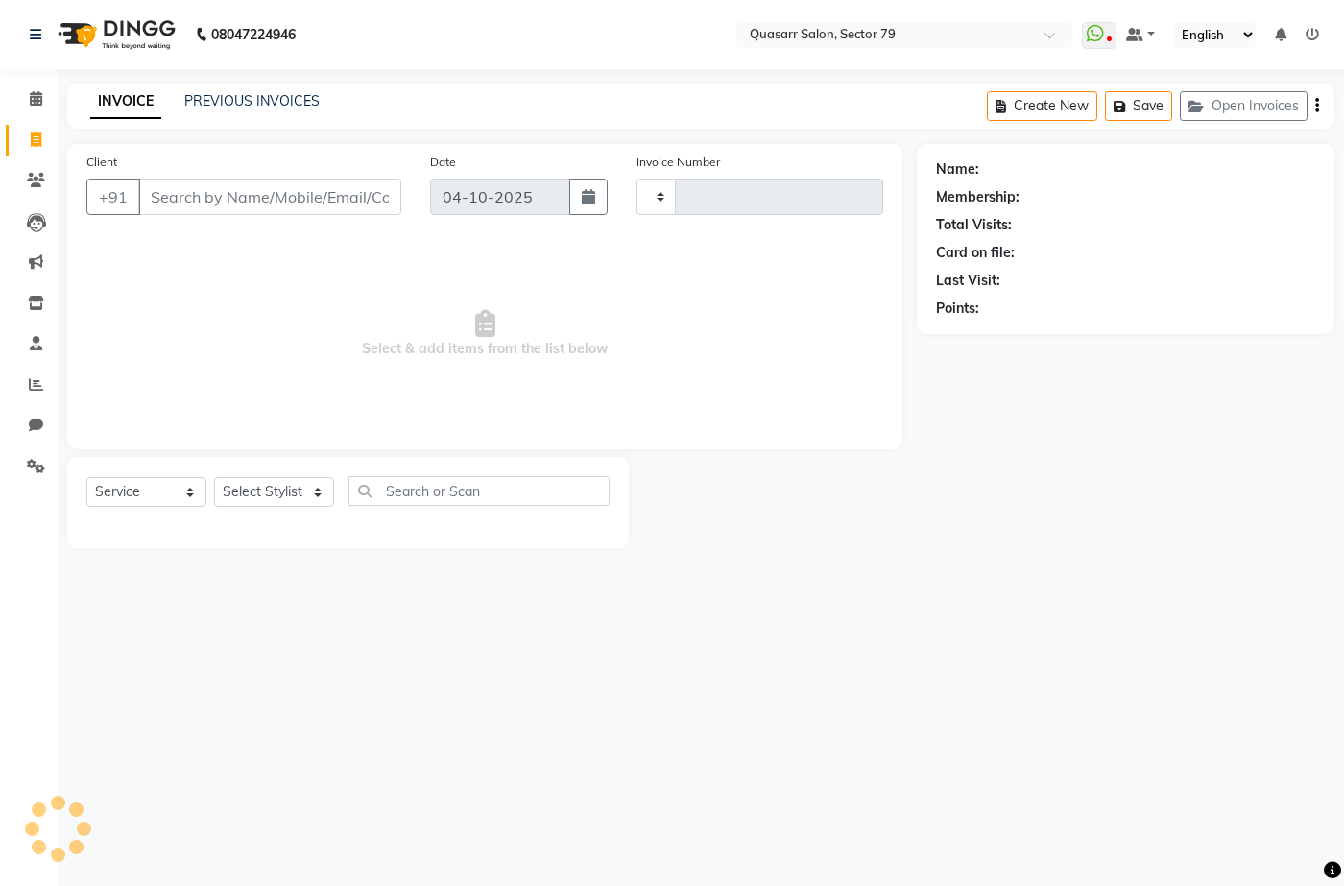
click at [215, 204] on input "Client" at bounding box center [269, 197] width 263 height 36
type input "9872330155"
type input "4247"
select select "7231"
type input "9872330155"
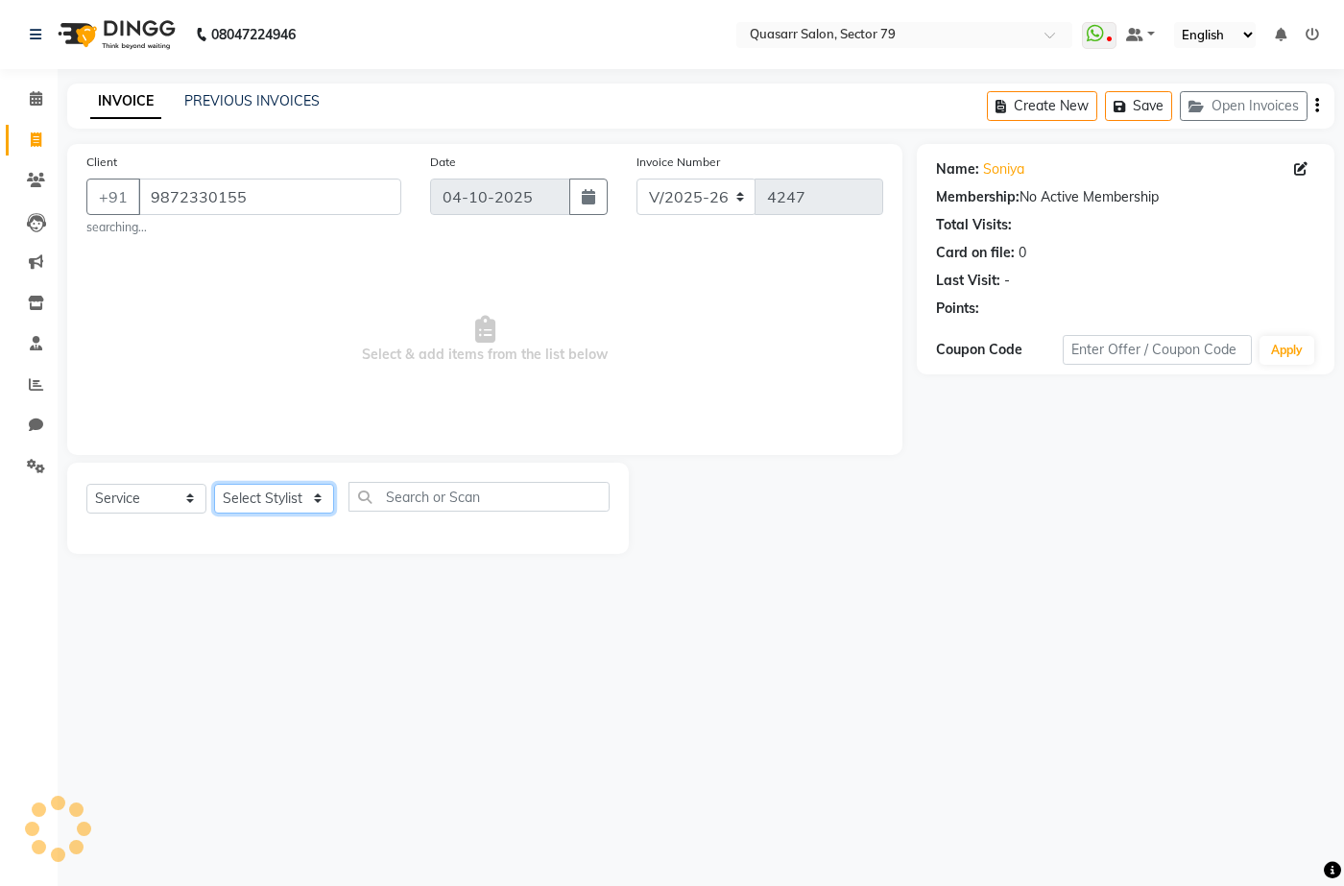
click at [307, 506] on select "Select Stylist" at bounding box center [274, 499] width 120 height 30
click at [307, 506] on select "Select Stylist ABOY ADDY MUA Aruna Rai BHAWNA DEEP DINA GAITRI DEVI JAANVEER JO…" at bounding box center [274, 499] width 120 height 30
select select "69599"
click at [214, 484] on select "Select Stylist ABOY ADDY MUA Aruna Rai BHAWNA DEEP DINA GAITRI DEVI JAANVEER JO…" at bounding box center [274, 499] width 120 height 30
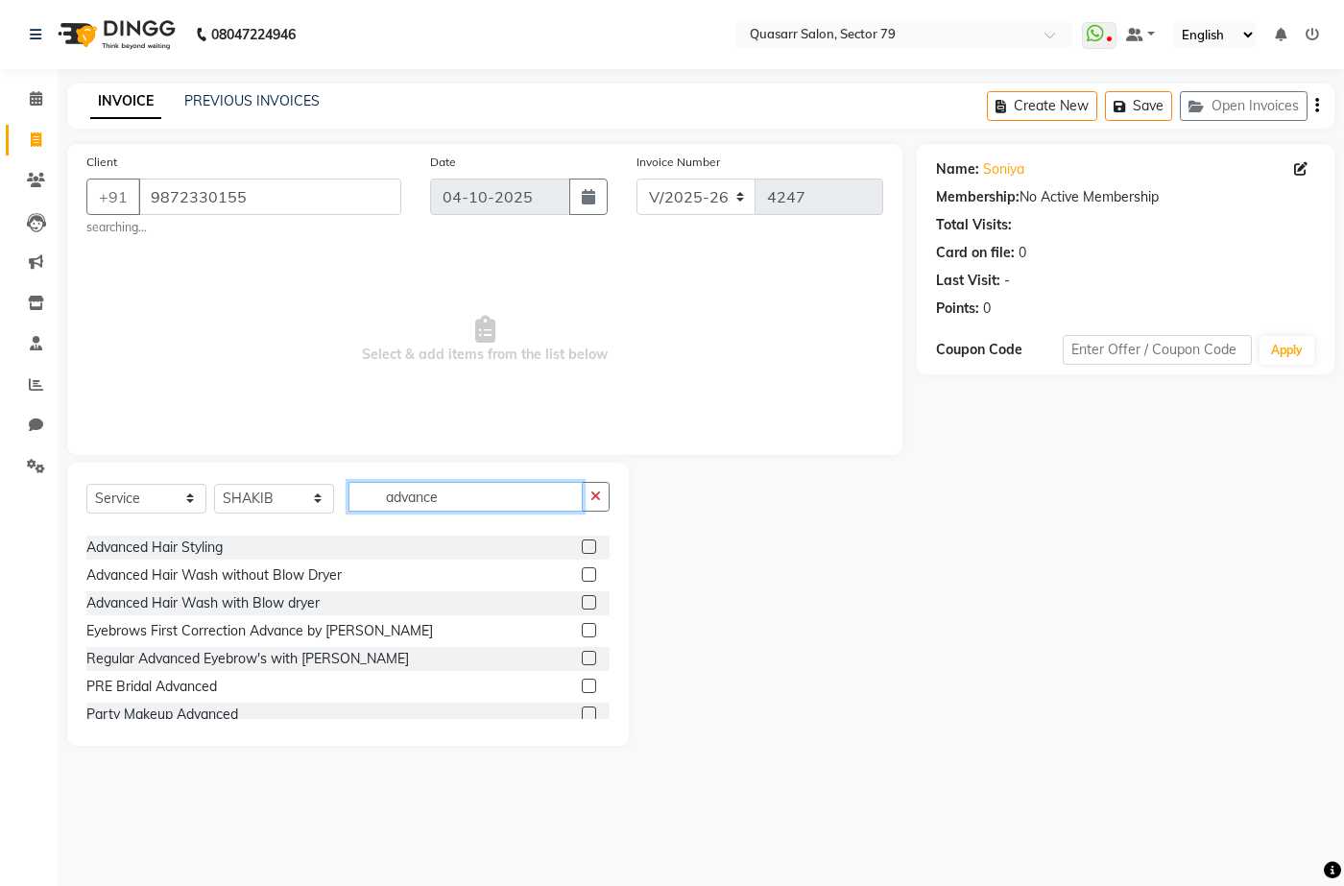
scroll to position [86, 0]
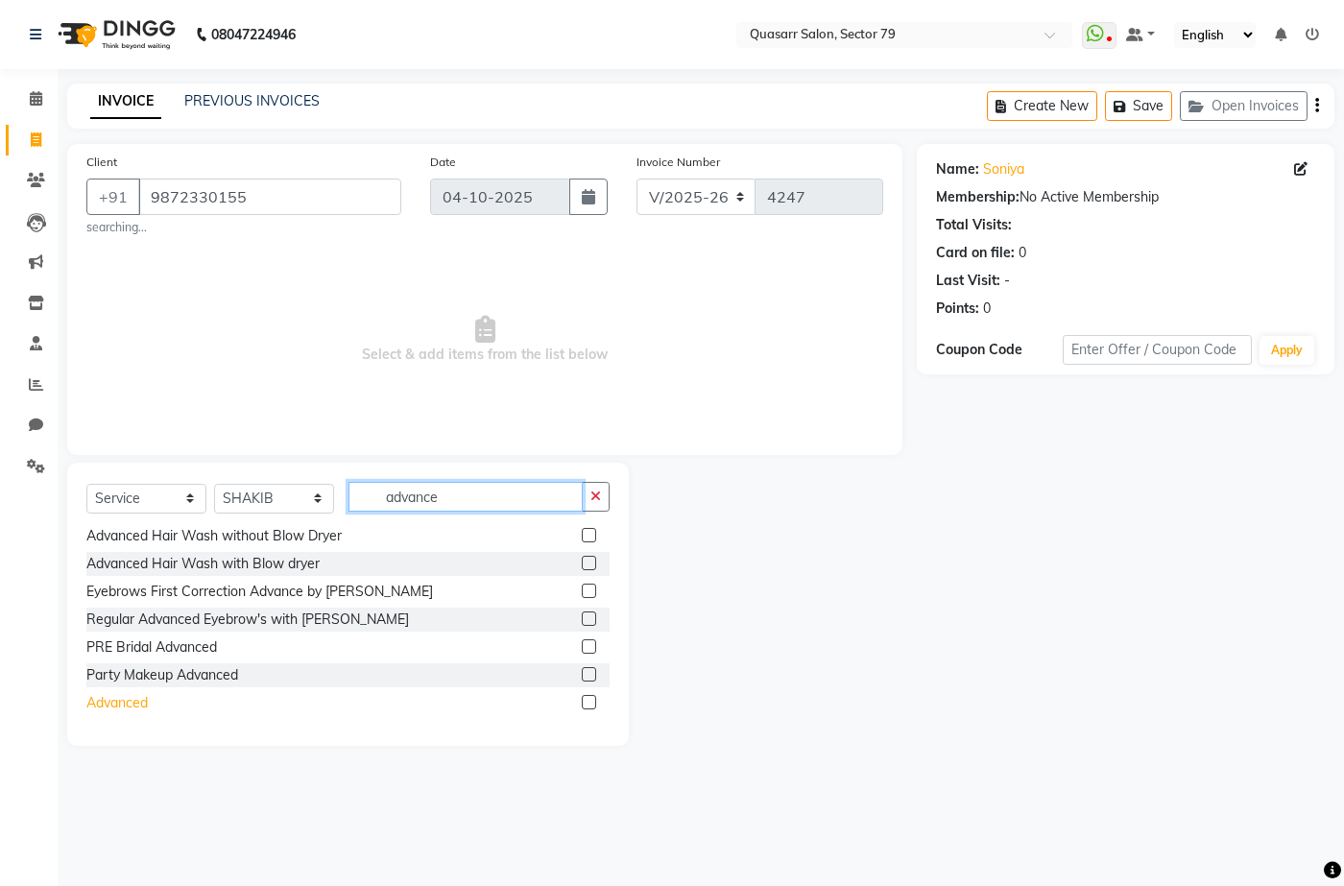
type input "advance"
click at [116, 708] on div "Advanced" at bounding box center [116, 703] width 61 height 20
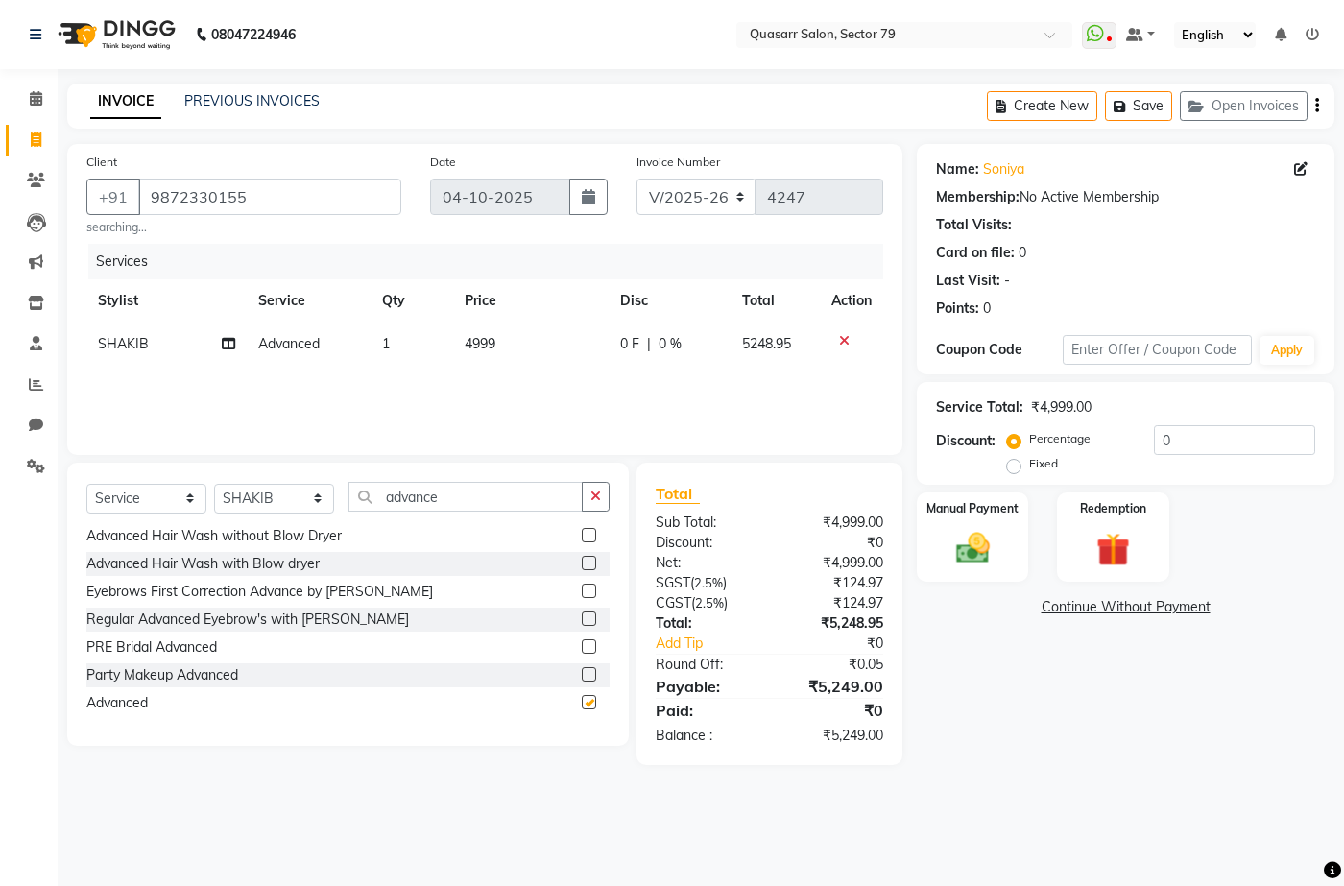
checkbox input "false"
click at [586, 493] on button "button" at bounding box center [596, 497] width 28 height 30
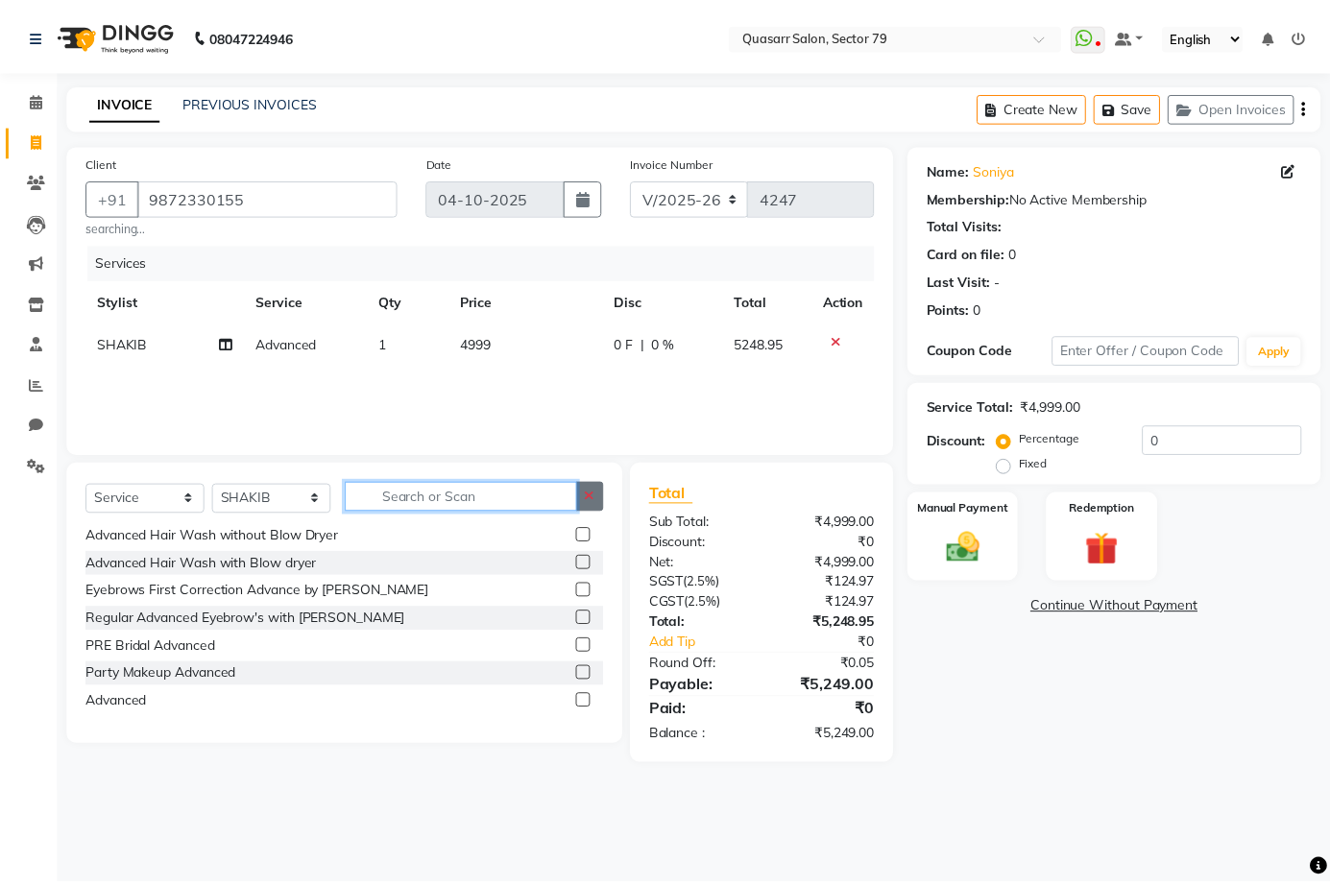
scroll to position [1200, 0]
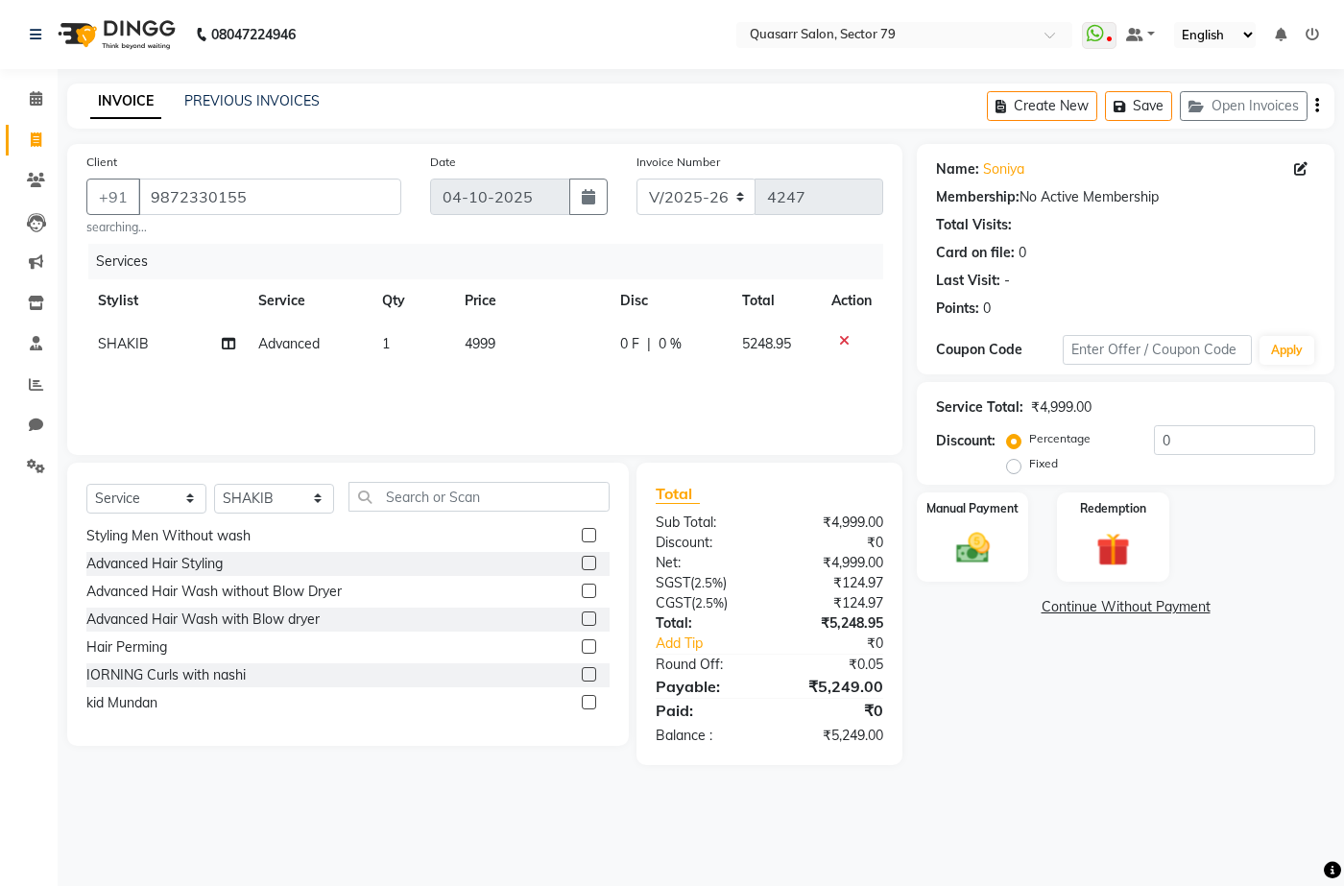
click at [501, 350] on td "4999" at bounding box center [531, 344] width 156 height 43
select select "69599"
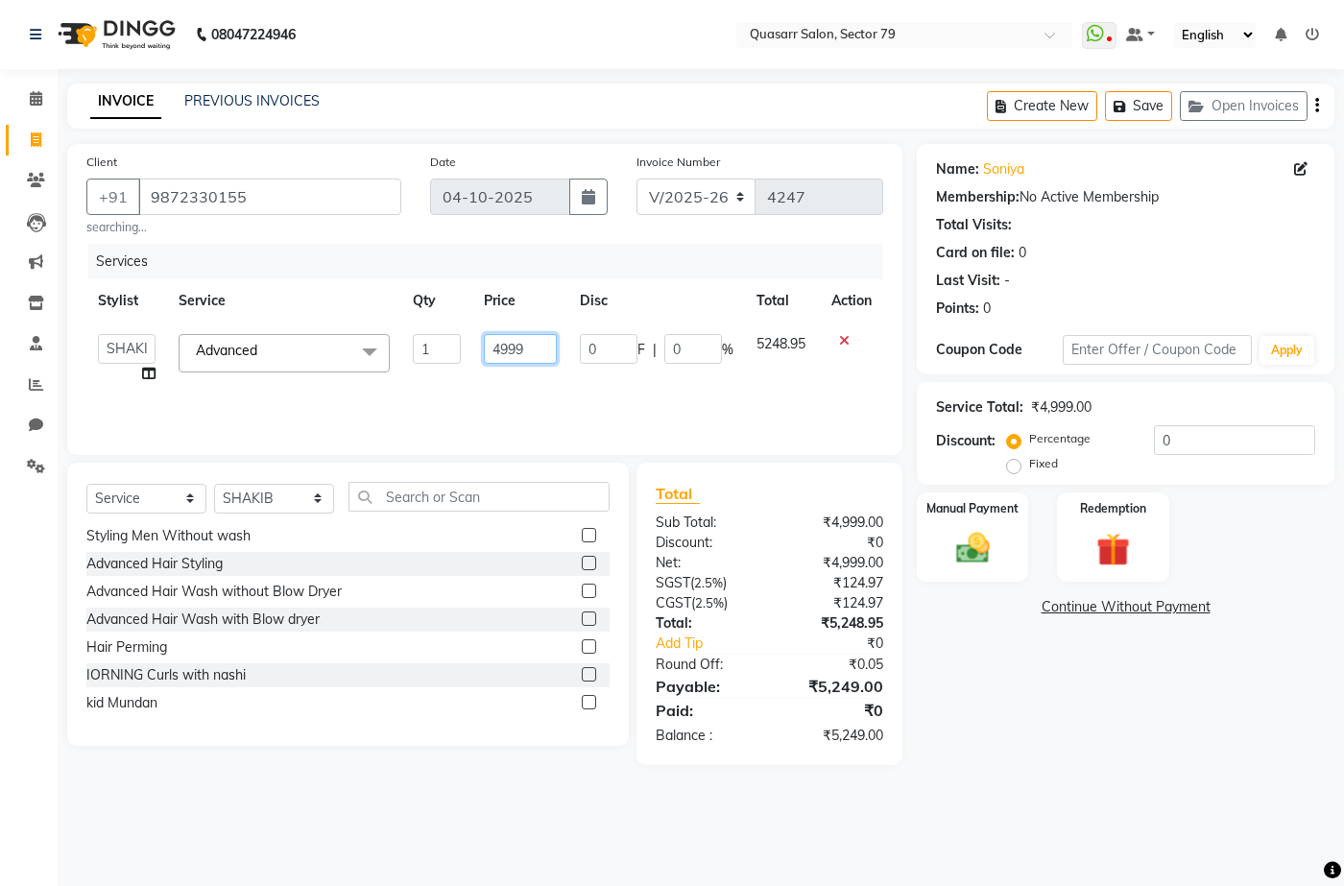
click at [493, 343] on input "4999" at bounding box center [520, 349] width 73 height 30
type input "2000"
click at [524, 393] on div "Services Stylist Service Qty Price Disc Total Action ABOY ADDY MUA Aruna Rai BH…" at bounding box center [484, 340] width 797 height 192
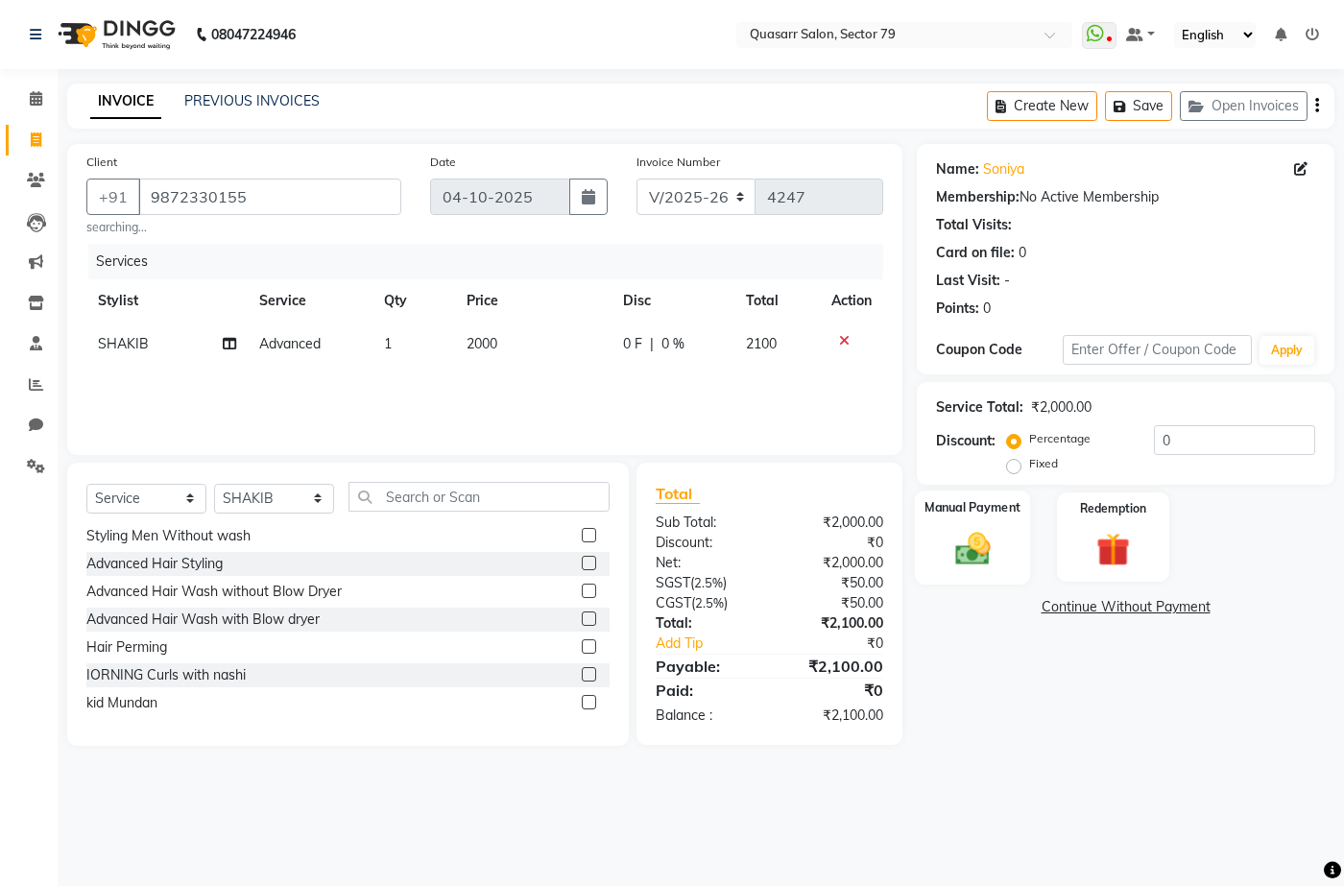
click at [1020, 566] on div "Manual Payment" at bounding box center [973, 537] width 116 height 93
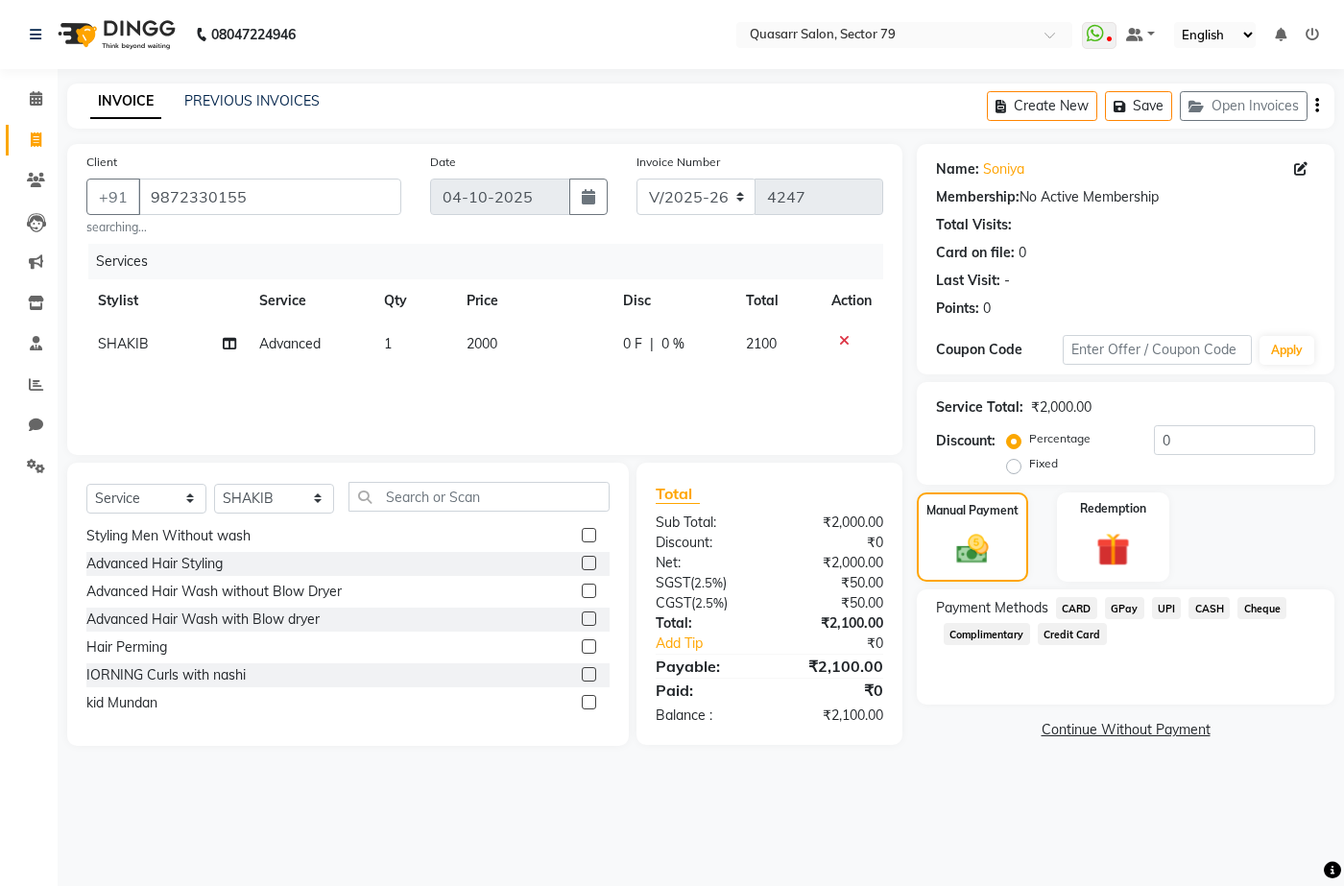
click at [1168, 613] on span "UPI" at bounding box center [1167, 608] width 30 height 22
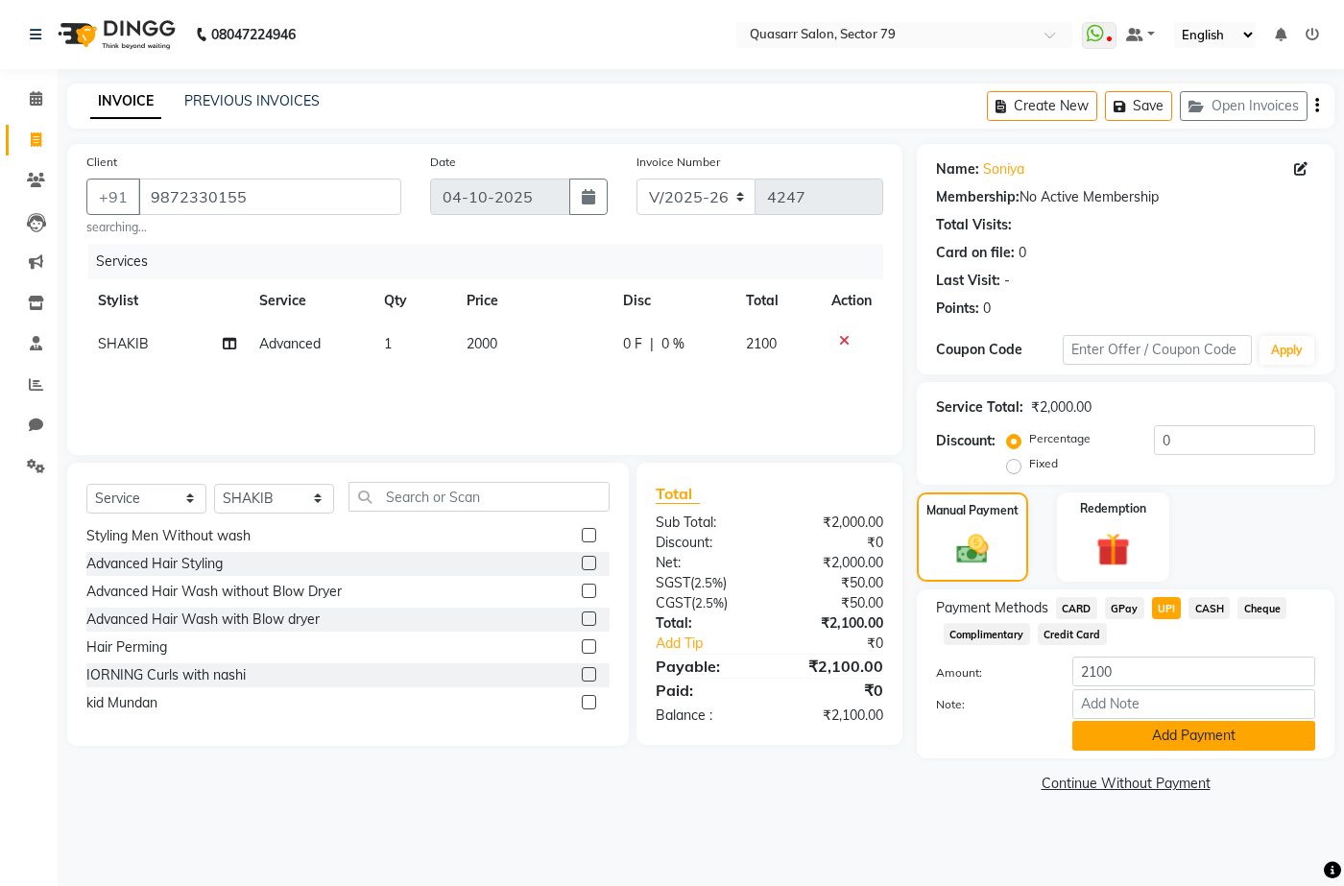
click at [1233, 731] on button "Add Payment" at bounding box center [1193, 736] width 243 height 30
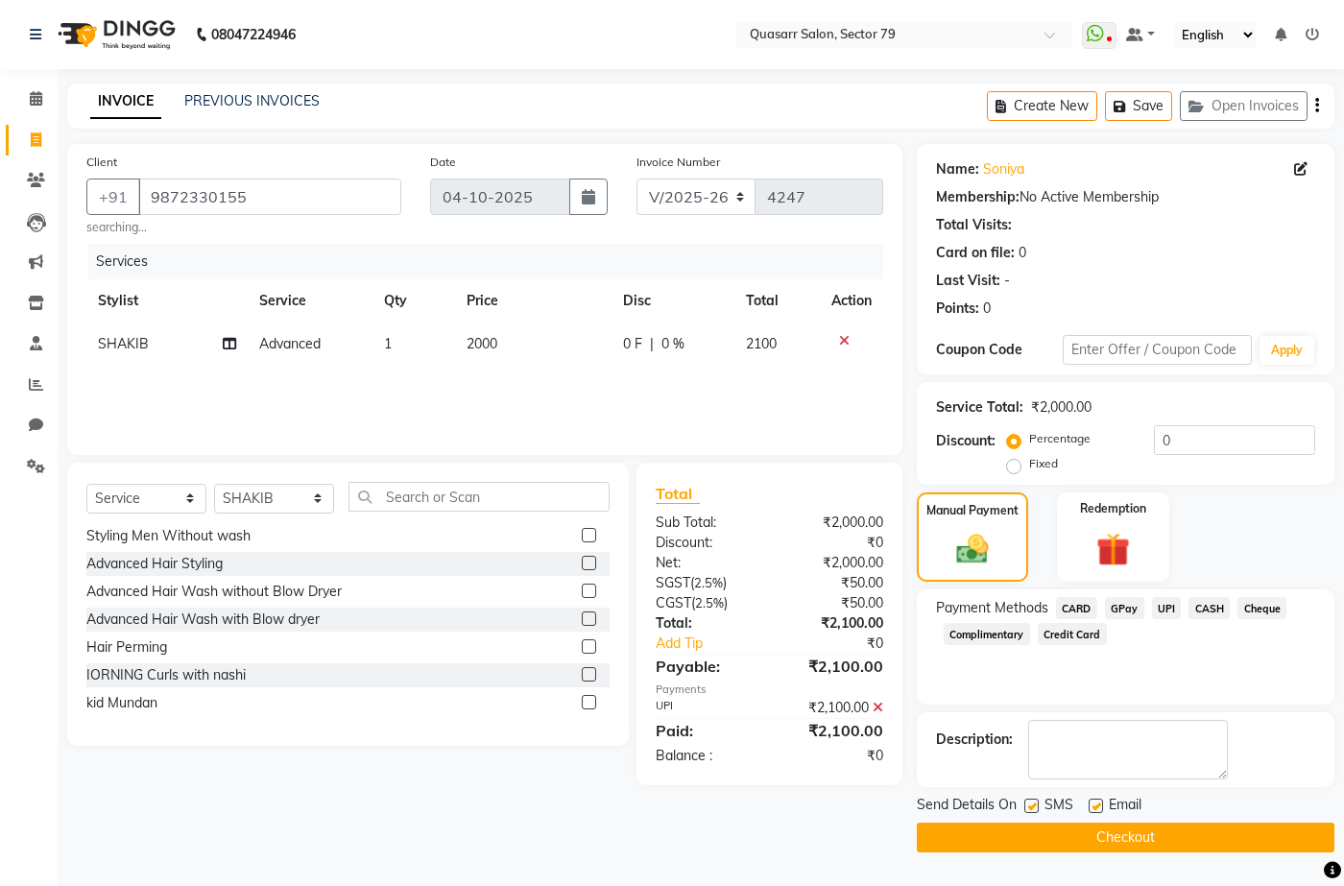
click at [876, 704] on icon at bounding box center [878, 707] width 11 height 13
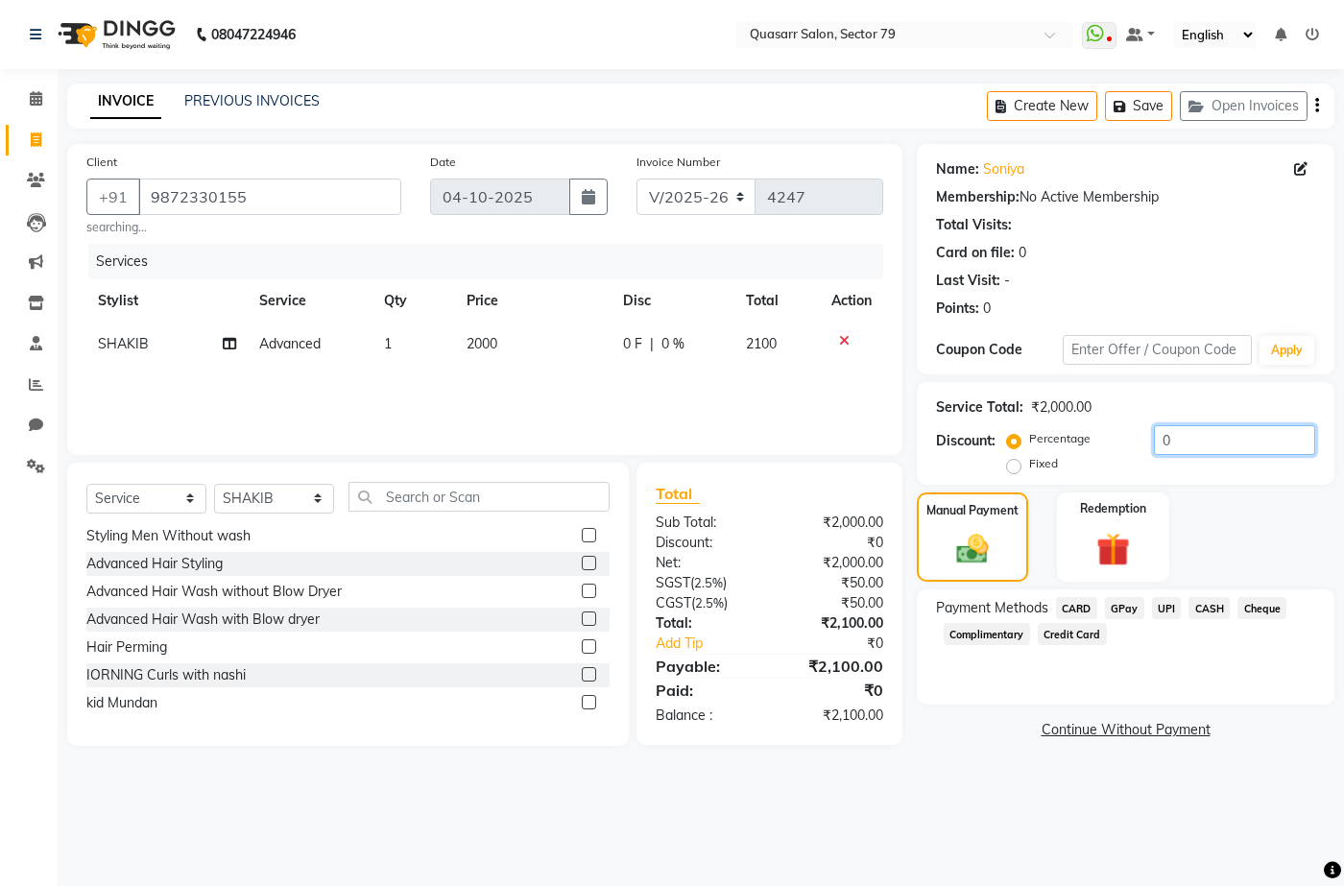
drag, startPoint x: 1205, startPoint y: 464, endPoint x: 1155, endPoint y: 451, distance: 51.5
click at [1155, 451] on div "Percentage Fixed 0" at bounding box center [1163, 451] width 304 height 52
drag, startPoint x: 1201, startPoint y: 441, endPoint x: 982, endPoint y: 441, distance: 218.9
click at [982, 441] on div "Discount: Percentage Fixed 0" at bounding box center [1125, 451] width 379 height 52
type input "4.78"
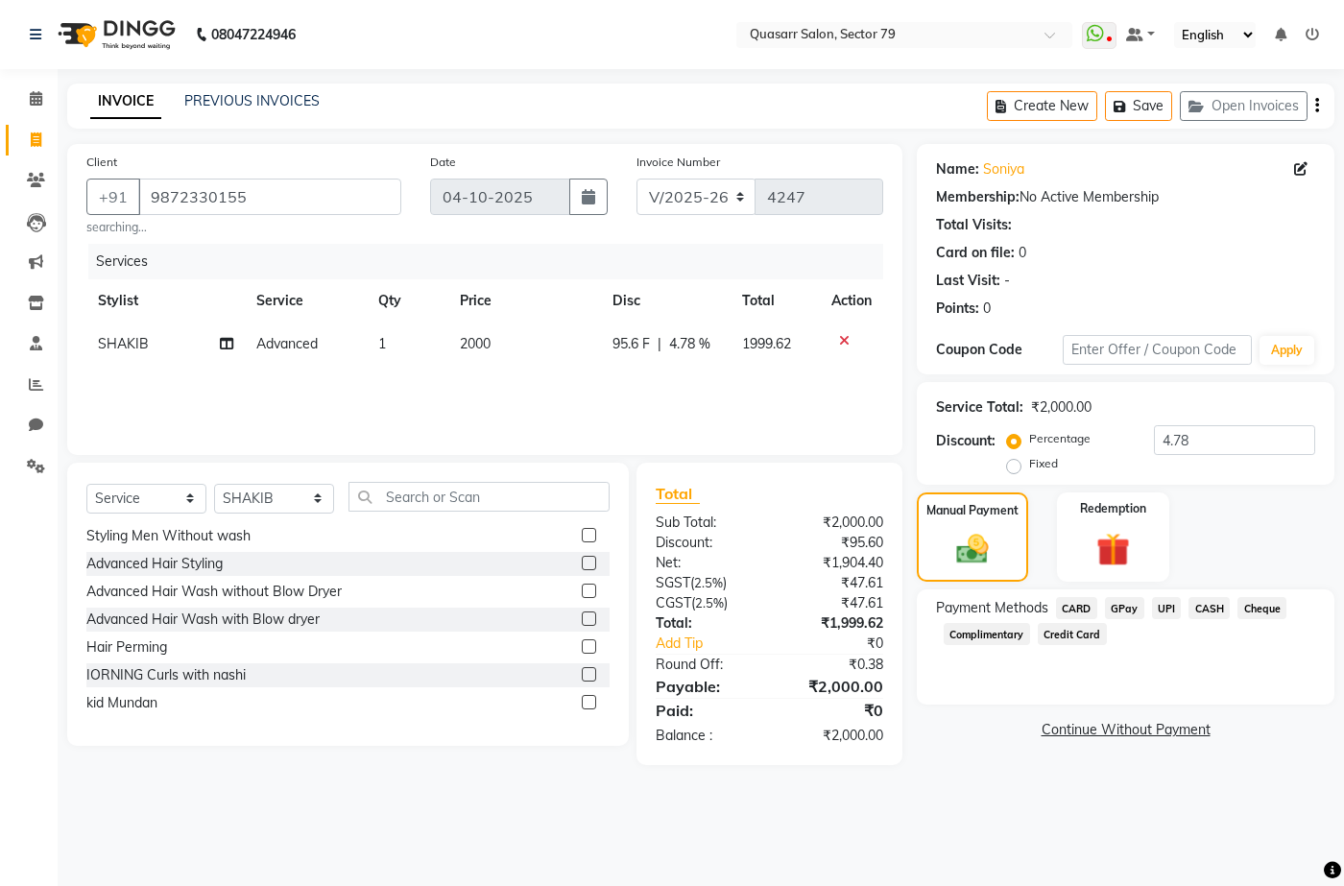
click at [1157, 601] on span "UPI" at bounding box center [1167, 608] width 30 height 22
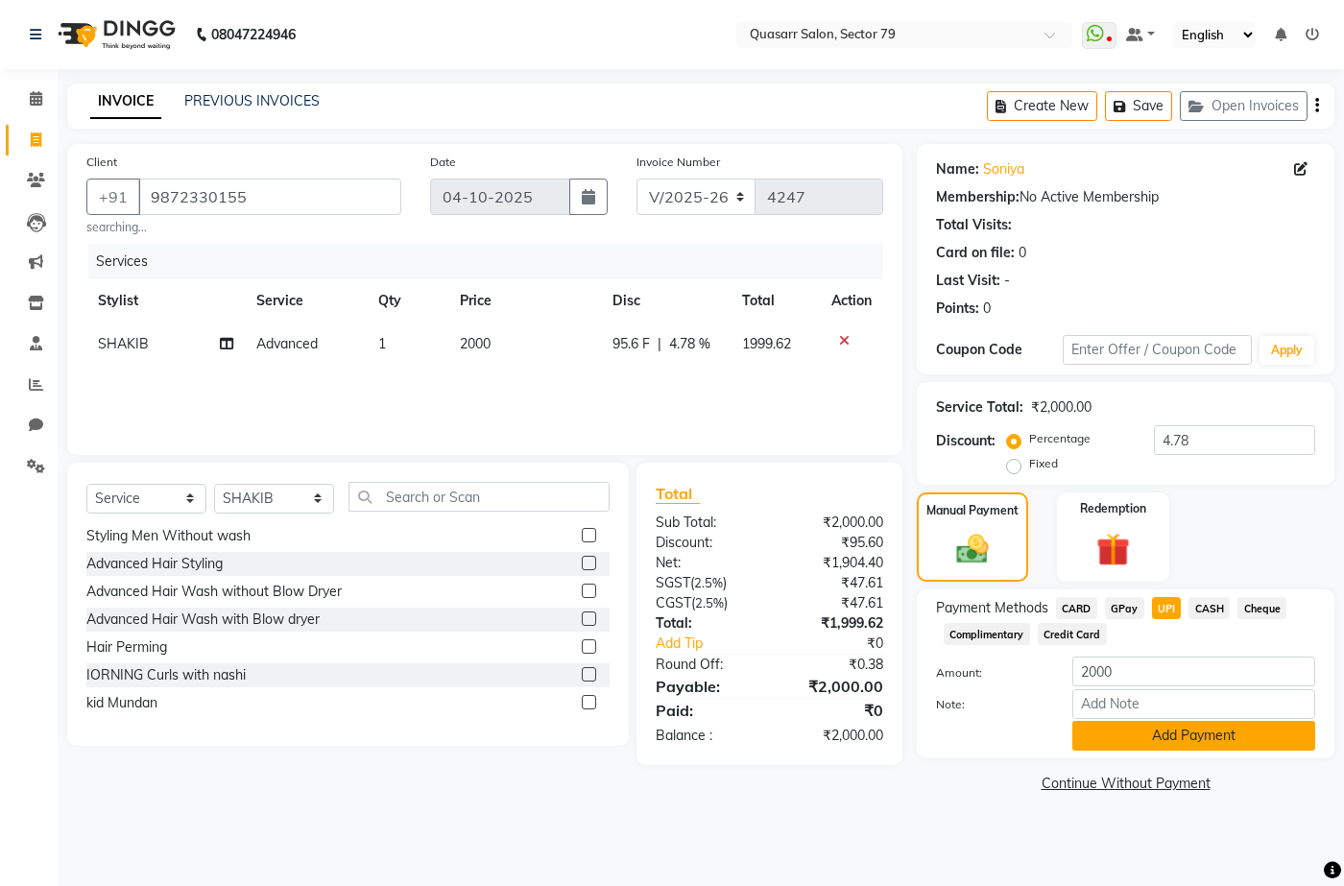
click at [1189, 734] on button "Add Payment" at bounding box center [1193, 736] width 243 height 30
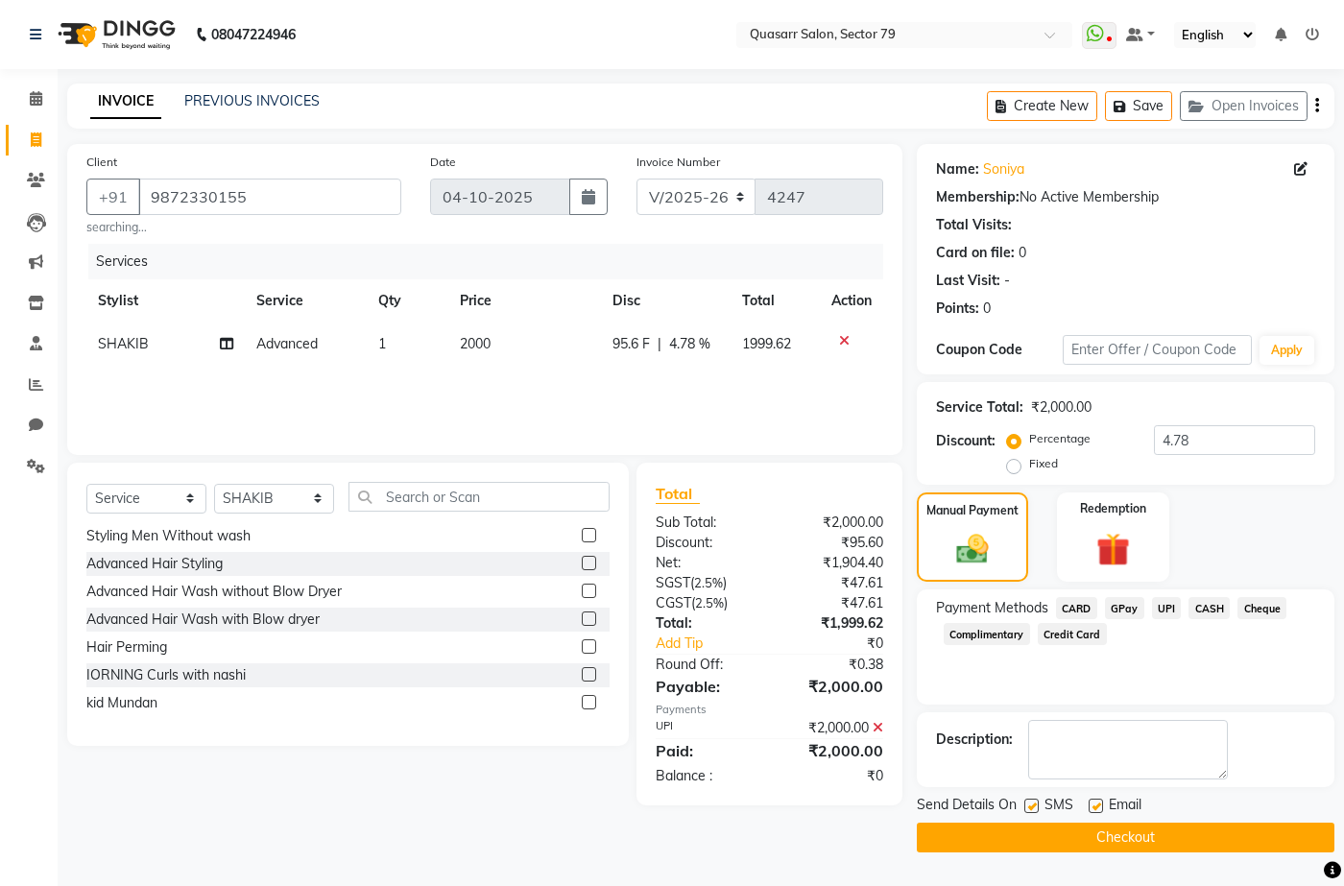
click at [1037, 797] on div "SMS" at bounding box center [1056, 807] width 64 height 24
click at [1034, 802] on label at bounding box center [1031, 806] width 14 height 14
click at [1034, 802] on input "checkbox" at bounding box center [1030, 807] width 12 height 12
checkbox input "false"
click at [1096, 807] on label at bounding box center [1096, 806] width 14 height 14
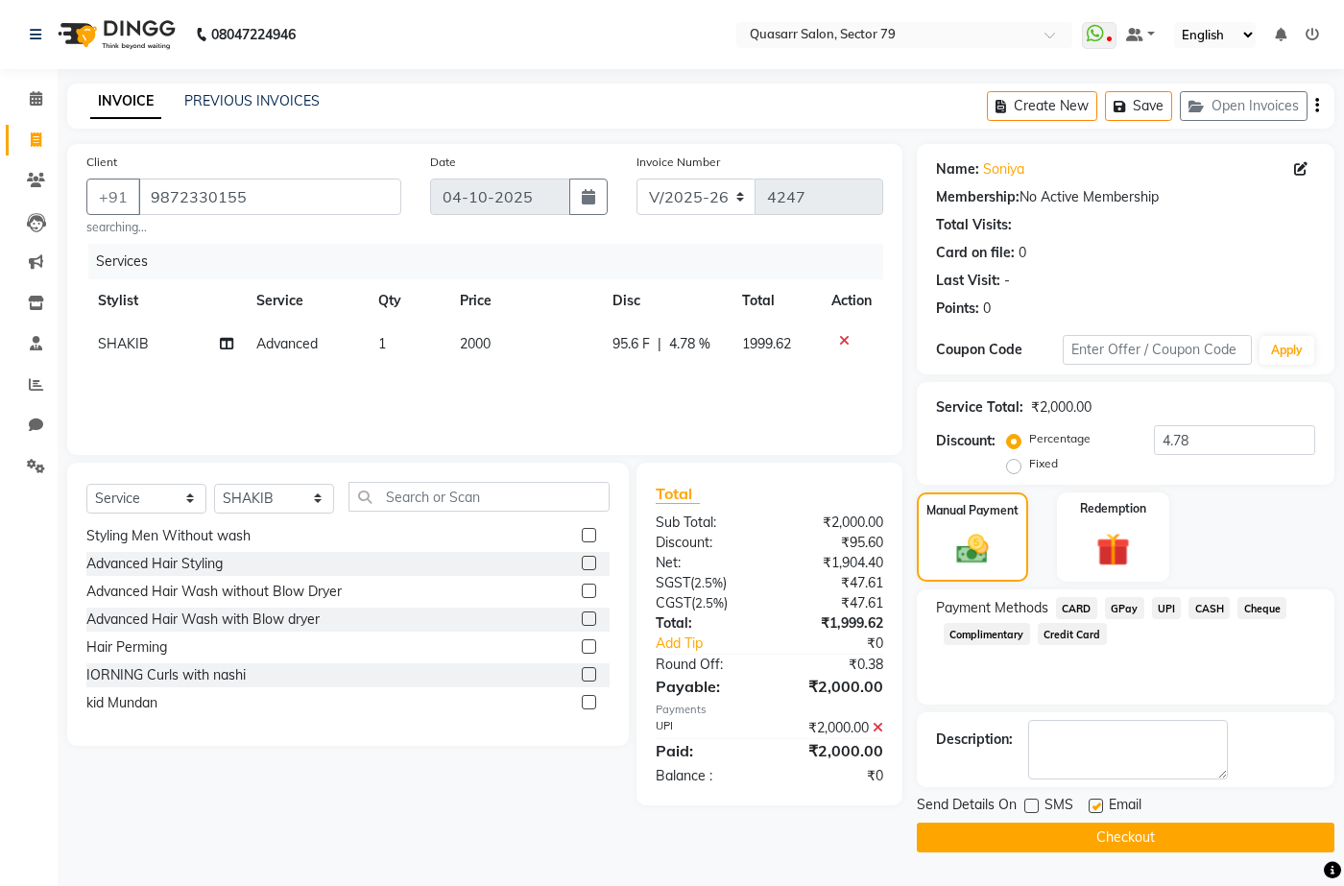
click at [1096, 807] on input "checkbox" at bounding box center [1095, 807] width 12 height 12
checkbox input "false"
click at [1117, 834] on button "Checkout" at bounding box center [1126, 838] width 418 height 30
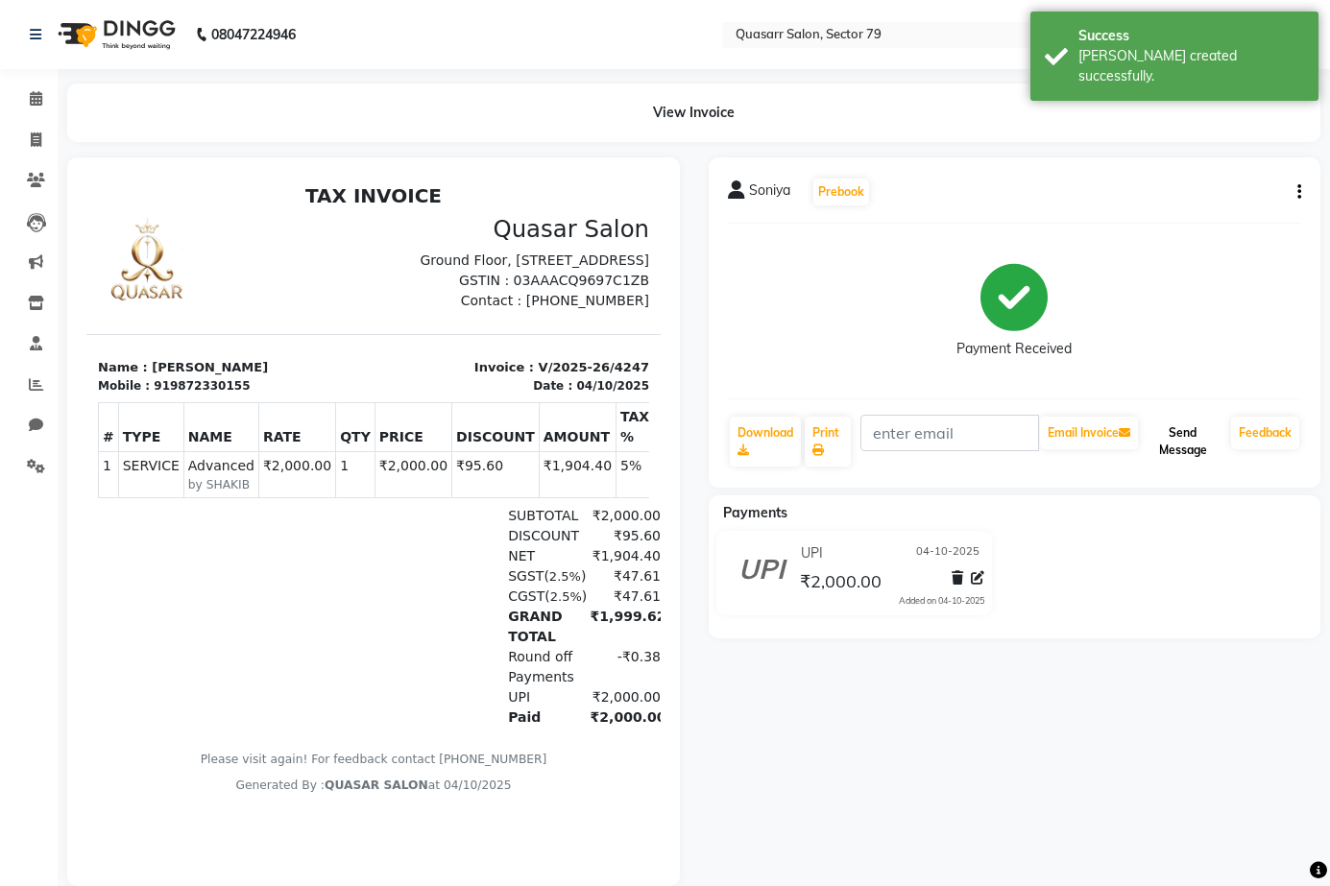
click at [1196, 437] on button "Send Message" at bounding box center [1183, 442] width 82 height 50
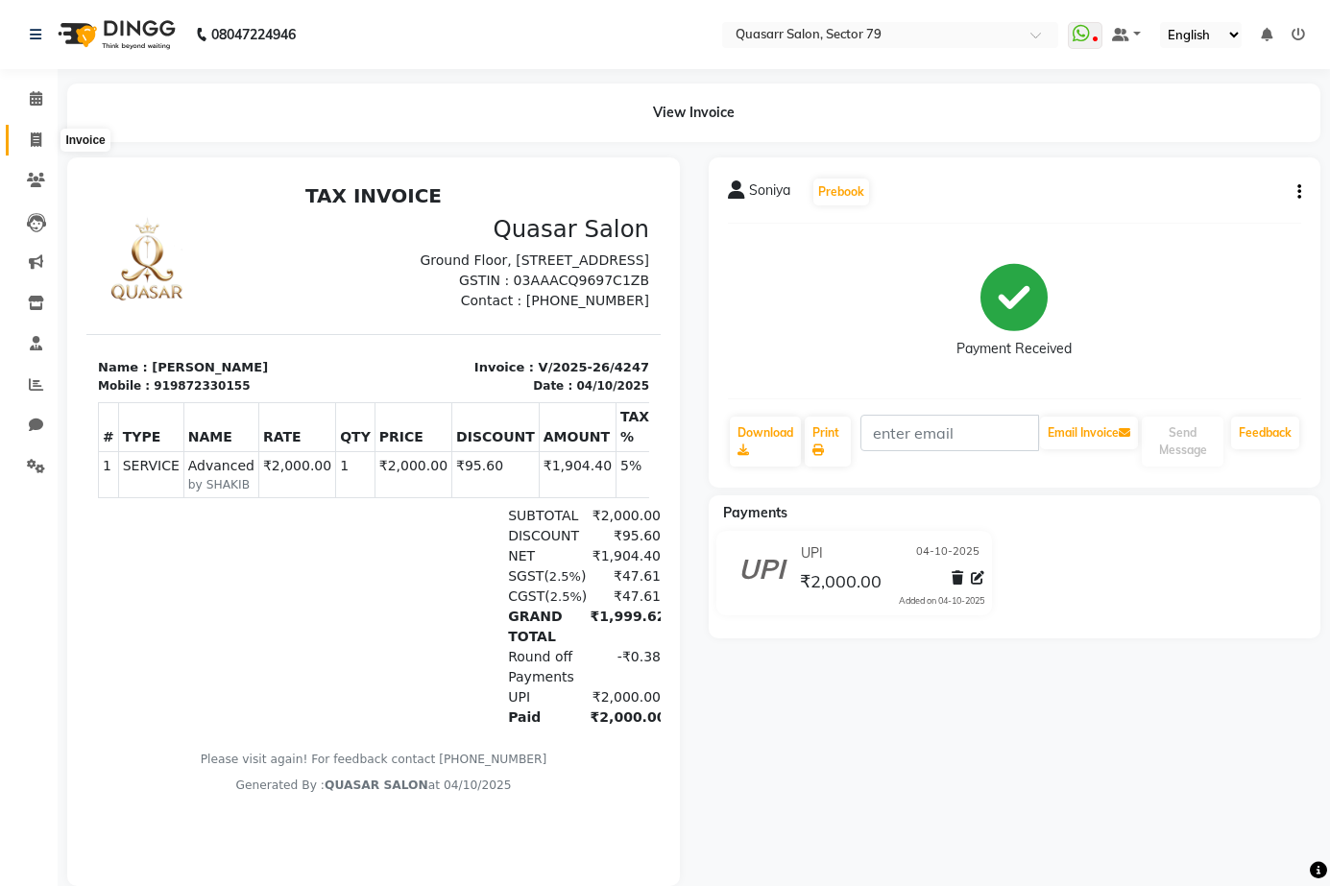
click at [42, 140] on span at bounding box center [36, 141] width 34 height 22
select select "service"
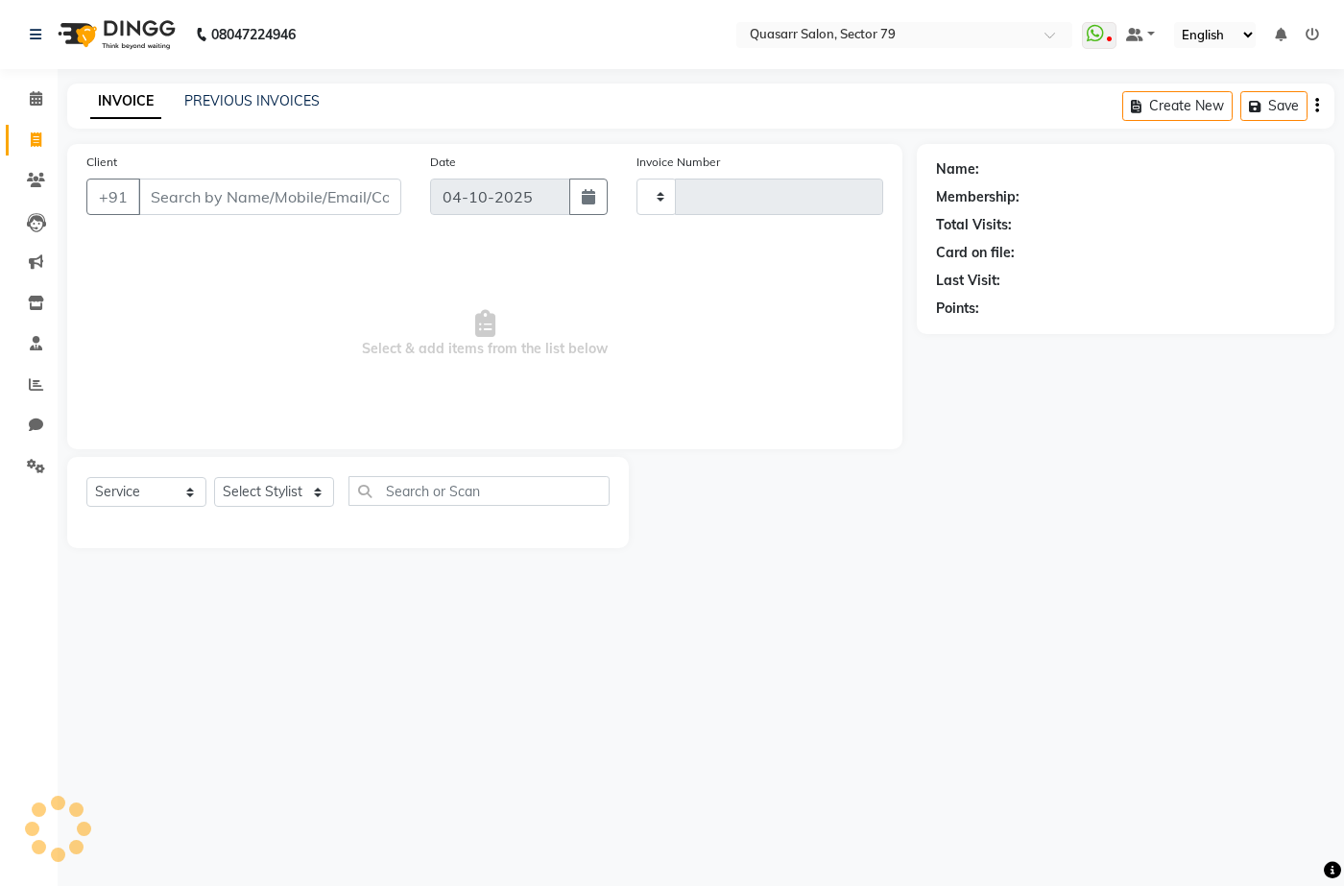
type input "4248"
select select "7231"
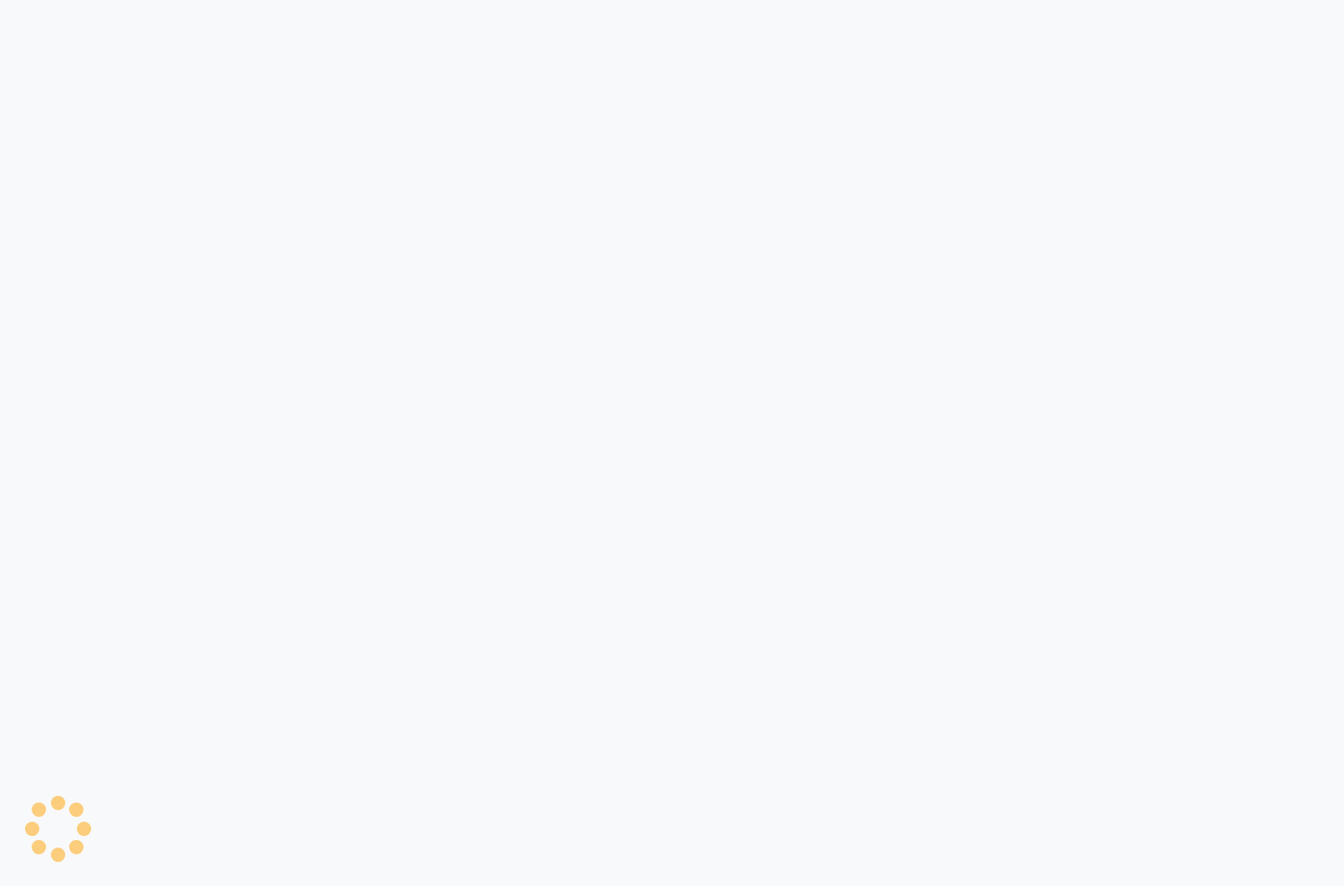
select select "service"
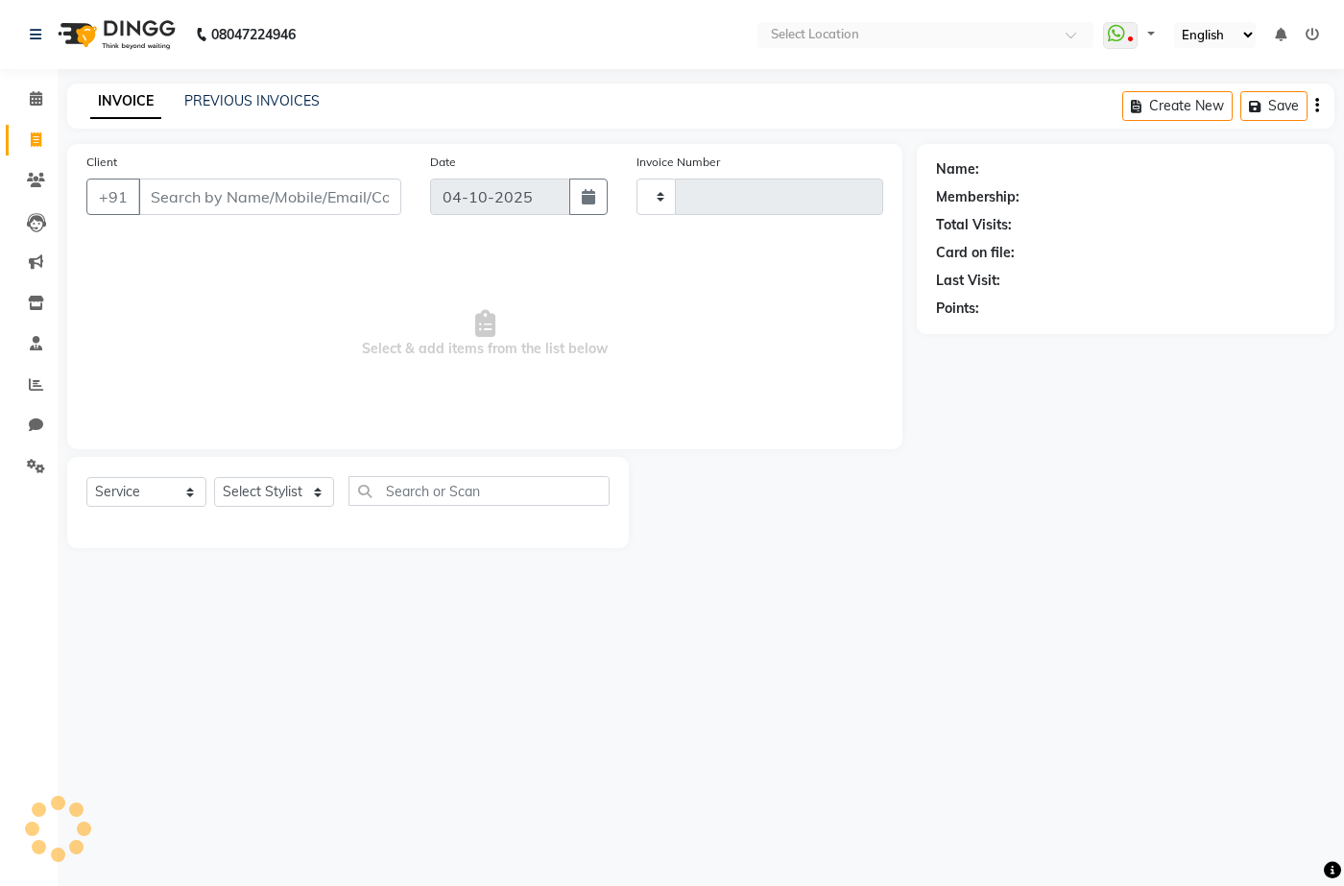
type input "4248"
select select "7231"
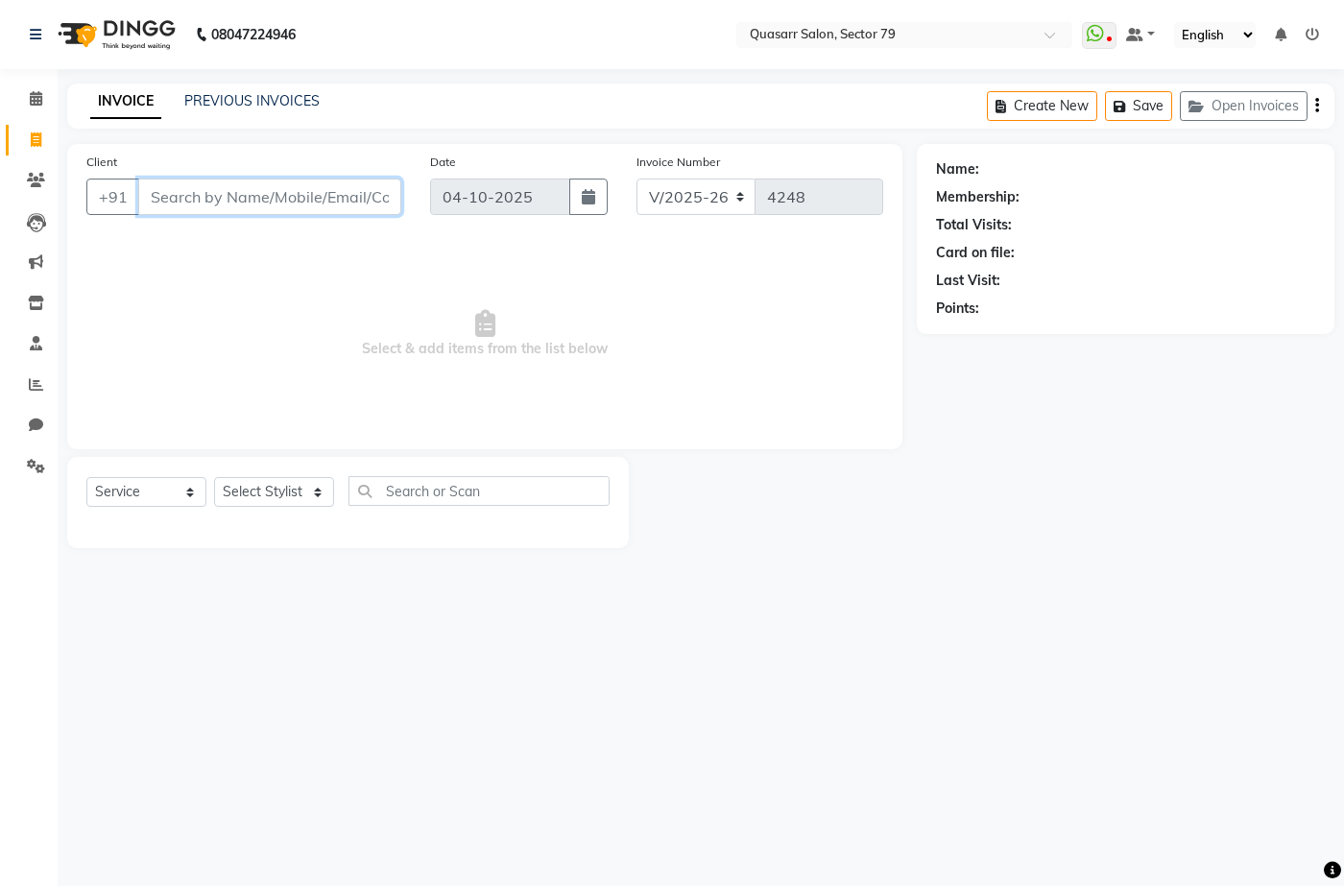
click at [300, 194] on input "Client" at bounding box center [269, 197] width 263 height 36
click at [261, 200] on input "9041687705" at bounding box center [220, 197] width 165 height 36
type input "9041687705"
click at [329, 198] on span "Add Client" at bounding box center [352, 196] width 76 height 19
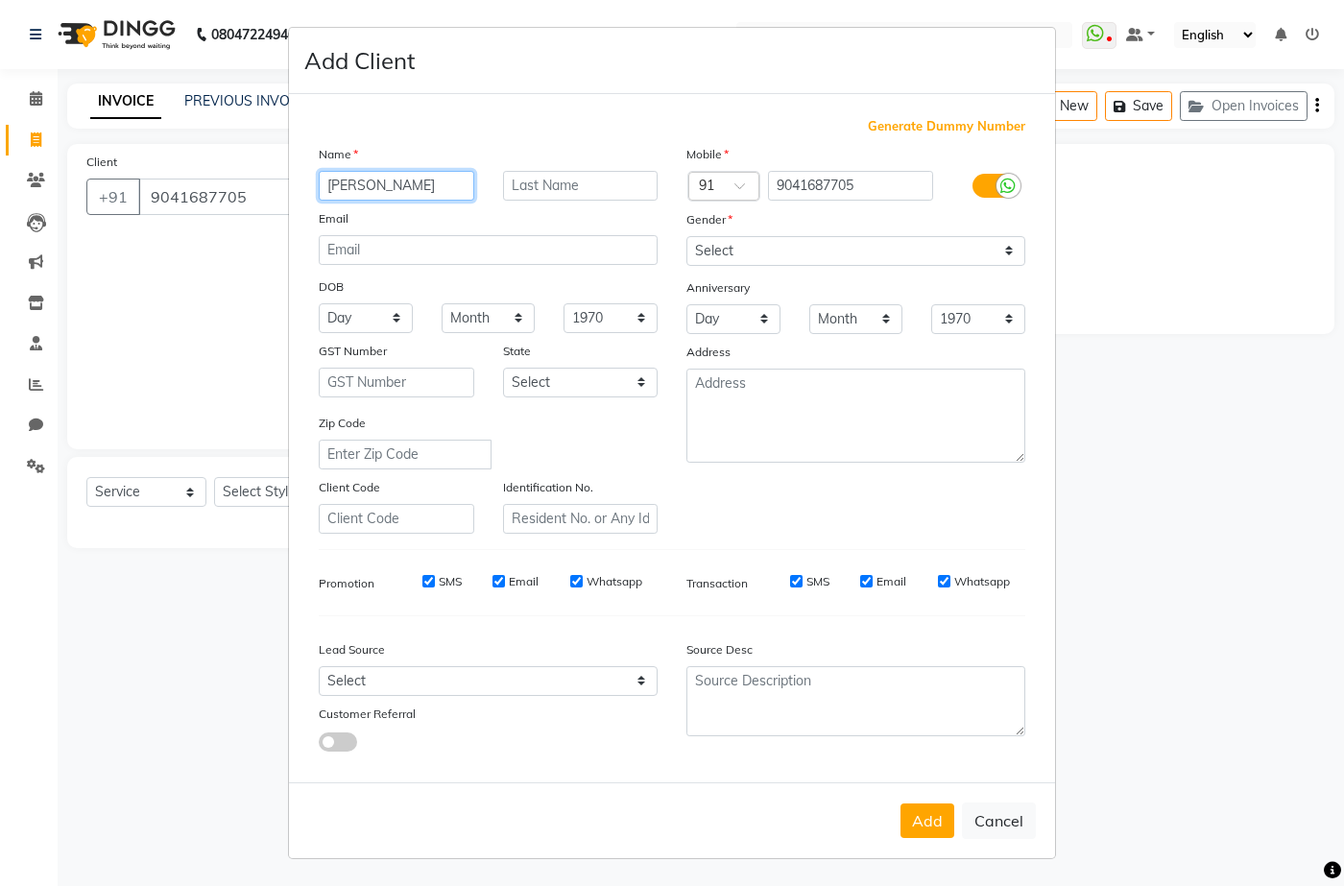
type input "J"
type input "[PERSON_NAME]"
type input "Kaur"
click at [826, 251] on select "Select [DEMOGRAPHIC_DATA] [DEMOGRAPHIC_DATA] Other Prefer Not To Say" at bounding box center [856, 251] width 339 height 30
select select "[DEMOGRAPHIC_DATA]"
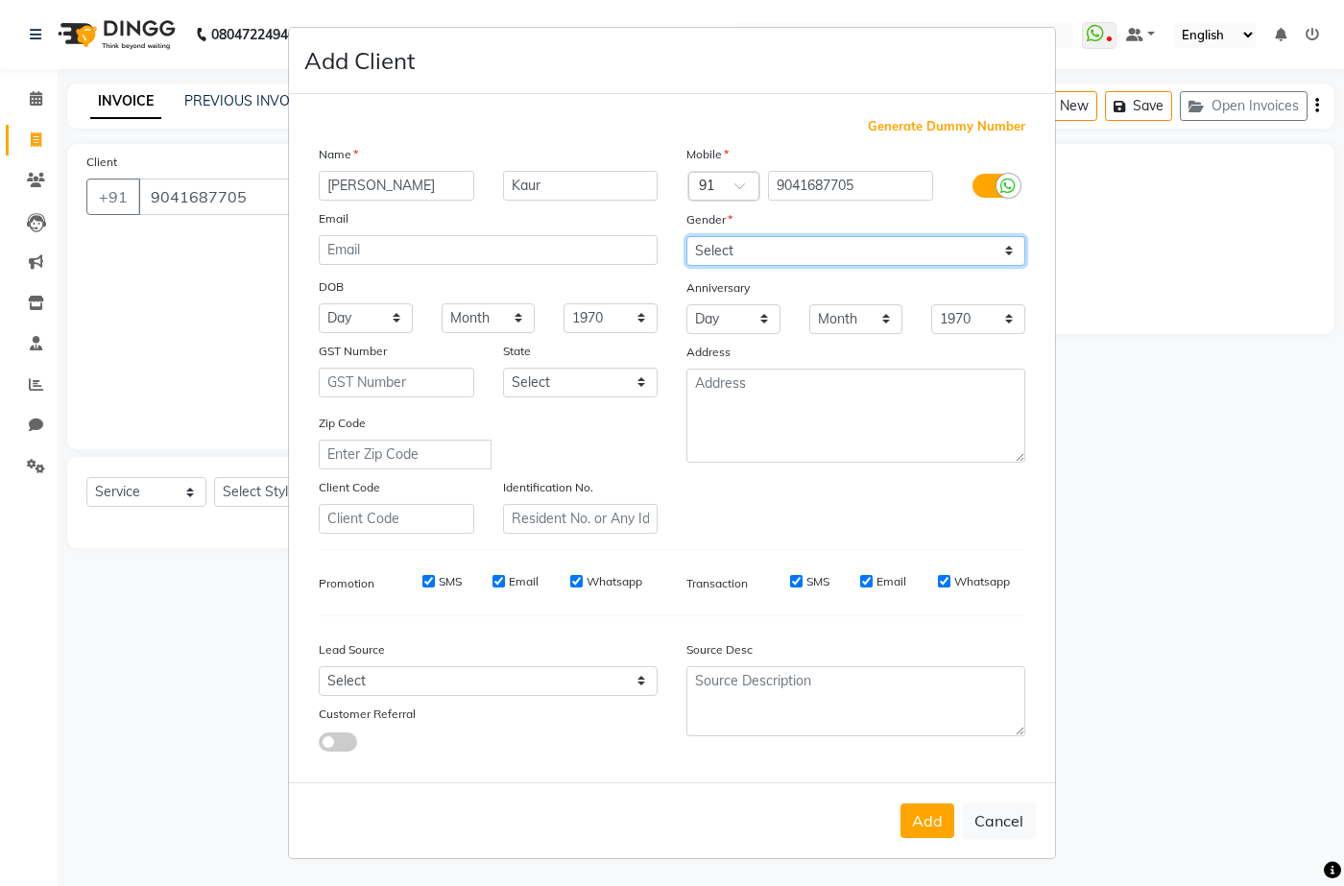
click at [687, 236] on select "Select [DEMOGRAPHIC_DATA] [DEMOGRAPHIC_DATA] Other Prefer Not To Say" at bounding box center [856, 251] width 339 height 30
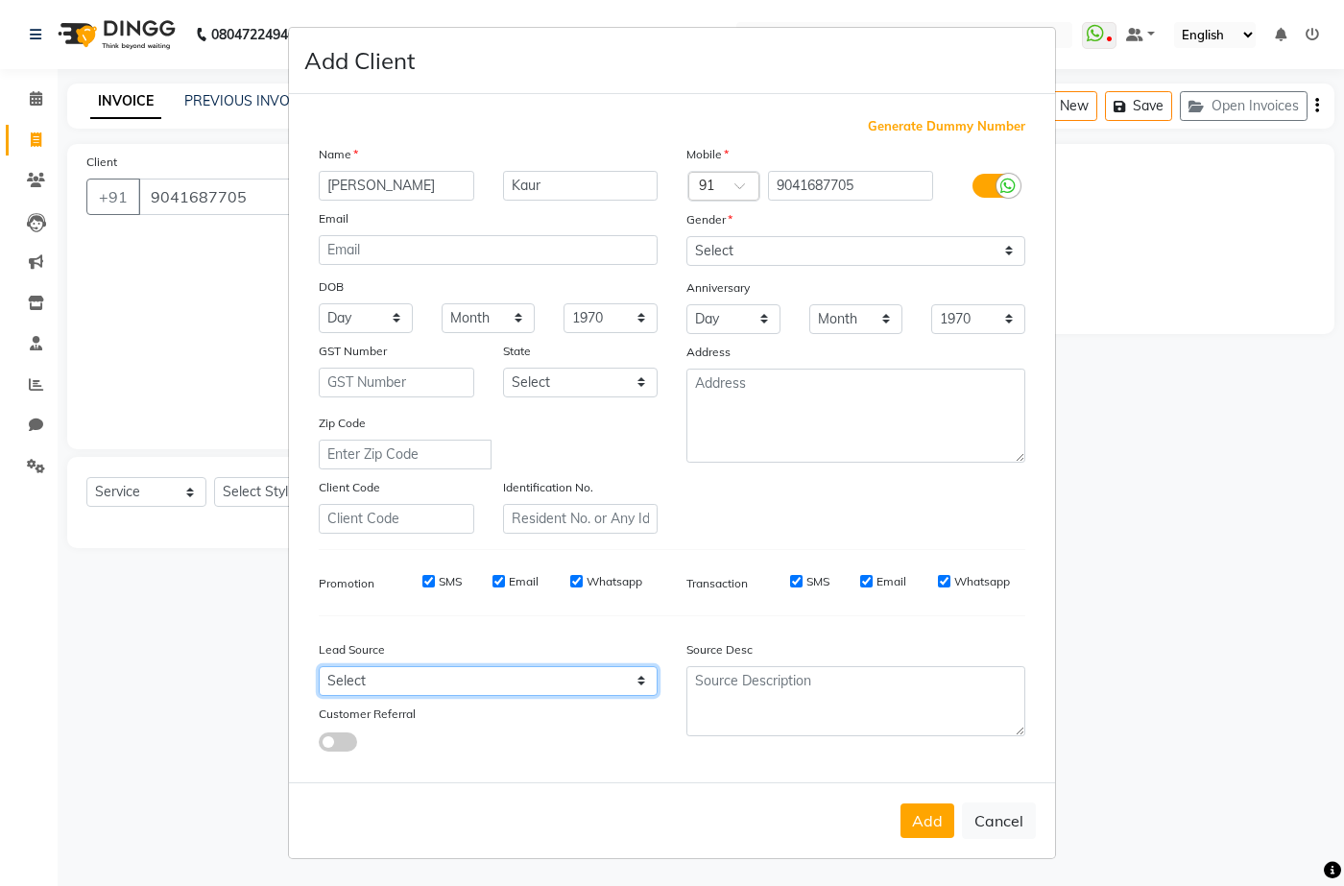
click at [490, 685] on select "Select Walk-in Referral Internet Friend Word of Mouth Advertisement Facebook Ju…" at bounding box center [488, 681] width 339 height 30
select select "49716"
click at [319, 666] on select "Select Walk-in Referral Internet Friend Word of Mouth Advertisement Facebook Ju…" at bounding box center [488, 681] width 339 height 30
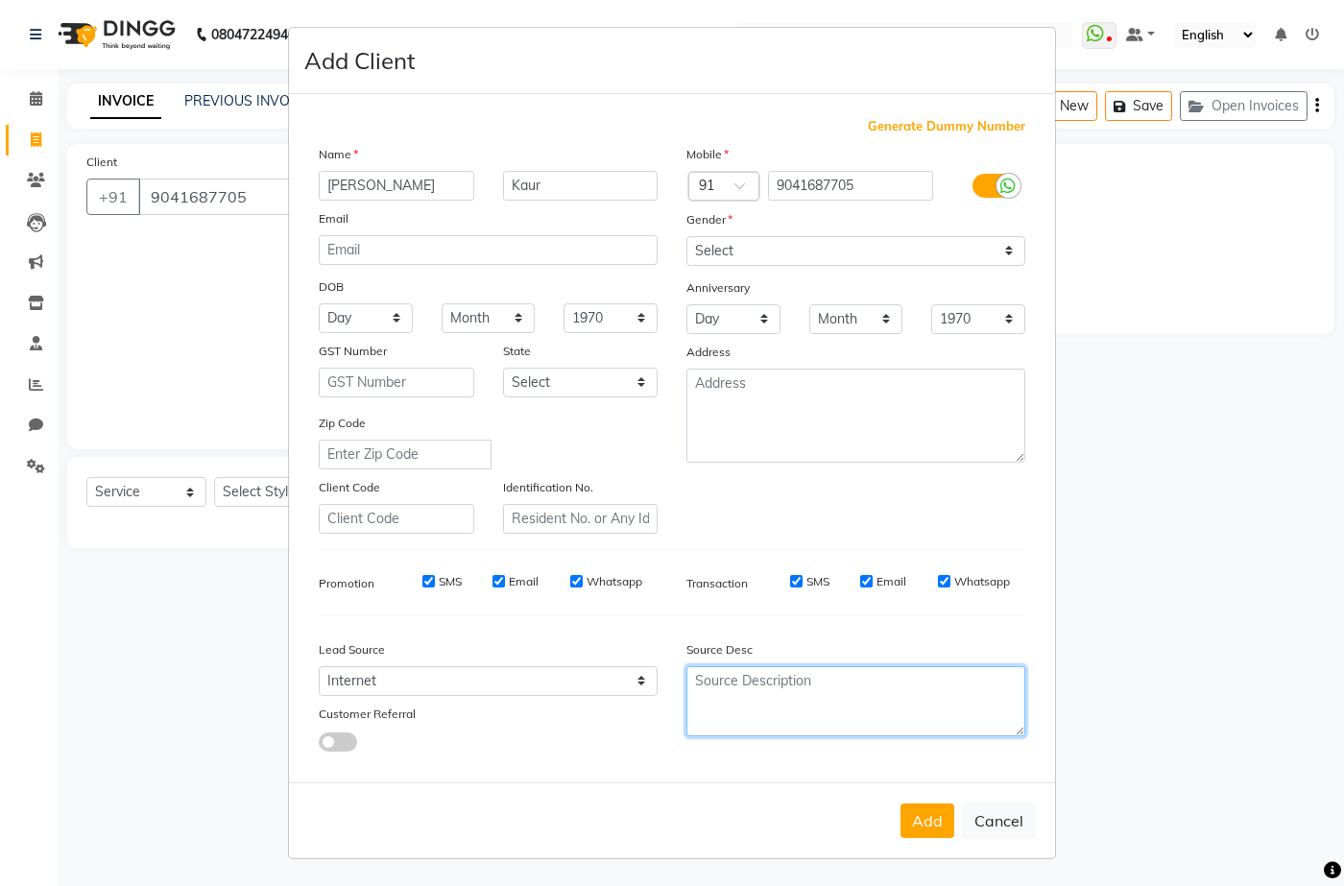
click at [807, 687] on textarea at bounding box center [856, 701] width 339 height 70
type textarea "Reels"
click at [934, 825] on button "Add" at bounding box center [928, 821] width 54 height 35
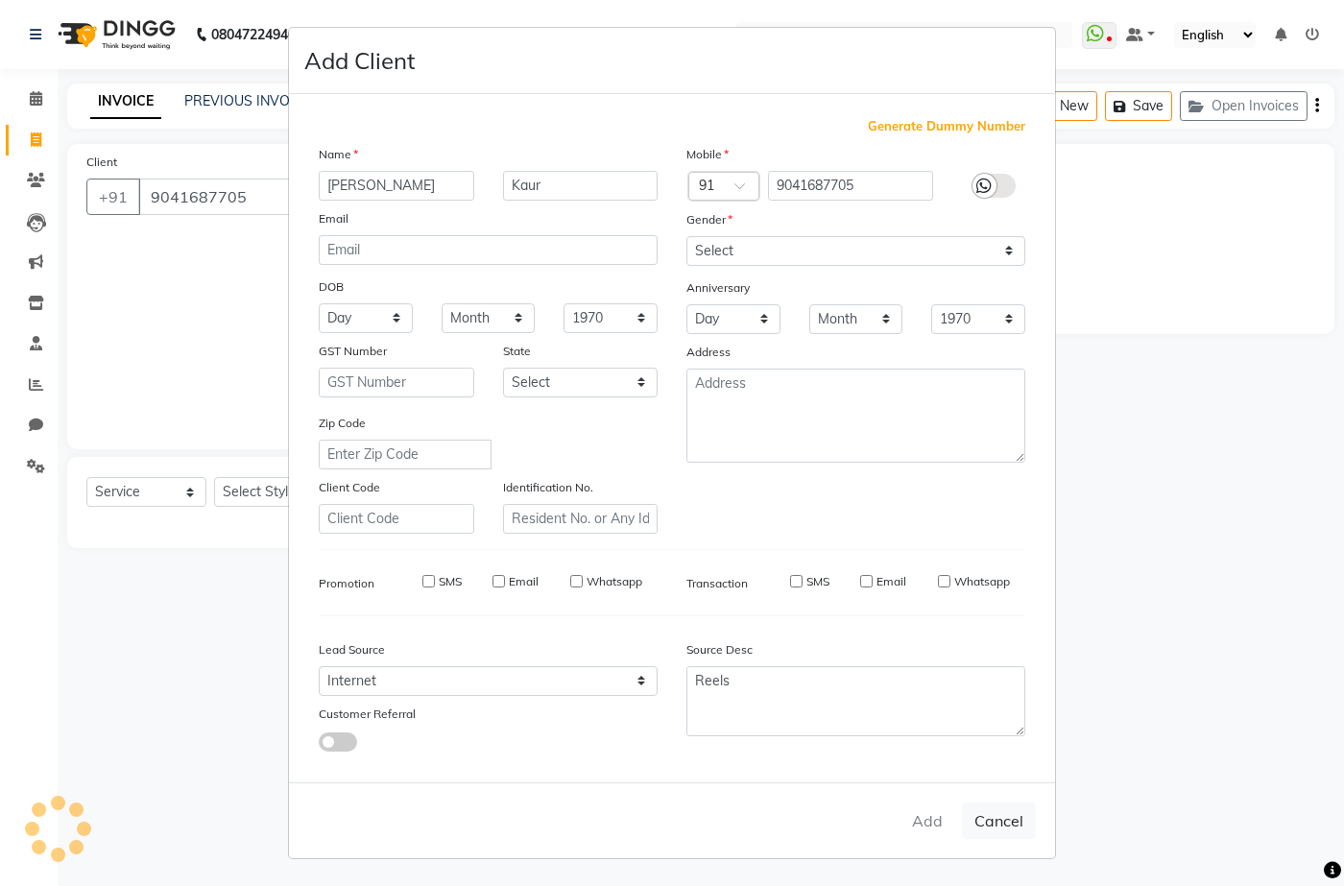
select select
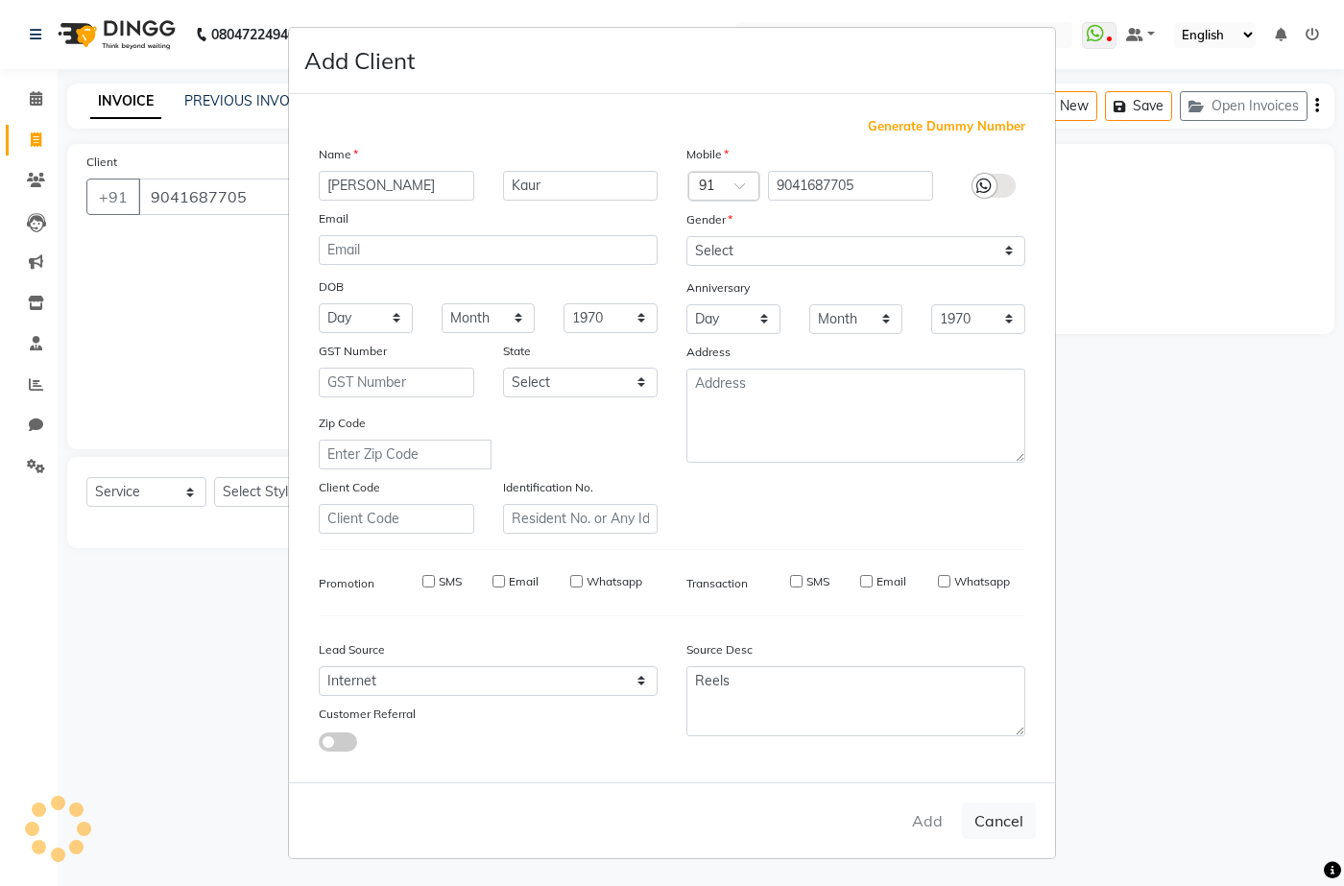
select select
checkbox input "false"
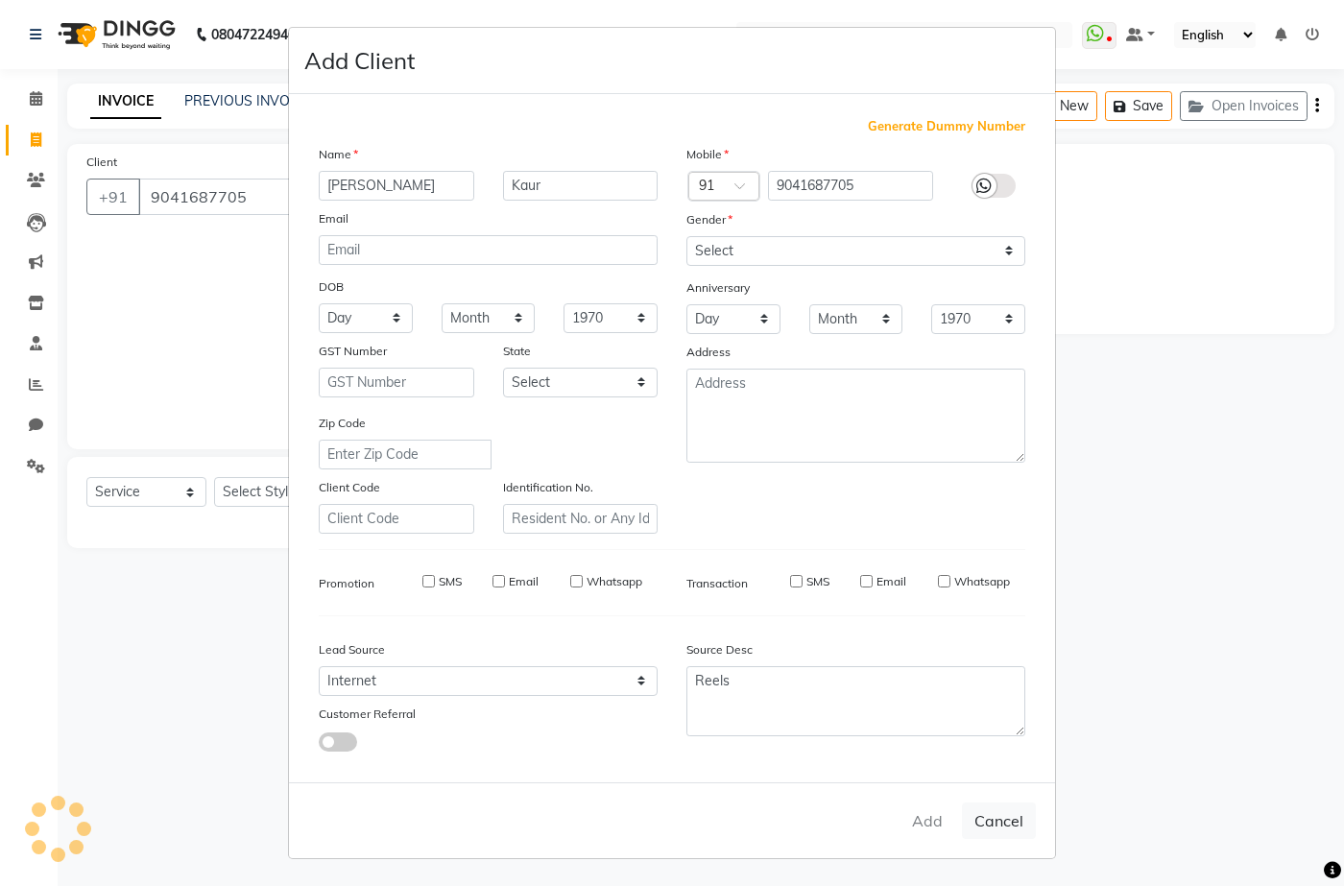
checkbox input "false"
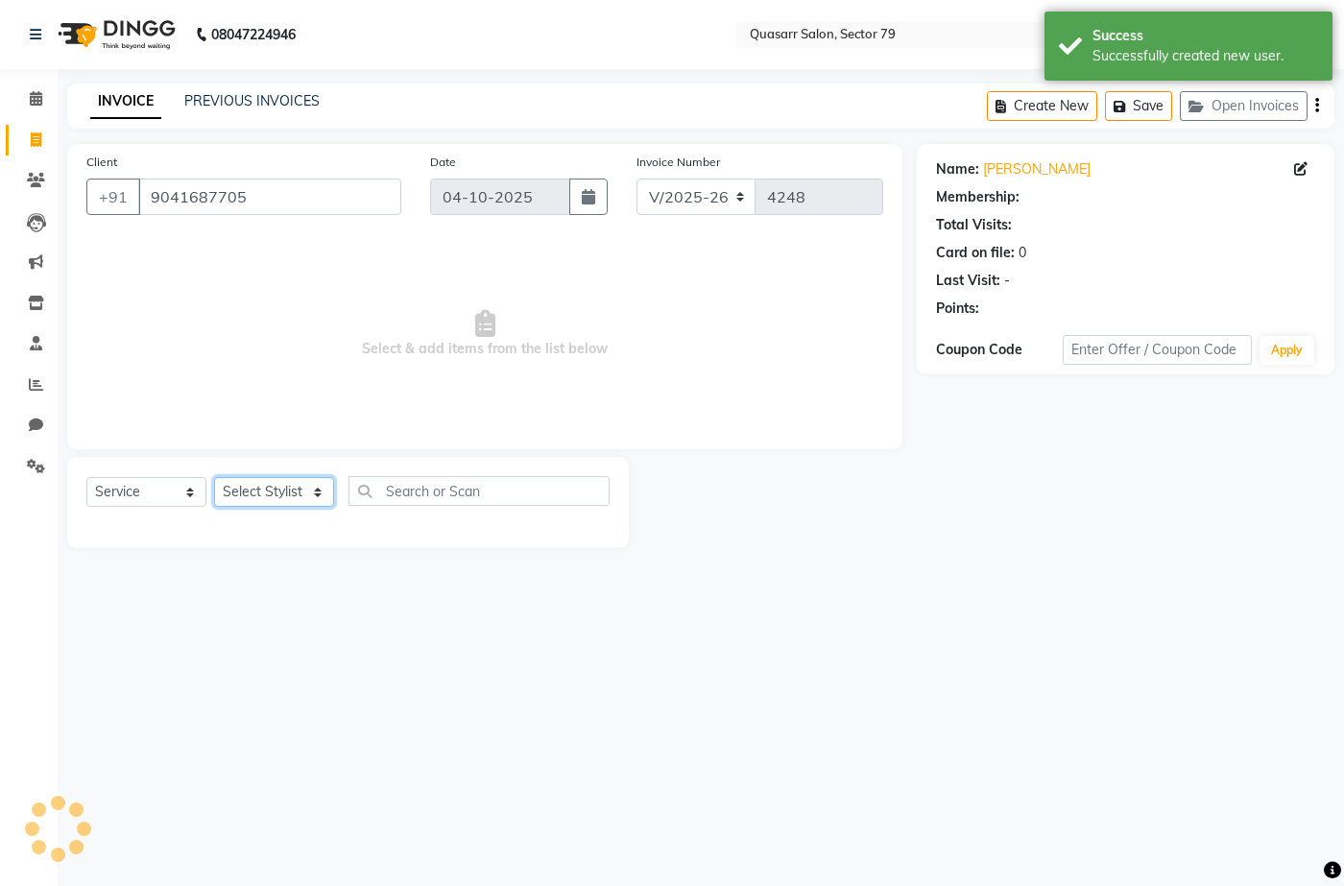
click at [293, 489] on select "Select Stylist ABOY ADDY MUA Aruna [PERSON_NAME] DEEP [PERSON_NAME] [PERSON_NAM…" at bounding box center [274, 492] width 120 height 30
select select "61615"
click at [214, 477] on select "Select Stylist ABOY ADDY MUA Aruna [PERSON_NAME] DEEP [PERSON_NAME] [PERSON_NAM…" at bounding box center [274, 492] width 120 height 30
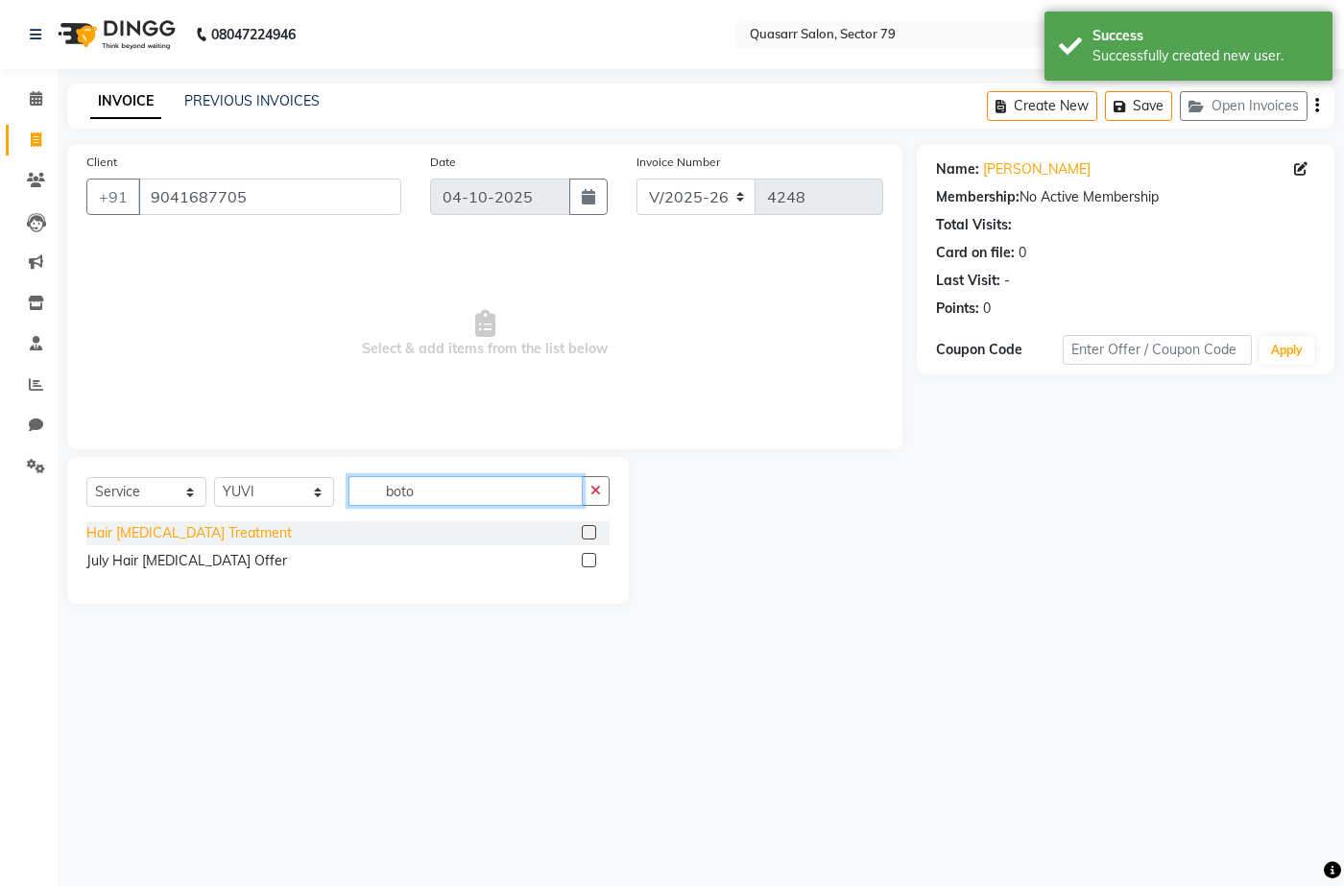
type input "boto"
click at [205, 538] on div "Hair [MEDICAL_DATA] Treatment" at bounding box center [188, 533] width 205 height 20
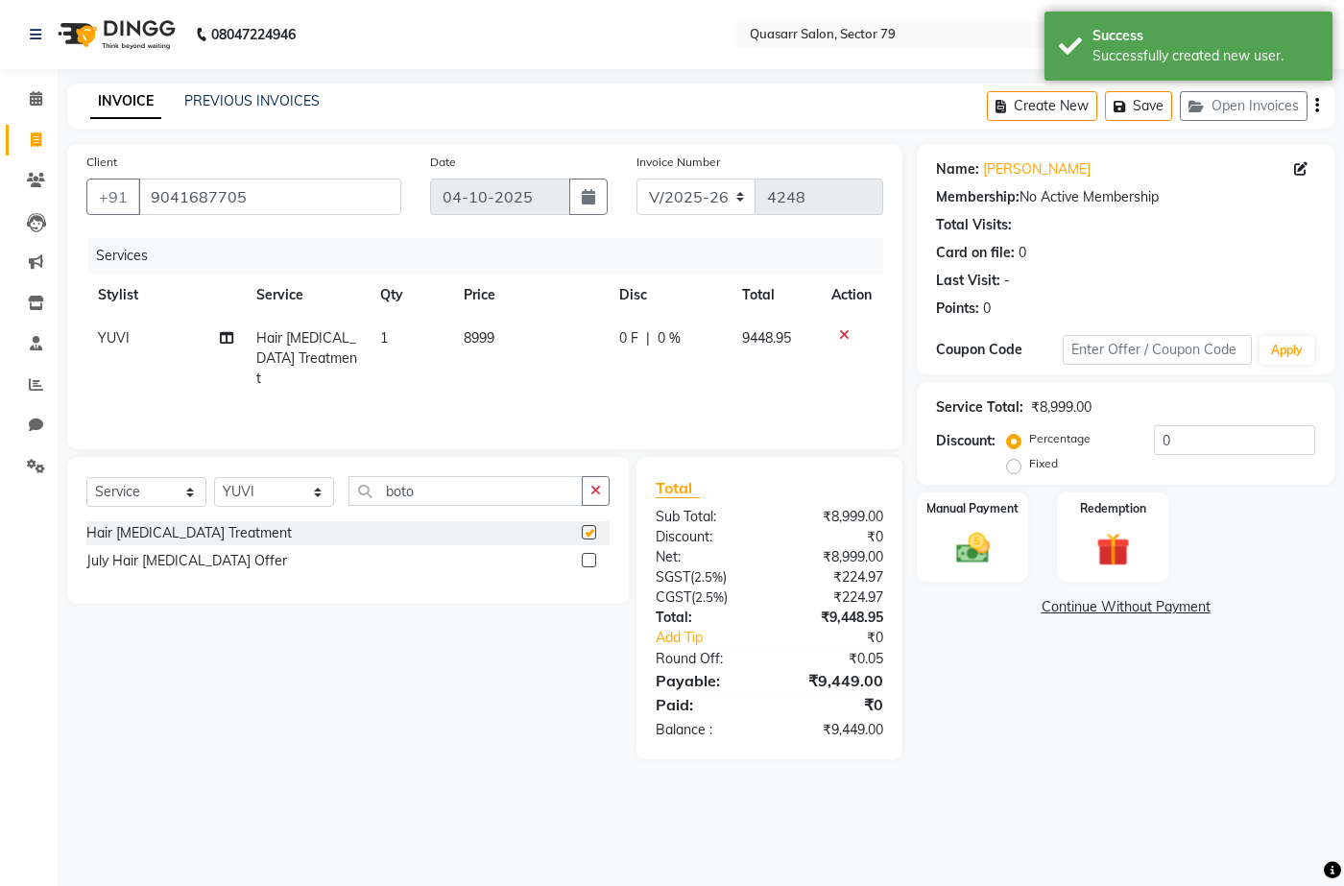
checkbox input "false"
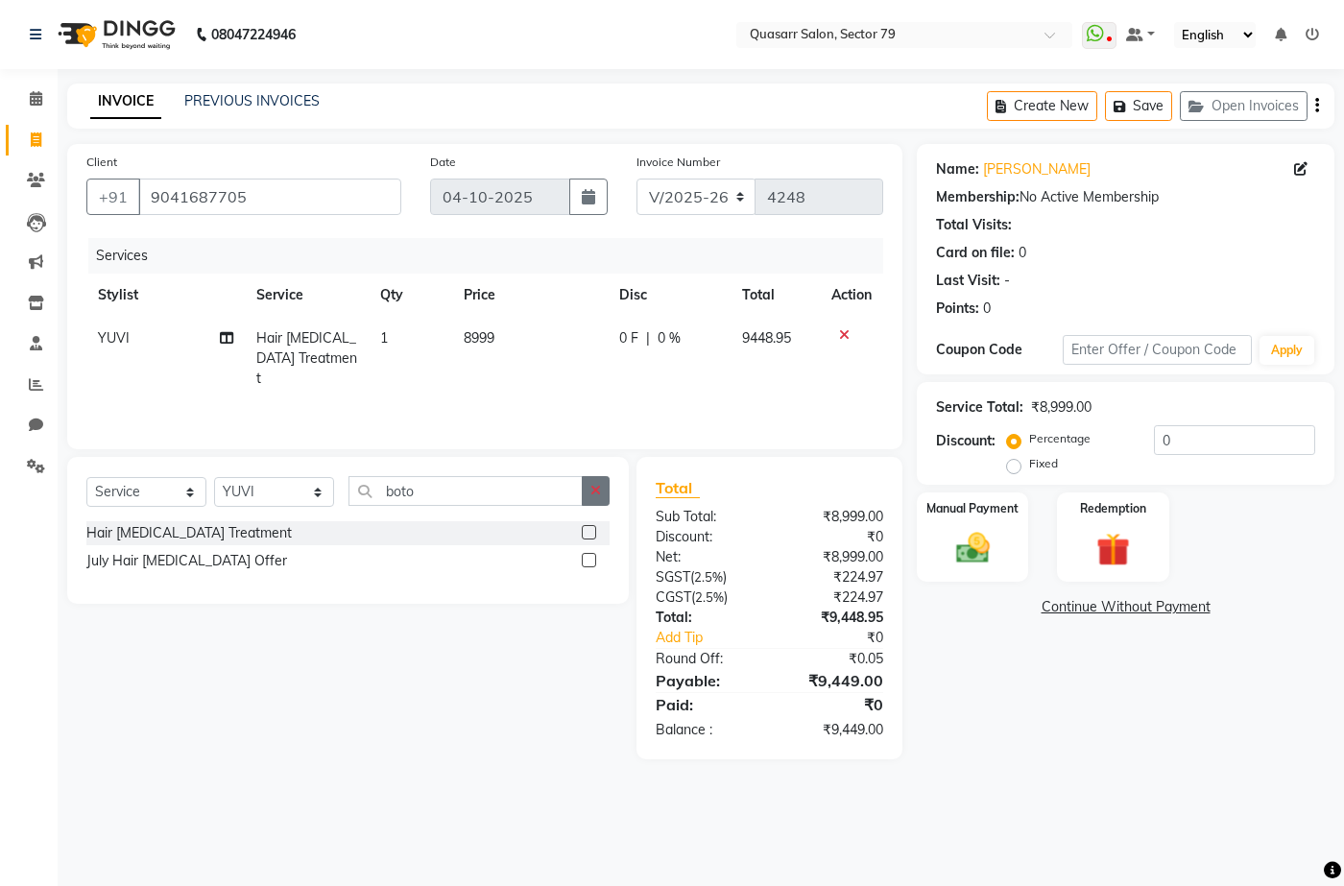
click at [607, 492] on button "button" at bounding box center [596, 491] width 28 height 30
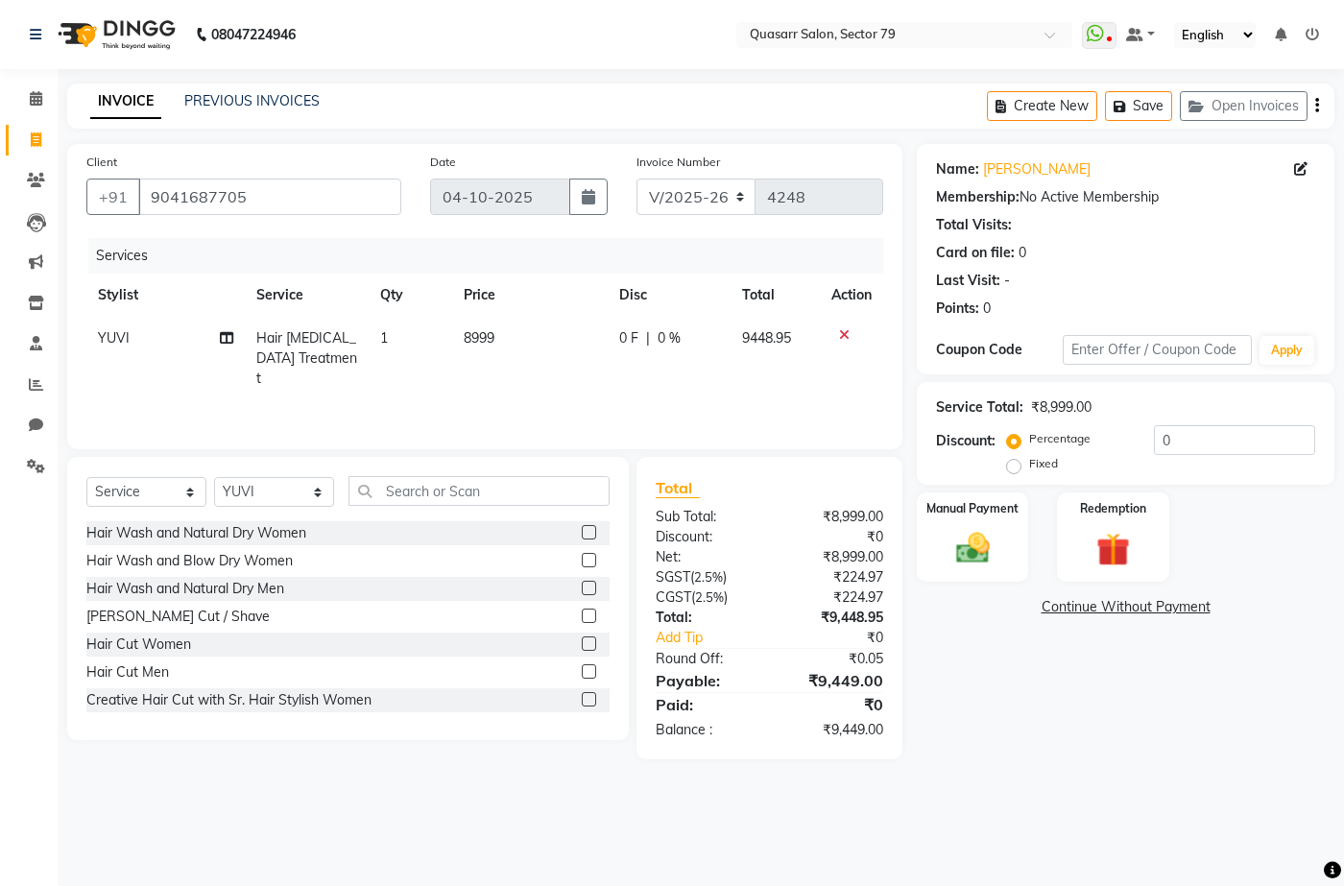
click at [494, 340] on span "8999" at bounding box center [479, 337] width 31 height 17
select select "61615"
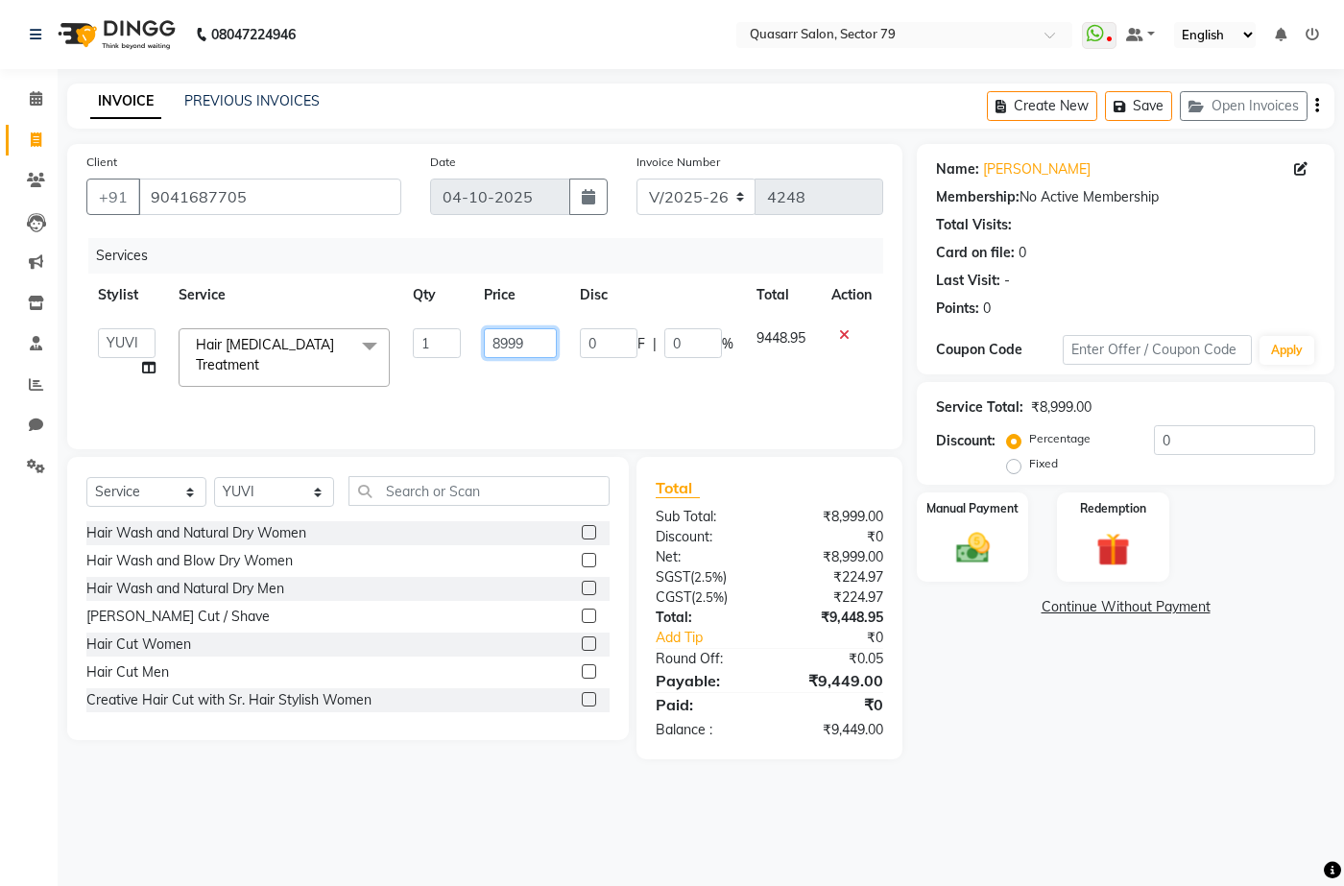
click at [497, 338] on input "8999" at bounding box center [520, 343] width 73 height 30
click at [514, 344] on input "8999" at bounding box center [520, 343] width 73 height 30
type input "8500"
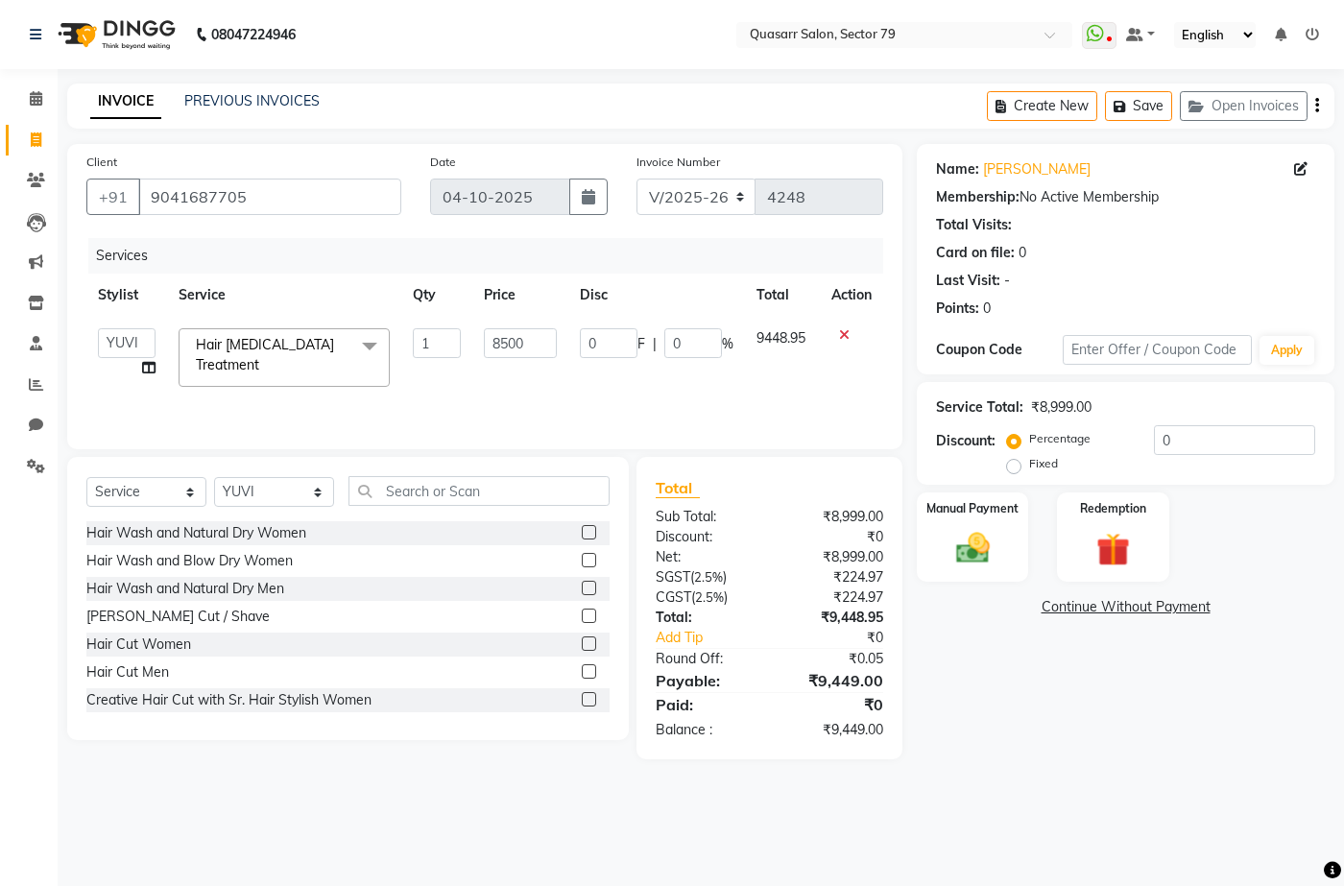
click at [520, 396] on div "Services Stylist Service Qty Price Disc Total Action ABOY ADDY MUA Aruna [PERSO…" at bounding box center [484, 334] width 797 height 192
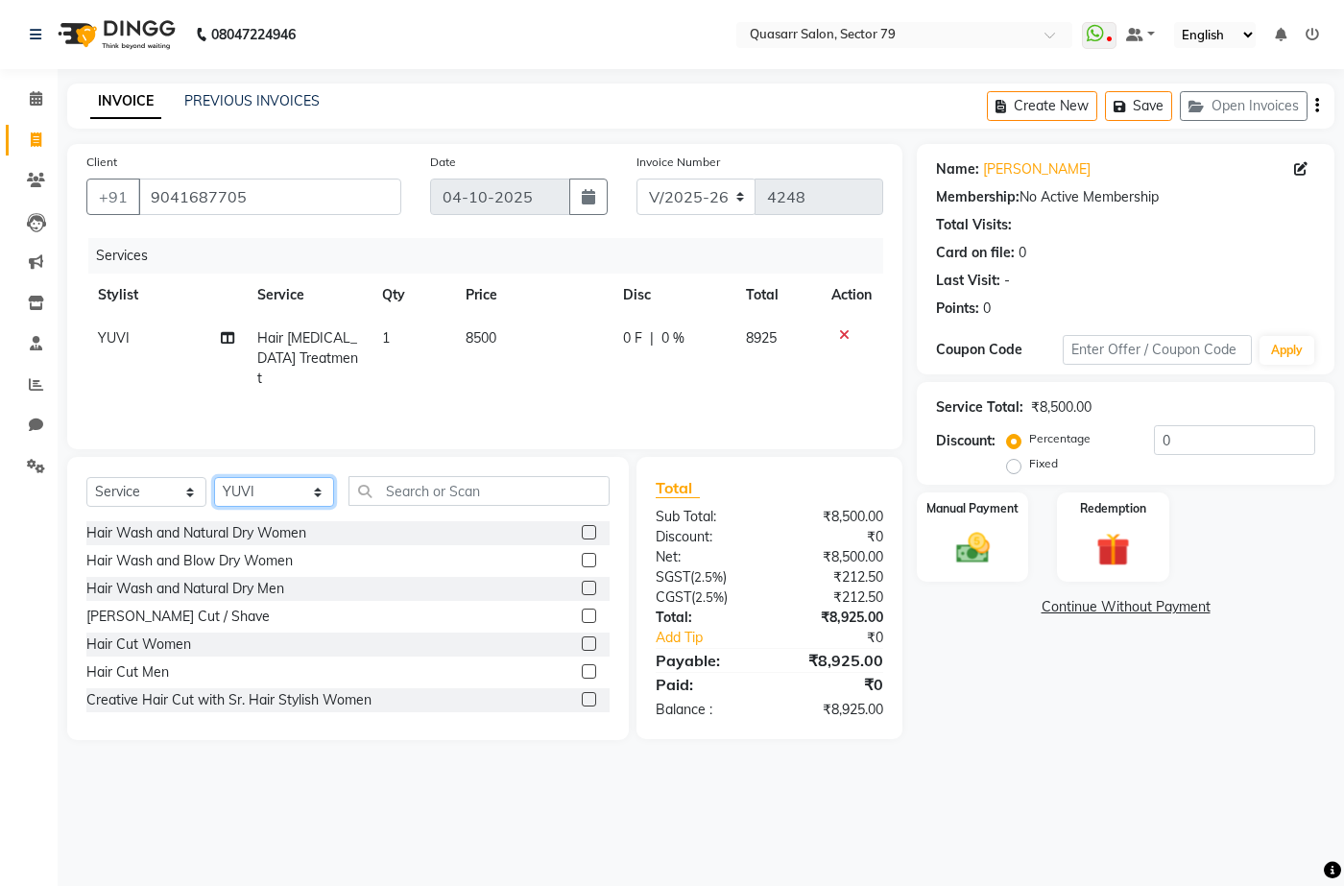
click at [277, 489] on select "Select Stylist ABOY ADDY MUA Aruna [PERSON_NAME] DEEP [PERSON_NAME] [PERSON_NAM…" at bounding box center [274, 492] width 120 height 30
click at [214, 477] on select "Select Stylist ABOY ADDY MUA Aruna [PERSON_NAME] DEEP [PERSON_NAME] [PERSON_NAM…" at bounding box center [274, 492] width 120 height 30
click at [193, 496] on select "Select Service Product Membership Package Voucher Prepaid Gift Card" at bounding box center [146, 492] width 120 height 30
select select "product"
click at [86, 477] on select "Select Service Product Membership Package Voucher Prepaid Gift Card" at bounding box center [146, 492] width 120 height 30
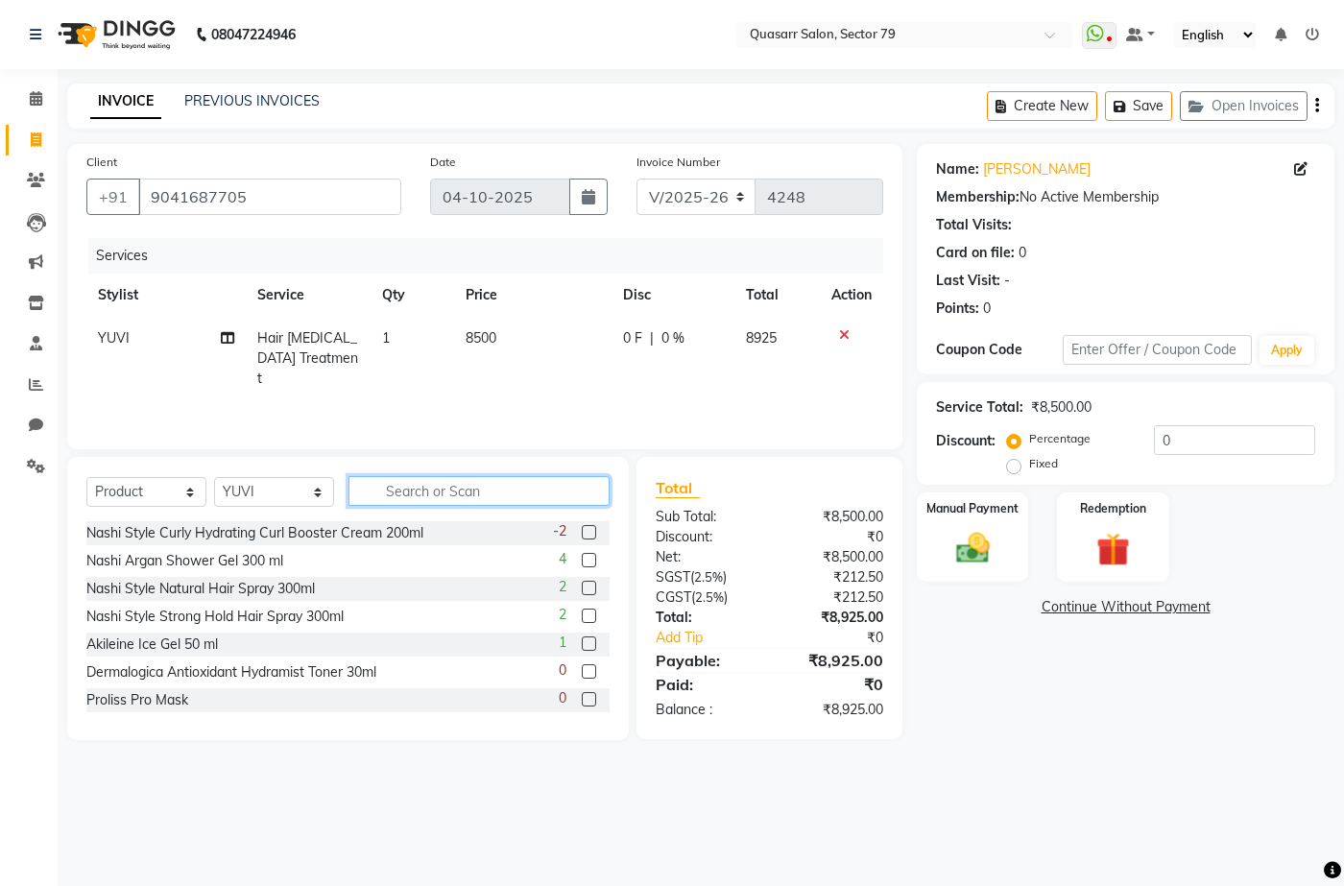
click at [422, 481] on input "text" at bounding box center [479, 491] width 261 height 30
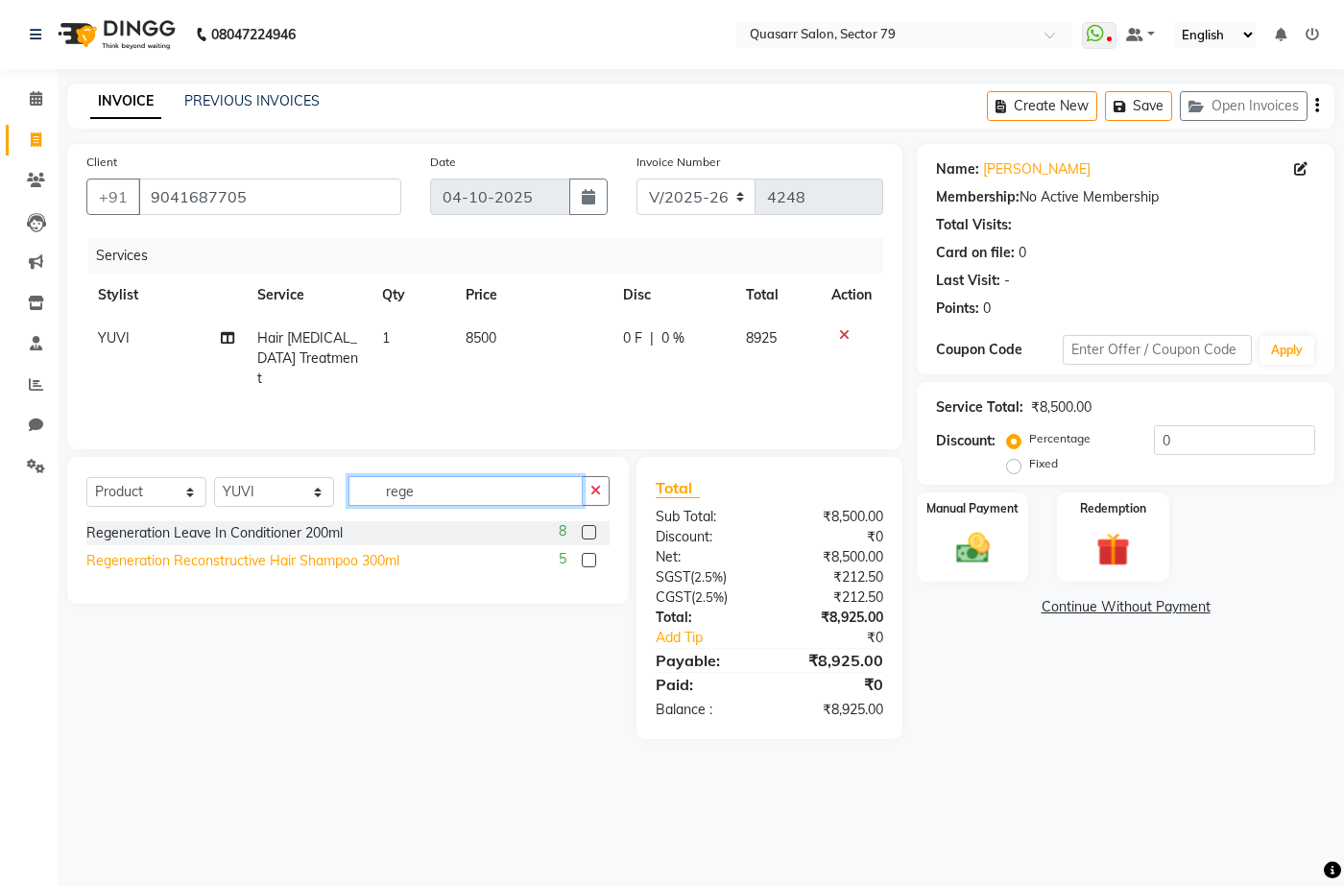
type input "rege"
click at [333, 564] on div "Regeneration Reconstructive Hair Shampoo 300ml" at bounding box center [242, 561] width 313 height 20
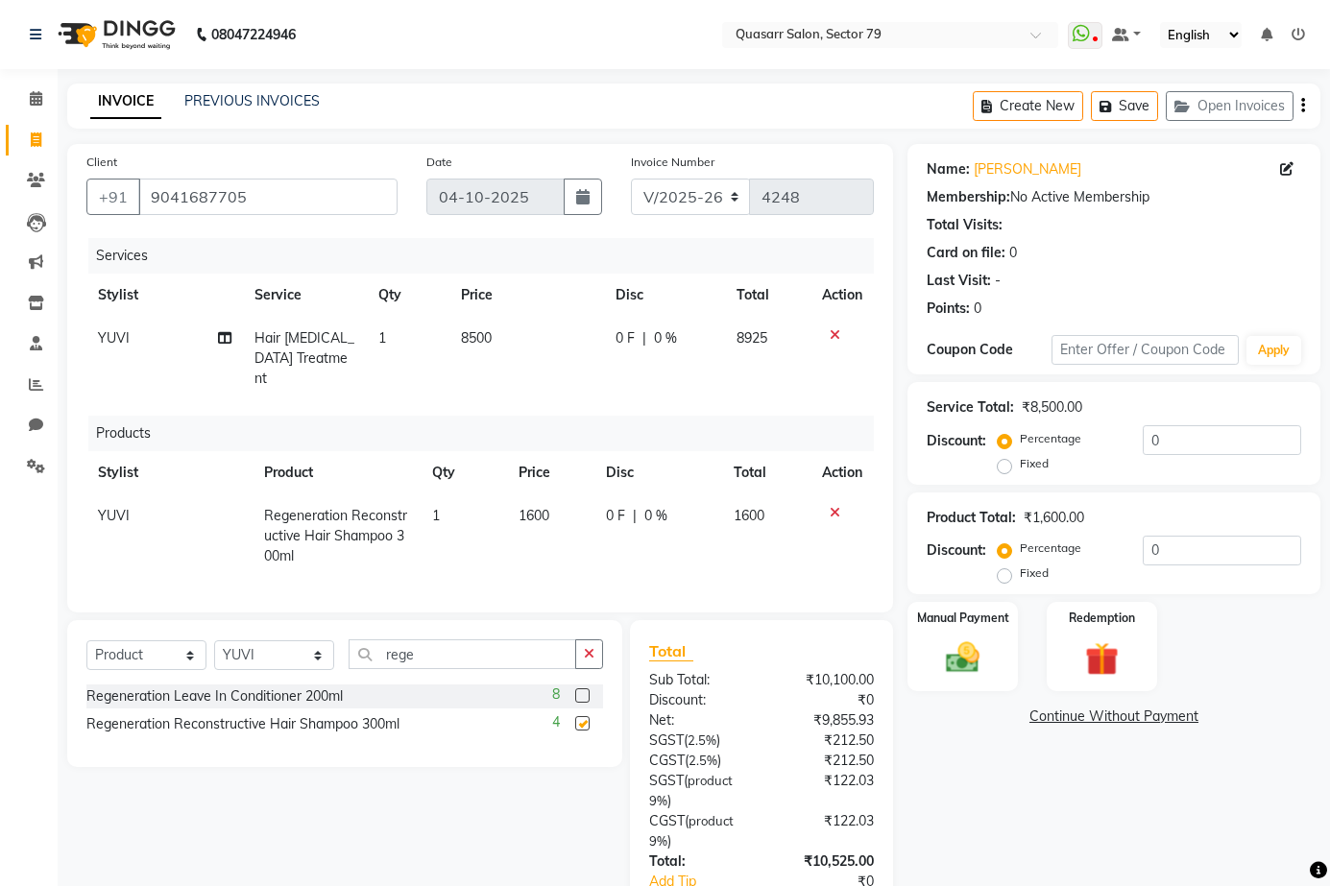
checkbox input "false"
click at [594, 650] on icon "button" at bounding box center [589, 653] width 11 height 13
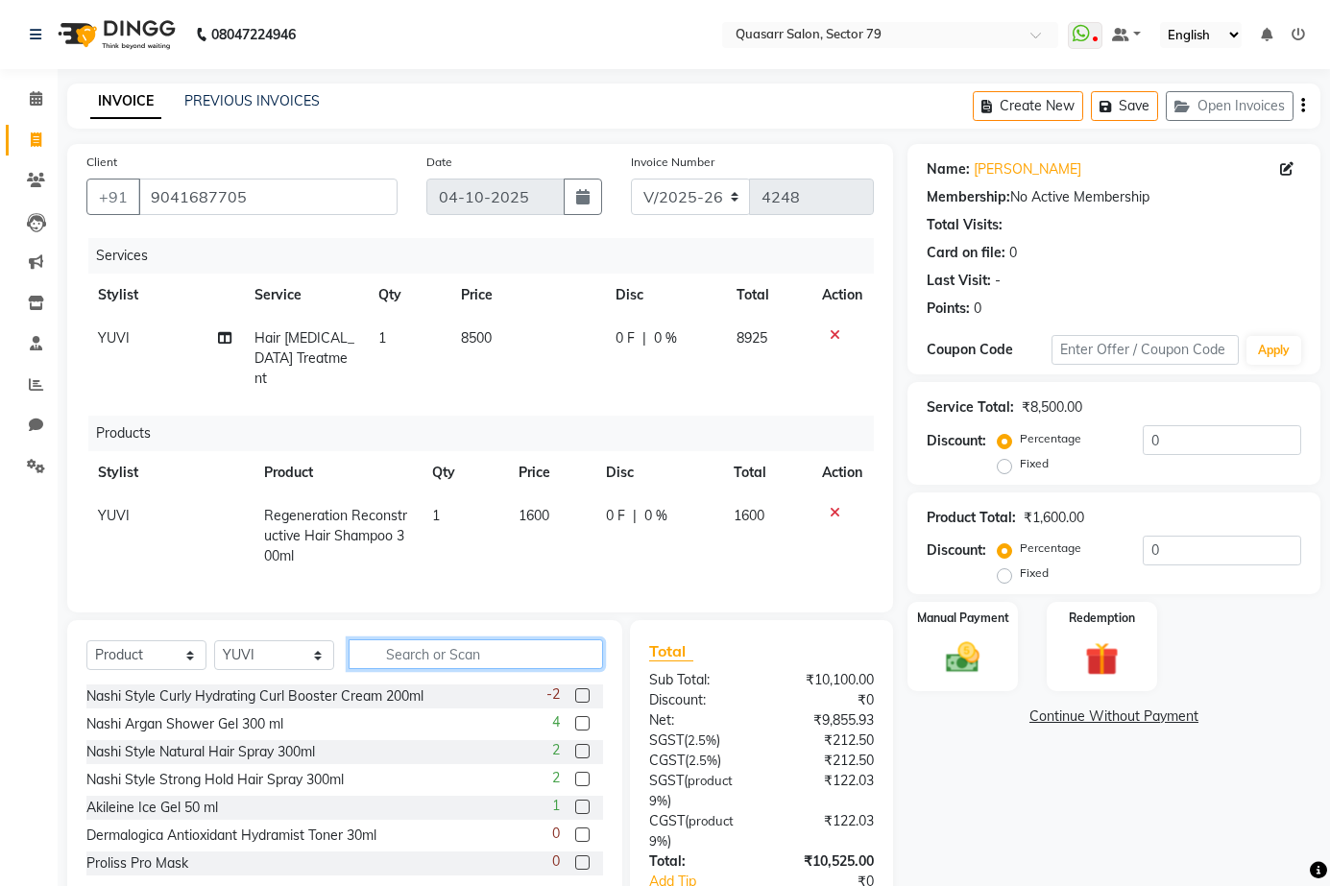
click at [484, 654] on input "text" at bounding box center [476, 654] width 254 height 30
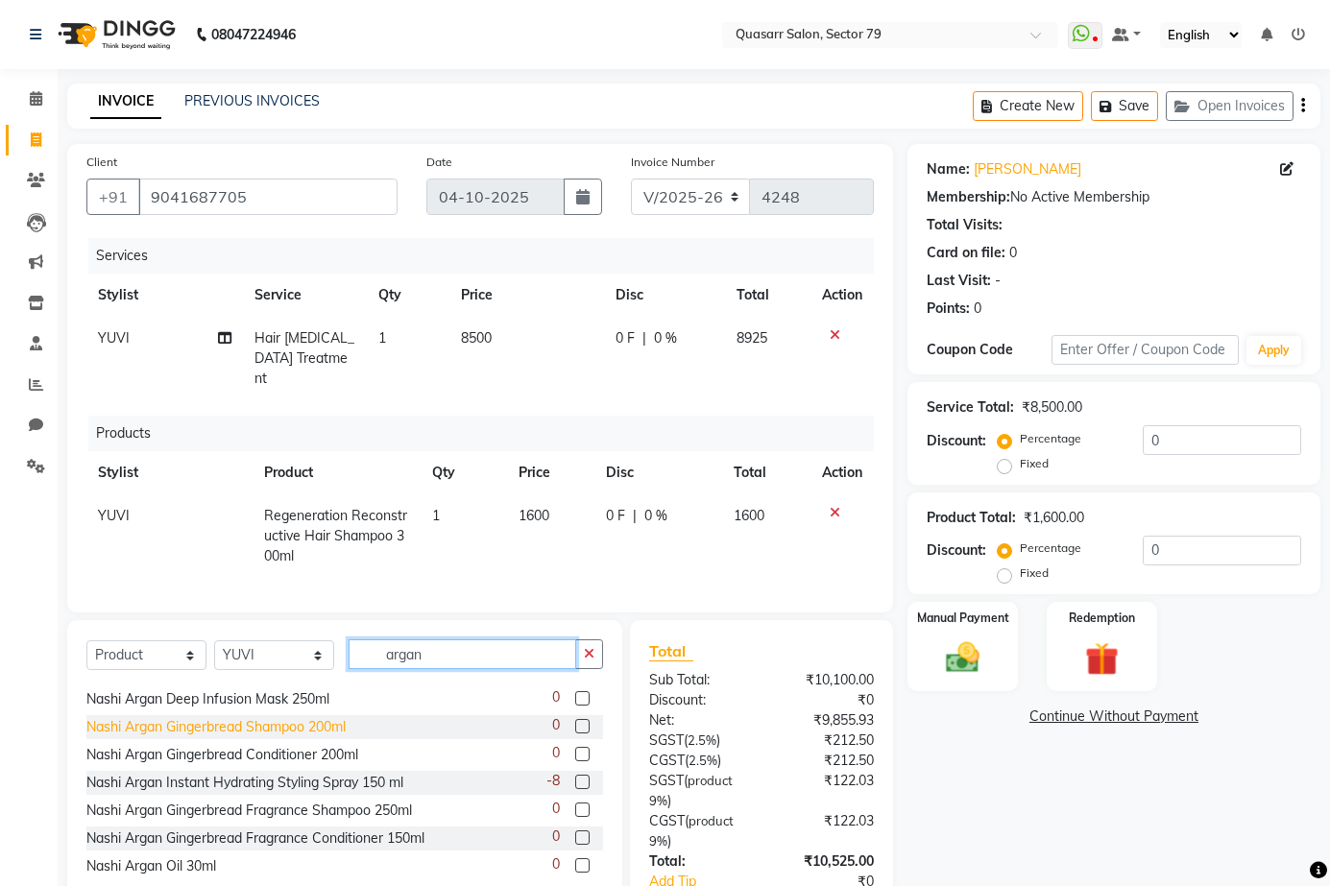
scroll to position [96, 0]
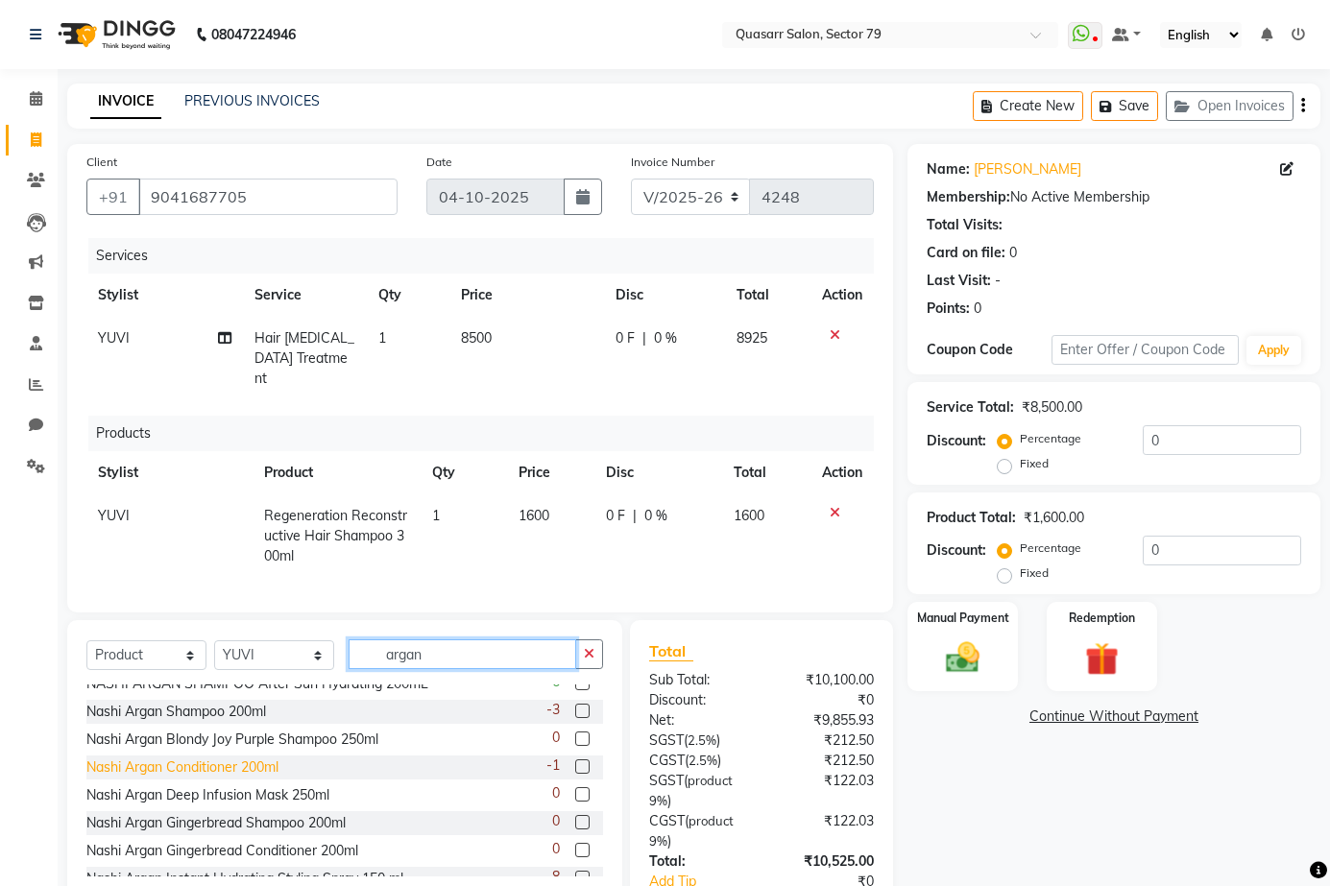
type input "argan"
click at [205, 761] on div "Nashi Argan Conditioner 200ml" at bounding box center [182, 768] width 192 height 20
checkbox input "false"
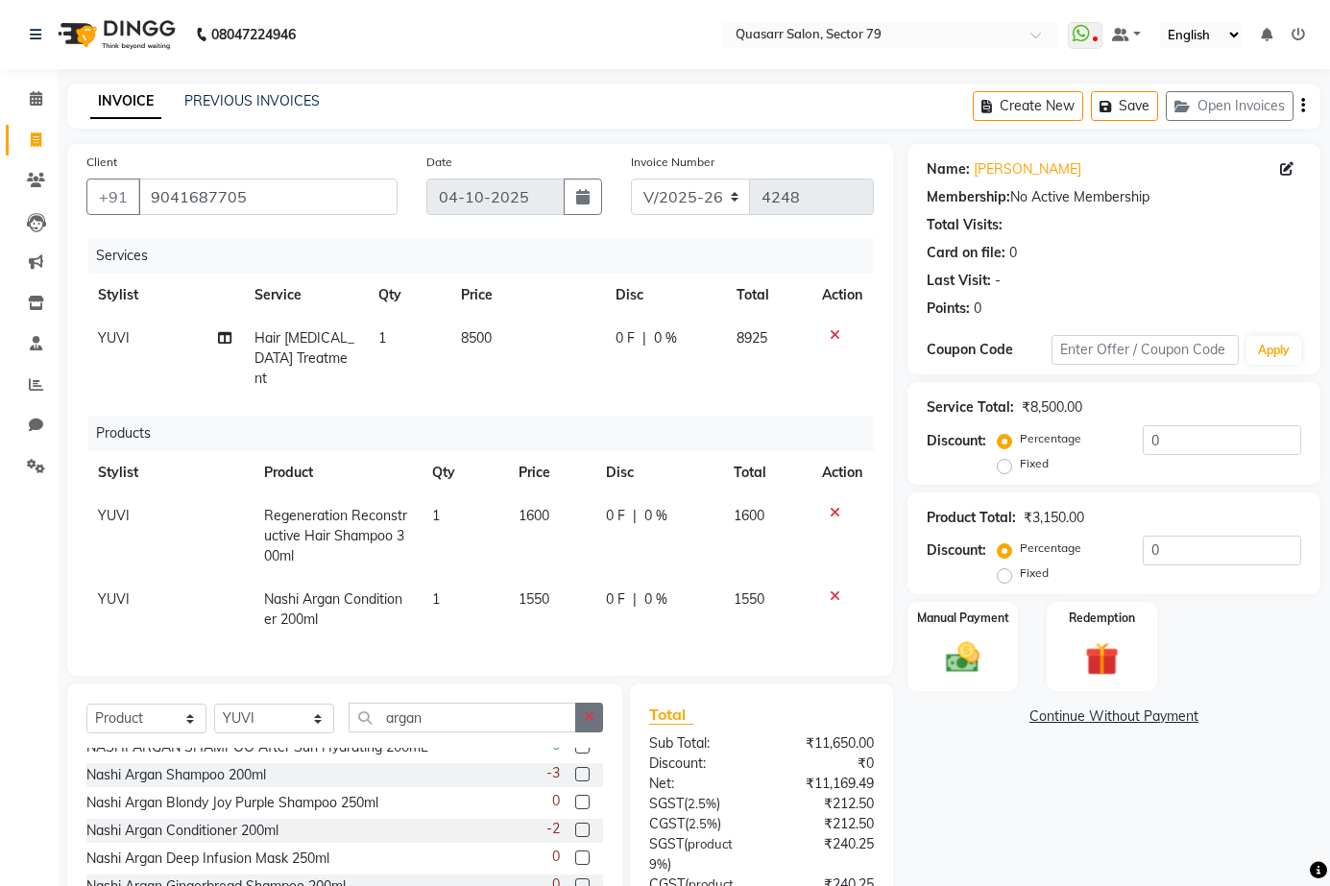
click at [584, 711] on icon "button" at bounding box center [589, 717] width 11 height 13
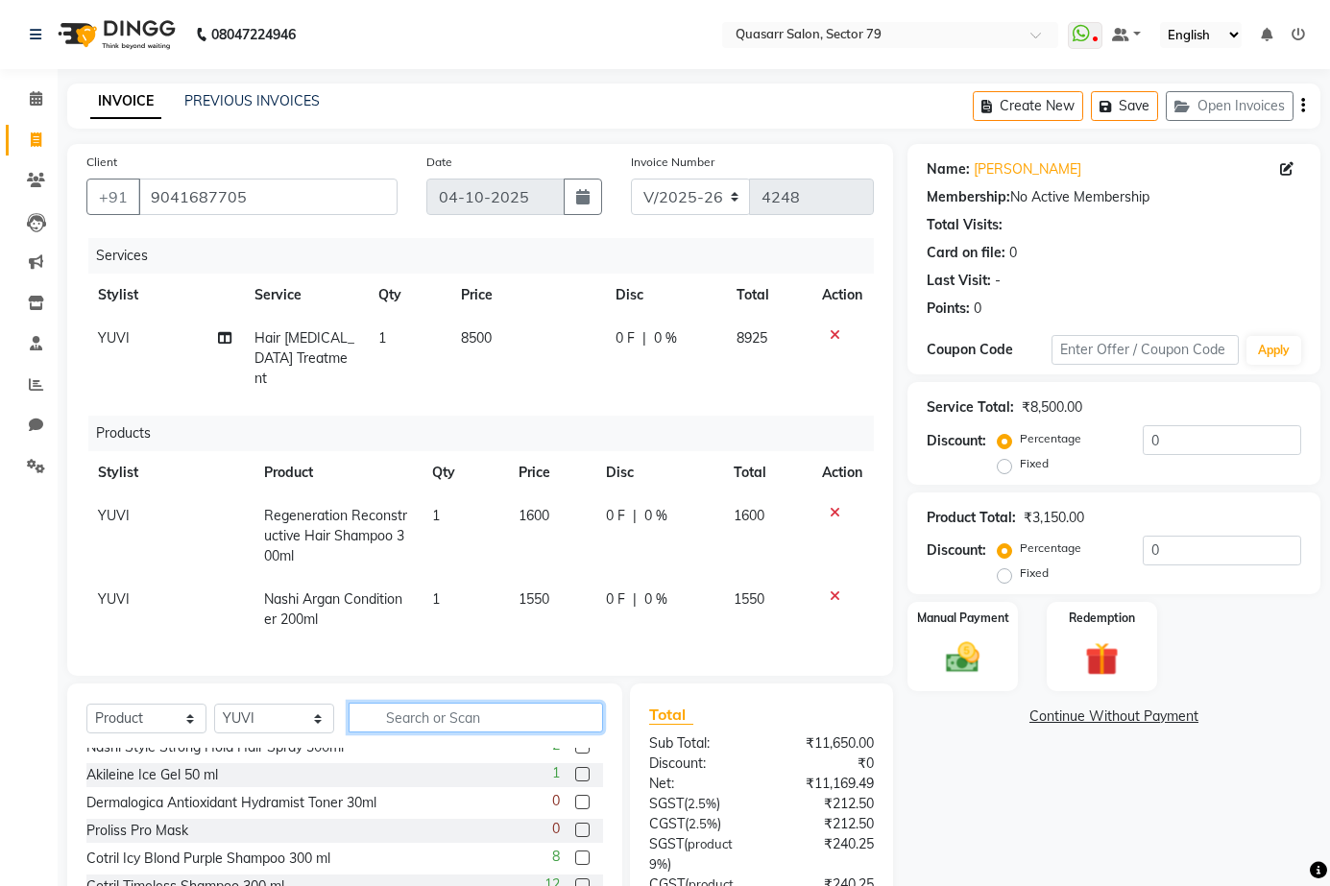
click at [395, 712] on input "text" at bounding box center [476, 718] width 254 height 30
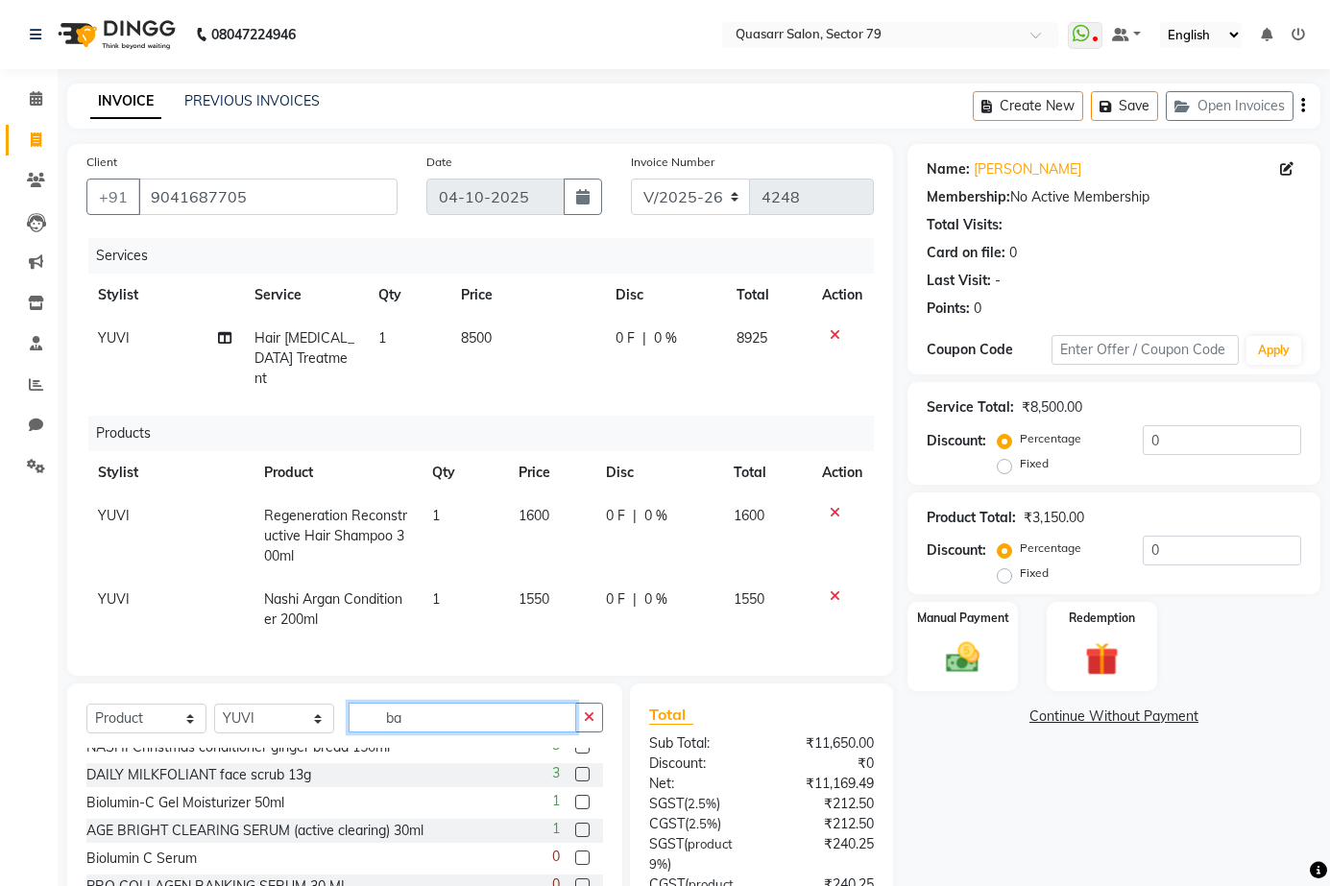
scroll to position [0, 0]
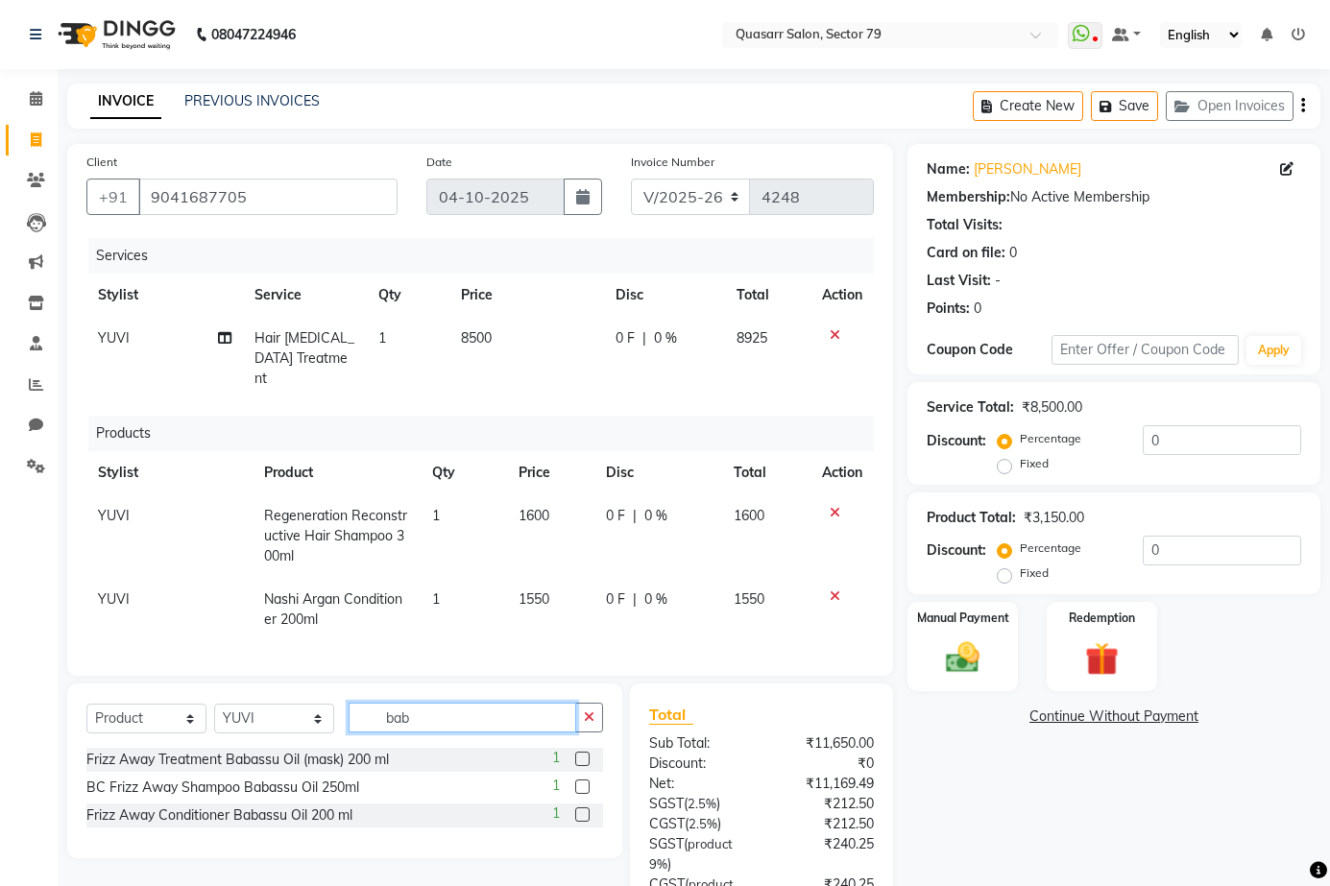
drag, startPoint x: 452, startPoint y: 710, endPoint x: 338, endPoint y: 710, distance: 114.3
click at [338, 710] on div "Select Service Product Membership Package Voucher Prepaid Gift Card Select Styl…" at bounding box center [344, 725] width 517 height 45
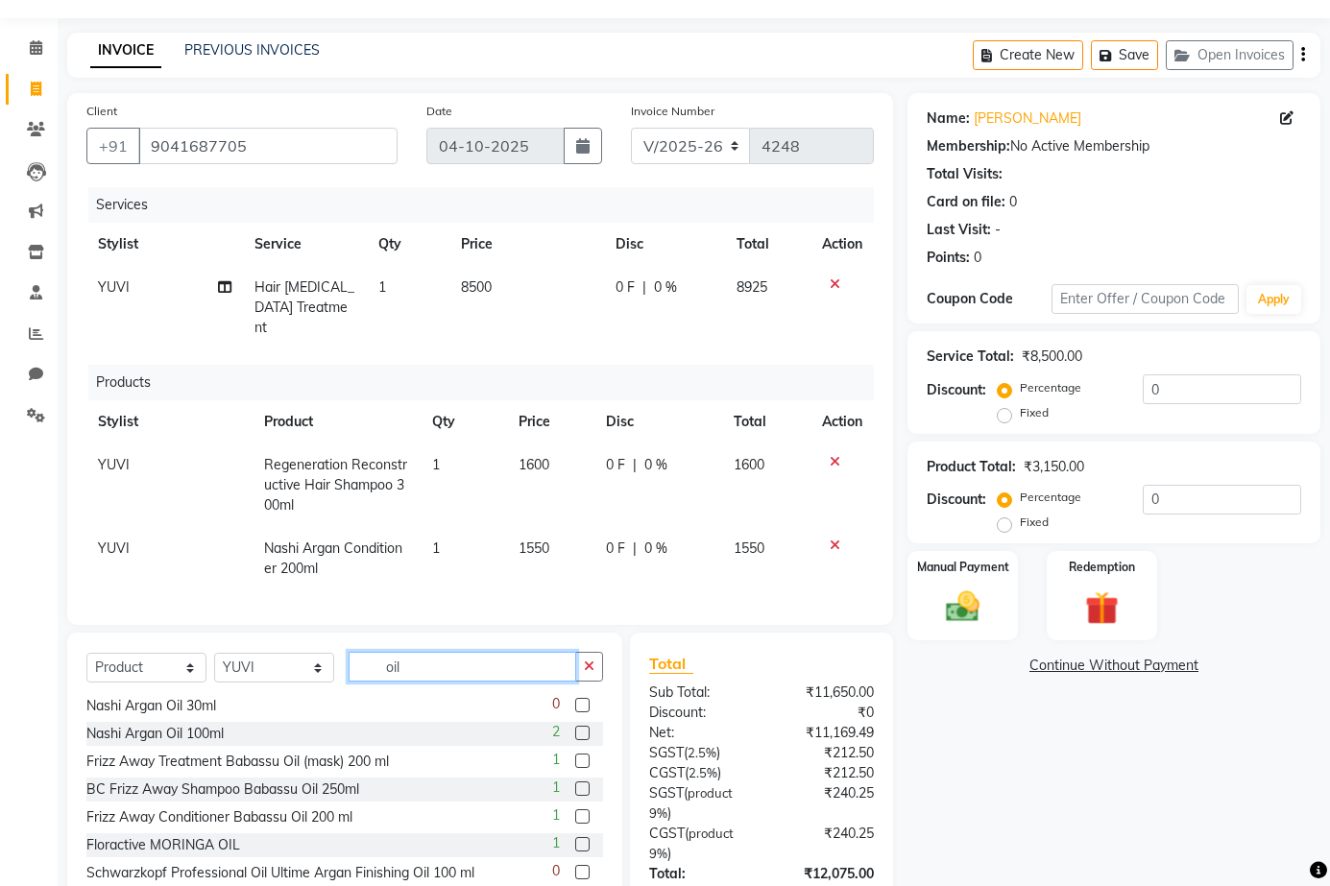
scroll to position [96, 0]
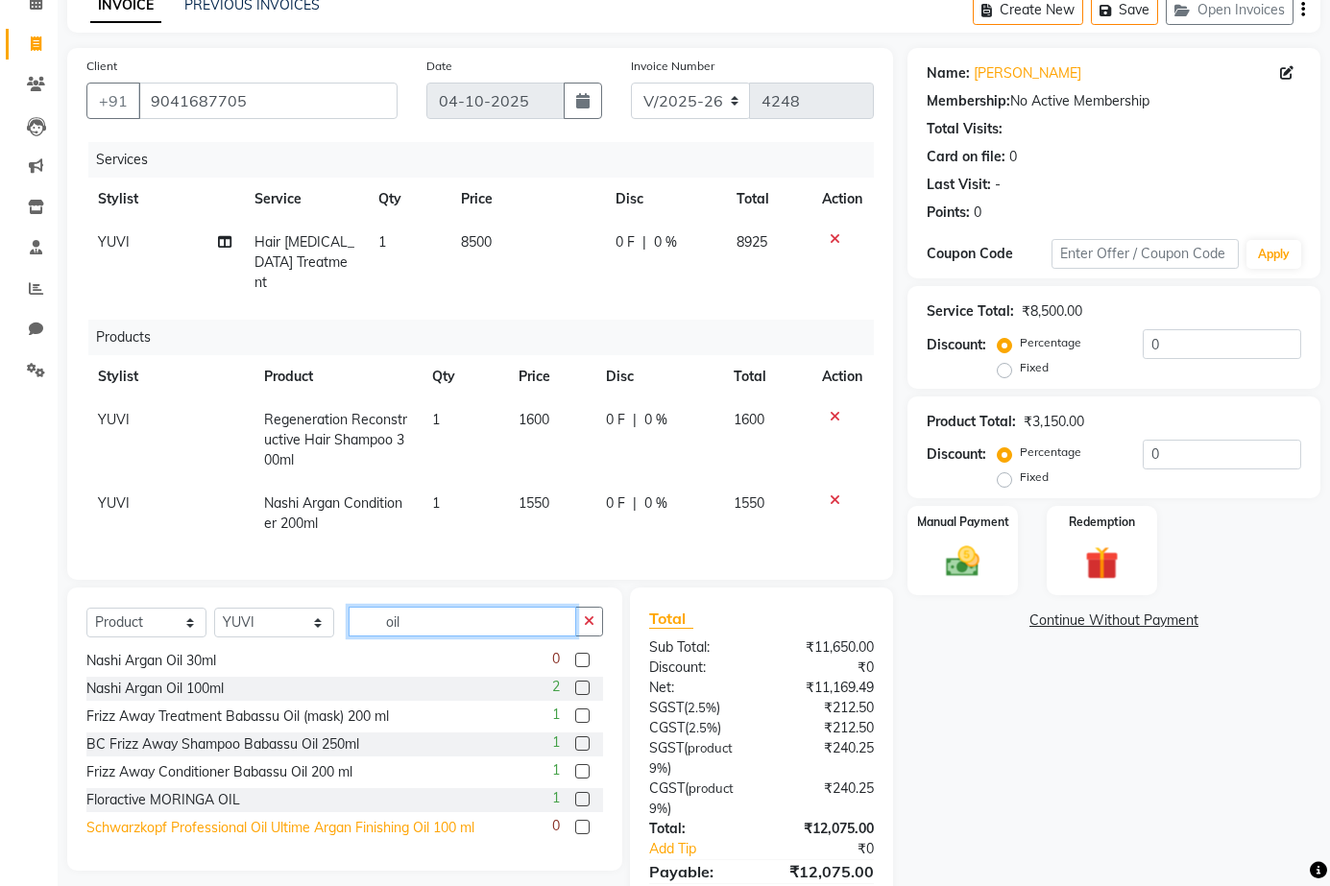
type input "oil"
click at [448, 818] on div "Schwarzkopf Professional Oil Ultime Argan Finishing Oil 100 ml" at bounding box center [280, 828] width 388 height 20
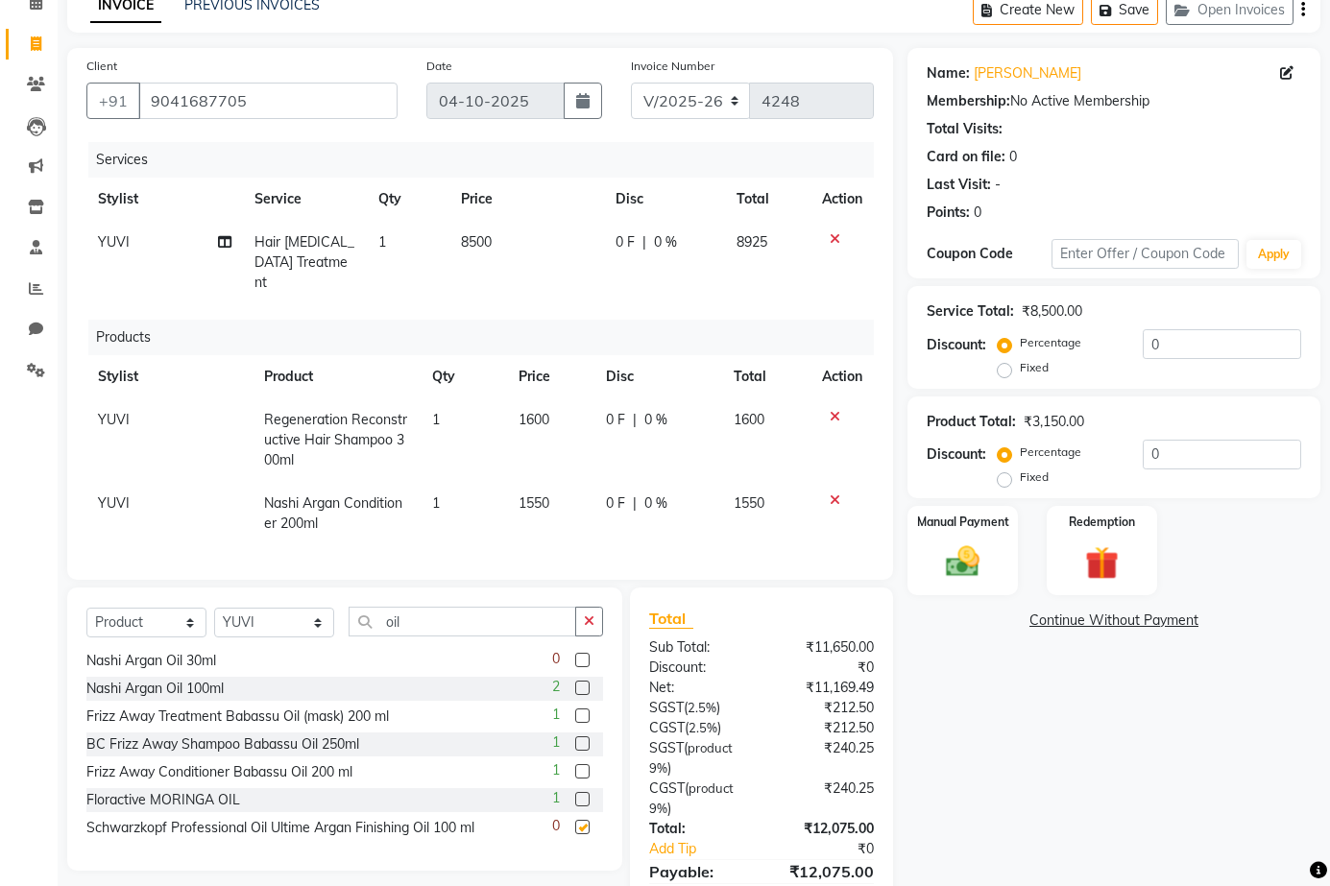
checkbox input "false"
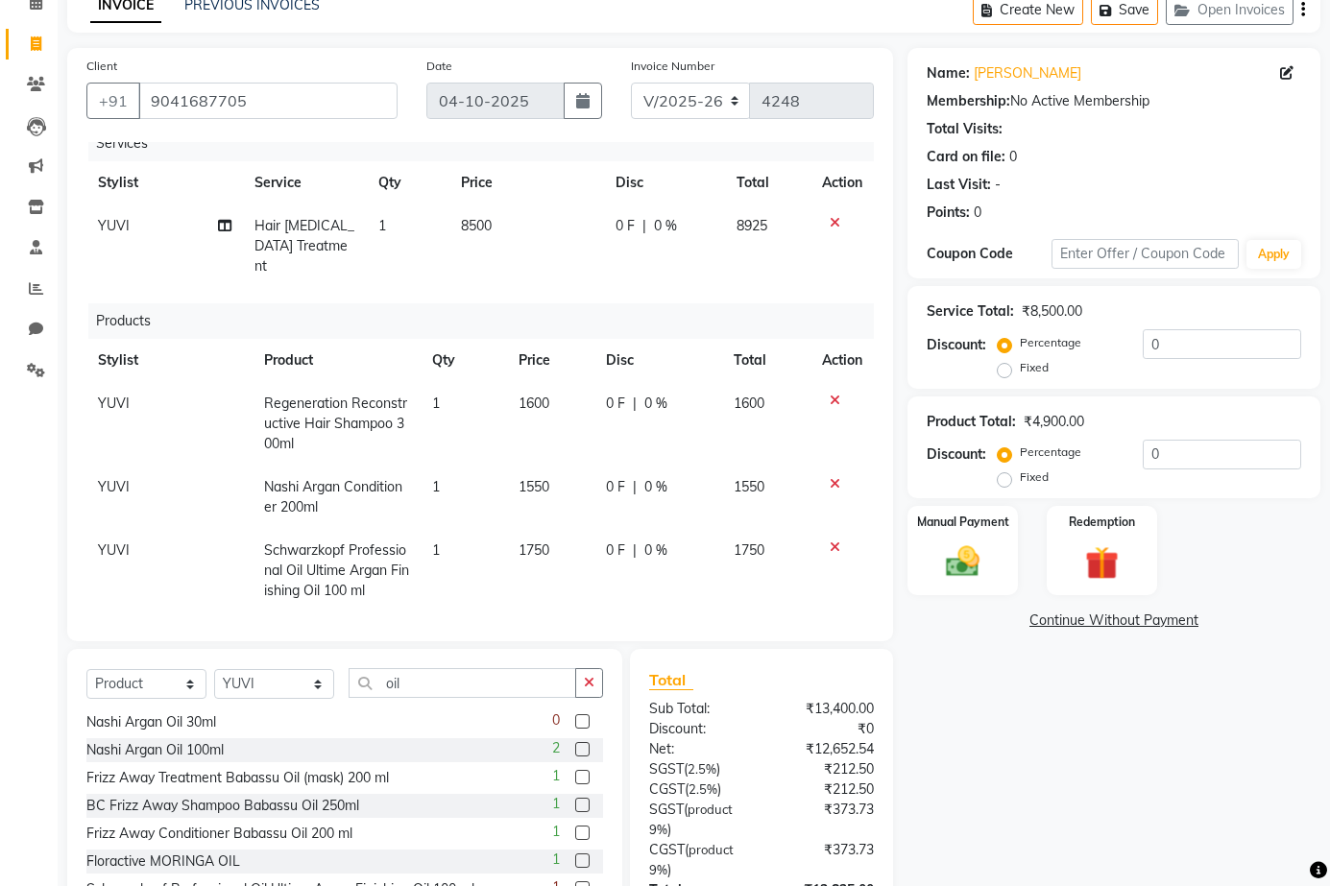
scroll to position [251, 0]
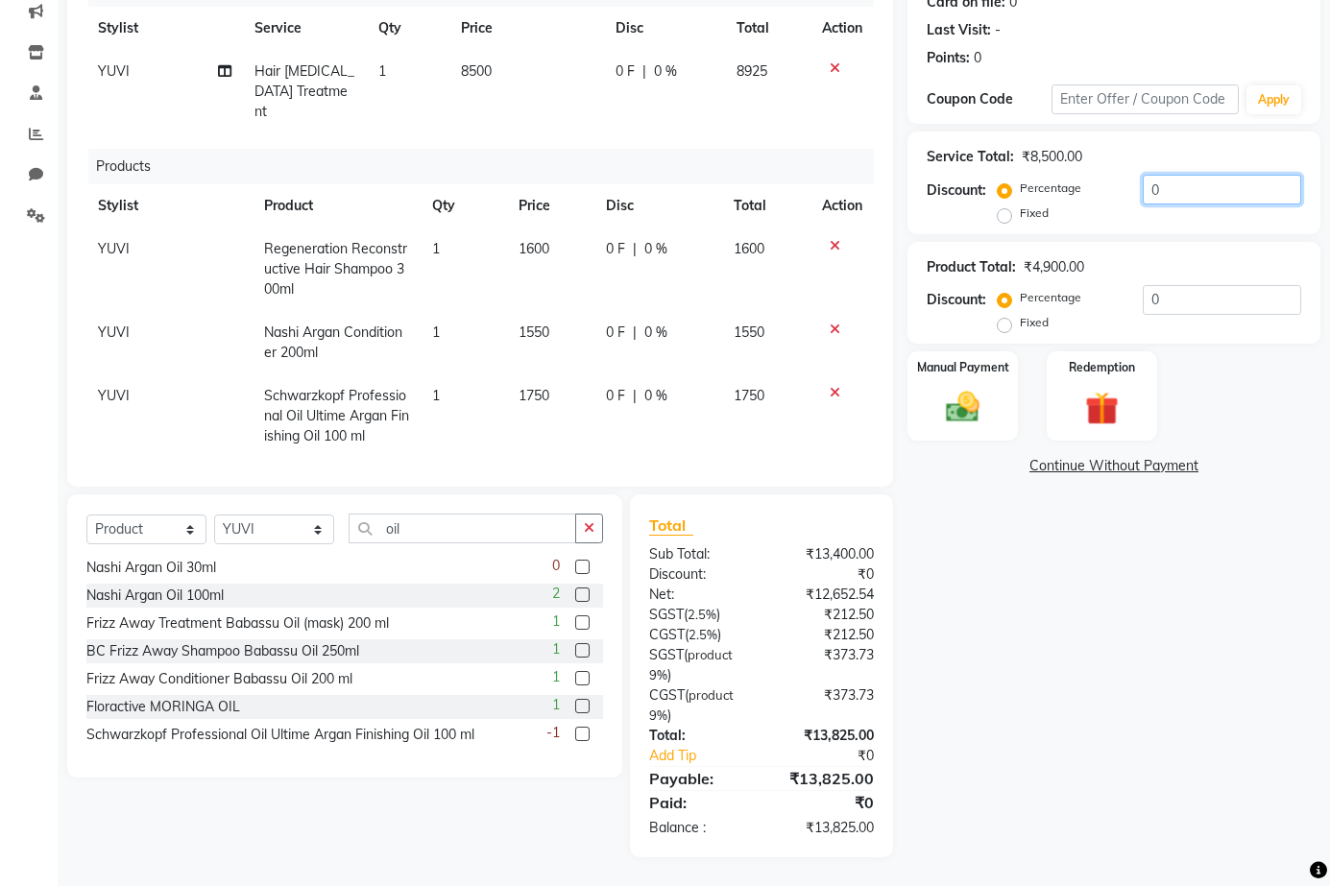
drag, startPoint x: 1179, startPoint y: 192, endPoint x: 1074, endPoint y: 204, distance: 105.3
click at [1074, 204] on div "Percentage Fixed 0" at bounding box center [1151, 201] width 300 height 52
type input "4.76"
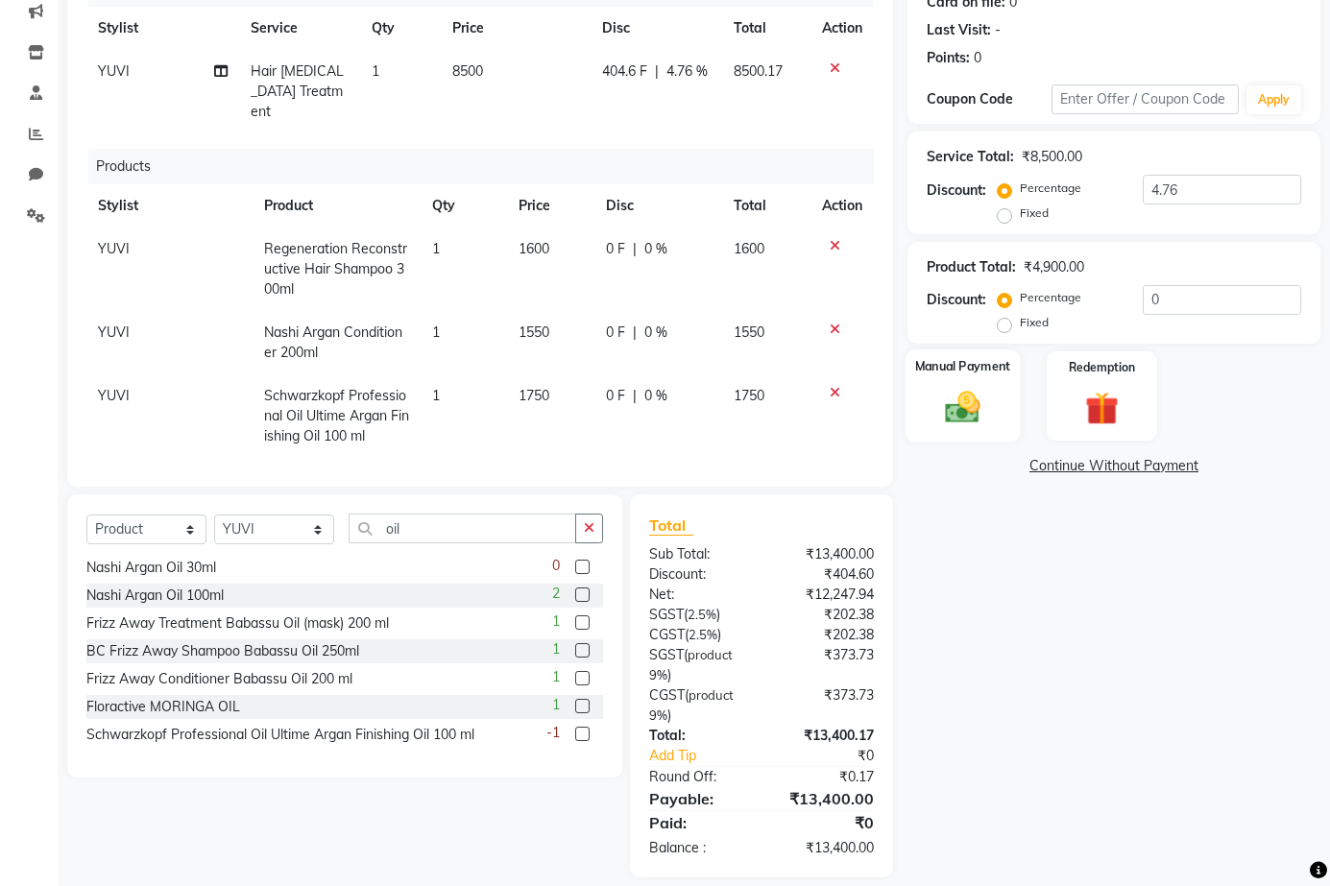
click at [1003, 413] on div "Manual Payment" at bounding box center [962, 395] width 115 height 93
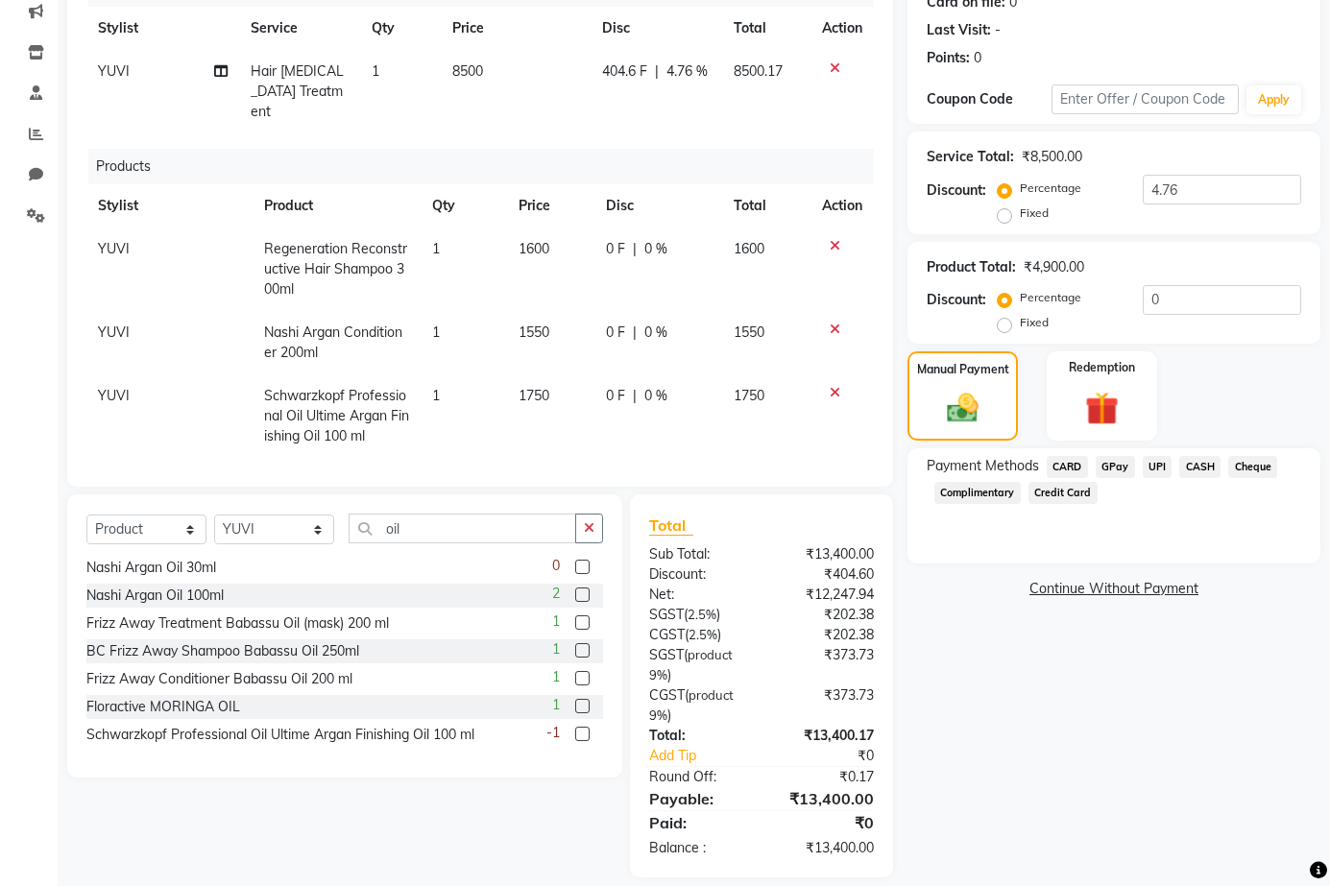
click at [1191, 471] on span "CASH" at bounding box center [1199, 467] width 41 height 22
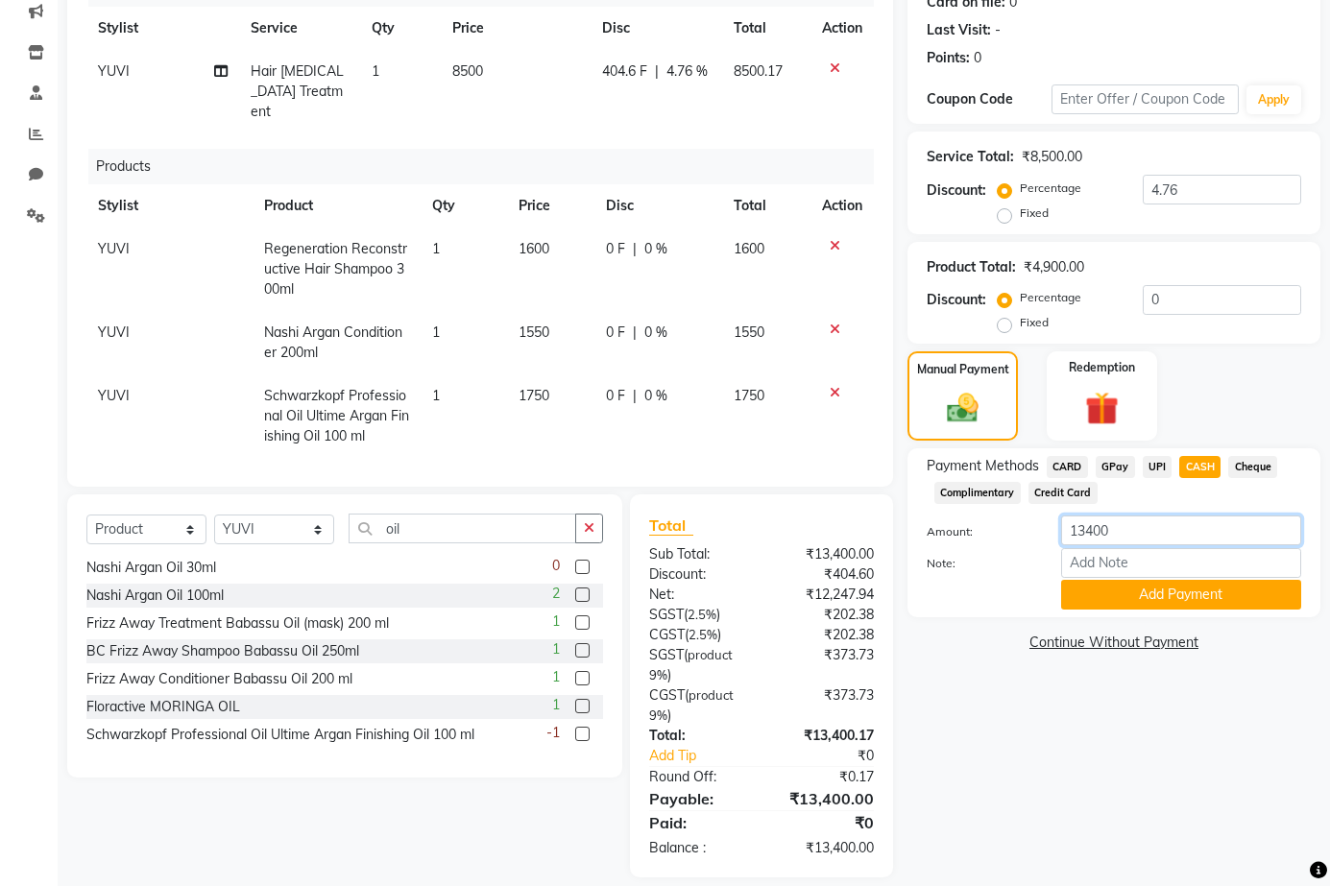
drag, startPoint x: 1133, startPoint y: 524, endPoint x: 1028, endPoint y: 522, distance: 104.7
click at [1028, 522] on div "Amount: 13400" at bounding box center [1113, 532] width 403 height 33
type input "11000"
click at [1219, 593] on button "Add Payment" at bounding box center [1181, 595] width 240 height 30
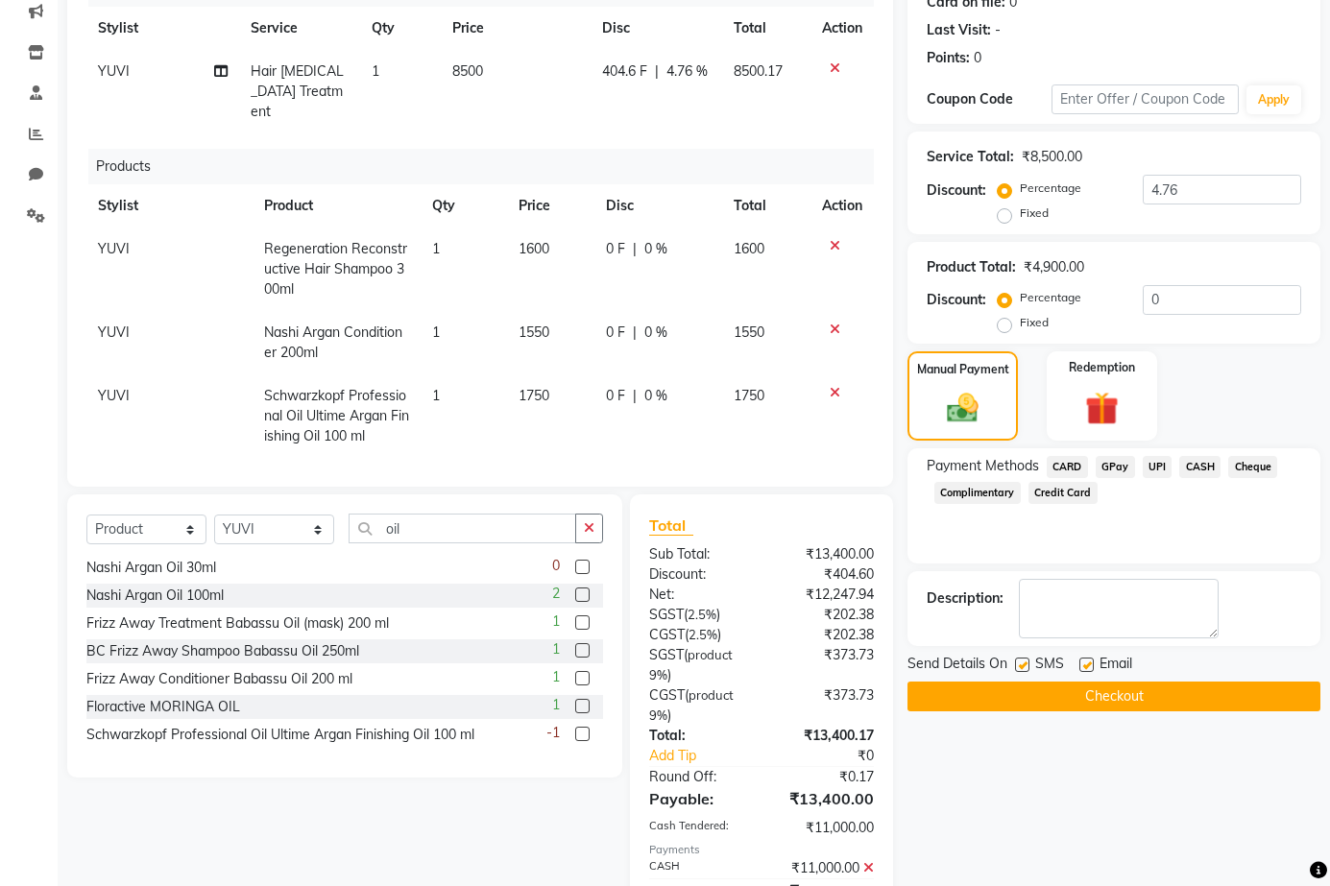
click at [1160, 469] on span "UPI" at bounding box center [1158, 467] width 30 height 22
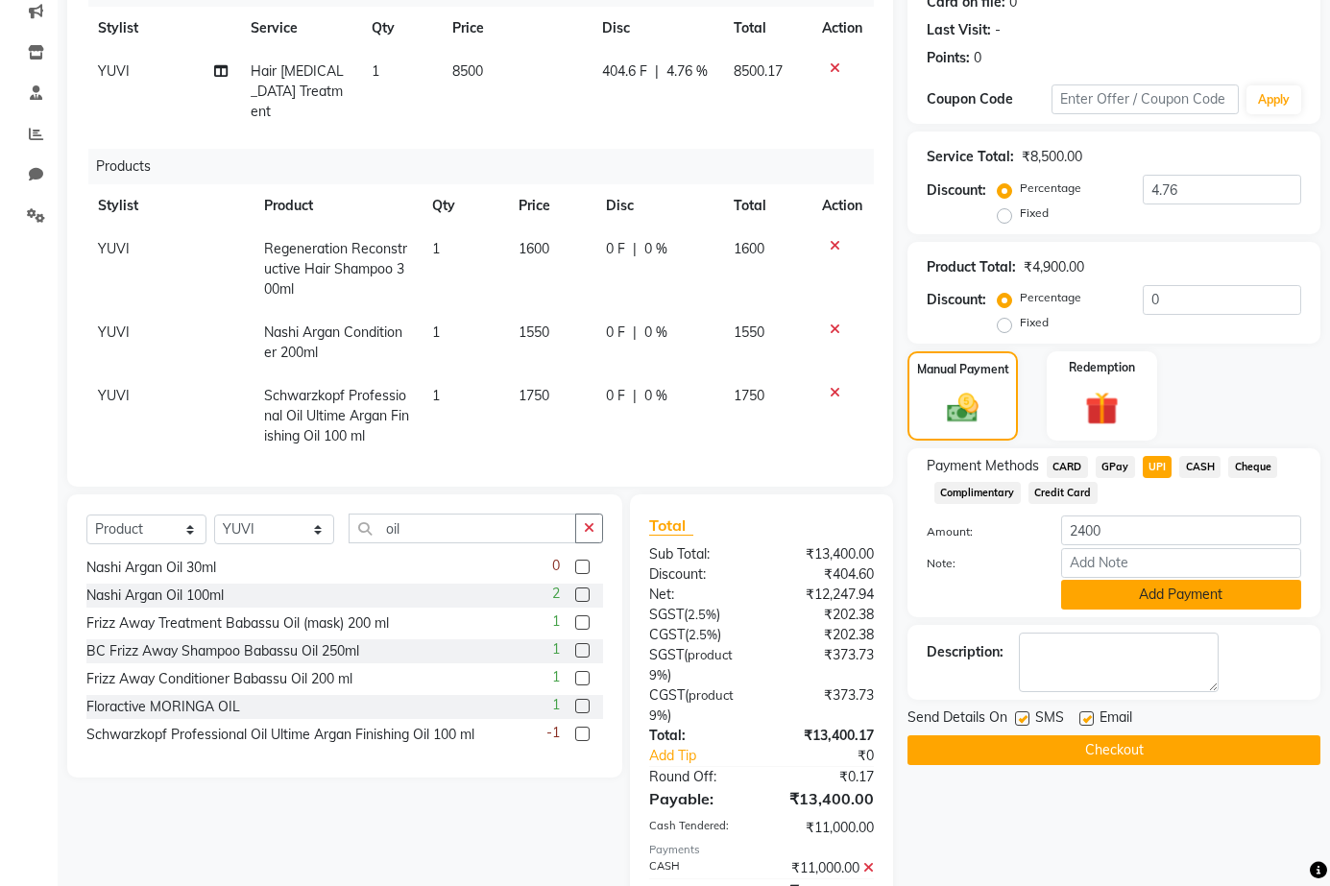
click at [1154, 600] on button "Add Payment" at bounding box center [1181, 595] width 240 height 30
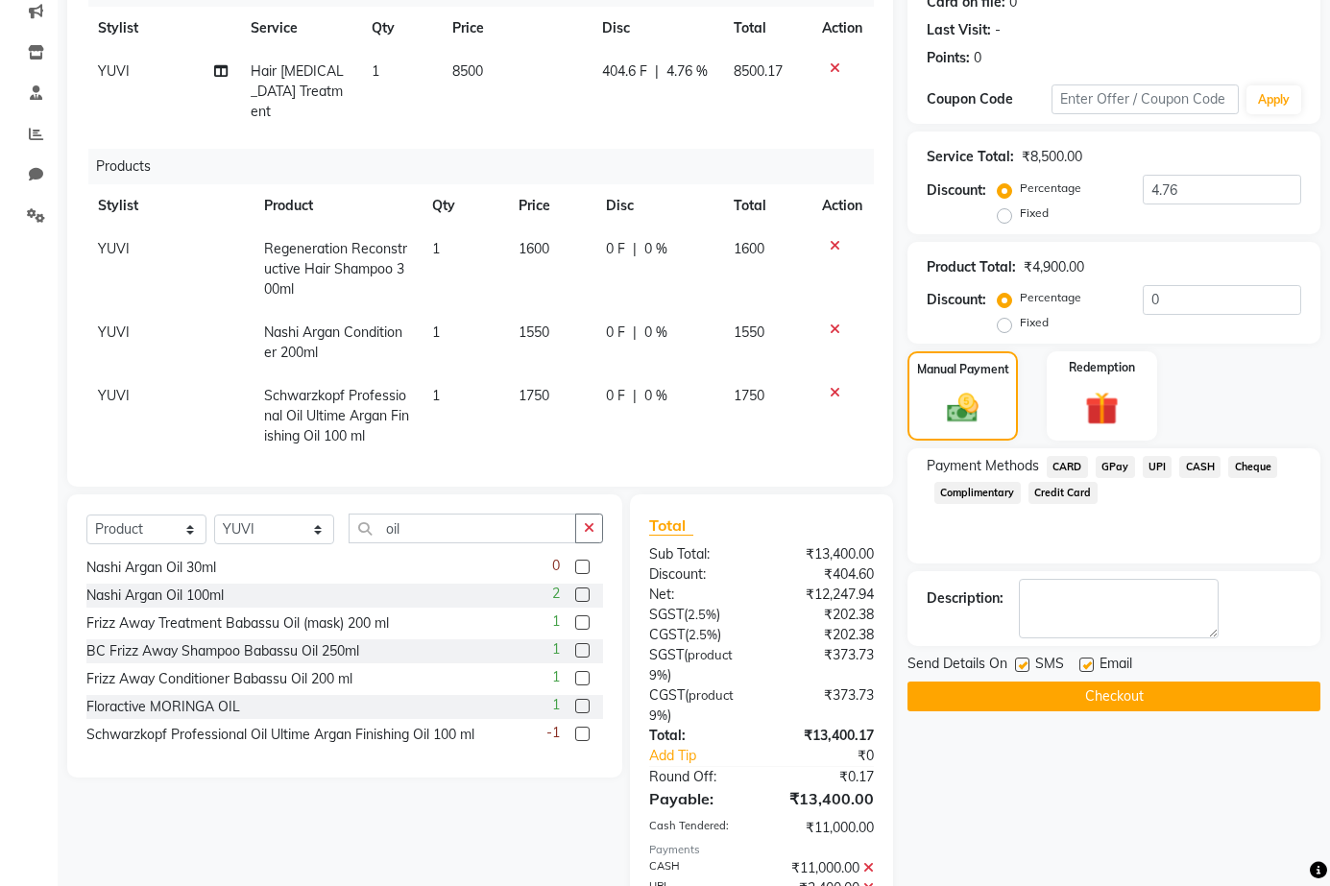
click at [1034, 664] on div "SMS" at bounding box center [1047, 666] width 64 height 24
drag, startPoint x: 1034, startPoint y: 664, endPoint x: 1023, endPoint y: 667, distance: 11.9
click at [1033, 665] on div "SMS" at bounding box center [1047, 666] width 64 height 24
click at [1023, 667] on label at bounding box center [1022, 665] width 14 height 14
click at [1023, 667] on input "checkbox" at bounding box center [1021, 666] width 12 height 12
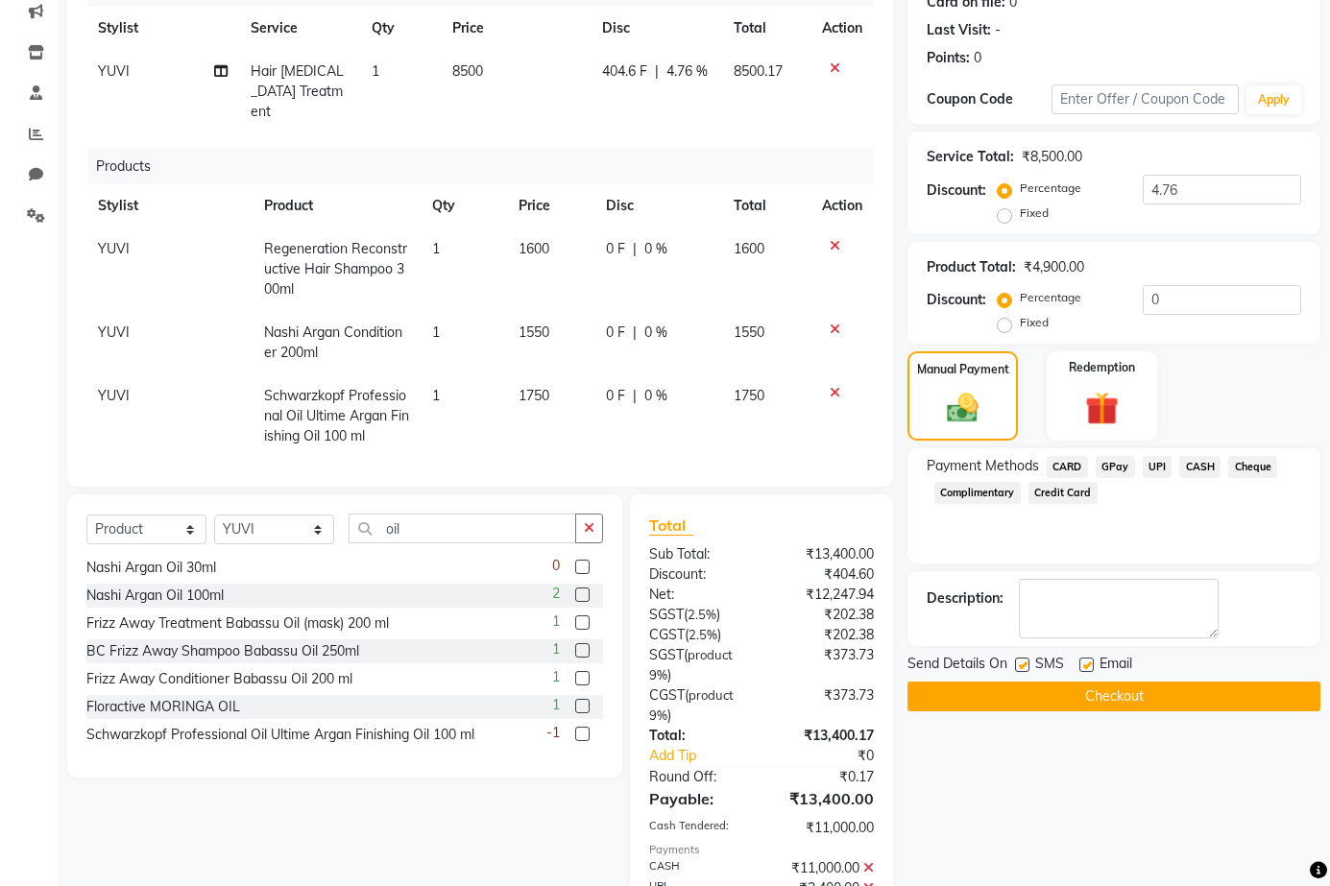
checkbox input "false"
click at [1083, 660] on label at bounding box center [1086, 665] width 14 height 14
click at [1083, 660] on input "checkbox" at bounding box center [1085, 666] width 12 height 12
checkbox input "false"
click at [1120, 702] on button "Checkout" at bounding box center [1113, 697] width 413 height 30
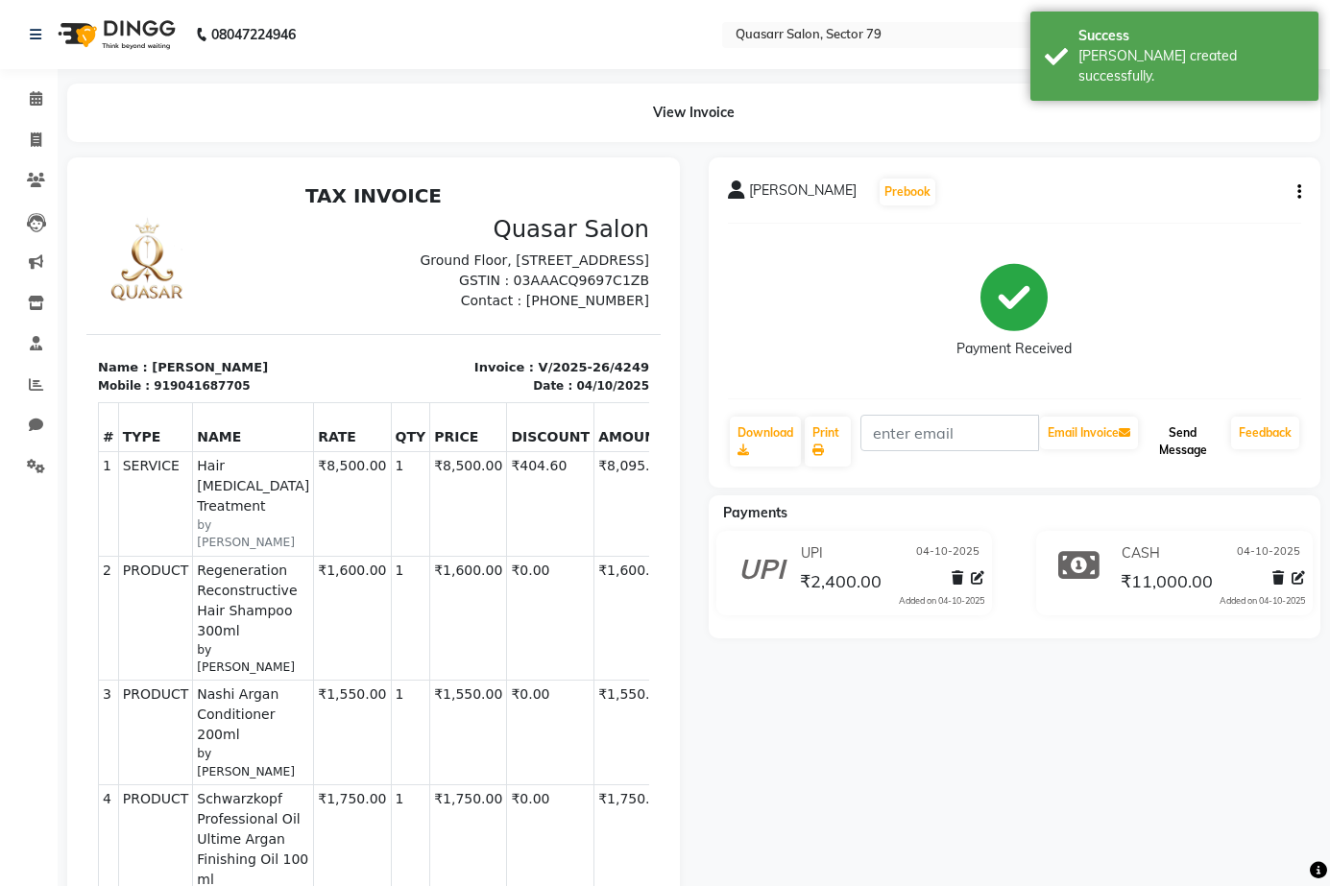
click at [1184, 438] on button "Send Message" at bounding box center [1183, 442] width 82 height 50
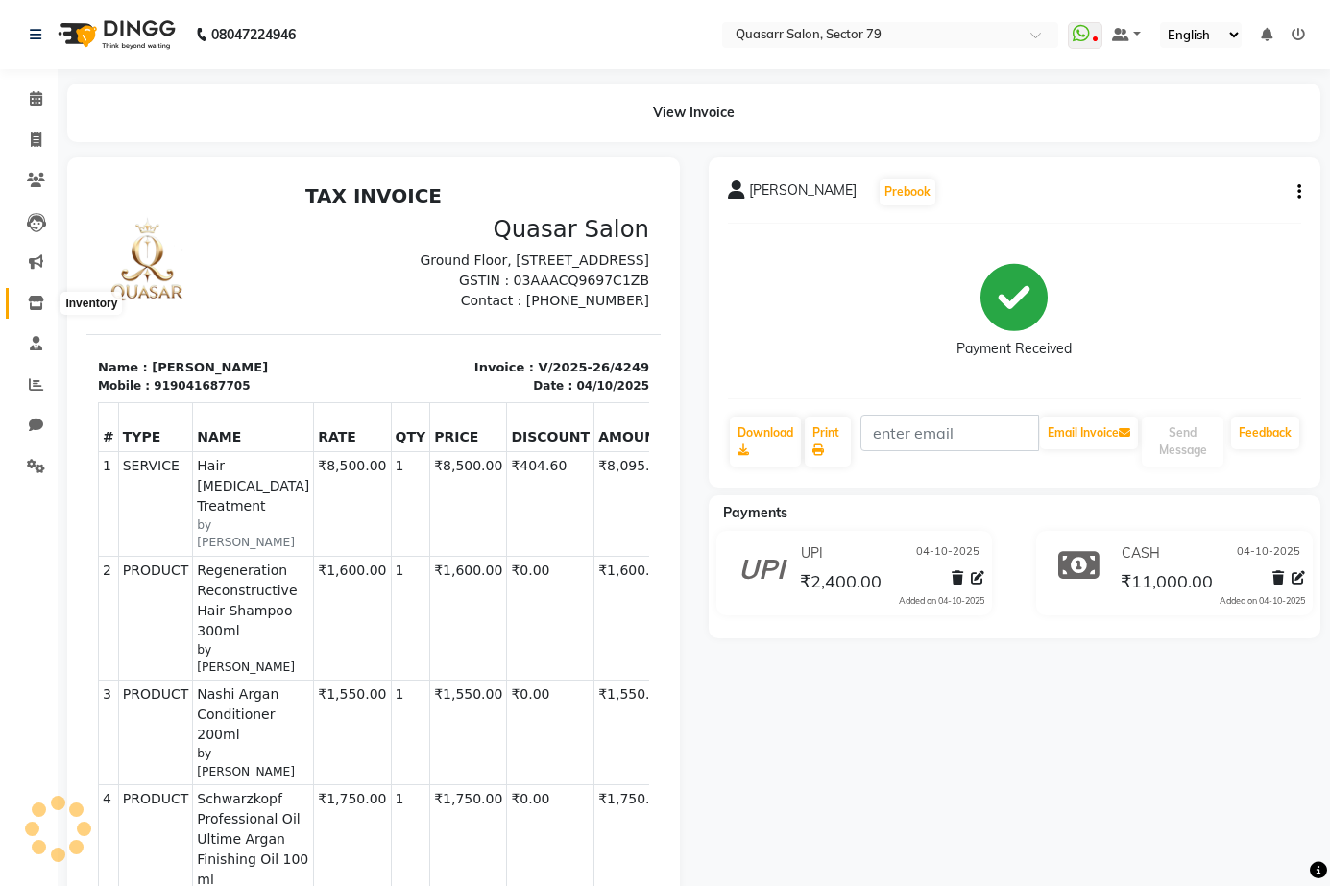
click at [35, 307] on icon at bounding box center [36, 303] width 16 height 14
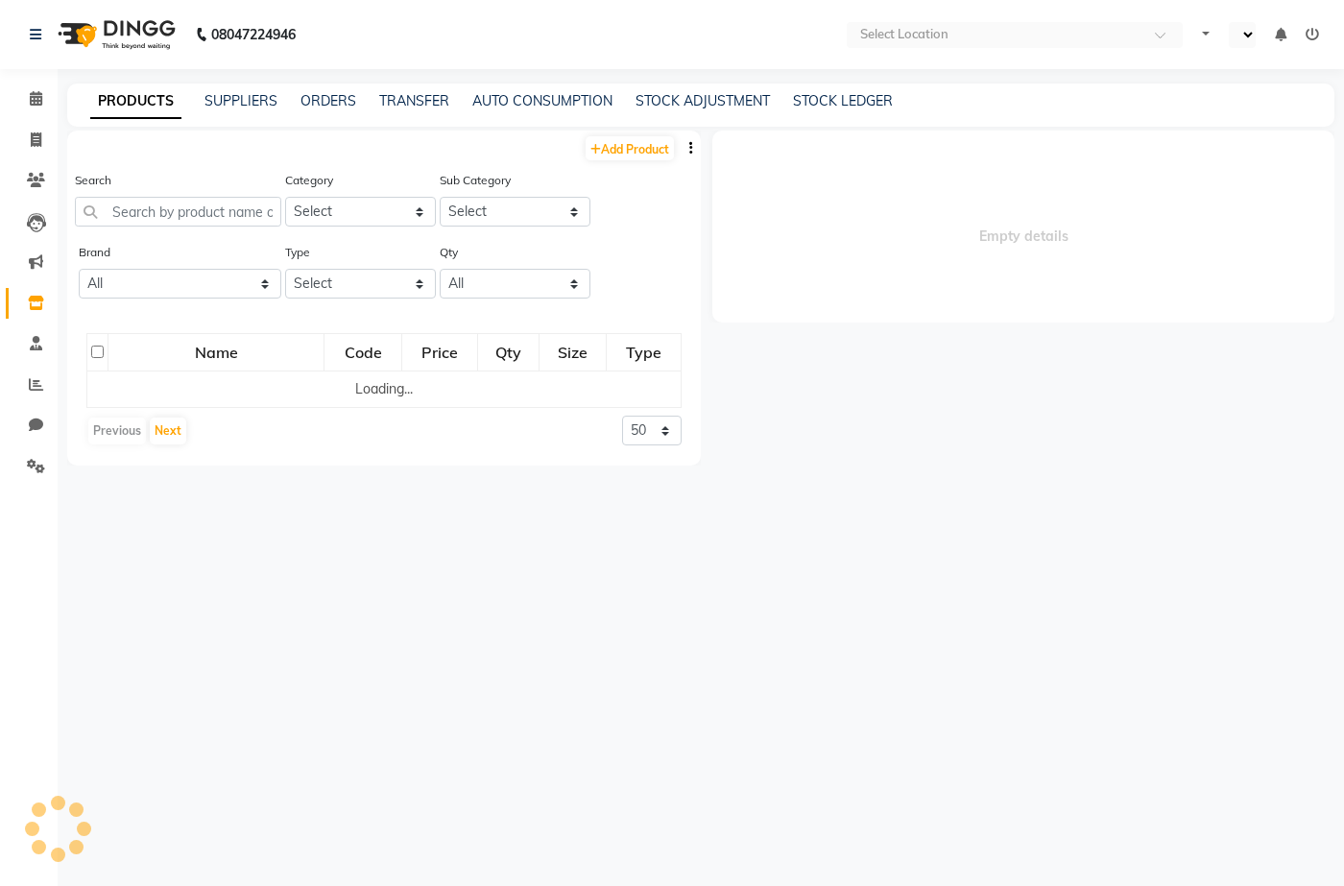
select select "en"
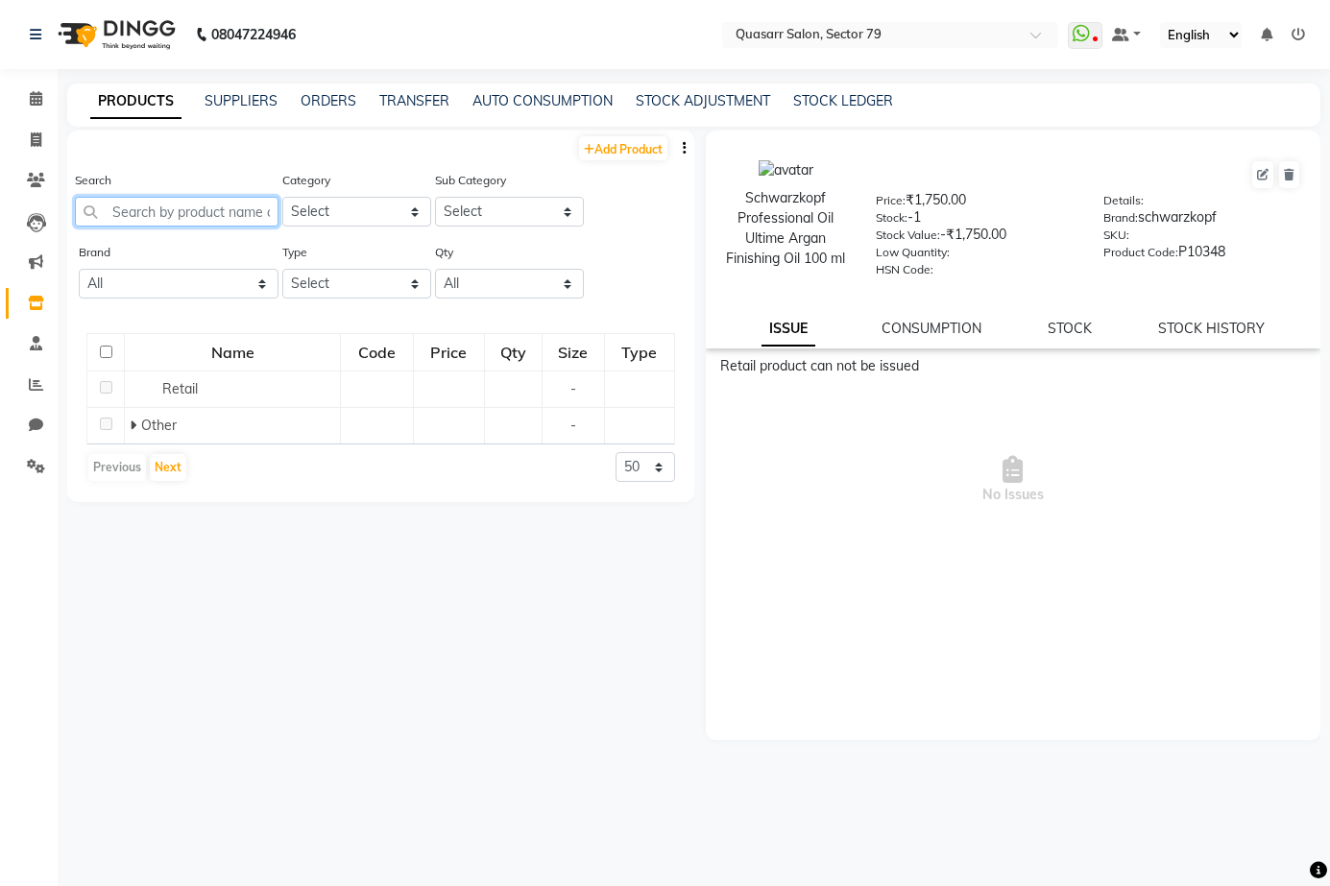
click at [209, 221] on input "text" at bounding box center [177, 212] width 204 height 30
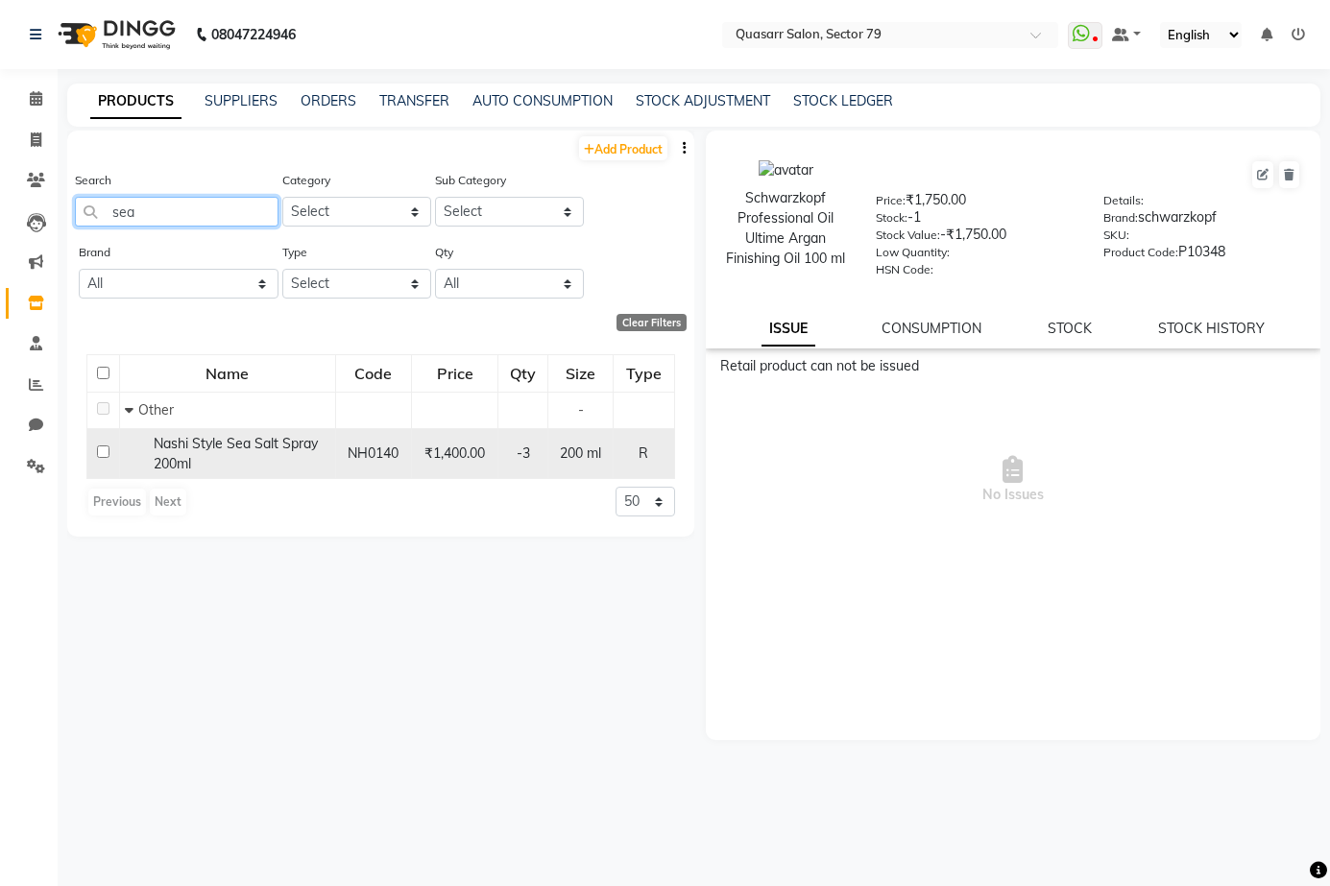
type input "sea"
click at [275, 449] on span "Nashi Style Sea Salt Spray 200ml" at bounding box center [236, 453] width 164 height 37
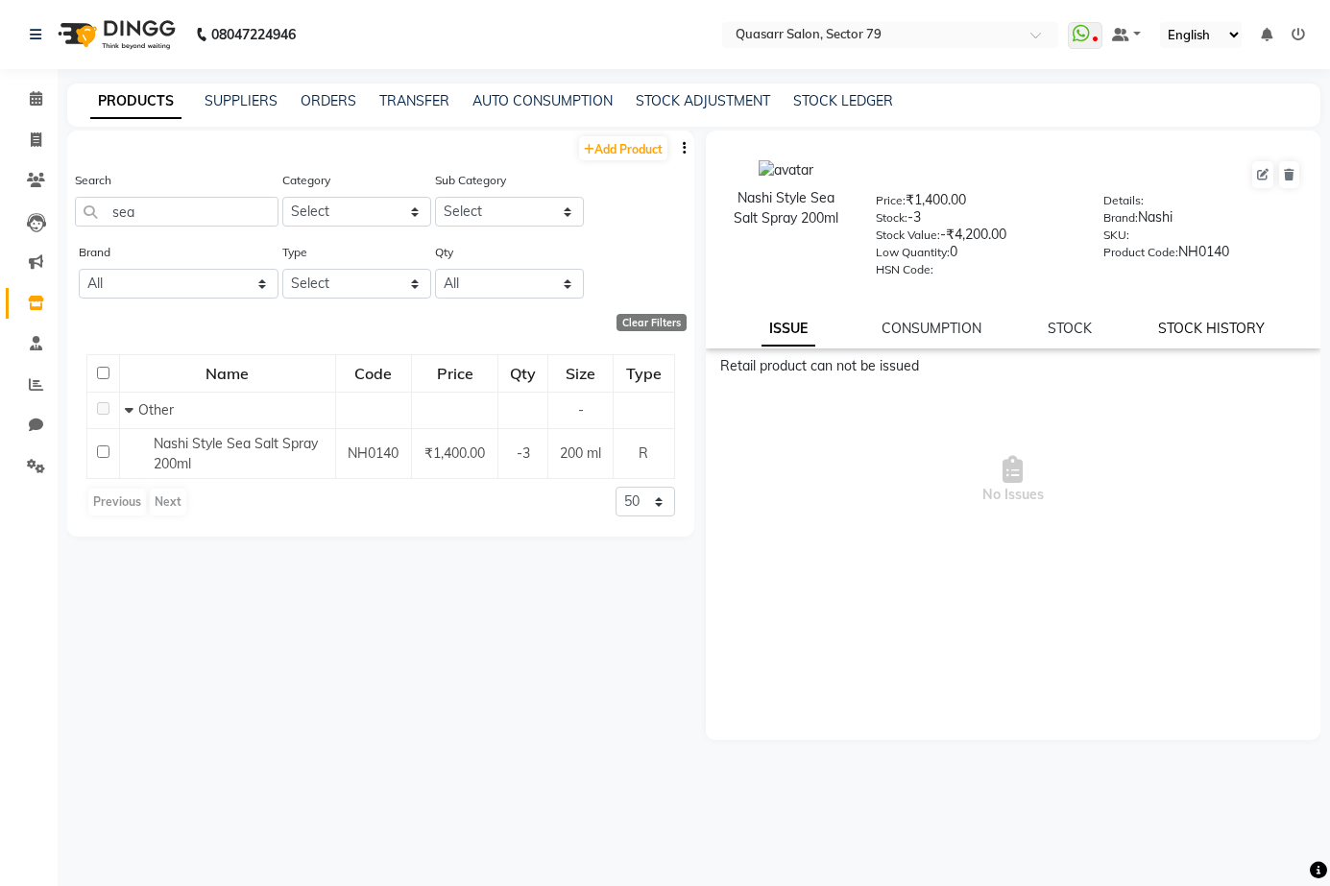
click at [1207, 328] on link "STOCK HISTORY" at bounding box center [1211, 328] width 107 height 17
select select "all"
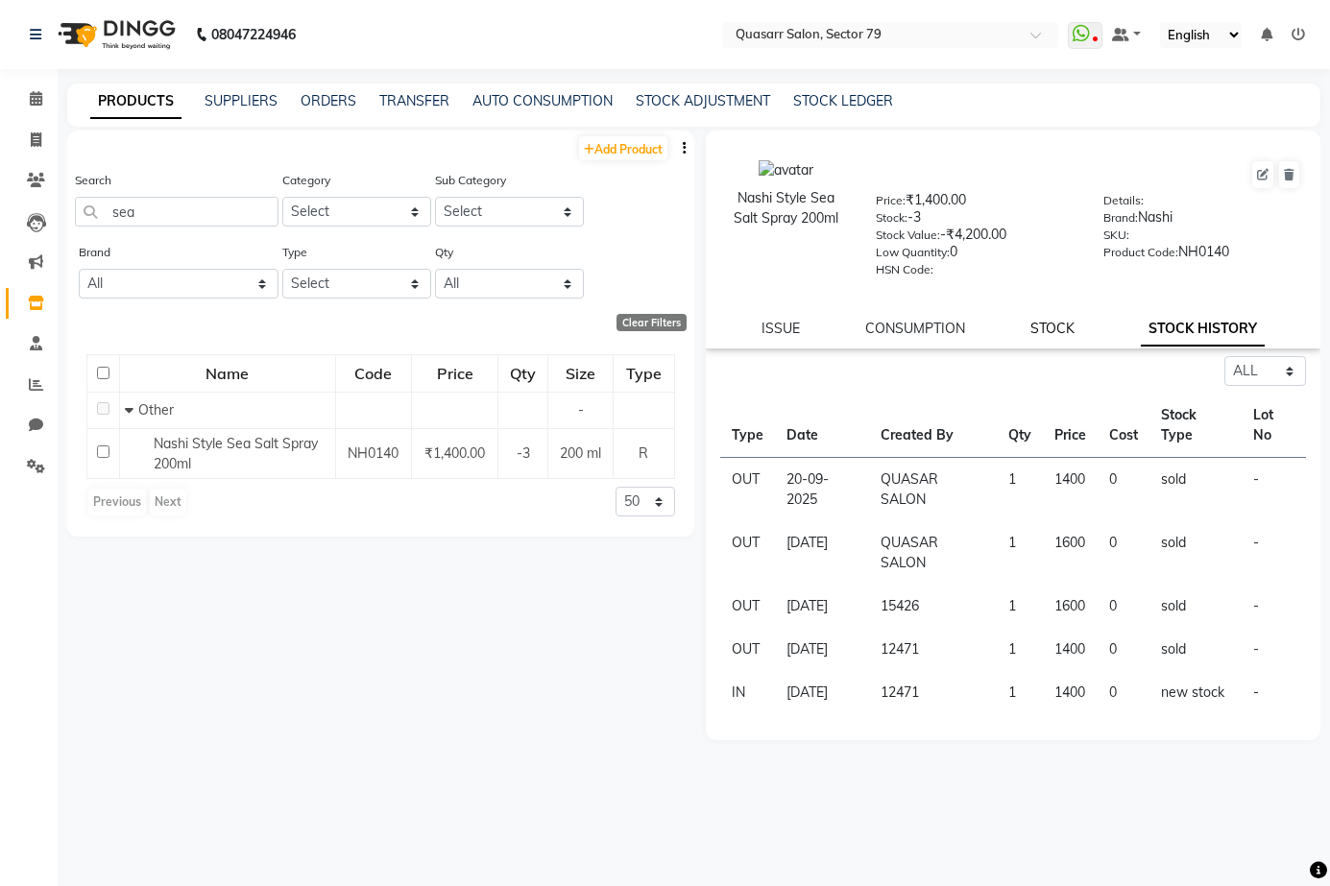
click at [1064, 331] on link "STOCK" at bounding box center [1052, 328] width 44 height 17
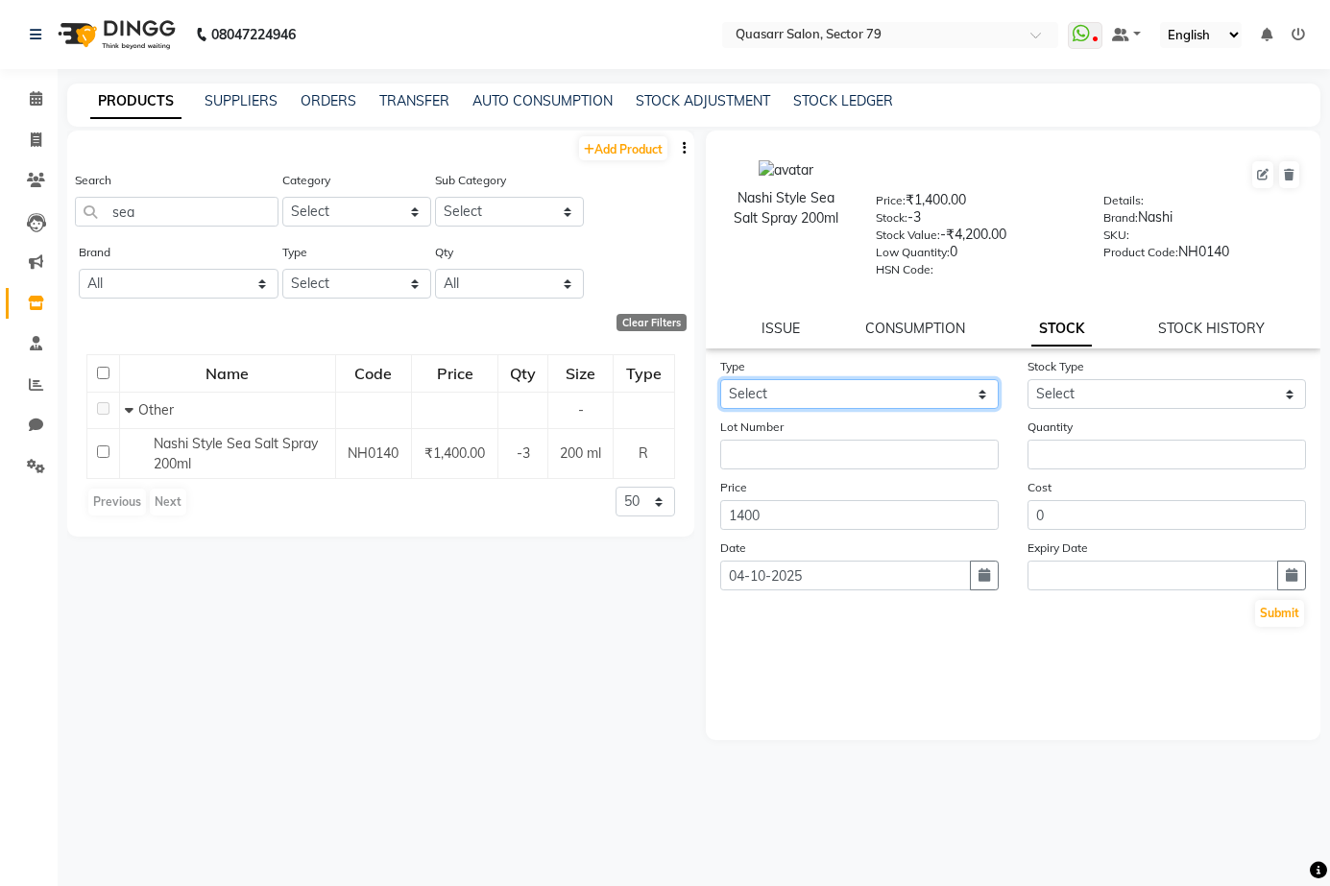
click at [873, 394] on select "Select In Out" at bounding box center [859, 394] width 278 height 30
select select "in"
click at [720, 379] on select "Select In Out" at bounding box center [859, 394] width 278 height 30
click at [1095, 364] on div "Stock Type Select New Stock Adjustment Return Other" at bounding box center [1166, 382] width 307 height 53
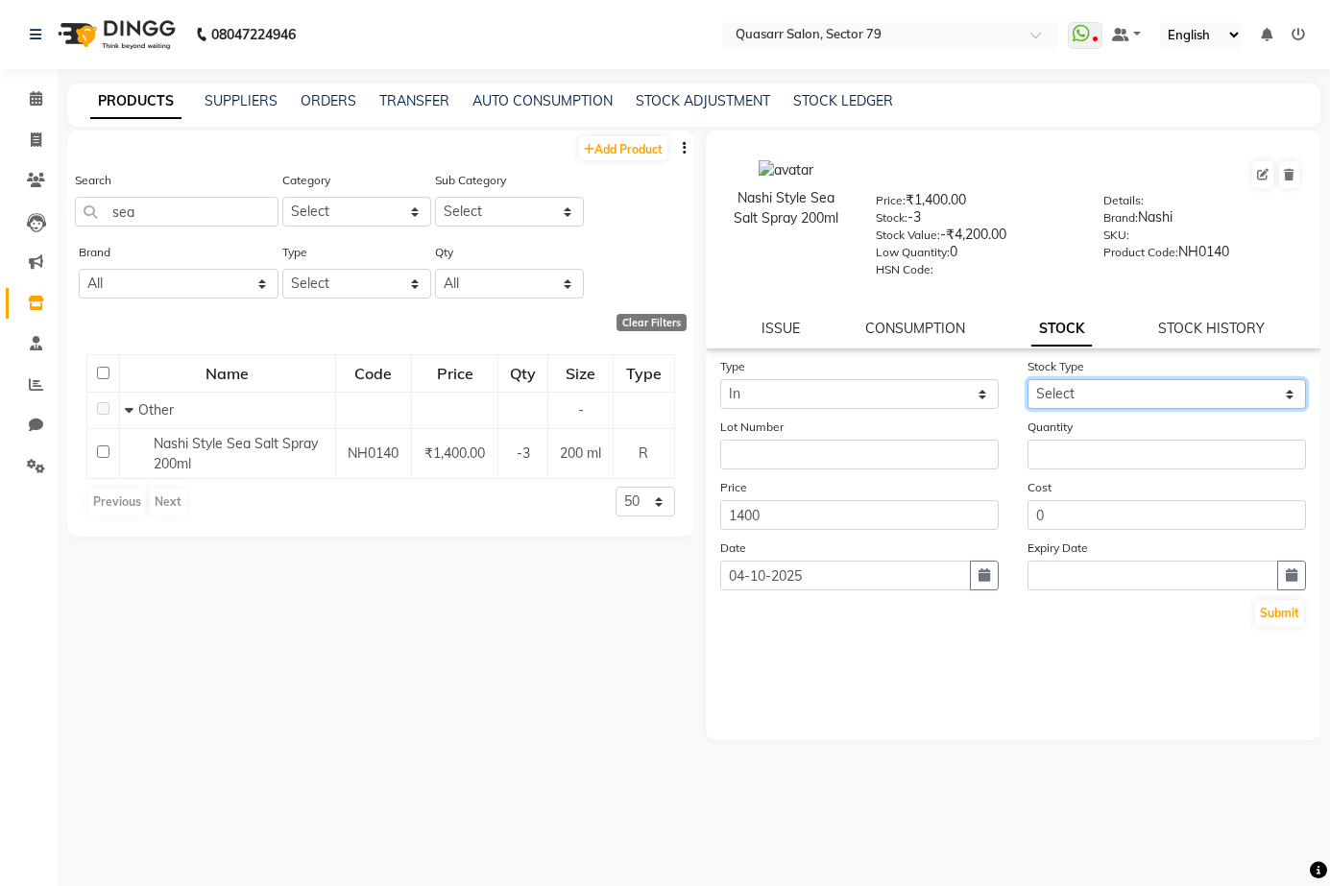
click at [1096, 387] on select "Select New Stock Adjustment Return Other" at bounding box center [1166, 394] width 278 height 30
select select "new stock"
click at [1027, 379] on select "Select New Stock Adjustment Return Other" at bounding box center [1166, 394] width 278 height 30
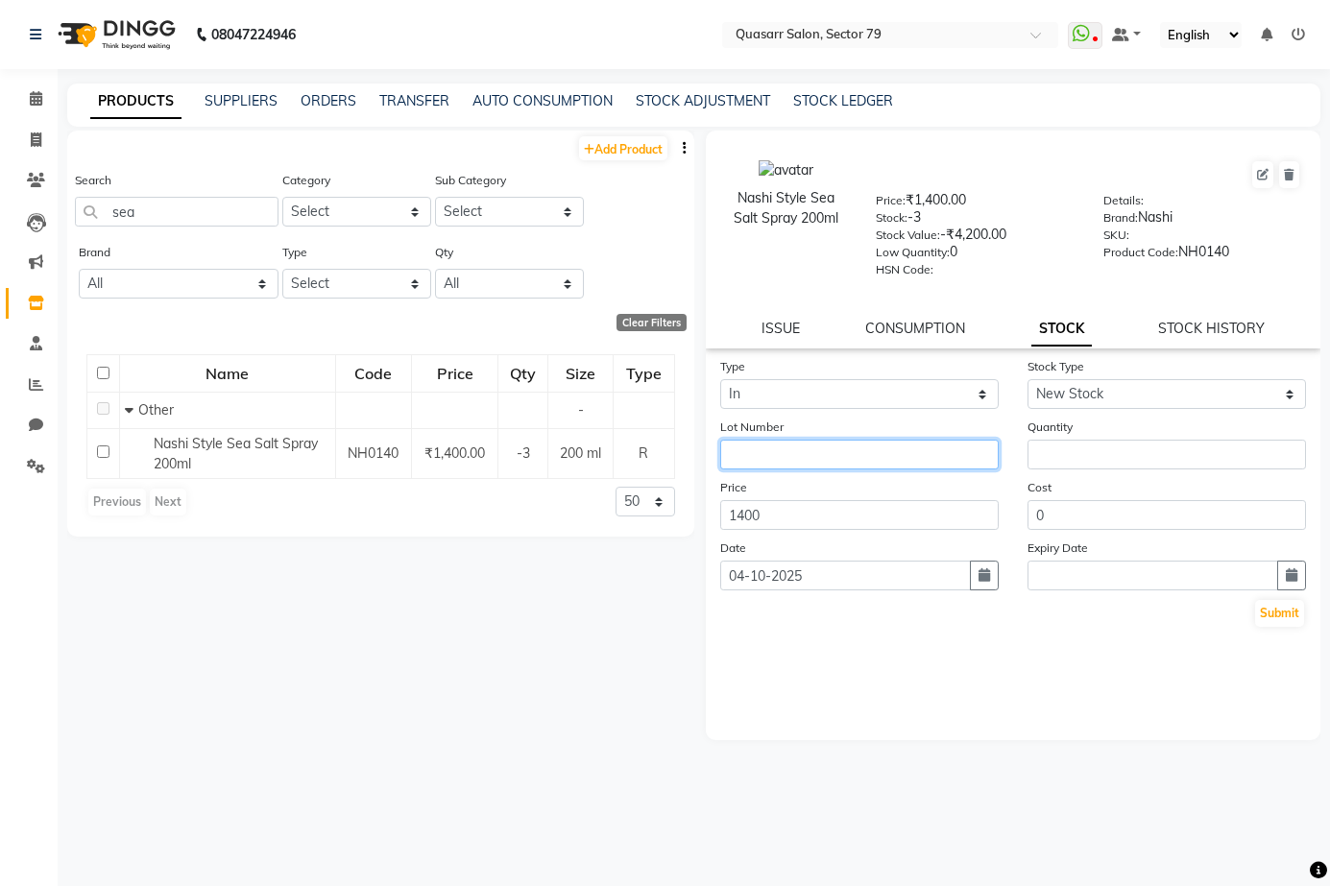
click at [827, 464] on input "text" at bounding box center [859, 455] width 278 height 30
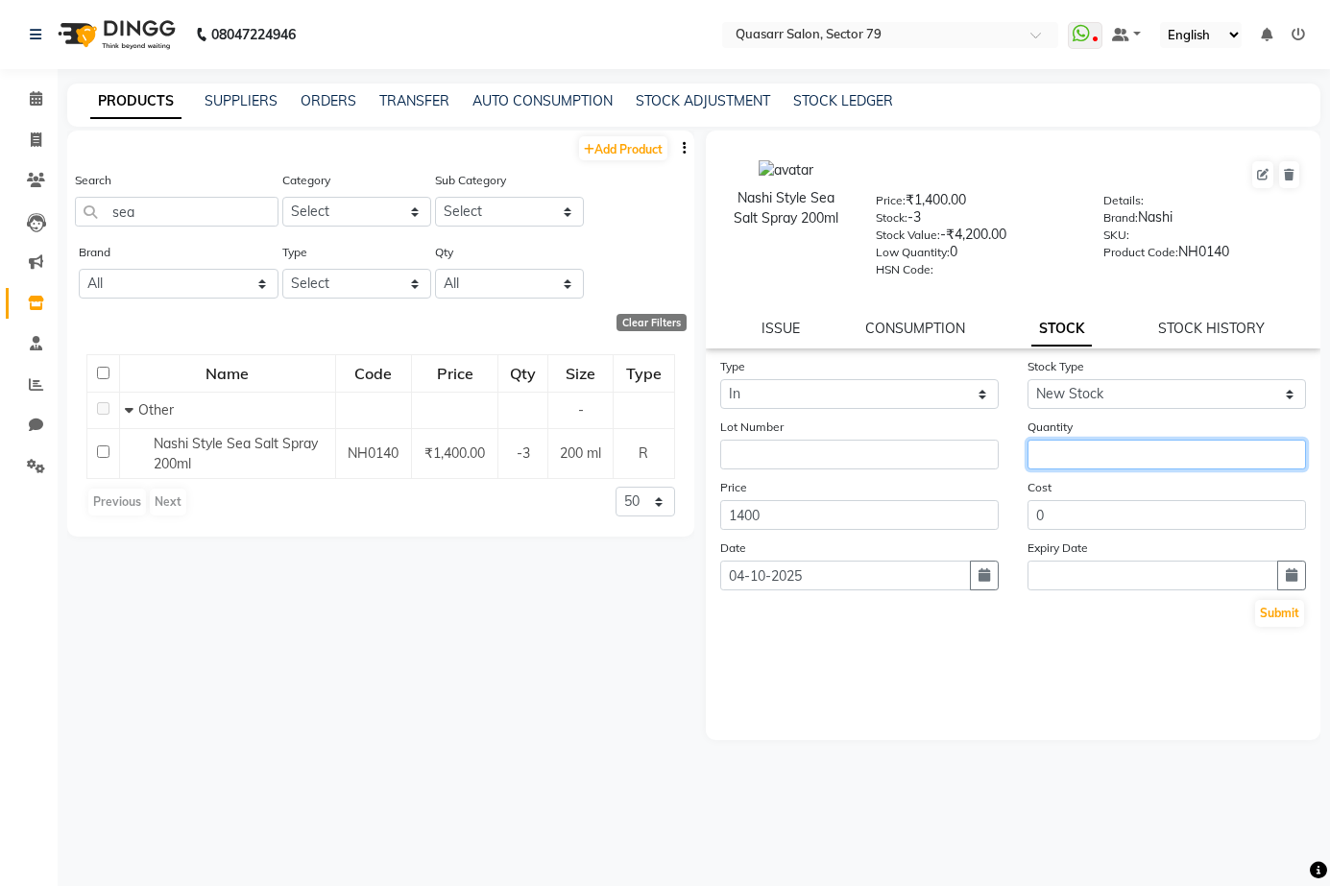
click at [1107, 457] on input "number" at bounding box center [1166, 455] width 278 height 30
type input "5"
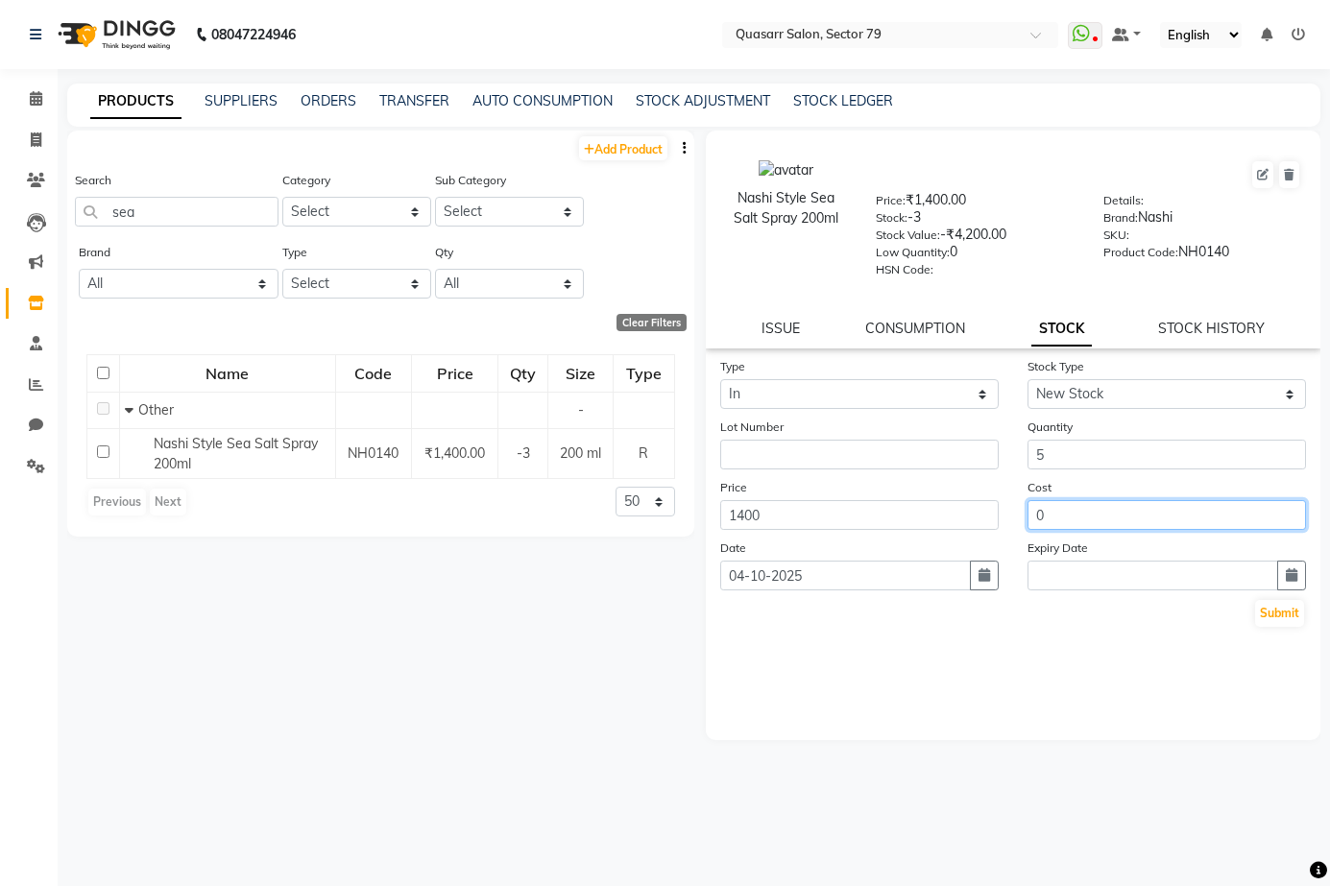
drag, startPoint x: 1128, startPoint y: 513, endPoint x: 1015, endPoint y: 516, distance: 113.3
click at [1015, 516] on div "Cost 0" at bounding box center [1166, 503] width 307 height 53
click at [883, 530] on form "Type Select In Out Stock Type Select New Stock Adjustment Return Other Lot Numb…" at bounding box center [1013, 492] width 587 height 273
click at [875, 514] on input "1400" at bounding box center [859, 515] width 278 height 30
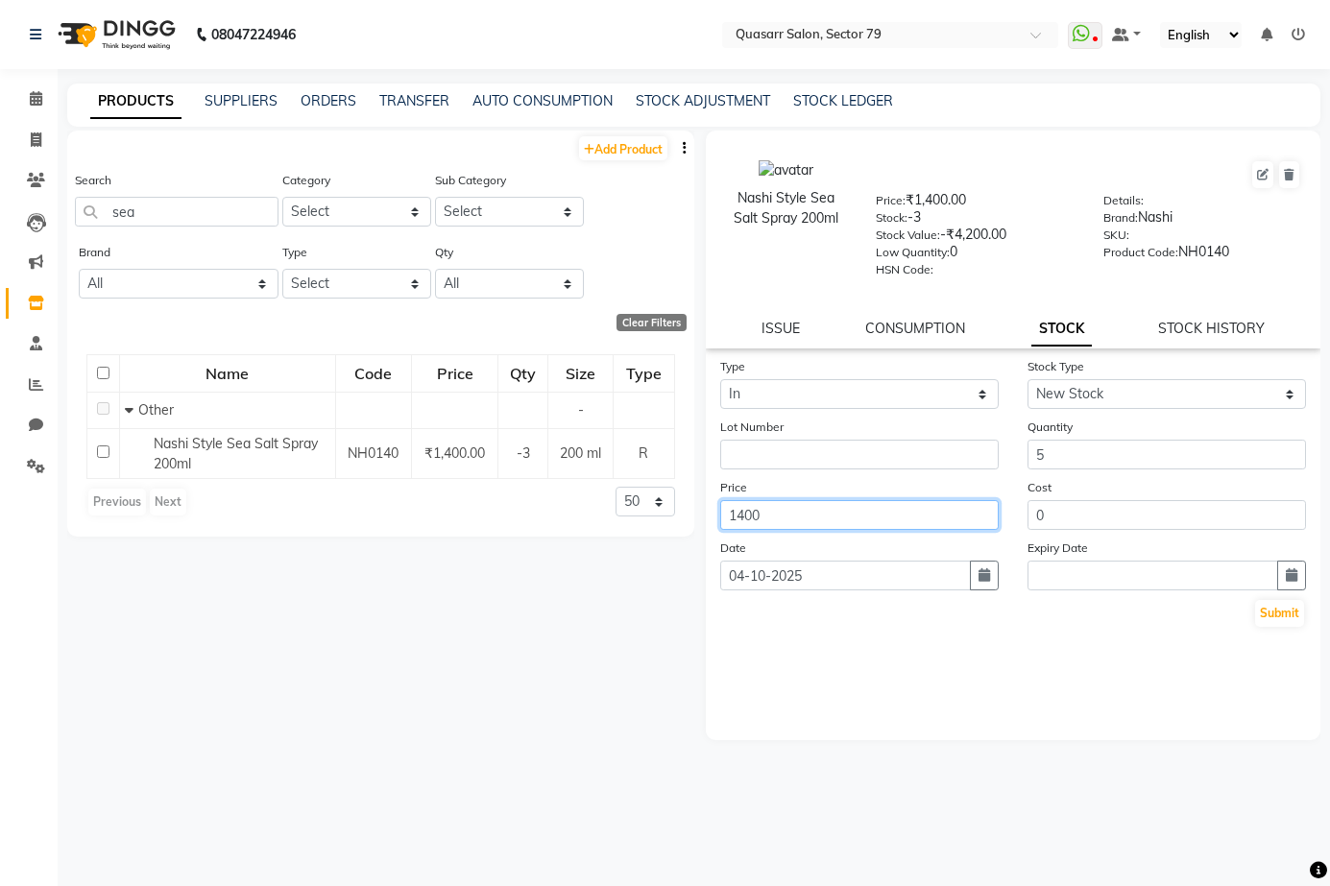
click at [875, 514] on input "1400" at bounding box center [859, 515] width 278 height 30
drag, startPoint x: 875, startPoint y: 514, endPoint x: 561, endPoint y: 516, distance: 314.0
click at [561, 516] on div "Add Product Search sea Category Select Hair Makeup Personal Care Appliances Bea…" at bounding box center [693, 500] width 1253 height 739
click at [1152, 516] on input "0" at bounding box center [1166, 515] width 278 height 30
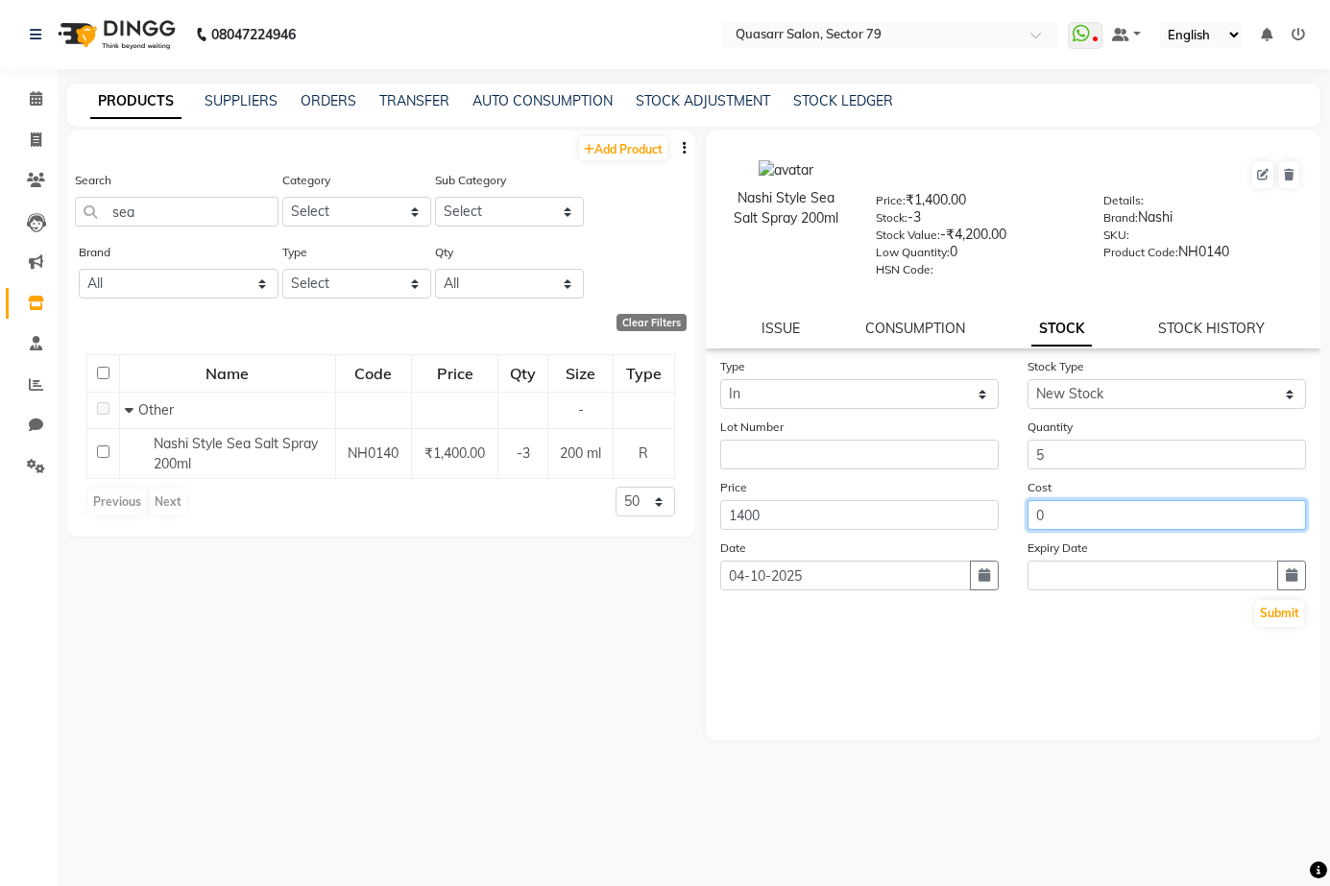
click at [1152, 516] on input "0" at bounding box center [1166, 515] width 278 height 30
paste input "140"
type input "1400"
click at [1295, 610] on button "Submit" at bounding box center [1279, 613] width 49 height 27
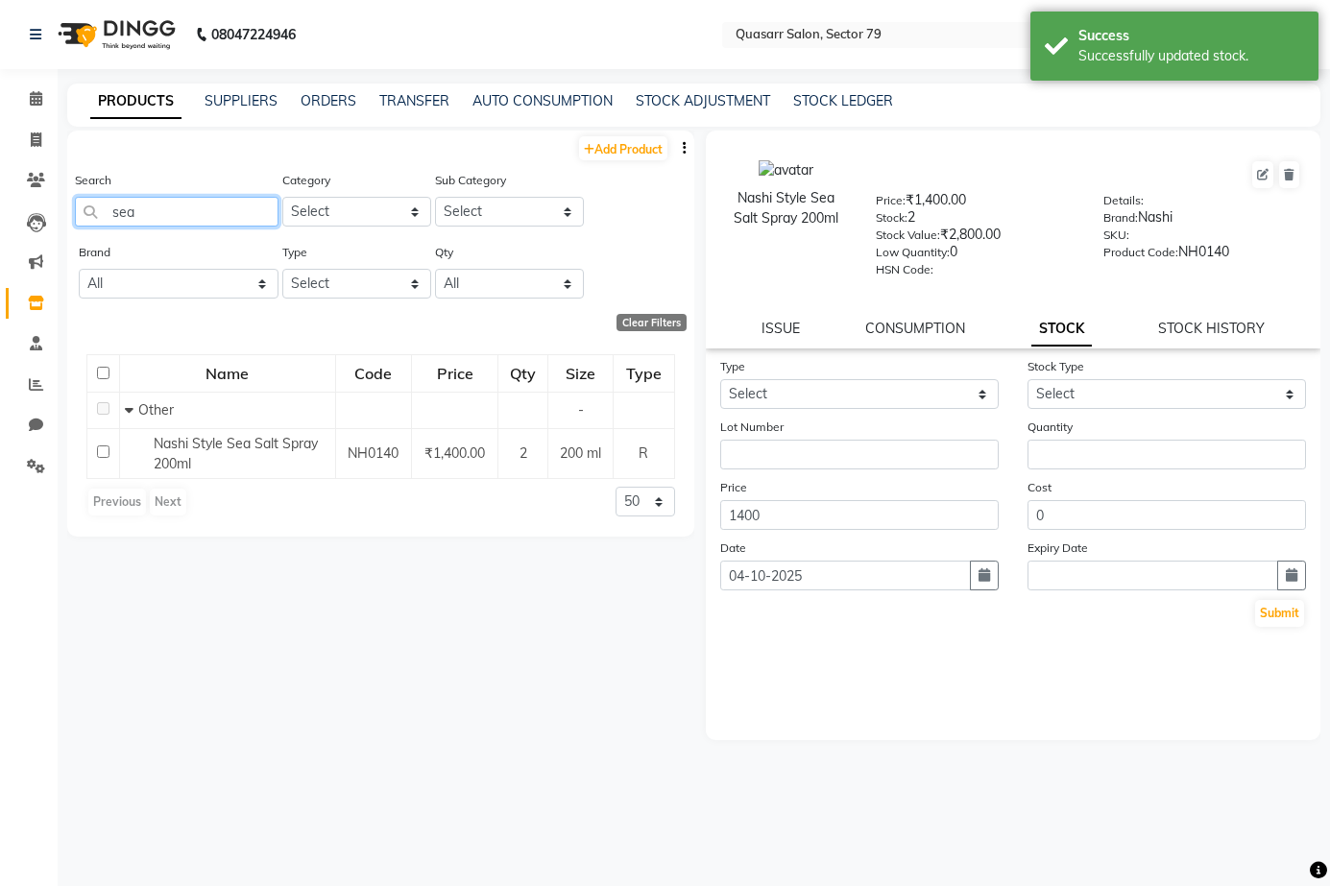
click at [211, 218] on input "sea" at bounding box center [177, 212] width 204 height 30
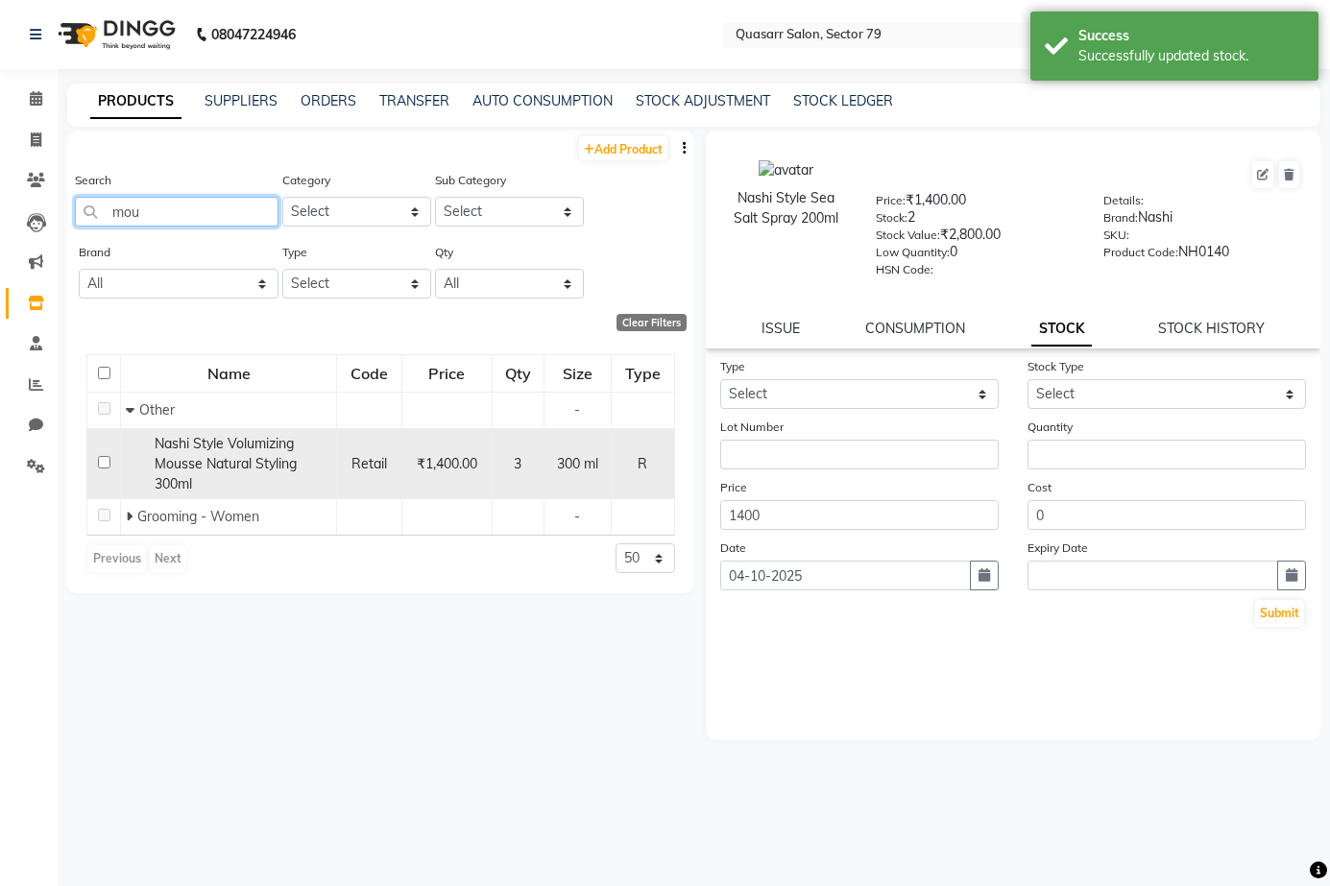
type input "mou"
click at [253, 466] on span "Nashi Style Volumizing Mousse Natural Styling 300ml" at bounding box center [226, 464] width 142 height 58
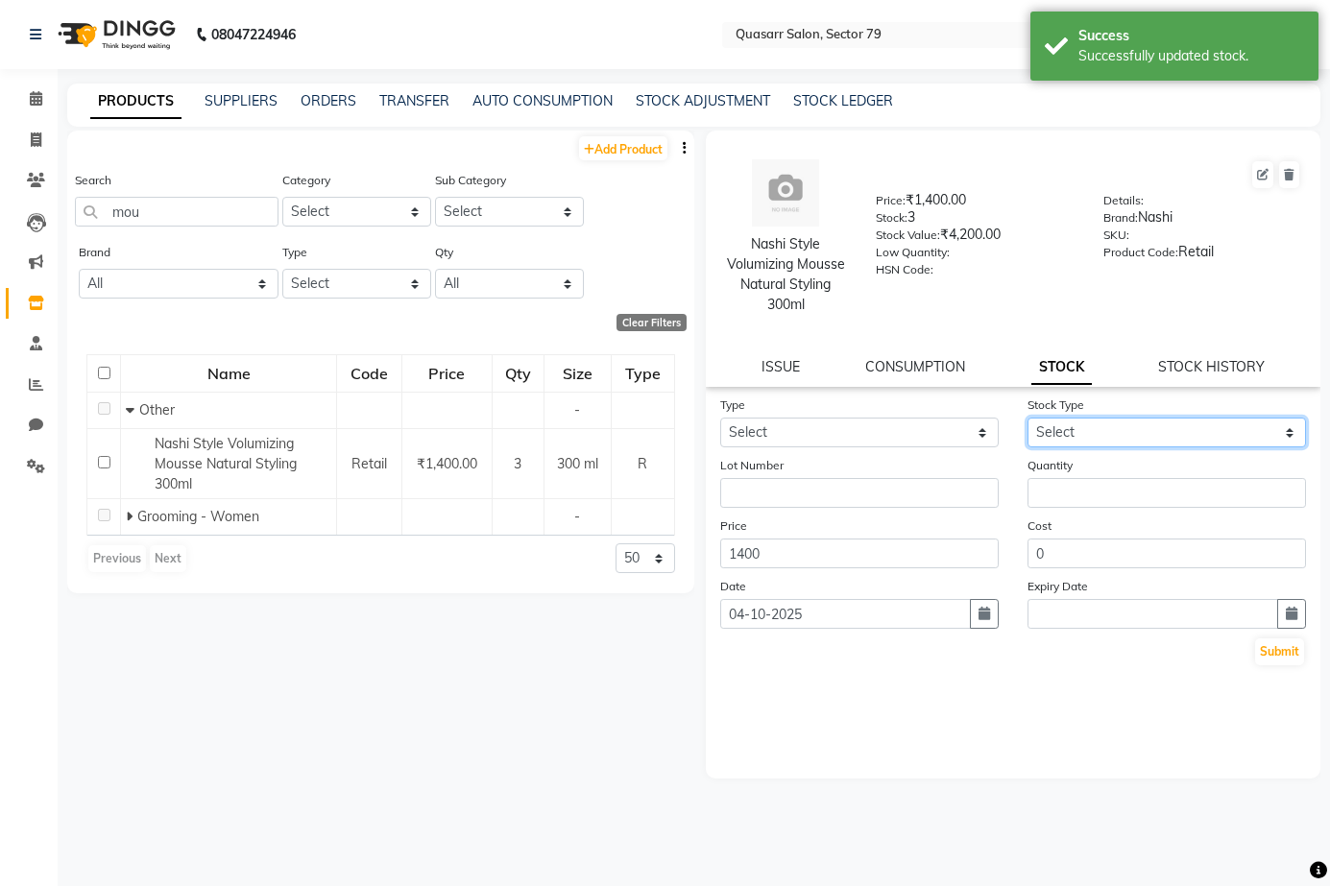
click at [1219, 435] on select "Select New Stock Adjustment Return Other" at bounding box center [1166, 433] width 278 height 30
click at [753, 429] on select "Select In Out" at bounding box center [859, 433] width 278 height 30
select select "in"
click at [720, 418] on select "Select In Out" at bounding box center [859, 433] width 278 height 30
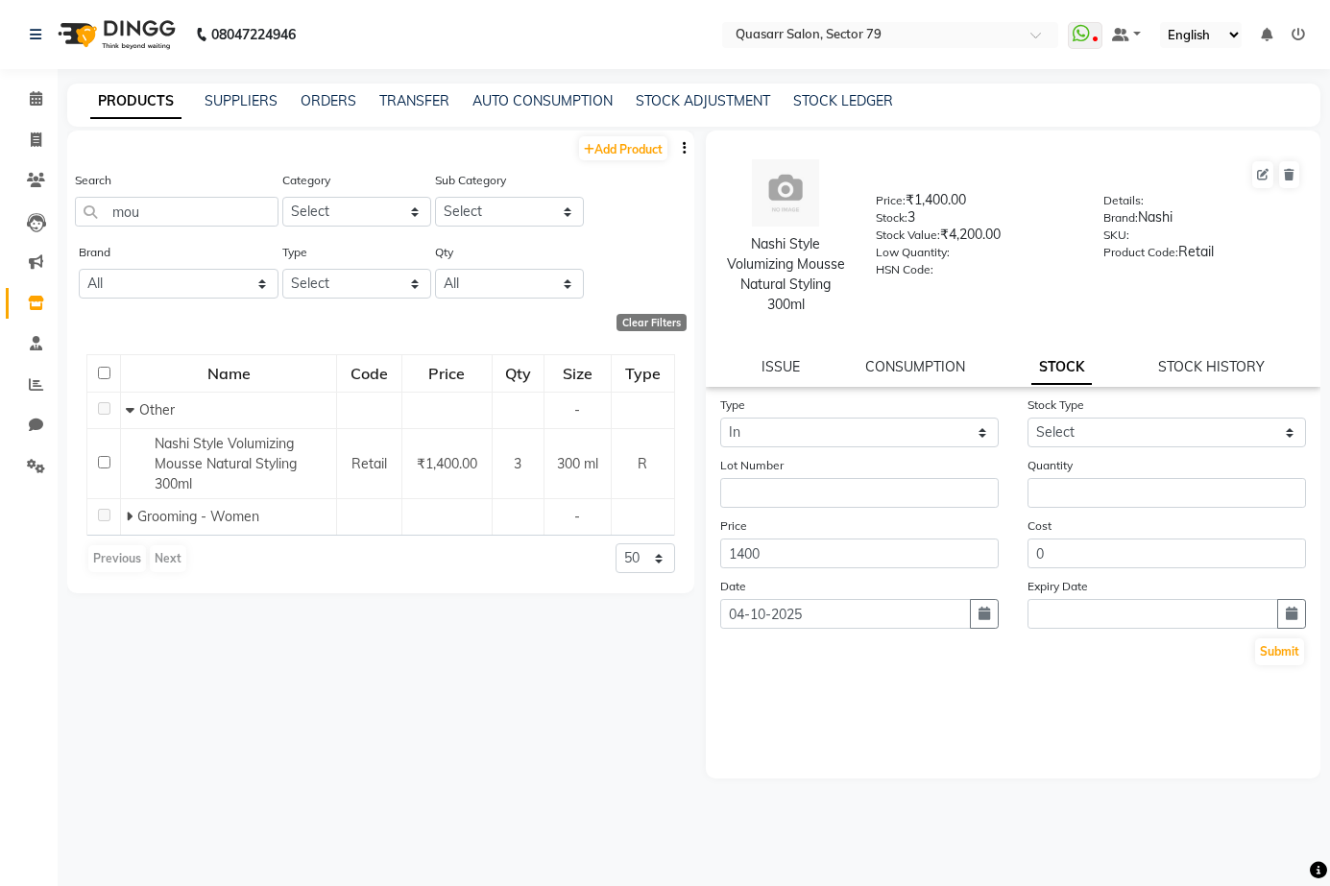
click at [1024, 428] on div "Stock Type Select New Stock Adjustment Return Other" at bounding box center [1166, 421] width 307 height 53
click at [1073, 436] on select "Select New Stock Adjustment Return Other" at bounding box center [1166, 433] width 278 height 30
select select "new stock"
click at [1027, 418] on select "Select New Stock Adjustment Return Other" at bounding box center [1166, 433] width 278 height 30
click at [1096, 491] on input "number" at bounding box center [1166, 493] width 278 height 30
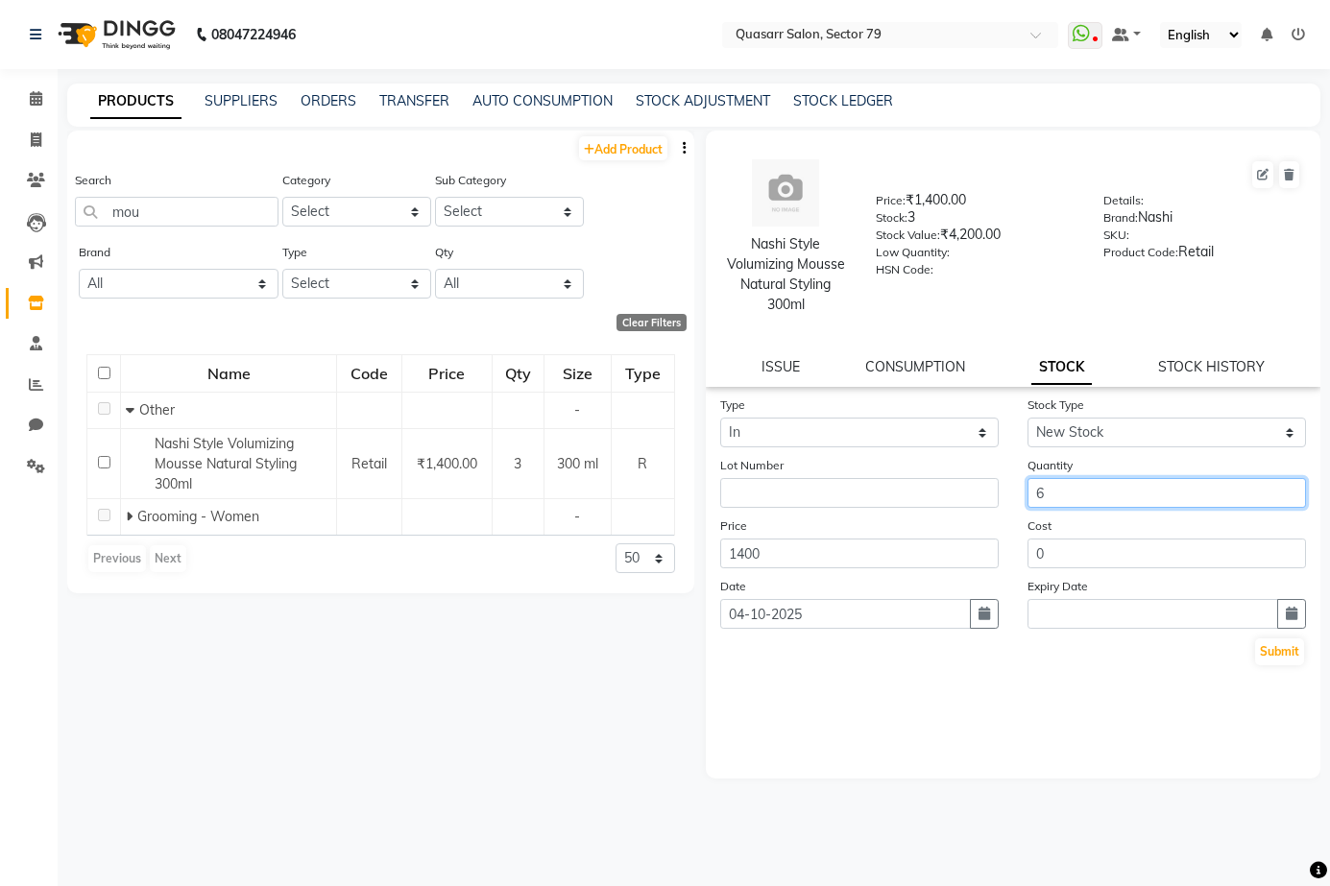
type input "6"
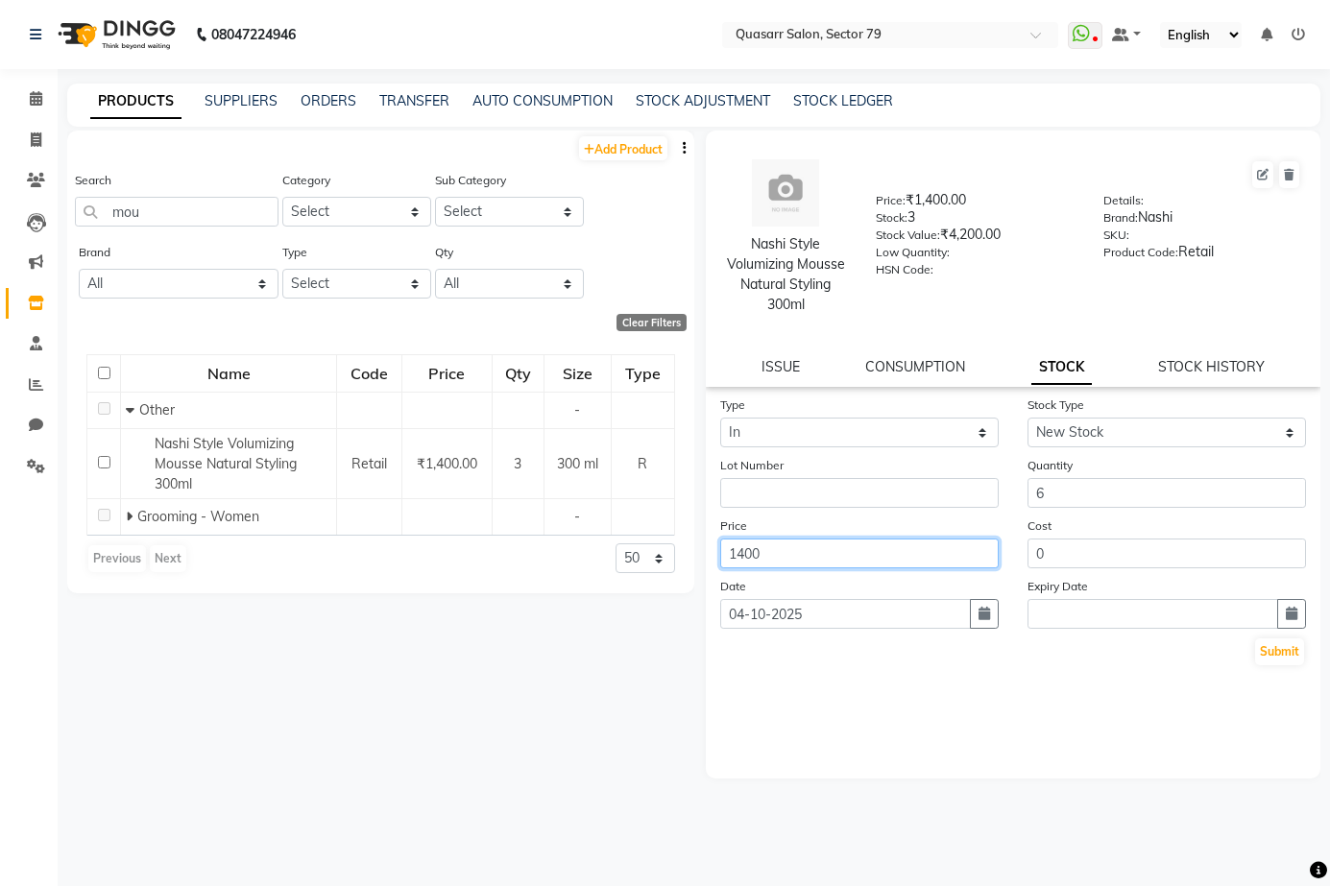
click at [760, 555] on input "1400" at bounding box center [859, 554] width 278 height 30
click at [855, 561] on input "1400" at bounding box center [859, 554] width 278 height 30
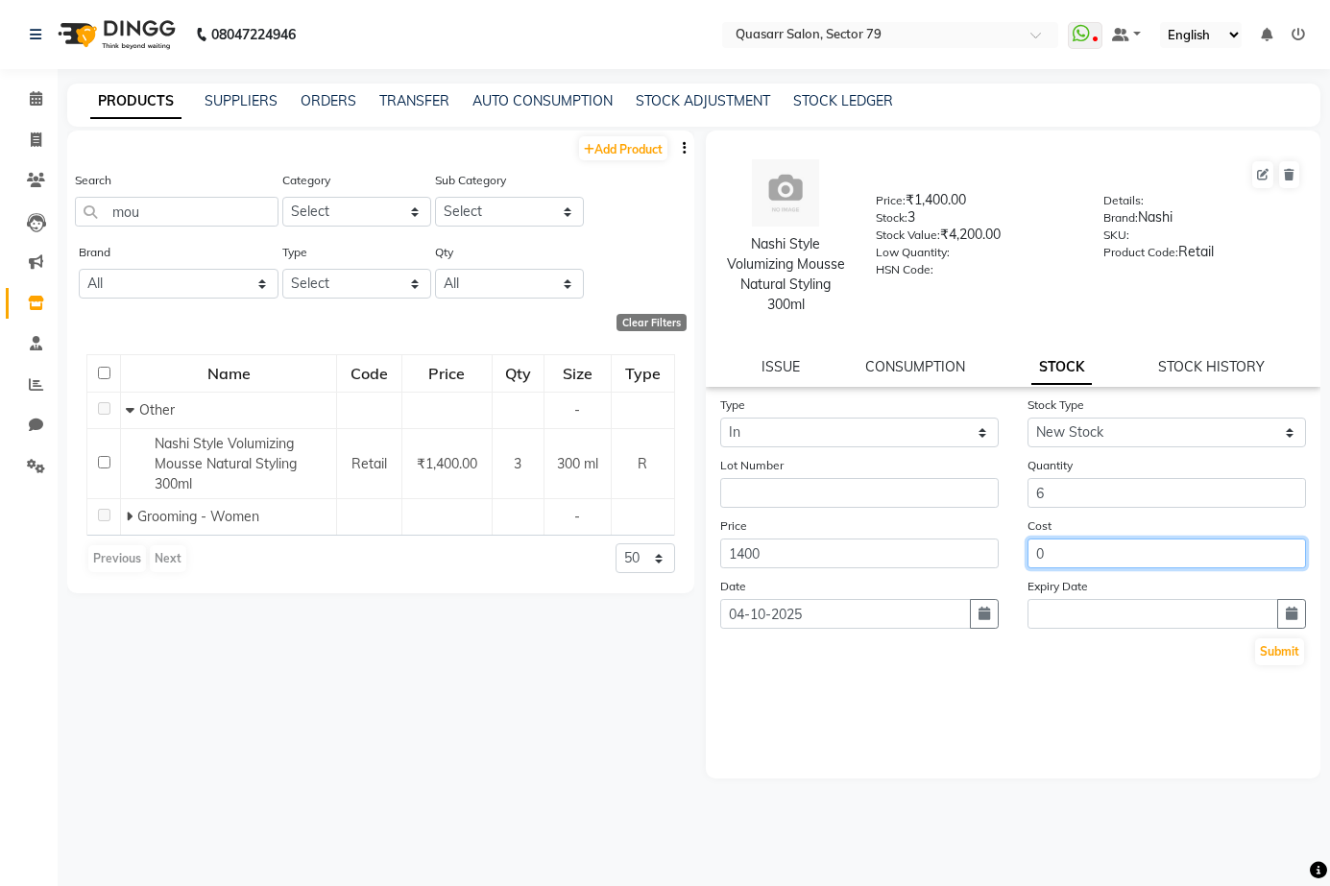
click at [1083, 564] on input "0" at bounding box center [1166, 554] width 278 height 30
paste input "140"
type input "1400"
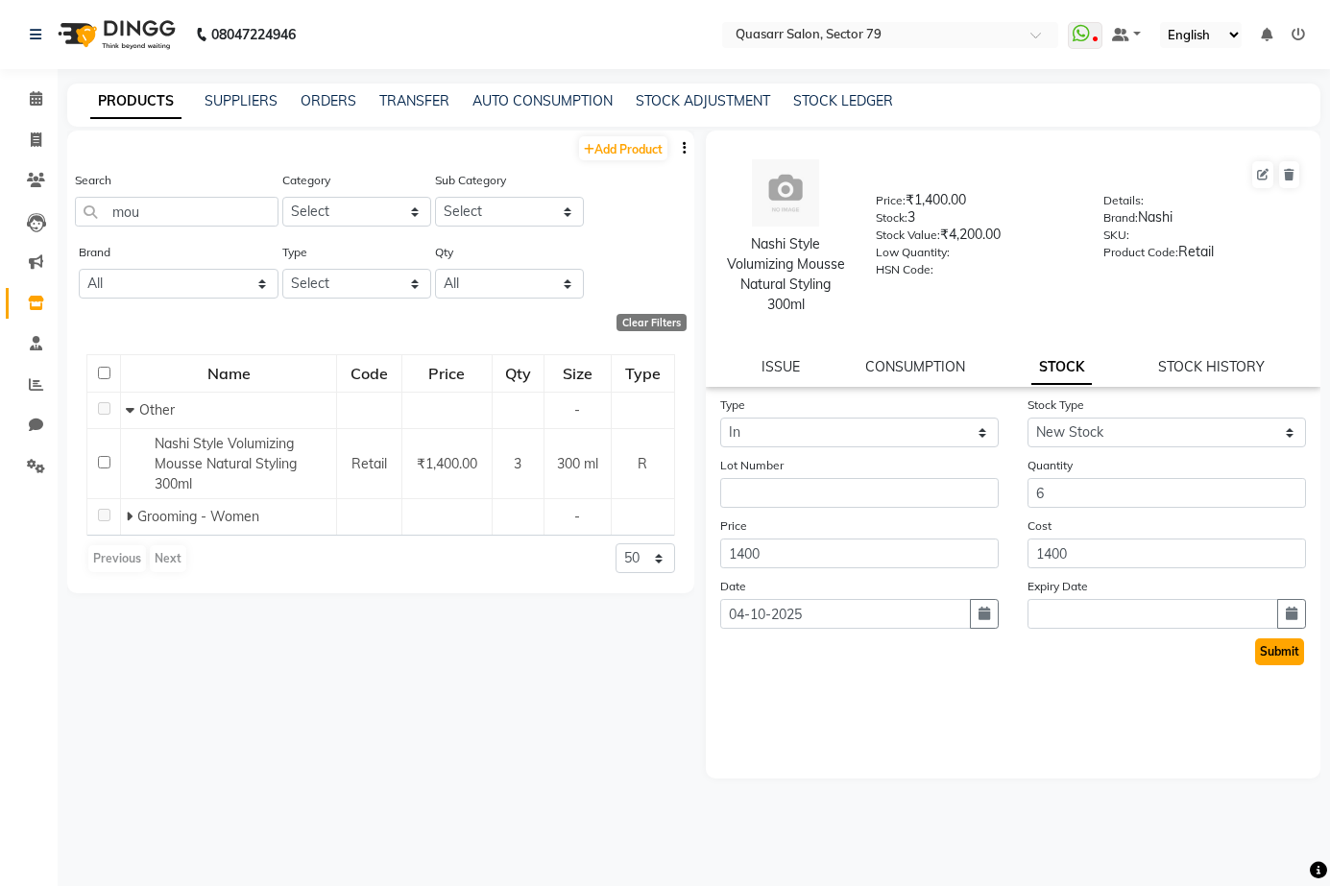
click at [1277, 653] on button "Submit" at bounding box center [1279, 651] width 49 height 27
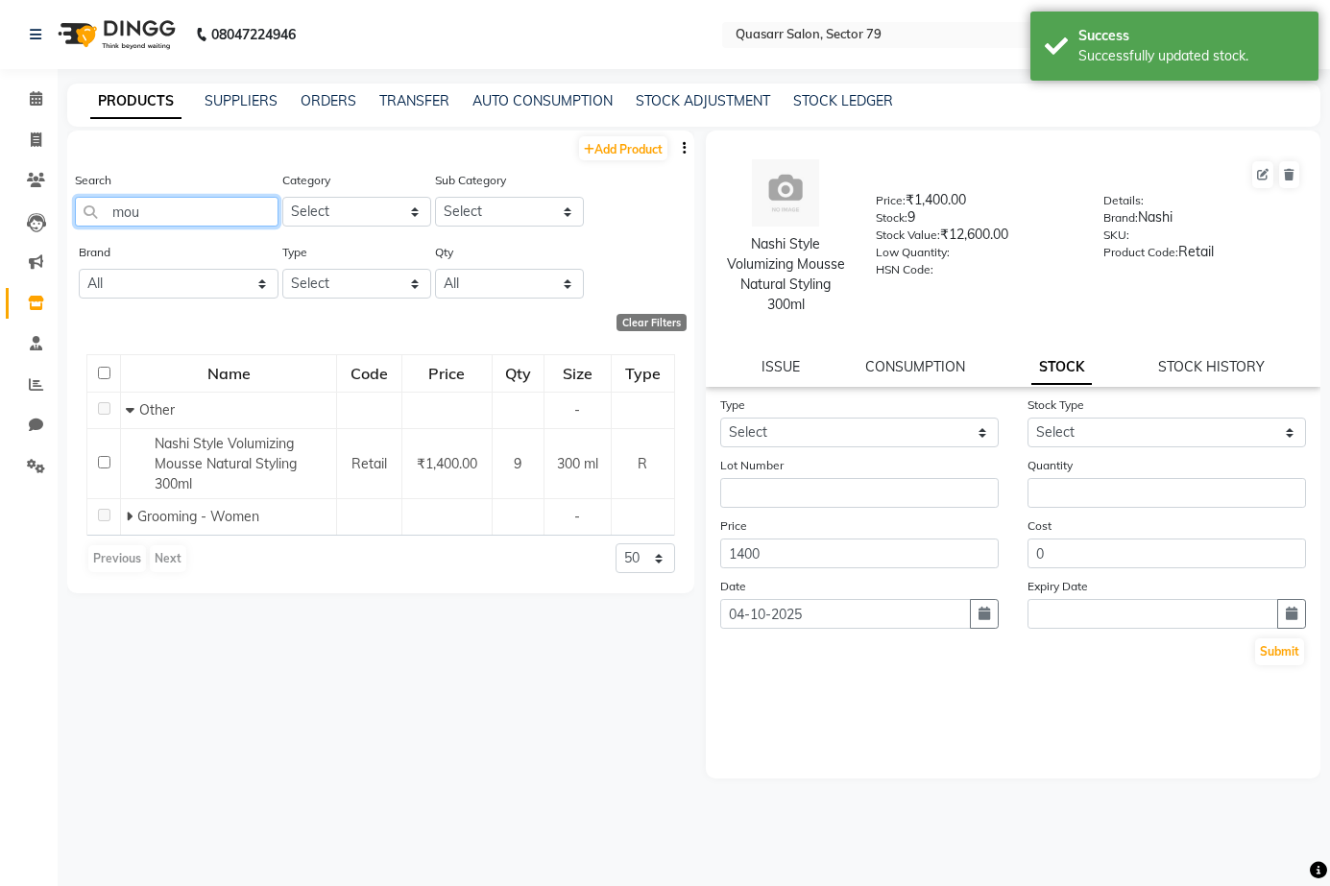
drag, startPoint x: 157, startPoint y: 213, endPoint x: 0, endPoint y: 204, distance: 157.8
click at [0, 204] on app-home "08047224946 Select Location × Quasarr Salon, Sector 79 WhatsApp Status ✕ Status…" at bounding box center [665, 449] width 1330 height 899
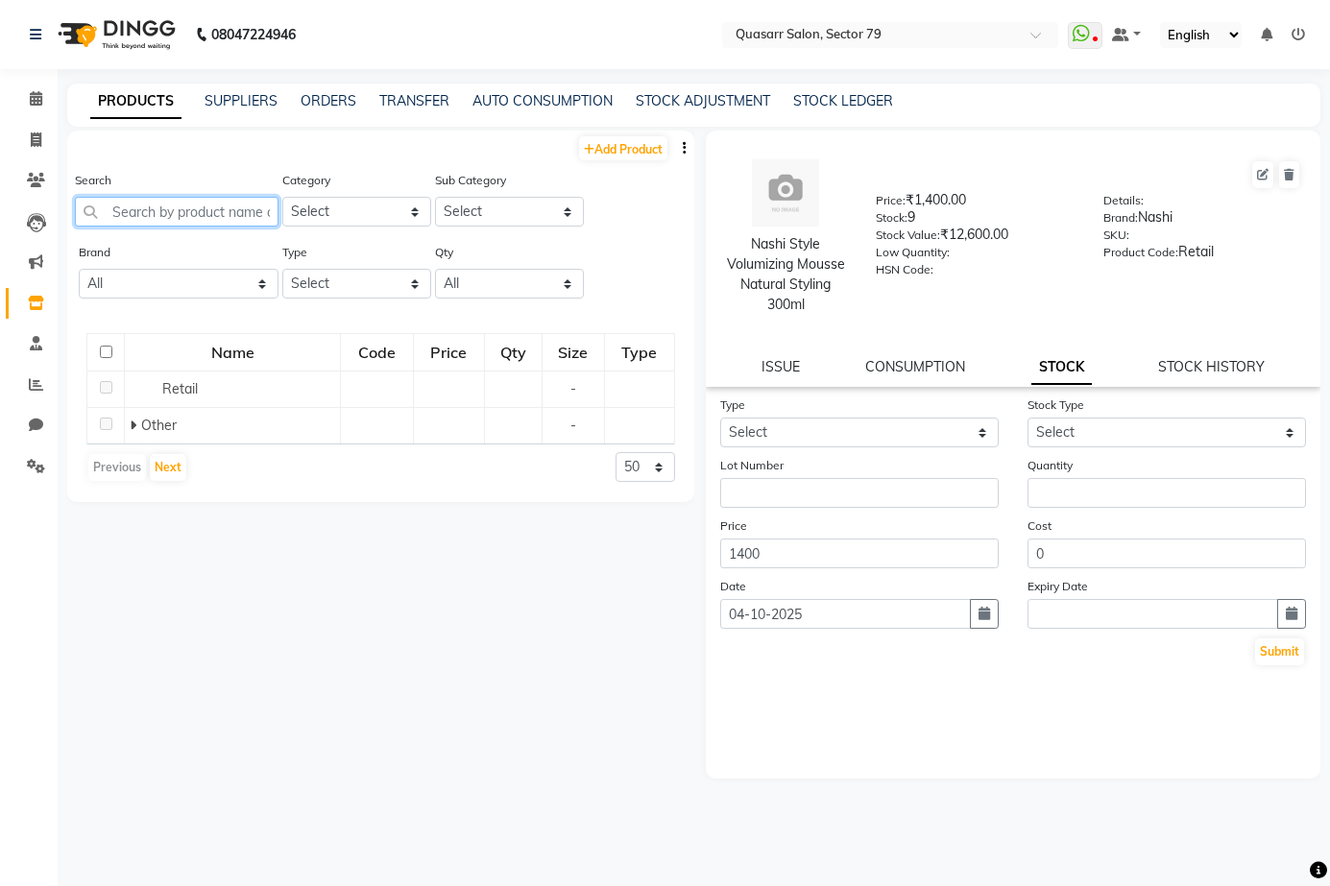
click at [186, 207] on input "text" at bounding box center [177, 212] width 204 height 30
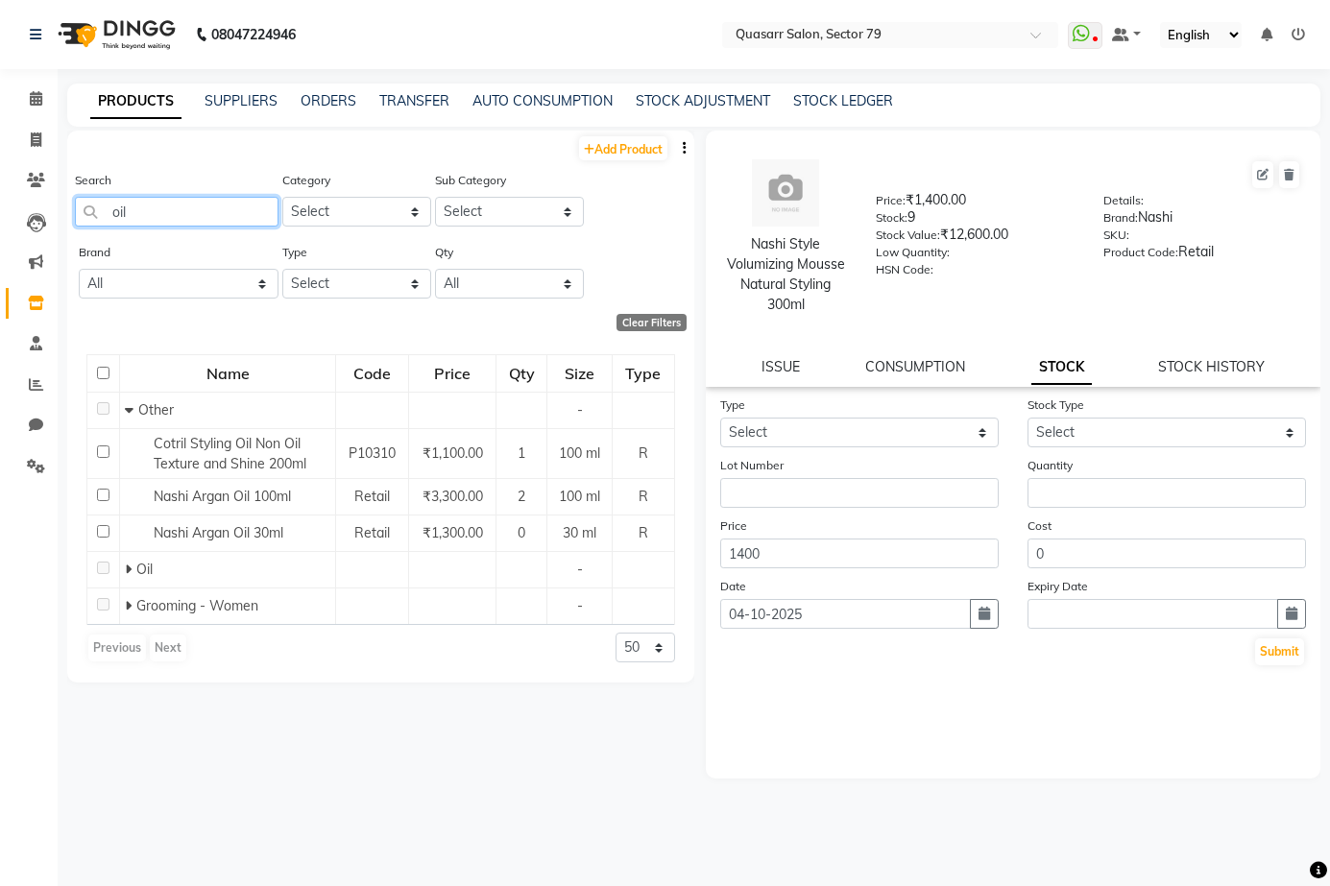
drag, startPoint x: 159, startPoint y: 217, endPoint x: 2, endPoint y: 195, distance: 159.0
click at [2, 195] on app-home "08047224946 Select Location × Quasarr Salon, Sector 79 WhatsApp Status ✕ Status…" at bounding box center [665, 449] width 1330 height 899
type input "schwar"
click at [154, 212] on input "schwar" at bounding box center [177, 212] width 204 height 30
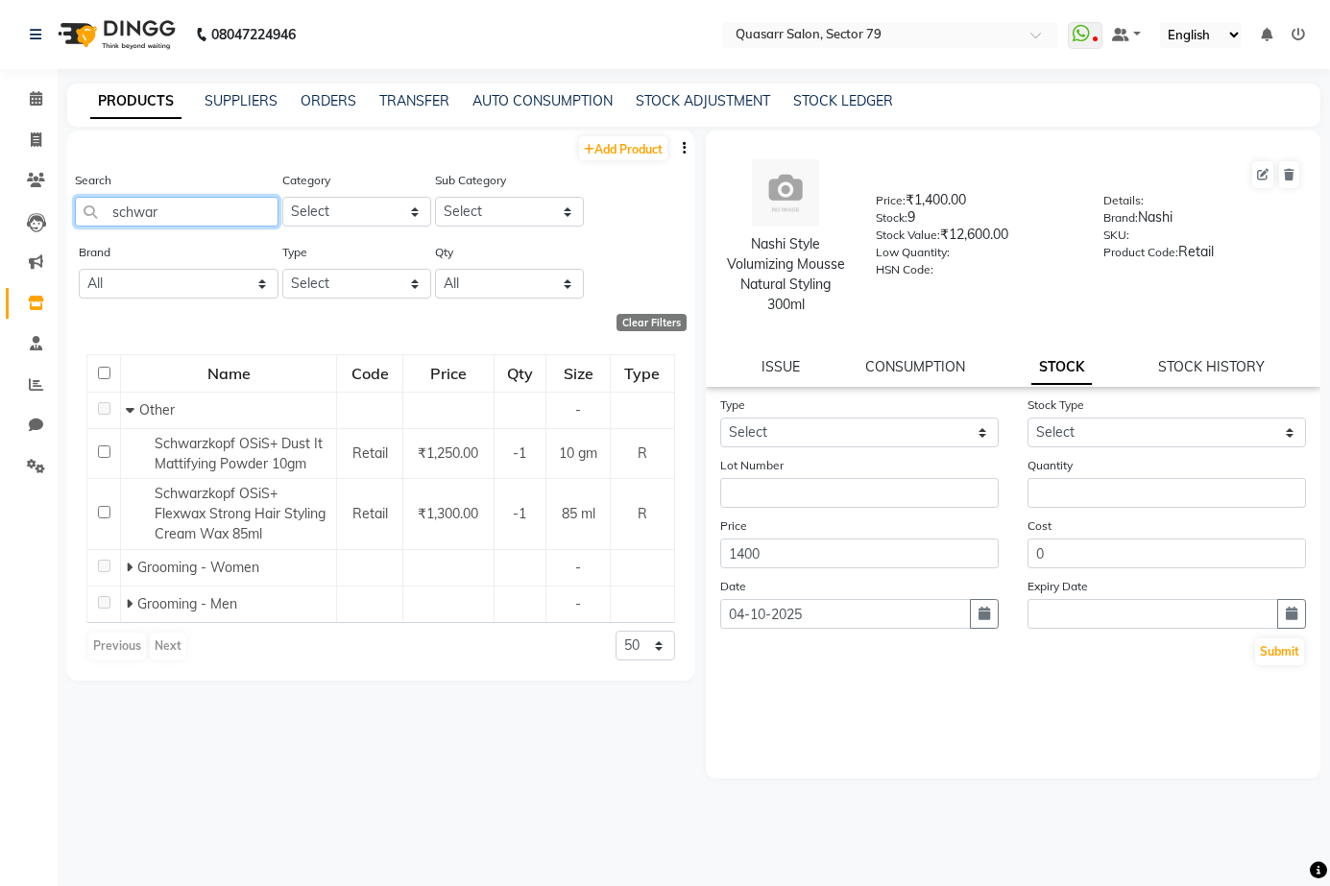
click at [154, 212] on input "schwar" at bounding box center [177, 212] width 204 height 30
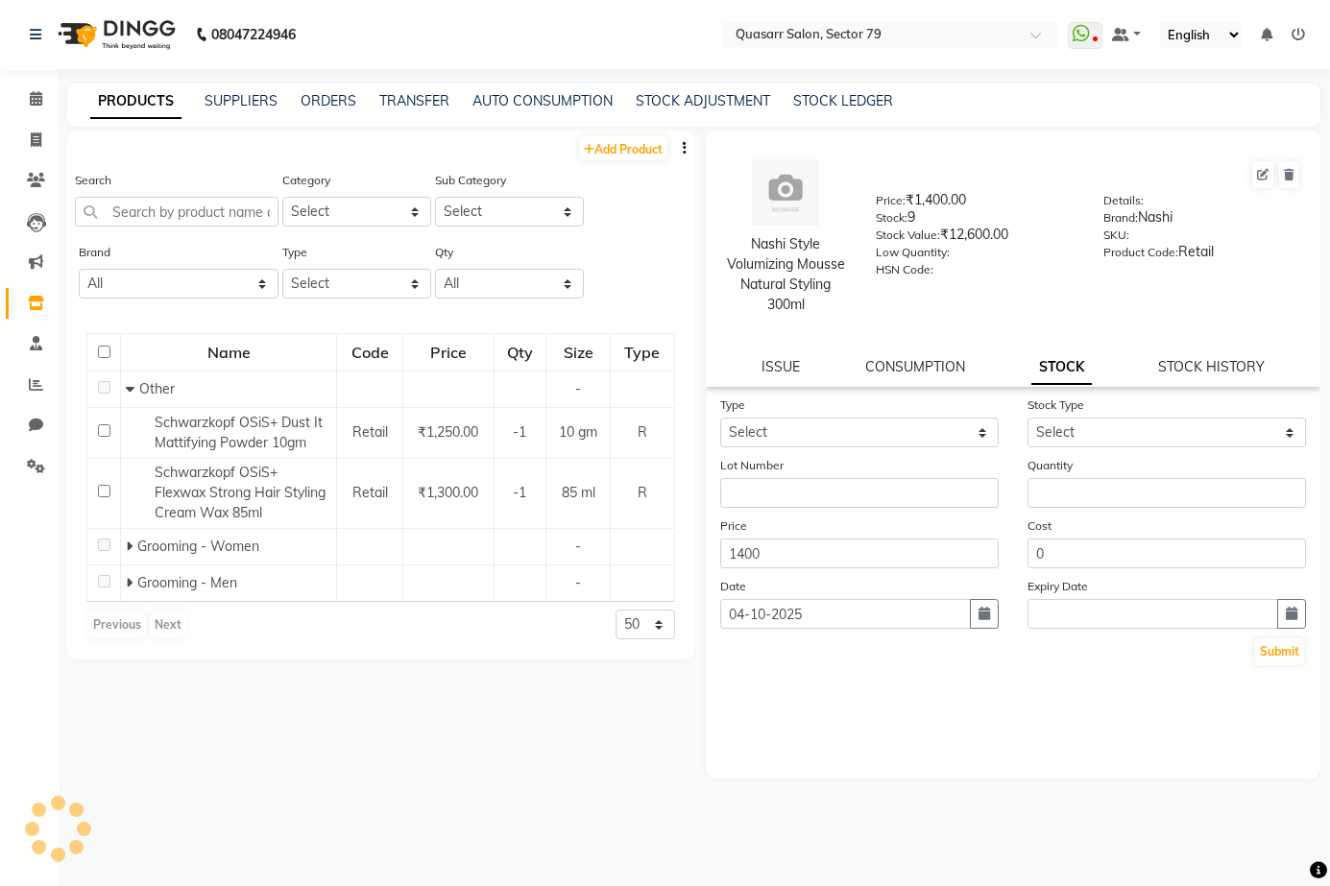
click at [236, 156] on div "Add Product" at bounding box center [380, 147] width 627 height 32
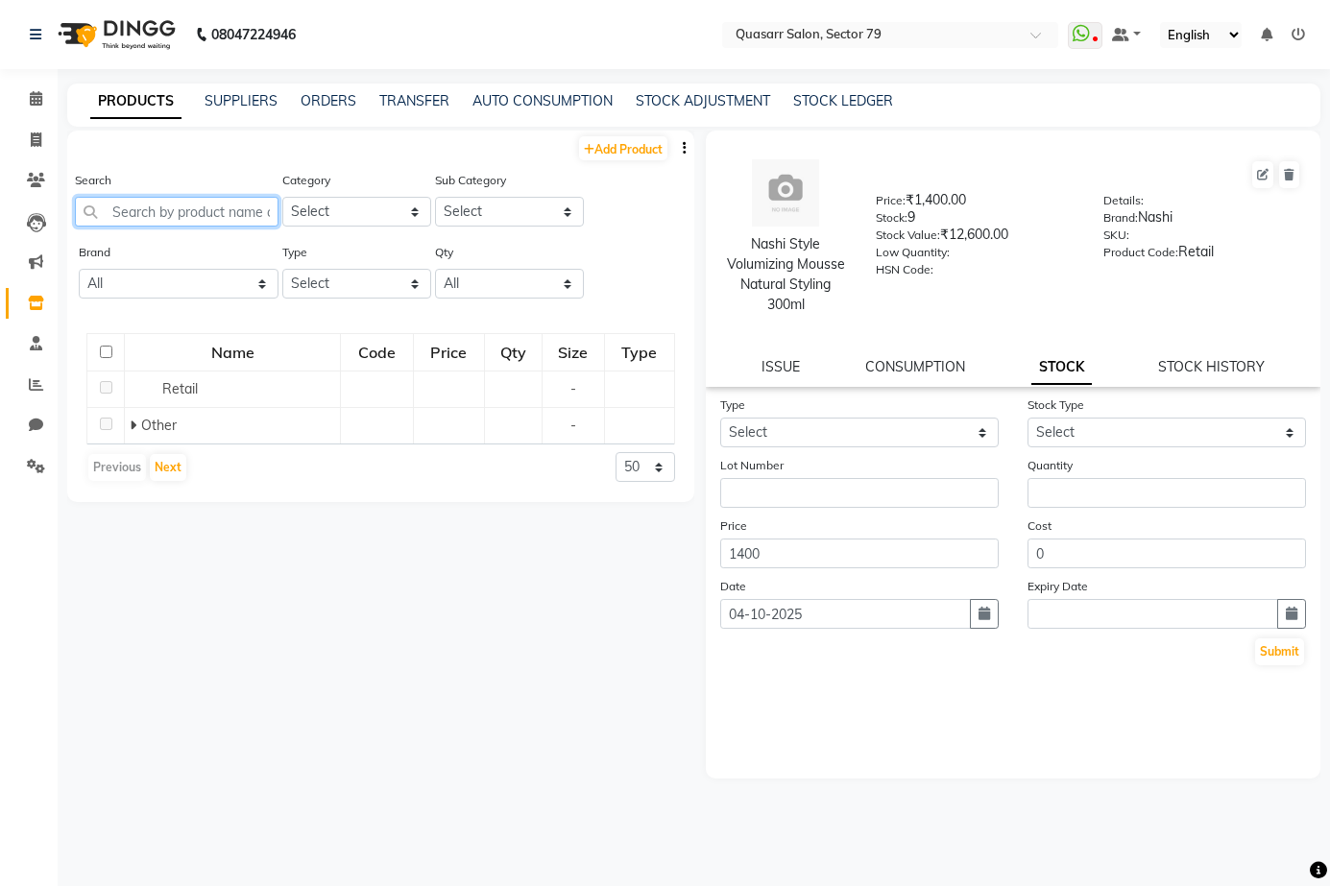
click at [172, 199] on input "text" at bounding box center [177, 212] width 204 height 30
paste input "Schwarzkopf Professional Oil Ultime Argan Finishing Oil"
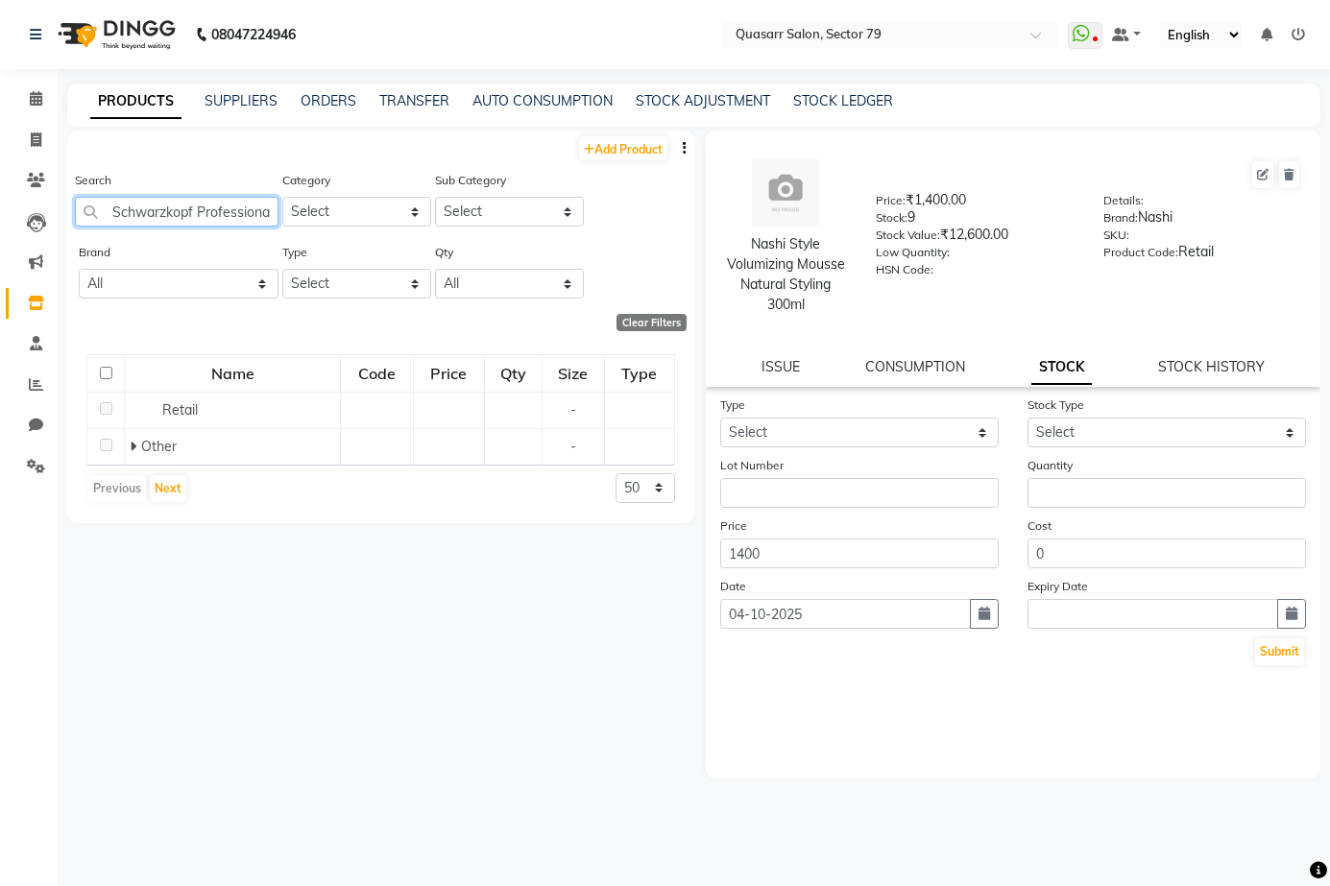
scroll to position [0, 188]
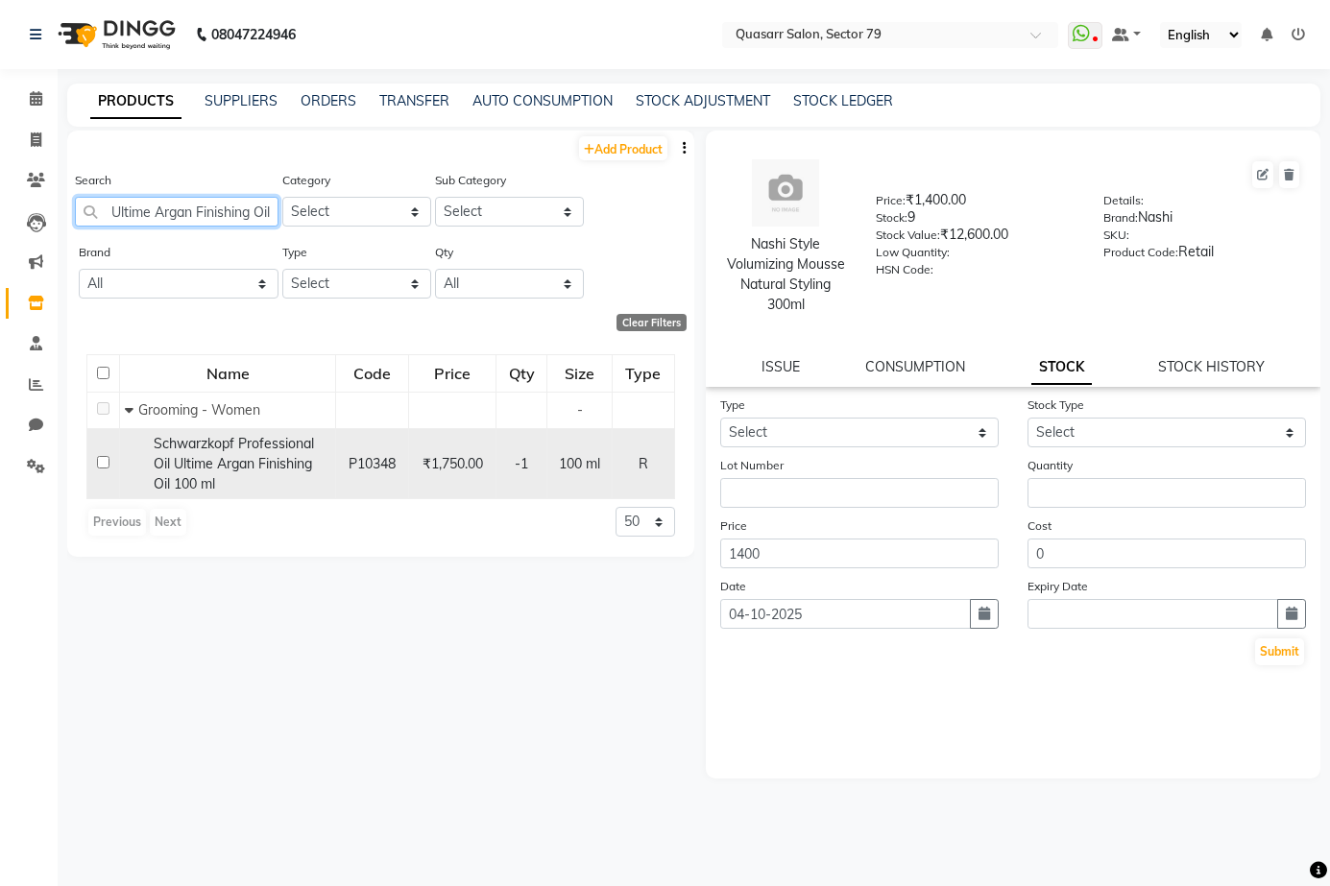
type input "Schwarzkopf Professional Oil Ultime Argan Finishing Oil"
click at [259, 459] on span "Schwarzkopf Professional Oil Ultime Argan Finishing Oil 100 ml" at bounding box center [234, 464] width 160 height 58
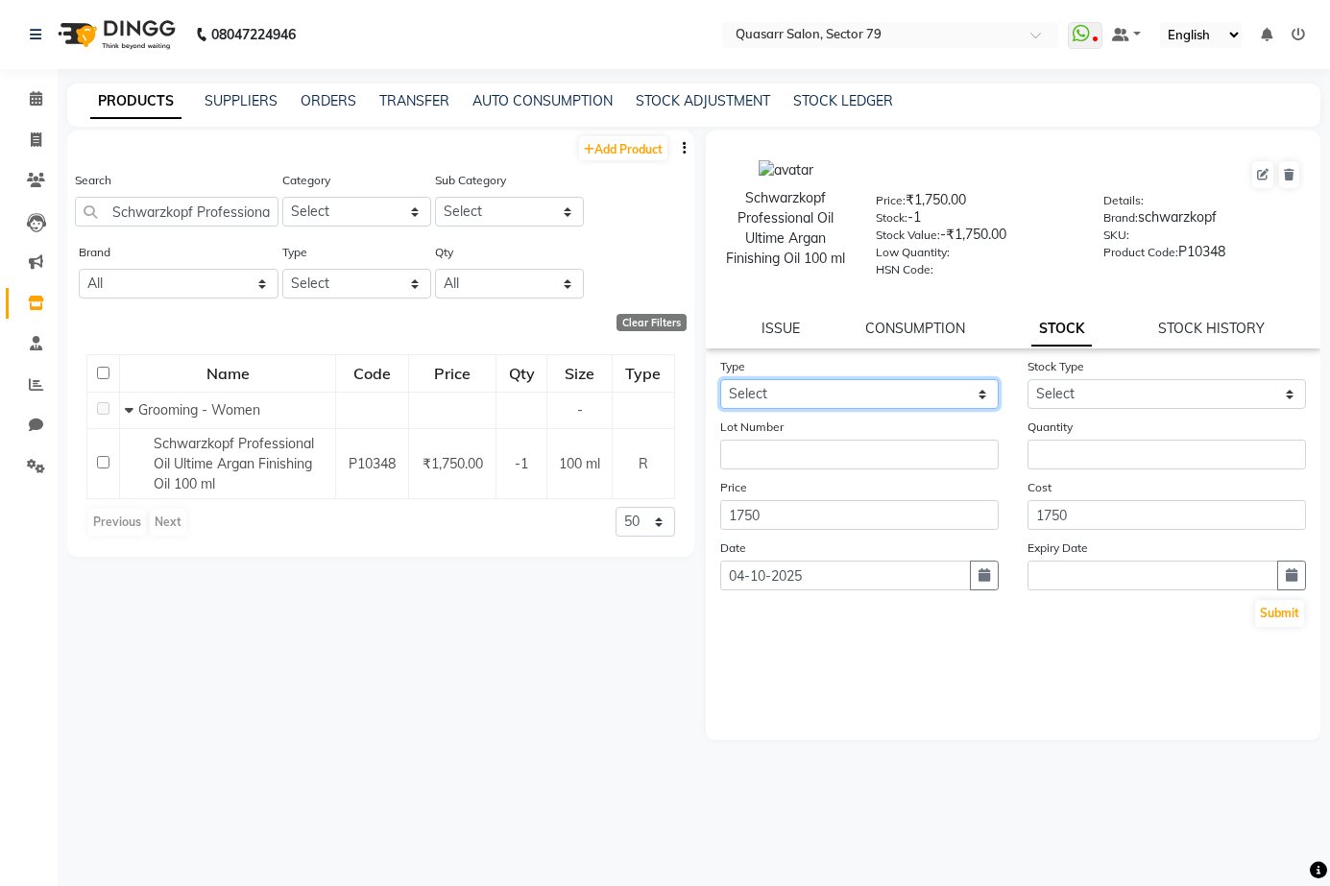
click at [870, 390] on select "Select In Out" at bounding box center [859, 394] width 278 height 30
select select "in"
click at [720, 379] on select "Select In Out" at bounding box center [859, 394] width 278 height 30
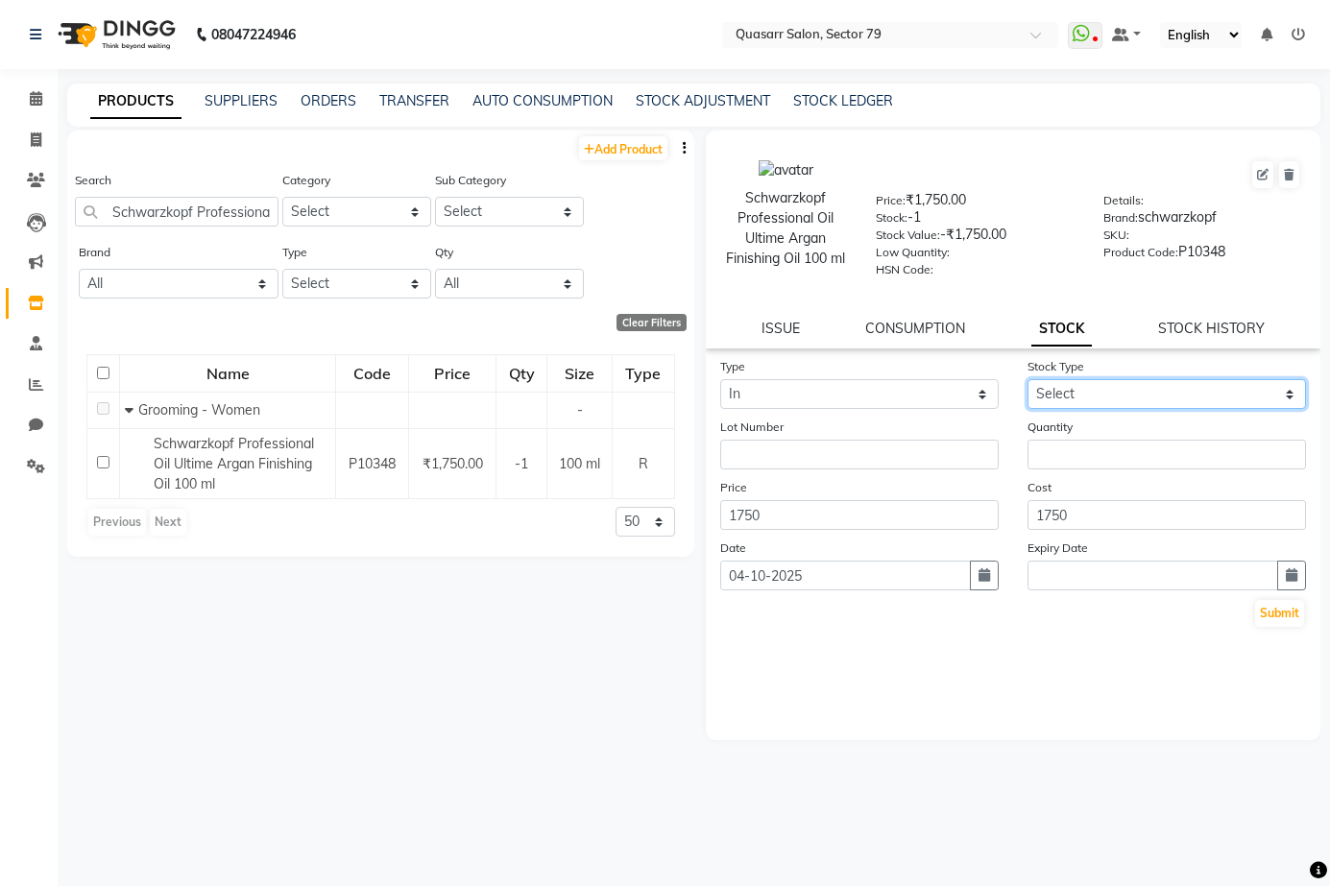
click at [1113, 390] on select "Select New Stock Adjustment Return Other" at bounding box center [1166, 394] width 278 height 30
select select "new stock"
click at [1027, 379] on select "Select New Stock Adjustment Return Other" at bounding box center [1166, 394] width 278 height 30
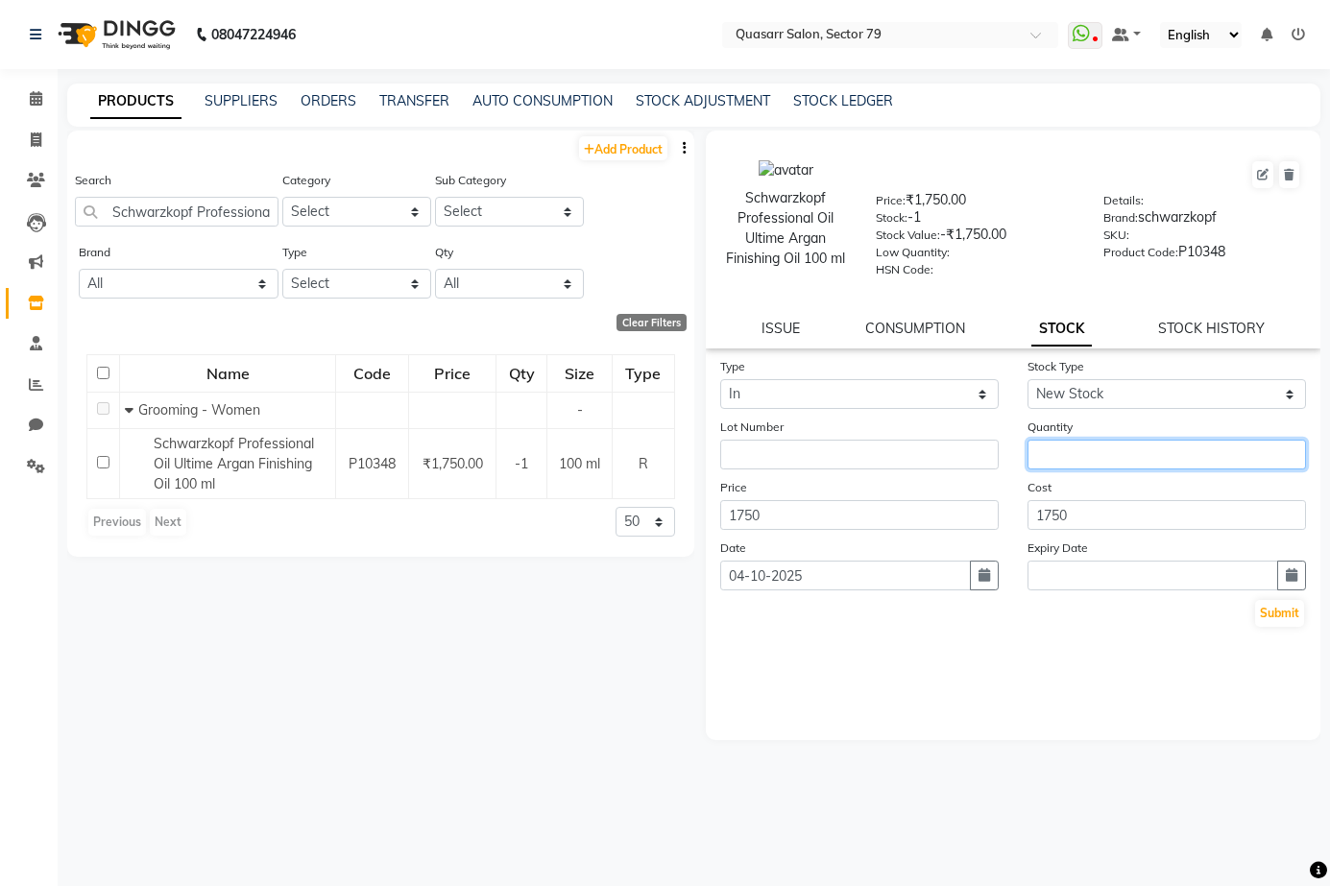
click at [1072, 450] on input "number" at bounding box center [1166, 455] width 278 height 30
type input "3"
click at [1282, 617] on button "Submit" at bounding box center [1279, 613] width 49 height 27
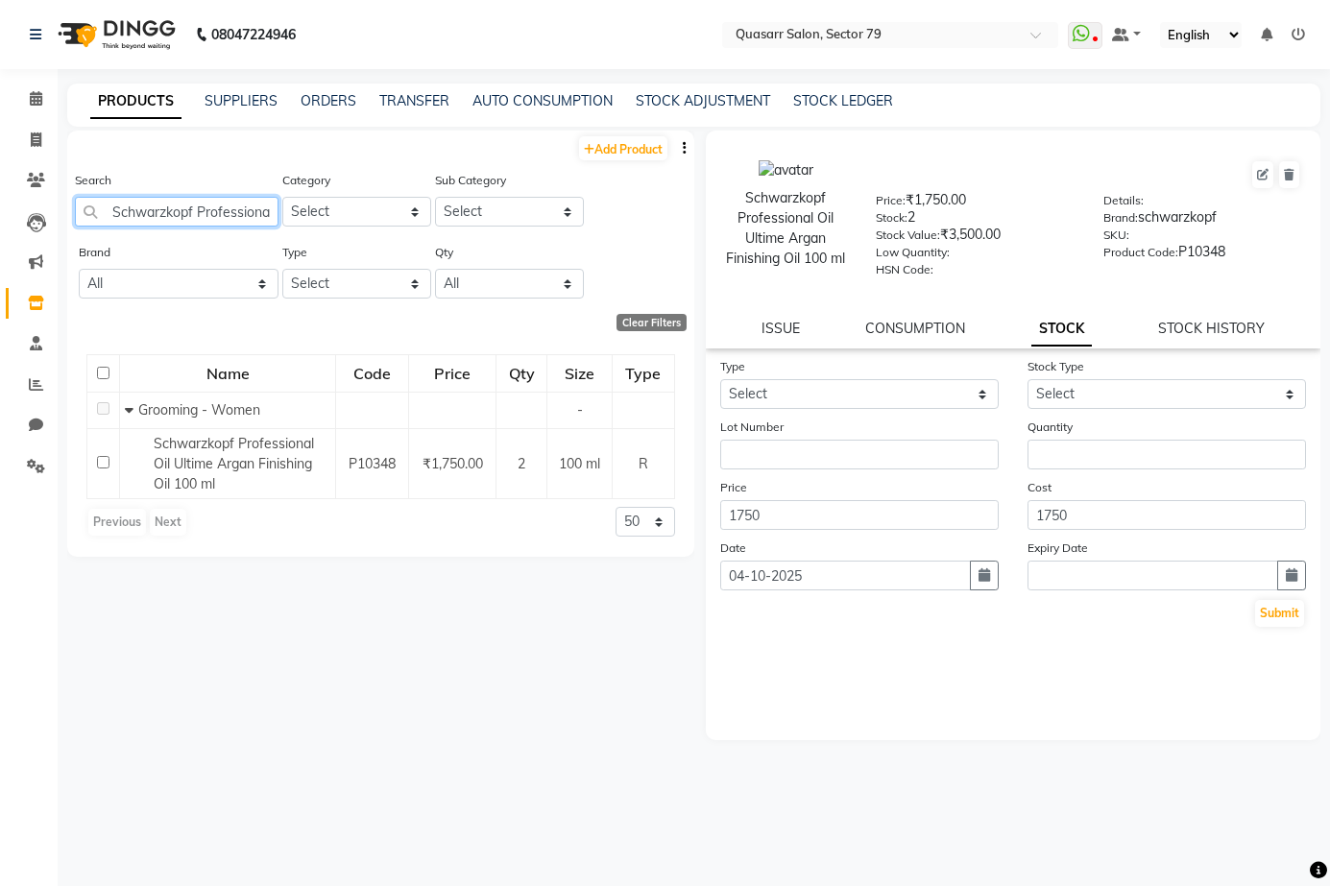
click at [218, 212] on input "Schwarzkopf Professional Oil Ultime Argan Finishing Oil" at bounding box center [177, 212] width 204 height 30
paste input "Rose Oil"
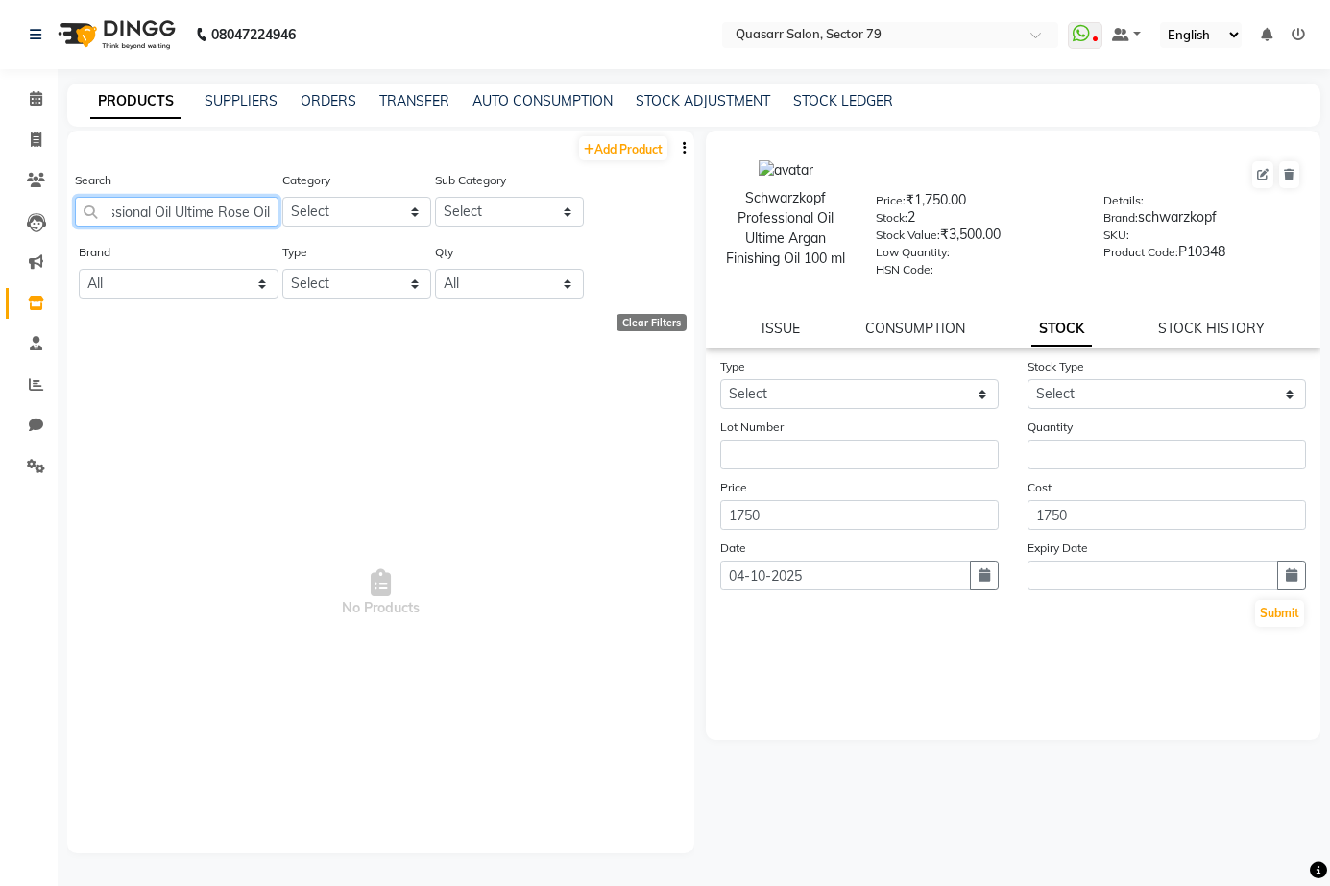
scroll to position [0, 122]
type input "Schwarzkopf Professional Oil Ultime Rose Oil"
click at [638, 146] on link "Add Product" at bounding box center [623, 148] width 88 height 24
select select "true"
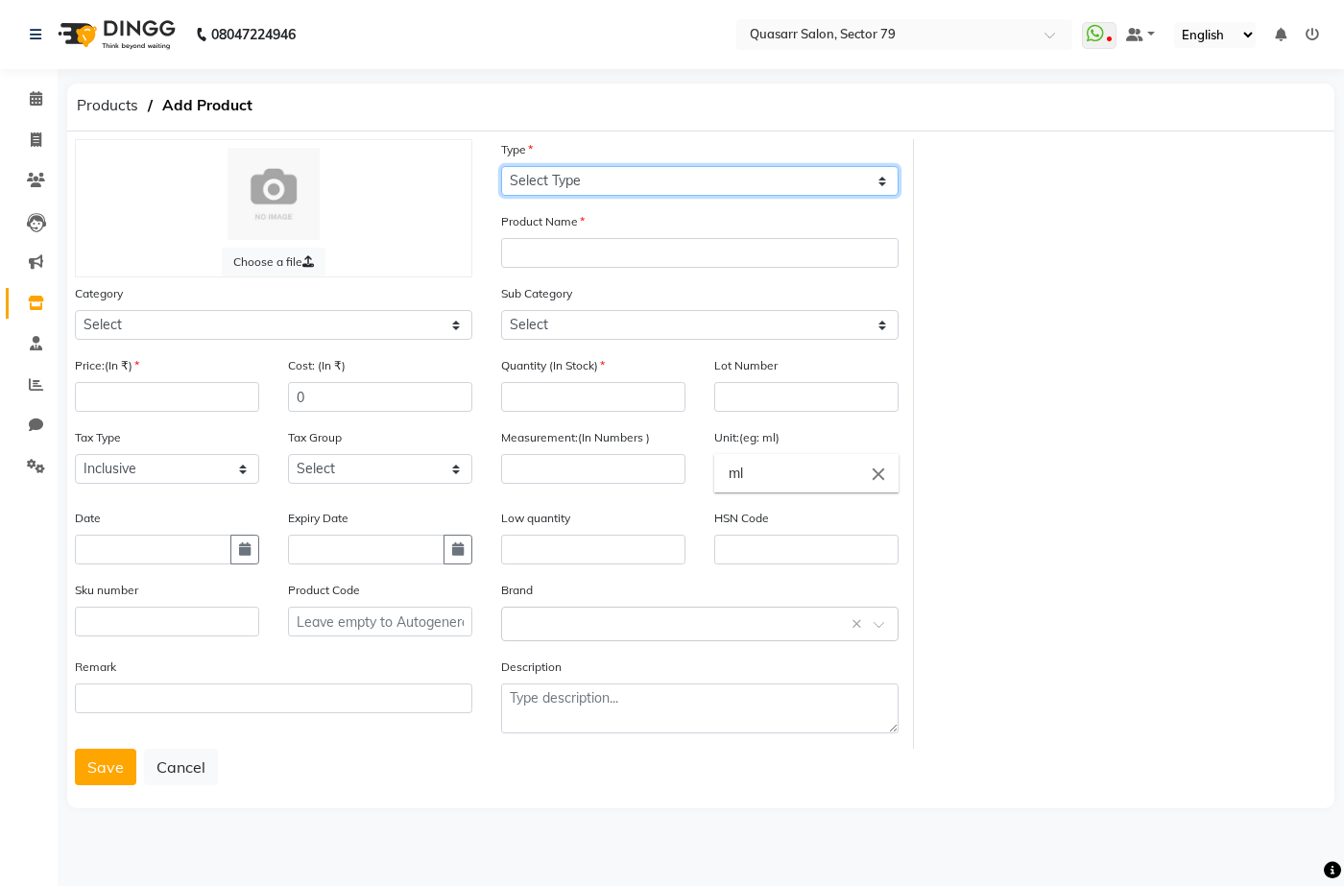
click at [569, 183] on select "Select Type Both Retail Consumable" at bounding box center [700, 181] width 398 height 30
select select "R"
click at [501, 166] on select "Select Type Both Retail Consumable" at bounding box center [700, 181] width 398 height 30
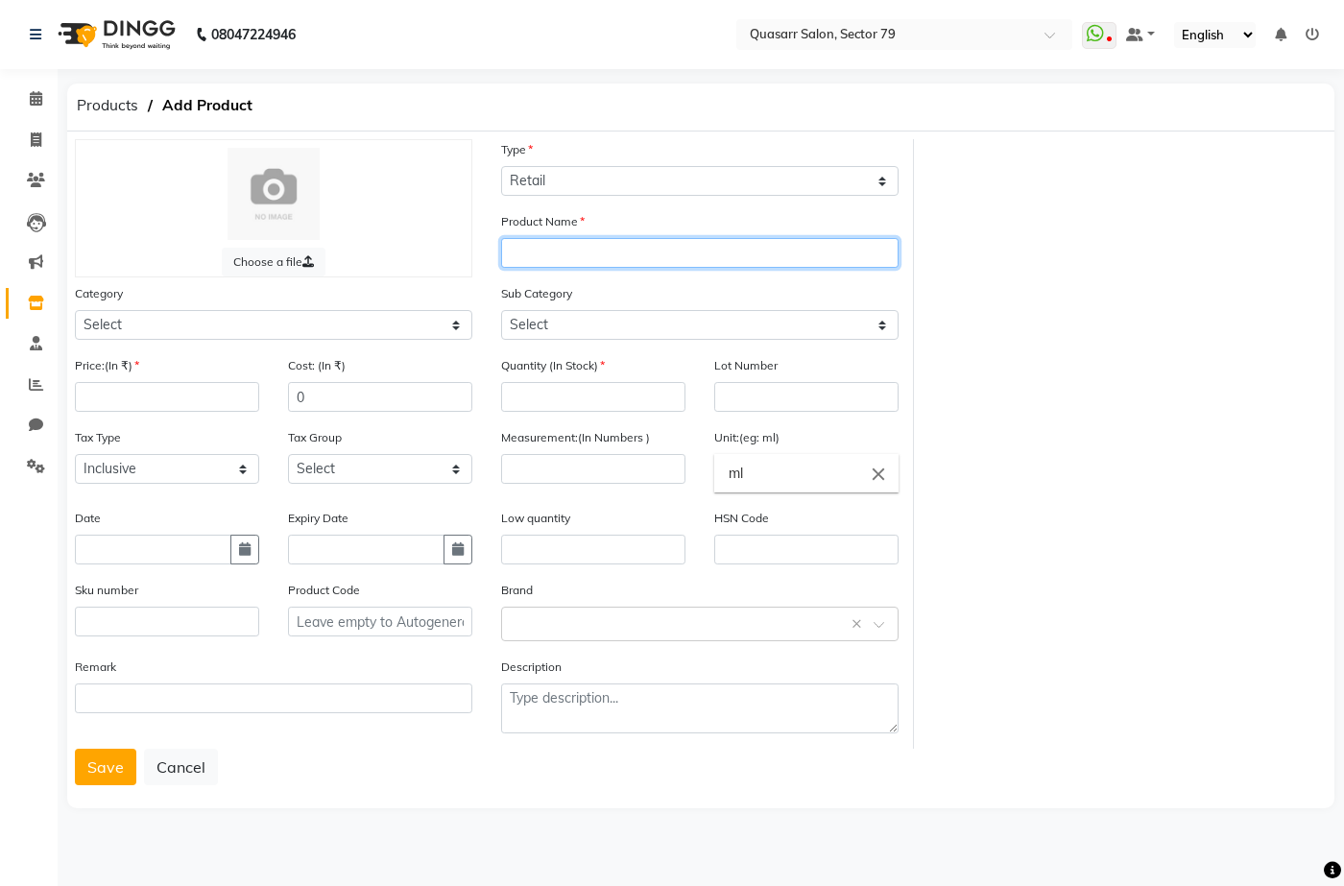
click at [573, 249] on input "text" at bounding box center [700, 253] width 398 height 30
paste input "Schwarzkopf Professional Oil Ultime Rose Oil"
type input "Schwarzkopf Professional Oil Ultime Rose Oil 100ml"
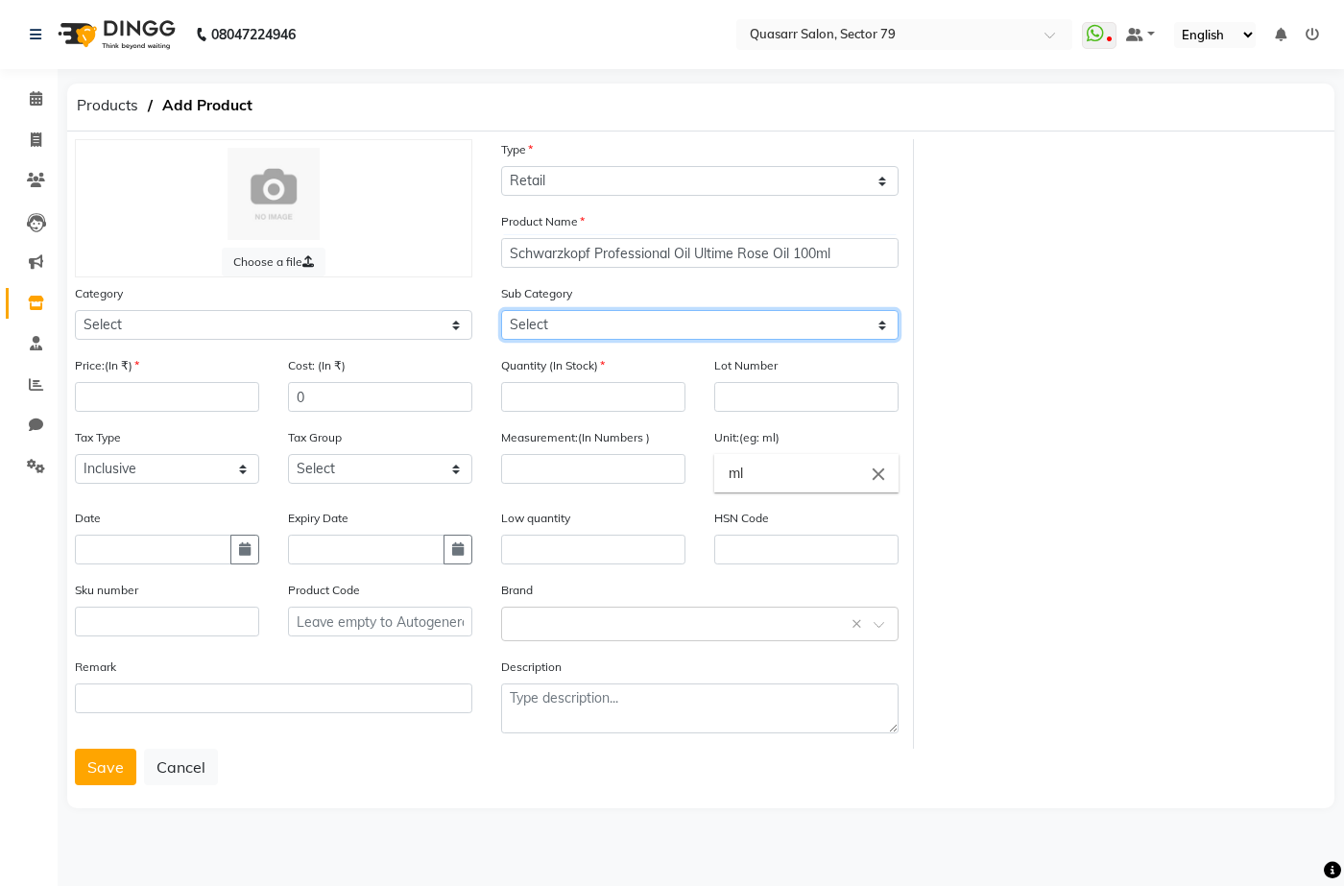
click at [609, 330] on select "Select" at bounding box center [700, 325] width 398 height 30
click at [359, 342] on div "Category Select Hair Makeup Personal Care Appliances Beard Waxing Disposable Th…" at bounding box center [273, 319] width 426 height 72
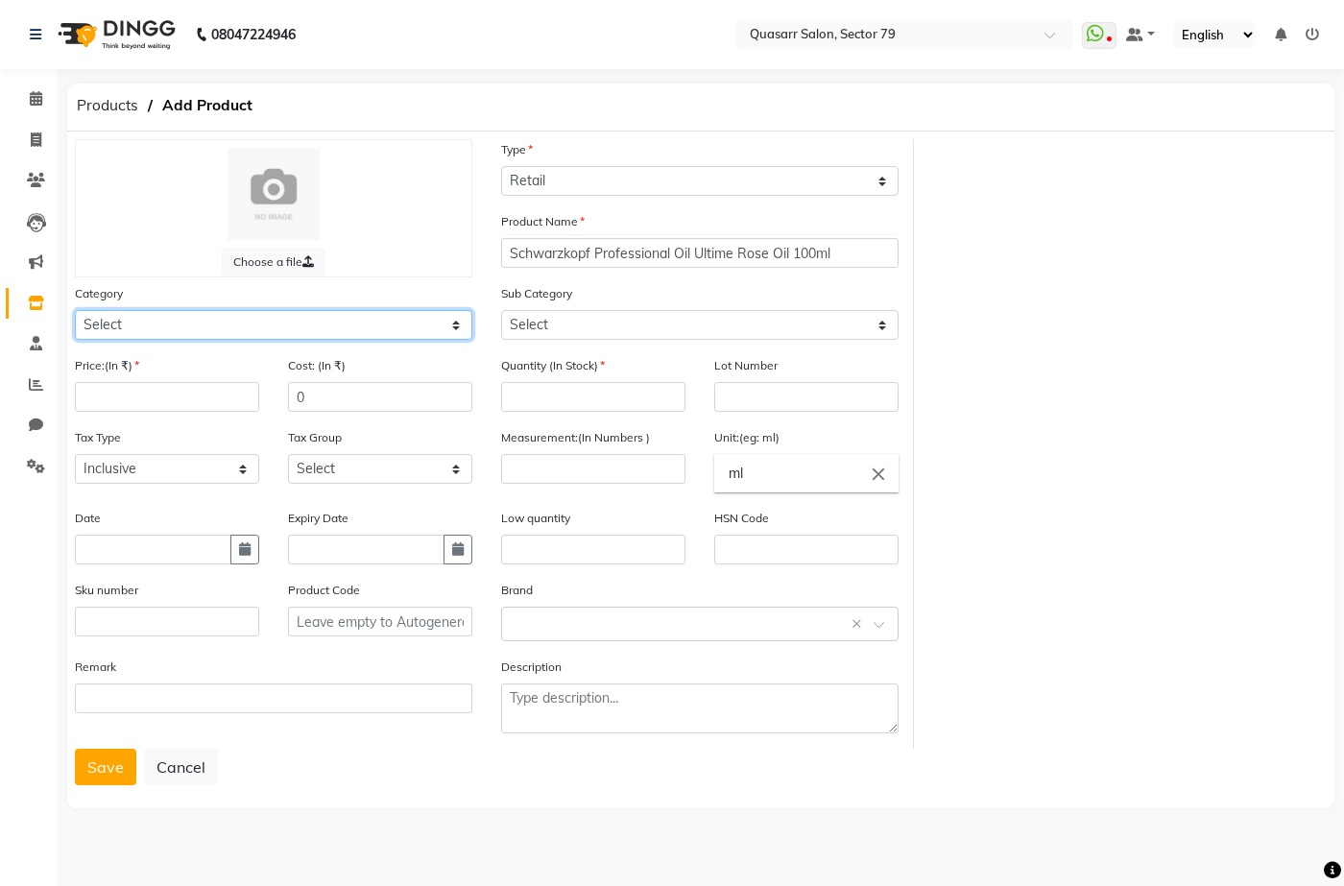
click at [348, 332] on select "Select Hair Makeup Personal Care Appliances Beard Waxing Disposable Threading H…" at bounding box center [274, 325] width 398 height 30
click at [75, 310] on select "Select Hair Makeup Personal Care Appliances Beard Waxing Disposable Threading H…" at bounding box center [274, 325] width 398 height 30
click at [277, 322] on select "Select Hair Makeup Personal Care Appliances Beard Waxing Disposable Threading H…" at bounding box center [274, 325] width 398 height 30
select select "1227101100"
click at [75, 310] on select "Select Hair Makeup Personal Care Appliances Beard Waxing Disposable Threading H…" at bounding box center [274, 325] width 398 height 30
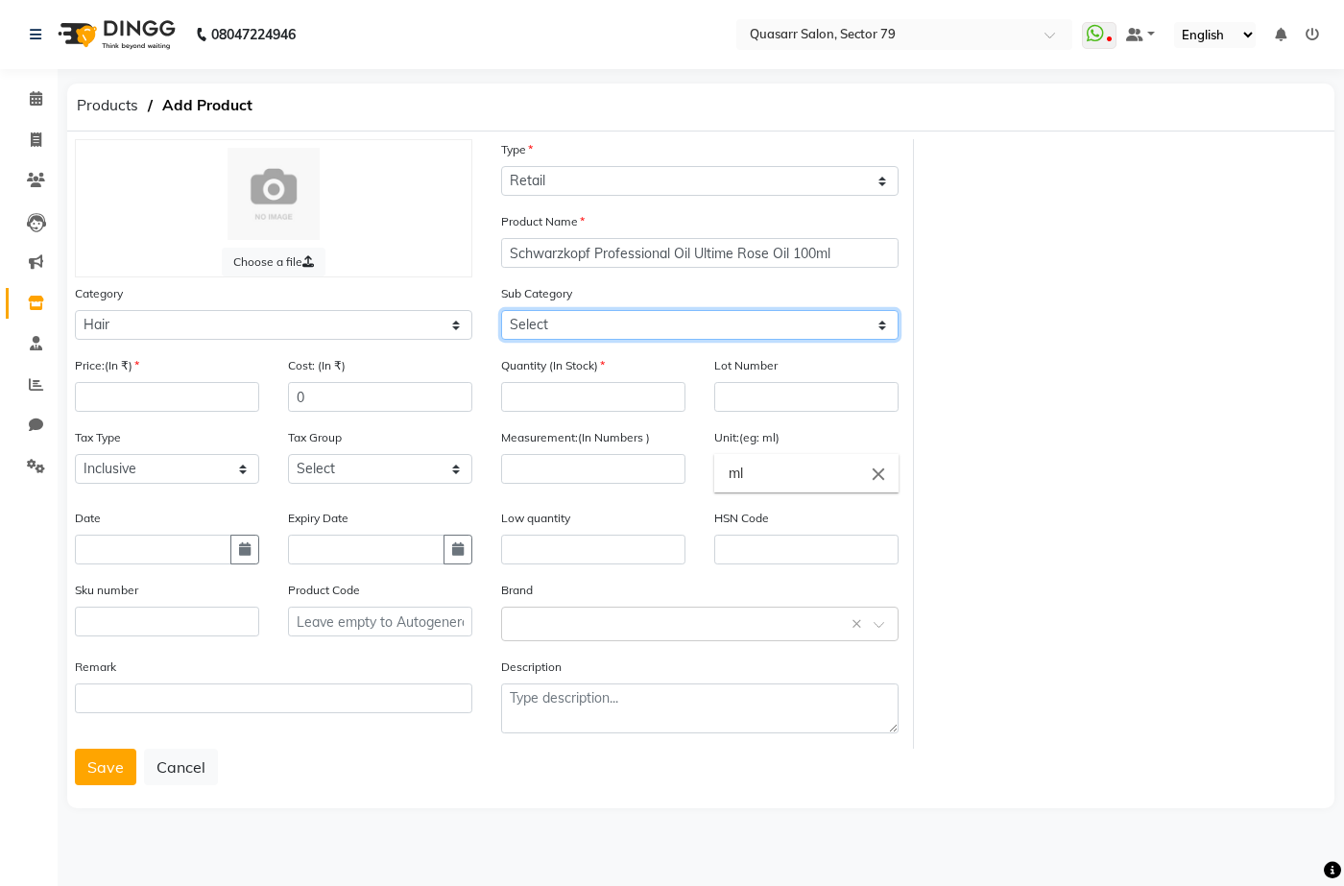
click at [630, 319] on select "Select Shampoo Conditioner Cream Mask Oil Serum Color Appliances Treatment Styl…" at bounding box center [700, 325] width 398 height 30
select select "1227101105"
click at [501, 310] on select "Select Shampoo Conditioner Cream Mask Oil Serum Color Appliances Treatment Styl…" at bounding box center [700, 325] width 398 height 30
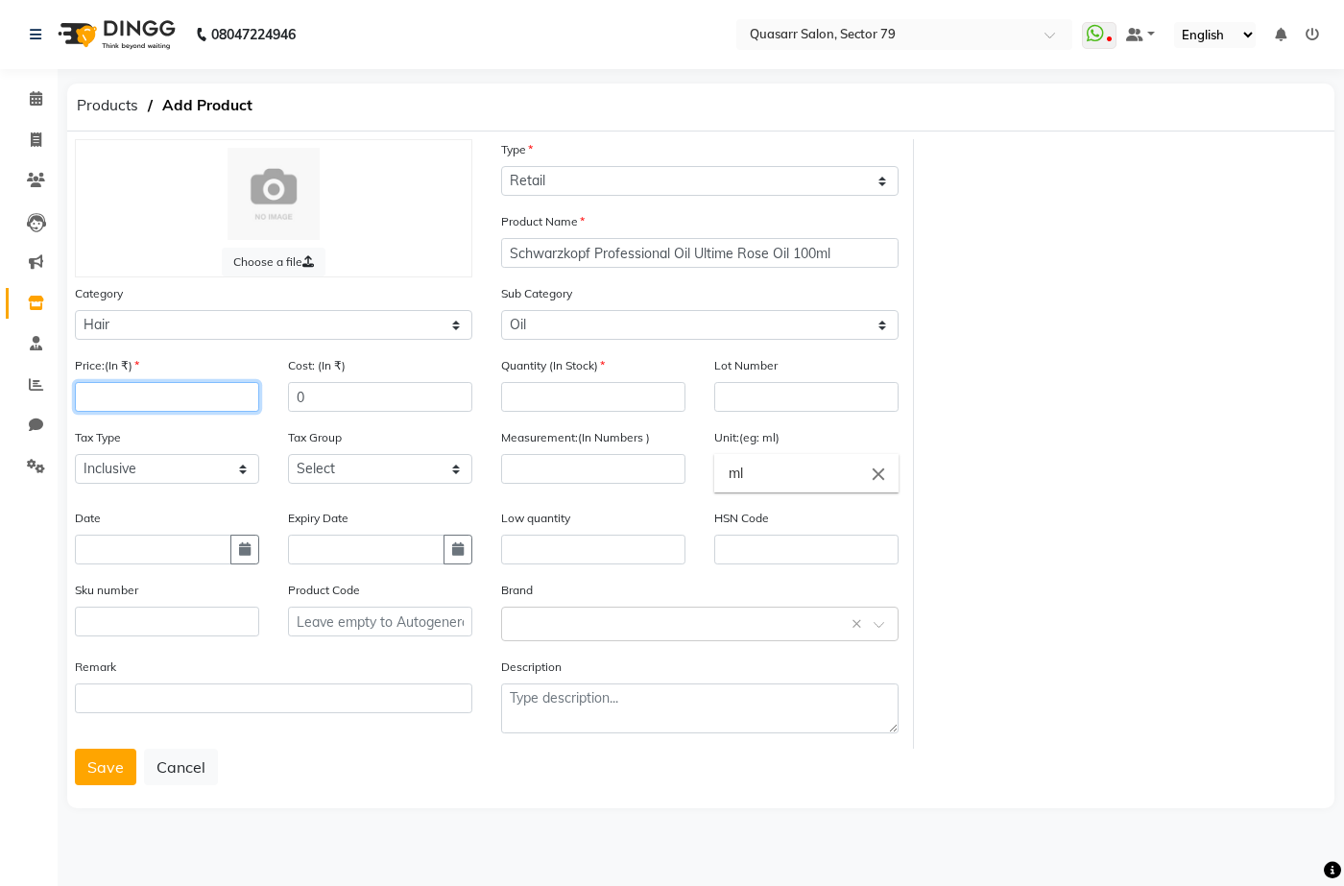
click at [172, 395] on input "number" at bounding box center [167, 397] width 184 height 30
click at [540, 468] on input "number" at bounding box center [593, 469] width 184 height 30
type input "100"
click at [543, 623] on input "text" at bounding box center [681, 623] width 338 height 20
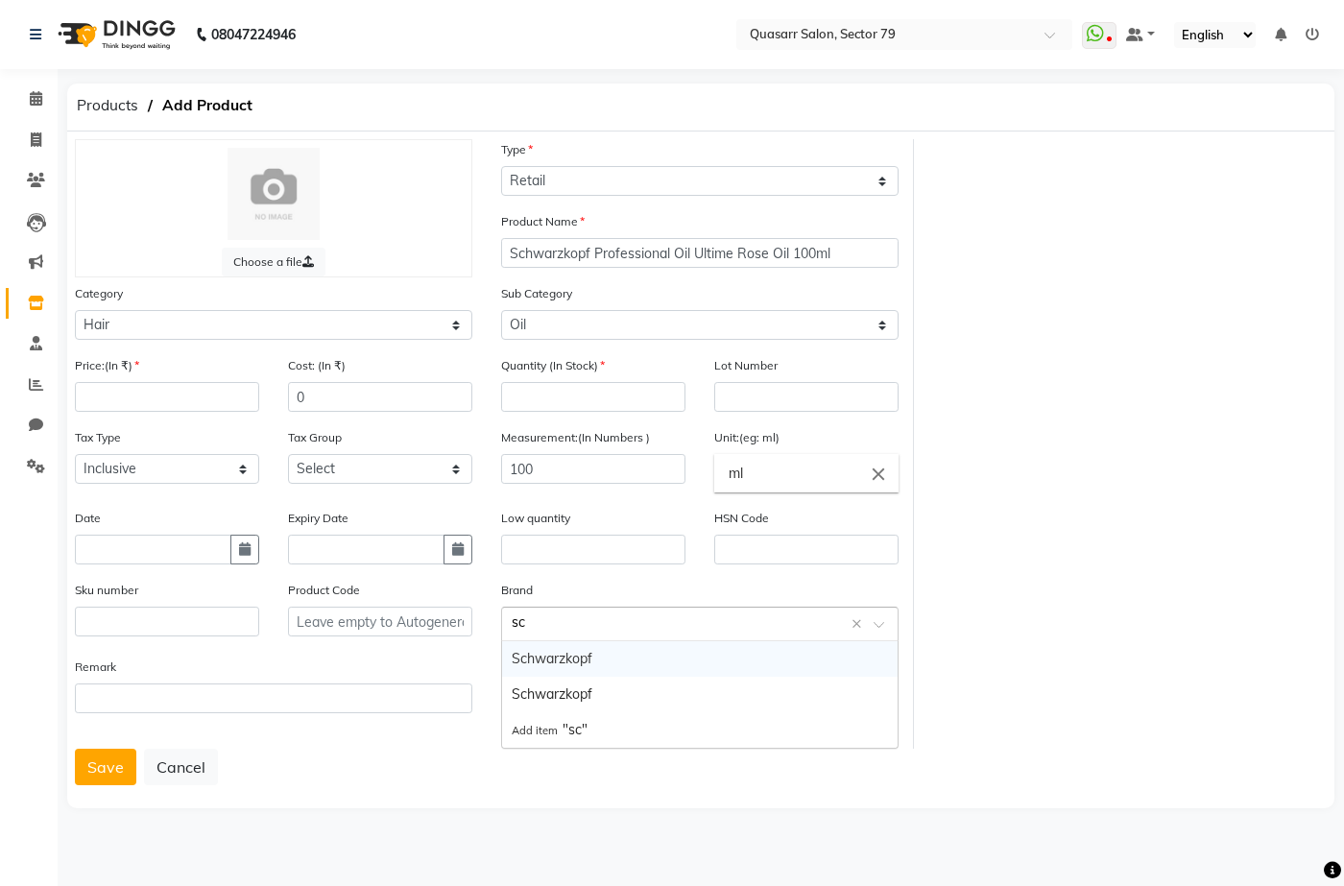
type input "sch"
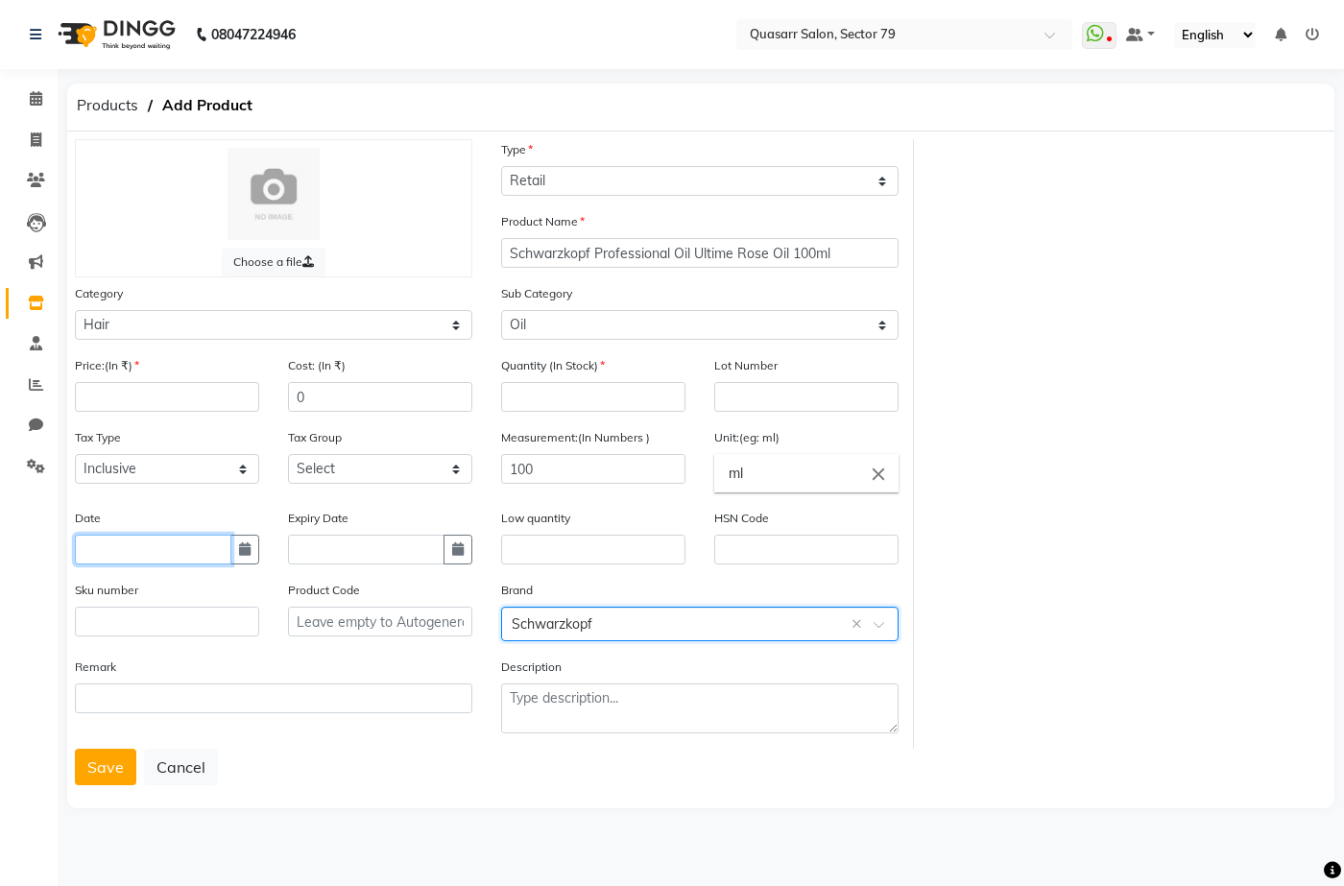
click at [119, 552] on input "text" at bounding box center [153, 550] width 157 height 30
select select "10"
select select "2025"
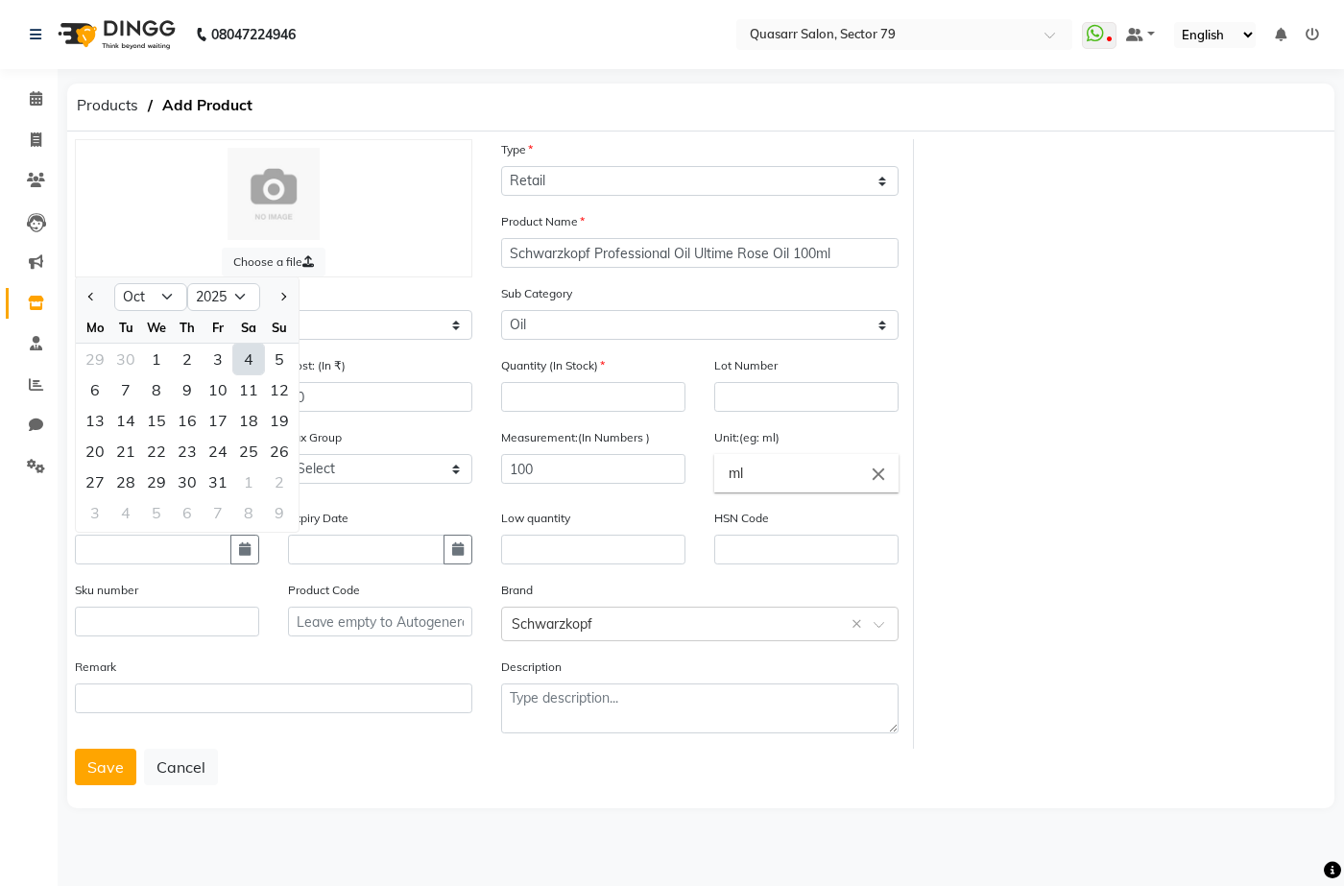
click at [244, 356] on div "4" at bounding box center [248, 359] width 31 height 31
type input "04-10-2025"
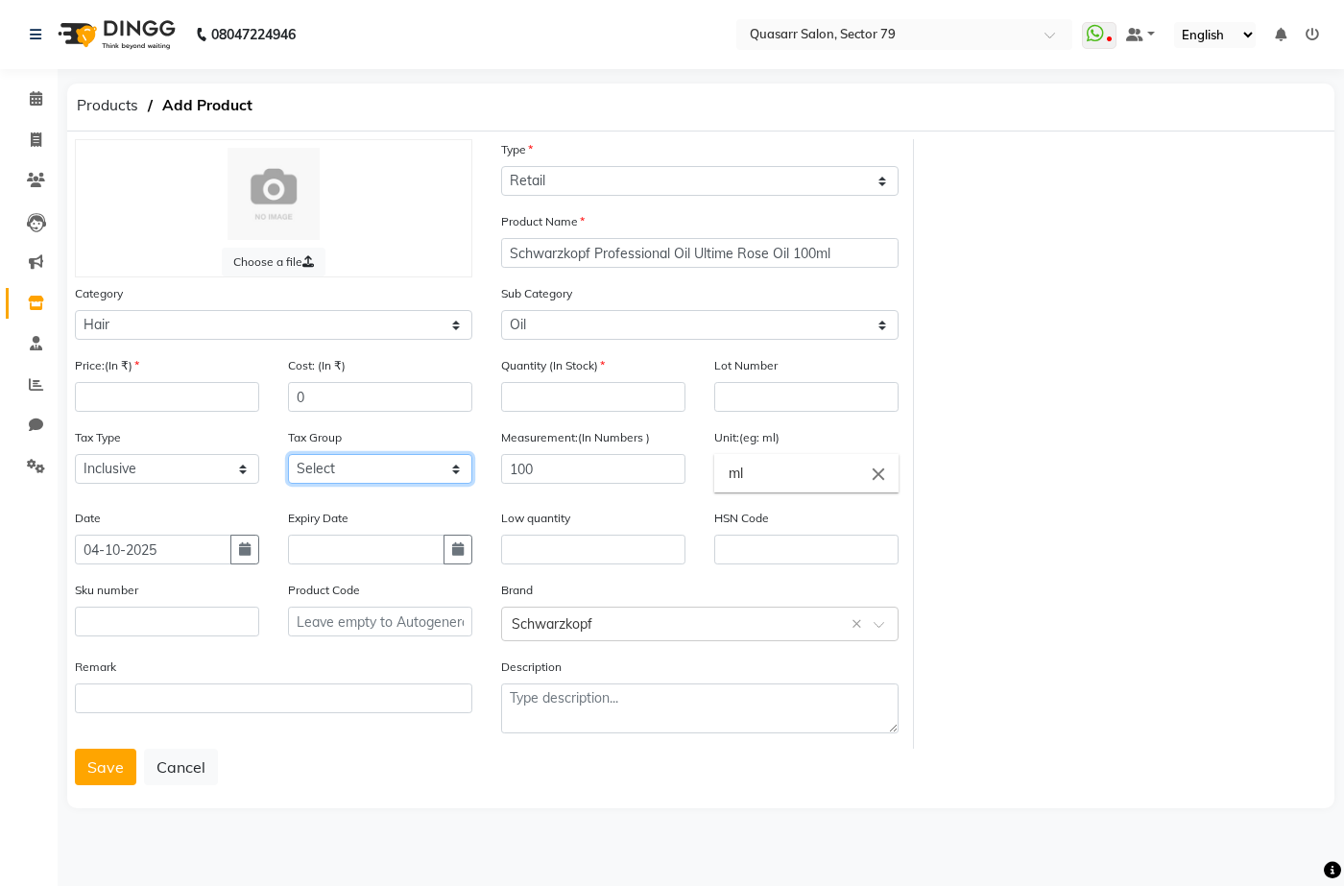
click at [348, 460] on select "Select GST 5% GST" at bounding box center [380, 469] width 184 height 30
select select "3177"
click at [288, 454] on select "Select GST 5% GST" at bounding box center [380, 469] width 184 height 30
click at [608, 391] on input "number" at bounding box center [593, 397] width 184 height 30
type input "3"
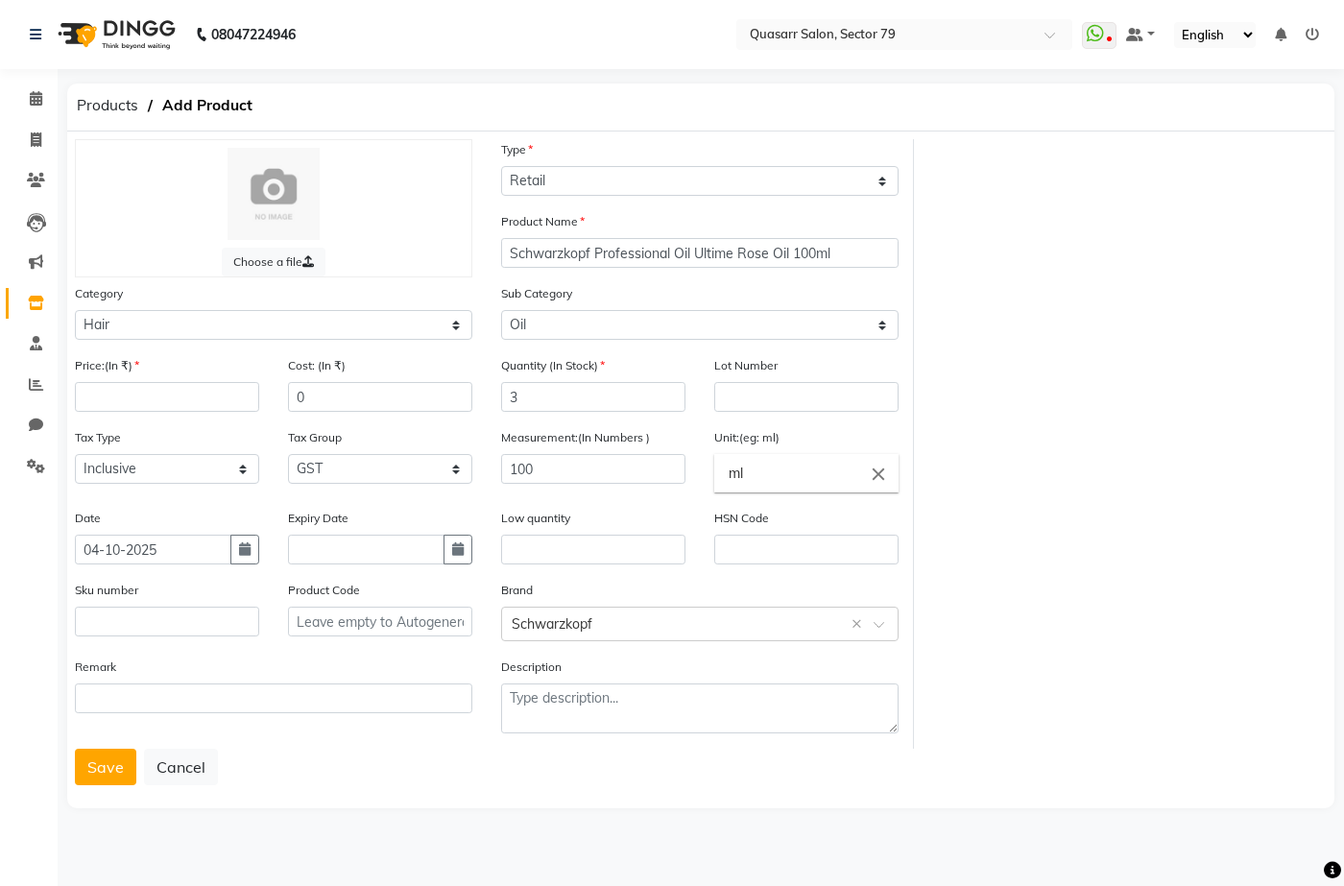
click at [1175, 323] on div "Choose a file Type Select Type Both Retail Consumable Product Name Schwarzkopf …" at bounding box center [700, 444] width 1281 height 610
click at [733, 260] on input "Schwarzkopf Professional Oil Ultime Rose Oil 100ml" at bounding box center [700, 253] width 398 height 30
paste input "Finishing Oi"
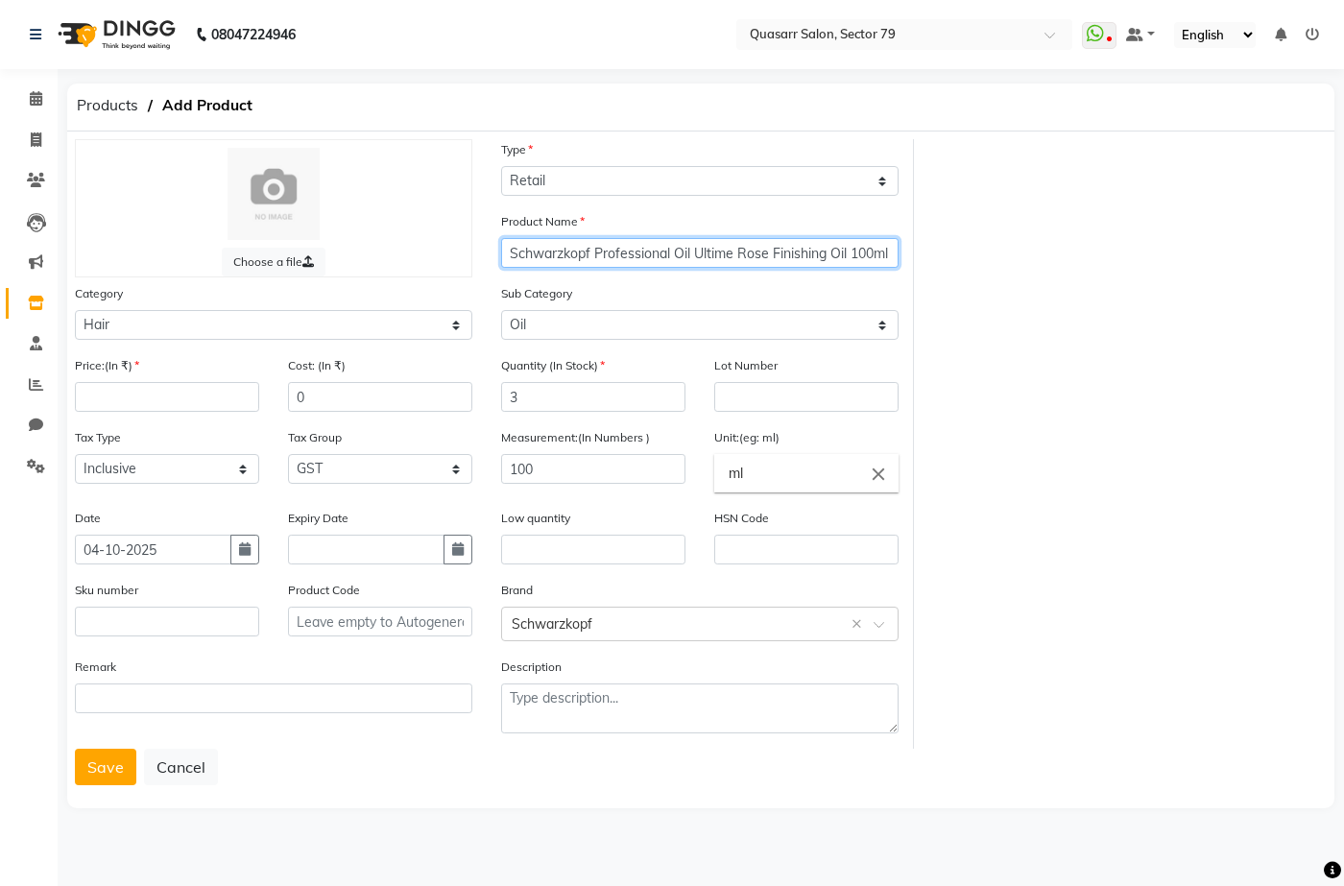
scroll to position [0, 1]
type input "Schwarzkopf Professional Oil Ultime Rose Finishing Oil 100ml"
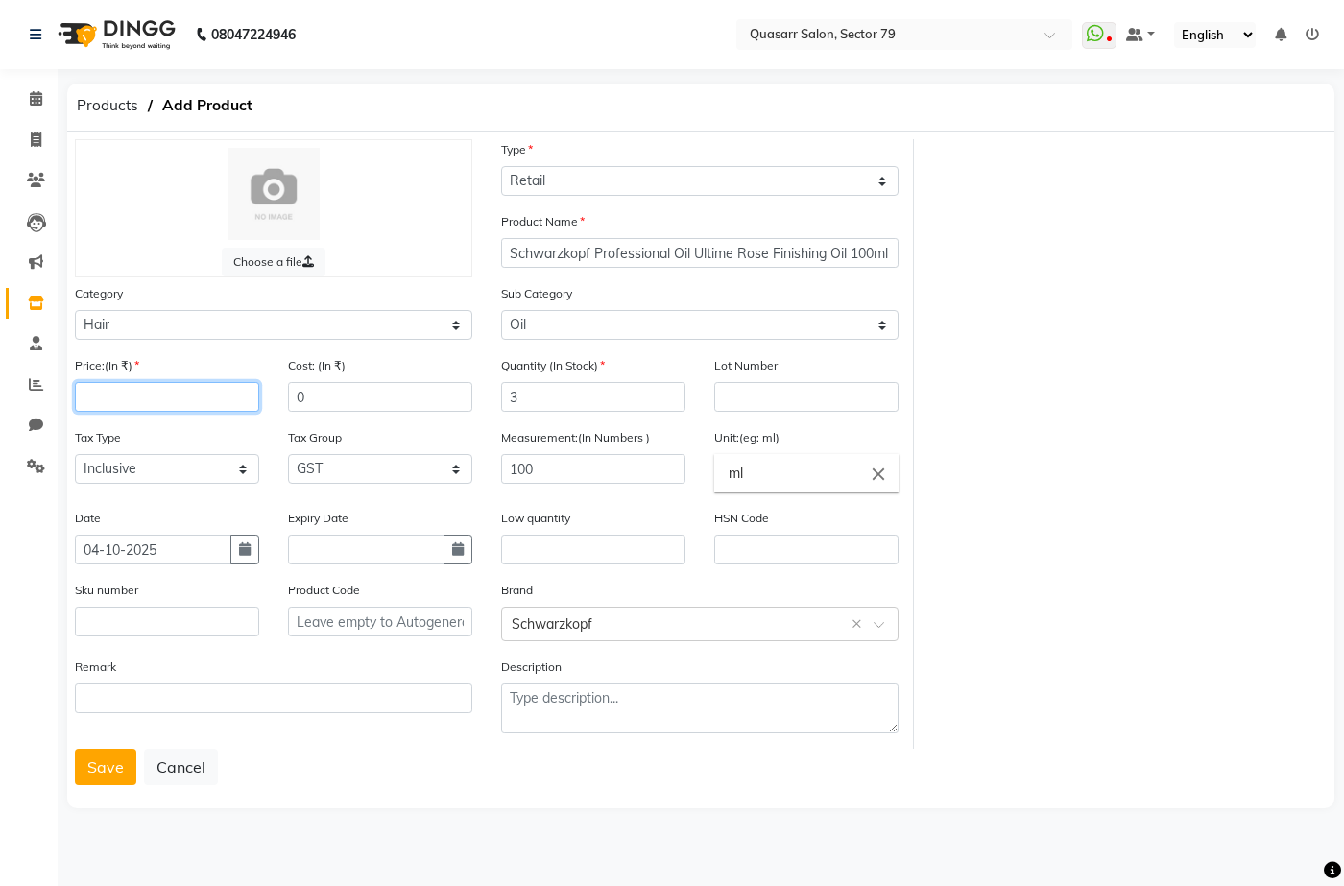
click at [140, 395] on input "number" at bounding box center [167, 397] width 184 height 30
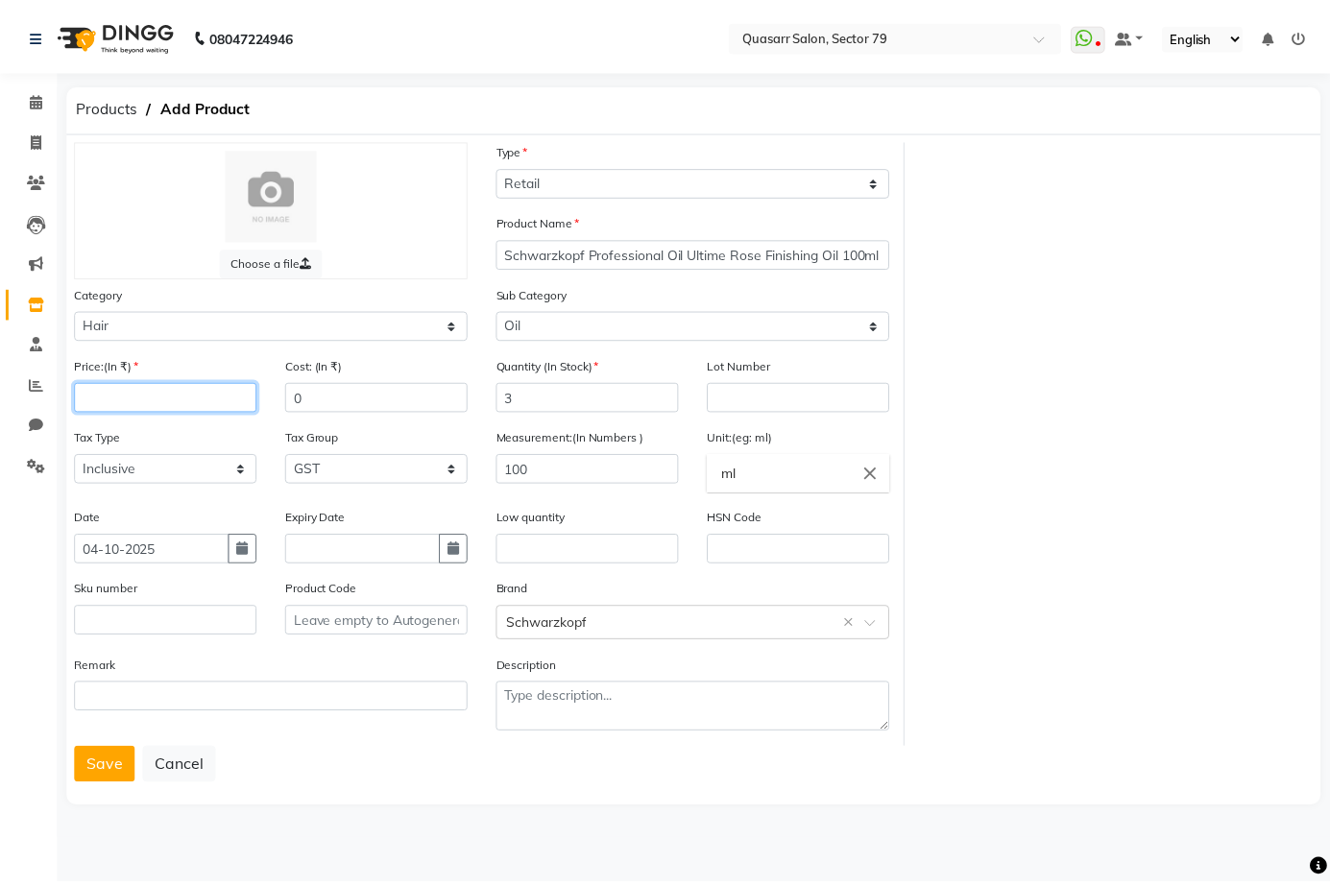
scroll to position [0, 0]
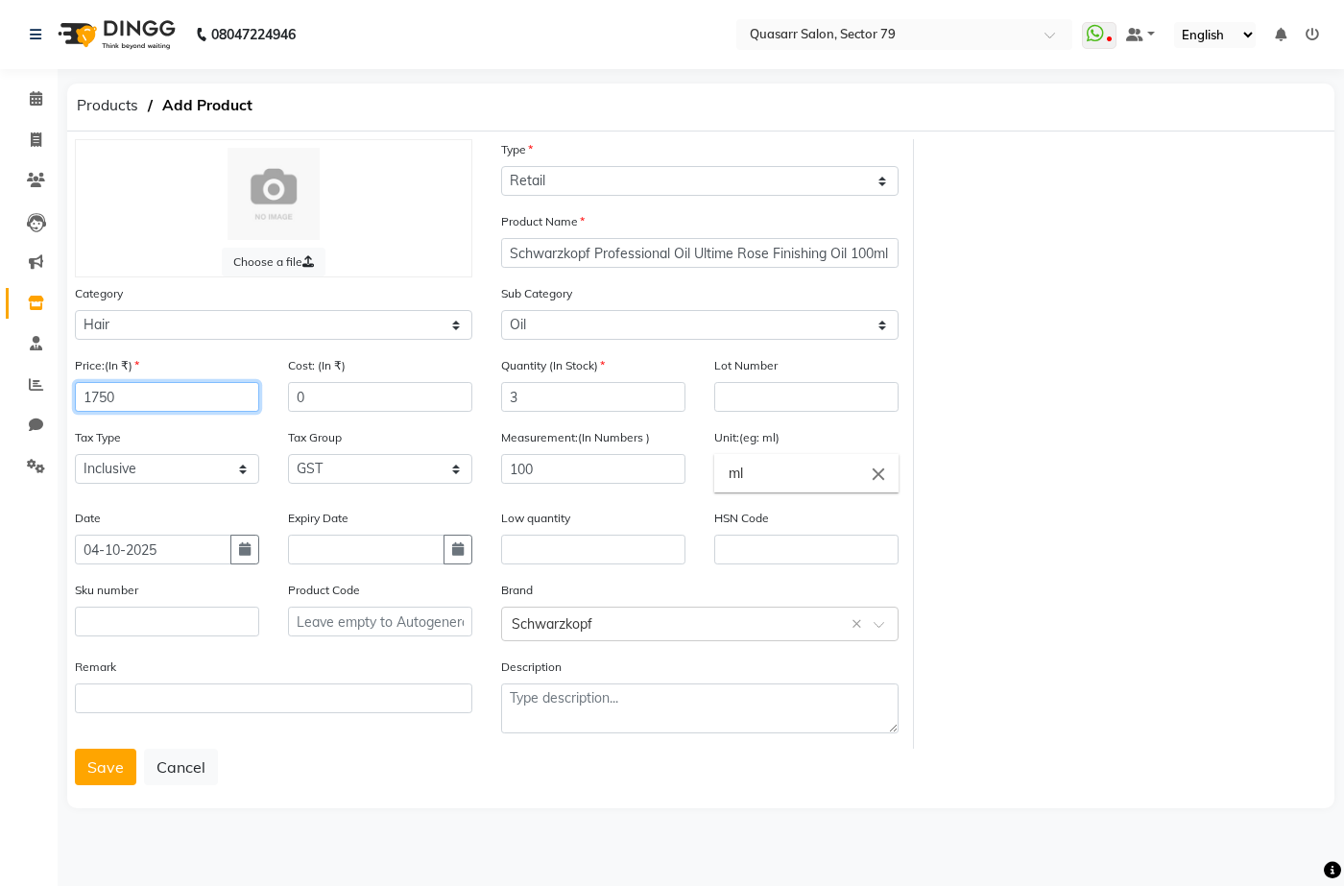
type input "1750"
drag, startPoint x: 360, startPoint y: 391, endPoint x: 234, endPoint y: 396, distance: 125.9
click at [234, 396] on div "Price:(In ₹) 1750 Cost: (In ₹) 0" at bounding box center [273, 391] width 426 height 72
type input "1750"
click at [106, 773] on button "Save" at bounding box center [105, 767] width 61 height 36
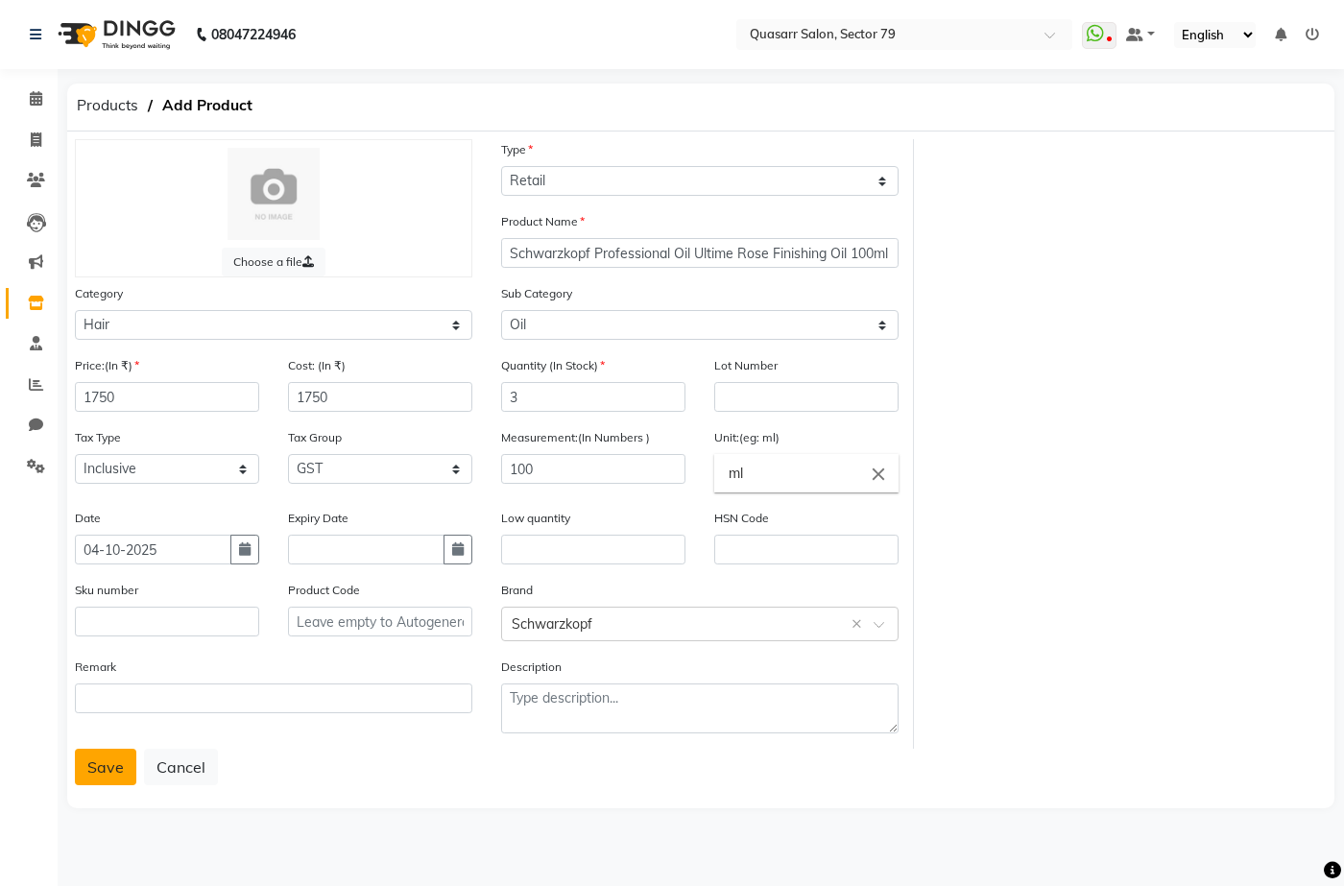
click at [93, 785] on button "Save" at bounding box center [105, 767] width 61 height 36
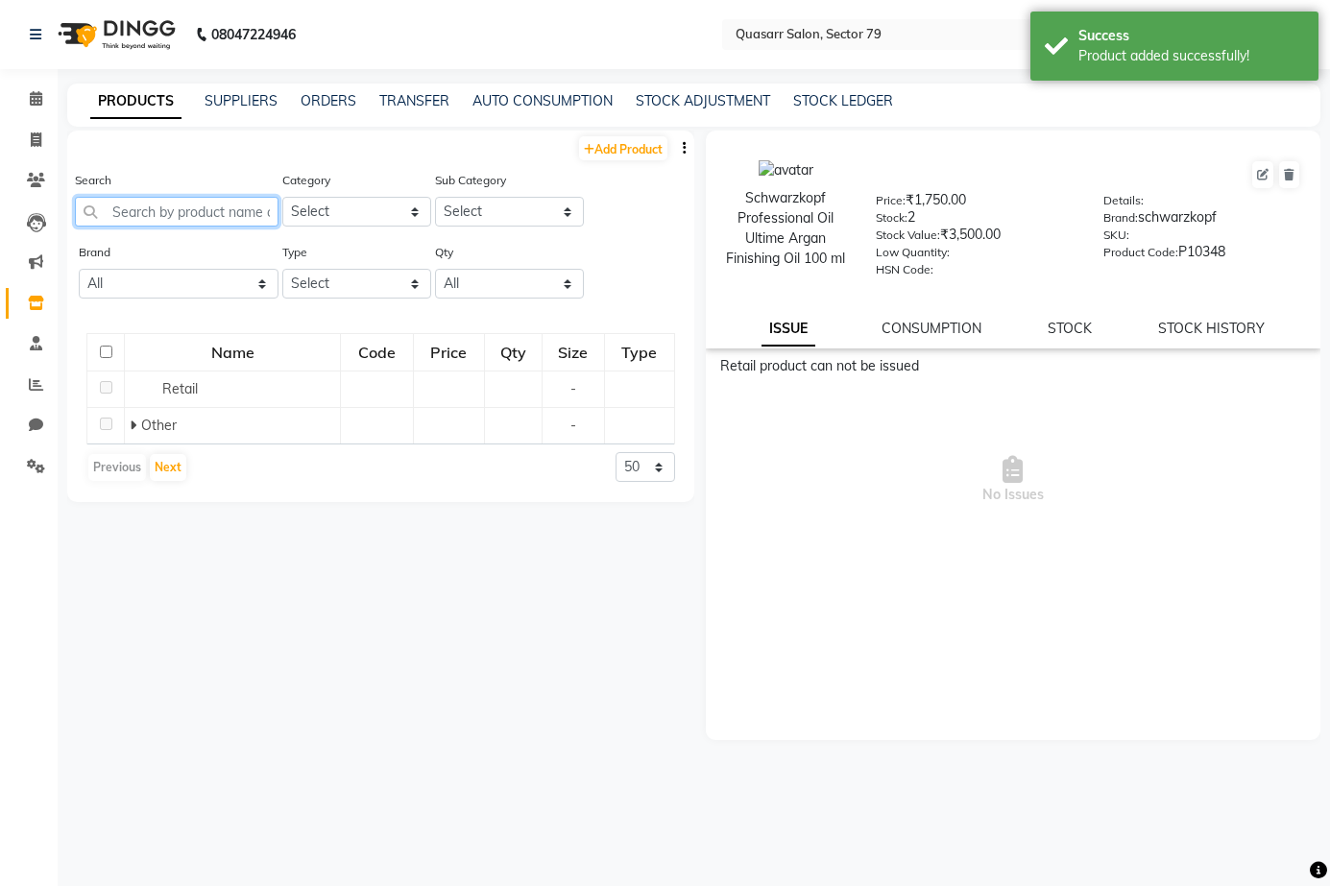
click at [181, 213] on input "text" at bounding box center [177, 212] width 204 height 30
click at [181, 213] on input "ultimate" at bounding box center [177, 212] width 204 height 30
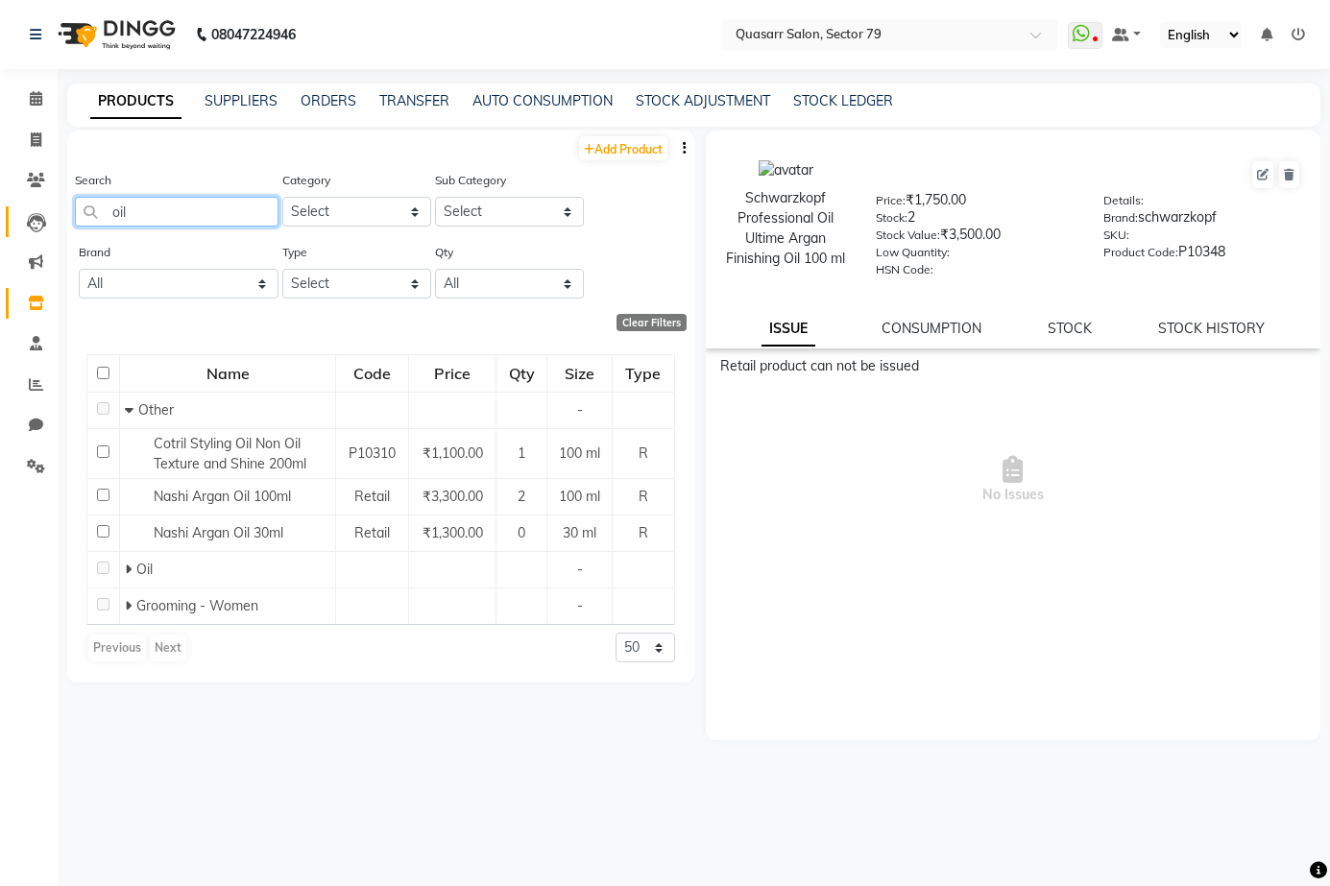
drag, startPoint x: 191, startPoint y: 208, endPoint x: 13, endPoint y: 211, distance: 177.7
click at [13, 211] on app-home "08047224946 Select Location × Quasarr Salon, Sector 79 WhatsApp Status ✕ Status…" at bounding box center [665, 449] width 1330 height 899
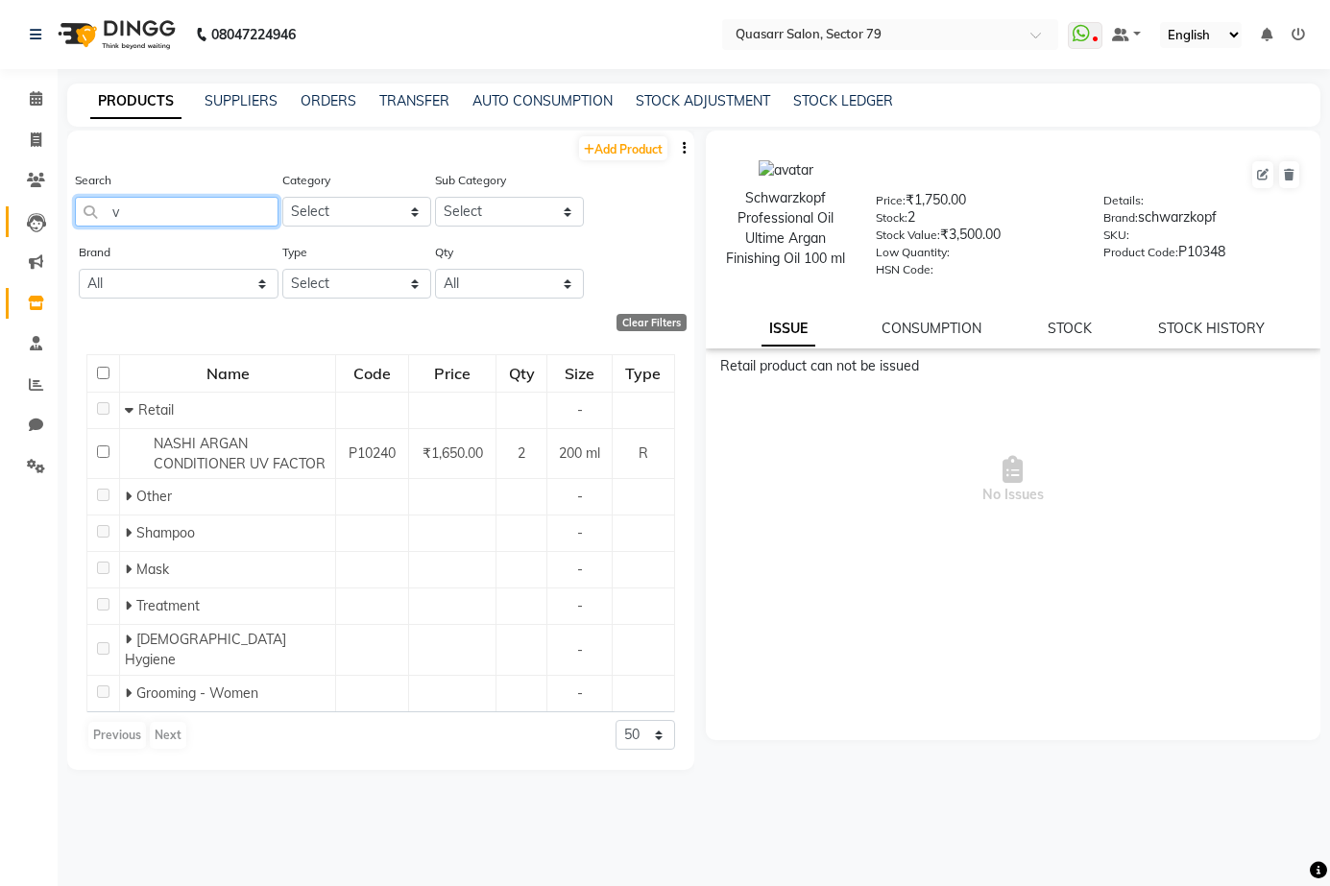
drag, startPoint x: 184, startPoint y: 212, endPoint x: 48, endPoint y: 206, distance: 136.5
click at [48, 206] on app-home "08047224946 Select Location × Quasarr Salon, Sector 79 WhatsApp Status ✕ Status…" at bounding box center [665, 449] width 1330 height 899
paste input "Ultime"
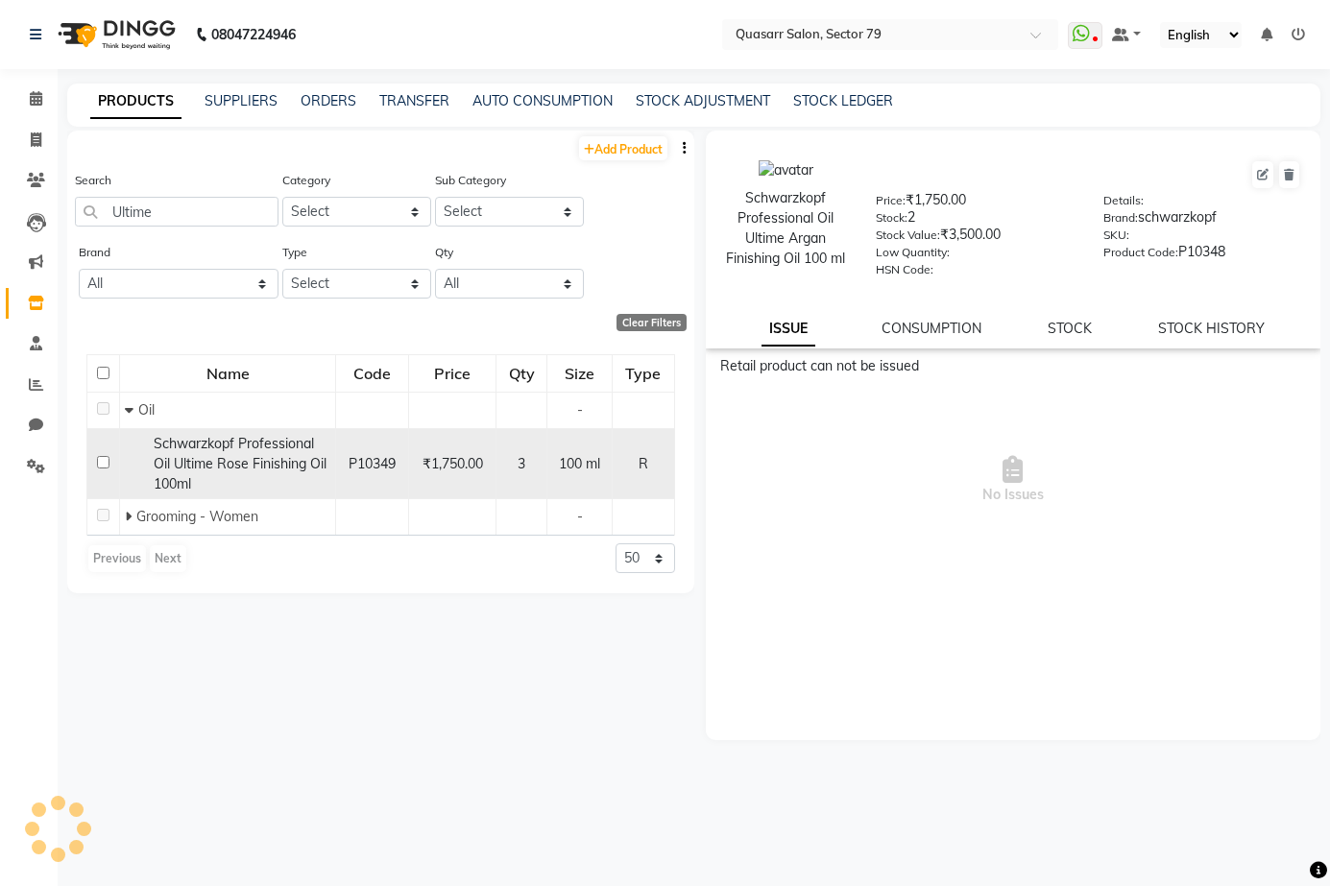
click at [308, 472] on div "Schwarzkopf Professional Oil Ultime Rose Finishing Oil 100ml" at bounding box center [227, 464] width 205 height 60
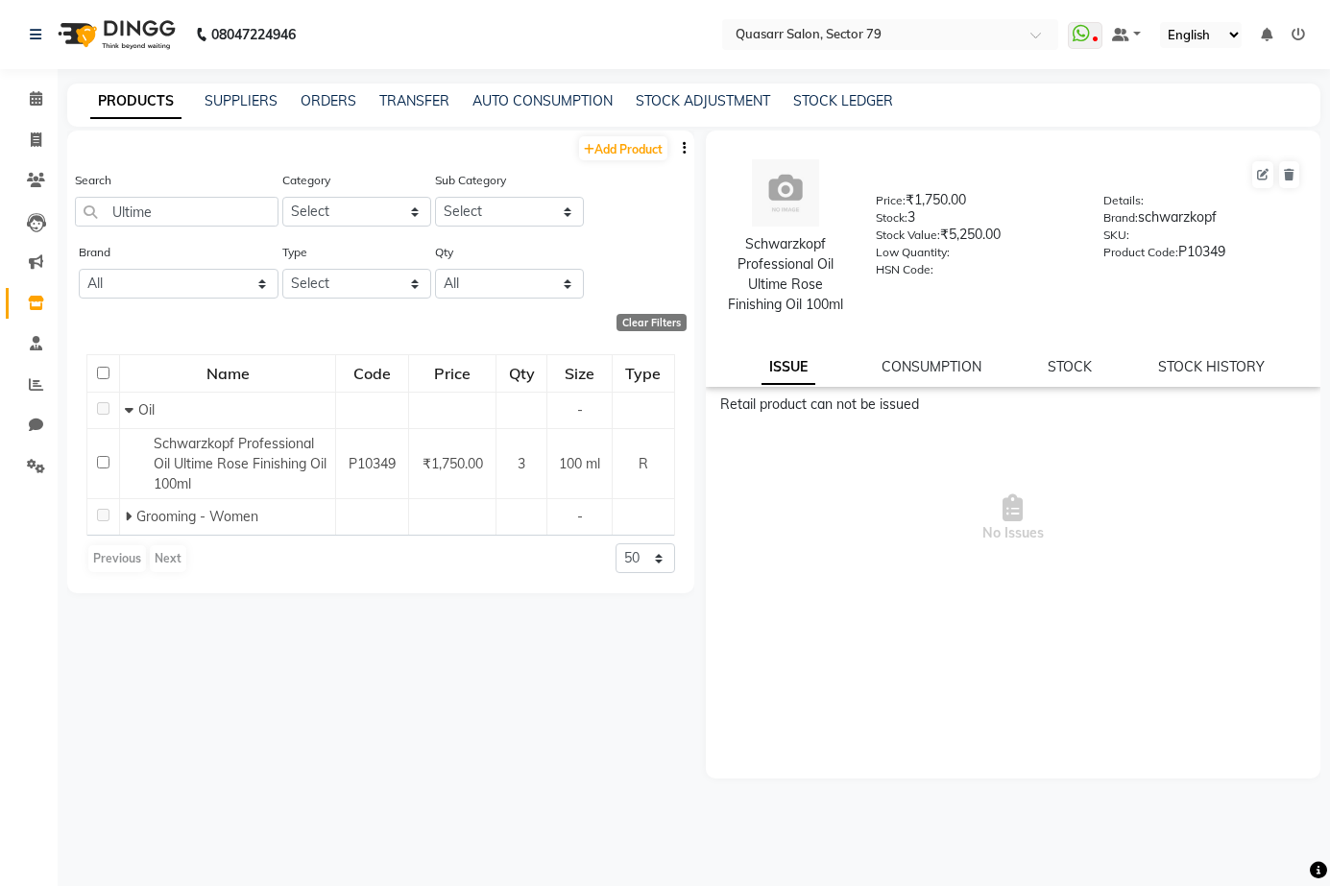
click at [762, 304] on div "Schwarzkopf Professional Oil Ultime Rose Finishing Oil 100ml" at bounding box center [786, 274] width 123 height 81
copy div "Finishing"
drag, startPoint x: 201, startPoint y: 205, endPoint x: 48, endPoint y: 197, distance: 152.9
click at [48, 197] on app-home "08047224946 Select Location × Quasarr Salon, Sector 79 WhatsApp Status ✕ Status…" at bounding box center [665, 449] width 1330 height 899
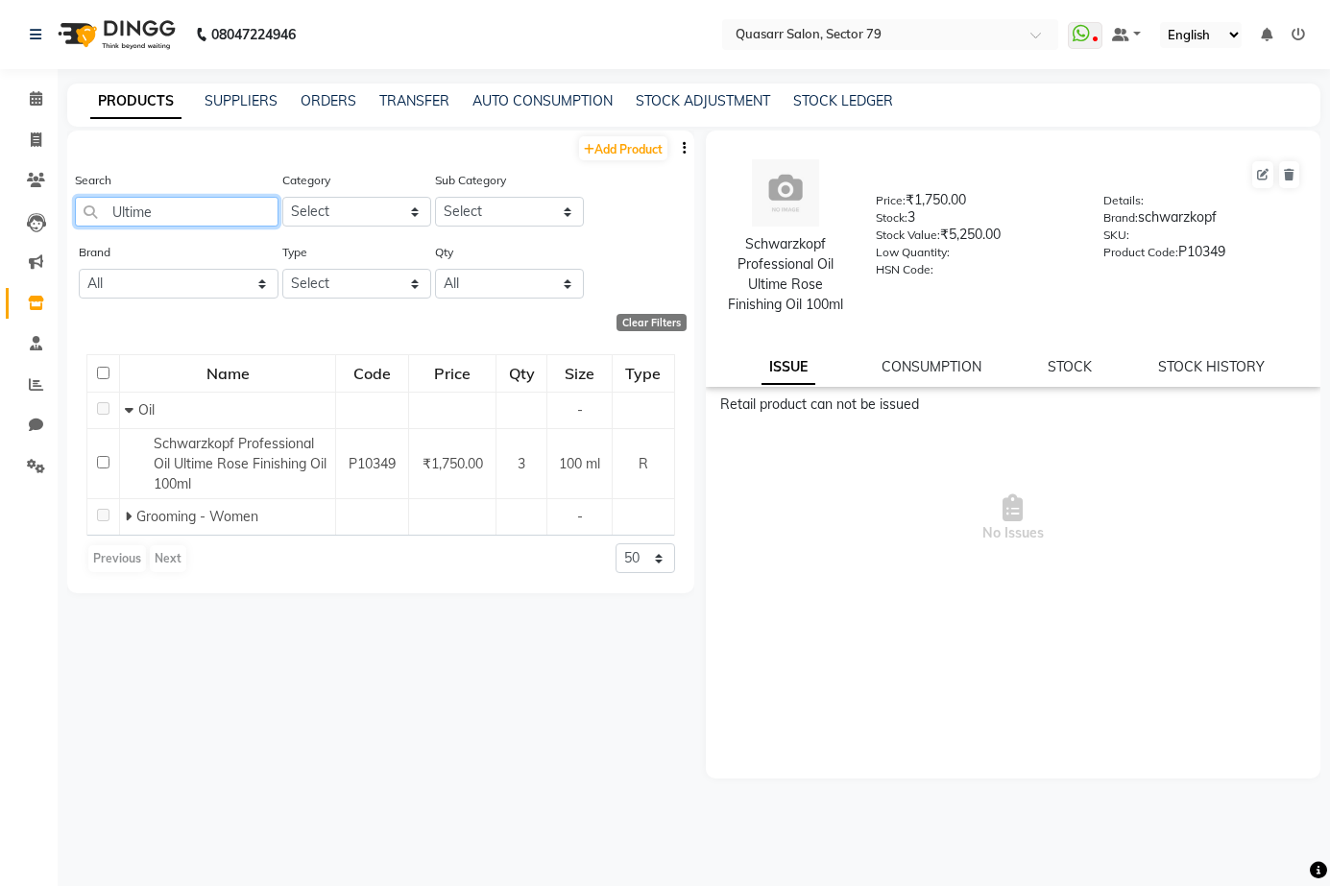
paste input "Finishing"
click at [791, 239] on div "Schwarzkopf Professional Oil Ultime Rose Finishing Oil 100ml" at bounding box center [786, 274] width 123 height 81
copy div "Schwarzkopf"
drag, startPoint x: 226, startPoint y: 206, endPoint x: 12, endPoint y: 201, distance: 214.2
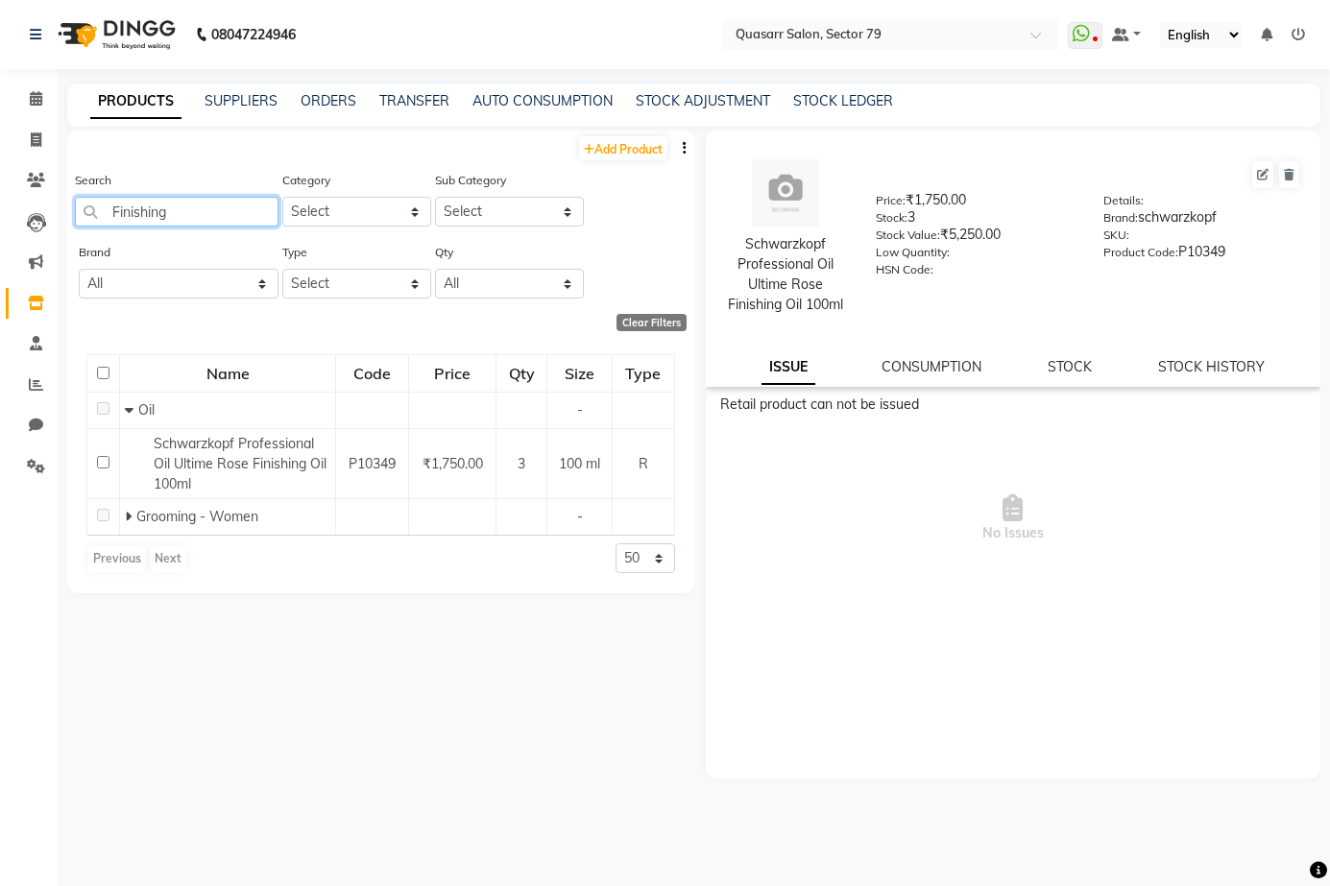
click at [12, 201] on app-home "08047224946 Select Location × Quasarr Salon, Sector 79 WhatsApp Status ✕ Status…" at bounding box center [665, 449] width 1330 height 899
paste input "Schwarzkopf"
type input "Schwarzkopf"
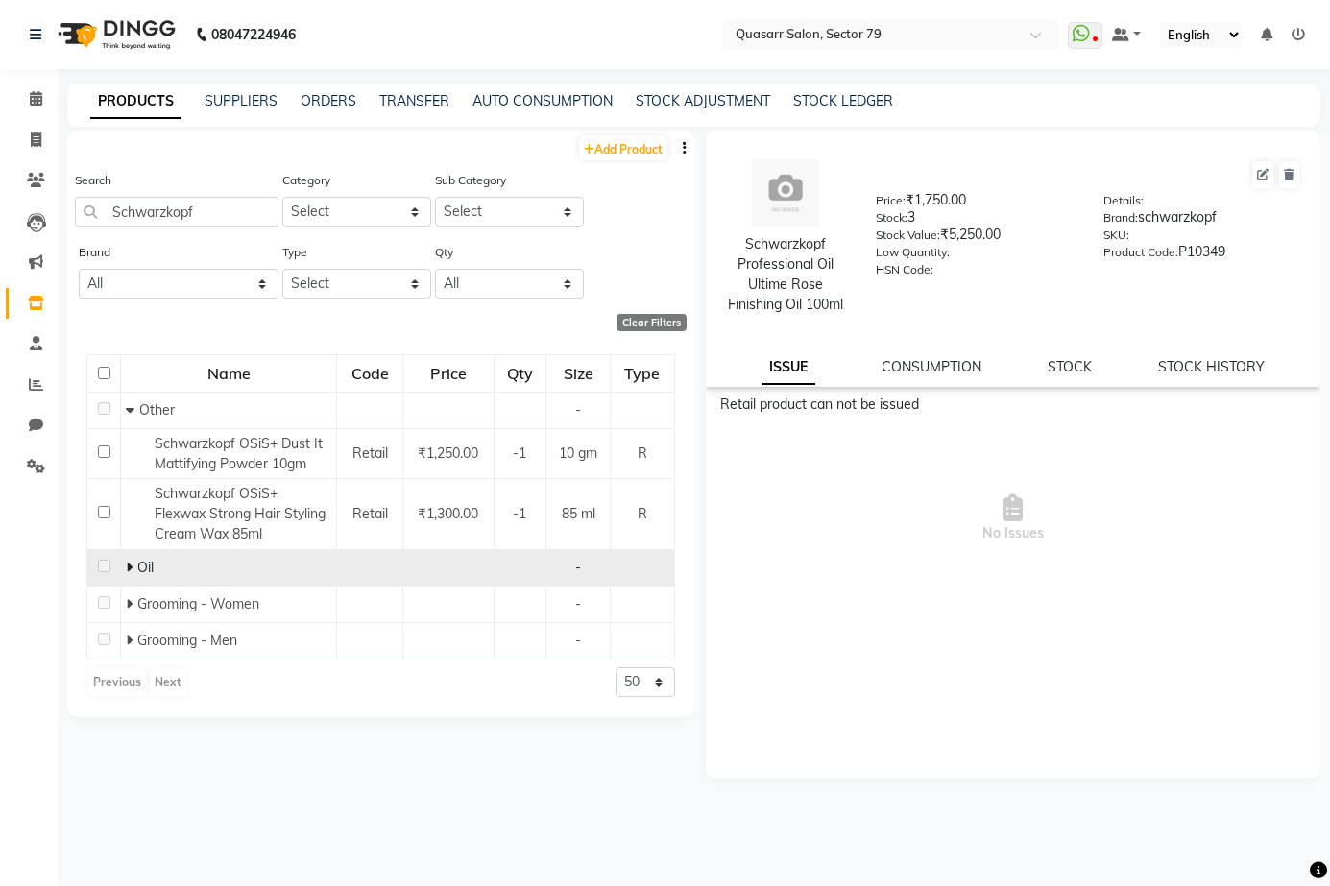
click at [188, 573] on div "Oil" at bounding box center [228, 568] width 205 height 20
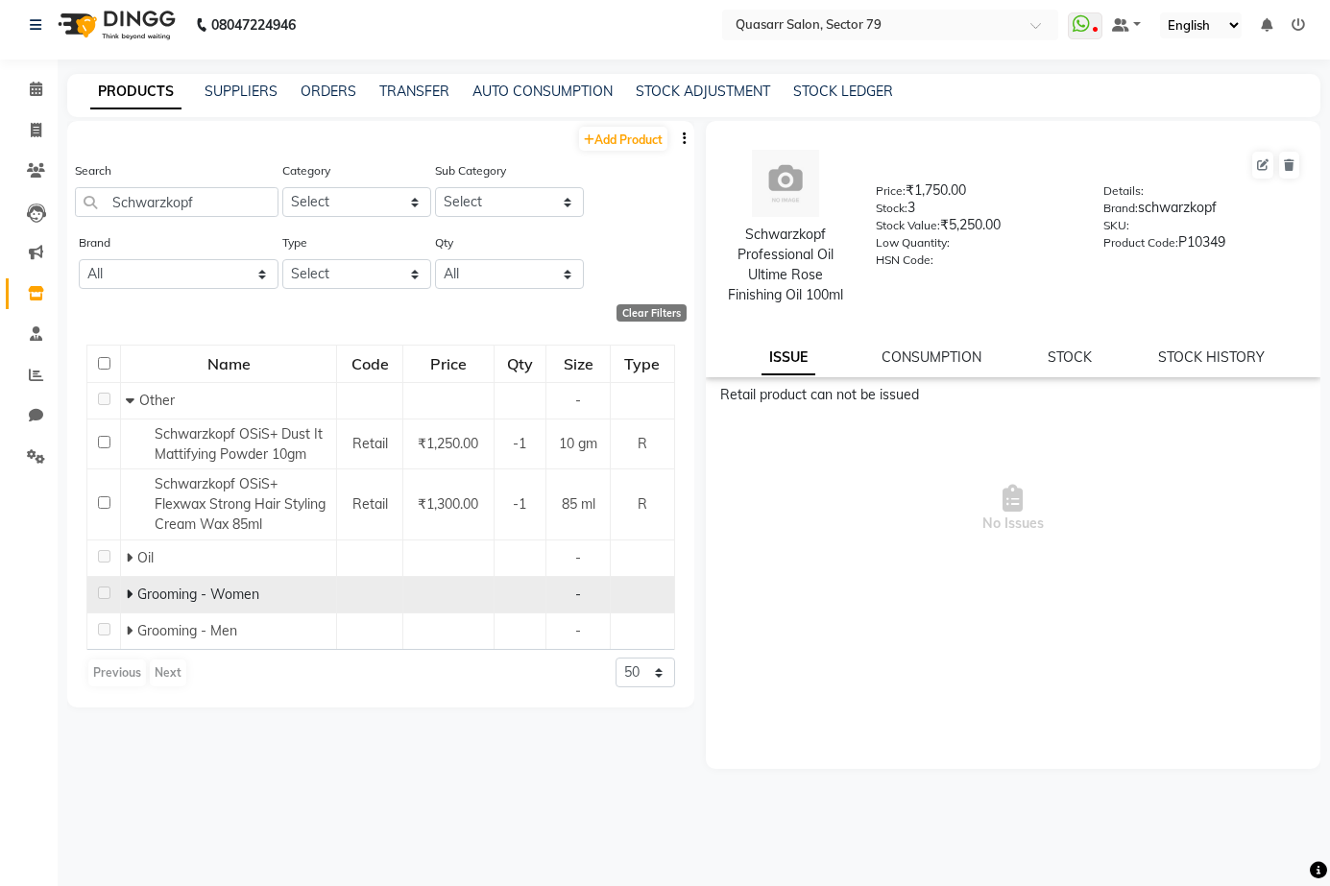
scroll to position [12, 0]
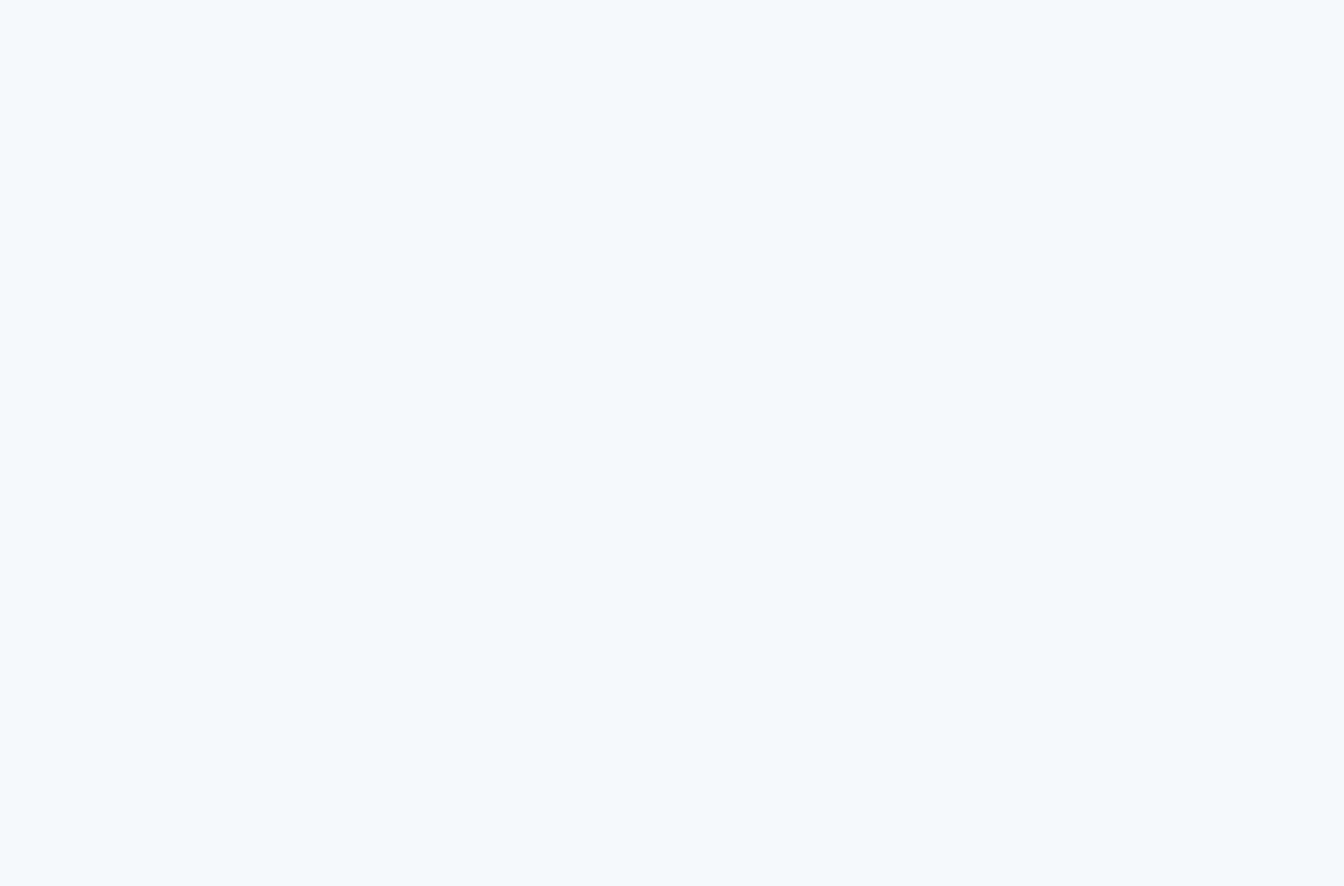
select select "true"
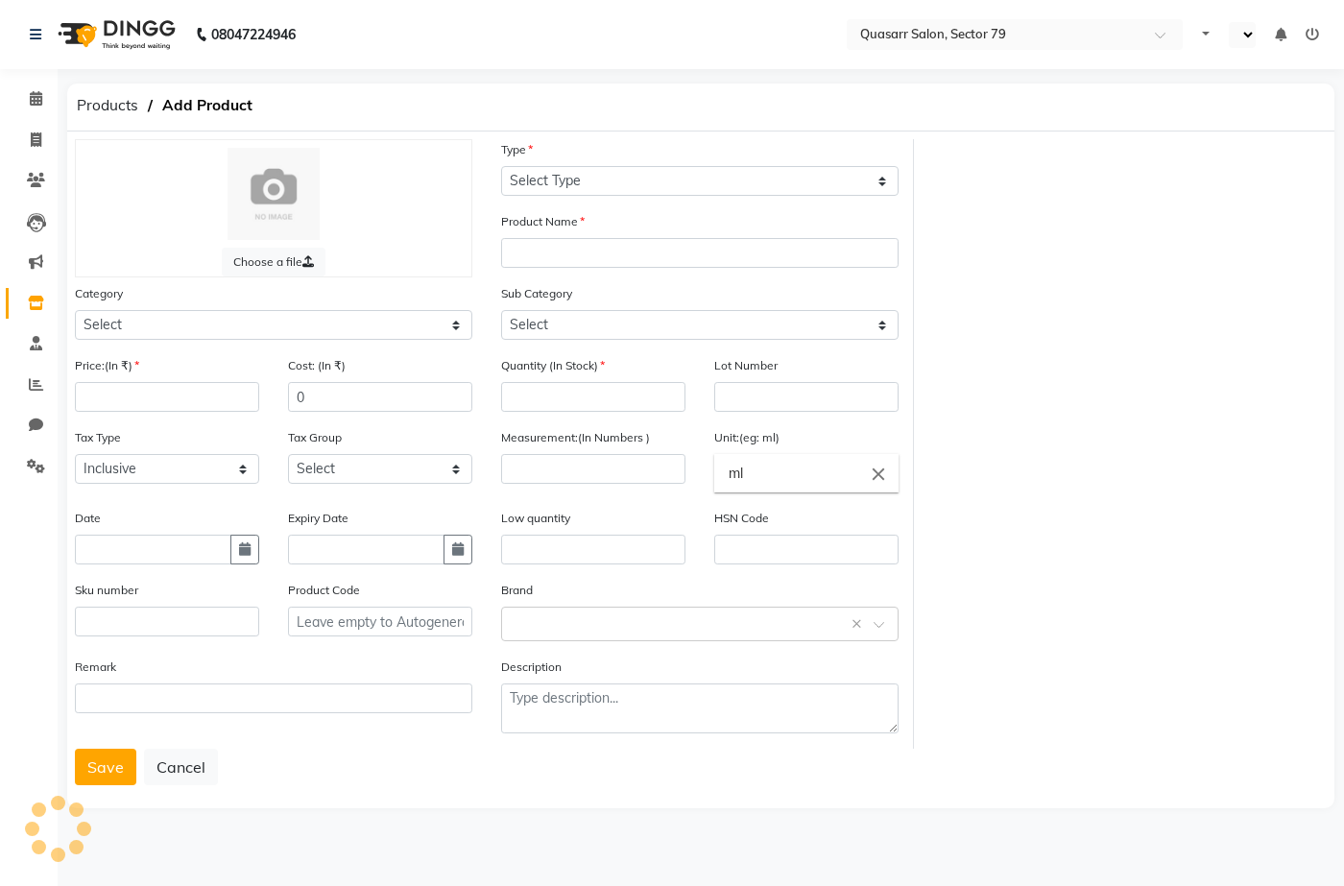
select select "en"
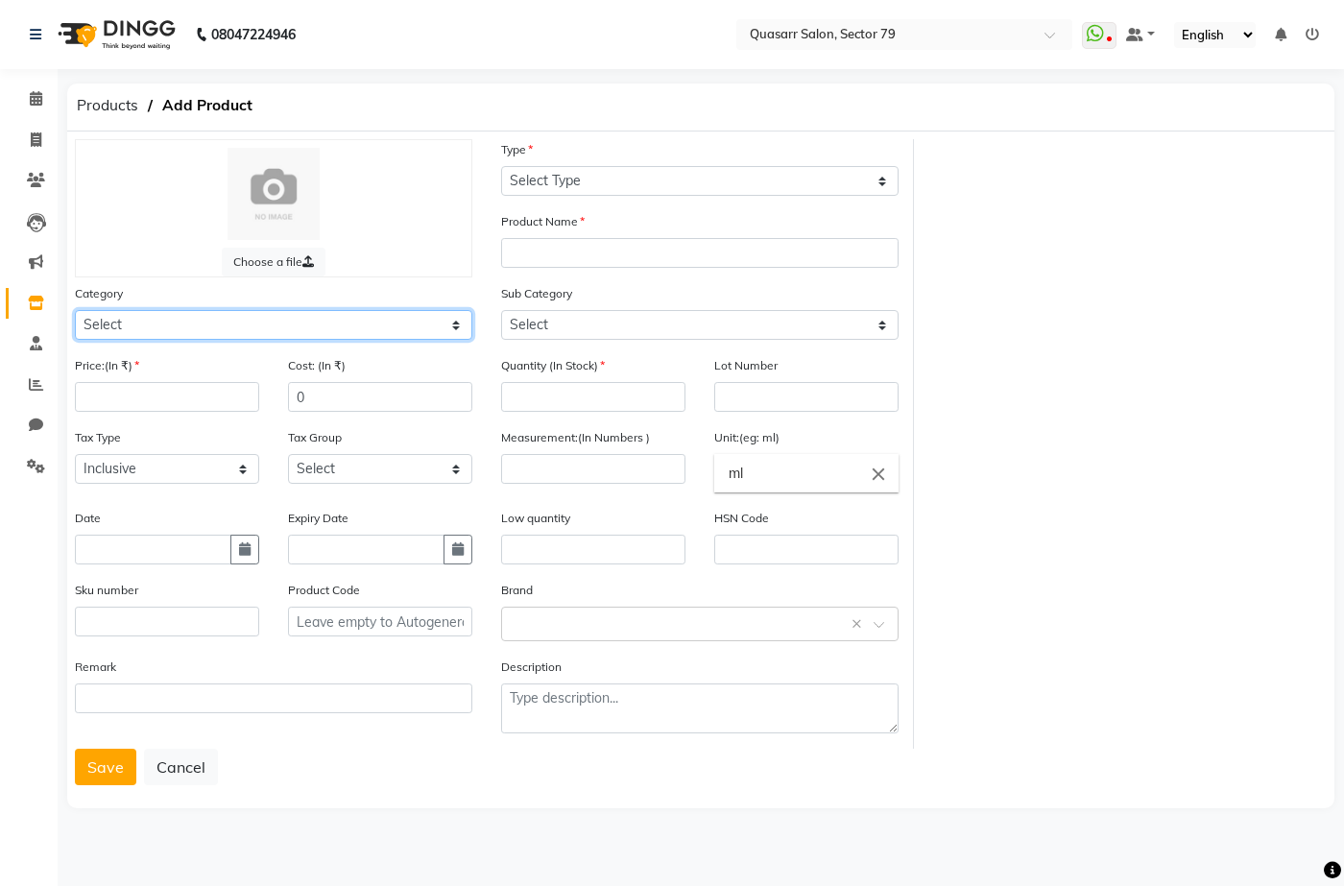
click at [320, 338] on select "Select Hair Makeup Personal Care Appliances [PERSON_NAME] Waxing Disposable Thr…" at bounding box center [274, 325] width 398 height 30
select select "1227101250"
click at [75, 310] on select "Select Hair Makeup Personal Care Appliances [PERSON_NAME] Waxing Disposable Thr…" at bounding box center [274, 325] width 398 height 30
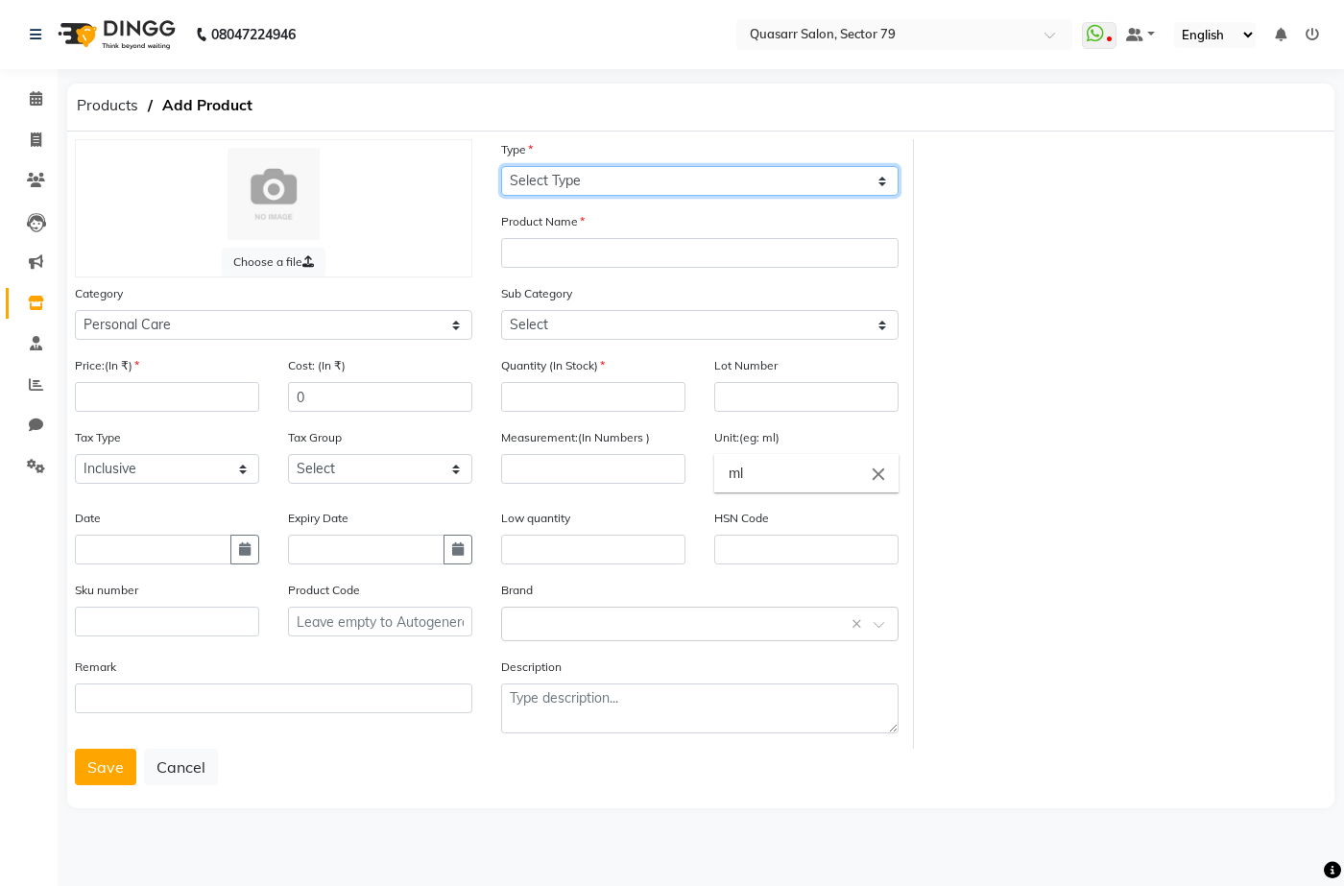
click at [592, 188] on select "Select Type Both Retail Consumable" at bounding box center [700, 181] width 398 height 30
select select "R"
click at [501, 166] on select "Select Type Both Retail Consumable" at bounding box center [700, 181] width 398 height 30
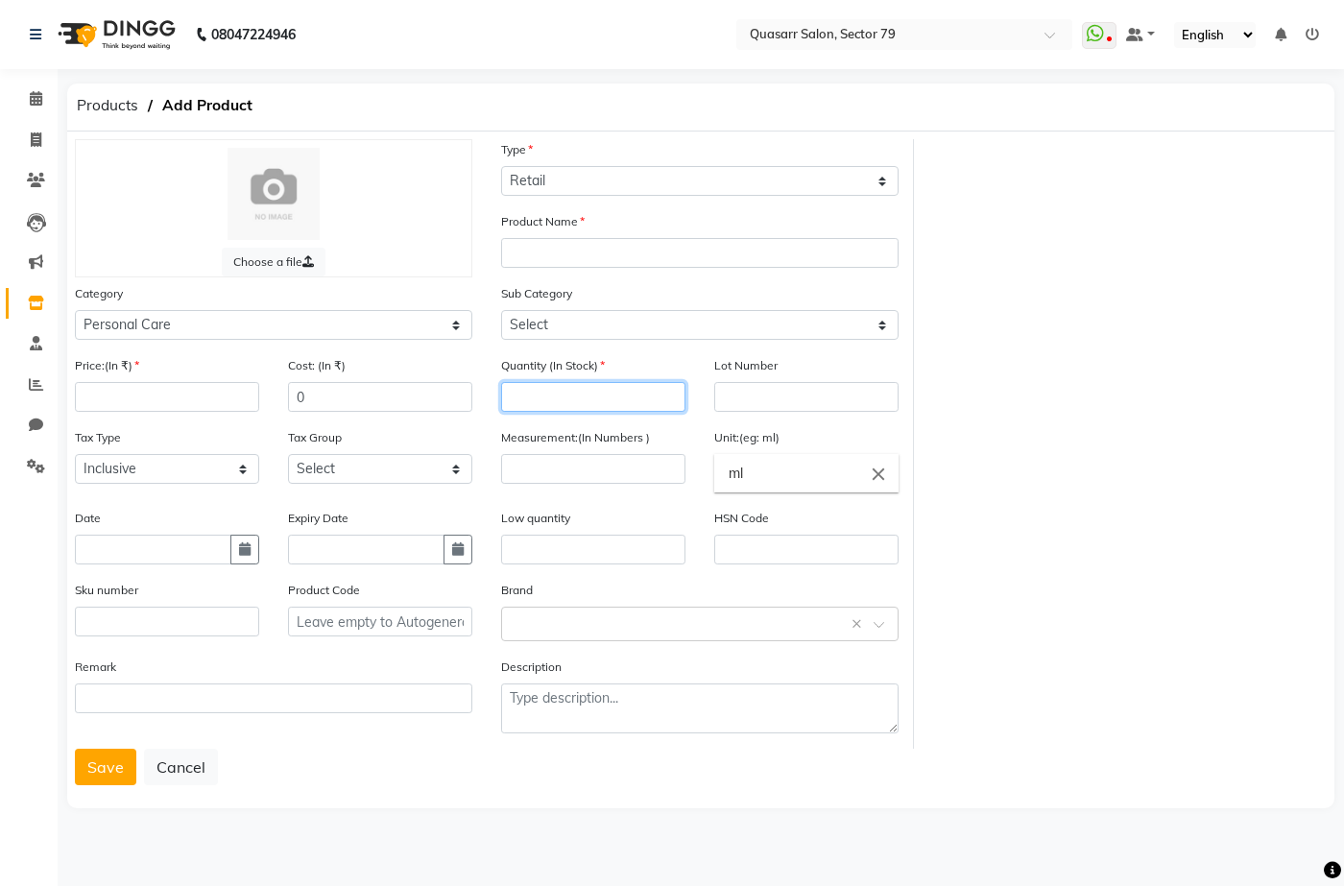
click at [585, 390] on input "number" at bounding box center [593, 397] width 184 height 30
type input "100"
click at [153, 410] on input "number" at bounding box center [167, 397] width 184 height 30
click at [162, 400] on input "1750" at bounding box center [167, 397] width 184 height 30
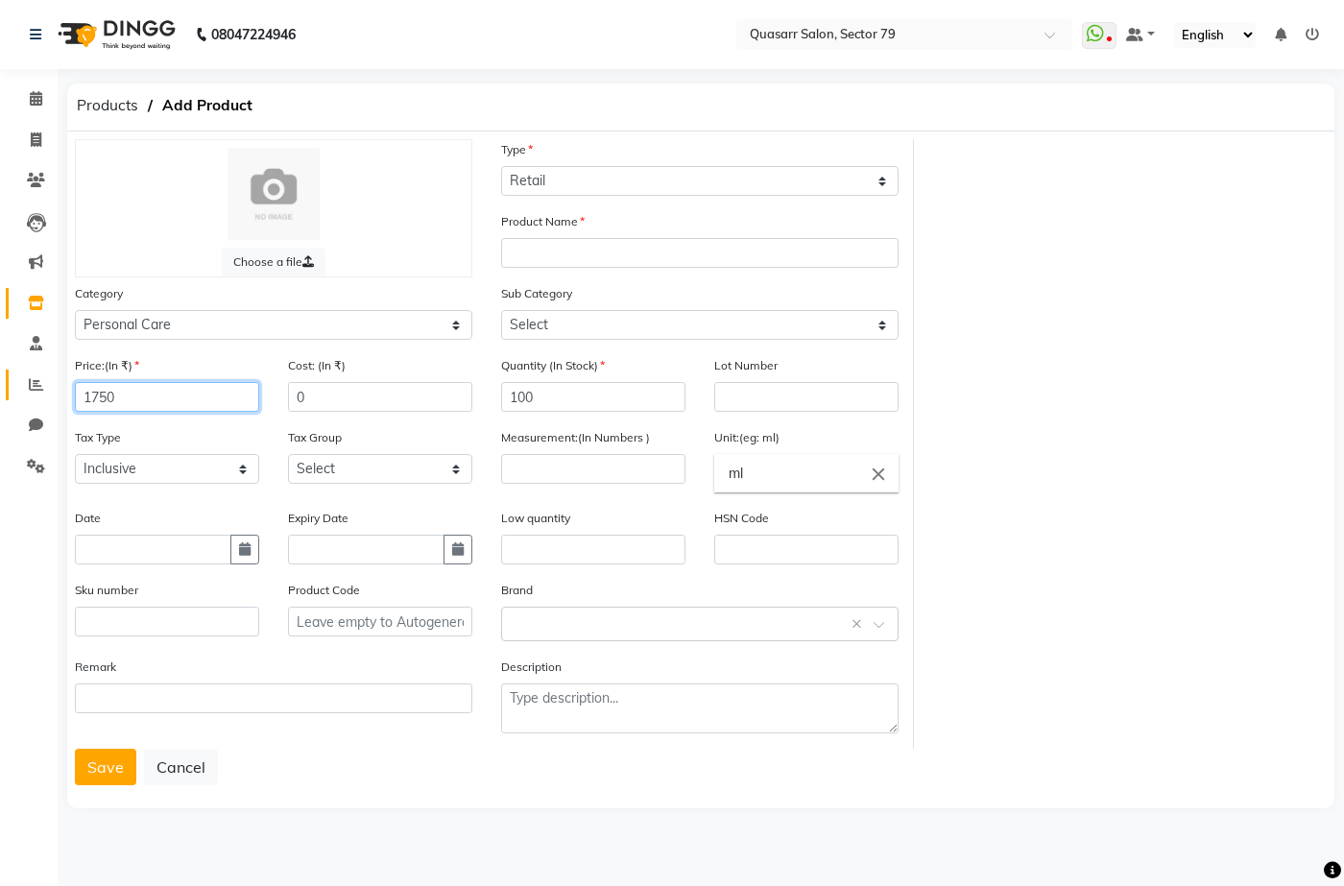
drag, startPoint x: 133, startPoint y: 398, endPoint x: 42, endPoint y: 395, distance: 90.3
click at [4, 395] on app-home "08047224946 Select Location × Quasarr Salon, Sector 79 WhatsApp Status ✕ Status…" at bounding box center [672, 420] width 1344 height 841
type input "1750"
click at [350, 392] on input "0" at bounding box center [380, 397] width 184 height 30
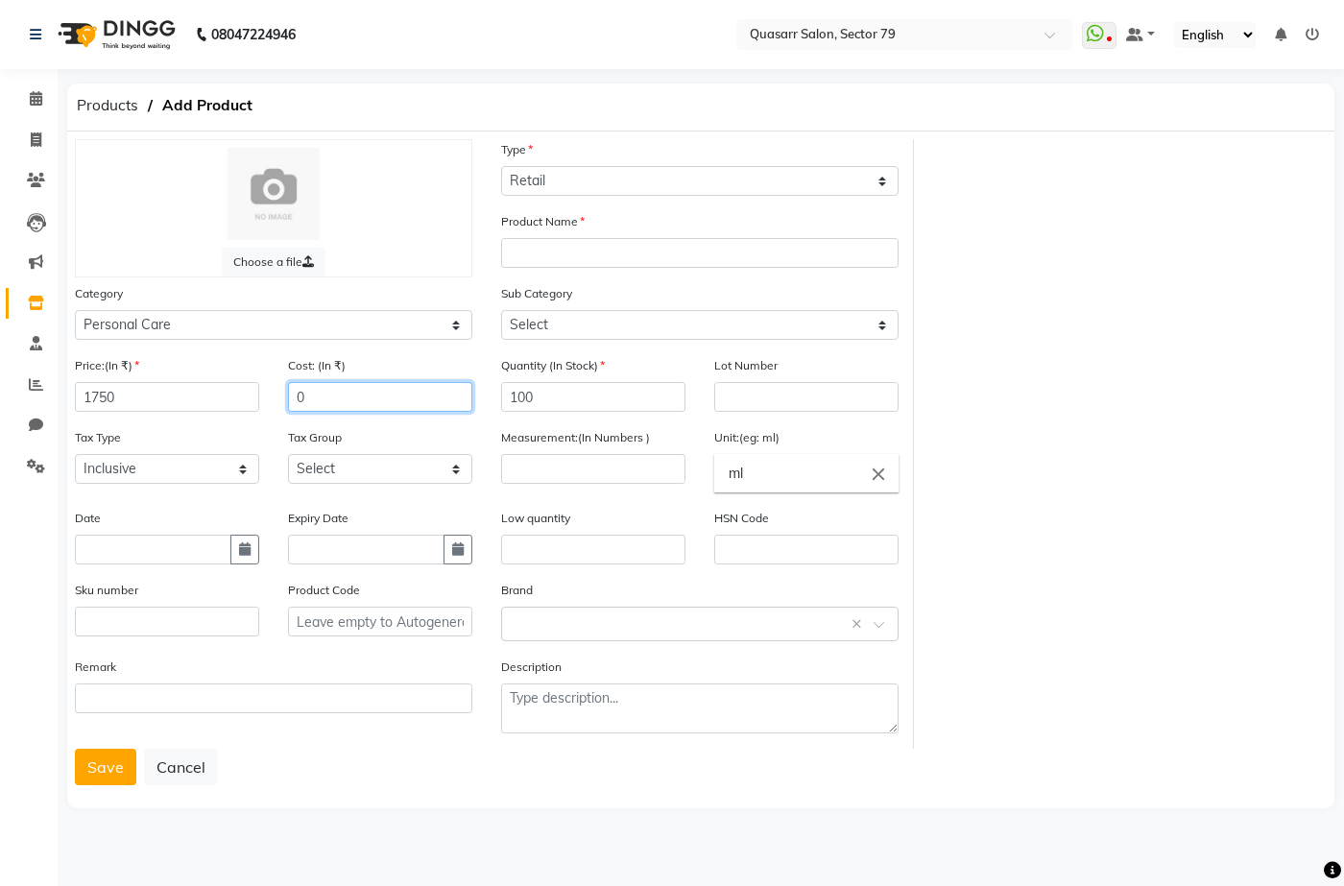
drag, startPoint x: 350, startPoint y: 392, endPoint x: 237, endPoint y: 392, distance: 113.3
click at [237, 392] on div "Price:(In ₹) 1750 Cost: (In ₹) 0" at bounding box center [273, 391] width 426 height 72
paste input "175"
type input "1750"
click at [566, 481] on input "number" at bounding box center [593, 469] width 184 height 30
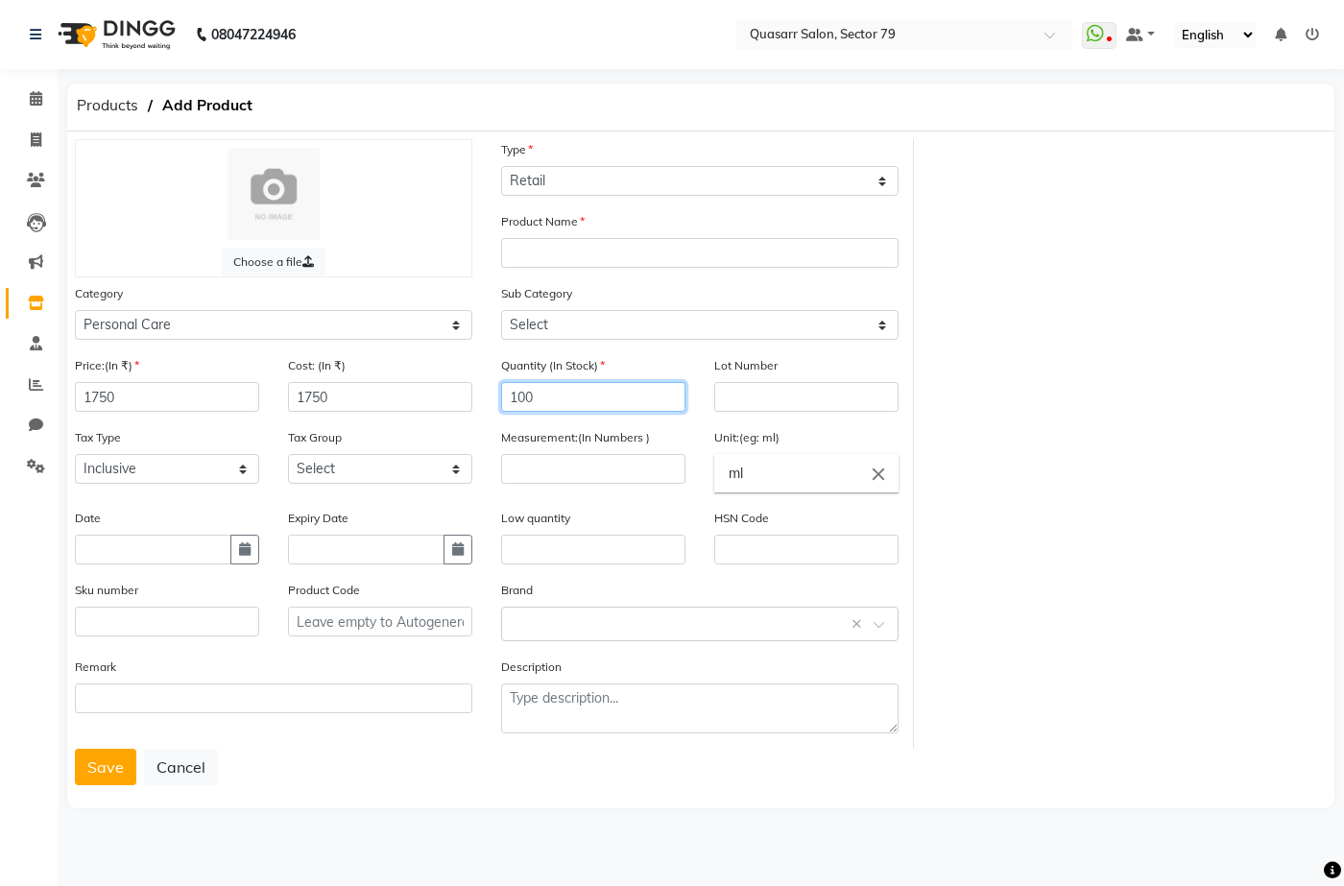
drag, startPoint x: 562, startPoint y: 395, endPoint x: 430, endPoint y: 392, distance: 131.6
click at [430, 392] on div "Price:(In ₹) 1750 Cost: (In ₹) 1750 Quantity (In Stock) 100 Lot Number Tax Type…" at bounding box center [486, 552] width 853 height 394
click at [542, 445] on label "Measurement:(In Numbers )" at bounding box center [575, 437] width 149 height 17
click at [566, 486] on div "Measurement:(In Numbers )" at bounding box center [593, 467] width 213 height 81
click at [577, 468] on input "number" at bounding box center [593, 469] width 184 height 30
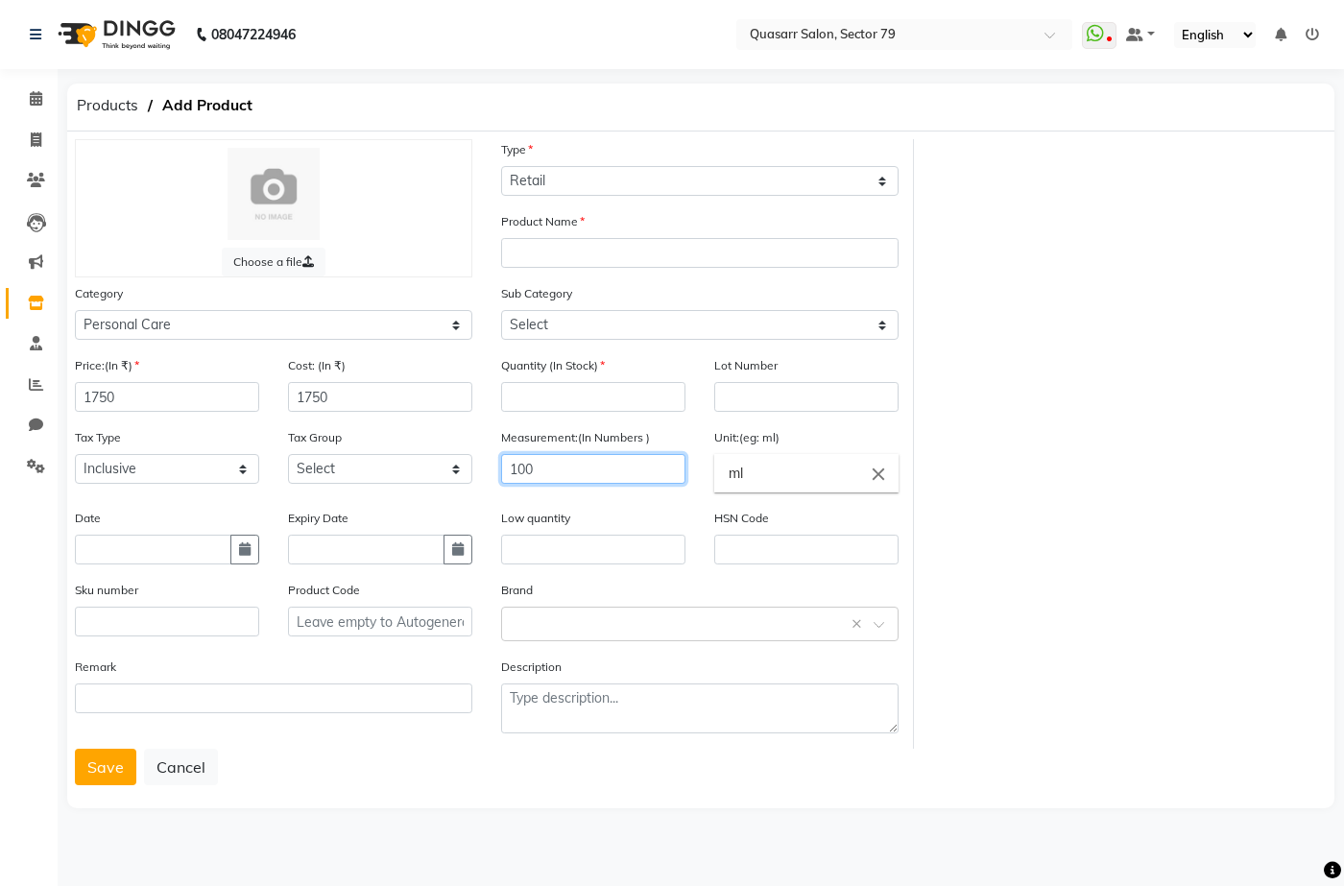
type input "100"
click at [581, 393] on input "number" at bounding box center [593, 397] width 184 height 30
type input "3"
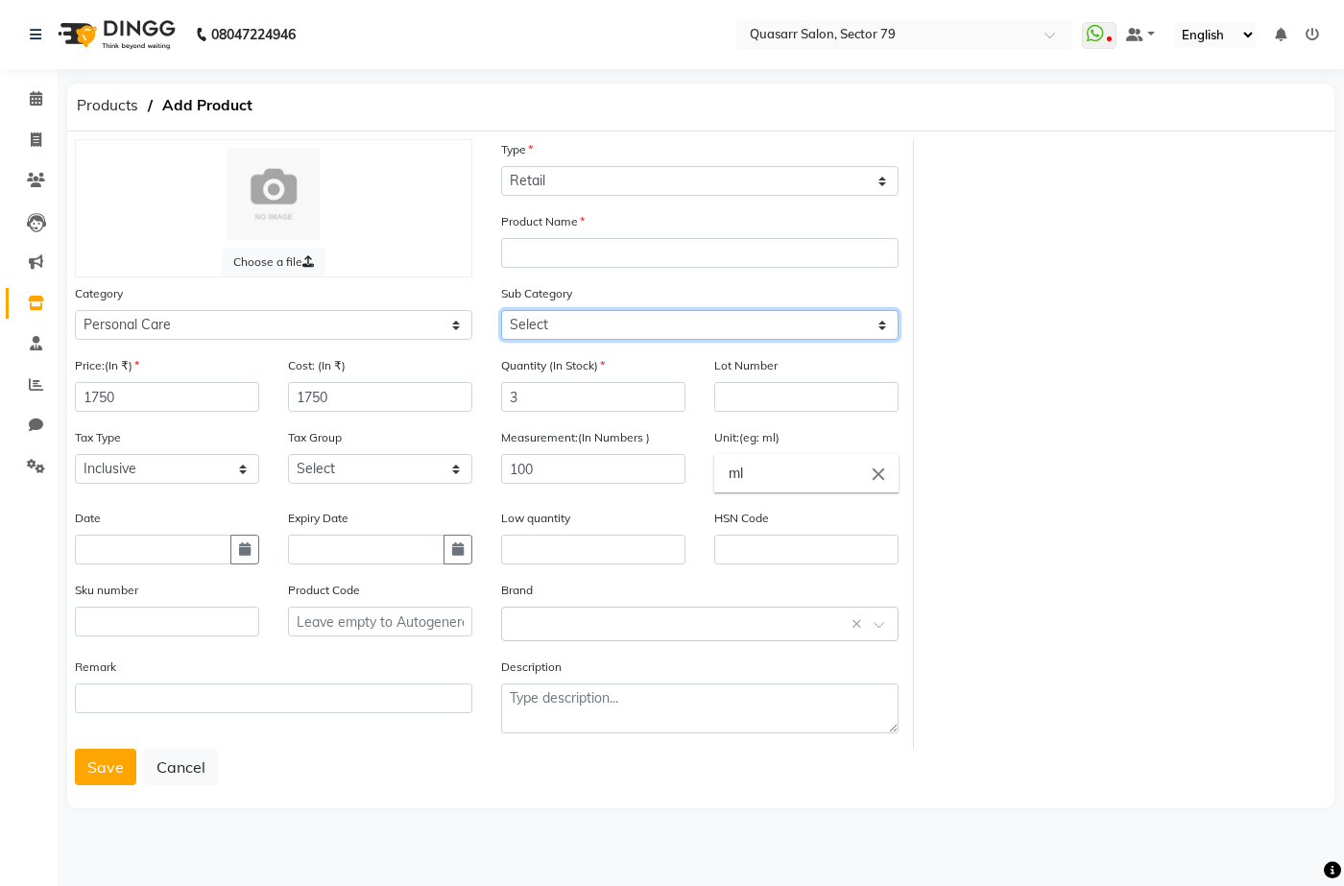
click at [590, 329] on select "Select Bath & Body [DEMOGRAPHIC_DATA] Hygiene Grooming - Women Grooming - Men D…" at bounding box center [700, 325] width 398 height 30
click at [588, 279] on div "Product Name" at bounding box center [700, 247] width 426 height 72
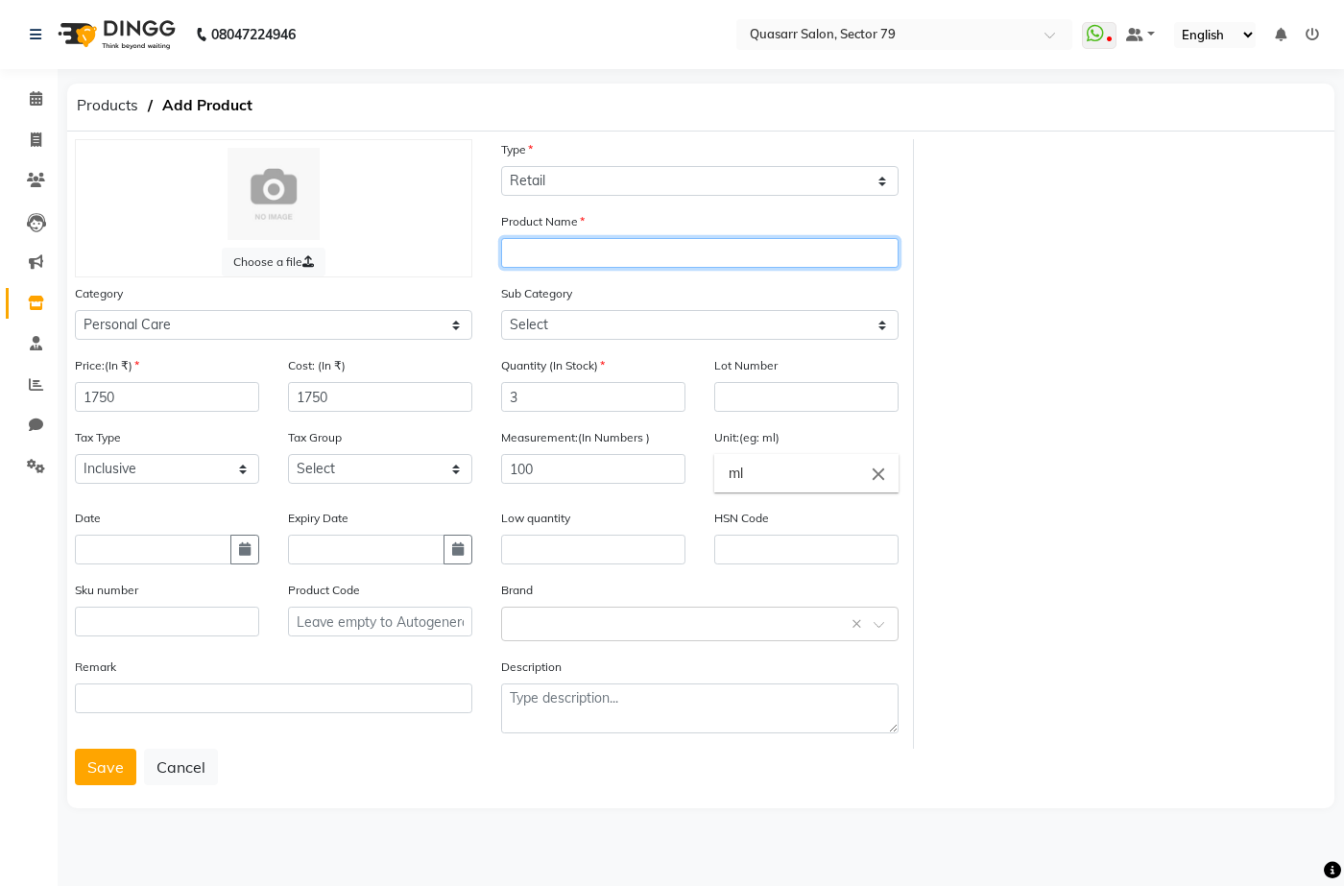
click at [590, 265] on input "text" at bounding box center [700, 253] width 398 height 30
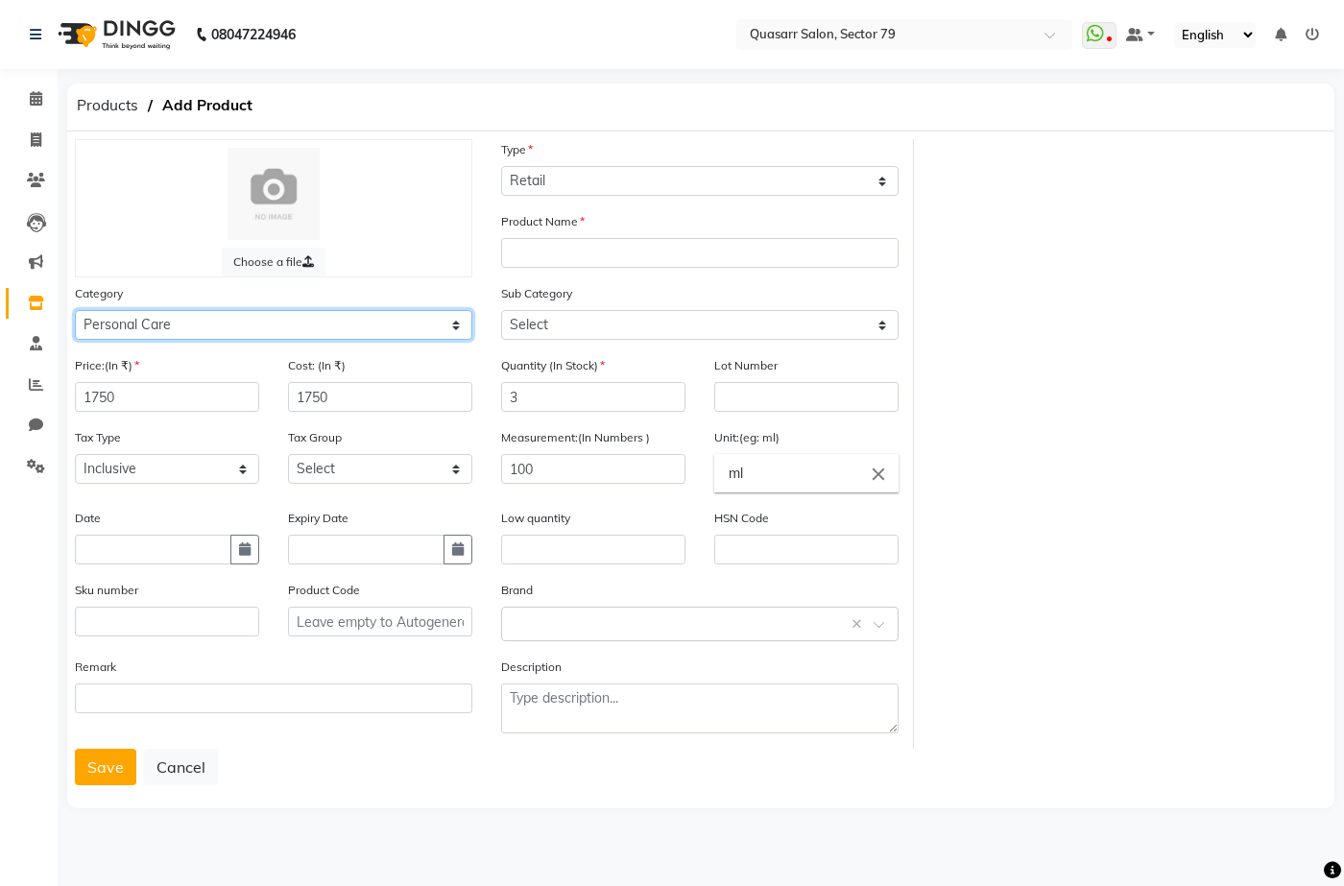
click at [232, 322] on select "Select Hair Makeup Personal Care Appliances [PERSON_NAME] Waxing Disposable Thr…" at bounding box center [274, 325] width 398 height 30
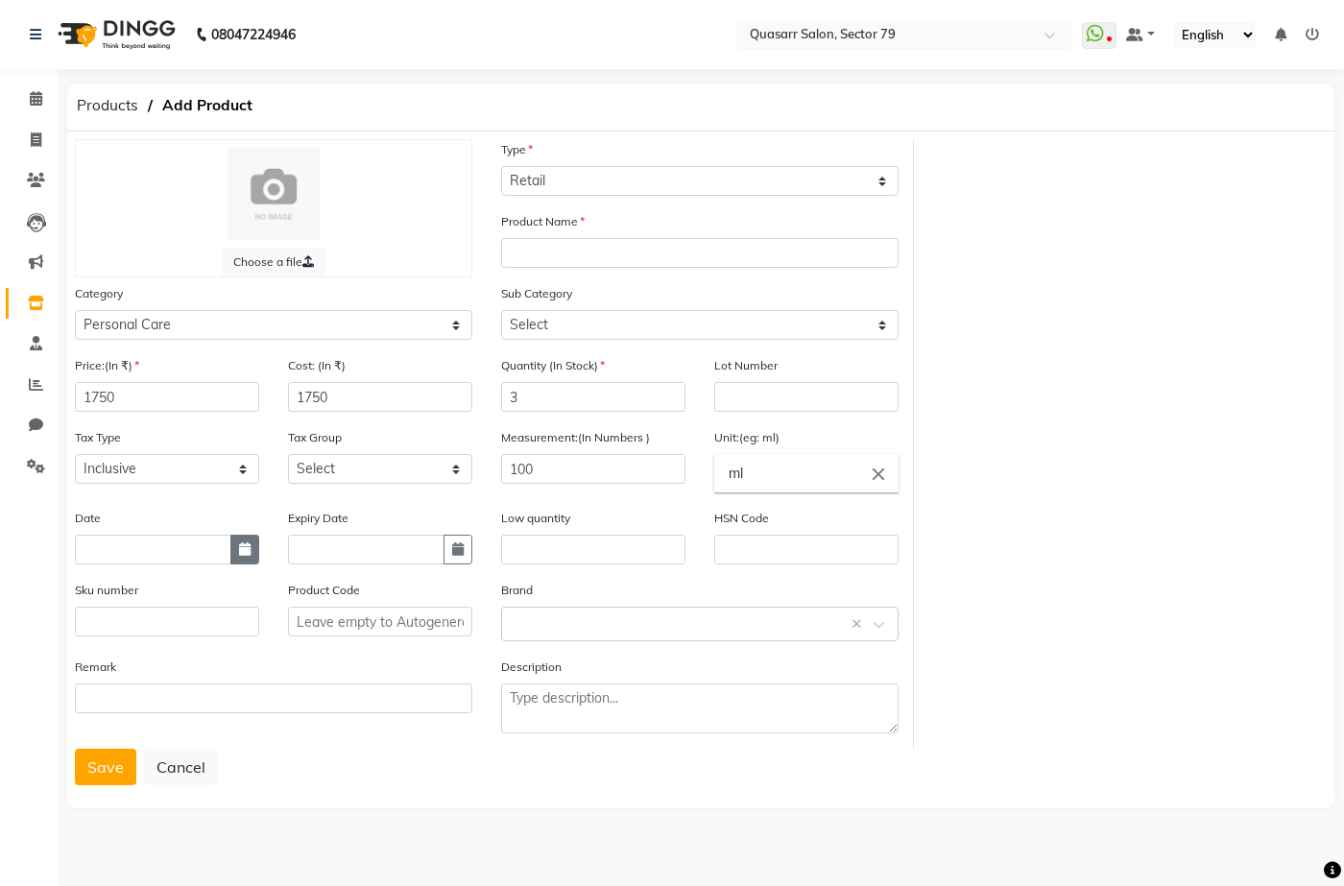
click at [242, 550] on icon "button" at bounding box center [245, 548] width 12 height 13
select select "10"
select select "2025"
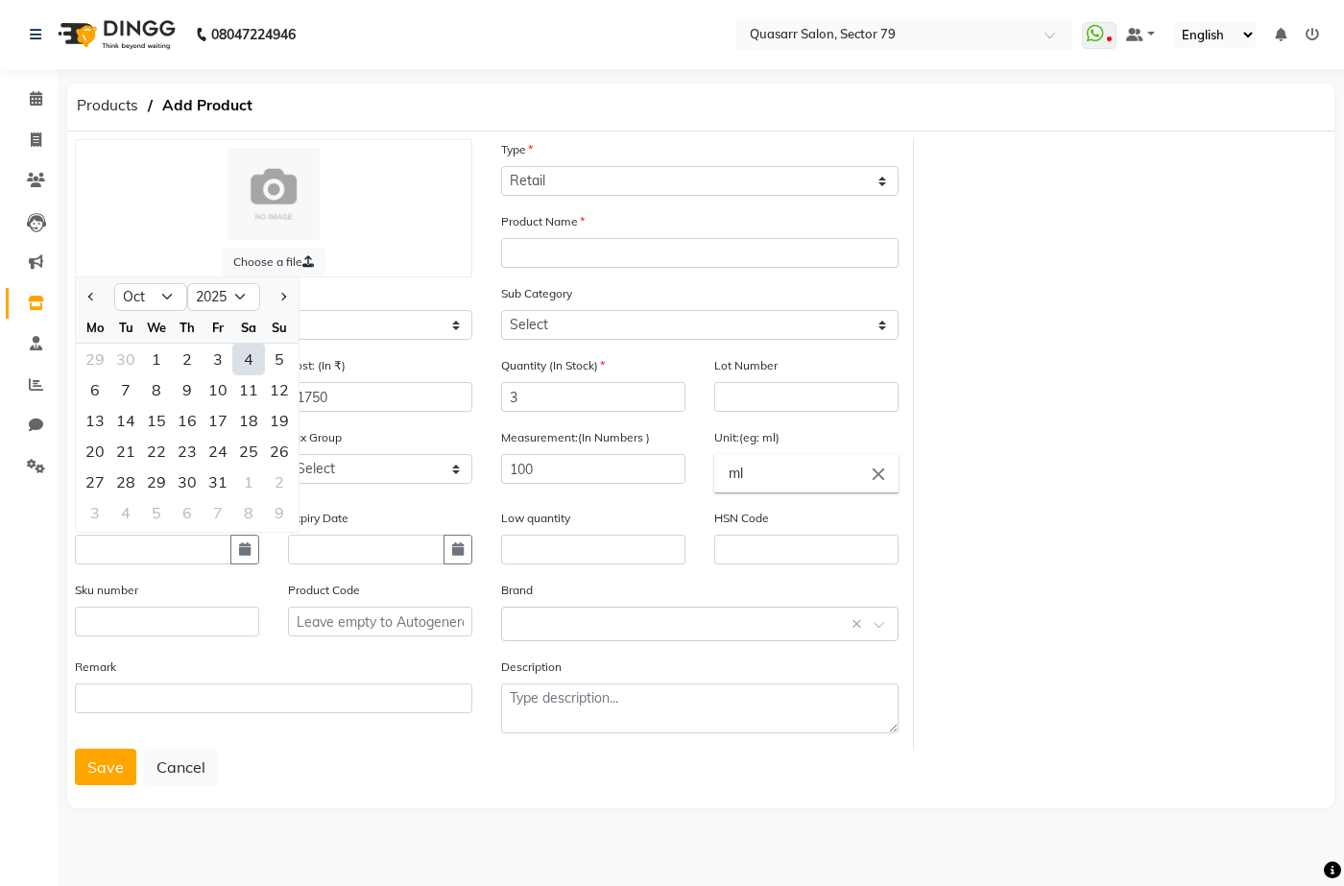
click at [253, 356] on div "4" at bounding box center [248, 359] width 31 height 31
type input "04-10-2025"
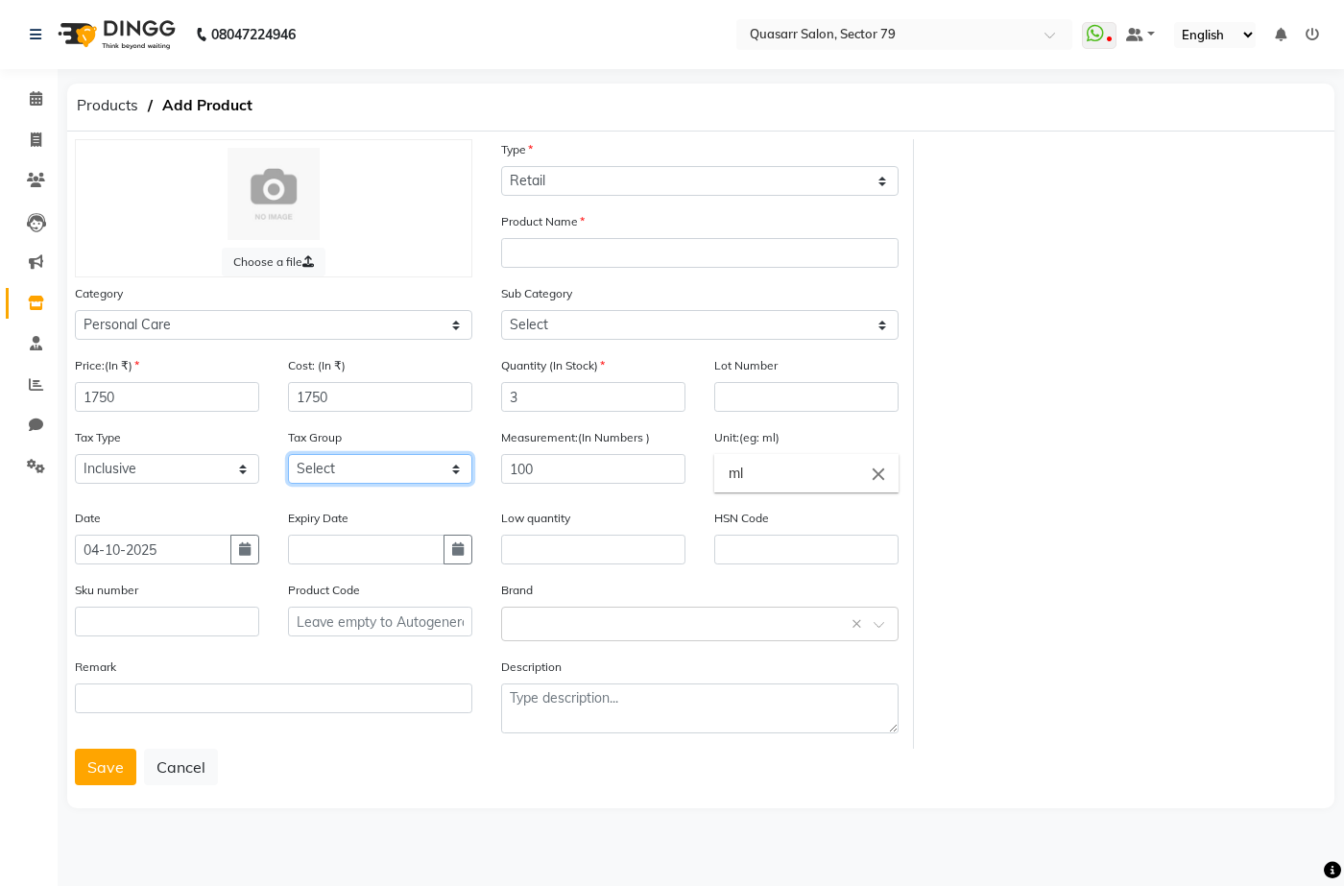
click at [429, 469] on select "Select GST 5% GST" at bounding box center [380, 469] width 184 height 30
select select "3177"
click at [288, 454] on select "Select GST 5% GST" at bounding box center [380, 469] width 184 height 30
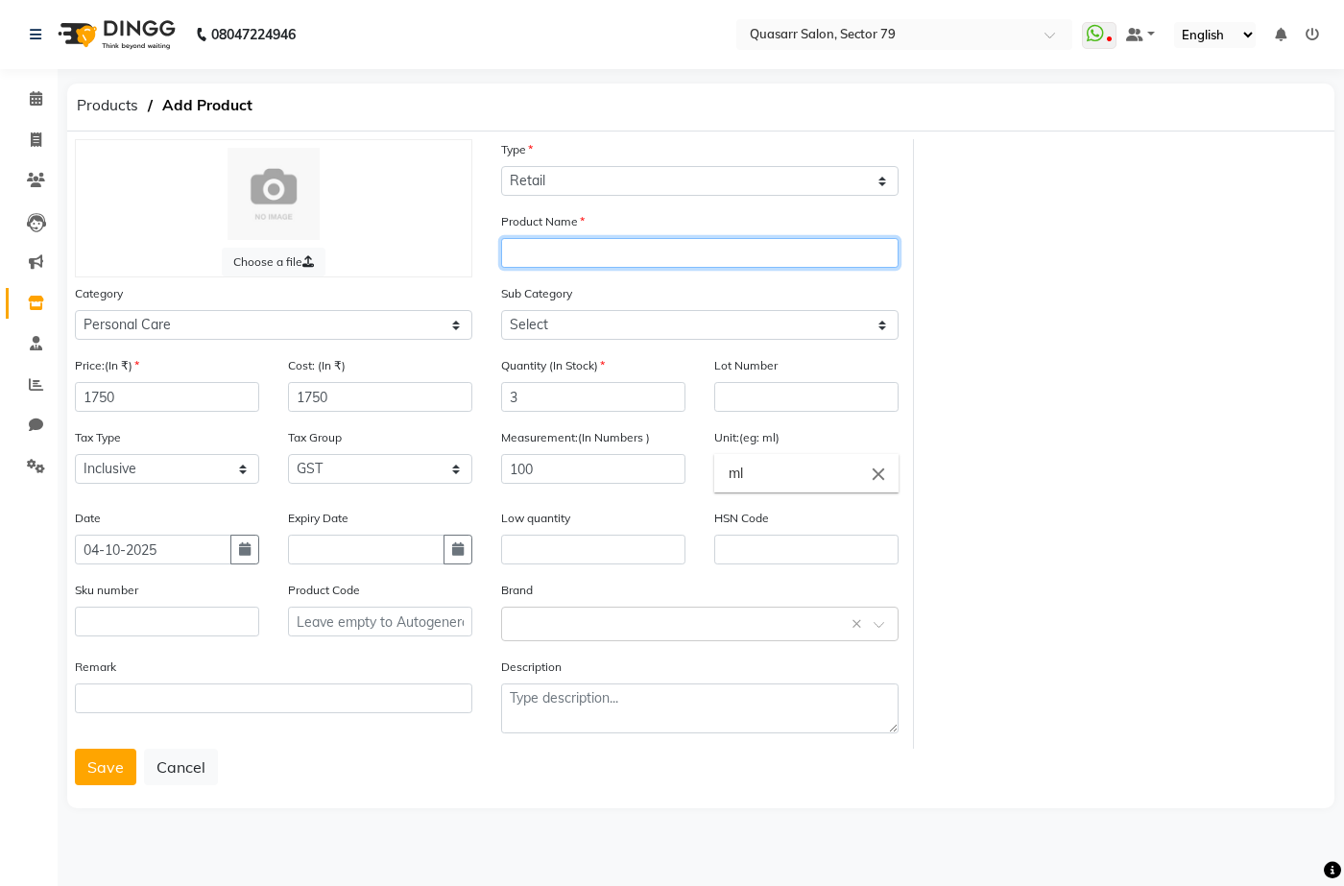
click at [629, 251] on input "text" at bounding box center [700, 253] width 398 height 30
paste input "Schwarzkopf Professional Oil Ultime Argan Finishing Oil"
type input "Schwarzkopf Professional Oil Ultime Argan Finishing Oil 100ml"
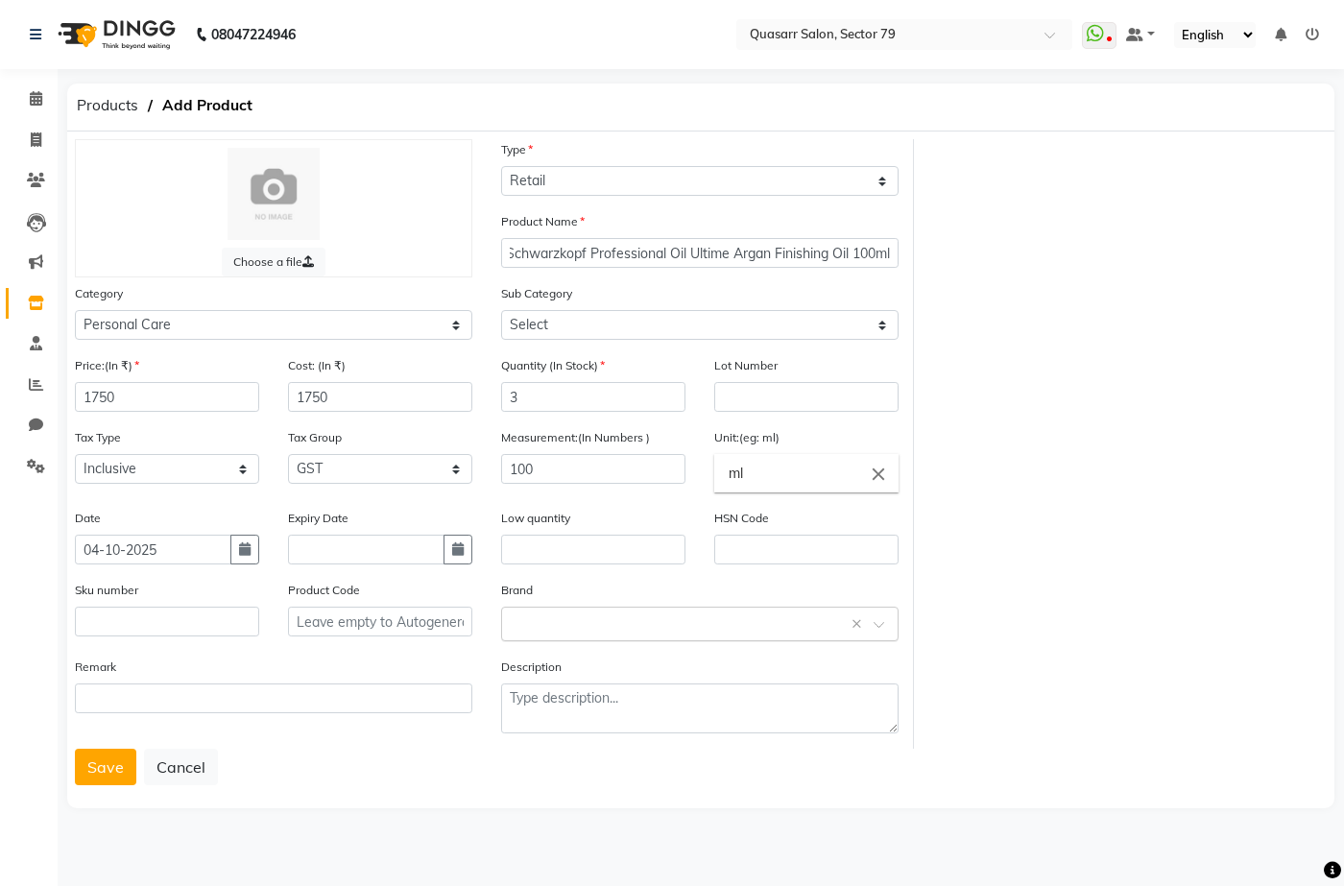
click at [576, 626] on input "text" at bounding box center [681, 623] width 338 height 20
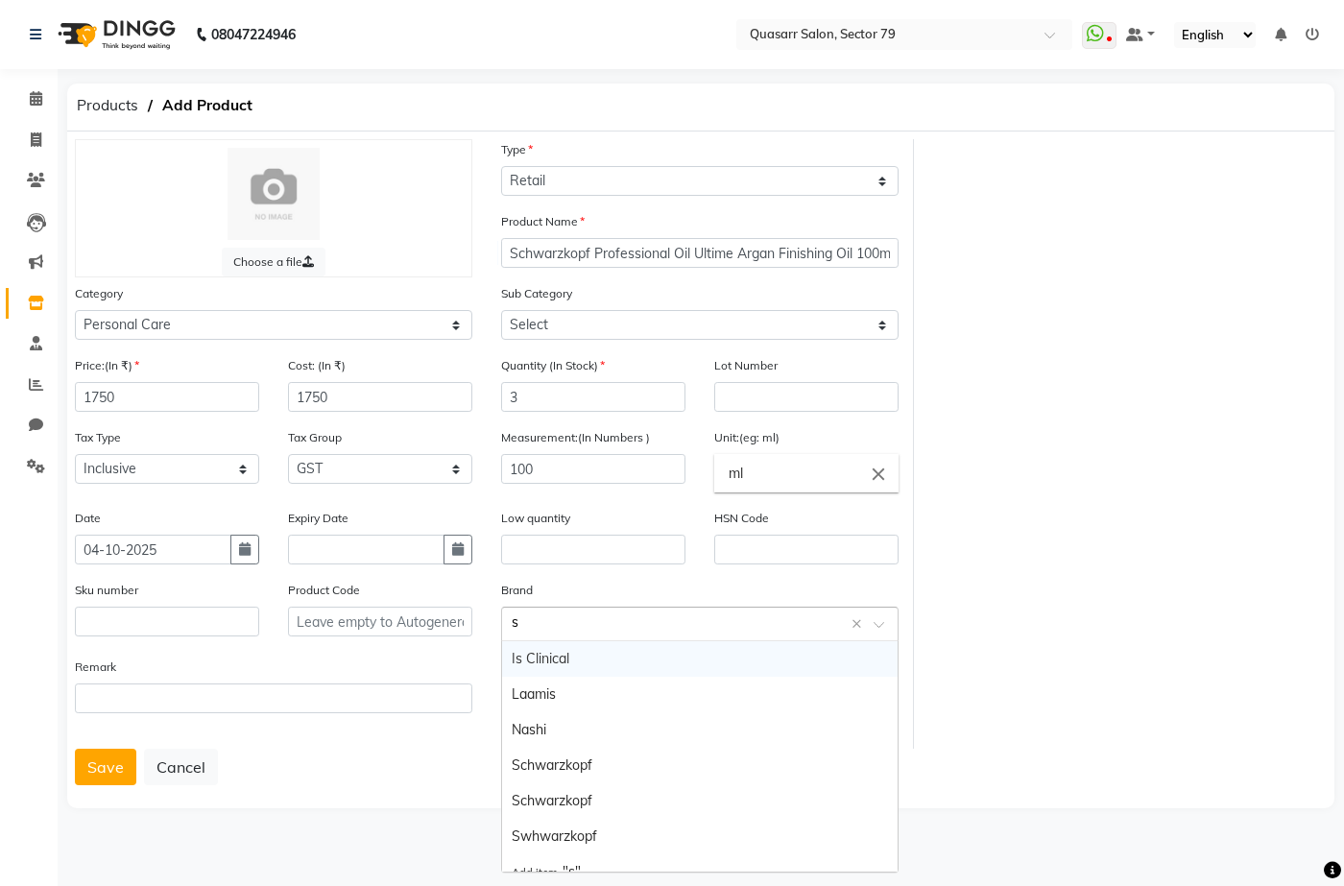
type input "sc"
click at [623, 663] on div "Schwarzkopf" at bounding box center [700, 659] width 396 height 36
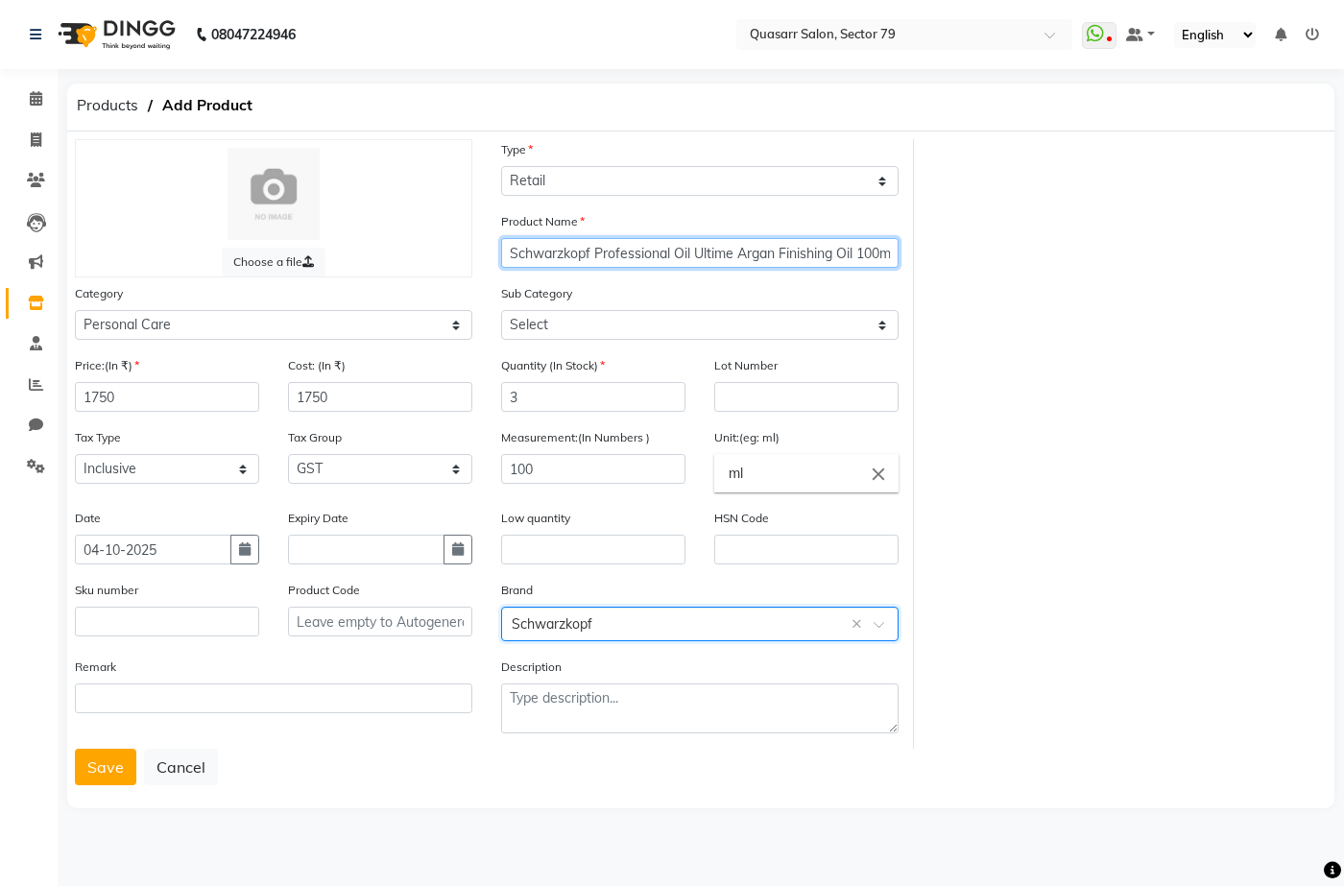
click at [722, 258] on input "Schwarzkopf Professional Oil Ultime Argan Finishing Oil 100ml" at bounding box center [700, 253] width 398 height 30
click at [624, 246] on input "Schwarzkopf Professional Oil Ultime Argan Finishing Oil 100ml" at bounding box center [700, 253] width 398 height 30
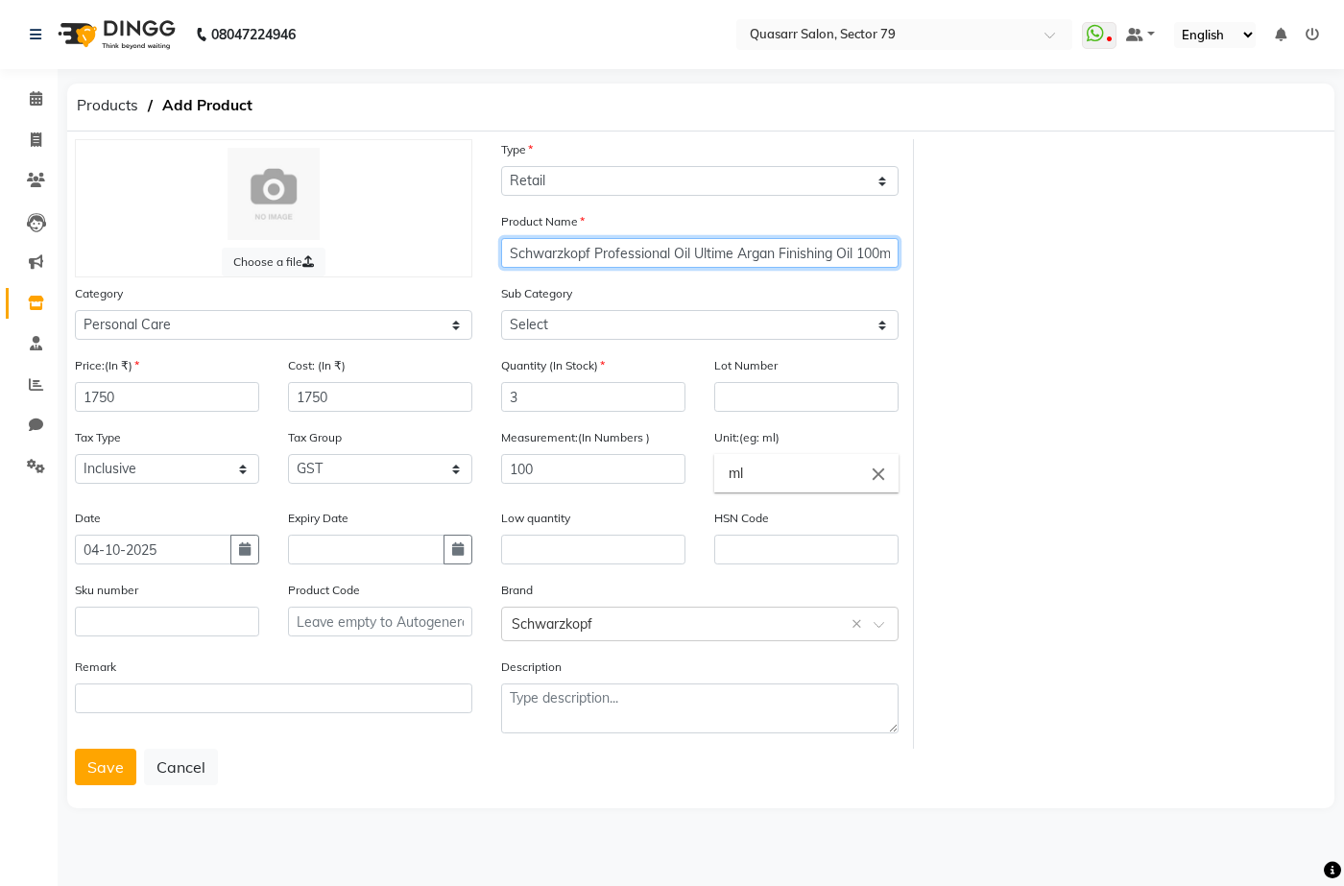
paste input "Barbary Fig Finishing Oi"
type input "Schwarzkopf Professional Oil Ultime Barbary Fig Finishing Oil 100ml"
click at [113, 769] on button "Save" at bounding box center [105, 767] width 61 height 36
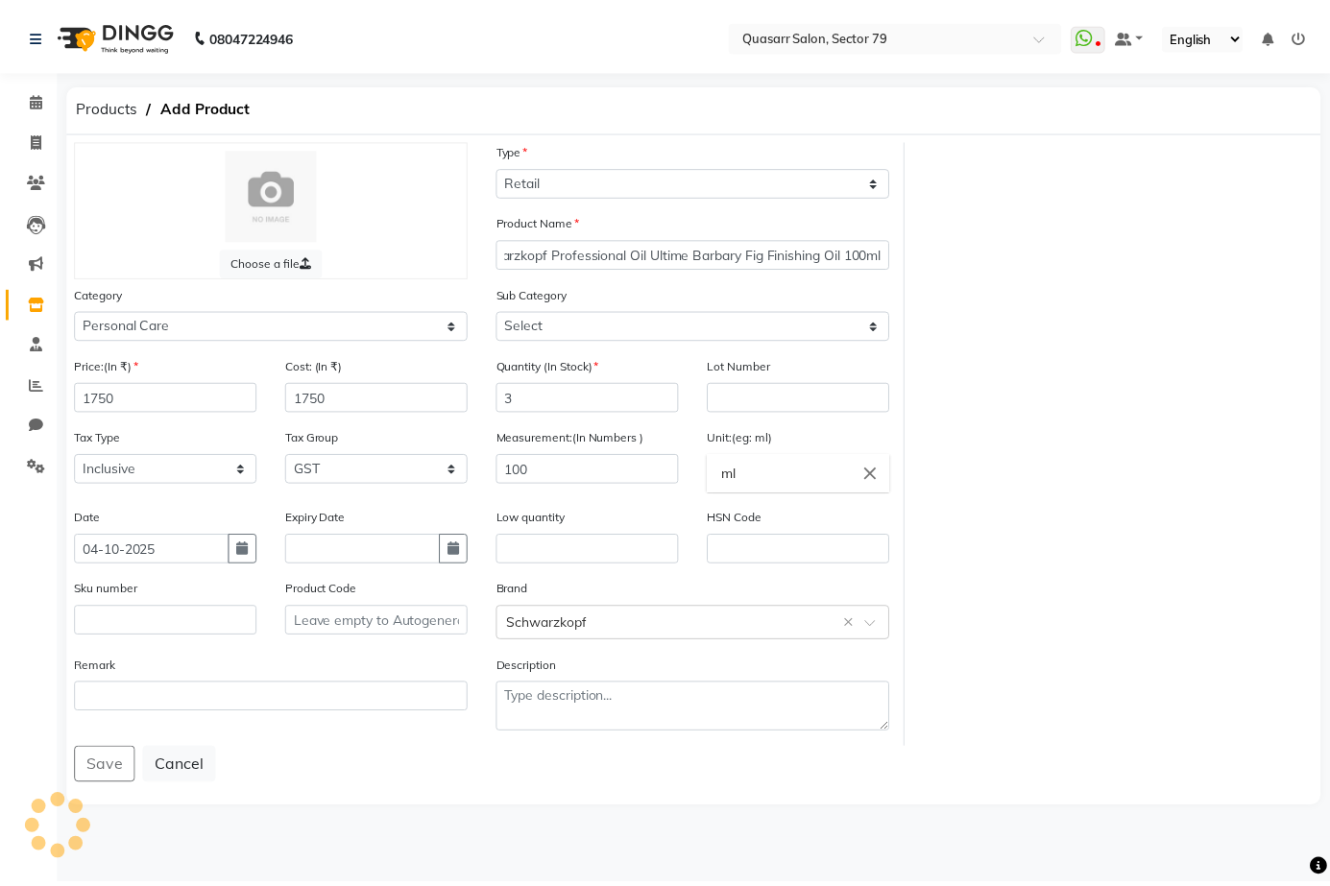
scroll to position [0, 0]
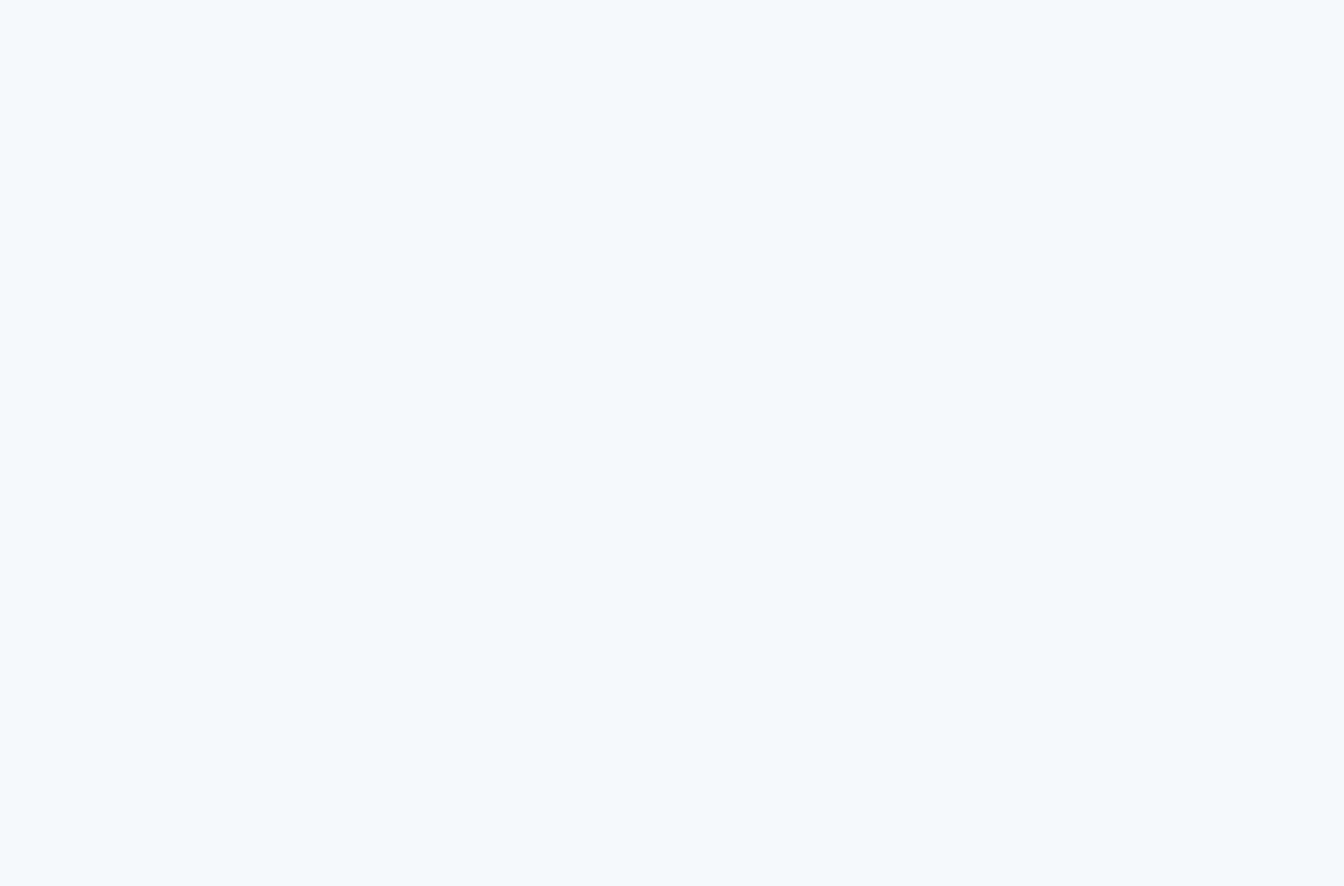
select select "service"
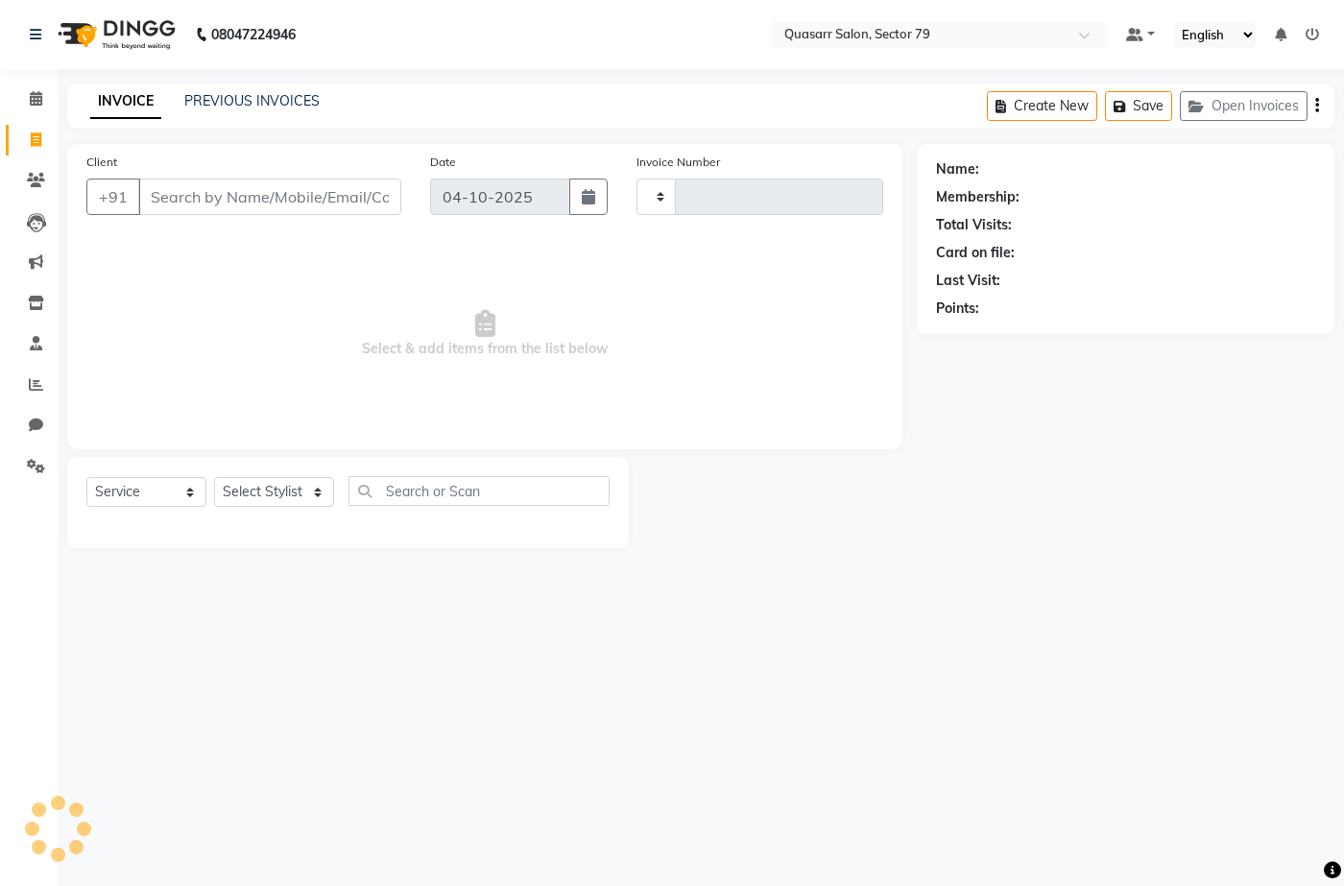
select select "en"
type input "4251"
select select "7231"
click at [140, 501] on select "Select Service Product Membership Package Voucher Prepaid Gift Card" at bounding box center [146, 492] width 120 height 30
select select "product"
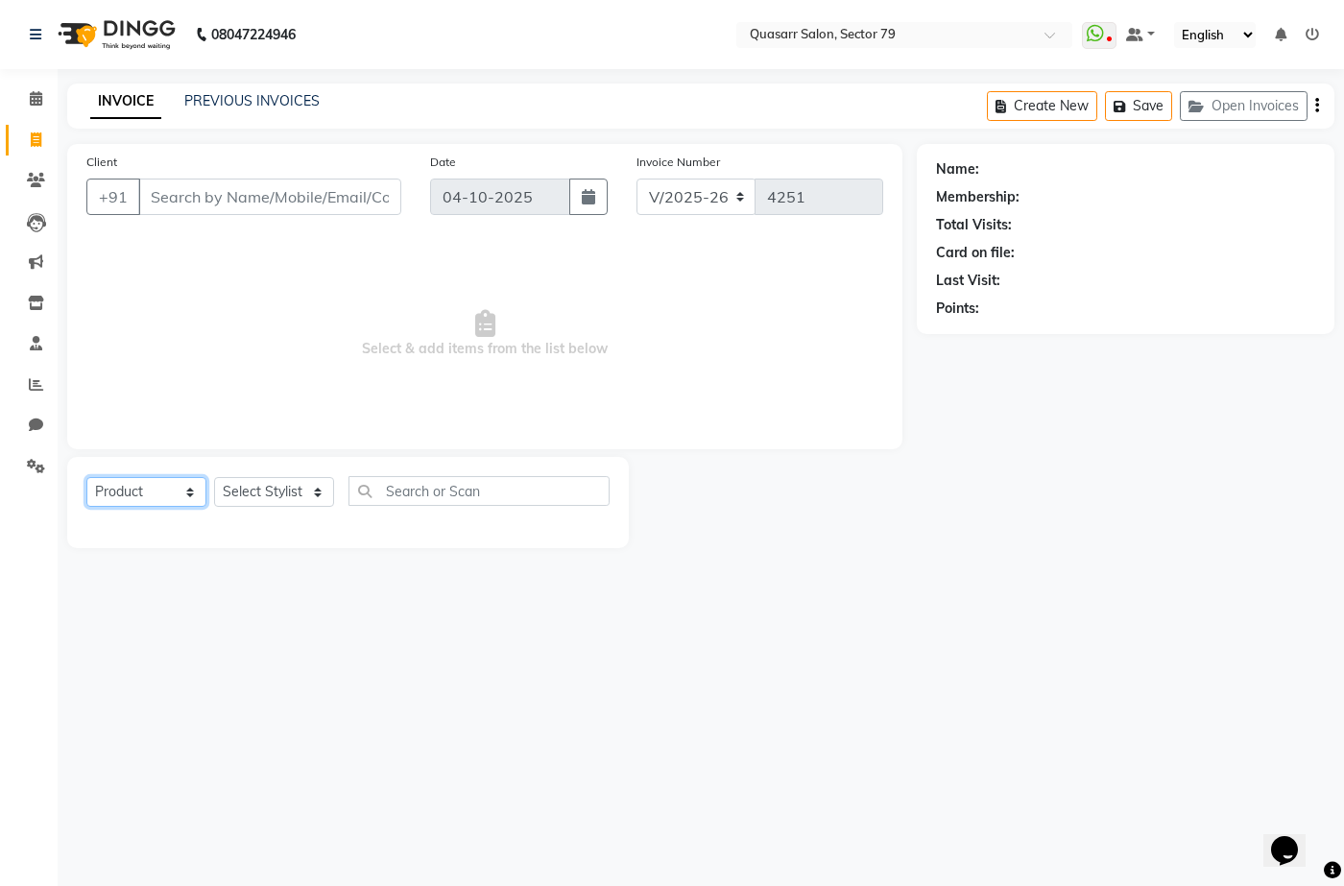
click at [86, 477] on select "Select Service Product Membership Package Voucher Prepaid Gift Card" at bounding box center [146, 492] width 120 height 30
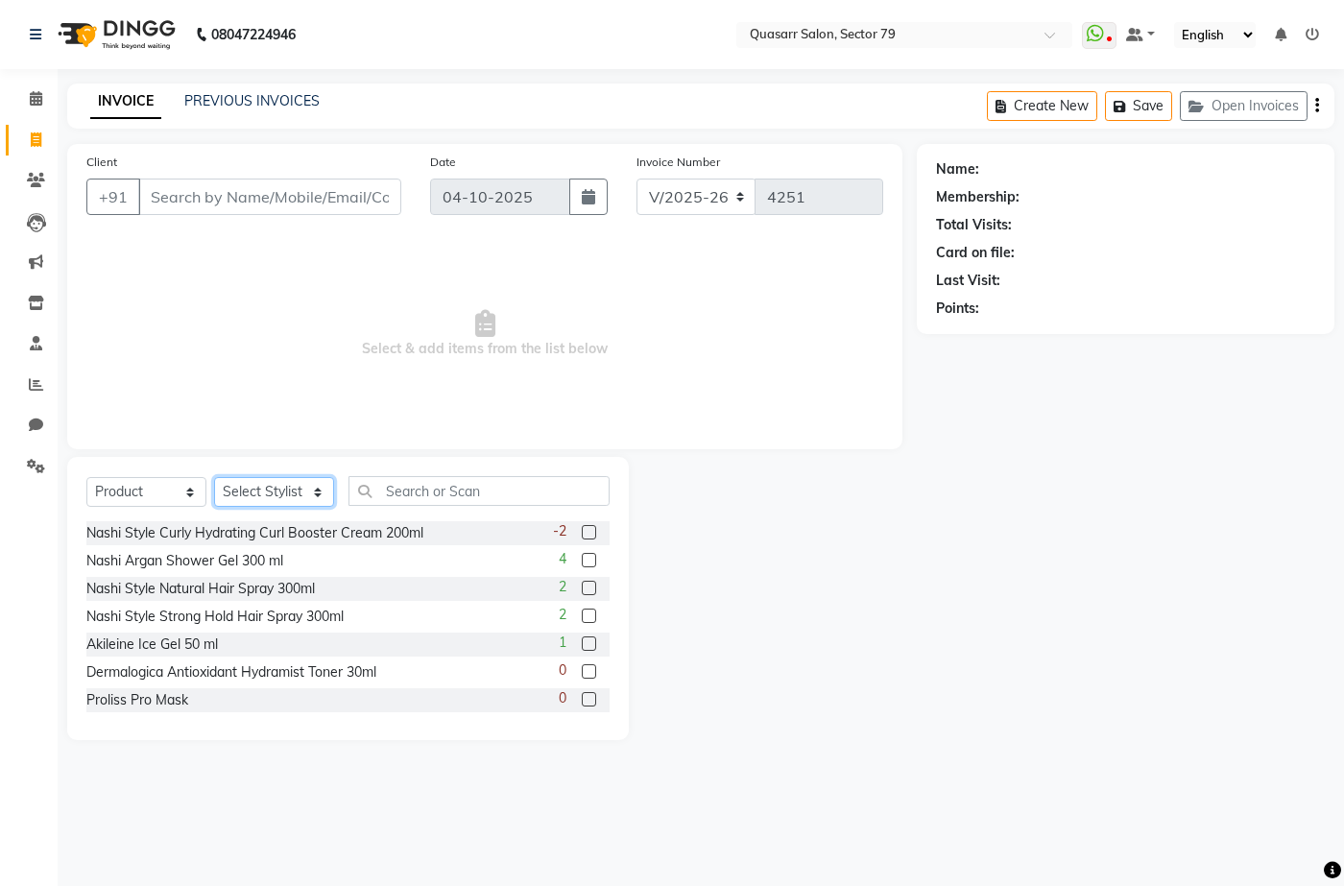
drag, startPoint x: 311, startPoint y: 493, endPoint x: 310, endPoint y: 483, distance: 9.6
click at [311, 493] on select "Select Stylist ABOY ADDY MUA Aruna [PERSON_NAME] DEEP [PERSON_NAME] [PERSON_NAM…" at bounding box center [274, 492] width 120 height 30
select select "61764"
click at [214, 477] on select "Select Stylist ABOY ADDY MUA Aruna [PERSON_NAME] DEEP [PERSON_NAME] [PERSON_NAM…" at bounding box center [274, 492] width 120 height 30
click at [431, 477] on input "text" at bounding box center [479, 491] width 261 height 30
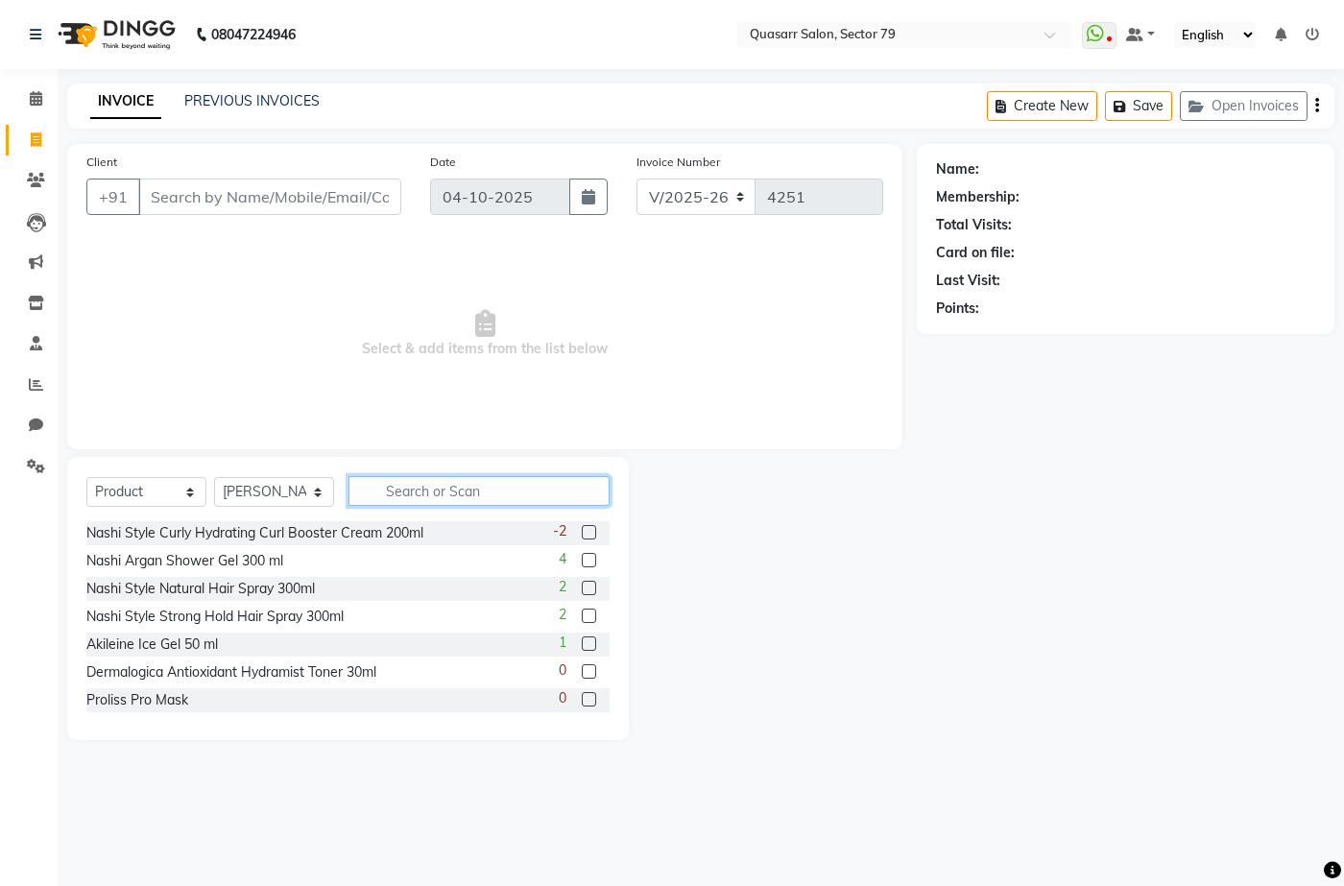
paste input "Ultime"
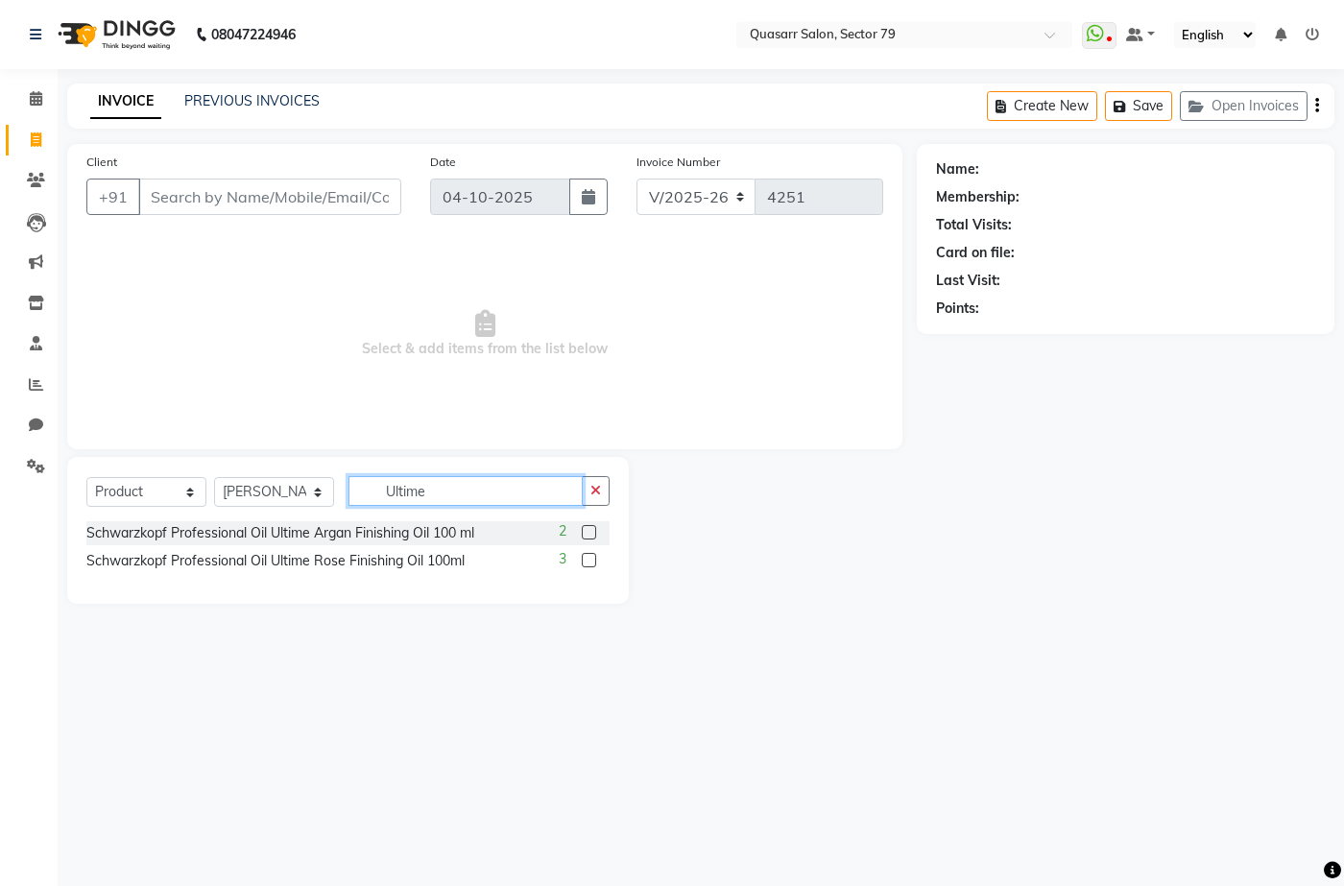
click at [483, 502] on input "Ultime" at bounding box center [466, 491] width 234 height 30
type input "Ultime"
click at [303, 499] on select "Select Stylist ABOY ADDY MUA Aruna [PERSON_NAME] DEEP [PERSON_NAME] [PERSON_NAM…" at bounding box center [274, 492] width 120 height 30
select select "83589"
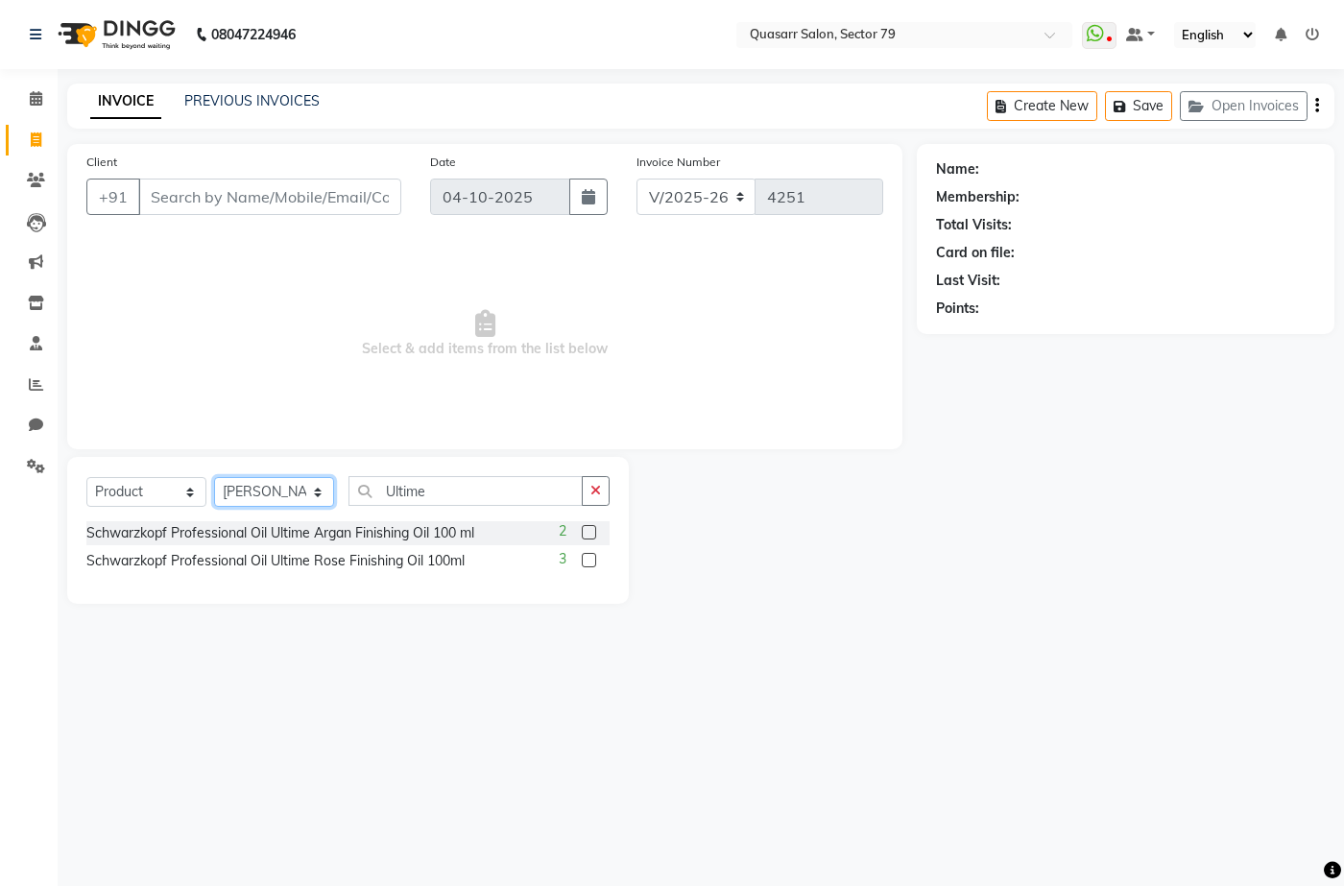
click at [214, 477] on select "Select Stylist ABOY ADDY MUA Aruna [PERSON_NAME] DEEP [PERSON_NAME] [PERSON_NAM…" at bounding box center [274, 492] width 120 height 30
click at [445, 478] on input "Ultime" at bounding box center [466, 491] width 234 height 30
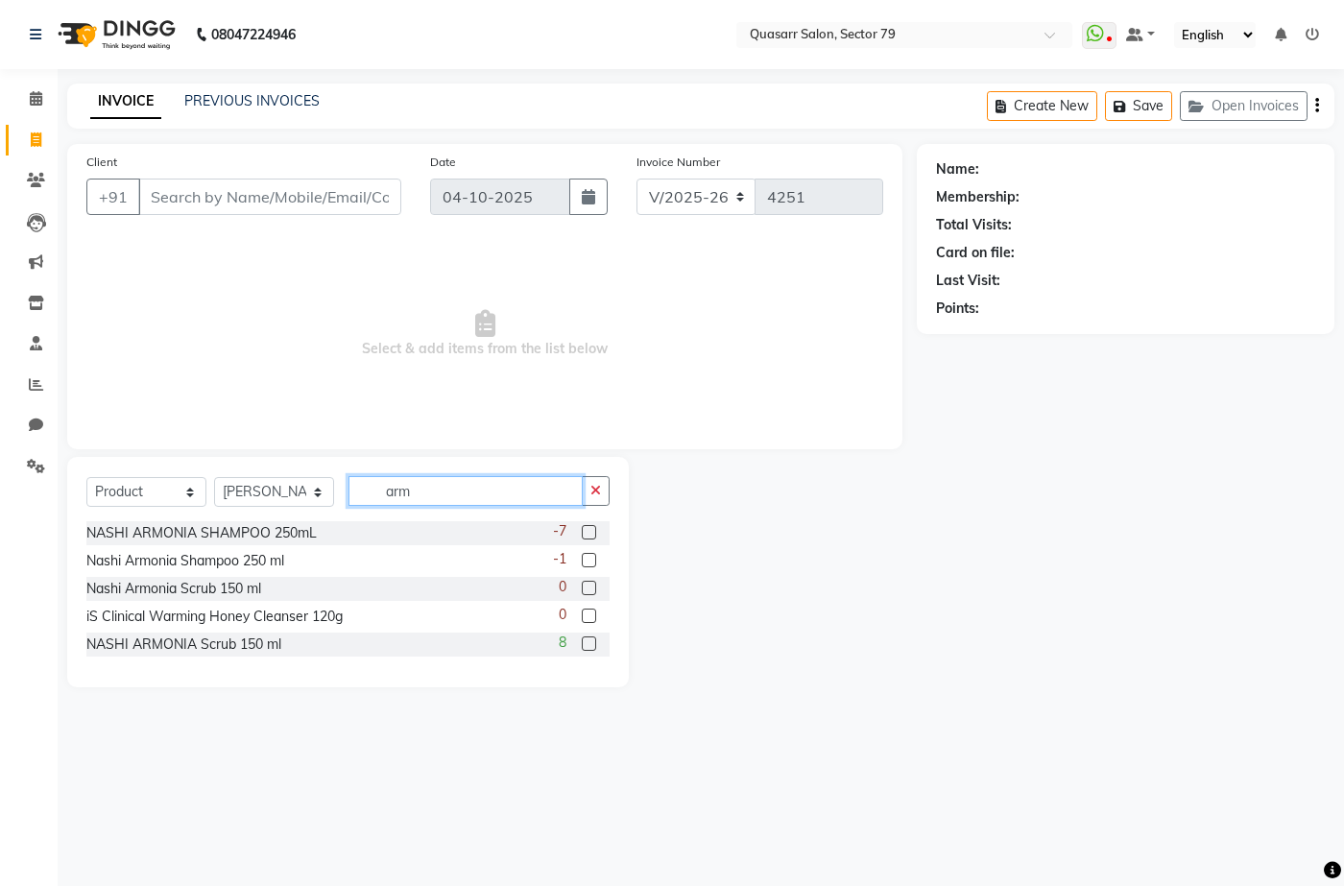
click at [426, 491] on input "arm" at bounding box center [466, 491] width 234 height 30
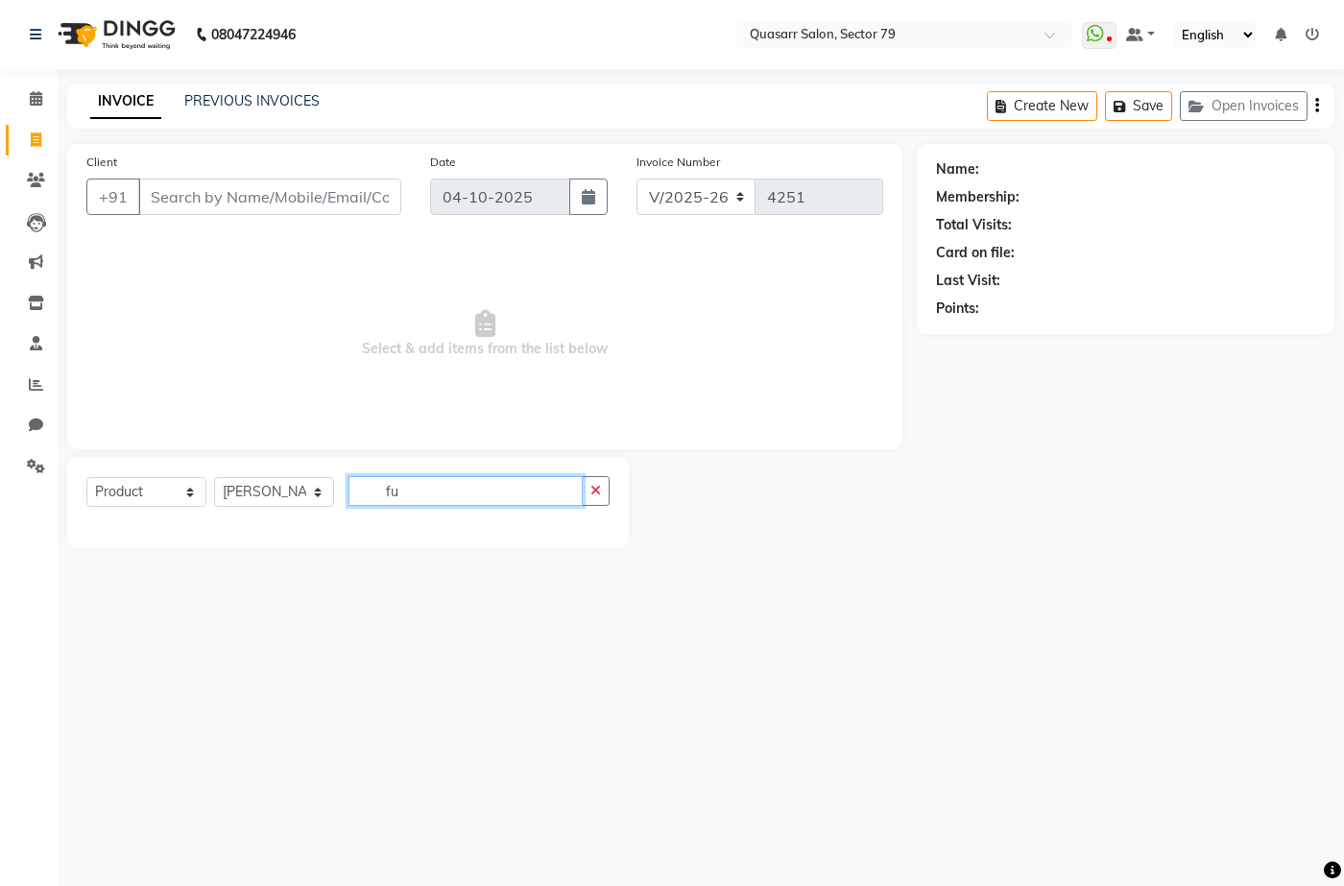
type input "f"
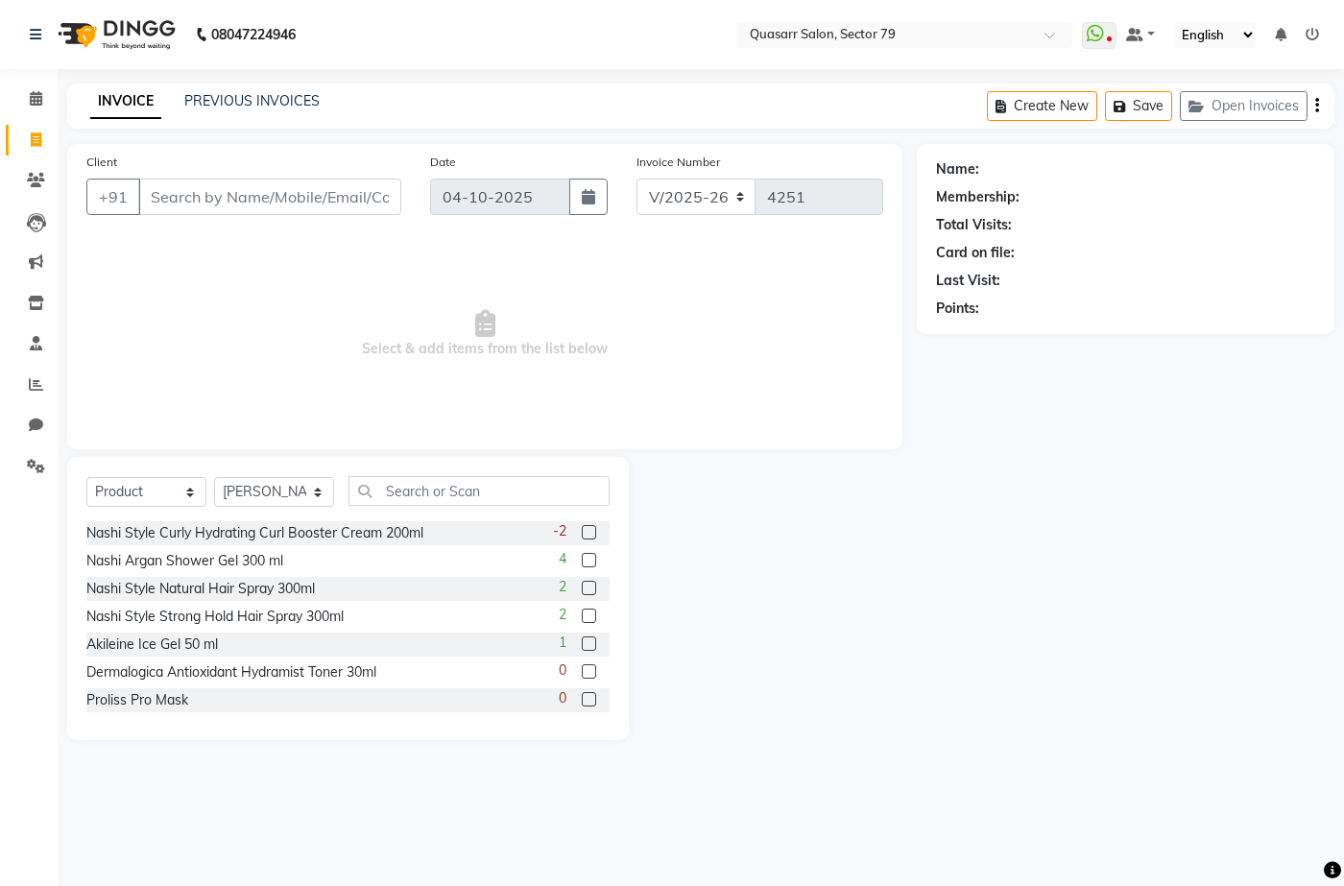
click at [855, 710] on div at bounding box center [773, 598] width 288 height 283
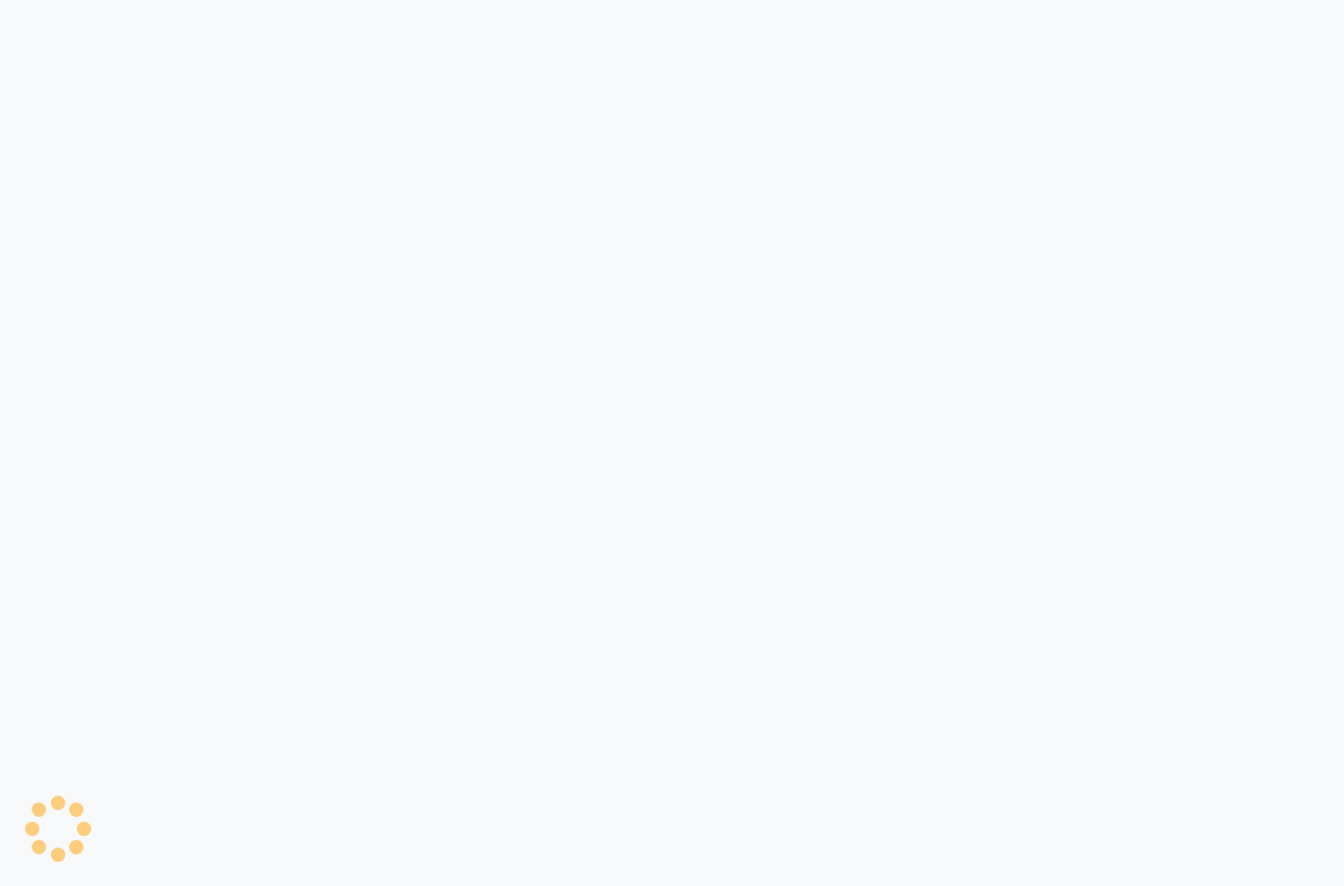
select select "service"
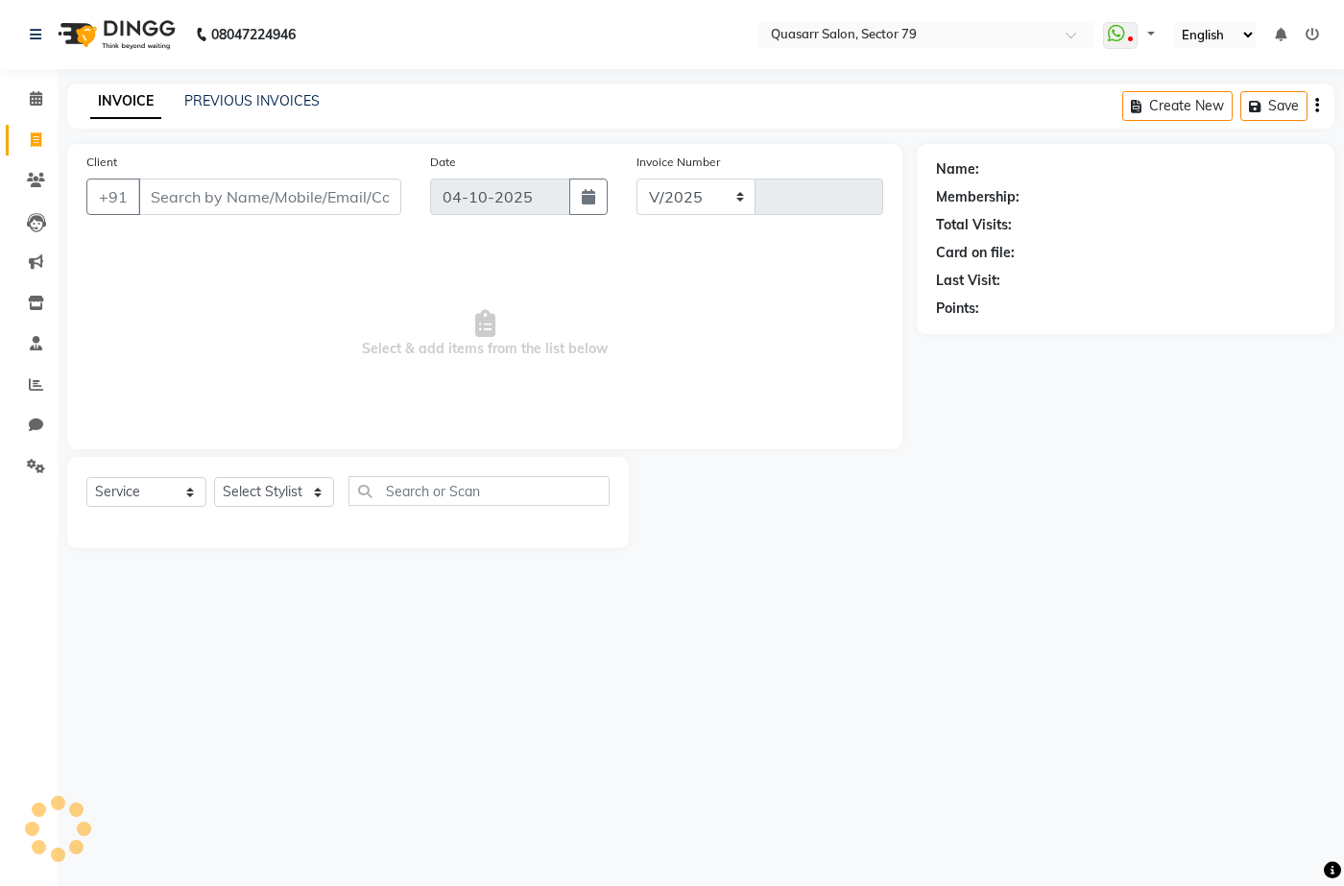
select select "en"
select select "7231"
type input "4251"
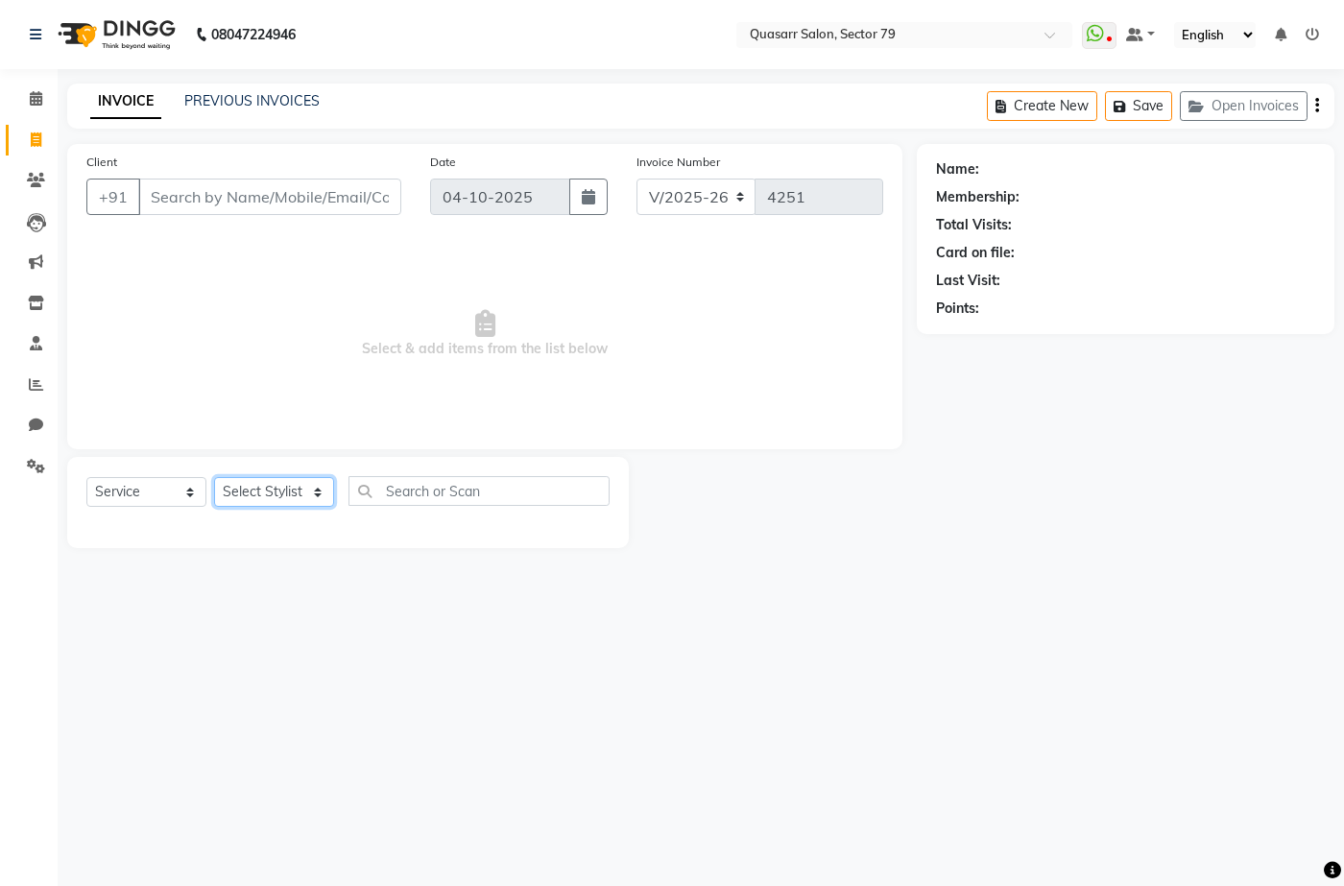
click at [268, 498] on select "Select Stylist ABOY ADDY MUA Aruna [PERSON_NAME] DEEP [PERSON_NAME] [PERSON_NAM…" at bounding box center [274, 492] width 120 height 30
select select "74664"
click at [214, 477] on select "Select Stylist ABOY ADDY MUA Aruna [PERSON_NAME] DEEP [PERSON_NAME] [PERSON_NAM…" at bounding box center [274, 492] width 120 height 30
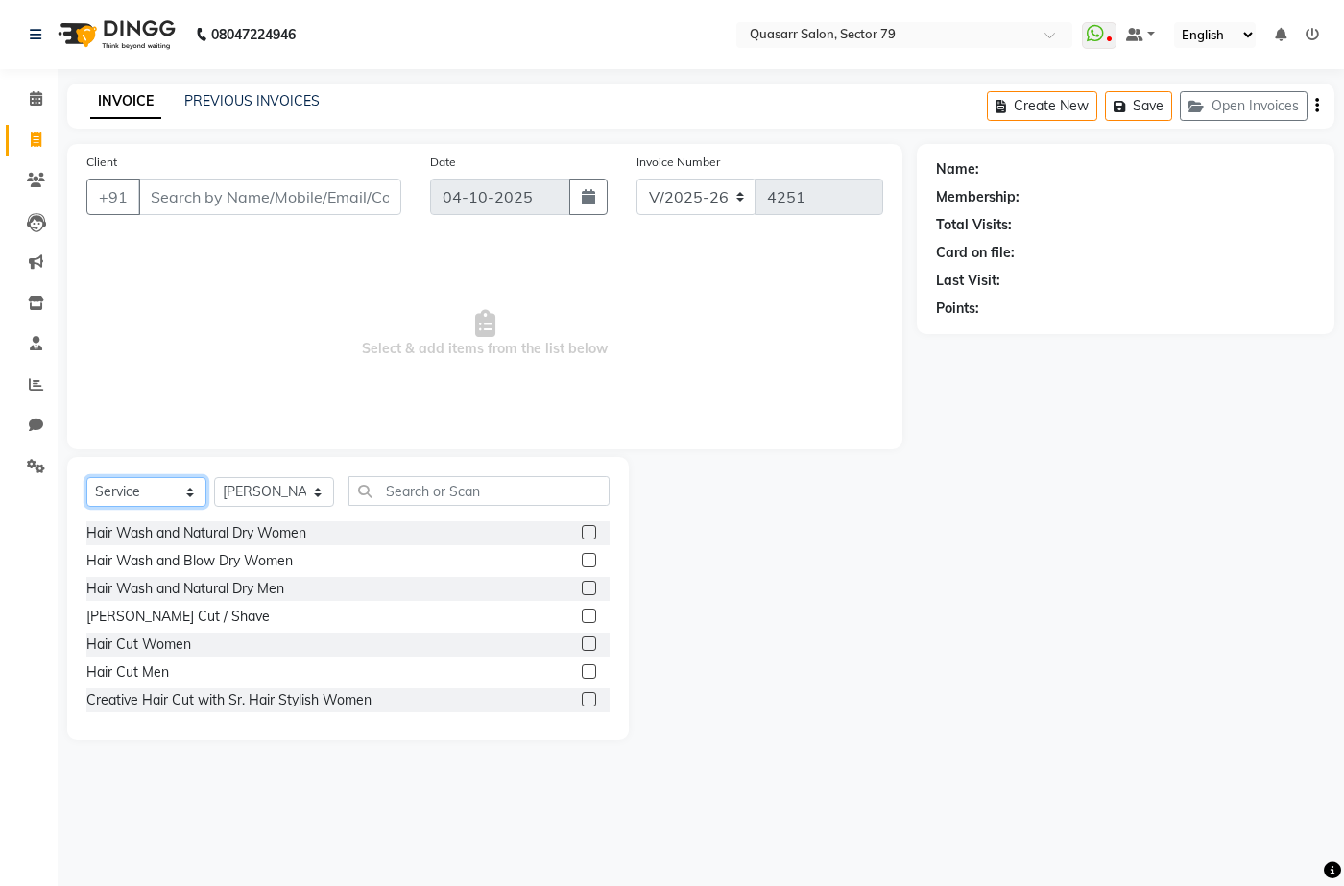
click at [134, 496] on select "Select Service Product Membership Package Voucher Prepaid Gift Card" at bounding box center [146, 492] width 120 height 30
select select "product"
click at [86, 477] on select "Select Service Product Membership Package Voucher Prepaid Gift Card" at bounding box center [146, 492] width 120 height 30
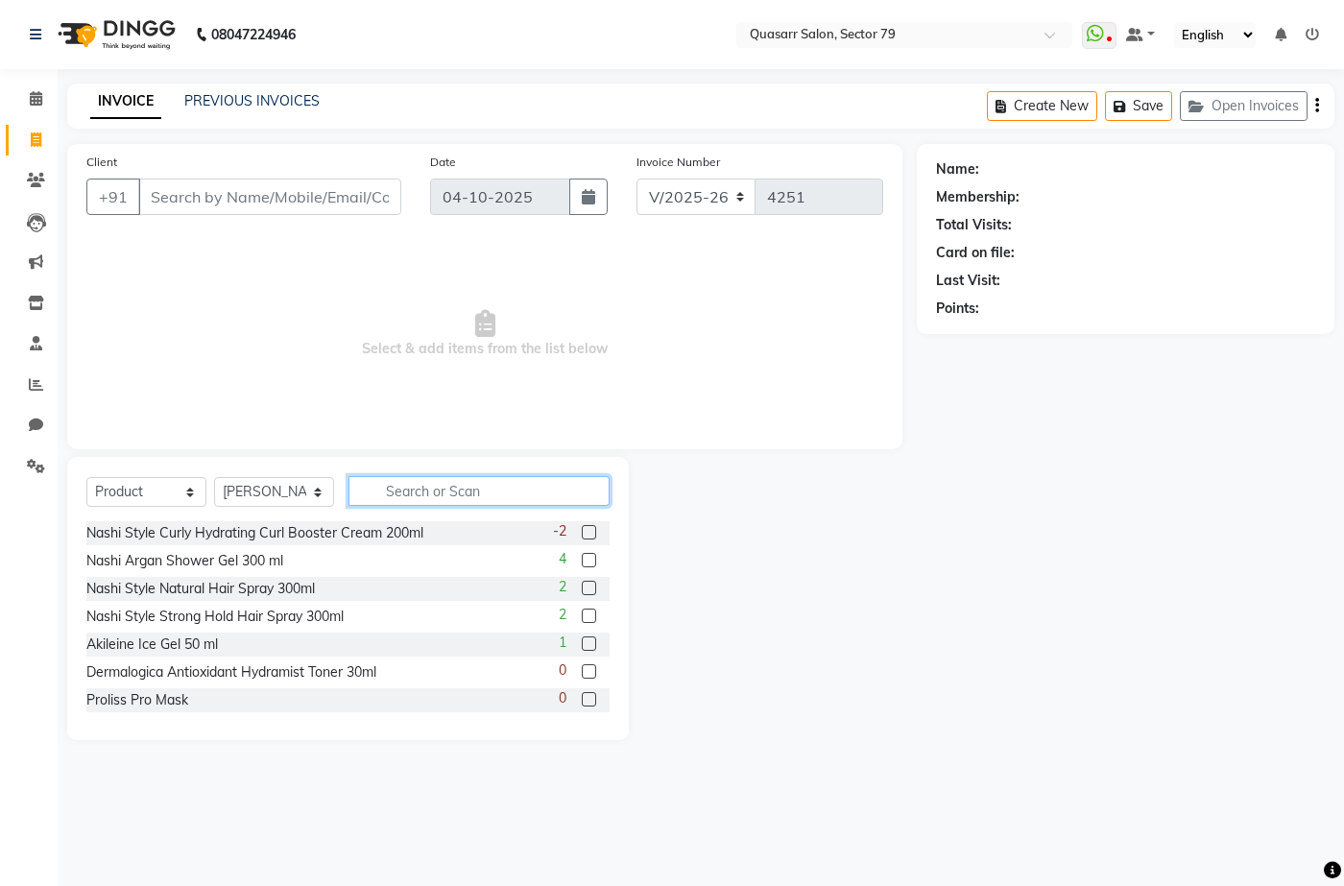
click at [442, 498] on input "text" at bounding box center [479, 491] width 261 height 30
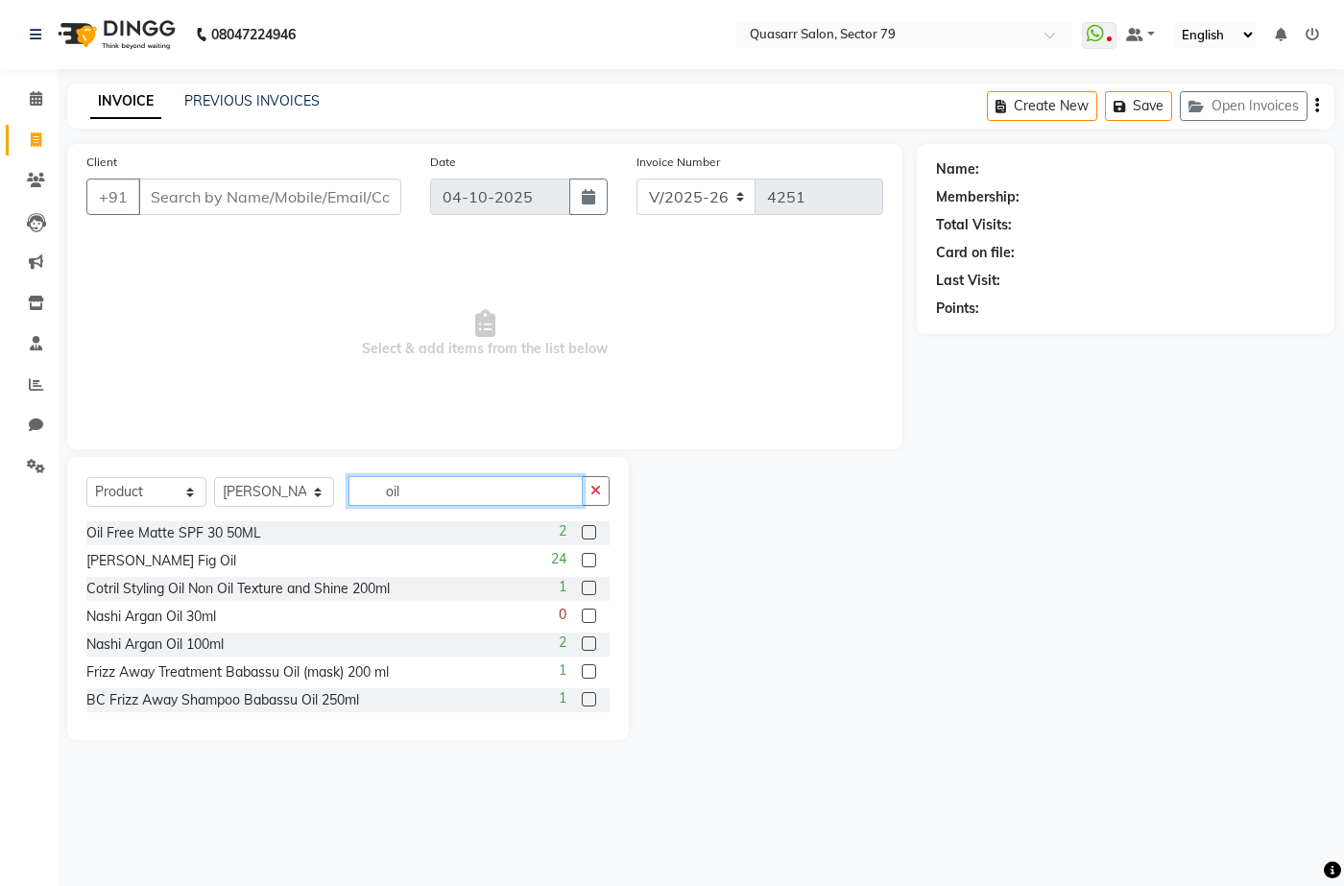
scroll to position [142, 0]
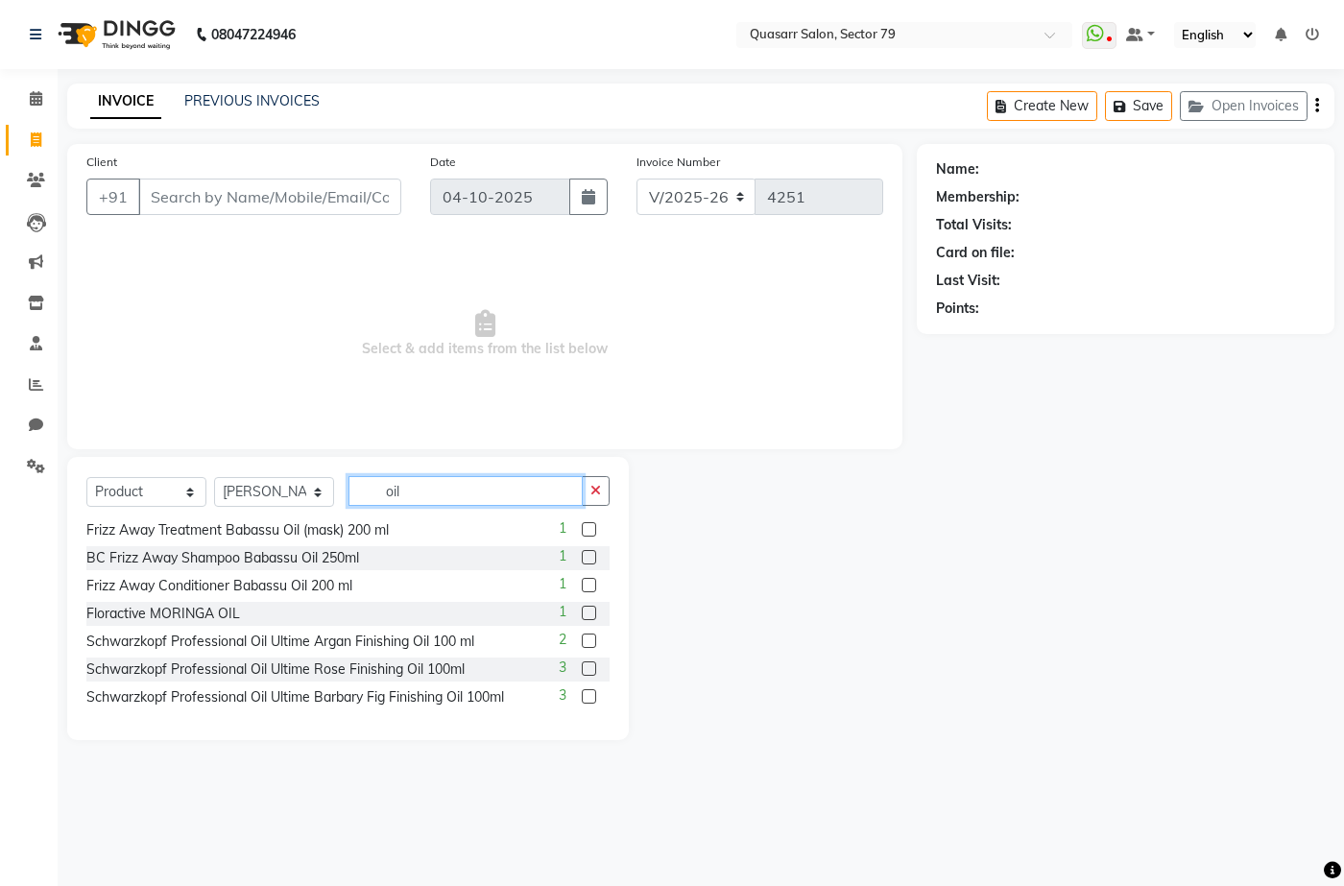
type input "oil"
click at [231, 190] on input "Client" at bounding box center [269, 197] width 263 height 36
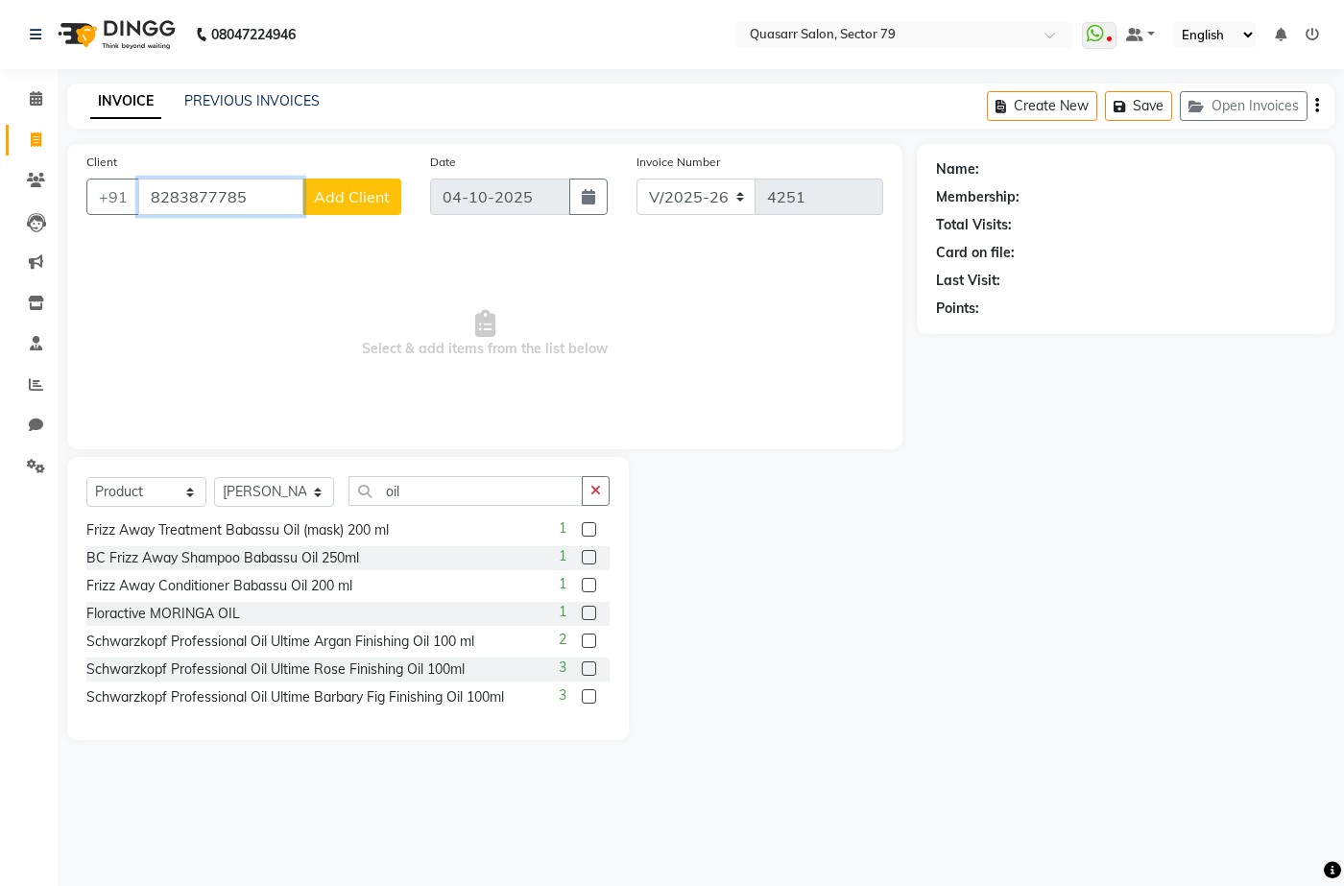
type input "8283877785"
click at [327, 202] on span "Add Client" at bounding box center [352, 196] width 76 height 19
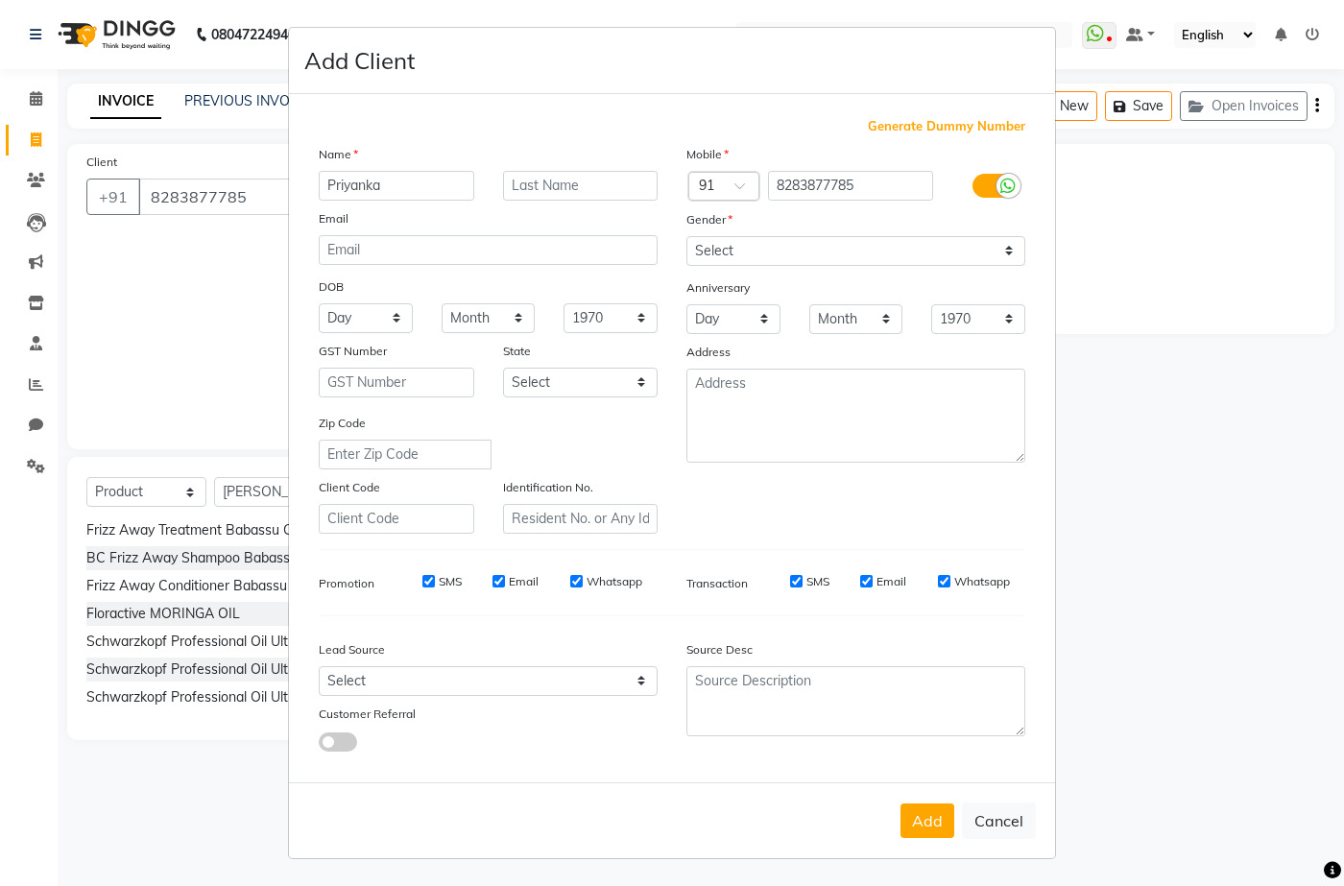
type input "Priyanka"
click at [705, 250] on select "Select Male Female Other Prefer Not To Say" at bounding box center [856, 251] width 339 height 30
select select "female"
click at [687, 236] on select "Select Male Female Other Prefer Not To Say" at bounding box center [856, 251] width 339 height 30
click at [501, 676] on select "Select Walk-in Referral Internet Friend Word of Mouth Advertisement Facebook Ju…" at bounding box center [488, 681] width 339 height 30
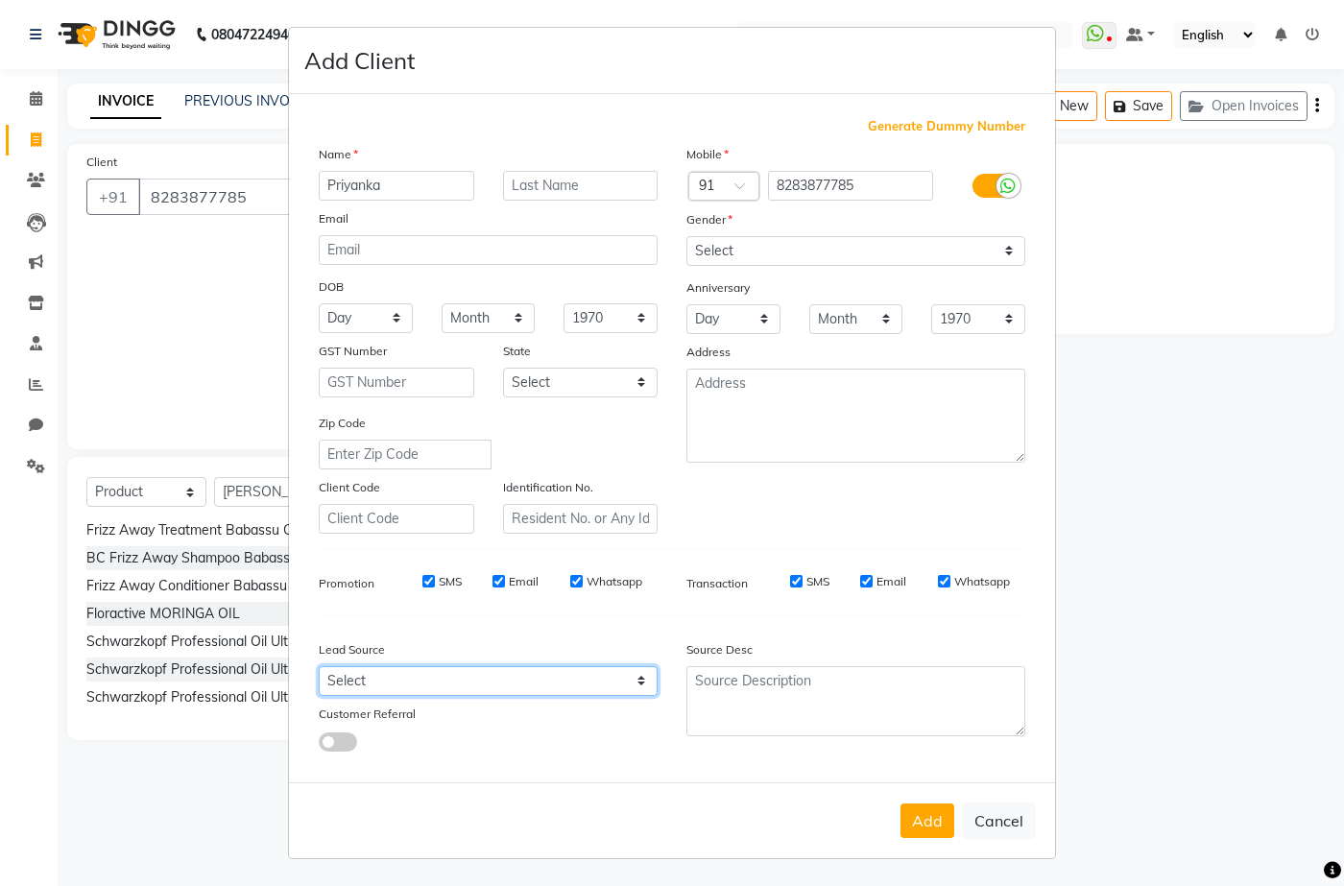
select select "49716"
click at [319, 666] on select "Select Walk-in Referral Internet Friend Word of Mouth Advertisement Facebook Ju…" at bounding box center [488, 681] width 339 height 30
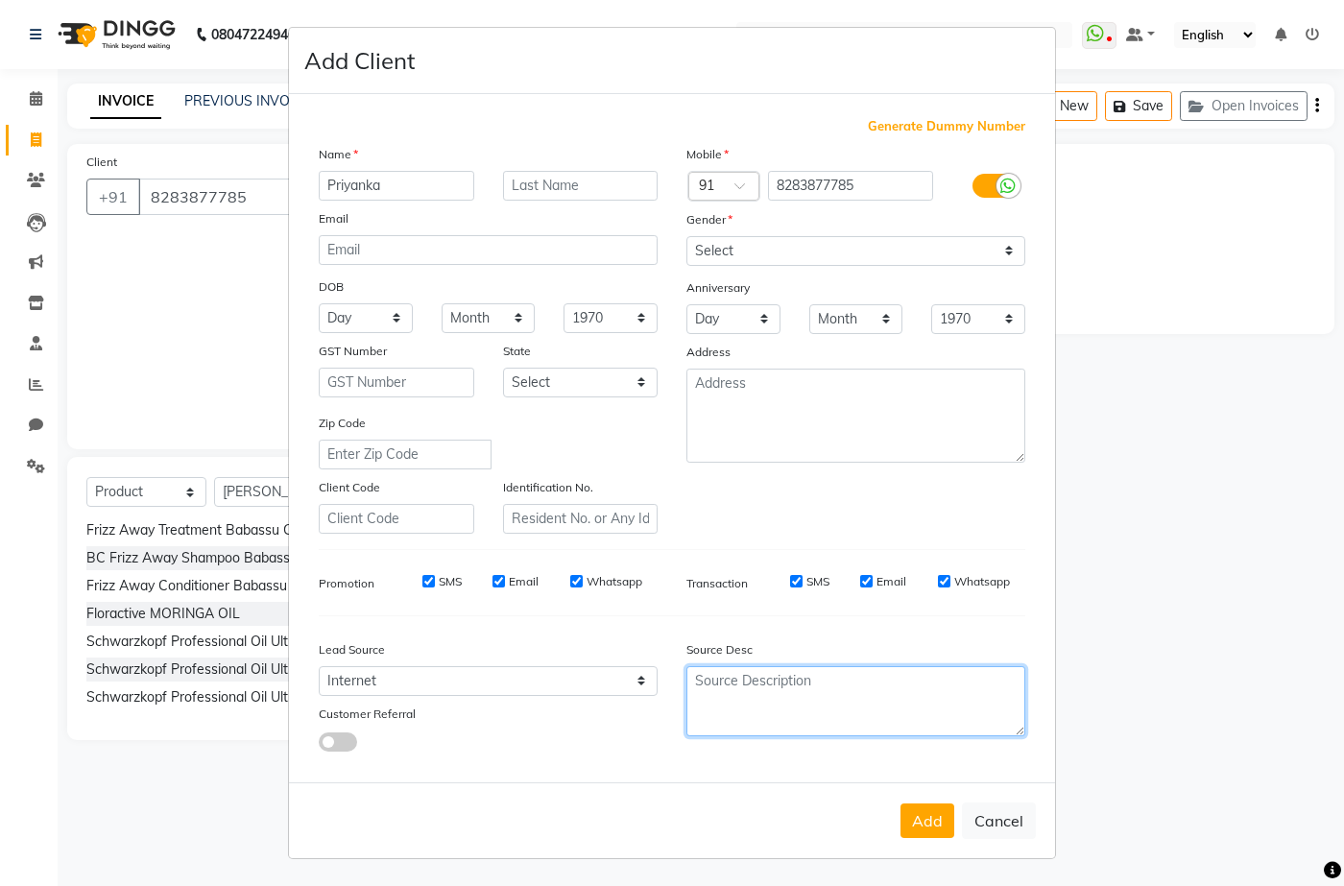
click at [741, 723] on textarea at bounding box center [856, 701] width 339 height 70
type textarea "Reels"
click at [922, 814] on button "Add" at bounding box center [928, 821] width 54 height 35
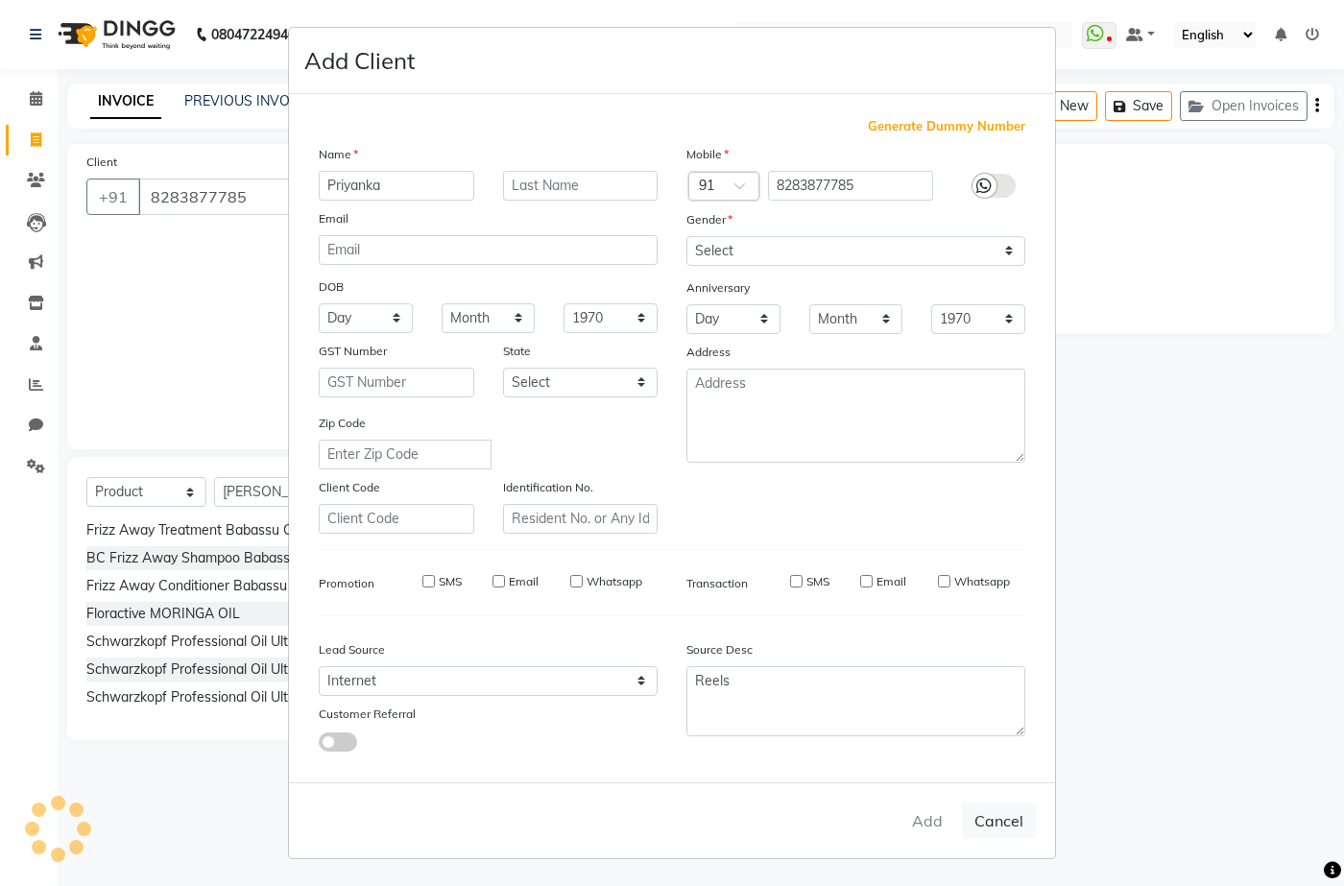
select select
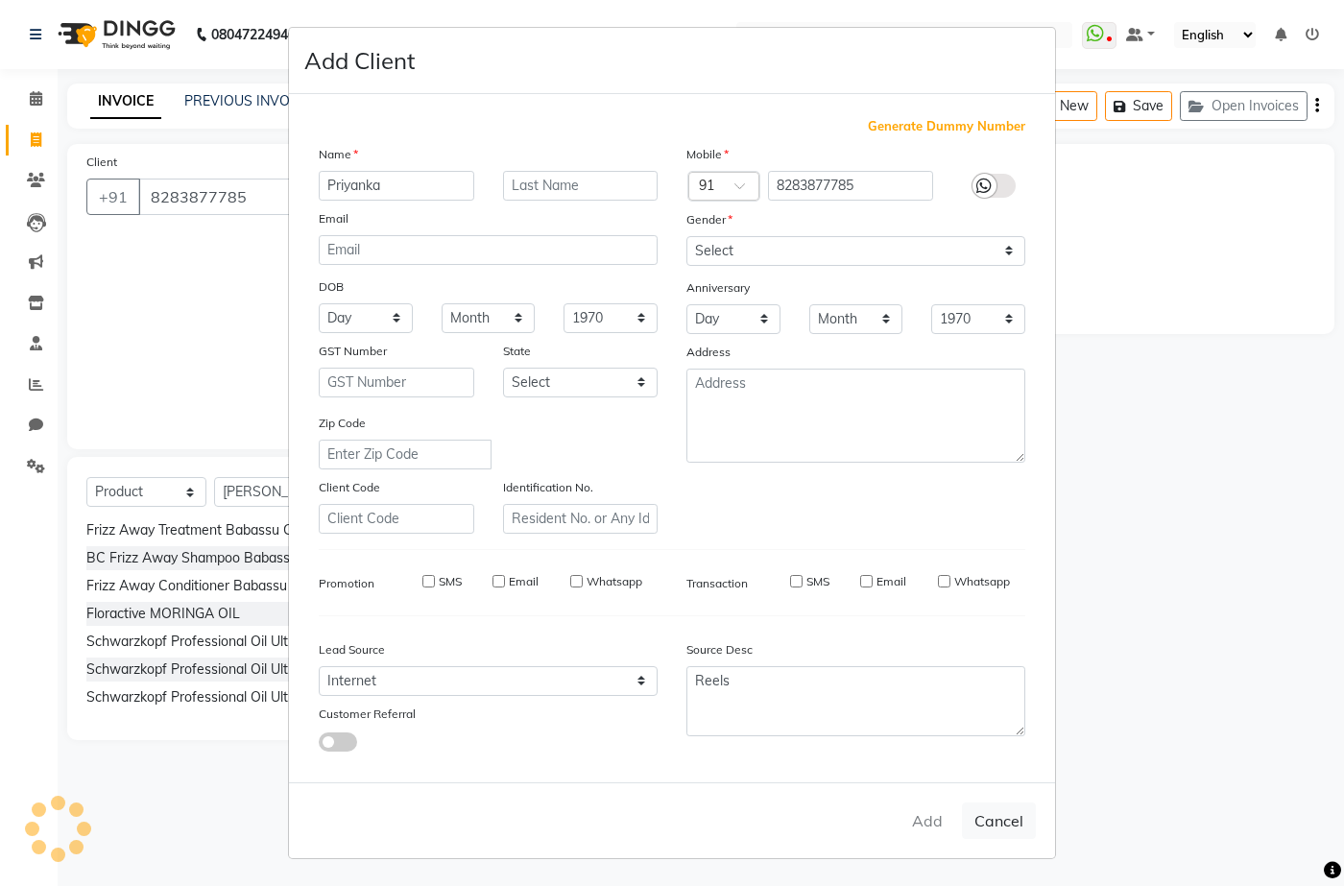
select select
checkbox input "false"
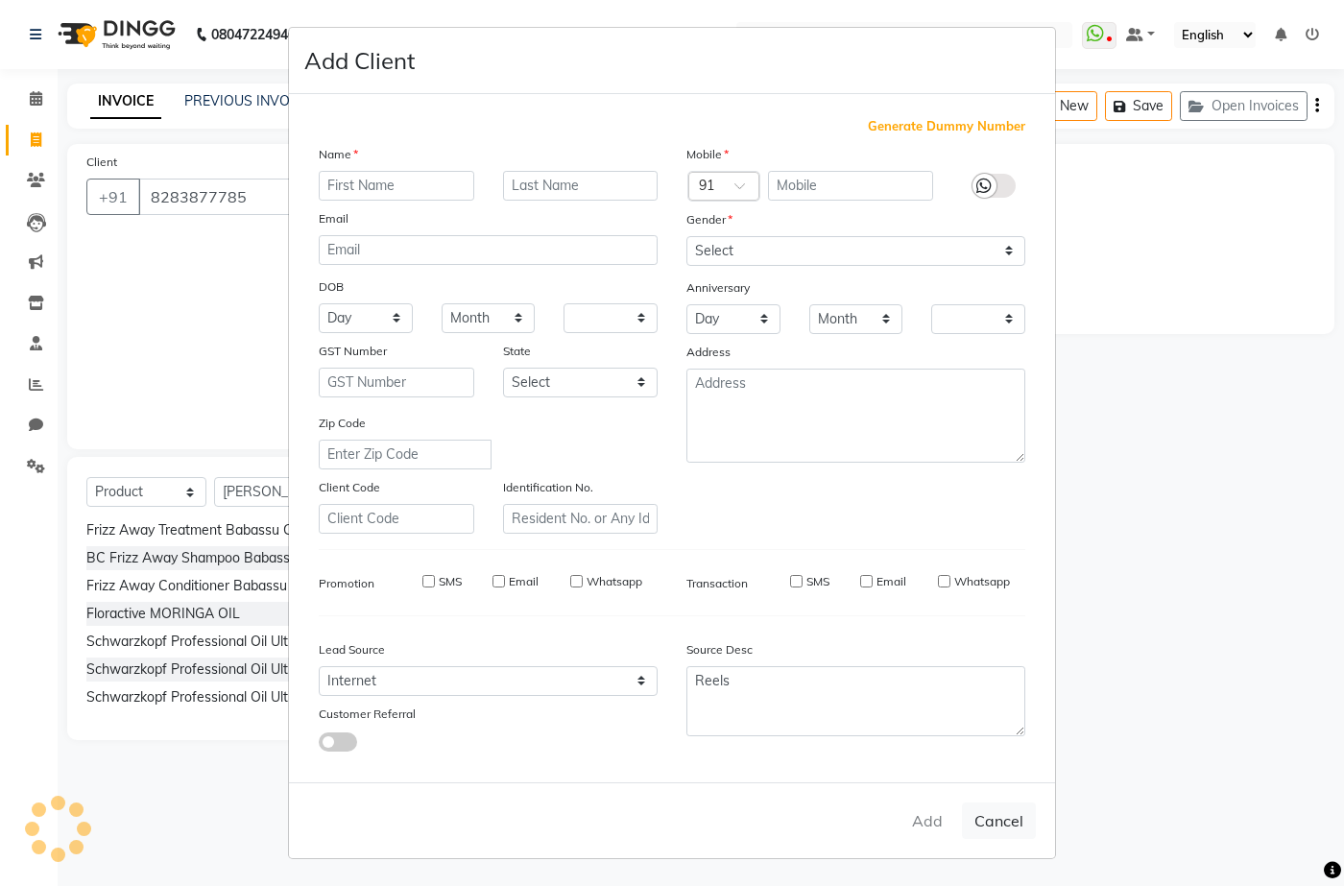
checkbox input "false"
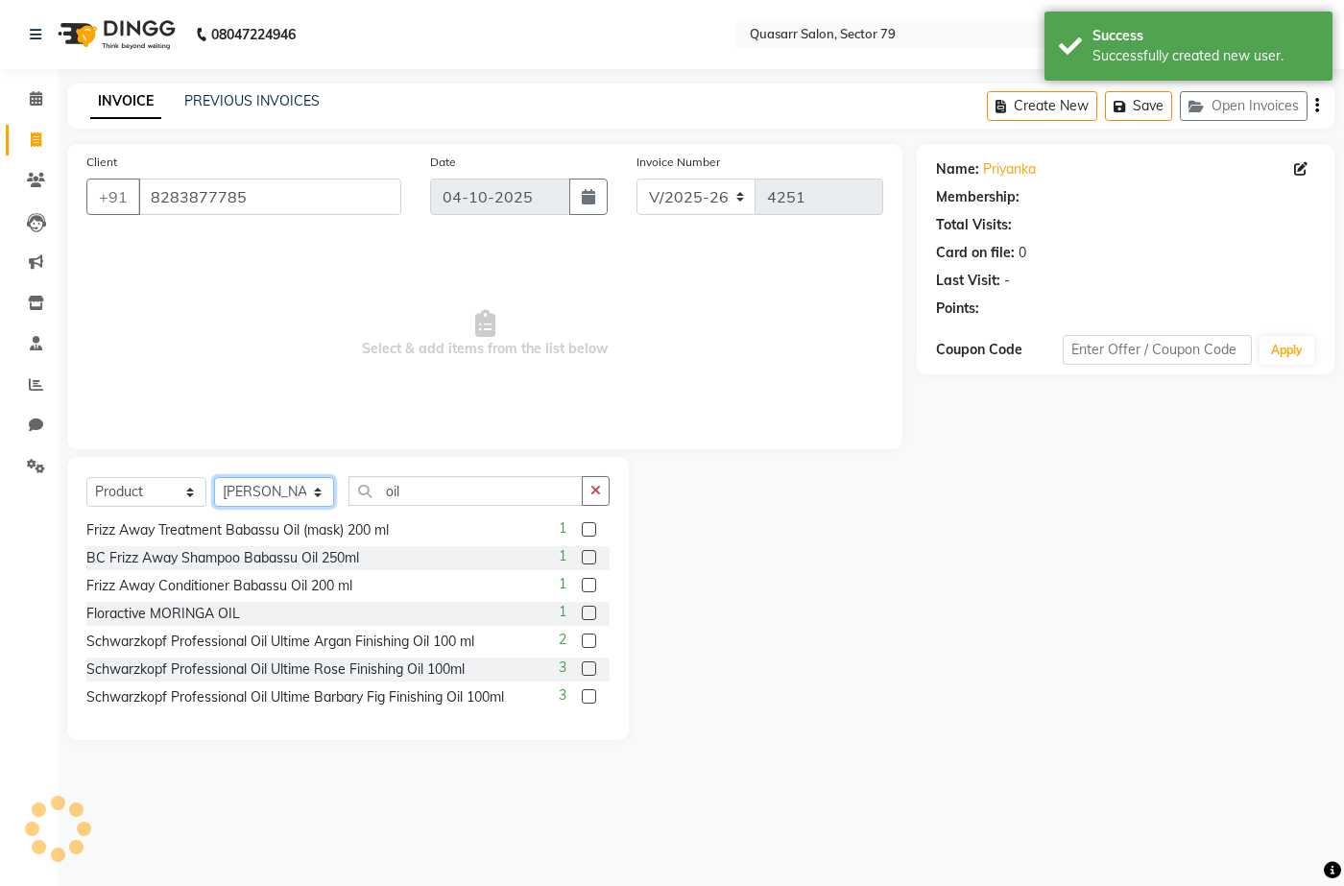
click at [268, 487] on select "Select Stylist ABOY ADDY MUA Aruna Rai BHAWNA DEEP DINA GAITRI DEVI JAANVEER JO…" at bounding box center [274, 492] width 120 height 30
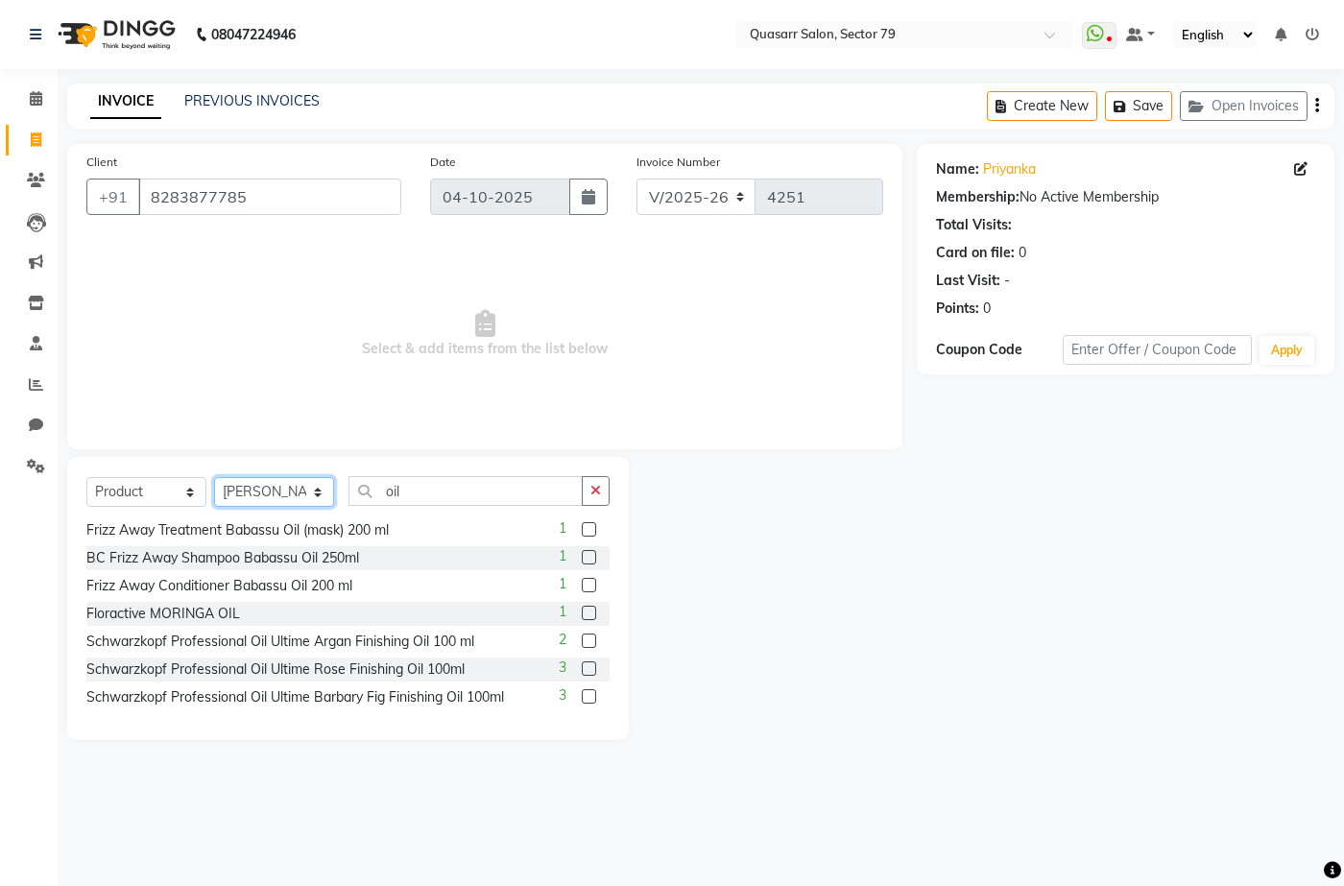
select select "83589"
click at [214, 477] on select "Select Stylist ABOY ADDY MUA Aruna Rai BHAWNA DEEP DINA GAITRI DEVI JAANVEER JO…" at bounding box center [274, 492] width 120 height 30
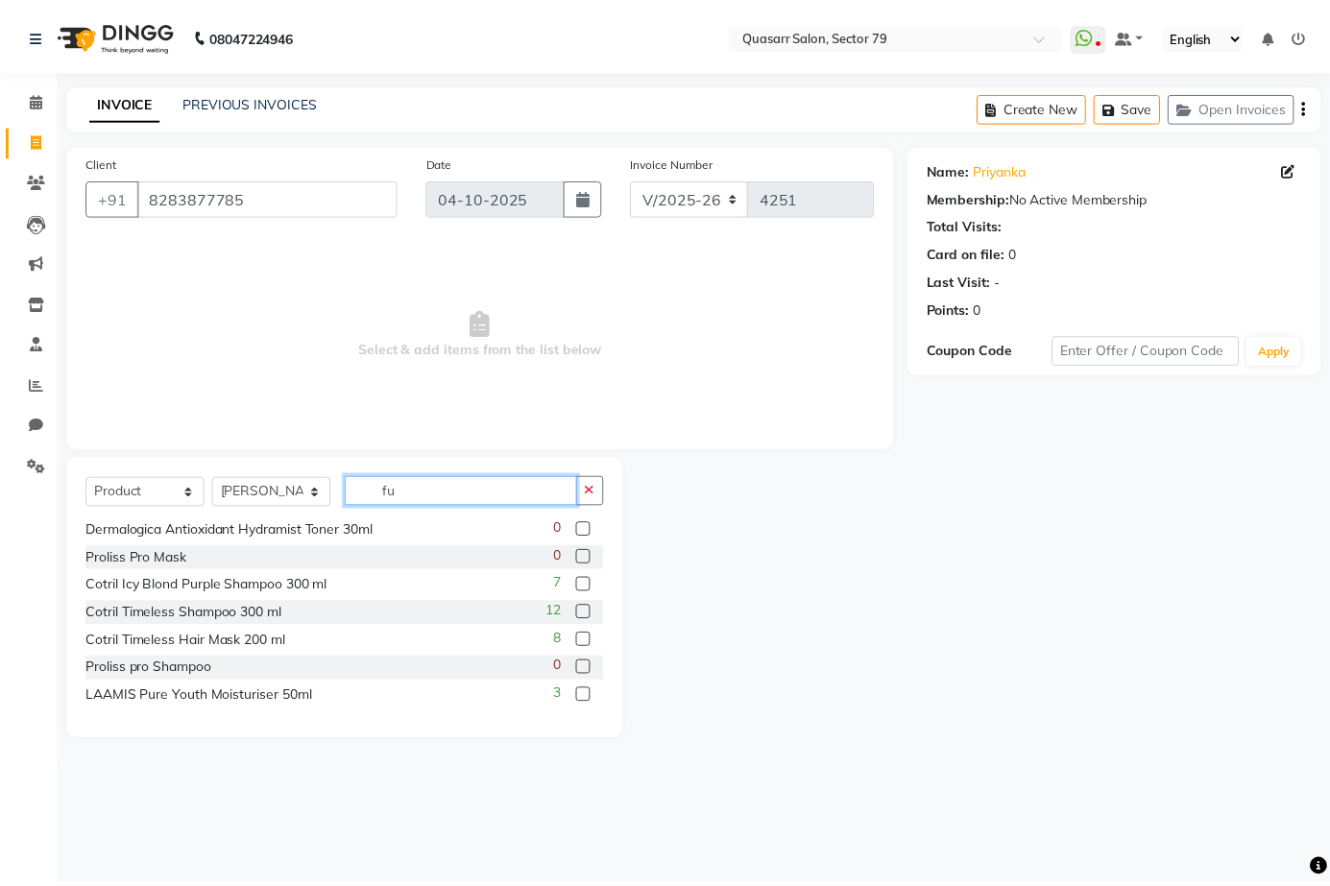
scroll to position [0, 0]
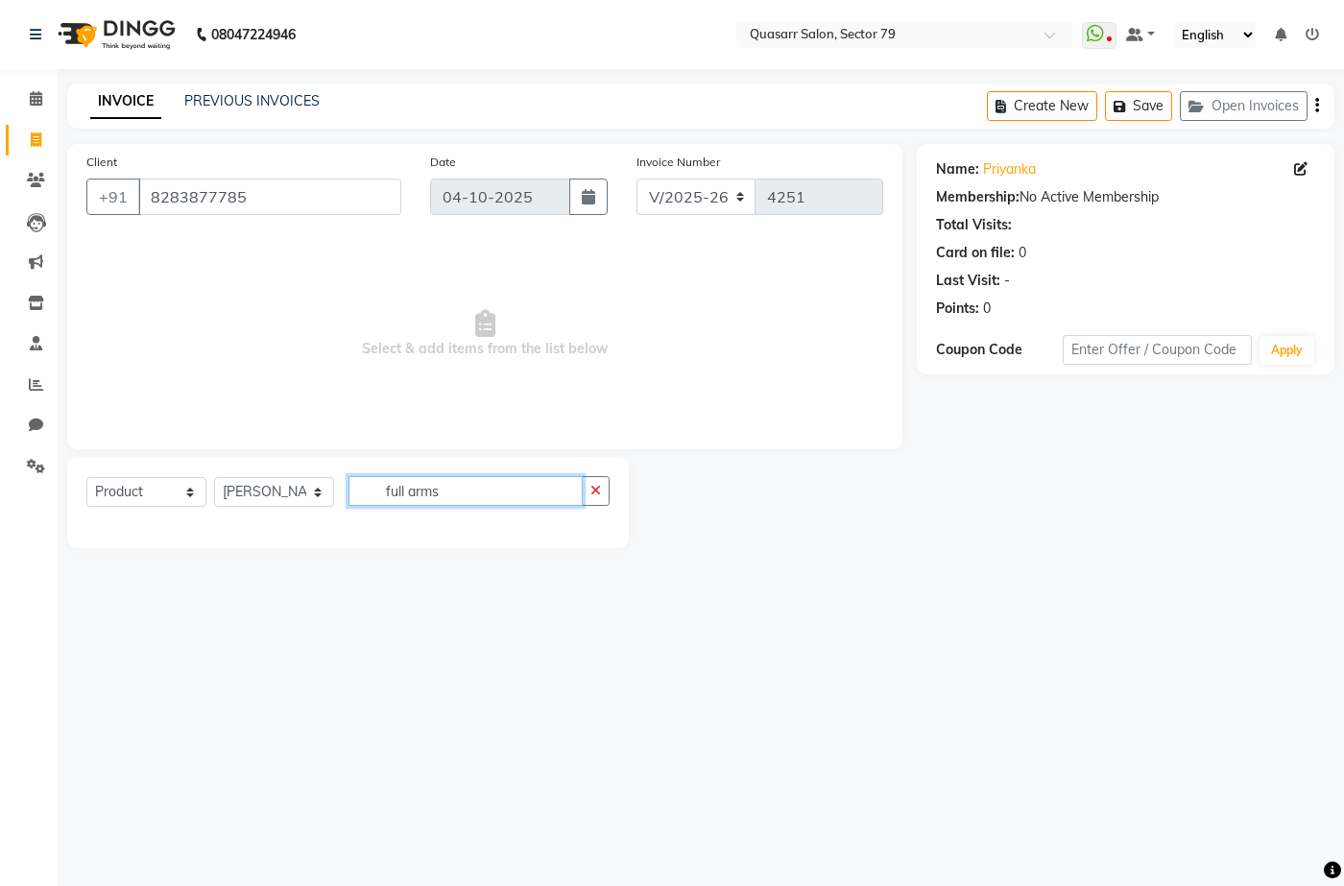
type input "full arms"
click at [191, 489] on select "Select Service Product Membership Package Voucher Prepaid Gift Card" at bounding box center [146, 492] width 120 height 30
select select "service"
click at [86, 477] on select "Select Service Product Membership Package Voucher Prepaid Gift Card" at bounding box center [146, 492] width 120 height 30
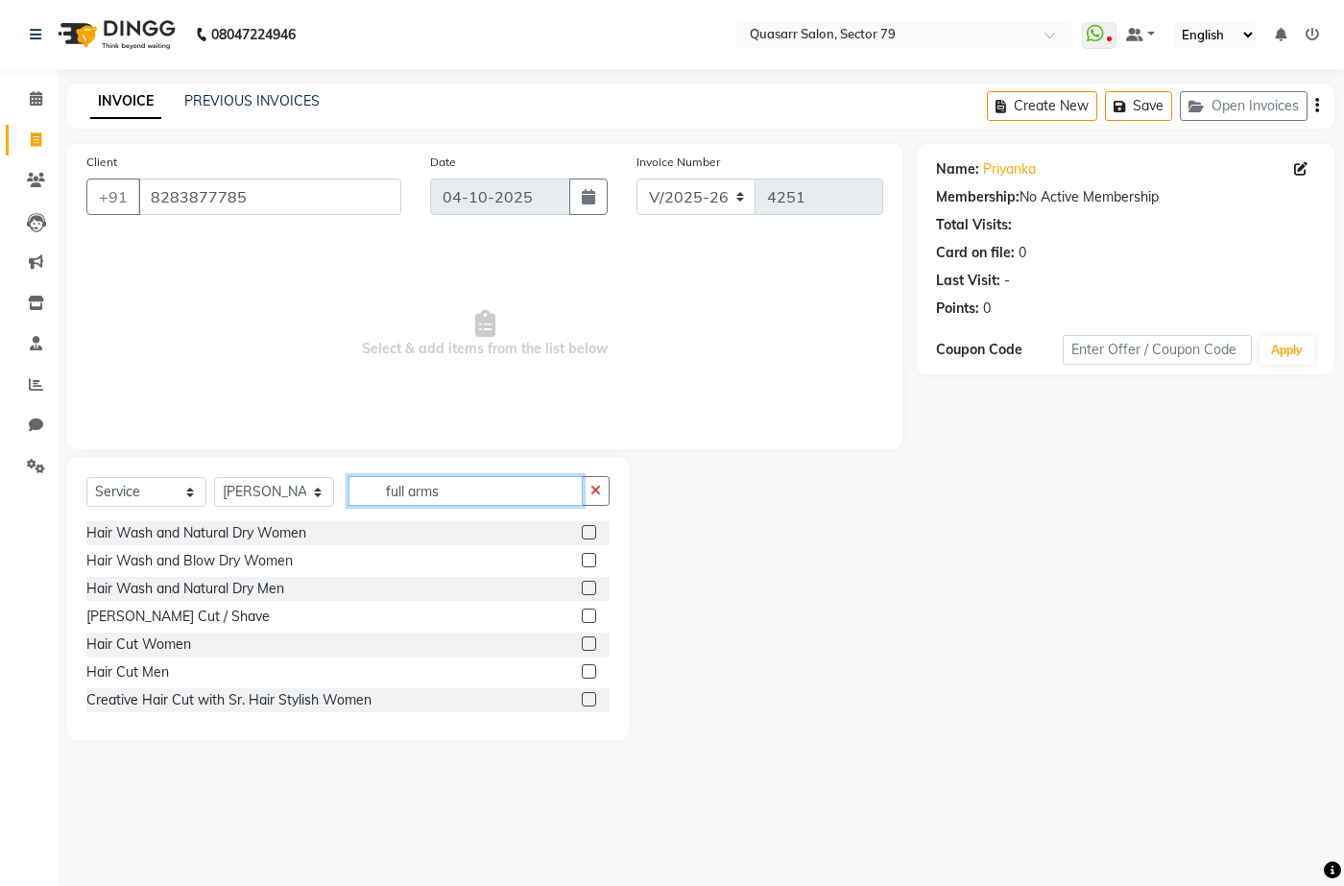
click at [506, 492] on input "full arms" at bounding box center [466, 491] width 234 height 30
type input "full arms"
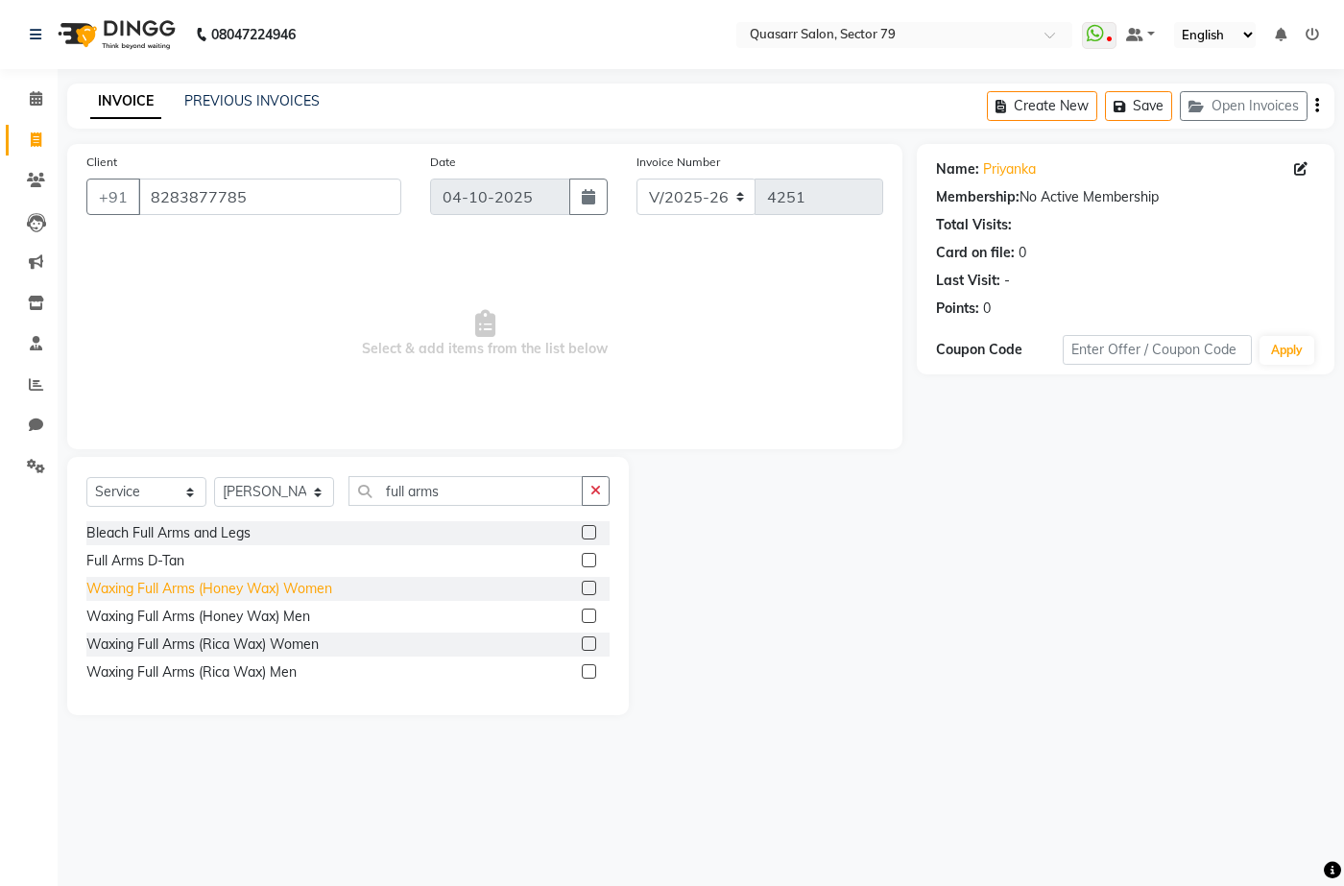
click at [301, 583] on div "Waxing Full Arms (Honey Wax) Women" at bounding box center [209, 589] width 246 height 20
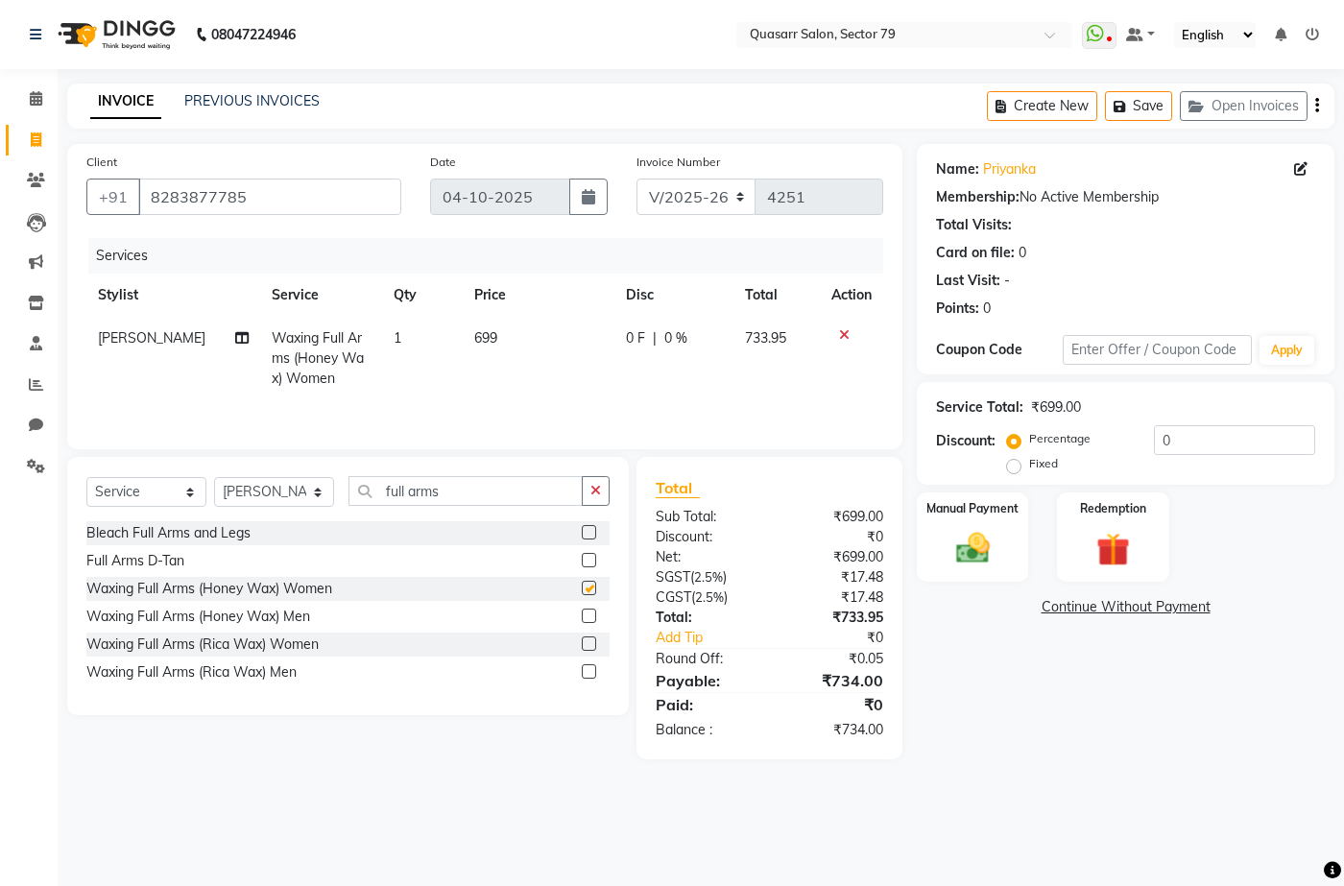
checkbox input "false"
click at [612, 491] on div "Select Service Product Membership Package Voucher Prepaid Gift Card Select Styl…" at bounding box center [348, 586] width 562 height 258
click at [578, 494] on input "full arms" at bounding box center [466, 491] width 234 height 30
click at [600, 489] on icon "button" at bounding box center [595, 490] width 11 height 13
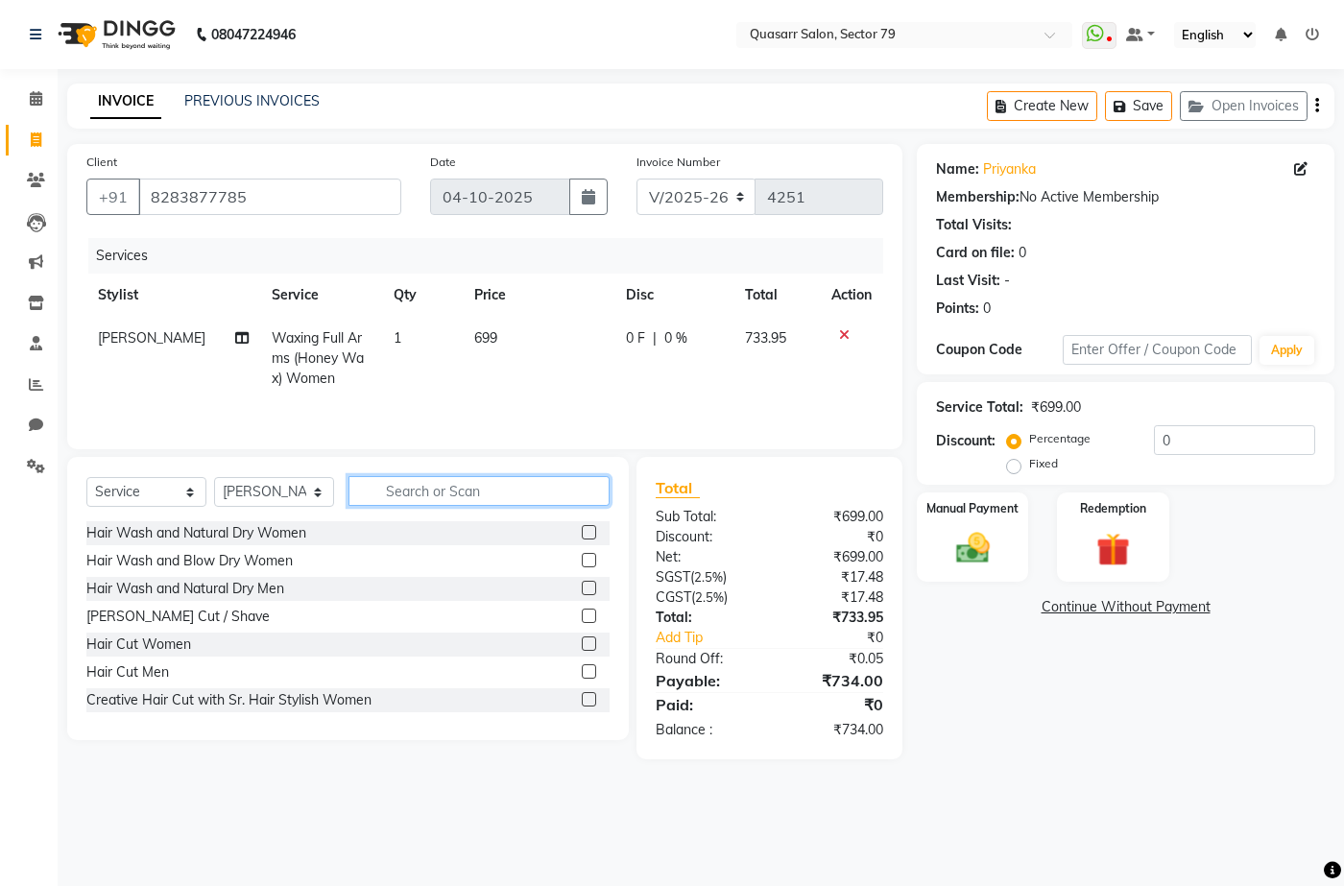
click at [503, 488] on input "text" at bounding box center [479, 491] width 261 height 30
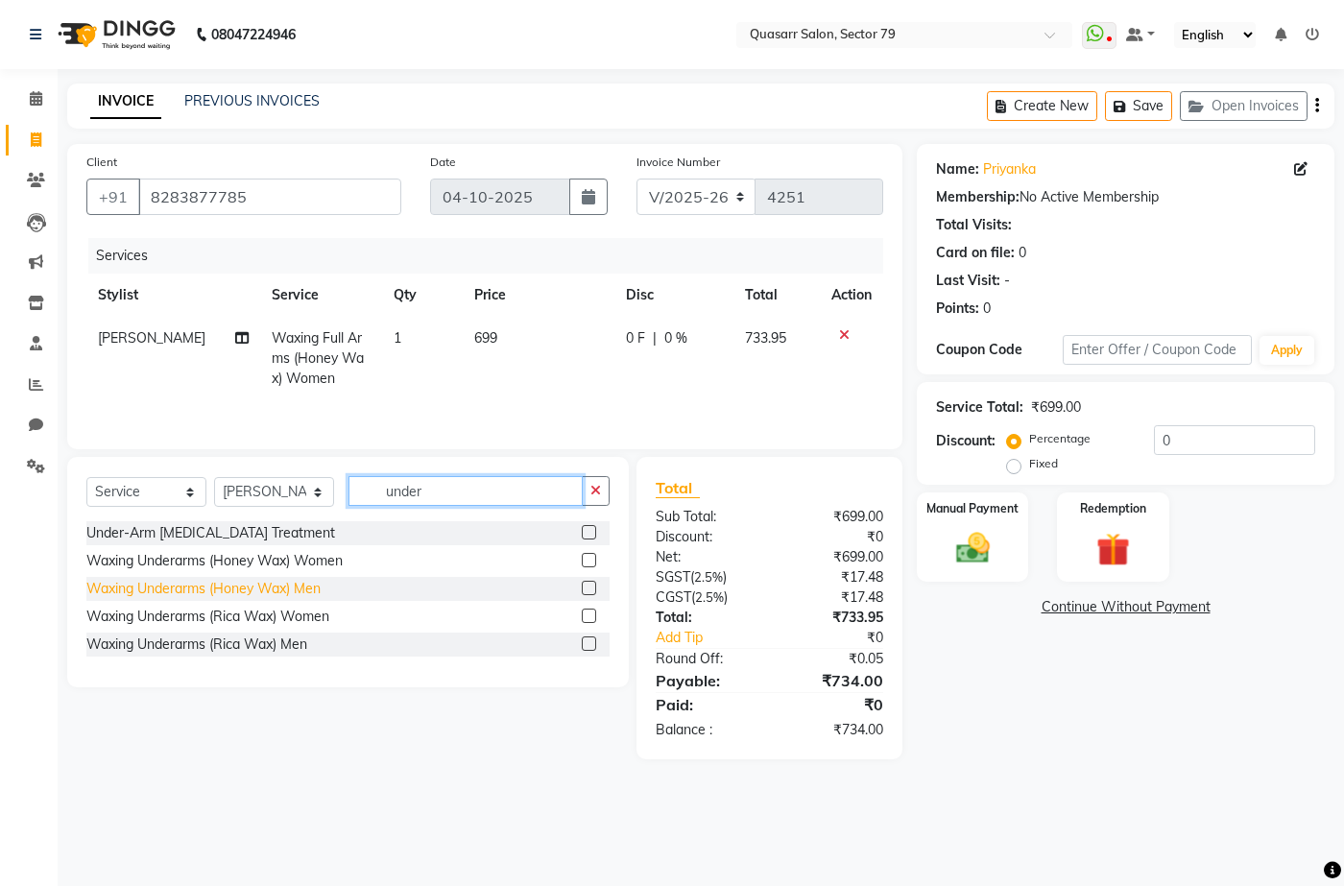
type input "under"
click at [278, 585] on div "Waxing Underarms (Honey Wax) Men" at bounding box center [203, 589] width 234 height 20
checkbox input "false"
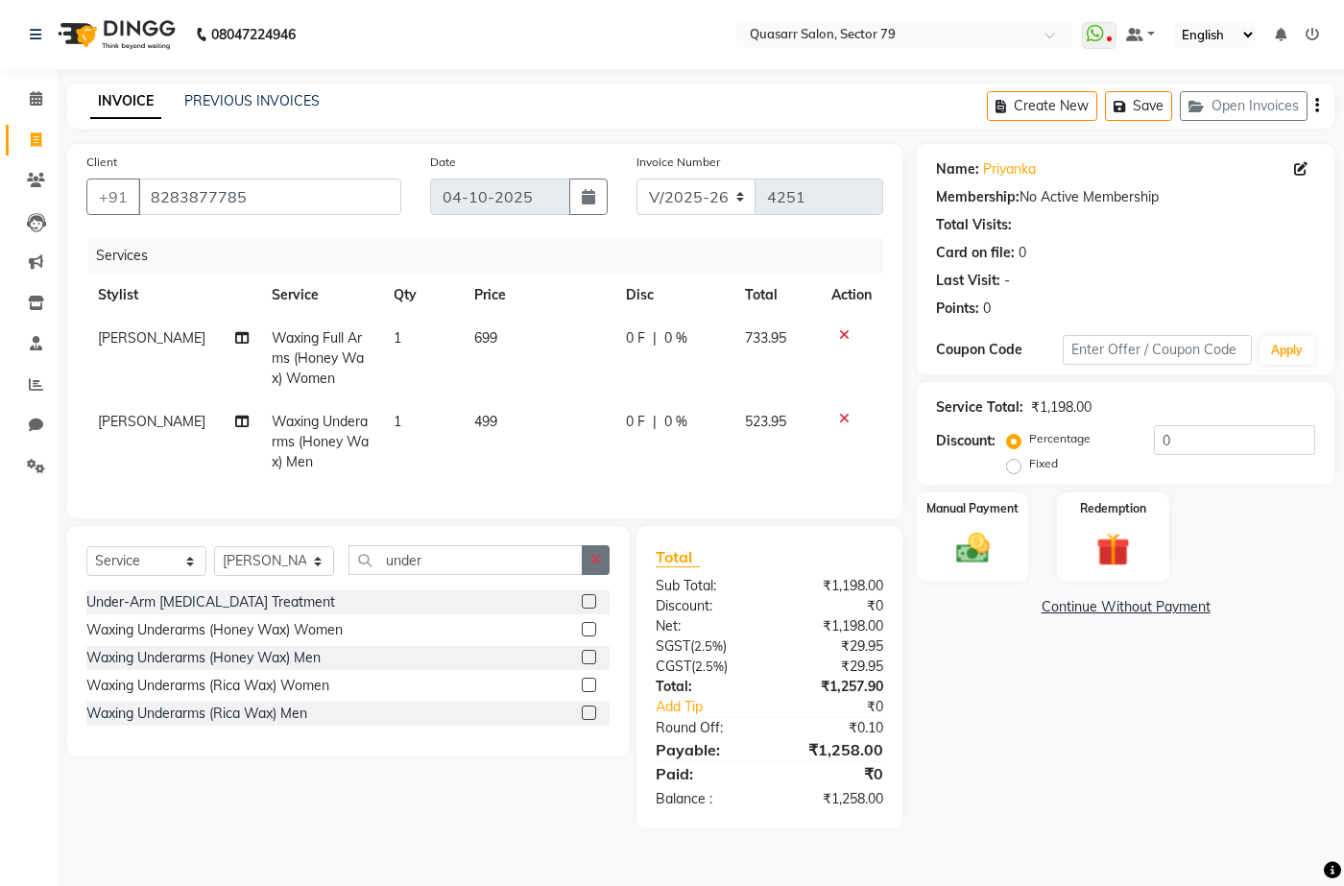
click at [607, 566] on button "button" at bounding box center [596, 560] width 28 height 30
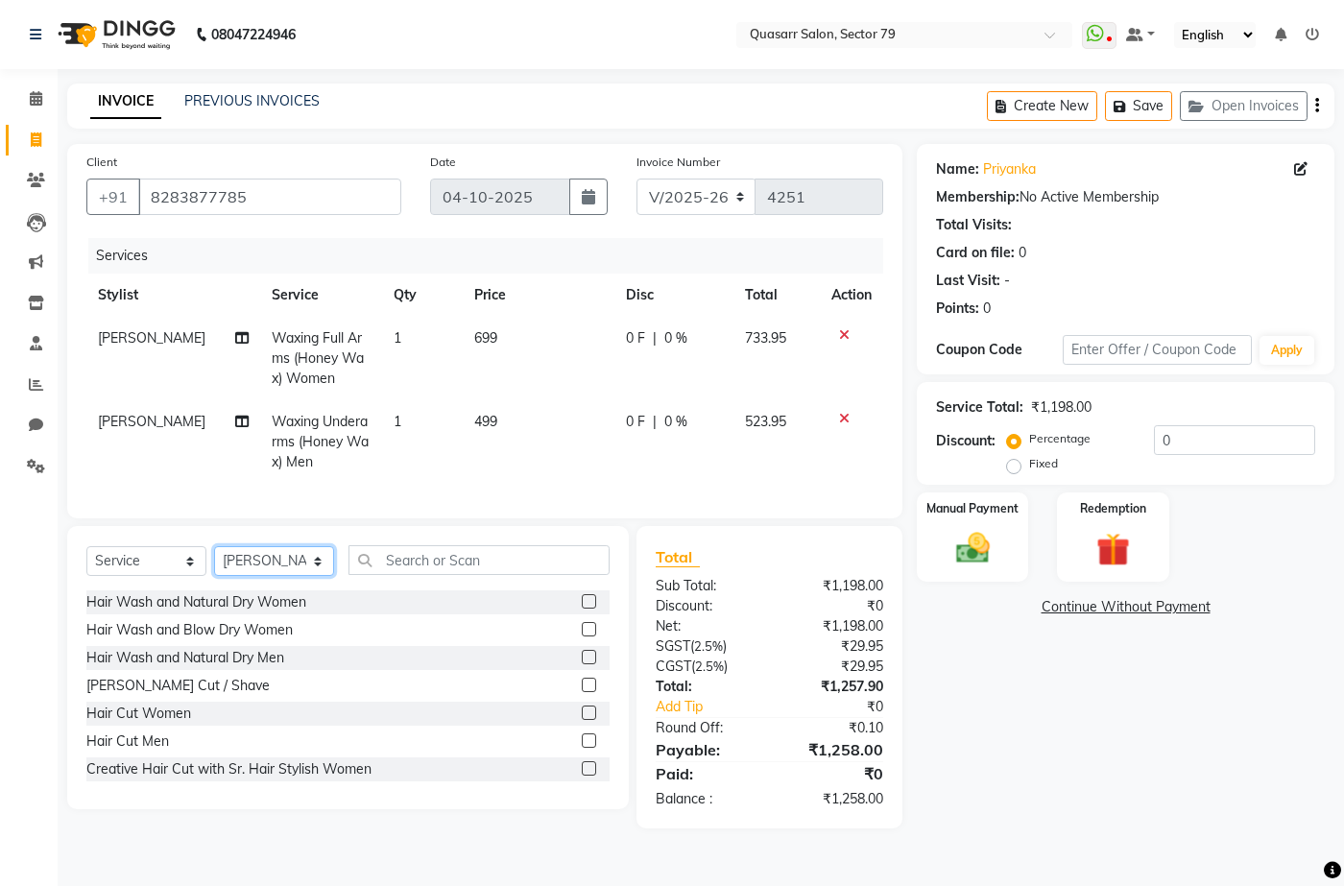
click at [288, 576] on select "Select Stylist ABOY ADDY MUA Aruna Rai BHAWNA DEEP DINA GAITRI DEVI JAANVEER JO…" at bounding box center [274, 561] width 120 height 30
click at [378, 575] on input "text" at bounding box center [479, 560] width 261 height 30
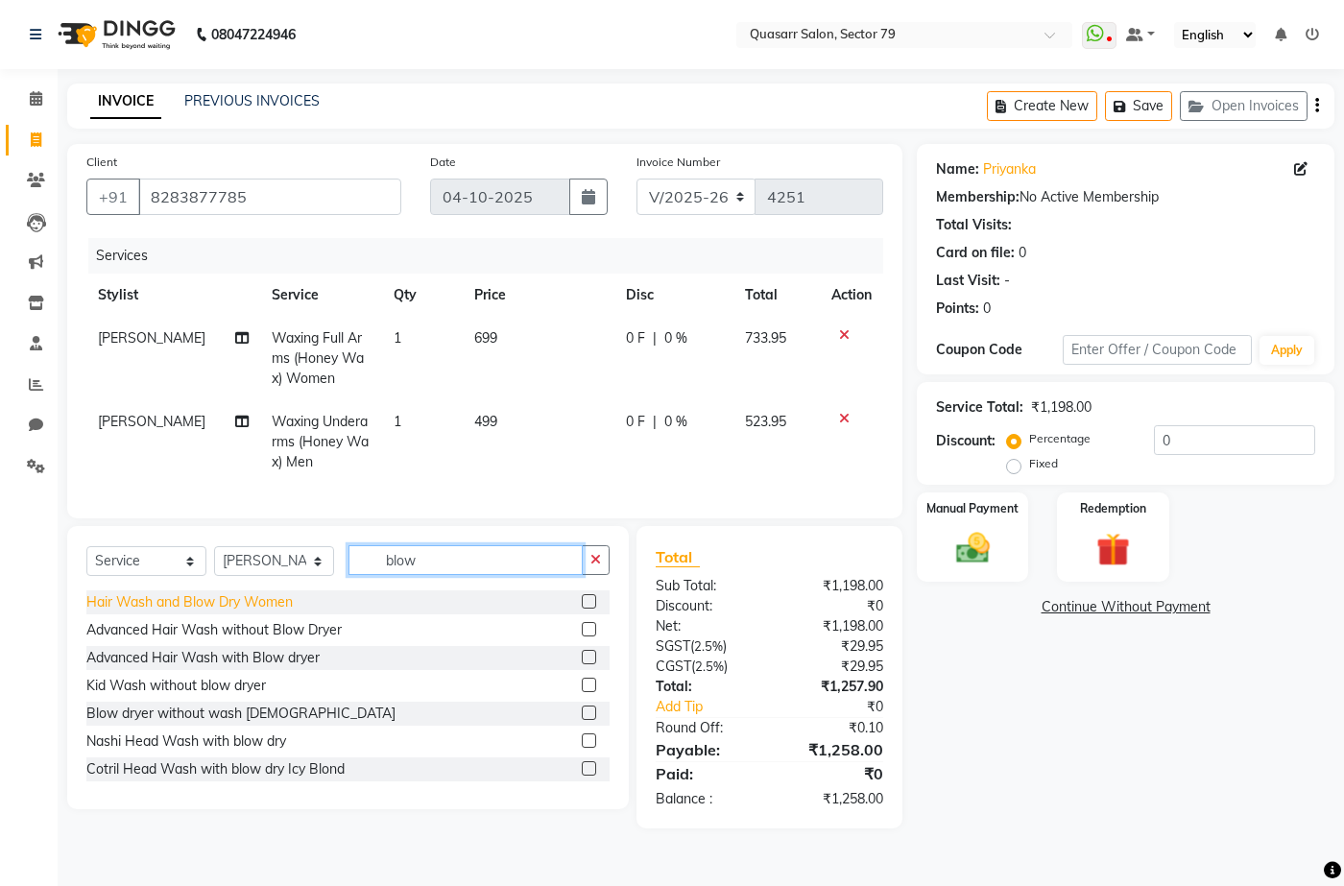
type input "blow"
click at [243, 613] on div "Hair Wash and Blow Dry Women" at bounding box center [189, 602] width 206 height 20
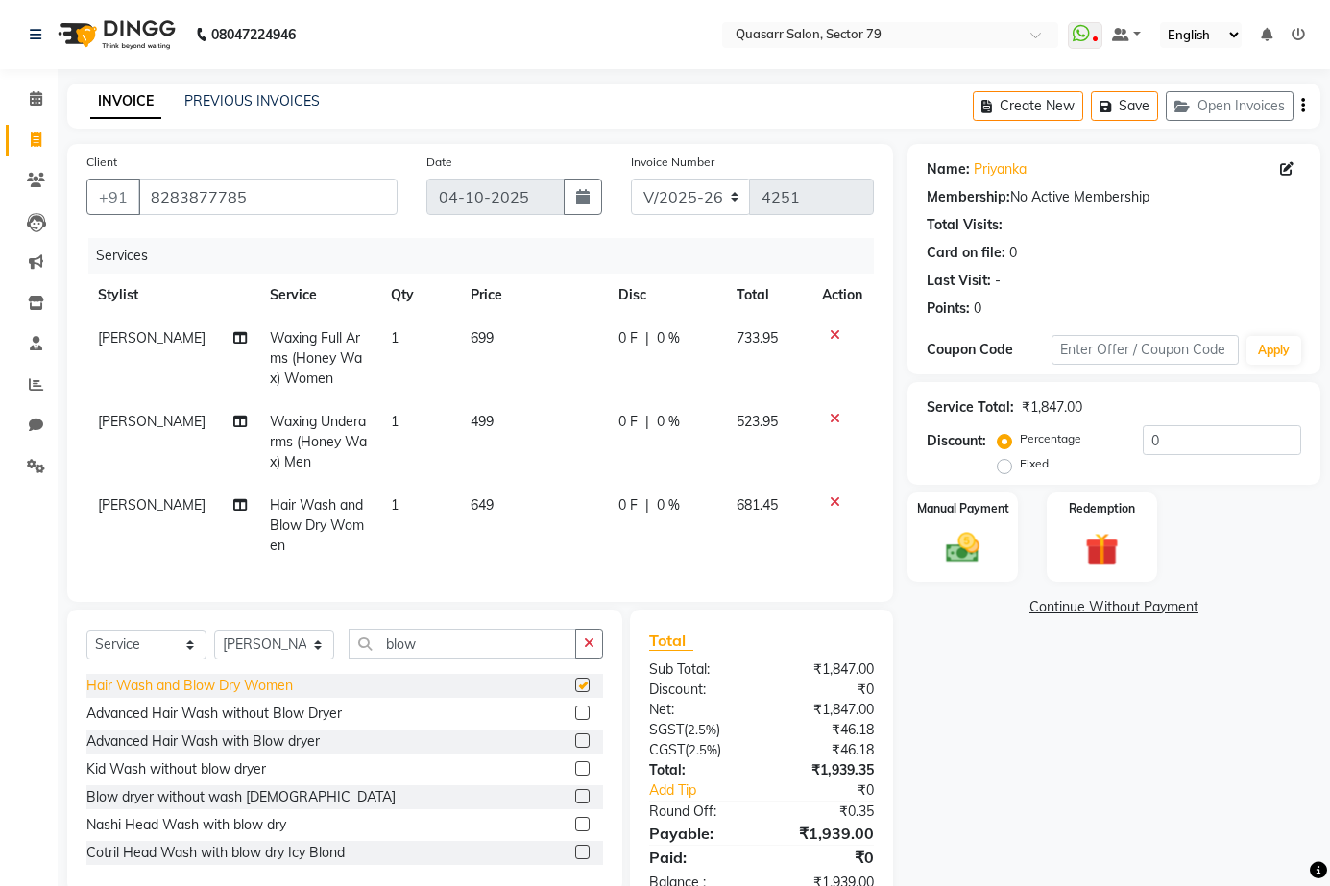
checkbox input "false"
click at [494, 501] on td "649" at bounding box center [533, 526] width 148 height 84
select select "83589"
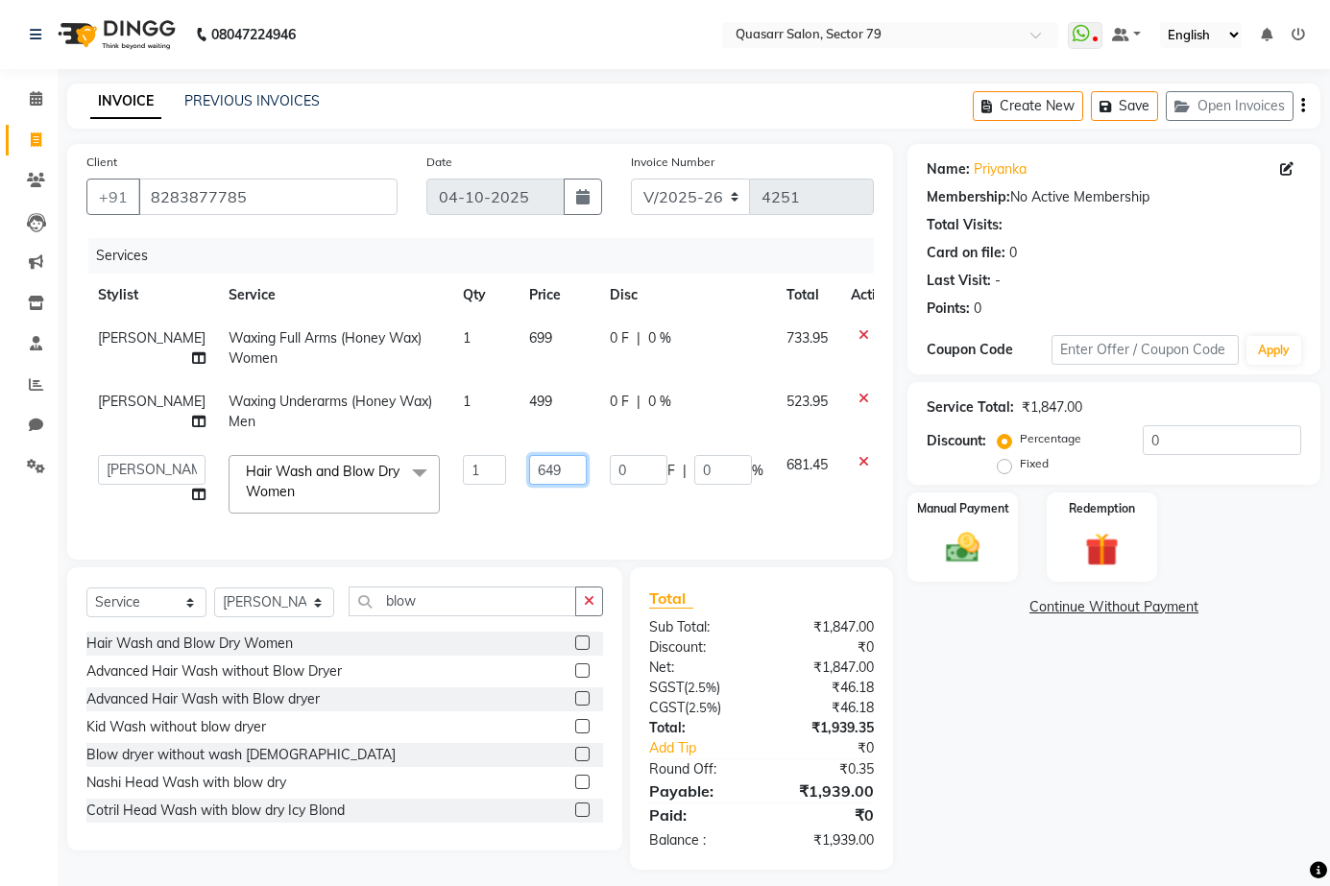
click at [529, 463] on input "649" at bounding box center [558, 470] width 58 height 30
type input "650"
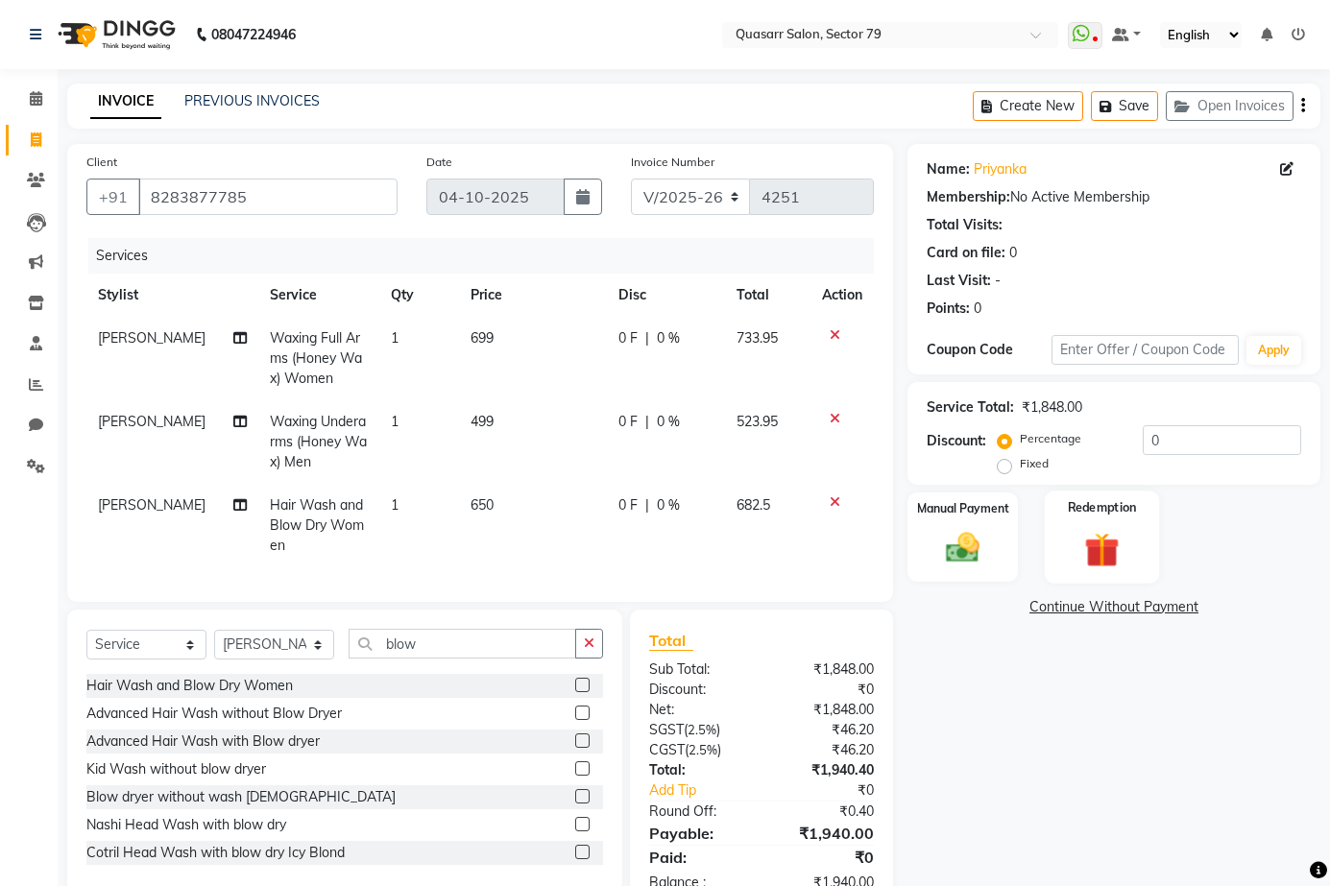
drag, startPoint x: 1134, startPoint y: 739, endPoint x: 1120, endPoint y: 565, distance: 175.3
click at [1133, 736] on div "Name: Priyanka Membership: No Active Membership Total Visits: Card on file: 0 L…" at bounding box center [1120, 528] width 427 height 768
drag, startPoint x: 1182, startPoint y: 438, endPoint x: 954, endPoint y: 429, distance: 227.7
click at [954, 429] on div "Discount: Percentage Fixed 0" at bounding box center [1114, 451] width 374 height 52
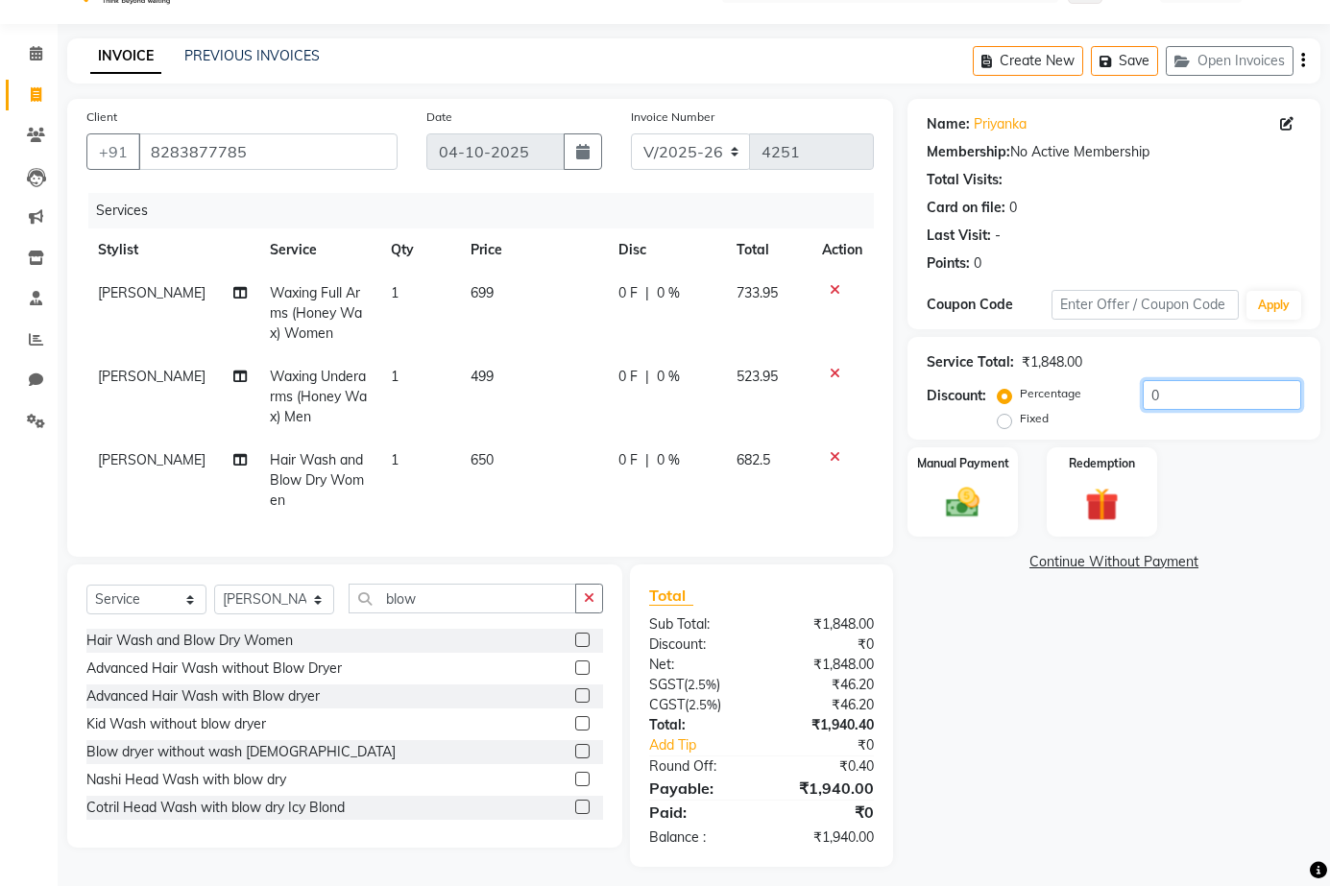
scroll to position [69, 0]
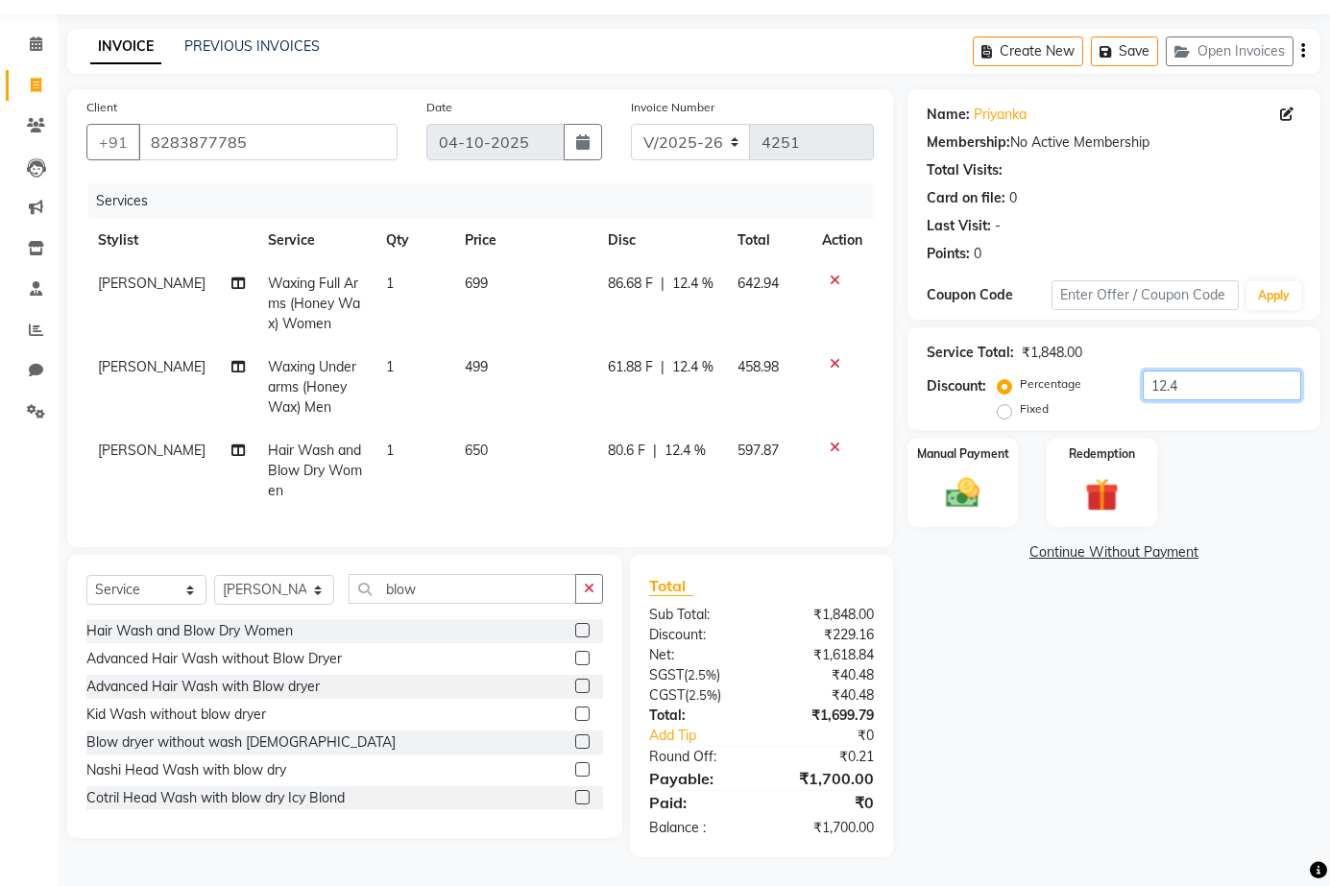
type input "12.4"
drag, startPoint x: 1193, startPoint y: 373, endPoint x: 939, endPoint y: 383, distance: 254.7
click at [939, 383] on div "Discount: Percentage Fixed 12.4" at bounding box center [1114, 397] width 374 height 52
type input "2"
type input "3"
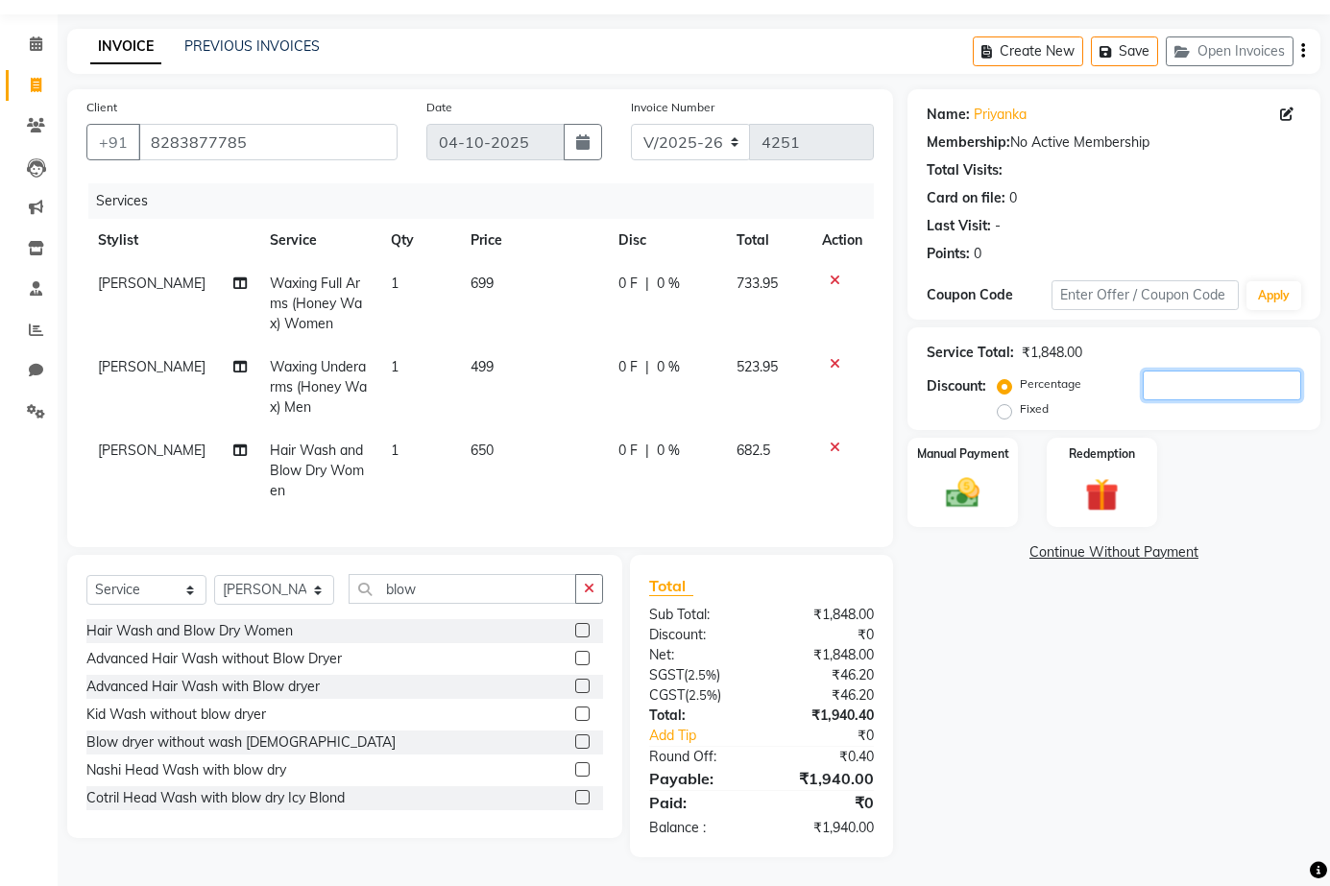
type input "5"
type input "8"
type input "9"
type input "8"
type input "7"
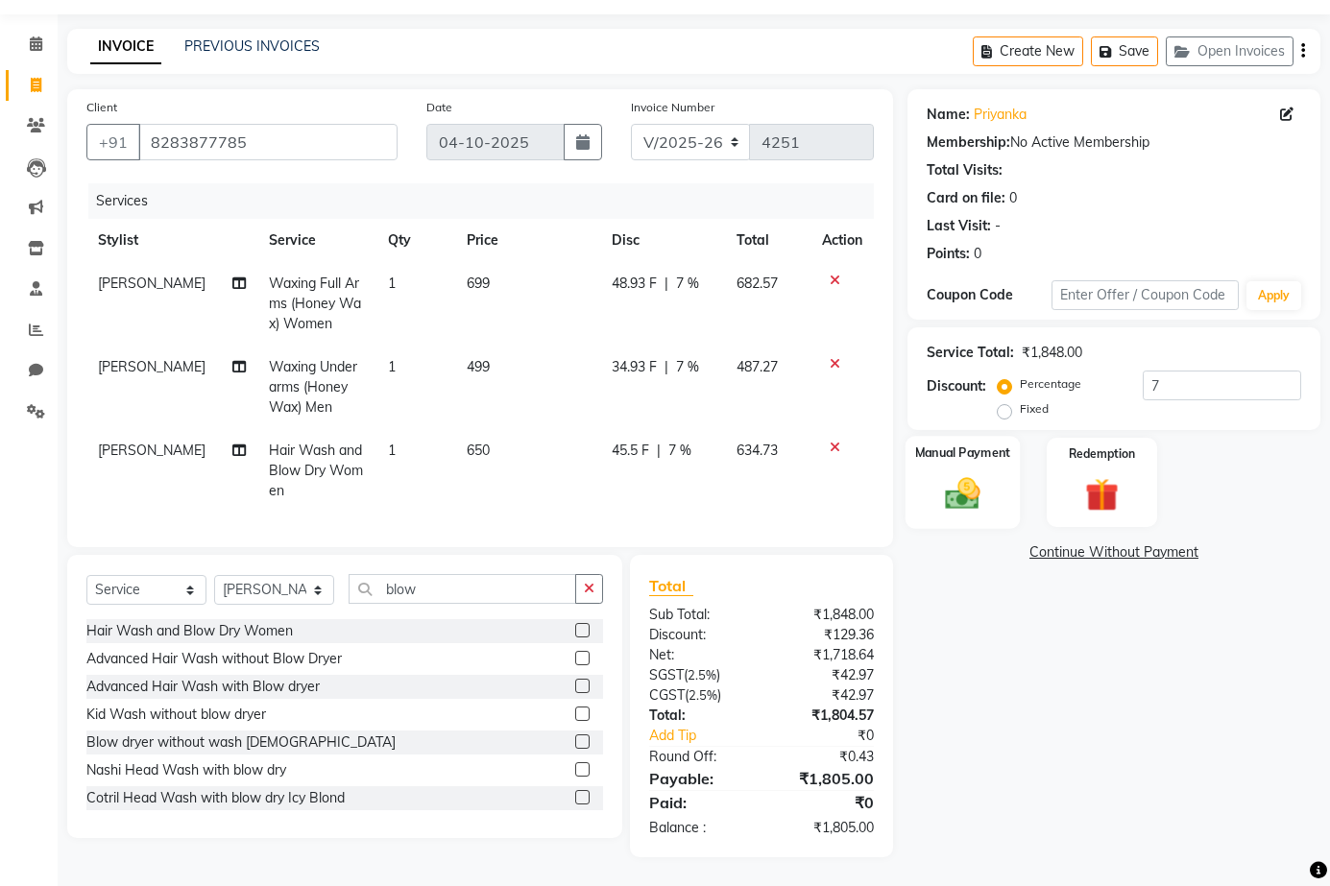
click at [988, 473] on img at bounding box center [962, 492] width 57 height 39
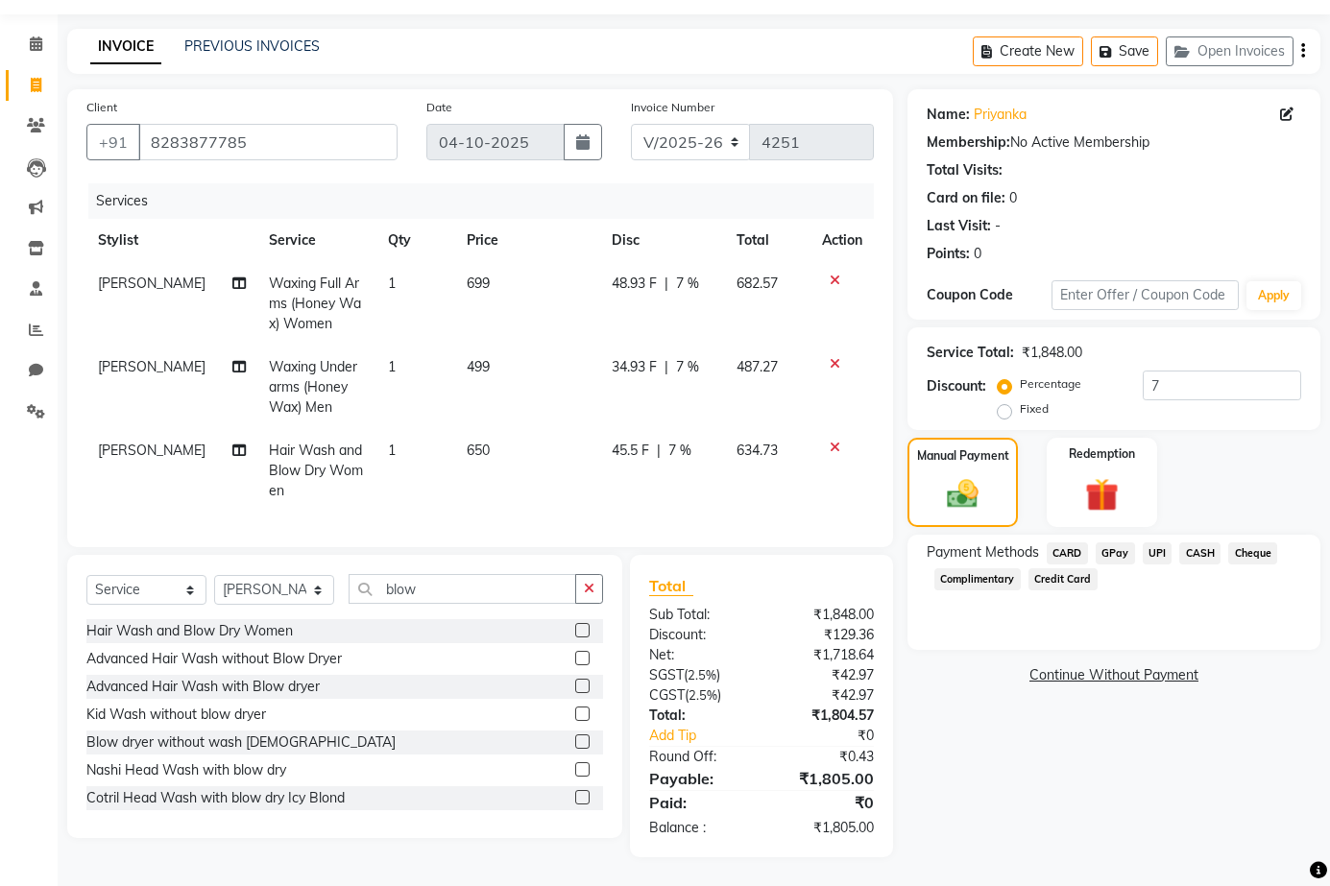
click at [488, 6] on div "08047224946 Select Location × Quasarr Salon, Sector 79 WhatsApp Status ✕ Status…" at bounding box center [665, 415] width 1330 height 941
click at [156, 429] on td "[PERSON_NAME]" at bounding box center [171, 471] width 171 height 84
select select "83589"
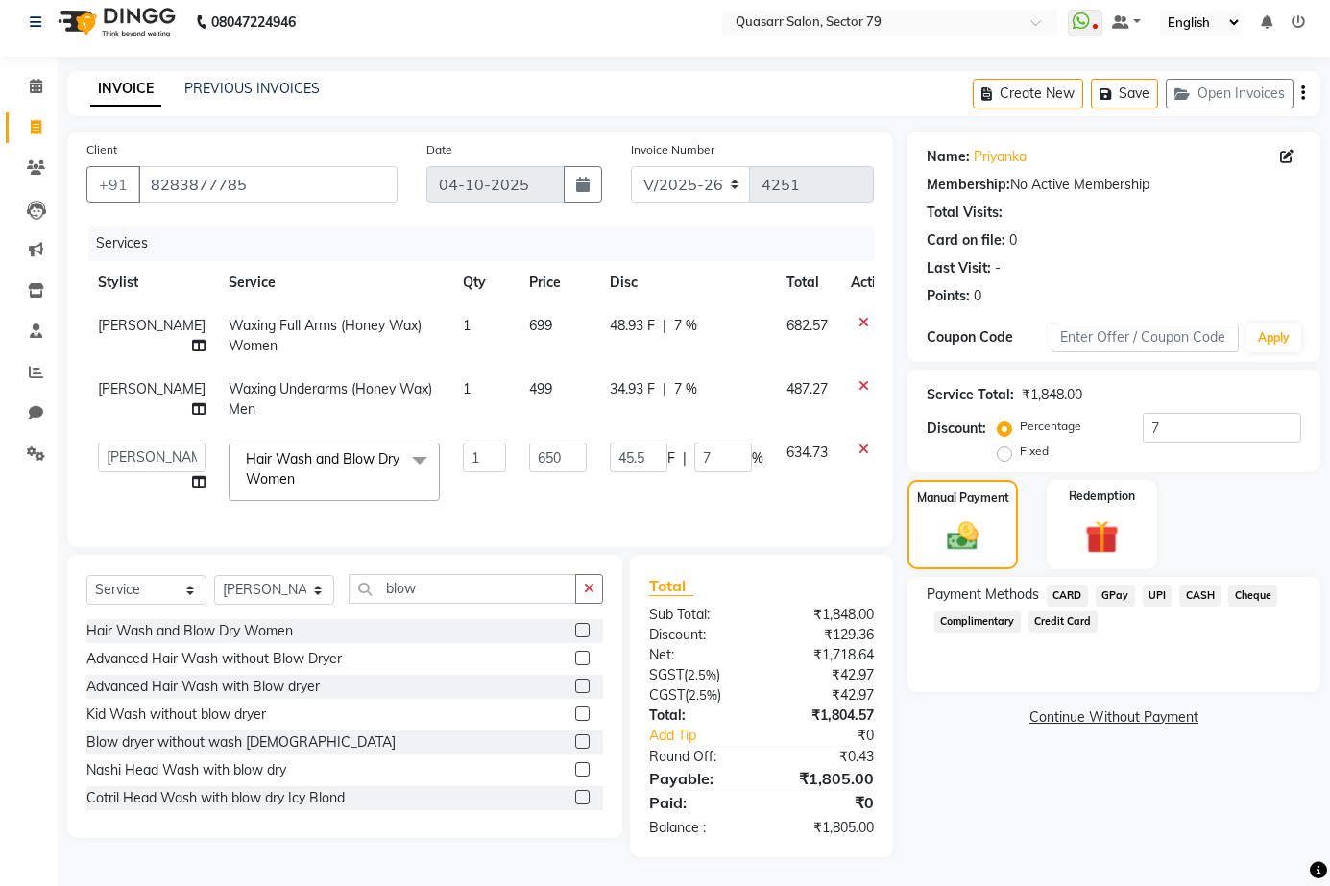
scroll to position [27, 0]
click at [152, 431] on td "ABOY ADDY MUA Aruna Rai BHAWNA DEEP DINA GAITRI DEVI JAANVEER JOYCE PAWAN QUASA…" at bounding box center [151, 472] width 131 height 82
click at [138, 443] on select "ABOY ADDY MUA Aruna Rai BHAWNA DEEP DINA GAITRI DEVI JAANVEER JOYCE PAWAN QUASA…" at bounding box center [152, 458] width 108 height 30
select select "74664"
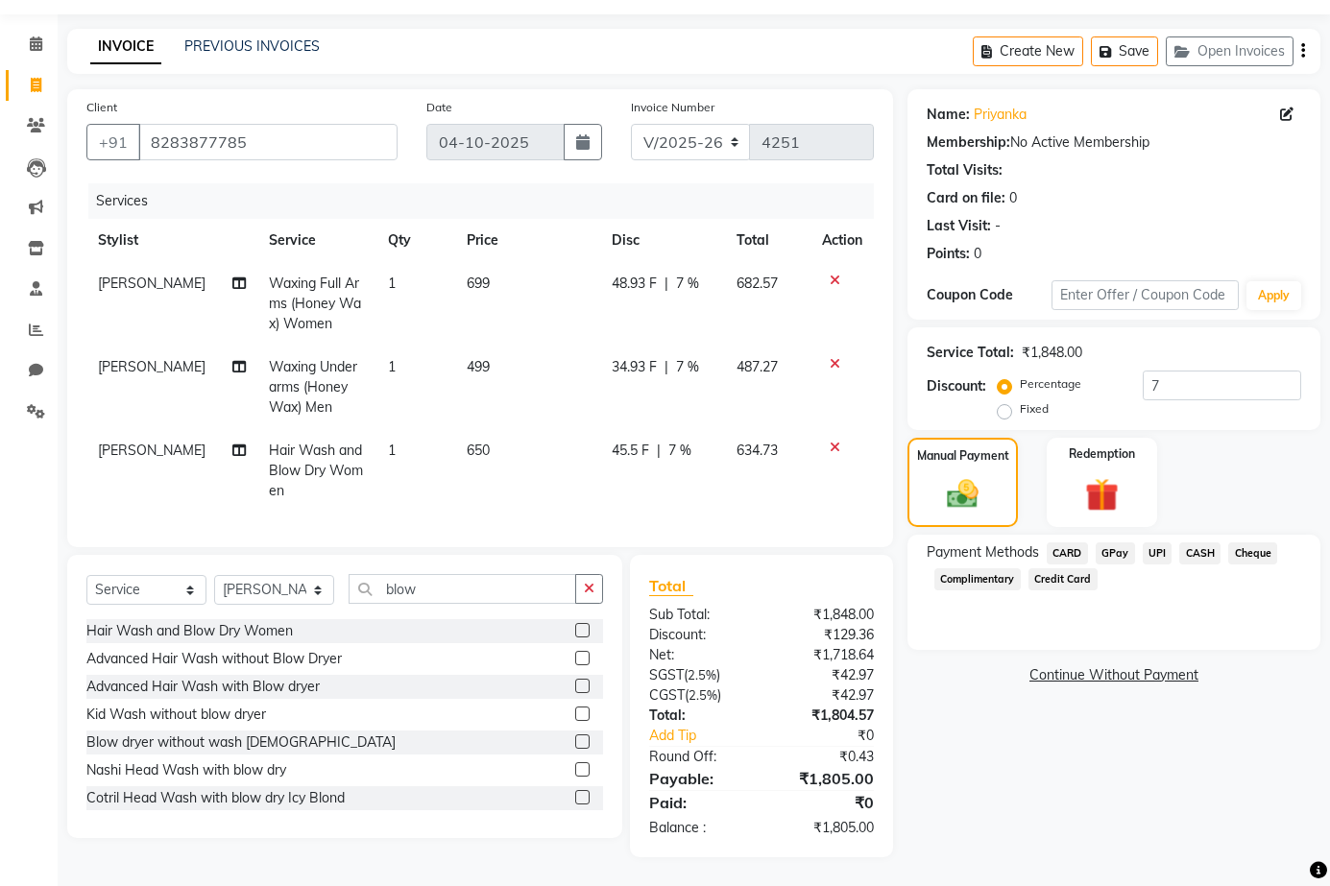
scroll to position [69, 0]
click at [1153, 542] on span "UPI" at bounding box center [1158, 553] width 30 height 22
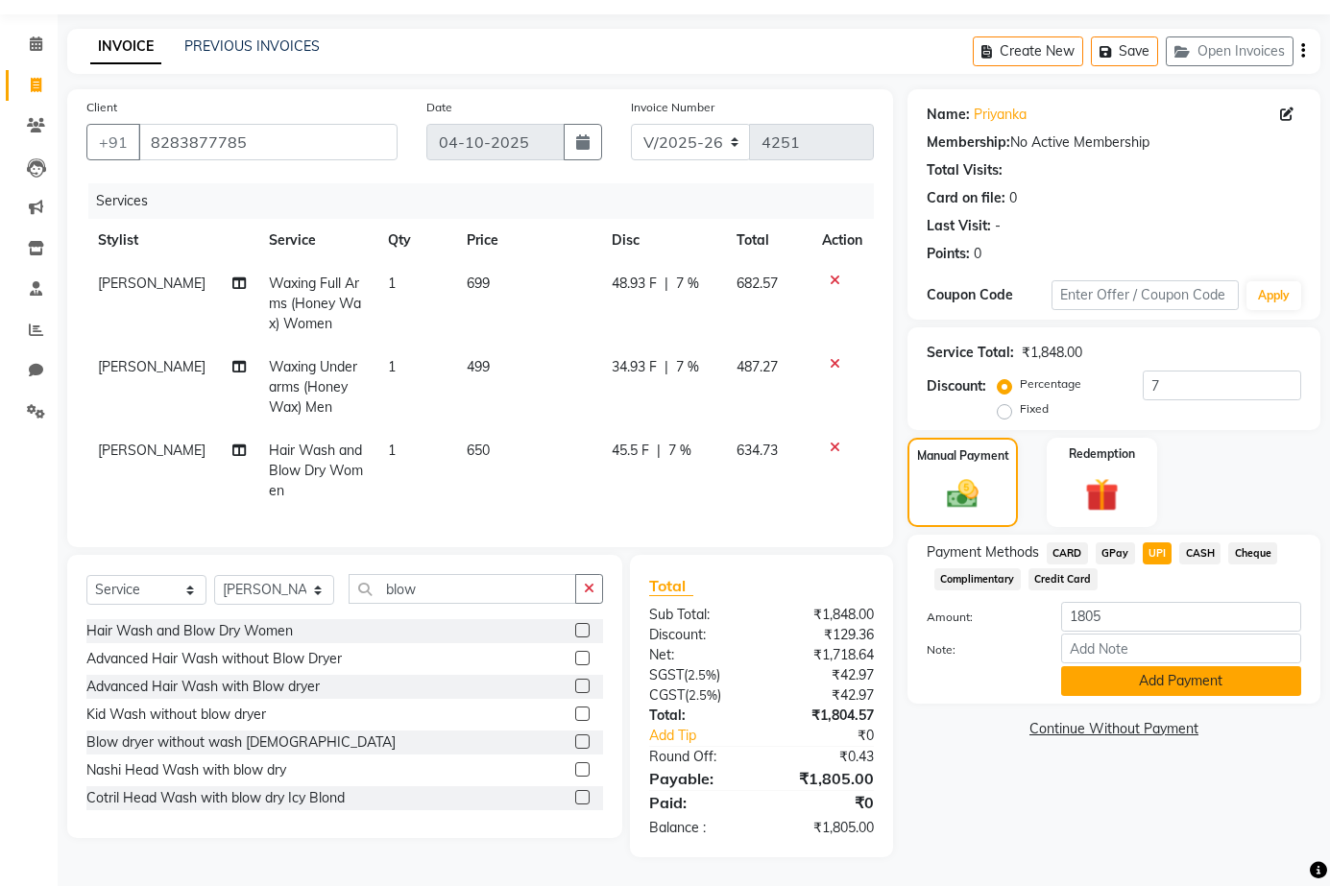
click at [1222, 671] on button "Add Payment" at bounding box center [1181, 681] width 240 height 30
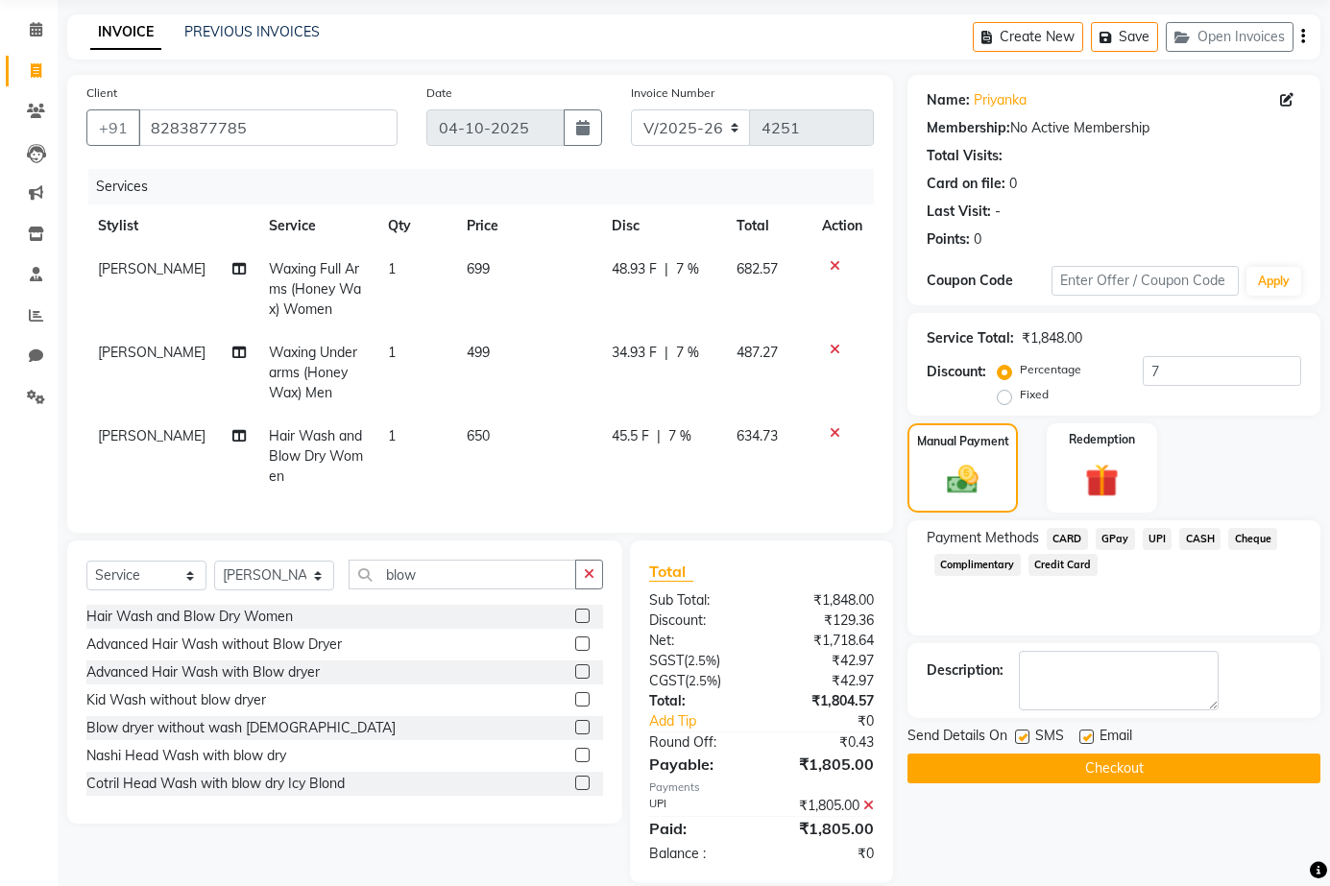
click at [1026, 731] on label at bounding box center [1022, 737] width 14 height 14
click at [1026, 732] on input "checkbox" at bounding box center [1021, 738] width 12 height 12
checkbox input "false"
click at [1092, 740] on label at bounding box center [1086, 737] width 14 height 14
click at [1092, 740] on input "checkbox" at bounding box center [1085, 738] width 12 height 12
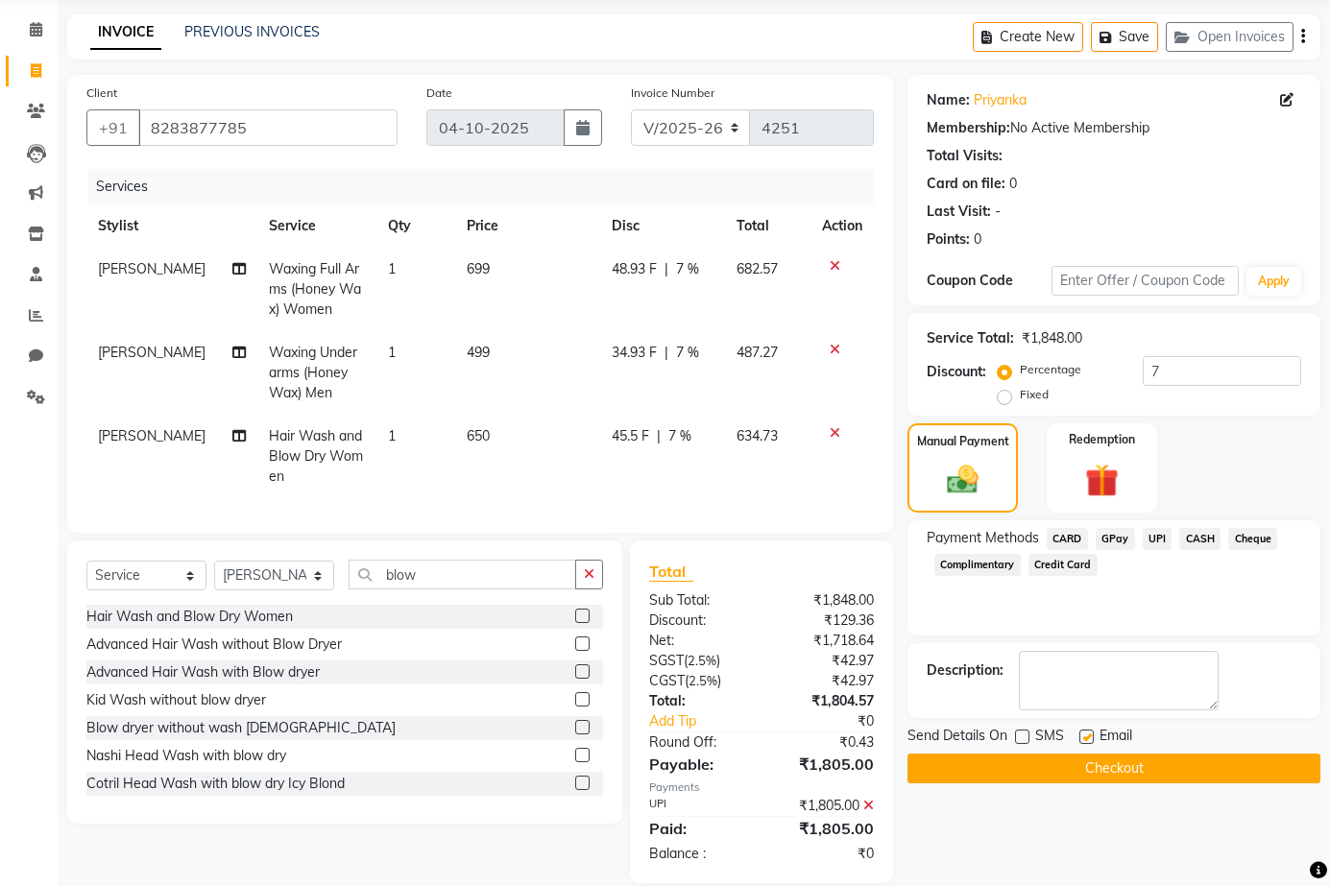
checkbox input "false"
click at [1132, 775] on button "Checkout" at bounding box center [1113, 769] width 413 height 30
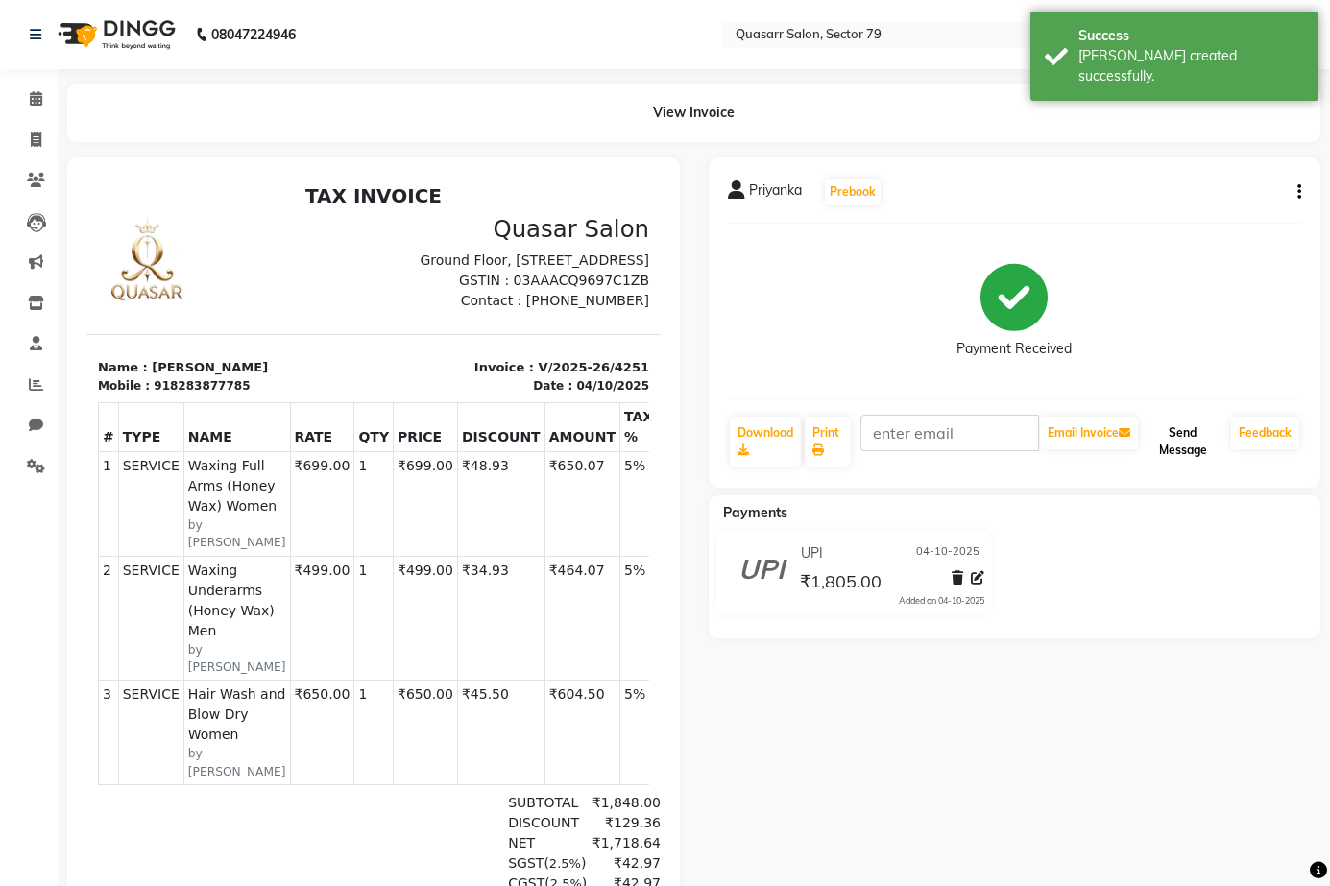
click at [1198, 446] on button "Send Message" at bounding box center [1183, 442] width 82 height 50
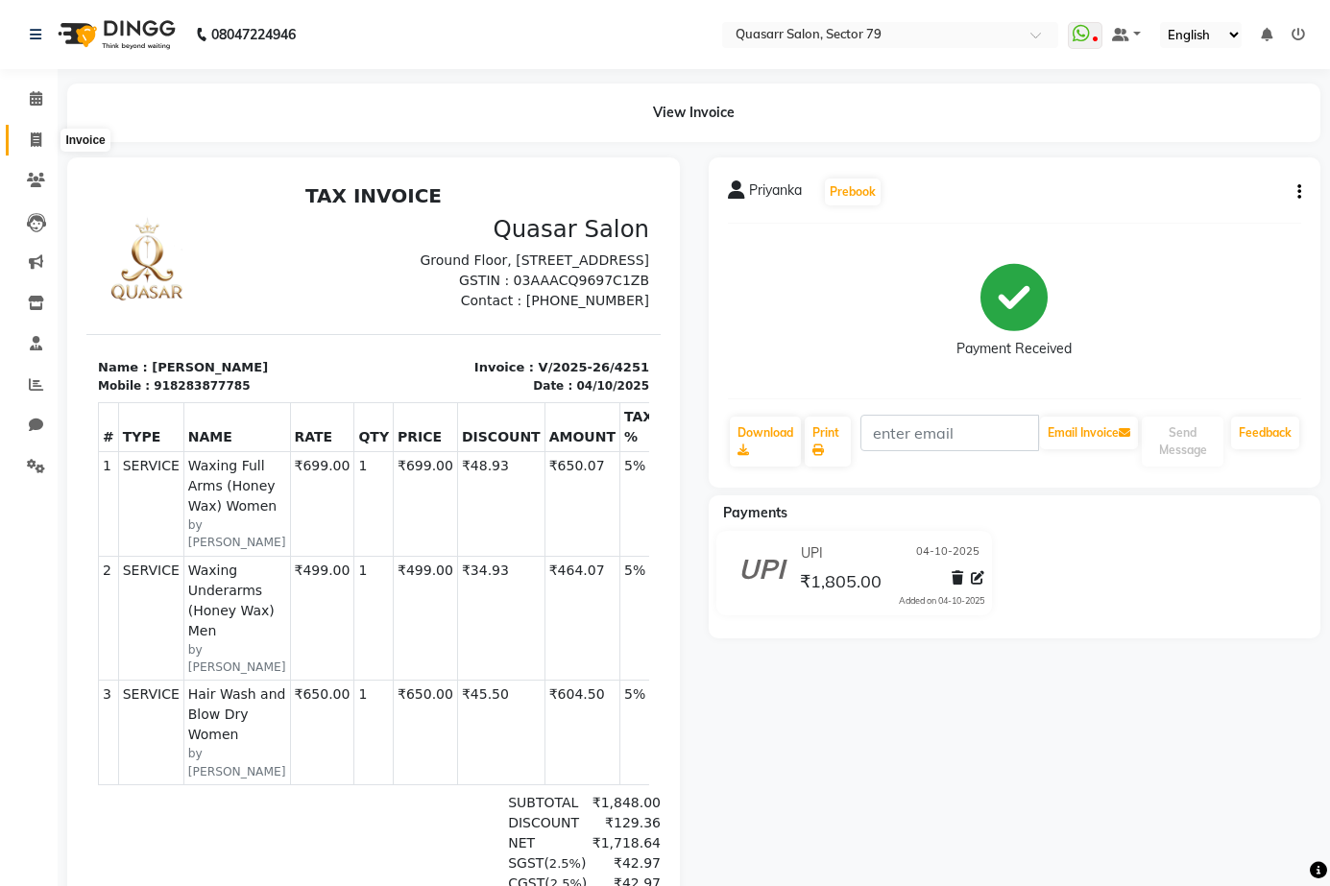
click at [34, 134] on icon at bounding box center [36, 140] width 11 height 14
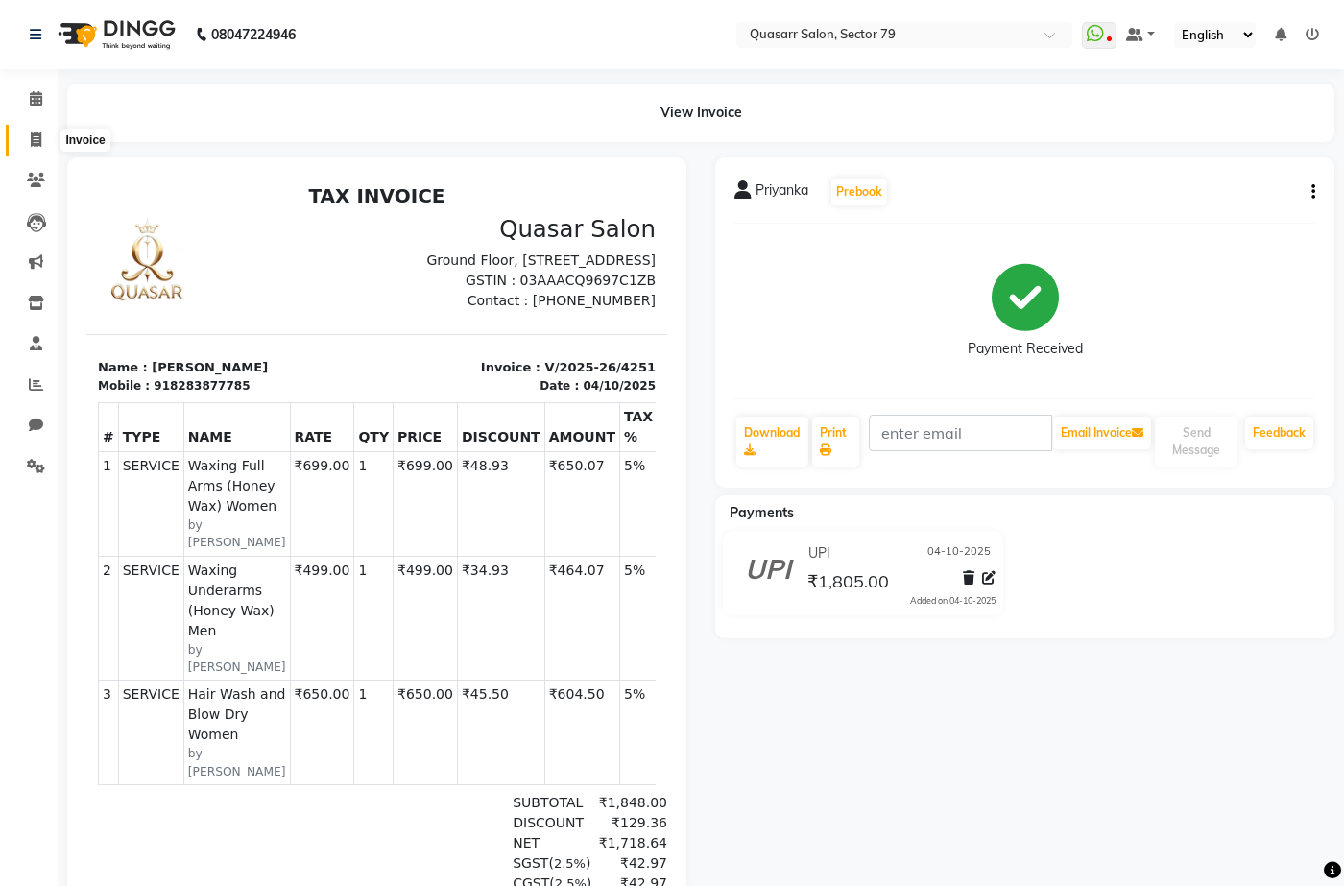
select select "service"
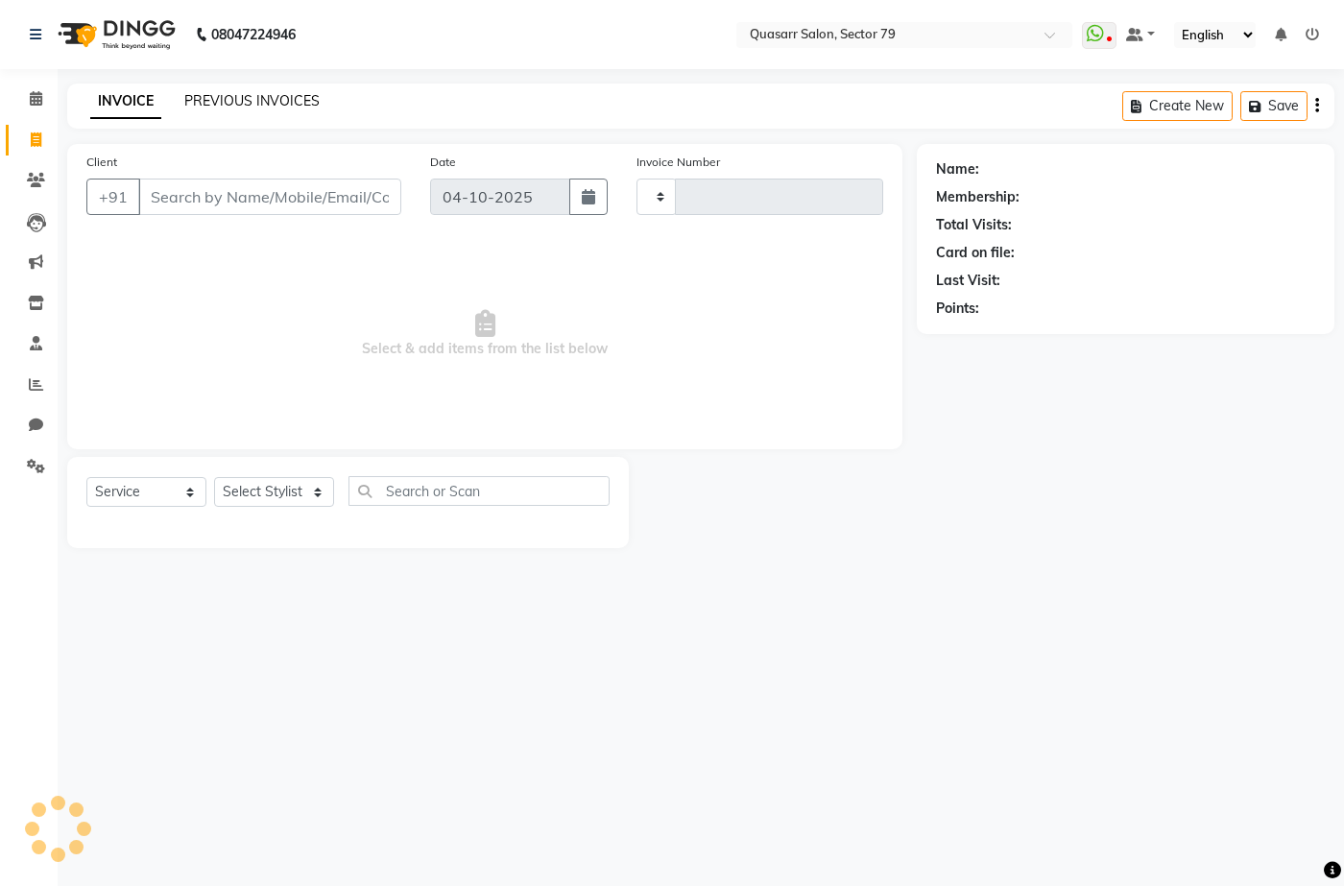
click at [255, 104] on link "PREVIOUS INVOICES" at bounding box center [251, 100] width 135 height 17
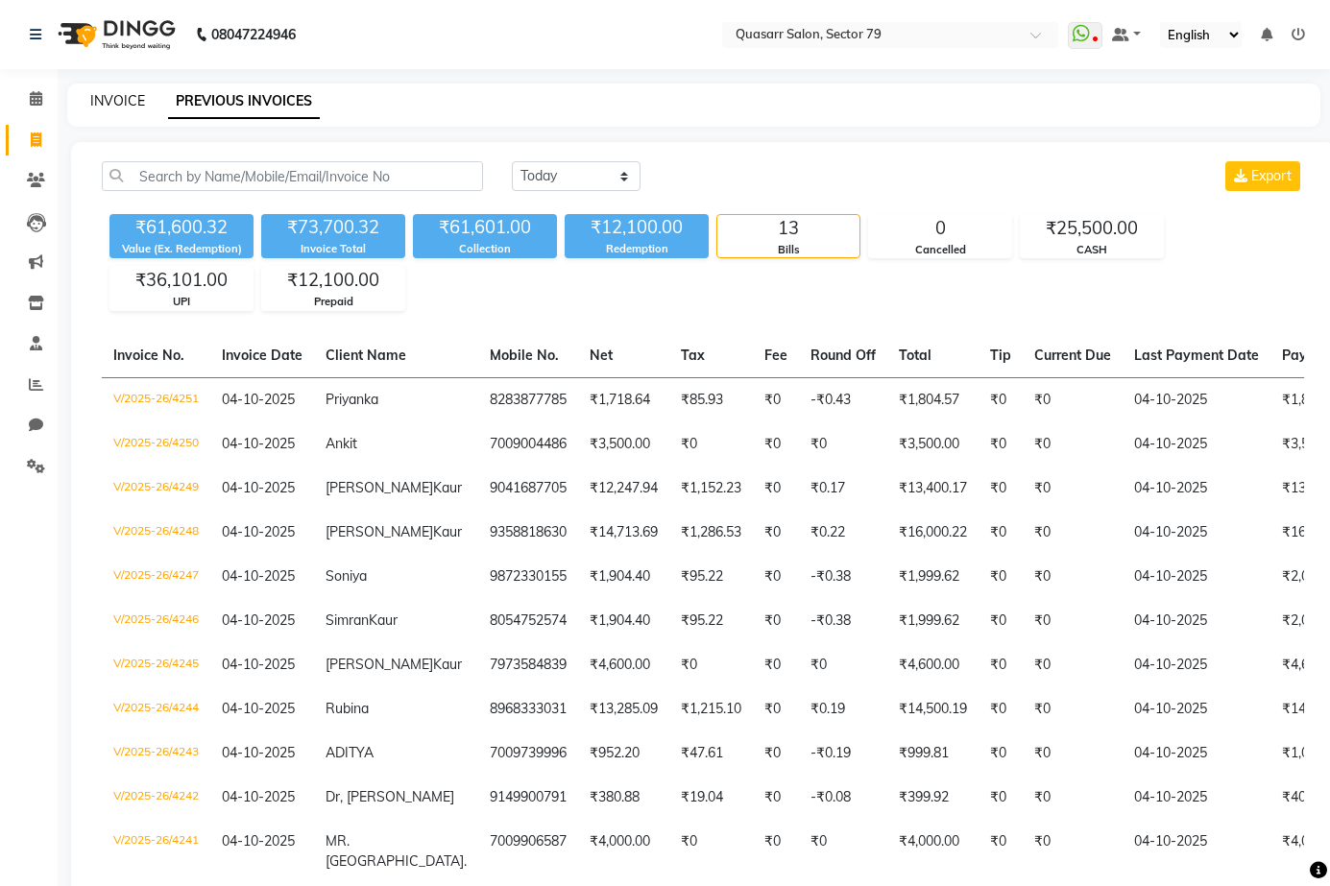
click at [105, 92] on link "INVOICE" at bounding box center [117, 100] width 55 height 17
select select "service"
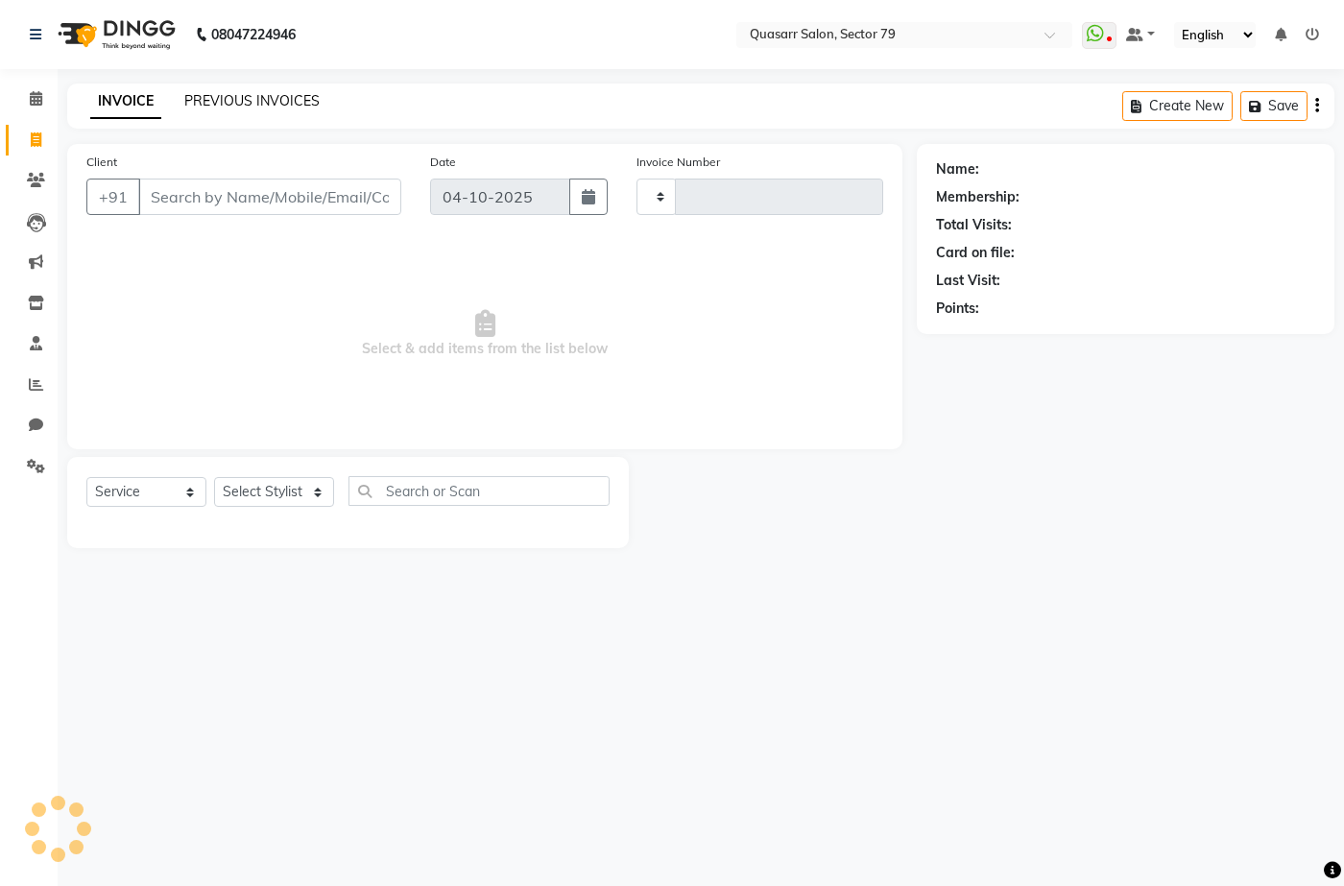
click at [247, 106] on link "PREVIOUS INVOICES" at bounding box center [251, 100] width 135 height 17
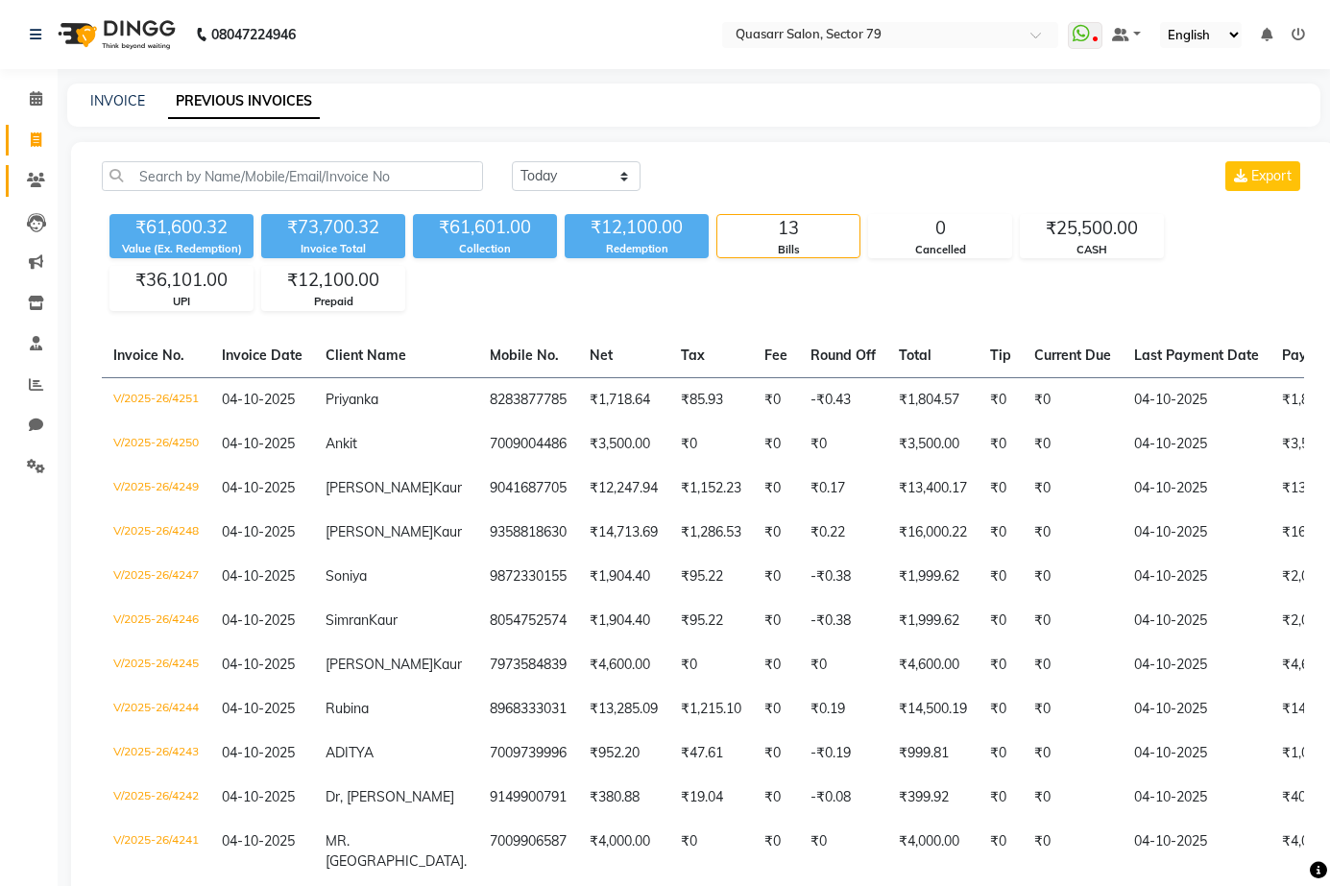
click at [36, 169] on link "Clients" at bounding box center [29, 181] width 46 height 32
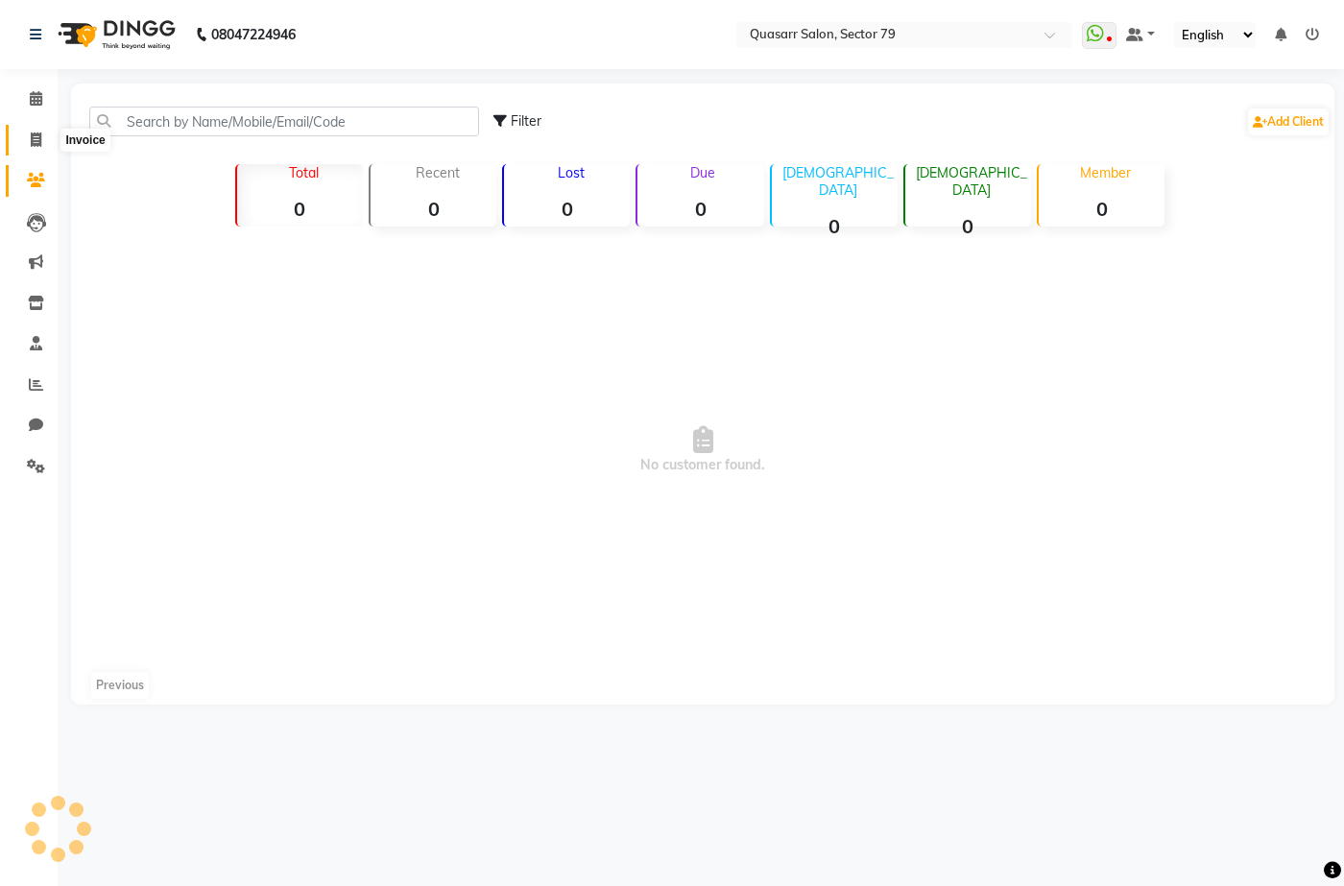
click at [36, 144] on icon at bounding box center [36, 140] width 11 height 14
select select "service"
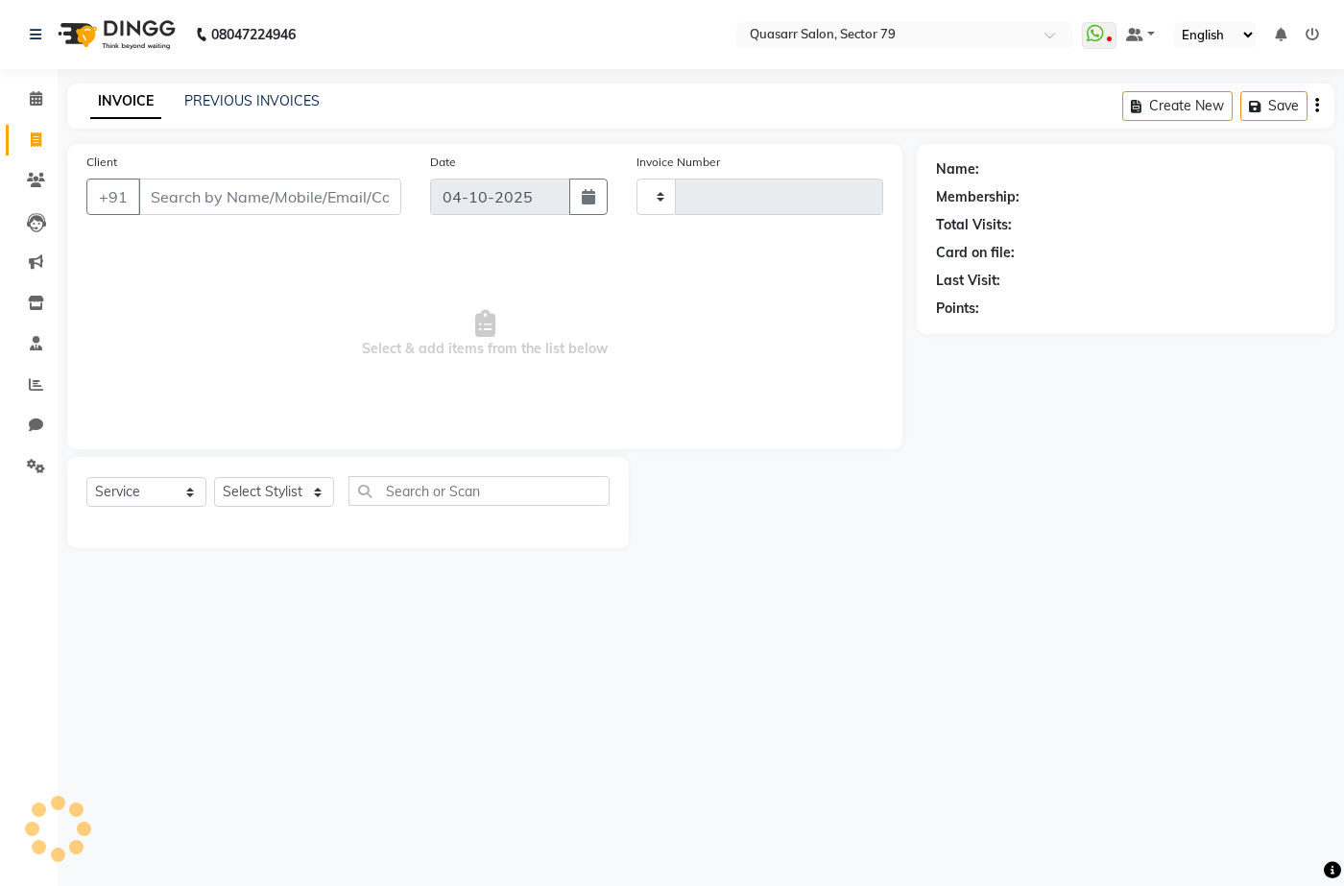
type input "4252"
select select "7231"
click at [24, 181] on span at bounding box center [36, 181] width 34 height 22
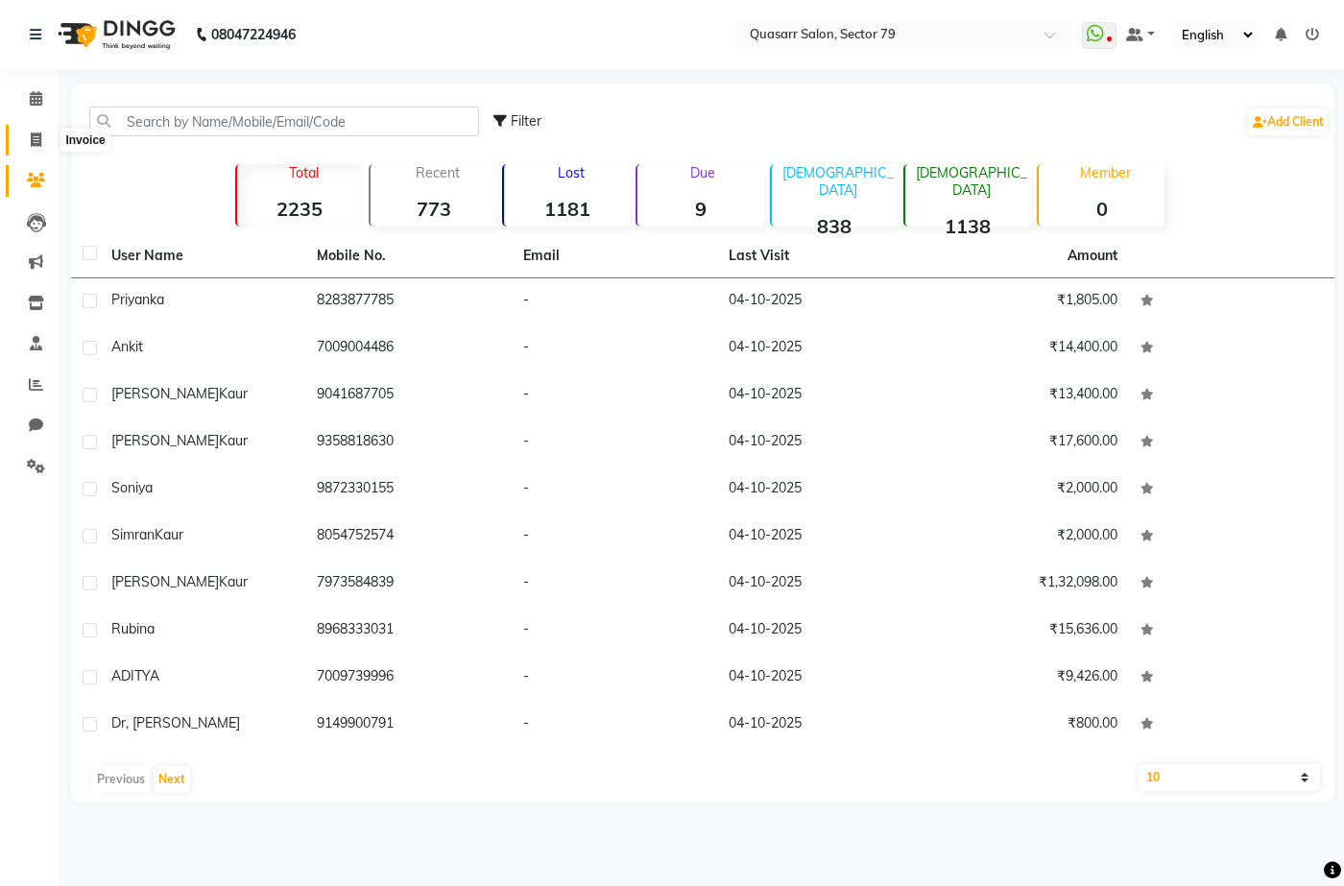
click at [40, 141] on icon at bounding box center [36, 140] width 11 height 14
select select "service"
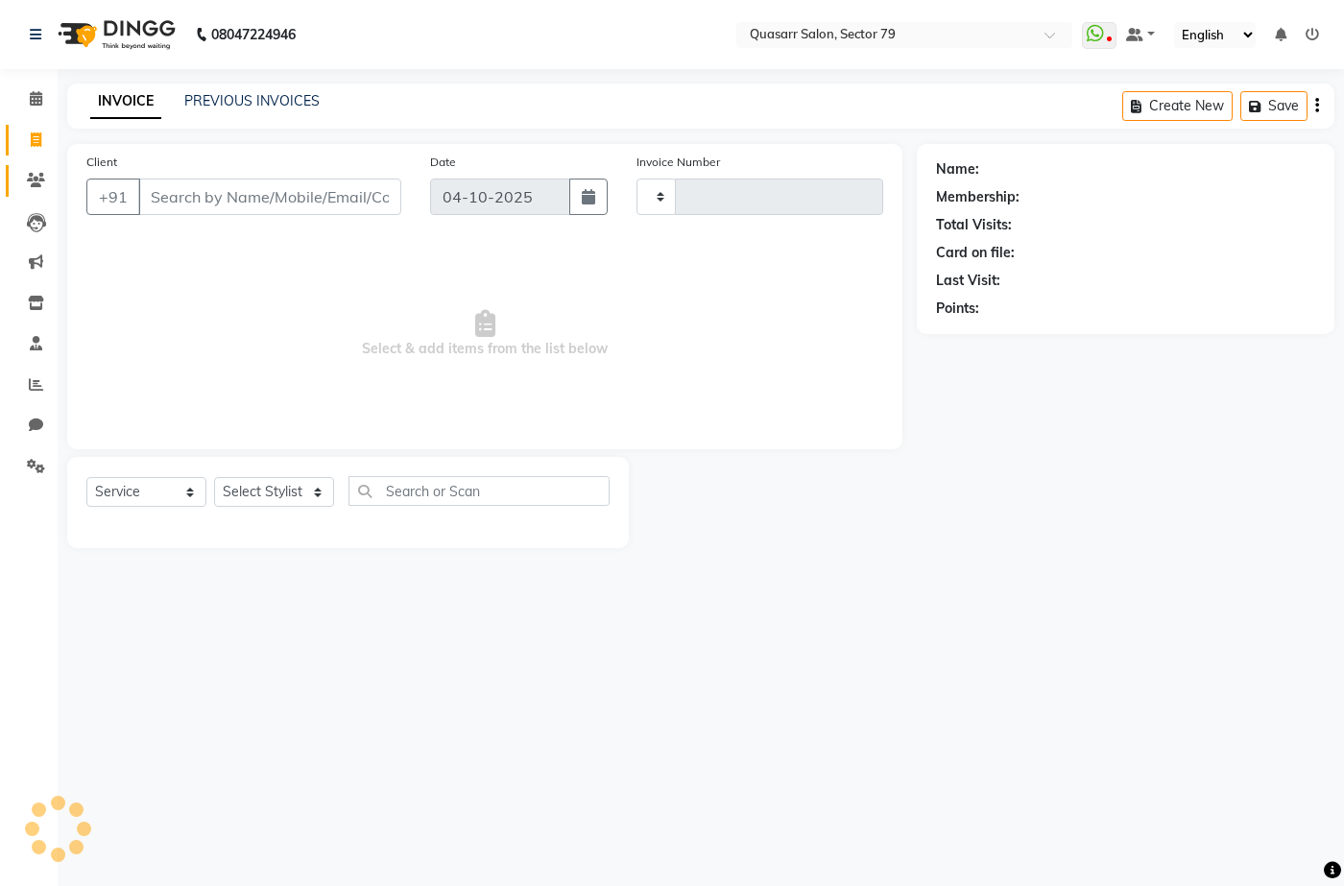
type input "4252"
select select "7231"
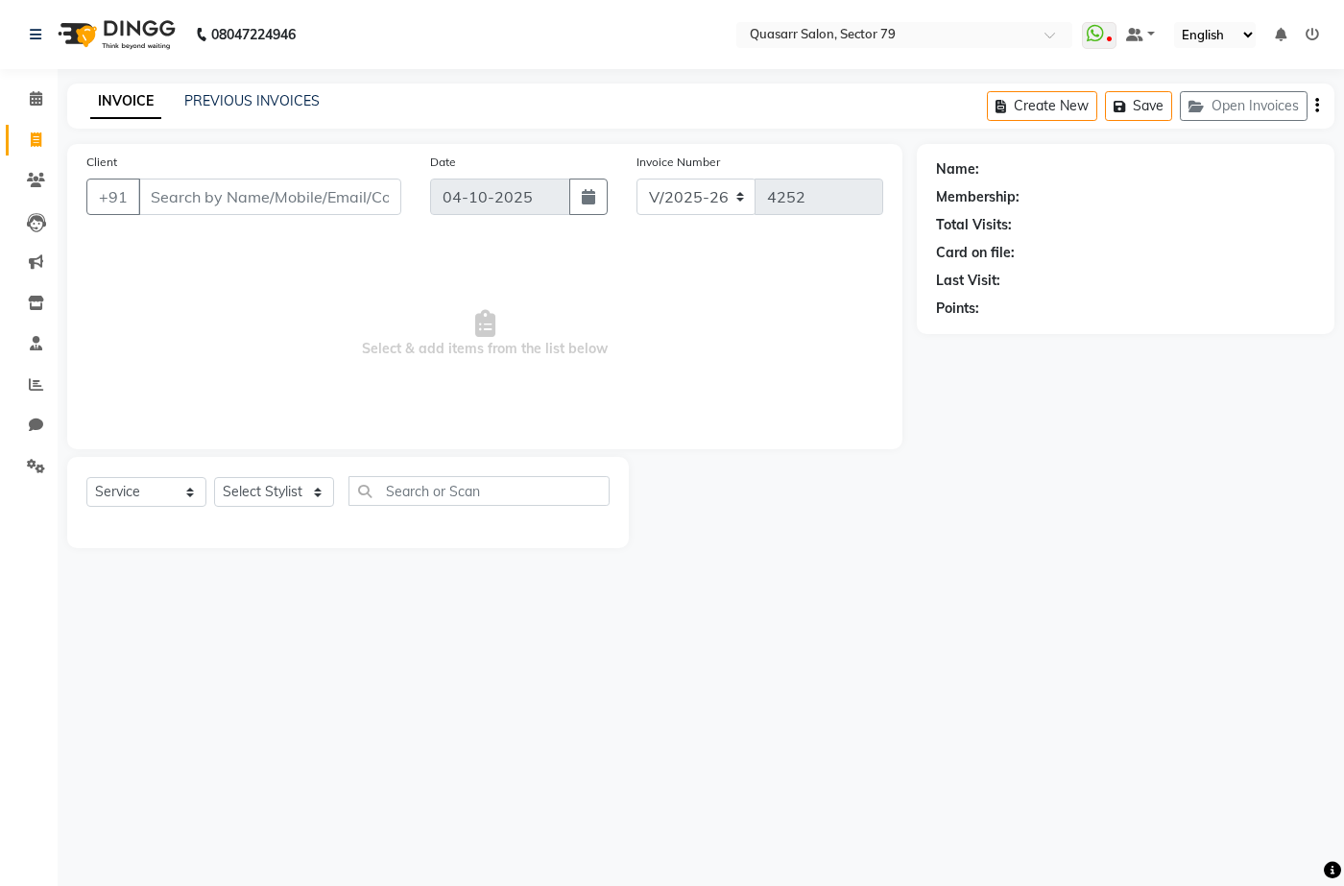
click at [310, 178] on div "Client +91" at bounding box center [244, 191] width 344 height 79
click at [294, 127] on div "INVOICE PREVIOUS INVOICES Create New Save Open Invoices" at bounding box center [700, 106] width 1267 height 45
click at [292, 112] on div "INVOICE PREVIOUS INVOICES" at bounding box center [205, 102] width 276 height 22
click at [292, 109] on div "PREVIOUS INVOICES" at bounding box center [251, 101] width 135 height 20
click at [229, 195] on input "Client" at bounding box center [269, 197] width 263 height 36
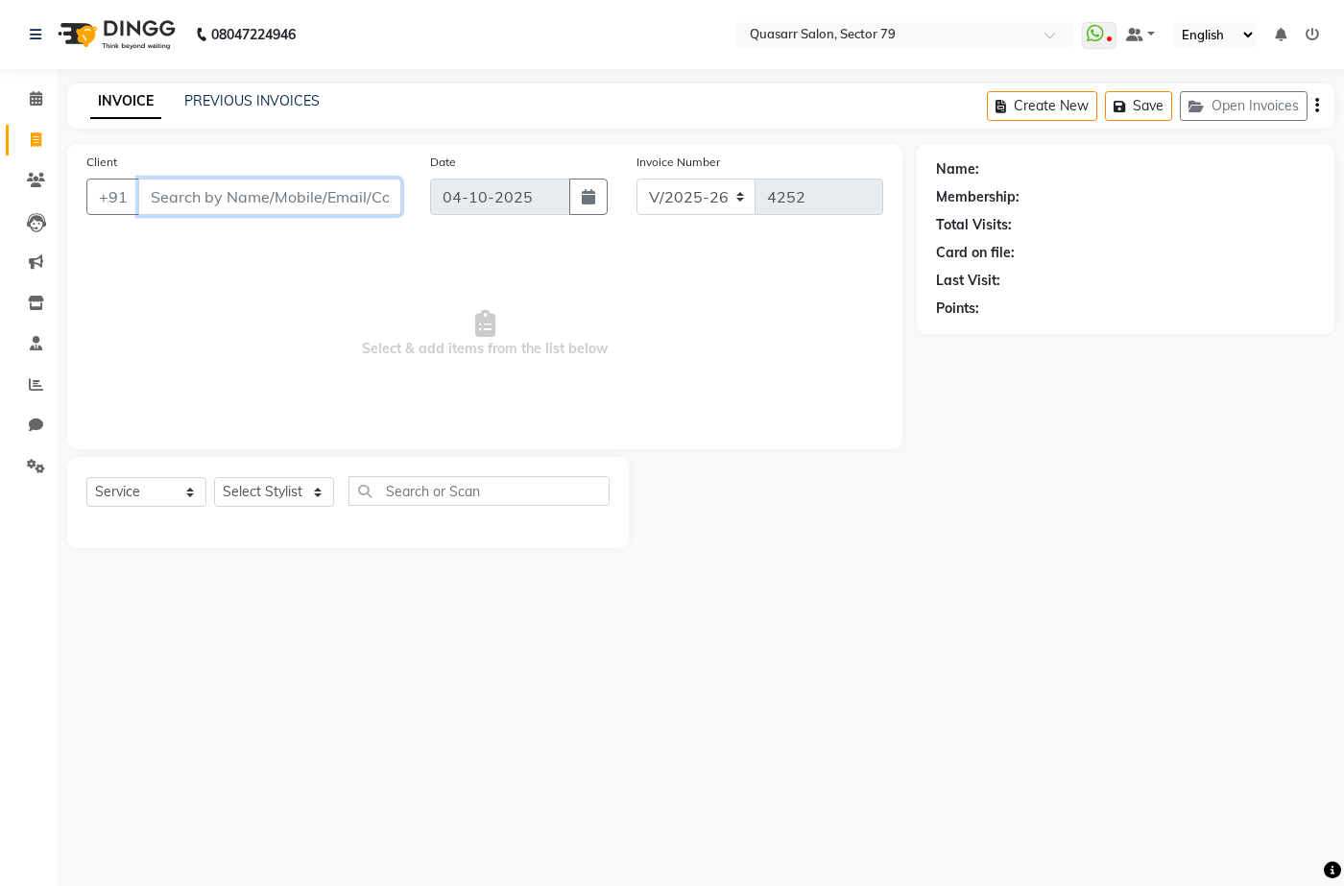
click at [226, 199] on input "Client" at bounding box center [269, 197] width 263 height 36
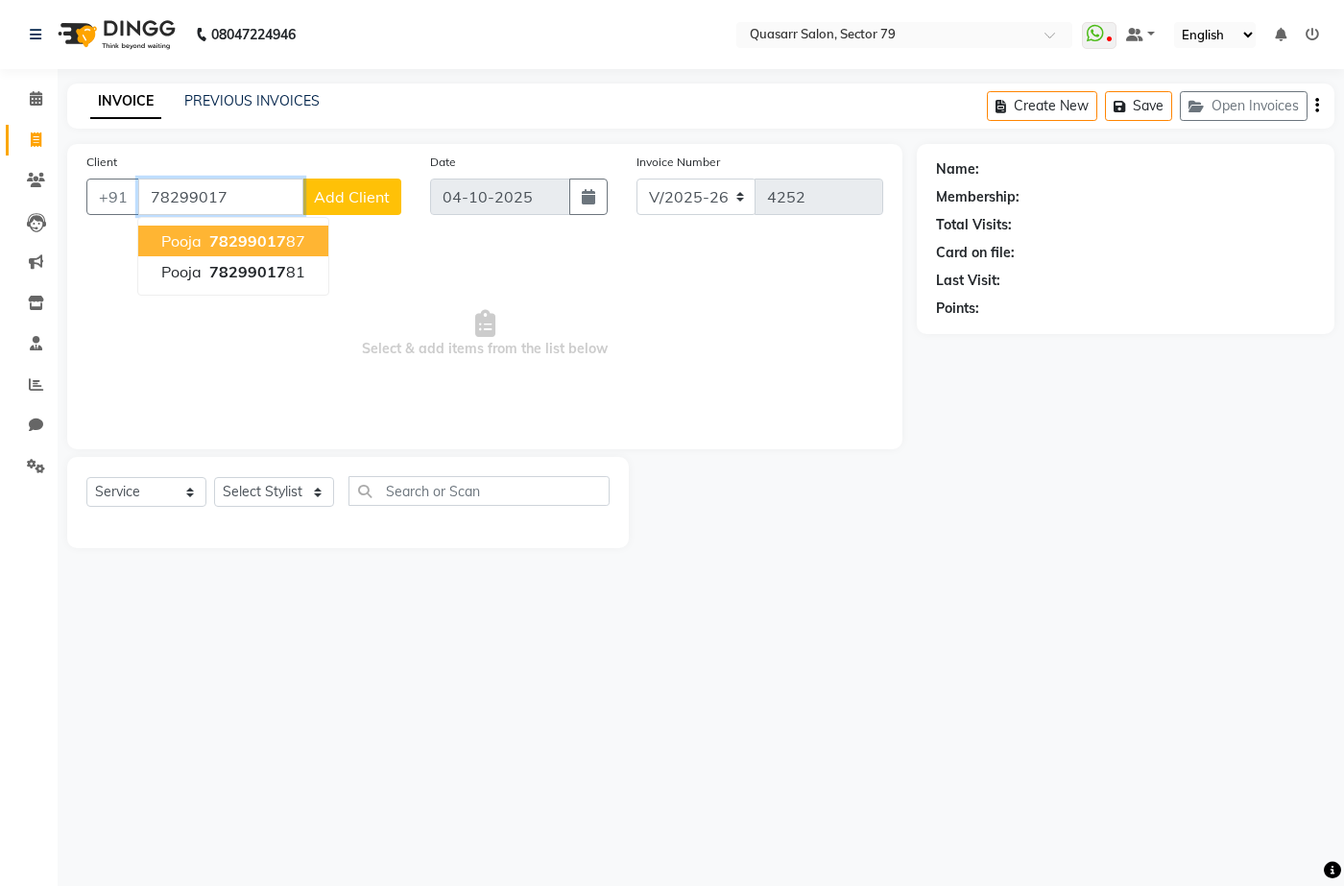
click at [301, 242] on ngb-highlight "78299017 87" at bounding box center [255, 240] width 100 height 19
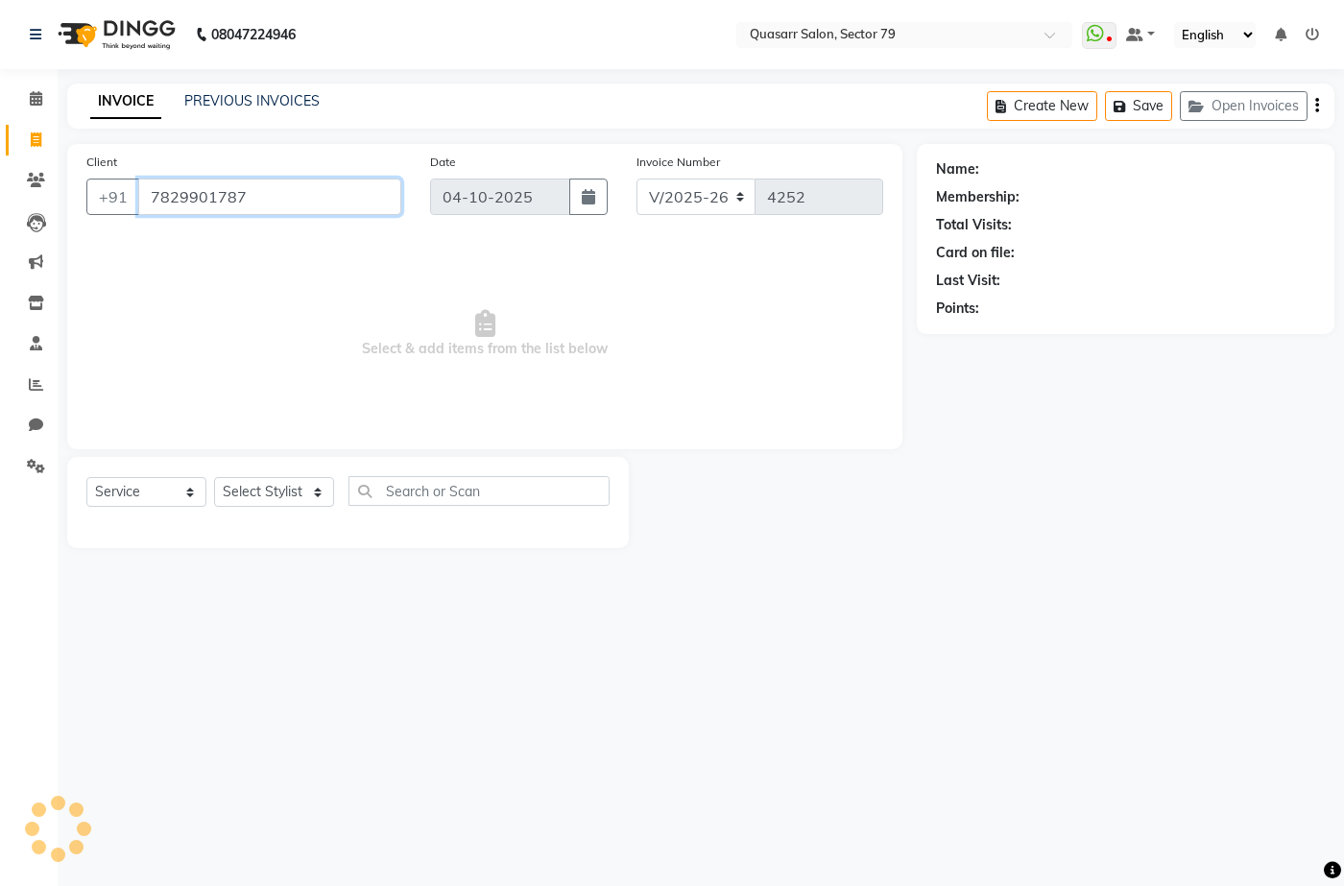
type input "7829901787"
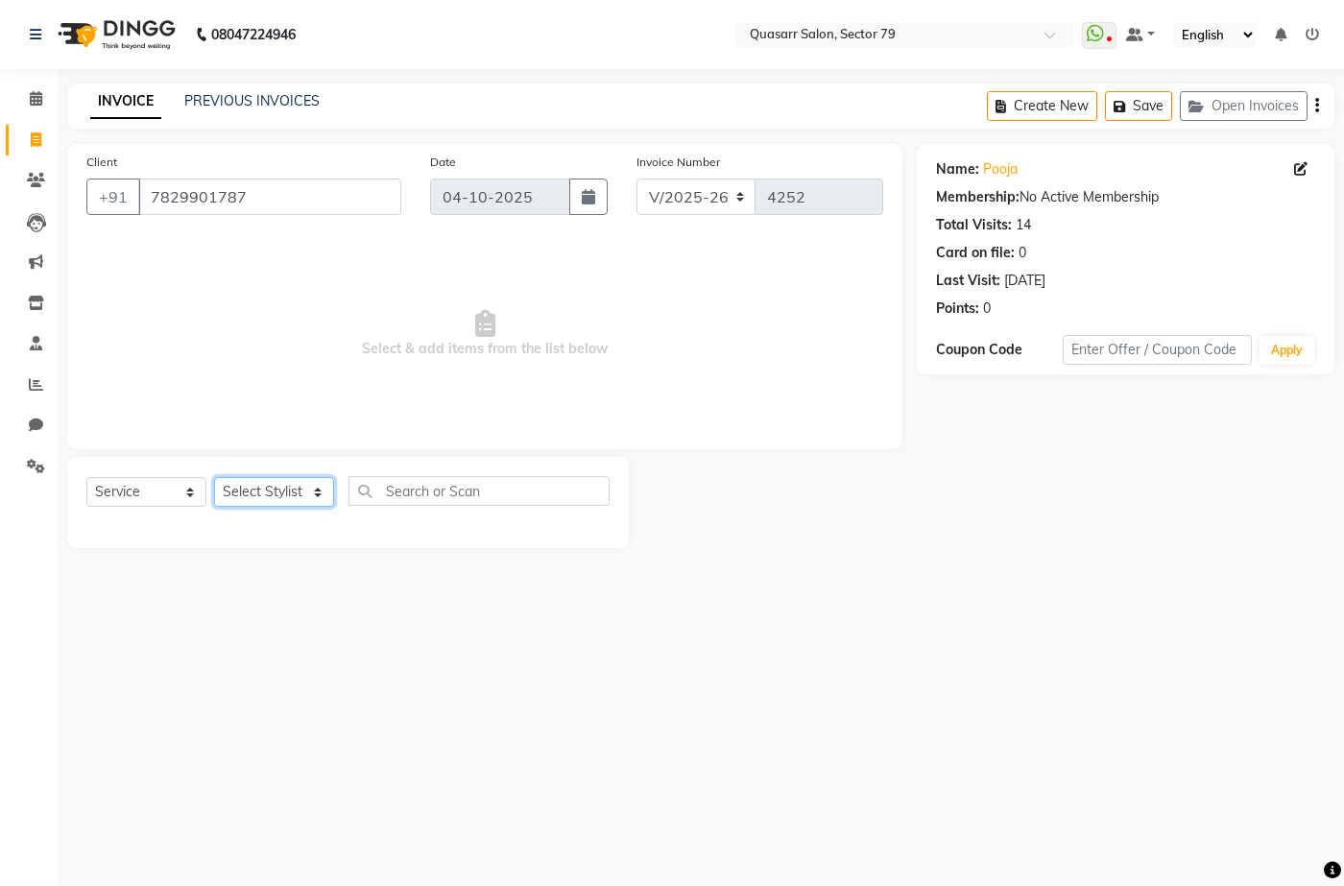
click at [305, 495] on select "Select Stylist ABOY ADDY MUA Aruna Rai BHAWNA DEEP DINA GAITRI DEVI JAANVEER JO…" at bounding box center [274, 492] width 120 height 30
click at [398, 500] on input "text" at bounding box center [479, 491] width 261 height 30
click at [280, 485] on select "Select Stylist ABOY ADDY MUA Aruna Rai BHAWNA DEEP DINA GAITRI DEVI JAANVEER JO…" at bounding box center [274, 492] width 120 height 30
click at [514, 380] on span "Select & add items from the list below" at bounding box center [484, 334] width 797 height 192
click at [322, 398] on span "Select & add items from the list below" at bounding box center [484, 334] width 797 height 192
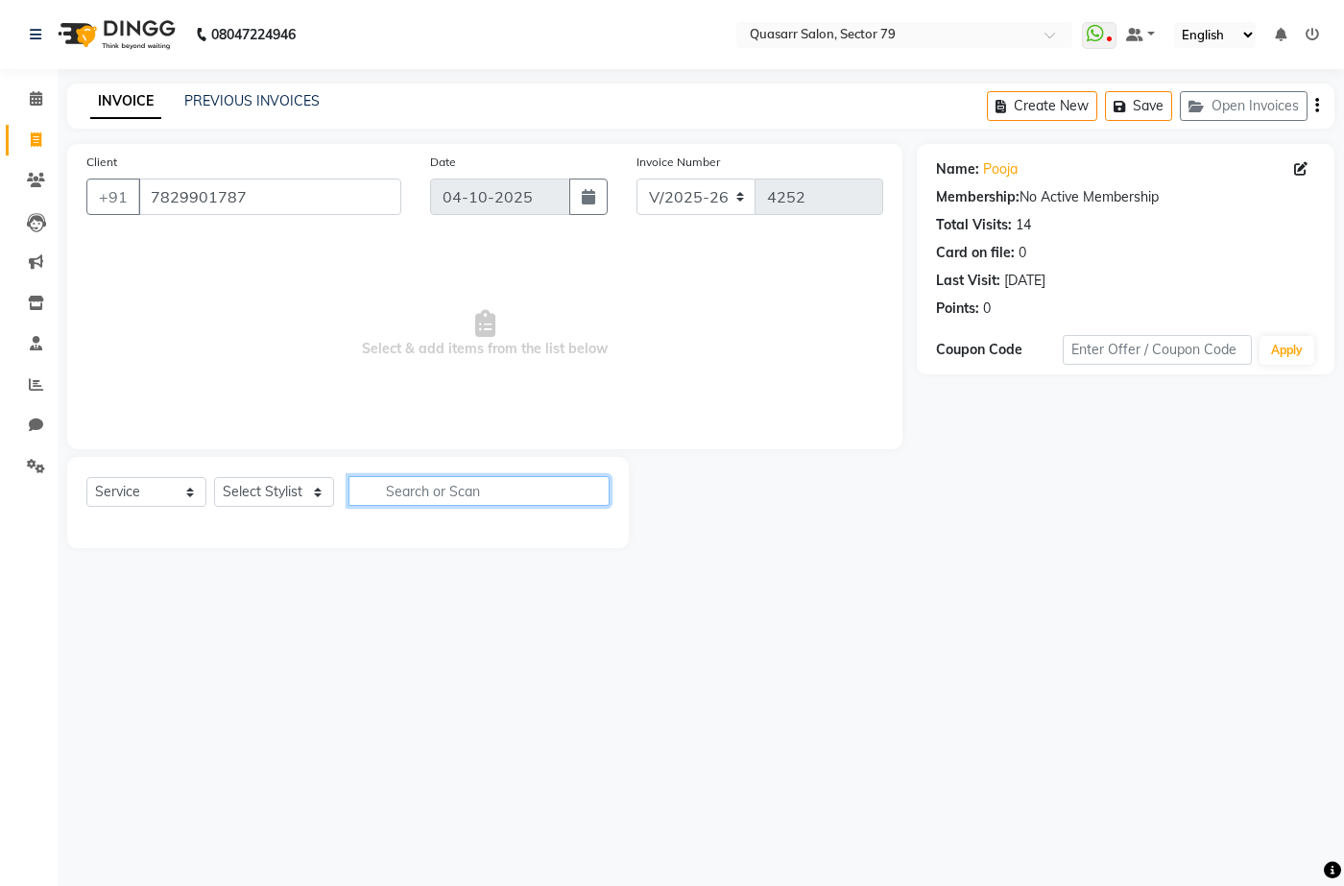
click at [379, 497] on input "text" at bounding box center [479, 491] width 261 height 30
click at [304, 487] on select "Select Stylist ABOY ADDY MUA Aruna Rai BHAWNA DEEP DINA GAITRI DEVI JAANVEER JO…" at bounding box center [274, 492] width 120 height 30
click at [284, 490] on select "Select Stylist ABOY ADDY MUA Aruna Rai BHAWNA DEEP DINA GAITRI DEVI JAANVEER JO…" at bounding box center [274, 492] width 120 height 30
click at [258, 494] on select "Select Stylist ABOY ADDY MUA Aruna Rai BHAWNA DEEP DINA GAITRI DEVI JAANVEER JO…" at bounding box center [274, 492] width 120 height 30
click at [477, 303] on span "Select & add items from the list below" at bounding box center [484, 334] width 797 height 192
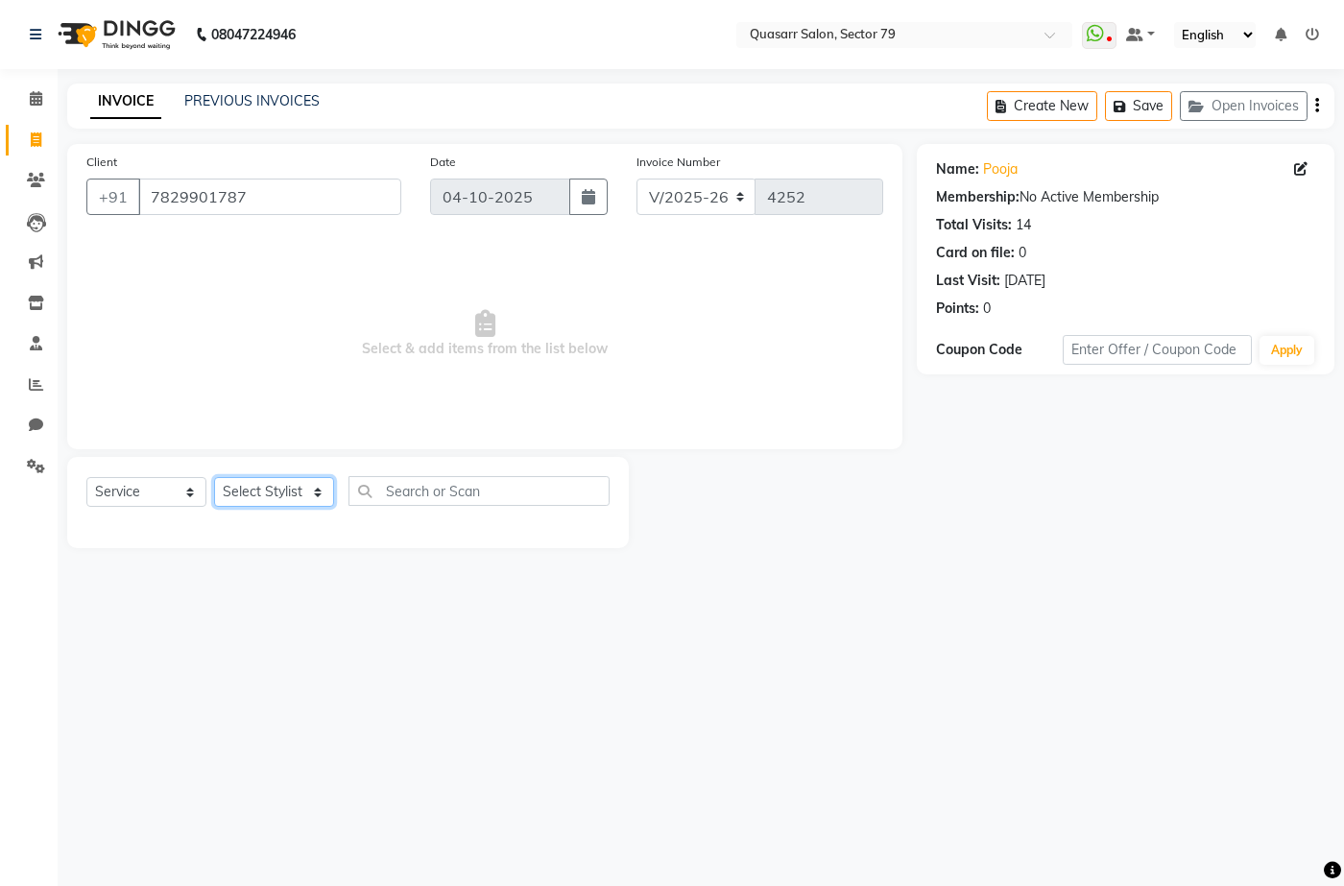
click at [317, 484] on select "Select Stylist ABOY ADDY MUA Aruna Rai BHAWNA DEEP DINA GAITRI DEVI JAANVEER JO…" at bounding box center [274, 492] width 120 height 30
click at [283, 491] on select "Select Stylist ABOY ADDY MUA Aruna Rai BHAWNA DEEP DINA GAITRI DEVI JAANVEER JO…" at bounding box center [274, 492] width 120 height 30
click at [204, 497] on select "Select Service Product Membership Package Voucher Prepaid Gift Card" at bounding box center [146, 492] width 120 height 30
click at [160, 498] on select "Select Service Product Membership Package Voucher Prepaid Gift Card" at bounding box center [146, 492] width 120 height 30
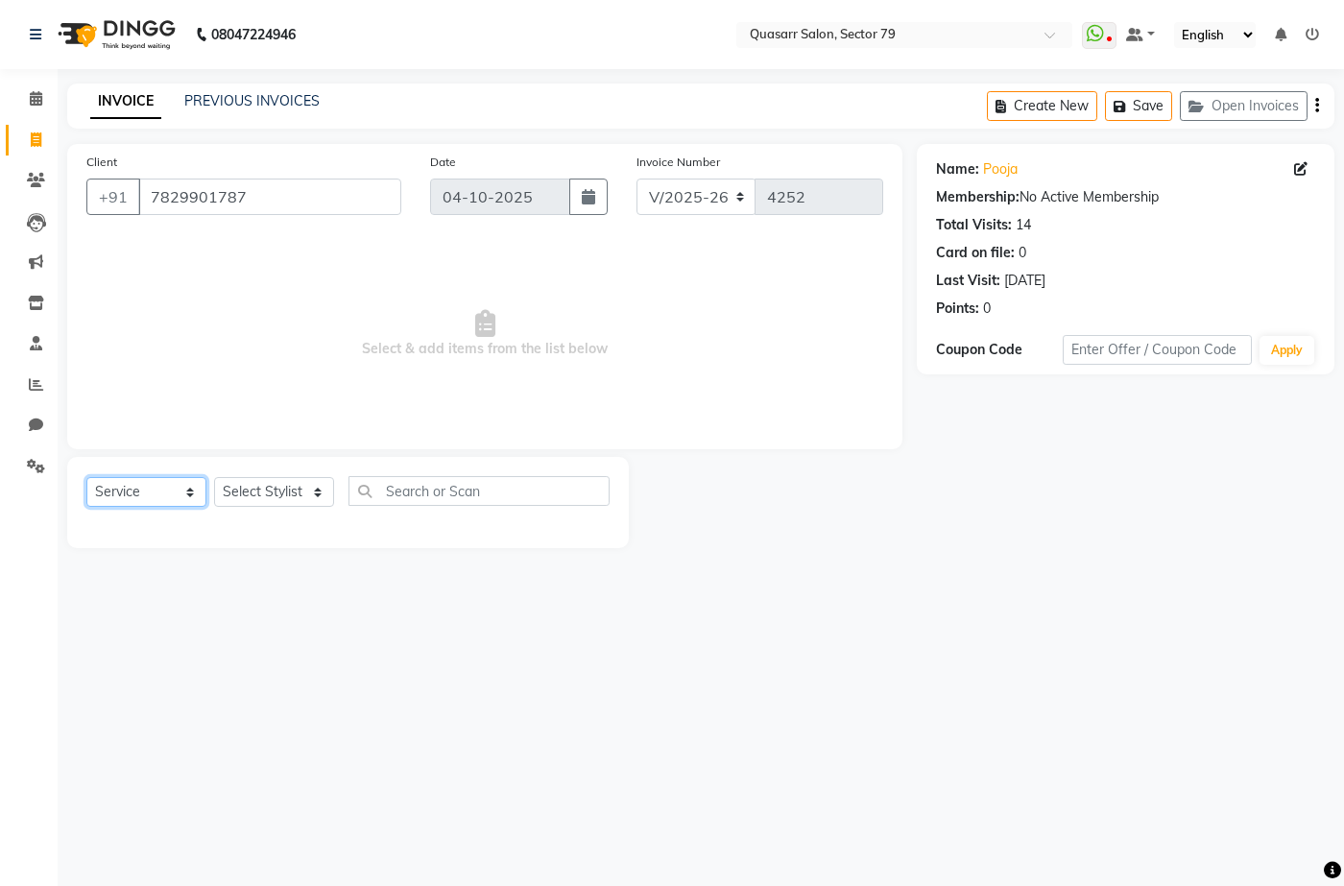
click at [160, 498] on select "Select Service Product Membership Package Voucher Prepaid Gift Card" at bounding box center [146, 492] width 120 height 30
select select "product"
click at [86, 477] on select "Select Service Product Membership Package Voucher Prepaid Gift Card" at bounding box center [146, 492] width 120 height 30
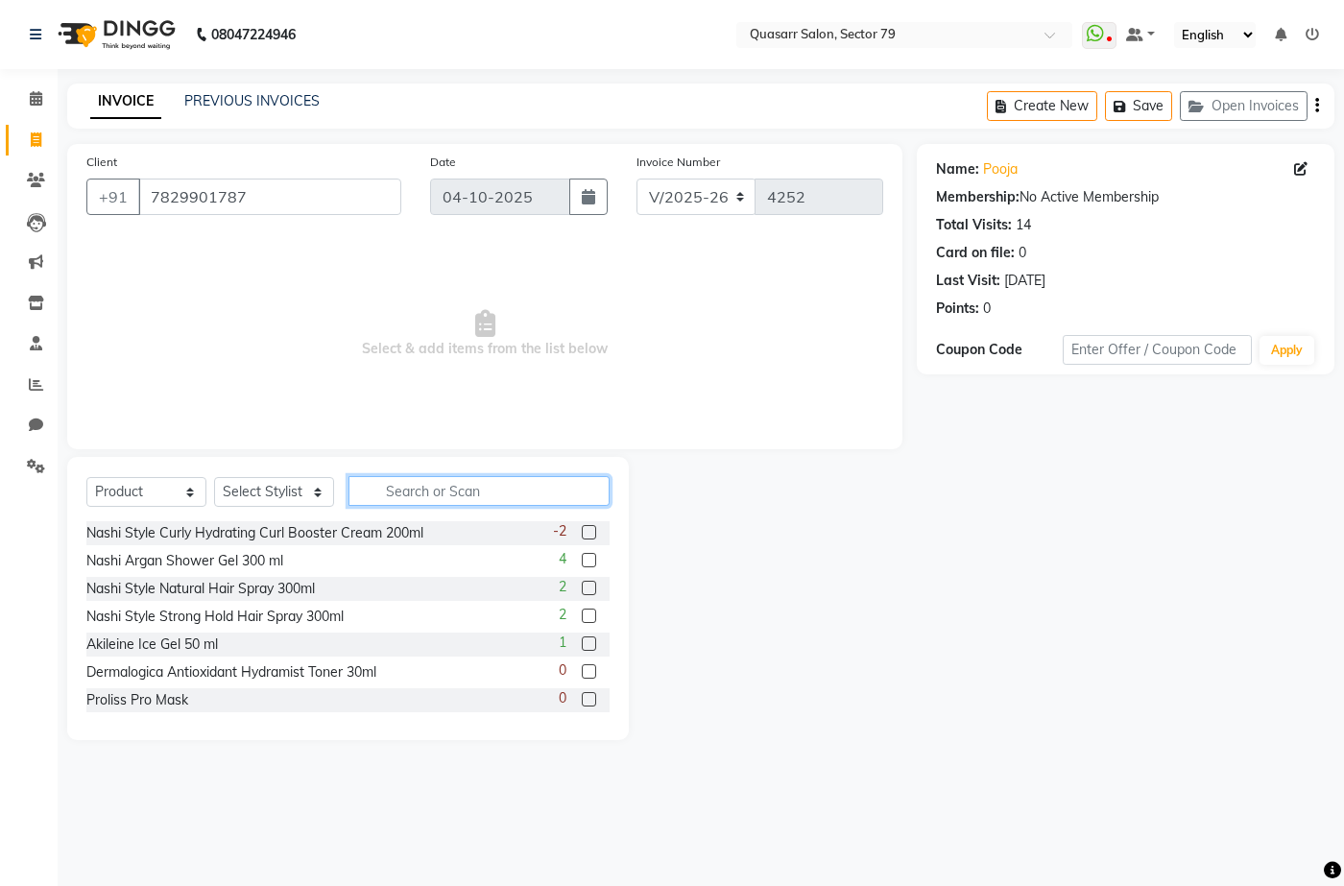
click at [421, 505] on input "text" at bounding box center [479, 491] width 261 height 30
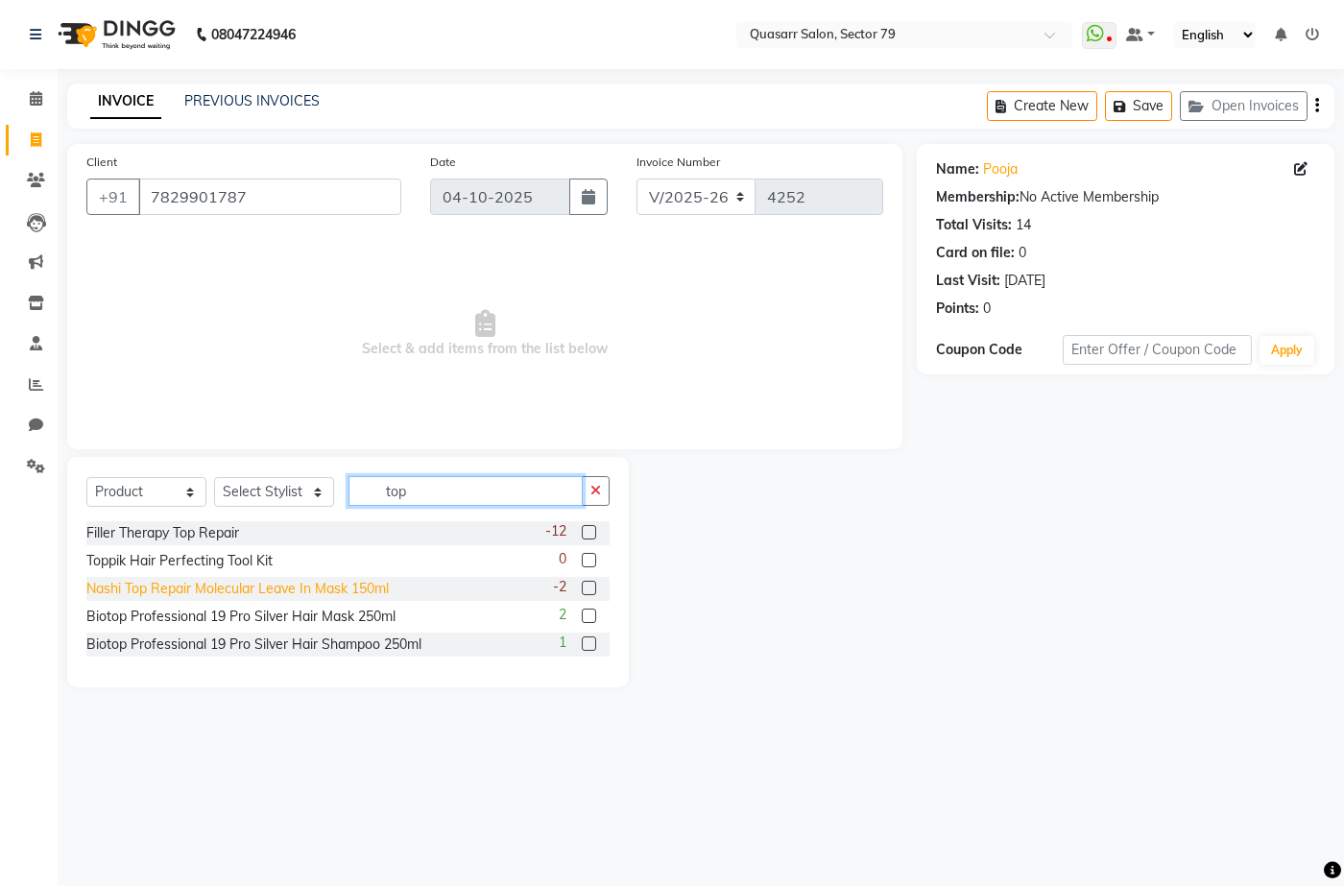
type input "top"
click at [374, 589] on div "Nashi Top Repair Molecular Leave In Mask 150ml" at bounding box center [237, 589] width 302 height 20
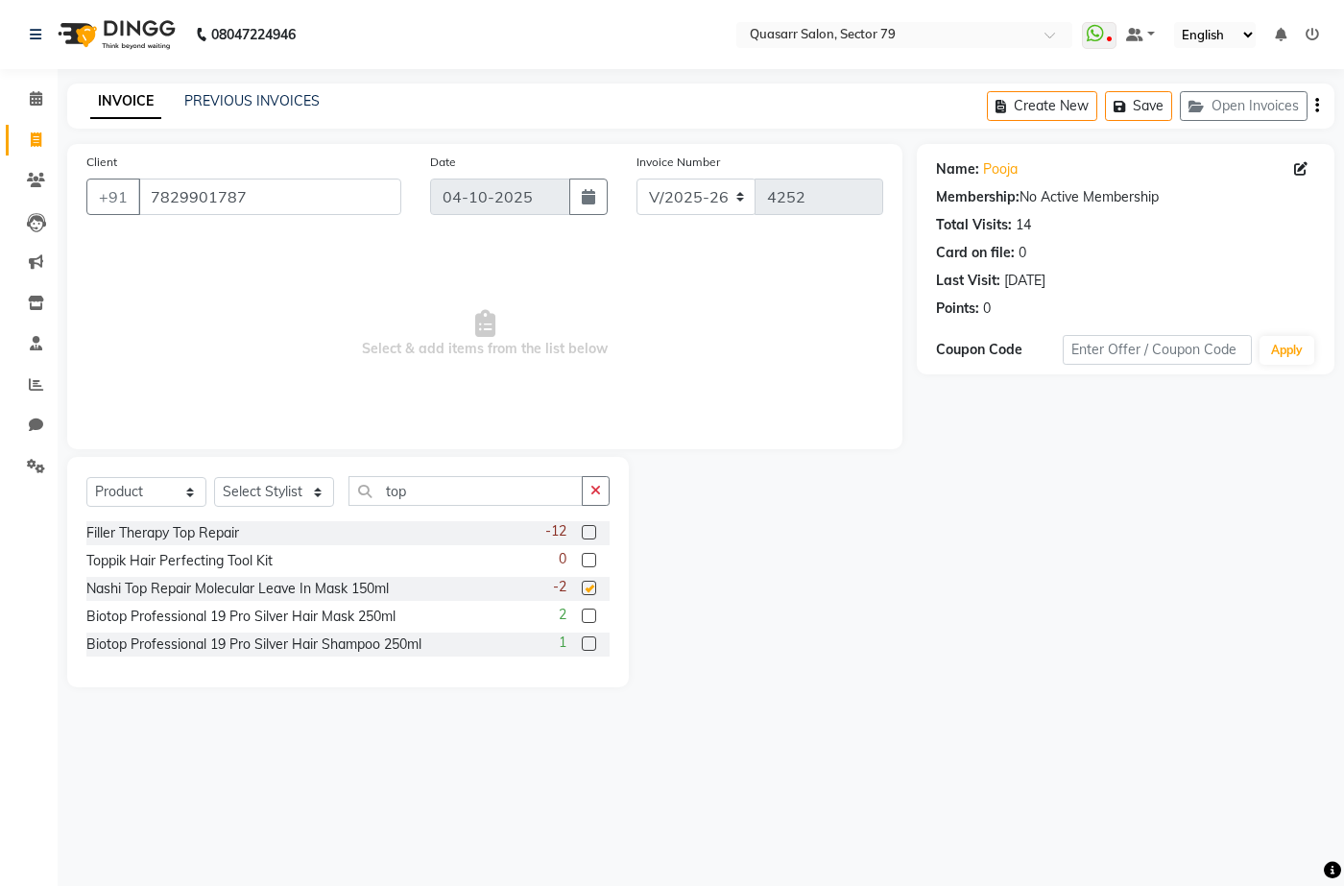
checkbox input "false"
click at [289, 492] on select "Select Stylist ABOY ADDY MUA Aruna Rai BHAWNA DEEP DINA GAITRI DEVI JAANVEER JO…" at bounding box center [274, 492] width 120 height 30
select select "62220"
click at [214, 477] on select "Select Stylist ABOY ADDY MUA Aruna Rai BHAWNA DEEP DINA GAITRI DEVI JAANVEER JO…" at bounding box center [274, 492] width 120 height 30
click at [591, 585] on label at bounding box center [589, 588] width 14 height 14
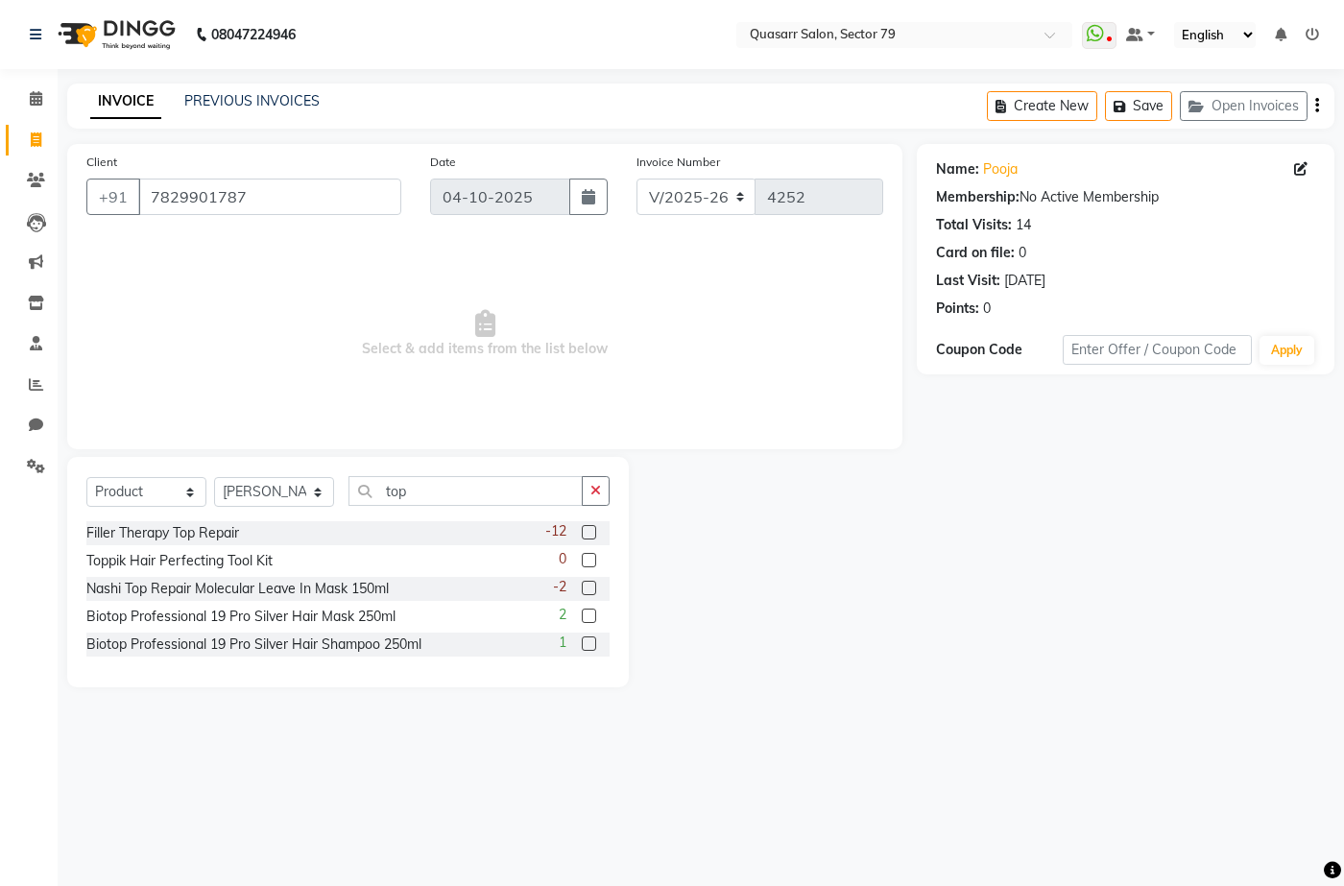
click at [591, 585] on input "checkbox" at bounding box center [588, 589] width 12 height 12
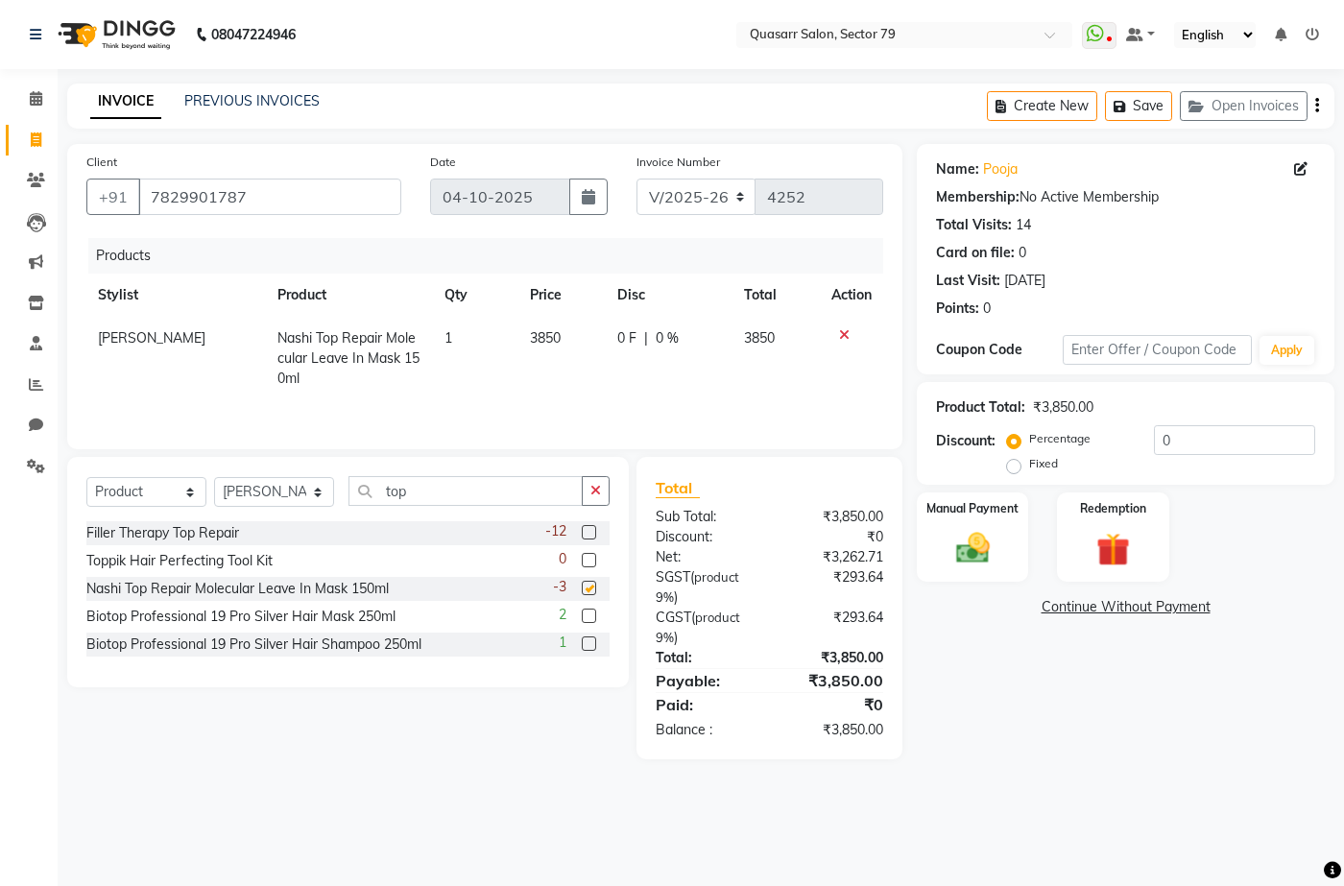
checkbox input "false"
click at [599, 494] on icon "button" at bounding box center [595, 490] width 11 height 13
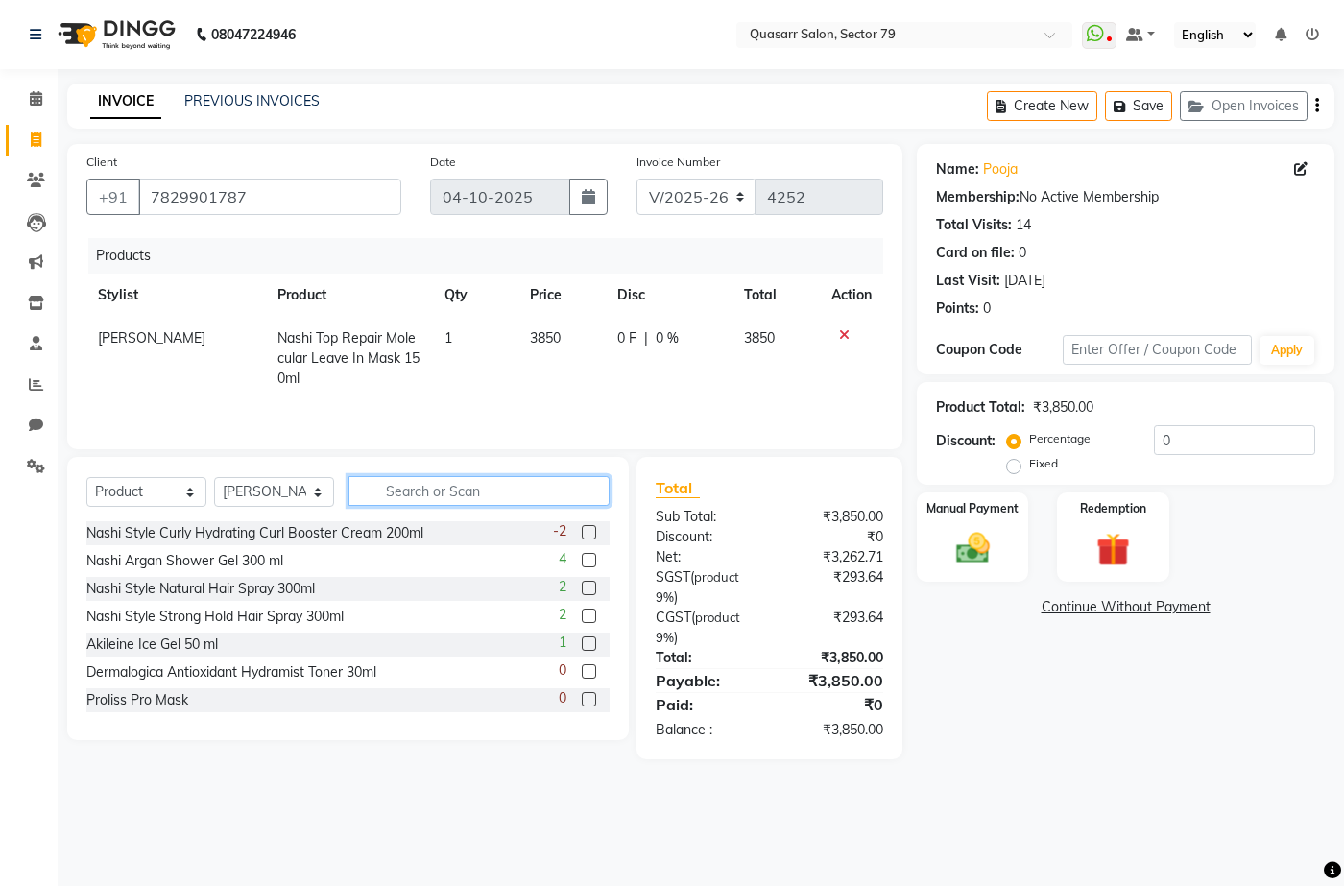
click at [493, 491] on input "text" at bounding box center [479, 491] width 261 height 30
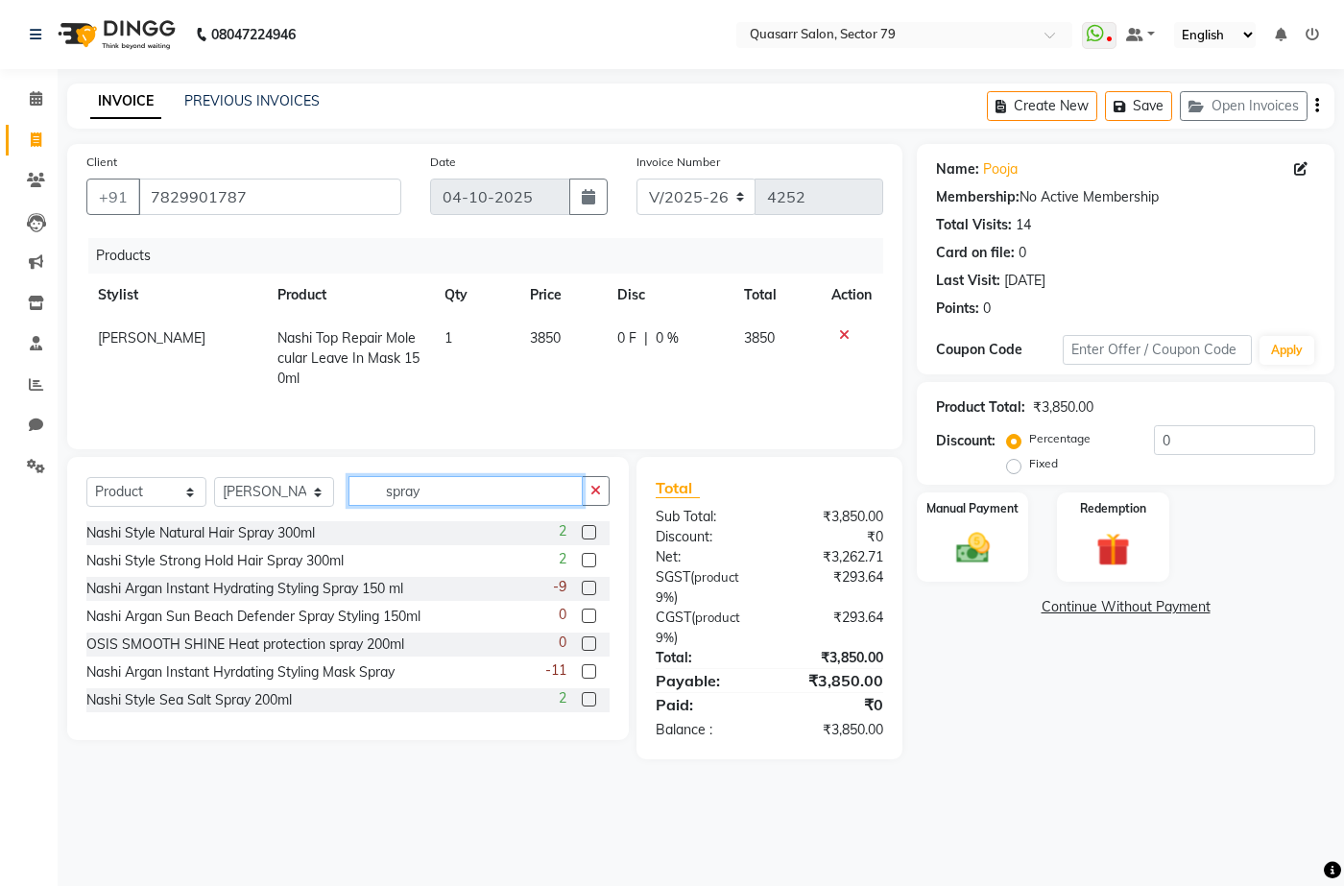
type input "spray"
drag, startPoint x: 428, startPoint y: 508, endPoint x: 213, endPoint y: 479, distance: 217.0
click at [213, 479] on div "Select Service Product Membership Package Voucher Prepaid Gift Card Select Styl…" at bounding box center [347, 498] width 523 height 45
click at [376, 474] on div "Select Service Product Membership Package Voucher Prepaid Gift Card Select Styl…" at bounding box center [348, 598] width 562 height 283
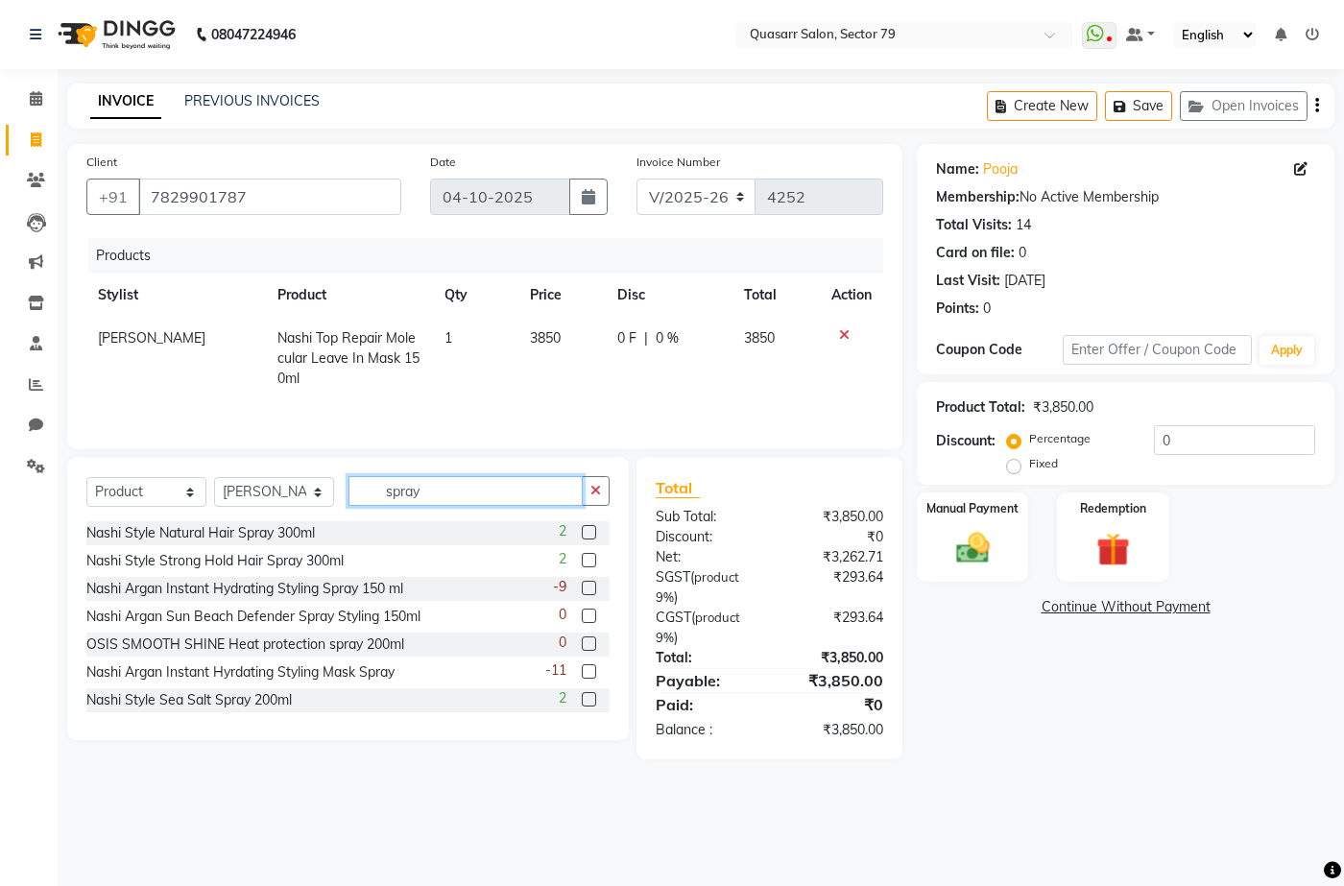
click at [389, 477] on input "spray" at bounding box center [466, 491] width 234 height 30
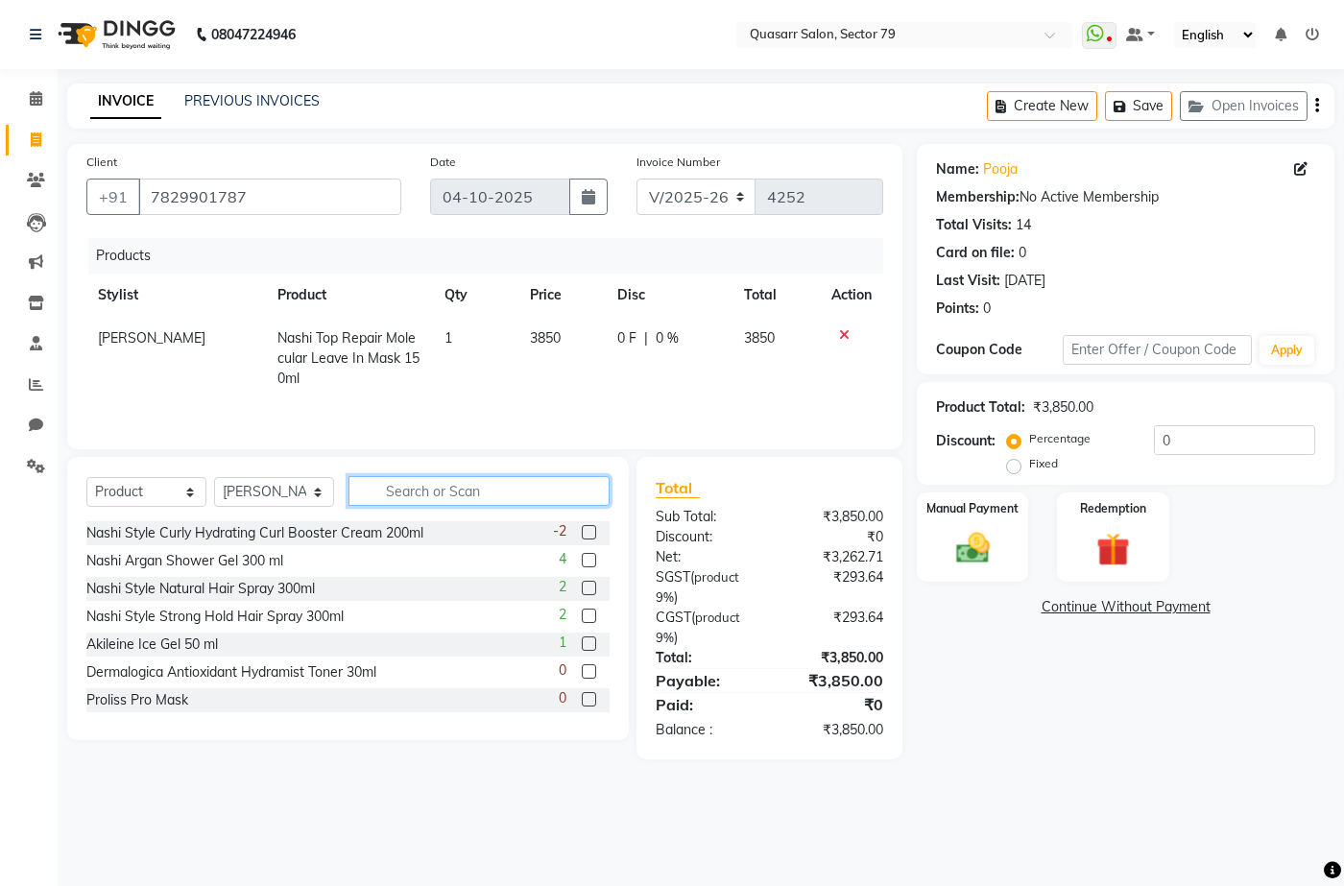
click at [389, 477] on input "text" at bounding box center [479, 491] width 261 height 30
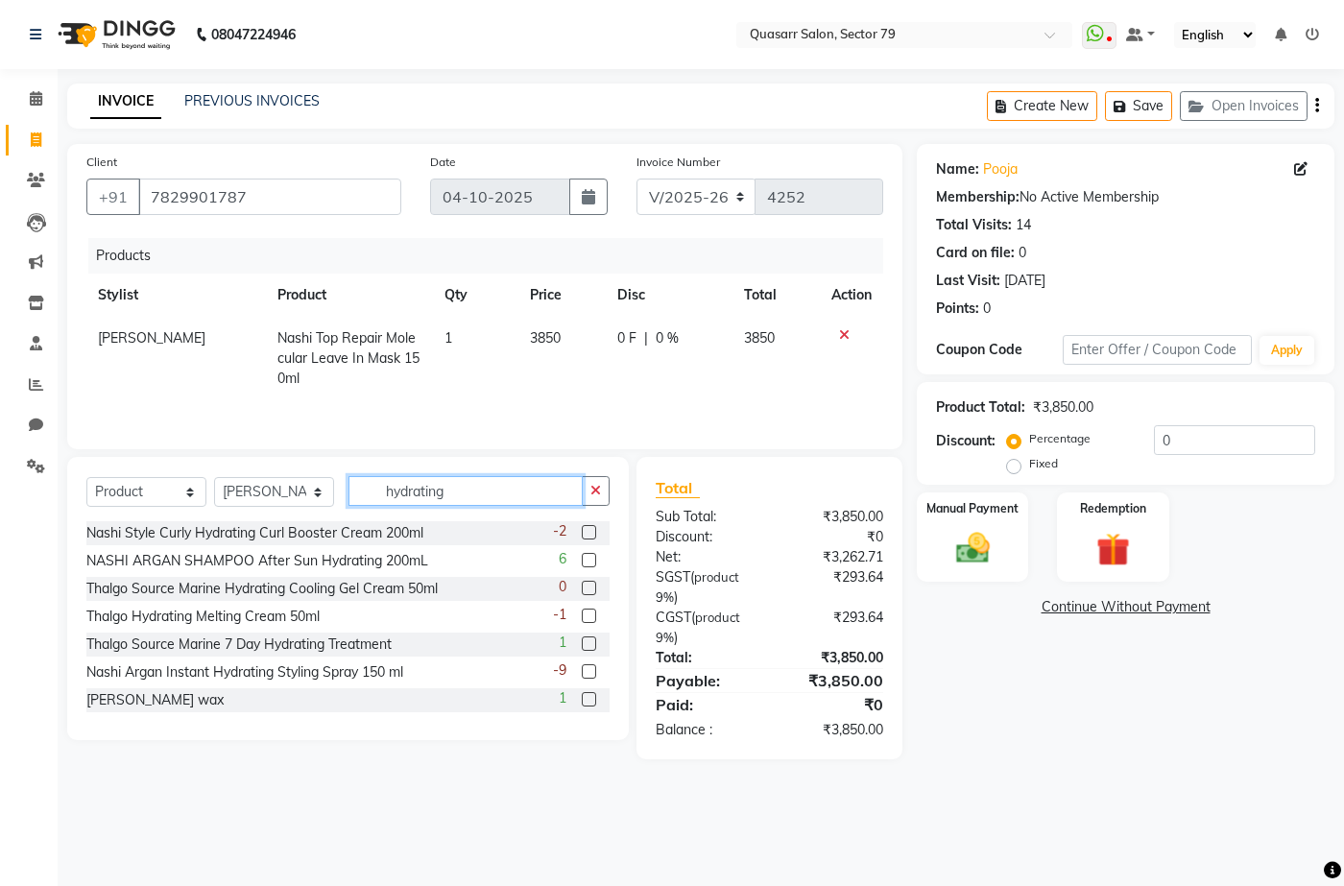
click at [466, 489] on input "hydrating" at bounding box center [466, 491] width 234 height 30
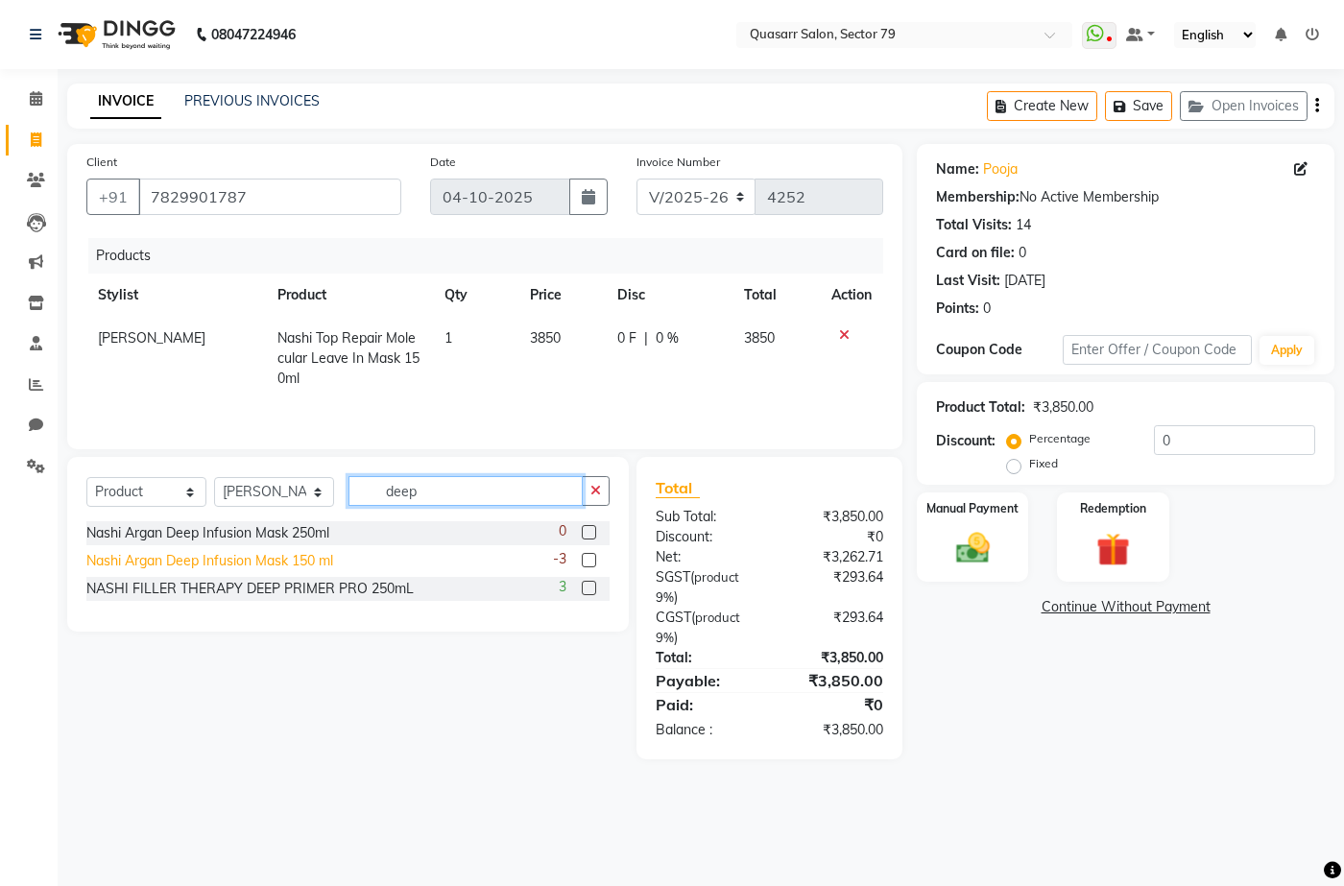
type input "deep"
click at [314, 559] on div "Nashi Argan Deep Infusion Mask 150 ml" at bounding box center [209, 561] width 247 height 20
checkbox input "false"
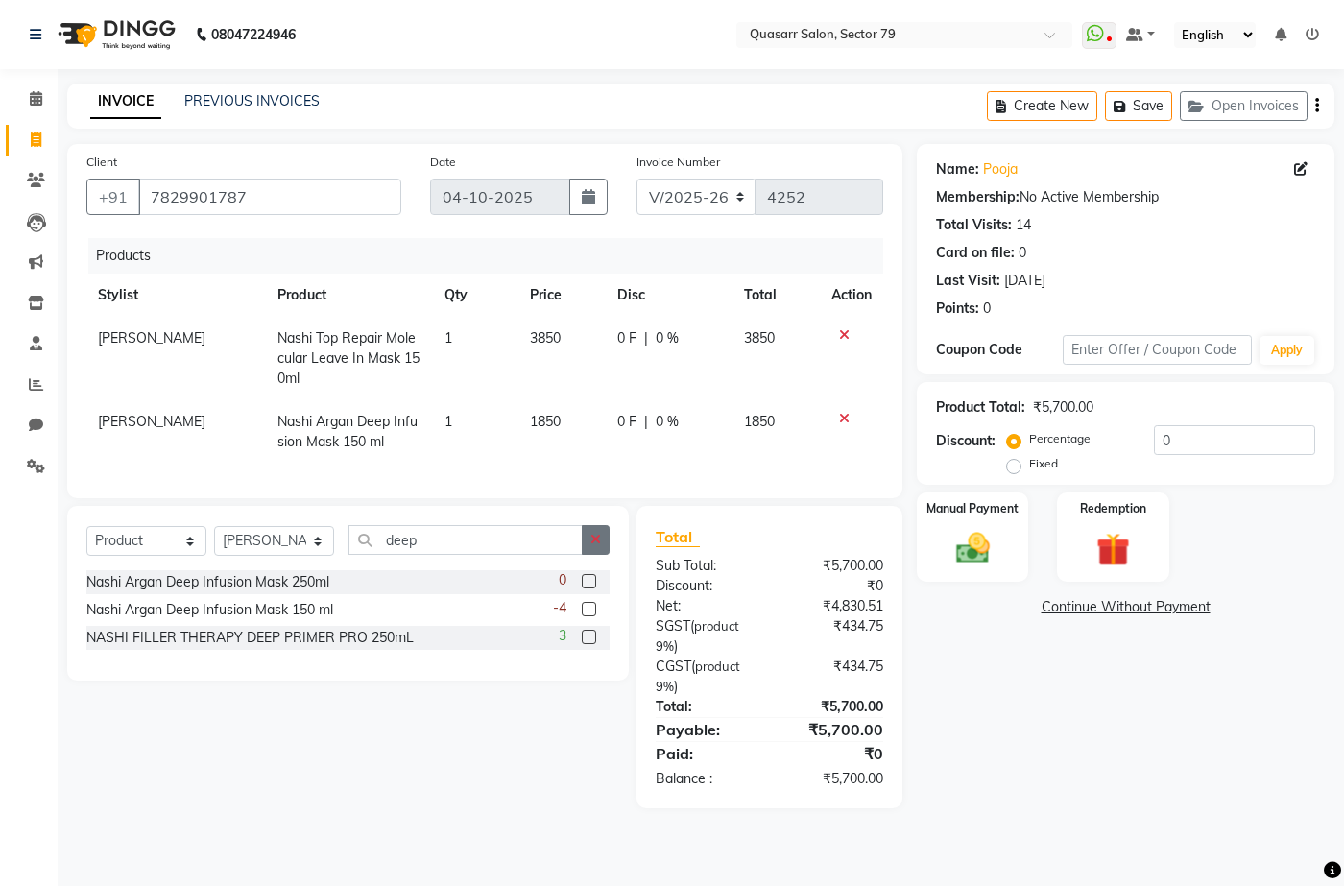
click at [593, 555] on button "button" at bounding box center [596, 540] width 28 height 30
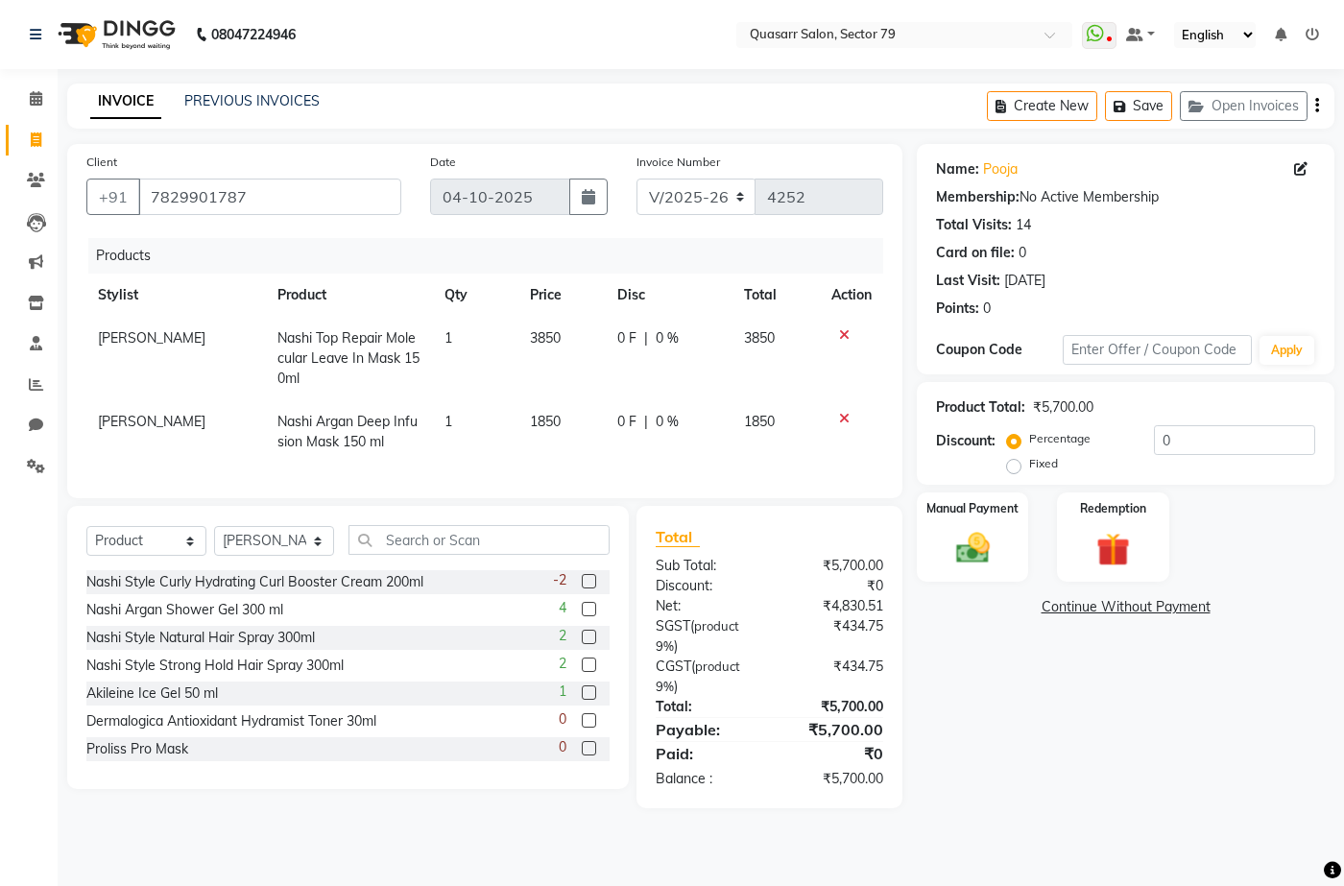
click at [985, 718] on div "Name: Pooja Membership: No Active Membership Total Visits: 14 Card on file: 0 L…" at bounding box center [1133, 476] width 432 height 664
click at [556, 440] on td "1850" at bounding box center [561, 431] width 87 height 63
select select "62220"
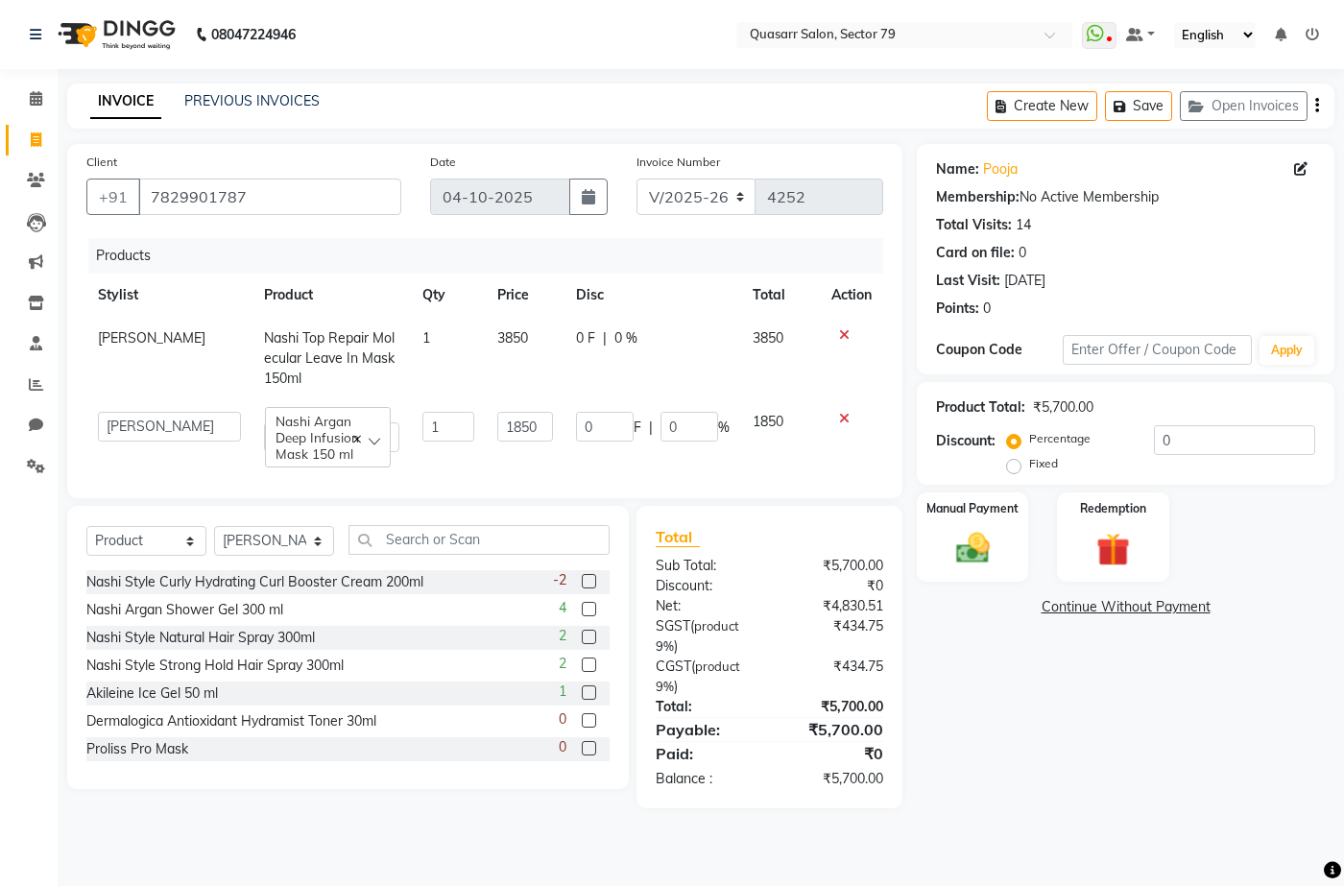
click at [565, 431] on td "0 F | 0 %" at bounding box center [653, 431] width 177 height 63
click at [534, 423] on input "1850" at bounding box center [525, 427] width 56 height 30
click at [531, 423] on input "1850" at bounding box center [525, 427] width 56 height 30
click at [514, 428] on input "1850" at bounding box center [525, 427] width 56 height 30
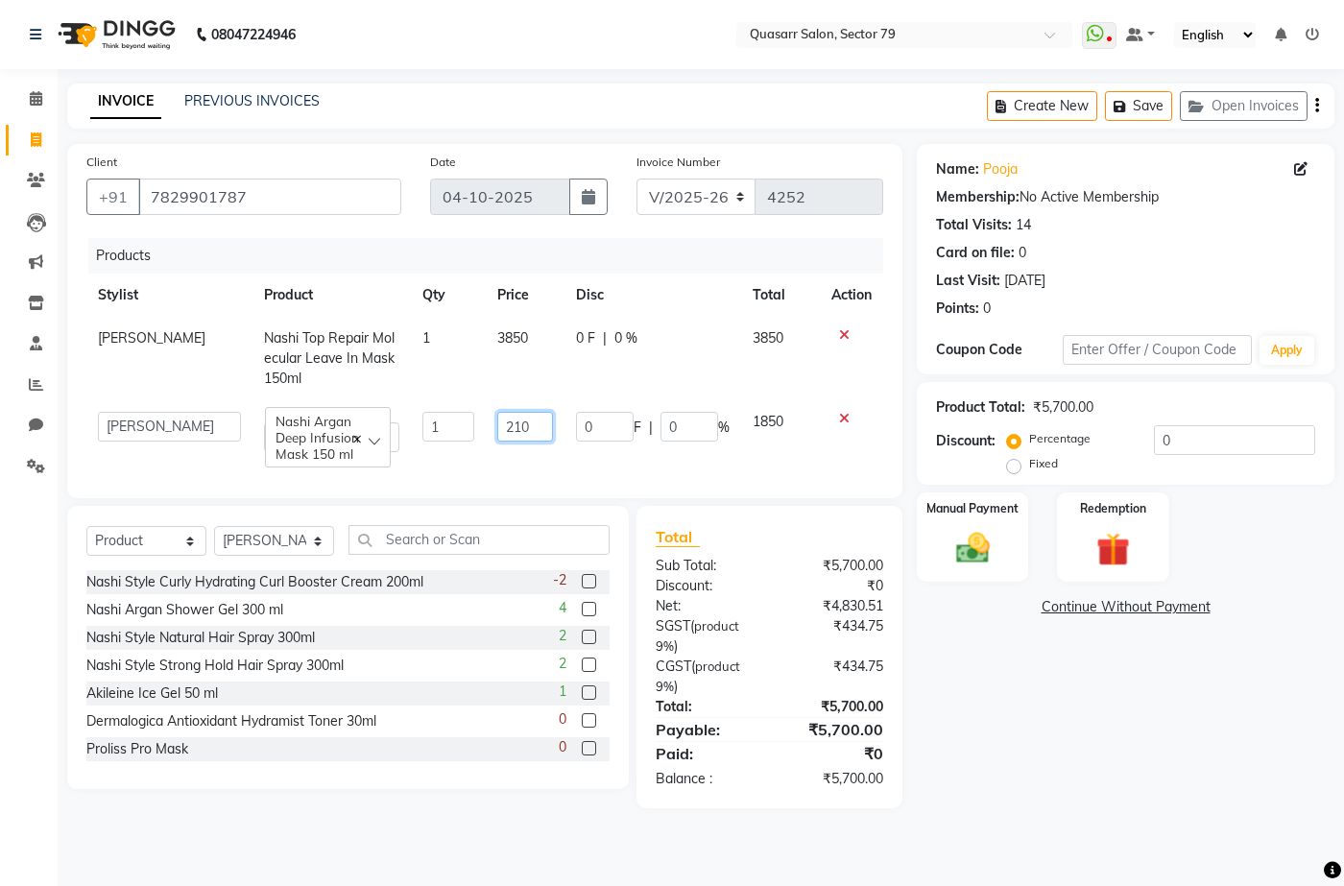
type input "2100"
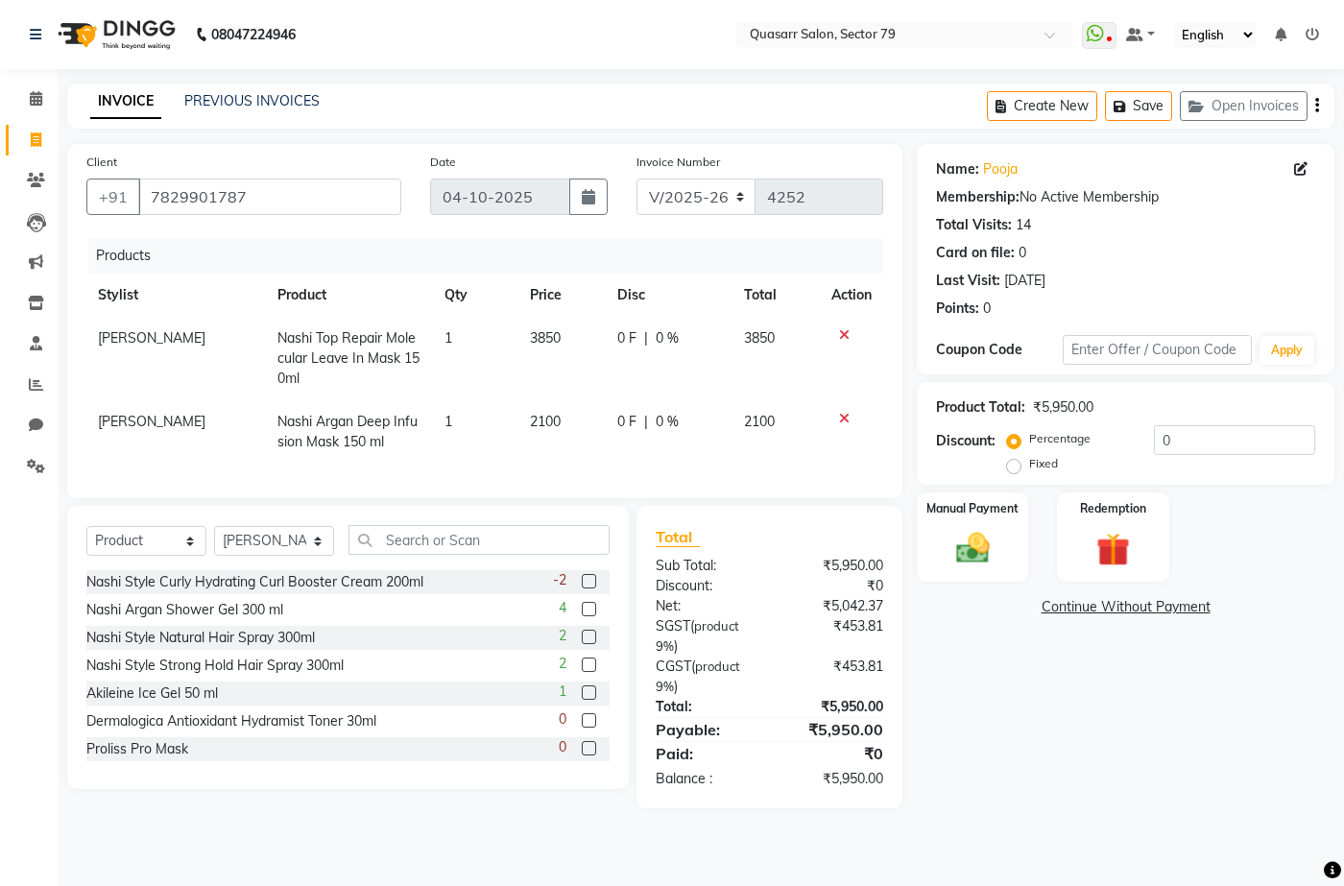
click at [510, 374] on tr "Aruna Rai Nashi Top Repair Molecular Leave In Mask 150ml 1 3850 0 F | 0 % 3850" at bounding box center [484, 359] width 797 height 84
click at [428, 547] on input "text" at bounding box center [479, 540] width 261 height 30
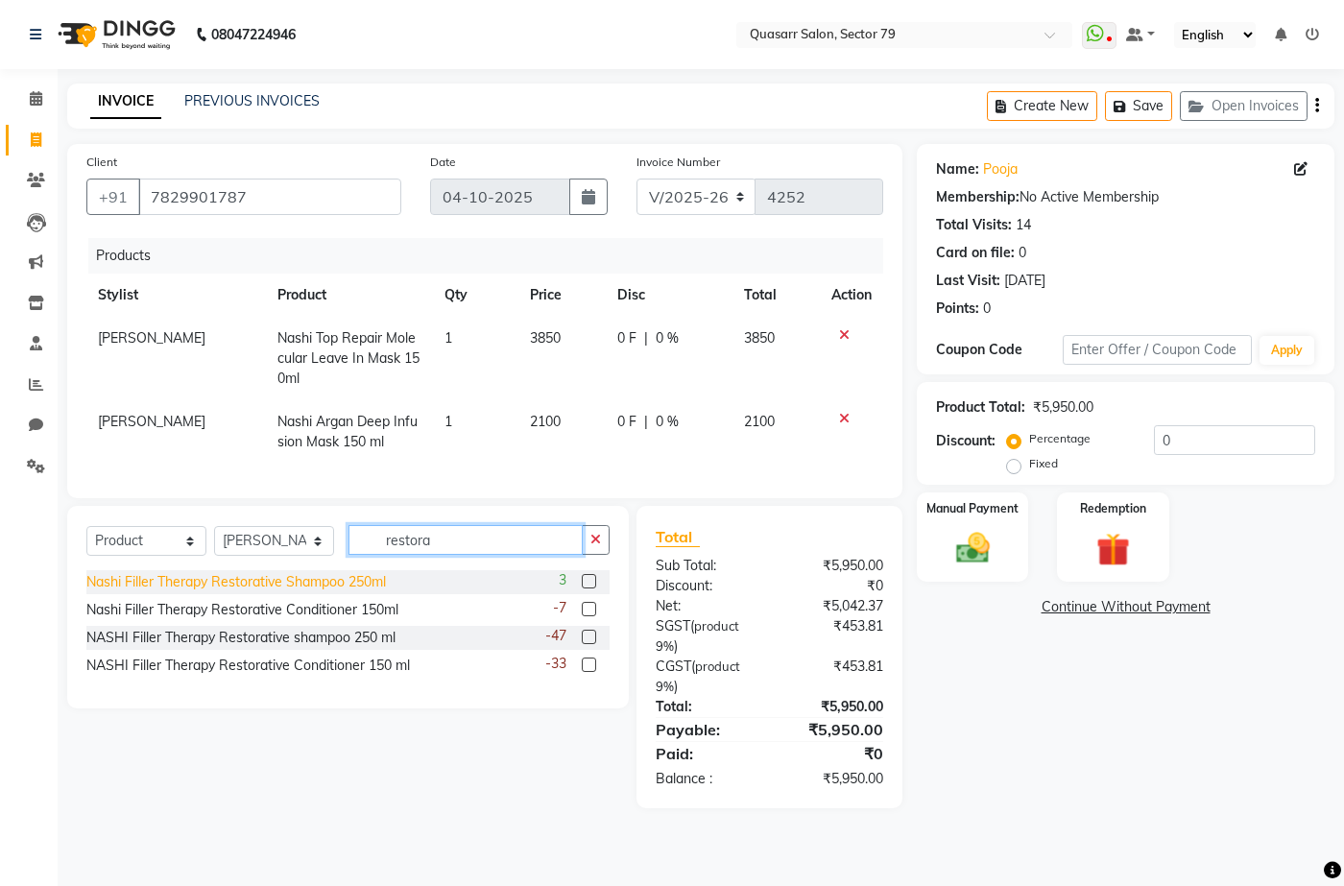
type input "restora"
click at [368, 592] on div "Nashi Filler Therapy Restorative Shampoo 250ml" at bounding box center [236, 582] width 300 height 20
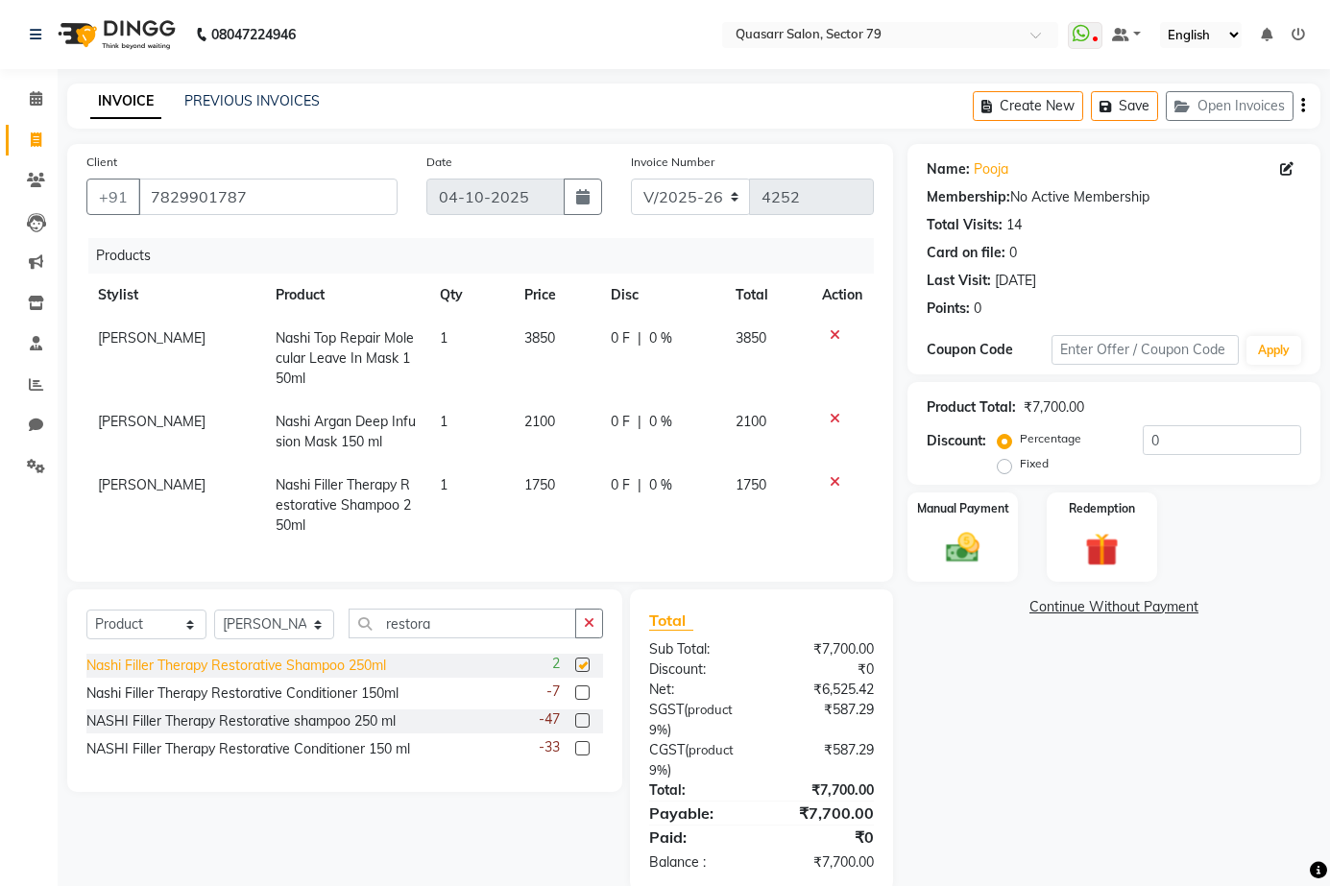
checkbox input "false"
click at [597, 638] on button "button" at bounding box center [589, 624] width 28 height 30
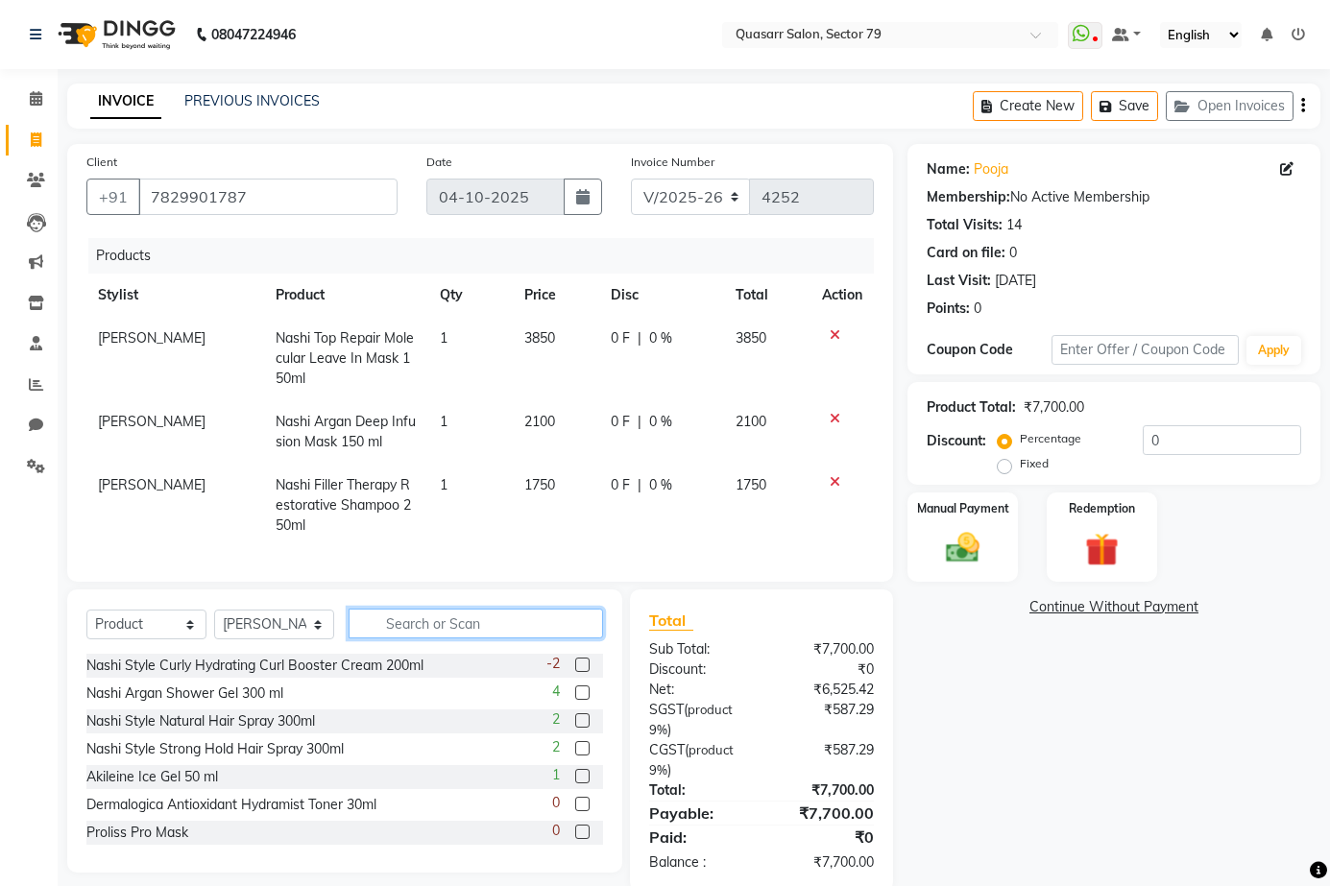
scroll to position [49, 0]
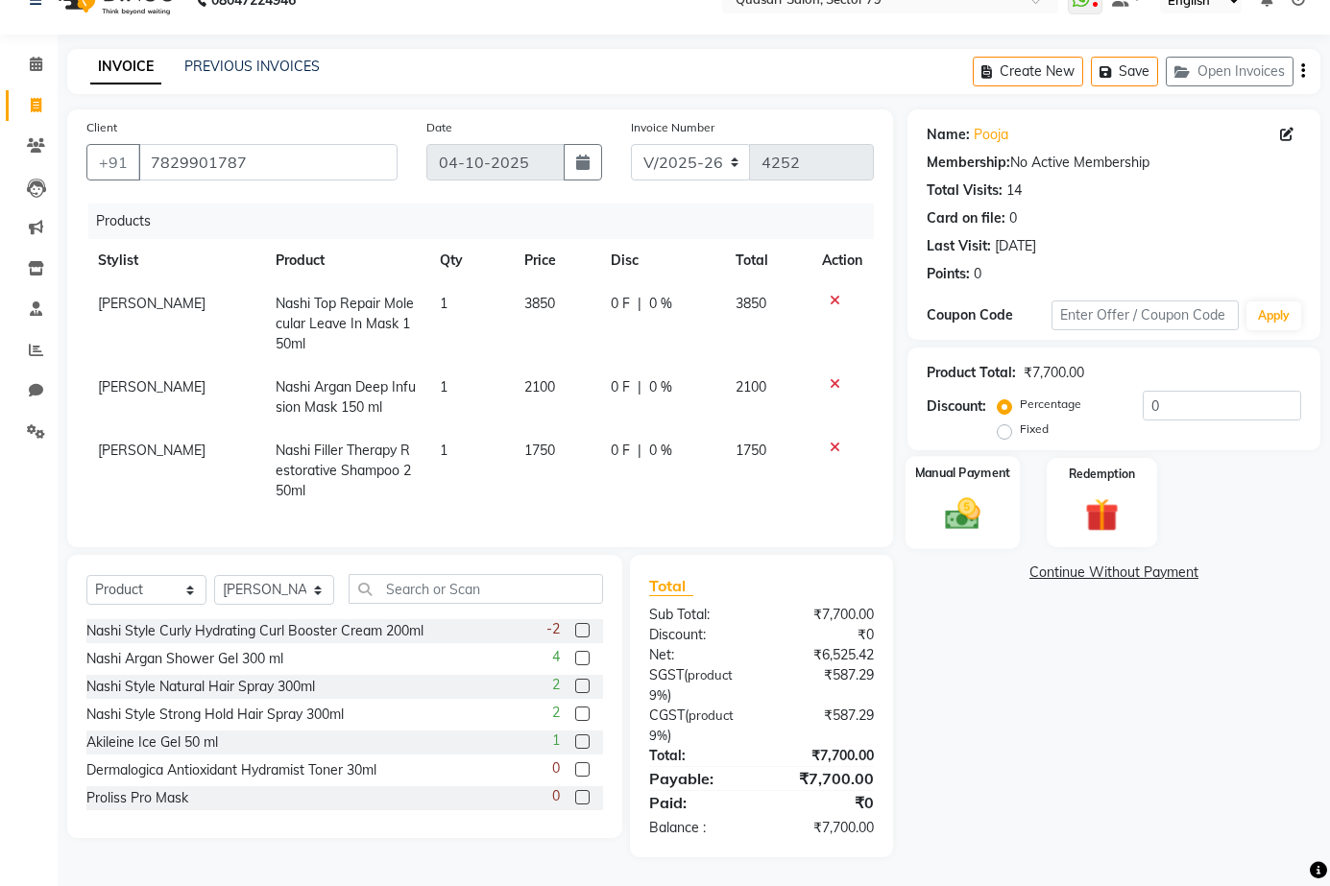
click at [947, 494] on img at bounding box center [962, 513] width 57 height 39
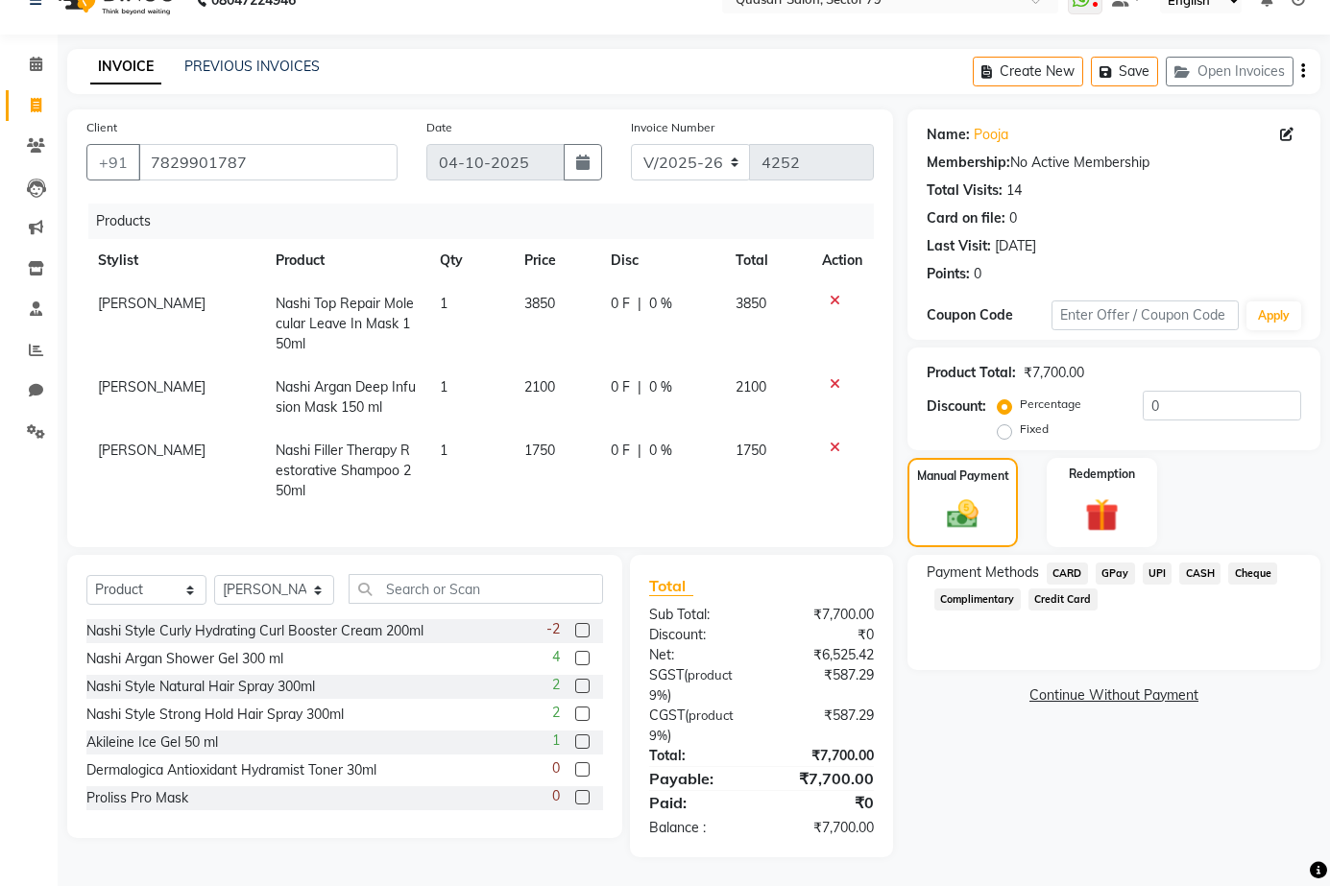
click at [1164, 563] on span "UPI" at bounding box center [1158, 574] width 30 height 22
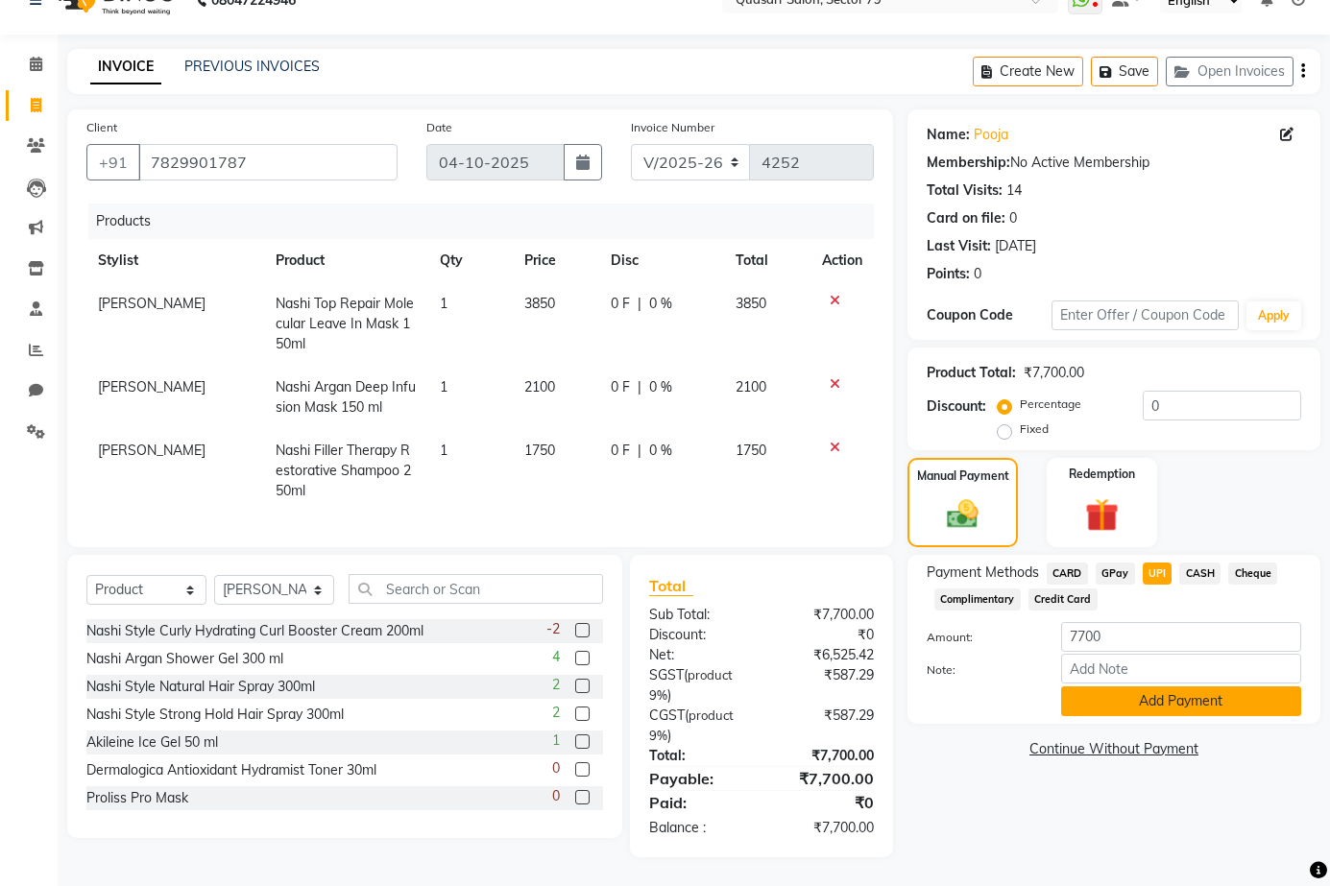
click at [1197, 689] on button "Add Payment" at bounding box center [1181, 702] width 240 height 30
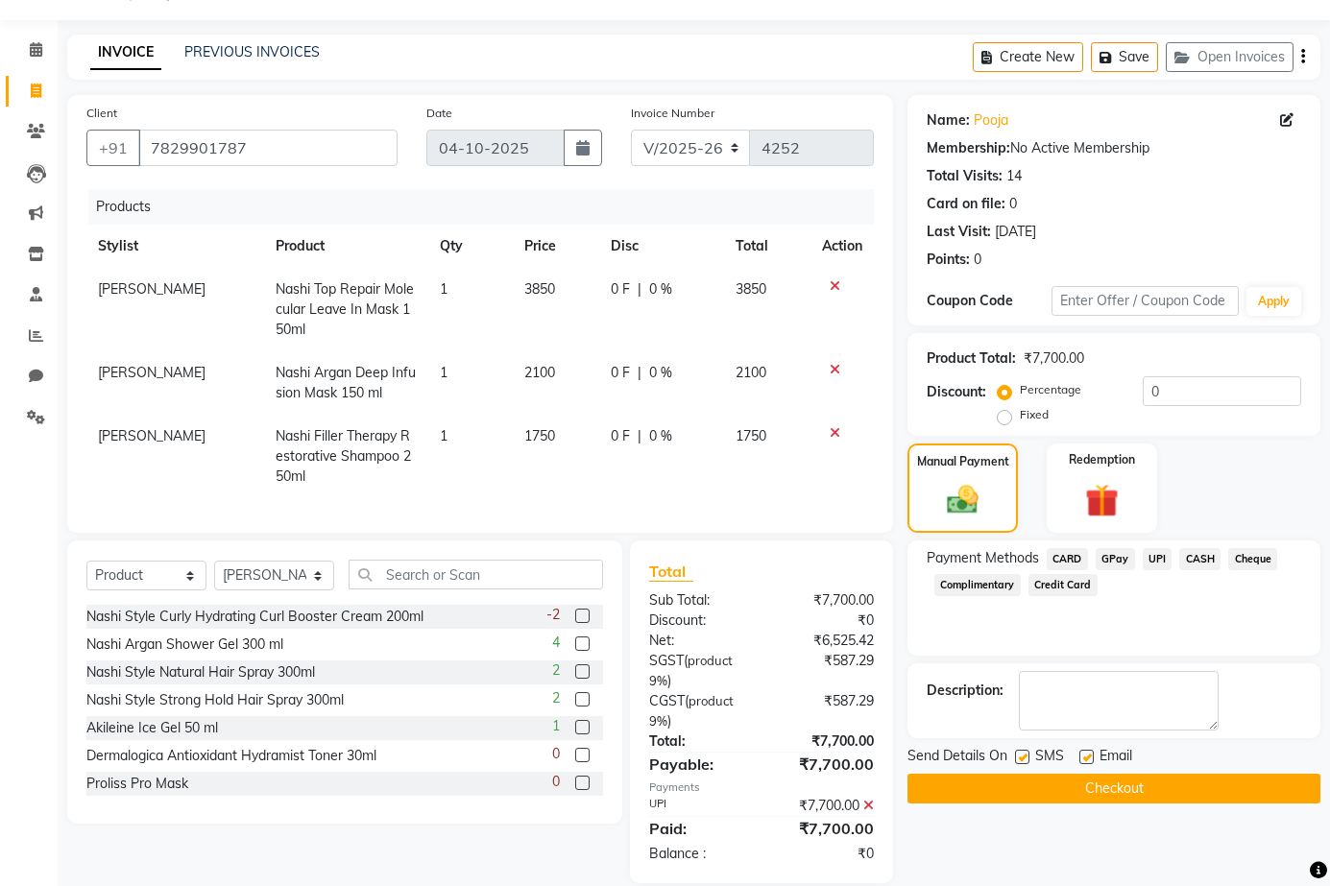
click at [1023, 759] on label at bounding box center [1022, 757] width 14 height 14
click at [1023, 759] on input "checkbox" at bounding box center [1021, 758] width 12 height 12
checkbox input "false"
click at [1085, 758] on label at bounding box center [1086, 757] width 14 height 14
click at [1085, 758] on input "checkbox" at bounding box center [1085, 758] width 12 height 12
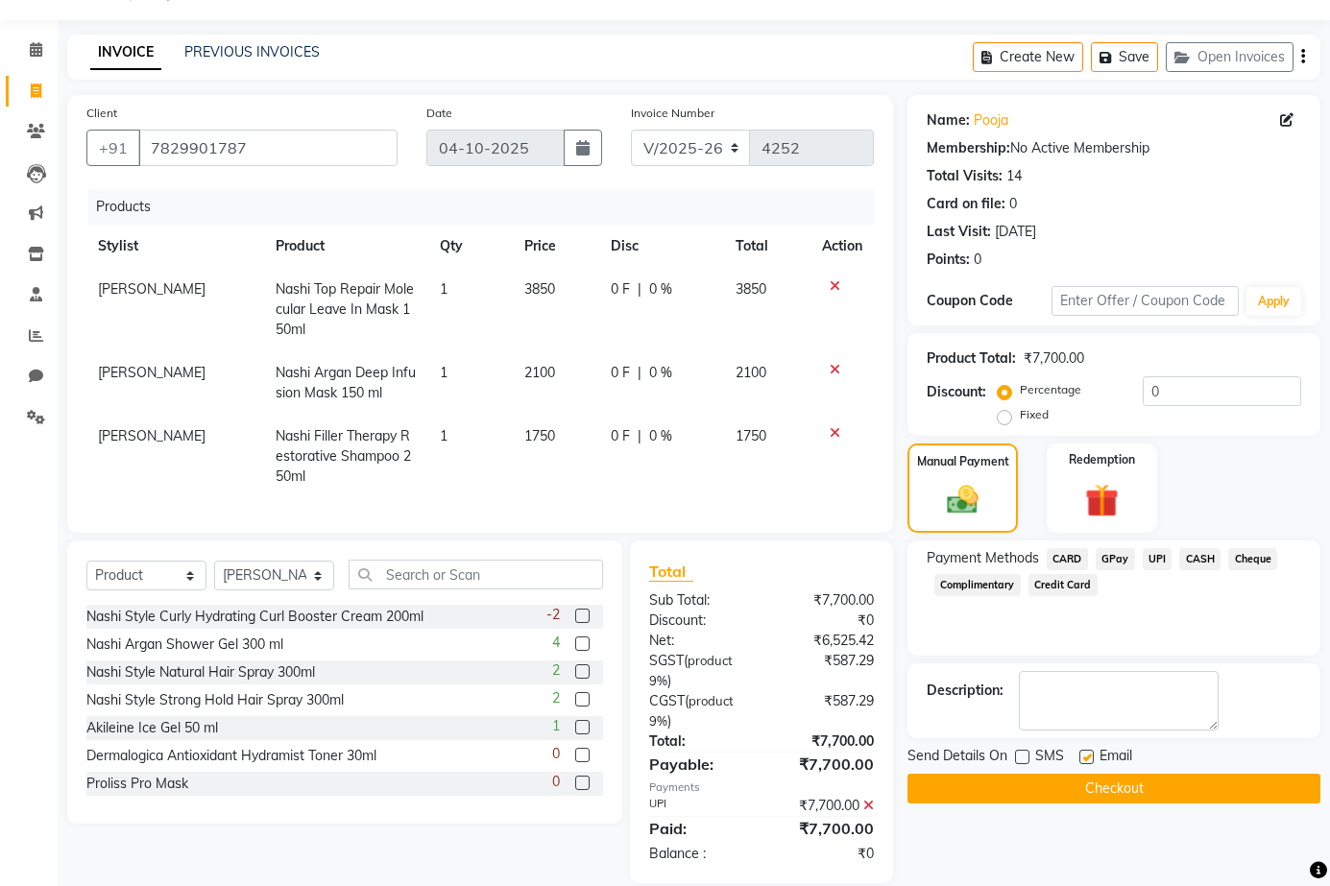
checkbox input "false"
click at [1114, 785] on button "Checkout" at bounding box center [1113, 789] width 413 height 30
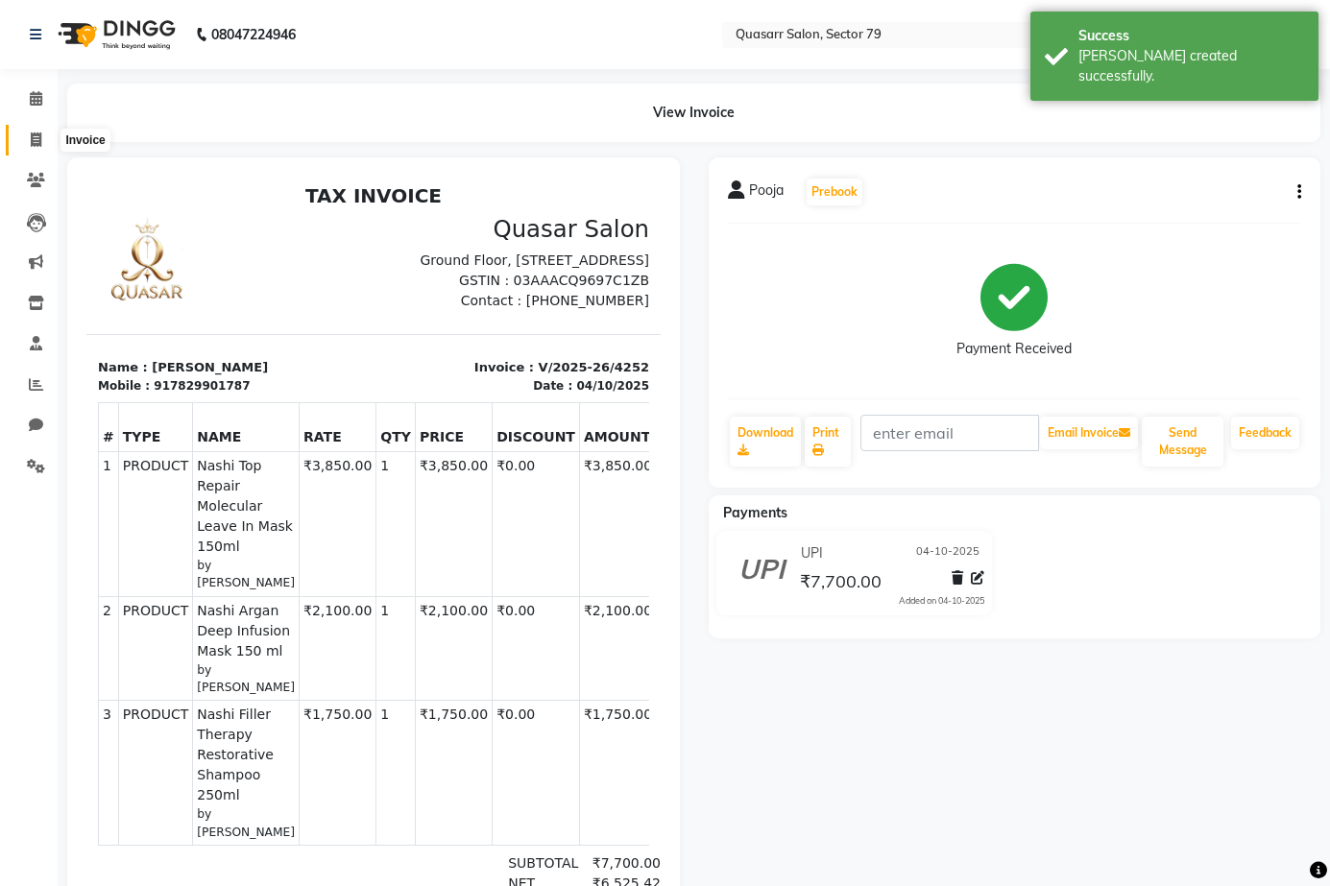
click at [35, 143] on icon at bounding box center [36, 140] width 11 height 14
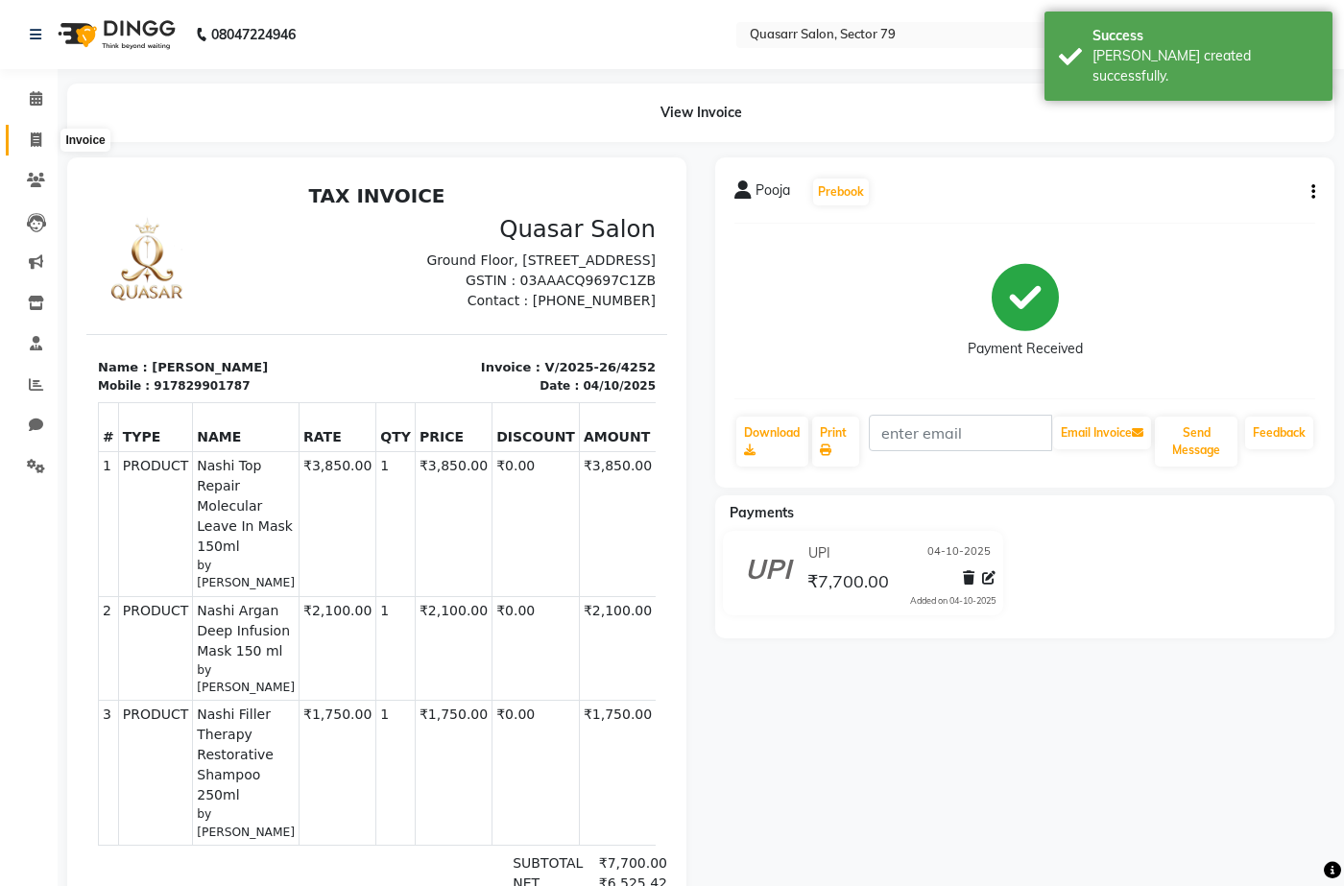
select select "service"
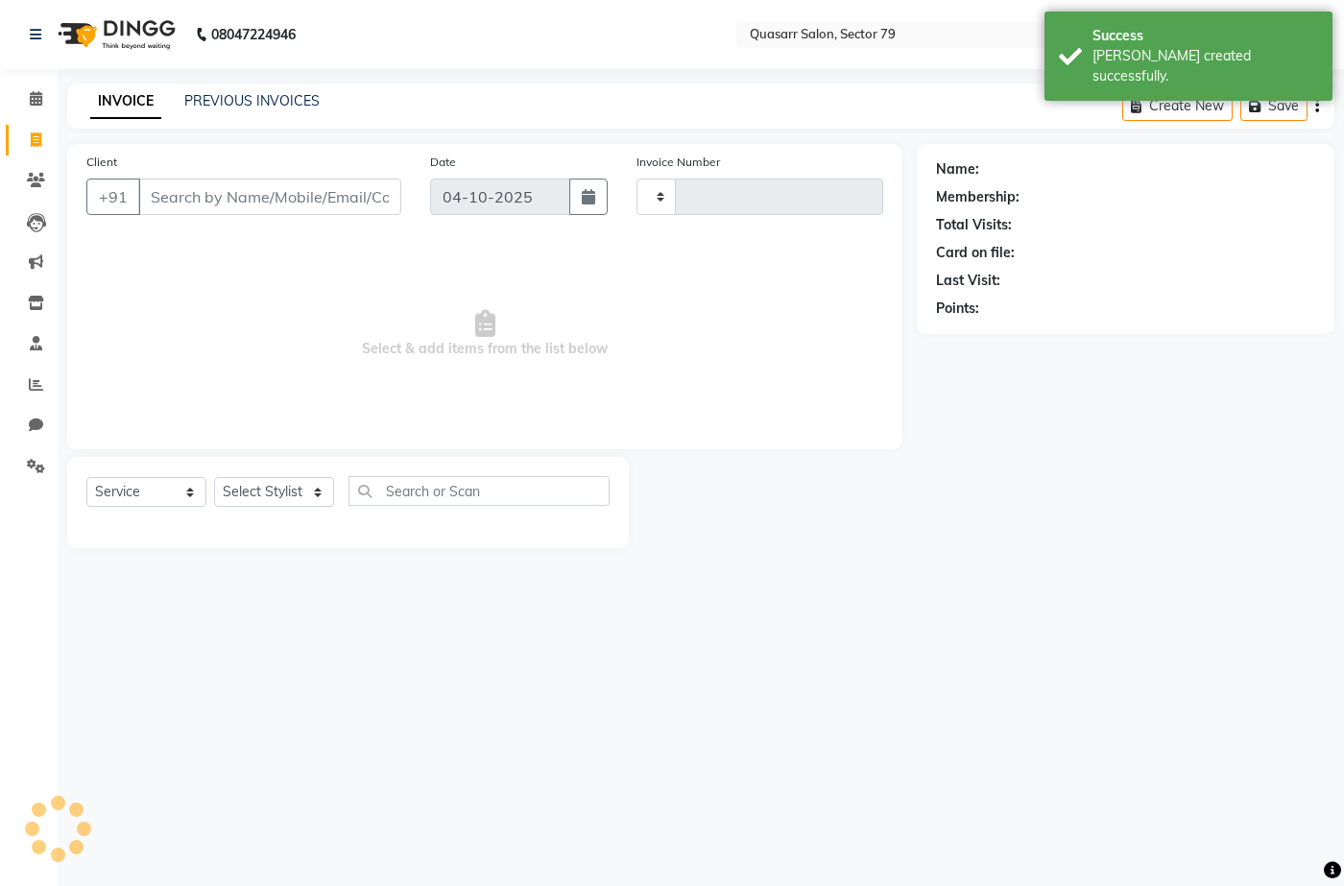
type input "4253"
select select "7231"
click at [278, 93] on link "PREVIOUS INVOICES" at bounding box center [251, 100] width 135 height 17
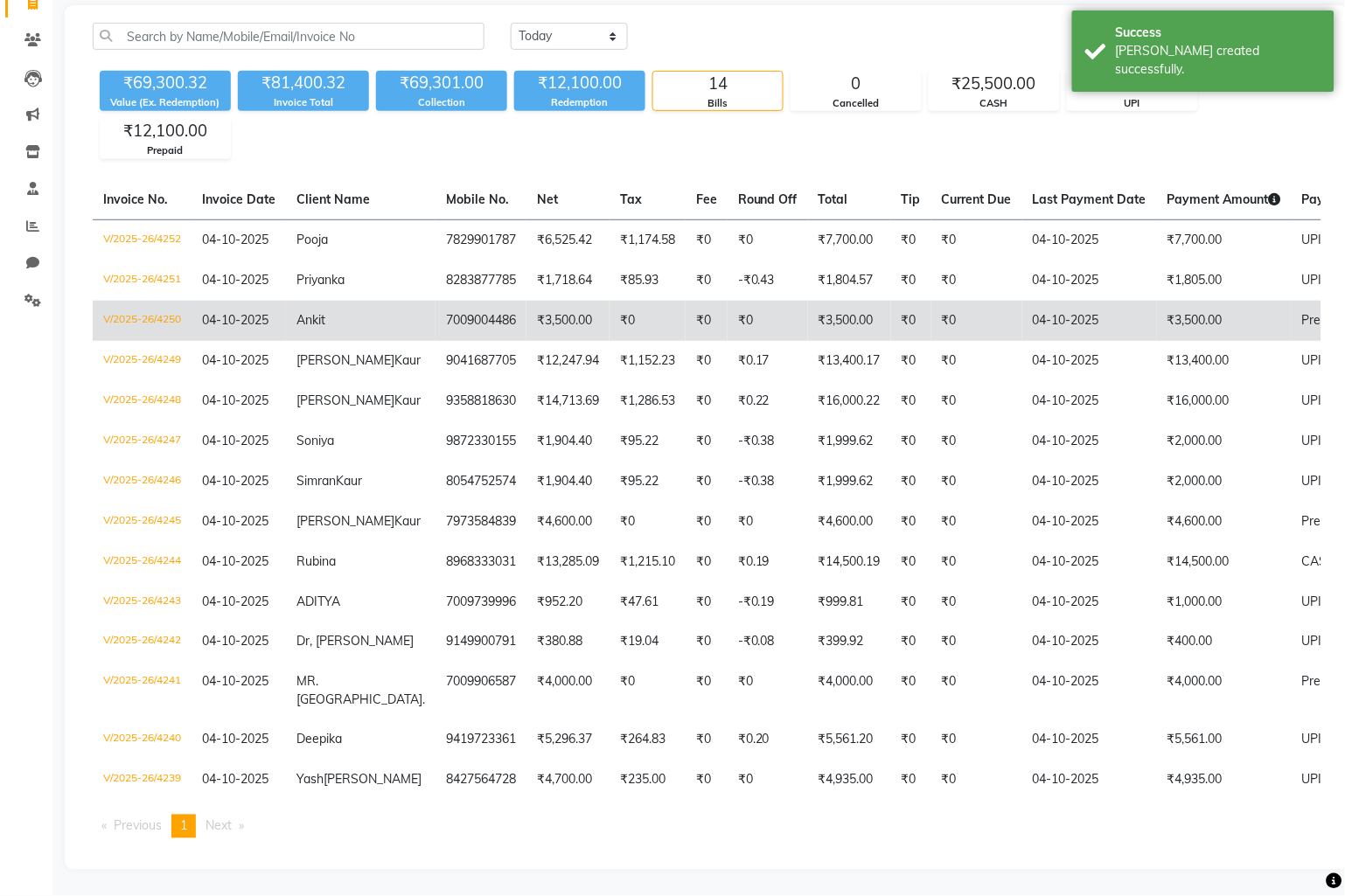
scroll to position [169, 0]
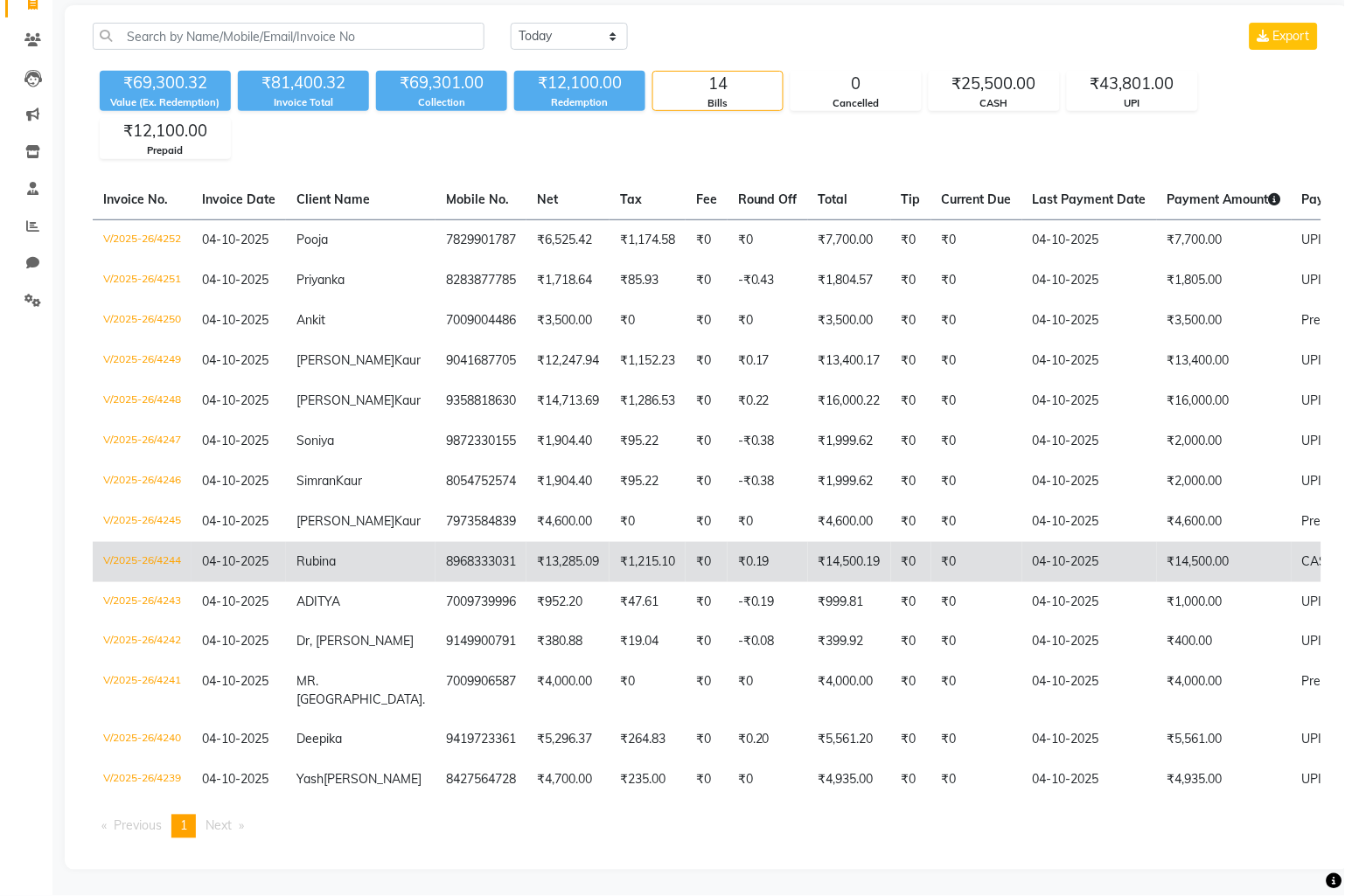
click at [1056, 542] on td "04-10-2025" at bounding box center [1089, 562] width 135 height 40
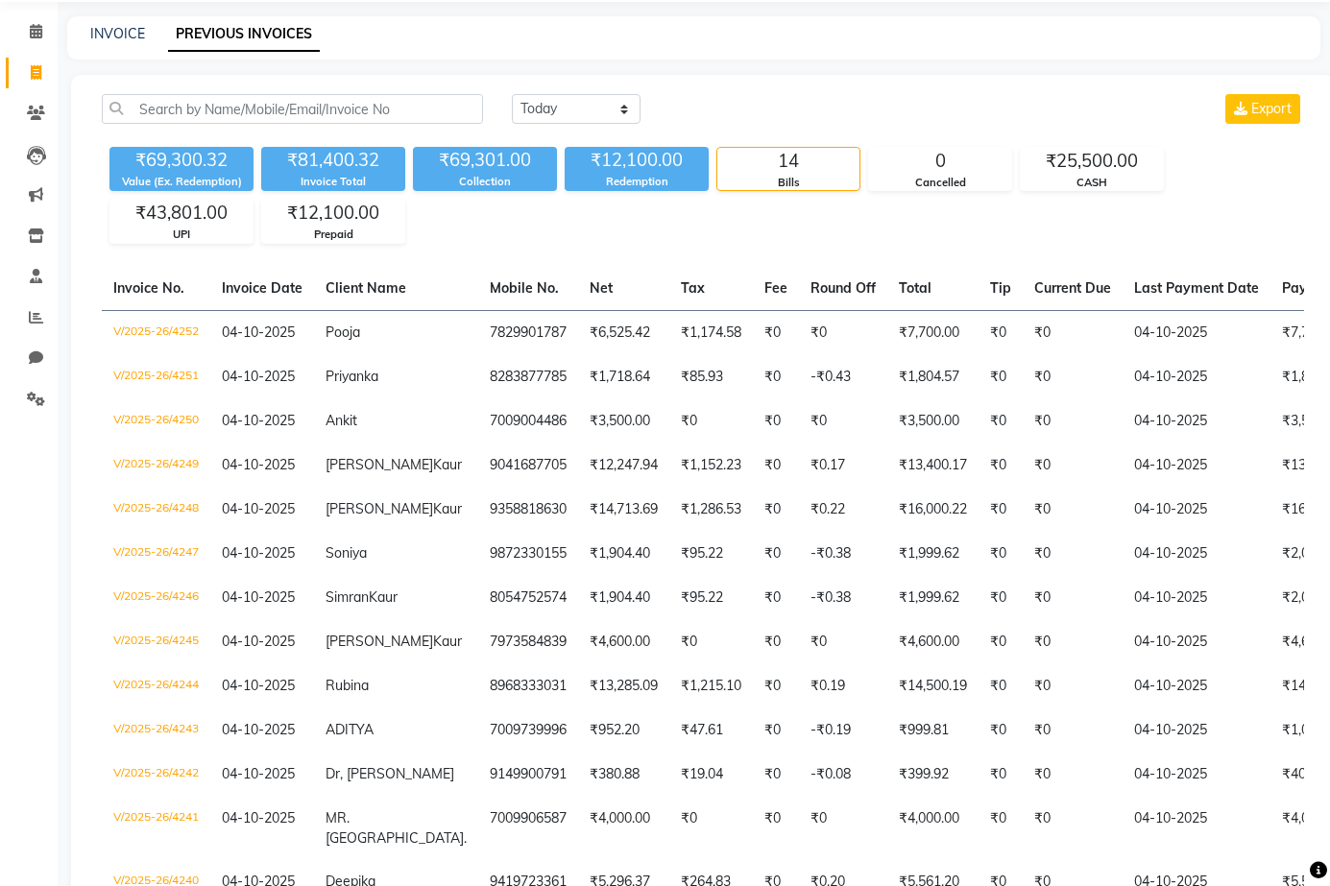
scroll to position [0, 0]
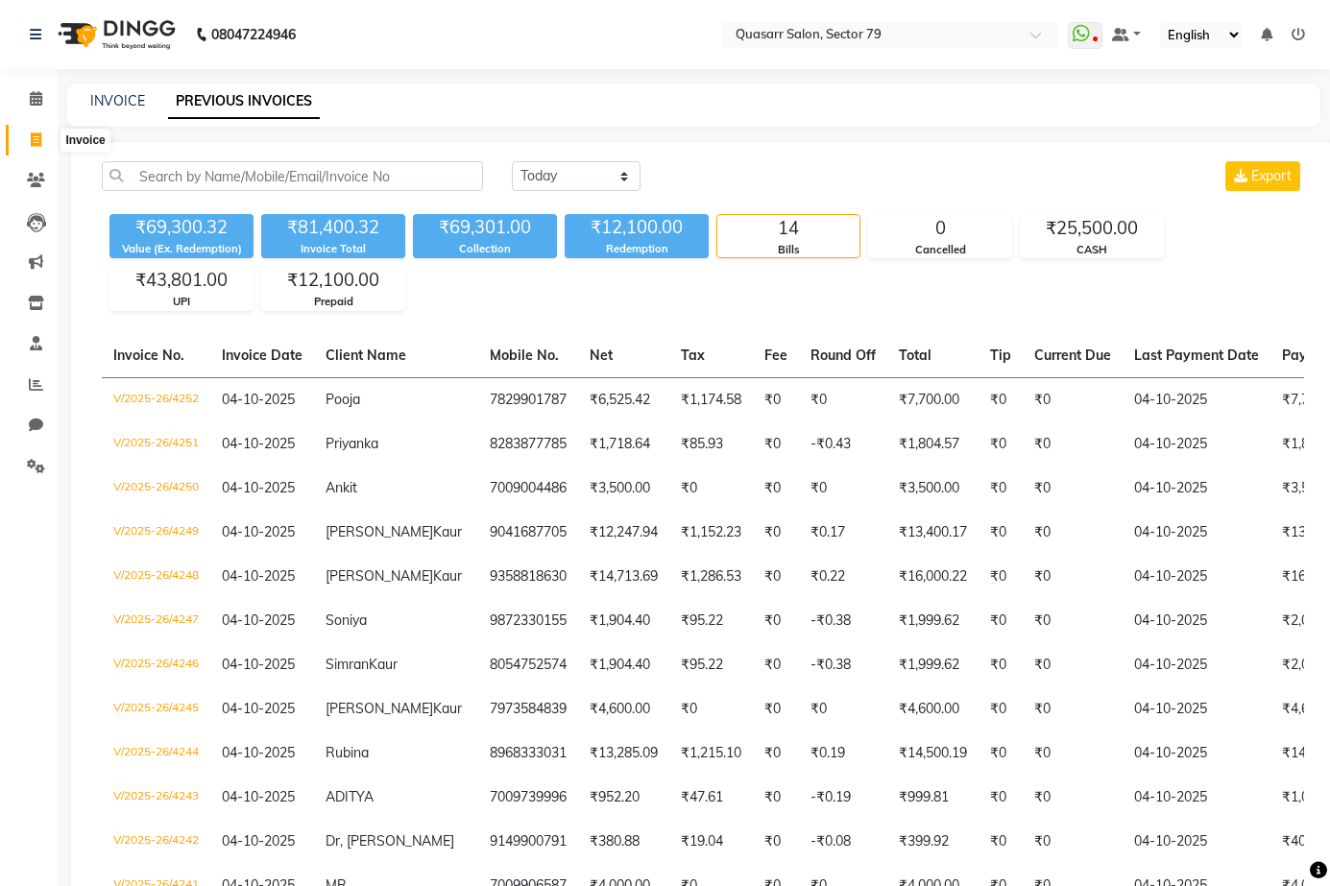
click at [39, 141] on icon at bounding box center [36, 140] width 11 height 14
select select "7231"
select select "service"
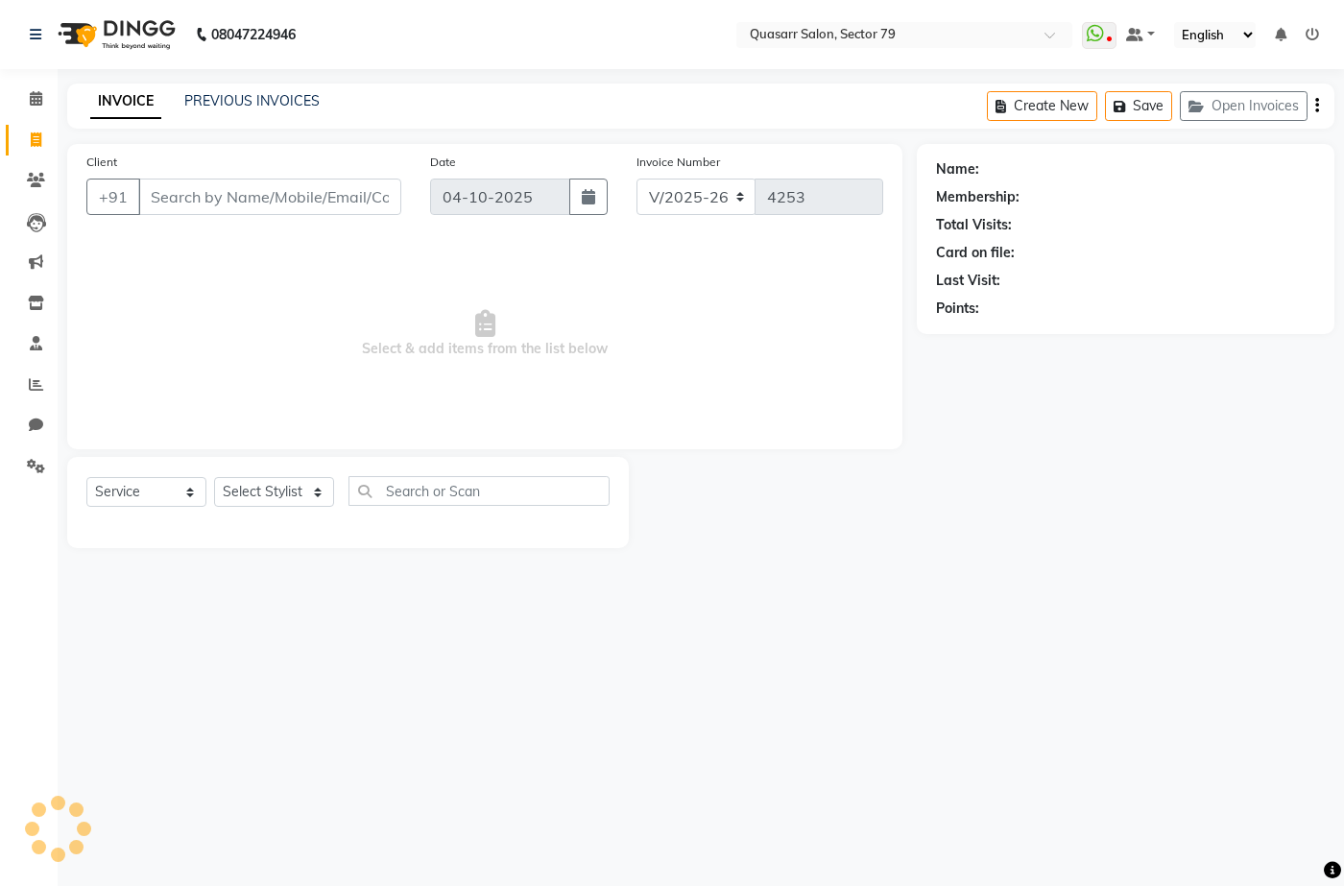
click at [205, 182] on input "Client" at bounding box center [269, 197] width 263 height 36
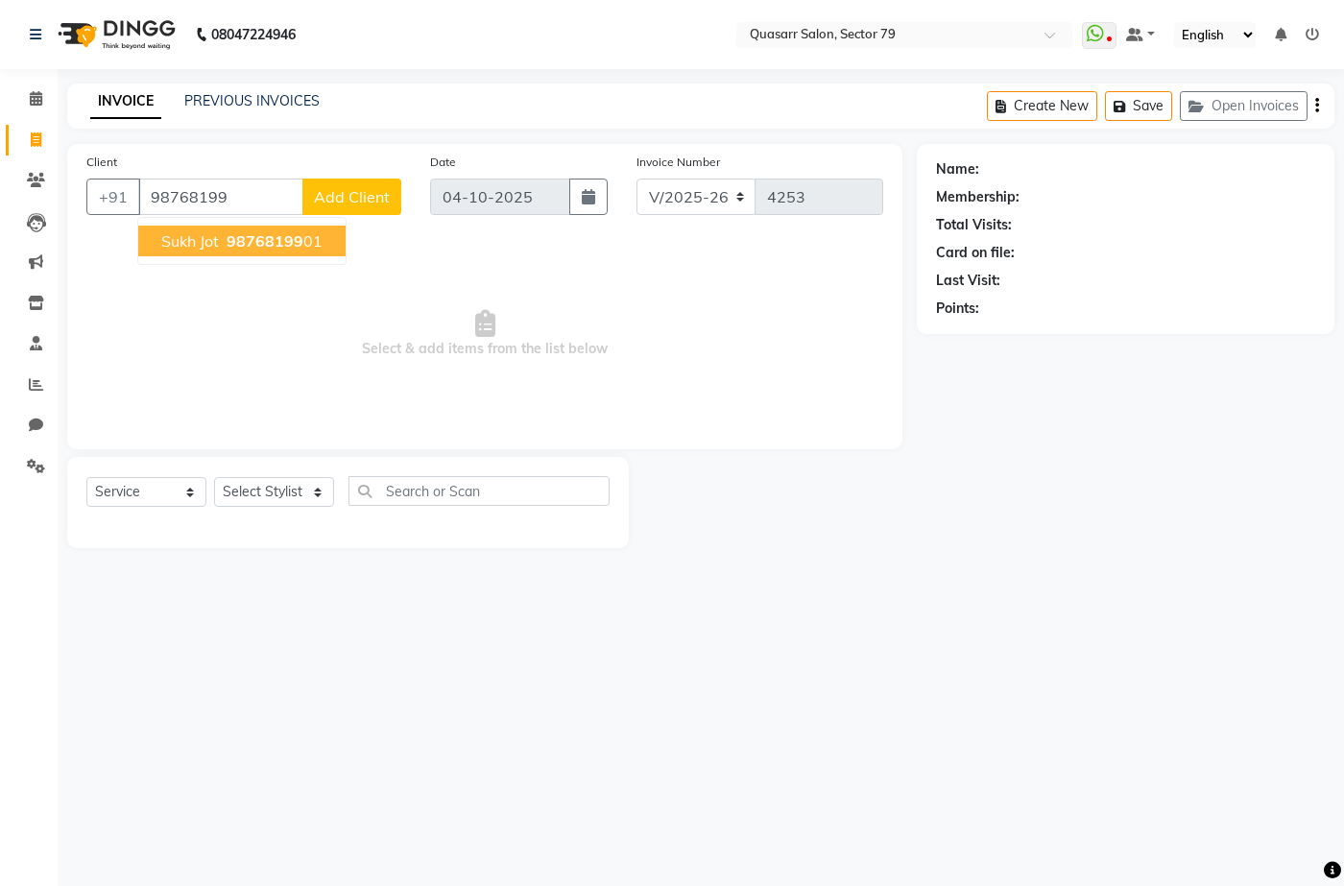
click at [267, 254] on button "Sukh jot 98768199 01" at bounding box center [241, 241] width 207 height 31
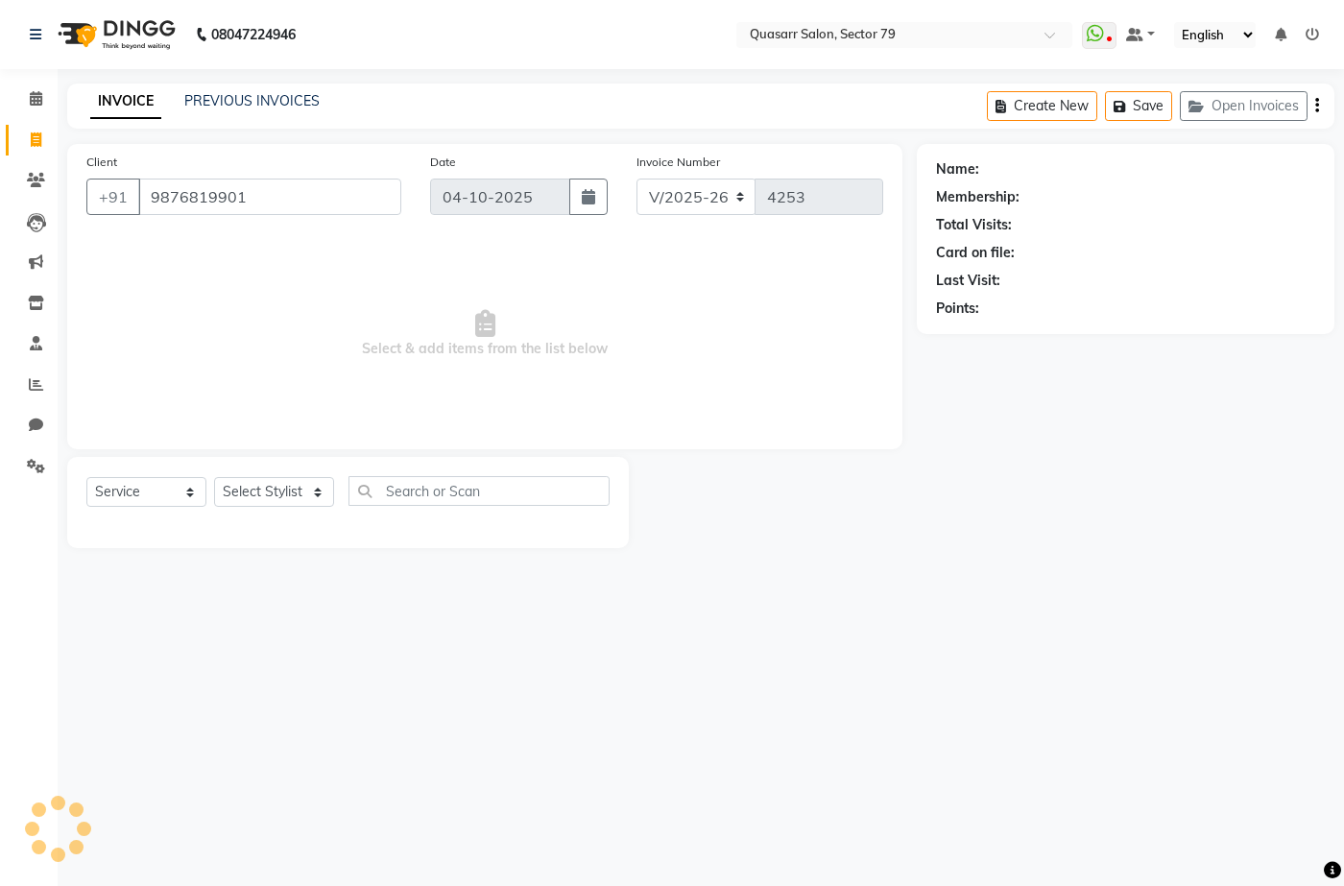
type input "9876819901"
click at [300, 485] on select "Select Stylist ABOY ADDY MUA Aruna Rai BHAWNA DEEP DINA GAITRI DEVI JAANVEER JO…" at bounding box center [274, 492] width 120 height 30
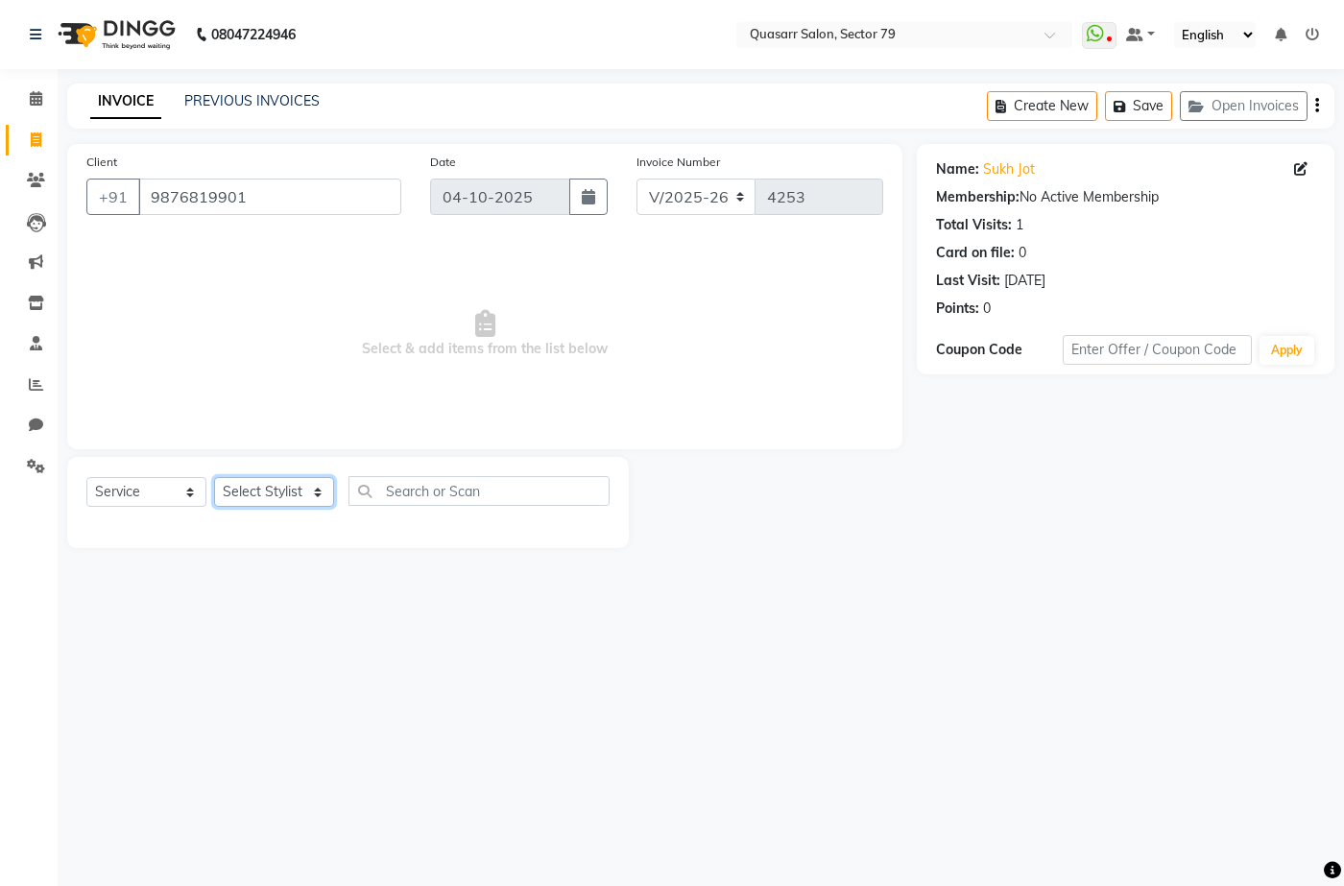
select select "61608"
click at [214, 477] on select "Select Stylist ABOY ADDY MUA Aruna Rai BHAWNA DEEP DINA GAITRI DEVI JAANVEER JO…" at bounding box center [274, 492] width 120 height 30
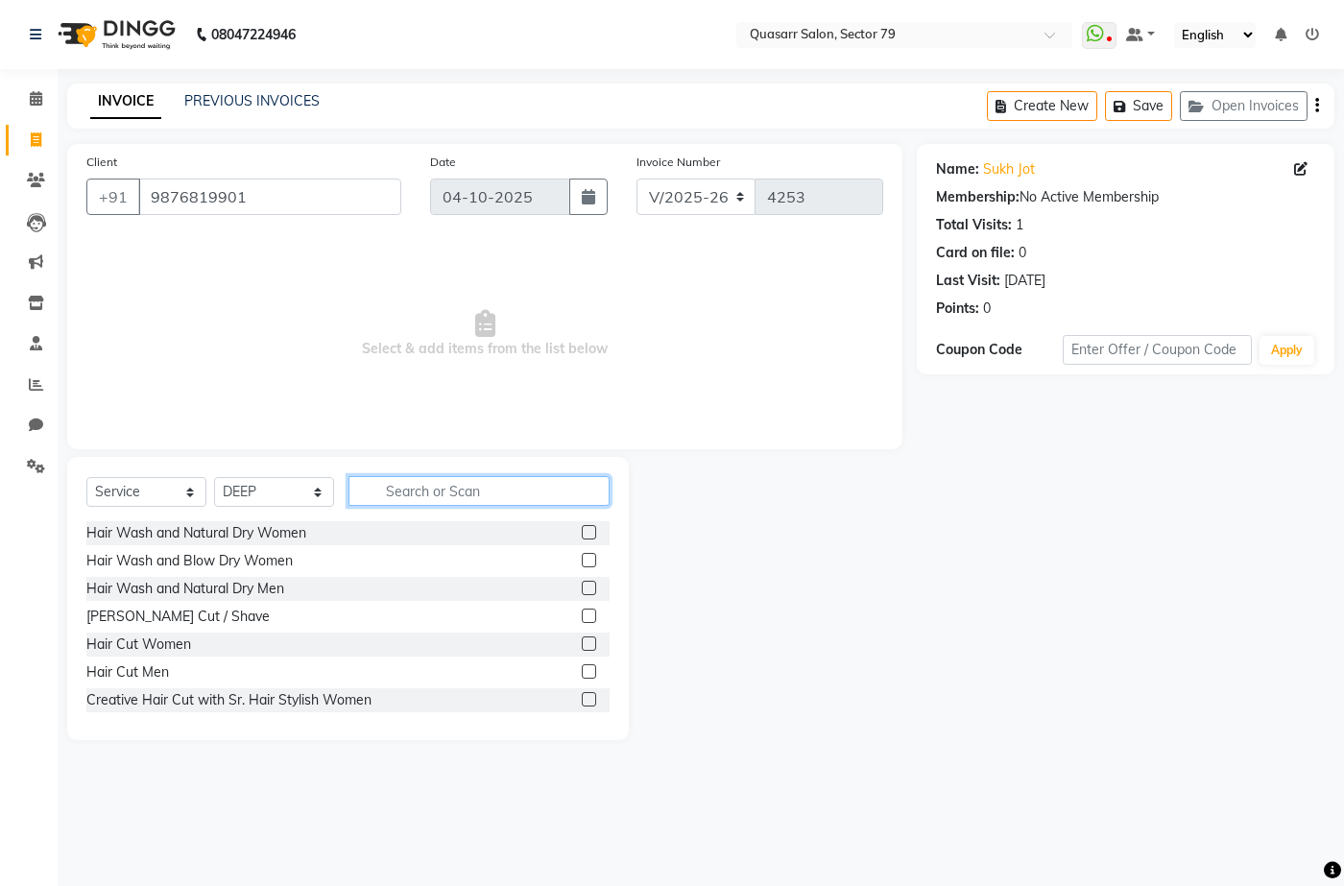
click at [440, 491] on input "text" at bounding box center [479, 491] width 261 height 30
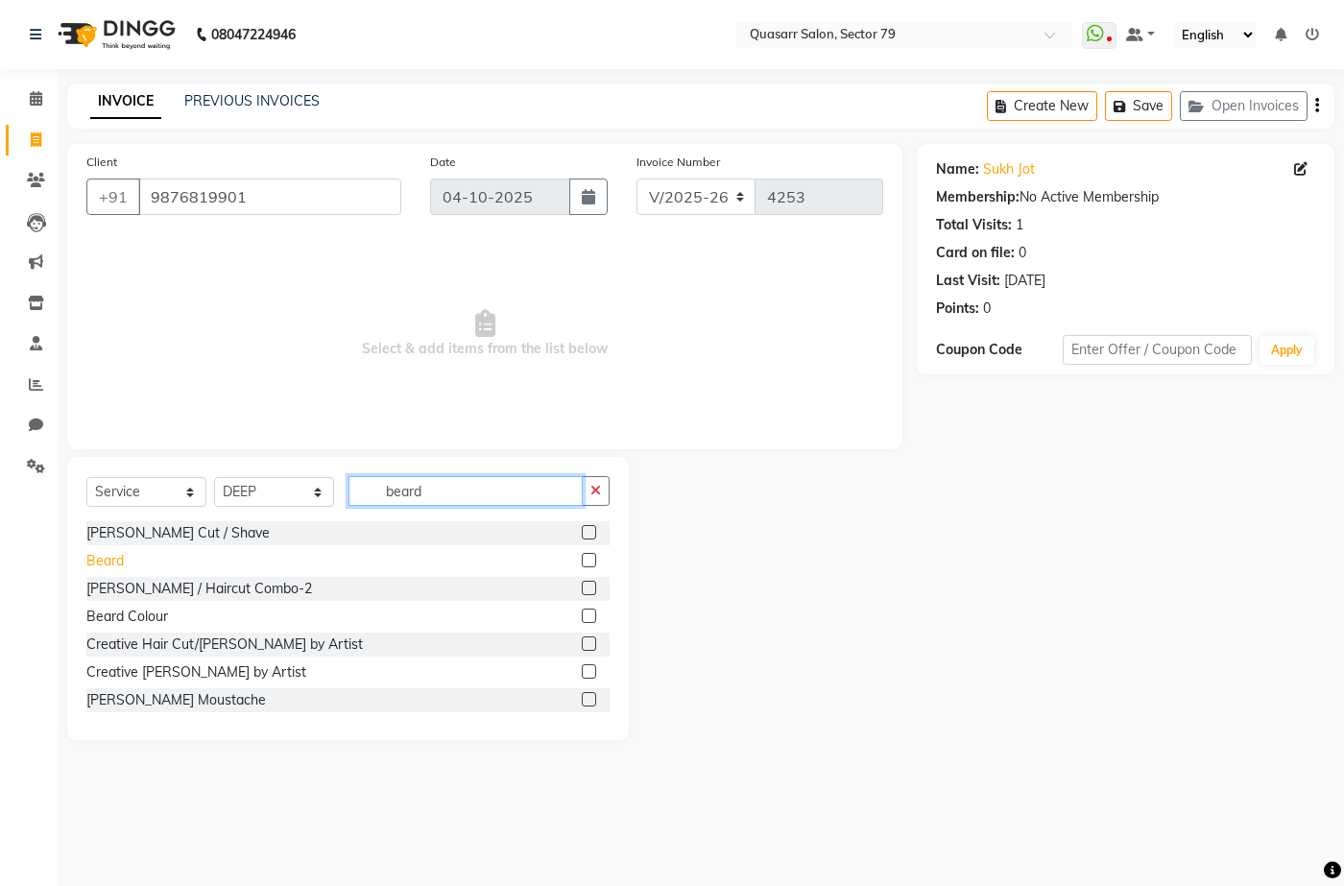
type input "beard"
click at [108, 559] on div "Beard" at bounding box center [104, 561] width 37 height 20
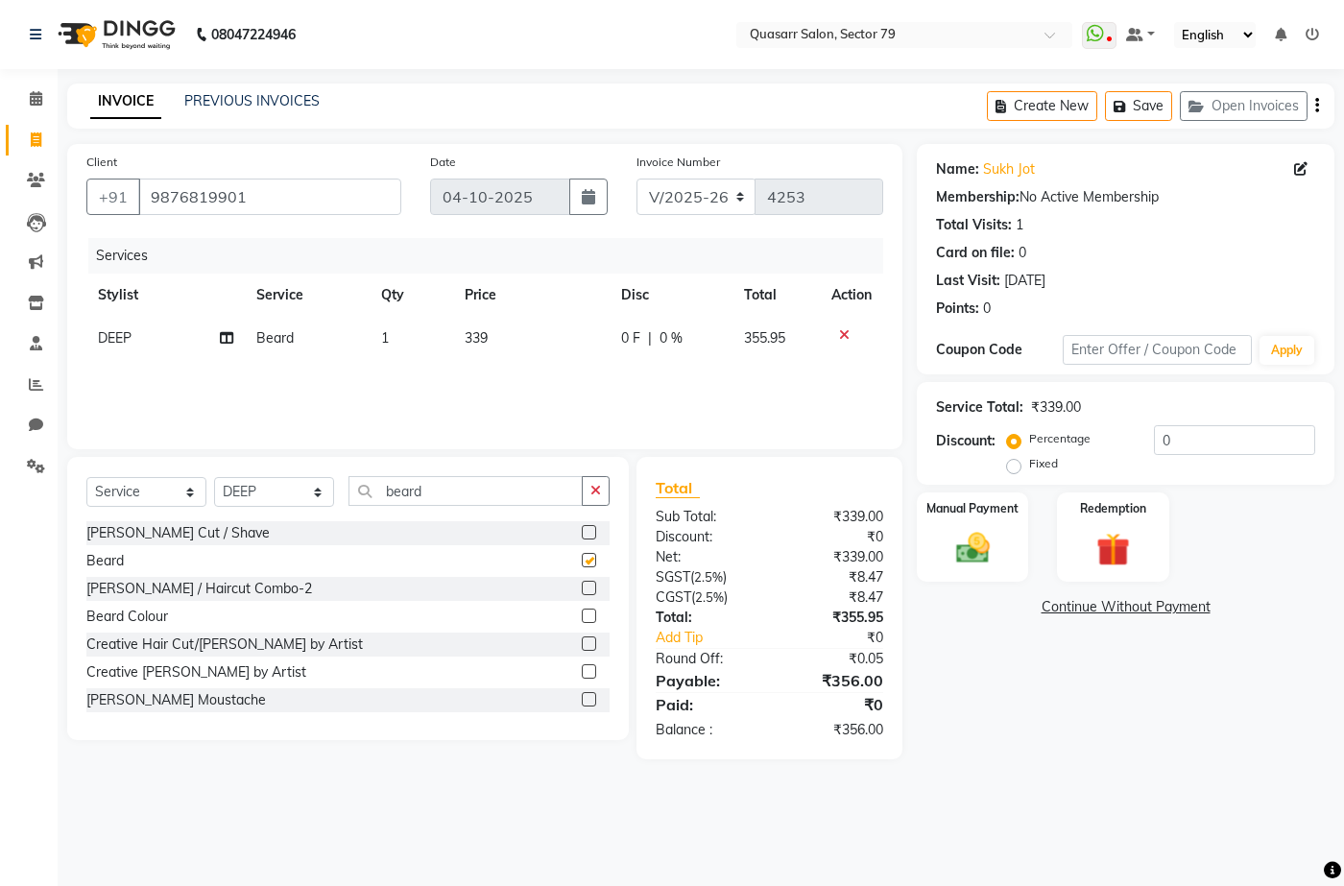
checkbox input "false"
drag, startPoint x: 451, startPoint y: 326, endPoint x: 475, endPoint y: 330, distance: 24.3
click at [455, 326] on td "339" at bounding box center [531, 338] width 157 height 43
select select "61608"
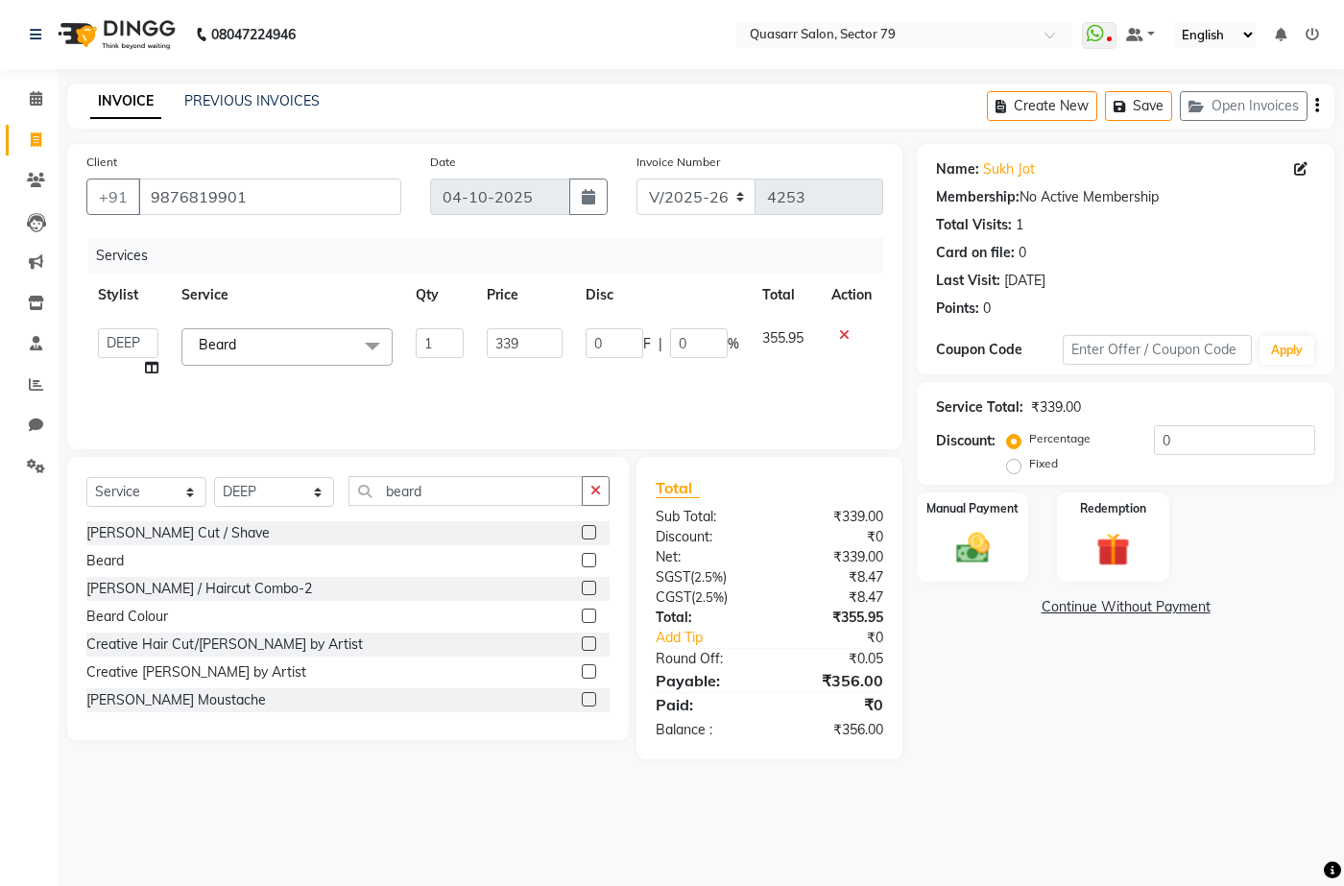
click at [476, 330] on td "339" at bounding box center [524, 353] width 98 height 73
click at [488, 337] on input "339" at bounding box center [524, 343] width 75 height 30
type input "400"
click at [504, 376] on div "Services Stylist Service Qty Price Disc Total Action ABOY ADDY MUA Aruna Rai BH…" at bounding box center [484, 334] width 797 height 192
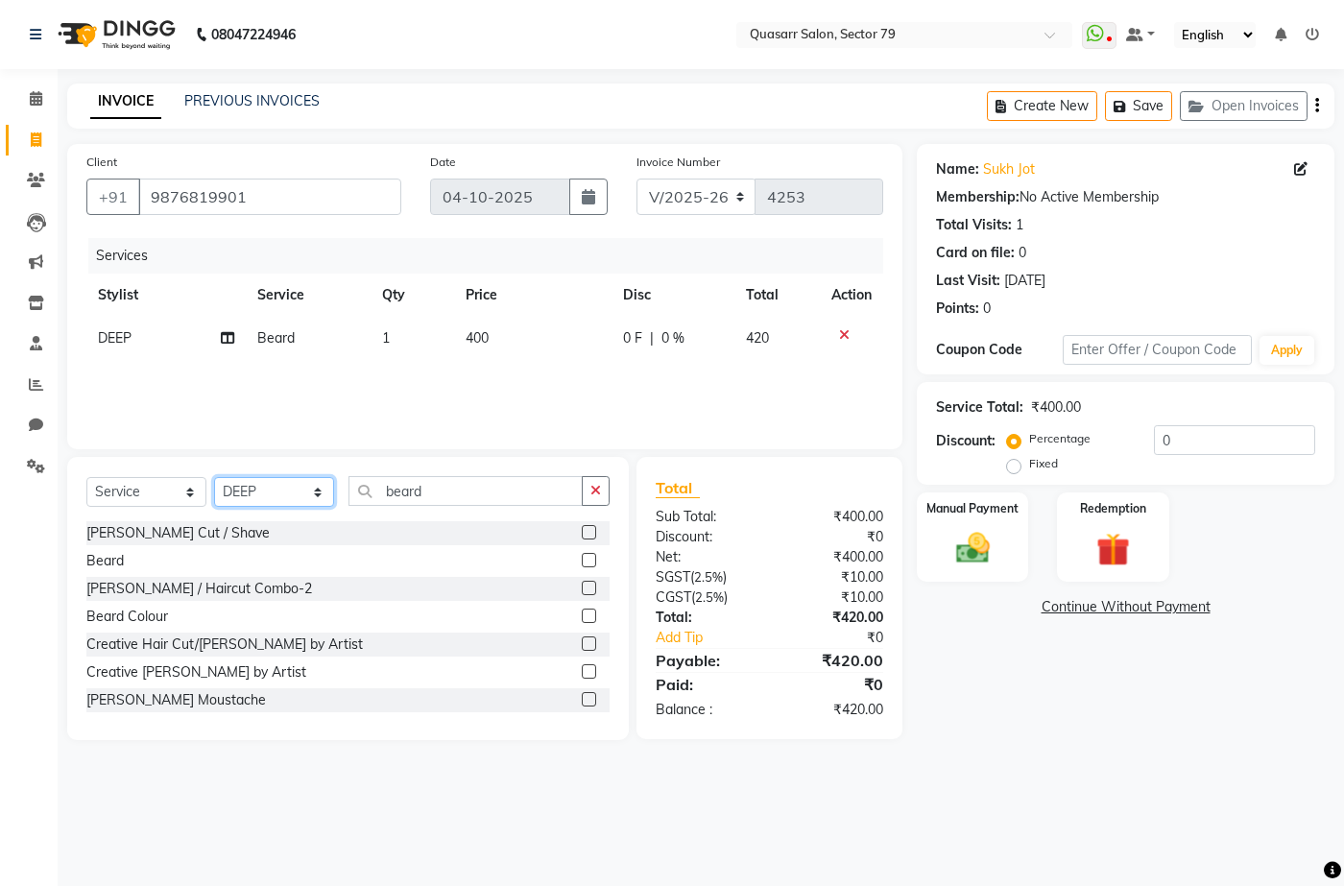
click at [310, 506] on select "Select Stylist ABOY ADDY MUA Aruna Rai BHAWNA DEEP DINA GAITRI DEVI JAANVEER JO…" at bounding box center [274, 492] width 120 height 30
select select "83551"
click at [214, 477] on select "Select Stylist ABOY ADDY MUA Aruna Rai BHAWNA DEEP DINA GAITRI DEVI JAANVEER JO…" at bounding box center [274, 492] width 120 height 30
click at [101, 567] on div "Beard" at bounding box center [104, 561] width 37 height 20
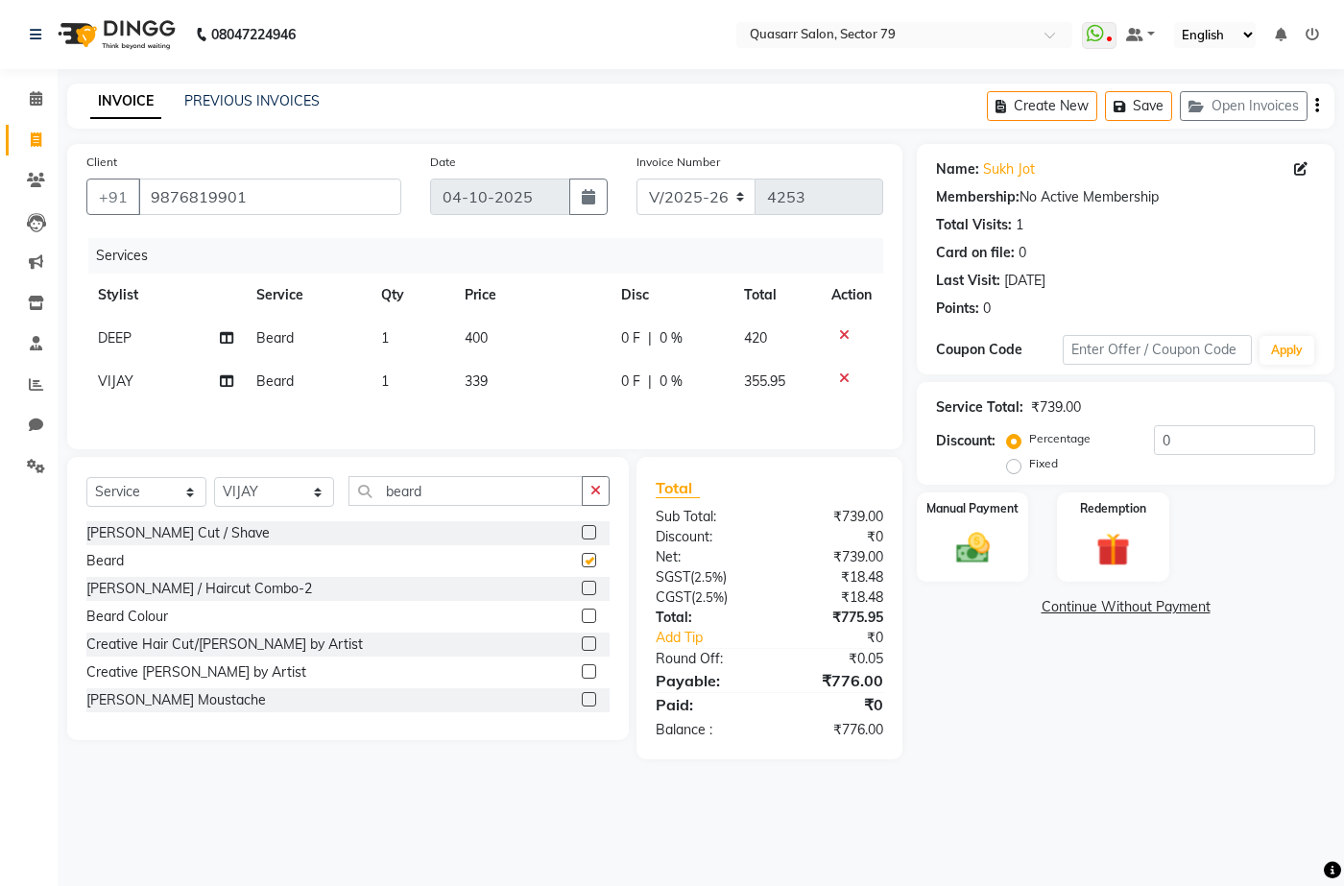
checkbox input "false"
click at [490, 389] on td "339" at bounding box center [531, 381] width 157 height 43
select select "83551"
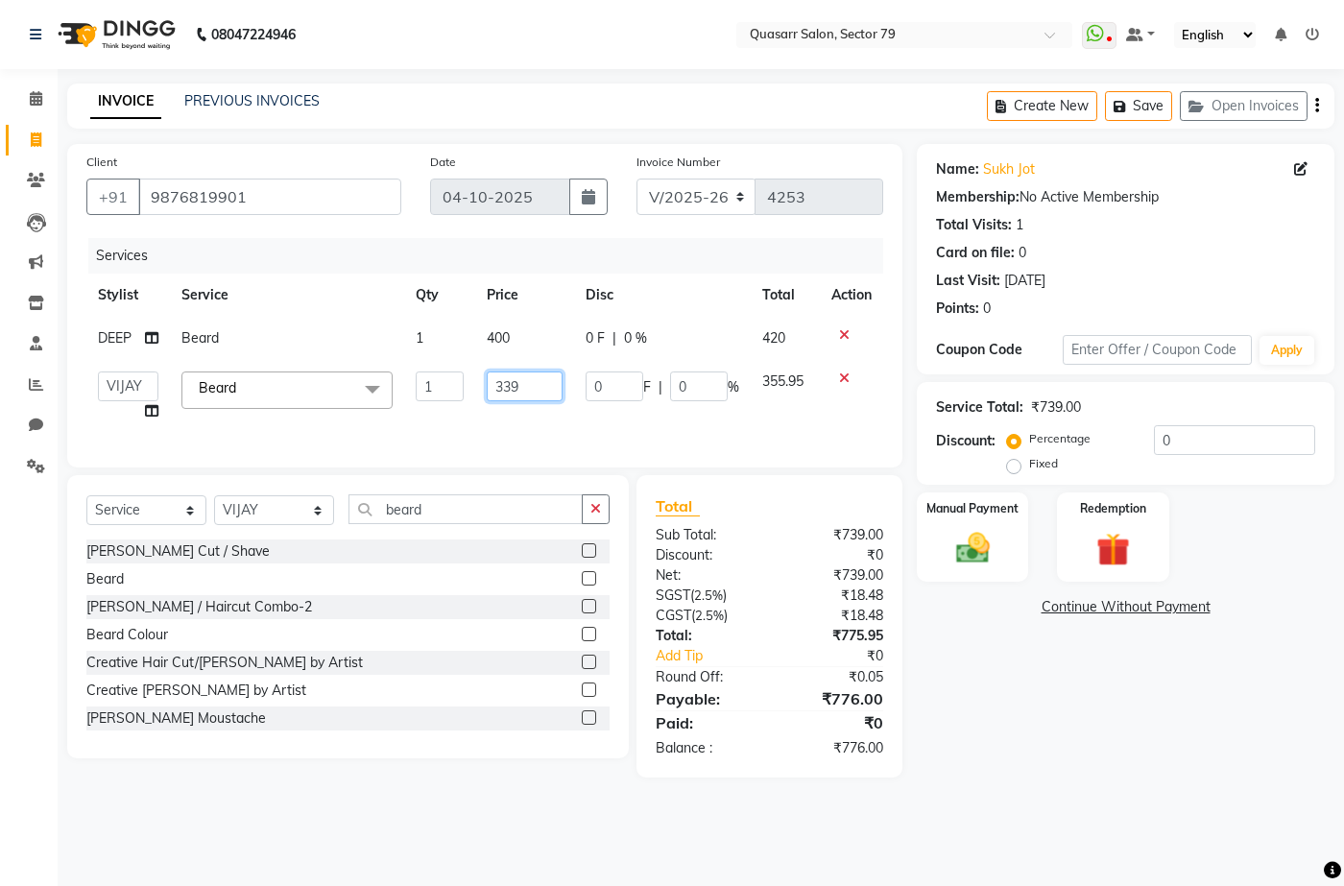
click at [492, 383] on input "339" at bounding box center [524, 387] width 75 height 30
type input "400"
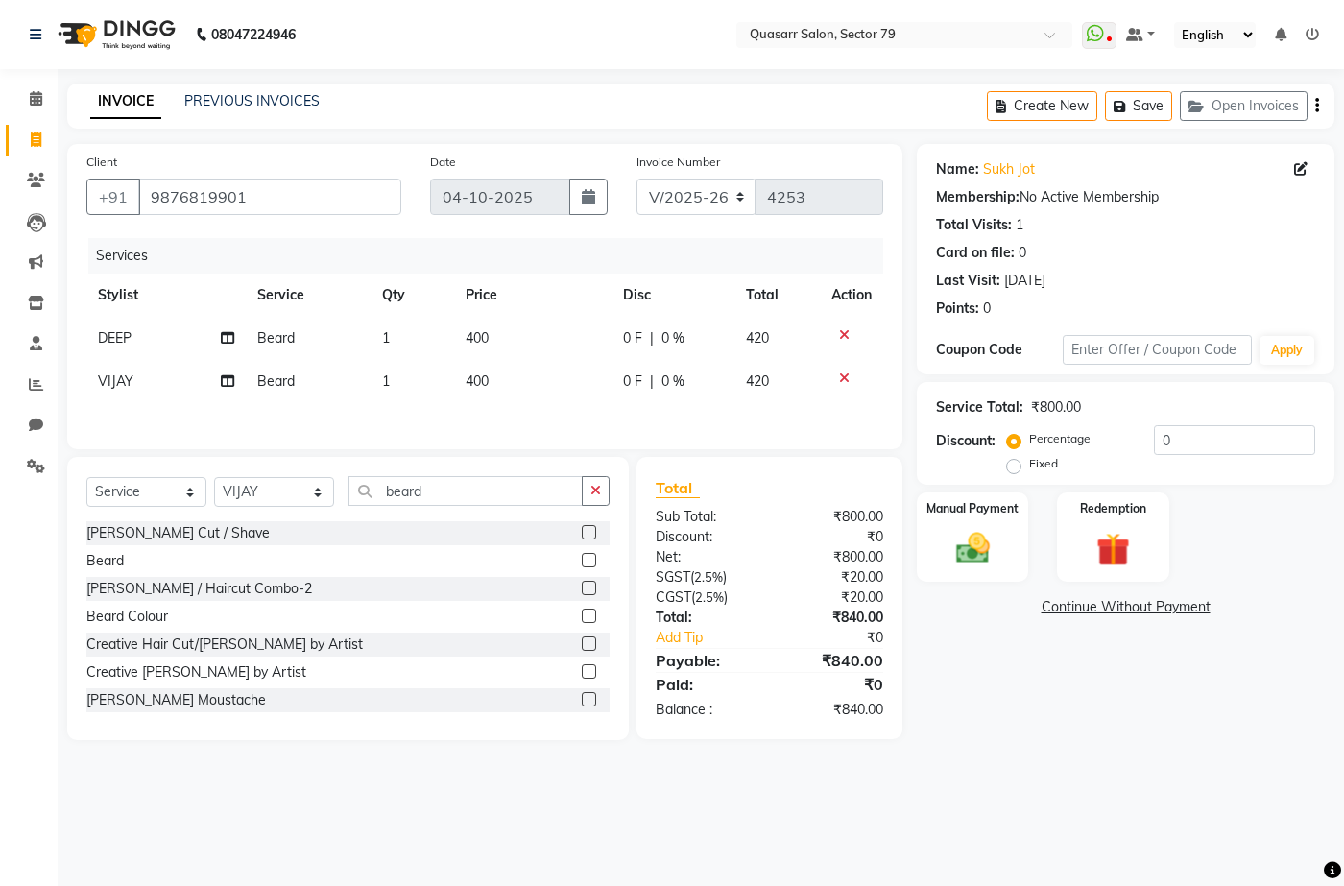
click at [1249, 711] on div "Name: Sukh Jot Membership: No Active Membership Total Visits: 1 Card on file: 0…" at bounding box center [1133, 442] width 432 height 596
drag, startPoint x: 1168, startPoint y: 451, endPoint x: 1134, endPoint y: 461, distance: 34.9
click at [1134, 461] on div "Percentage Fixed 0" at bounding box center [1163, 451] width 304 height 52
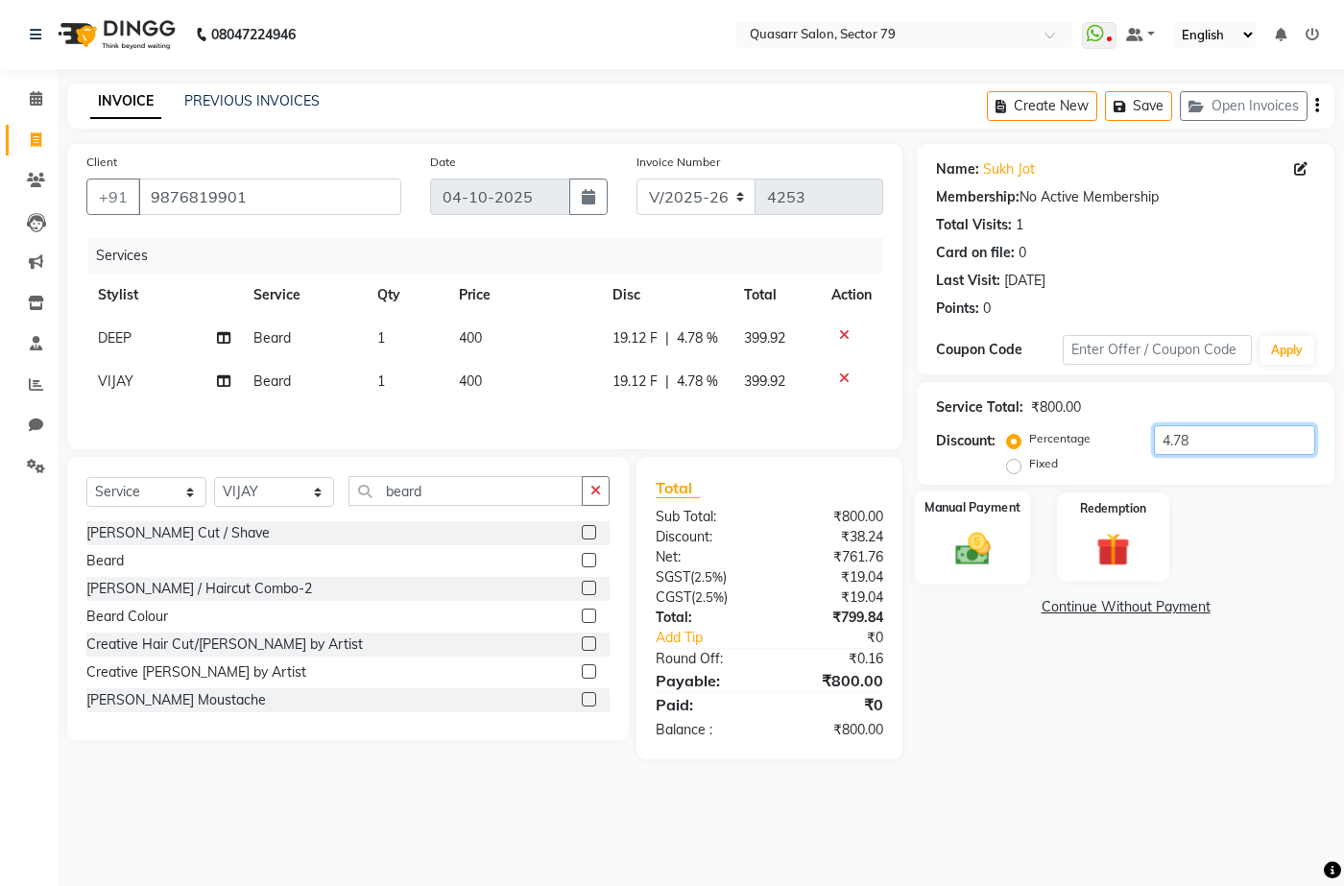
type input "4.78"
click at [970, 576] on div "Manual Payment" at bounding box center [973, 537] width 116 height 93
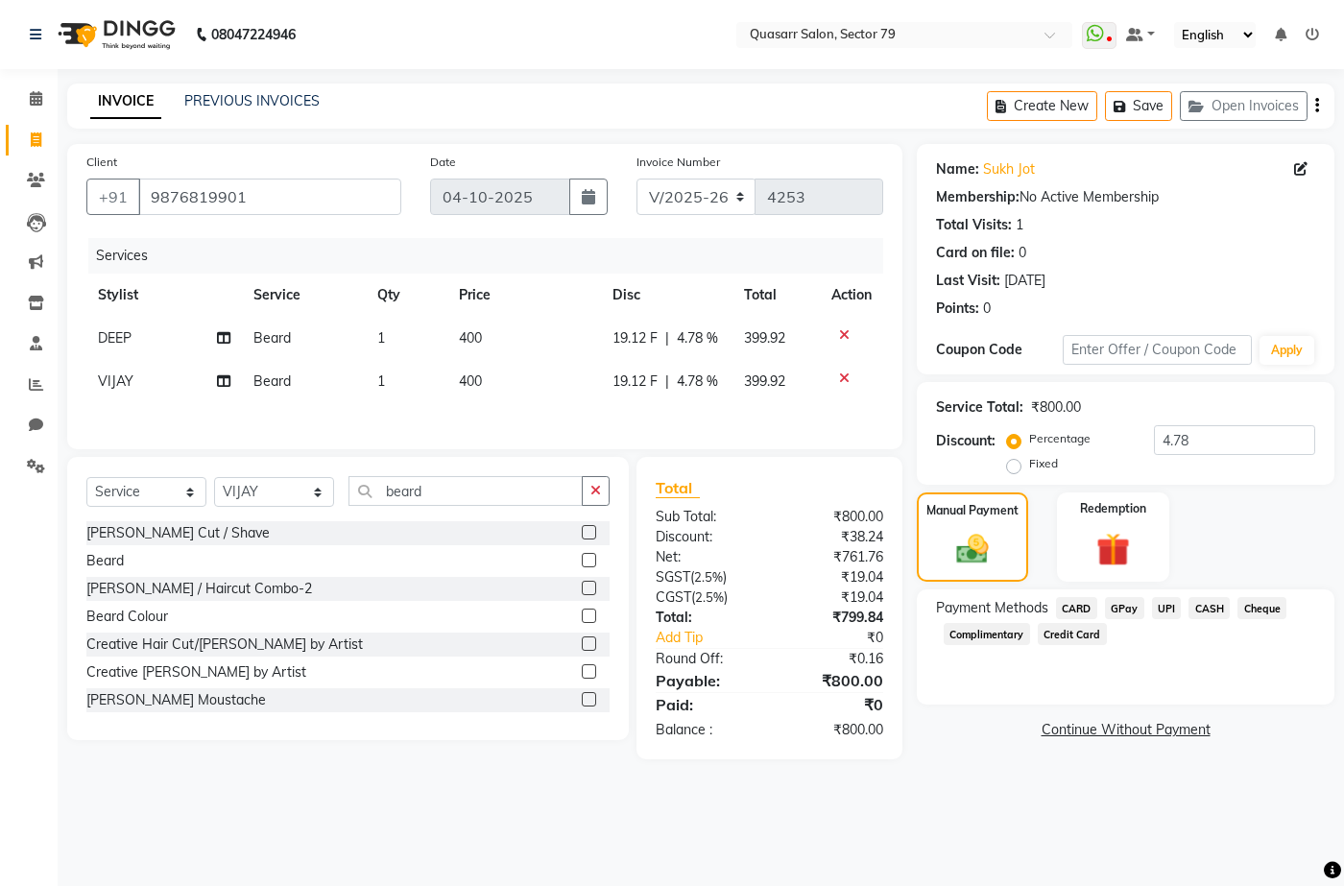
click at [1160, 606] on span "UPI" at bounding box center [1167, 608] width 30 height 22
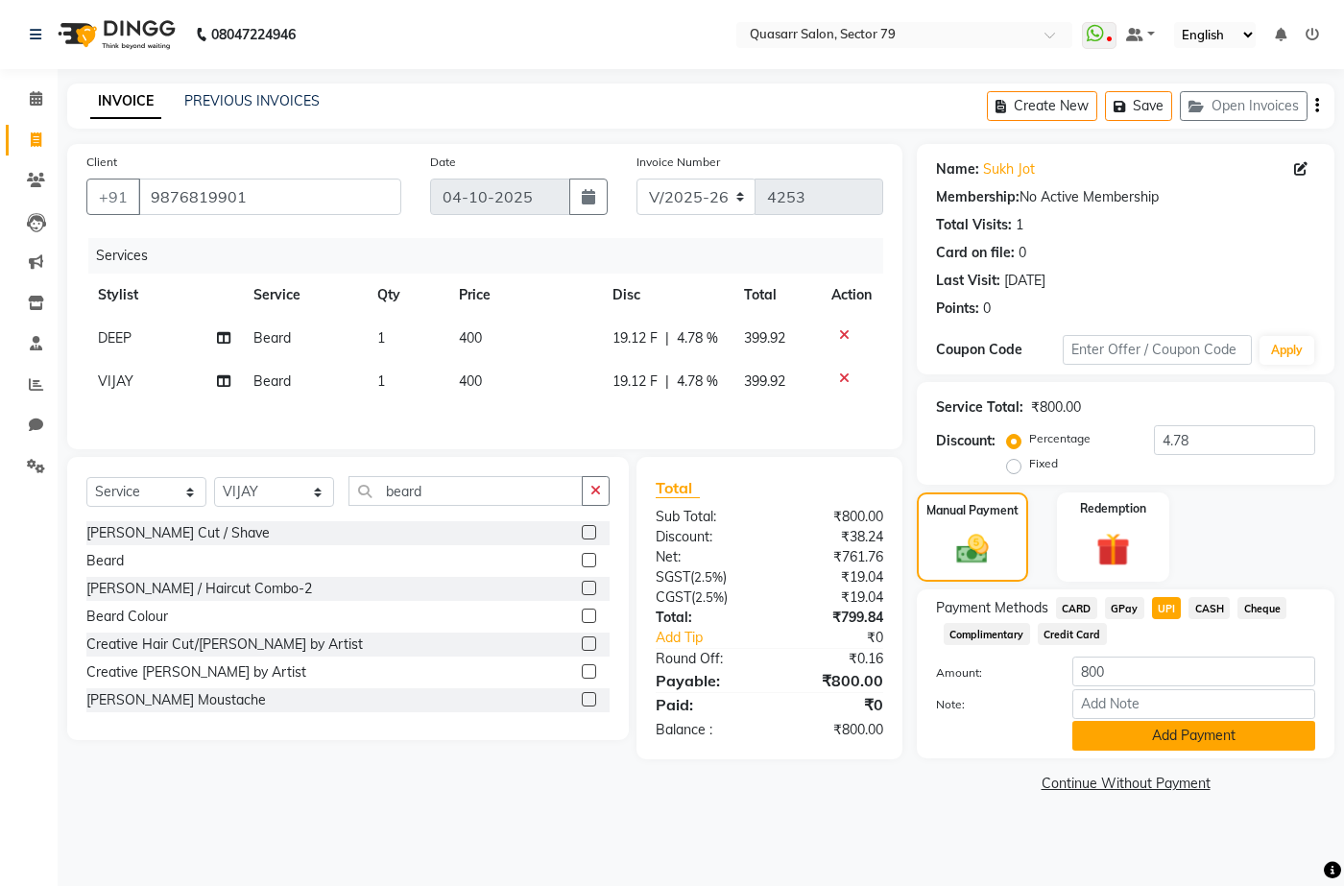
click at [1190, 726] on button "Add Payment" at bounding box center [1193, 736] width 243 height 30
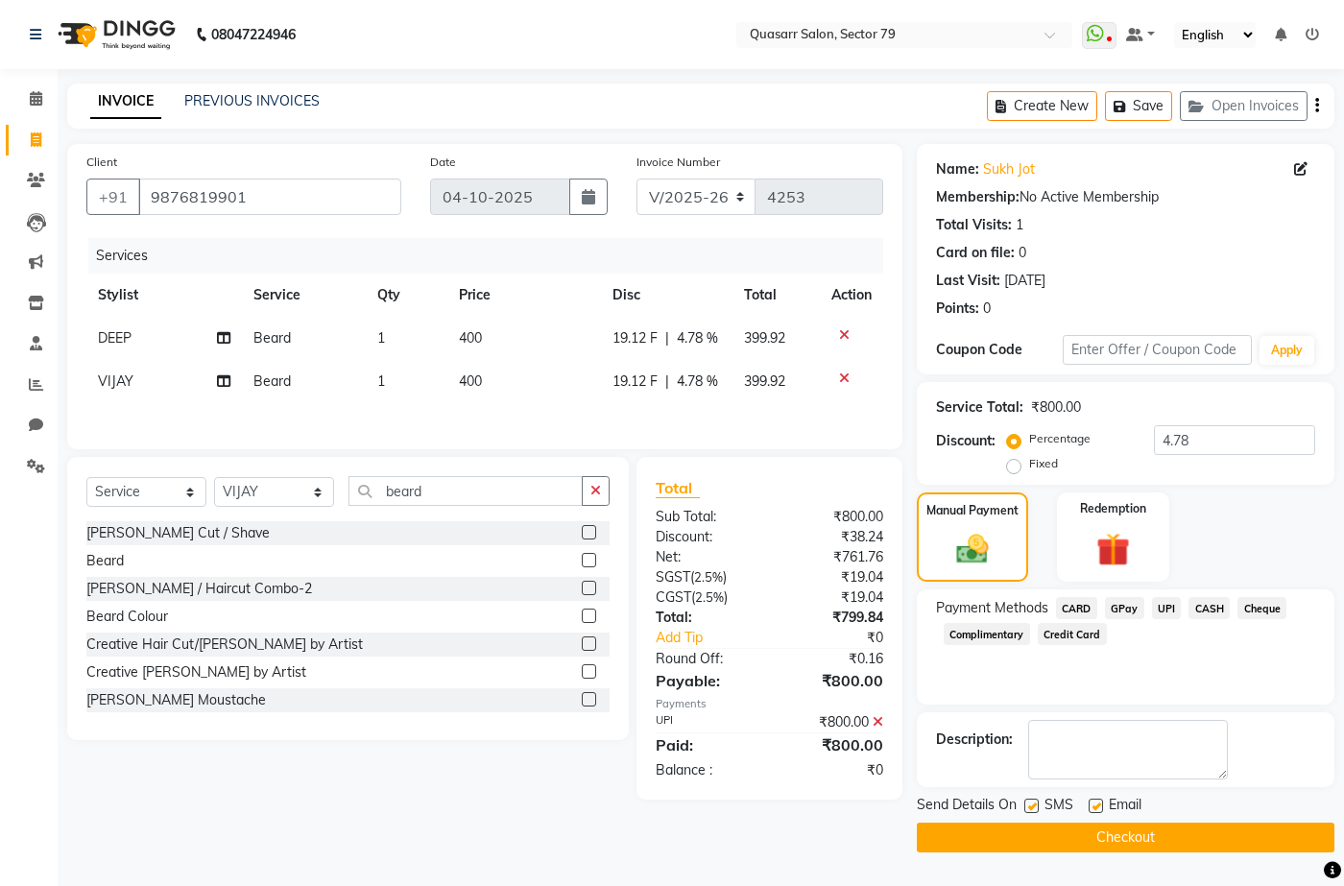
click at [1038, 805] on label at bounding box center [1031, 806] width 14 height 14
click at [1037, 805] on input "checkbox" at bounding box center [1030, 807] width 12 height 12
checkbox input "false"
click at [1092, 807] on label at bounding box center [1096, 806] width 14 height 14
click at [1092, 807] on input "checkbox" at bounding box center [1095, 807] width 12 height 12
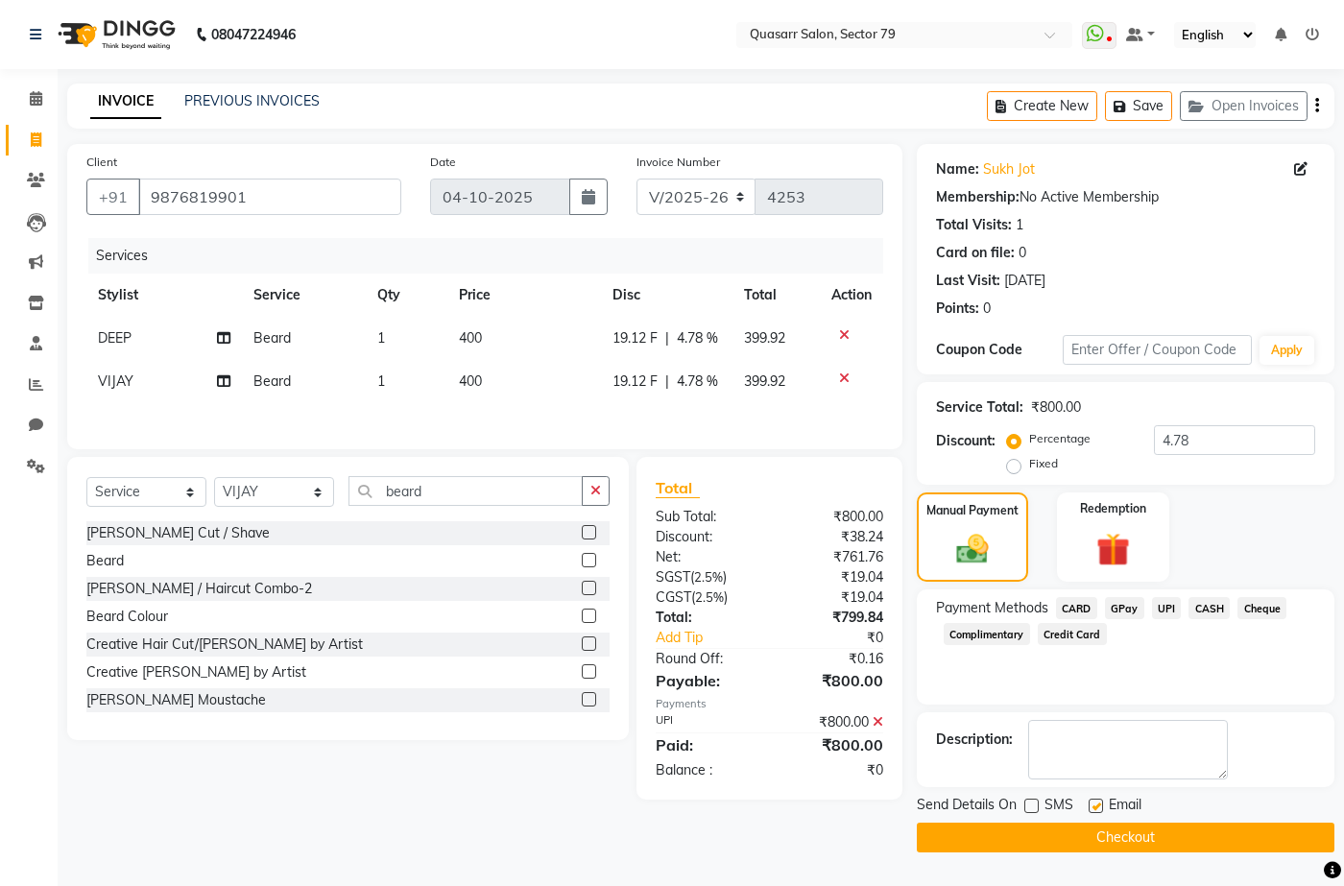
checkbox input "false"
click at [1138, 849] on button "Checkout" at bounding box center [1126, 838] width 418 height 30
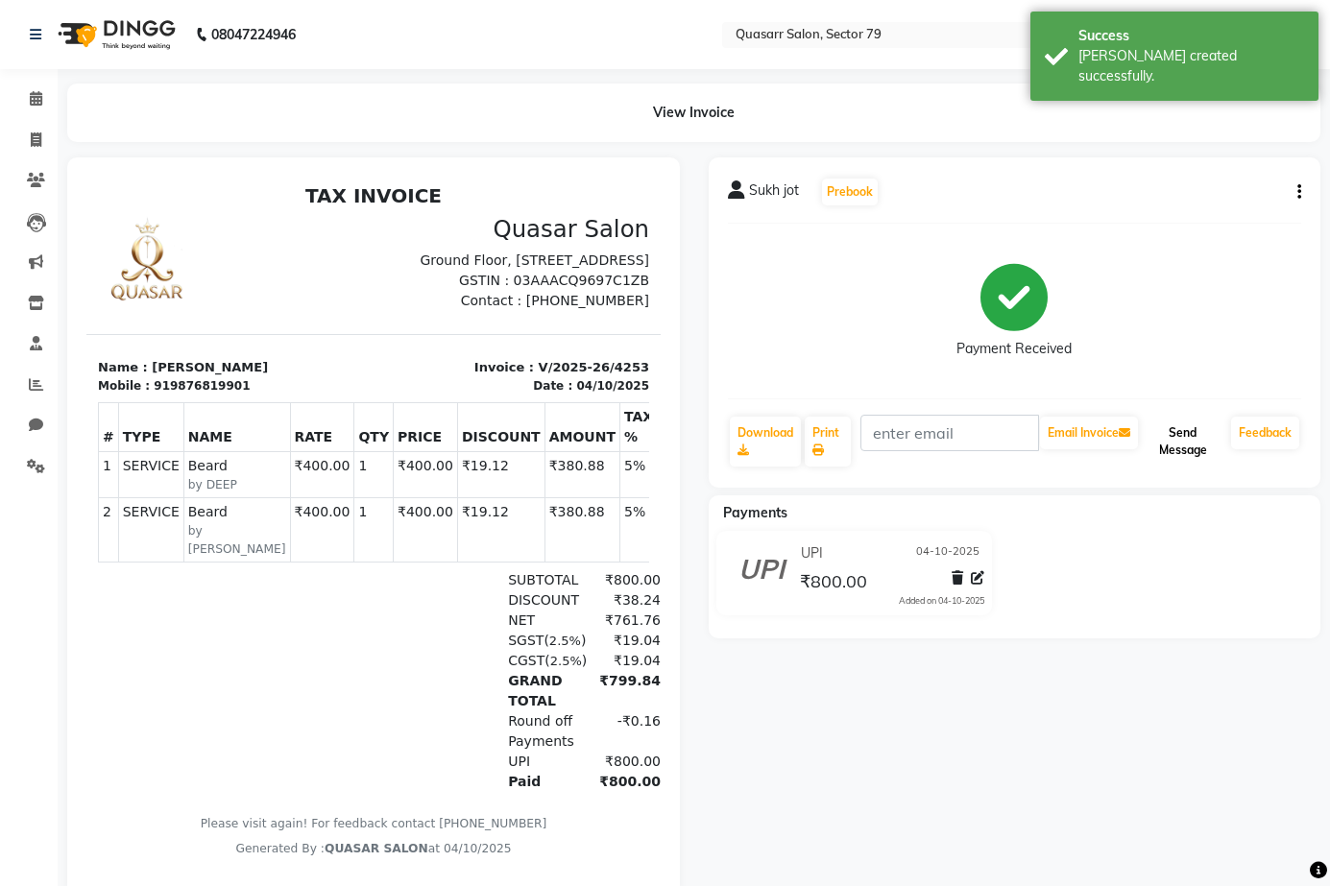
click at [1192, 442] on button "Send Message" at bounding box center [1183, 442] width 82 height 50
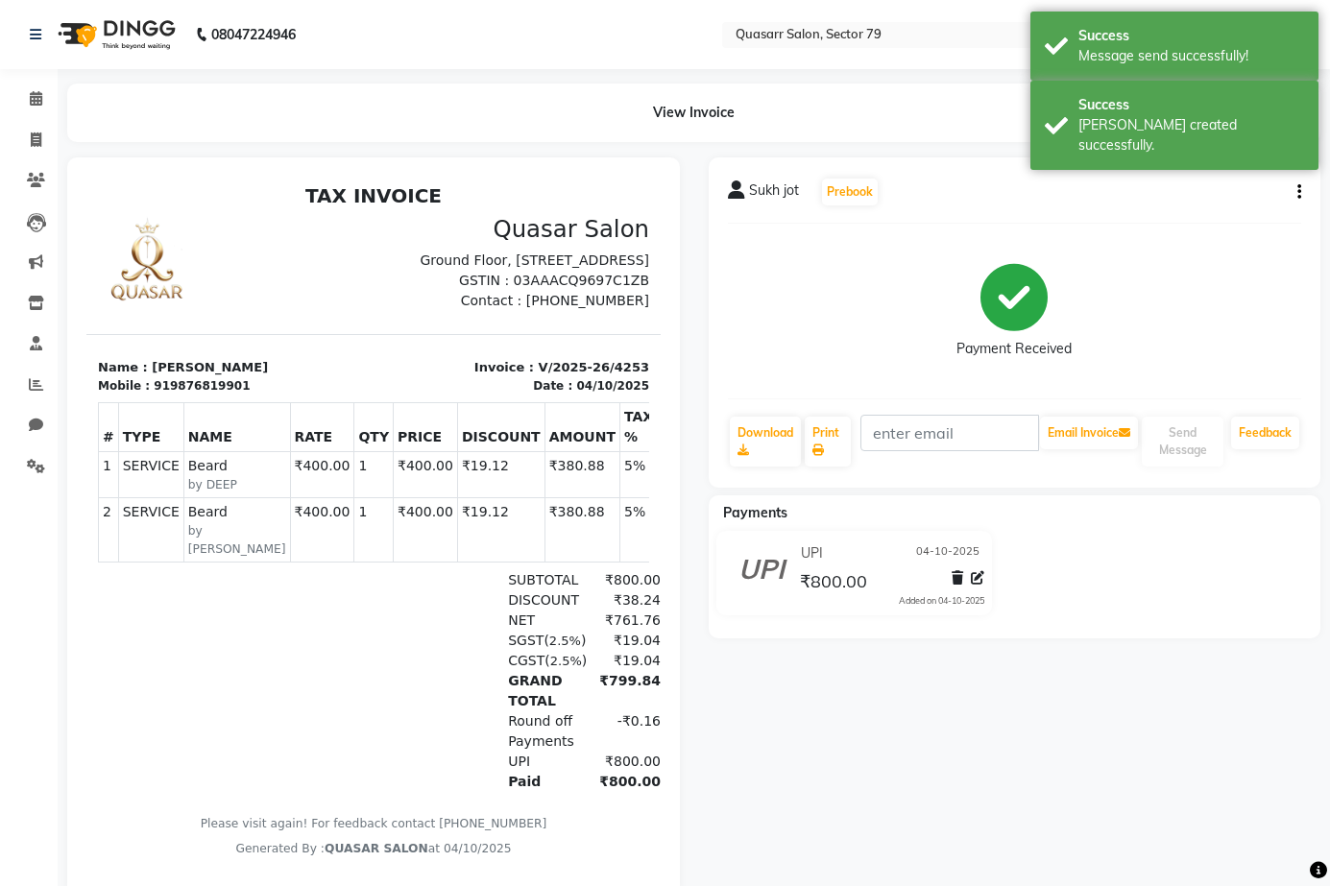
click at [188, 558] on small "by VIJAY" at bounding box center [237, 540] width 98 height 36
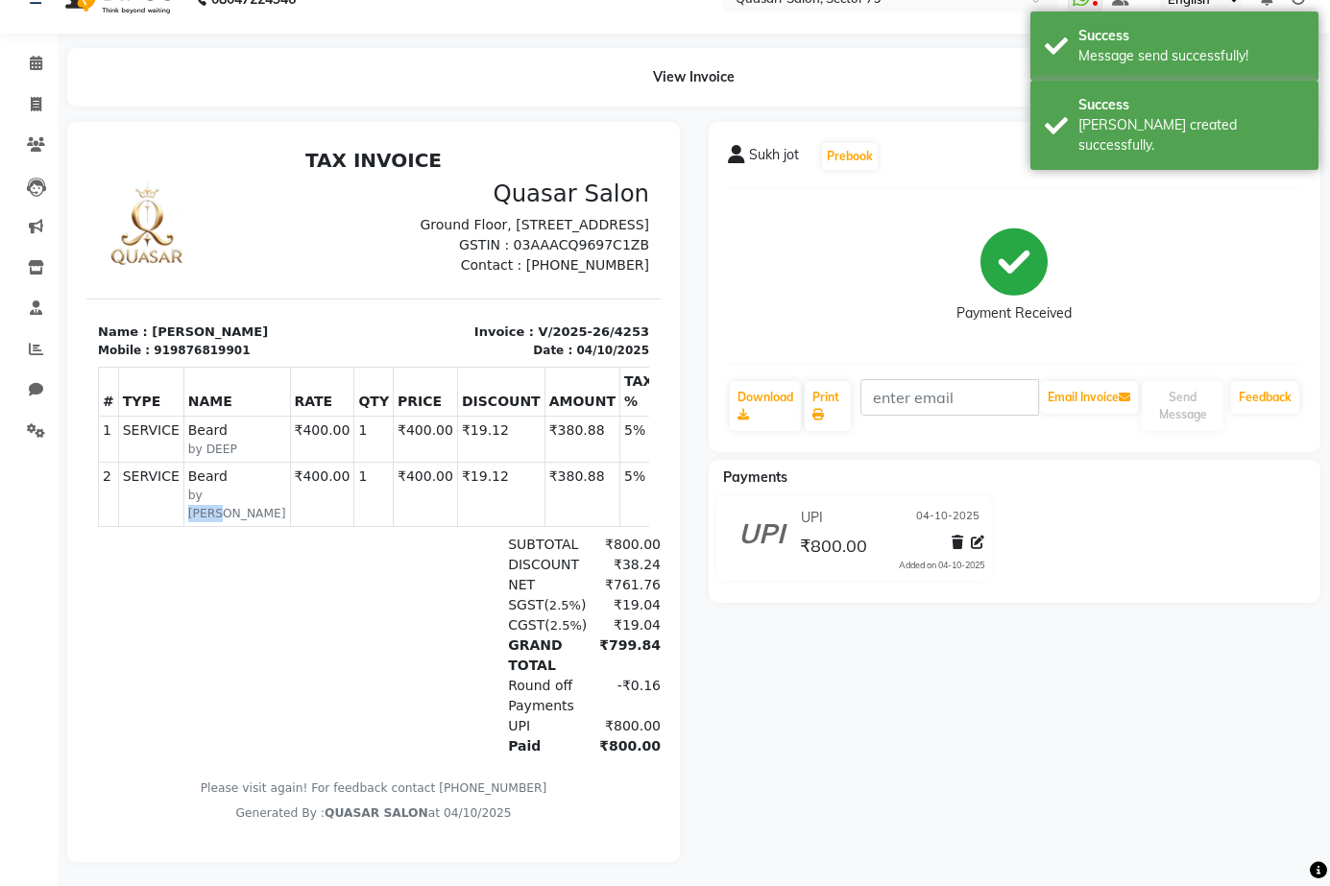
scroll to position [55, 0]
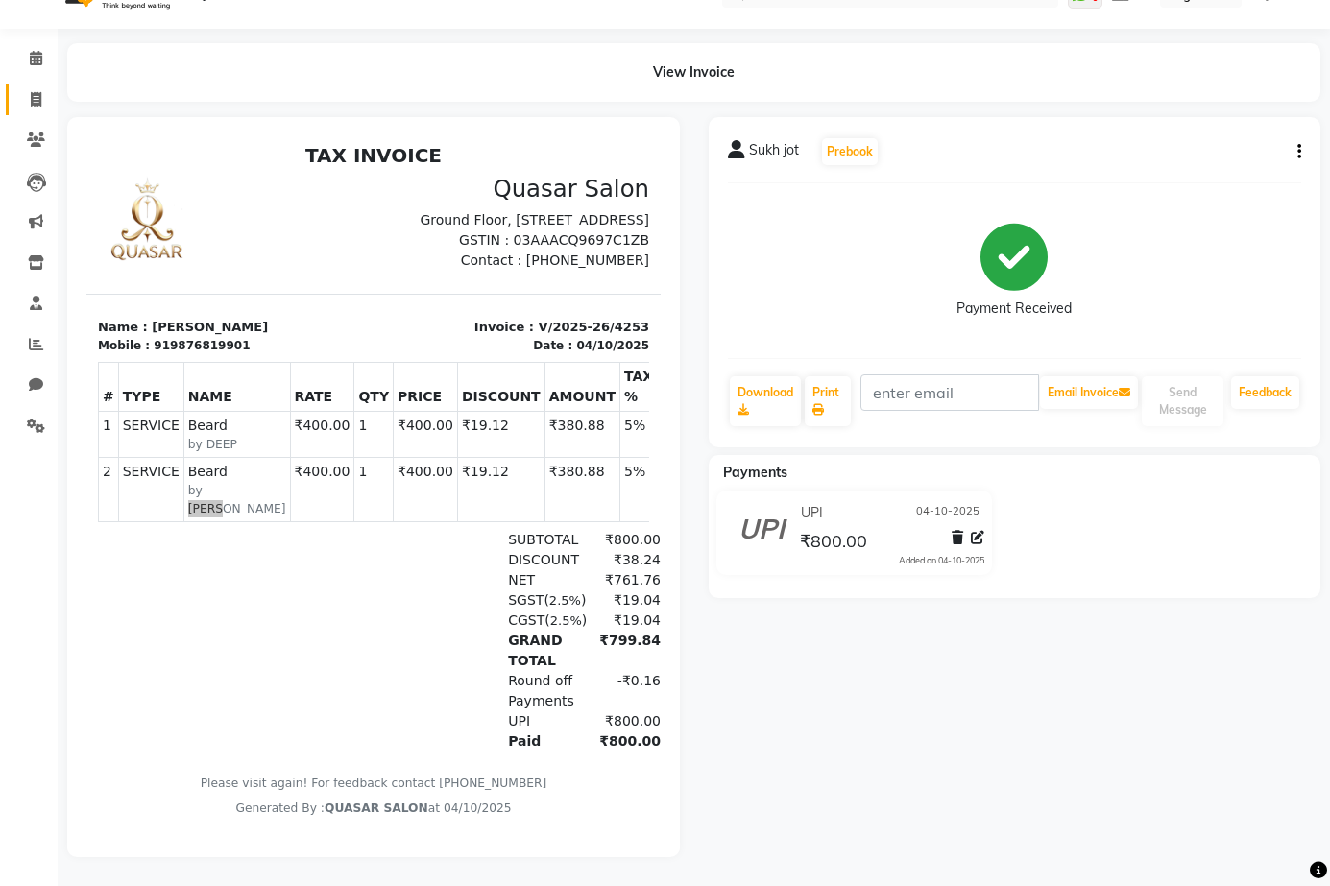
click at [51, 89] on span at bounding box center [36, 100] width 34 height 22
select select "service"
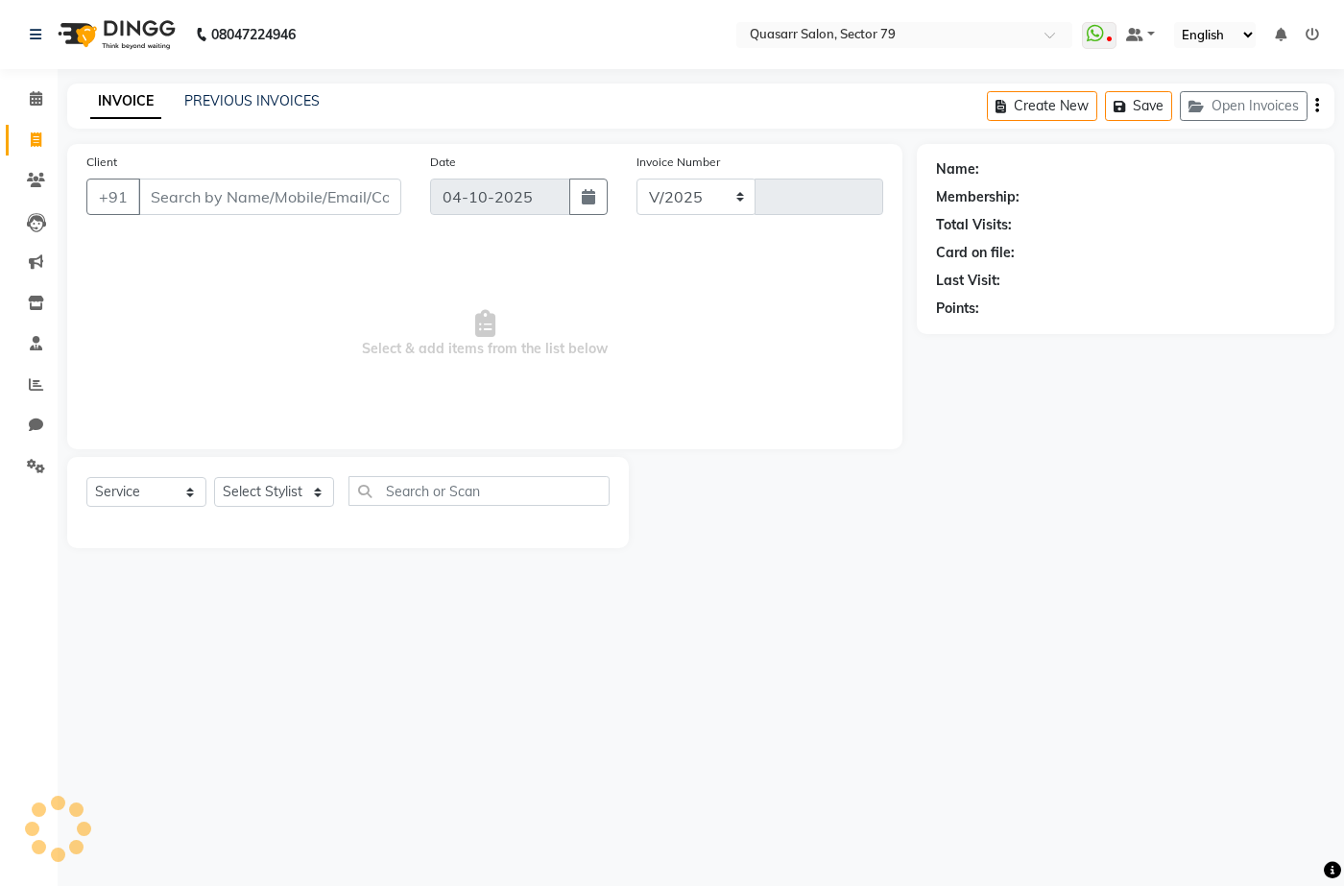
select select "7231"
type input "4254"
click at [336, 189] on input "Client" at bounding box center [269, 197] width 263 height 36
paste input "+91 76962 44500"
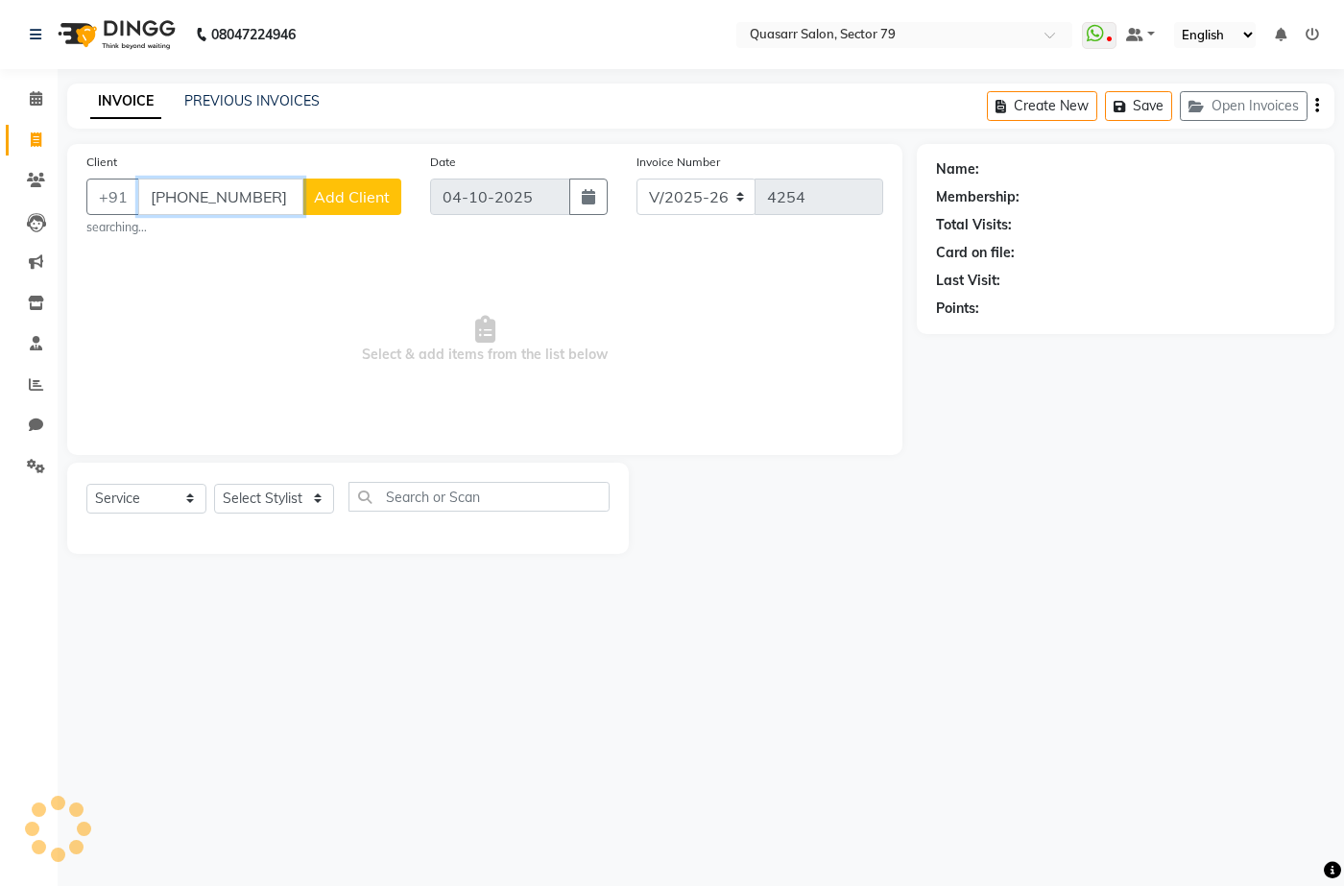
drag, startPoint x: 179, startPoint y: 194, endPoint x: 0, endPoint y: 195, distance: 178.6
click at [0, 195] on app-home "08047224946 Select Location × Quasarr Salon, Sector 79 WhatsApp Status ✕ Status…" at bounding box center [672, 291] width 1344 height 583
click at [201, 193] on input "76962 44500" at bounding box center [220, 197] width 165 height 36
type input "7696244500"
click at [363, 184] on button "Add Client" at bounding box center [351, 197] width 99 height 36
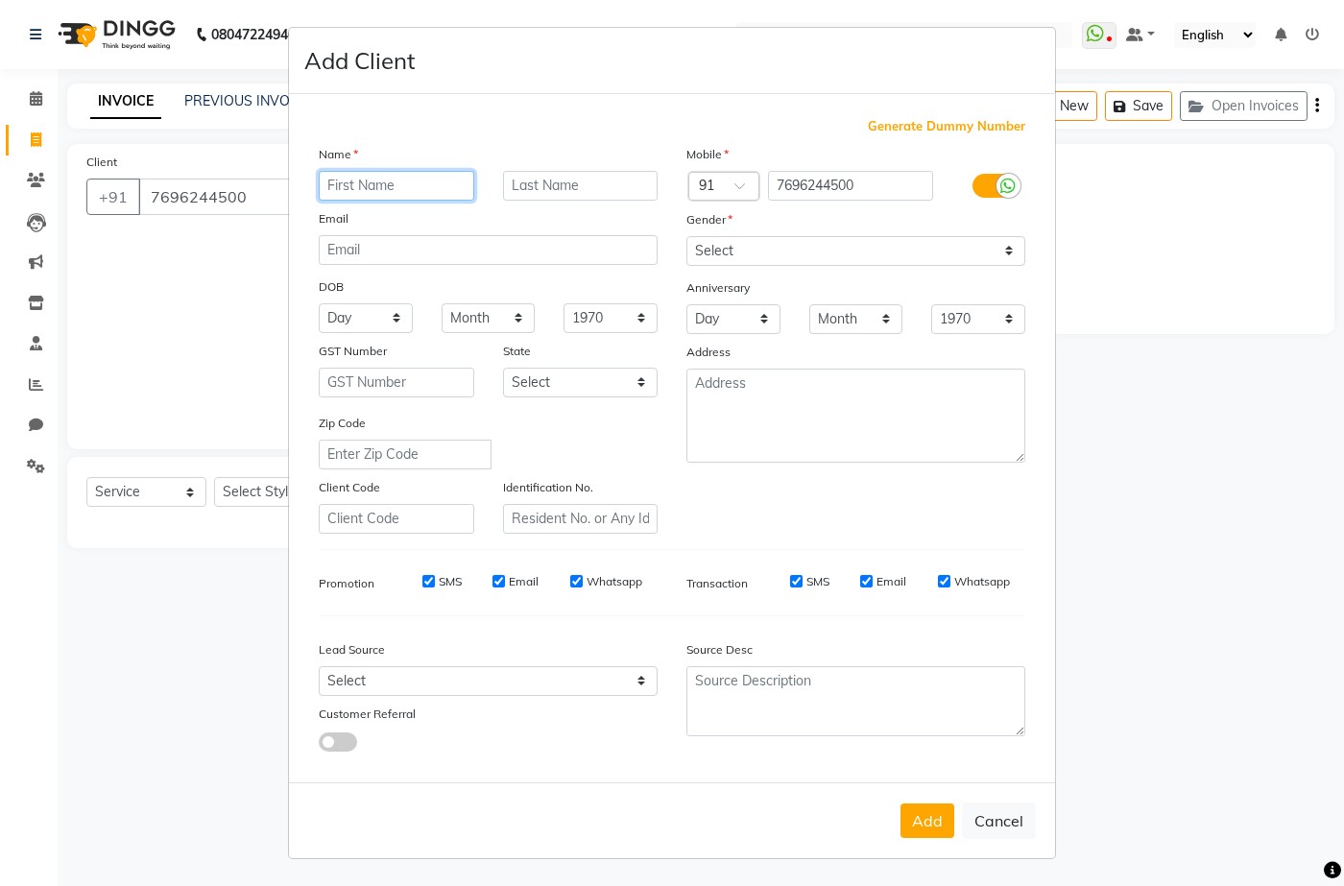
click at [441, 182] on input "text" at bounding box center [397, 186] width 156 height 30
paste input "Sukhdeep Khinda"
click at [376, 176] on input "Sukhdeep Khinda" at bounding box center [397, 186] width 156 height 30
drag, startPoint x: 448, startPoint y: 187, endPoint x: 421, endPoint y: 188, distance: 27.9
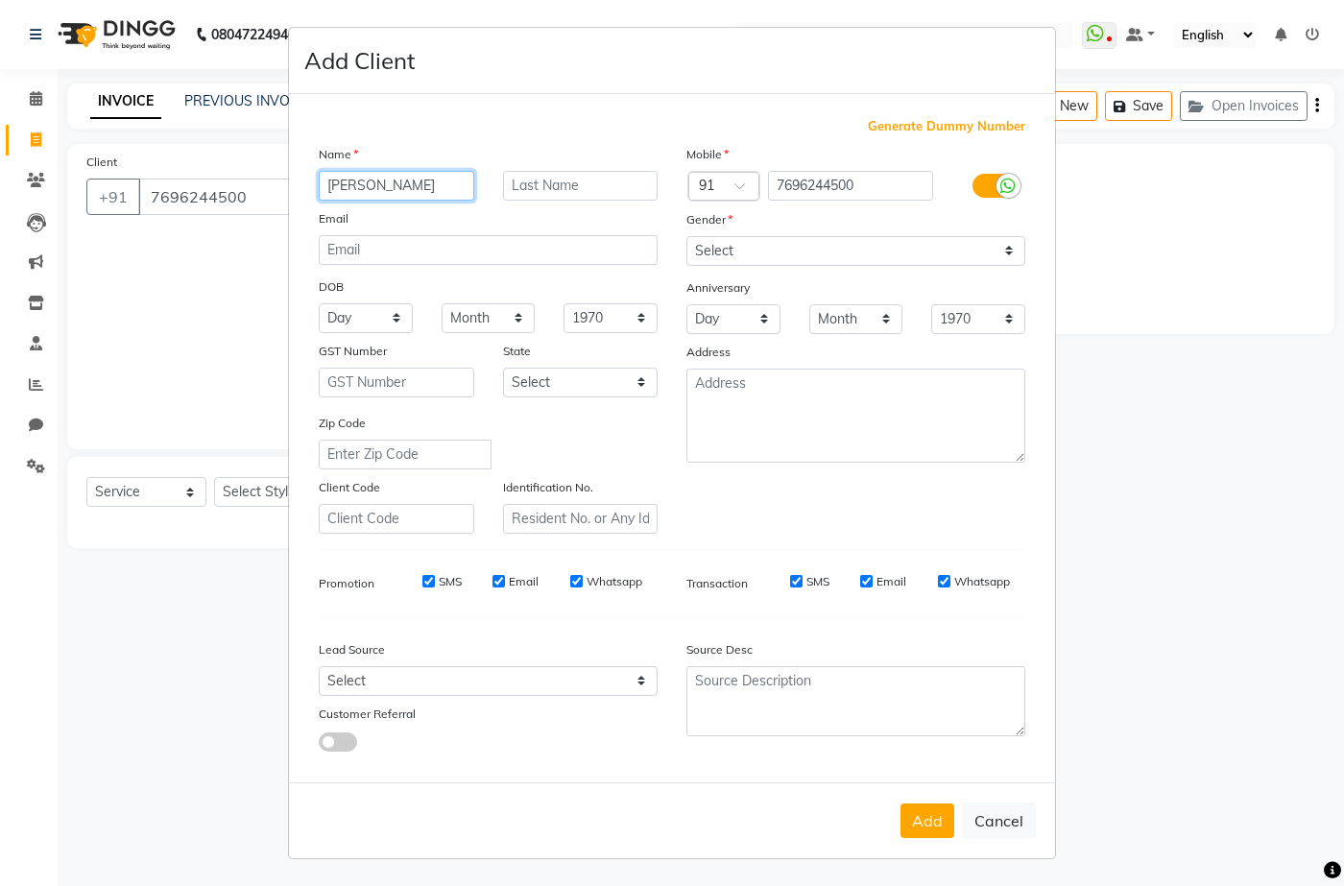
click at [448, 188] on input "Sukhdeep Khinda" at bounding box center [397, 186] width 156 height 30
click at [404, 183] on input "Sukhdeep Khinda" at bounding box center [397, 186] width 156 height 30
type input "Sukhdeep"
click at [542, 181] on input "text" at bounding box center [581, 186] width 156 height 30
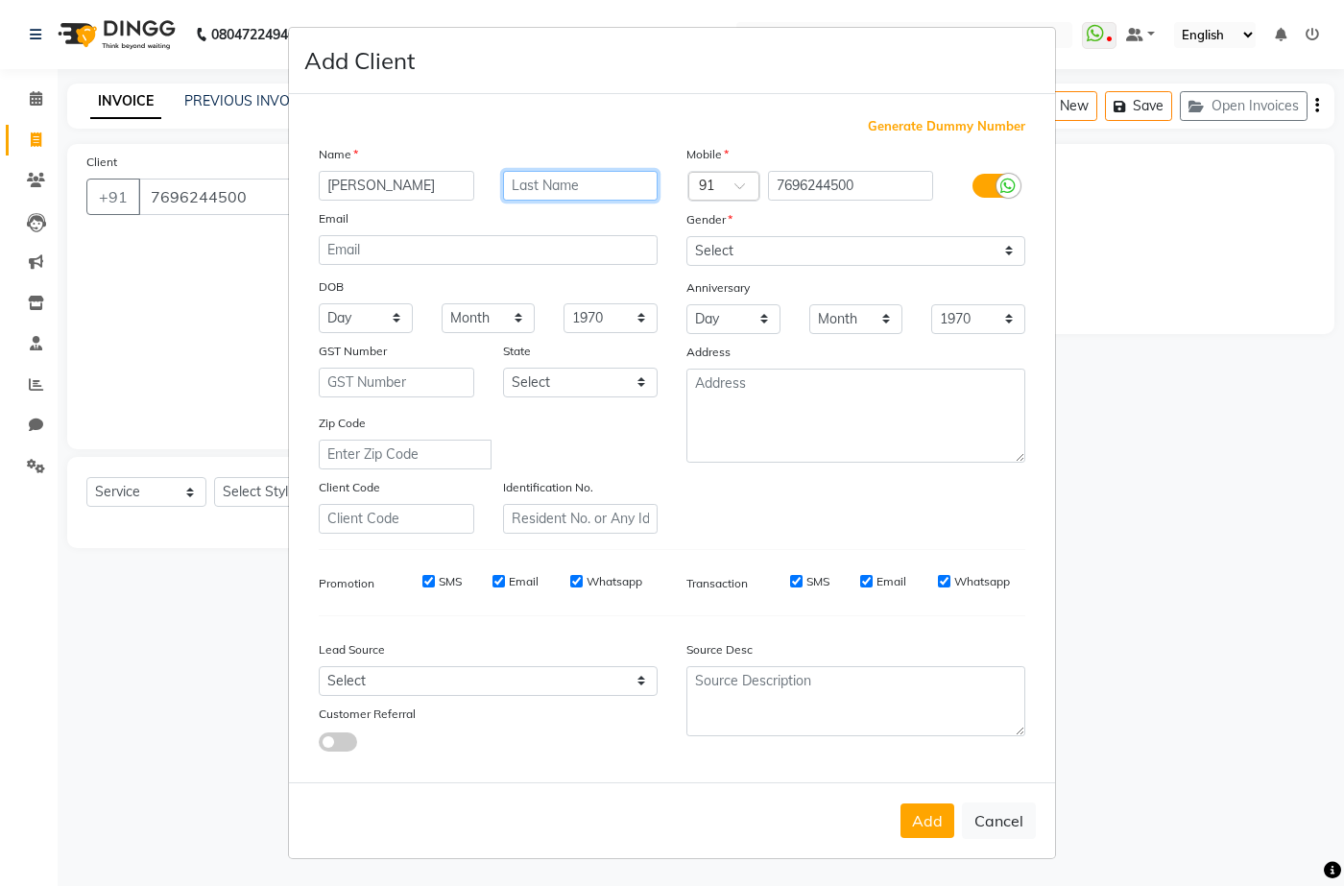
paste input "Khinda"
type input "Khinda"
click at [787, 241] on select "Select Male Female Other Prefer Not To Say" at bounding box center [856, 251] width 339 height 30
select select "female"
click at [687, 236] on select "Select Male Female Other Prefer Not To Say" at bounding box center [856, 251] width 339 height 30
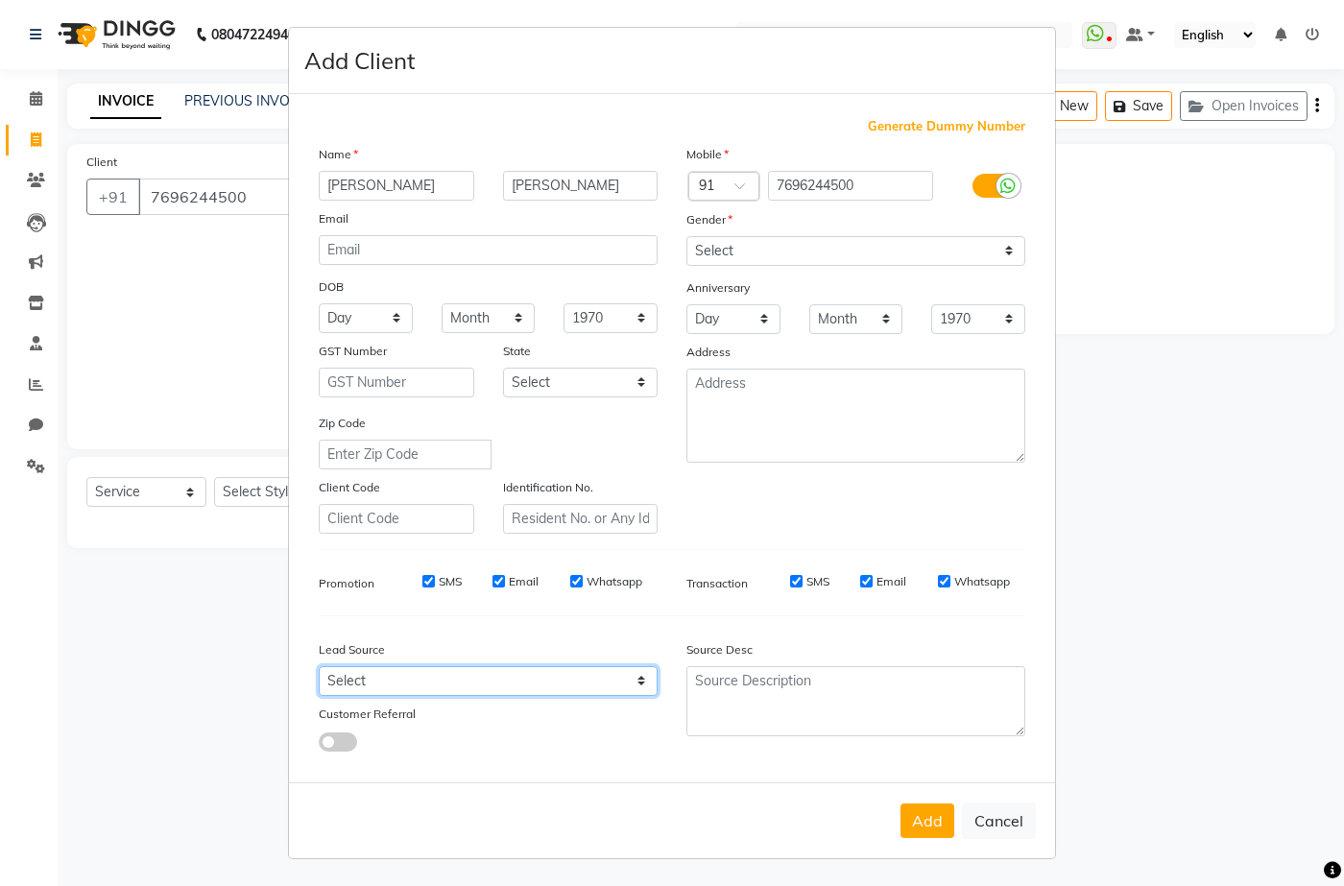
click at [506, 680] on select "Select Walk-in Referral Internet Friend Word of Mouth Advertisement Facebook Ju…" at bounding box center [488, 681] width 339 height 30
select select "49719"
click at [319, 666] on select "Select Walk-in Referral Internet Friend Word of Mouth Advertisement Facebook Ju…" at bounding box center [488, 681] width 339 height 30
click at [926, 822] on button "Add" at bounding box center [928, 821] width 54 height 35
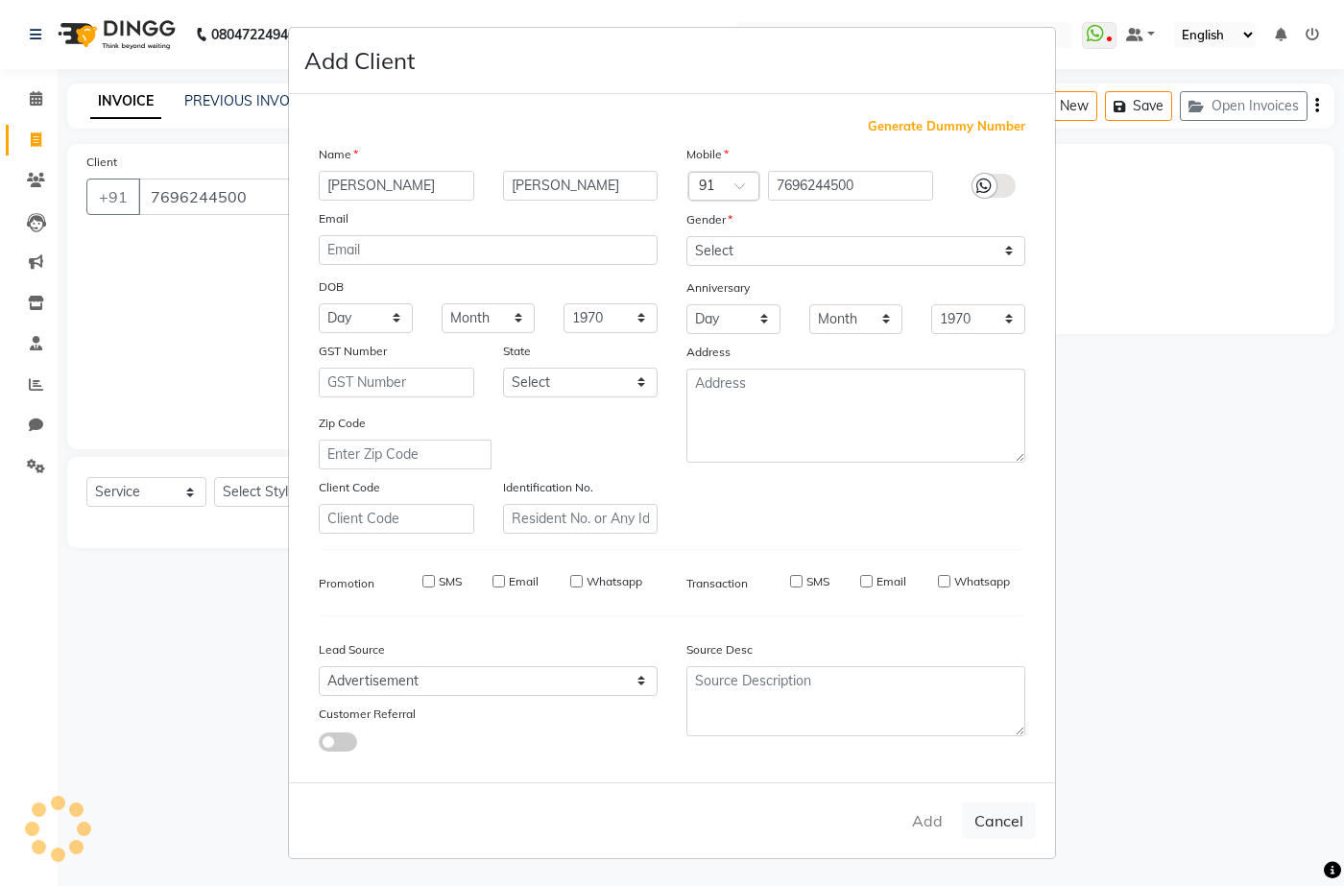
select select
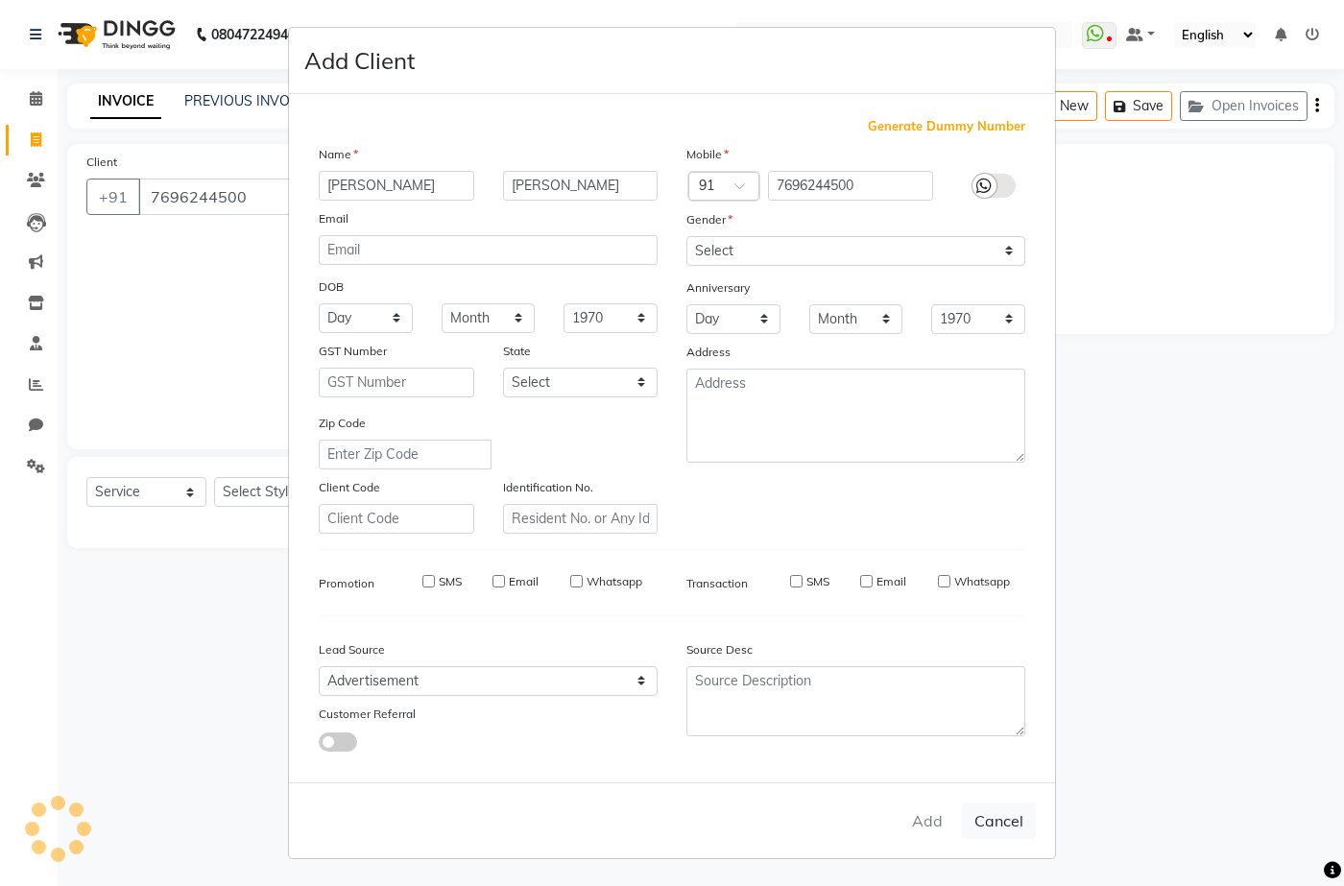
select select
checkbox input "false"
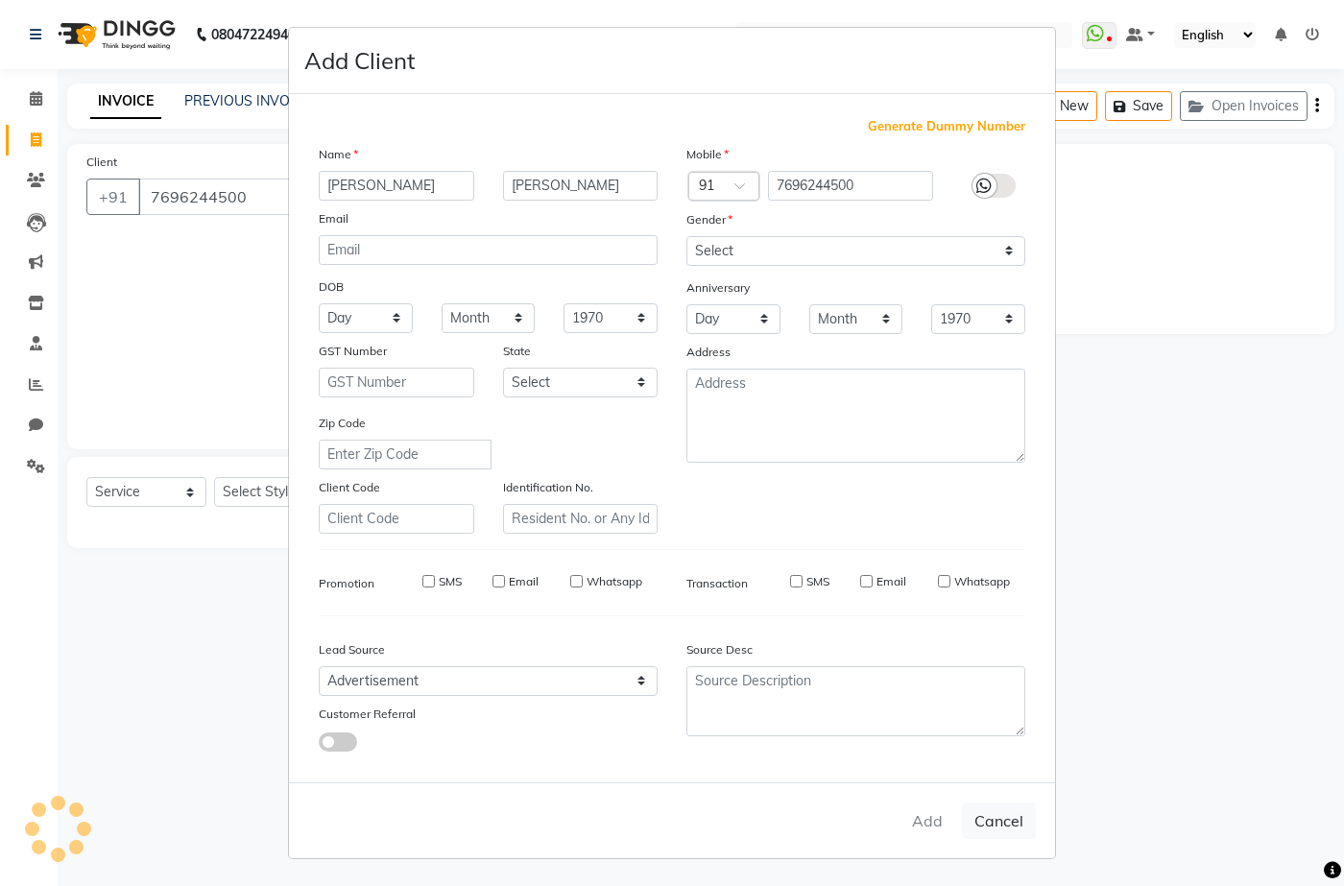
checkbox input "false"
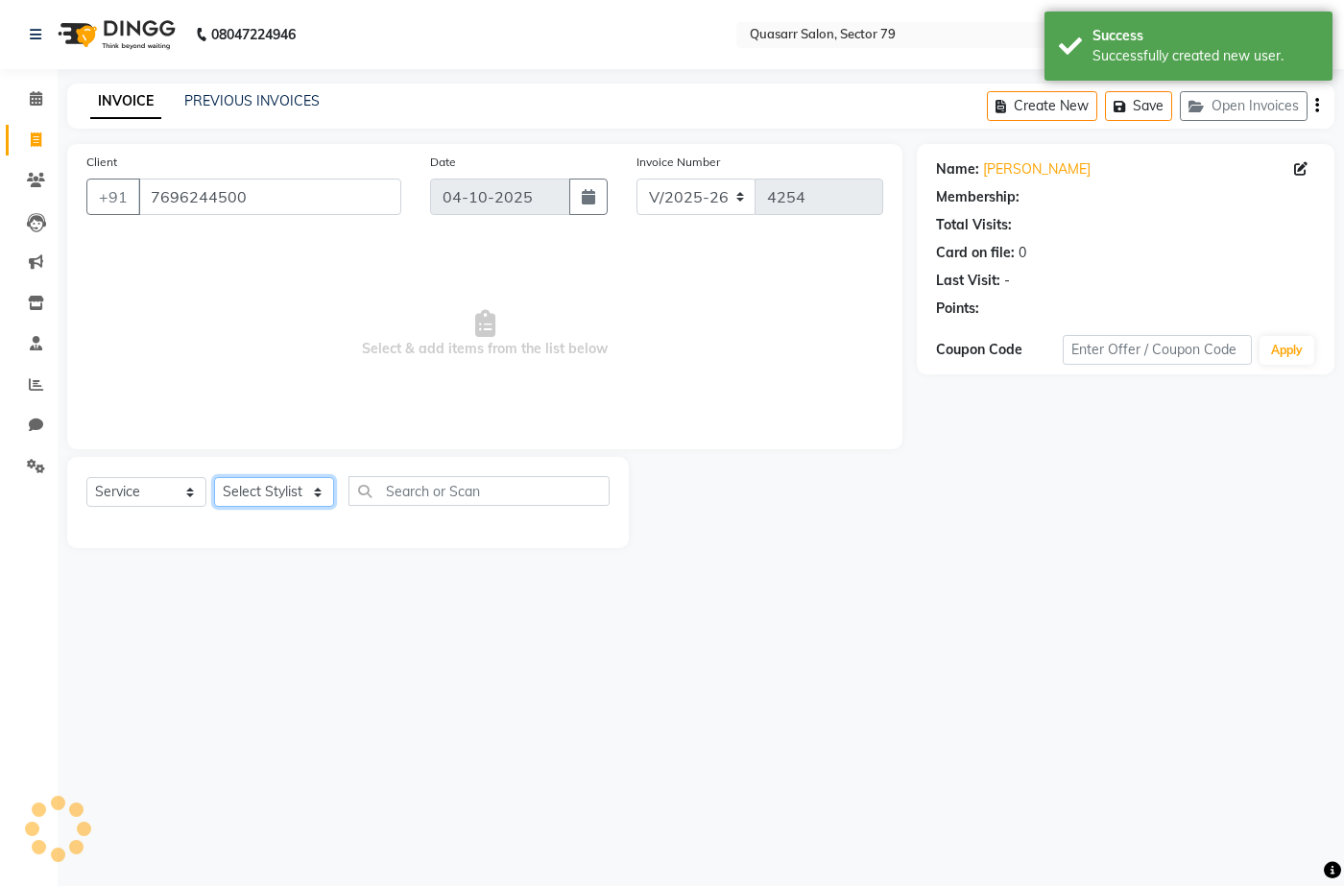
click at [239, 493] on select "Select Stylist ABOY ADDY MUA Aruna Rai BHAWNA DEEP DINA GAITRI DEVI JAANVEER JO…" at bounding box center [274, 492] width 120 height 30
select select "61764"
click at [214, 477] on select "Select Stylist ABOY ADDY MUA Aruna Rai BHAWNA DEEP DINA GAITRI DEVI JAANVEER JO…" at bounding box center [274, 492] width 120 height 30
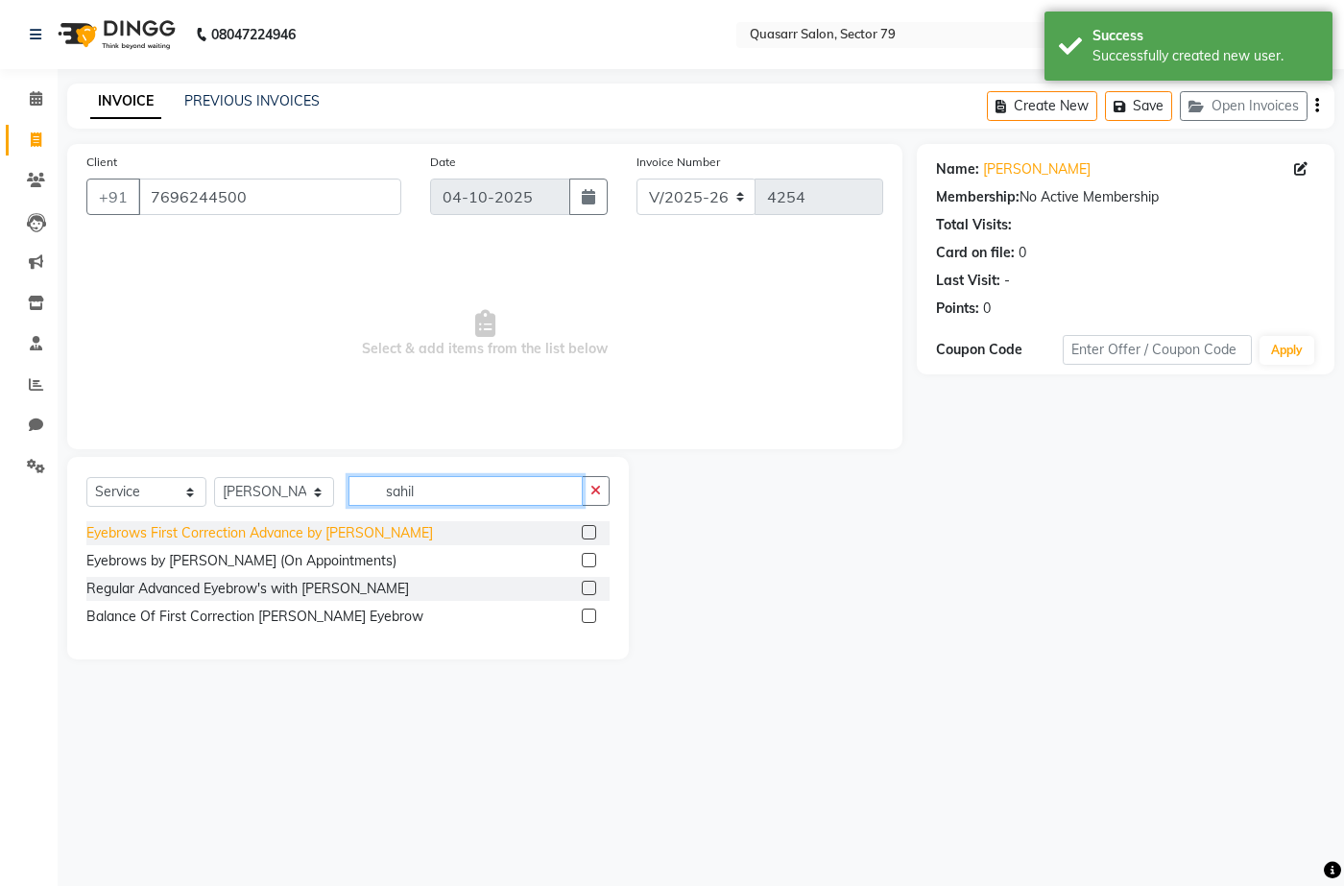
type input "sahil"
click at [335, 541] on div "Eyebrows First Correction Advance by Sahil Khan" at bounding box center [259, 533] width 347 height 20
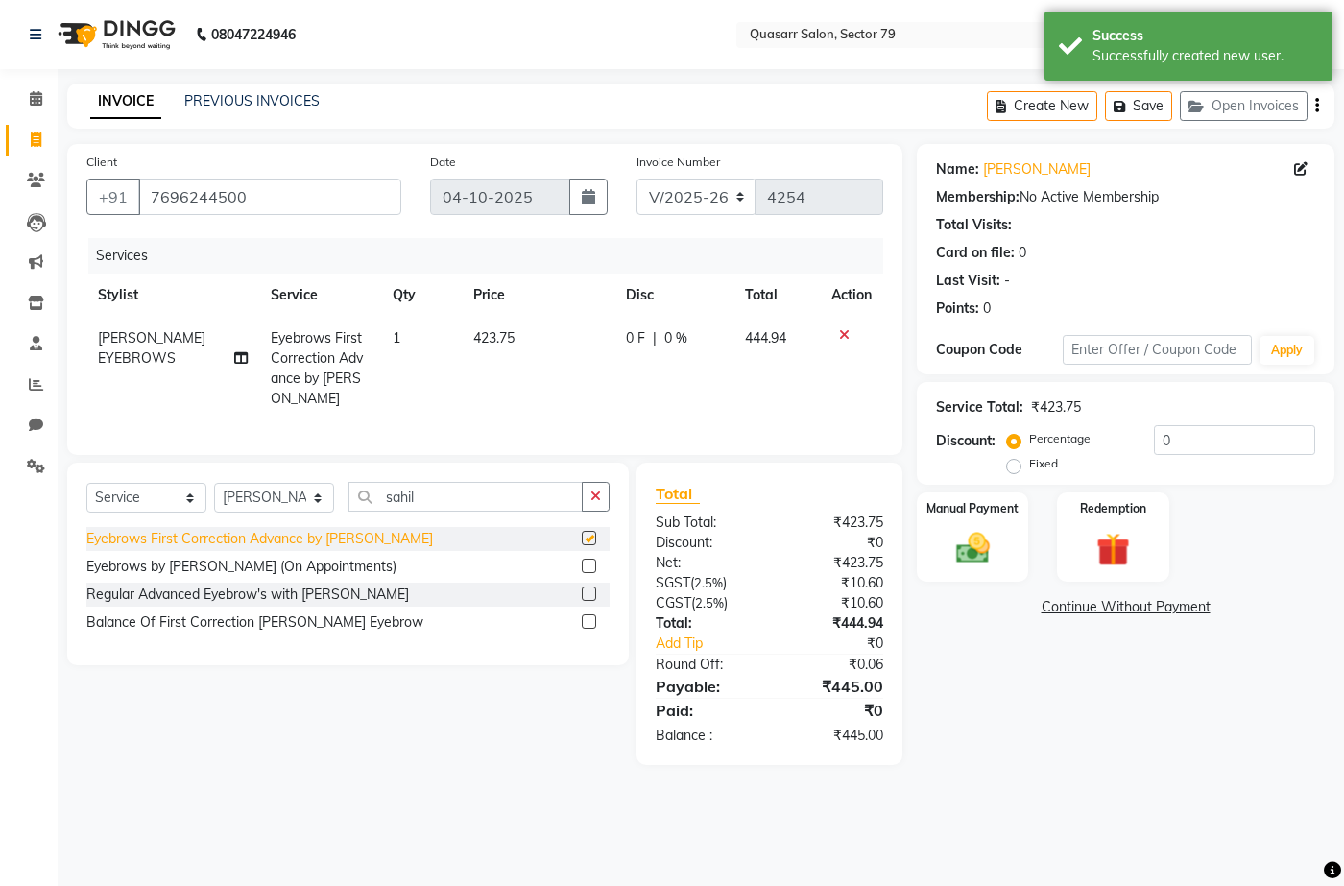
checkbox input "false"
click at [489, 348] on td "423.75" at bounding box center [538, 369] width 153 height 104
select select "61764"
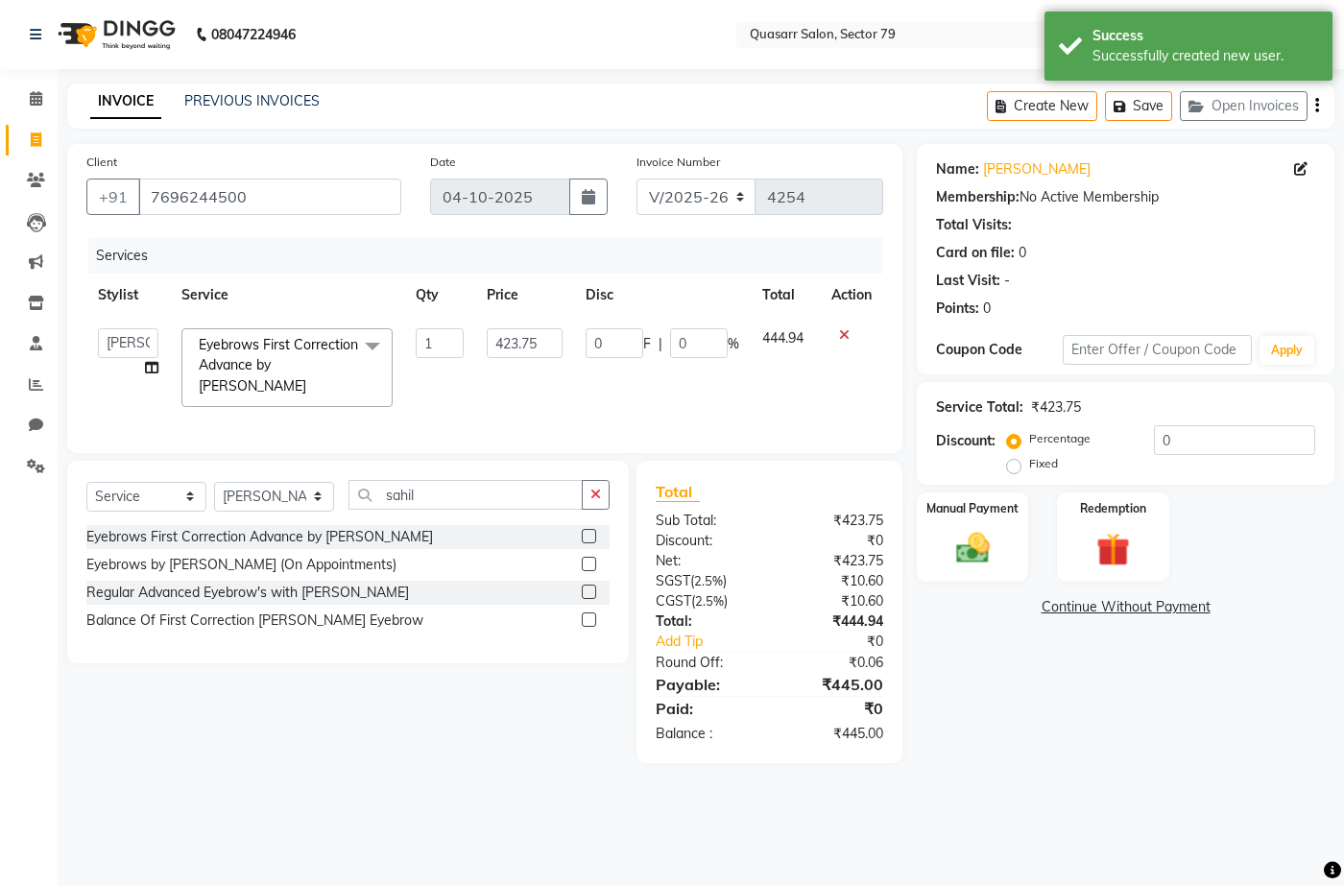
click at [510, 345] on input "423.75" at bounding box center [524, 343] width 75 height 30
type input "500"
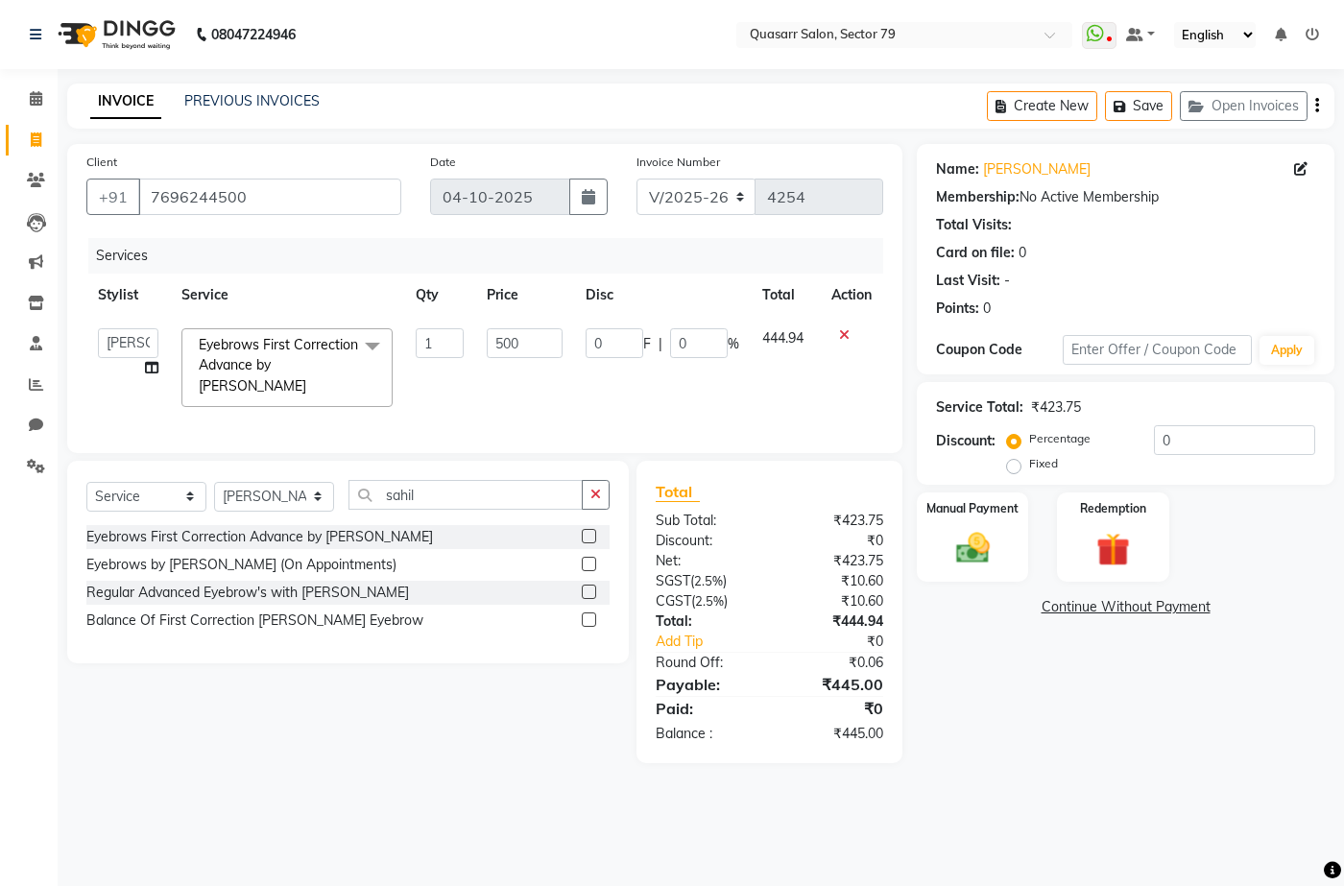
click at [529, 378] on td "500" at bounding box center [524, 368] width 98 height 102
select select "61764"
drag, startPoint x: 1225, startPoint y: 449, endPoint x: 1067, endPoint y: 442, distance: 158.6
click at [1067, 442] on div "Percentage Fixed 0" at bounding box center [1163, 451] width 304 height 52
type input "4"
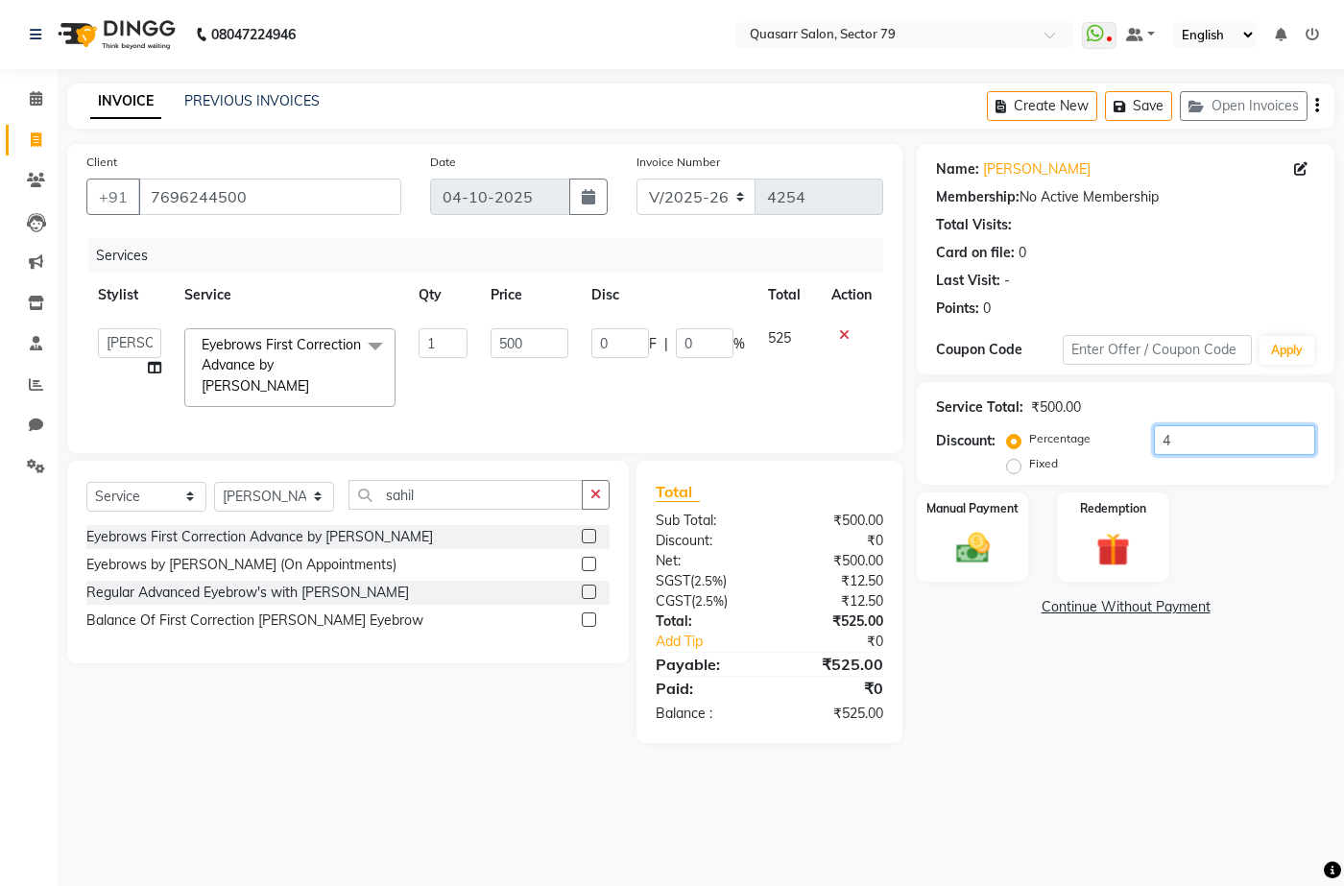
type input "20"
type input "4"
type input "4.7"
type input "23.5"
type input "4.7"
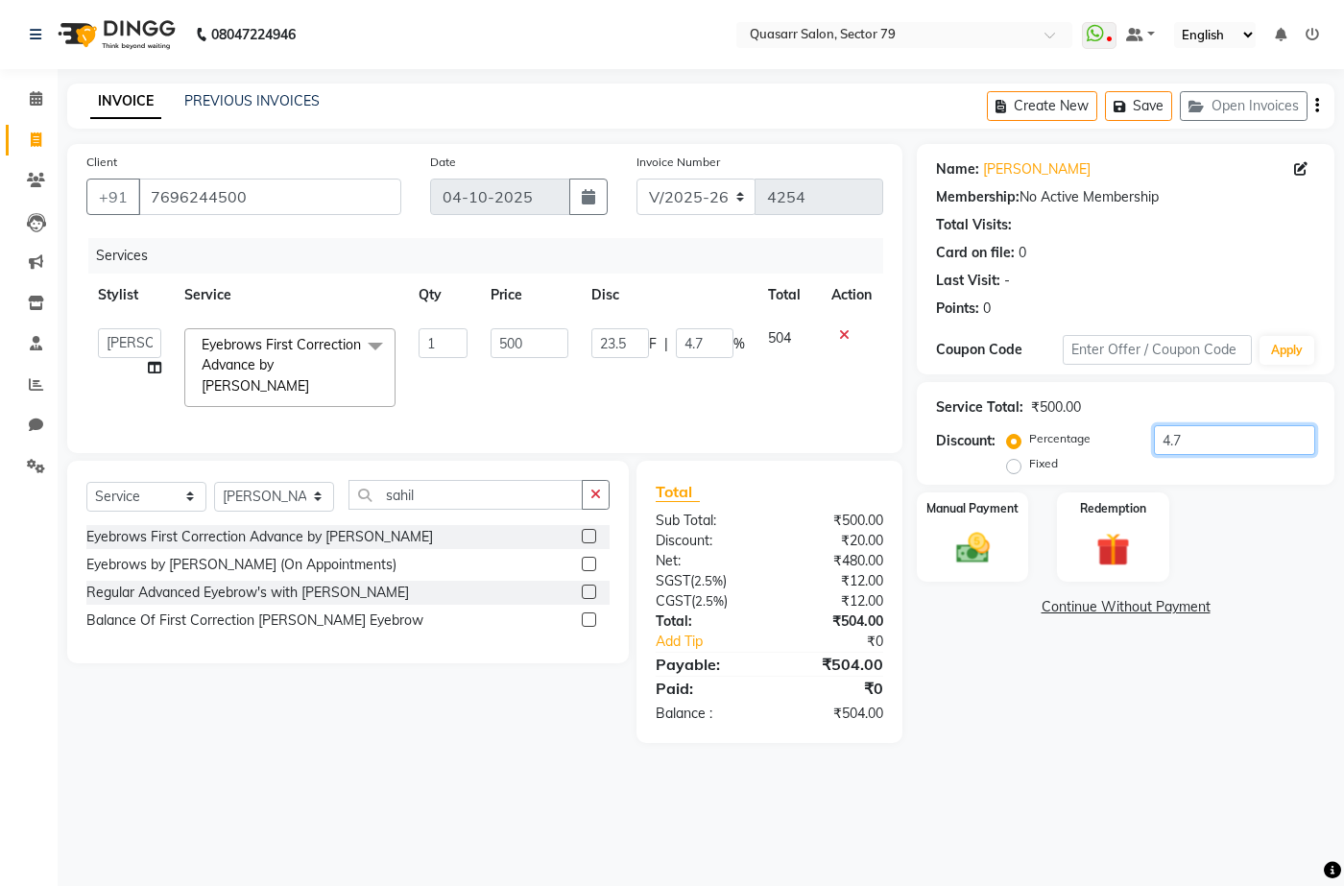
type input "4.78"
type input "23.9"
type input "4.78"
click at [970, 527] on div "Manual Payment" at bounding box center [973, 537] width 116 height 93
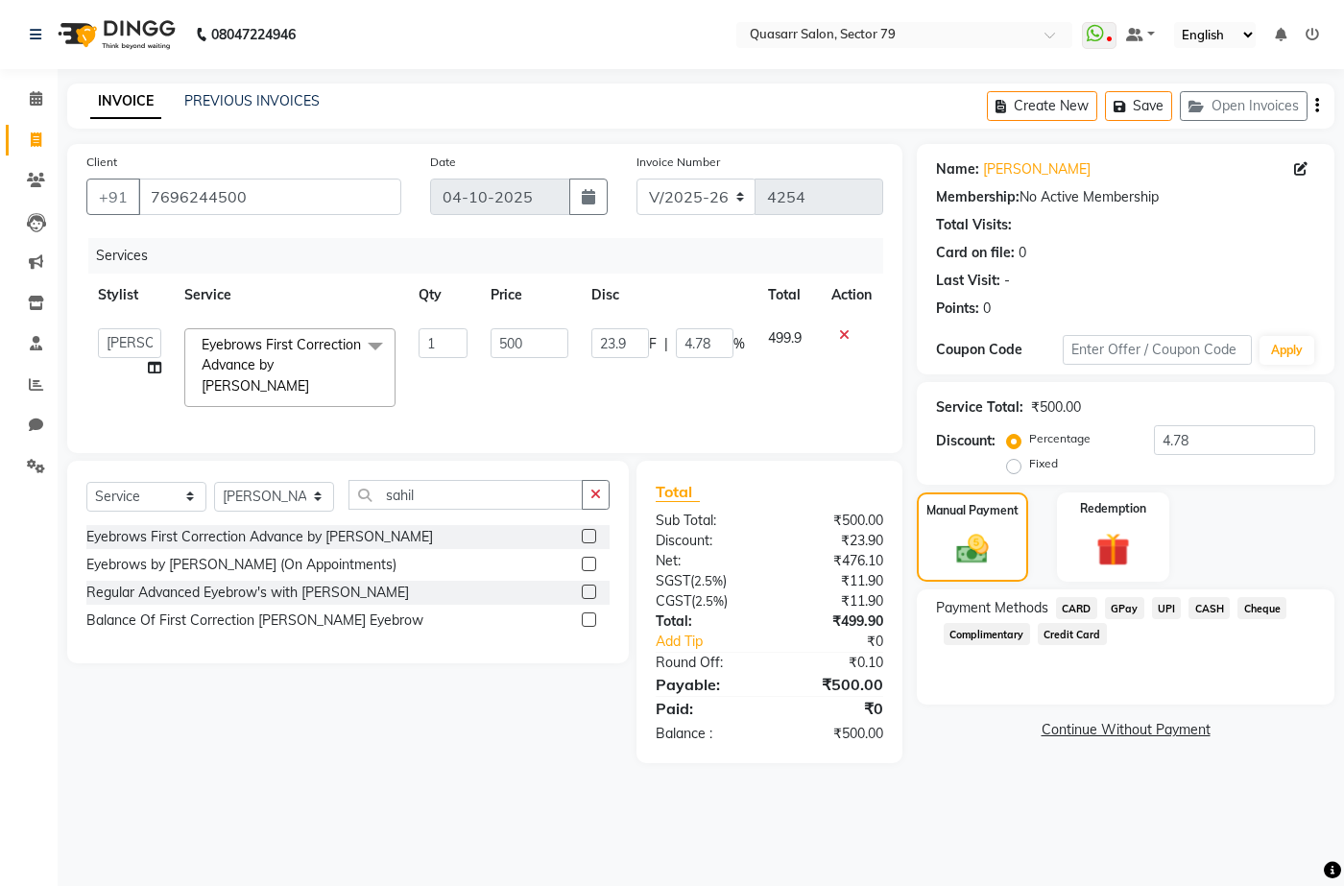
click at [1161, 603] on span "UPI" at bounding box center [1167, 608] width 30 height 22
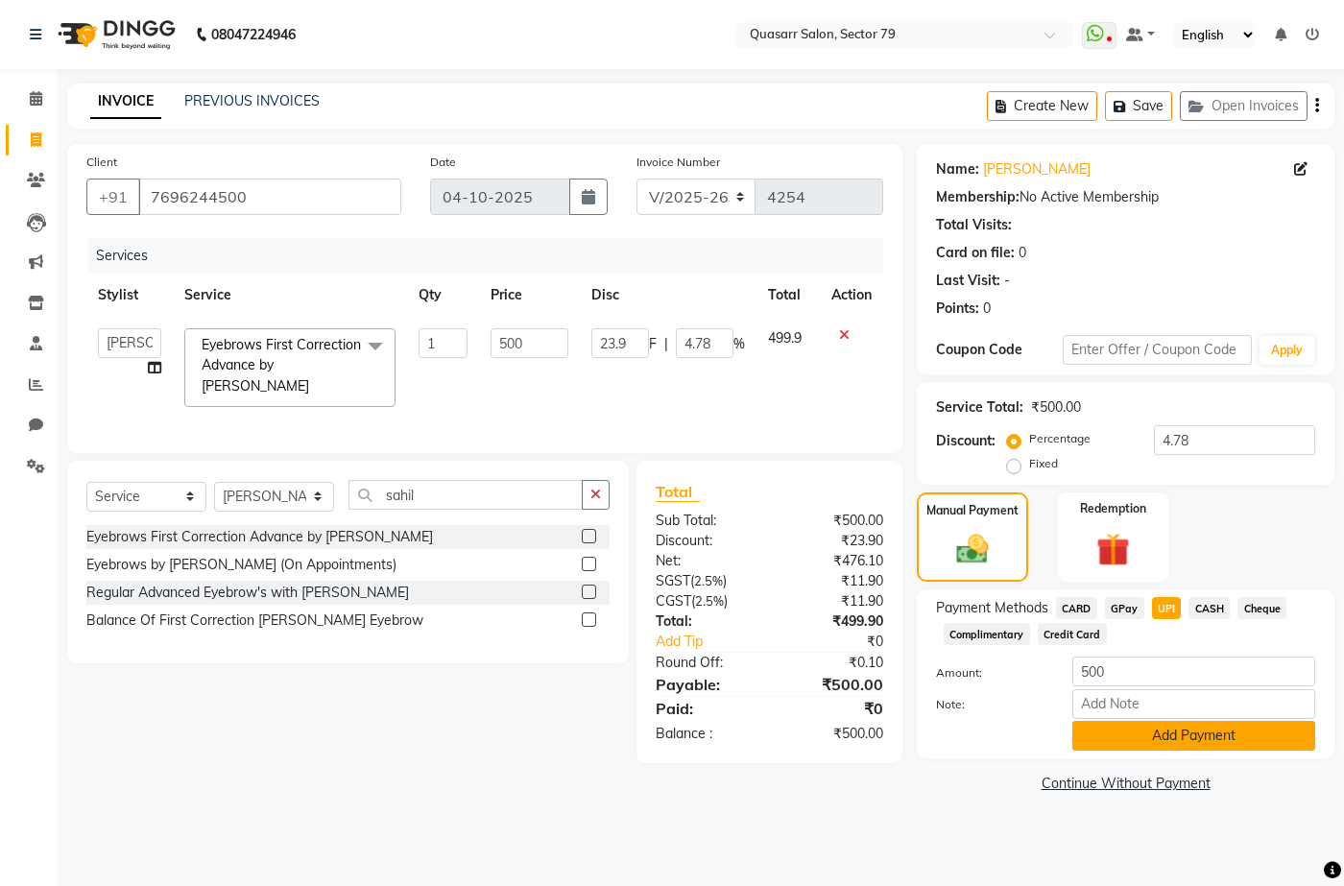
click at [1203, 736] on button "Add Payment" at bounding box center [1193, 736] width 243 height 30
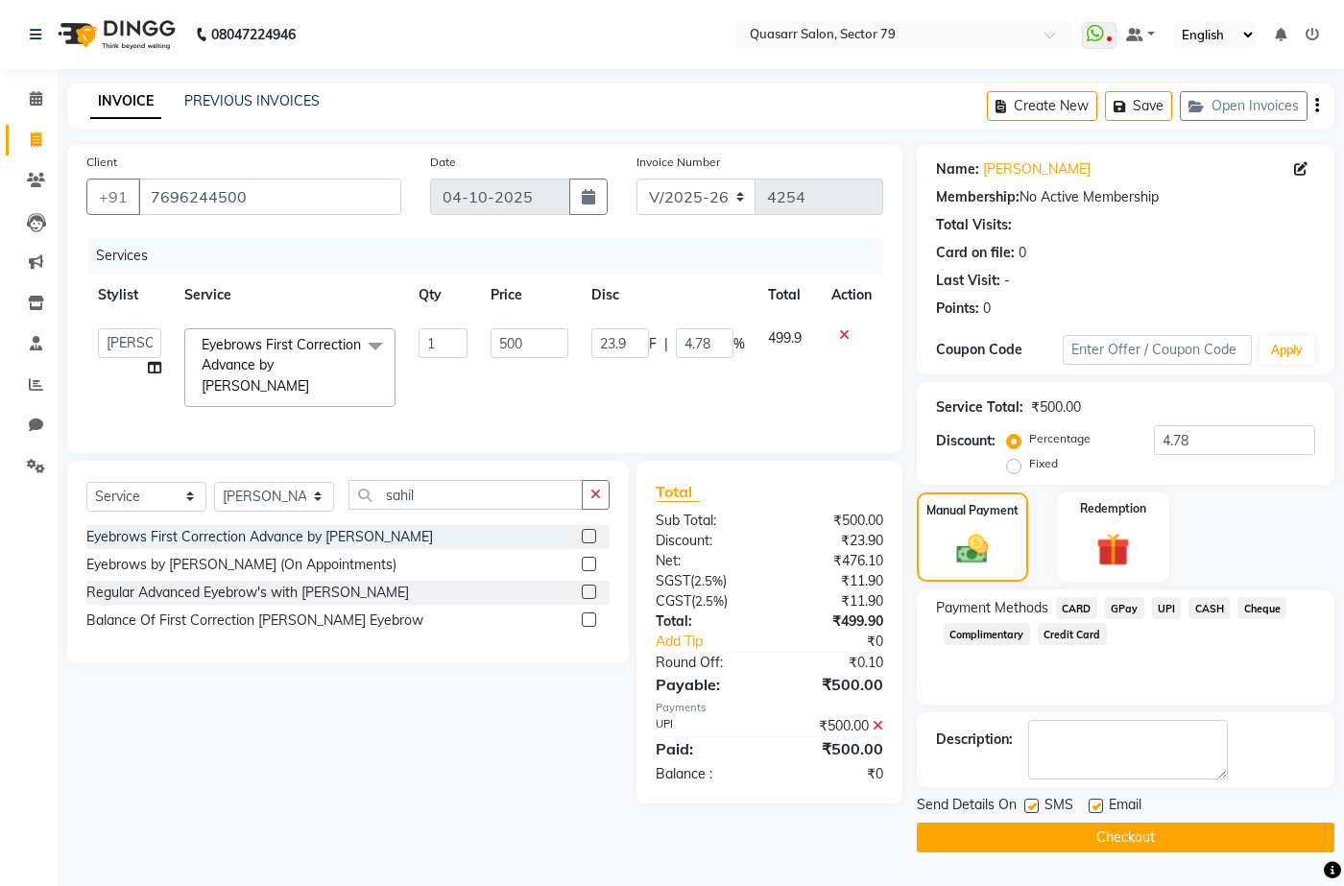
click at [1037, 805] on label at bounding box center [1031, 806] width 14 height 14
click at [1037, 805] on input "checkbox" at bounding box center [1030, 807] width 12 height 12
checkbox input "false"
click at [1103, 814] on div "Email" at bounding box center [1123, 807] width 68 height 24
click at [1100, 807] on label at bounding box center [1096, 806] width 14 height 14
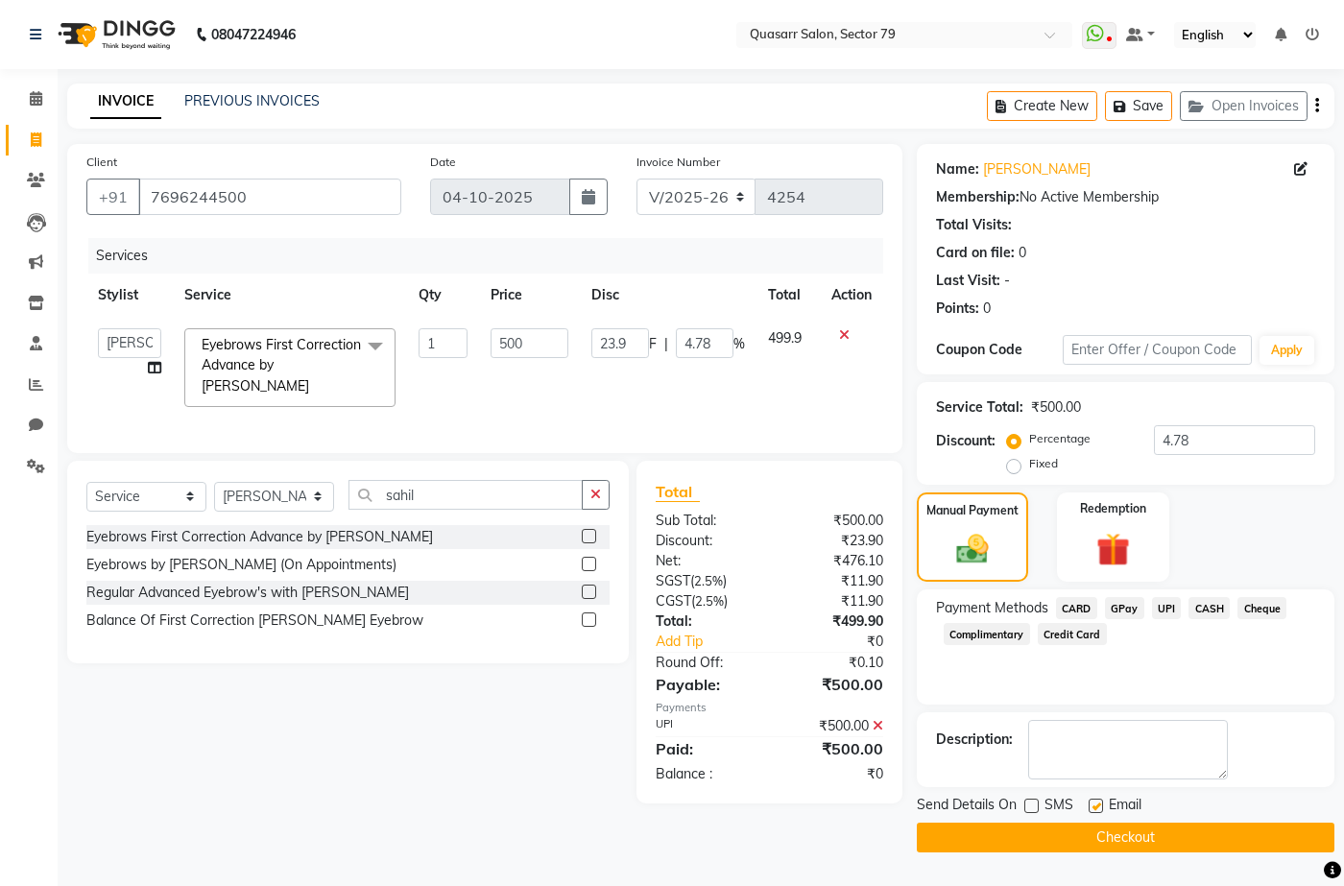
click at [1100, 807] on input "checkbox" at bounding box center [1095, 807] width 12 height 12
click at [1102, 808] on label at bounding box center [1096, 806] width 14 height 14
click at [1101, 808] on input "checkbox" at bounding box center [1095, 807] width 12 height 12
checkbox input "true"
click at [1112, 827] on button "Checkout" at bounding box center [1126, 838] width 418 height 30
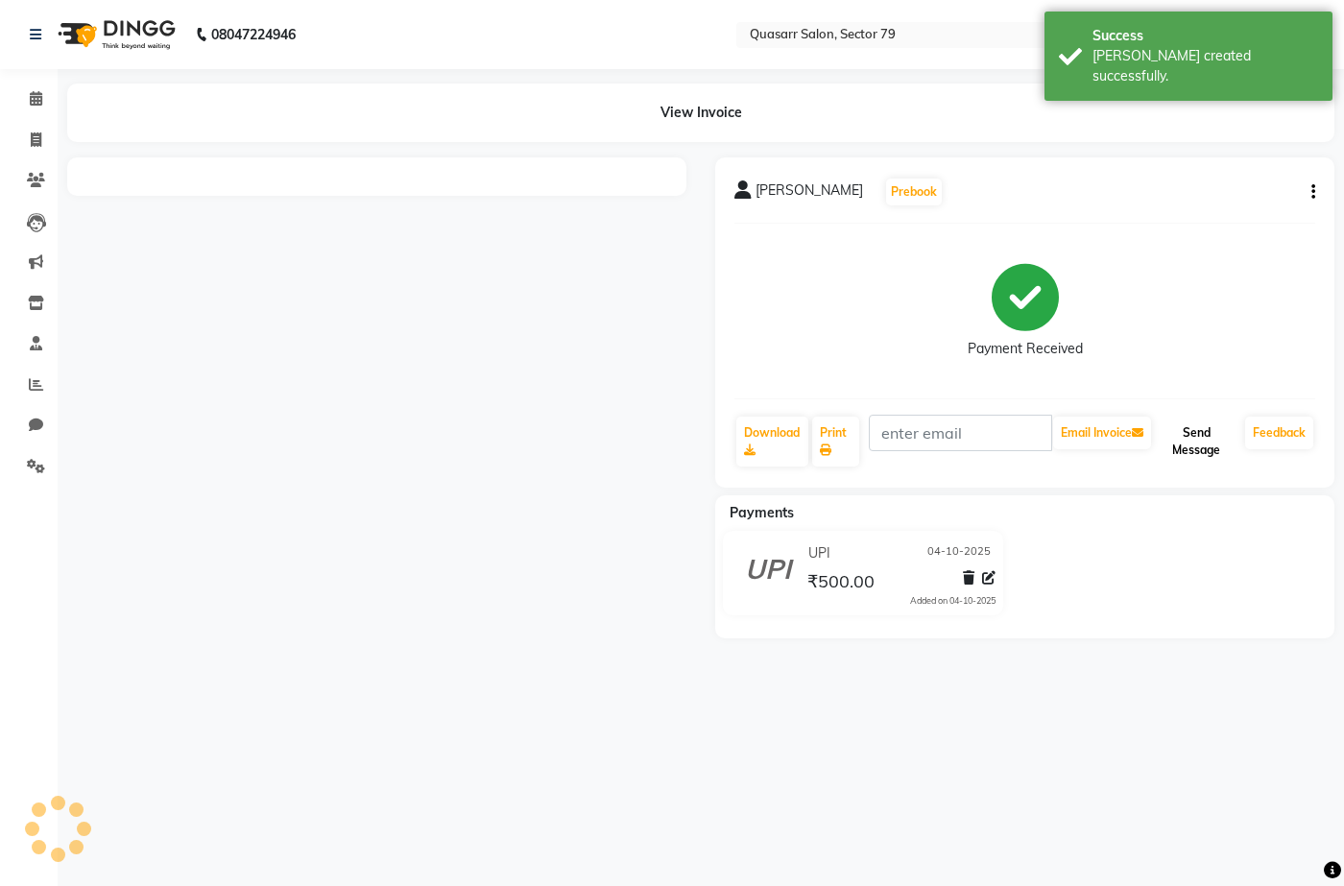
click at [1208, 464] on button "Send Message" at bounding box center [1196, 442] width 83 height 50
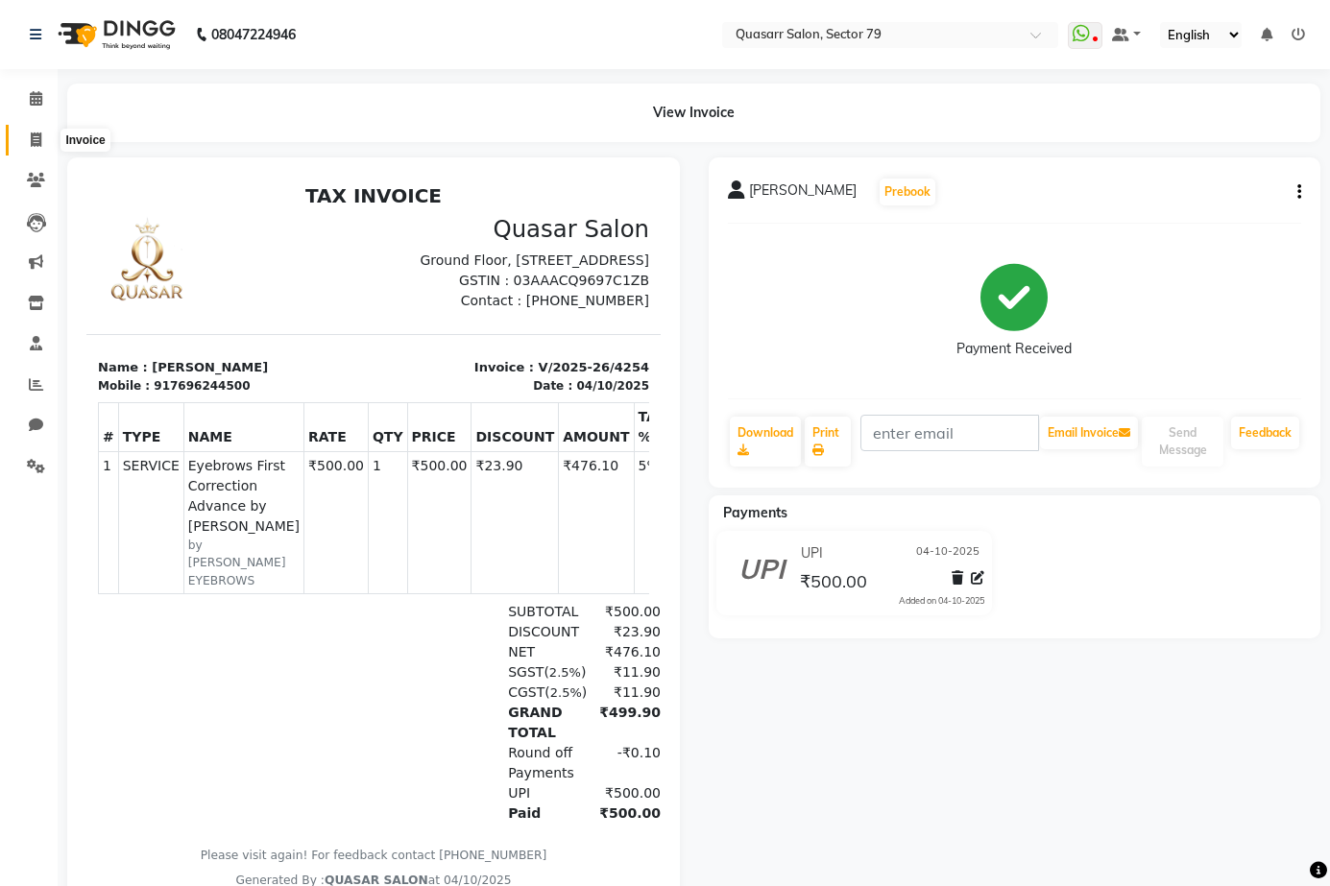
click at [45, 133] on span at bounding box center [36, 141] width 34 height 22
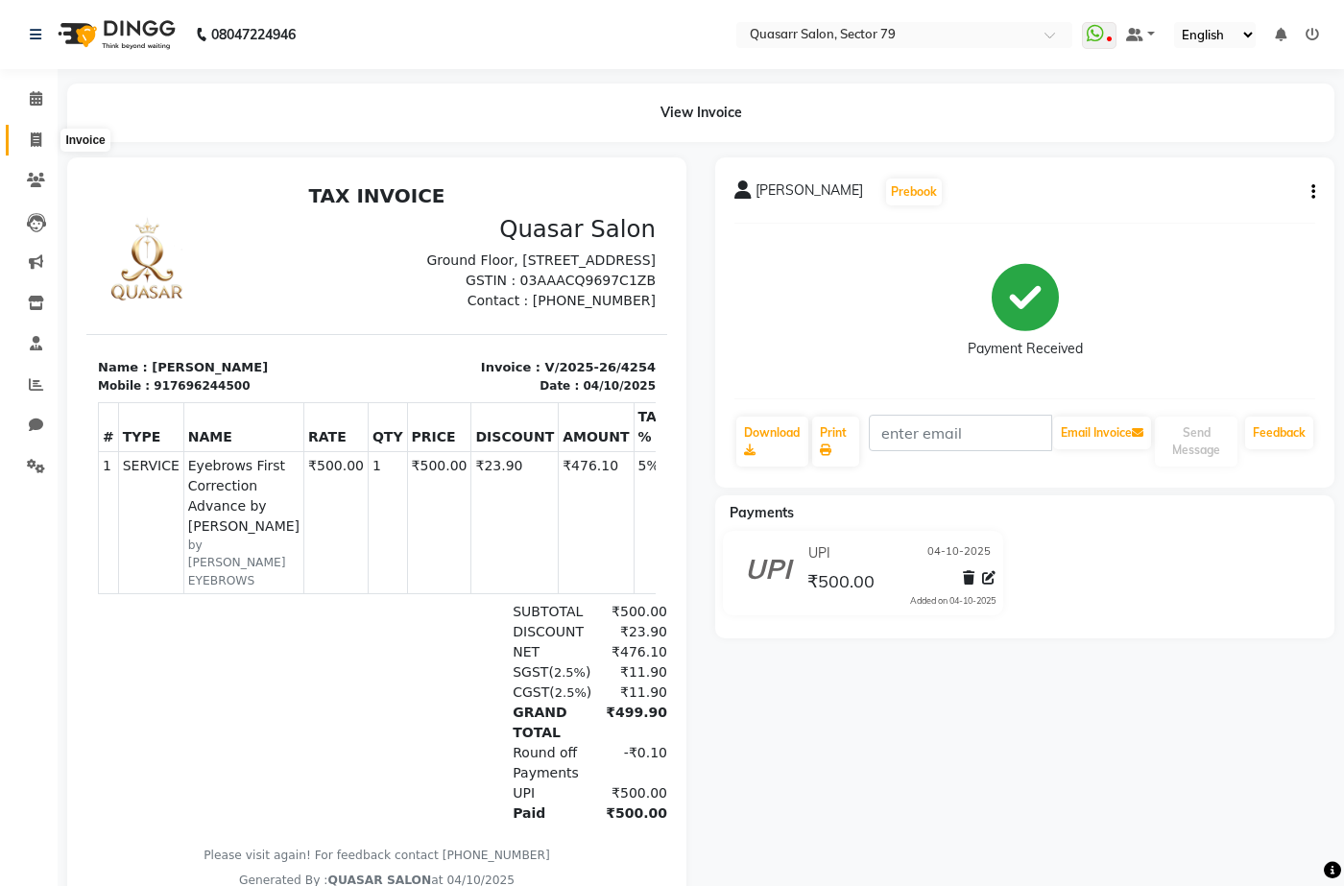
select select "service"
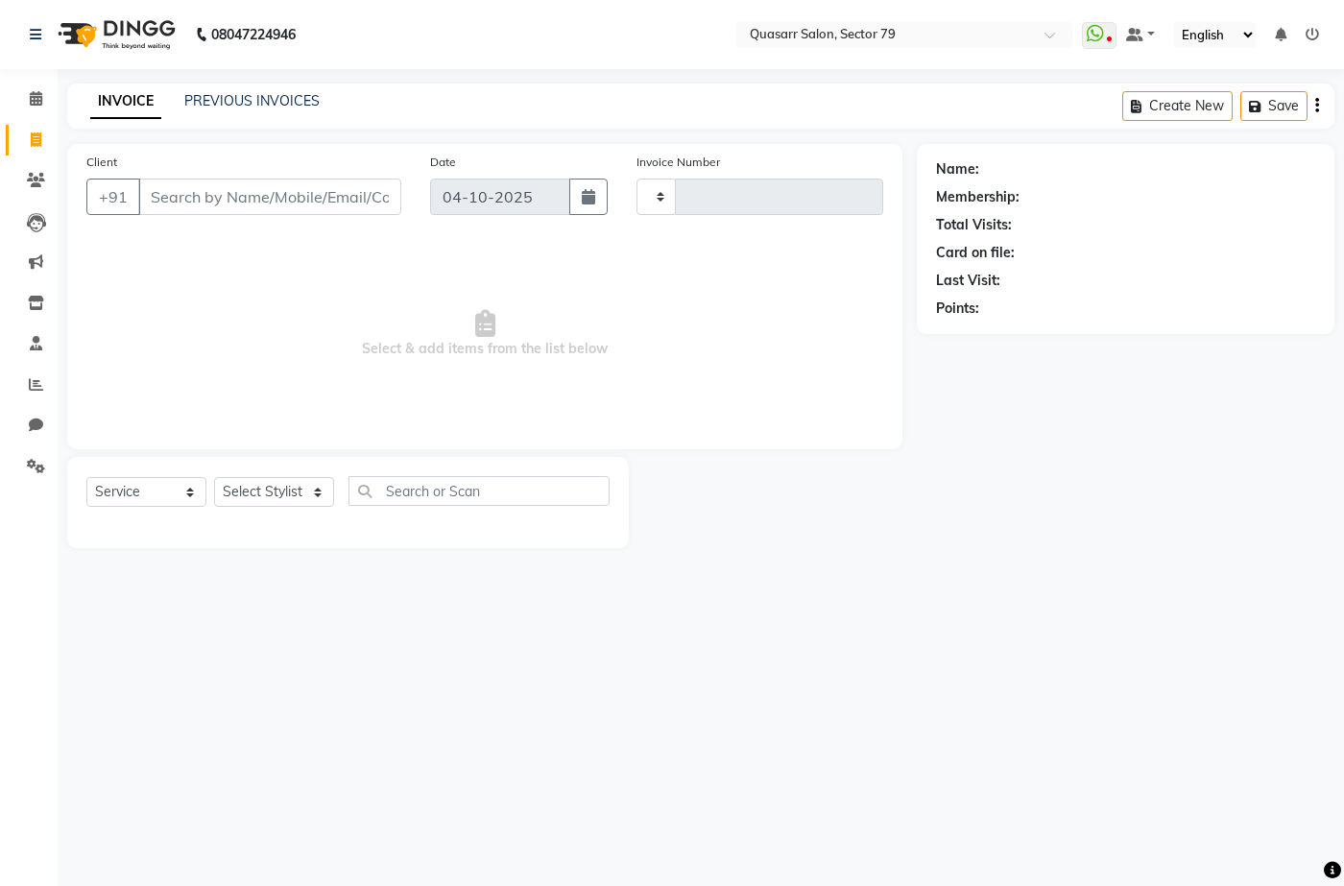
type input "4255"
select select "7231"
click at [580, 42] on nav "08047224946 Select Location × Quasarr Salon, Sector 79 WhatsApp Status ✕ Status…" at bounding box center [672, 34] width 1344 height 69
click at [494, 60] on nav "08047224946 Select Location × Quasarr Salon, Sector 79 WhatsApp Status ✕ Status…" at bounding box center [672, 34] width 1344 height 69
click at [293, 84] on div "INVOICE PREVIOUS INVOICES Create New Save Open Invoices" at bounding box center [700, 106] width 1267 height 45
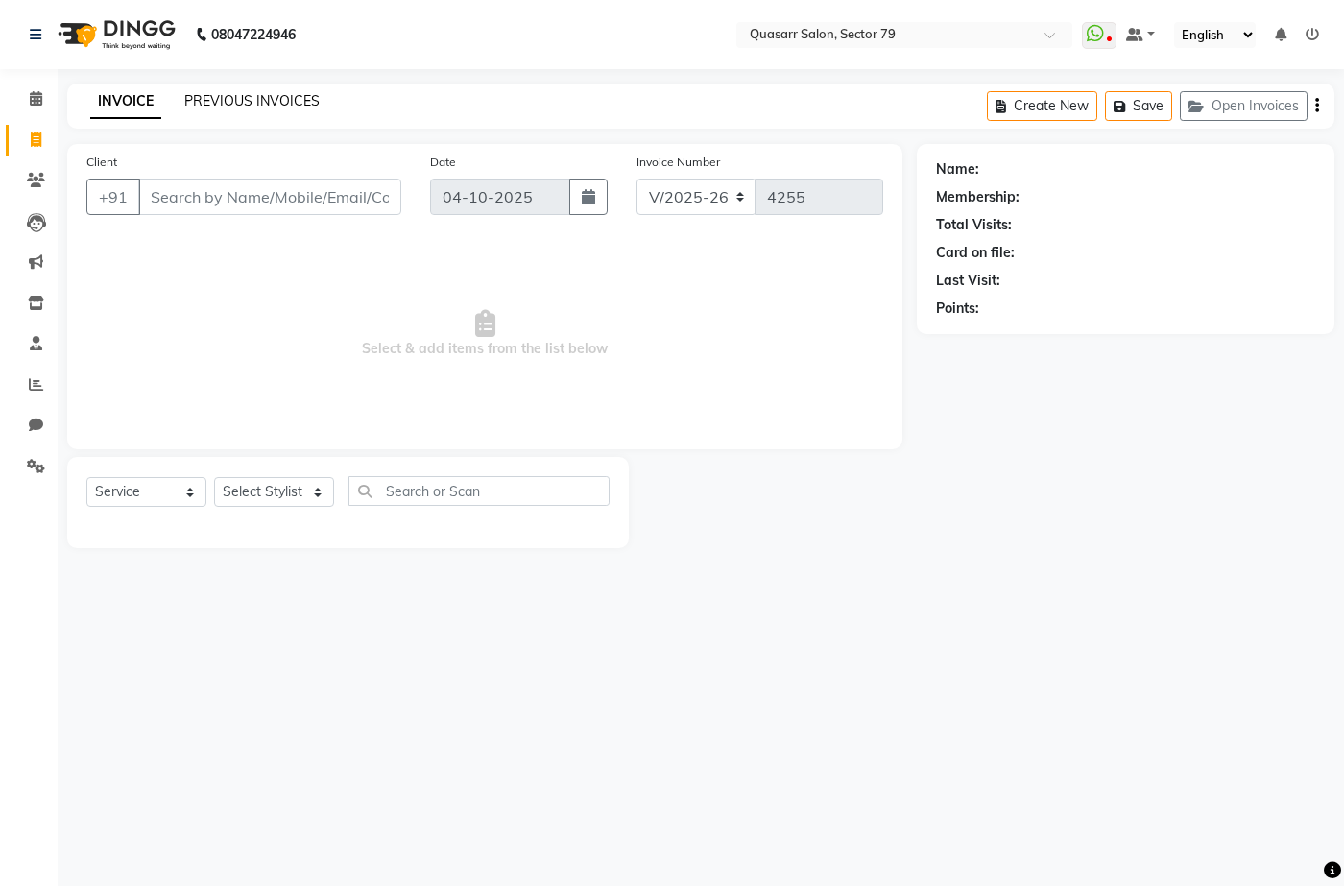
click at [290, 92] on link "PREVIOUS INVOICES" at bounding box center [251, 100] width 135 height 17
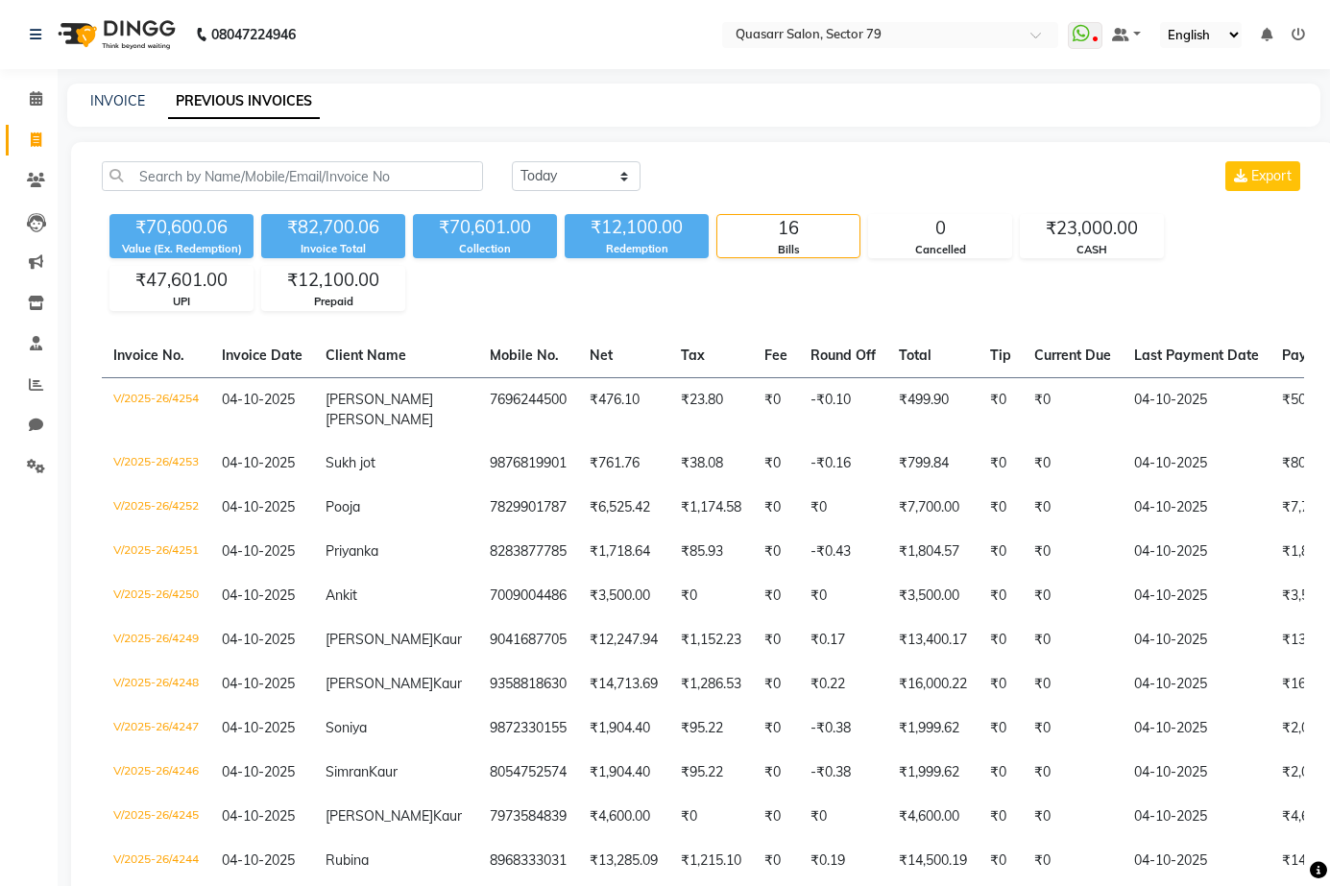
click at [131, 110] on div "INVOICE" at bounding box center [117, 101] width 55 height 20
click at [137, 112] on div "INVOICE PREVIOUS INVOICES" at bounding box center [693, 105] width 1253 height 43
click at [134, 101] on link "INVOICE" at bounding box center [117, 100] width 55 height 17
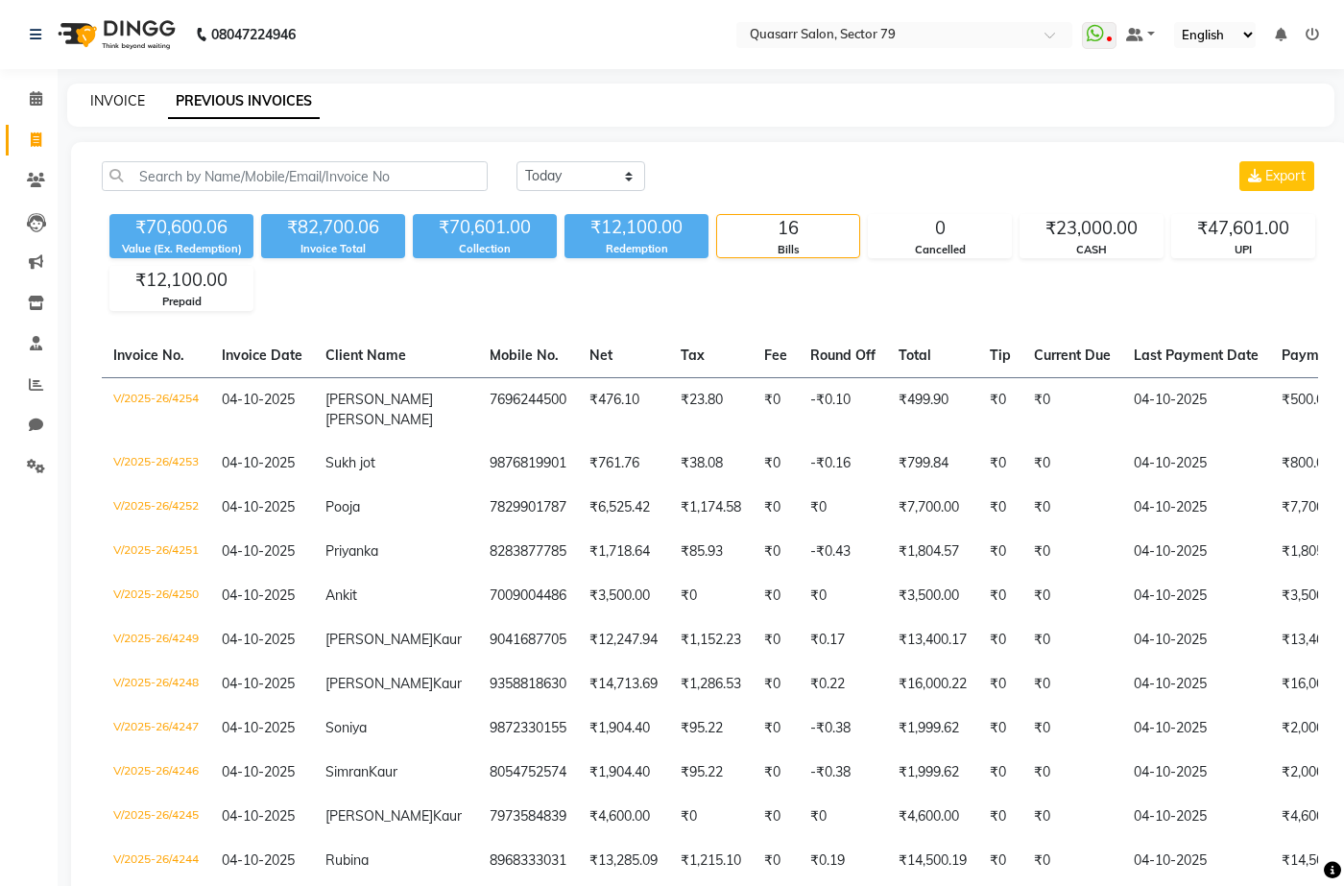
select select "service"
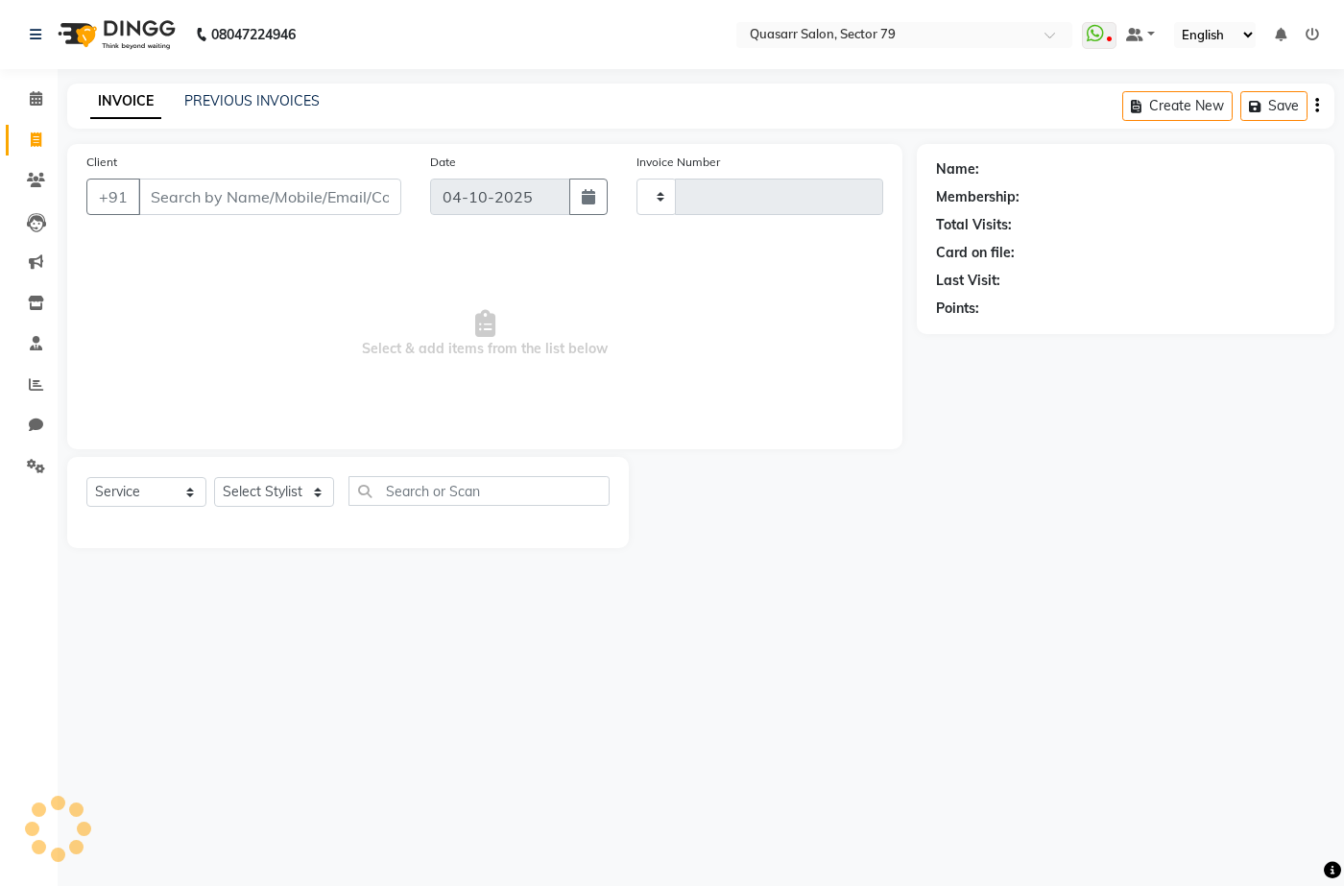
type input "4255"
select select "7231"
click at [254, 179] on input "Client" at bounding box center [269, 197] width 263 height 36
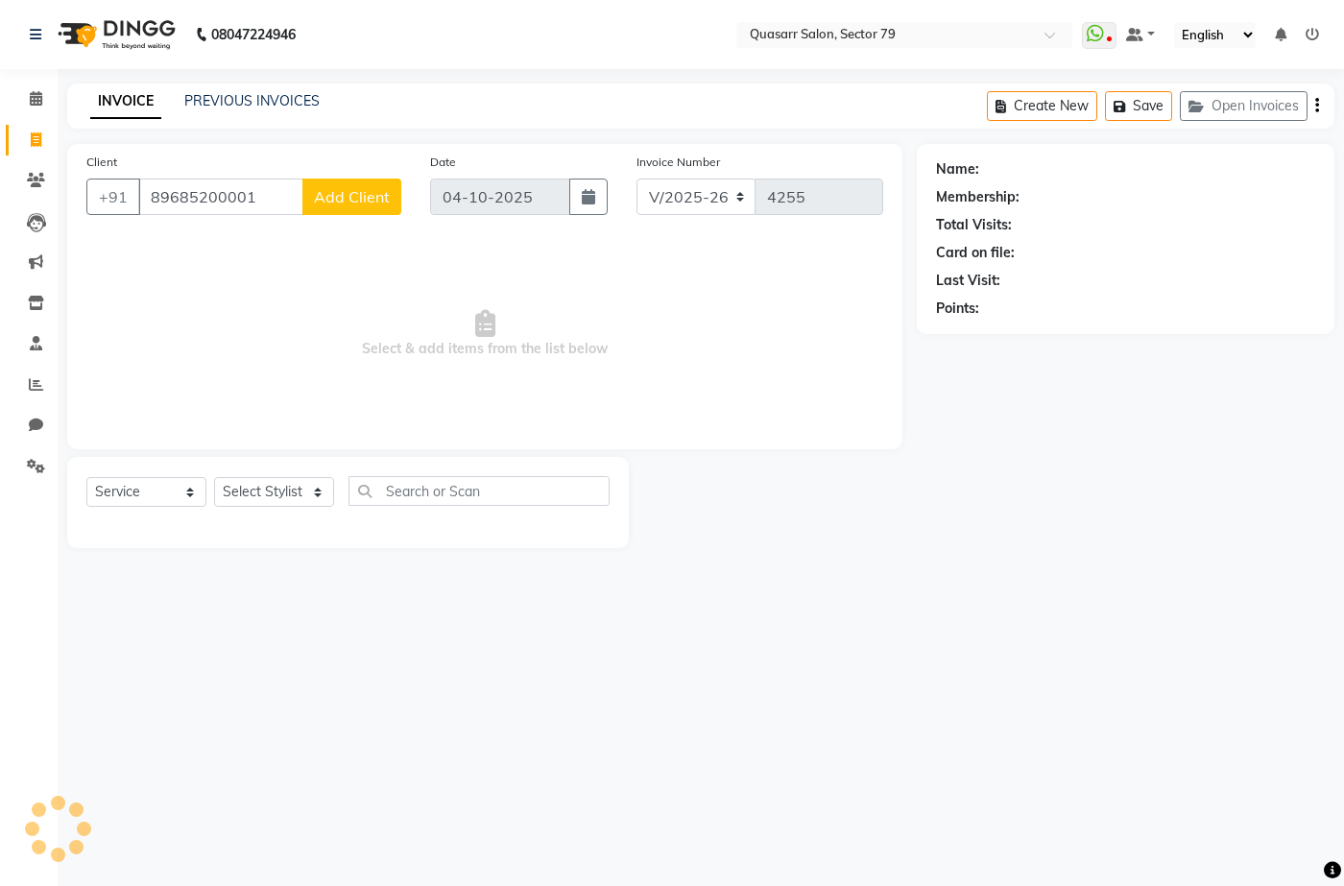
click at [256, 189] on input "89685200001" at bounding box center [220, 197] width 165 height 36
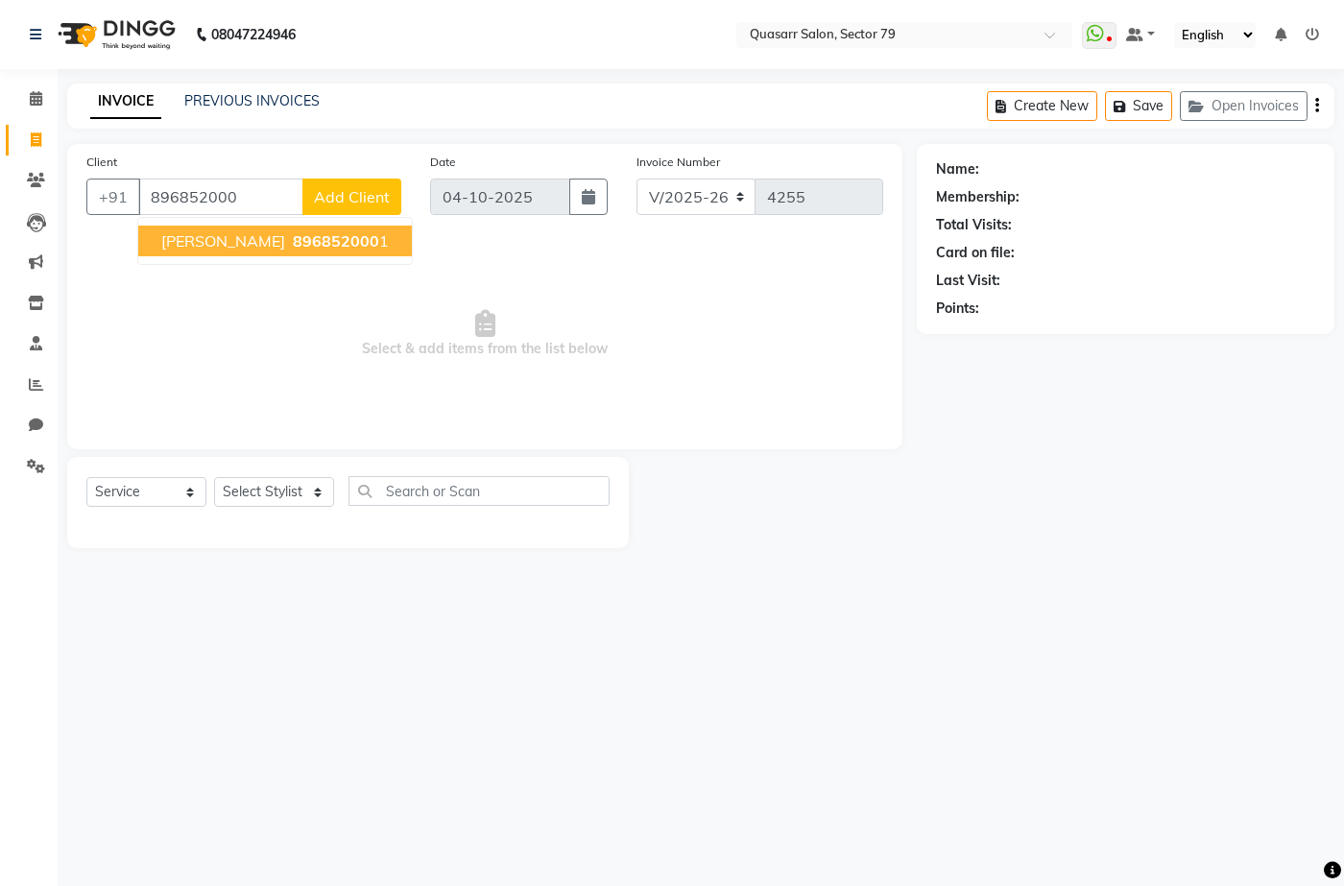
click at [266, 253] on button "HARBIR 896852000 1" at bounding box center [275, 241] width 274 height 31
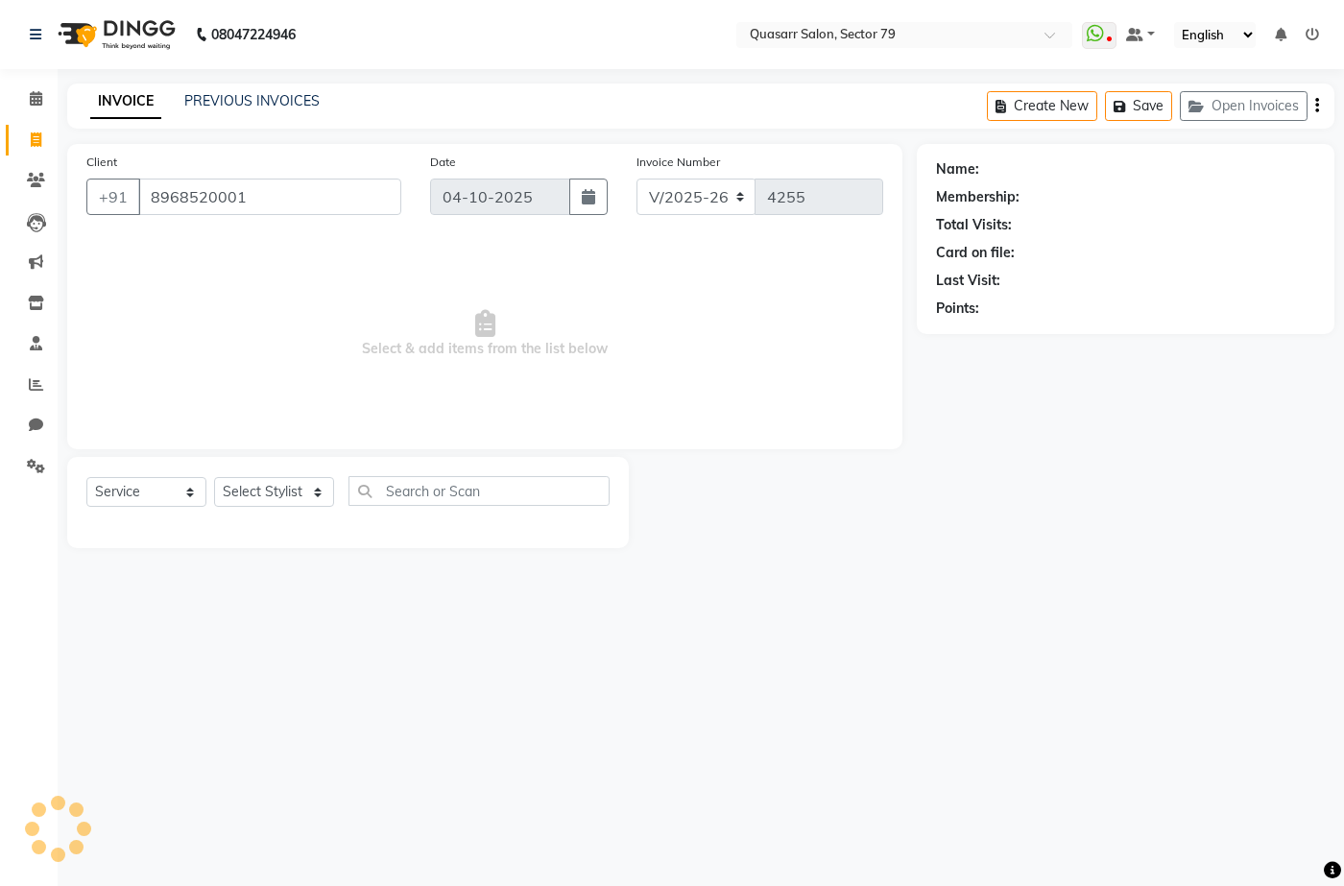
type input "8968520001"
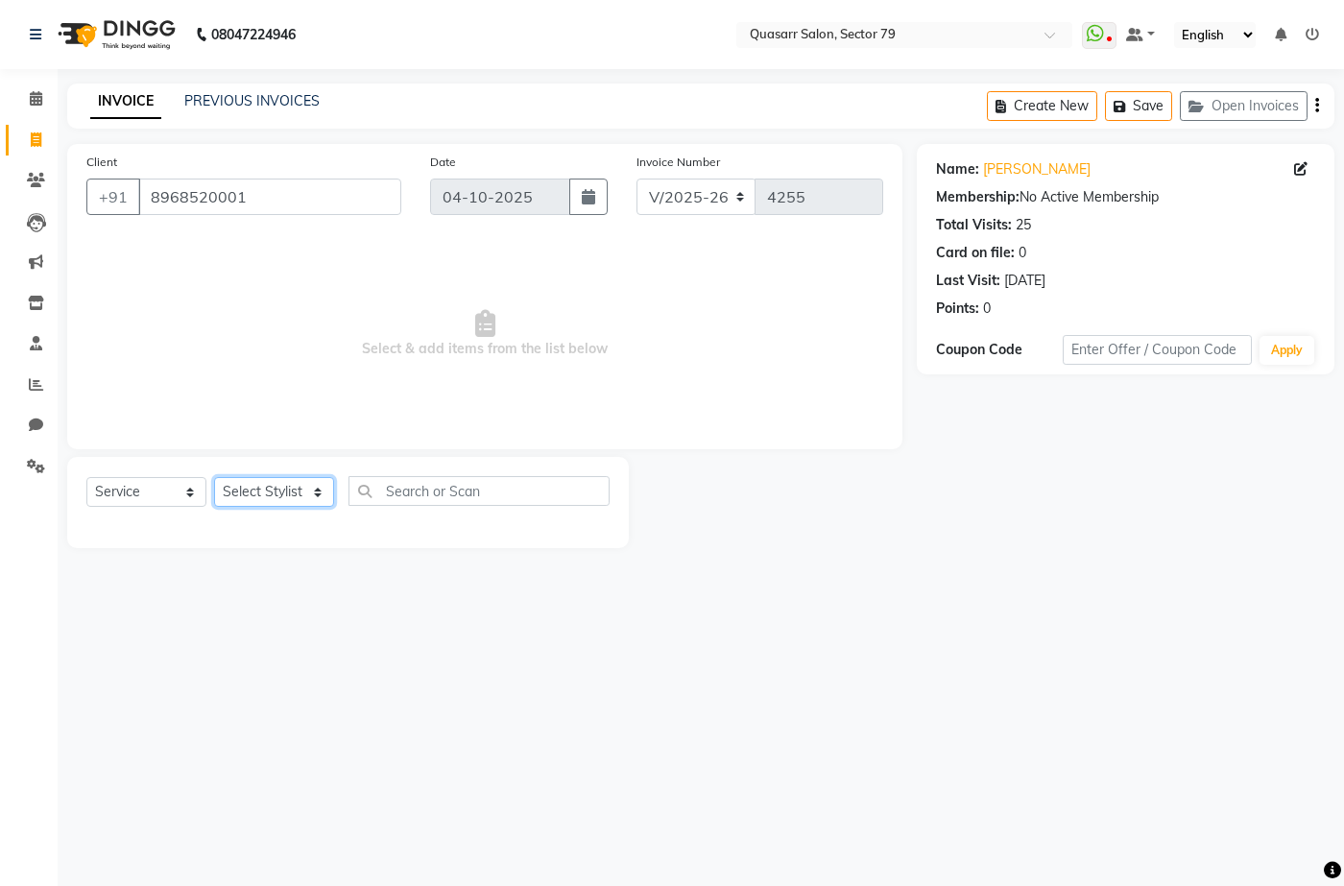
click at [278, 492] on select "Select Stylist ABOY ADDY MUA Aruna Rai BHAWNA DEEP DINA GAITRI DEVI JAANVEER JO…" at bounding box center [274, 492] width 120 height 30
select select "93015"
click at [214, 477] on select "Select Stylist ABOY ADDY MUA Aruna Rai BHAWNA DEEP DINA GAITRI DEVI JAANVEER JO…" at bounding box center [274, 492] width 120 height 30
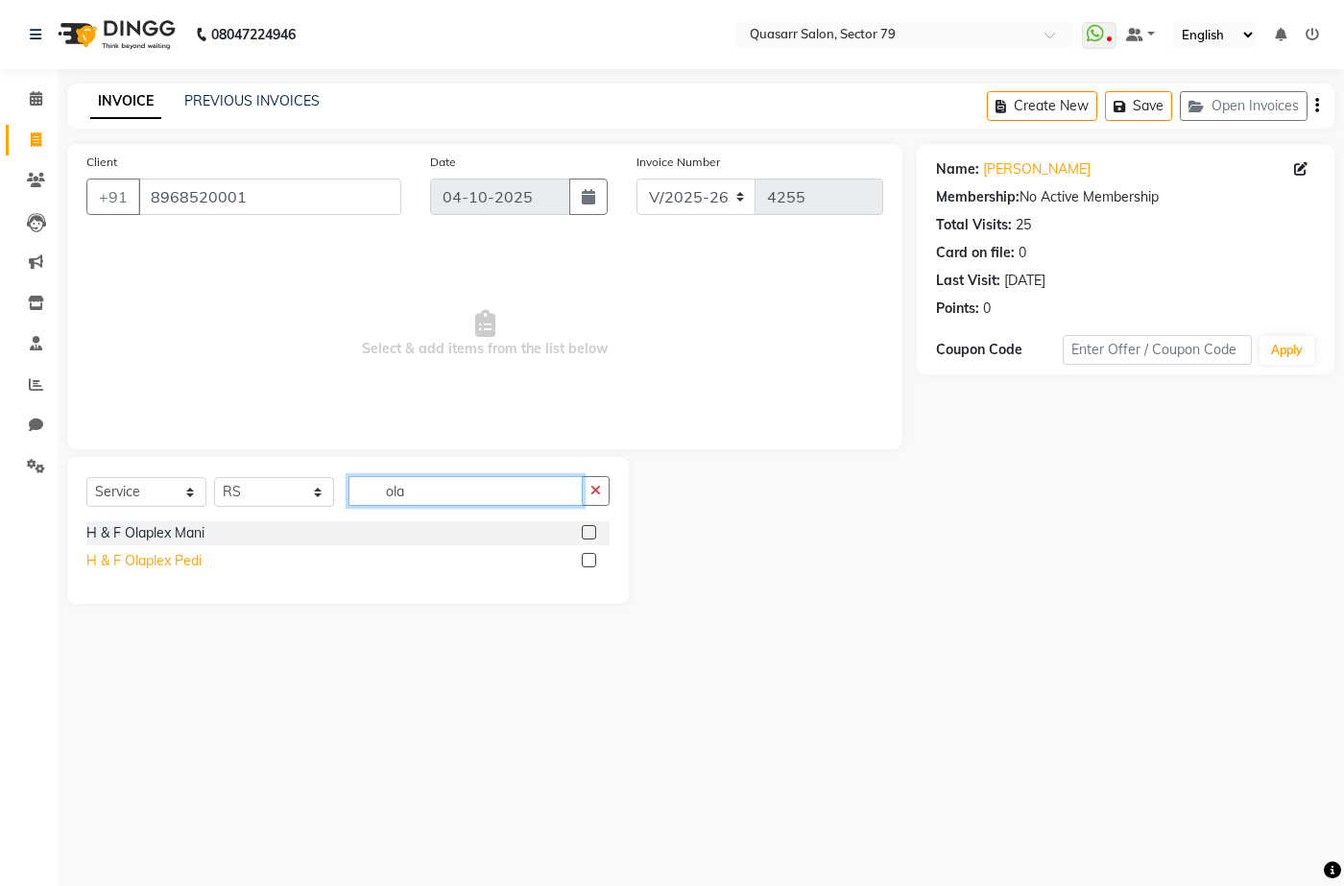
type input "ola"
click at [169, 559] on div "H & F Olaplex Pedi" at bounding box center [143, 561] width 115 height 20
checkbox input "false"
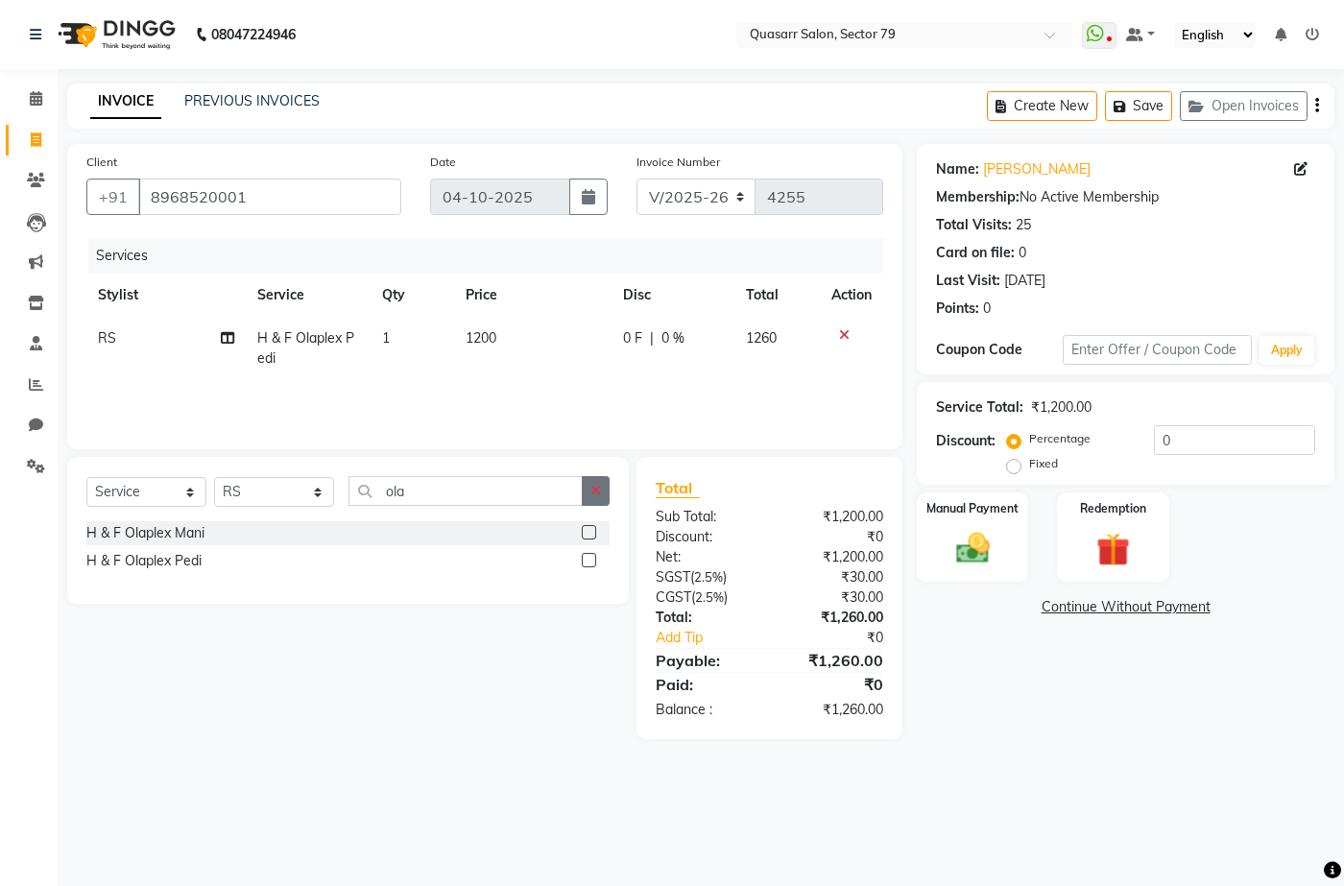
click at [590, 485] on icon "button" at bounding box center [595, 490] width 11 height 13
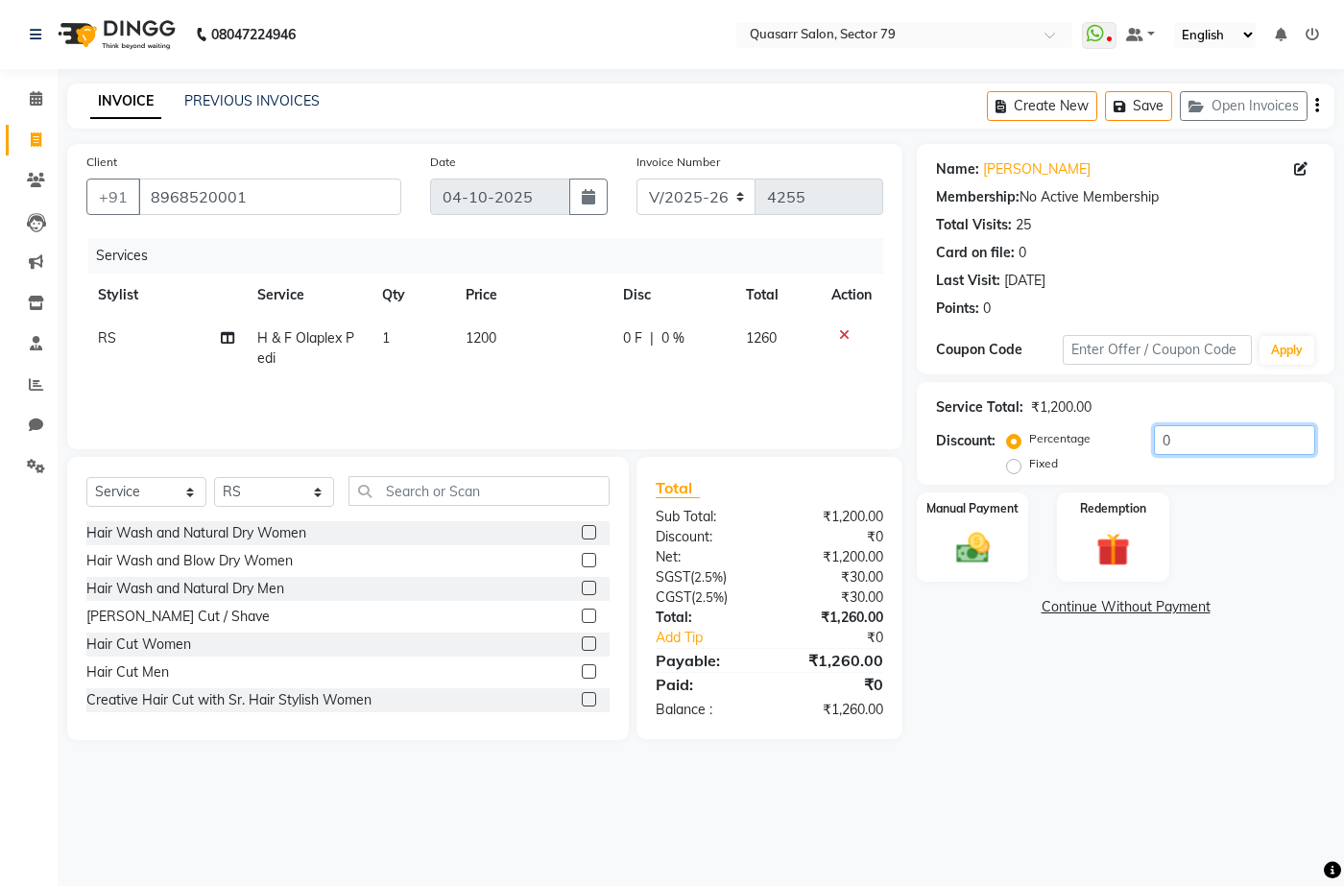
click at [1221, 434] on input "0" at bounding box center [1234, 440] width 161 height 30
click at [1118, 419] on div "Service Total: ₹1,200.00 Discount: Percentage Fixed 0" at bounding box center [1125, 433] width 379 height 87
type input "4.78"
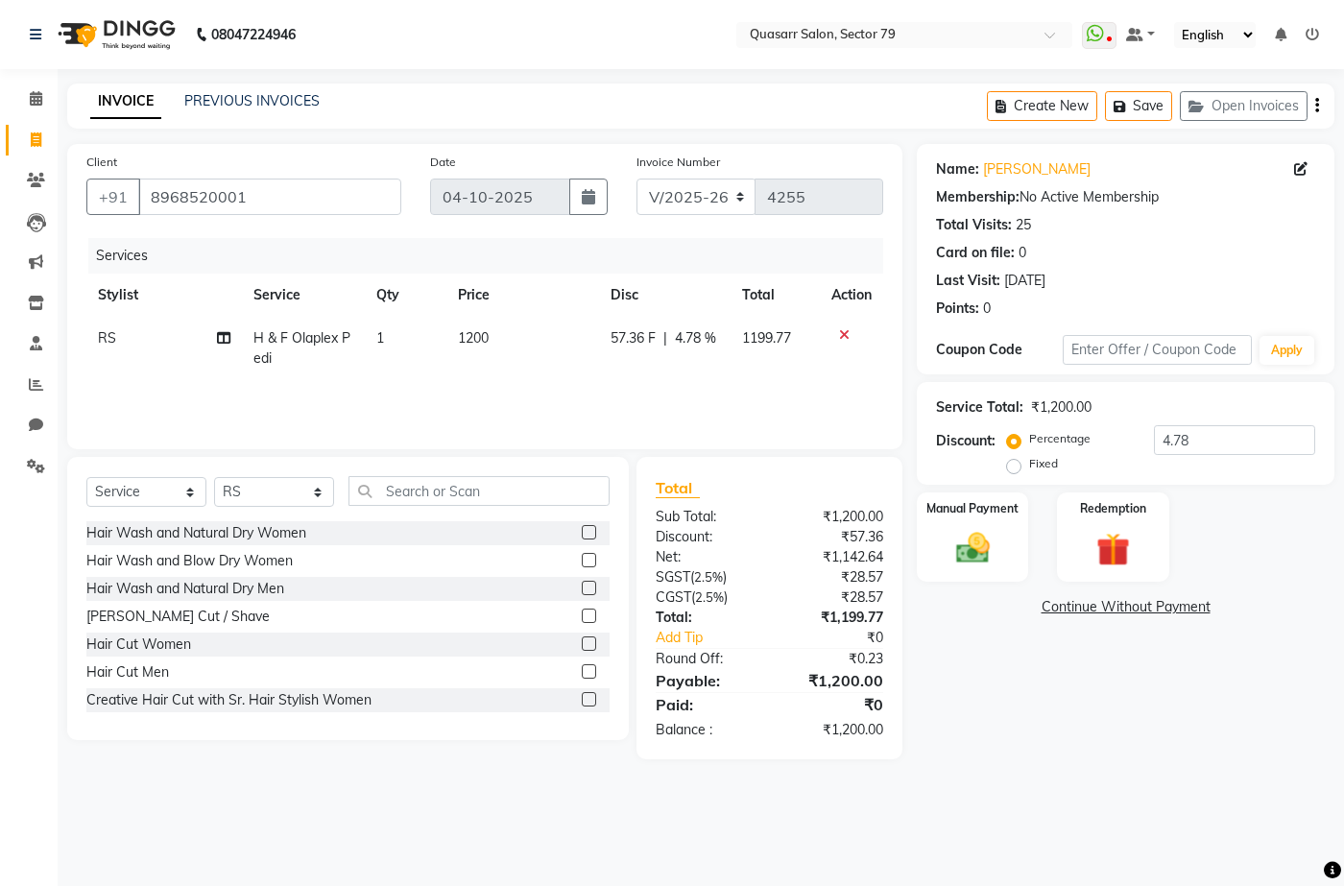
click at [990, 307] on div "0" at bounding box center [987, 309] width 8 height 20
click at [985, 307] on div "0" at bounding box center [987, 309] width 8 height 20
click at [250, 93] on link "PREVIOUS INVOICES" at bounding box center [251, 100] width 135 height 17
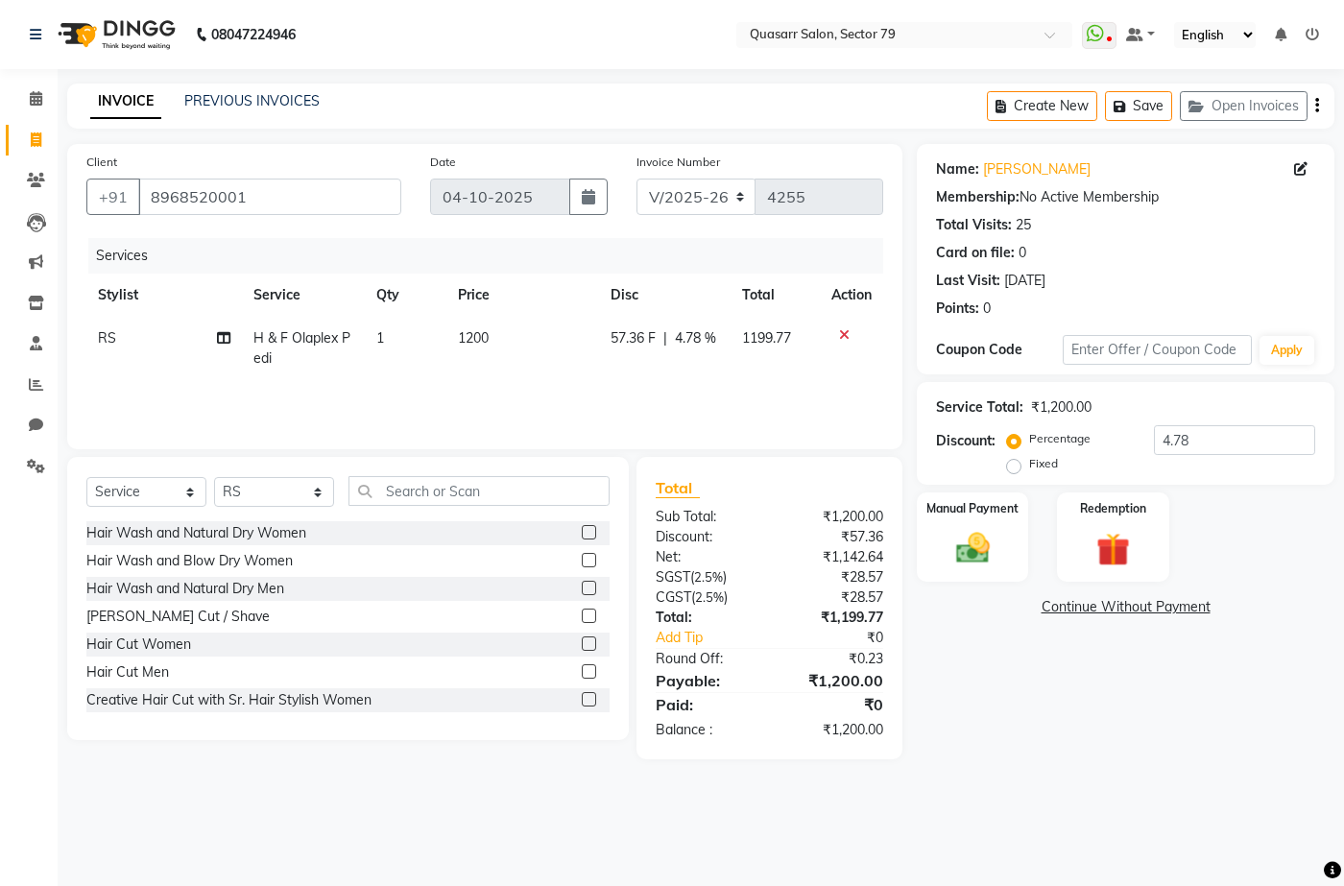
click at [125, 97] on link "INVOICE" at bounding box center [125, 101] width 71 height 35
click at [847, 331] on icon at bounding box center [844, 334] width 11 height 13
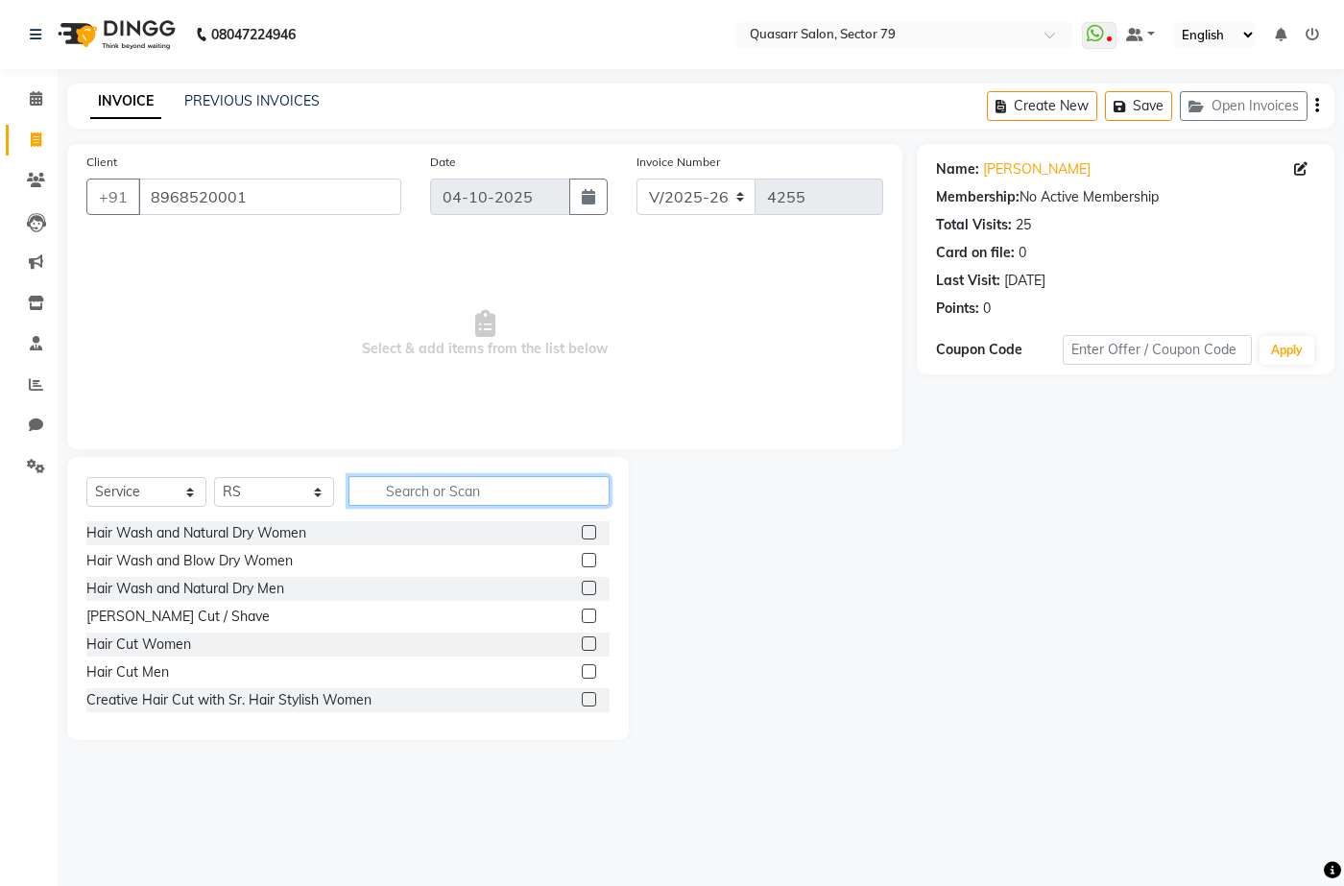
click at [458, 481] on input "text" at bounding box center [479, 491] width 261 height 30
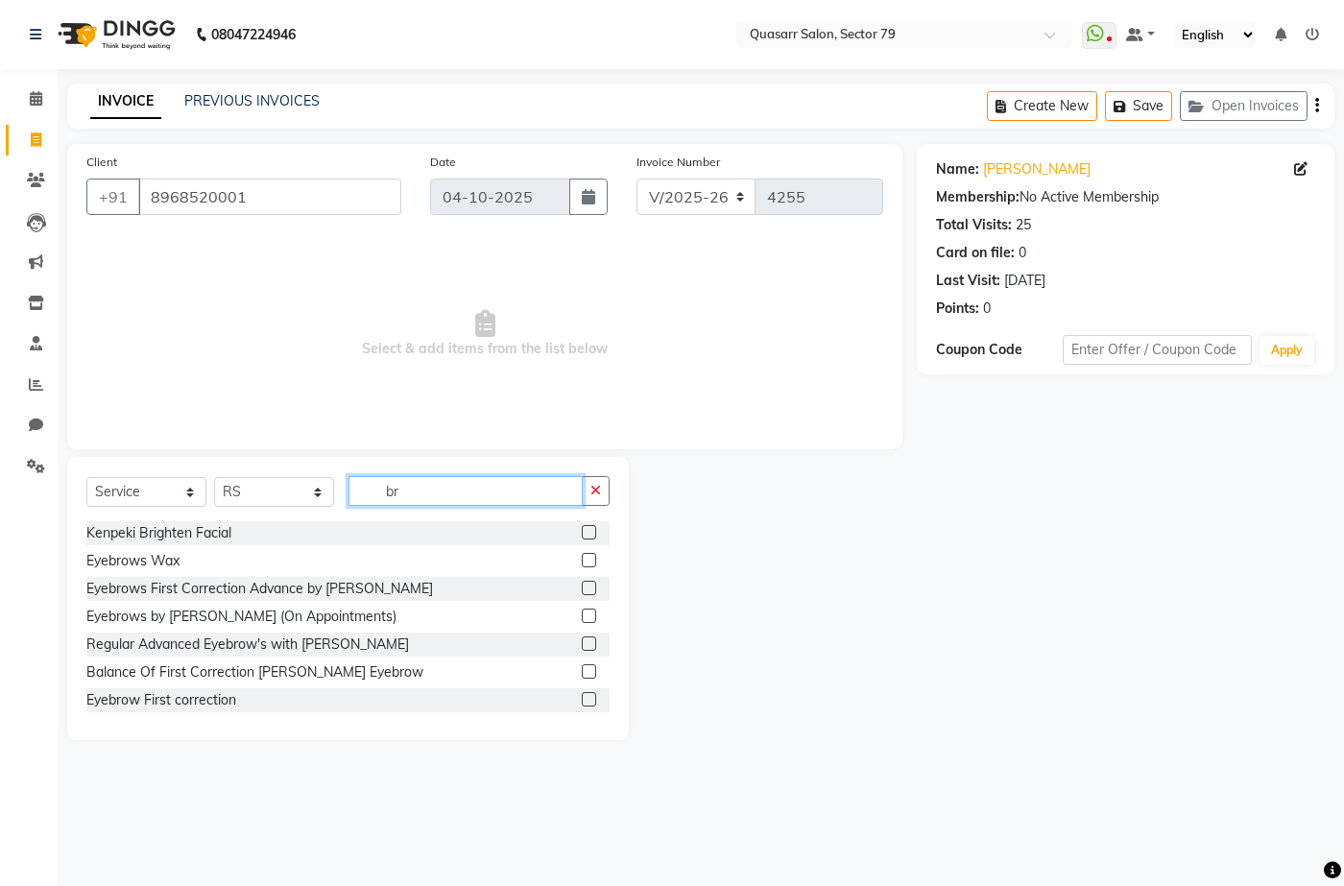
type input "br"
click at [136, 496] on select "Select Service Product Membership Package Voucher Prepaid Gift Card" at bounding box center [146, 492] width 120 height 30
select select "P"
click at [86, 477] on select "Select Service Product Membership Package Voucher Prepaid Gift Card" at bounding box center [146, 492] width 120 height 30
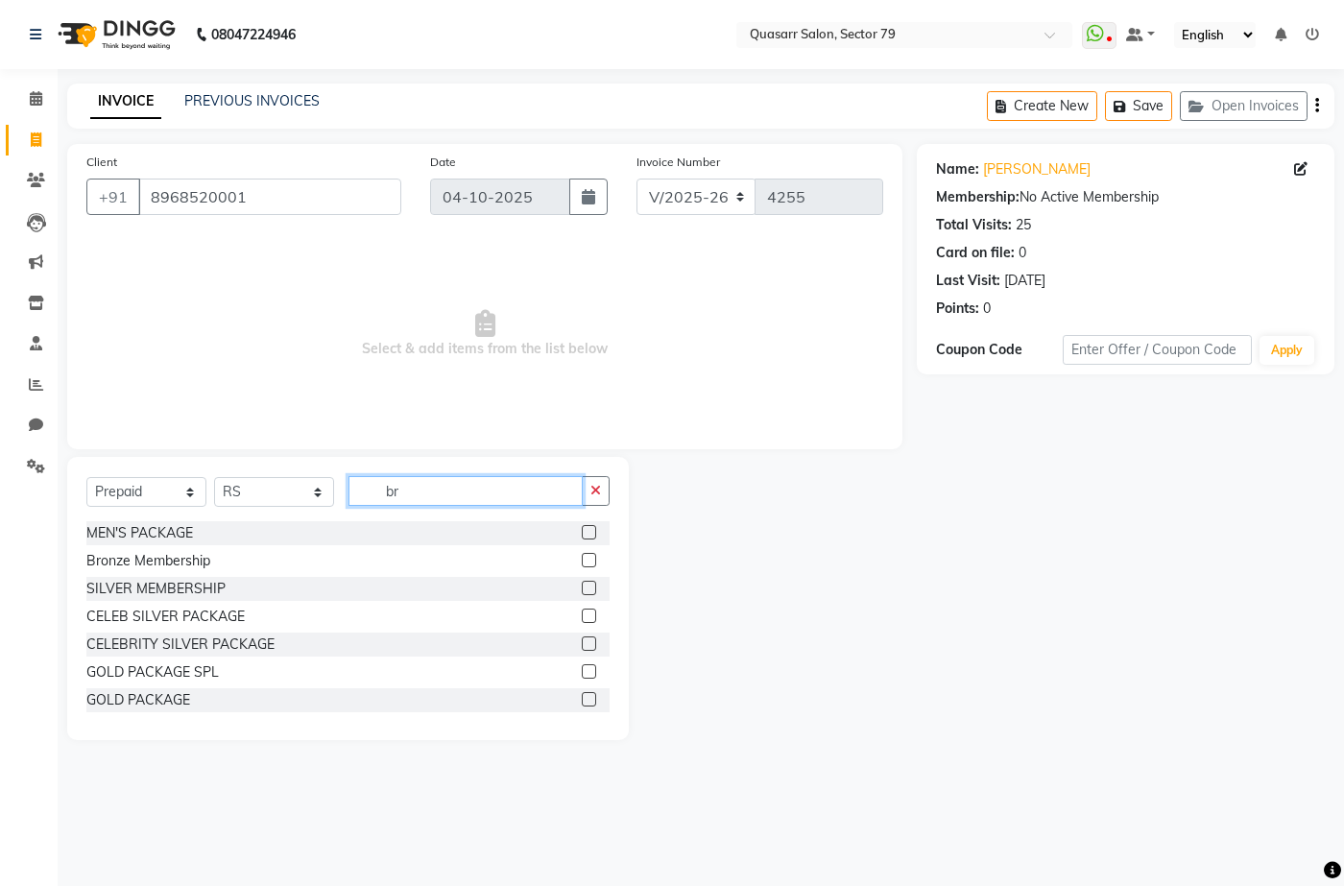
click at [440, 490] on input "br" at bounding box center [466, 491] width 234 height 30
drag, startPoint x: 438, startPoint y: 494, endPoint x: 238, endPoint y: 506, distance: 200.1
click at [238, 506] on div "Select Service Product Membership Package Voucher Prepaid Gift Card Select Styl…" at bounding box center [347, 498] width 523 height 45
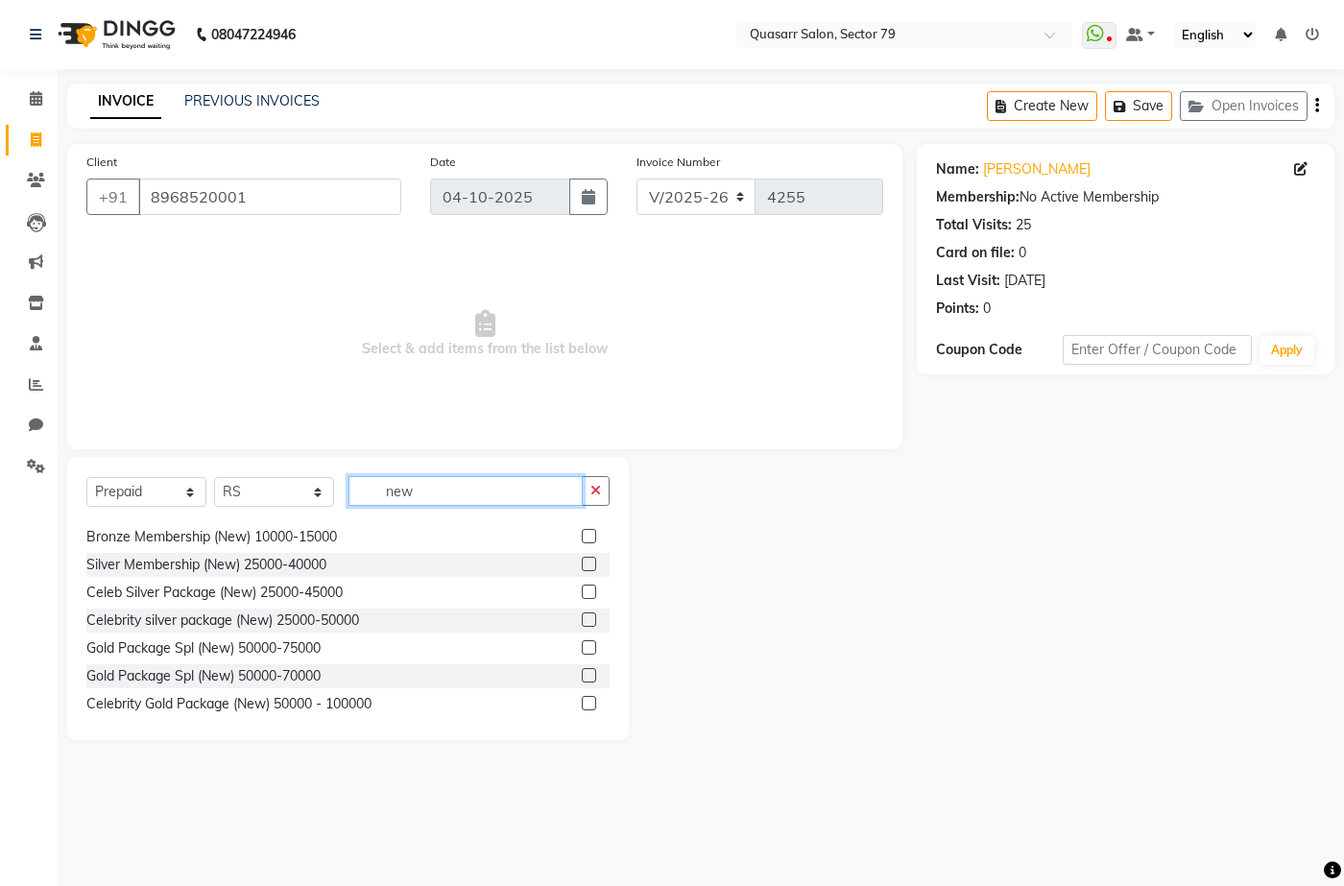
scroll to position [0, 0]
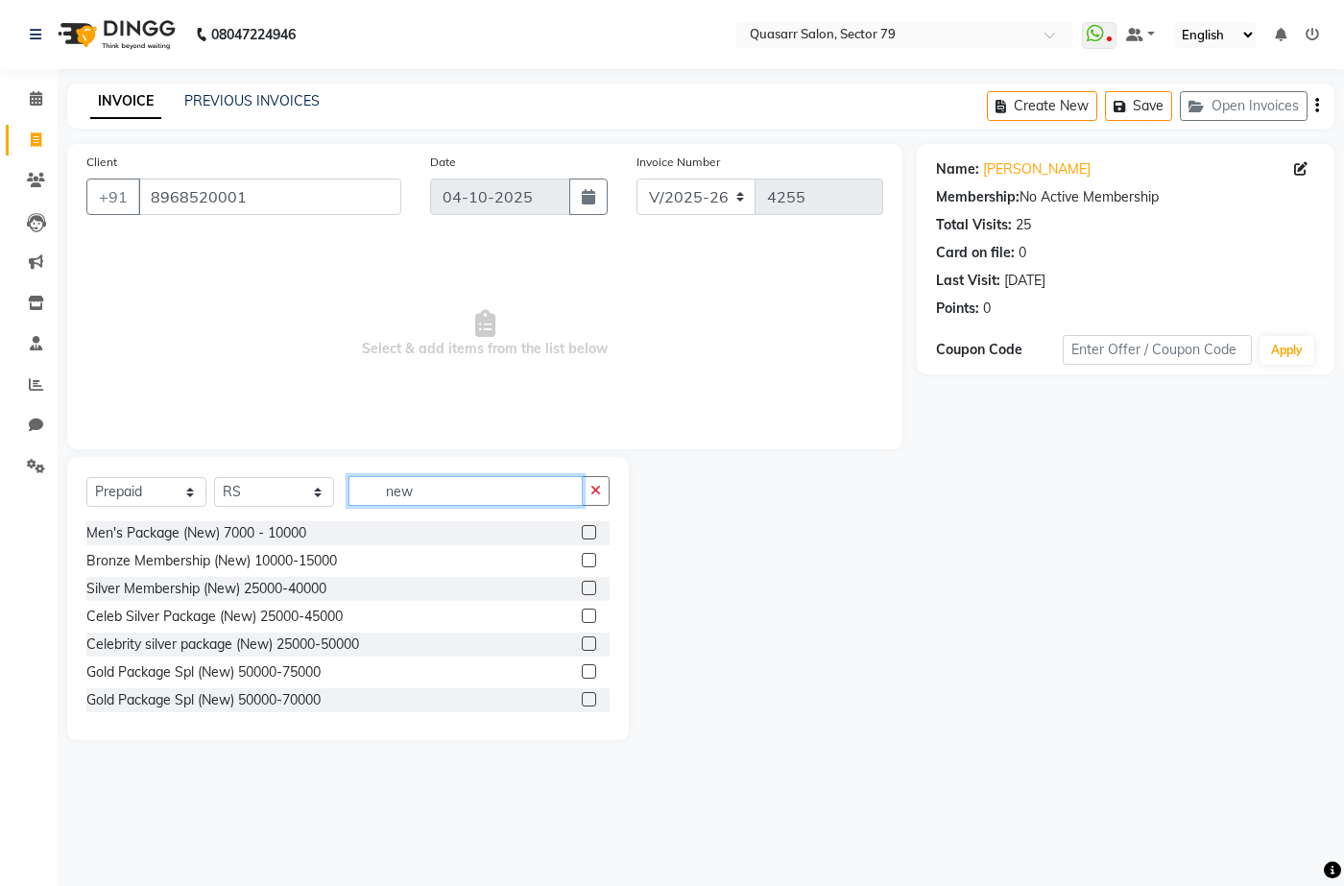
type input "new"
click at [306, 482] on select "Select Stylist ABOY ADDY MUA Aruna Rai BHAWNA DEEP DINA GAITRI DEVI JAANVEER JO…" at bounding box center [274, 492] width 120 height 30
select select "62220"
click at [214, 477] on select "Select Stylist ABOY ADDY MUA Aruna Rai BHAWNA DEEP DINA GAITRI DEVI JAANVEER JO…" at bounding box center [274, 492] width 120 height 30
drag, startPoint x: 446, startPoint y: 487, endPoint x: 151, endPoint y: 498, distance: 295.0
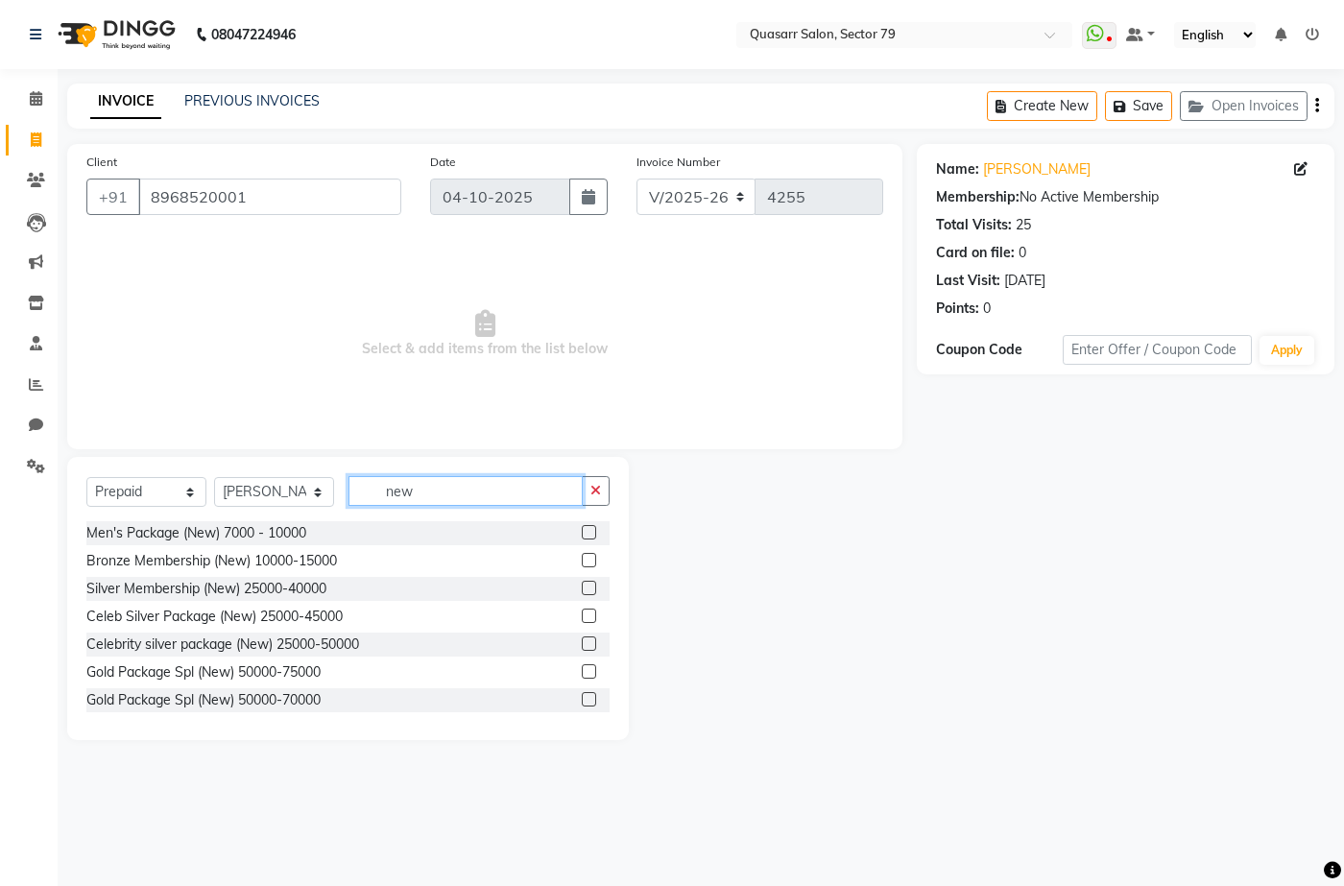
click at [151, 498] on div "Select Service Product Membership Package Voucher Prepaid Gift Card Select Styl…" at bounding box center [347, 498] width 523 height 45
type input "10000"
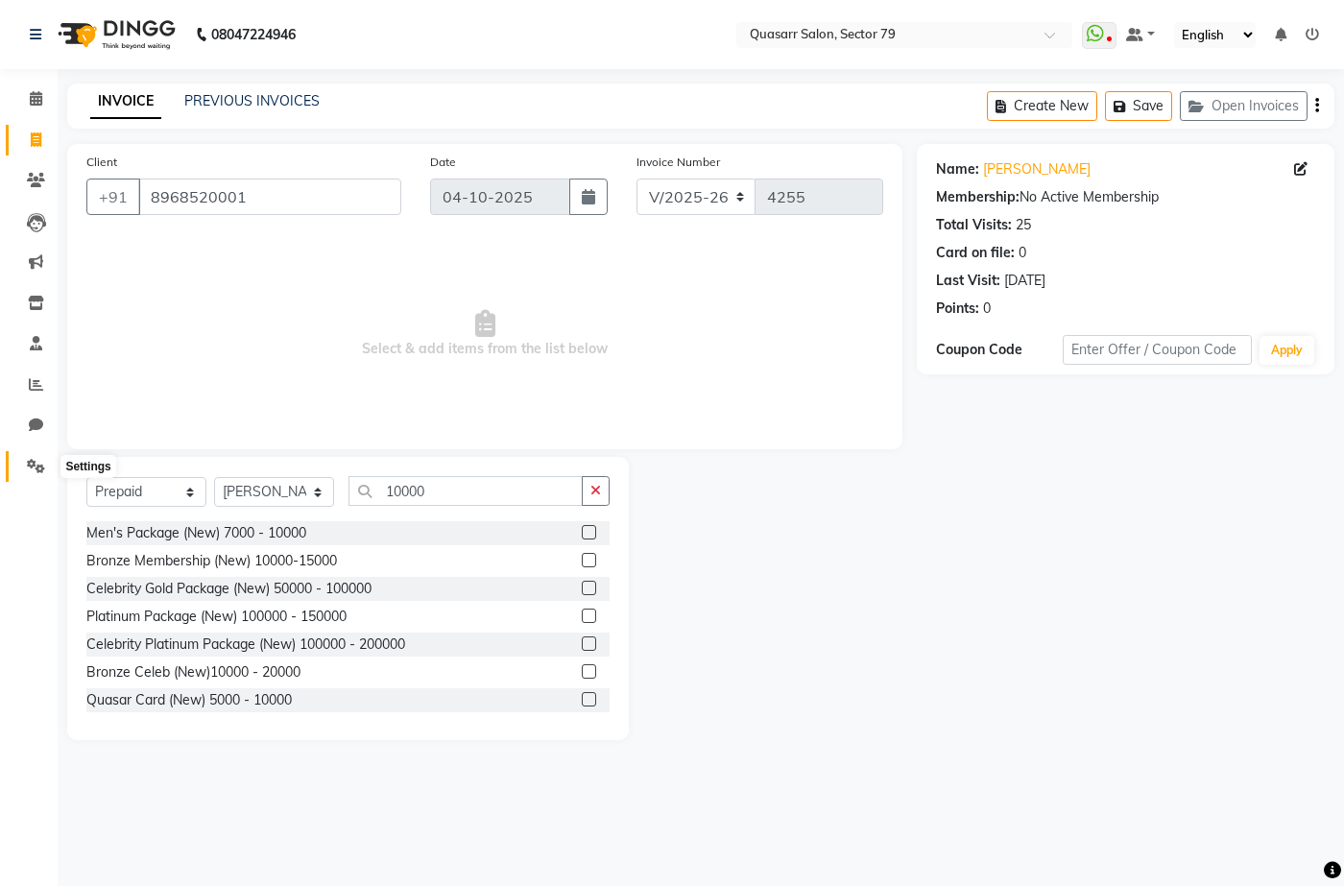
click at [29, 457] on span at bounding box center [36, 467] width 34 height 22
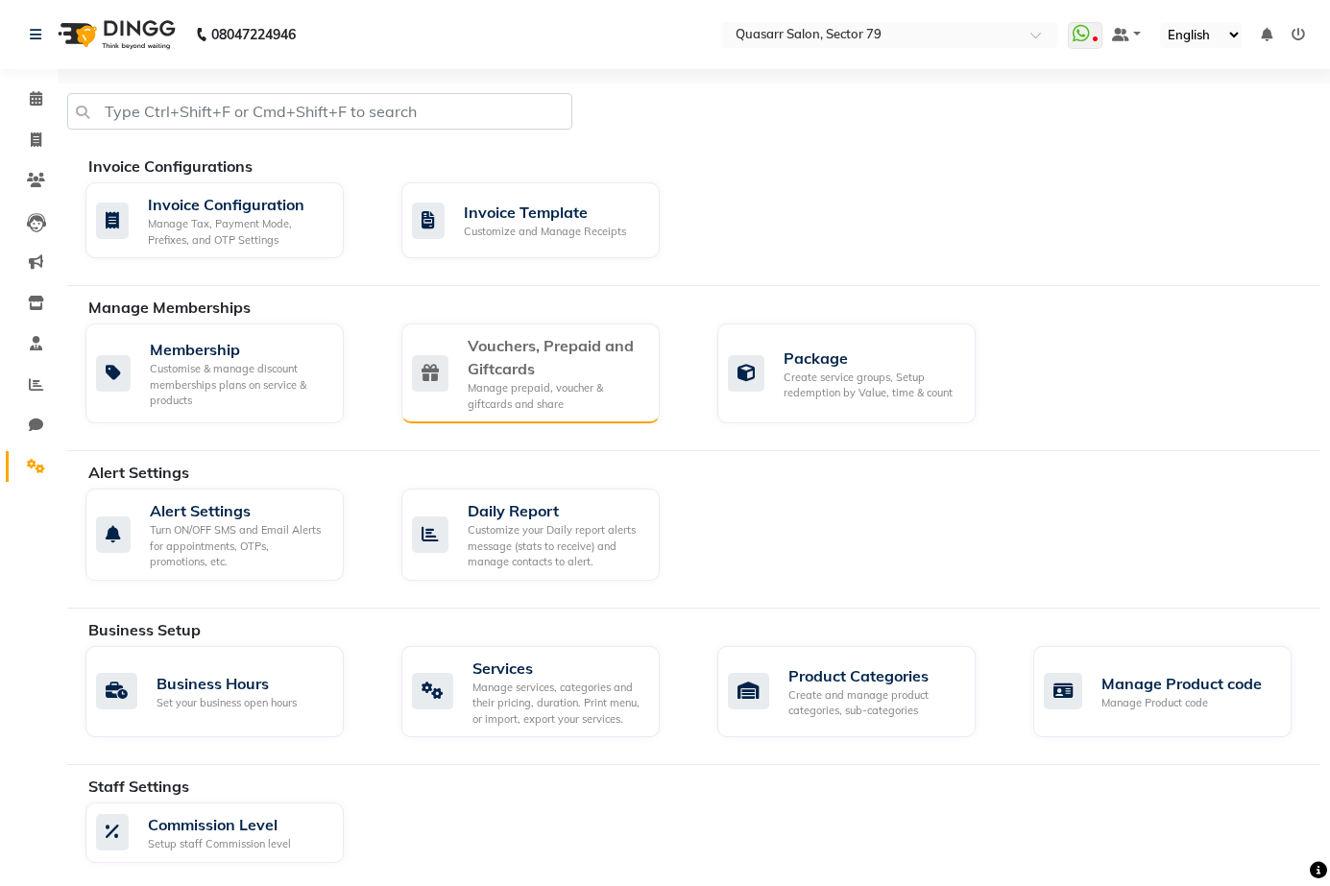
click at [592, 351] on div "Vouchers, Prepaid and Giftcards" at bounding box center [556, 357] width 177 height 46
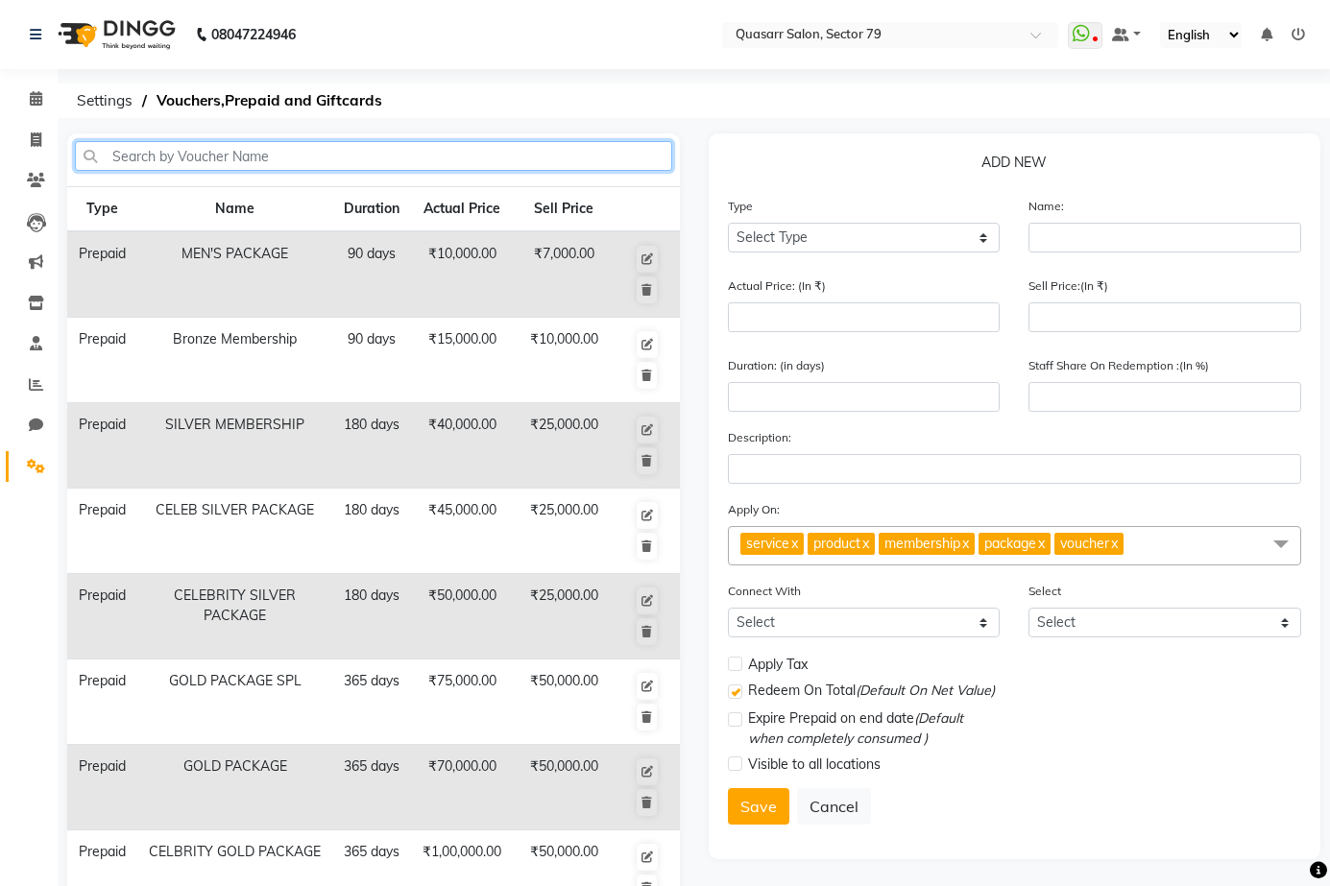
click at [447, 157] on input "text" at bounding box center [373, 156] width 597 height 30
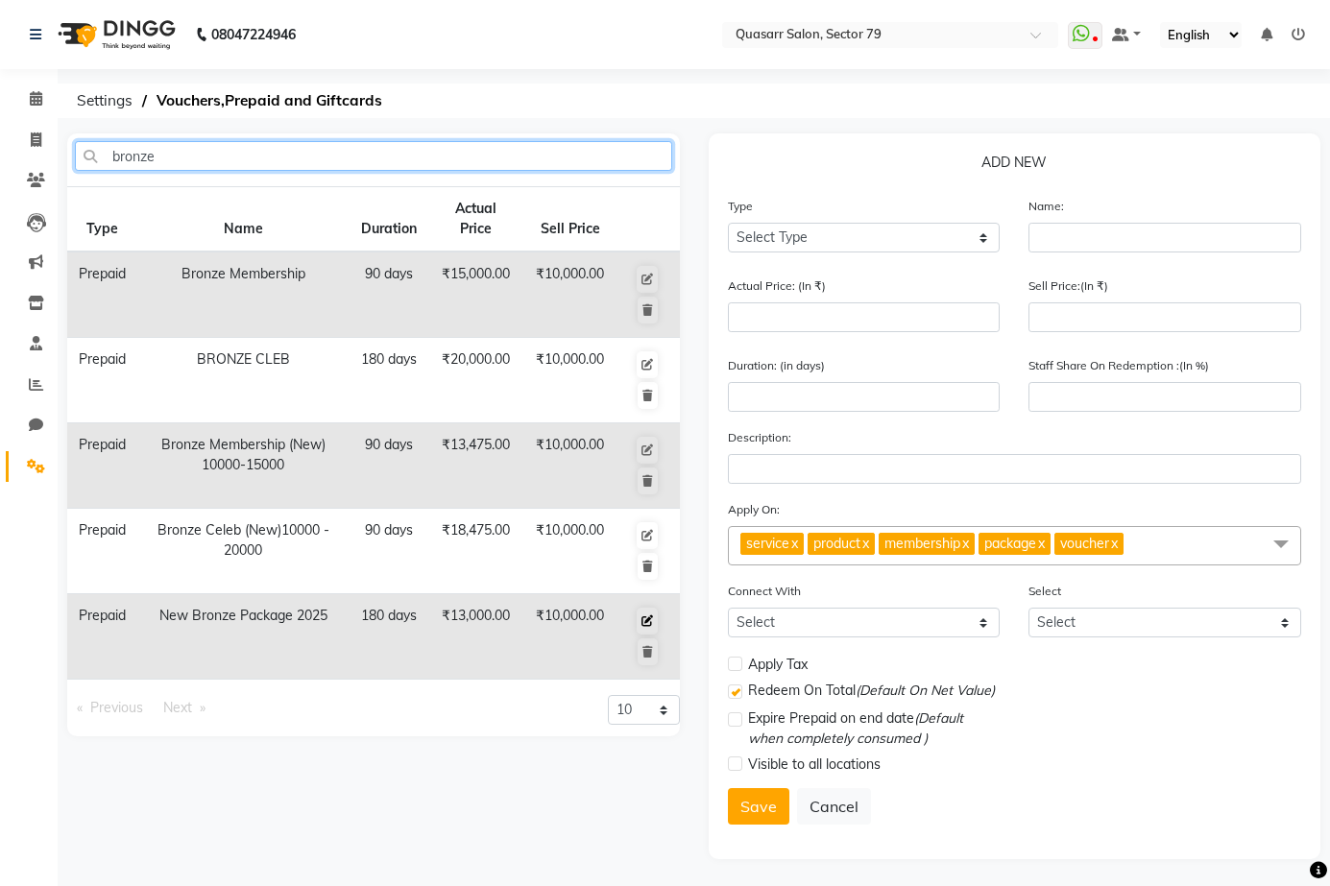
type input "bronze"
click at [645, 622] on icon at bounding box center [647, 621] width 12 height 12
select select "P"
type input "New Bronze Package 2025"
type input "13000"
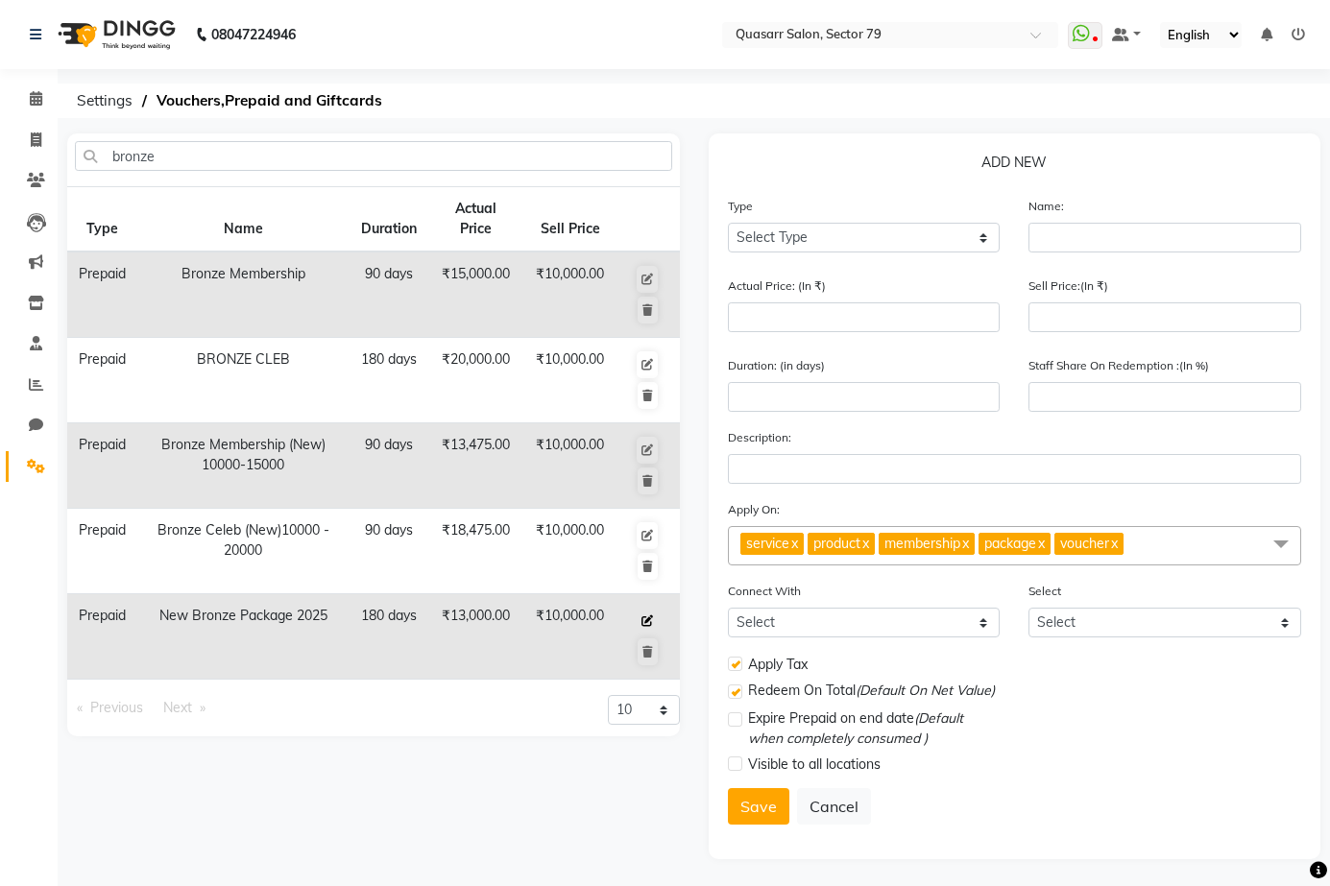
type input "10000"
type input "180"
type input "77"
type input "Member Ship of 10k new after Gst"
checkbox input "true"
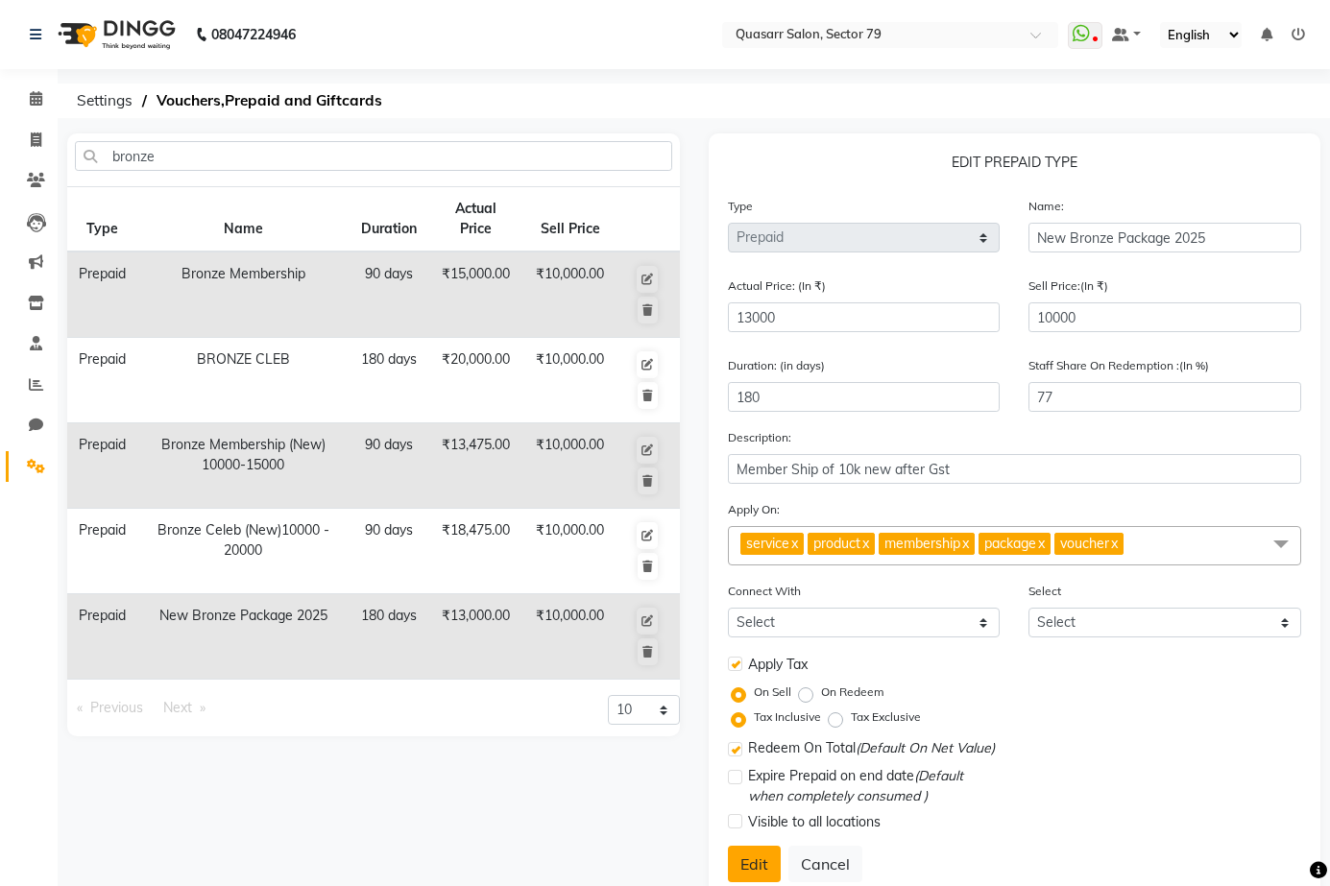
click at [759, 860] on button "Edit" at bounding box center [754, 864] width 53 height 36
select select
checkbox input "false"
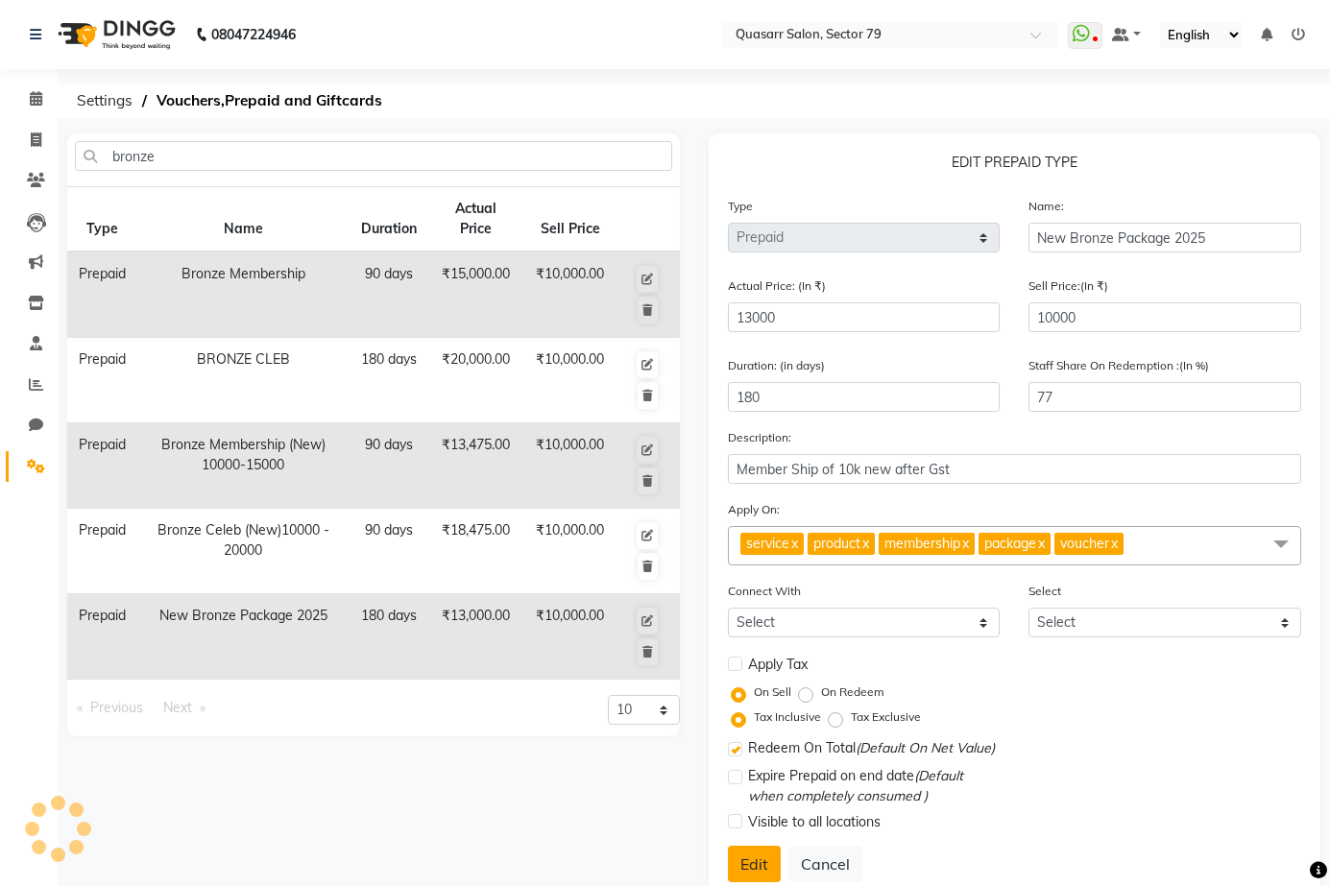
checkbox input "true"
checkbox input "false"
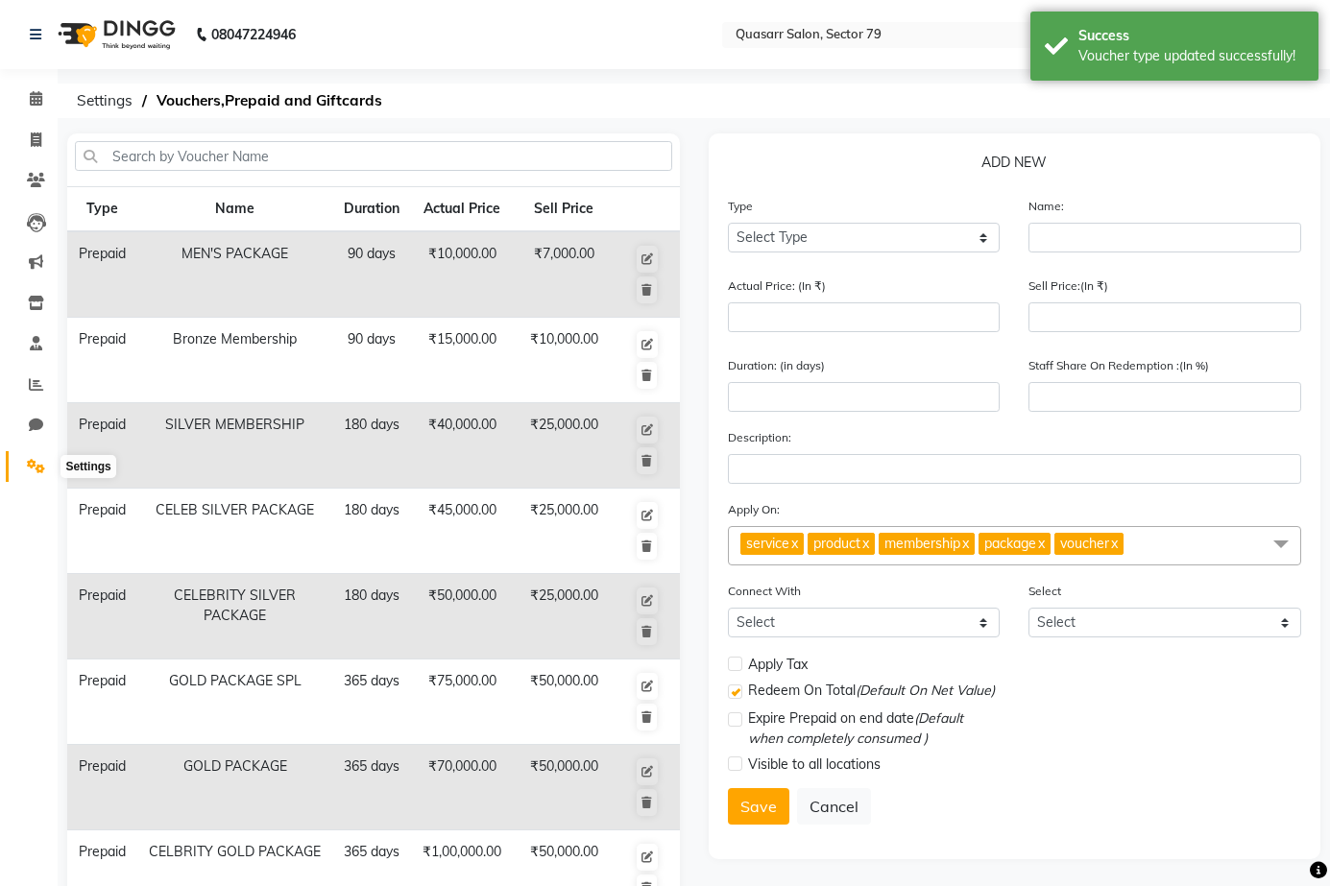
click at [35, 467] on icon at bounding box center [36, 466] width 18 height 14
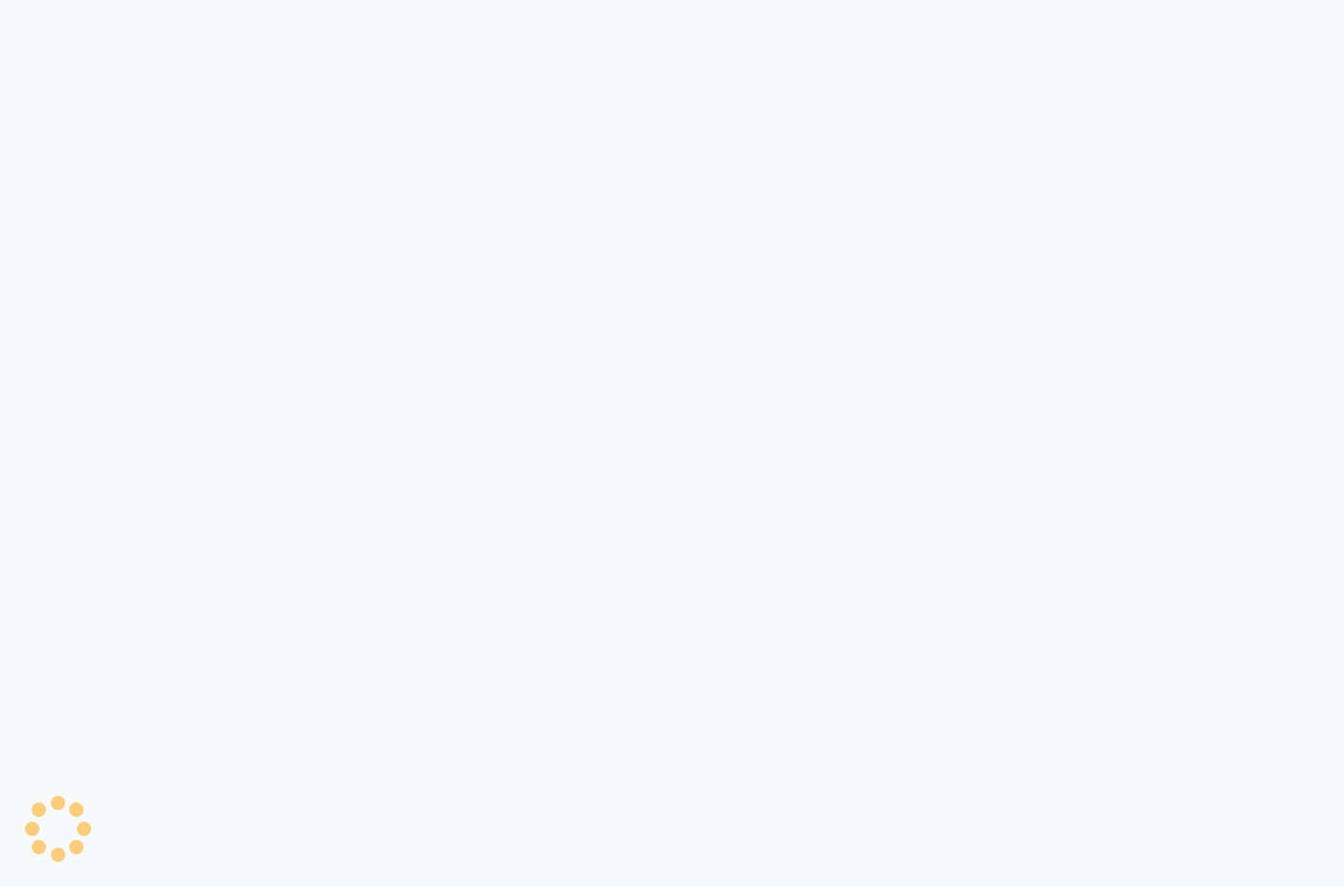
select select "service"
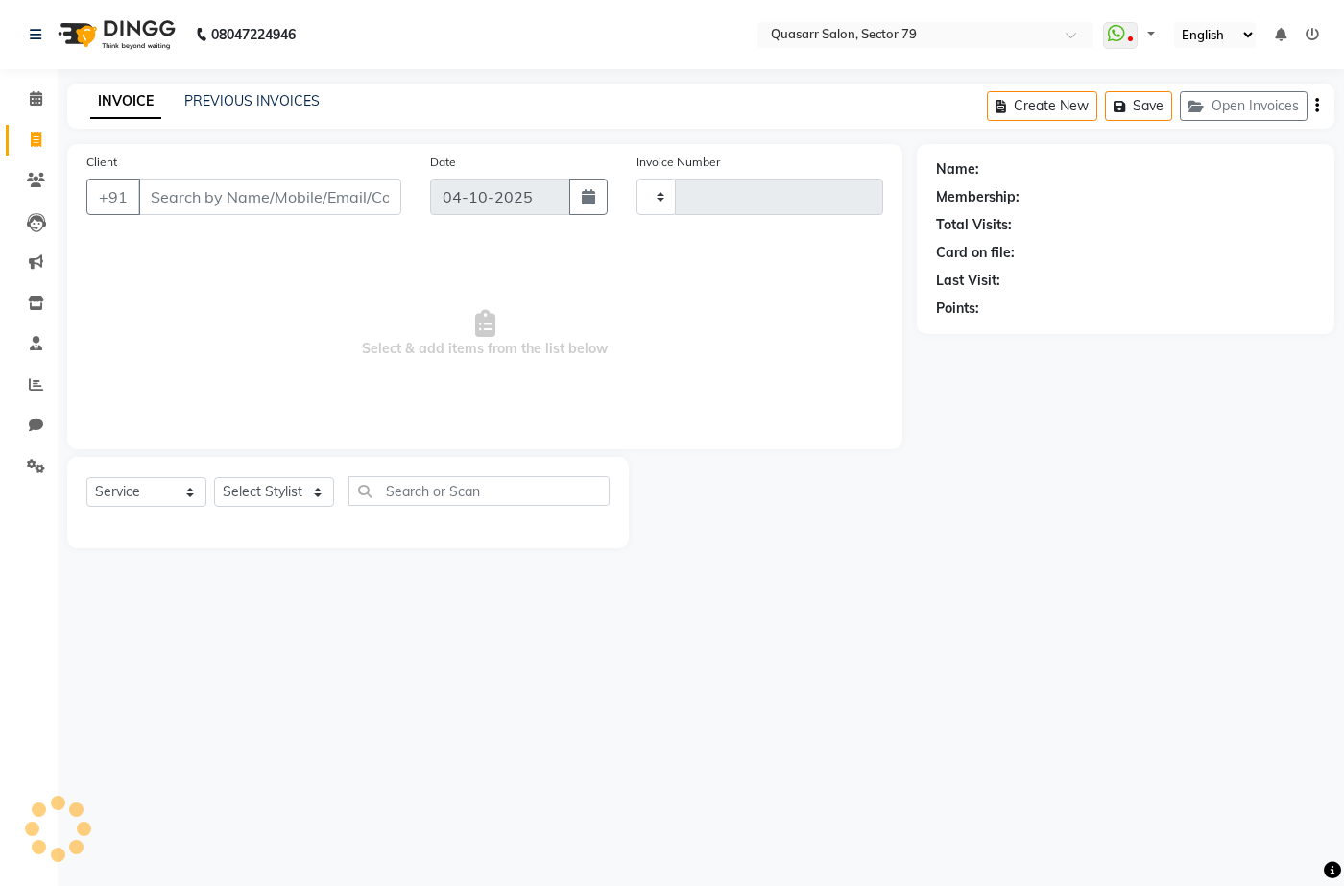
select select "en"
type input "4251"
select select "7231"
click at [301, 192] on input "Client" at bounding box center [269, 197] width 263 height 36
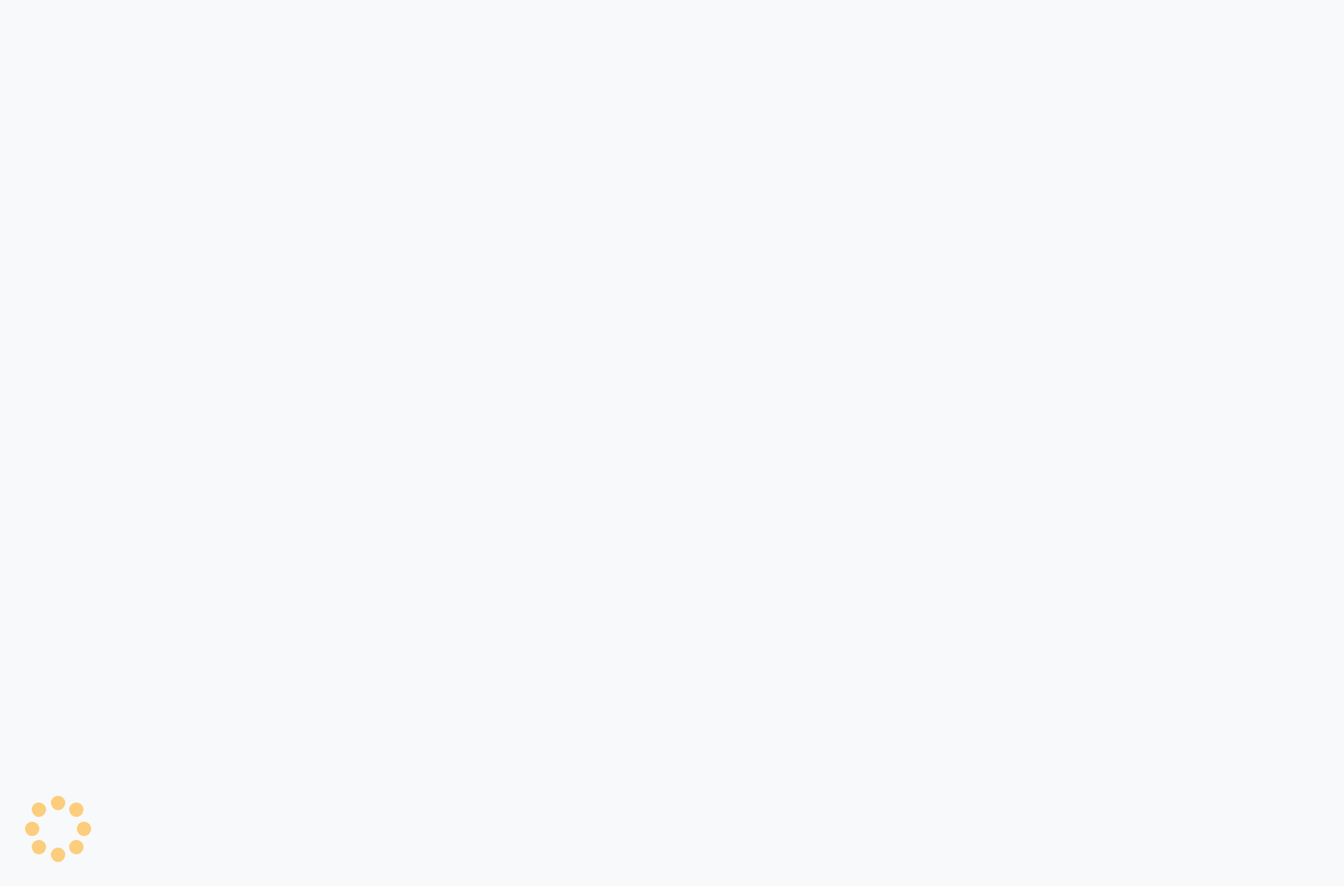
select select "service"
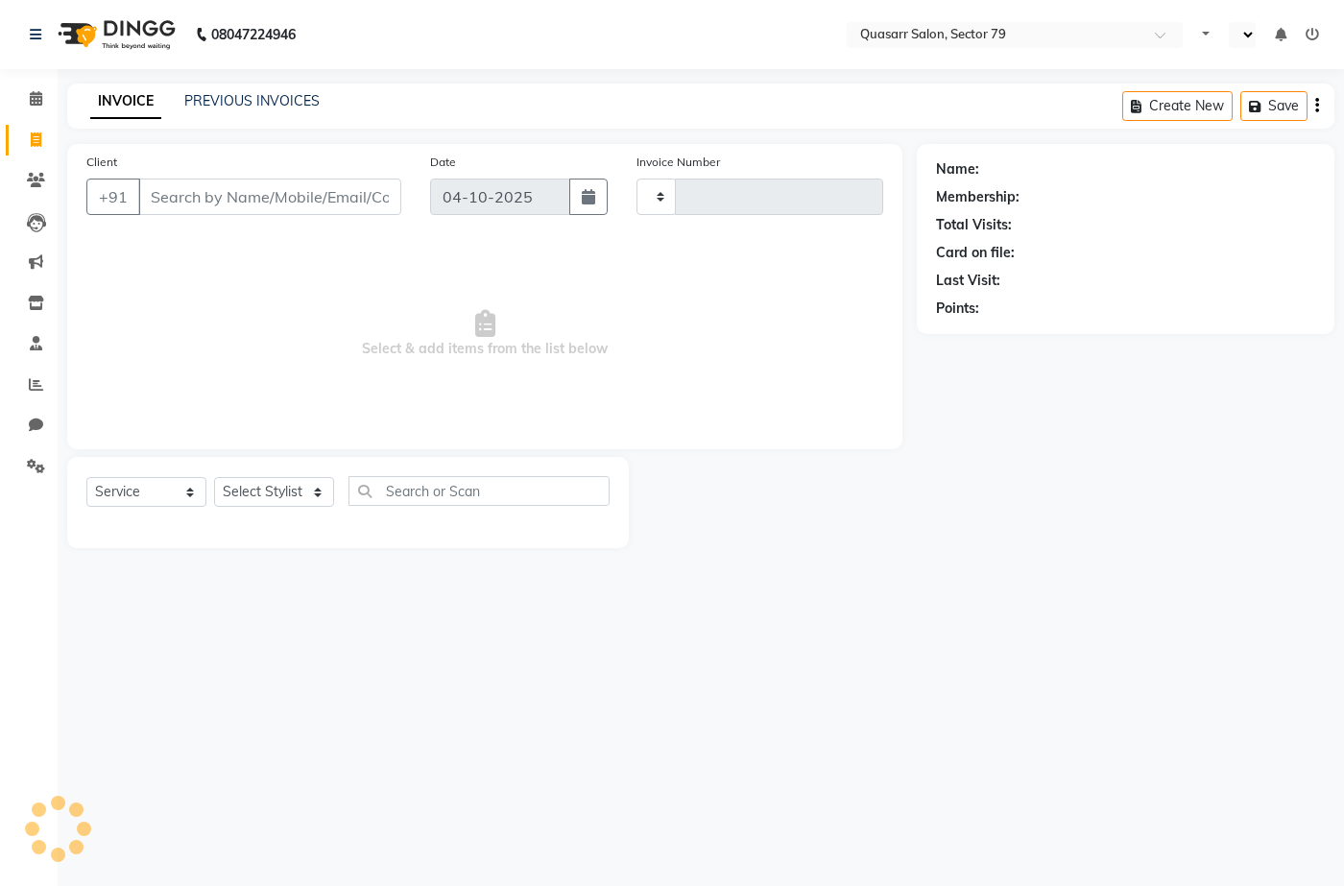
type input "4251"
select select "en"
select select "7231"
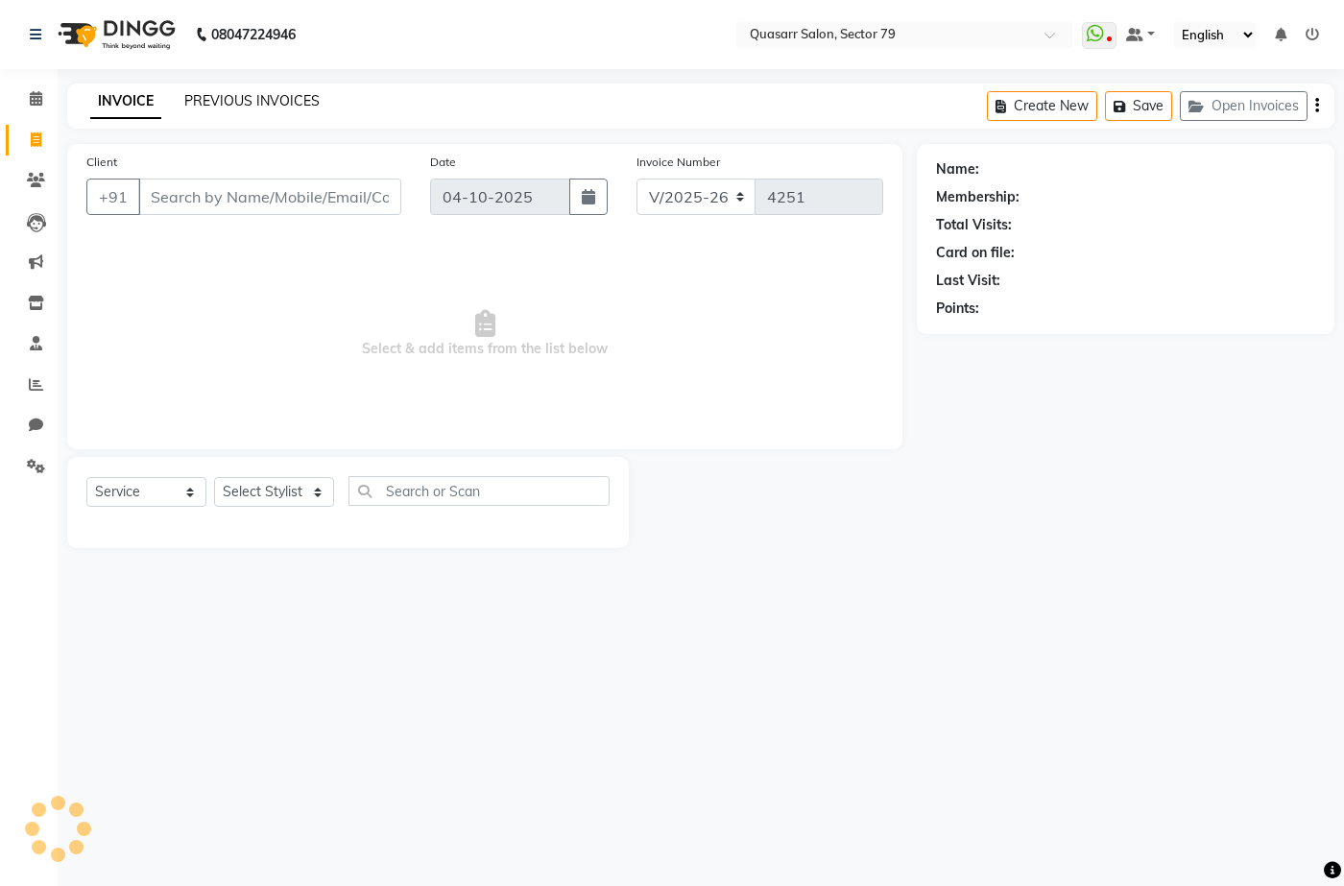
click at [253, 102] on link "PREVIOUS INVOICES" at bounding box center [251, 100] width 135 height 17
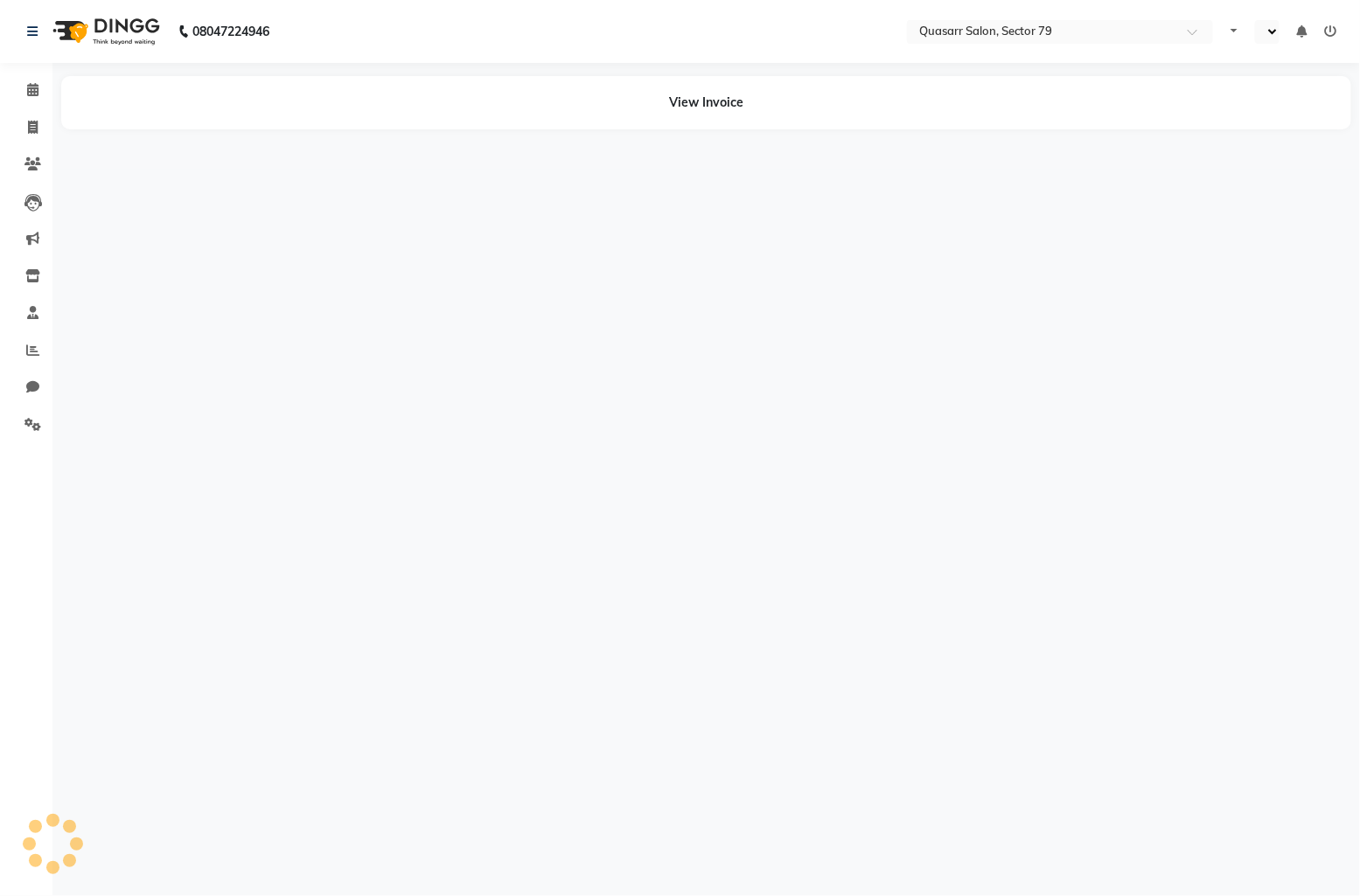
select select "en"
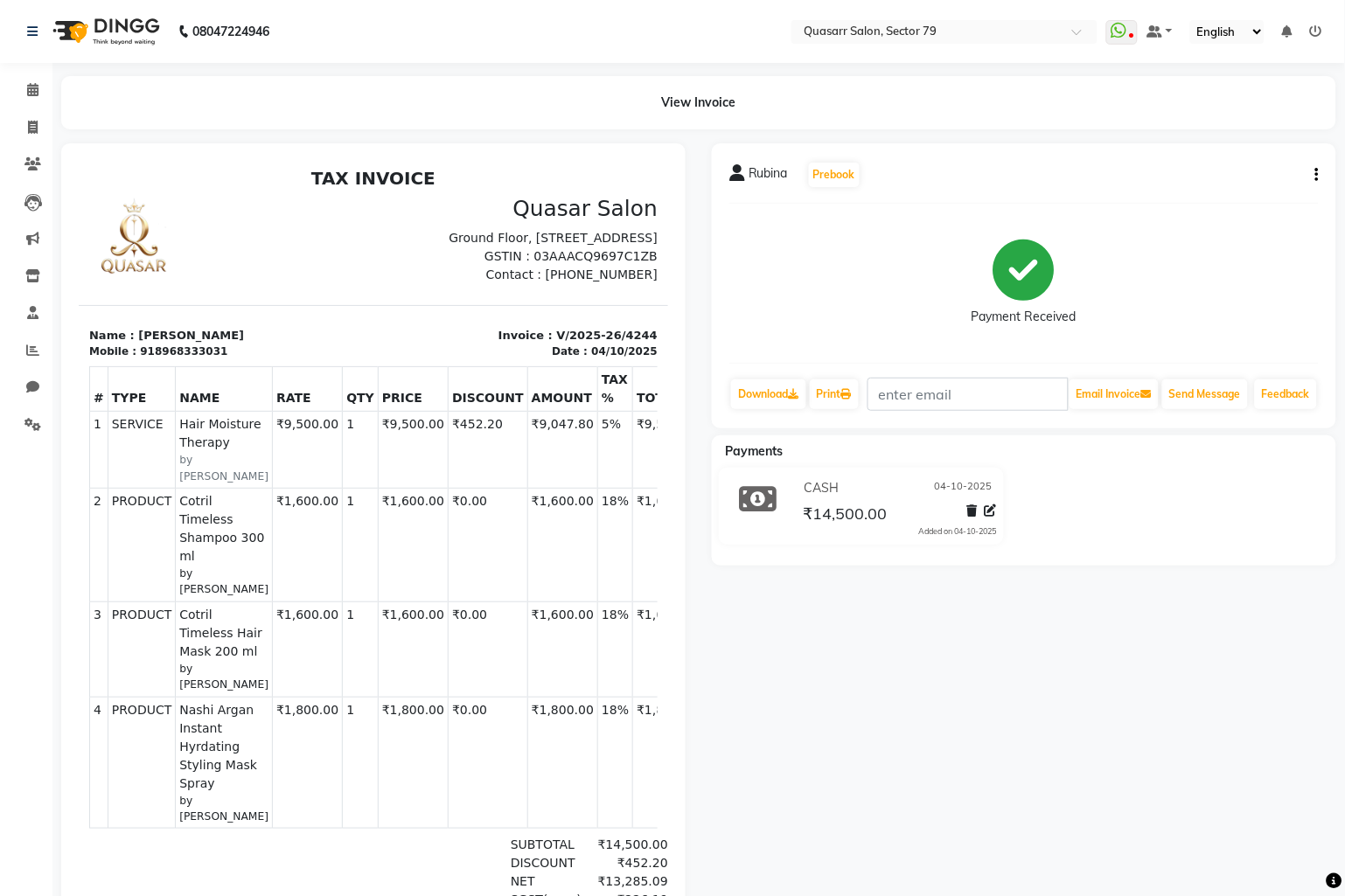
click at [1316, 176] on icon "button" at bounding box center [1317, 175] width 4 height 1
click at [1248, 178] on div "Edit Invoice" at bounding box center [1230, 186] width 120 height 22
select select "service"
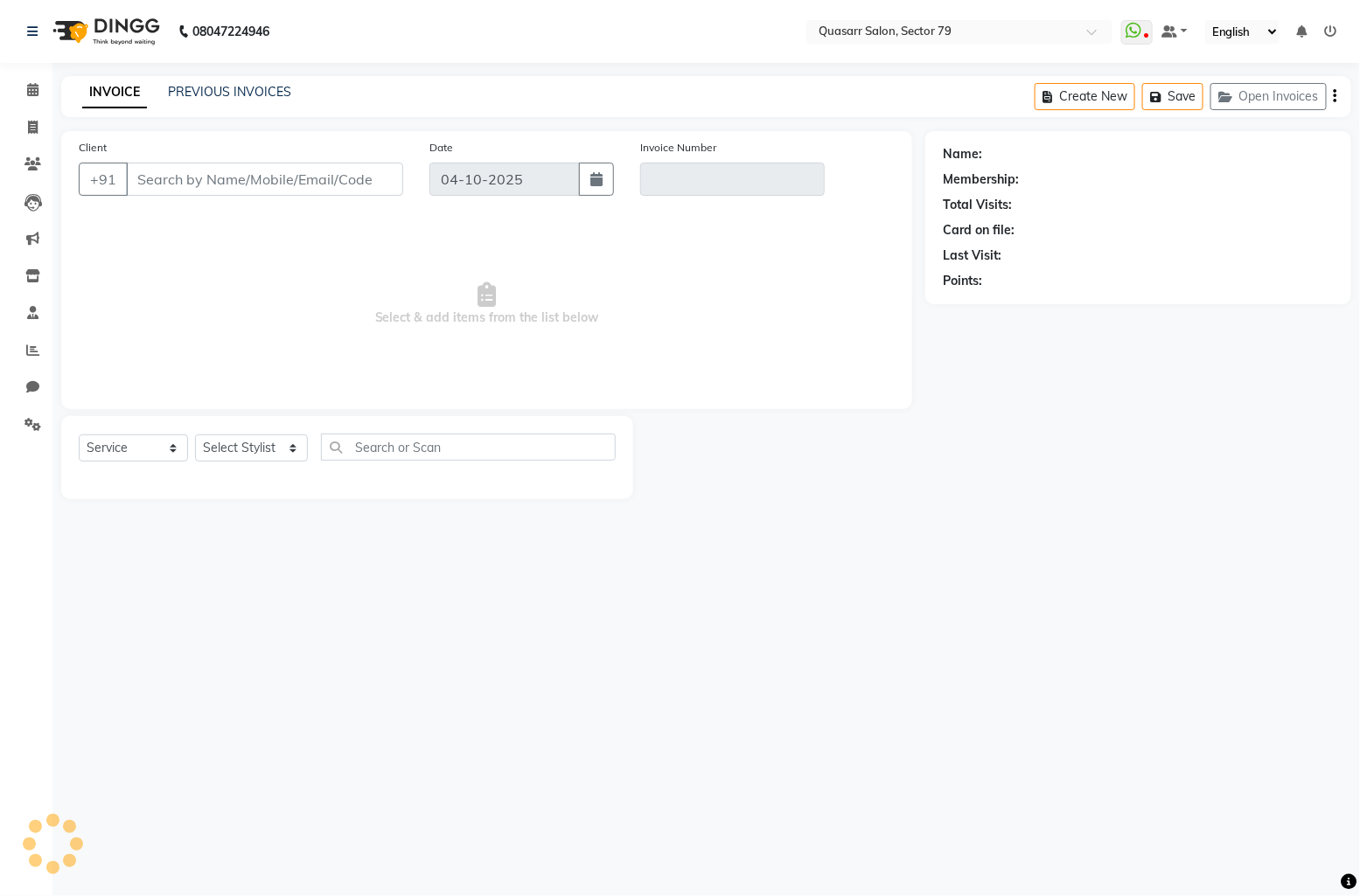
type input "8968333031"
type input "V/2025-26/4244"
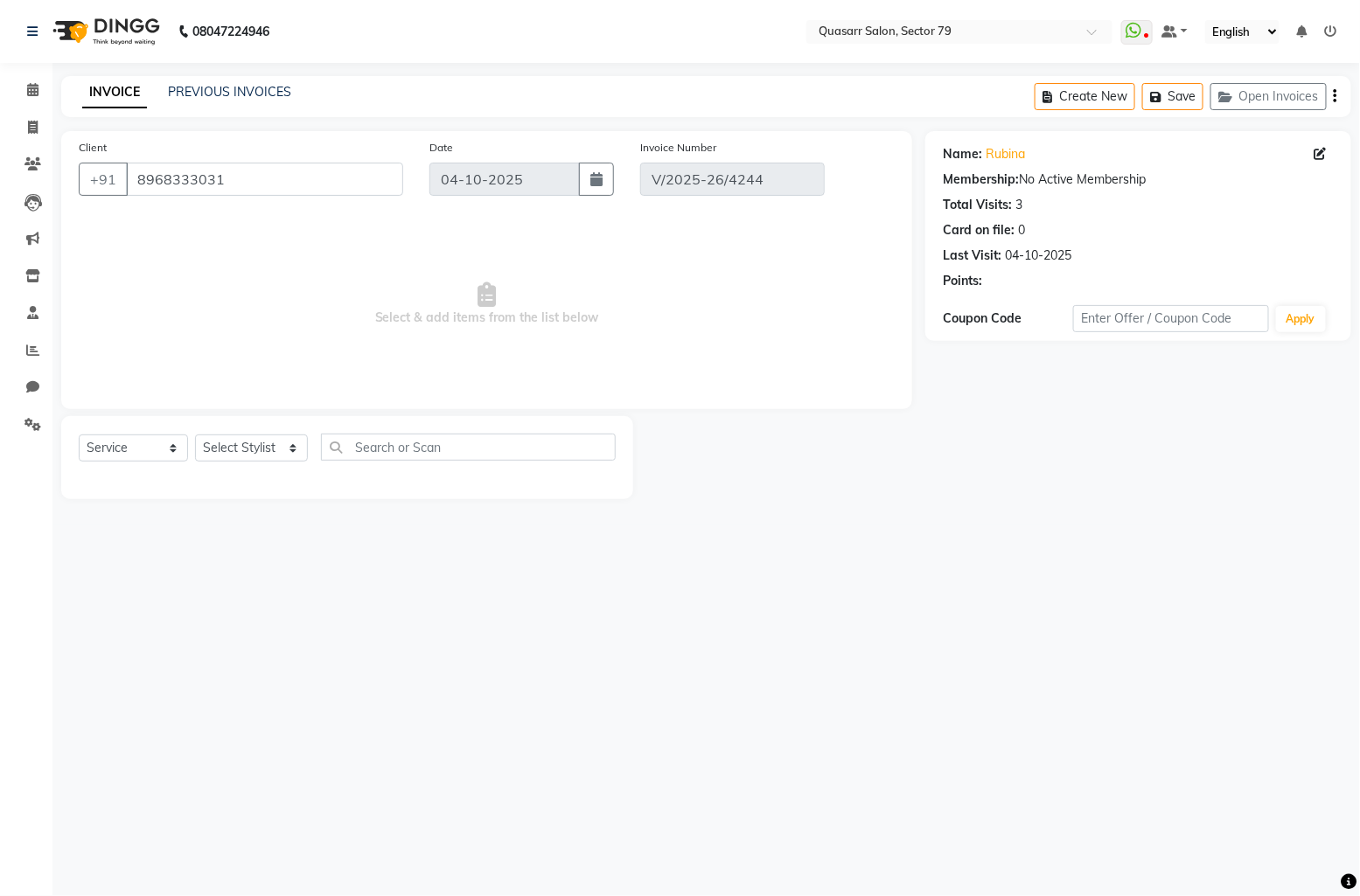
select select "select"
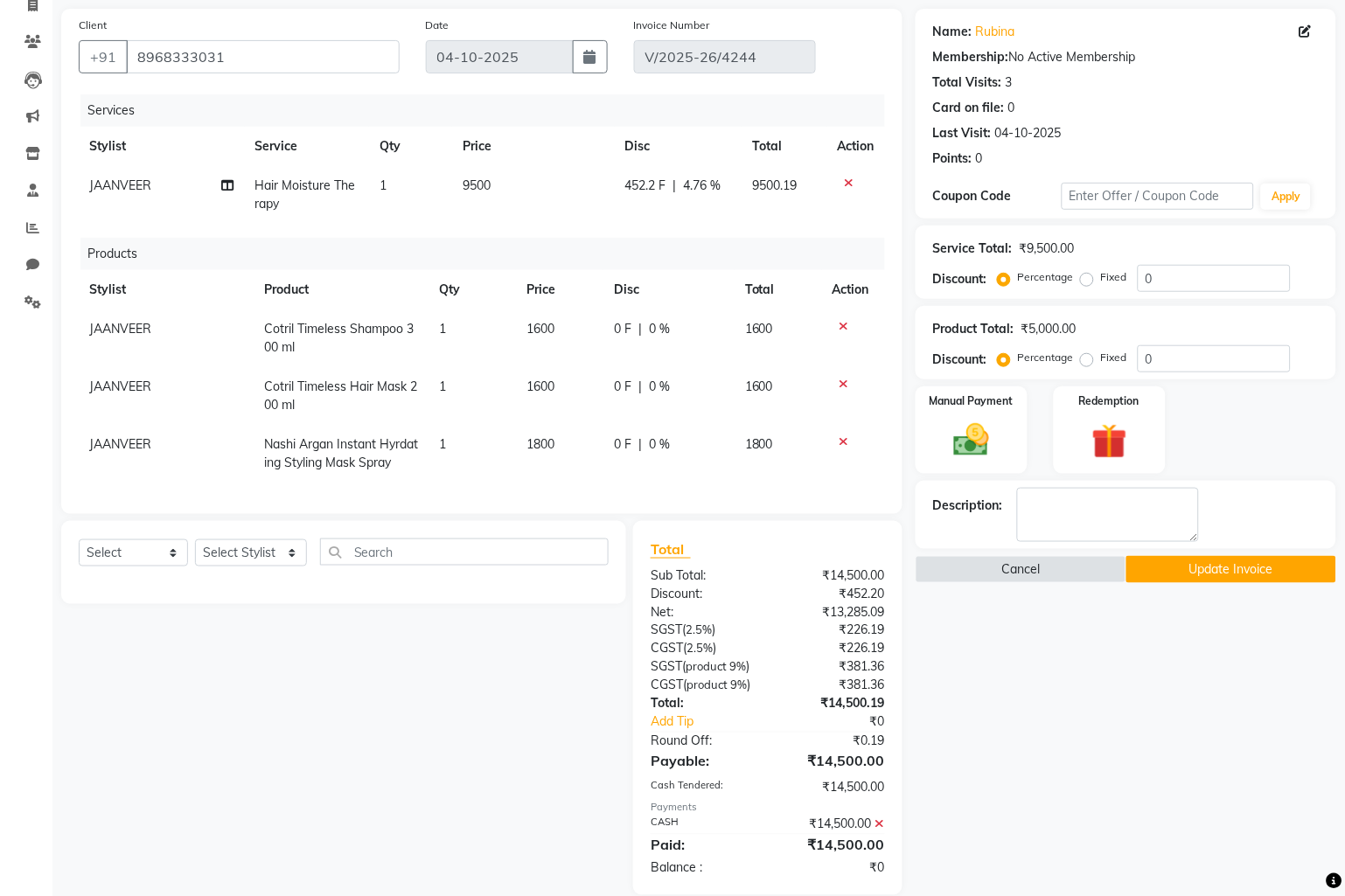
scroll to position [161, 0]
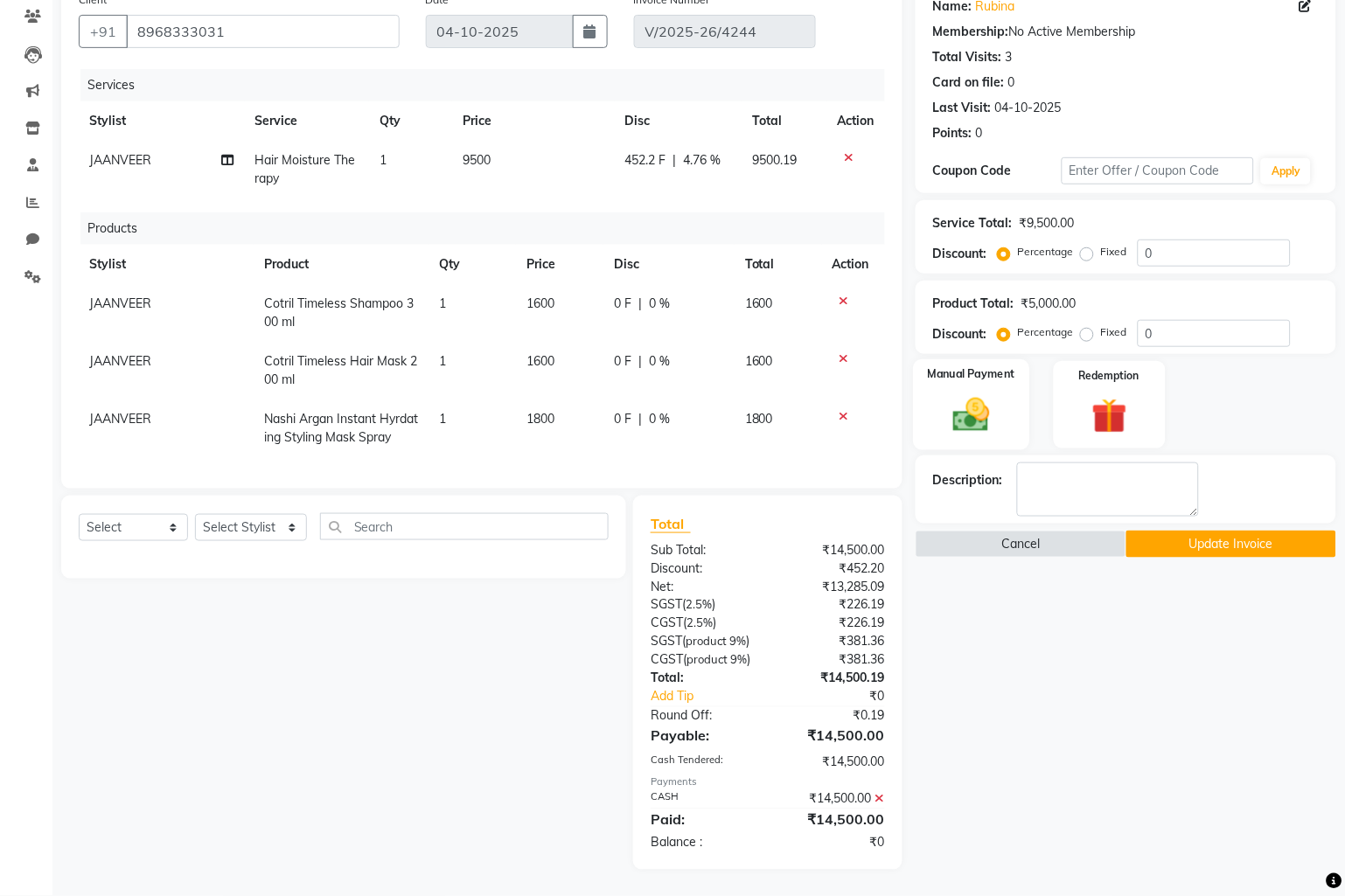
click at [1003, 411] on div "Manual Payment" at bounding box center [971, 405] width 117 height 91
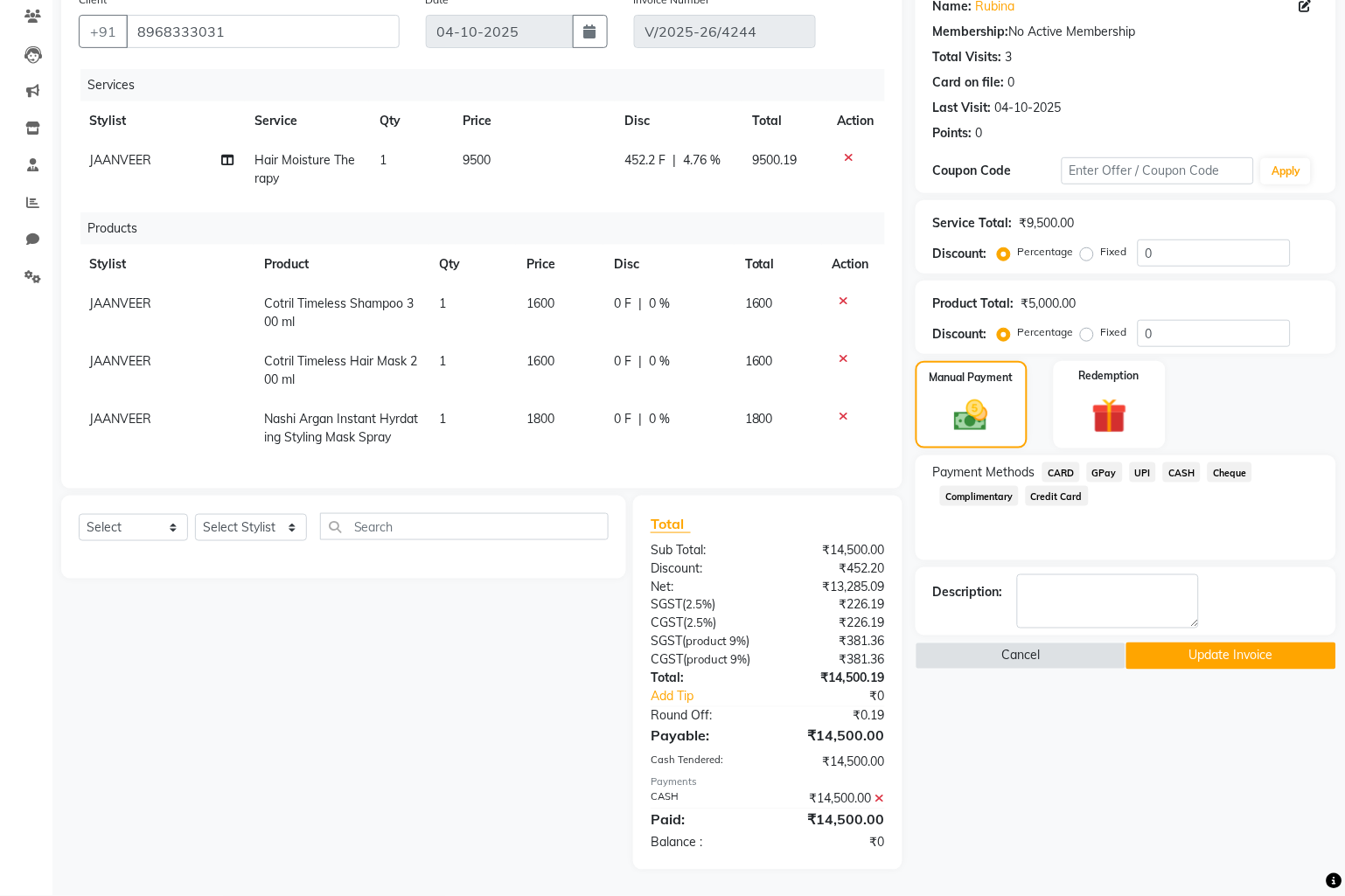
click at [1150, 465] on span "UPI" at bounding box center [1144, 473] width 27 height 20
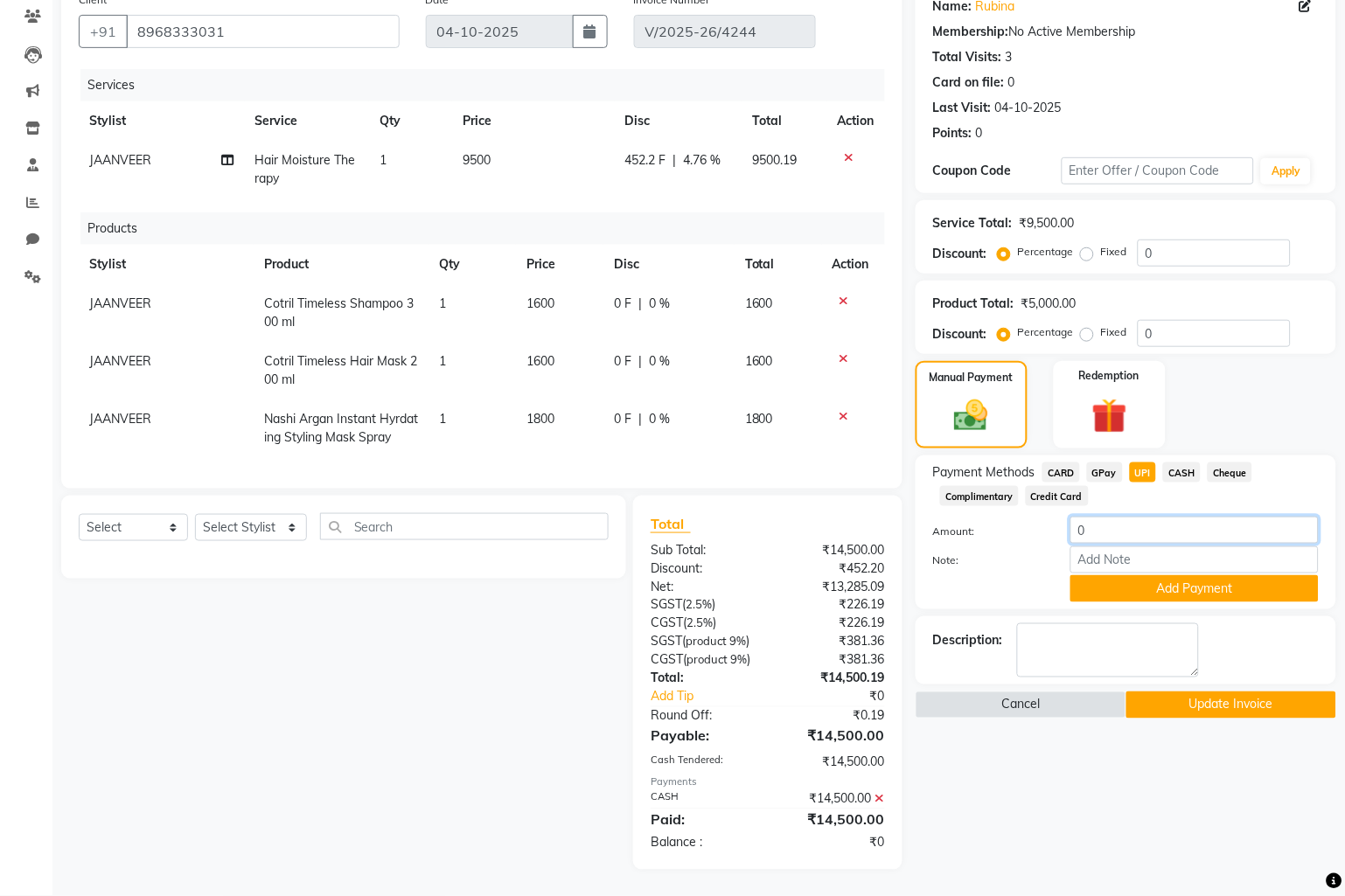
drag, startPoint x: 1167, startPoint y: 509, endPoint x: 979, endPoint y: 503, distance: 188.1
click at [979, 516] on div "Amount: 0" at bounding box center [1126, 531] width 412 height 30
type input "2500"
click at [881, 805] on icon at bounding box center [880, 799] width 10 height 12
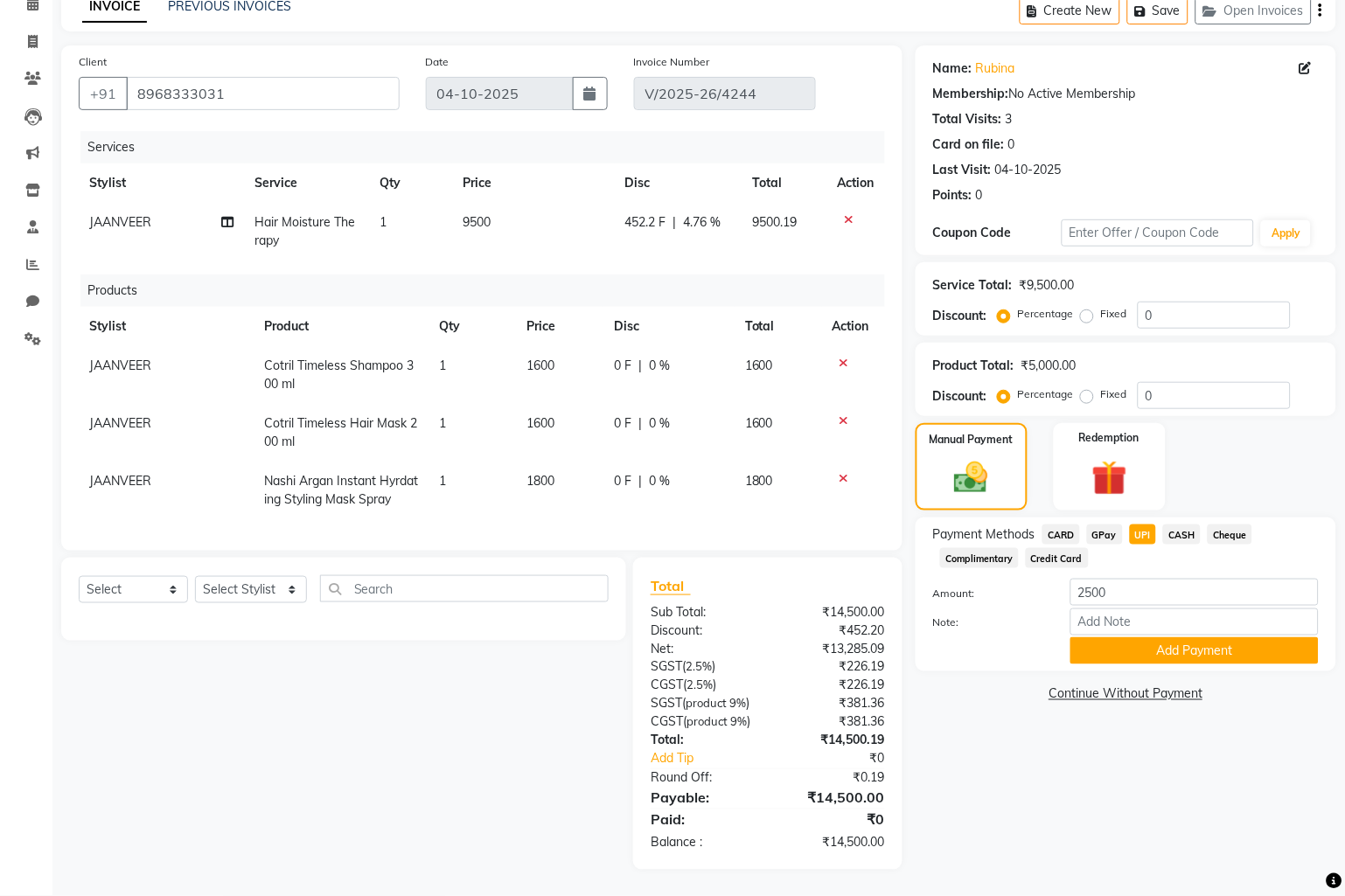
scroll to position [99, 0]
click at [1203, 637] on button "Add Payment" at bounding box center [1194, 651] width 249 height 27
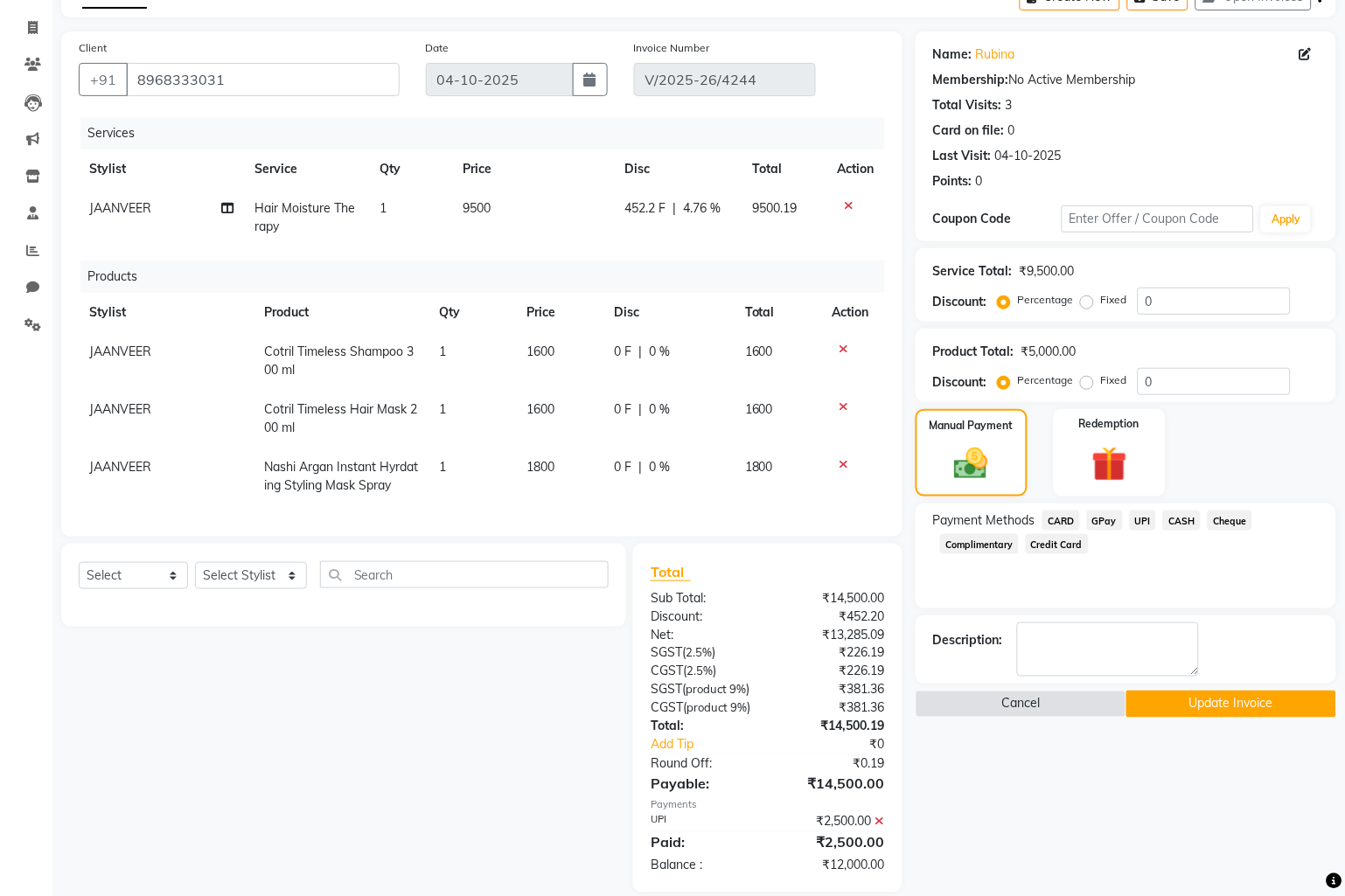
click at [1181, 517] on span "CASH" at bounding box center [1181, 521] width 37 height 20
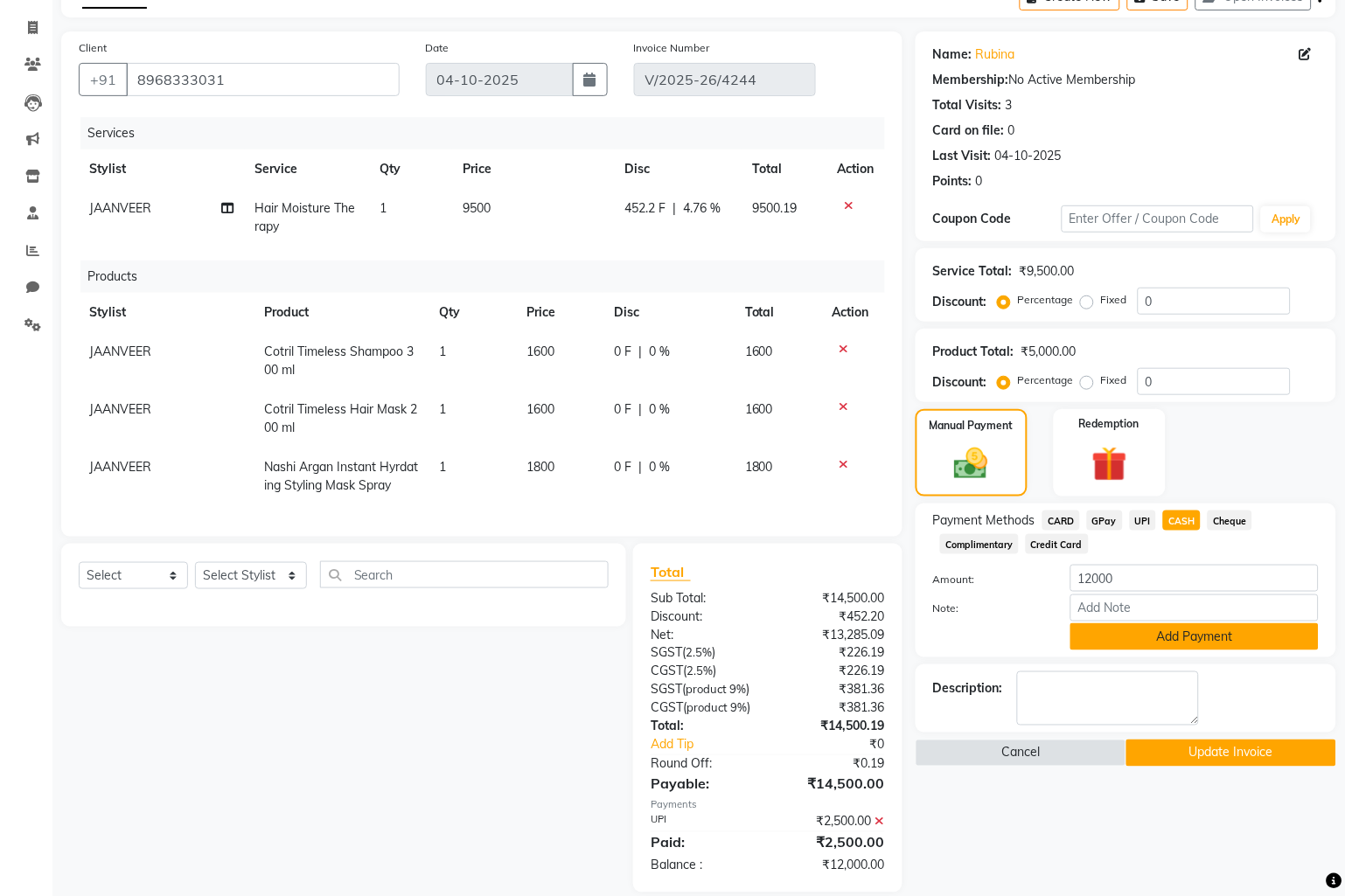
click at [1207, 642] on button "Add Payment" at bounding box center [1194, 637] width 249 height 27
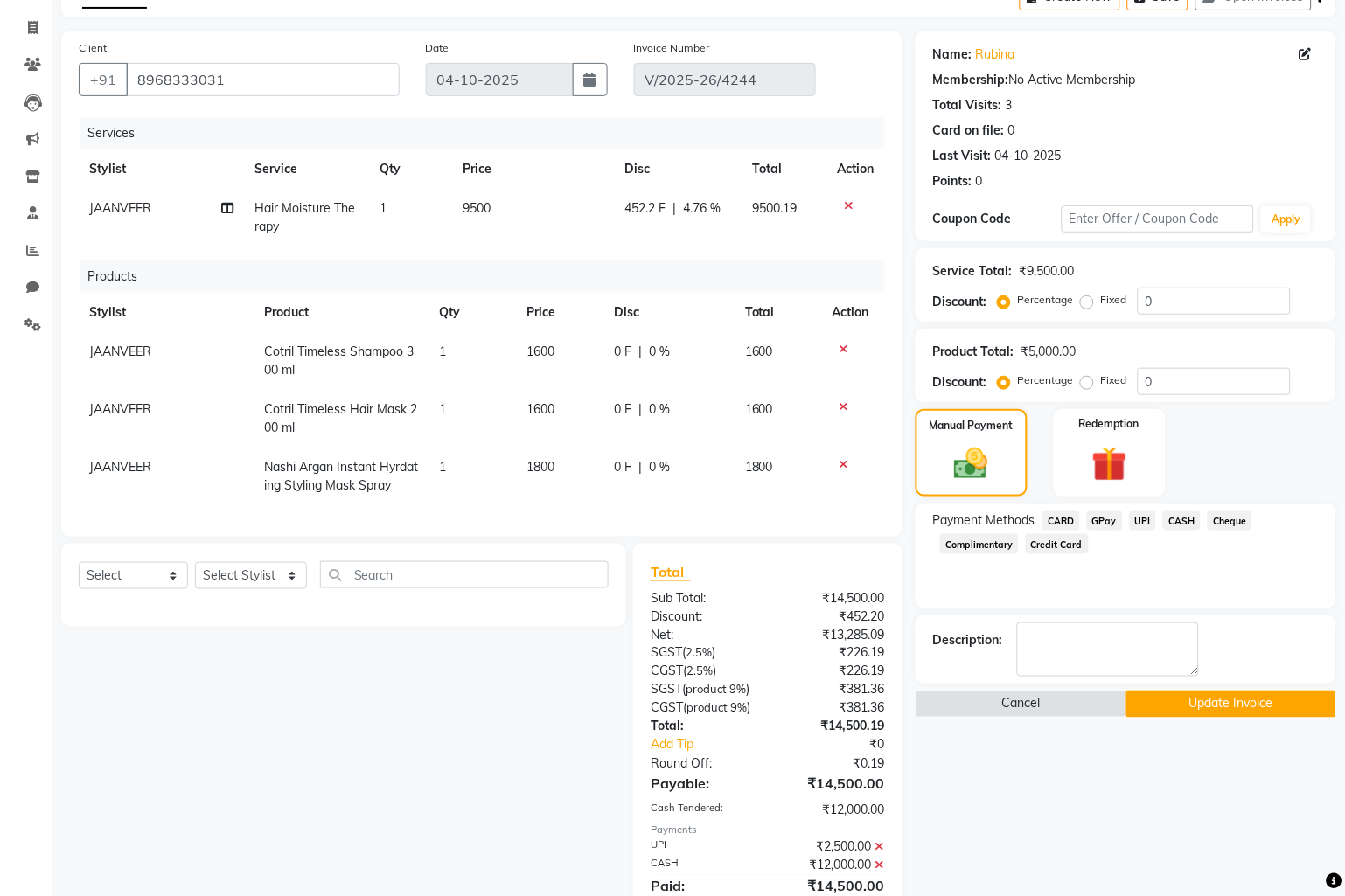
click at [1224, 713] on button "Update Invoice" at bounding box center [1231, 705] width 210 height 27
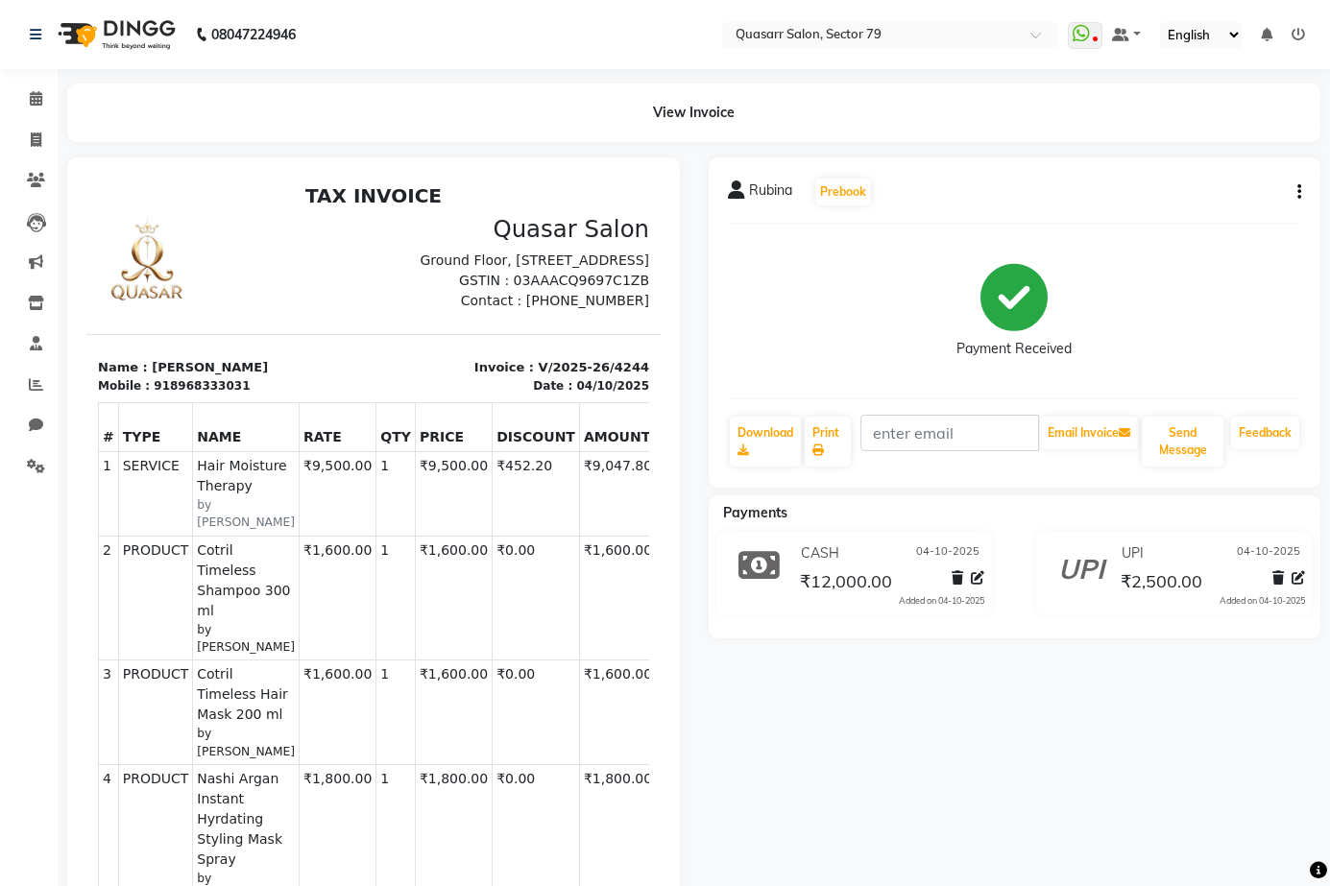
click at [212, 532] on small "by [PERSON_NAME]" at bounding box center [246, 514] width 98 height 36
click at [40, 138] on icon at bounding box center [36, 140] width 11 height 14
select select "service"
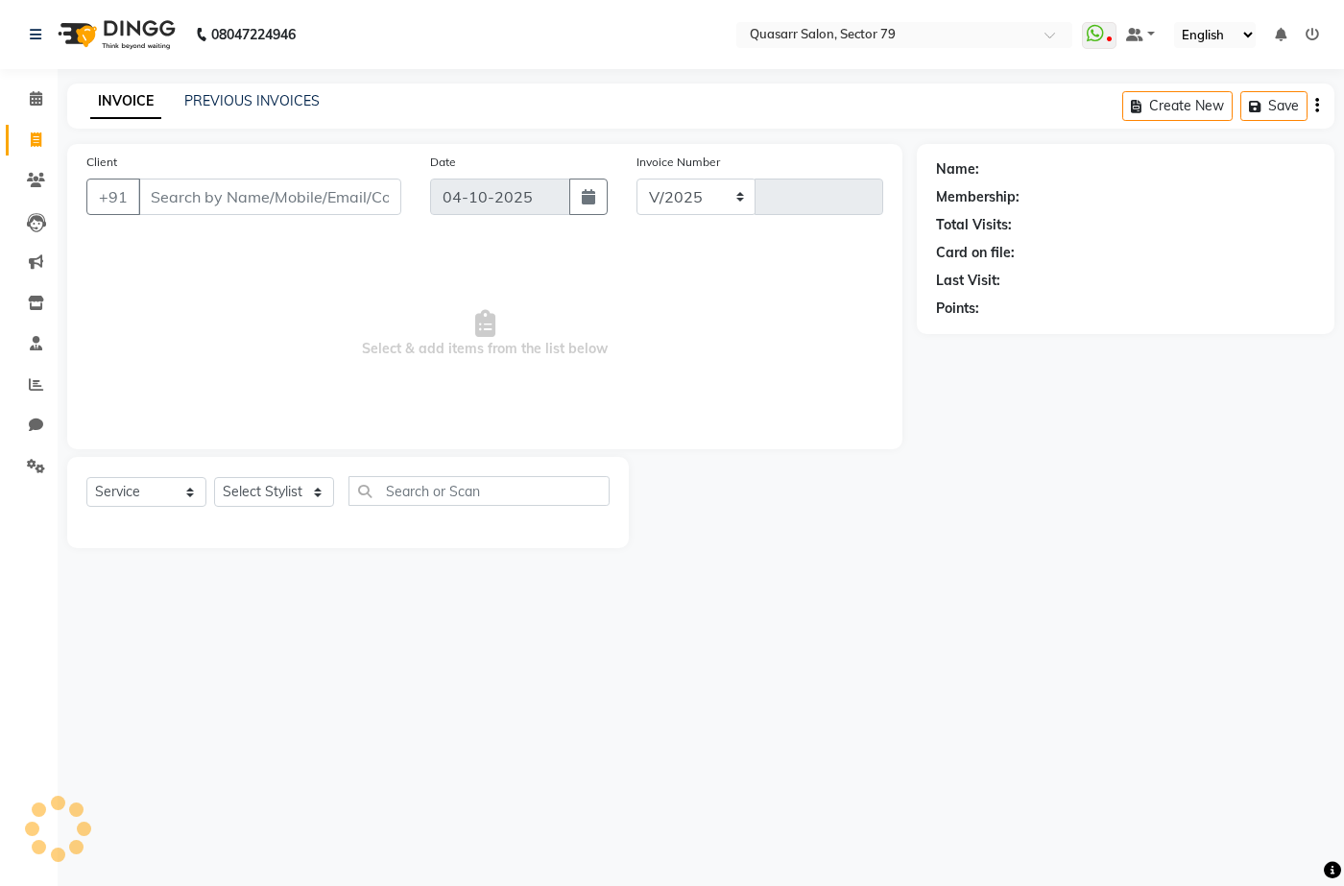
select select "7231"
type input "4253"
